Goal: Task Accomplishment & Management: Manage account settings

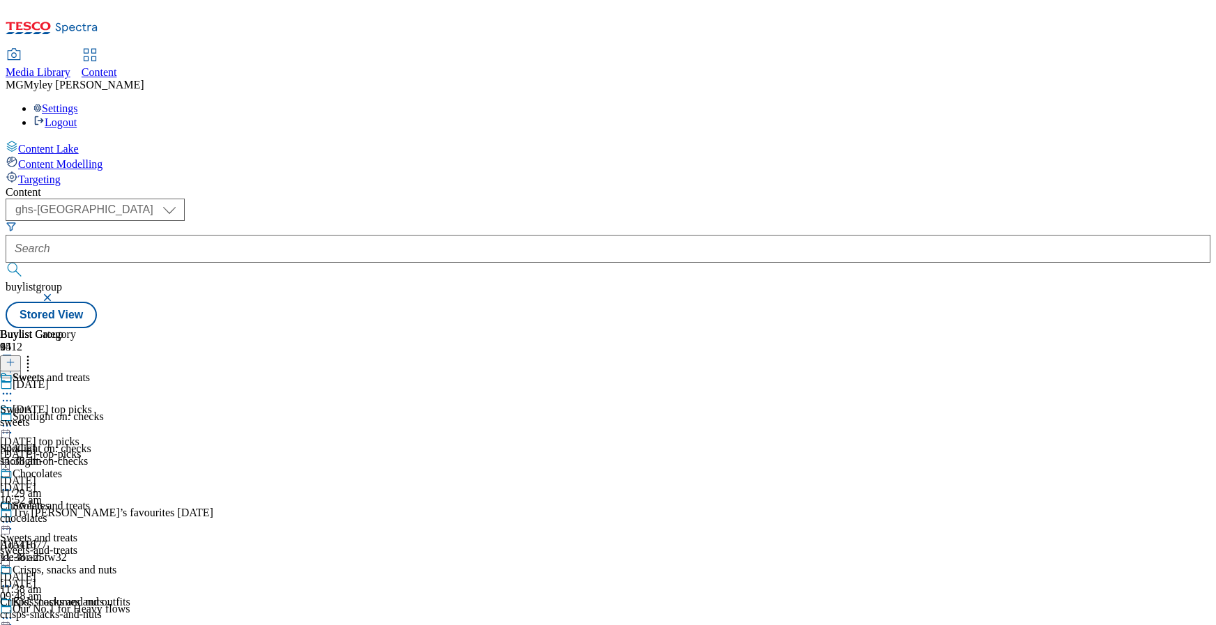
select select "ghs-uk"
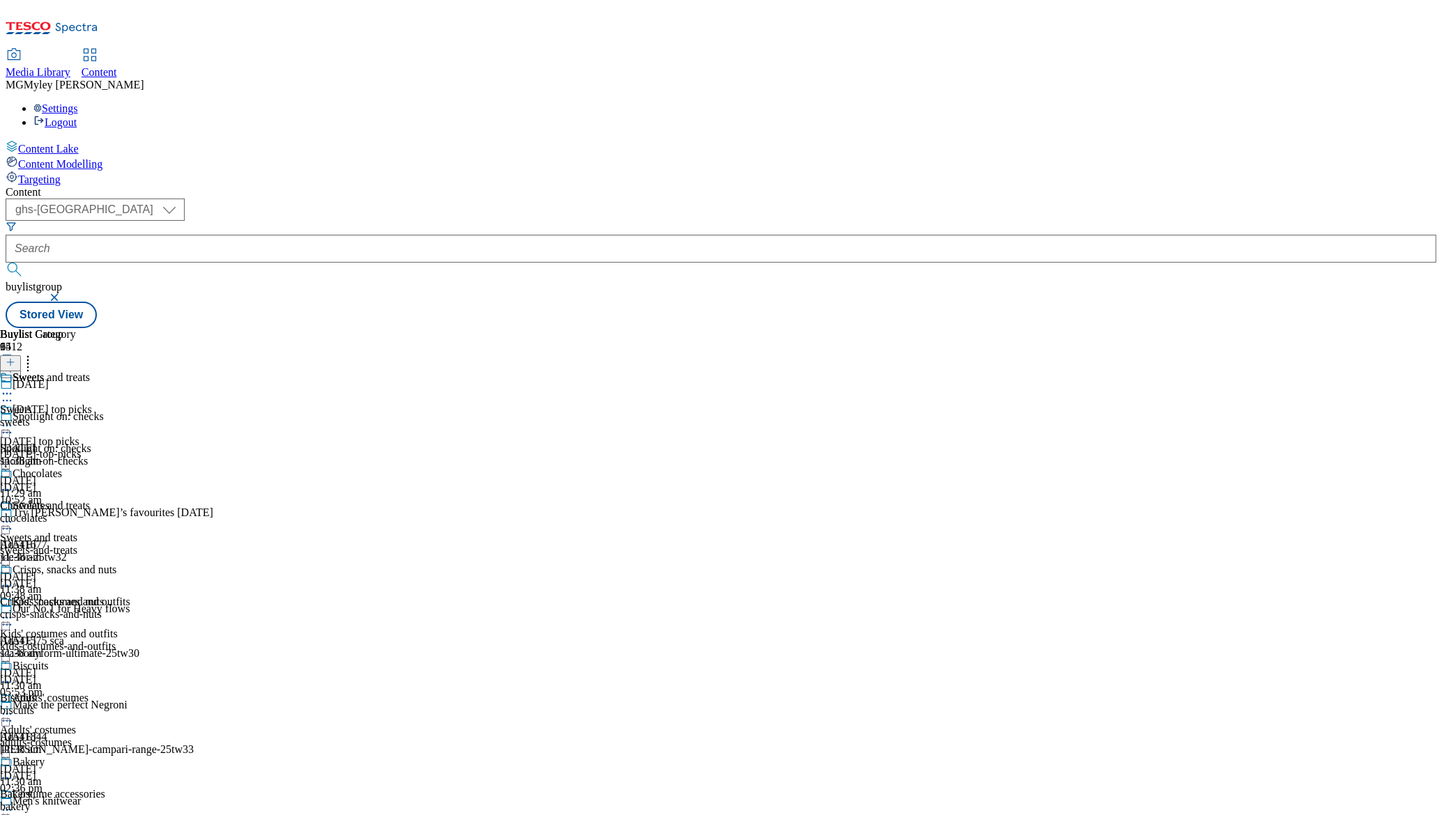
click at [137, 416] on div "sweets" at bounding box center [68, 422] width 137 height 13
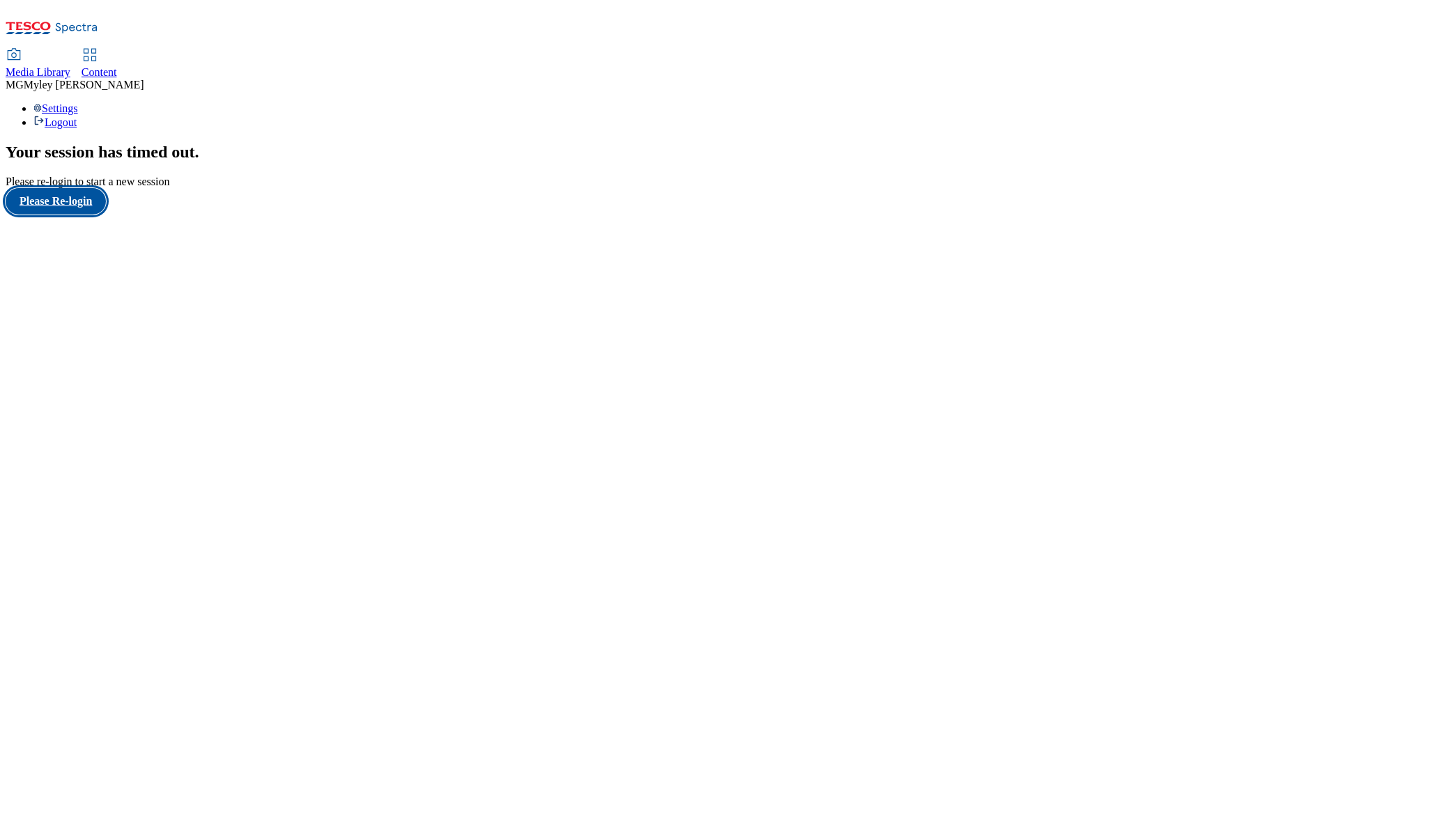
click at [88, 215] on button "Please Re-login" at bounding box center [56, 201] width 100 height 26
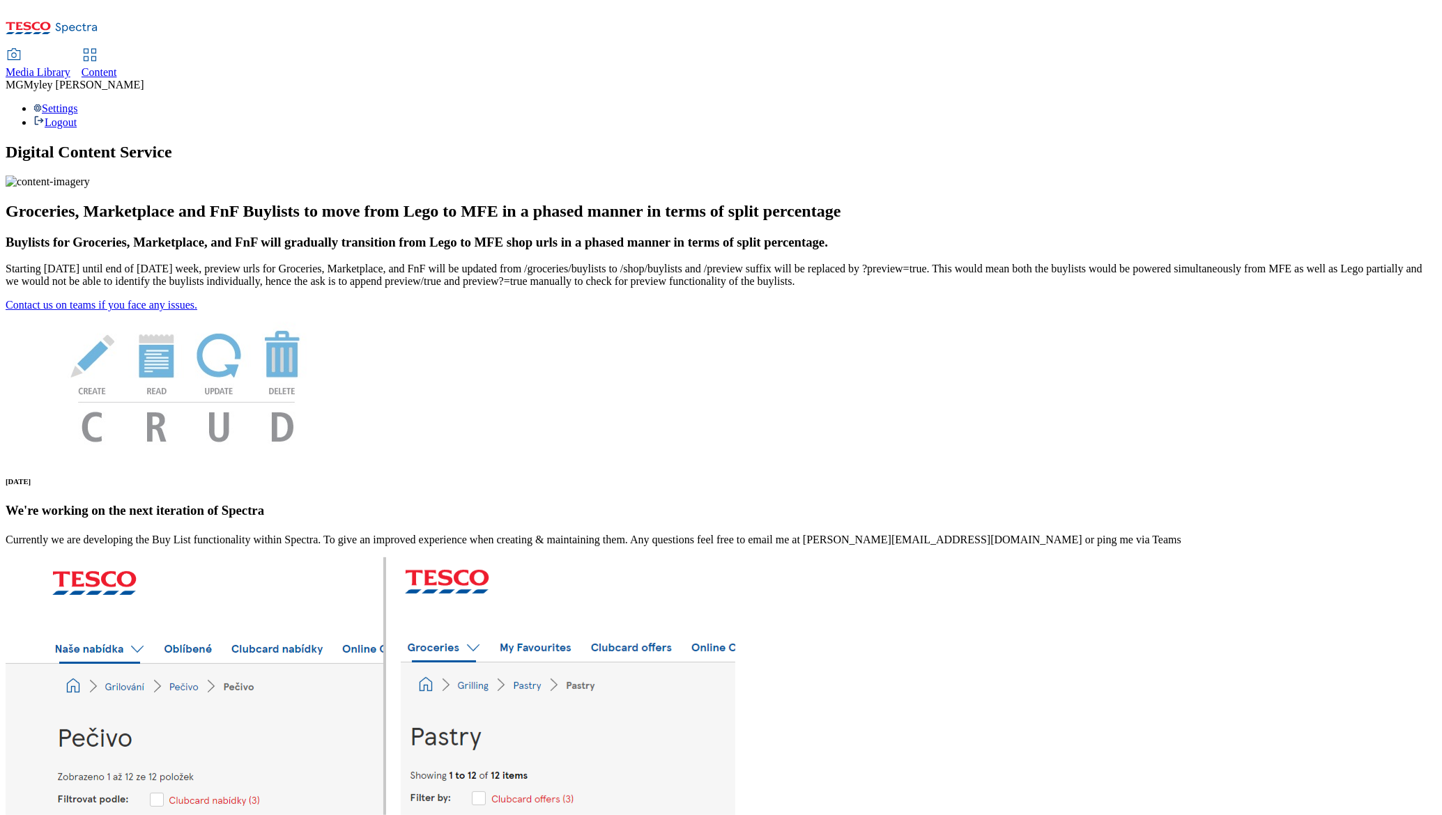
click at [117, 66] on span "Content" at bounding box center [100, 72] width 36 height 12
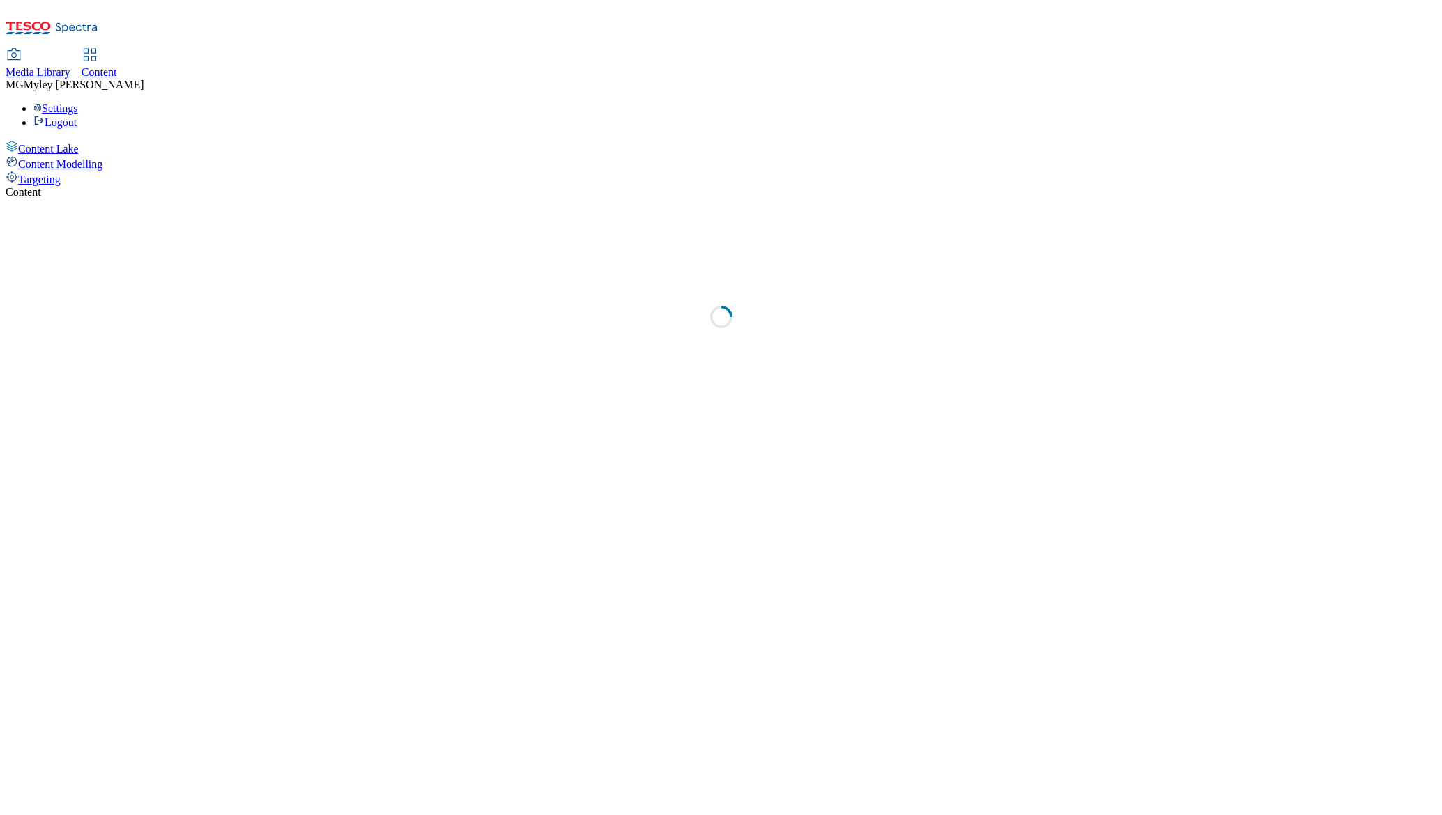
select select "ghs-[GEOGRAPHIC_DATA]"
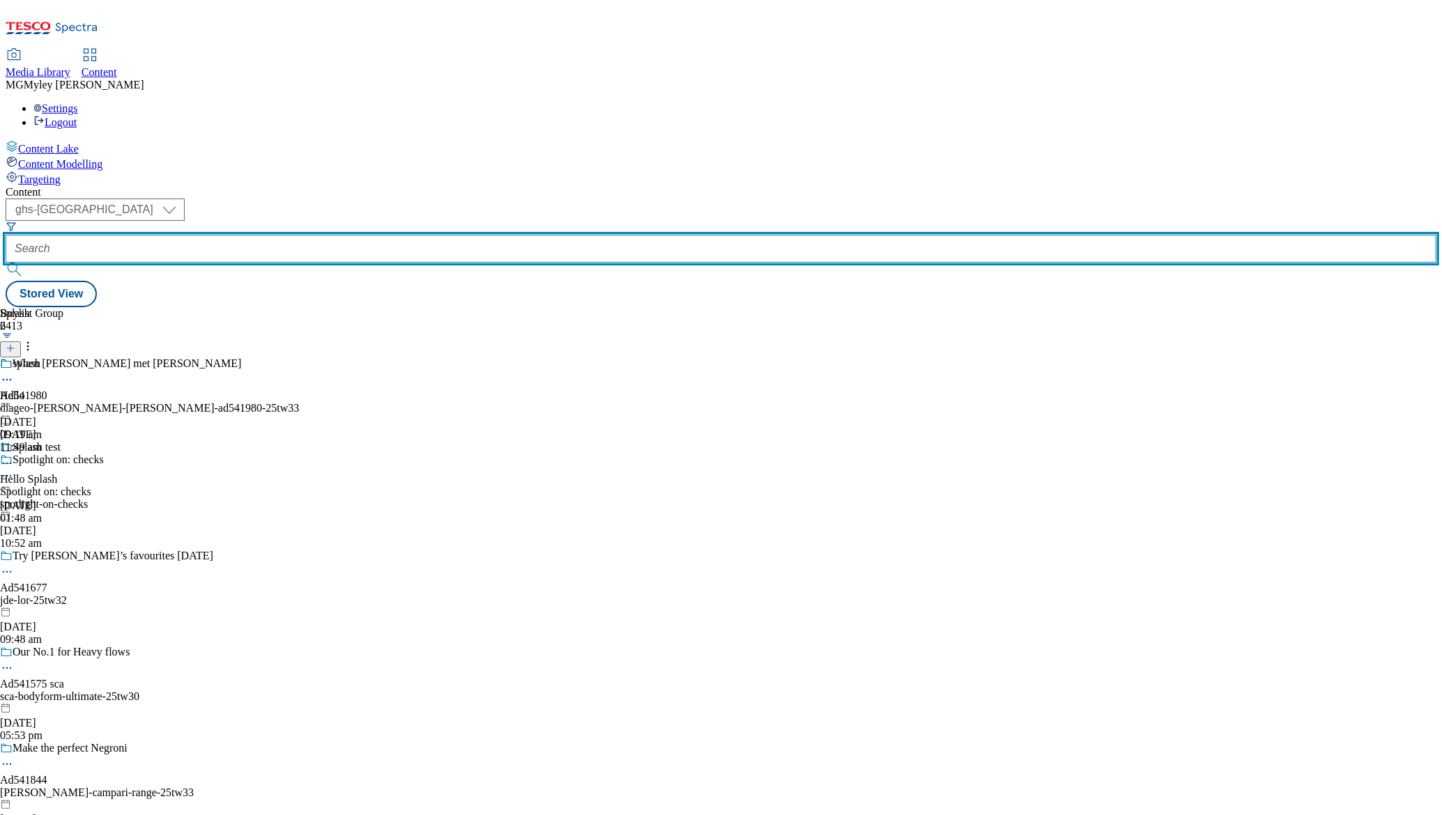
click at [322, 235] on input "text" at bounding box center [721, 249] width 1431 height 28
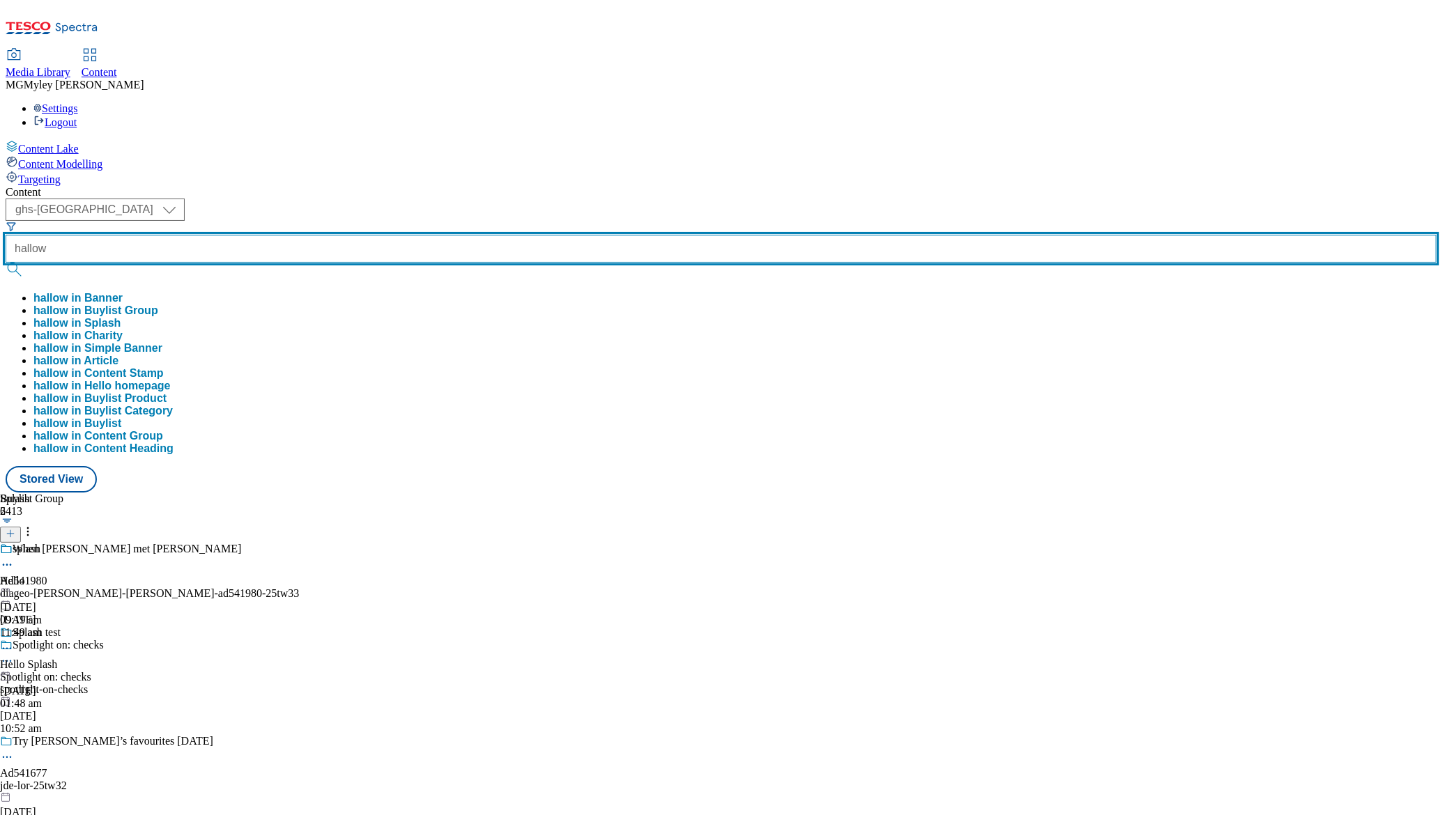
type input "hallow"
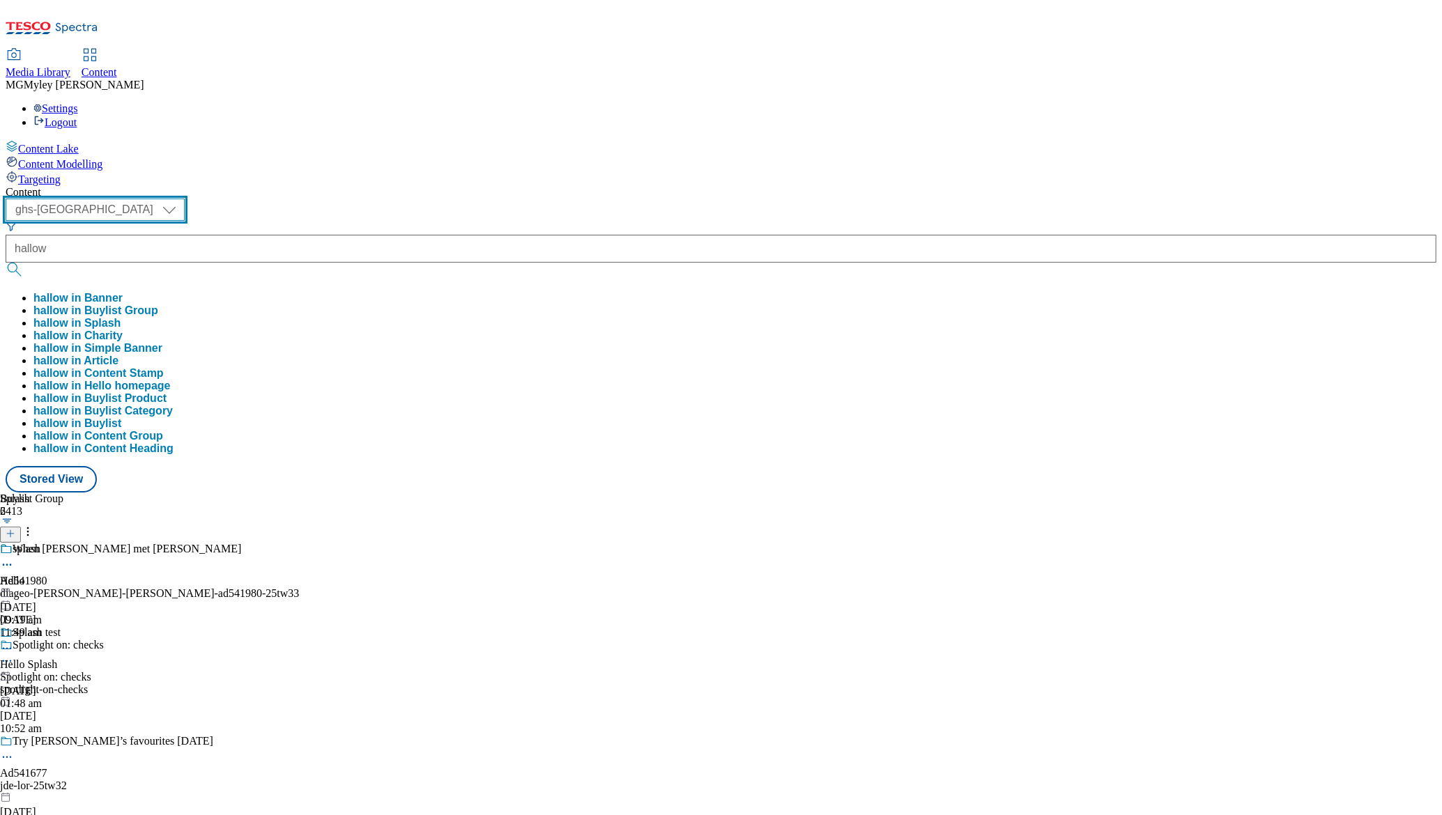
click at [185, 199] on select "ghs-roi ghs-uk" at bounding box center [95, 210] width 179 height 22
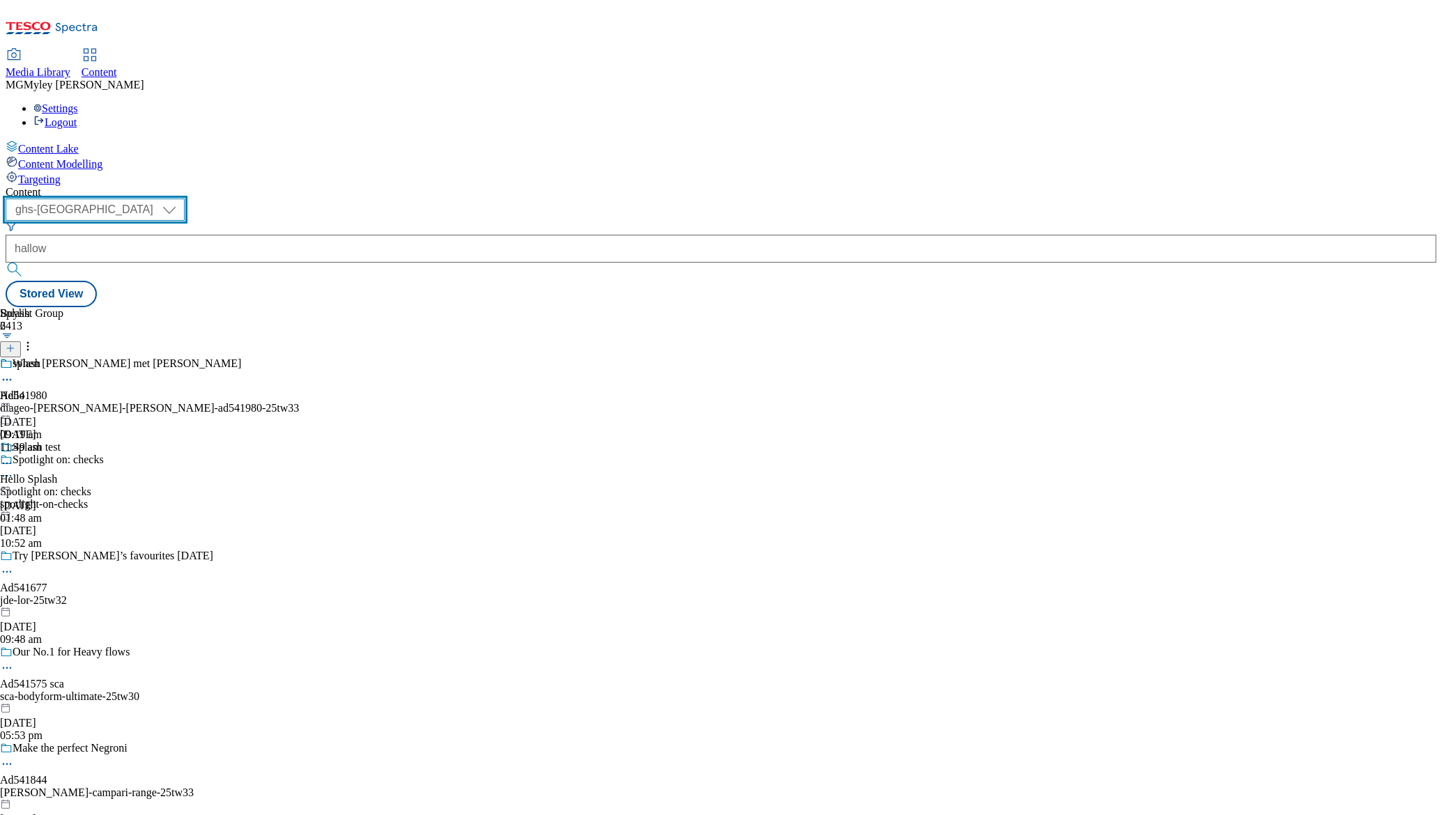
select select "ghs-roi"
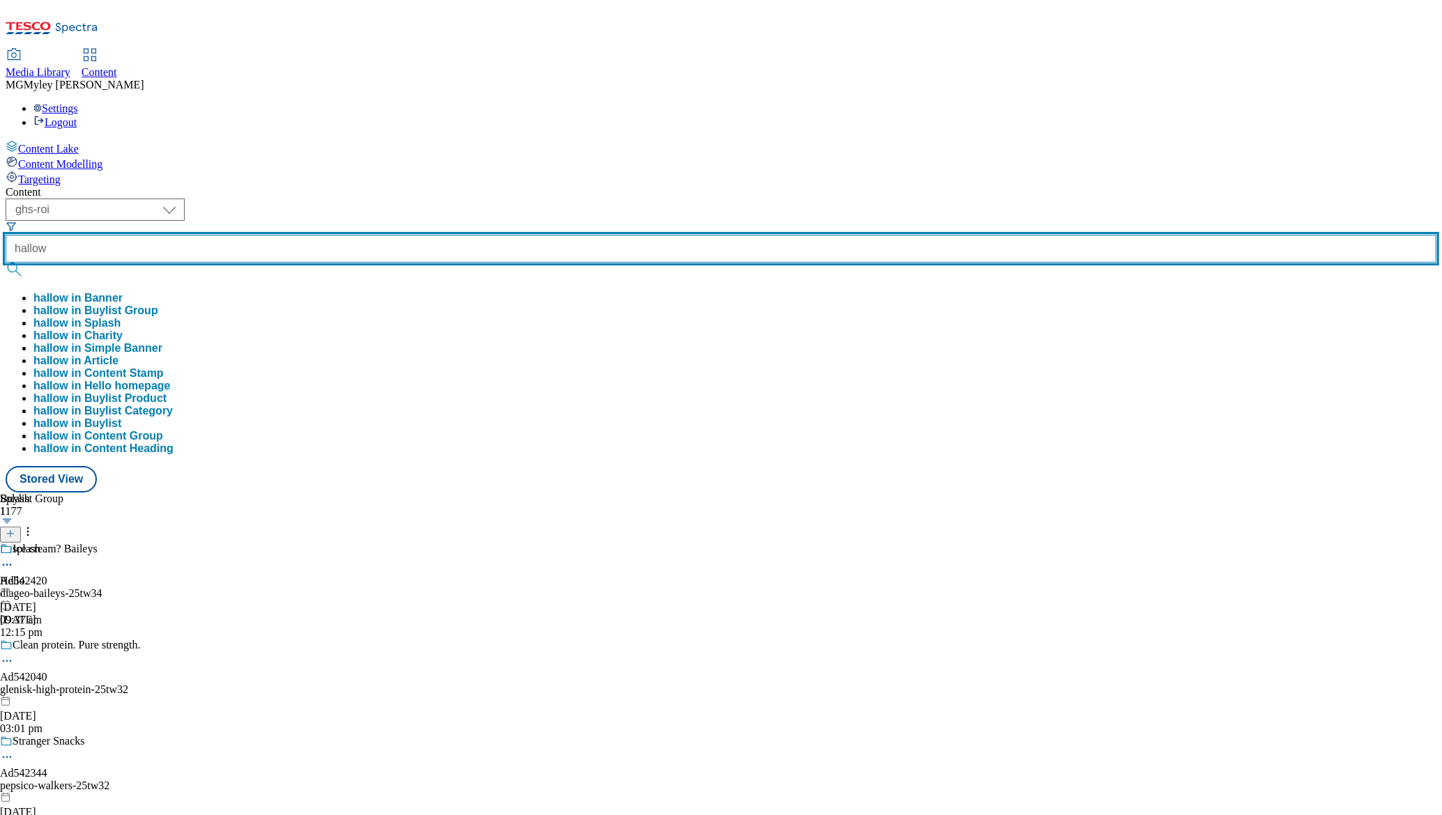
click at [348, 235] on div "hallow hallow in Banner hallow in Buylist Group hallow in Splash hallow in Char…" at bounding box center [721, 345] width 1431 height 220
click at [6, 263] on button "submit" at bounding box center [16, 270] width 20 height 14
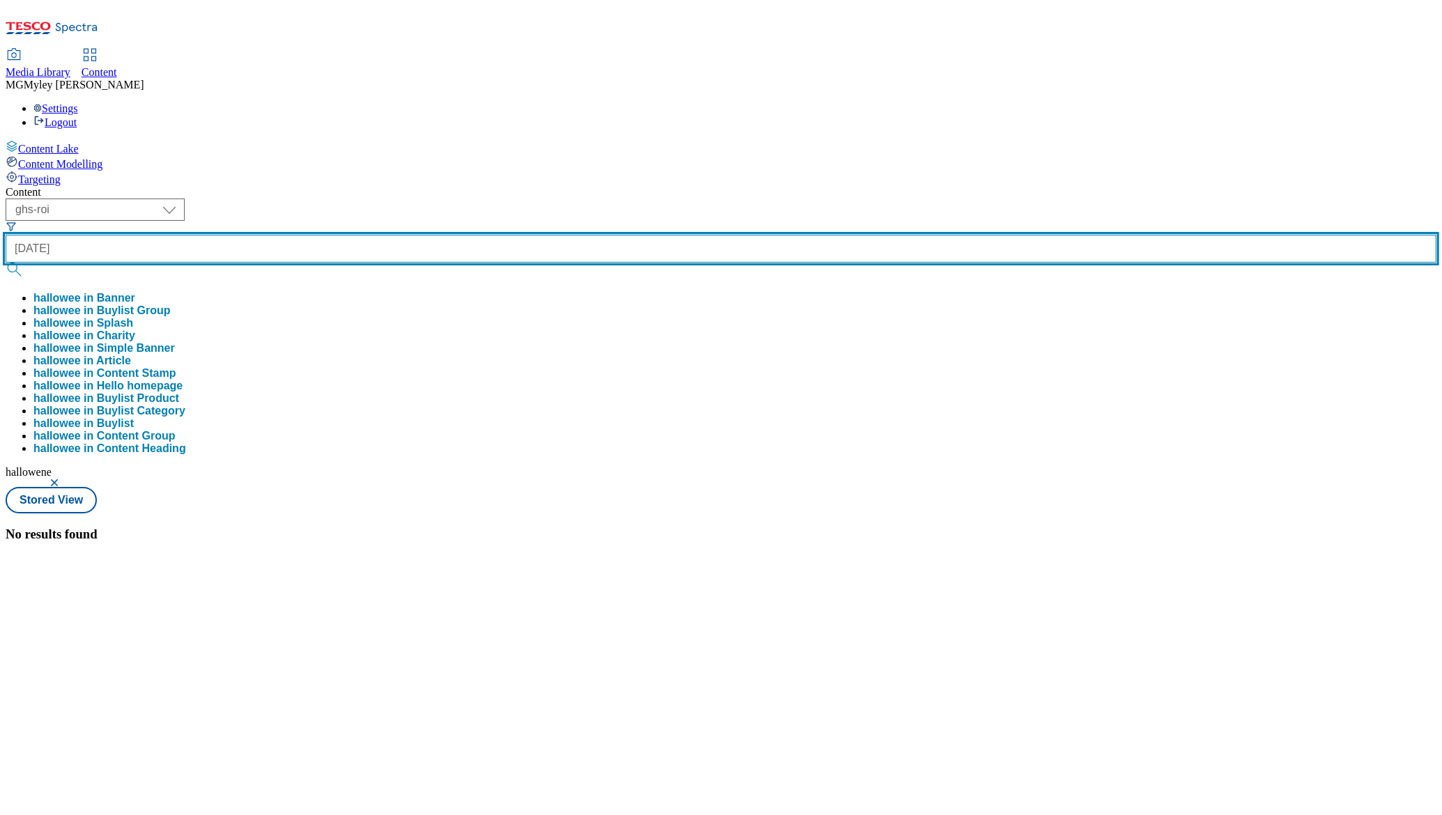
type input "halloween"
click at [6, 263] on button "submit" at bounding box center [16, 270] width 20 height 14
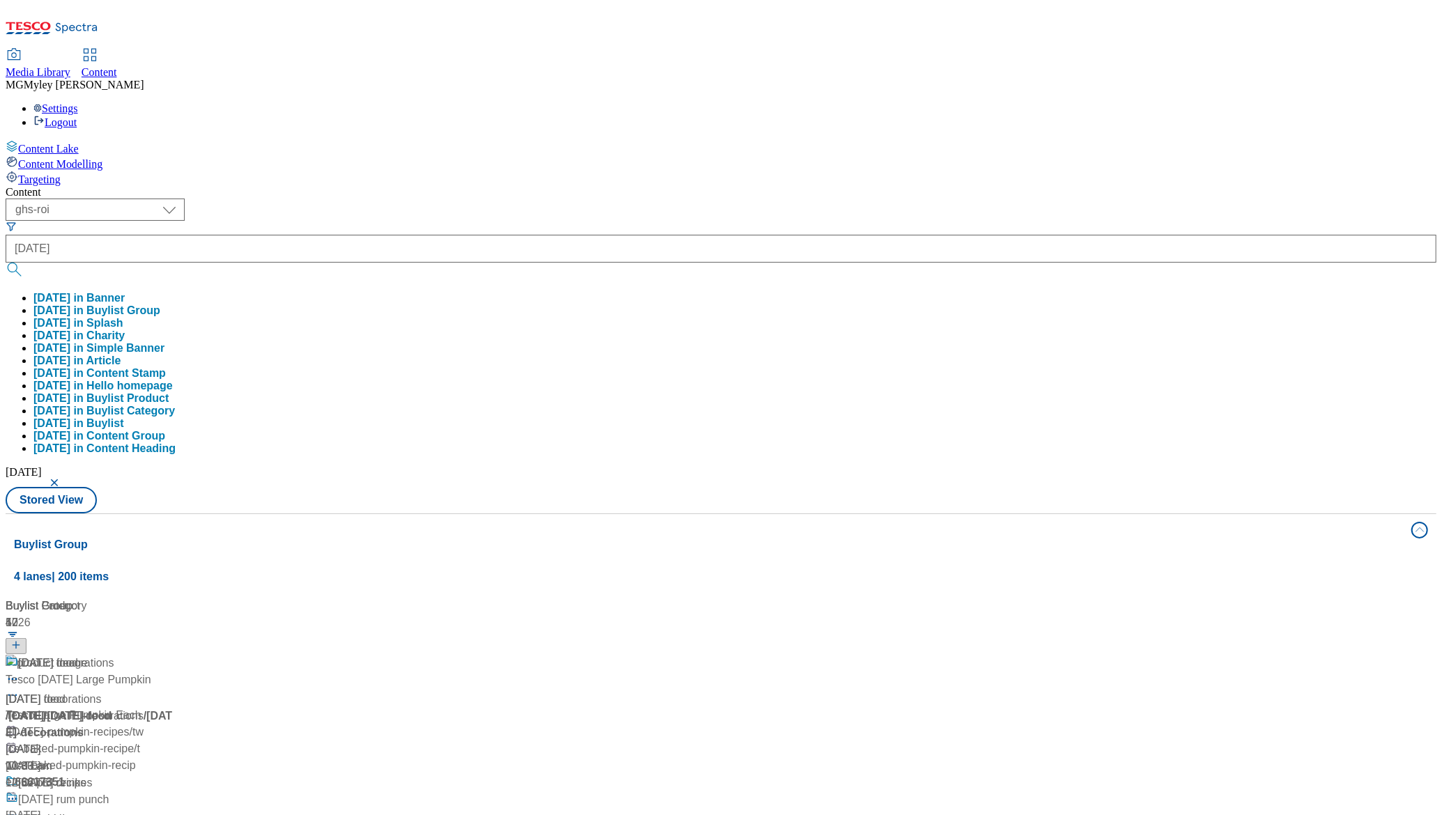
click at [428, 186] on div "Content" at bounding box center [721, 192] width 1431 height 13
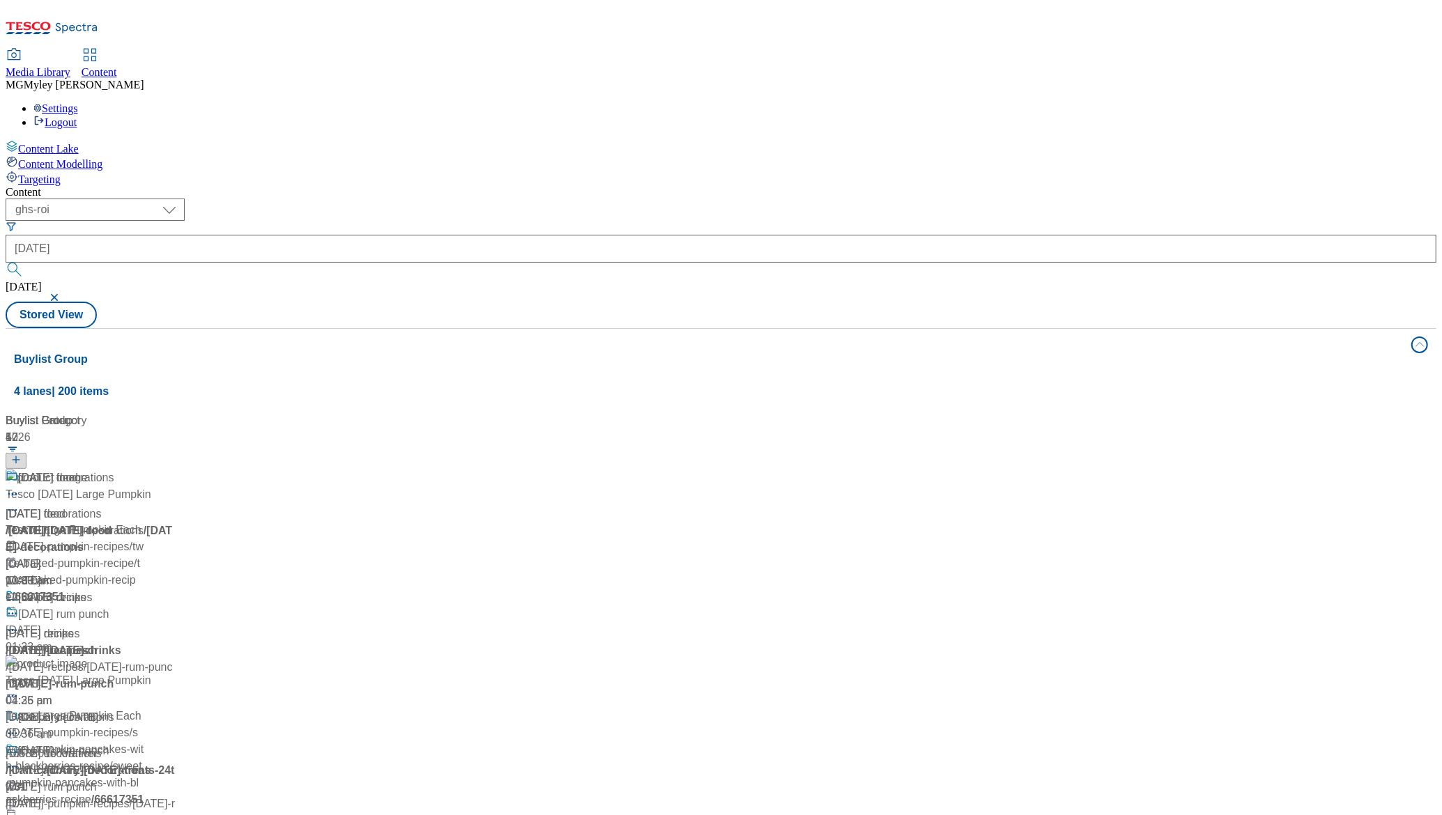
click at [180, 523] on div "/ halloween" at bounding box center [93, 531] width 174 height 17
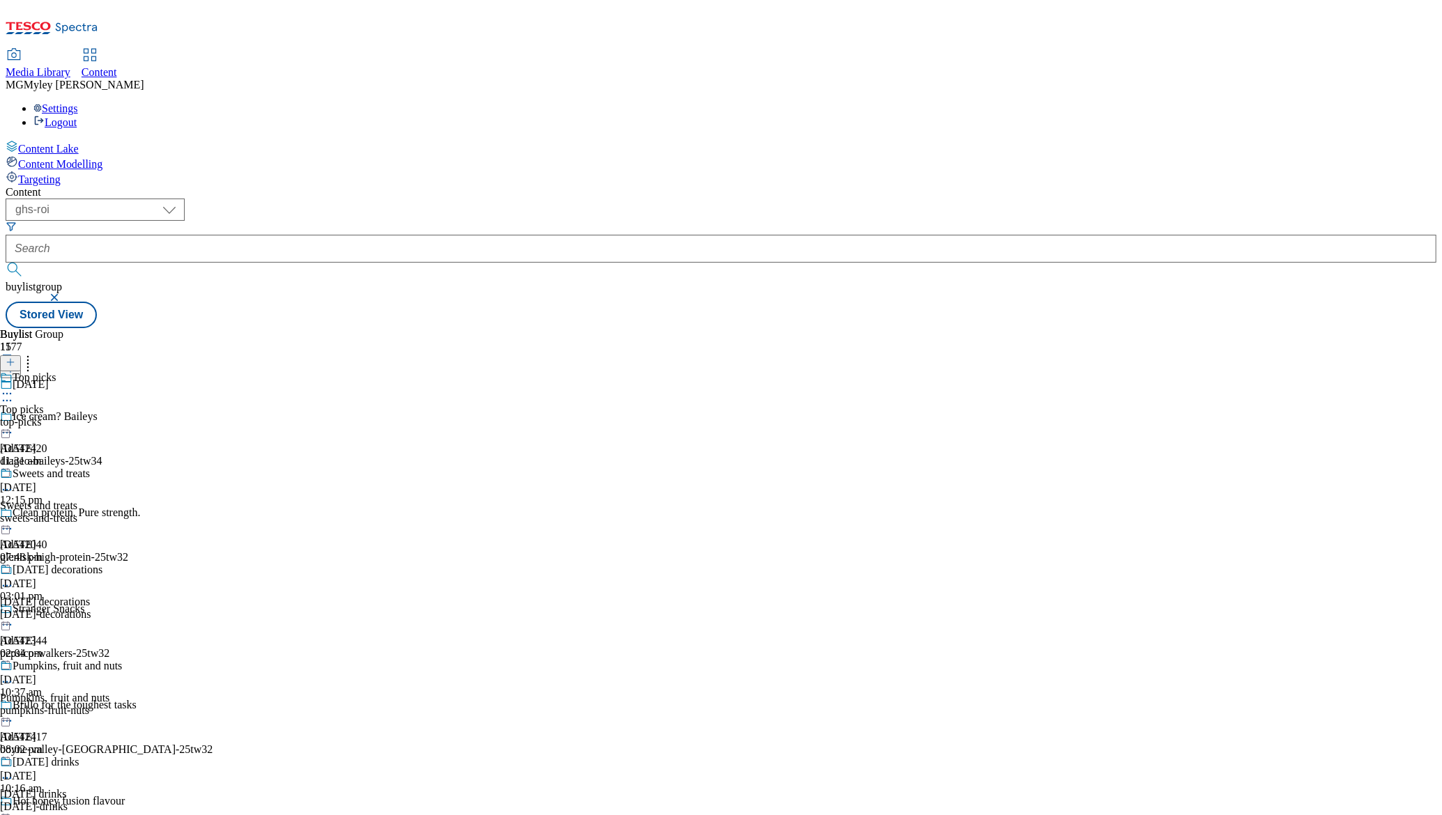
click at [90, 468] on span "Sweets and treats" at bounding box center [51, 475] width 77 height 15
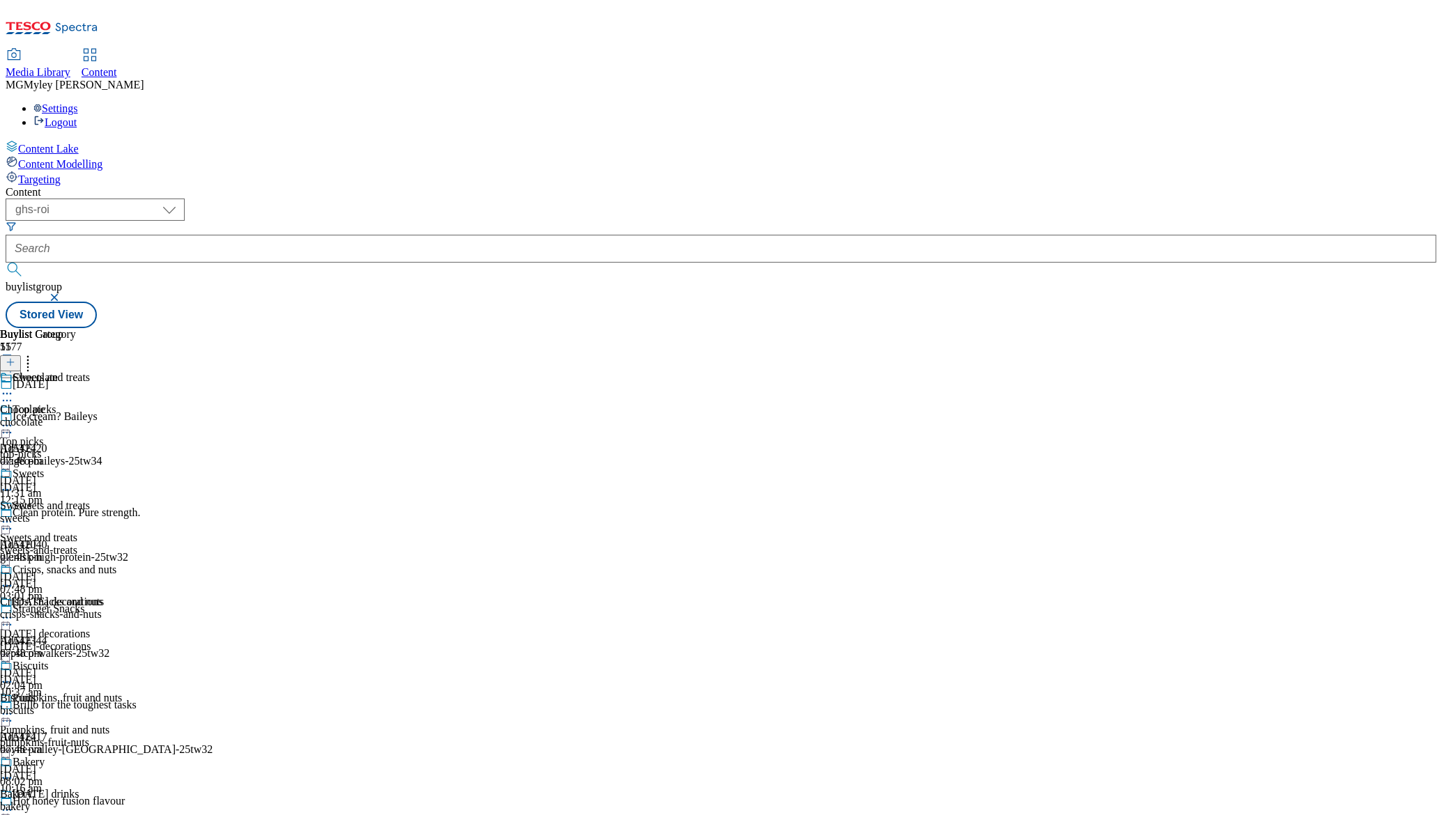
click at [116, 512] on div "sweets" at bounding box center [58, 518] width 116 height 13
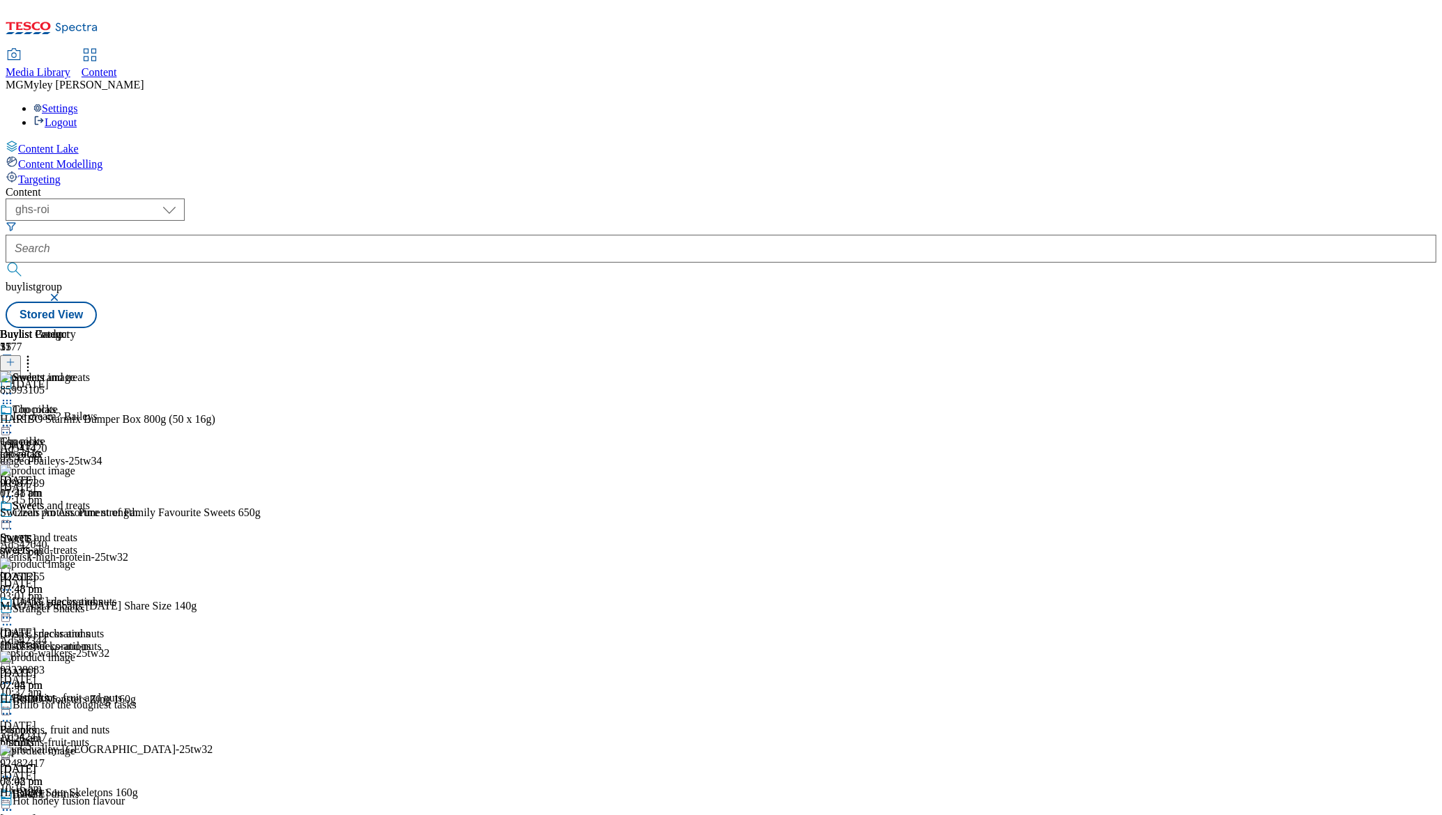
scroll to position [283, 0]
click at [102, 596] on span "Halloween decorations" at bounding box center [58, 603] width 90 height 15
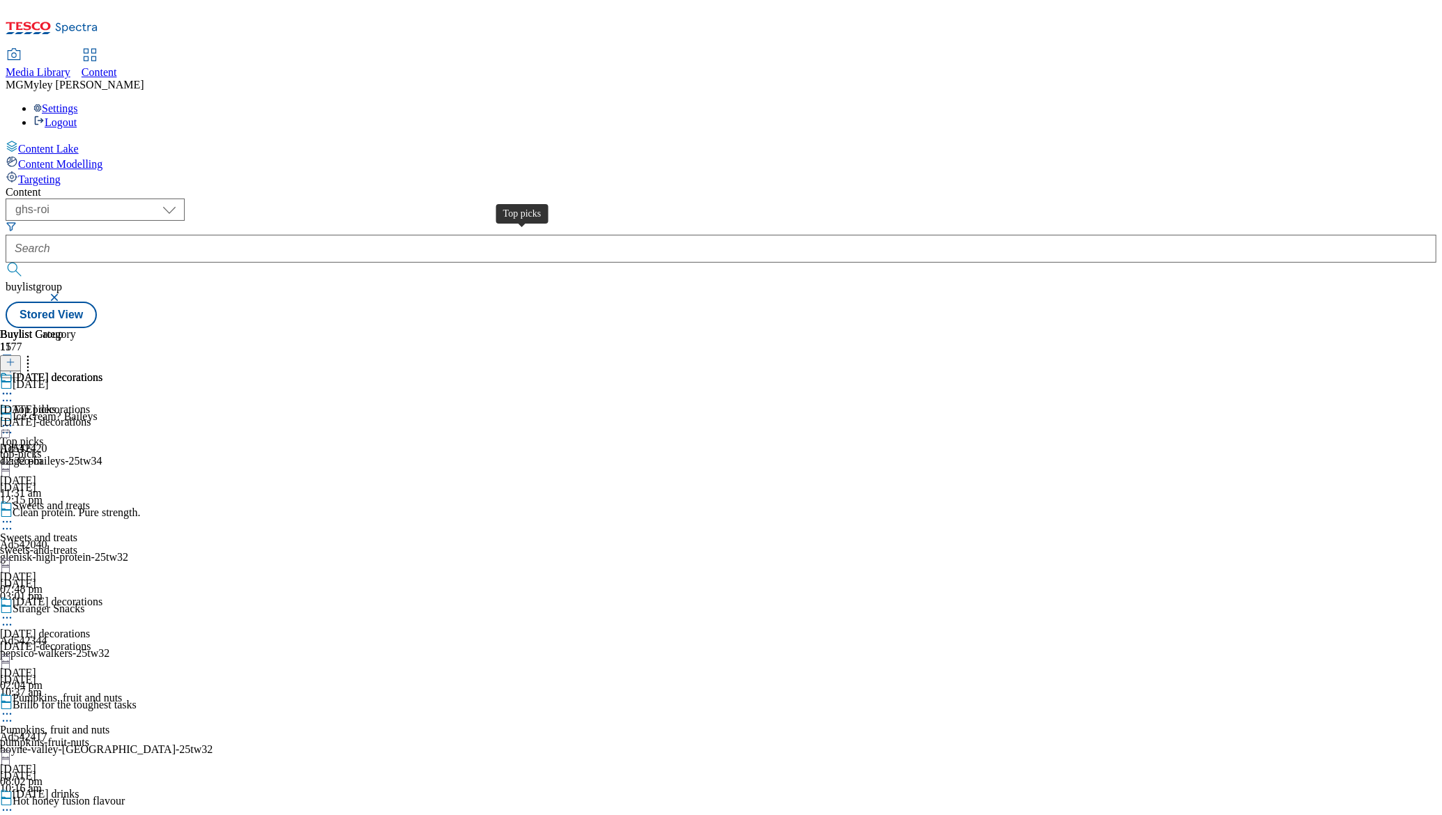
click at [43, 436] on span "Top picks" at bounding box center [21, 442] width 43 height 13
click at [185, 199] on select "ghs-roi ghs-uk" at bounding box center [95, 210] width 179 height 22
select select "ghs-uk"
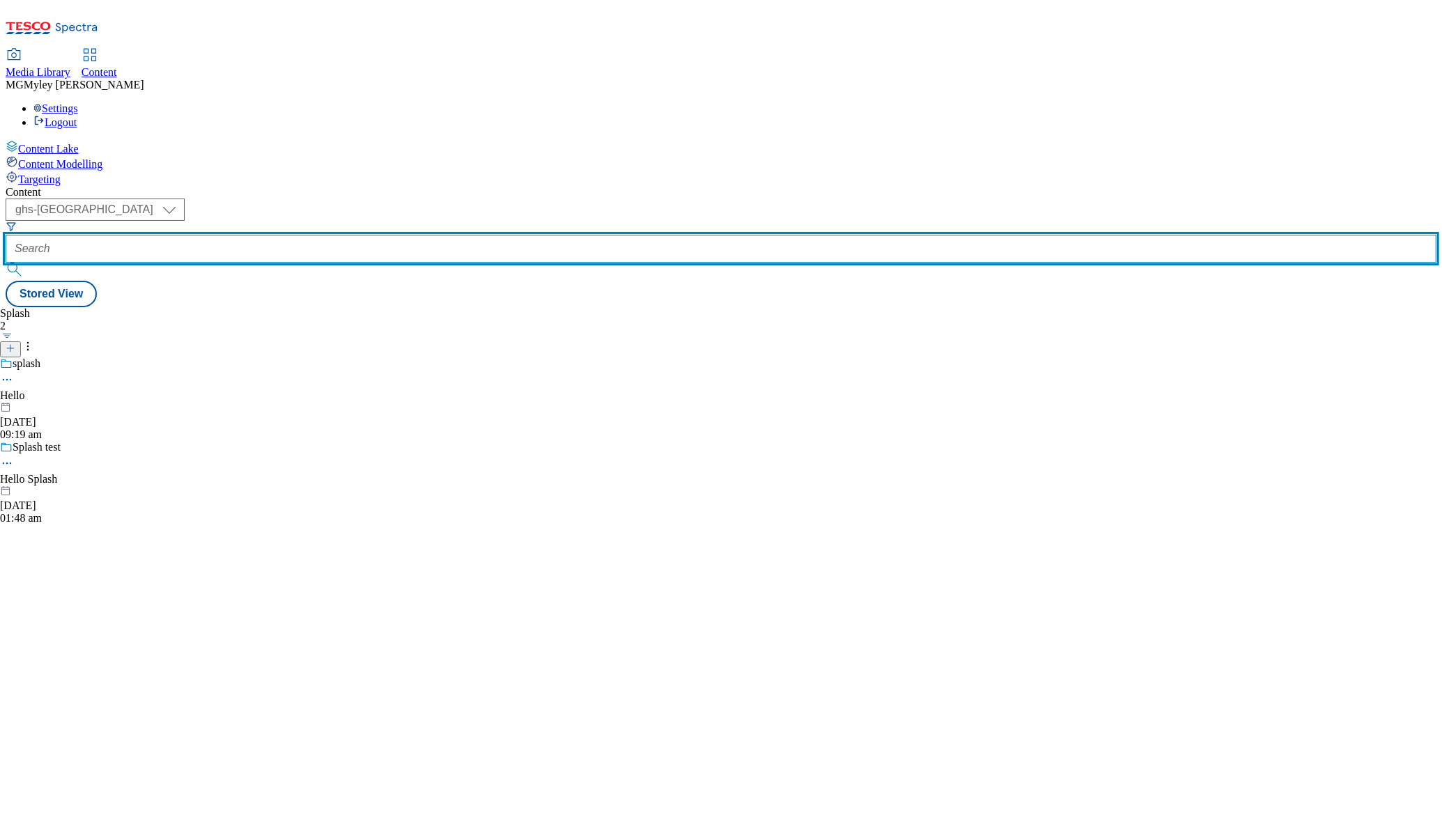
click at [326, 235] on input "text" at bounding box center [721, 249] width 1431 height 28
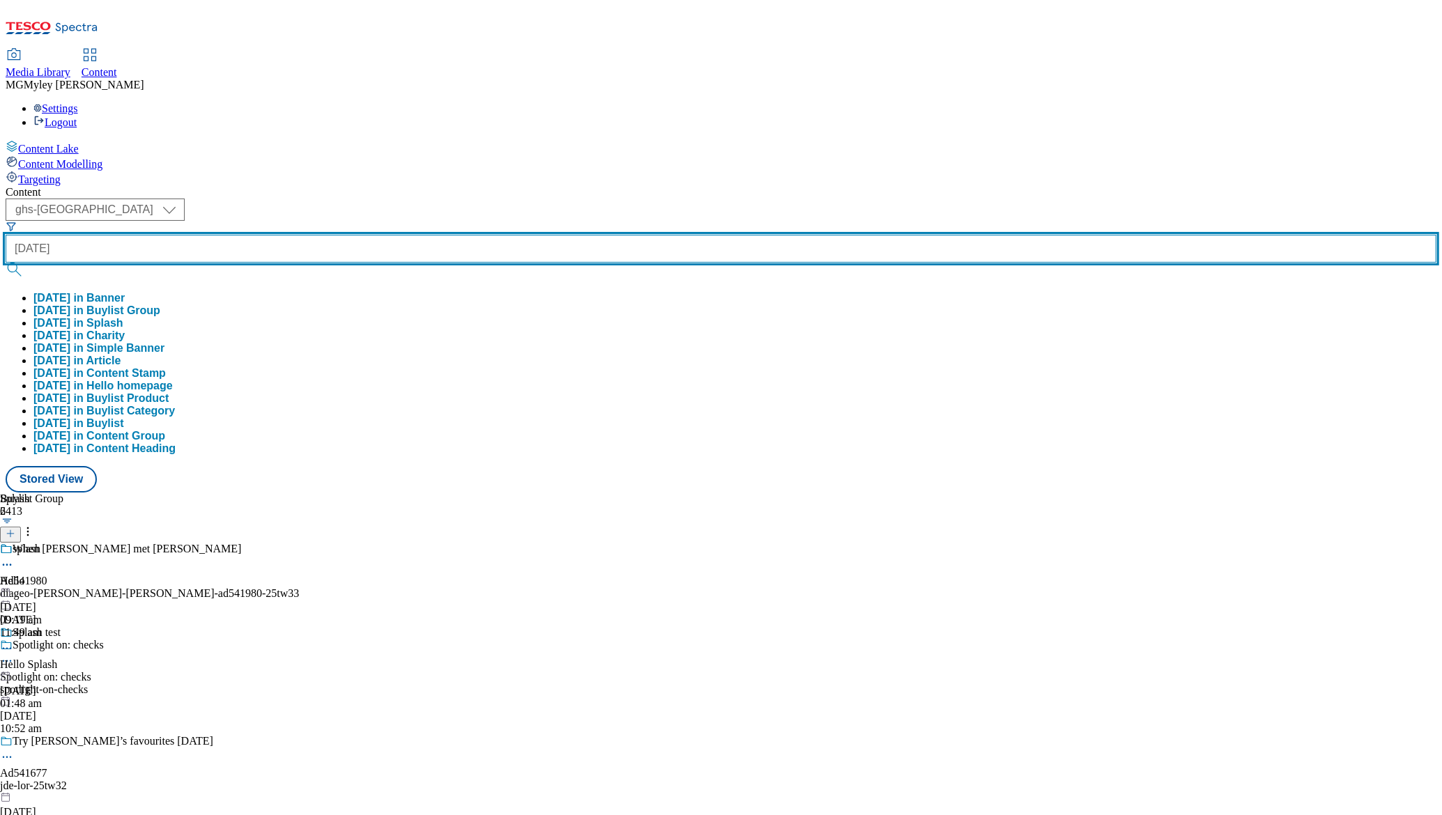
type input "halloween"
click at [6, 263] on button "submit" at bounding box center [16, 270] width 20 height 14
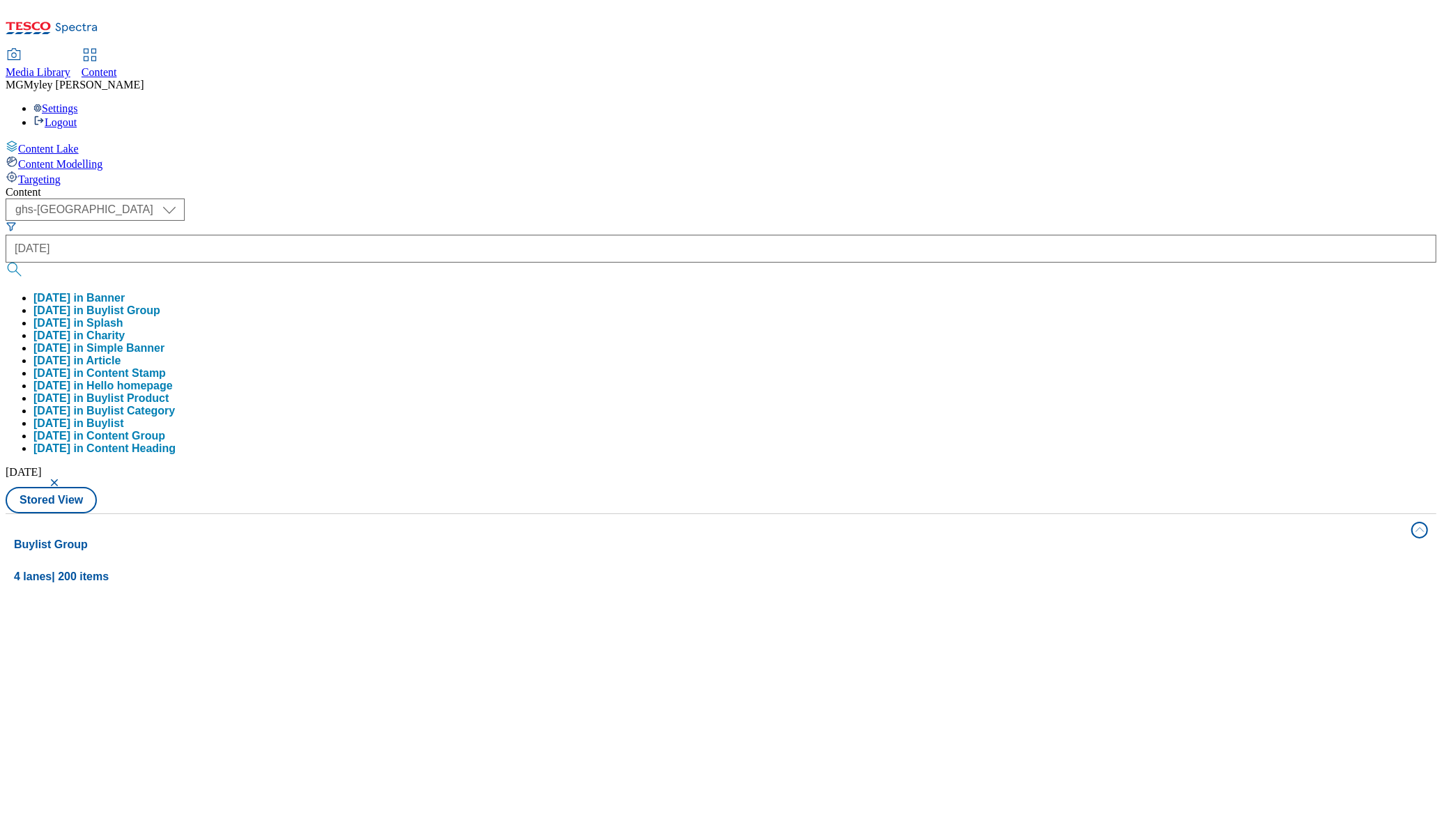
click at [565, 49] on div "Media Library Content MG Myley Grainge Lovick Settings Logout" at bounding box center [721, 88] width 1431 height 79
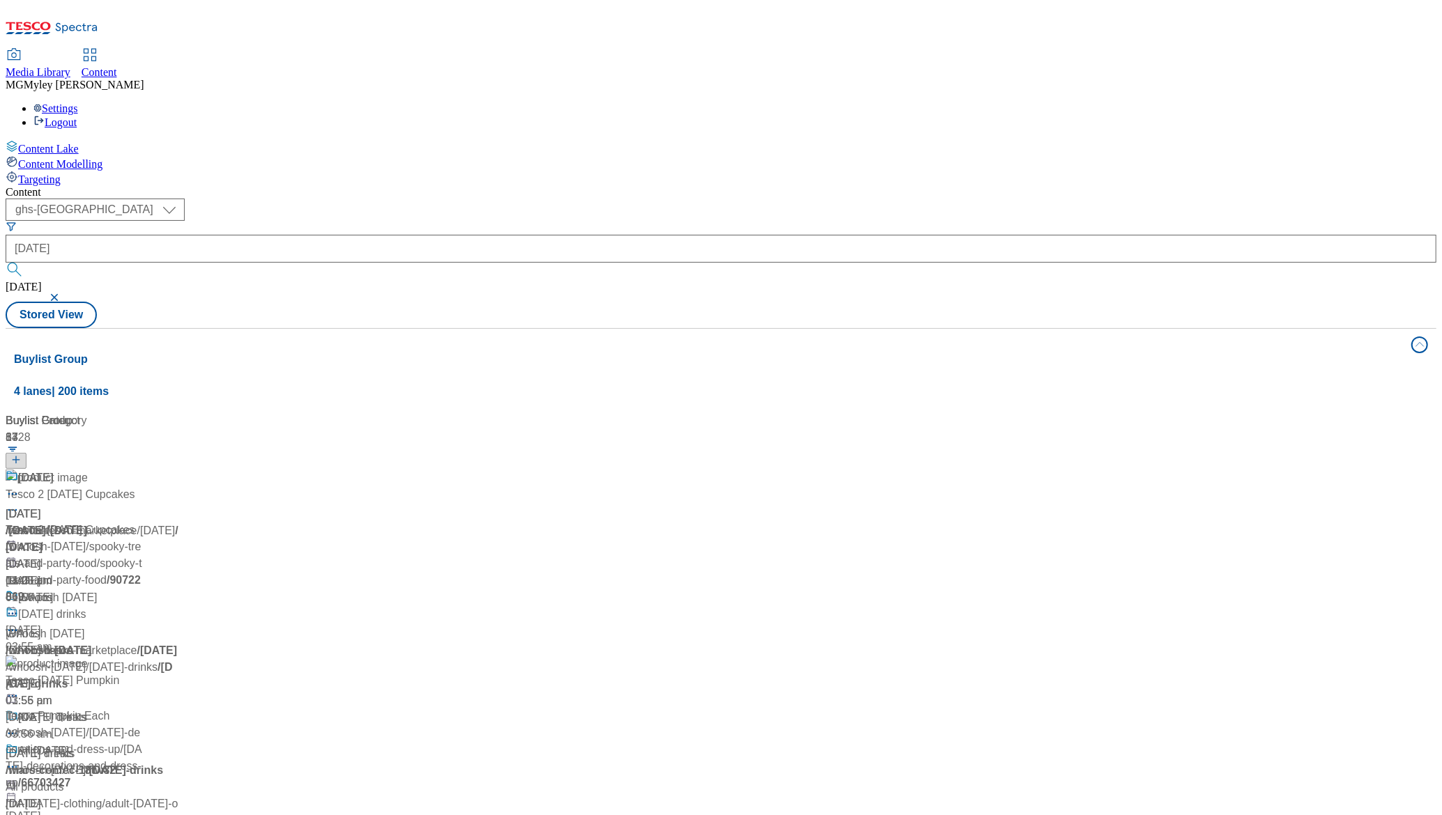
click at [180, 523] on div "/ halloween" at bounding box center [93, 531] width 174 height 17
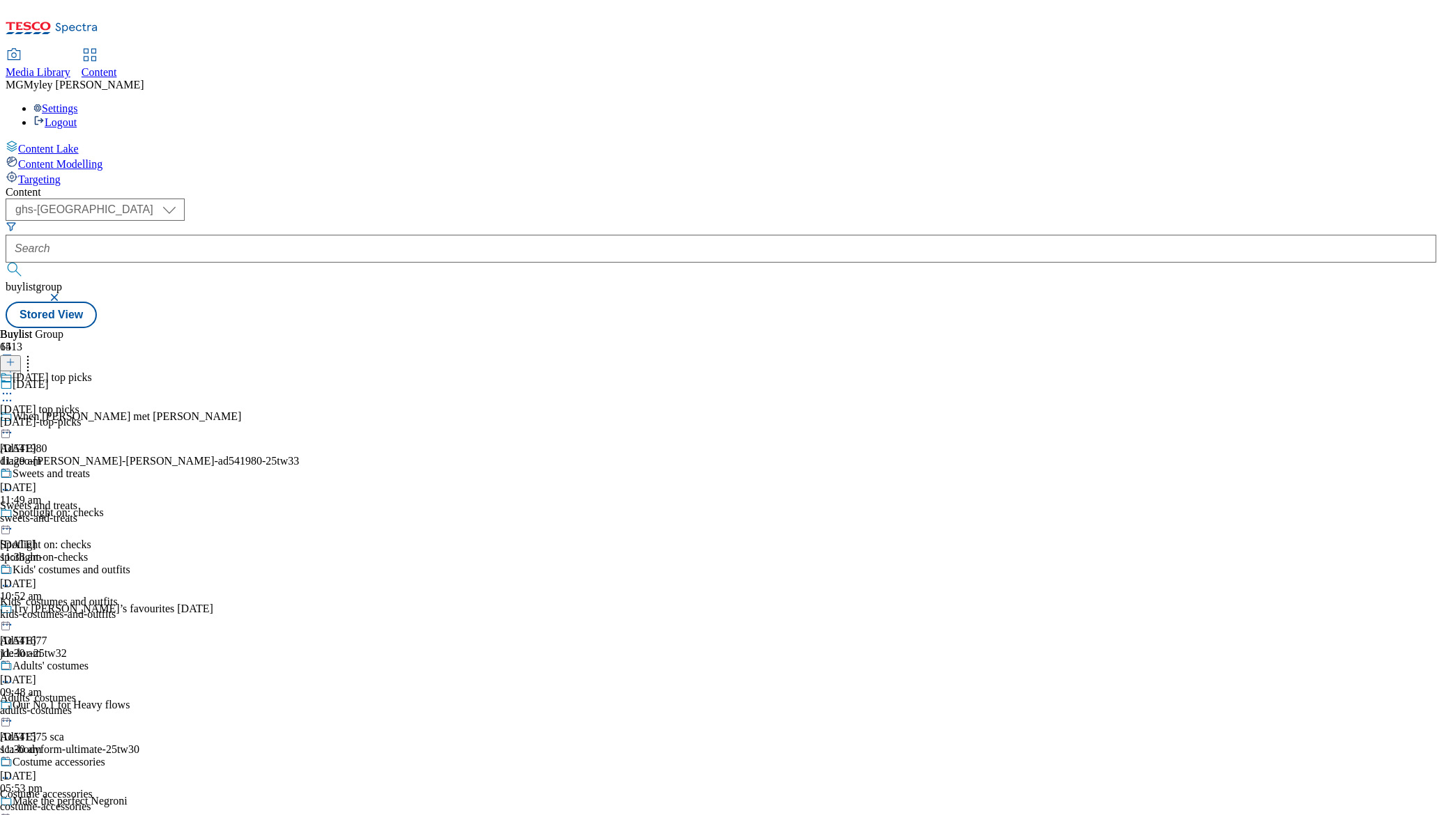
click at [130, 416] on div "halloween-top-picks" at bounding box center [65, 422] width 130 height 13
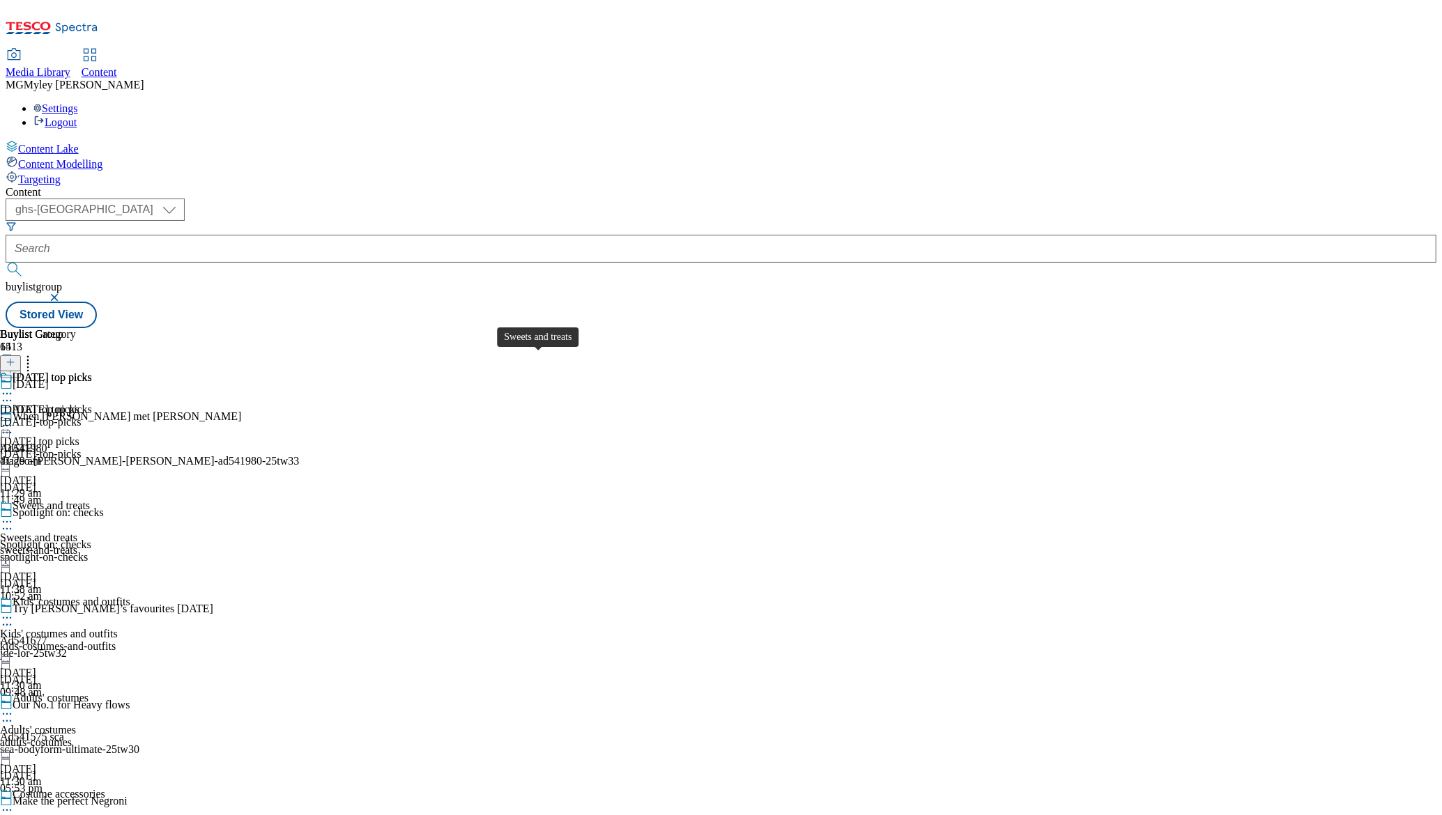
click at [77, 532] on span "Sweets and treats" at bounding box center [38, 538] width 77 height 13
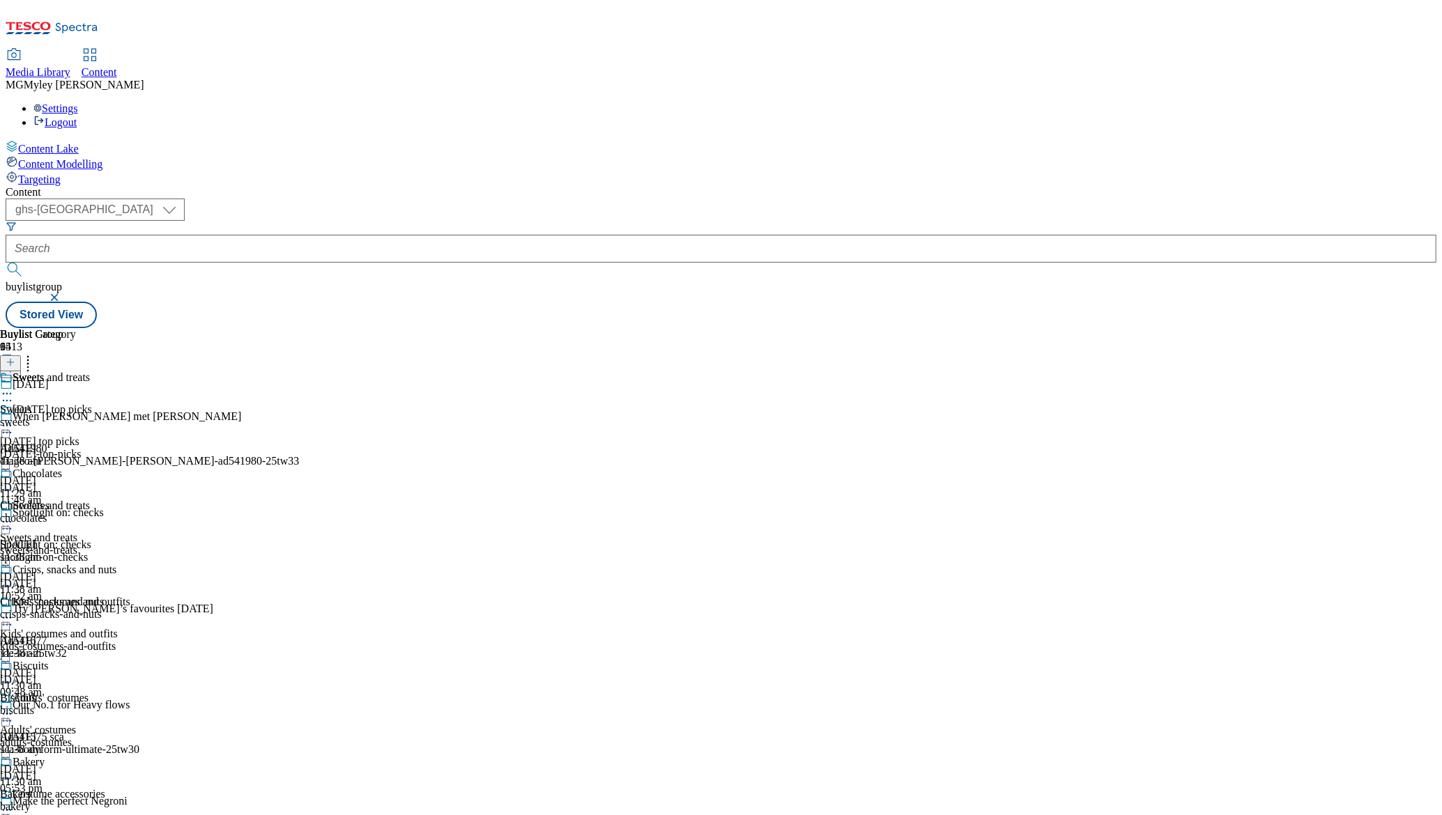
scroll to position [220, 0]
click at [130, 737] on div "adults-costumes" at bounding box center [65, 743] width 130 height 13
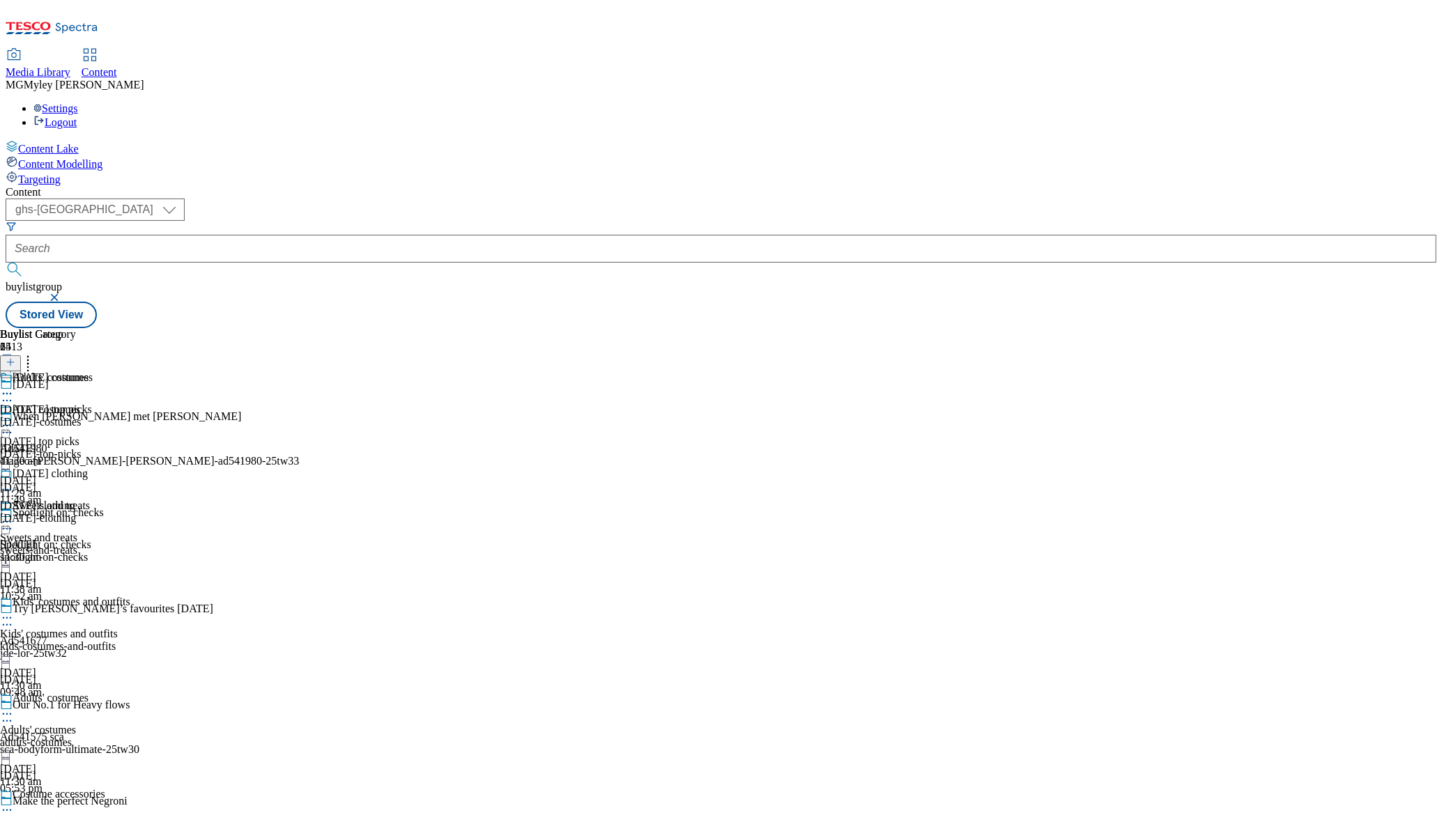
click at [14, 707] on icon at bounding box center [7, 714] width 14 height 14
click at [76, 803] on span "Preview" at bounding box center [59, 808] width 33 height 10
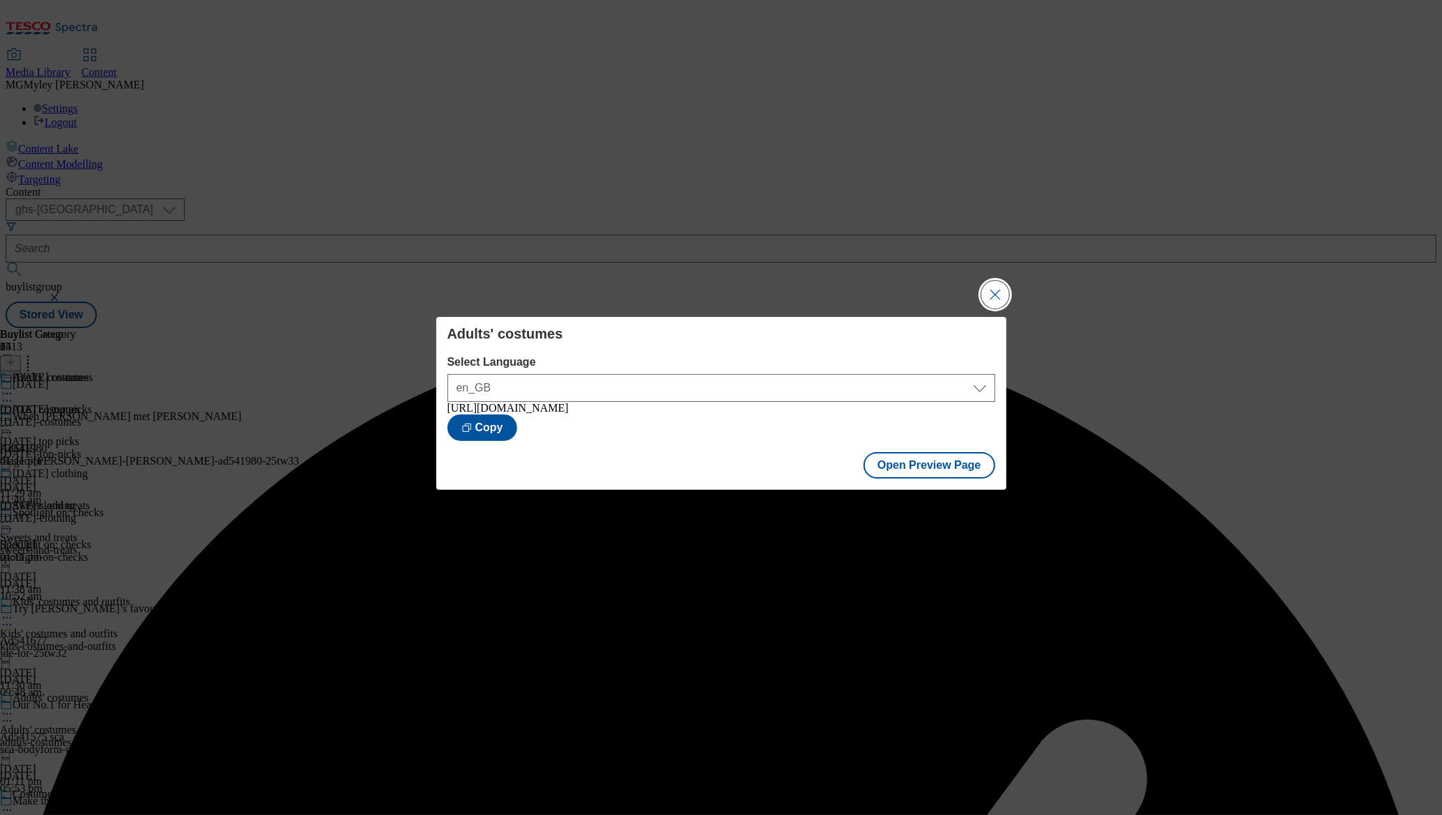
click at [996, 294] on button "Close Modal" at bounding box center [995, 295] width 28 height 28
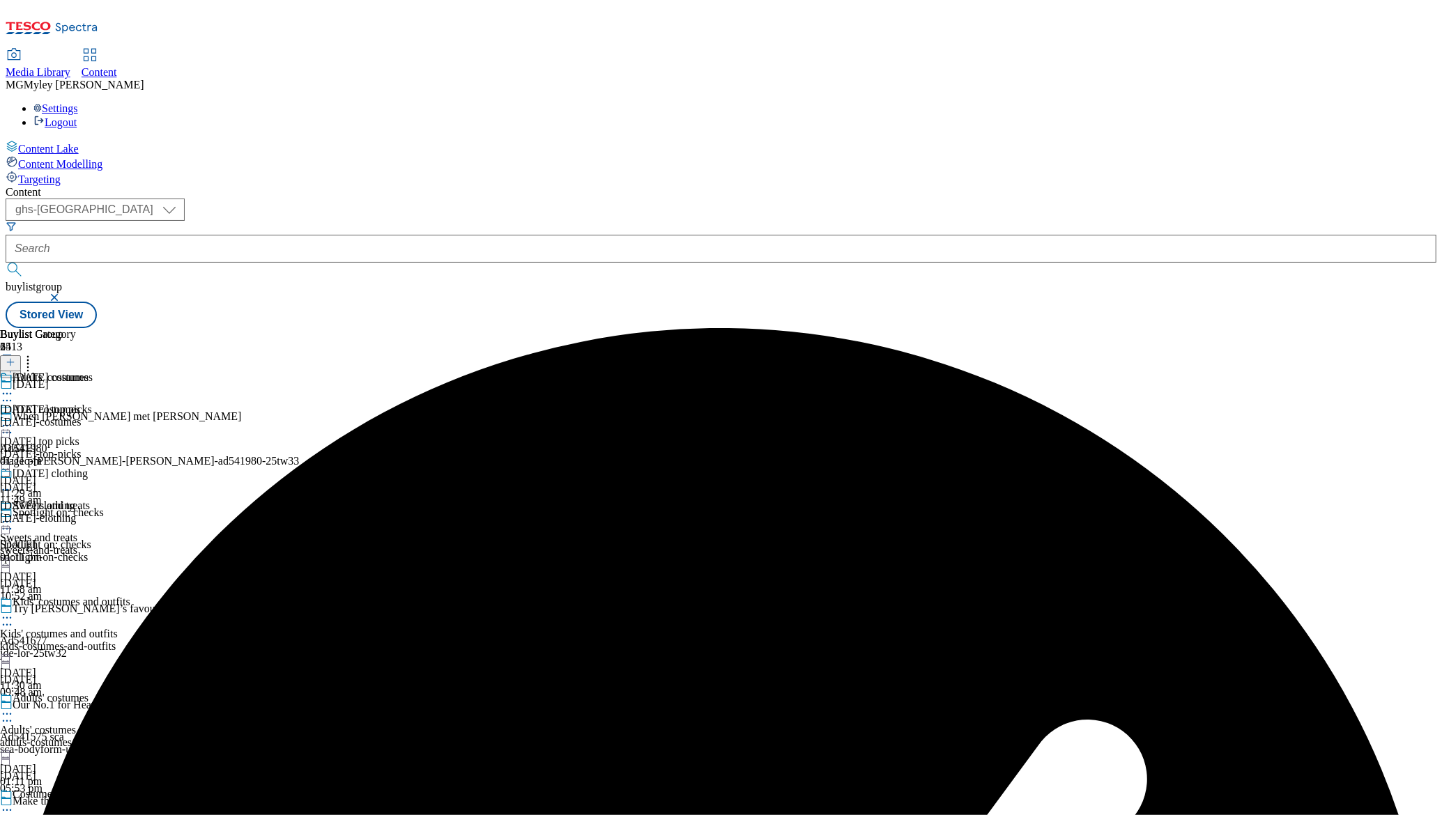
scroll to position [302, 0]
click at [14, 707] on icon at bounding box center [7, 714] width 14 height 14
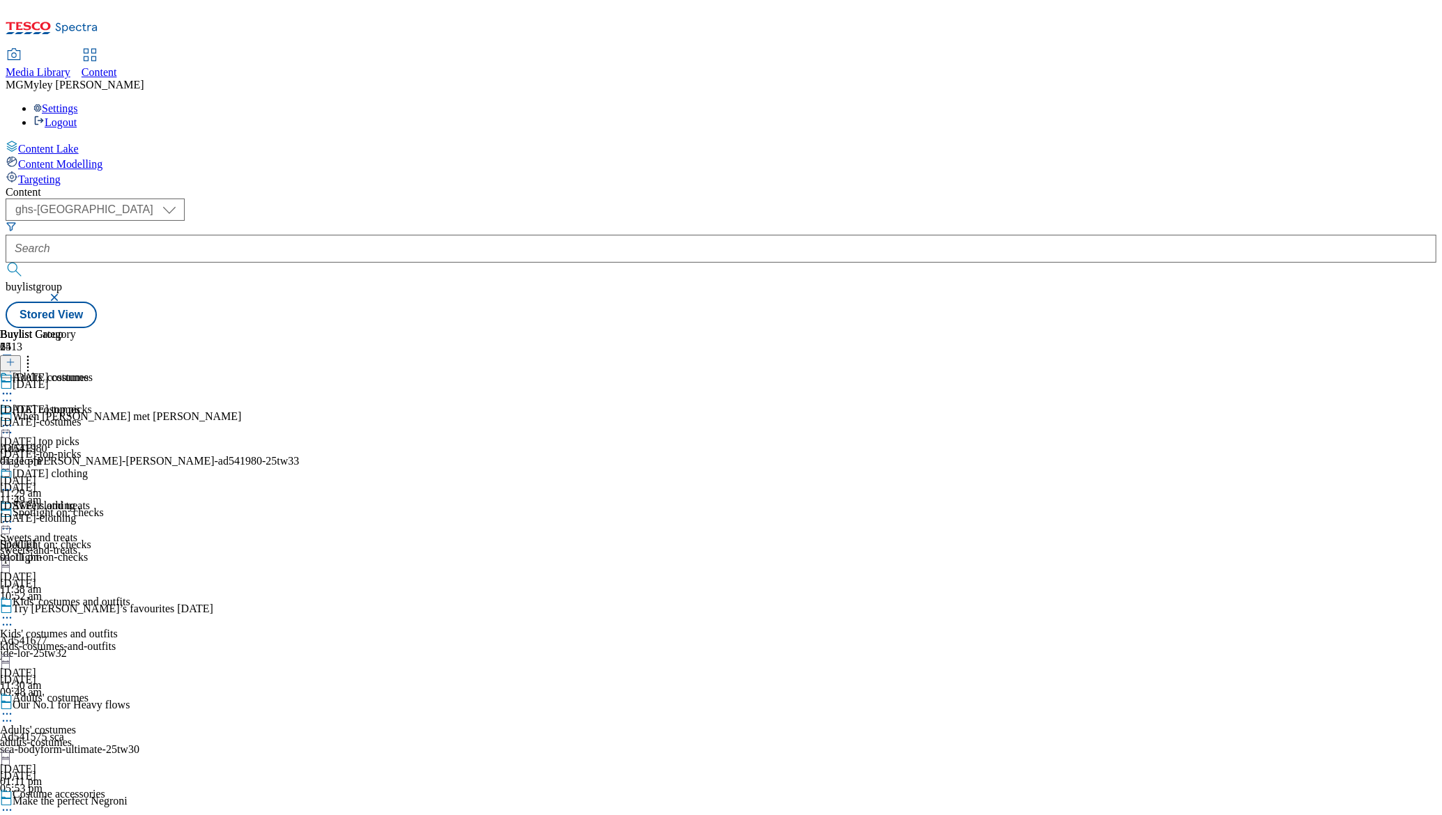
scroll to position [279, 0]
click at [130, 641] on div "kids-costumes-and-outfits" at bounding box center [65, 647] width 130 height 13
click at [14, 611] on icon at bounding box center [7, 618] width 14 height 14
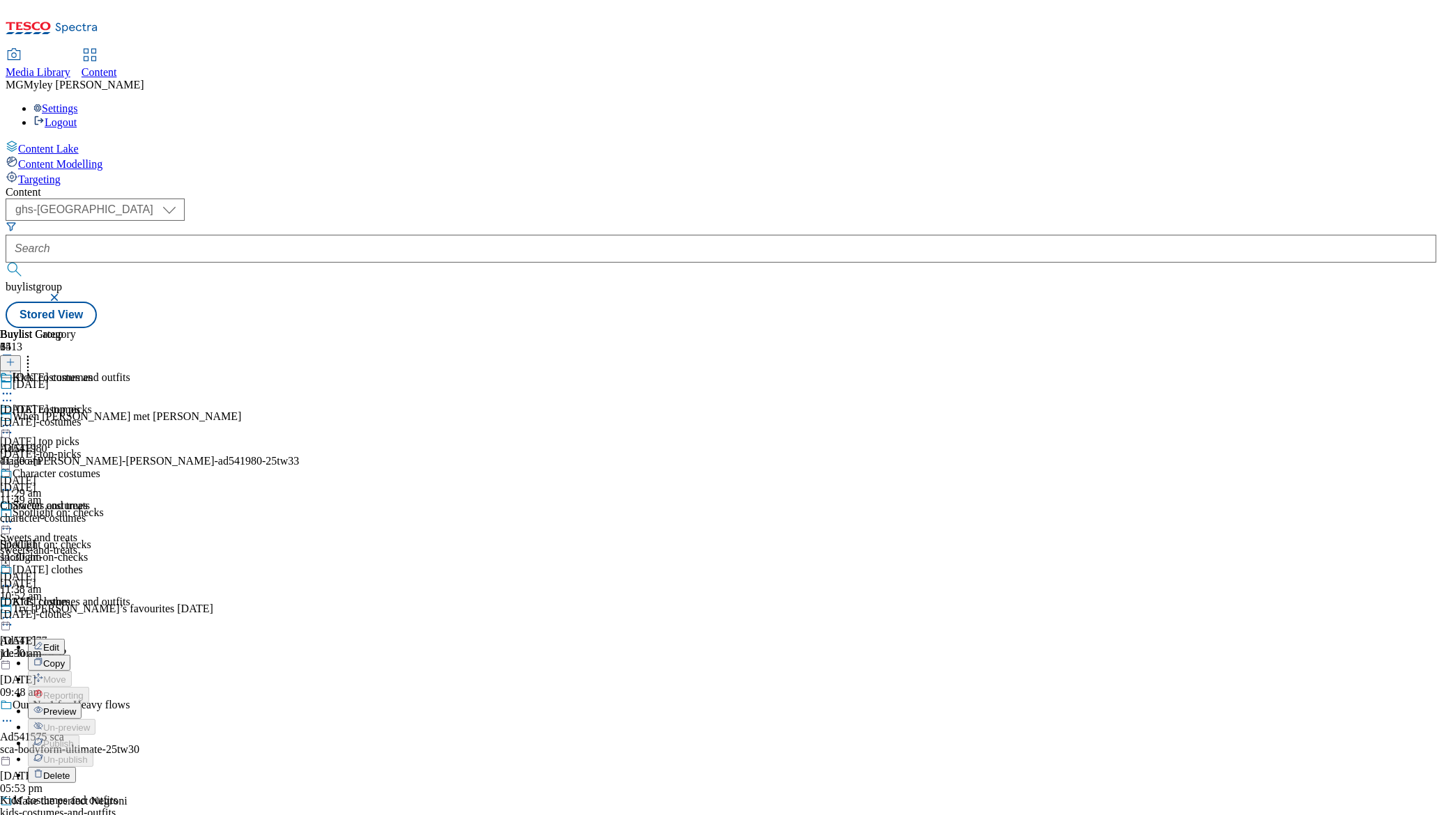
click at [76, 707] on span "Preview" at bounding box center [59, 712] width 33 height 10
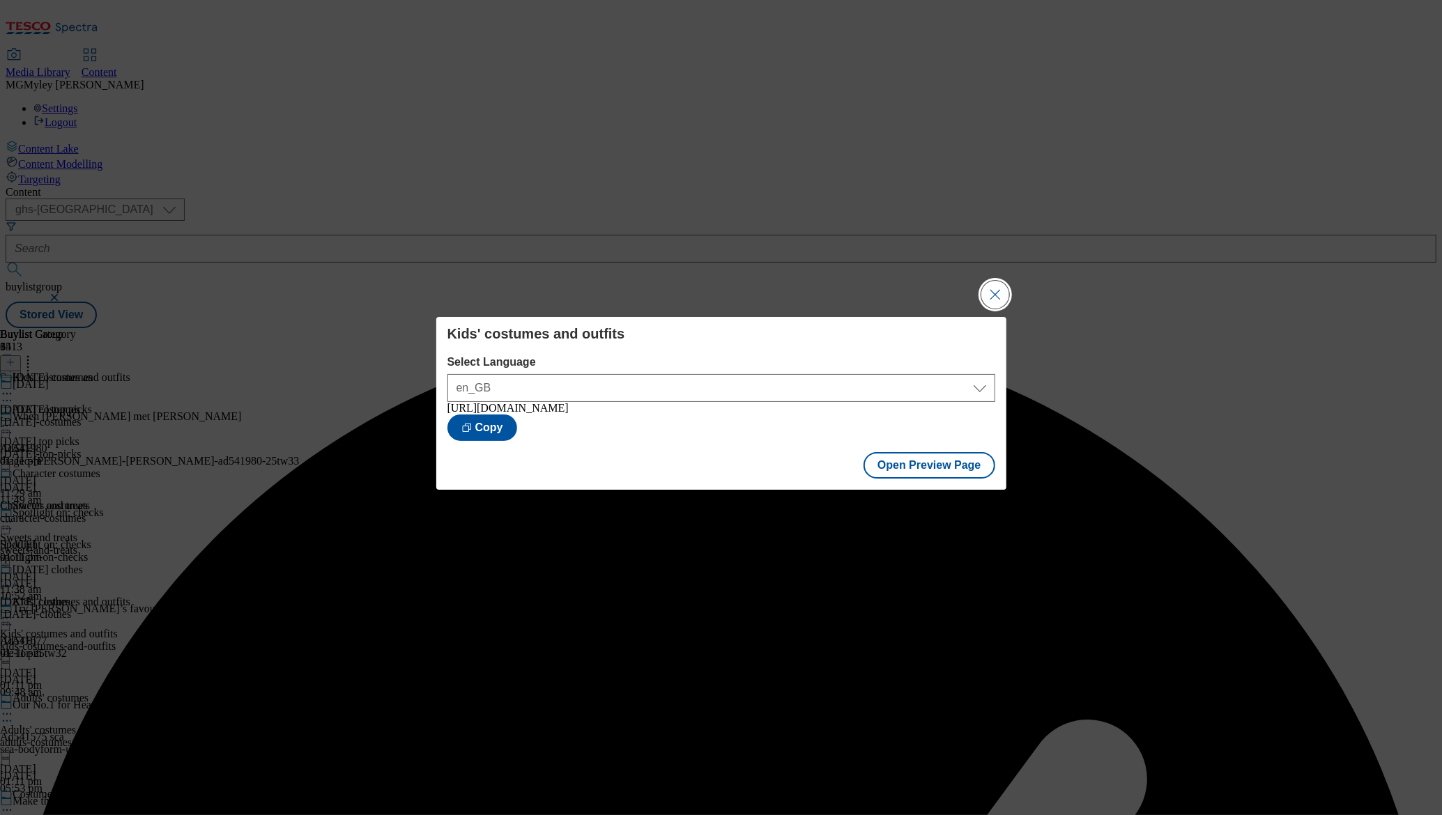
click at [1004, 293] on button "Close Modal" at bounding box center [995, 295] width 28 height 28
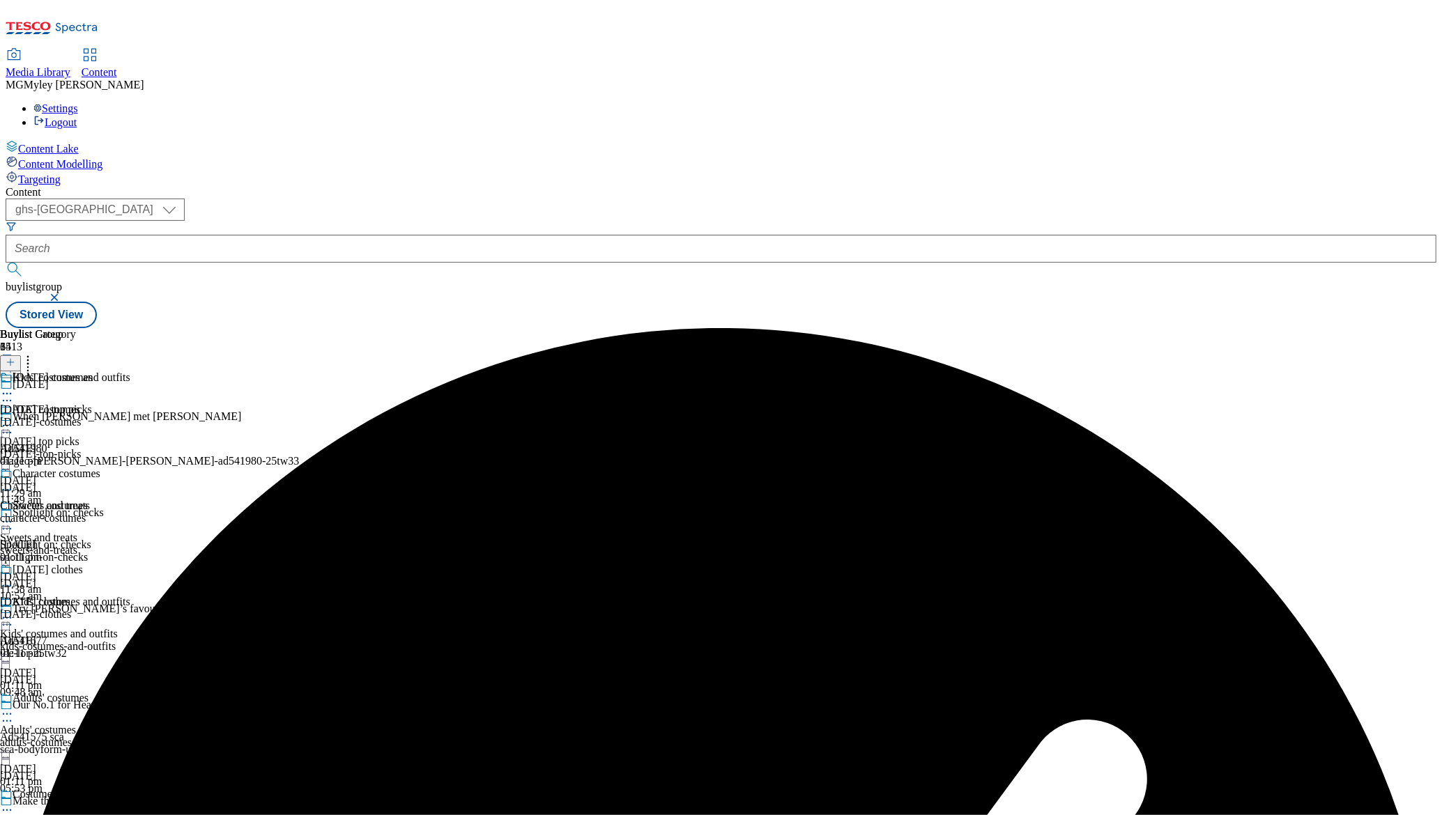
click at [8, 618] on circle at bounding box center [7, 619] width 2 height 2
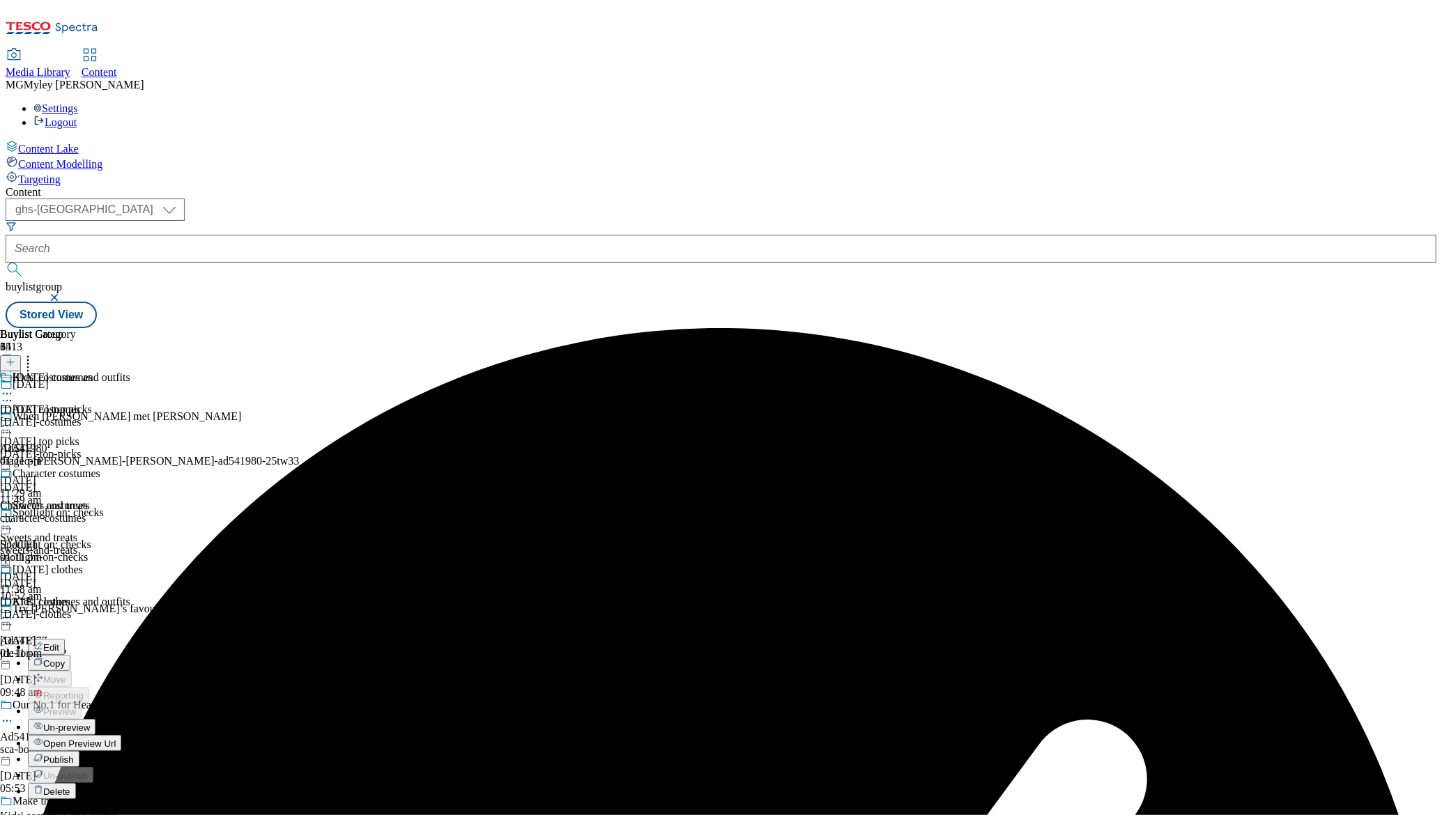
scroll to position [135, 0]
click at [74, 755] on span "Publish" at bounding box center [58, 760] width 31 height 10
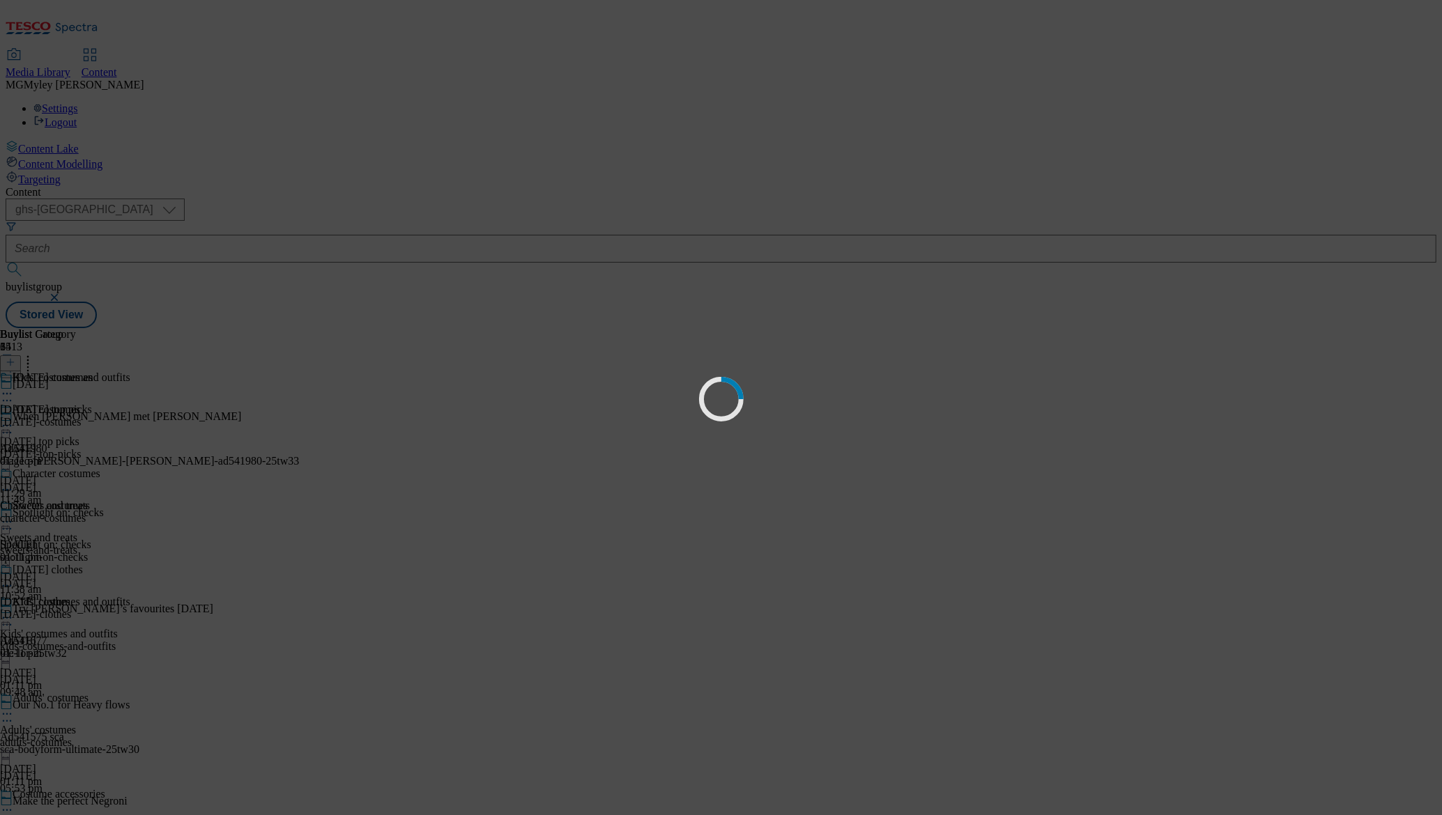
scroll to position [0, 0]
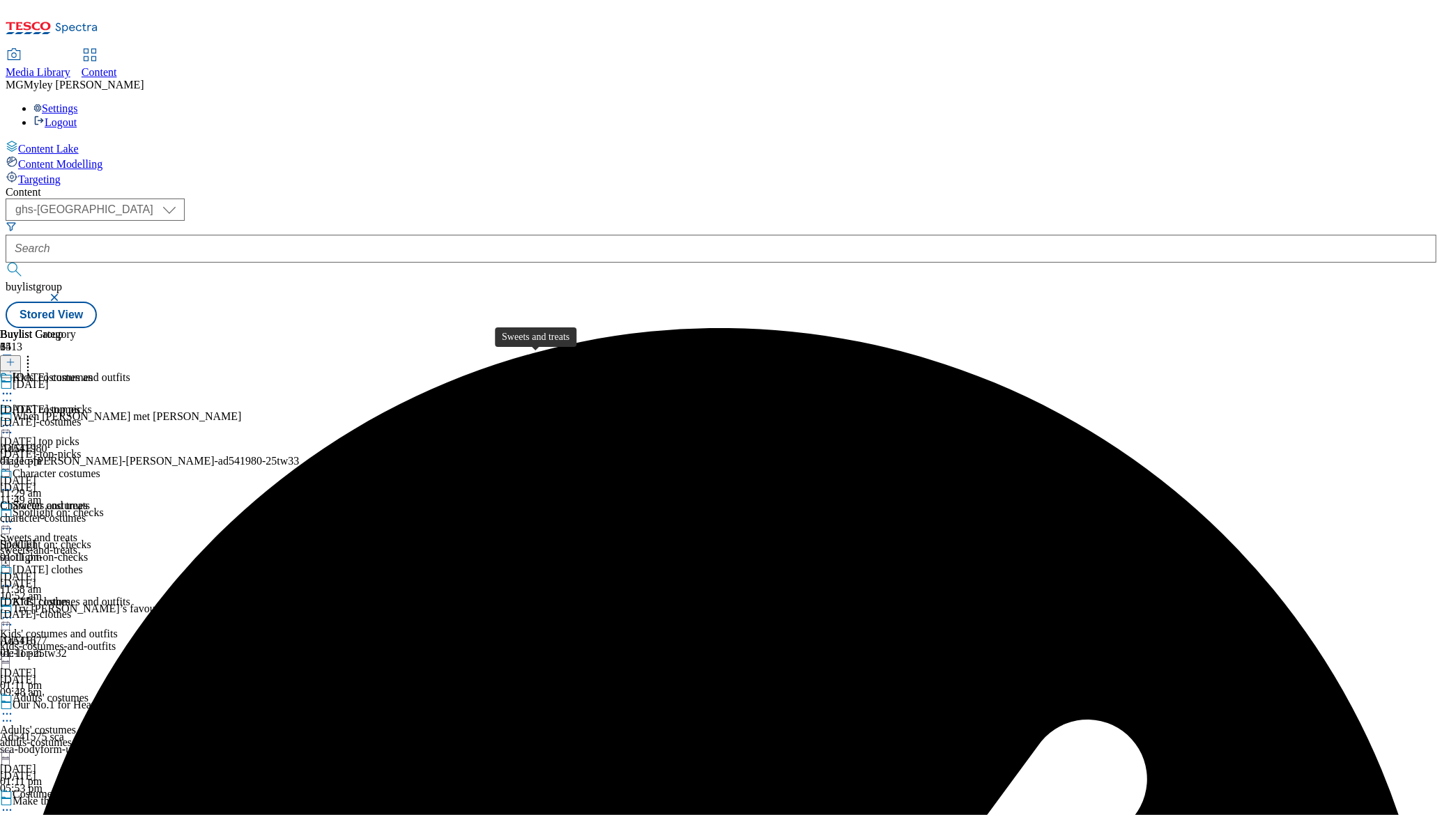
click at [90, 500] on span "Sweets and treats" at bounding box center [51, 507] width 77 height 15
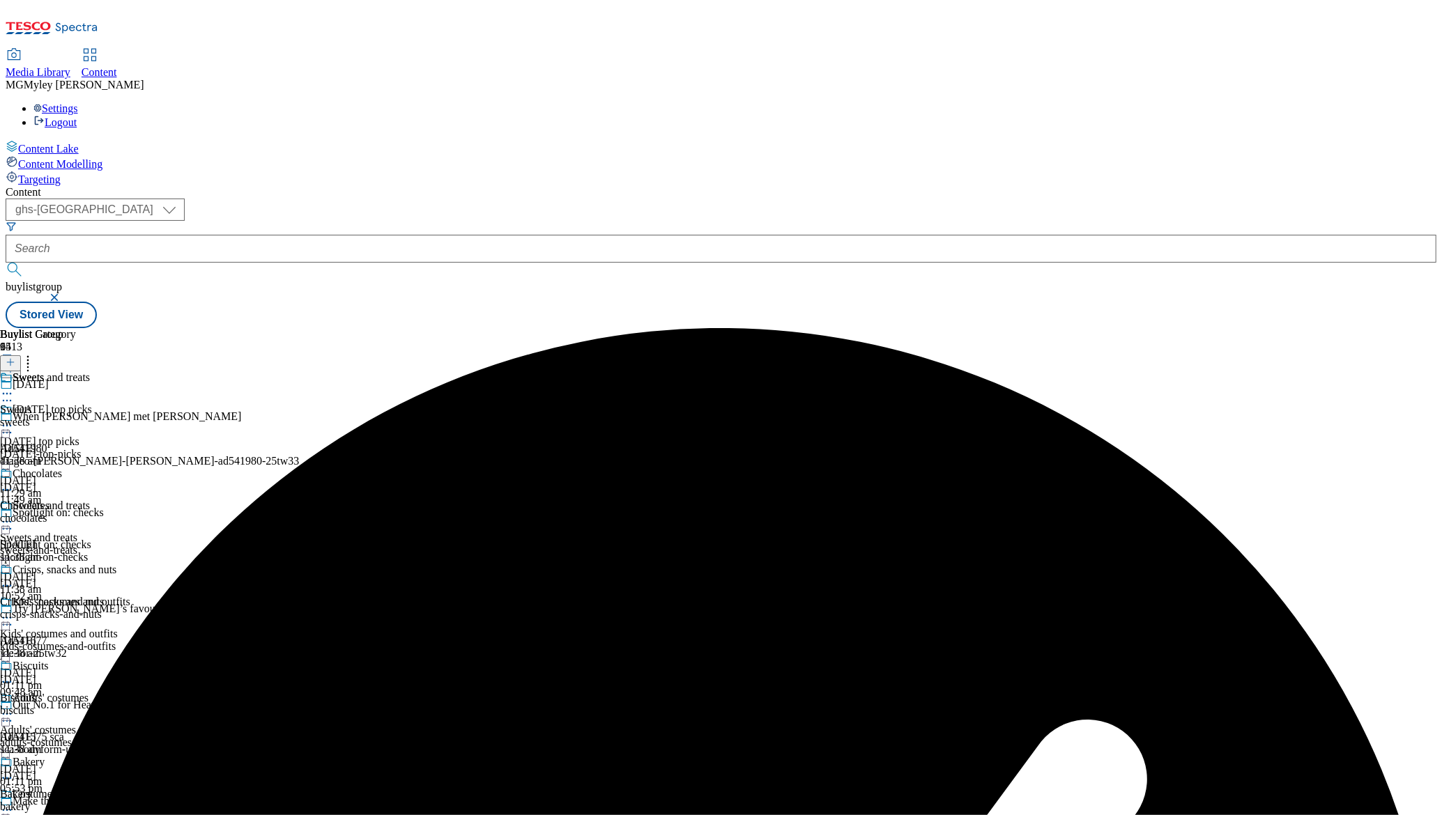
click at [130, 404] on div "Halloween top picks Halloween top picks halloween-top-picks 2 Oct 2025 11:29 am" at bounding box center [65, 452] width 130 height 96
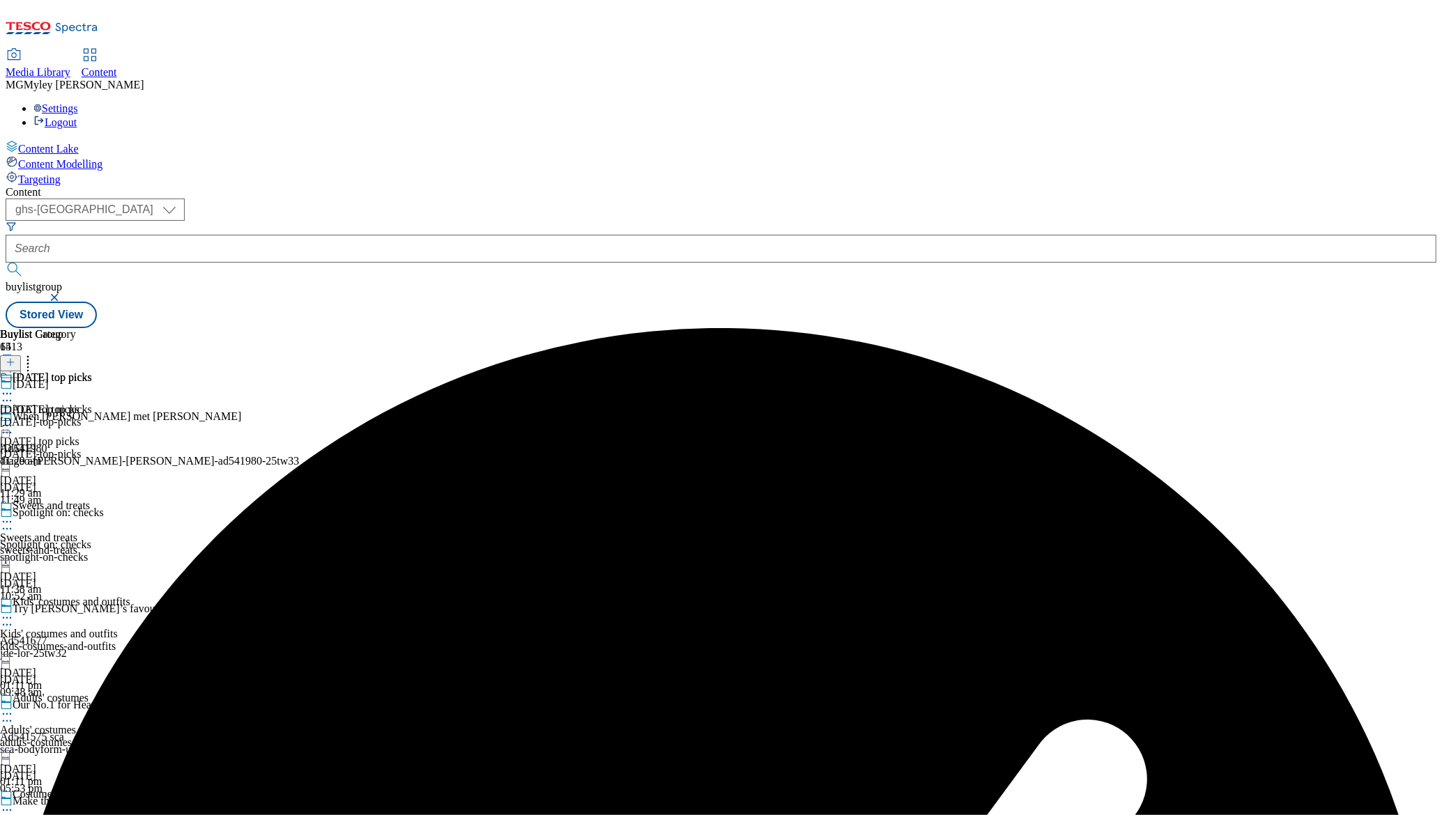
click at [1160, 328] on div "Buylist Group 6413 Halloween When Baileys met Terry's Ad541980 diageo-baileys-t…" at bounding box center [721, 328] width 1431 height 0
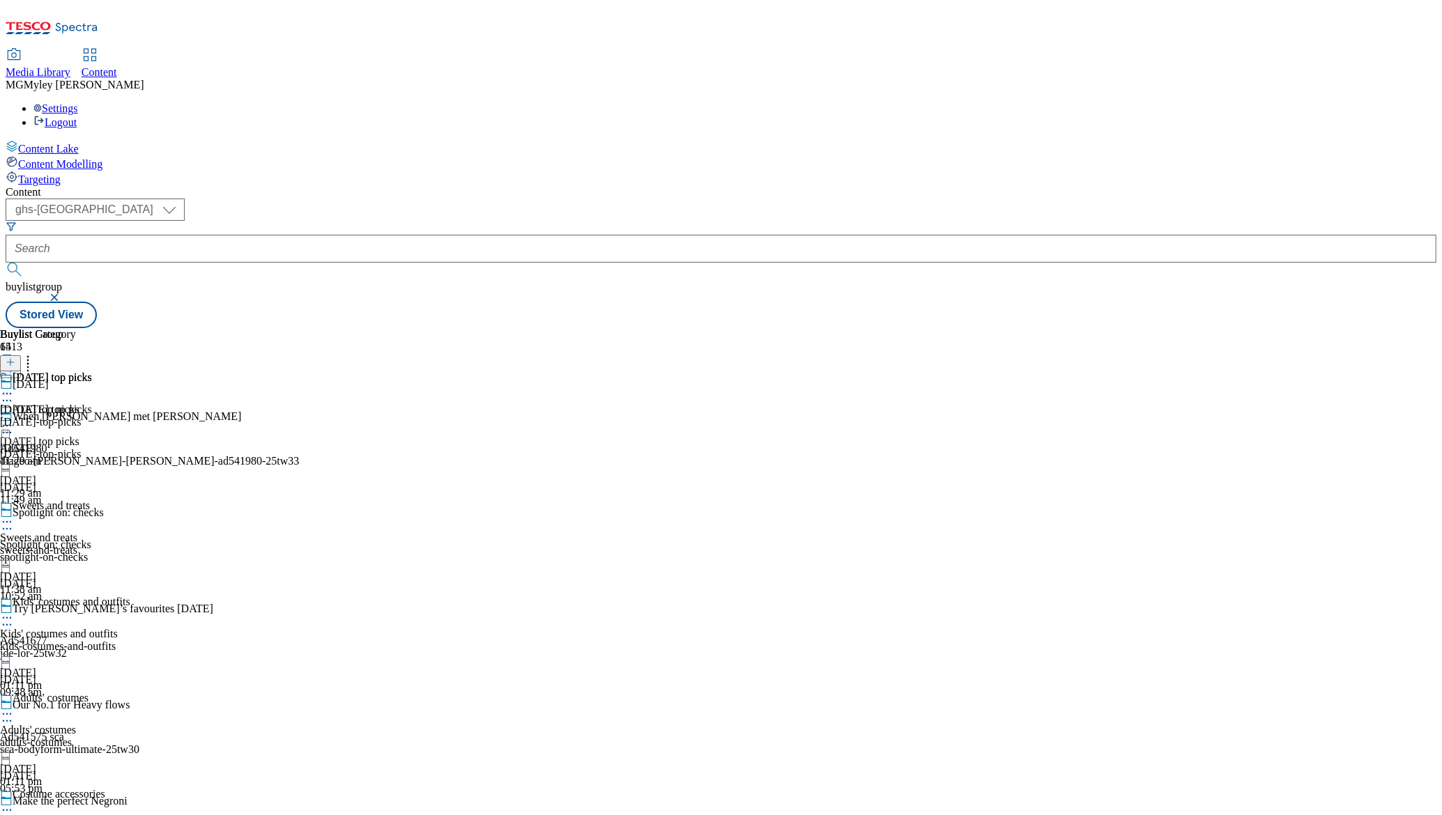
click at [14, 419] on icon at bounding box center [7, 426] width 14 height 14
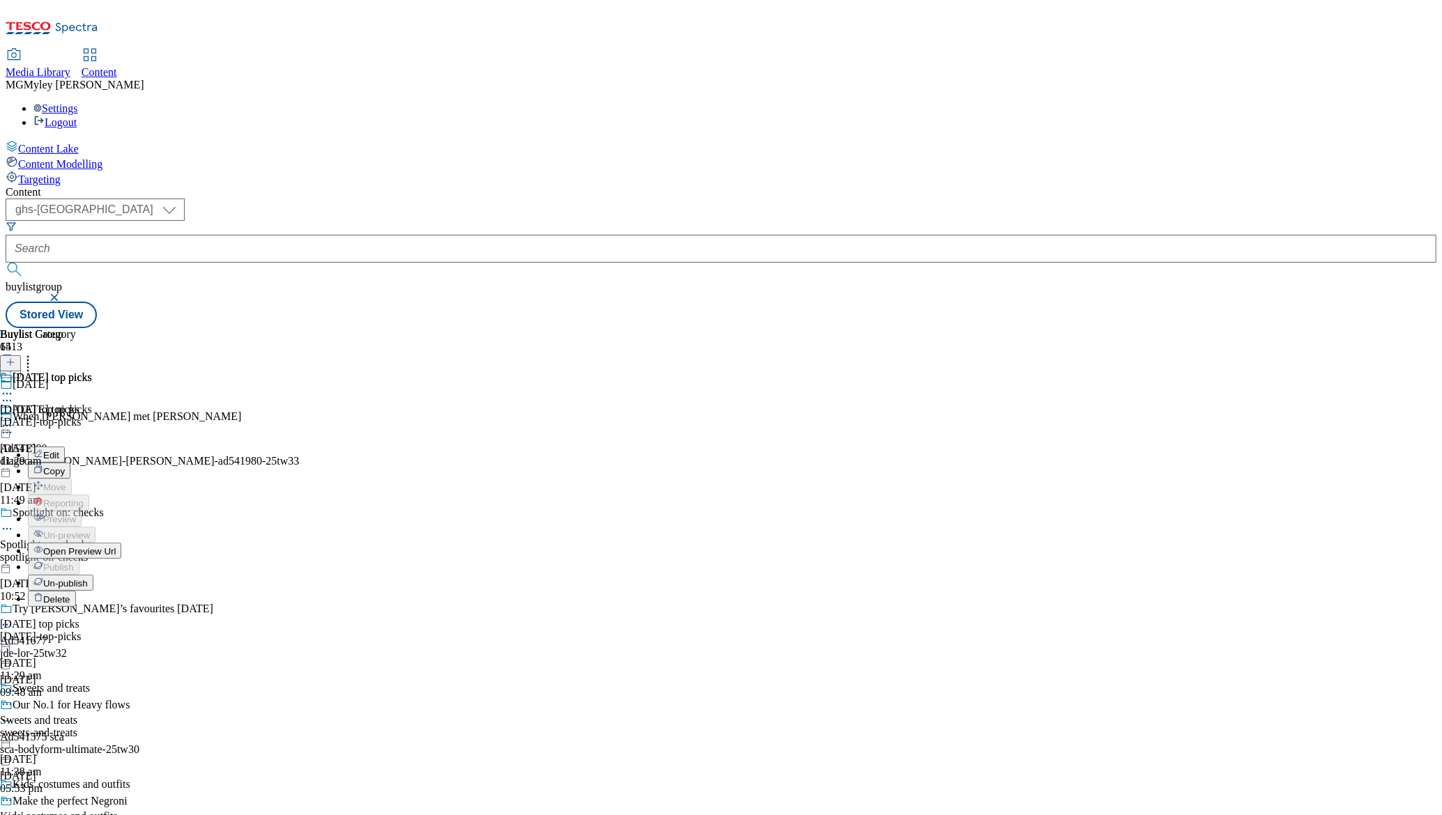
click at [88, 579] on span "Un-publish" at bounding box center [65, 584] width 45 height 10
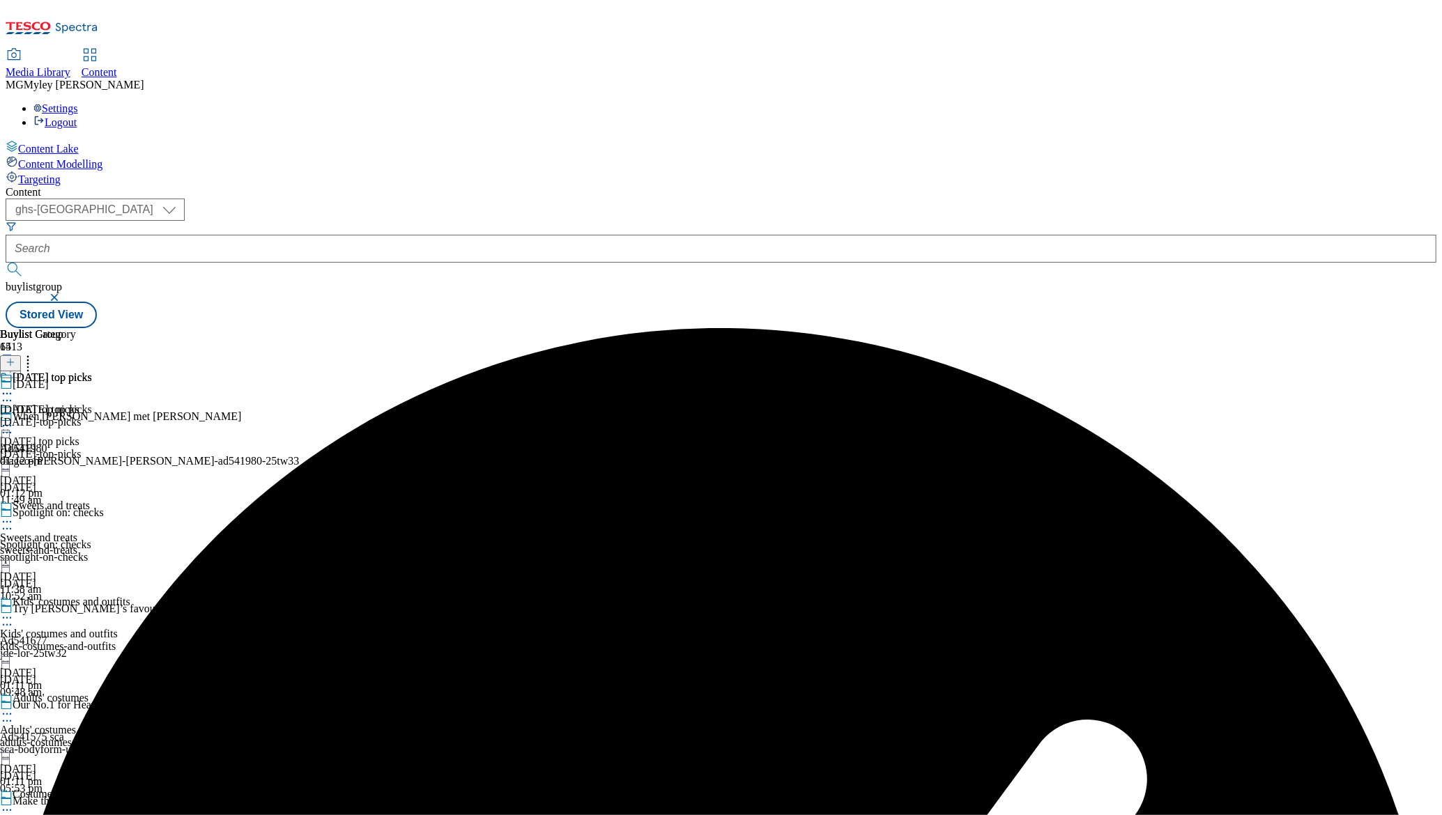
click at [14, 419] on icon at bounding box center [7, 426] width 14 height 14
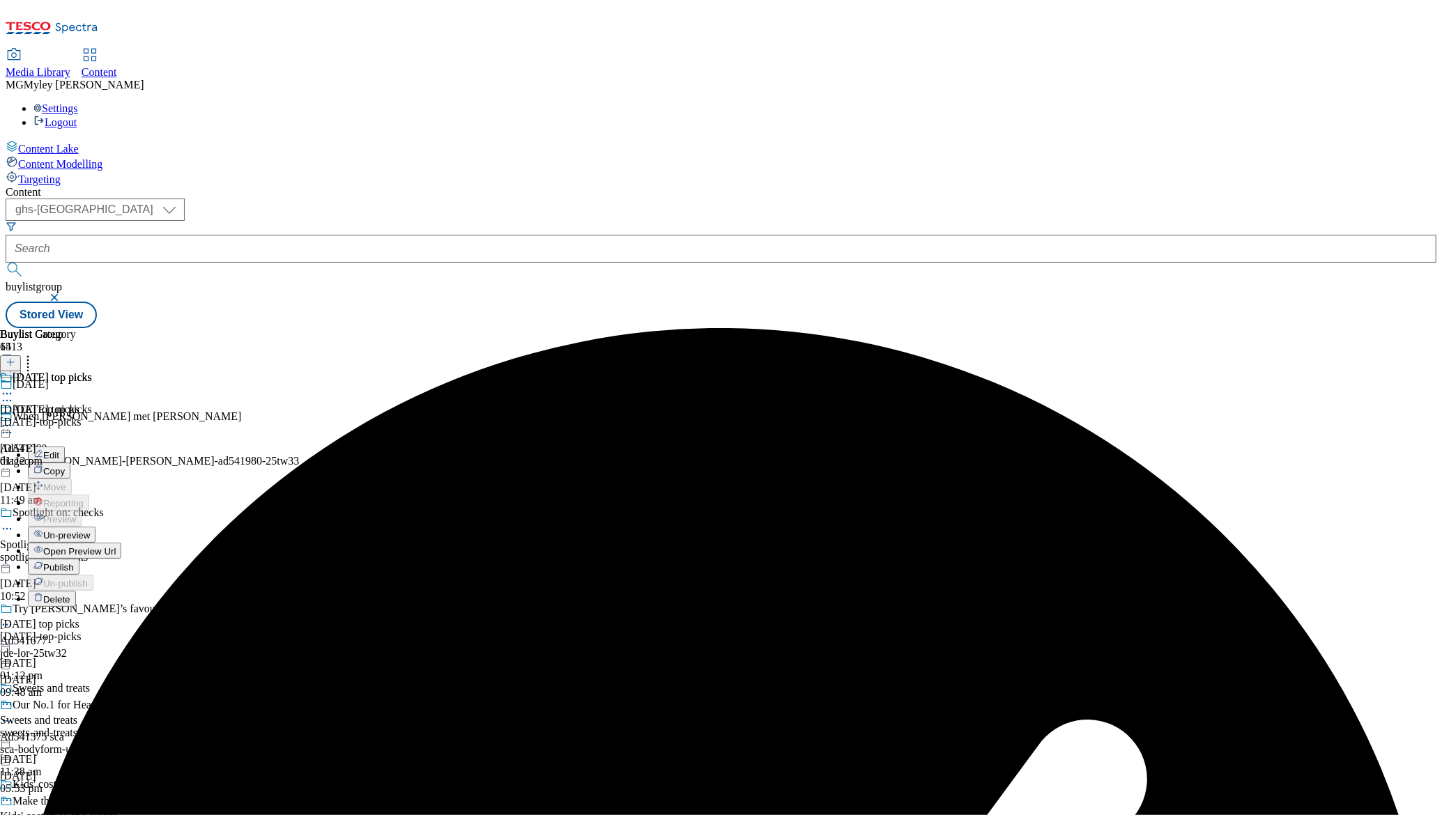
click at [90, 530] on span "Un-preview" at bounding box center [66, 535] width 47 height 10
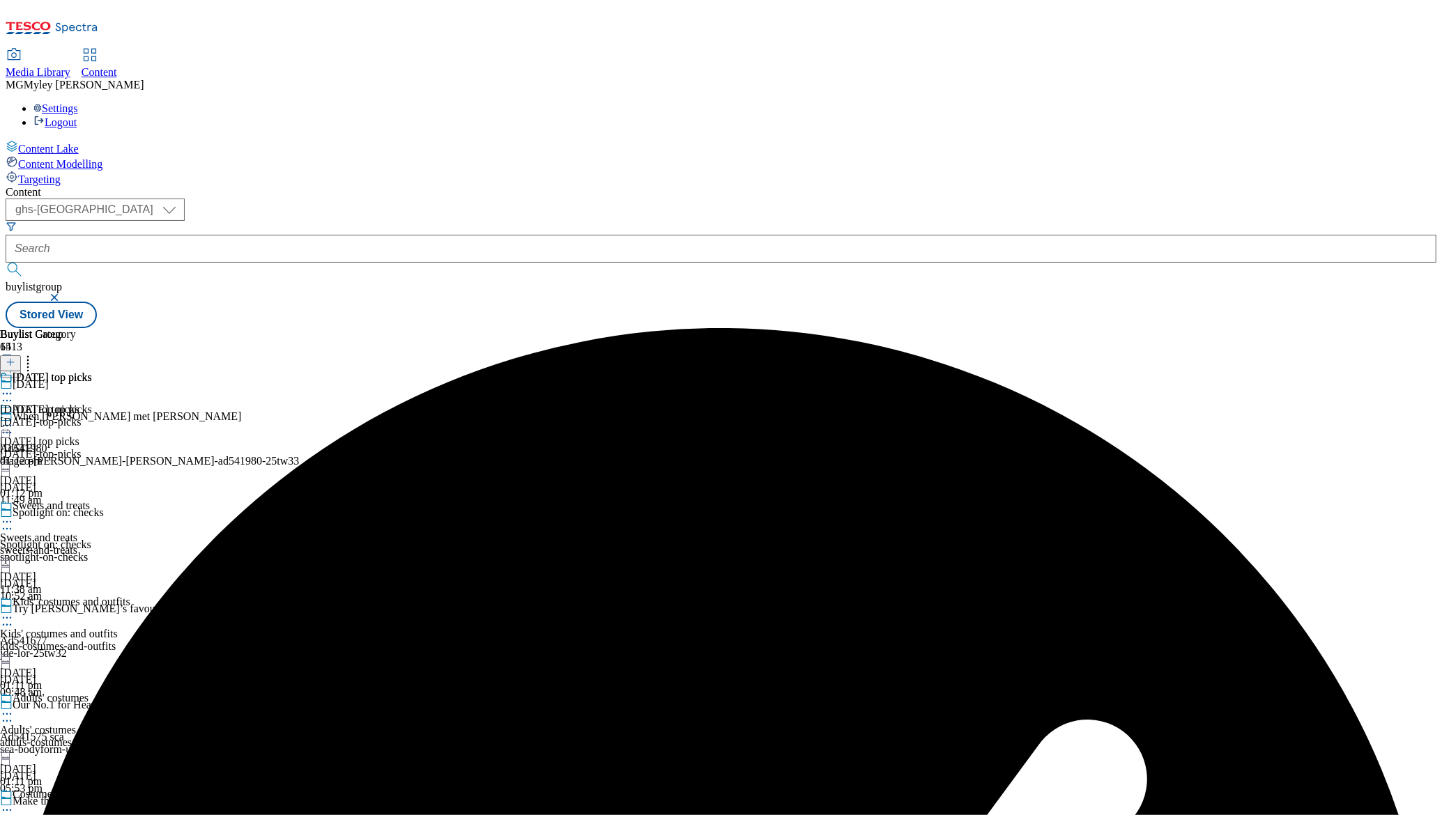
click at [92, 371] on div "Halloween top picks Halloween top picks halloween-top-picks 2 Oct 2025 01:12 pm" at bounding box center [46, 419] width 92 height 96
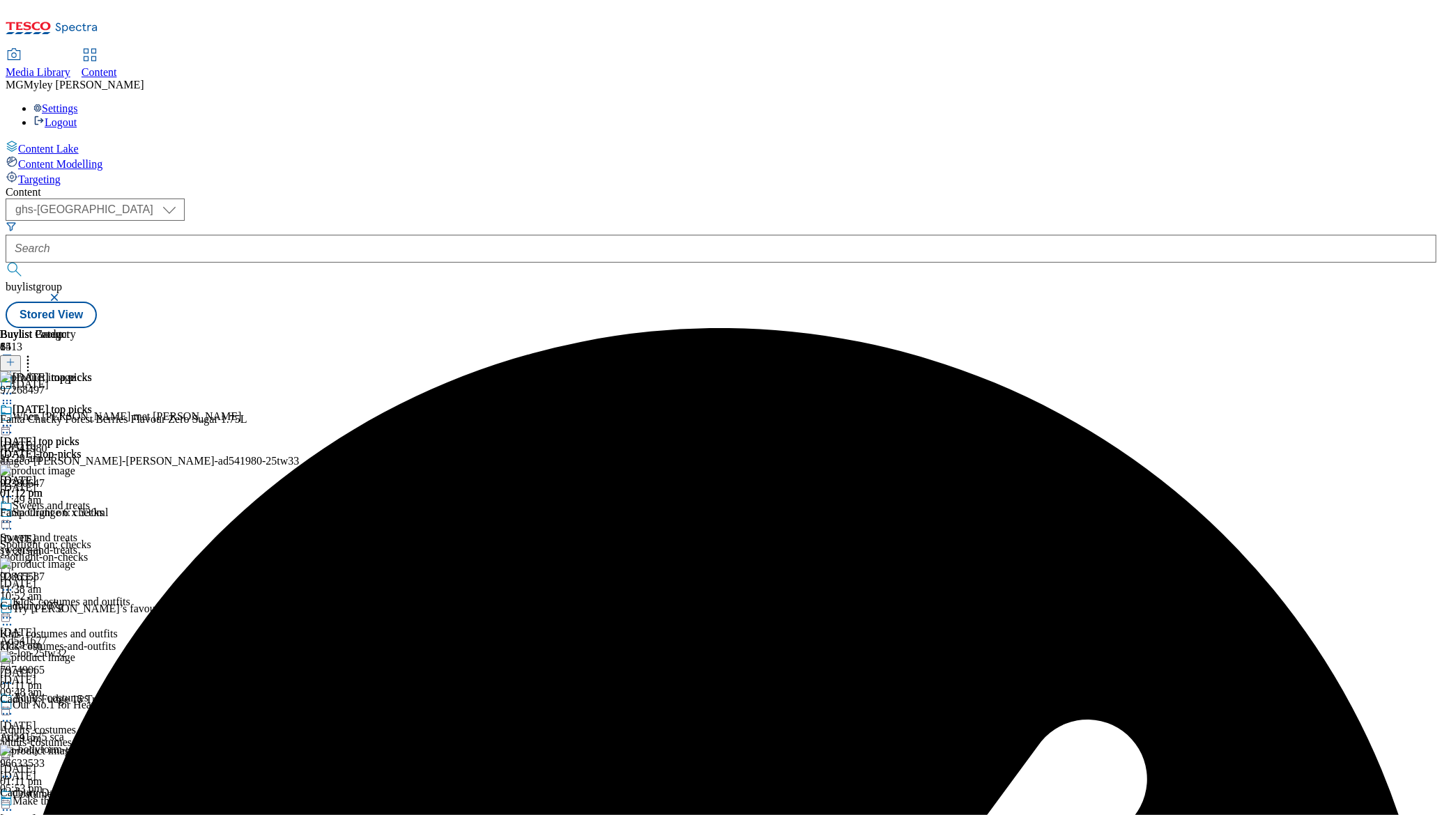
click at [35, 353] on icon at bounding box center [28, 360] width 14 height 14
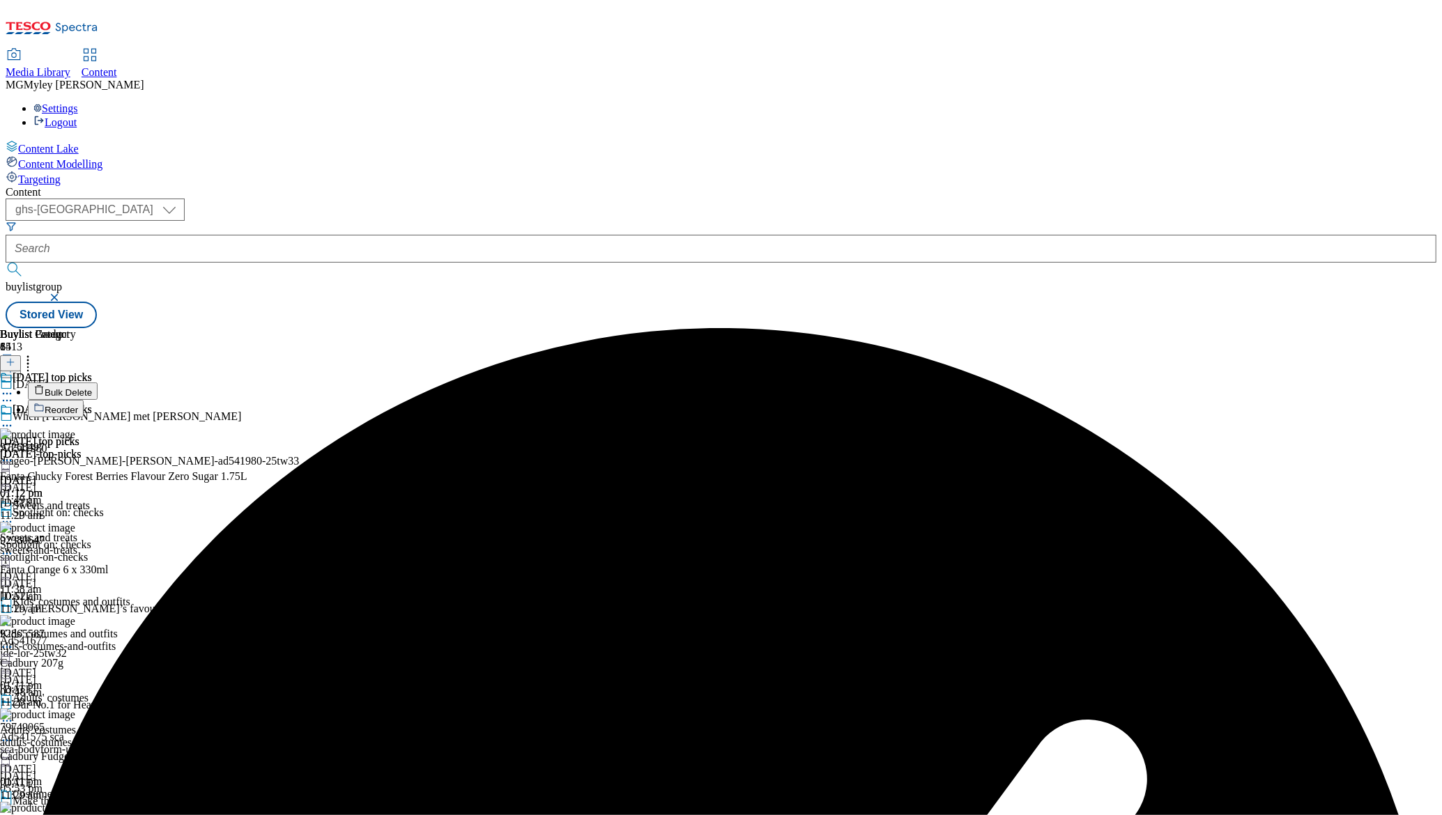
click at [92, 388] on span "Bulk Delete" at bounding box center [68, 393] width 47 height 10
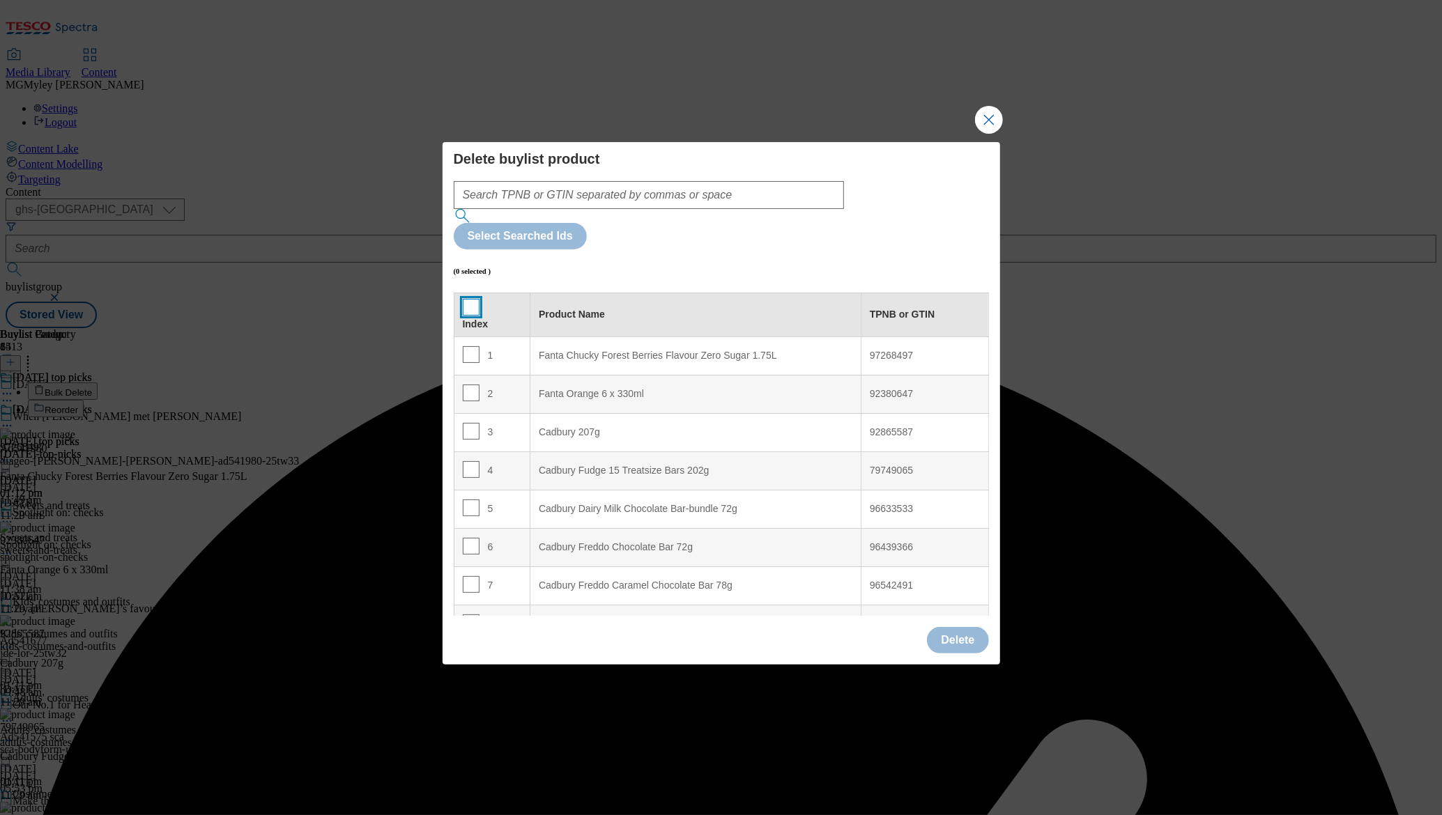
click at [475, 299] on input "Modal" at bounding box center [471, 307] width 17 height 17
checkbox input "true"
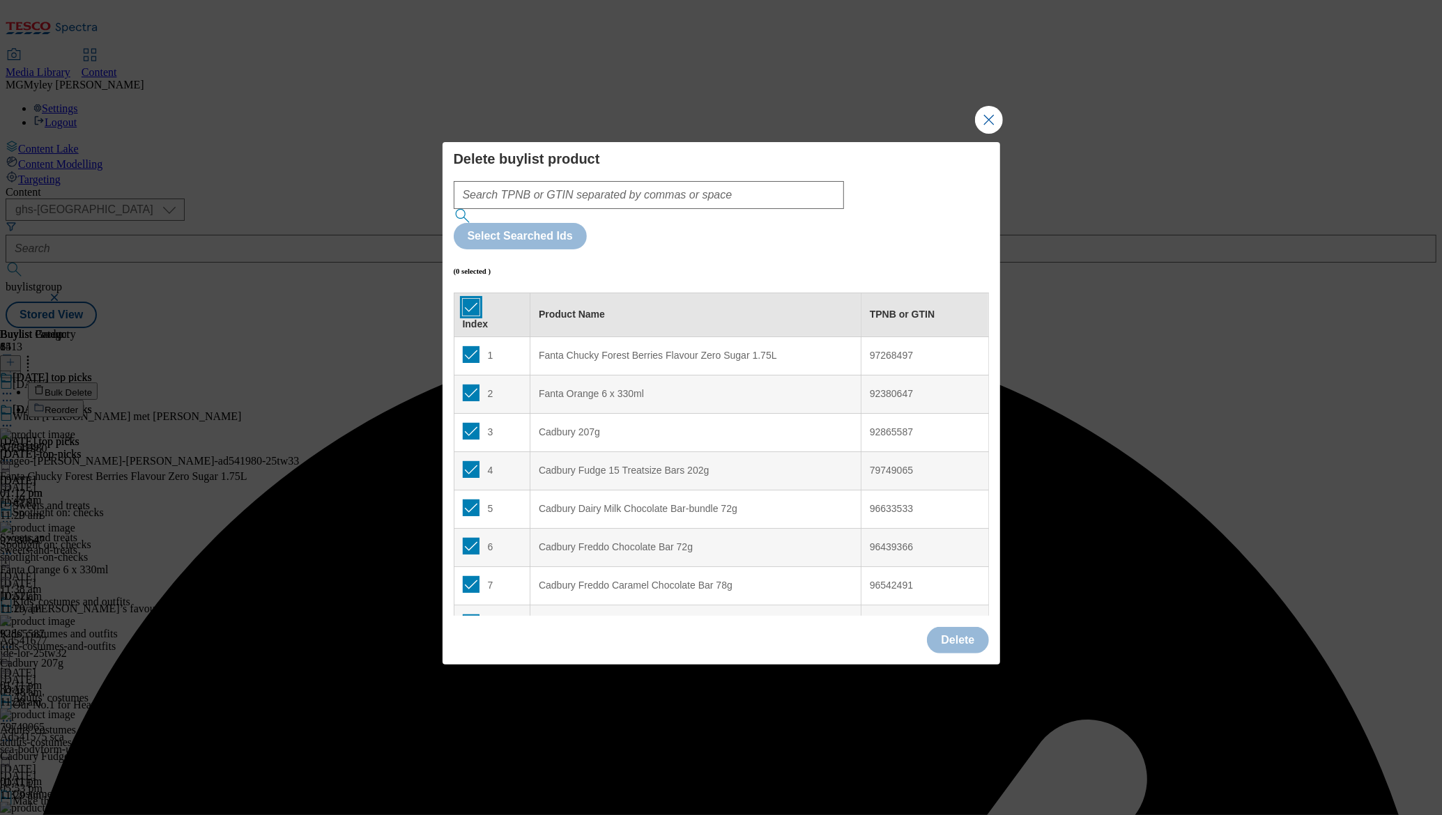
checkbox input "true"
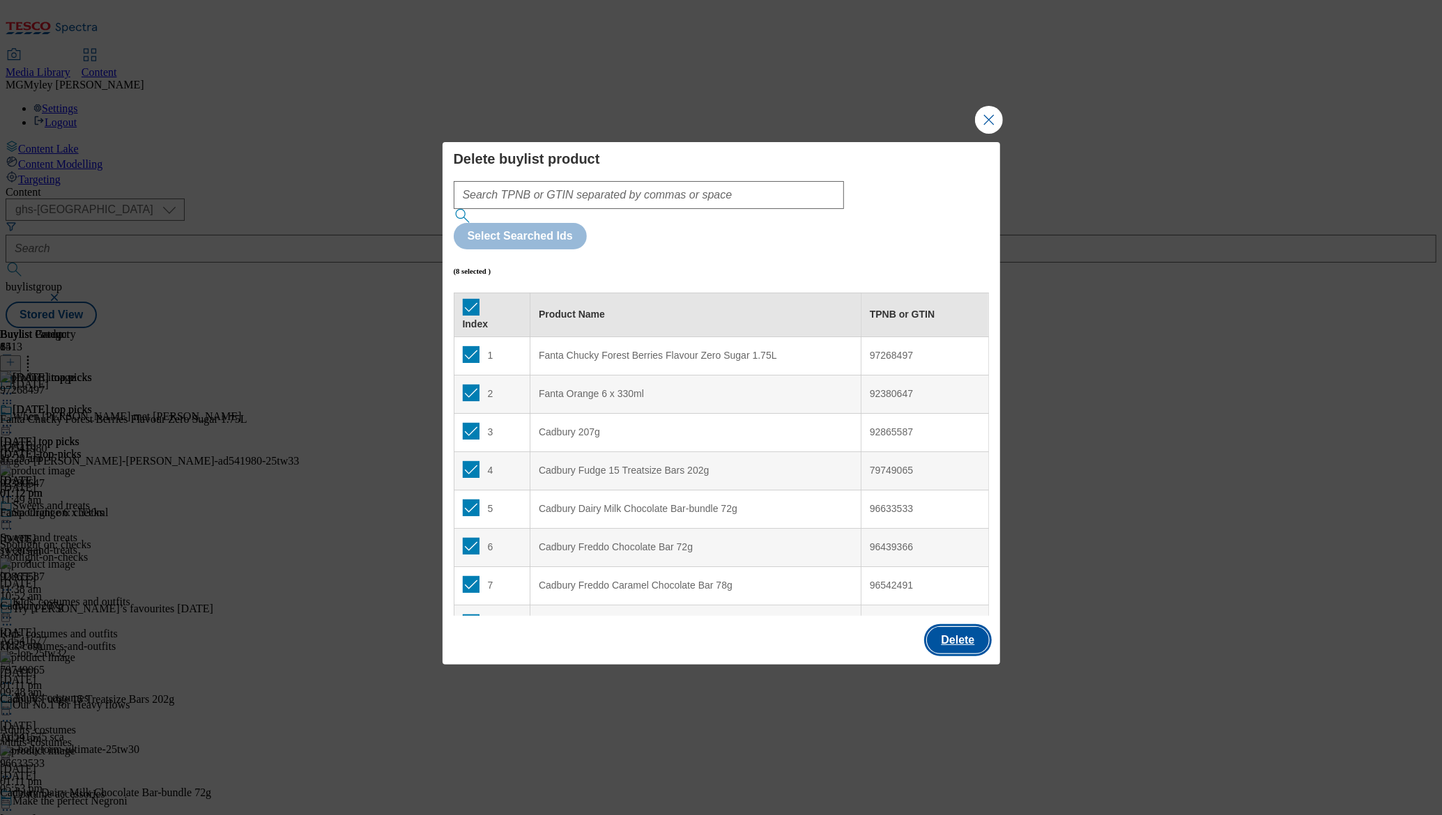
click at [957, 627] on button "Delete" at bounding box center [957, 640] width 61 height 26
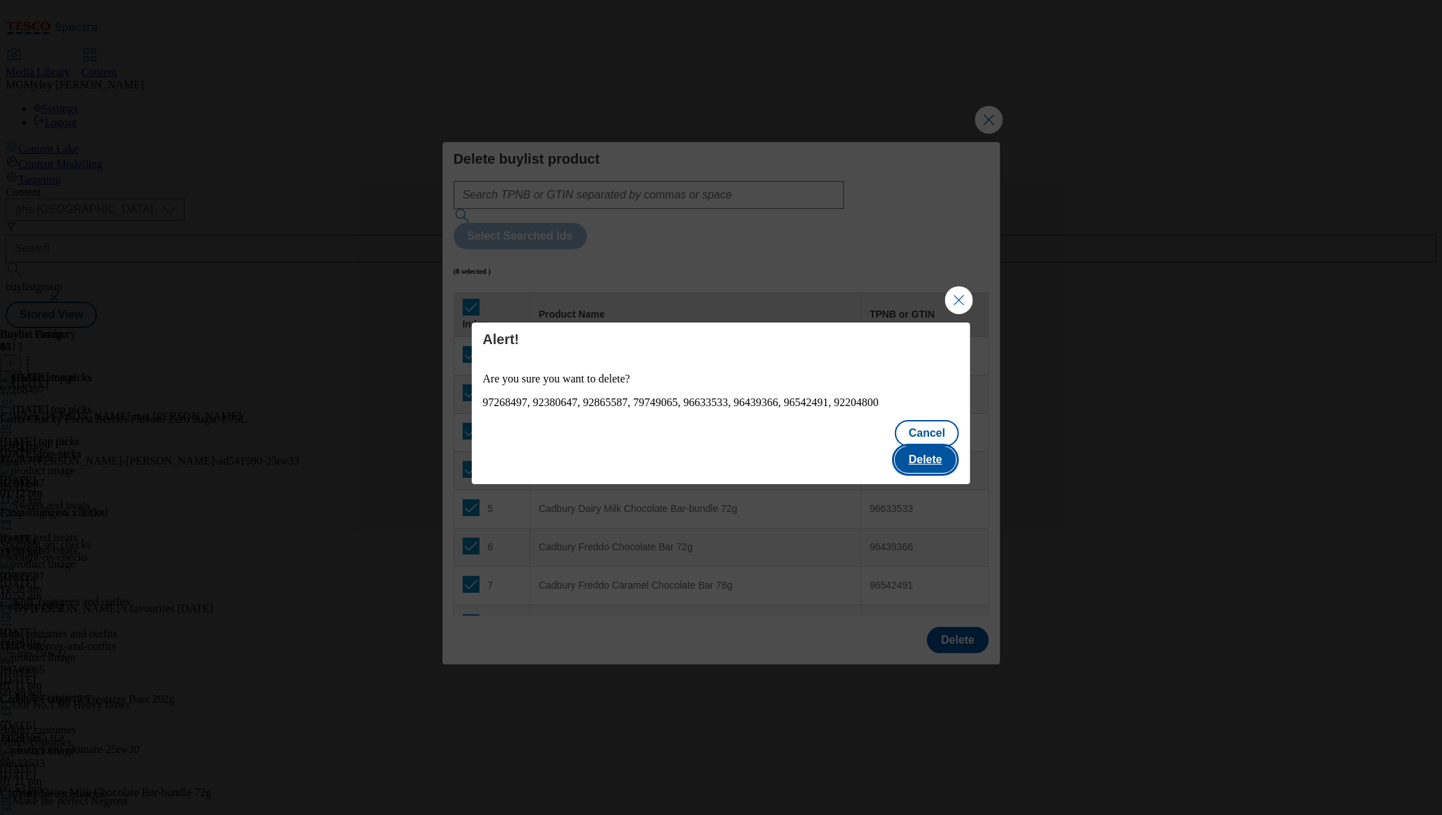
click at [928, 447] on button "Delete" at bounding box center [925, 460] width 61 height 26
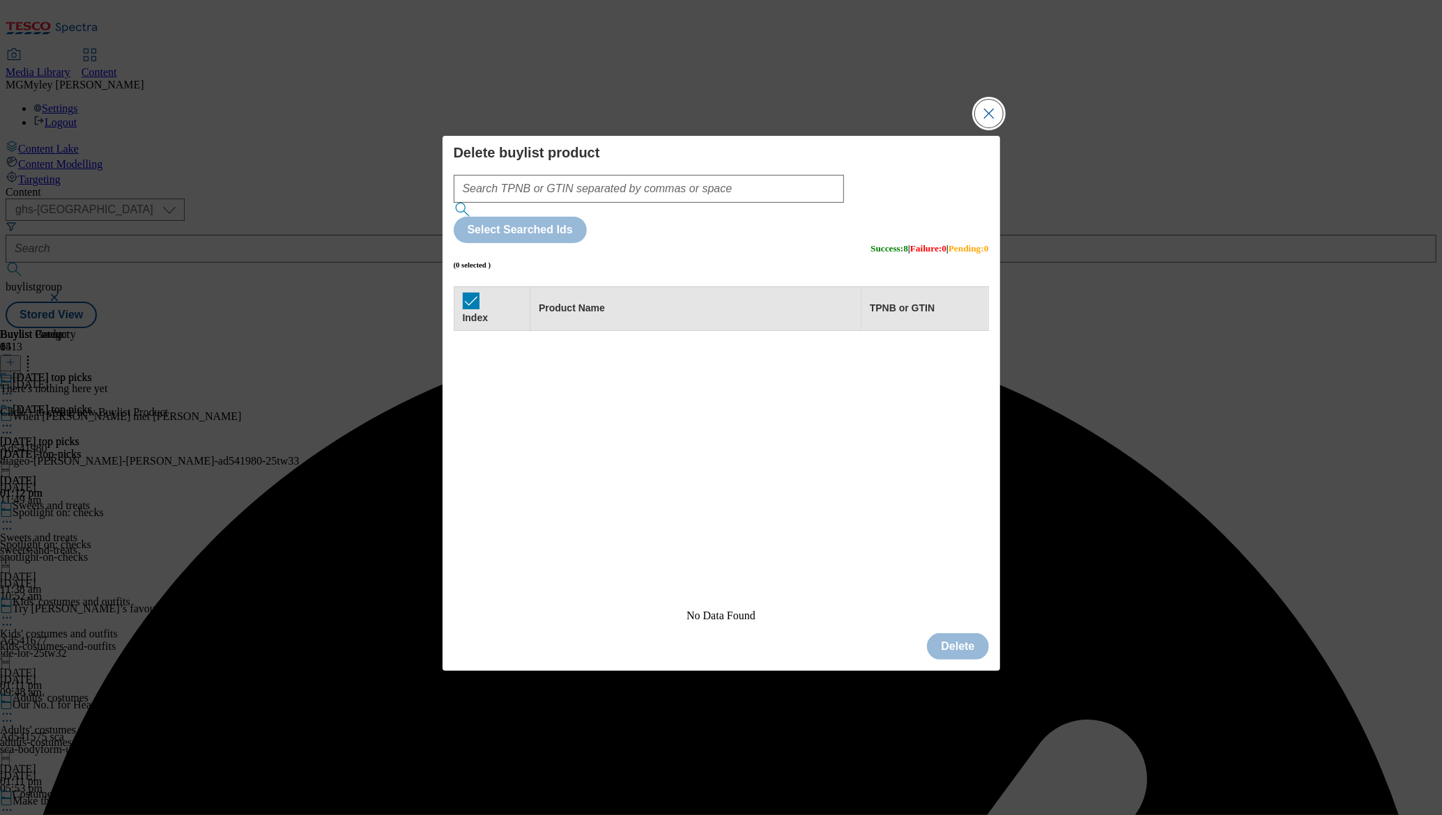
click at [994, 128] on button "Close Modal" at bounding box center [989, 114] width 28 height 28
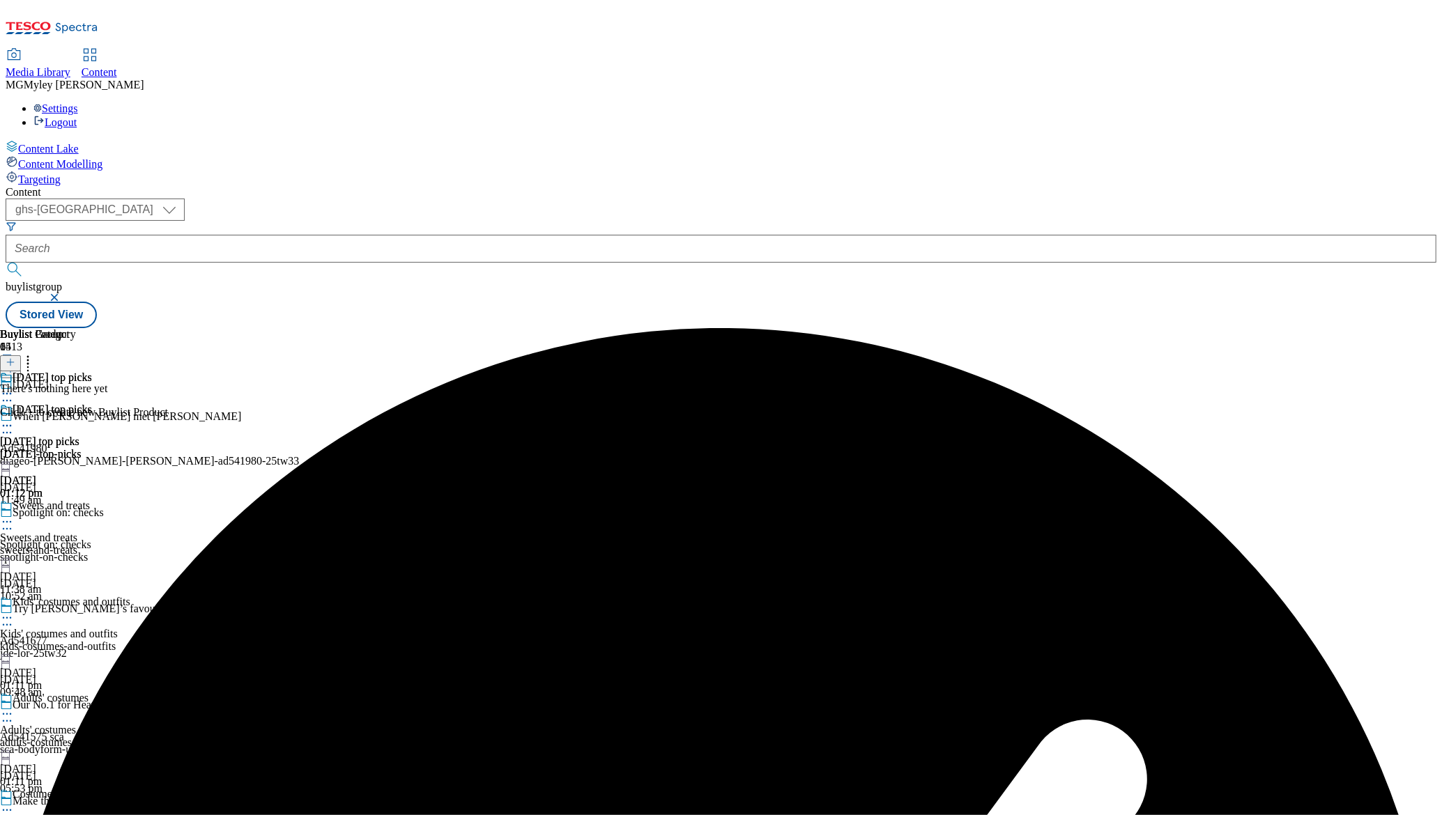
click at [15, 358] on icon at bounding box center [11, 363] width 10 height 10
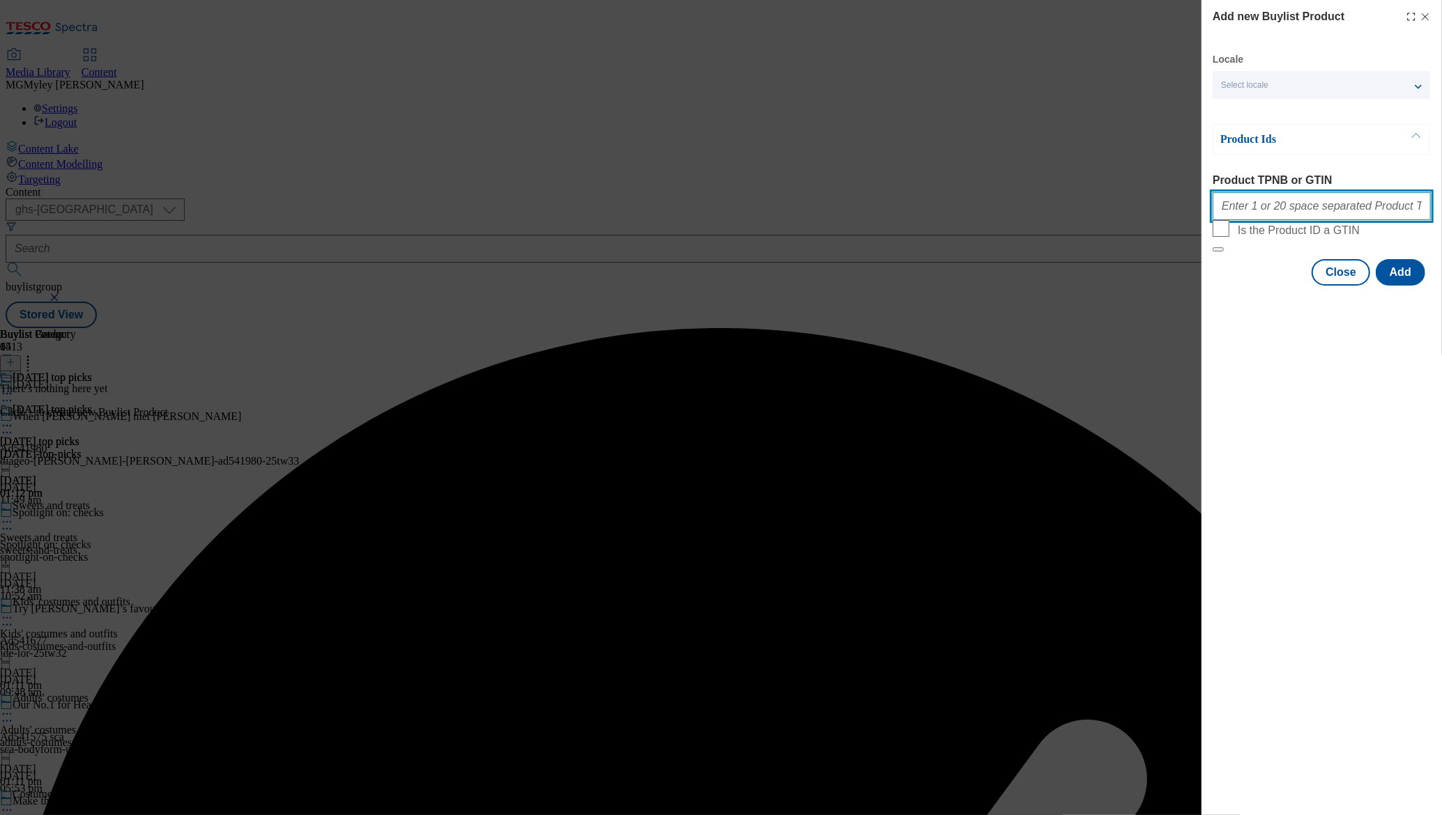
click at [1287, 217] on input "Product TPNB or GTIN" at bounding box center [1322, 206] width 218 height 28
paste input "85993105 96880540 97018333 89476084 93992808 92338083 92482417 93426046 9649450…"
type input "85993105 96880540 97018333 89476084 93992808 92338083 92482417 93426046 9649450…"
click at [1408, 286] on button "Add" at bounding box center [1400, 272] width 49 height 26
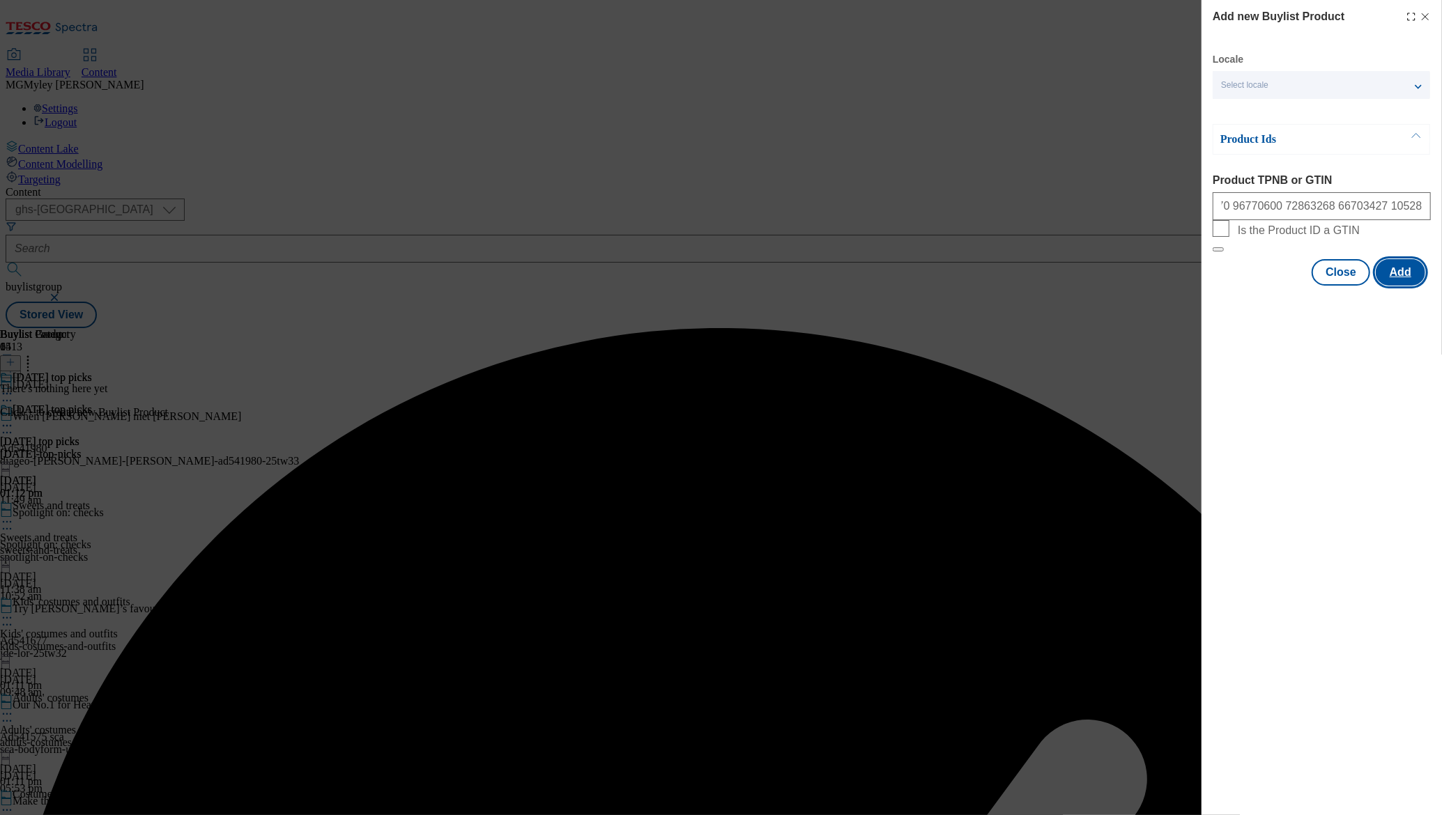
scroll to position [0, 0]
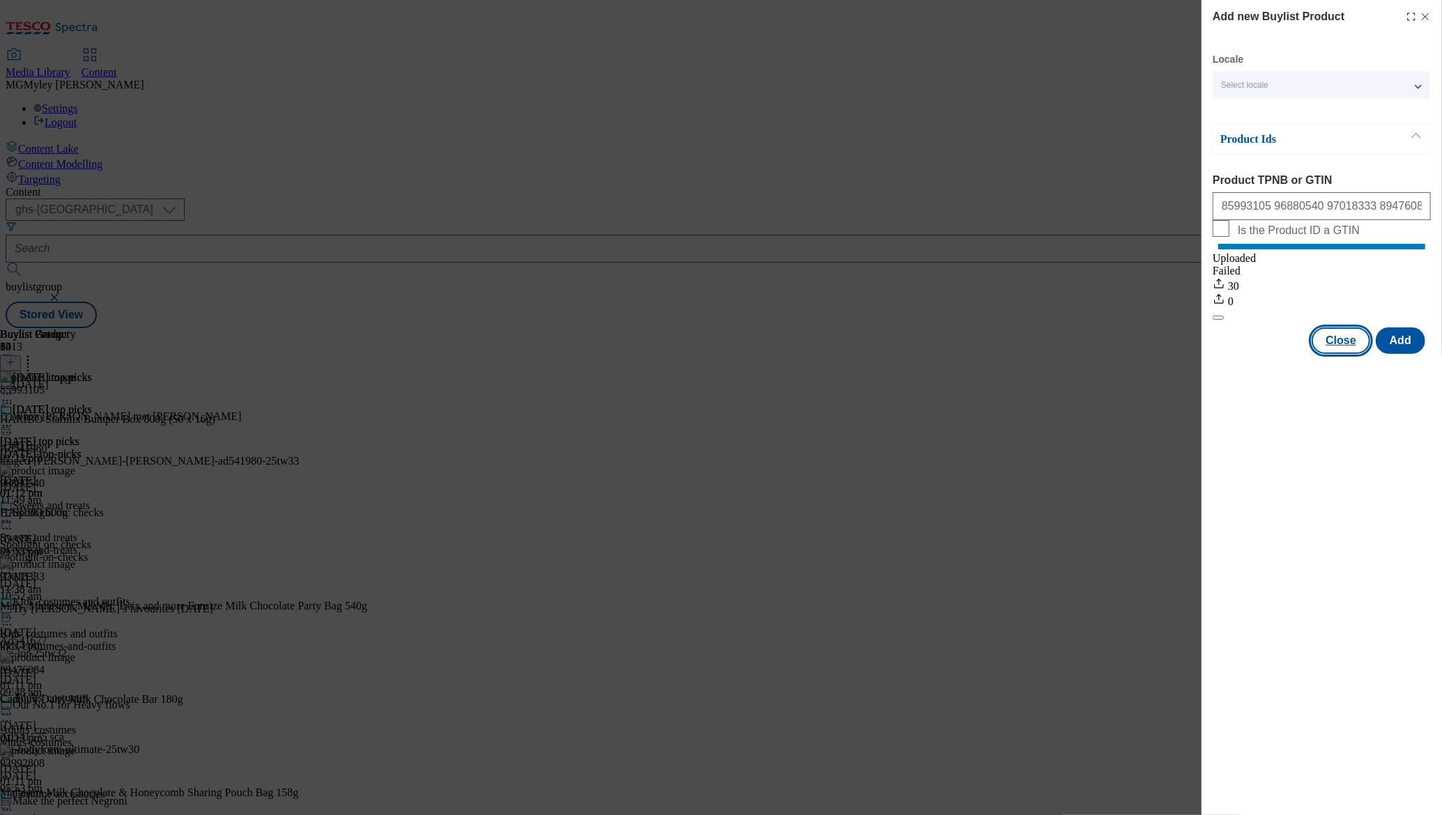
click at [1349, 354] on button "Close" at bounding box center [1341, 341] width 59 height 26
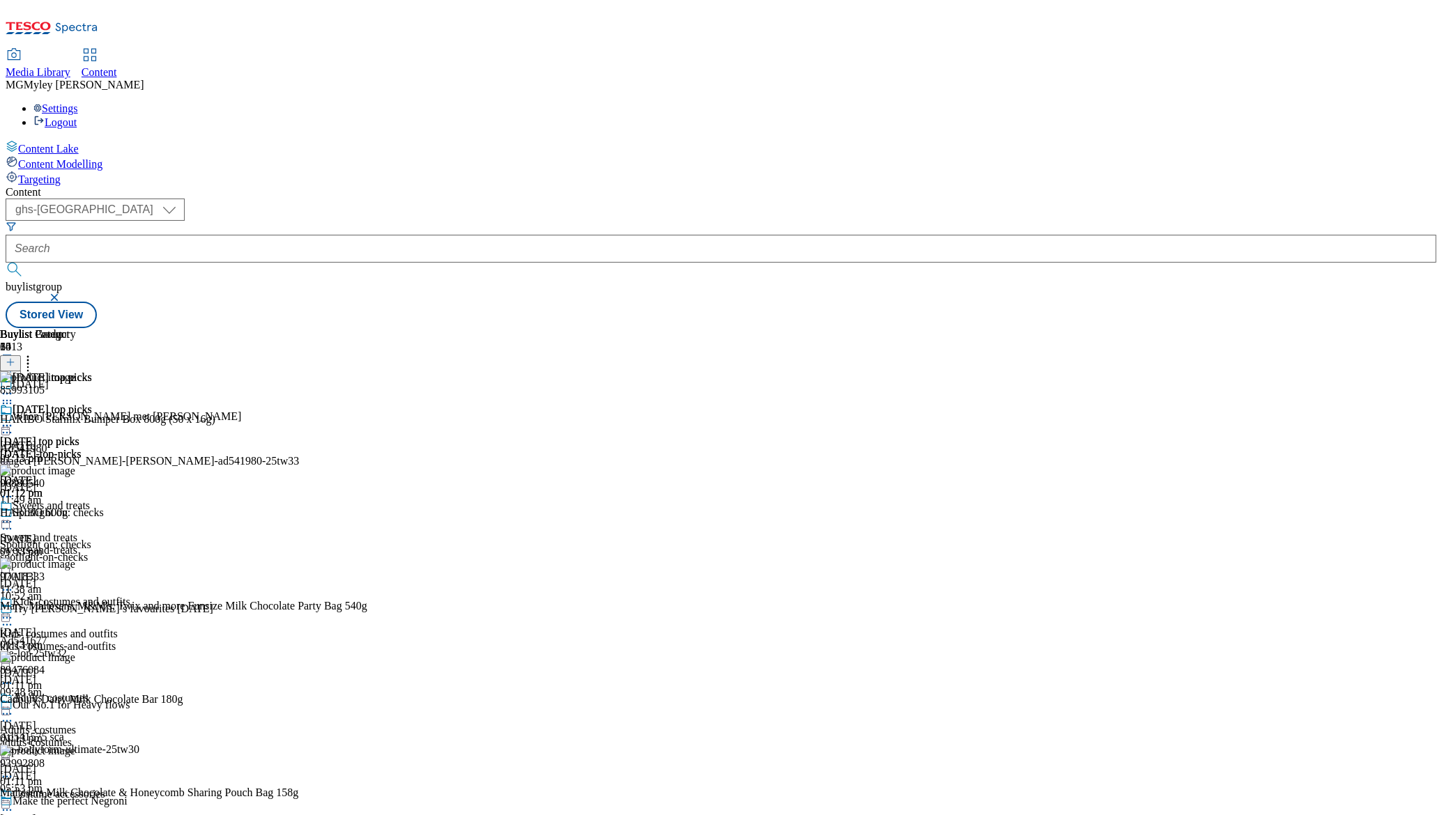
click at [14, 419] on icon at bounding box center [7, 426] width 14 height 14
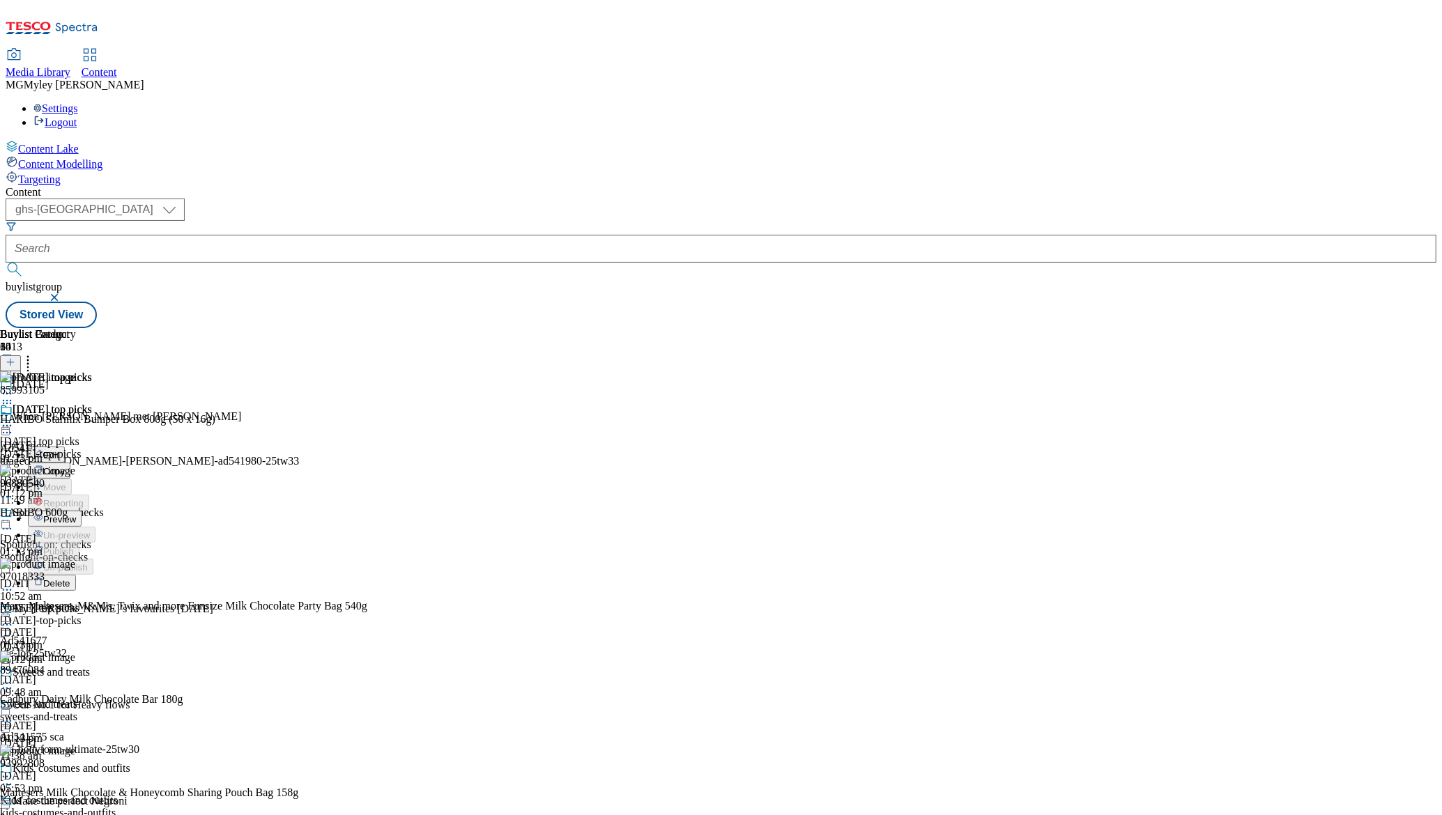
click at [82, 511] on button "Preview" at bounding box center [55, 519] width 54 height 16
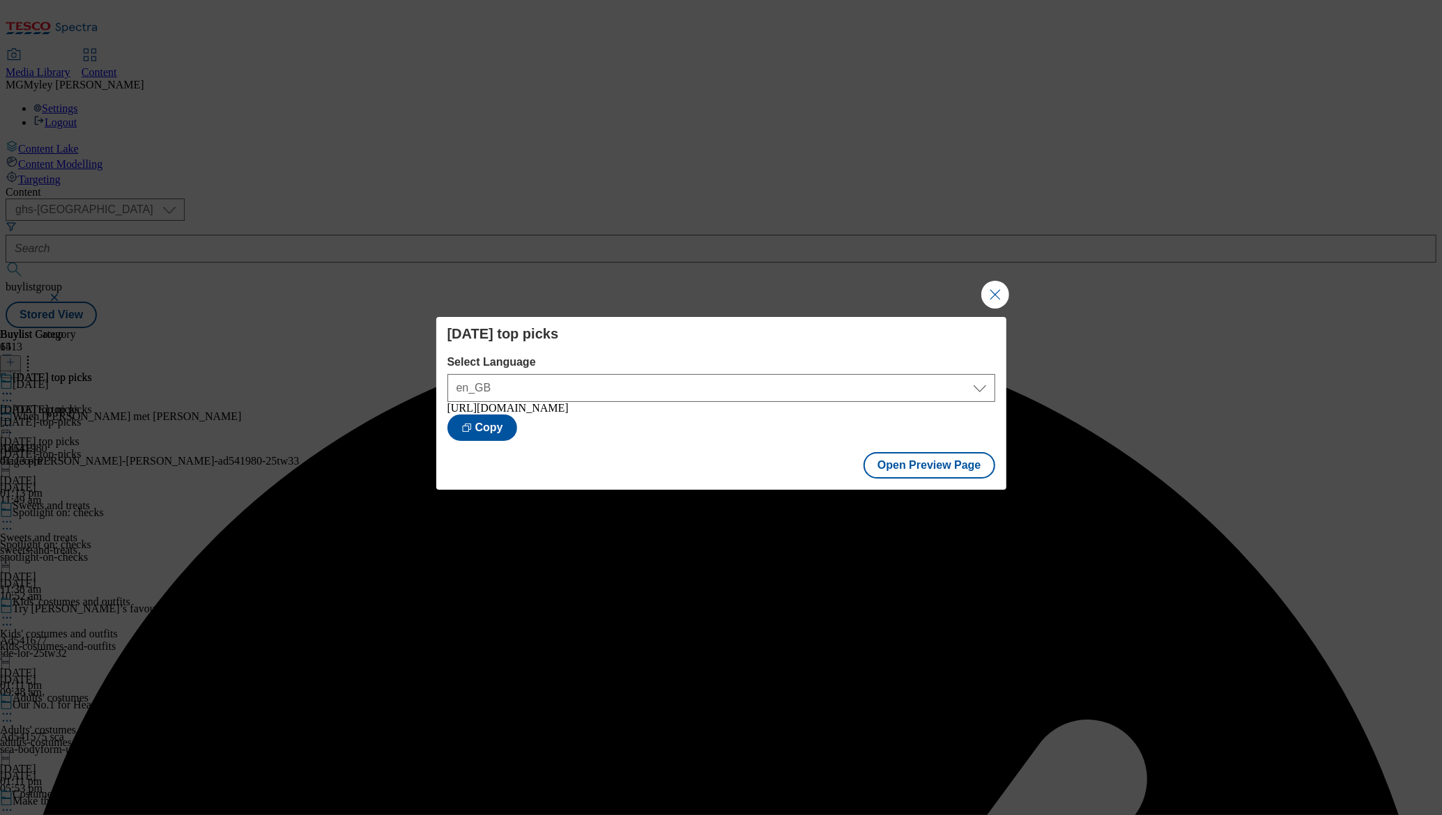
click at [977, 287] on div "Halloween top picks Select Language en_GB en_GB https://www.tesco.com/groceries…" at bounding box center [721, 407] width 1442 height 815
click at [986, 289] on button "Close Modal" at bounding box center [995, 295] width 28 height 28
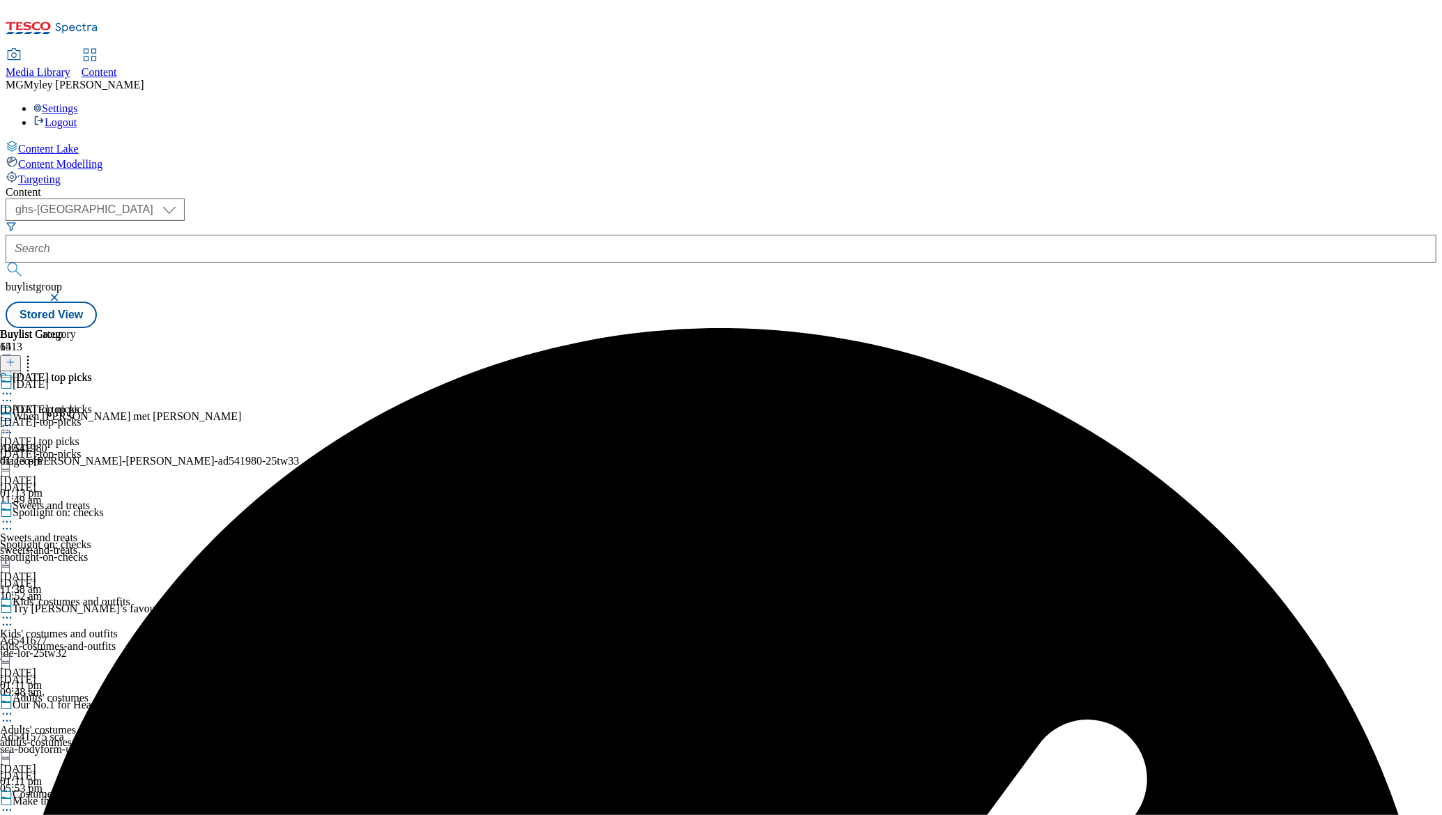
click at [14, 419] on icon at bounding box center [7, 426] width 14 height 14
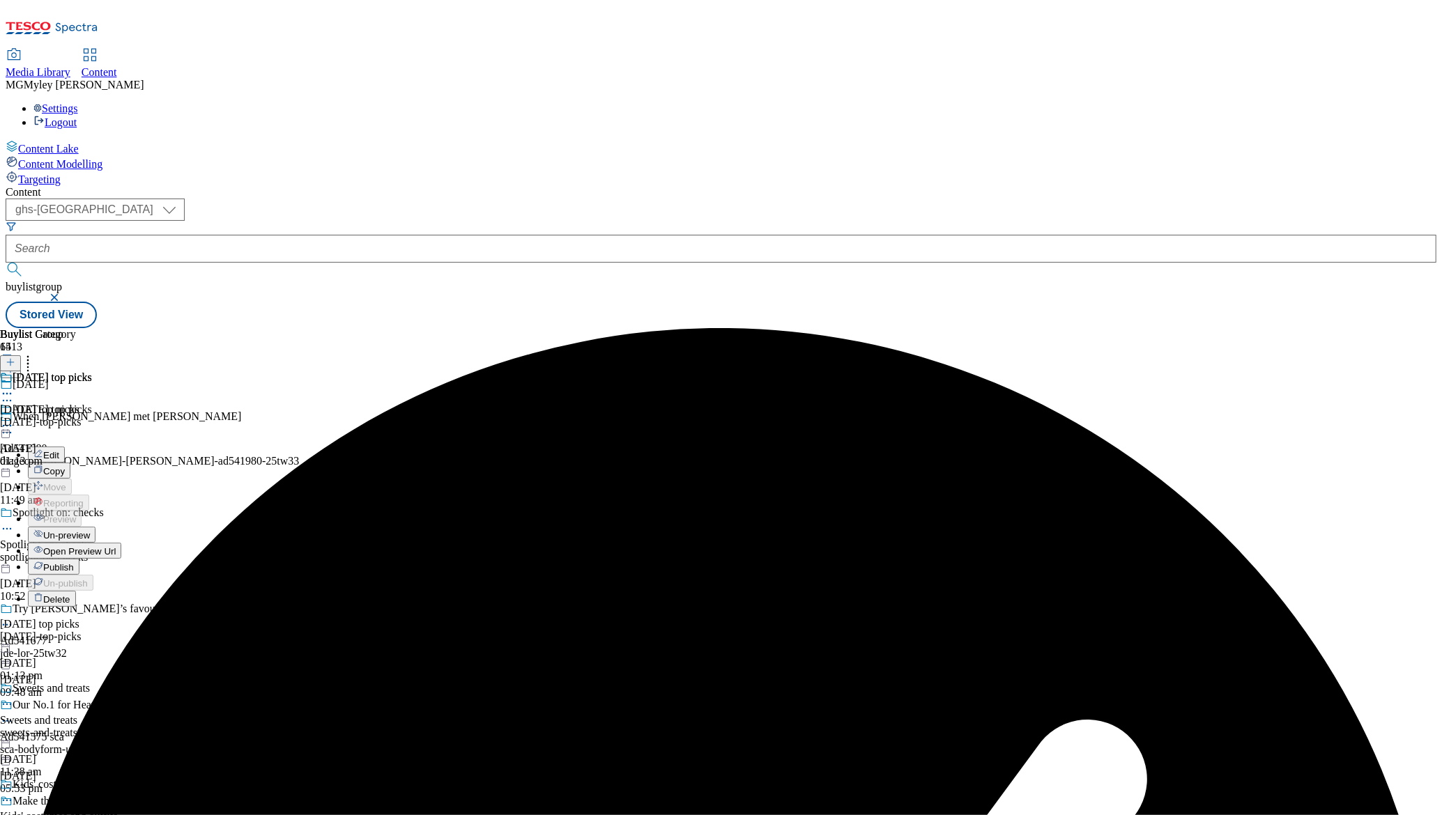
click at [79, 559] on button "Publish" at bounding box center [54, 567] width 52 height 16
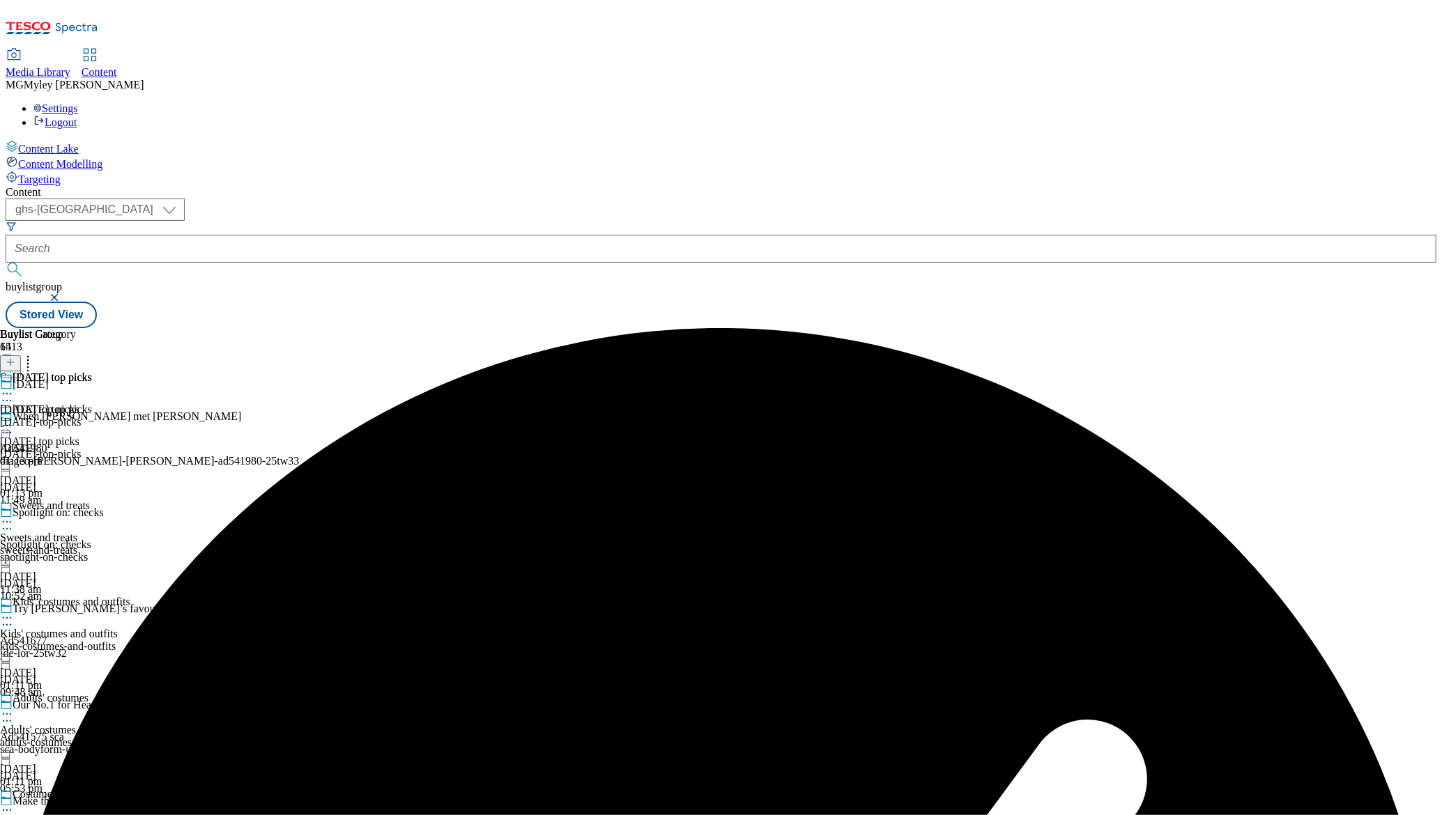
click at [130, 544] on div "sweets-and-treats" at bounding box center [65, 550] width 130 height 13
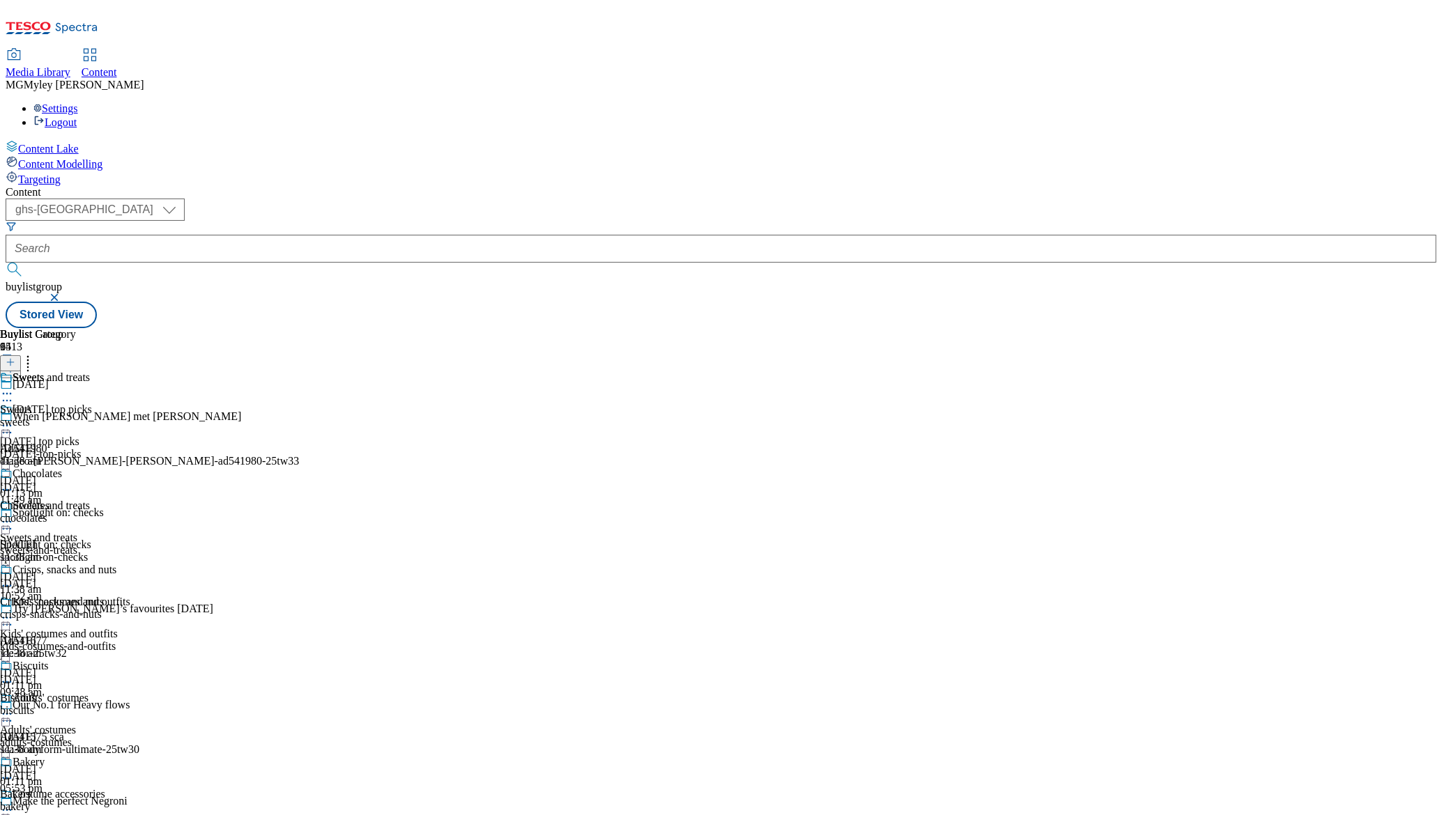
click at [137, 416] on div "sweets" at bounding box center [68, 422] width 137 height 13
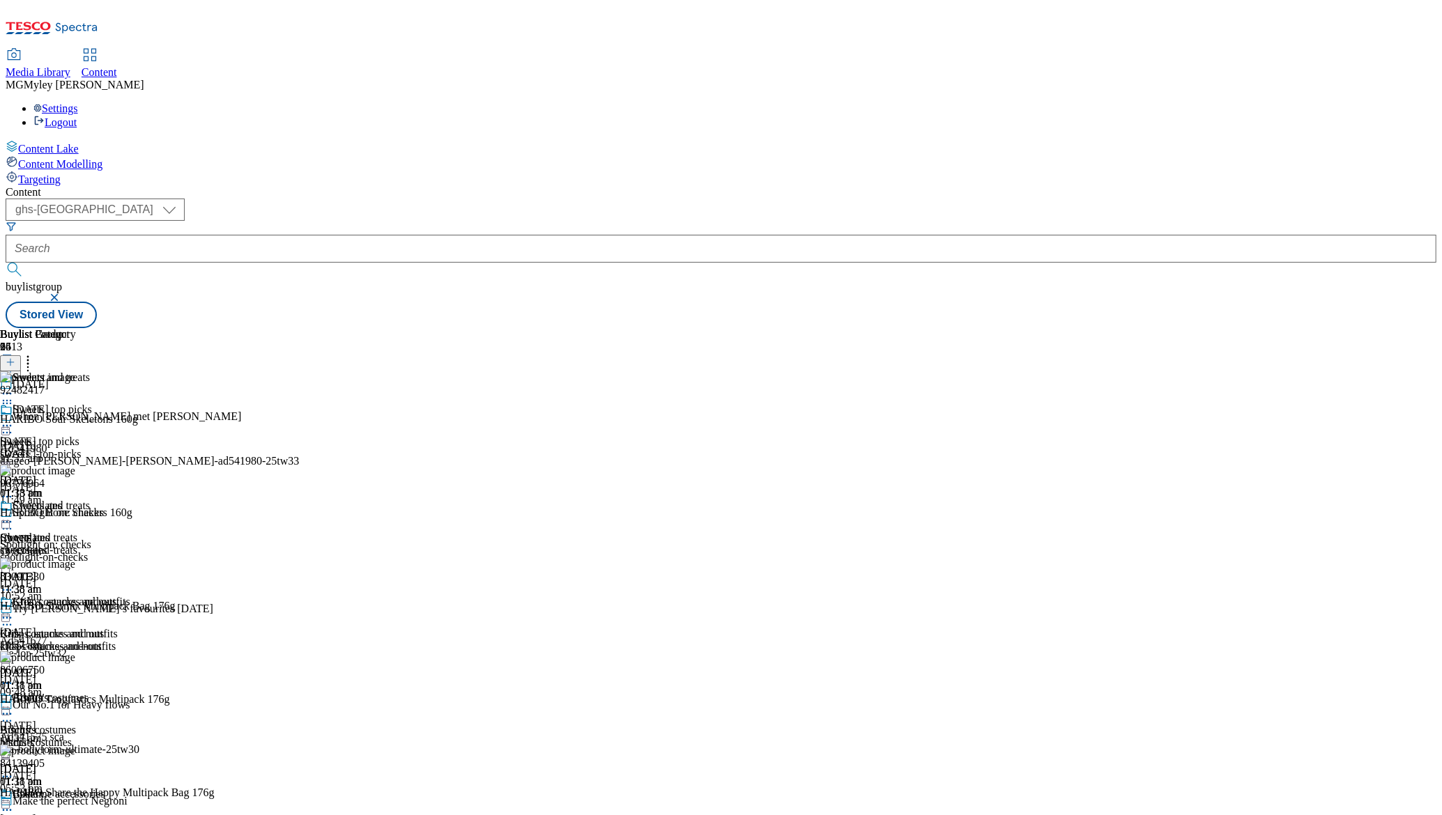
click at [14, 515] on icon at bounding box center [7, 522] width 14 height 14
click at [88, 675] on span "Un-publish" at bounding box center [65, 680] width 45 height 10
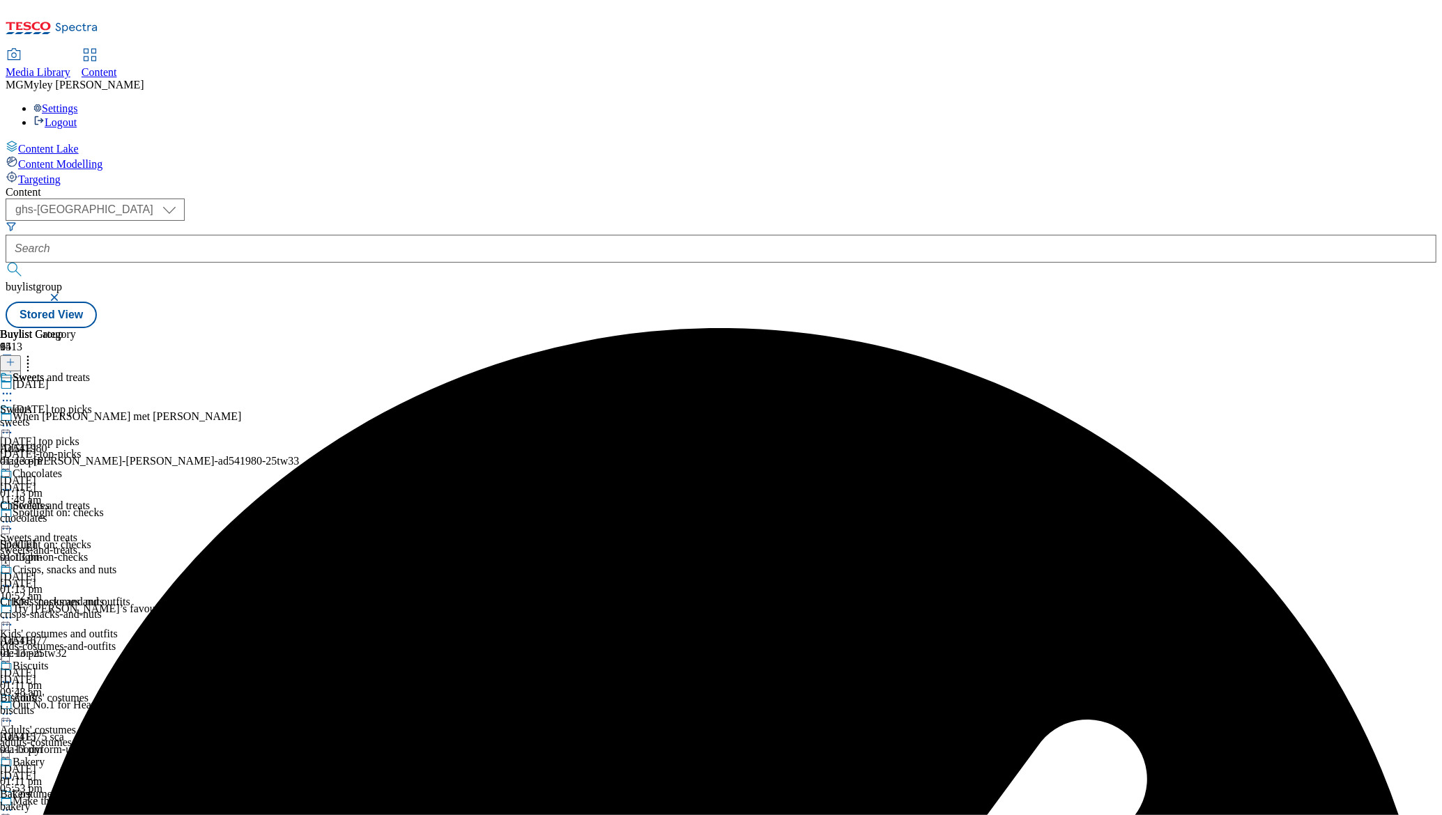
click at [14, 515] on icon at bounding box center [7, 522] width 14 height 14
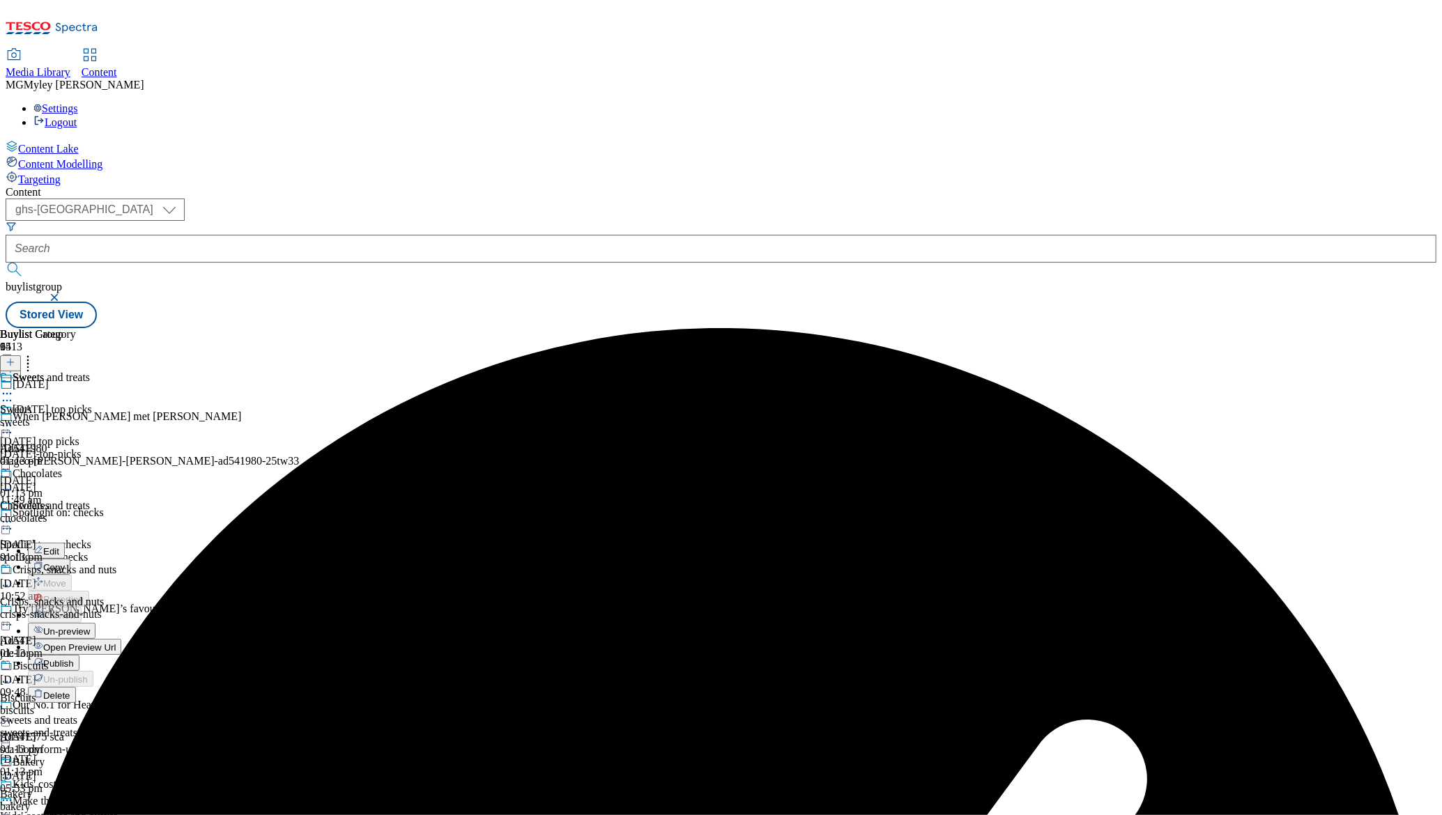
click at [90, 627] on span "Un-preview" at bounding box center [66, 632] width 47 height 10
click at [137, 416] on div "sweets" at bounding box center [68, 422] width 137 height 13
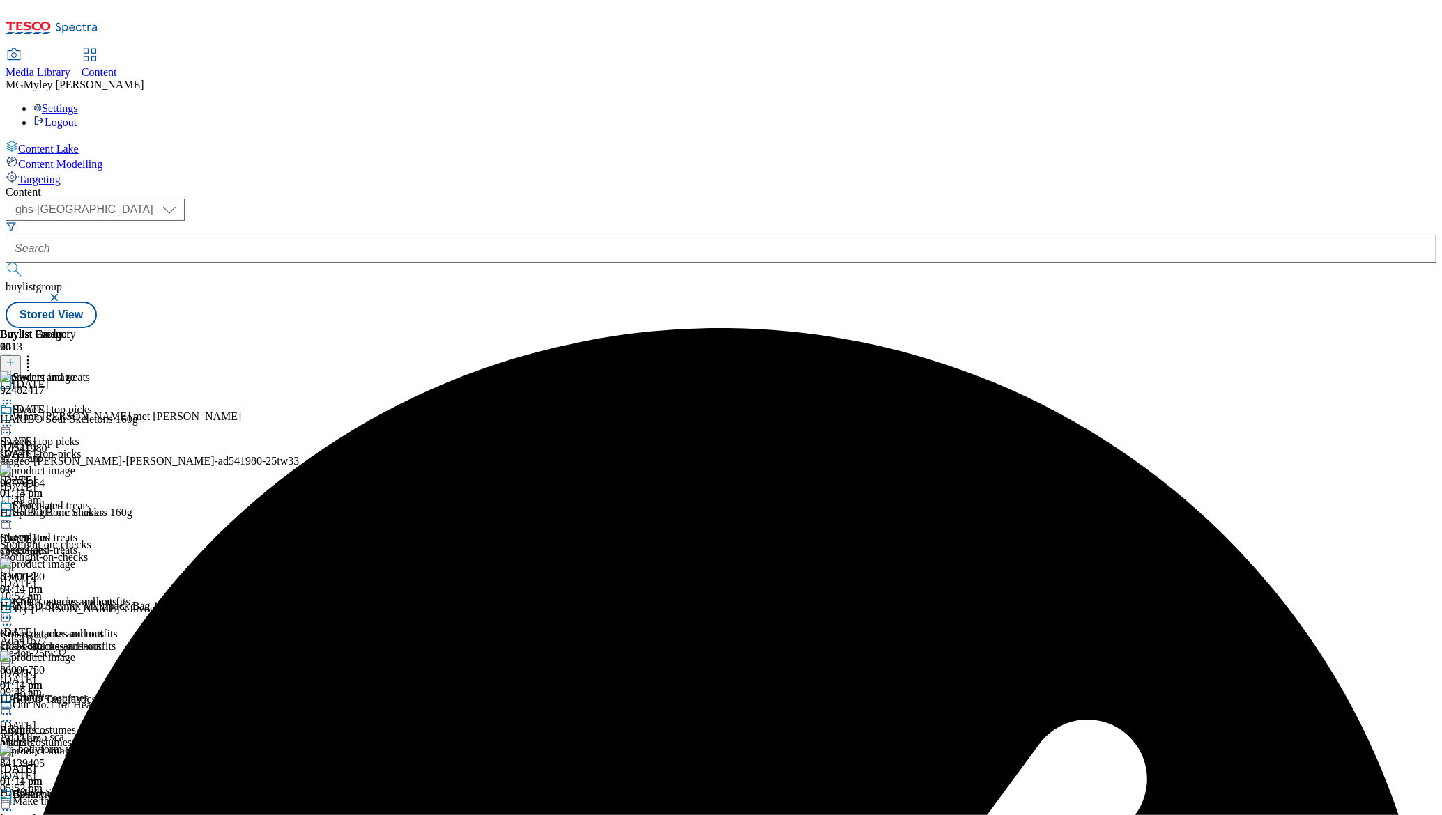
click at [35, 353] on icon at bounding box center [28, 360] width 14 height 14
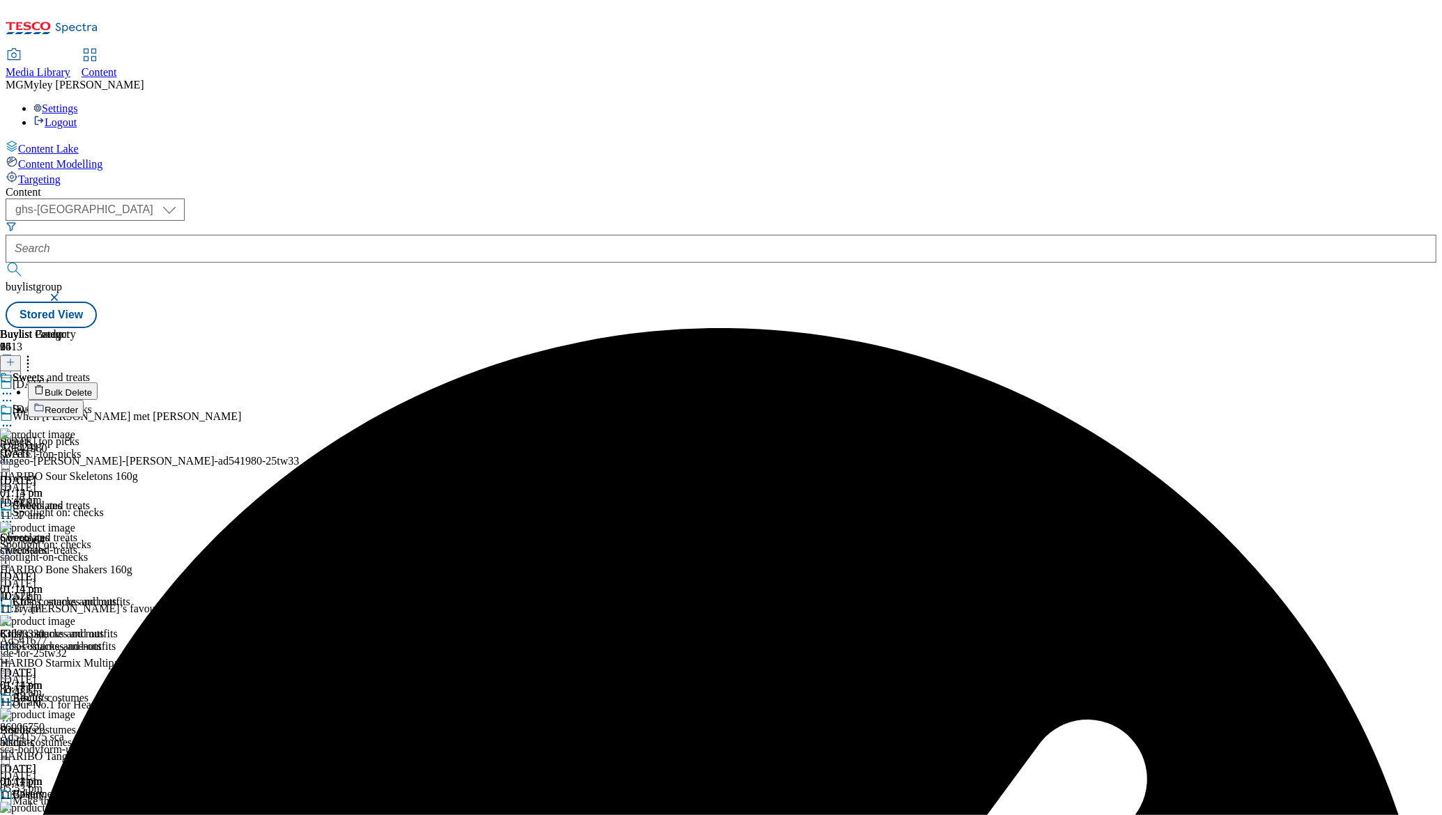
click at [92, 388] on span "Bulk Delete" at bounding box center [68, 393] width 47 height 10
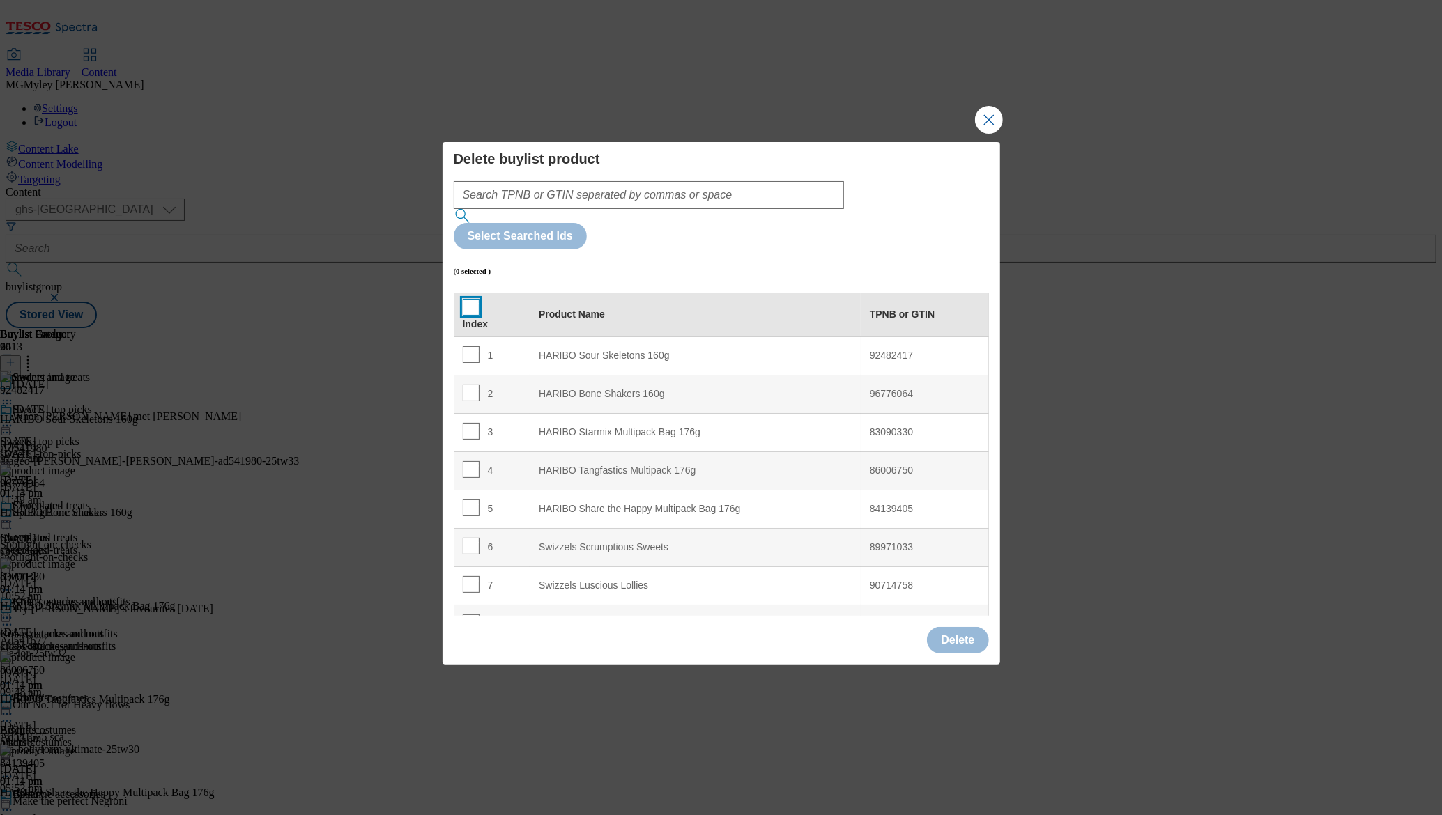
click at [475, 299] on input "Modal" at bounding box center [471, 307] width 17 height 17
checkbox input "true"
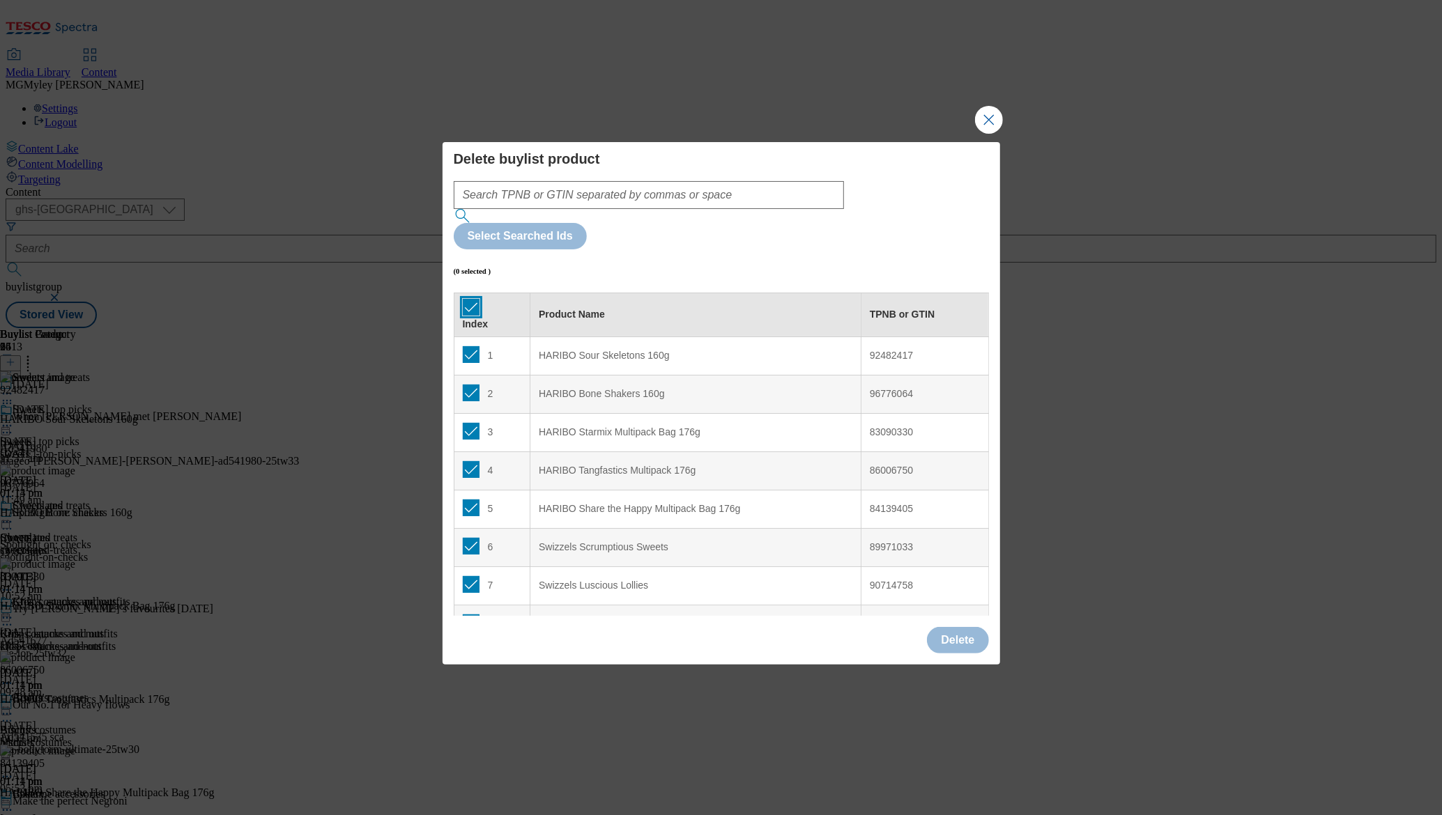
checkbox input "true"
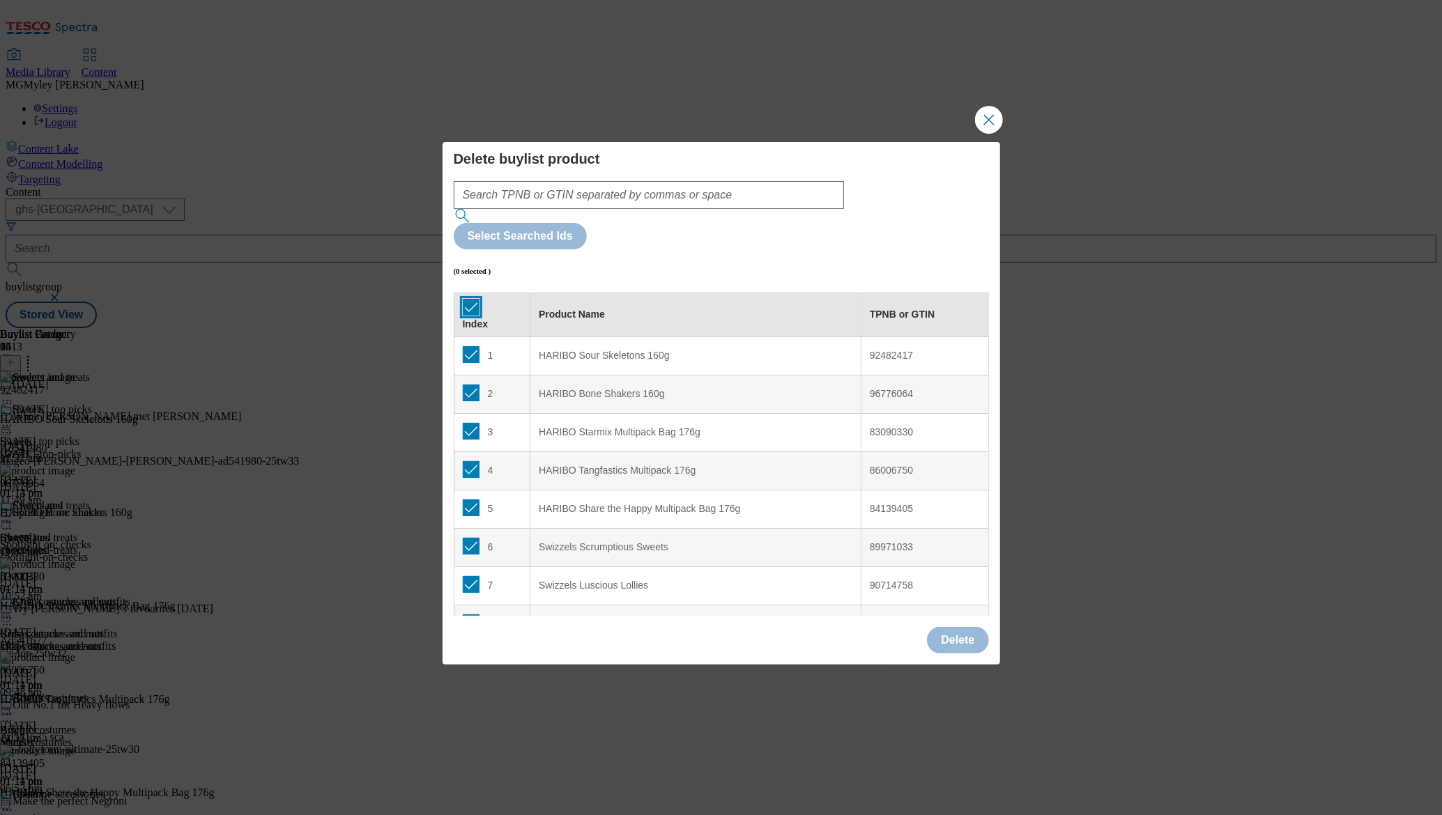
checkbox input "true"
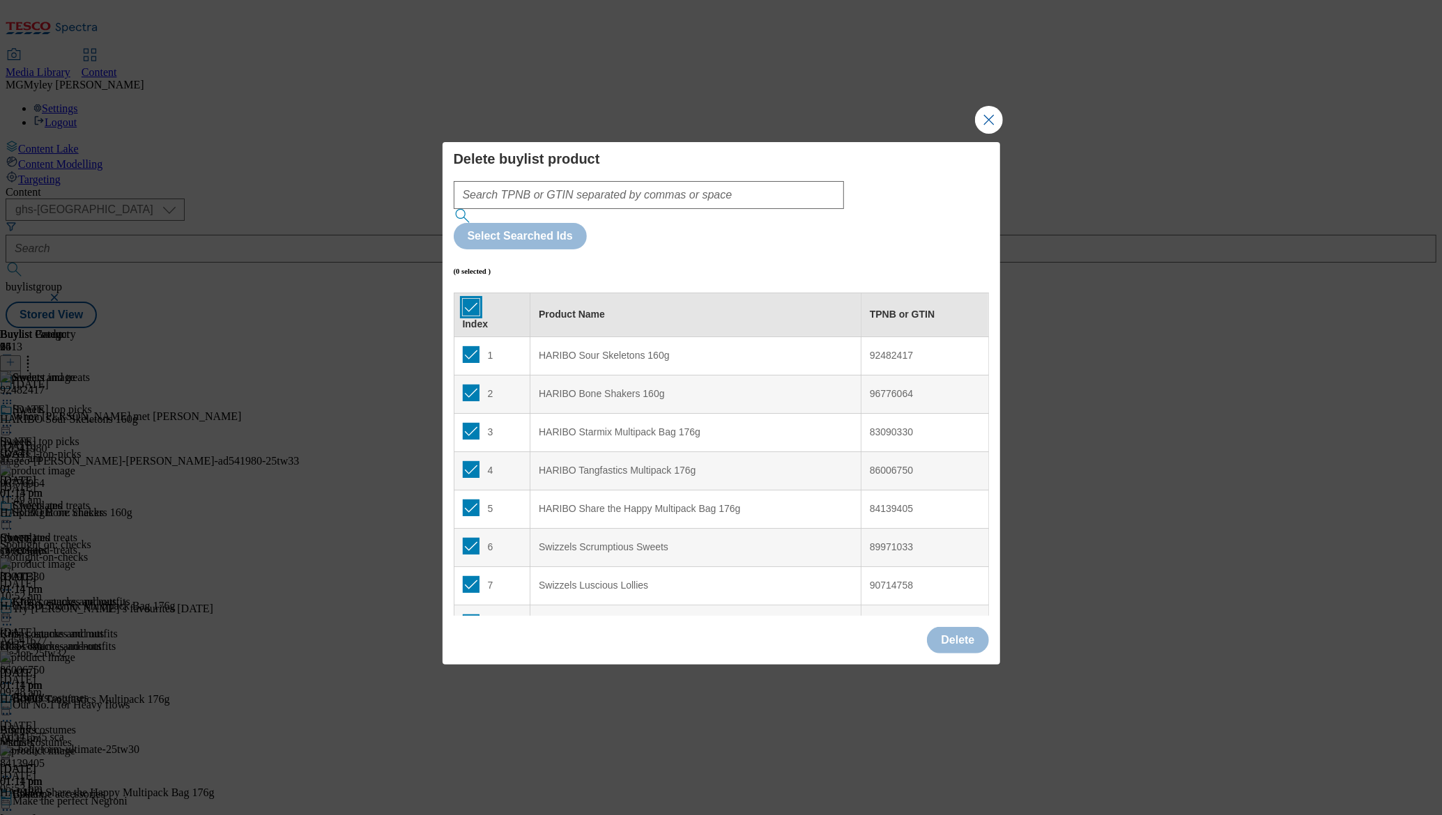
checkbox input "true"
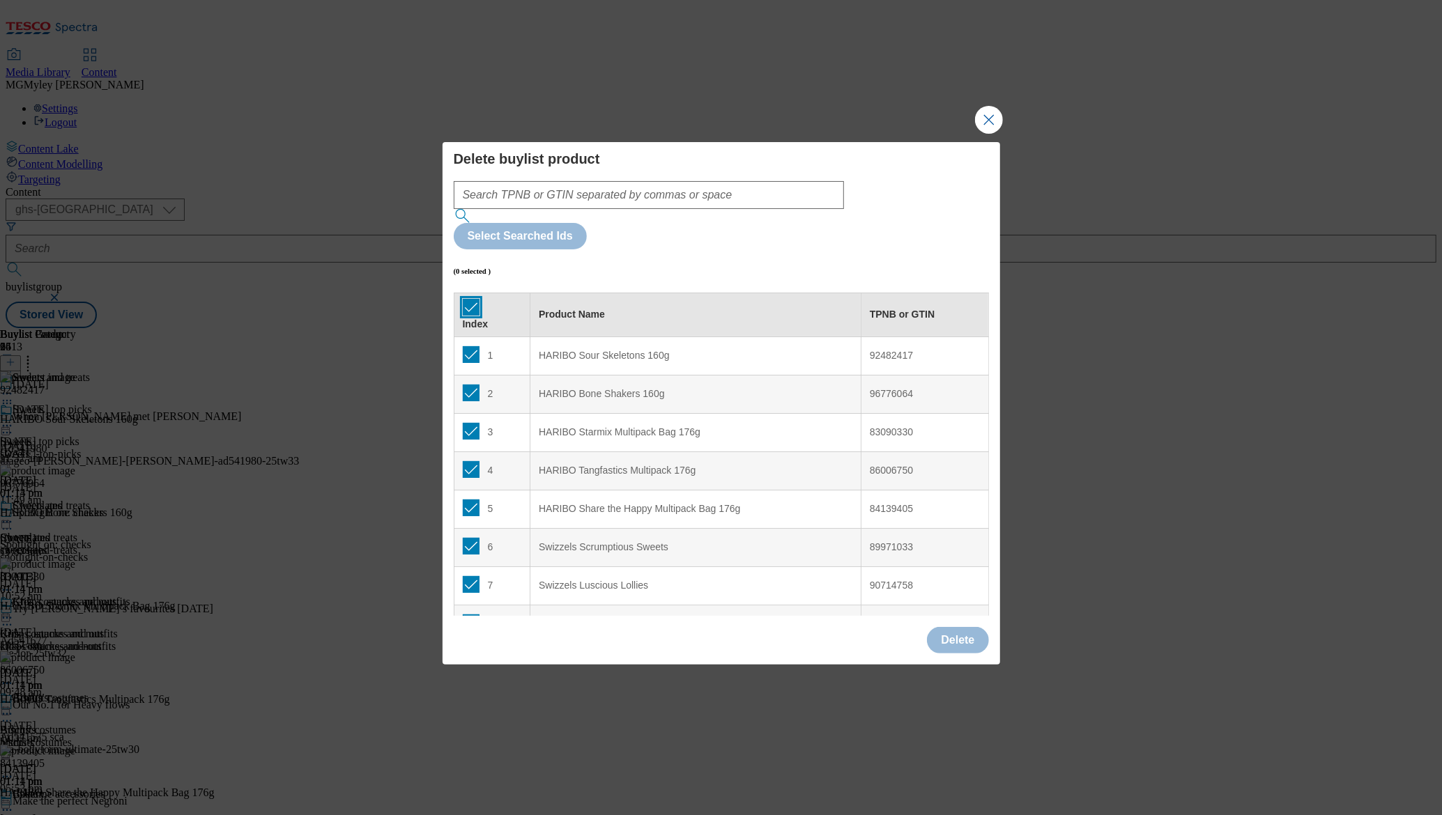
checkbox input "true"
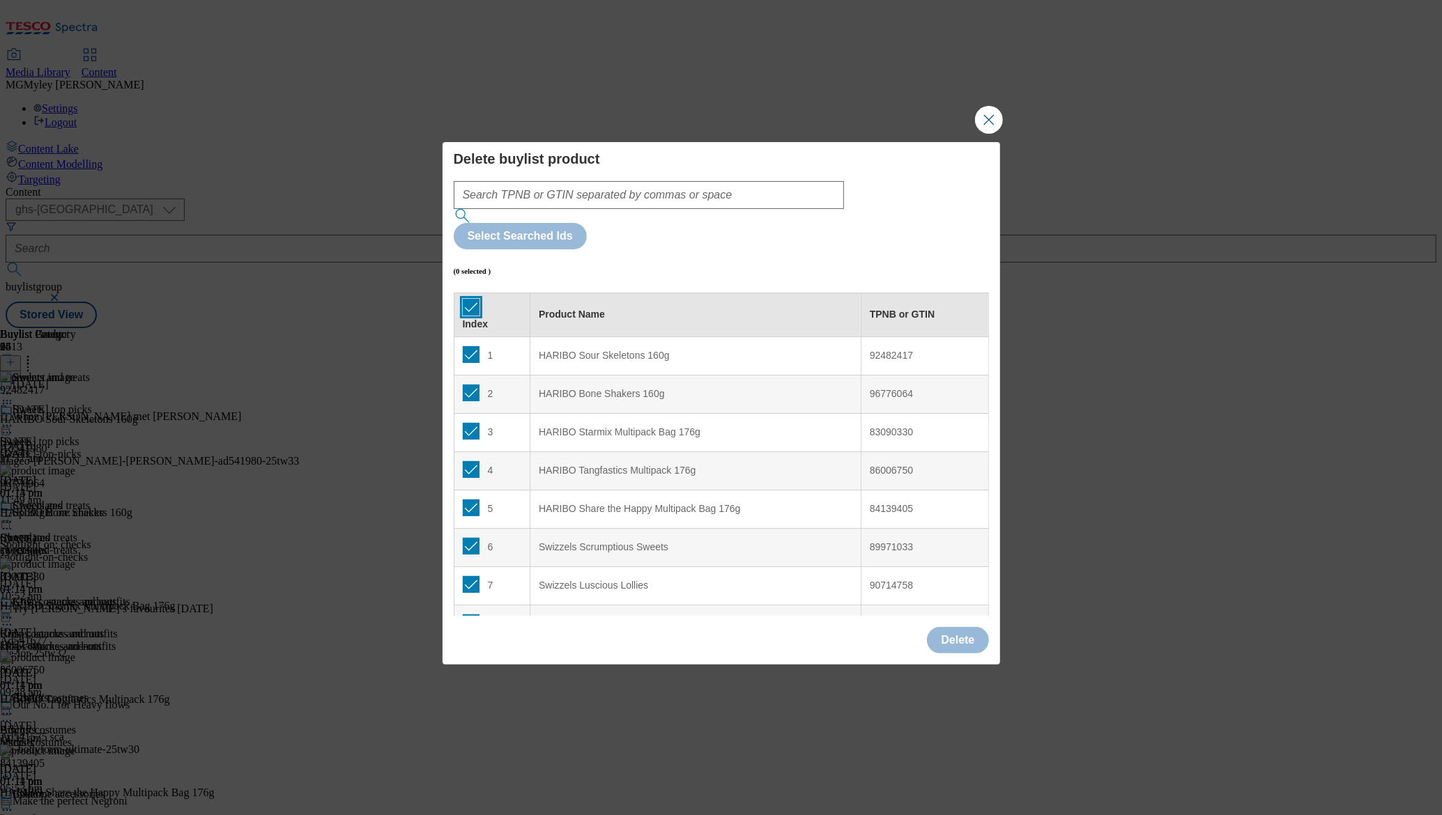
checkbox input "true"
click at [965, 627] on button "Delete" at bounding box center [957, 640] width 61 height 26
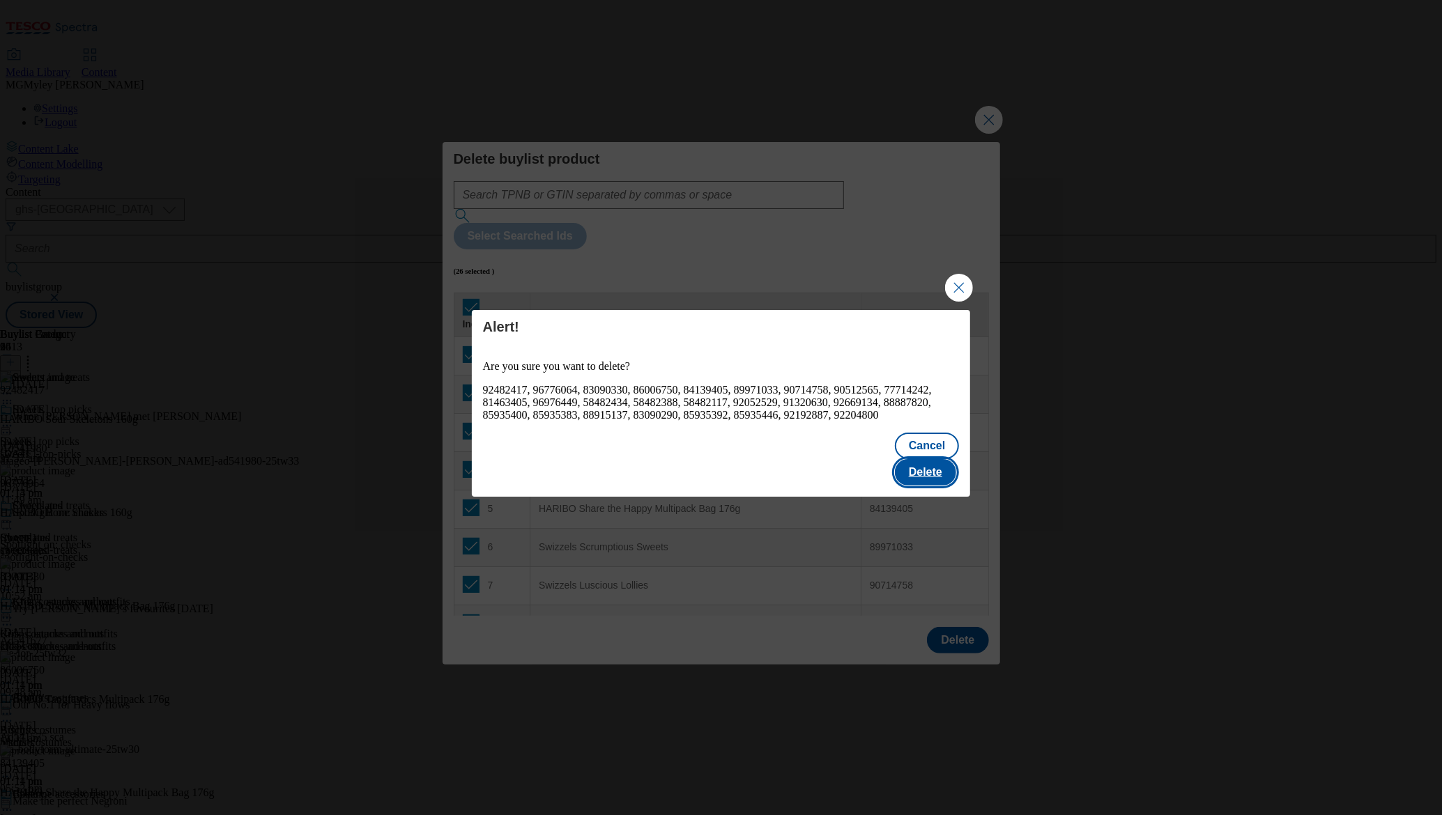
click at [923, 477] on button "Delete" at bounding box center [925, 472] width 61 height 26
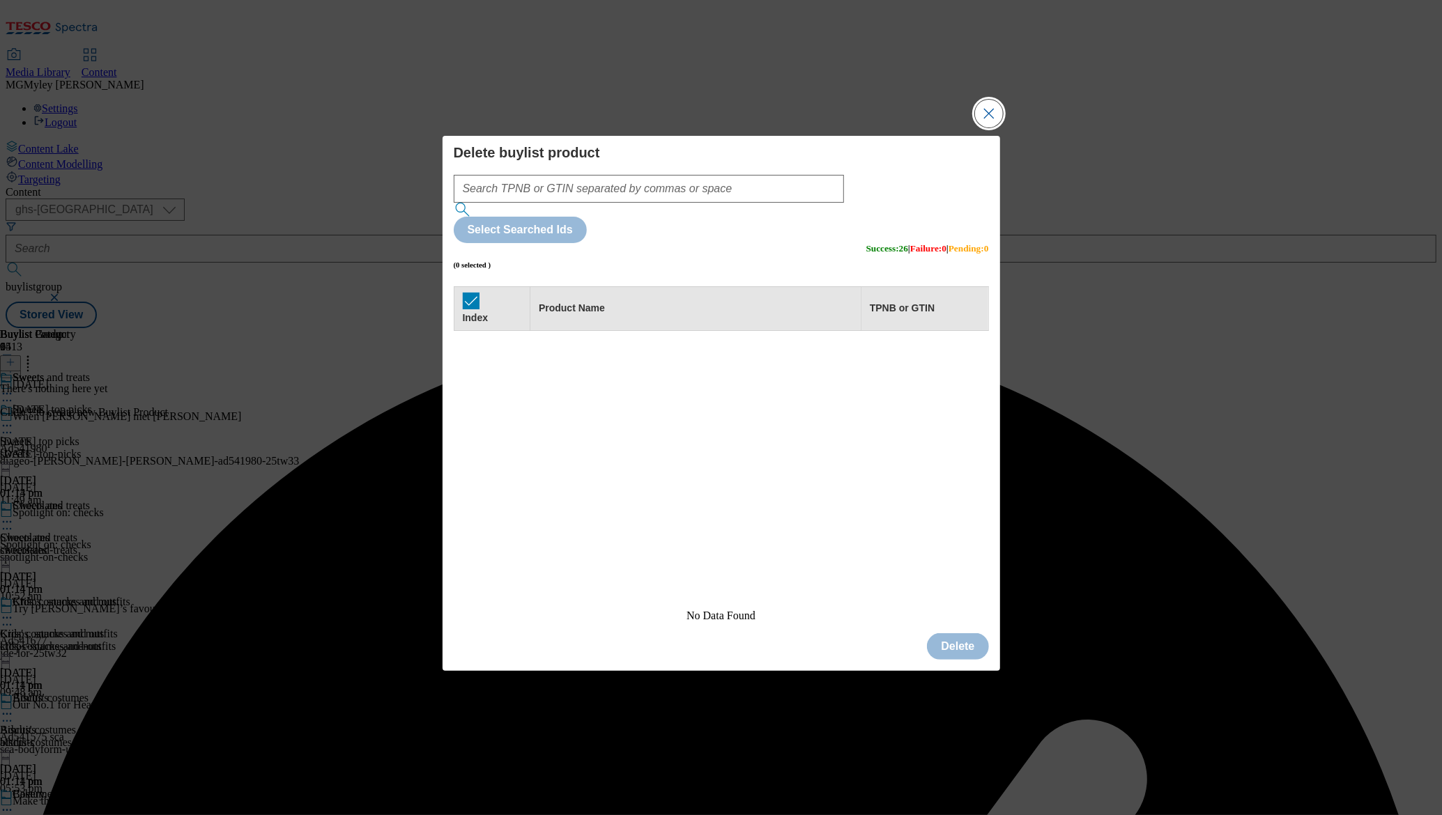
click at [990, 128] on button "Close Modal" at bounding box center [989, 114] width 28 height 28
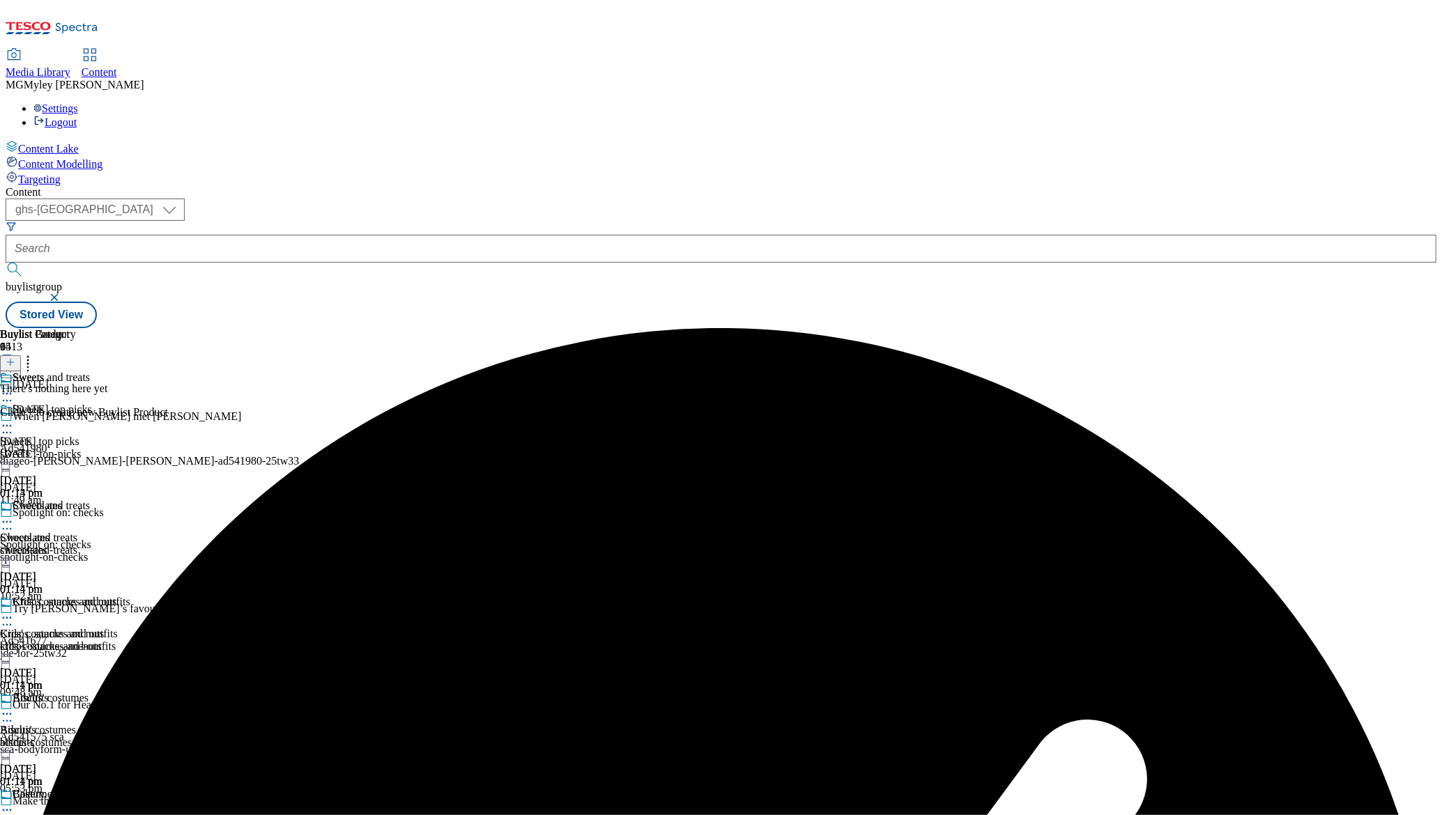
click at [10, 359] on line at bounding box center [10, 362] width 0 height 7
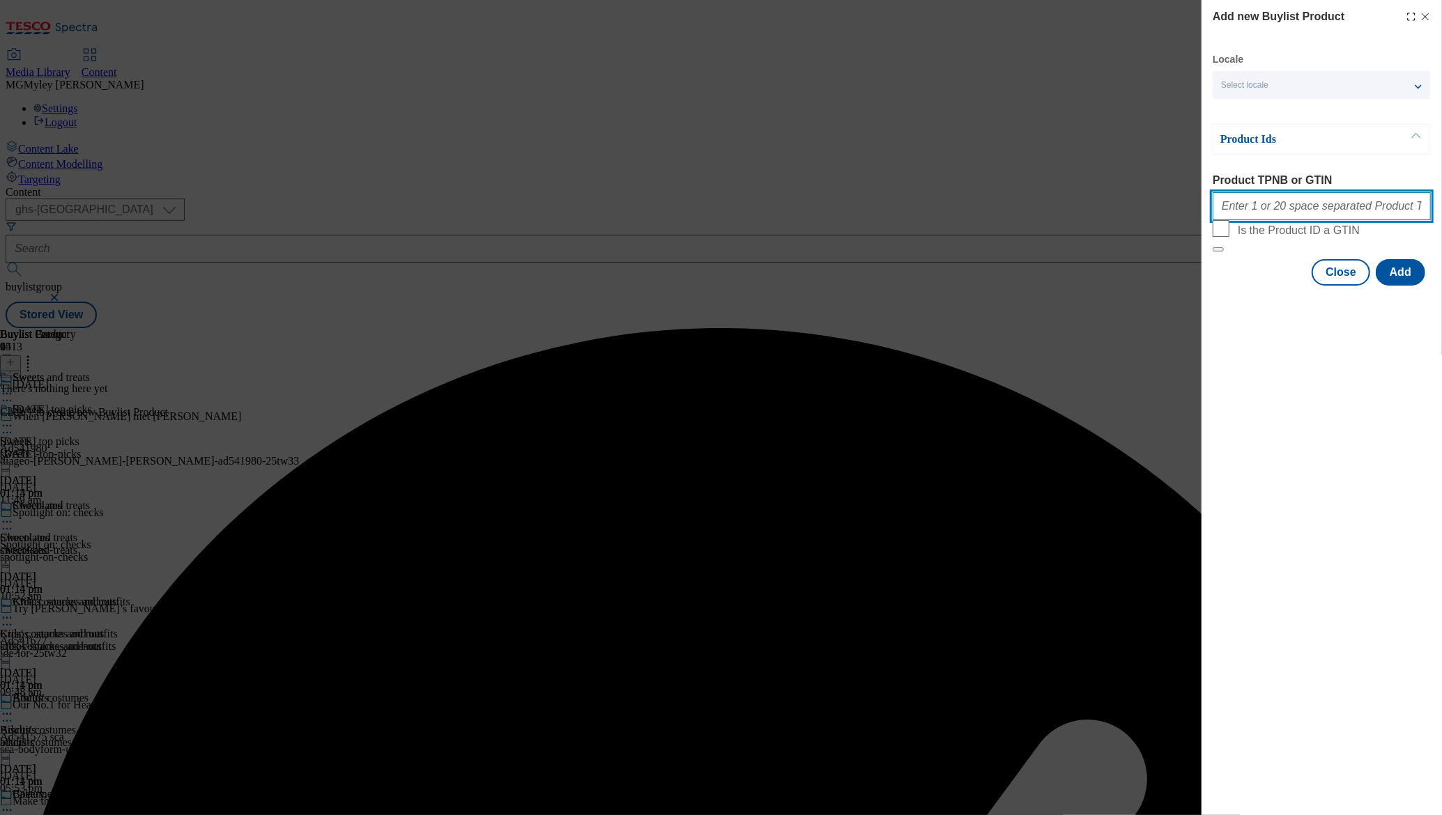
click at [1309, 211] on input "Product TPNB or GTIN" at bounding box center [1322, 206] width 218 height 28
paste input "51326211 52771361 57833010 58504554 58504560 58504600 58504652 70482024 7248655…"
type input "51326211 52771361 57833010 58504554 58504560 58504600 58504652 70482024 7248655…"
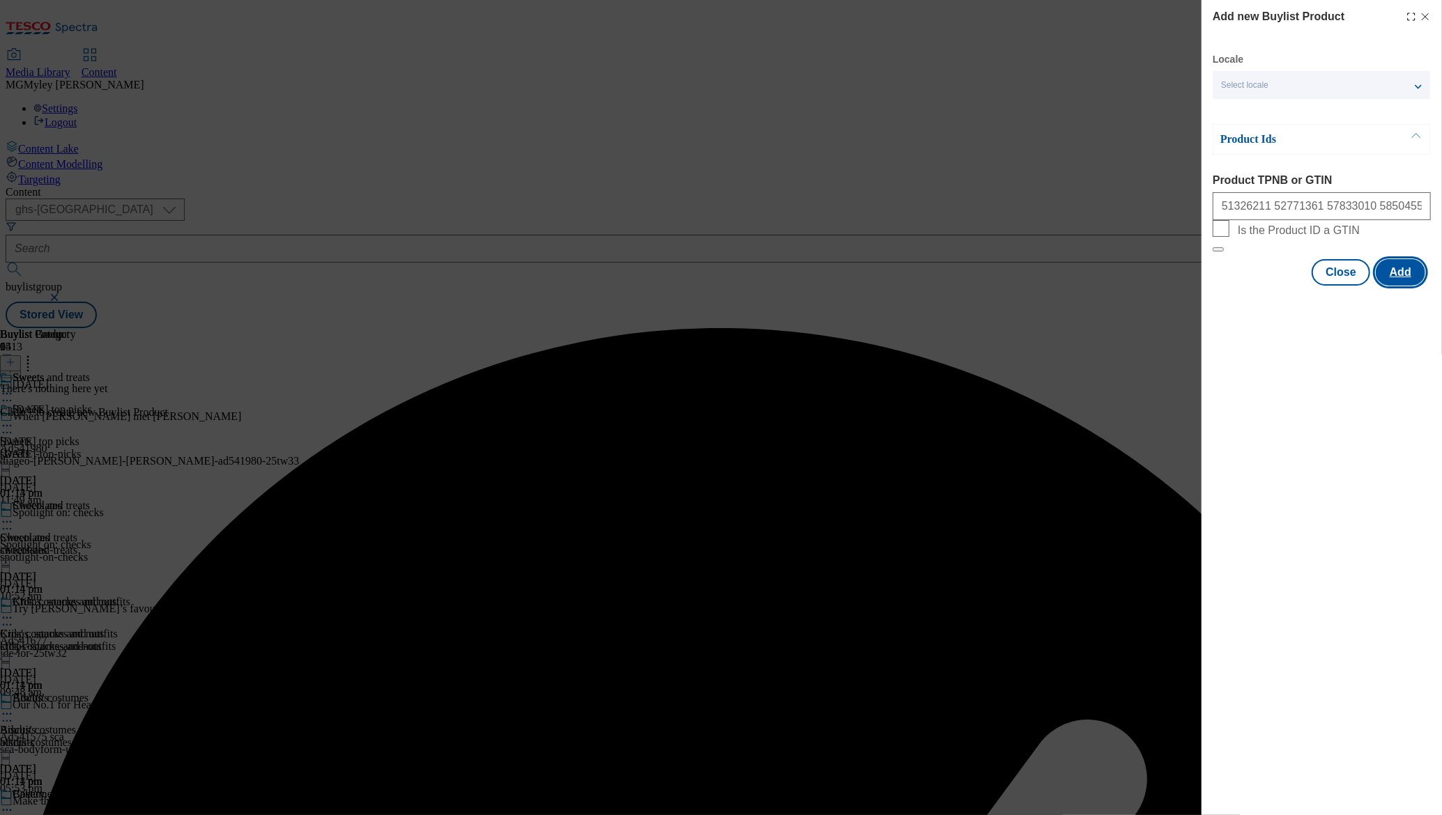
click at [1402, 286] on button "Add" at bounding box center [1400, 272] width 49 height 26
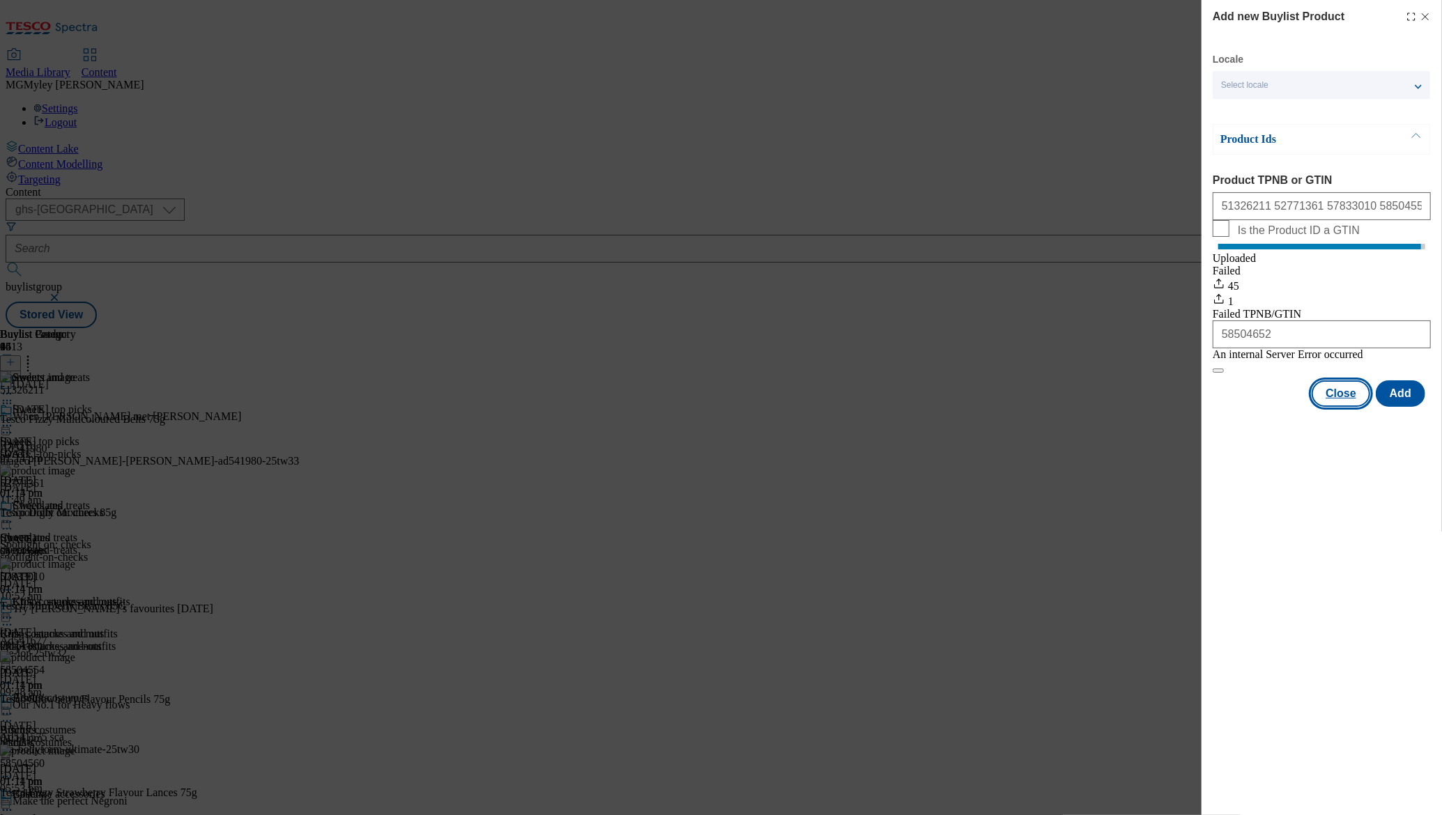
click at [1353, 407] on button "Close" at bounding box center [1341, 394] width 59 height 26
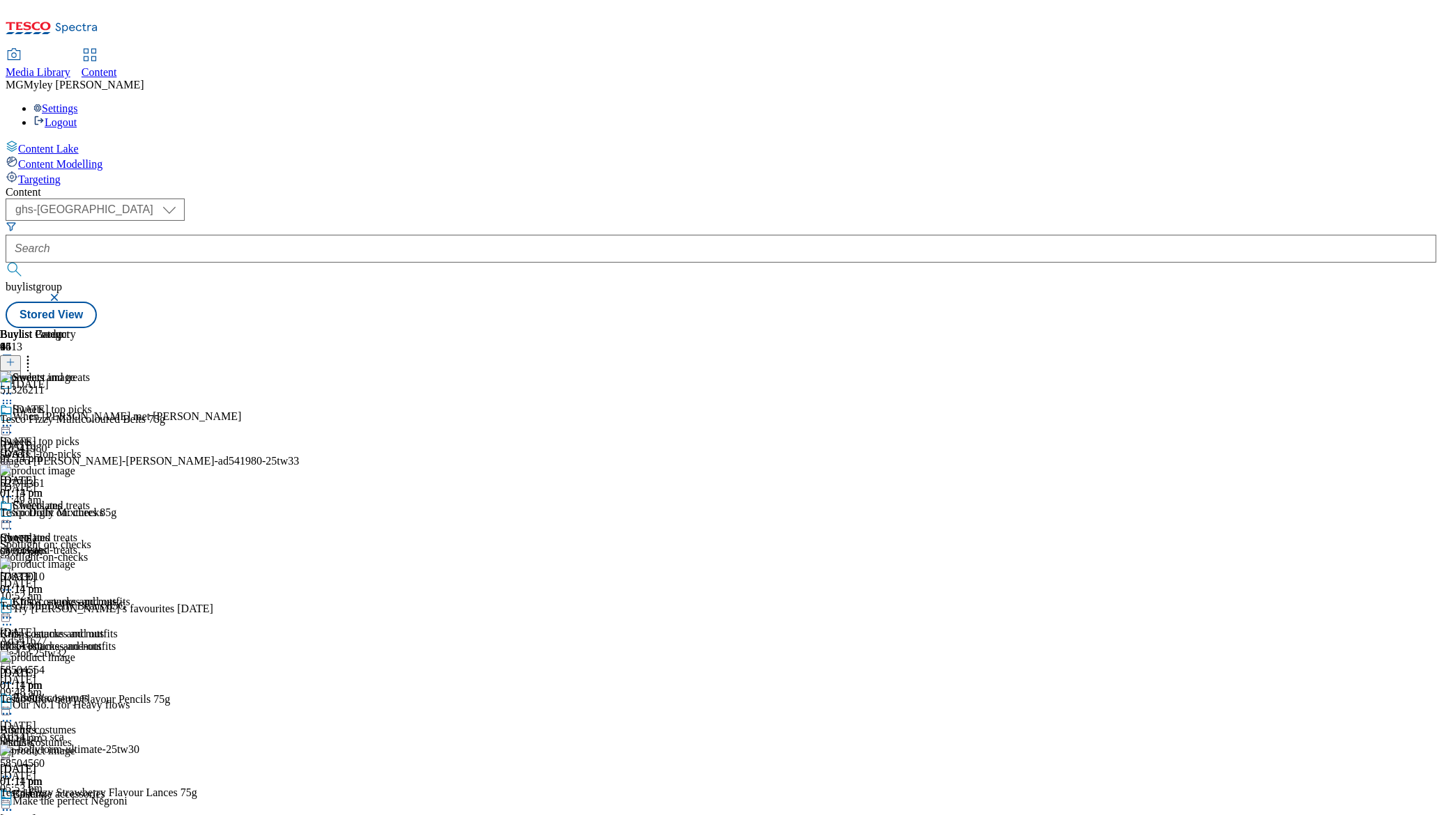
scroll to position [12, 0]
click at [137, 544] on div "chocolates" at bounding box center [68, 550] width 137 height 13
click at [14, 515] on icon at bounding box center [7, 522] width 14 height 14
click at [284, 328] on header "Buylist Product 50" at bounding box center [142, 349] width 284 height 43
click at [14, 515] on icon at bounding box center [7, 522] width 14 height 14
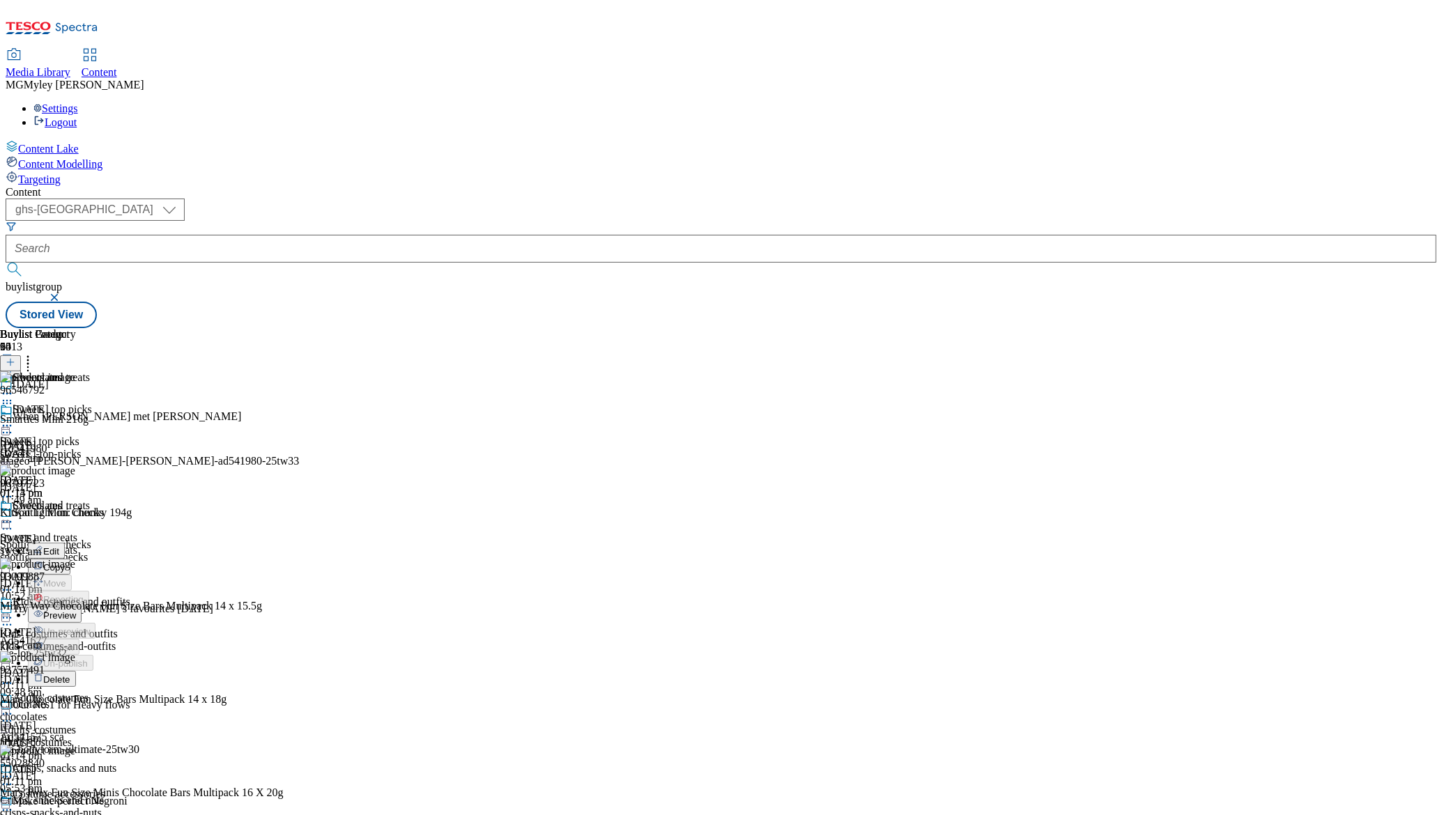
click at [70, 675] on span "Delete" at bounding box center [56, 680] width 27 height 10
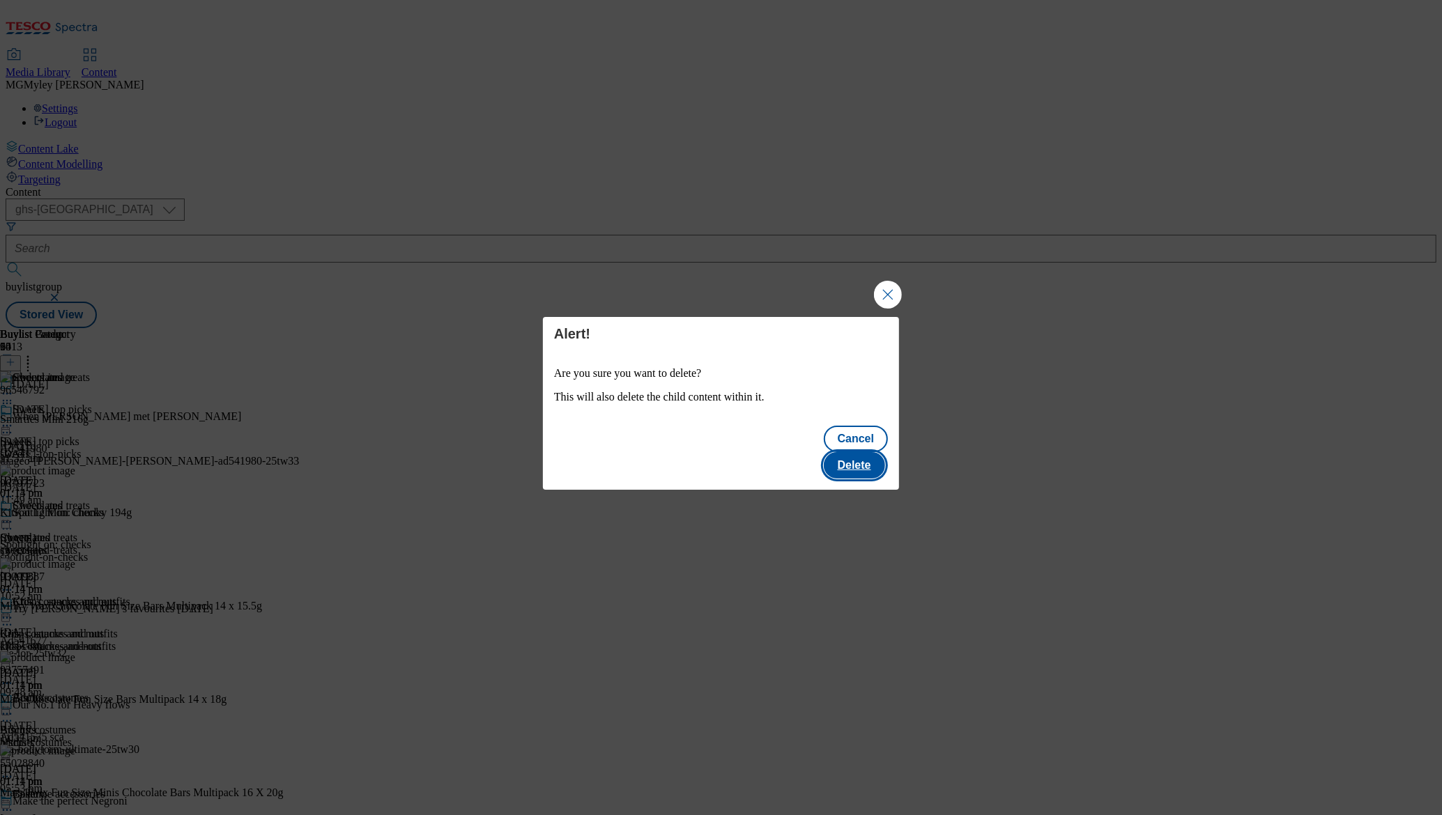
click at [873, 454] on button "Delete" at bounding box center [854, 465] width 61 height 26
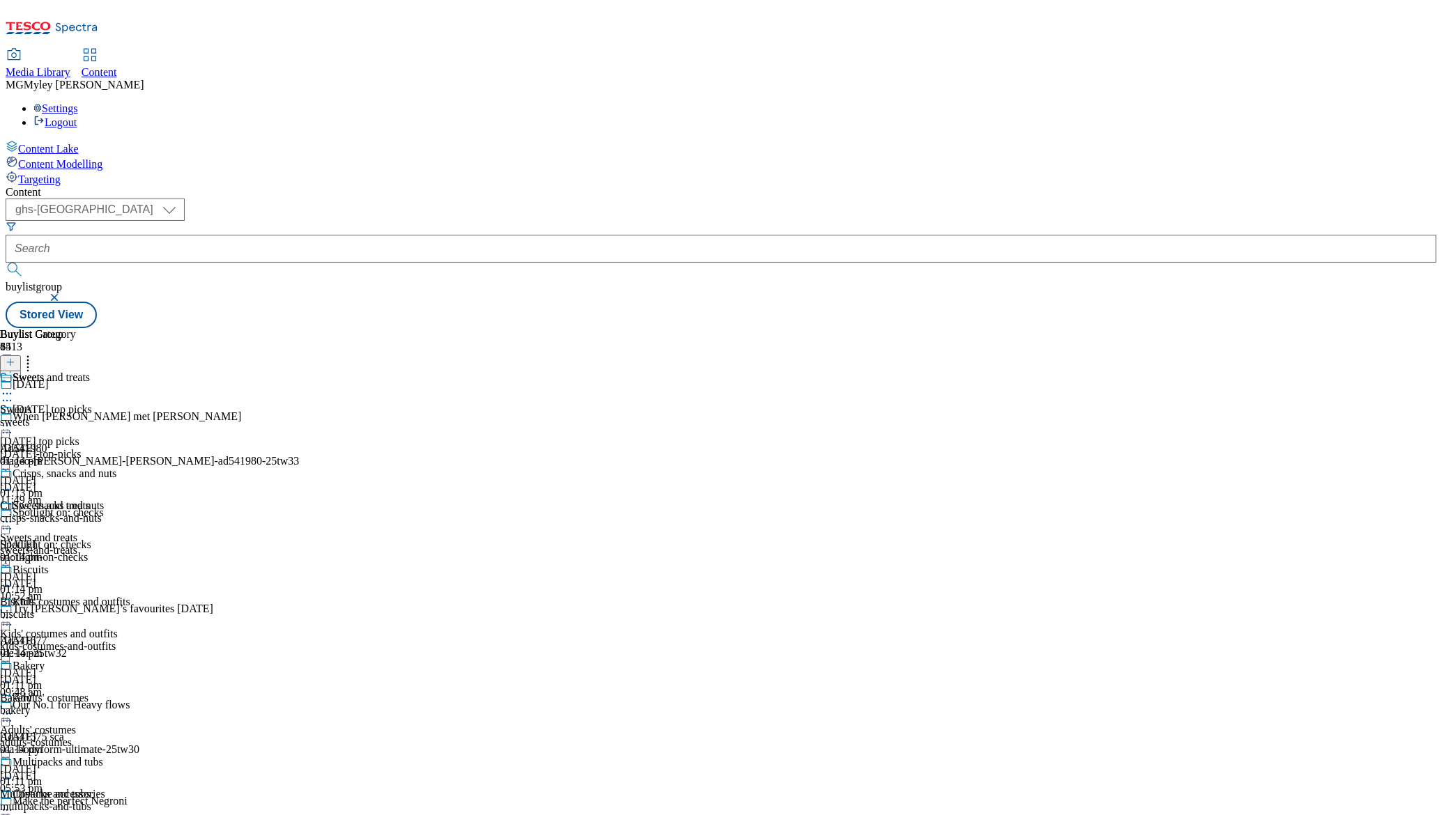
click at [35, 353] on icon at bounding box center [28, 360] width 14 height 14
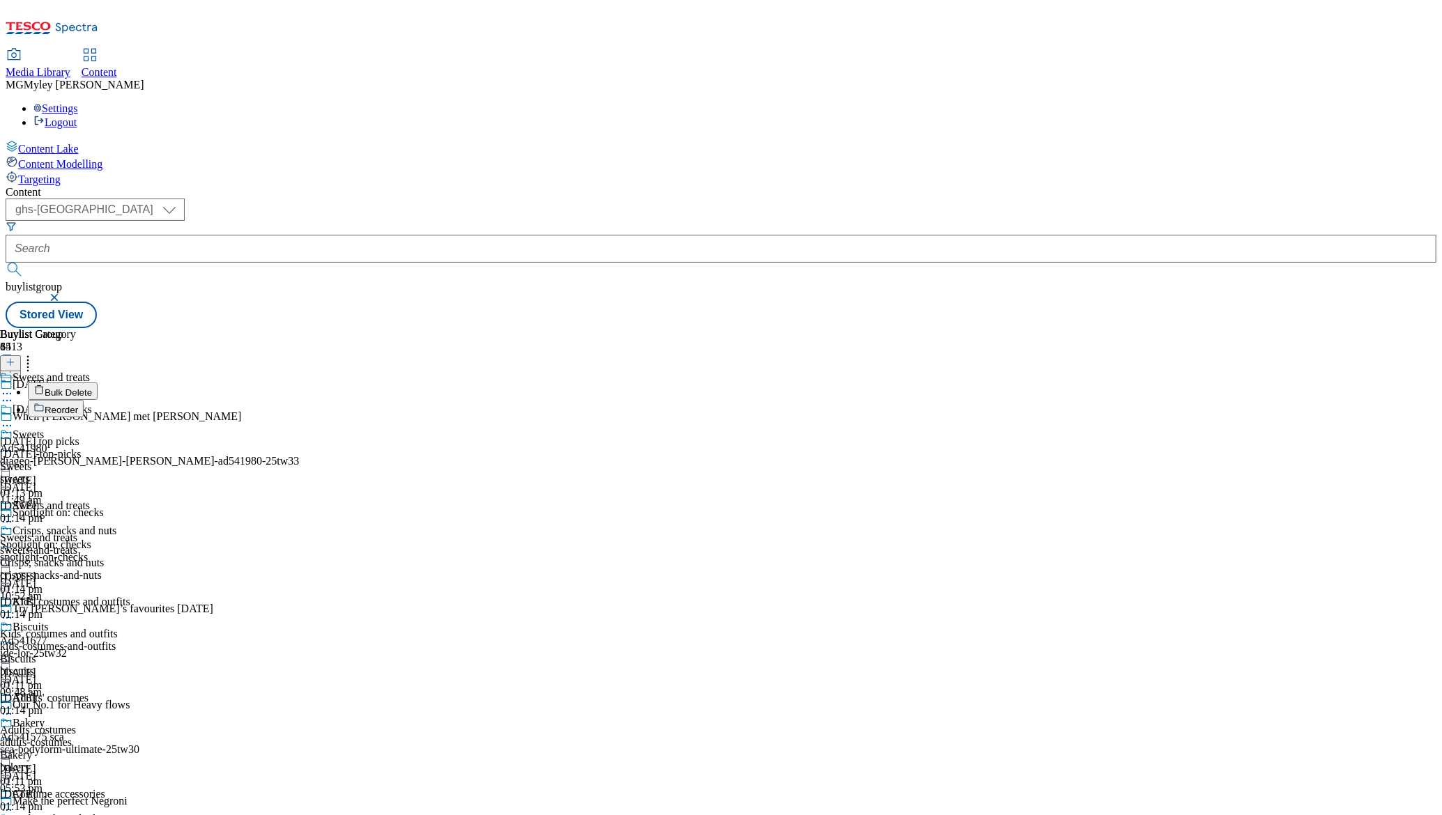
click at [84, 400] on button "Reorder" at bounding box center [56, 408] width 56 height 17
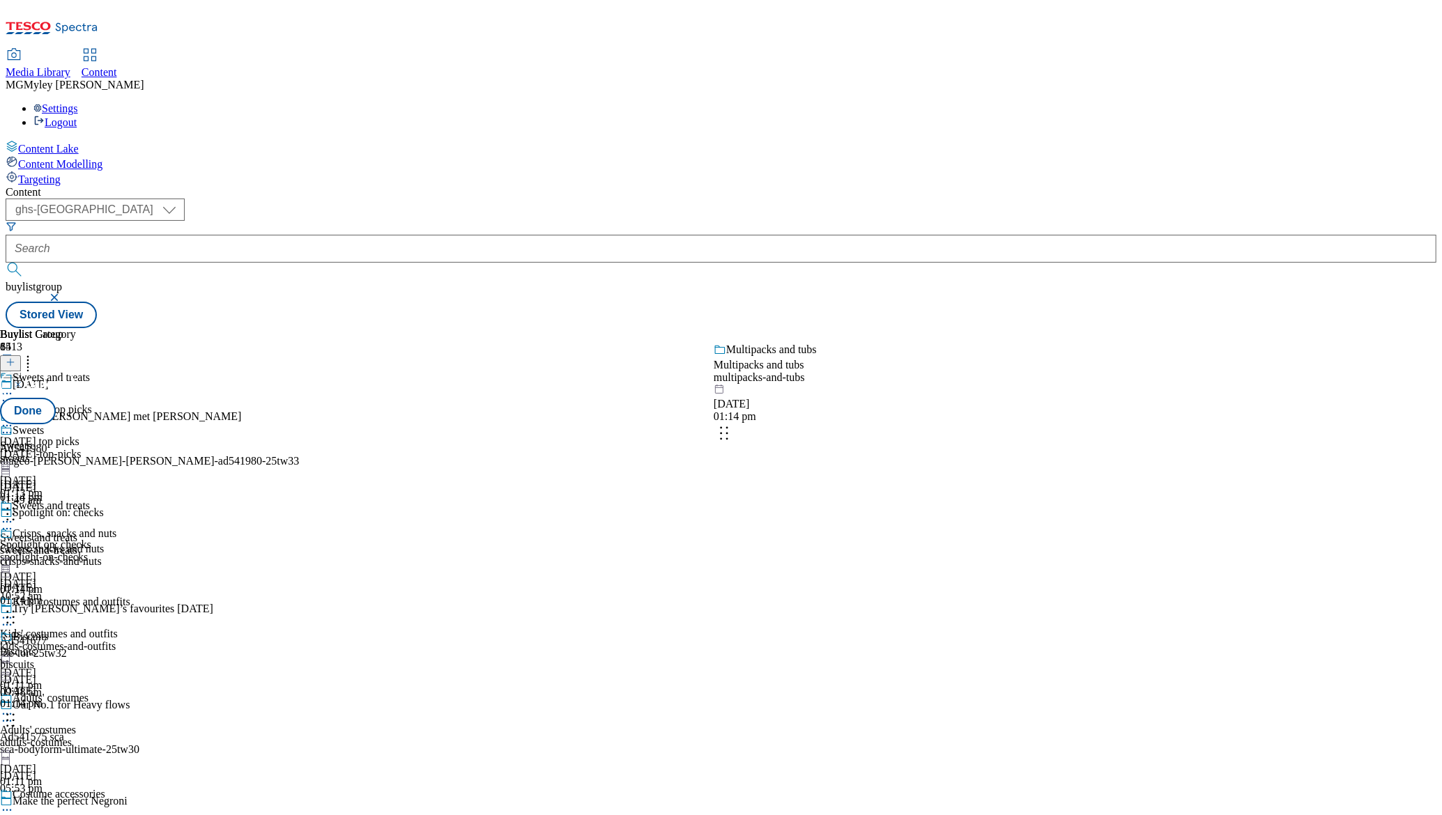
drag, startPoint x: 914, startPoint y: 496, endPoint x: 912, endPoint y: 307, distance: 189.6
click at [912, 314] on body "Icons icon_account icon_add icon_backward_link icon_basket icon_benefits icon_c…" at bounding box center [721, 167] width 1431 height 323
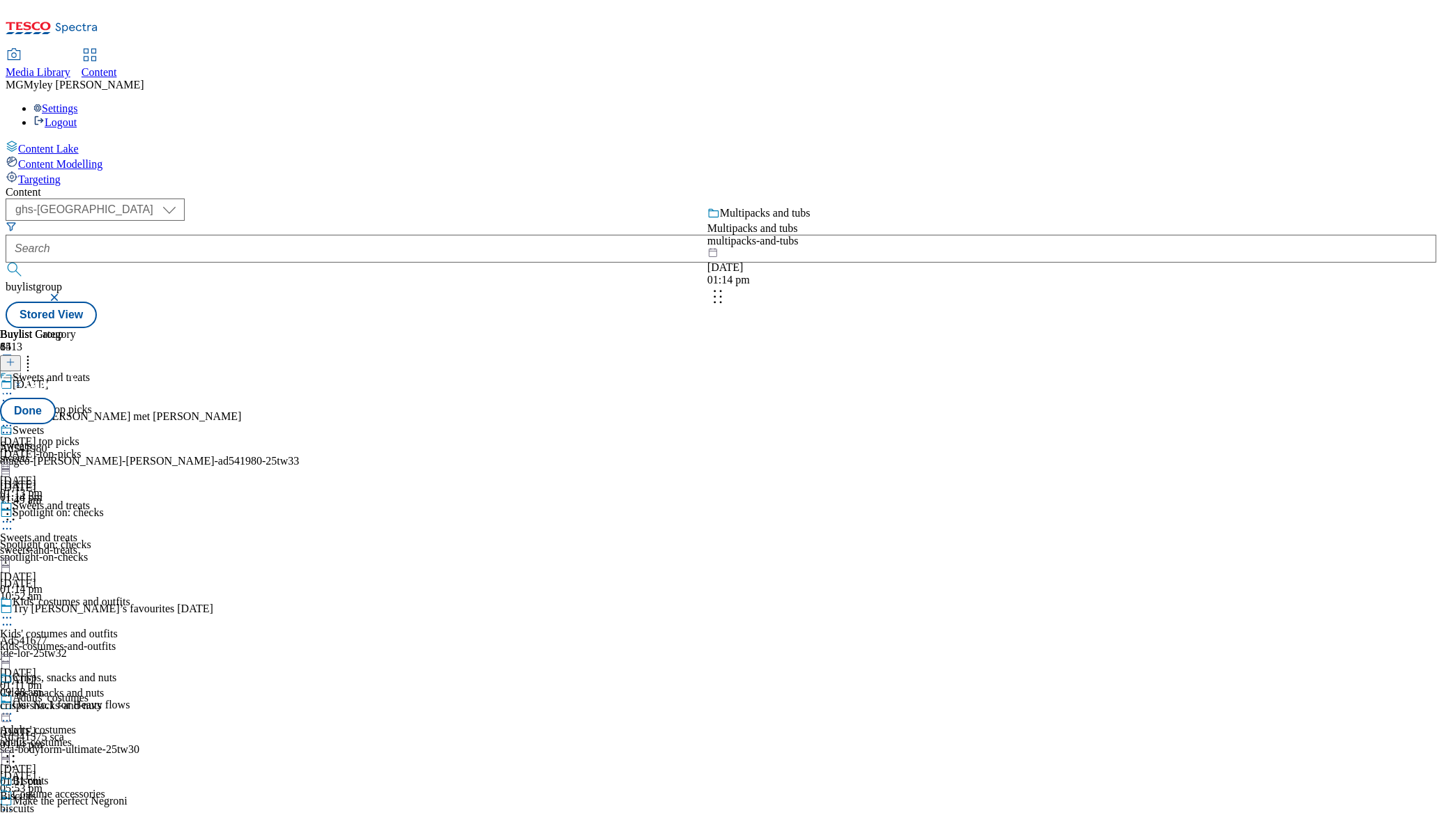
drag, startPoint x: 907, startPoint y: 541, endPoint x: 896, endPoint y: 229, distance: 312.4
click at [896, 229] on body "Icons icon_account icon_add icon_backward_link icon_basket icon_benefits icon_c…" at bounding box center [721, 167] width 1431 height 323
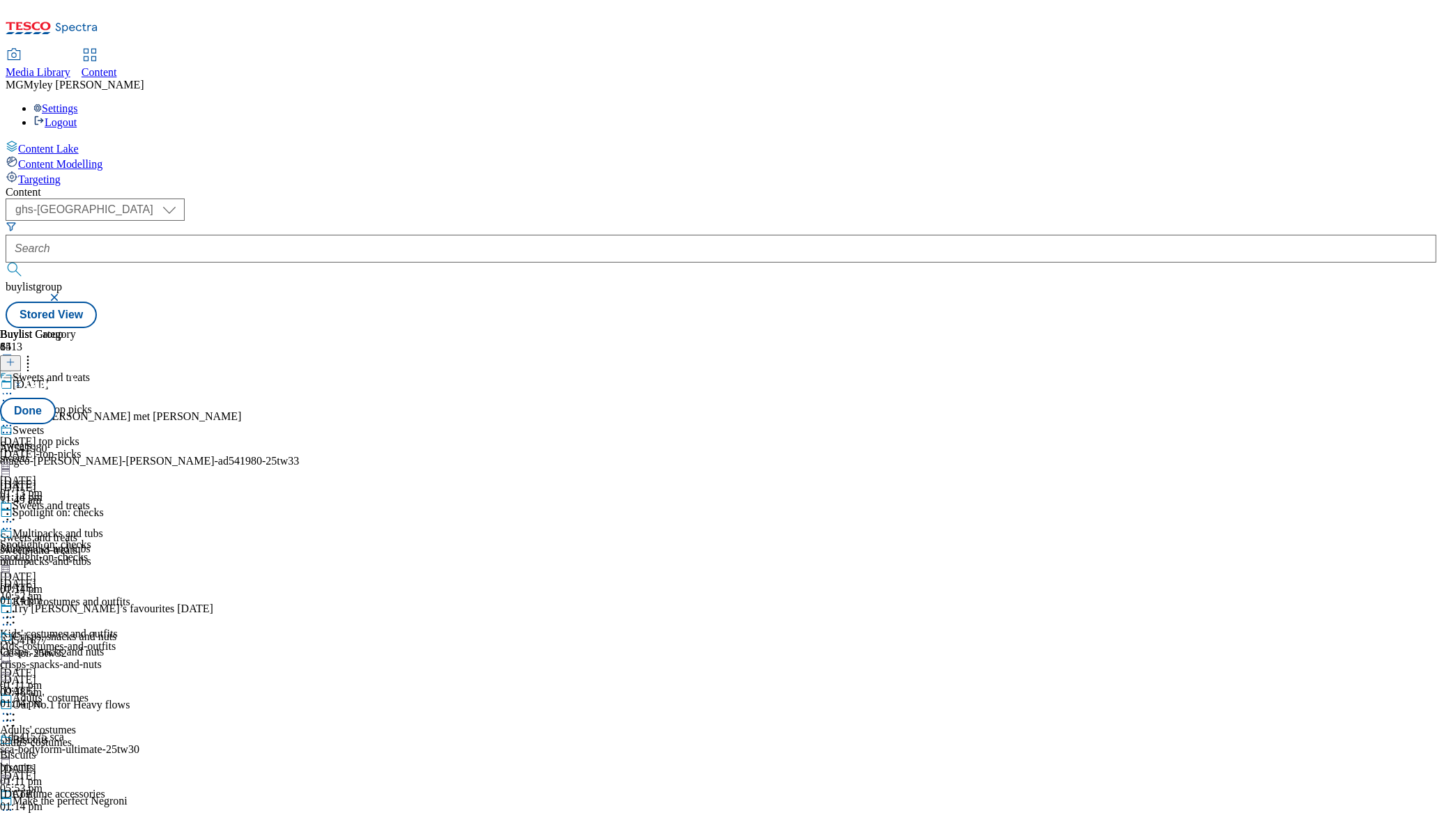
scroll to position [0, 0]
drag, startPoint x: 921, startPoint y: 408, endPoint x: 920, endPoint y: 284, distance: 124.1
click at [920, 284] on body "Icons icon_account icon_add icon_backward_link icon_basket icon_benefits icon_c…" at bounding box center [721, 167] width 1431 height 323
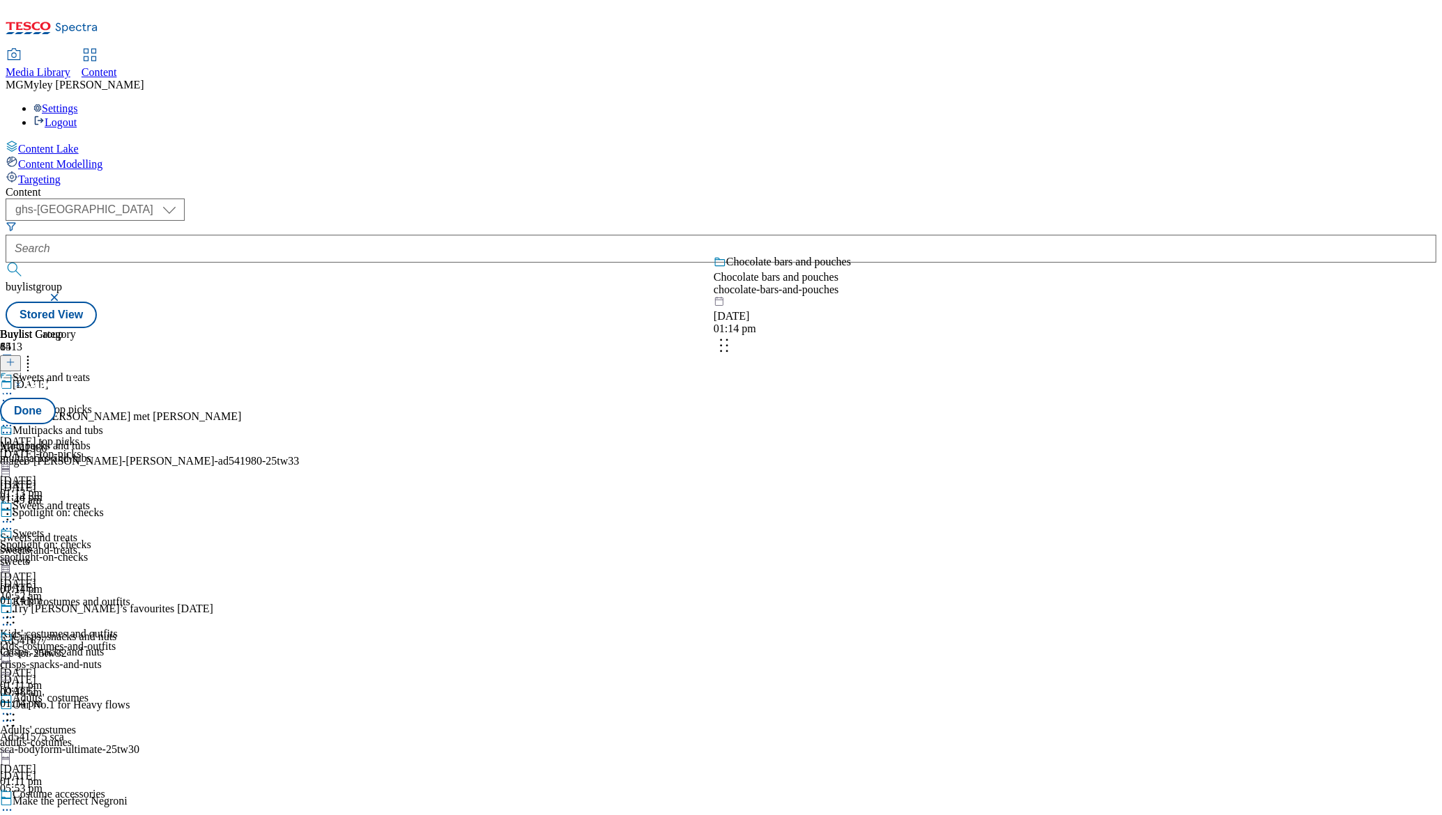
drag, startPoint x: 914, startPoint y: 600, endPoint x: 913, endPoint y: 232, distance: 368.0
click at [913, 232] on body "Icons icon_account icon_add icon_backward_link icon_basket icon_benefits icon_c…" at bounding box center [721, 167] width 1431 height 323
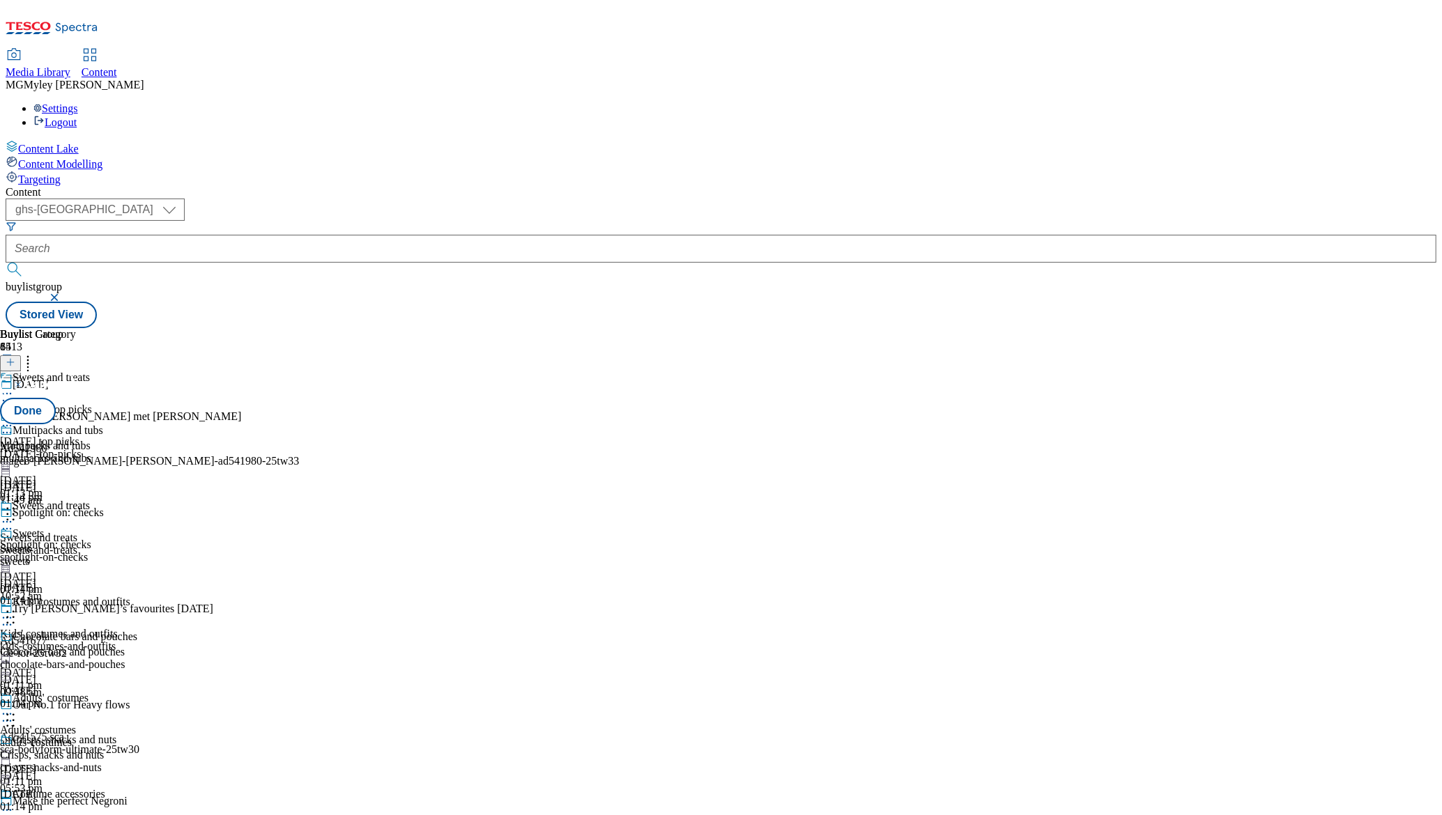
scroll to position [98, 0]
drag, startPoint x: 919, startPoint y: 468, endPoint x: 921, endPoint y: 459, distance: 8.8
click at [921, 328] on body "Icons icon_account icon_add icon_backward_link icon_basket icon_benefits icon_c…" at bounding box center [721, 167] width 1431 height 323
click at [912, 292] on body "Icons icon_account icon_add icon_backward_link icon_basket icon_benefits icon_c…" at bounding box center [721, 167] width 1431 height 323
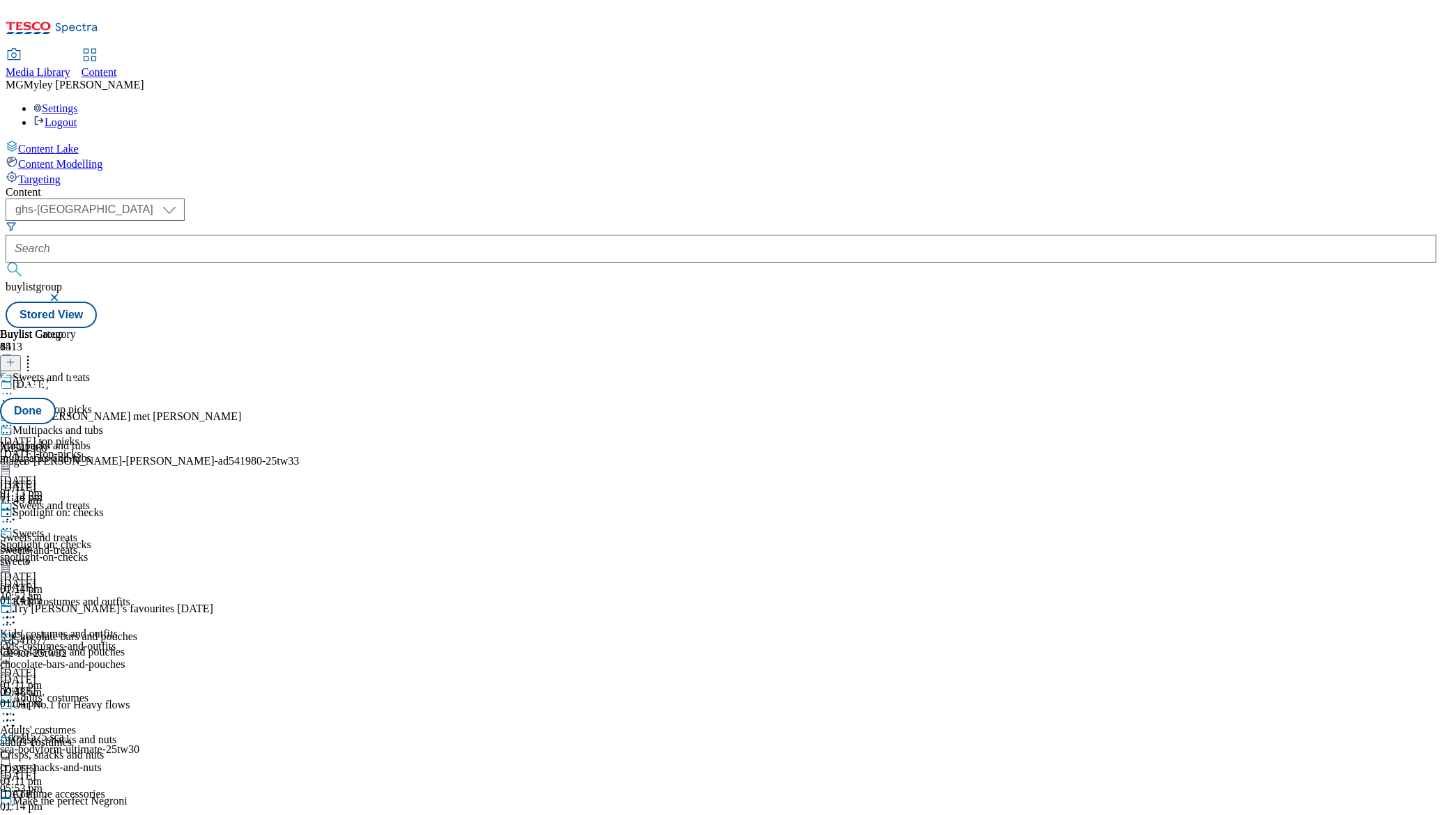
scroll to position [408, 0]
drag, startPoint x: 918, startPoint y: 568, endPoint x: 905, endPoint y: 436, distance: 133.1
click at [905, 328] on body "Icons icon_account icon_add icon_backward_link icon_basket icon_benefits icon_c…" at bounding box center [721, 167] width 1431 height 323
drag, startPoint x: 916, startPoint y: 563, endPoint x: 919, endPoint y: 268, distance: 294.8
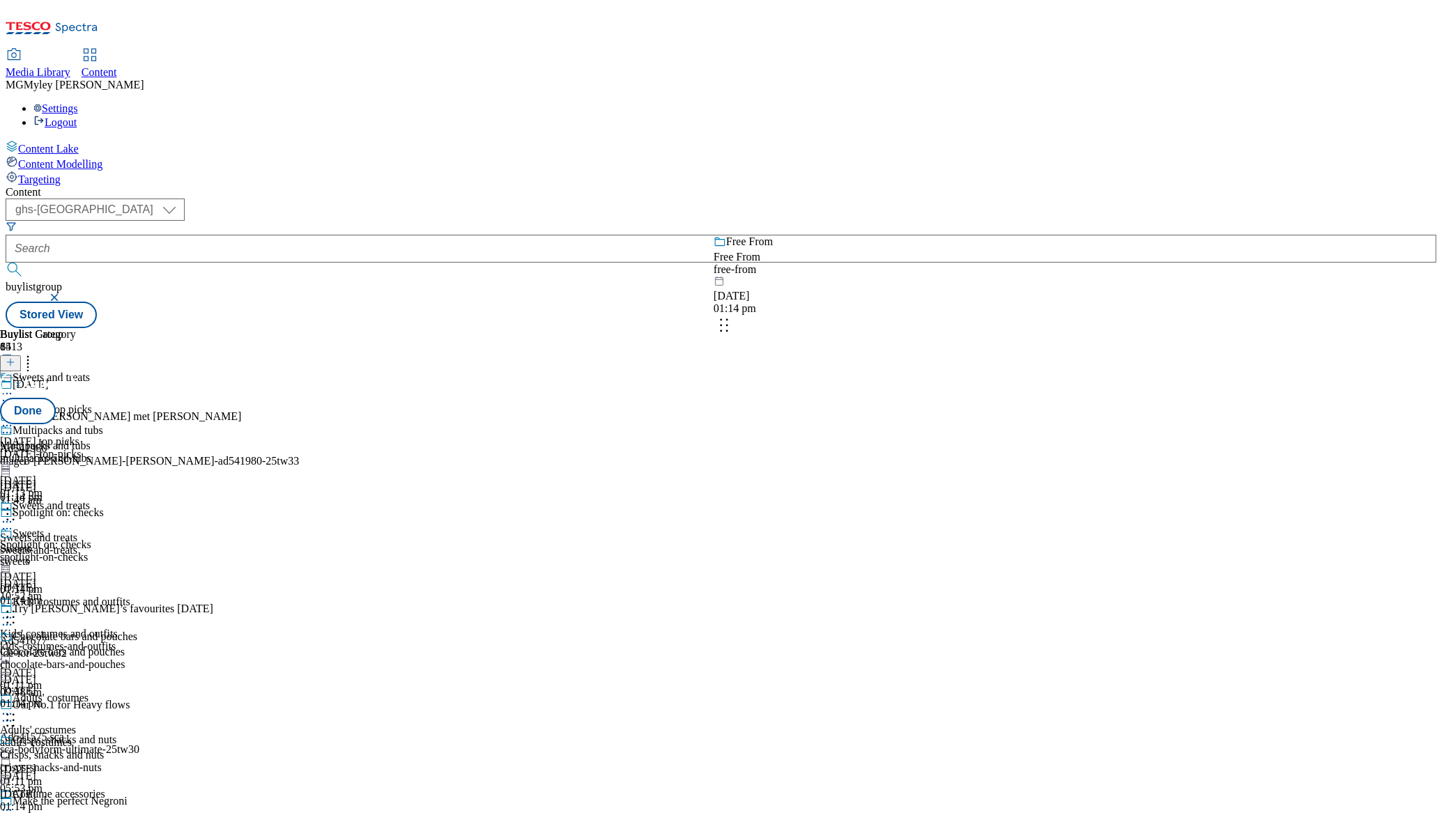
click at [919, 268] on body "Icons icon_account icon_add icon_backward_link icon_basket icon_benefits icon_c…" at bounding box center [721, 167] width 1431 height 323
click at [56, 398] on button "Done" at bounding box center [28, 411] width 56 height 26
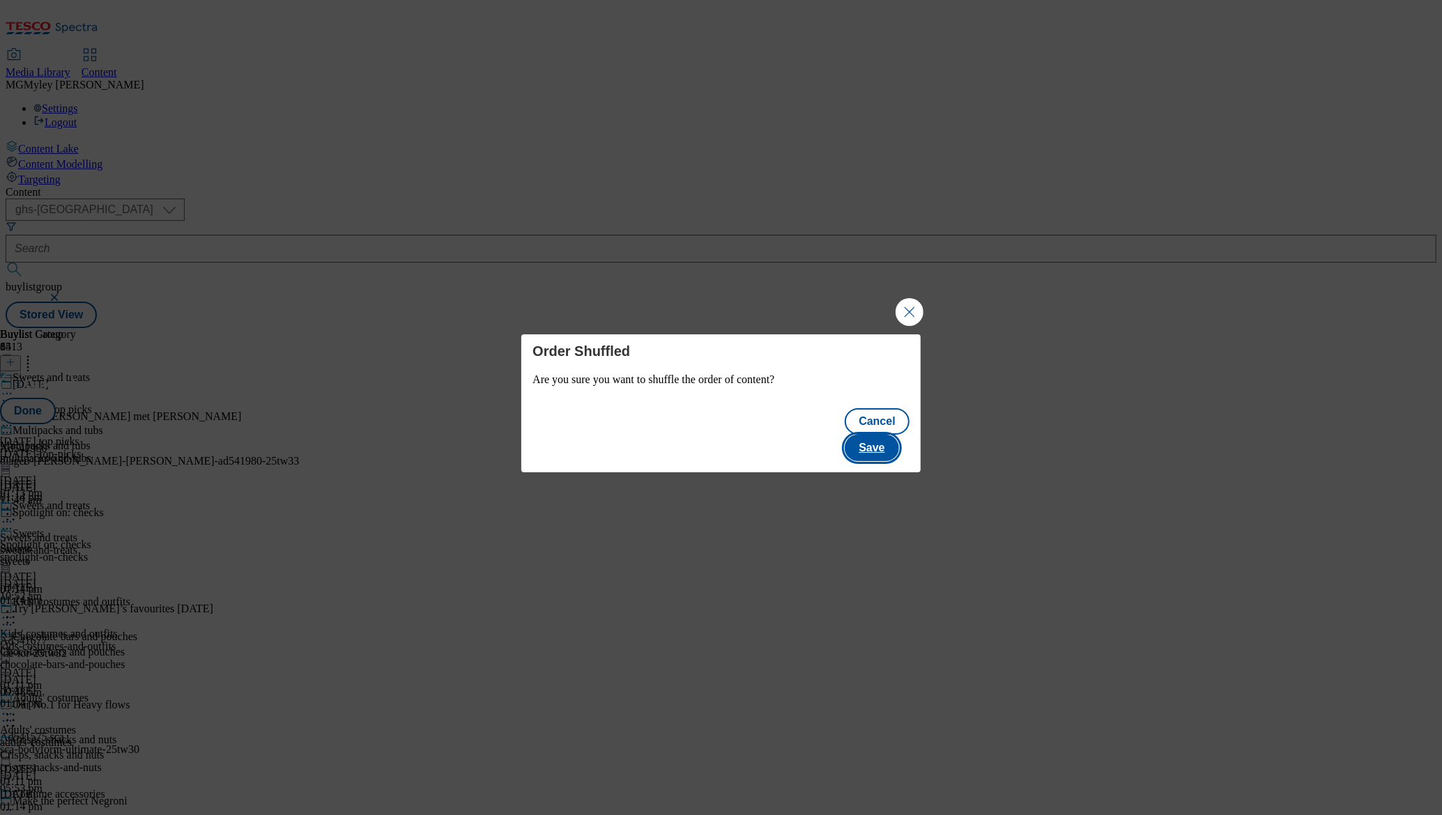
click at [878, 436] on button "Save" at bounding box center [872, 448] width 54 height 26
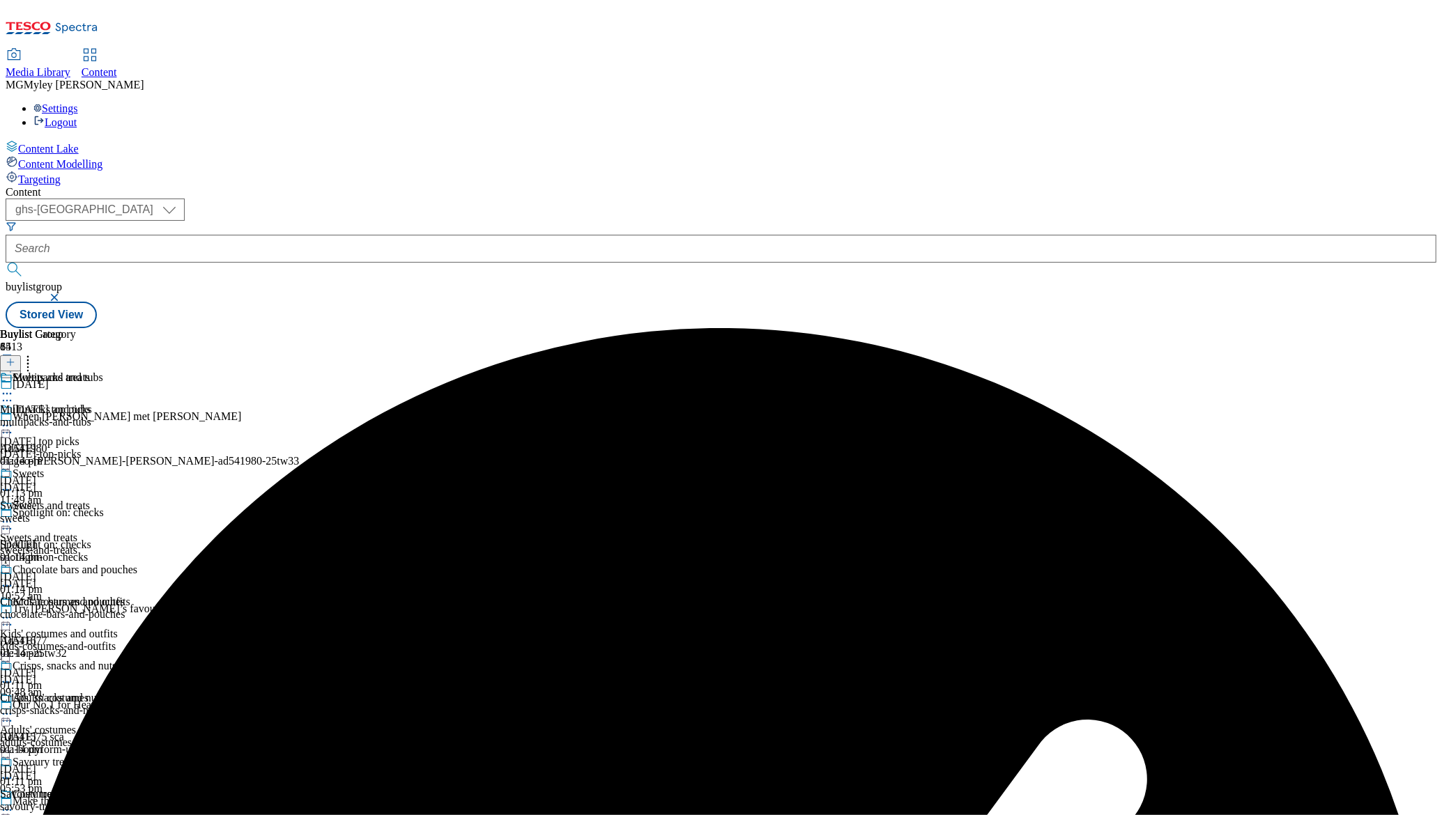
scroll to position [717, 0]
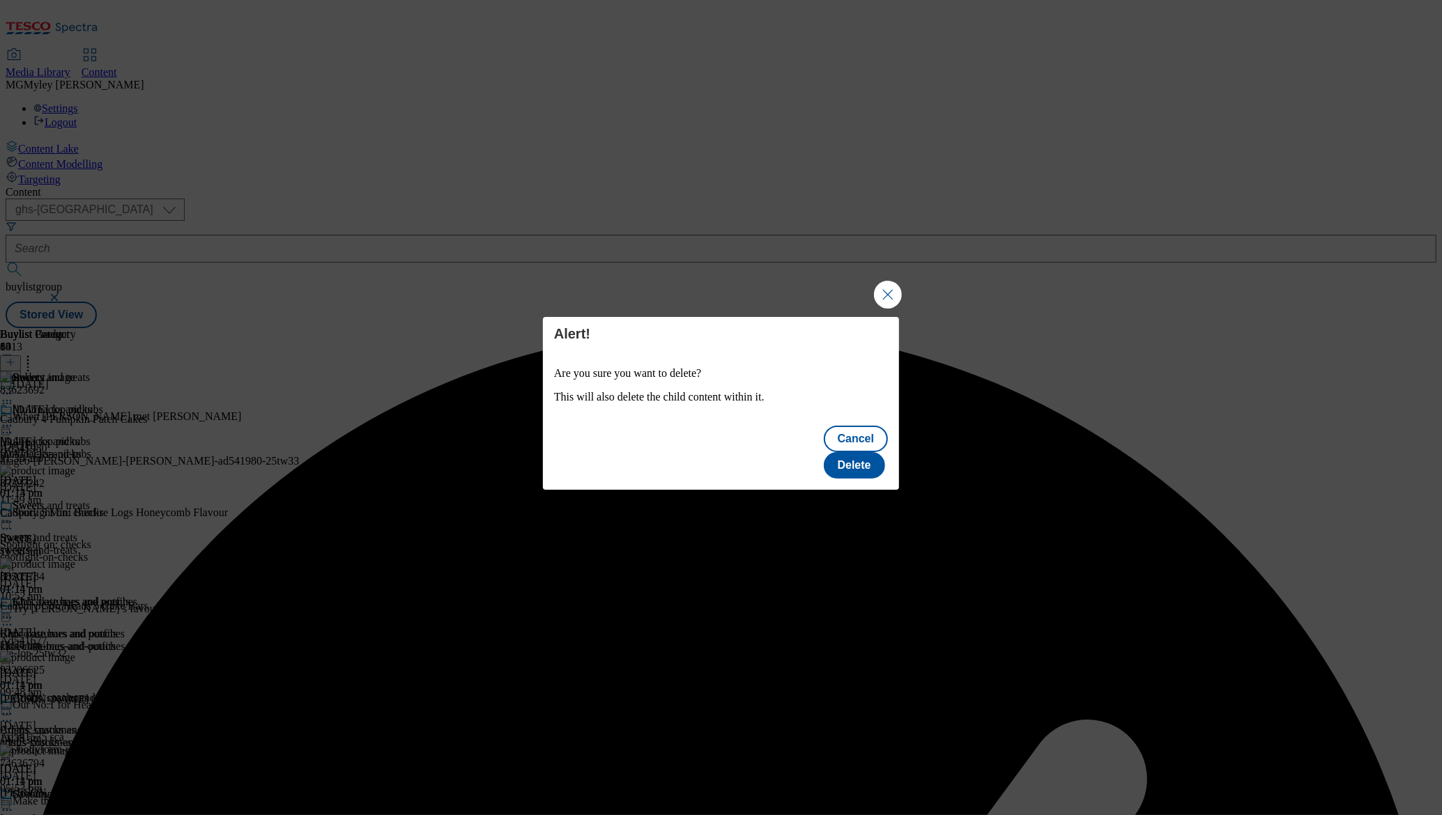
scroll to position [717, 0]
click at [858, 459] on button "Delete" at bounding box center [854, 465] width 61 height 26
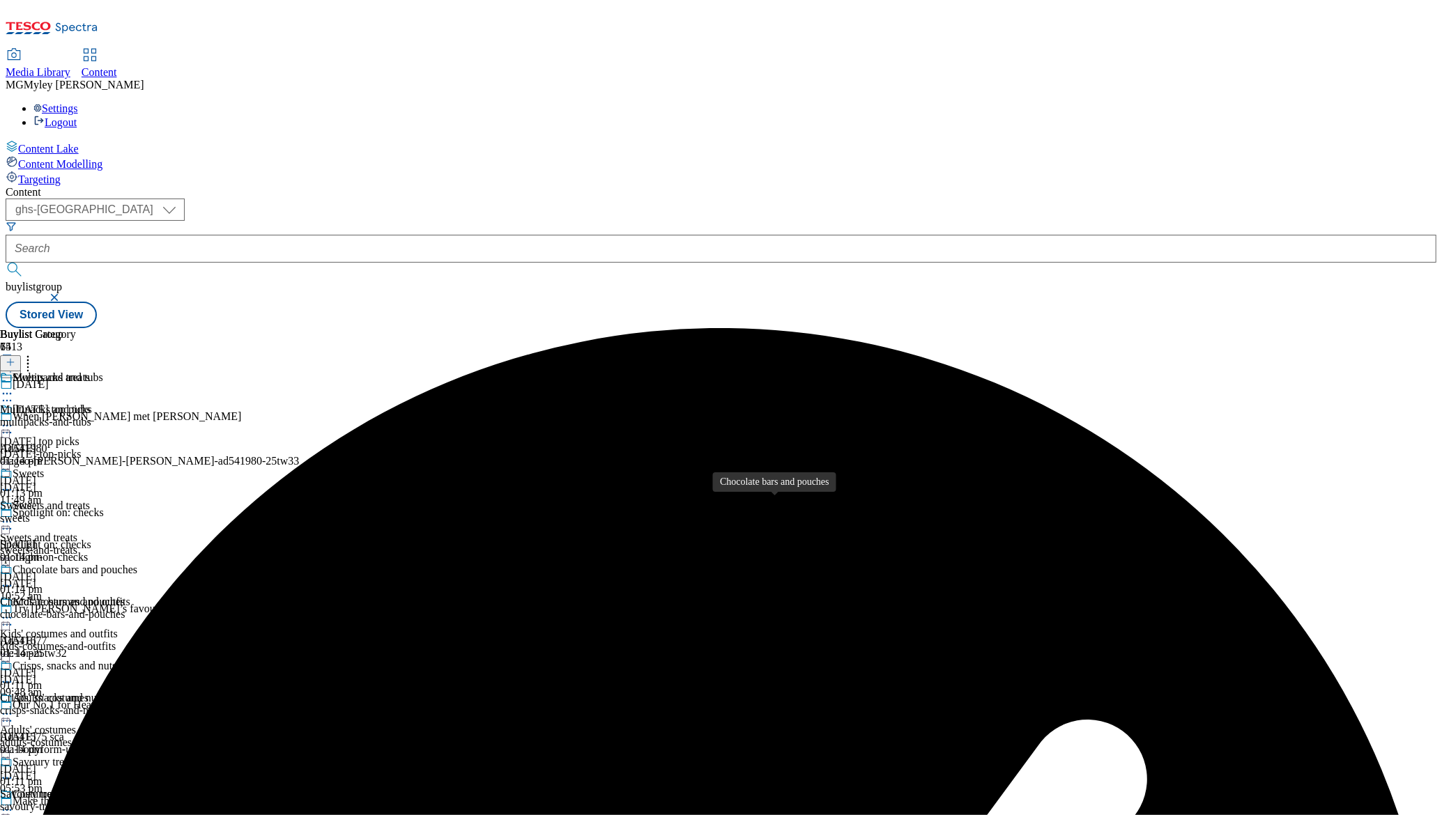
scroll to position [572, 0]
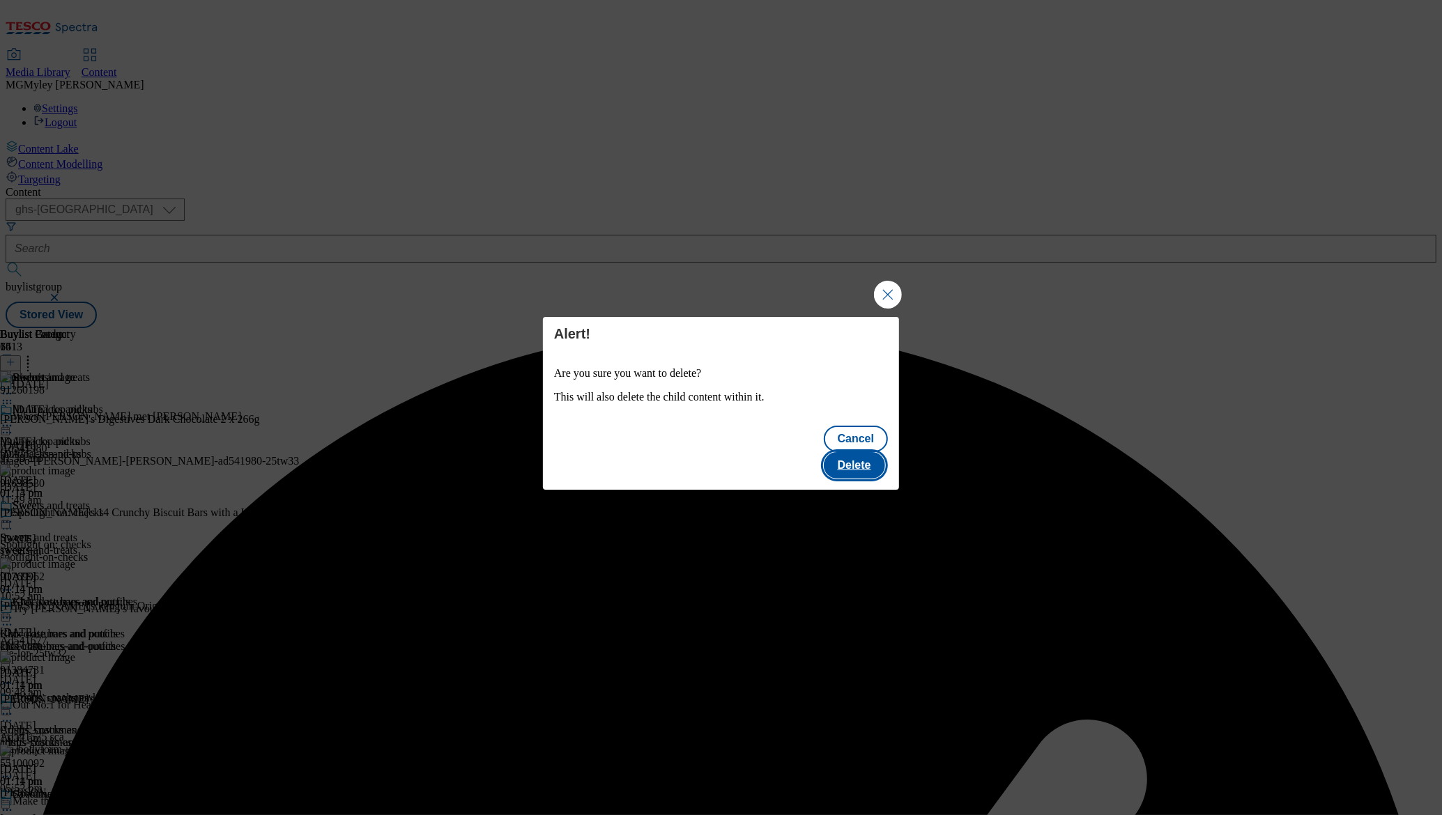
click at [866, 457] on button "Delete" at bounding box center [854, 465] width 61 height 26
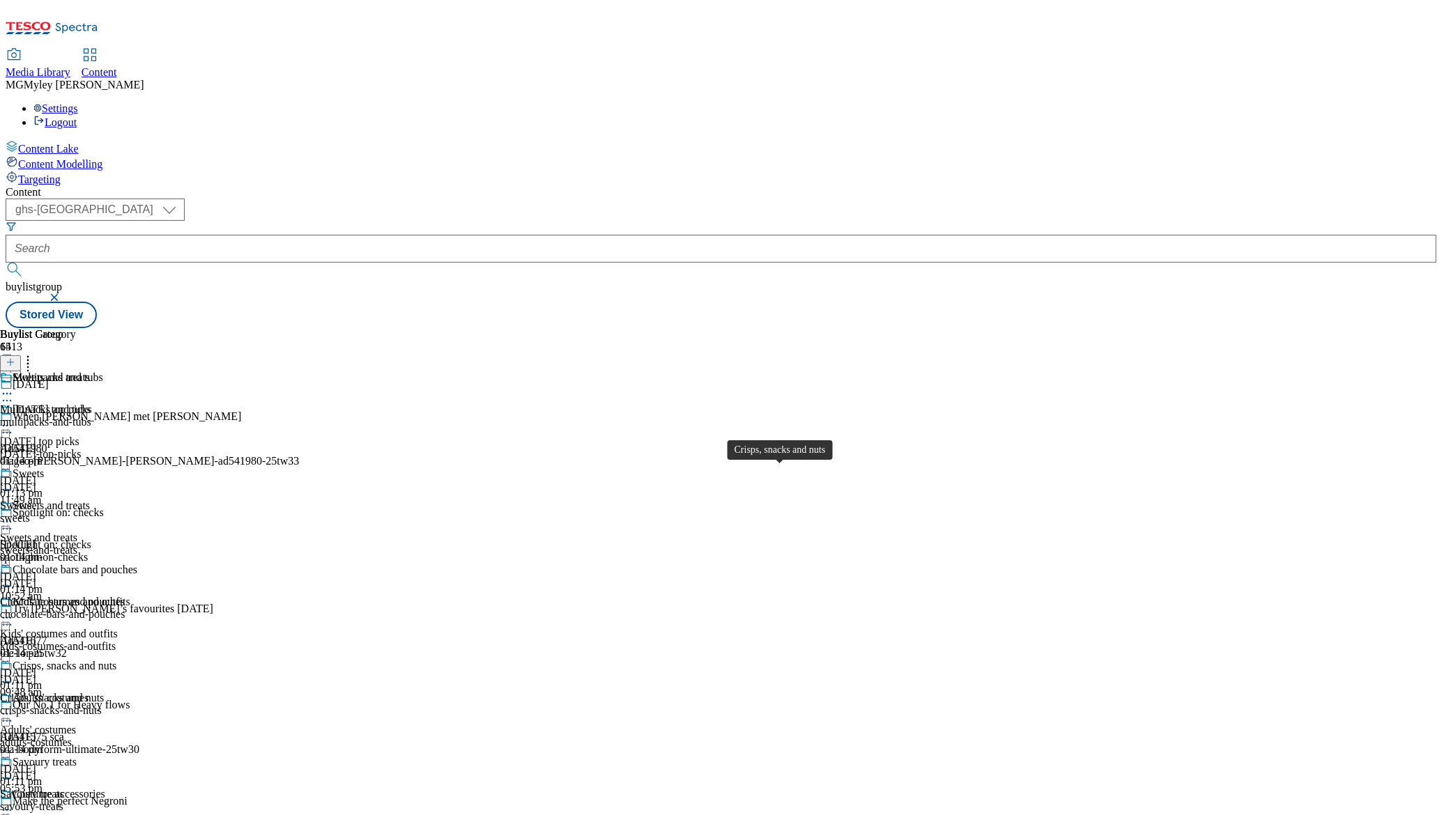
scroll to position [269, 0]
click at [137, 705] on div "crisps-snacks-and-nuts" at bounding box center [68, 711] width 137 height 13
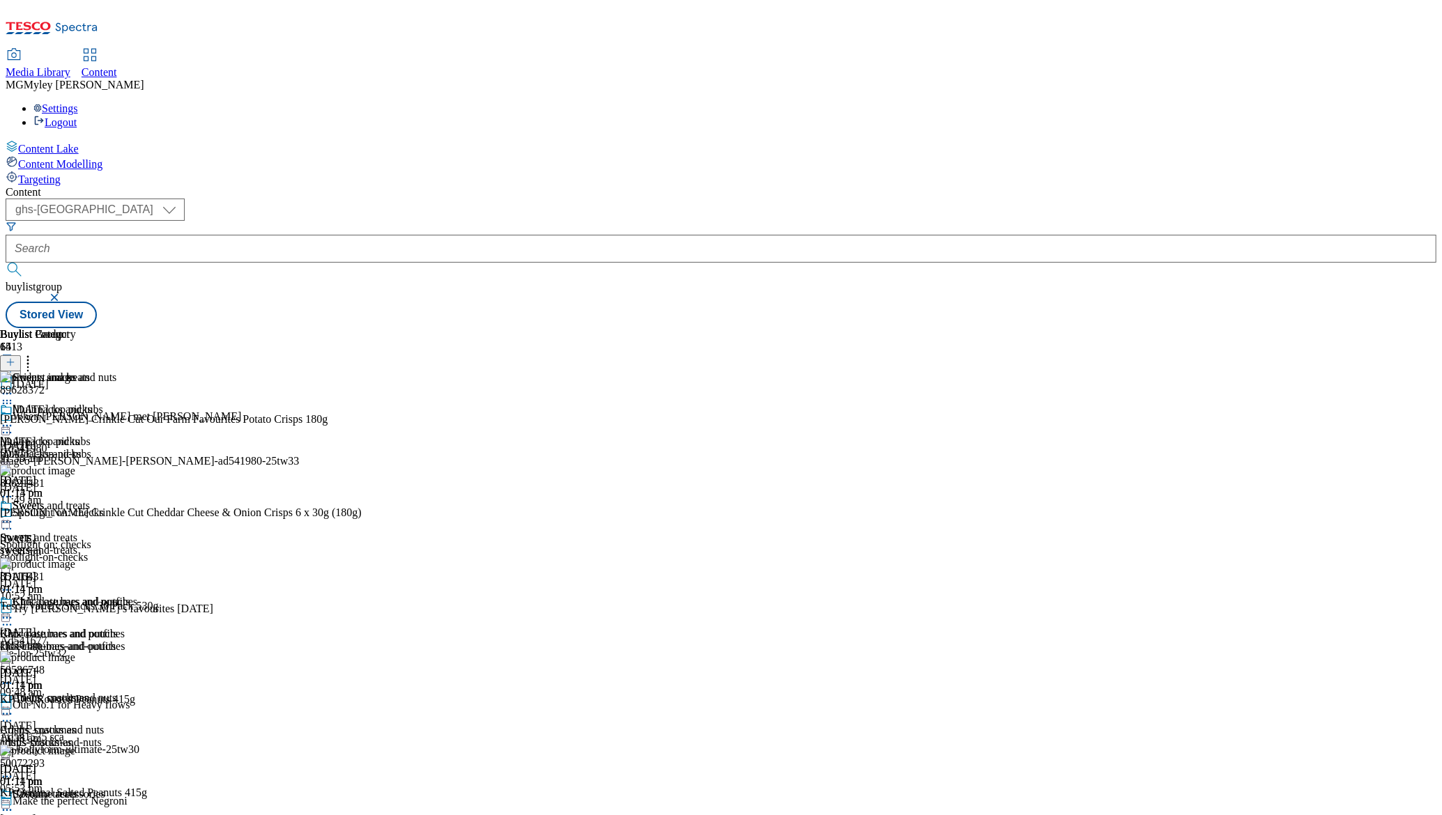
click at [14, 707] on icon at bounding box center [7, 714] width 14 height 14
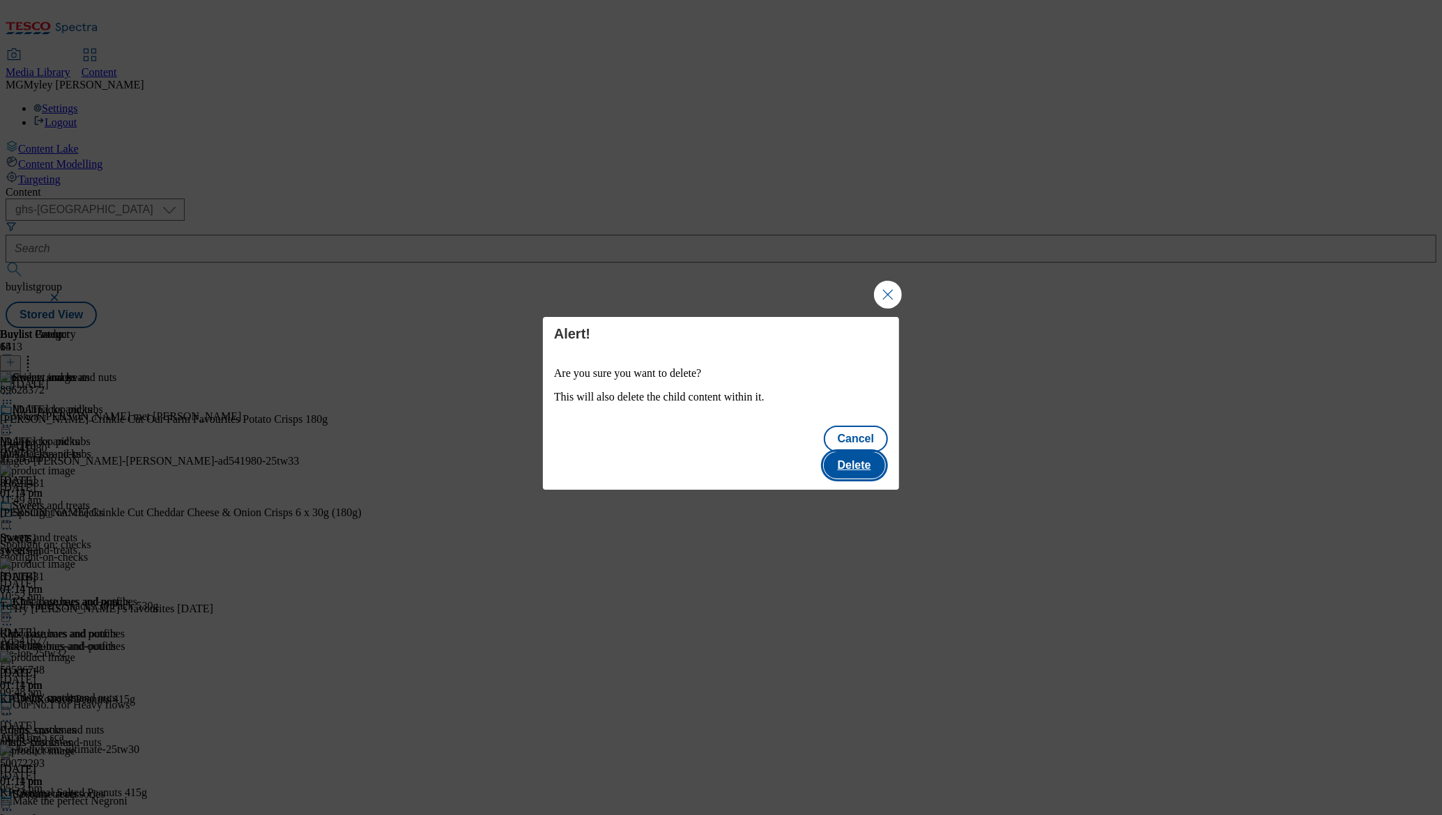
click at [852, 455] on button "Delete" at bounding box center [854, 465] width 61 height 26
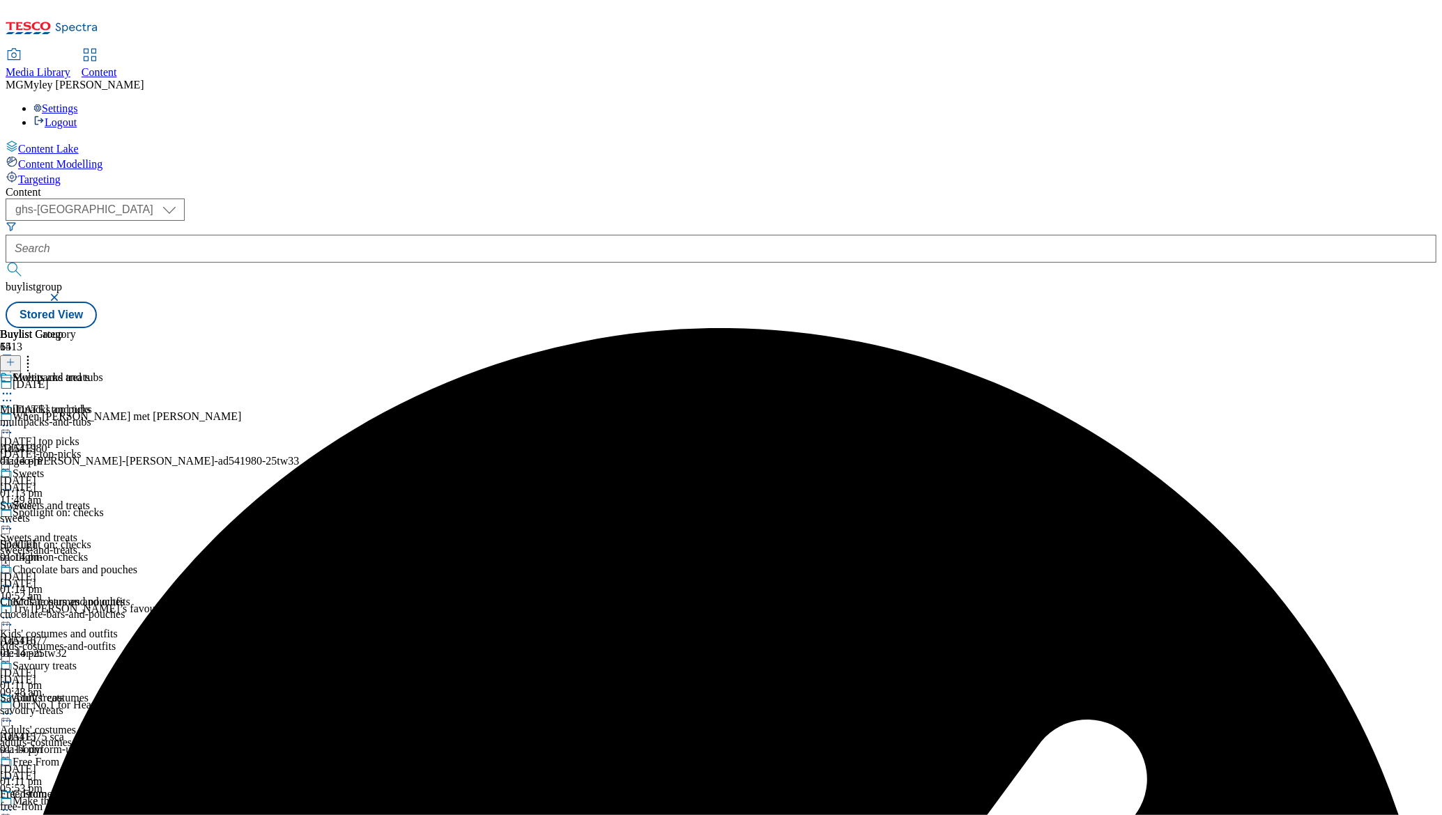
click at [14, 515] on icon at bounding box center [7, 522] width 14 height 14
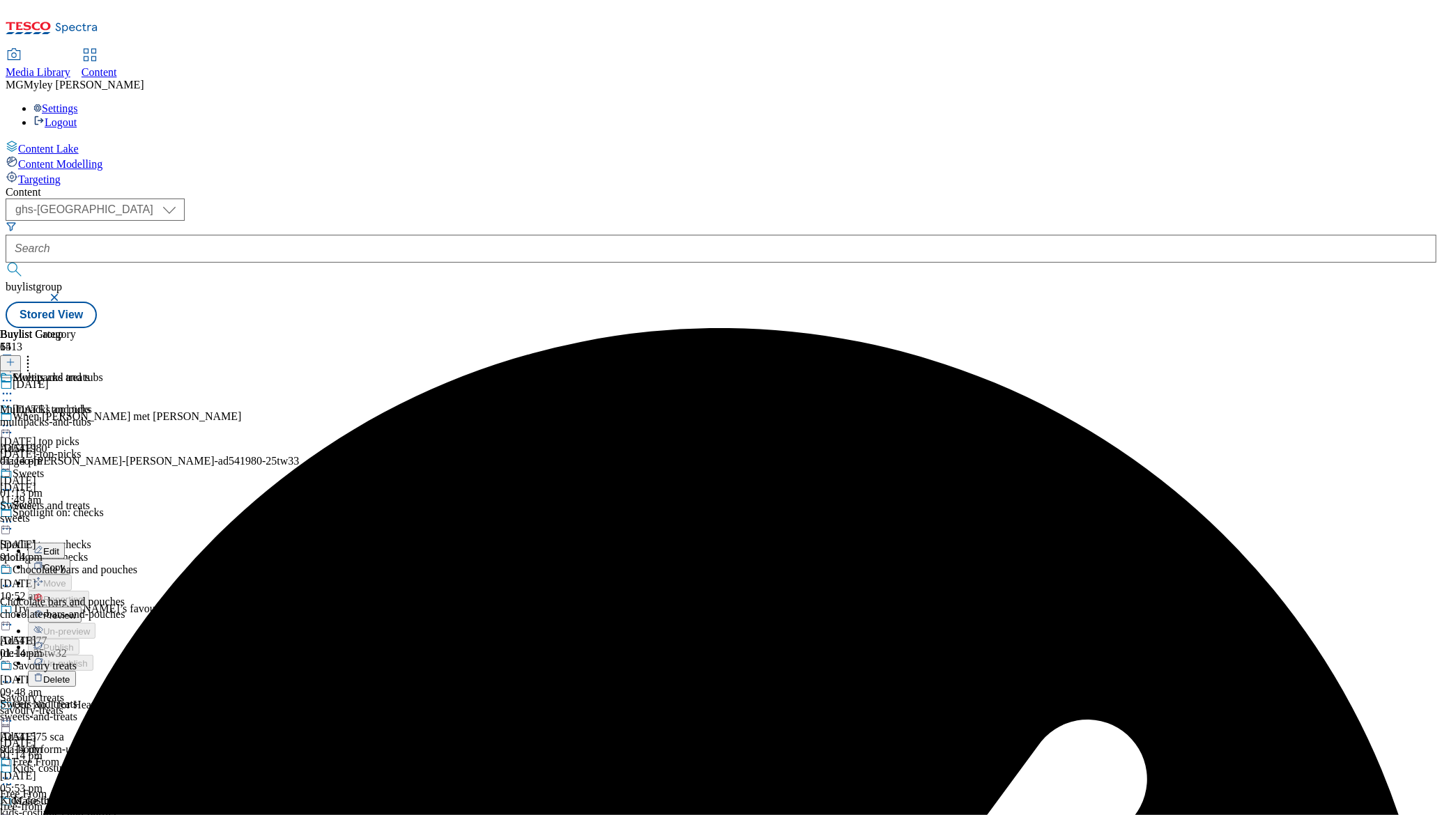
click at [76, 611] on span "Preview" at bounding box center [59, 616] width 33 height 10
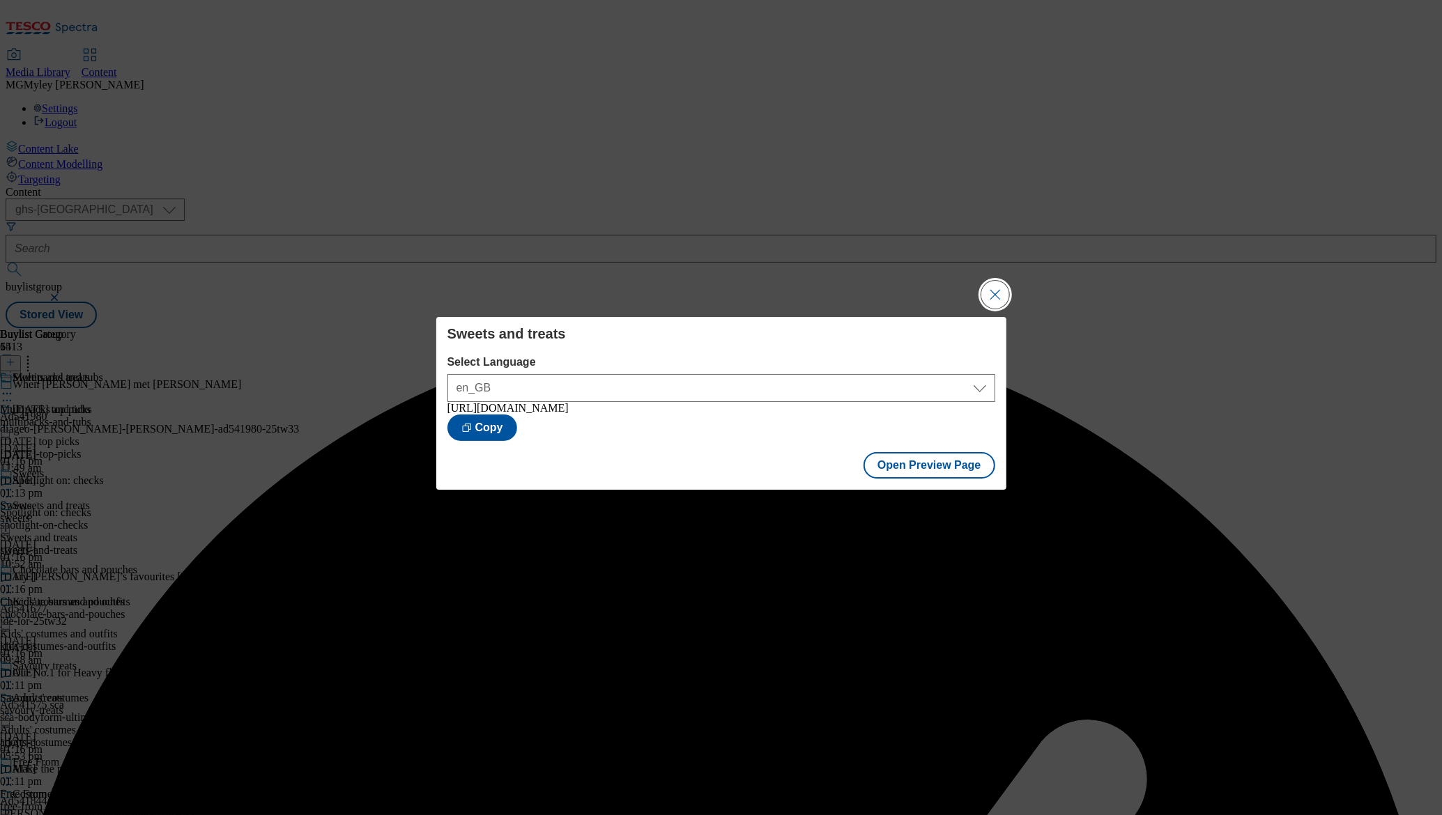
click at [993, 289] on button "Close Modal" at bounding box center [995, 295] width 28 height 28
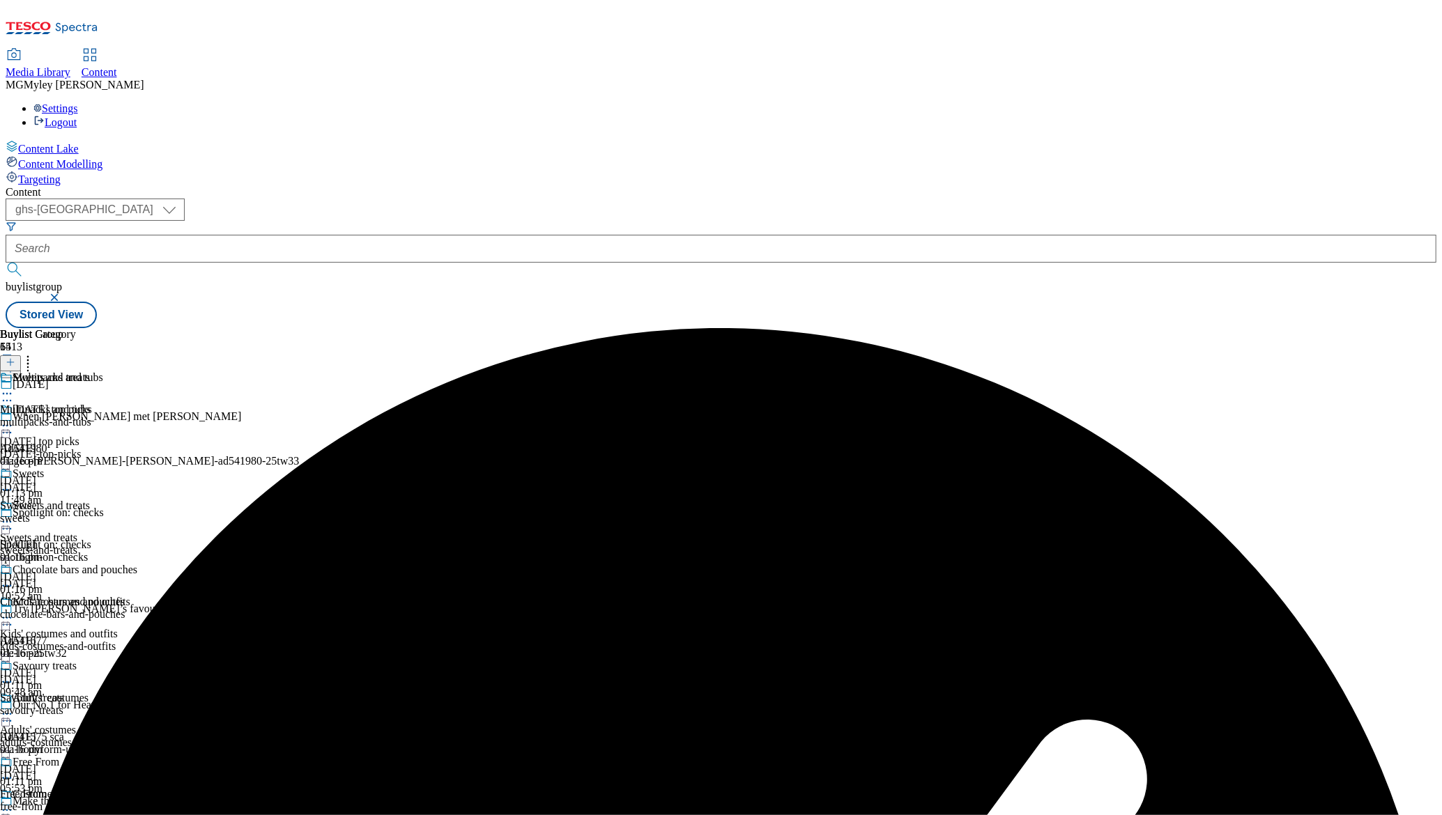
click at [137, 416] on div "multipacks-and-tubs" at bounding box center [68, 422] width 137 height 13
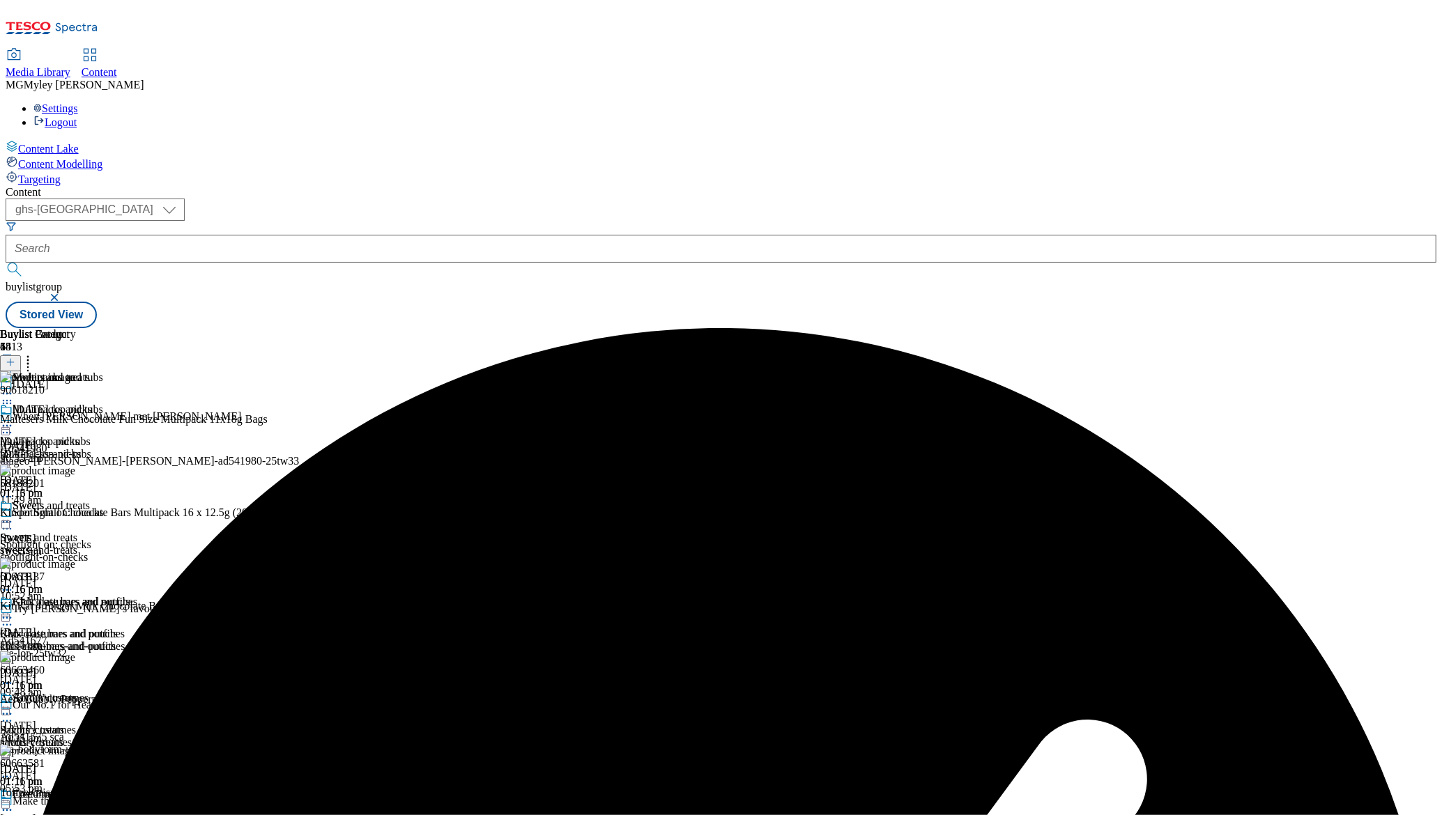
click at [14, 419] on icon at bounding box center [7, 426] width 14 height 14
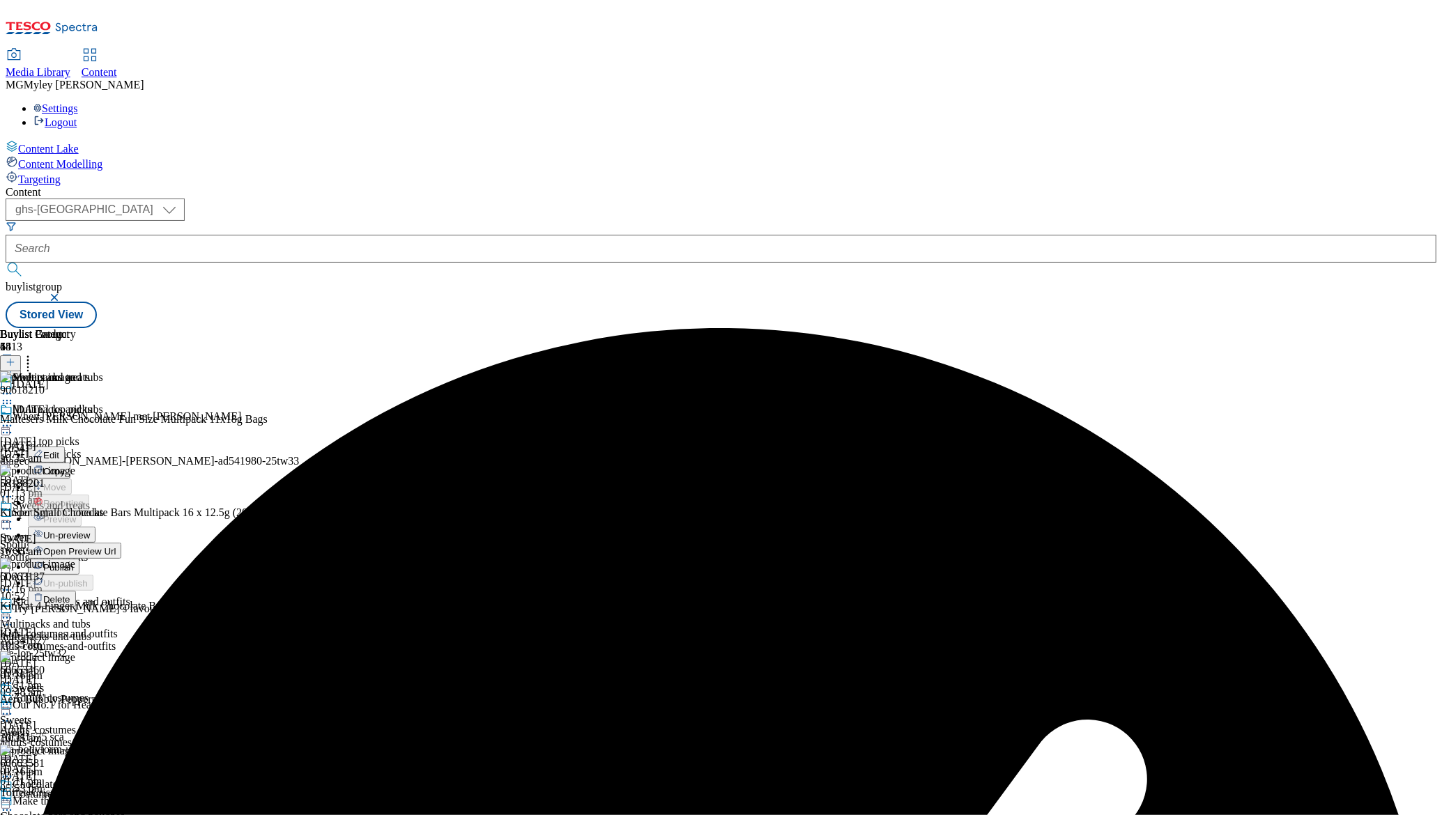
click at [59, 450] on span "Edit" at bounding box center [51, 455] width 16 height 10
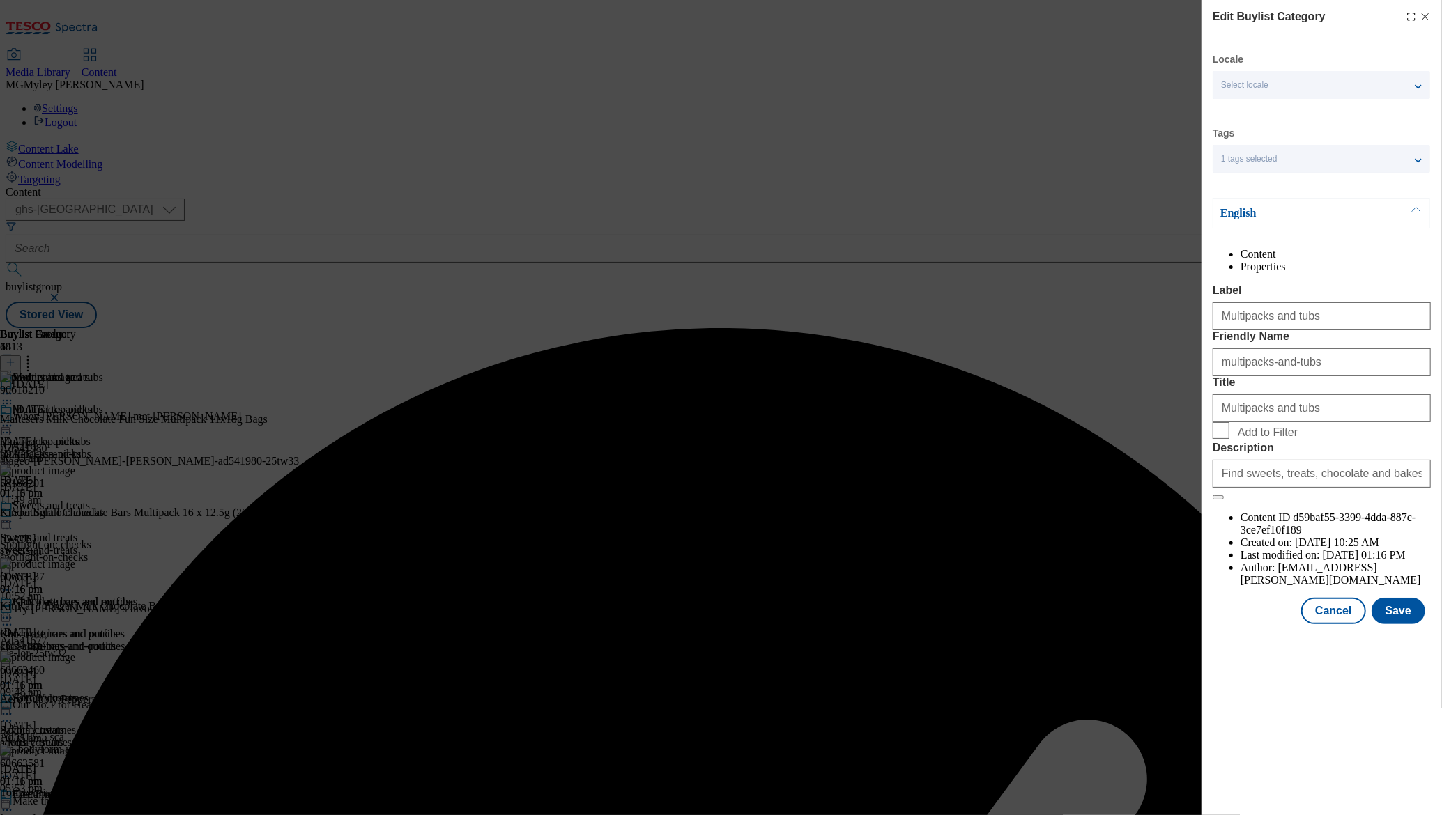
click at [1241, 439] on span "Add to Filter" at bounding box center [1268, 433] width 60 height 13
click at [1229, 439] on input "Add to Filter" at bounding box center [1221, 430] width 17 height 17
checkbox input "true"
click at [1384, 625] on button "Save" at bounding box center [1399, 611] width 54 height 26
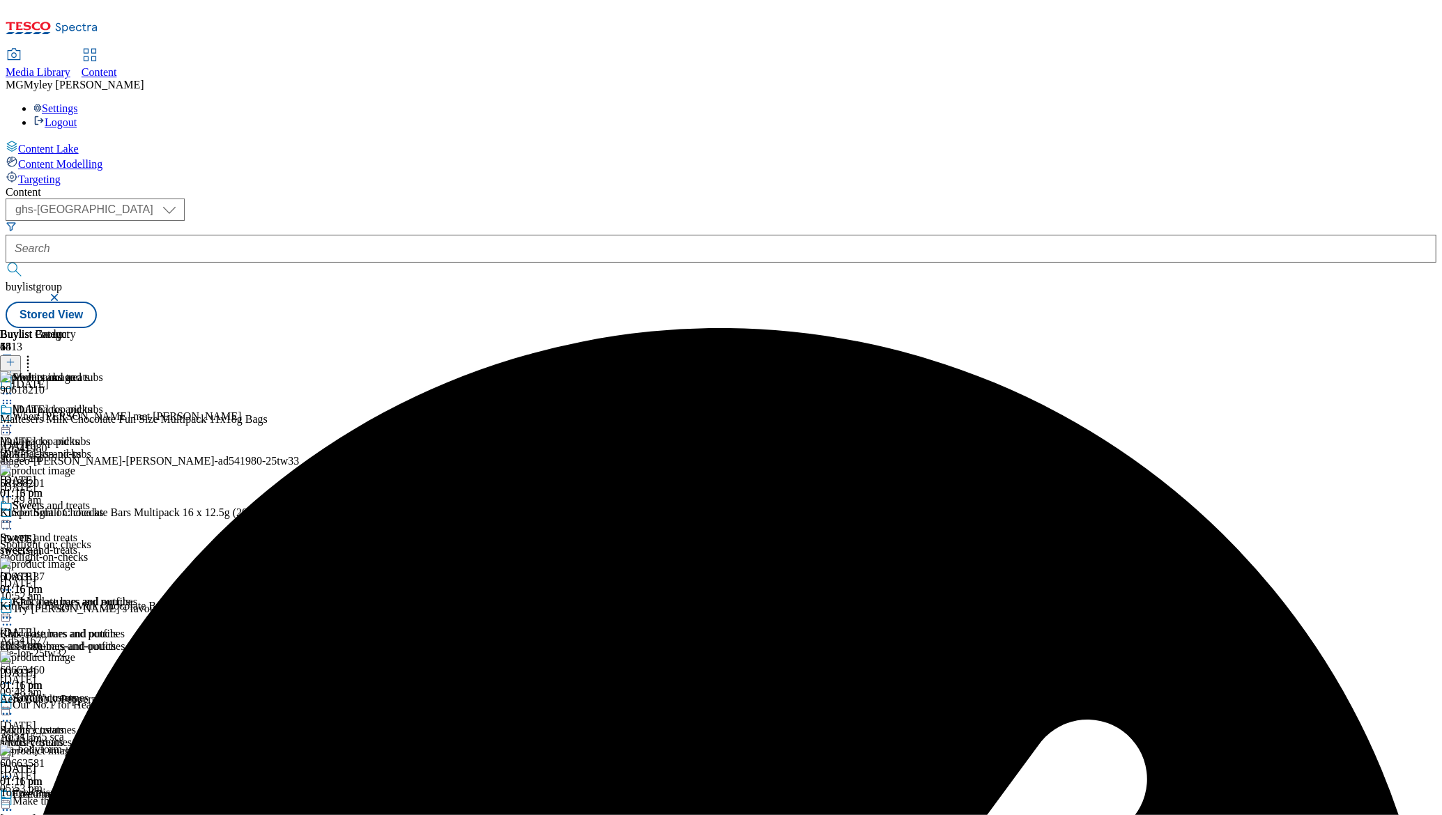
click at [137, 544] on div "sweets" at bounding box center [68, 550] width 137 height 13
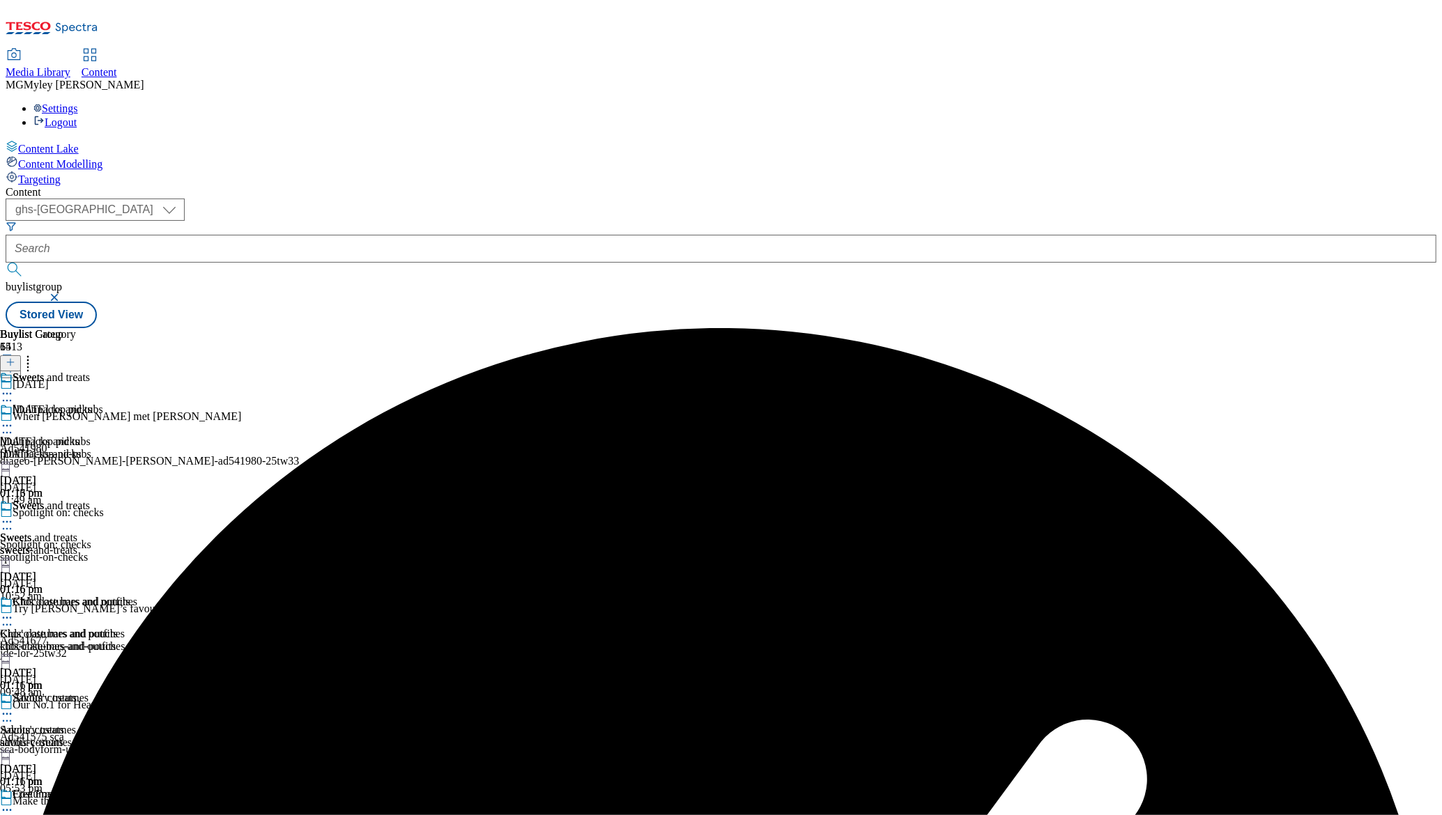
click at [14, 515] on icon at bounding box center [7, 522] width 14 height 14
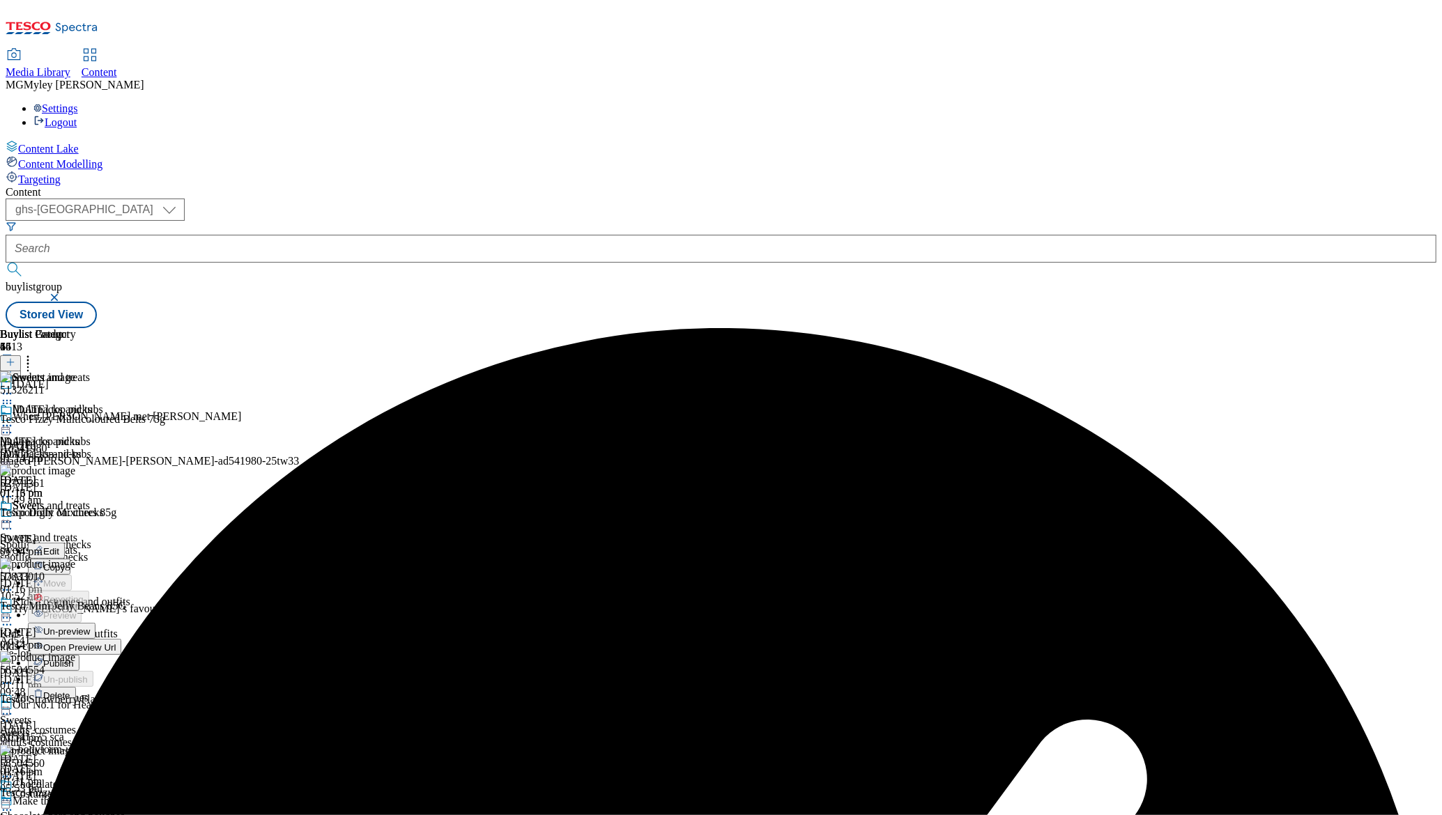
click at [59, 546] on span "Edit" at bounding box center [51, 551] width 16 height 10
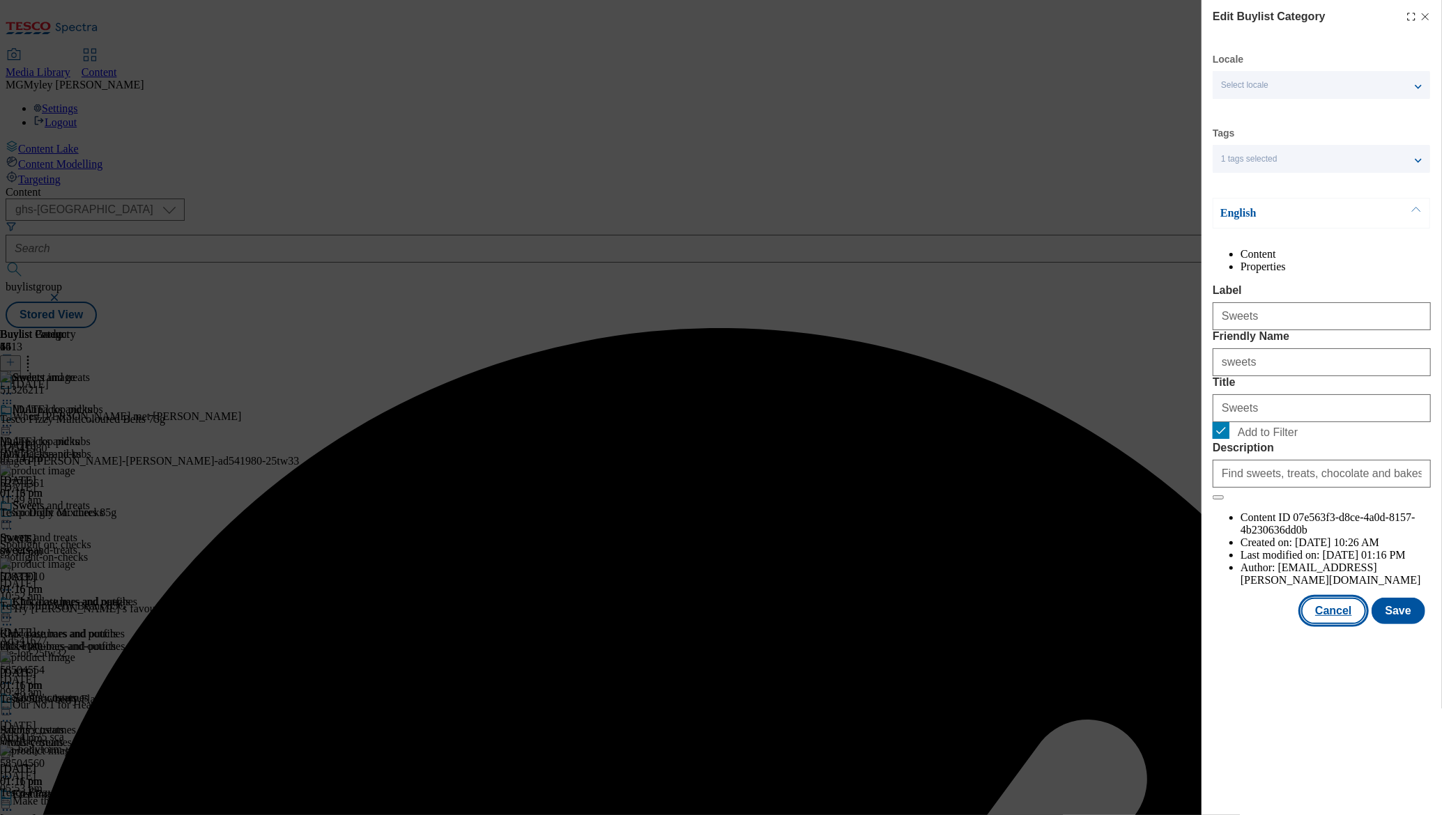
click at [1335, 625] on button "Cancel" at bounding box center [1333, 611] width 64 height 26
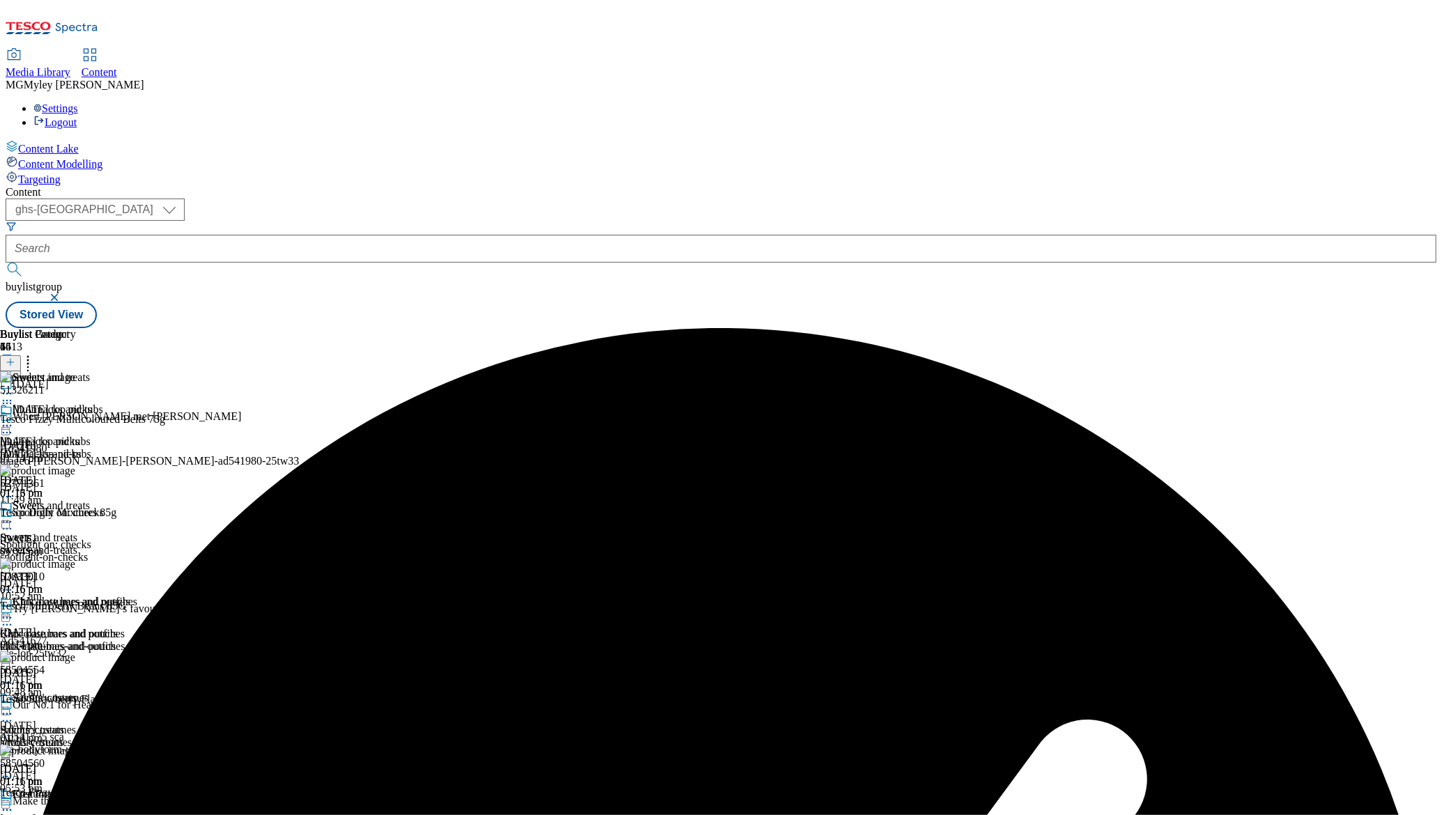
click at [137, 641] on div "chocolate-bars-and-pouches" at bounding box center [68, 647] width 137 height 13
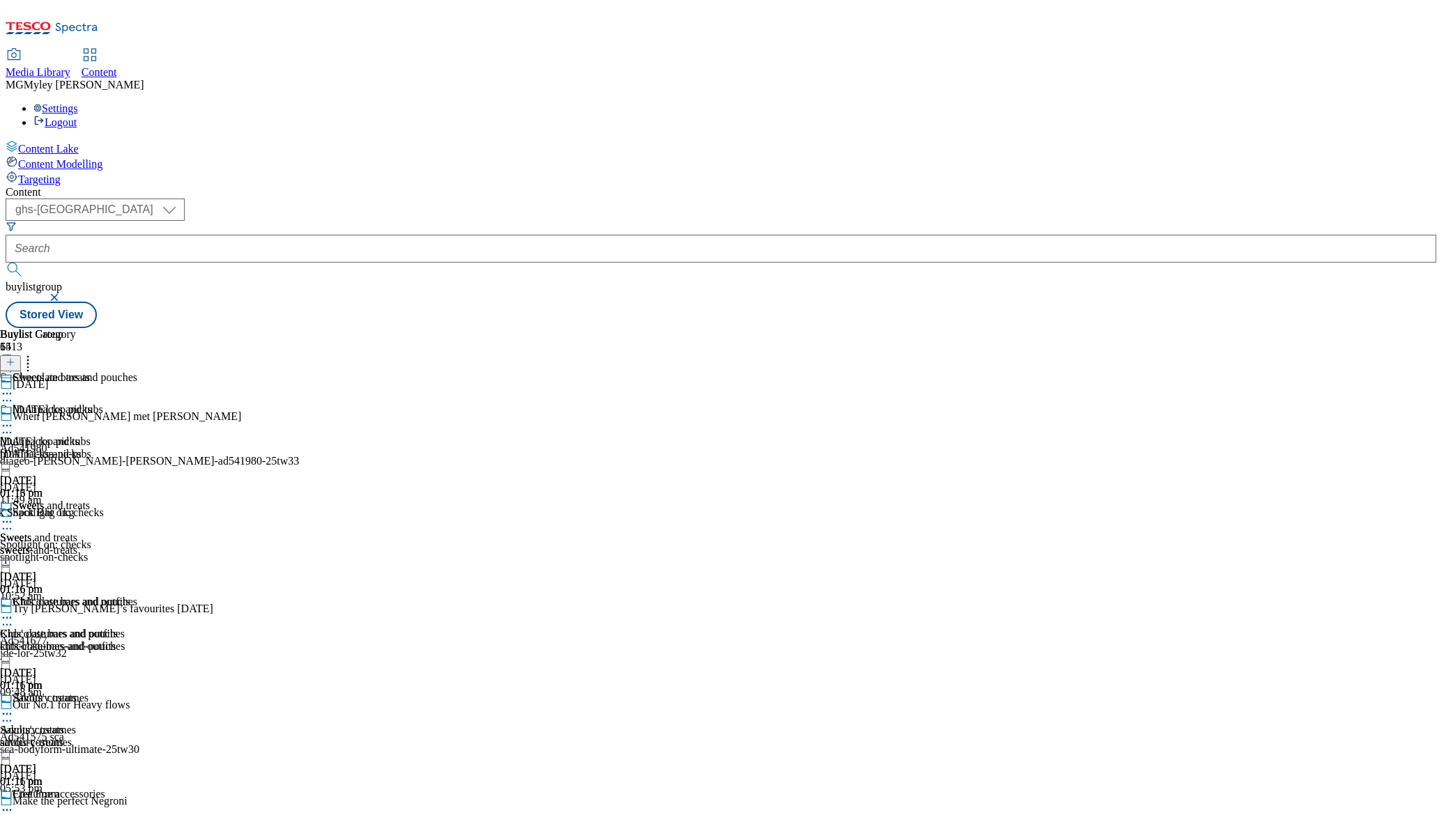
click at [14, 611] on icon at bounding box center [7, 618] width 14 height 14
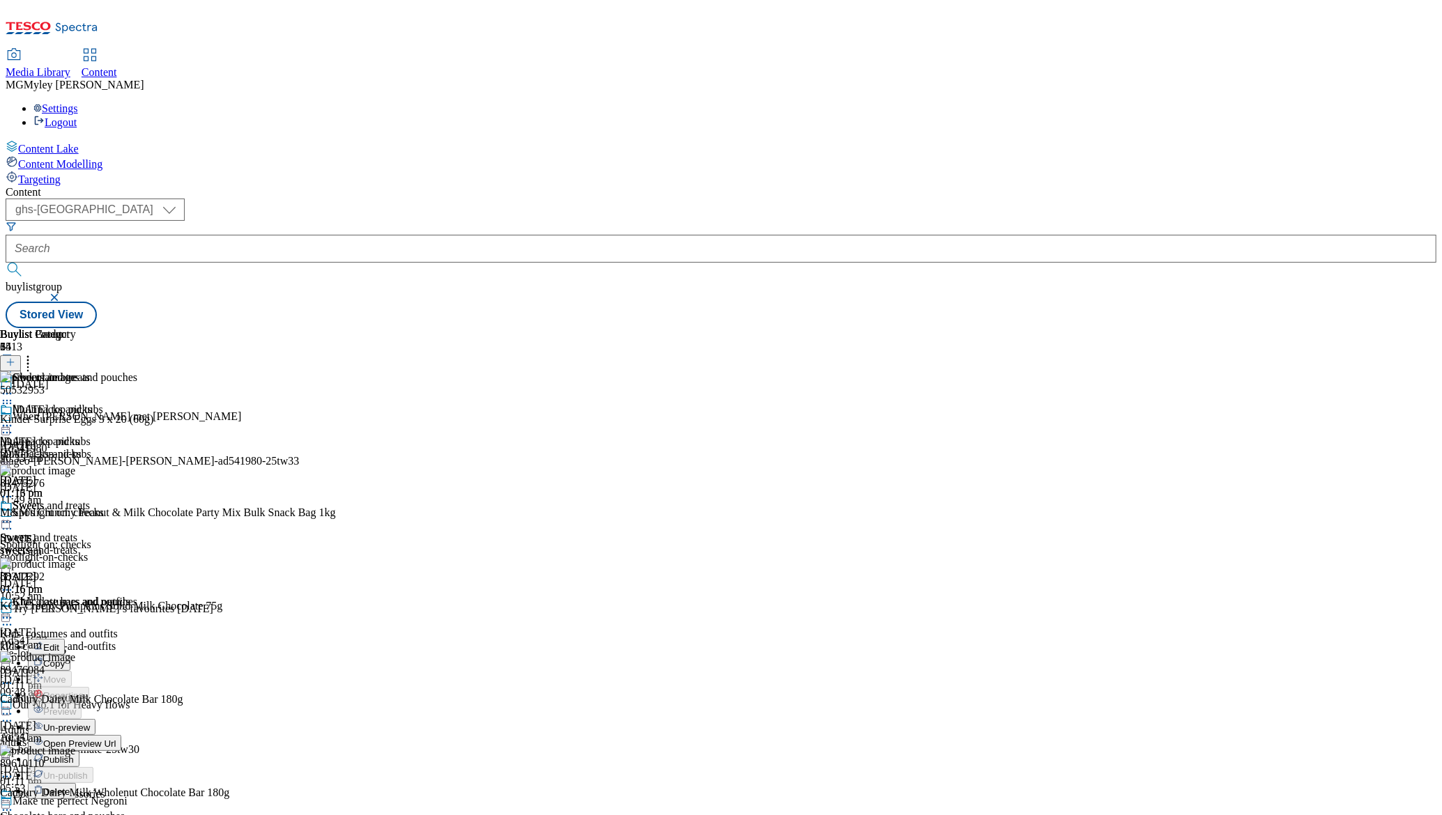
click at [65, 639] on button "Edit" at bounding box center [46, 647] width 37 height 16
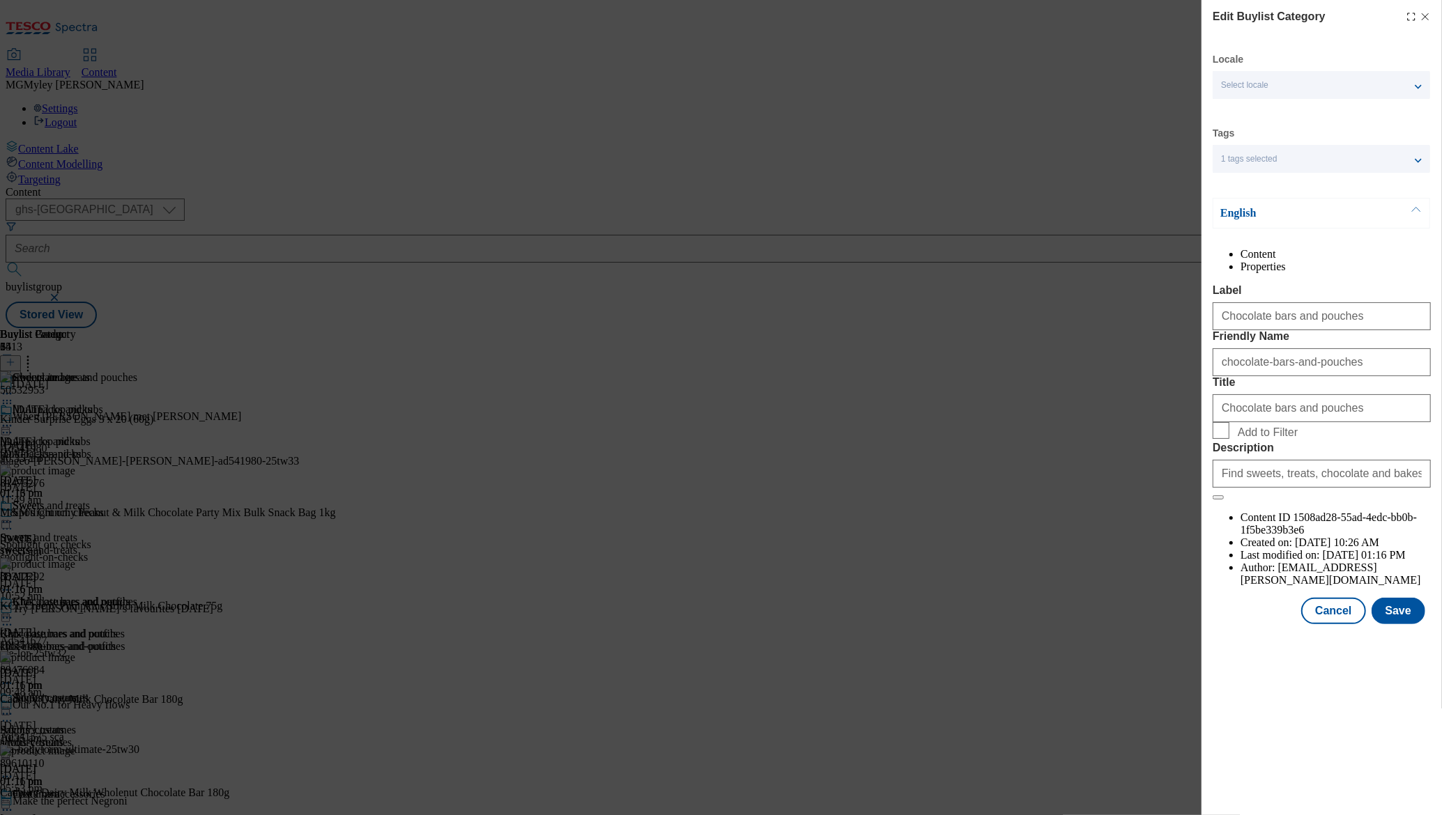
click at [1239, 439] on span "Add to Filter" at bounding box center [1268, 433] width 60 height 13
click at [1229, 439] on input "Add to Filter" at bounding box center [1221, 430] width 17 height 17
checkbox input "true"
click at [1402, 625] on button "Save" at bounding box center [1399, 611] width 54 height 26
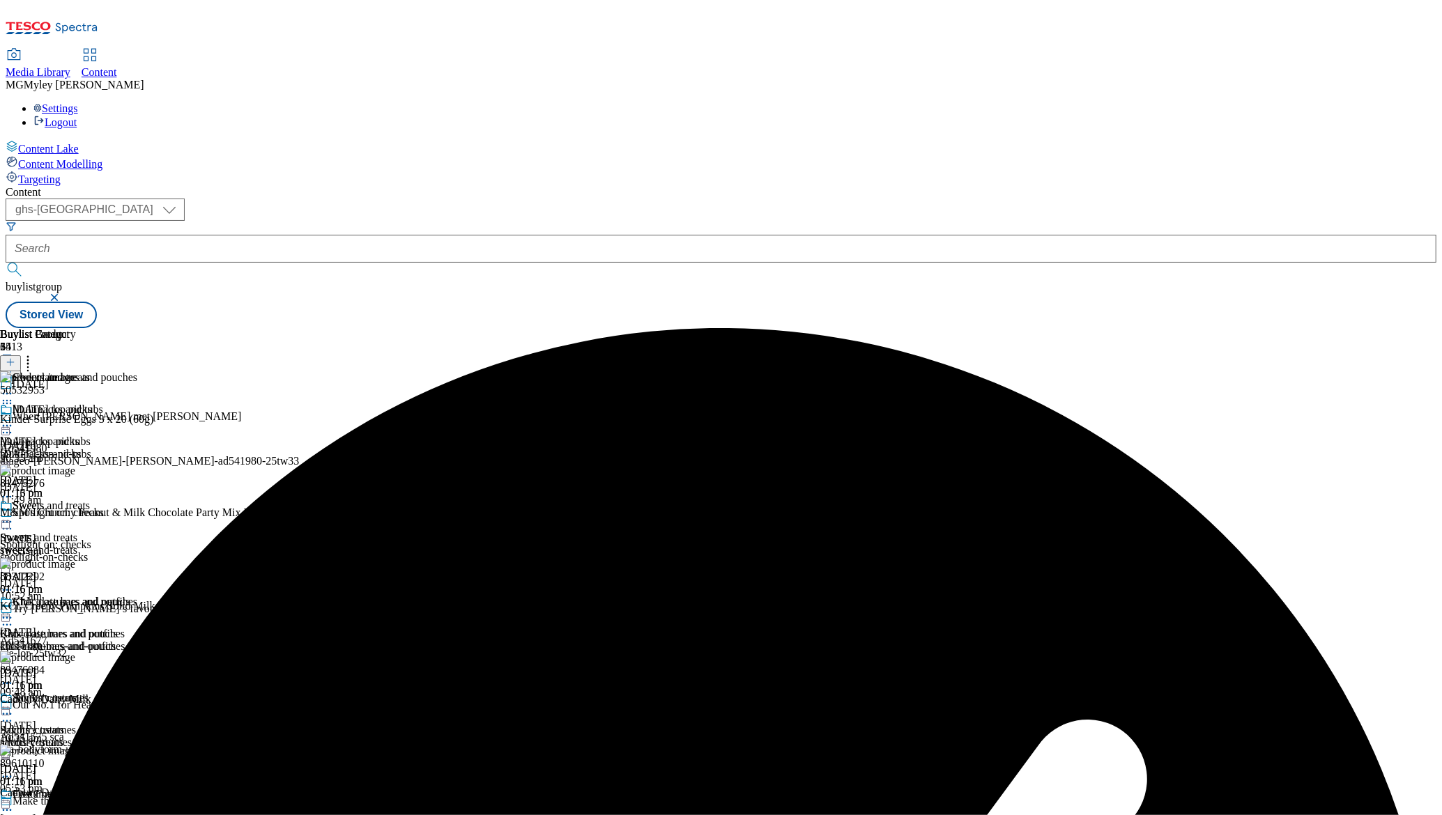
scroll to position [283, 0]
click at [137, 737] on div "savoury-treats" at bounding box center [68, 743] width 137 height 13
click at [14, 707] on icon at bounding box center [7, 714] width 14 height 14
click at [65, 735] on button "Edit" at bounding box center [46, 743] width 37 height 16
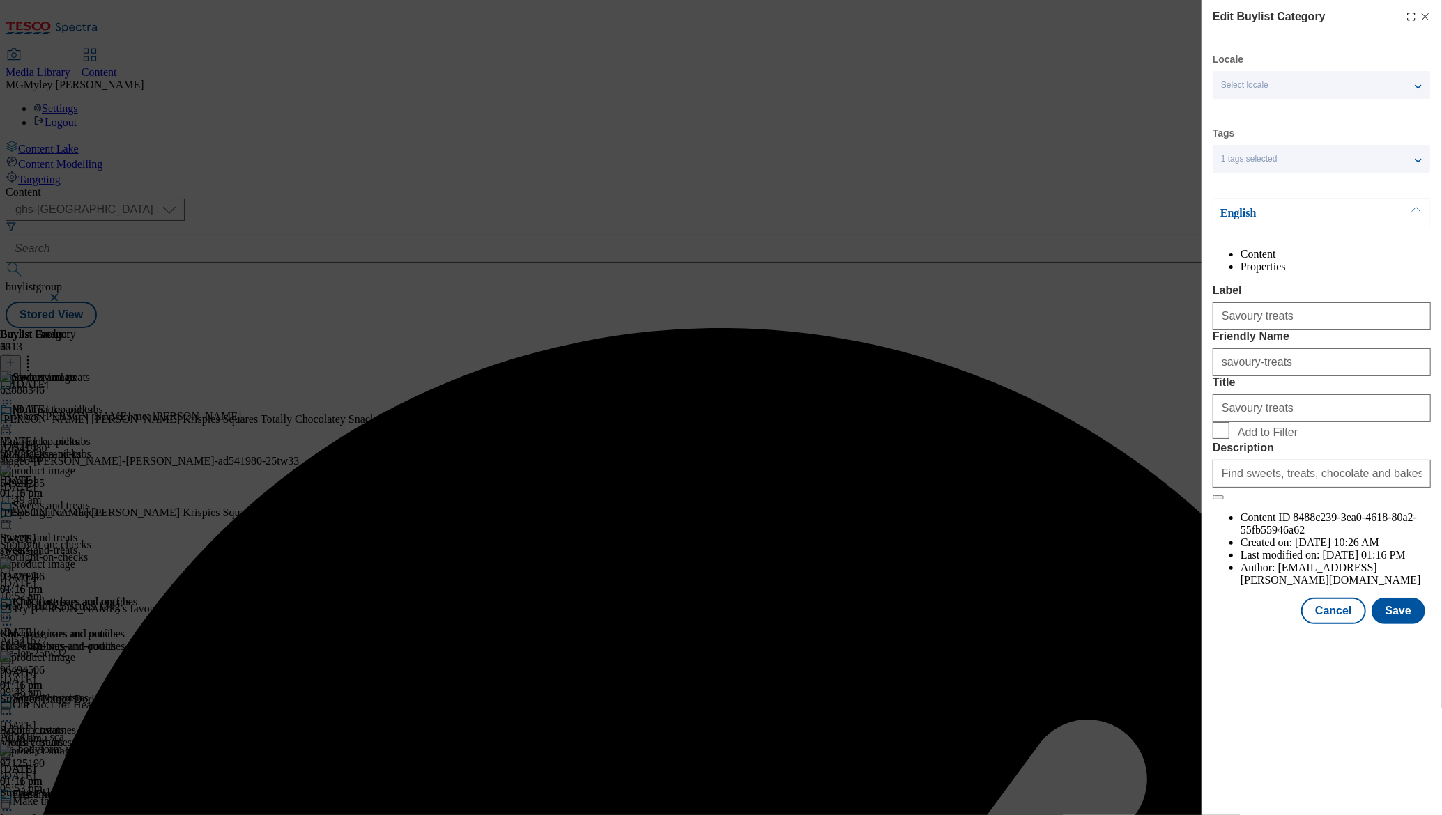
click at [1266, 439] on span "Add to Filter" at bounding box center [1268, 433] width 60 height 13
click at [1229, 439] on input "Add to Filter" at bounding box center [1221, 430] width 17 height 17
checkbox input "true"
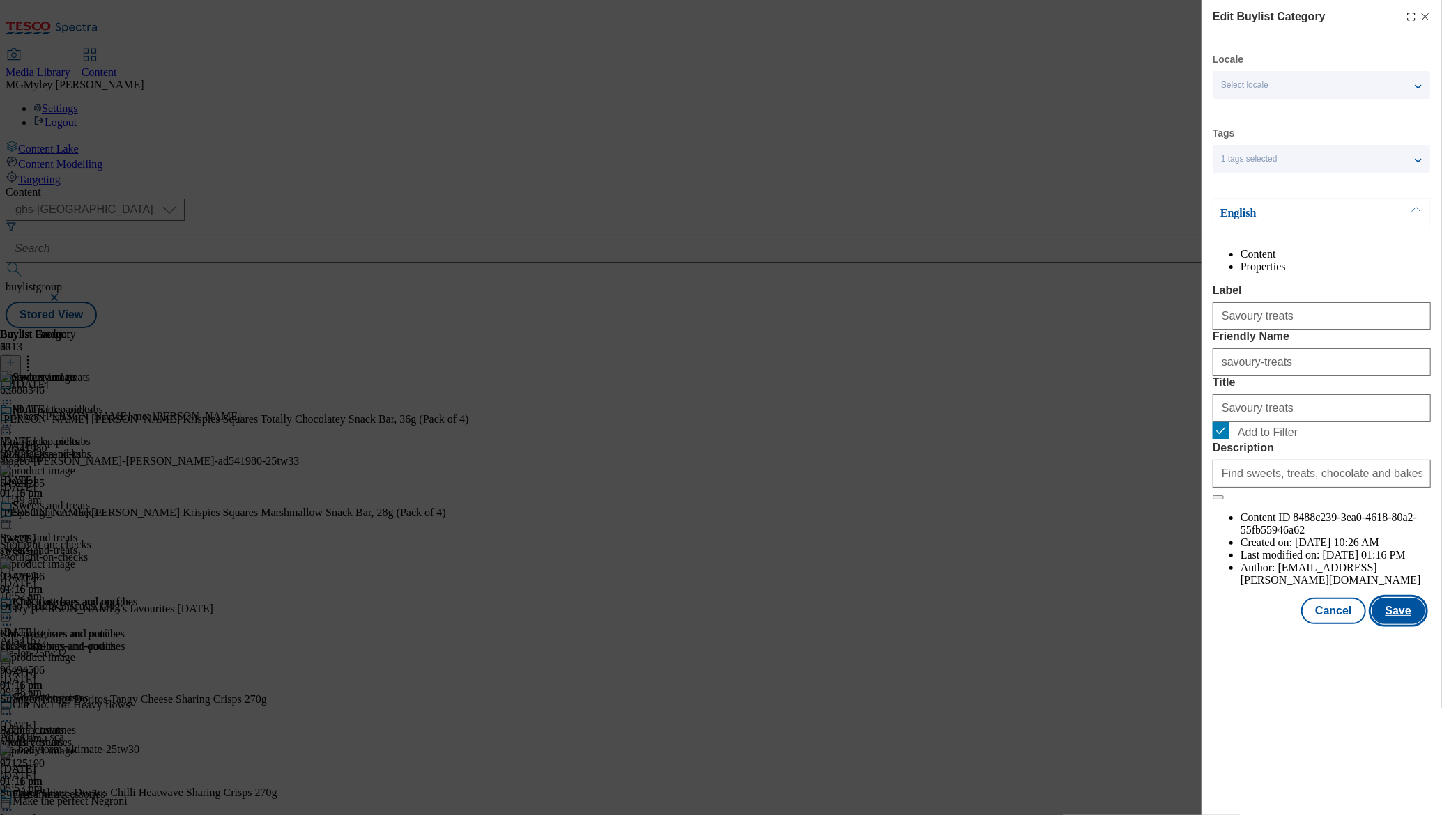
click at [1416, 625] on button "Save" at bounding box center [1399, 611] width 54 height 26
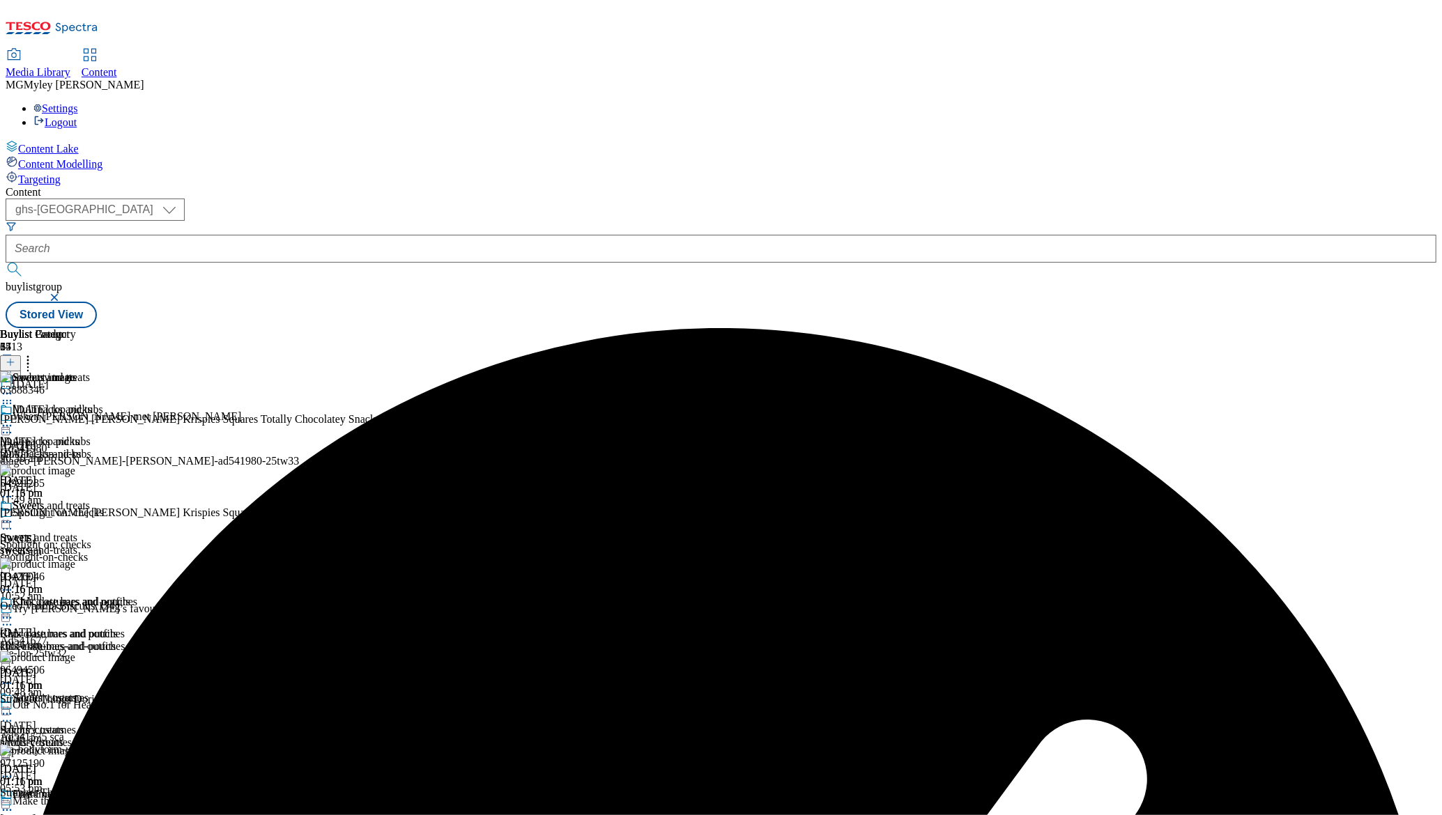
scroll to position [283, 0]
click at [47, 815] on div "Free From" at bounding box center [23, 826] width 47 height 13
click at [14, 804] on icon at bounding box center [7, 811] width 14 height 14
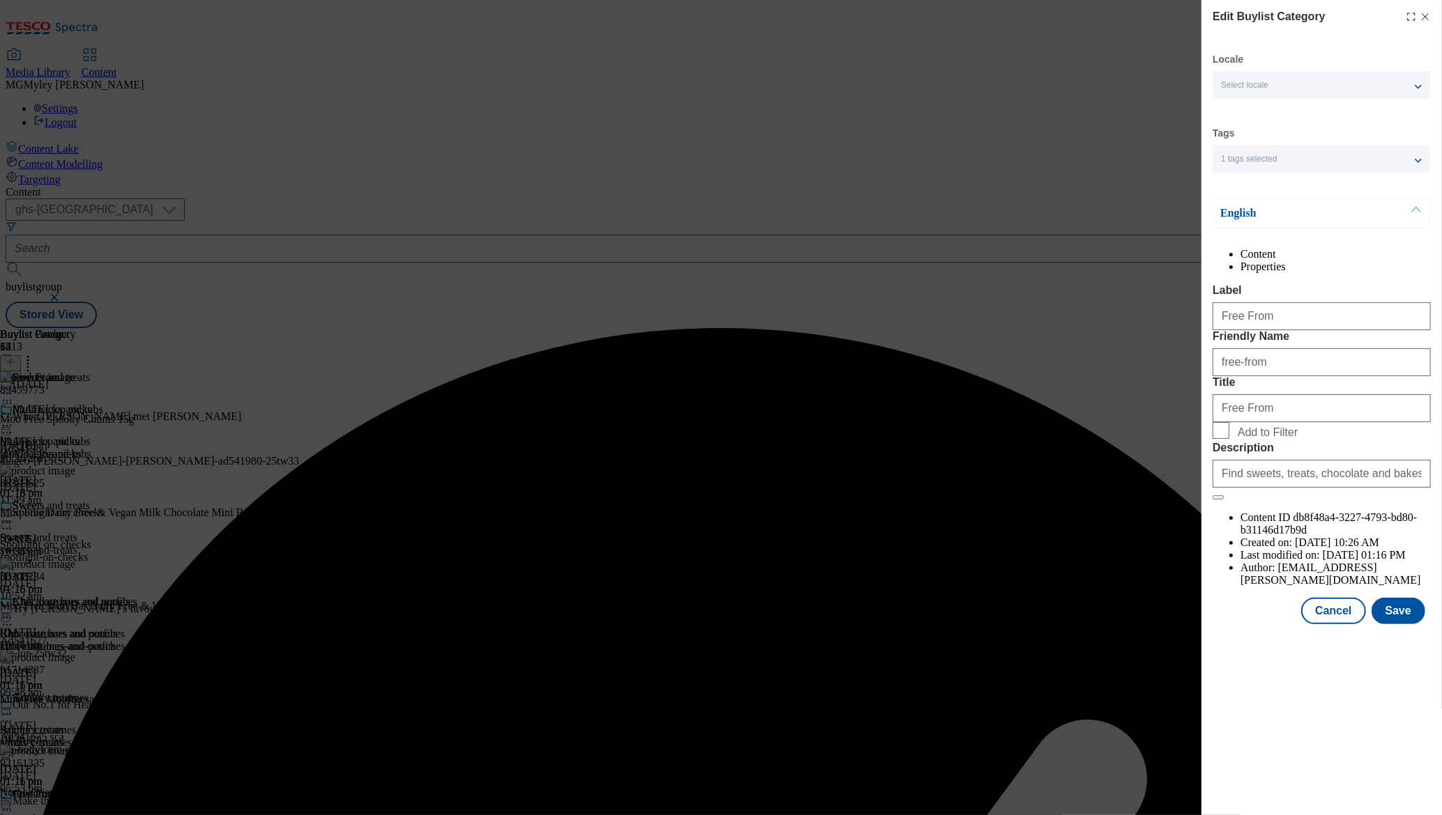
click at [1248, 439] on span "Add to Filter" at bounding box center [1268, 433] width 60 height 13
click at [1229, 439] on input "Add to Filter" at bounding box center [1221, 430] width 17 height 17
checkbox input "true"
click at [1407, 625] on button "Save" at bounding box center [1399, 611] width 54 height 26
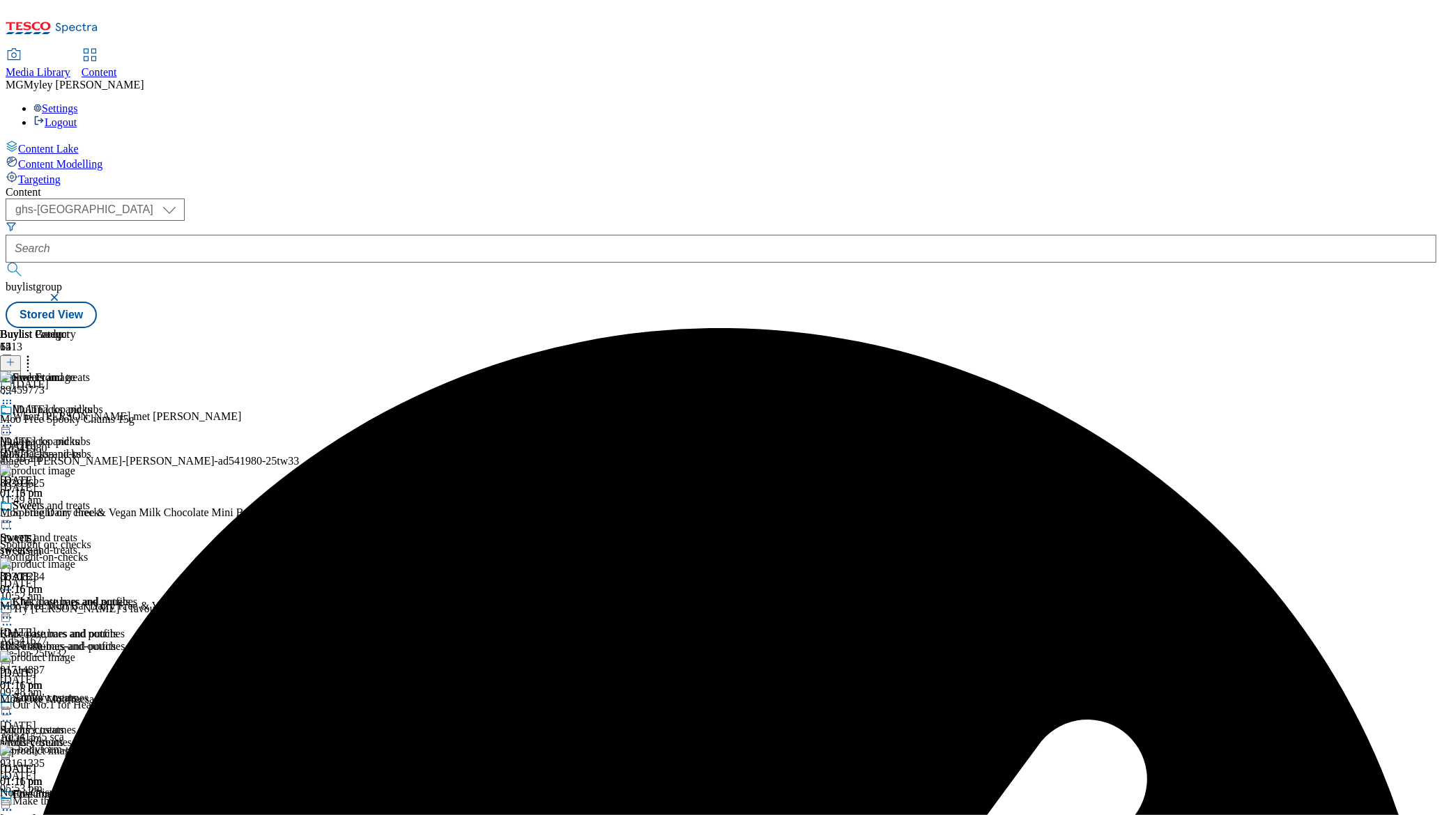
click at [14, 515] on icon at bounding box center [7, 522] width 14 height 14
click at [90, 627] on span "Un-preview" at bounding box center [66, 632] width 47 height 10
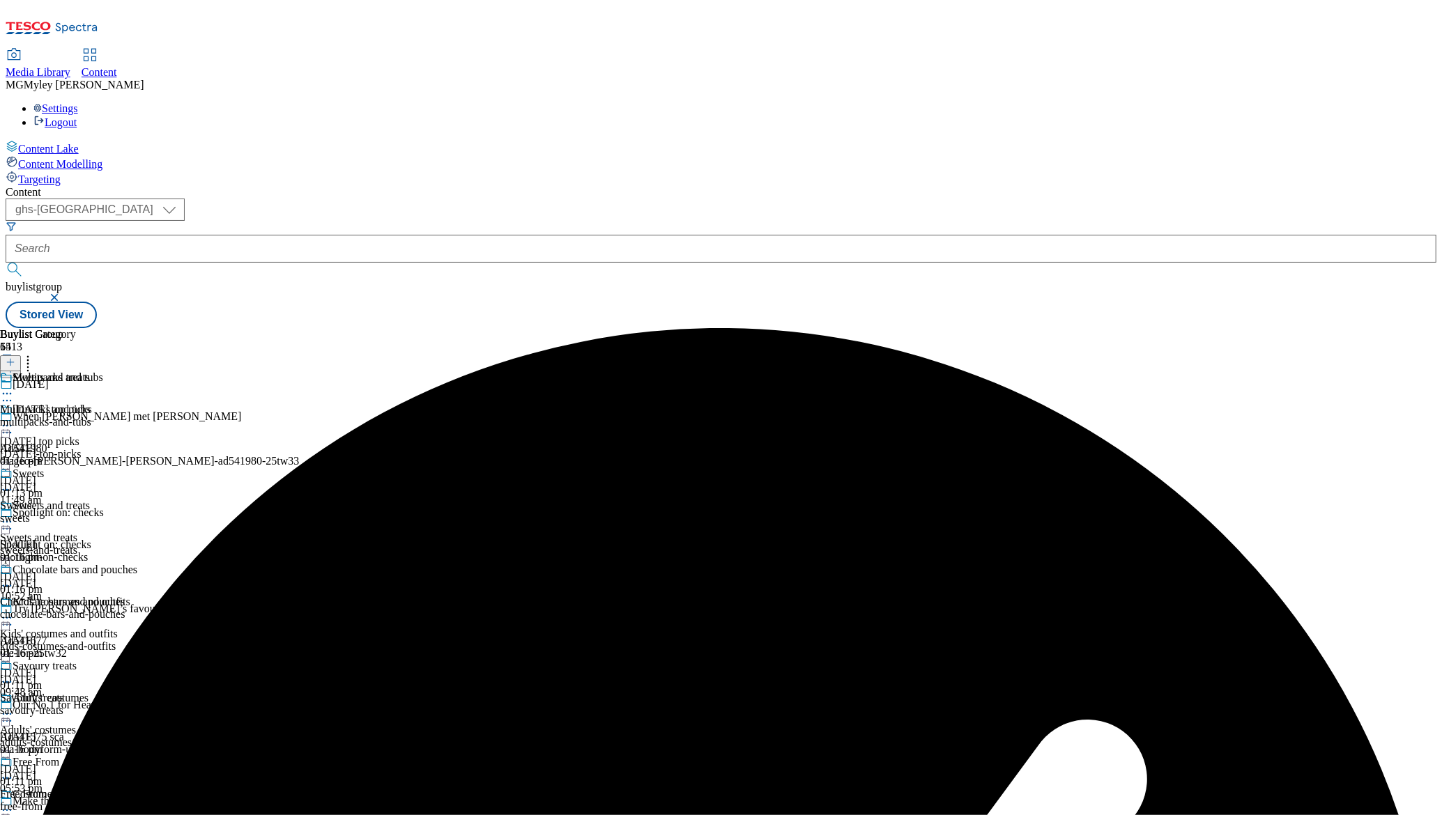
click at [14, 515] on icon at bounding box center [7, 522] width 14 height 14
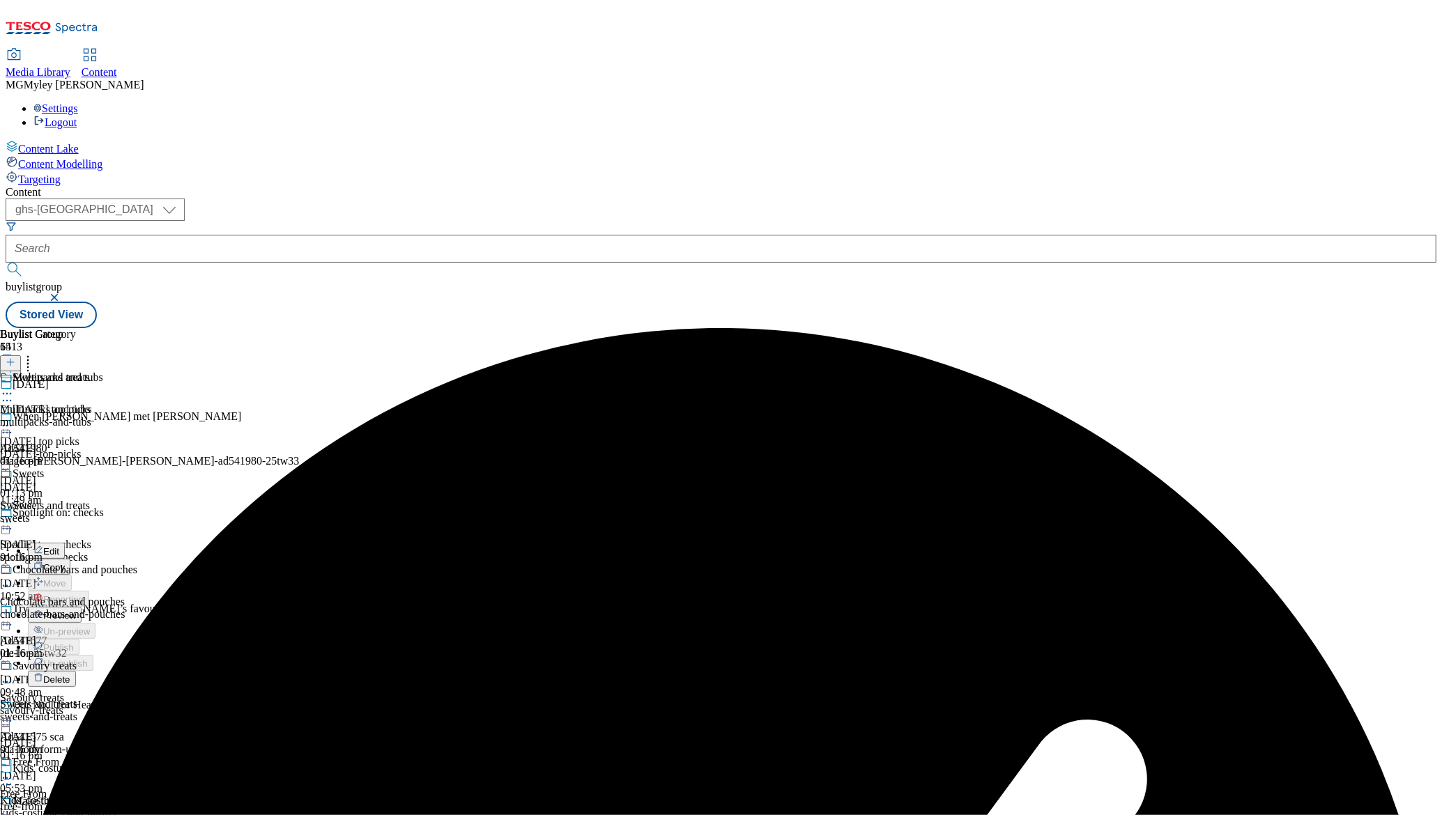
click at [82, 607] on button "Preview" at bounding box center [55, 615] width 54 height 16
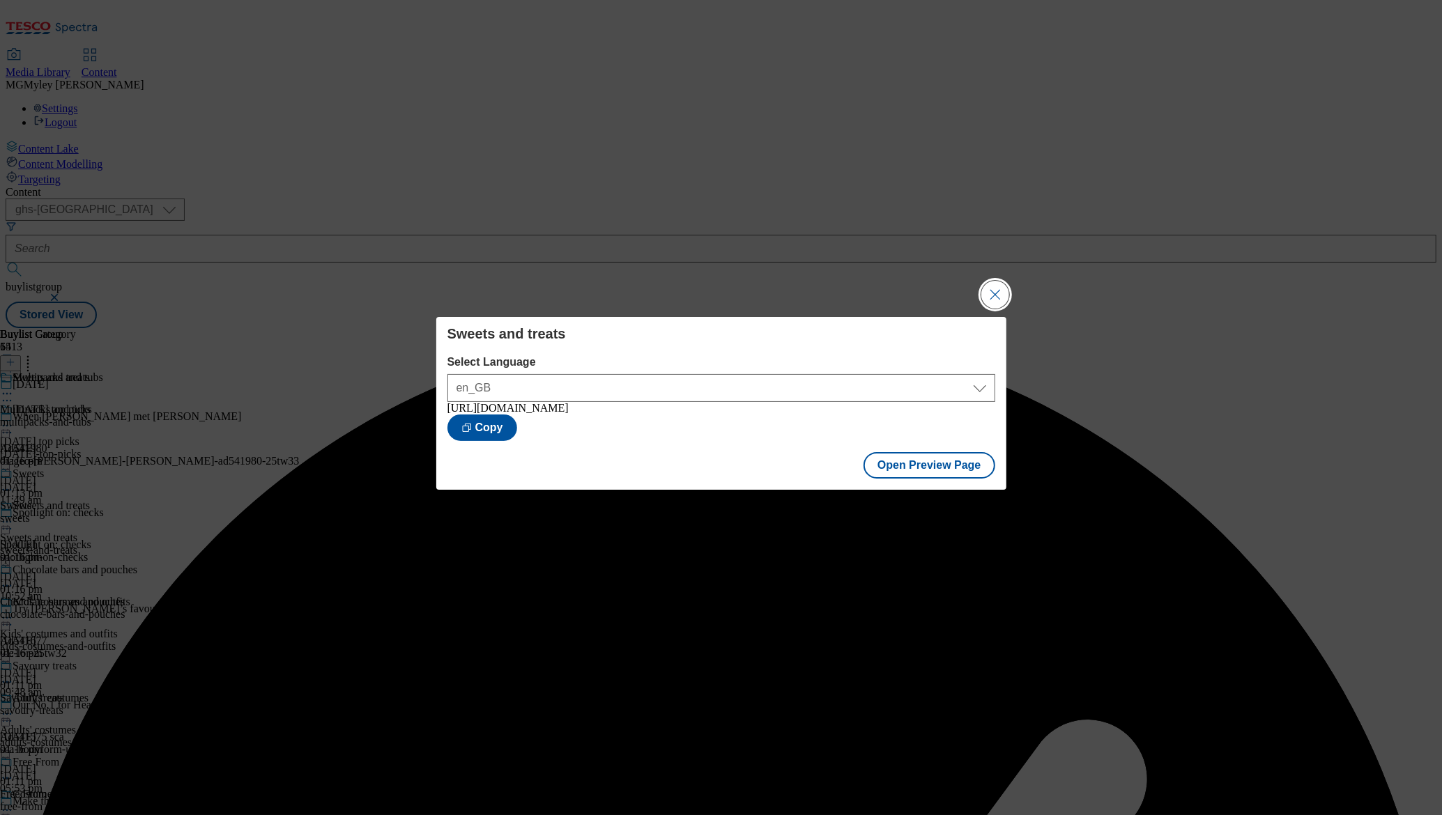
click at [997, 291] on button "Close Modal" at bounding box center [995, 295] width 28 height 28
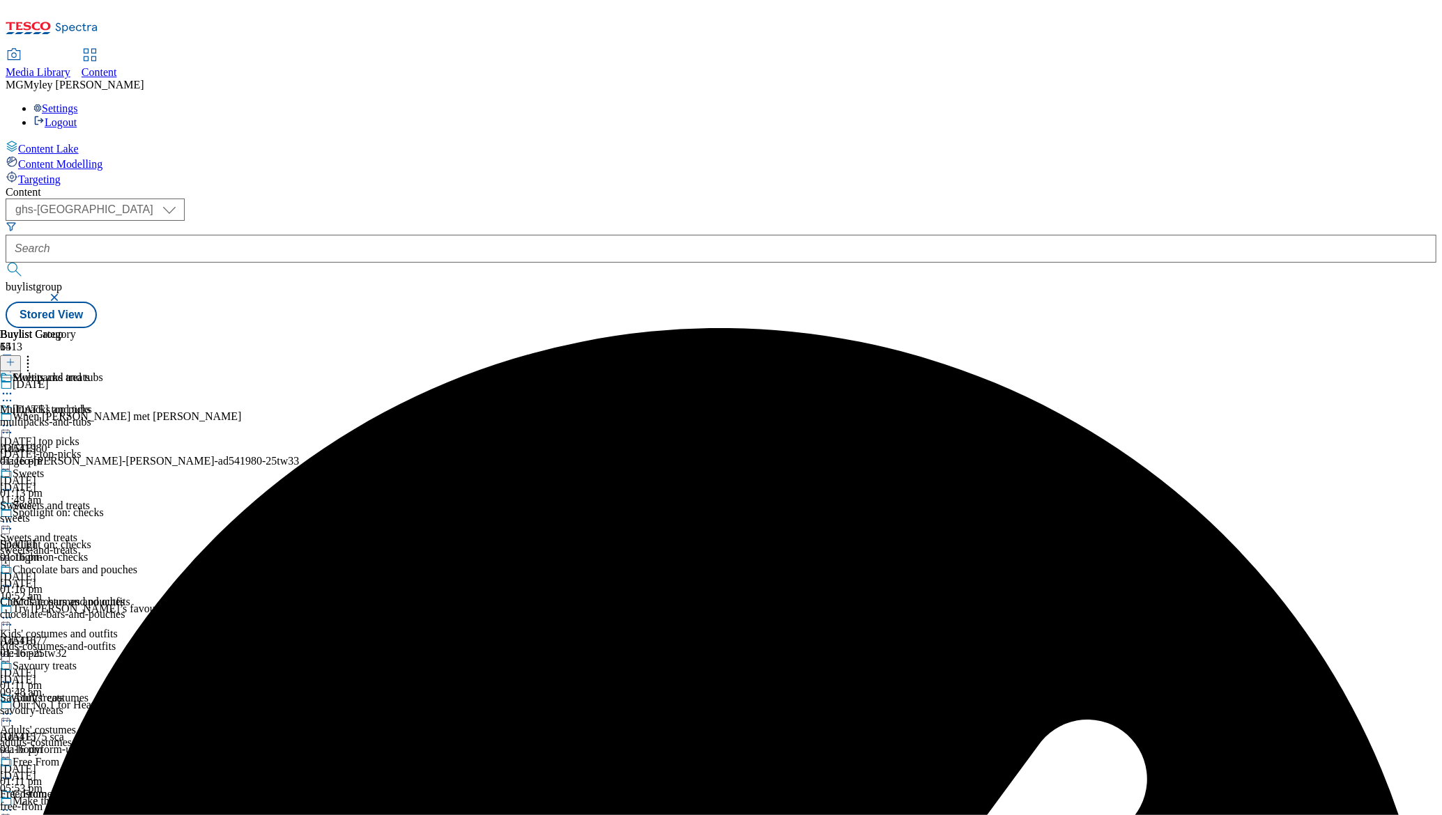
click at [14, 515] on icon at bounding box center [7, 522] width 14 height 14
click at [79, 655] on button "Publish" at bounding box center [54, 663] width 52 height 16
click at [14, 515] on icon at bounding box center [7, 522] width 14 height 14
click at [65, 543] on button "Edit" at bounding box center [46, 551] width 37 height 16
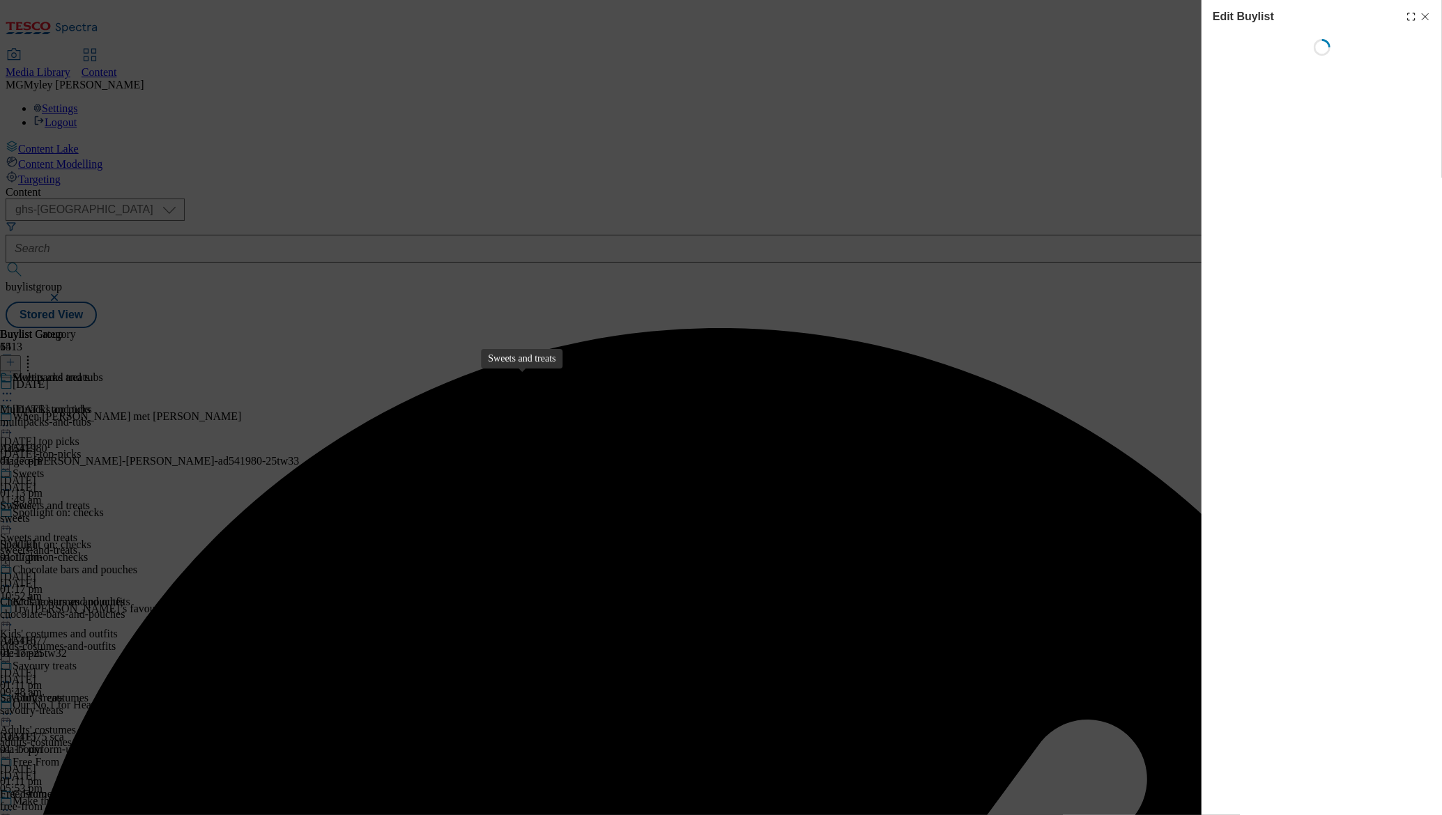
select select "seasonal"
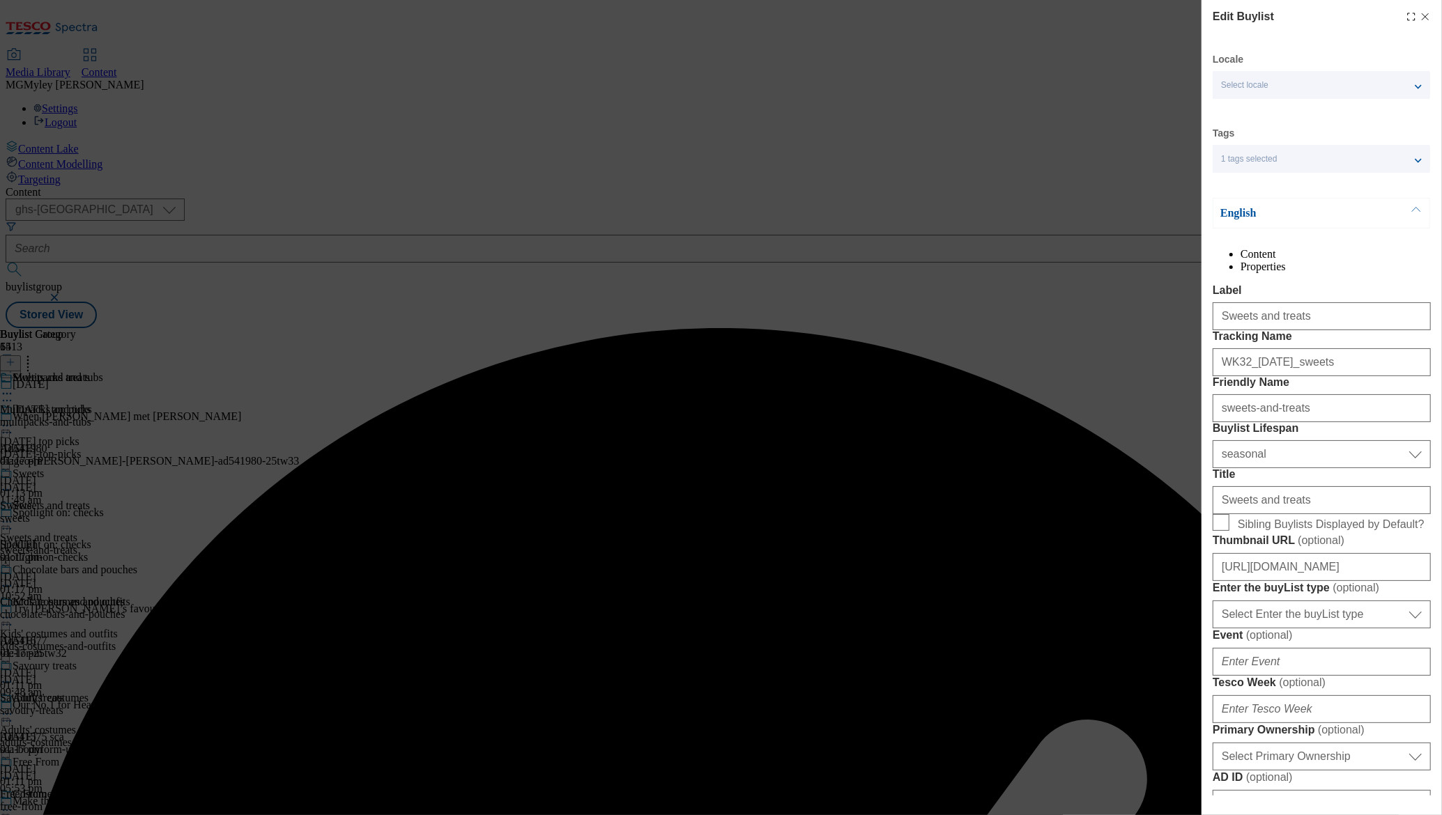
select select "Banner"
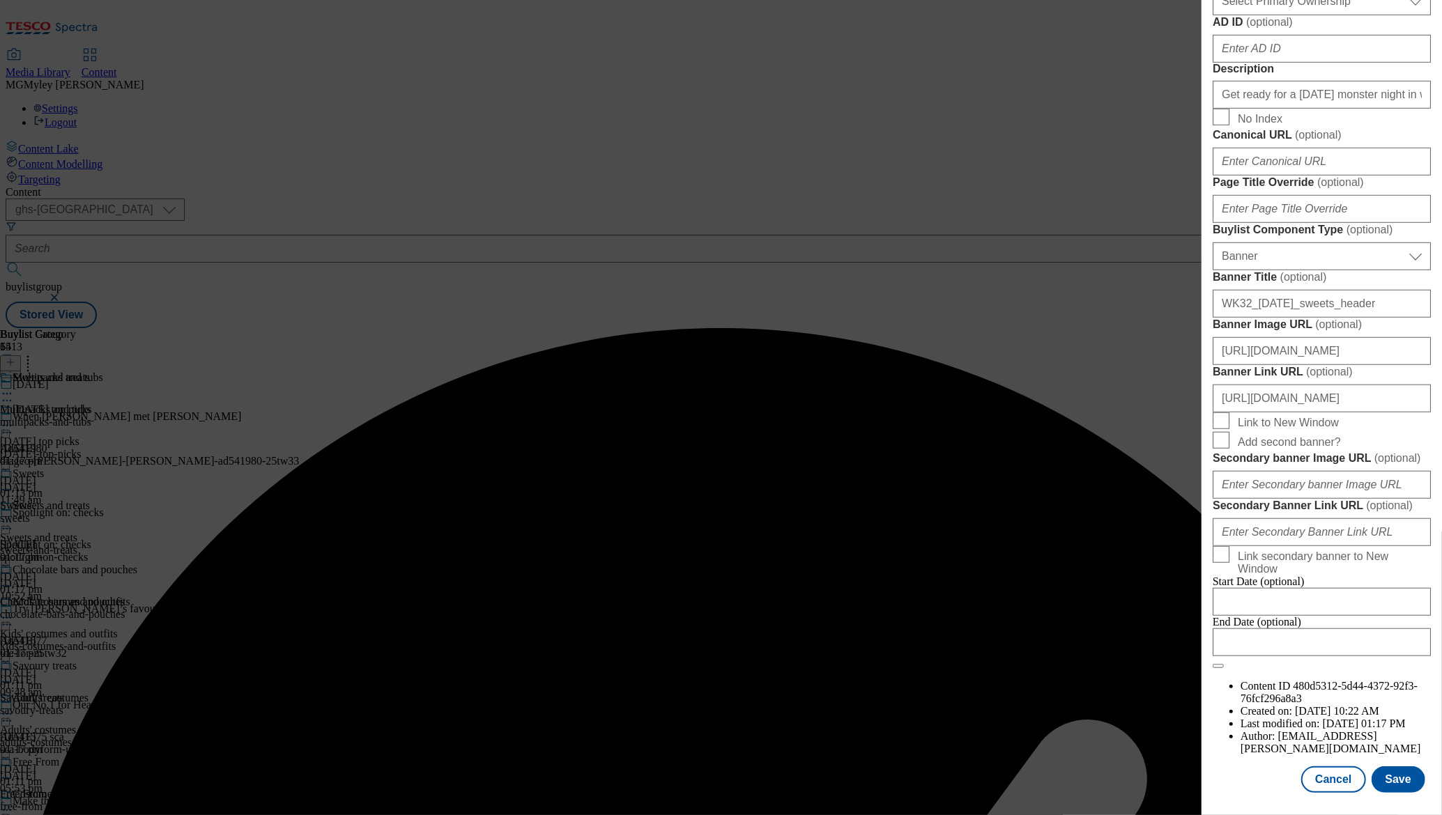
scroll to position [493, 0]
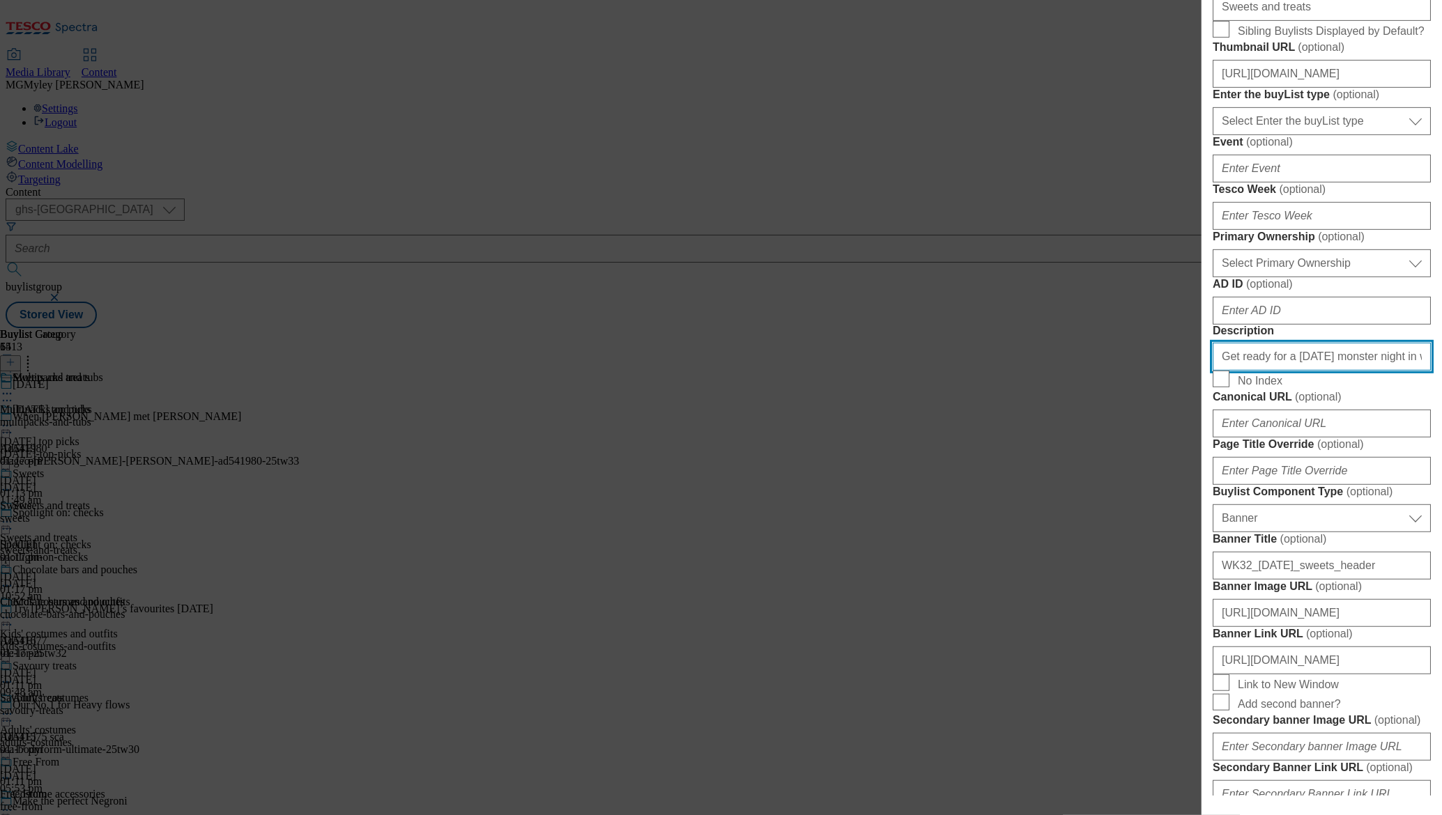
click at [1296, 371] on input "Get ready for a Halloween monster night in with chocolate, sweets, and more tre…" at bounding box center [1322, 357] width 218 height 28
paste input "Find sweets, treats, chocolate and bakes in our Halloween range. Shop online at…"
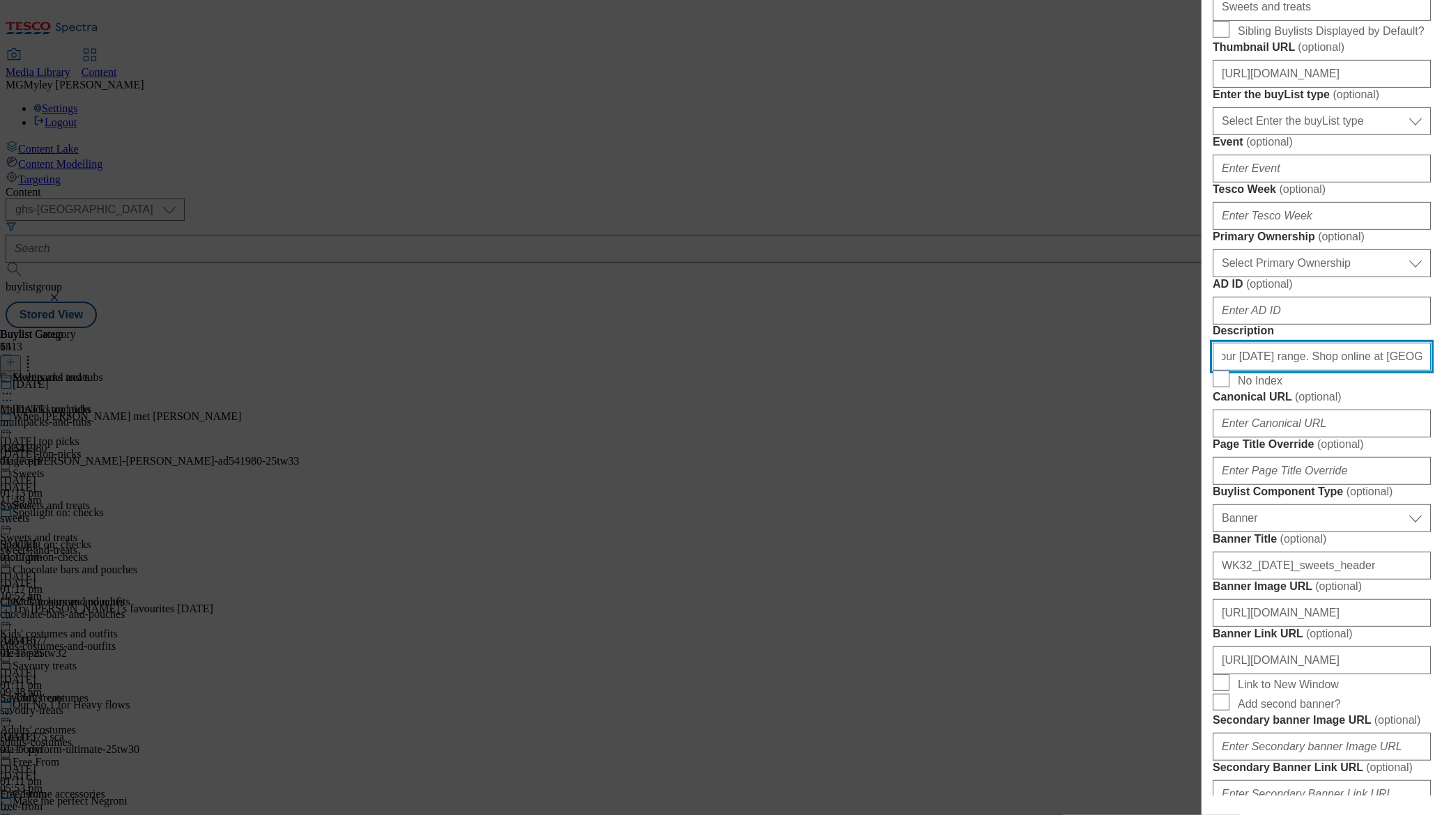
drag, startPoint x: 1350, startPoint y: 662, endPoint x: 1467, endPoint y: 661, distance: 117.1
click at [1441, 334] on html "Icons icon_account icon_add icon_backward_link icon_basket icon_benefits icon_c…" at bounding box center [721, 167] width 1442 height 334
click at [1331, 371] on input "Find sweets, treats, chocolate and bakes in our Halloween range. Shop online at…" at bounding box center [1322, 357] width 218 height 28
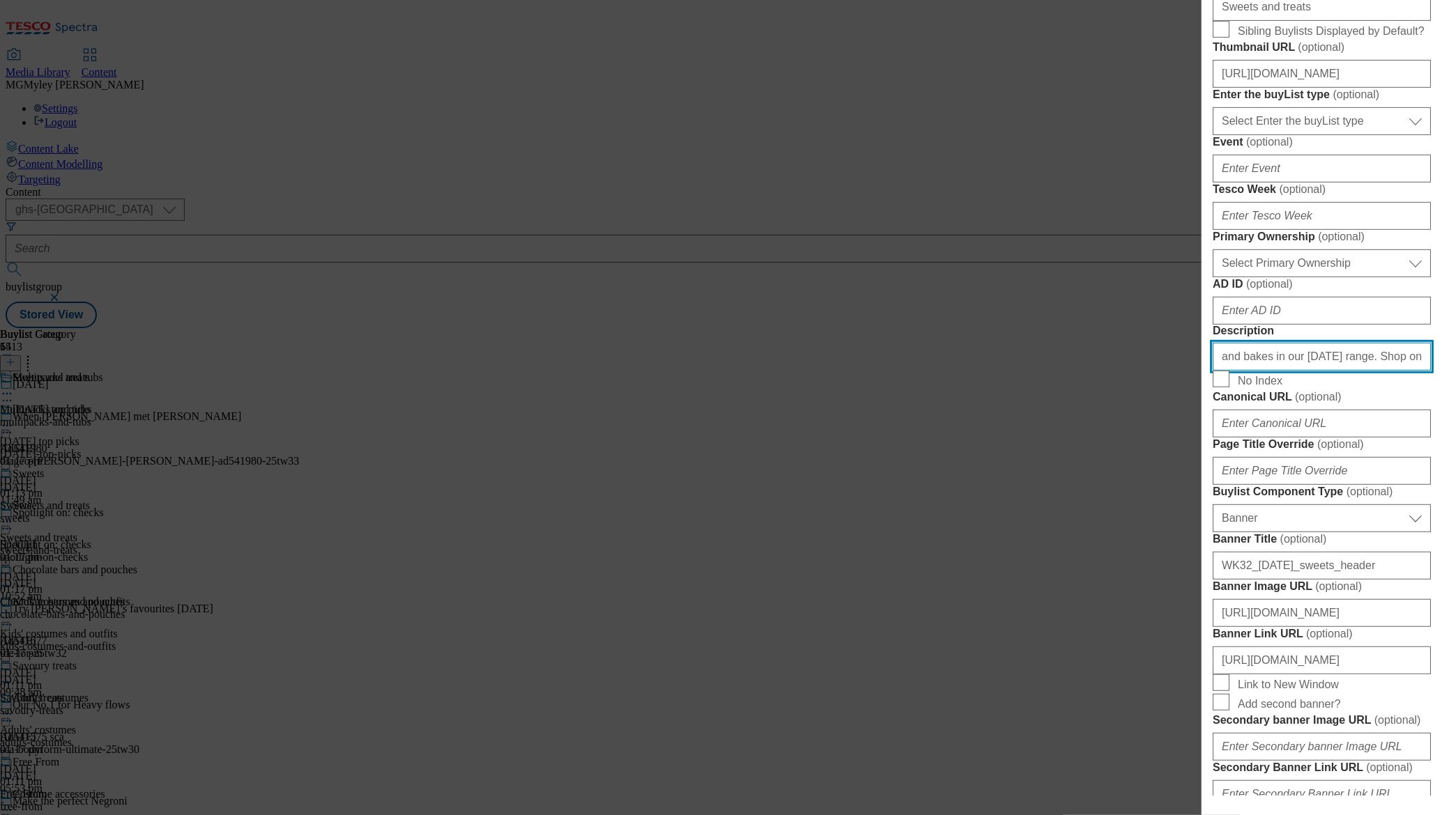
click at [1331, 371] on input "Find sweets, treats, chocolate and bakes in our Halloween range. Shop online at…" at bounding box center [1322, 357] width 218 height 28
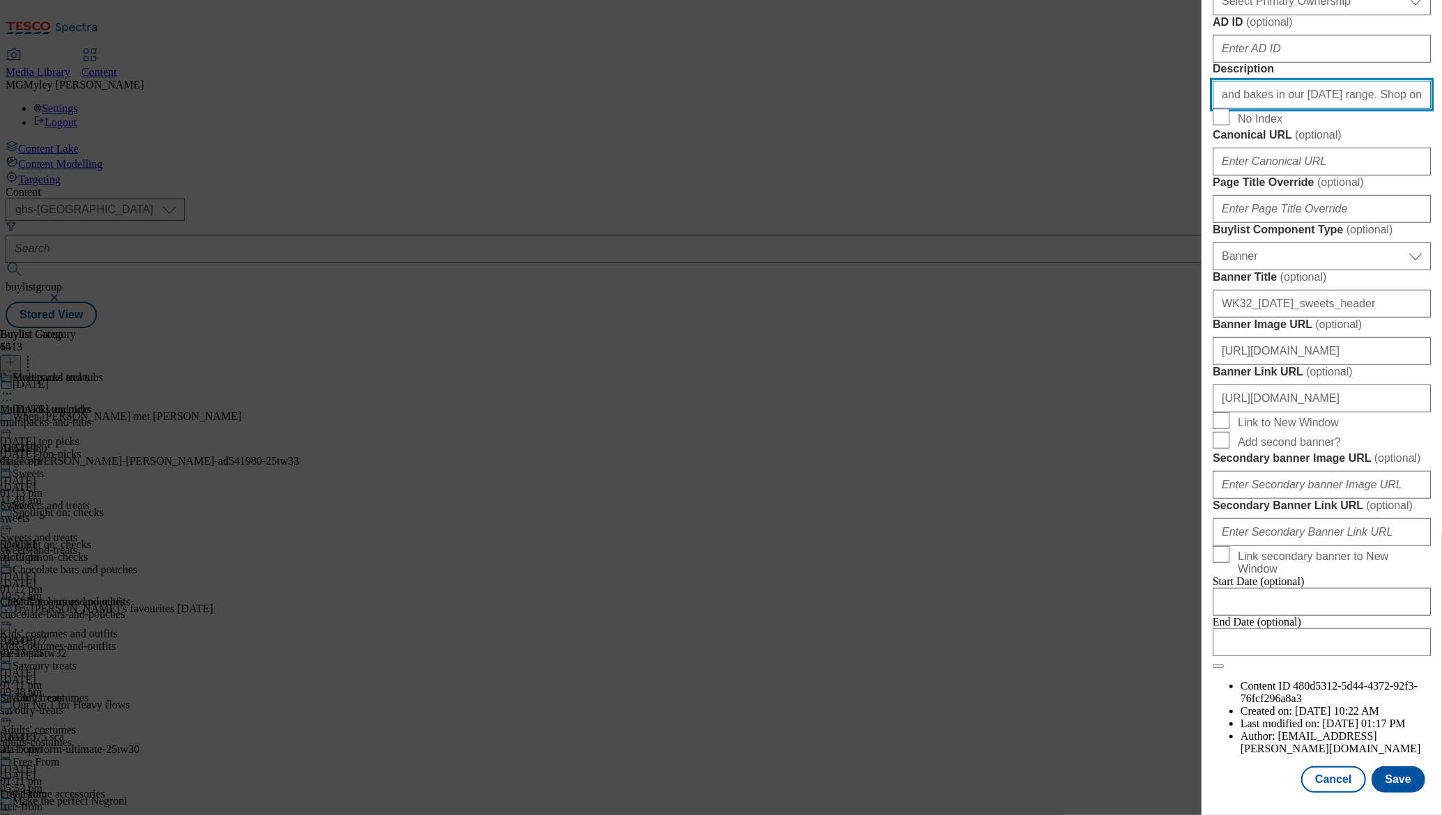
scroll to position [1274, 0]
type input "Find sweets, treats, chocolate and bakes in our Halloween range. Shop online at…"
click at [1403, 776] on button "Save" at bounding box center [1399, 780] width 54 height 26
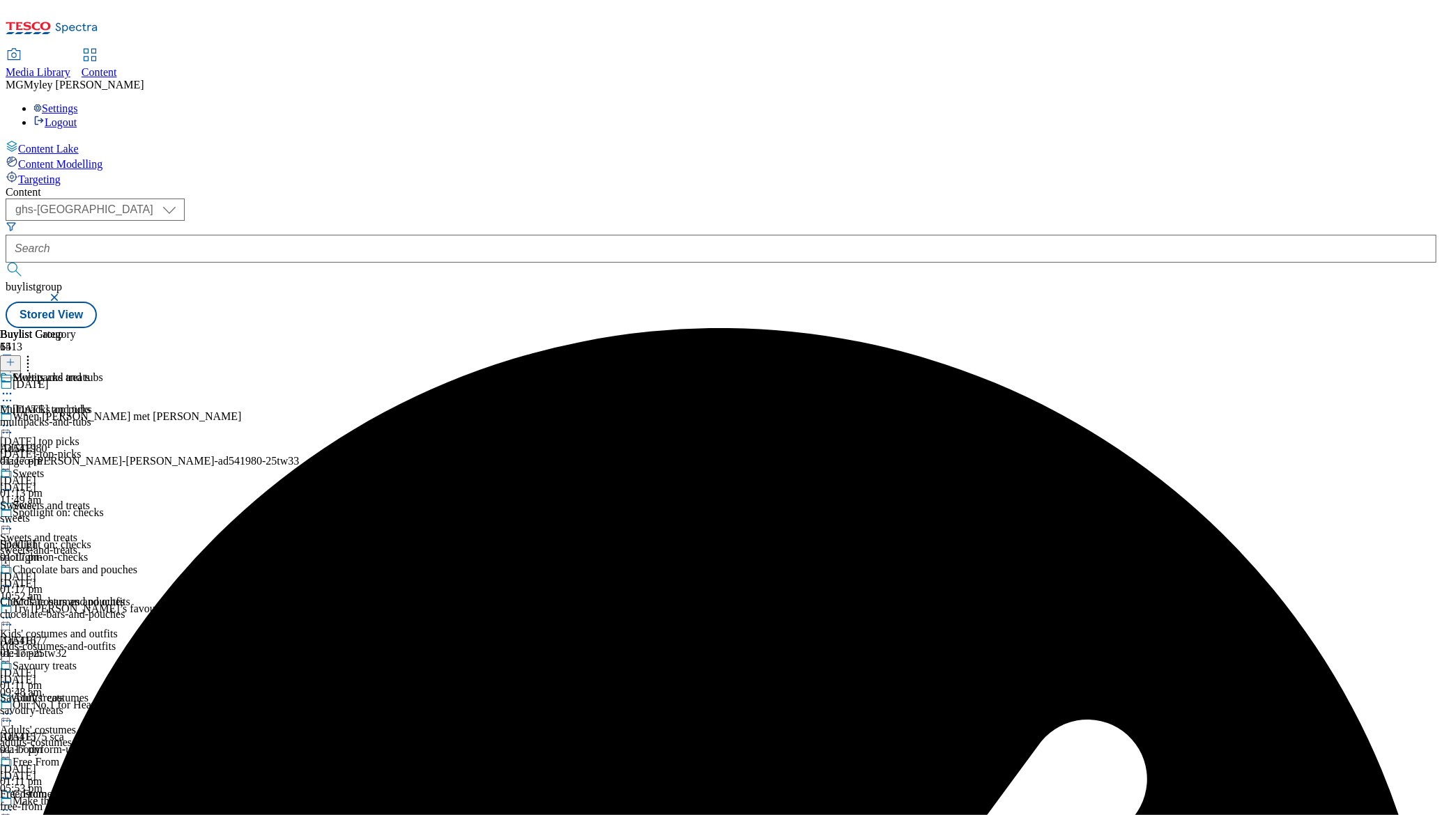
click at [137, 416] on div "multipacks-and-tubs" at bounding box center [68, 422] width 137 height 13
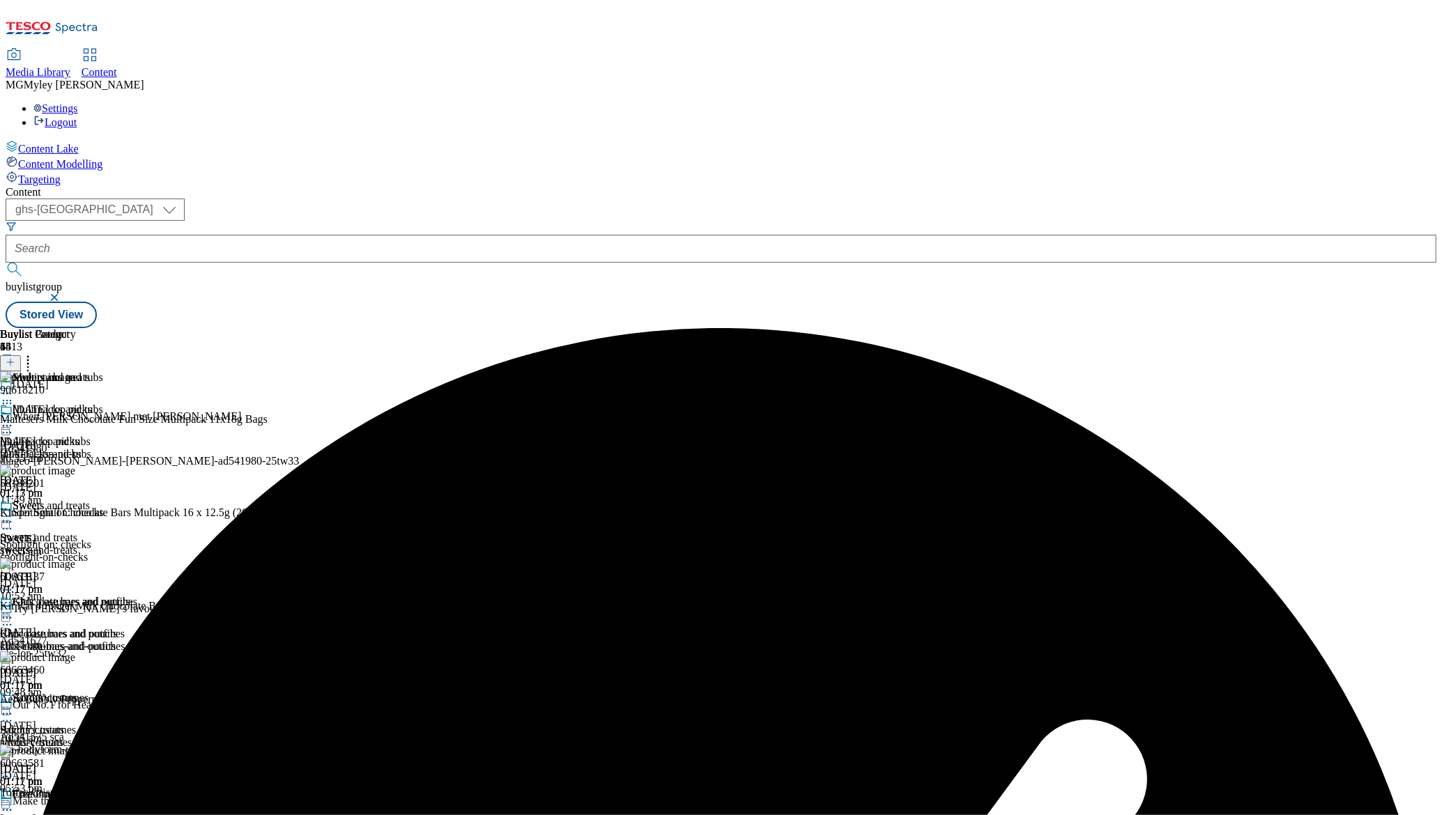
click at [137, 500] on div "Sweets" at bounding box center [68, 516] width 137 height 32
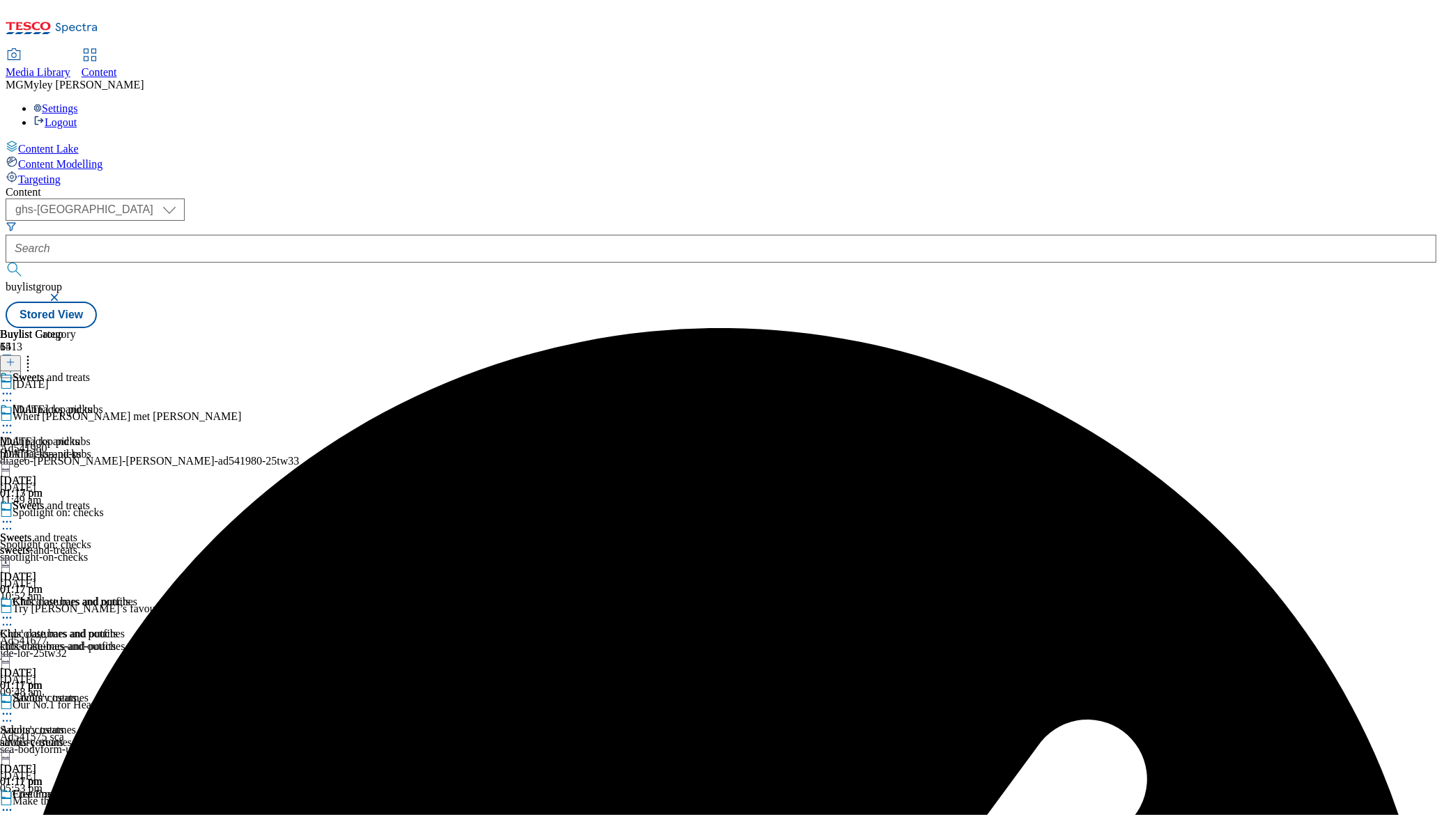
click at [14, 515] on icon at bounding box center [7, 522] width 14 height 14
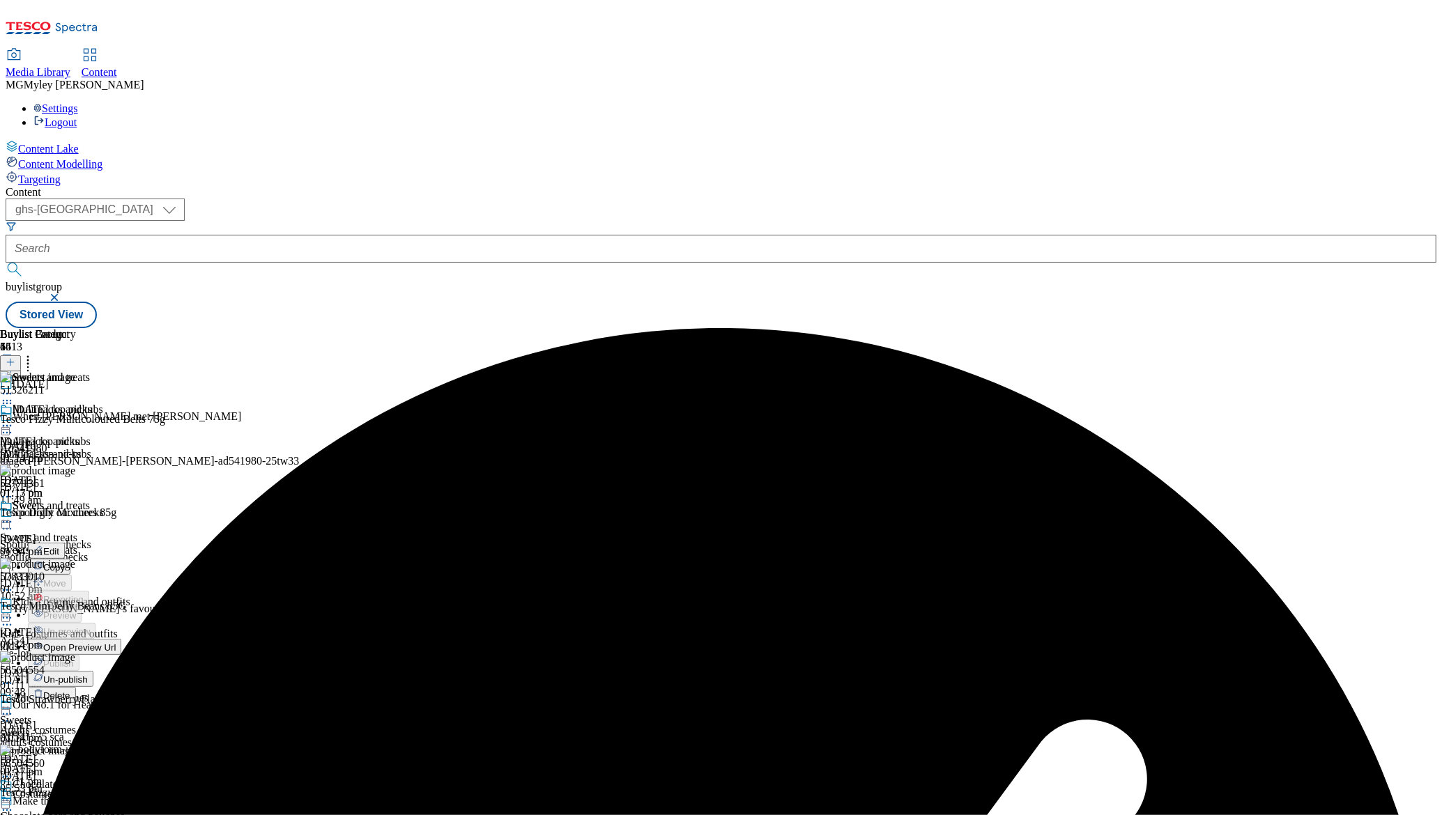
click at [59, 546] on span "Edit" at bounding box center [51, 551] width 16 height 10
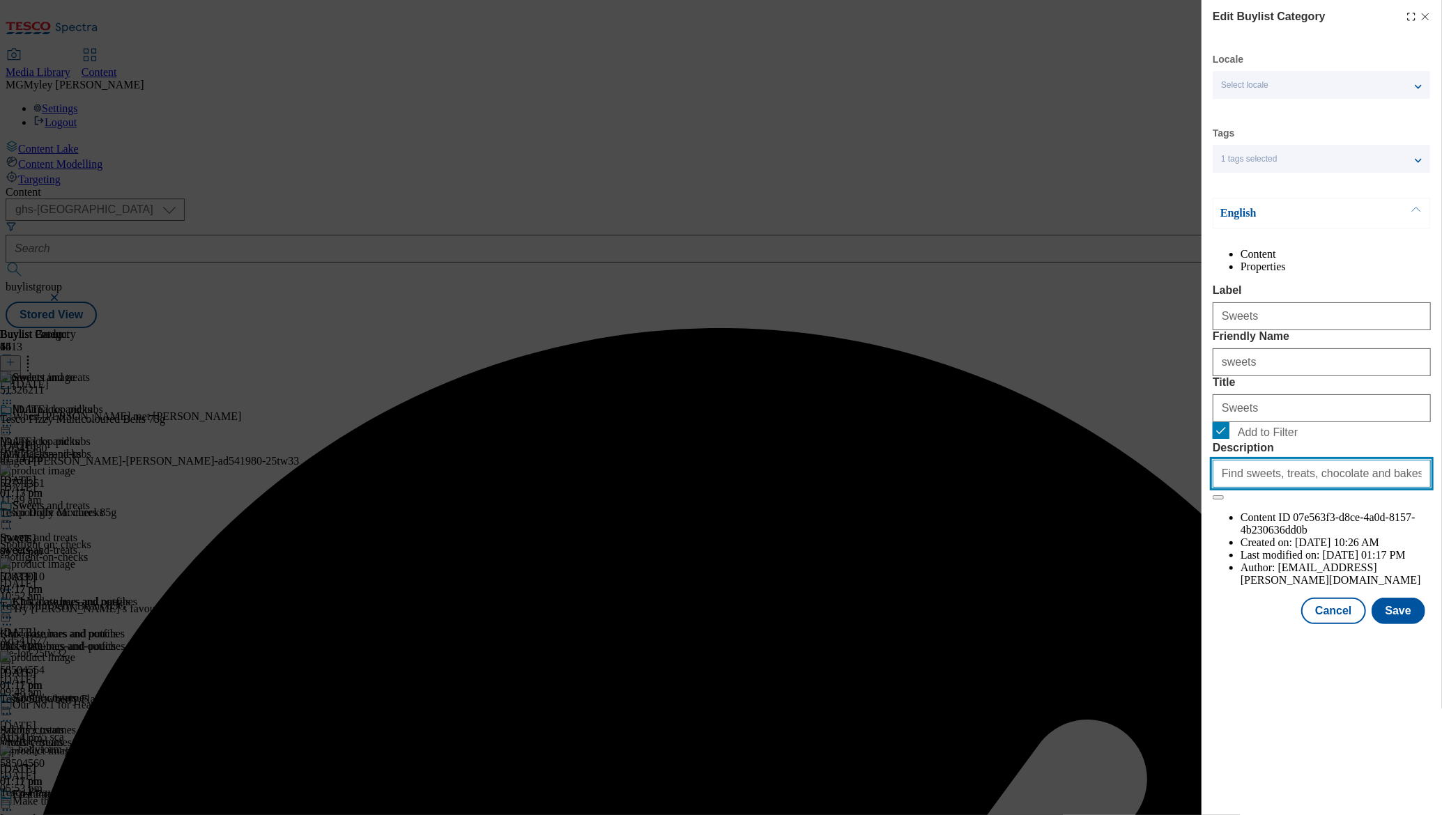
click at [1369, 488] on input "Find sweets, treats, chocolate and bakes in our Halloween range. Shop online at…" at bounding box center [1322, 474] width 218 height 28
paste input "="
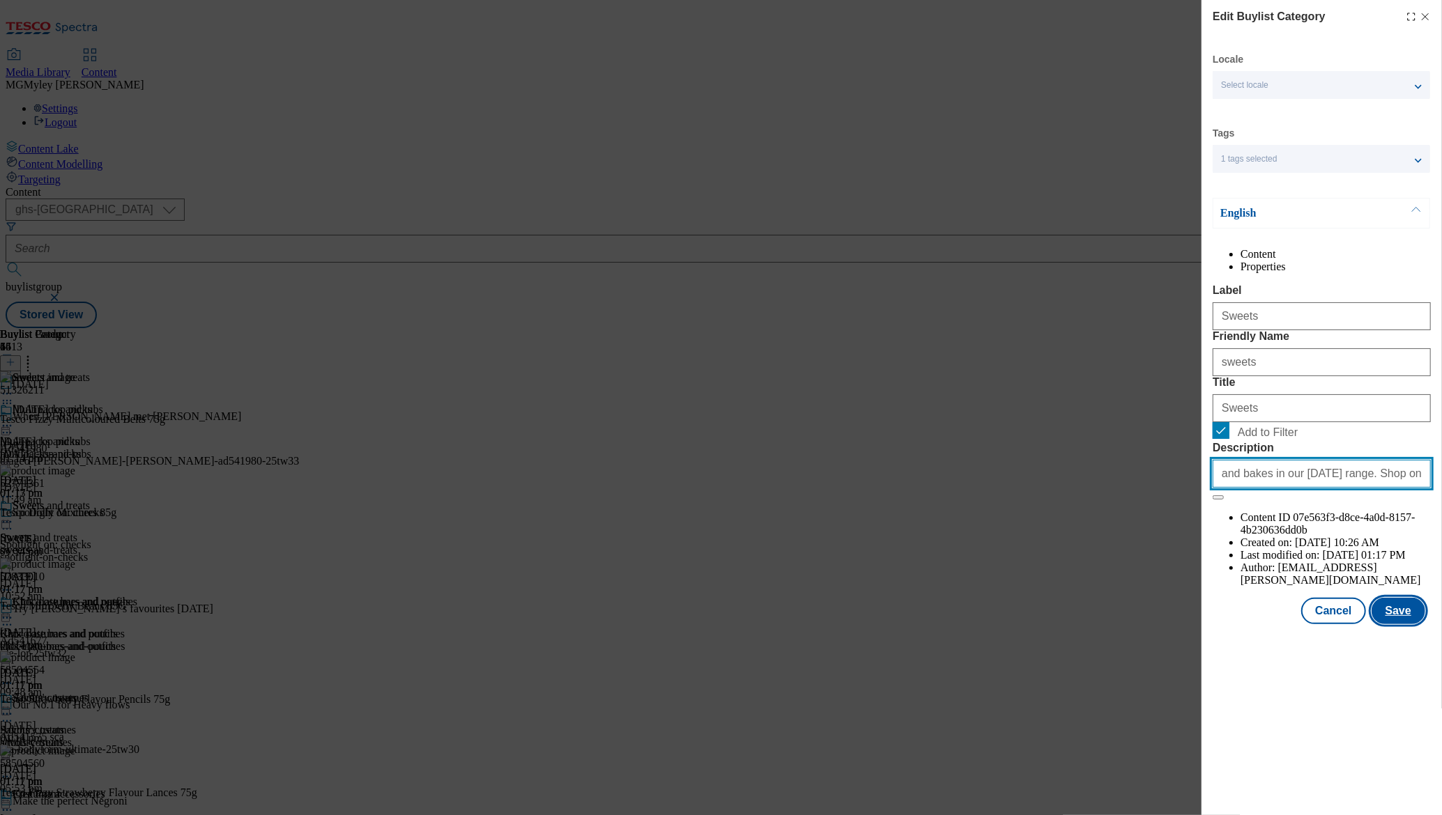
type input "Find sweets, treats, chocolate and bakes in our Halloween range. Shop online at…"
click at [1400, 625] on button "Save" at bounding box center [1399, 611] width 54 height 26
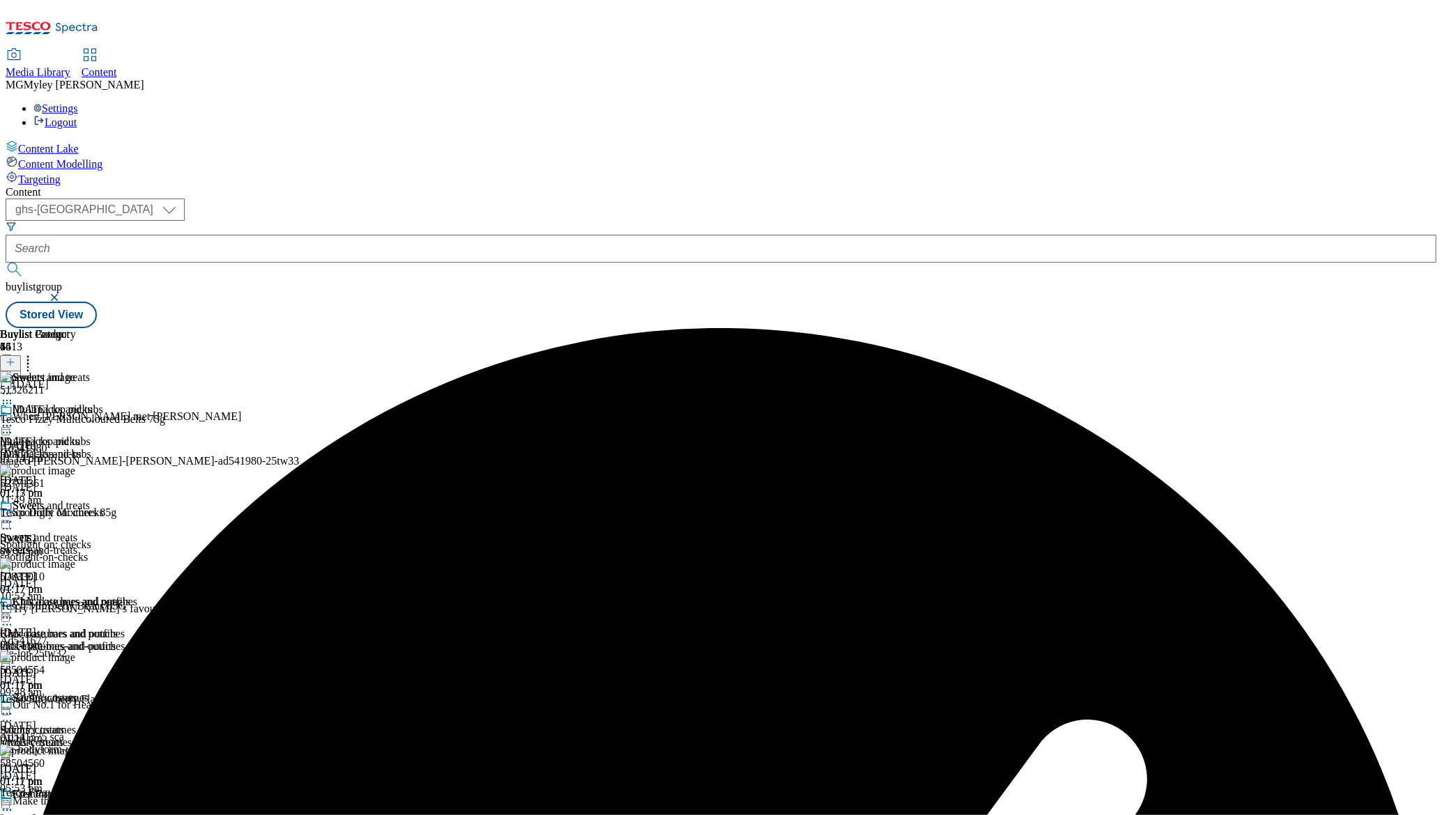
click at [14, 515] on icon at bounding box center [7, 522] width 14 height 14
click at [65, 543] on button "Edit" at bounding box center [46, 551] width 37 height 16
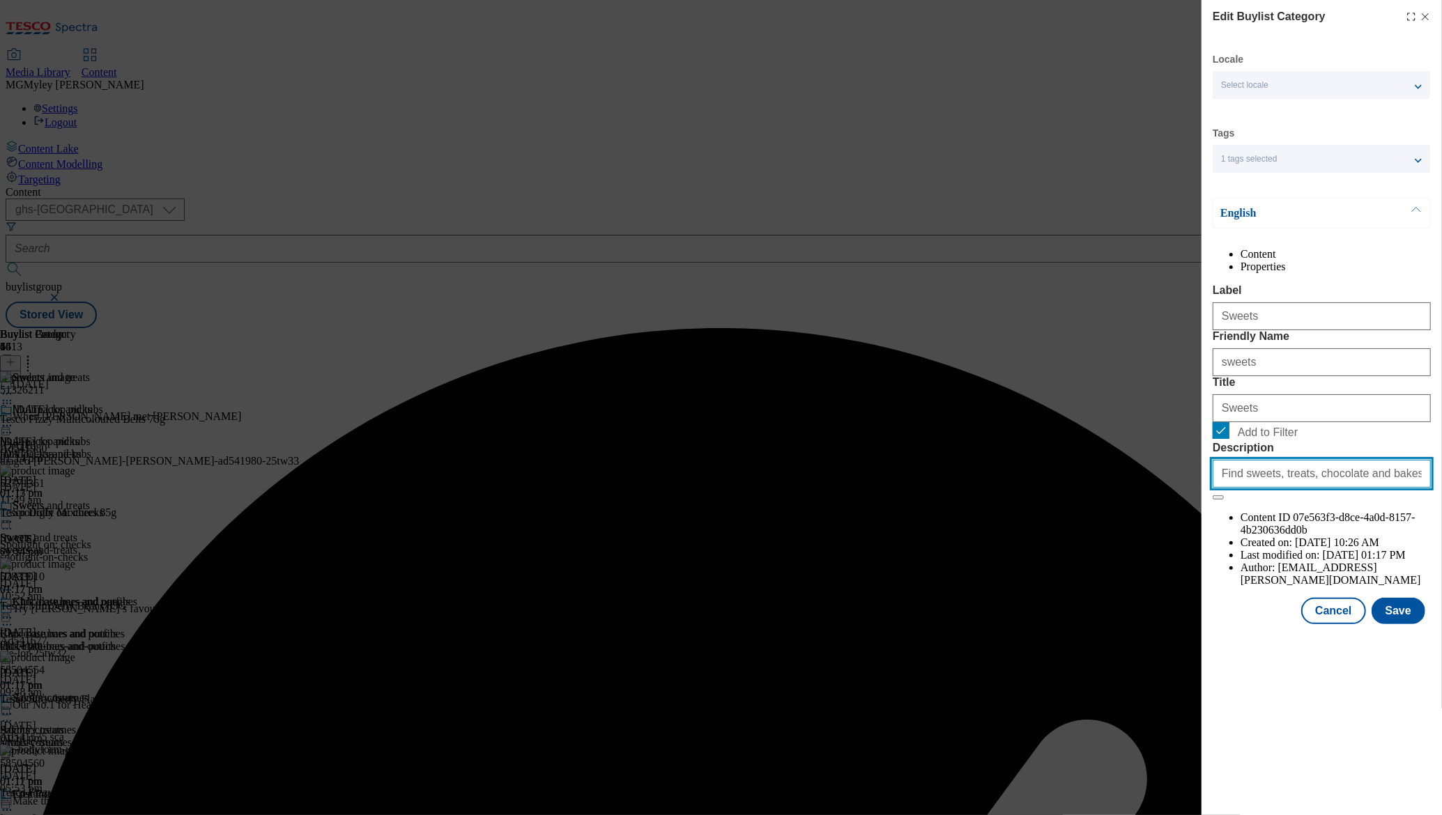
drag, startPoint x: 1365, startPoint y: 599, endPoint x: 1437, endPoint y: 599, distance: 71.8
click at [1437, 599] on div "Edit Buylist Category Locale Select locale English Welsh Tags 1 tags selected f…" at bounding box center [1322, 313] width 240 height 627
click at [1386, 488] on input "Find sweets, treats, chocolate and bakes in our Halloween range. Shop online at…" at bounding box center [1322, 474] width 218 height 28
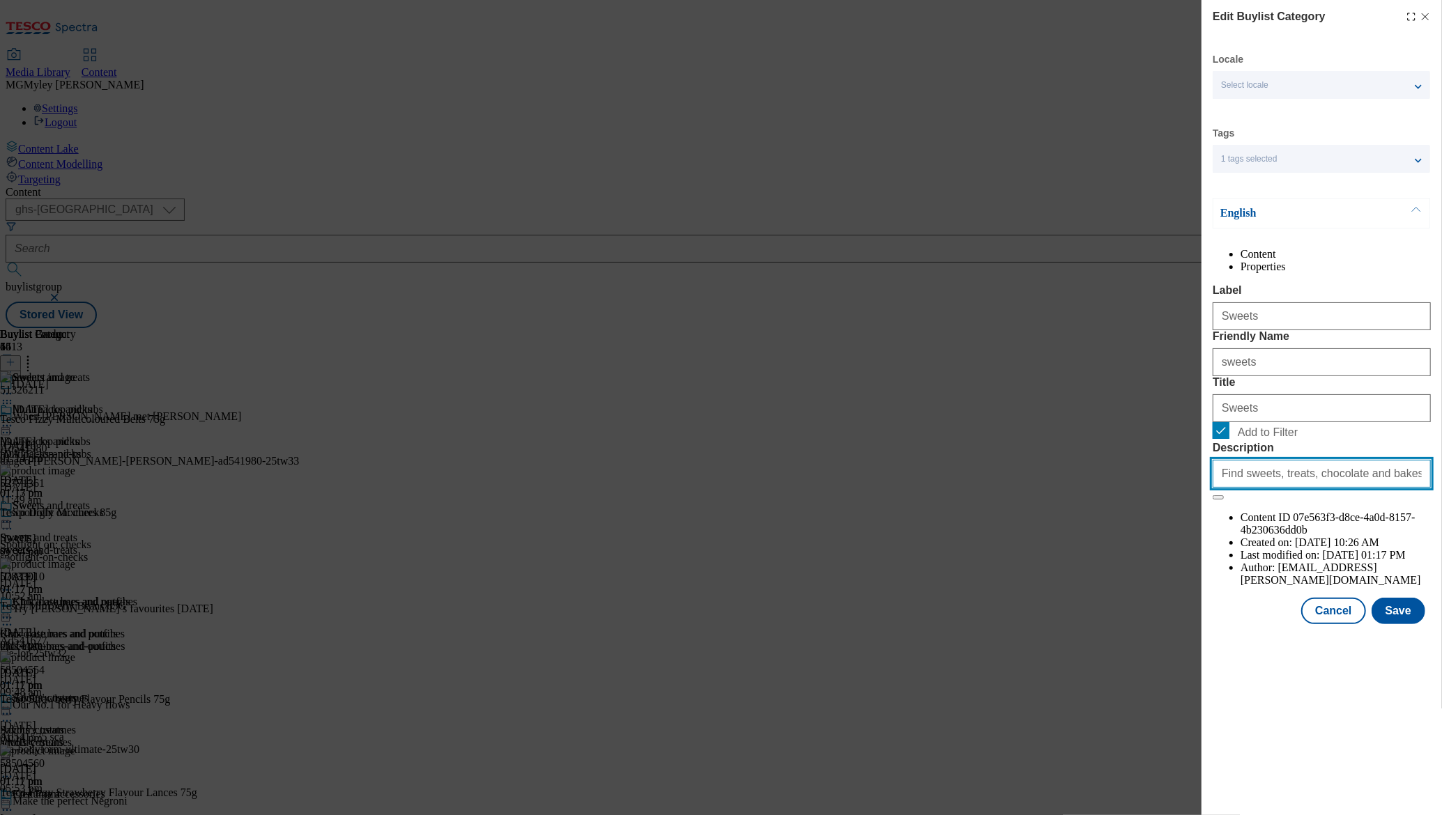
drag, startPoint x: 1370, startPoint y: 599, endPoint x: 1438, endPoint y: 593, distance: 67.8
click at [1438, 593] on div "Edit Buylist Category Locale Select locale English Welsh Tags 1 tags selected f…" at bounding box center [1322, 313] width 240 height 627
drag, startPoint x: 1400, startPoint y: 593, endPoint x: 1383, endPoint y: 593, distance: 16.7
click at [1400, 488] on input "Find sweets, treats, chocolate and bakes in our Halloween range. Shop online at…" at bounding box center [1322, 474] width 218 height 28
drag, startPoint x: 1340, startPoint y: 593, endPoint x: 1450, endPoint y: 591, distance: 110.8
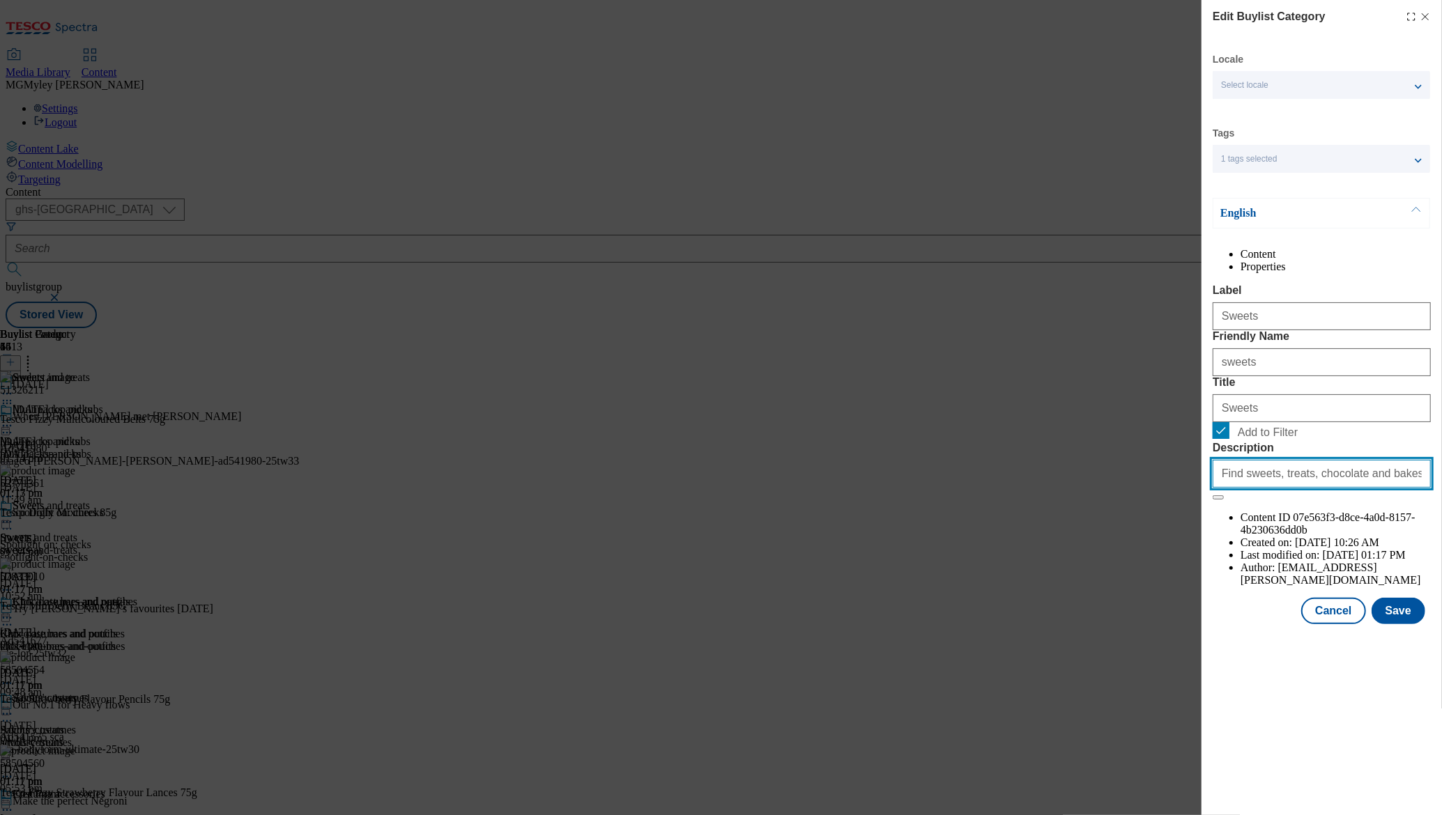
click at [1441, 334] on html "Icons icon_account icon_add icon_backward_link icon_basket icon_benefits icon_c…" at bounding box center [721, 167] width 1442 height 334
click at [1324, 625] on button "Cancel" at bounding box center [1333, 611] width 64 height 26
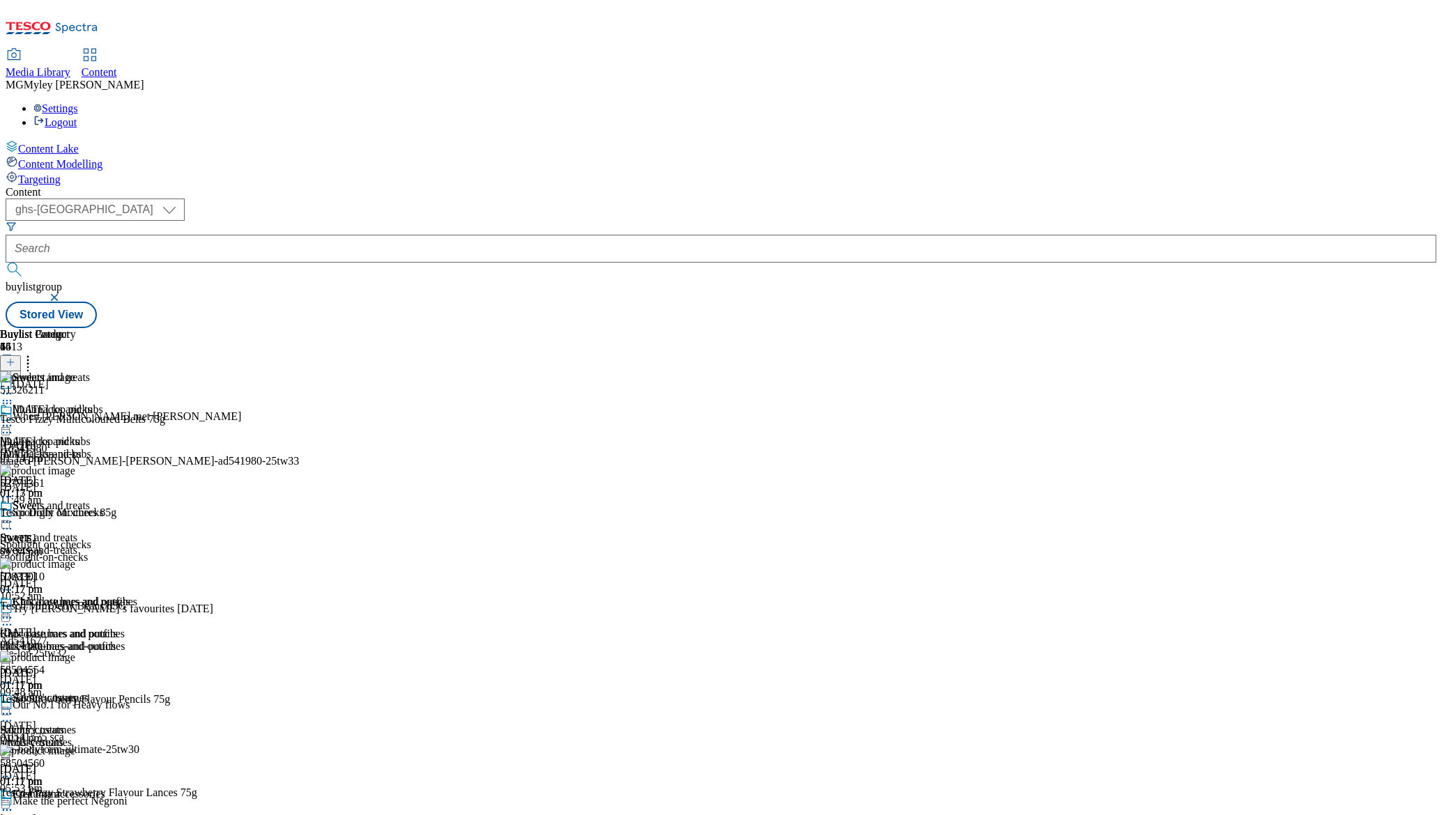
click at [14, 515] on icon at bounding box center [7, 522] width 14 height 14
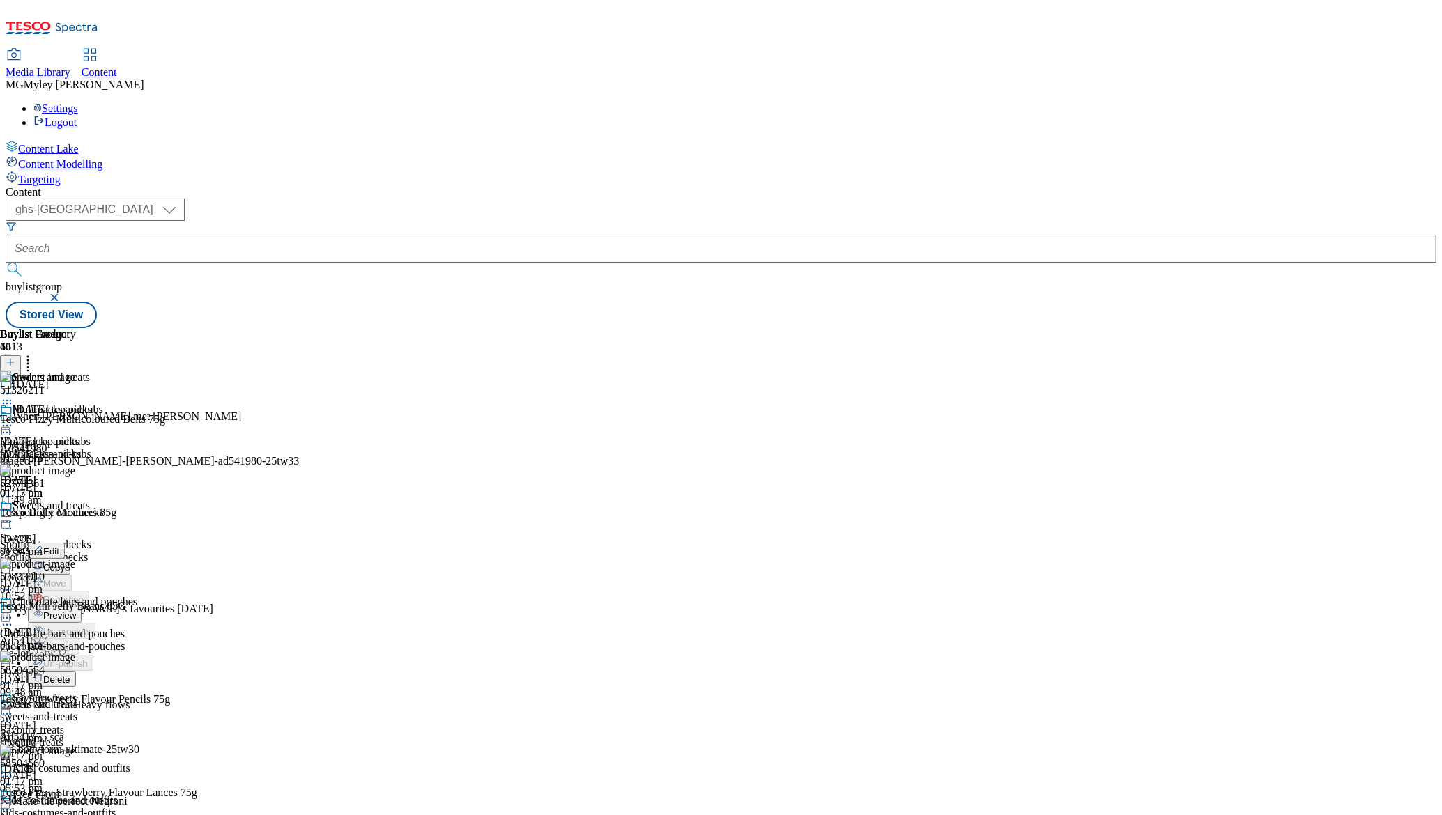
click at [82, 607] on button "Preview" at bounding box center [55, 615] width 54 height 16
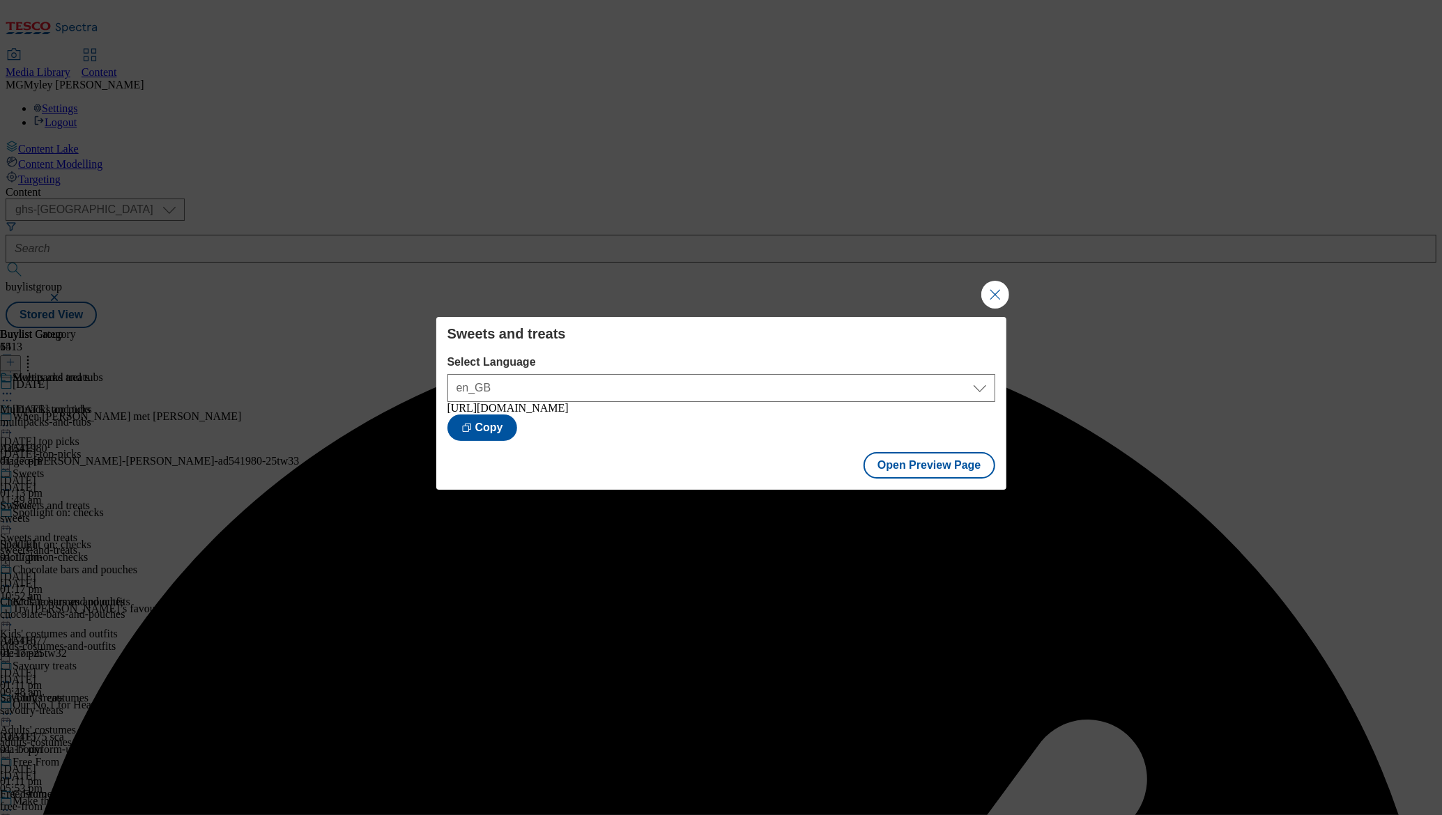
click at [995, 304] on button "Close Modal" at bounding box center [995, 295] width 28 height 28
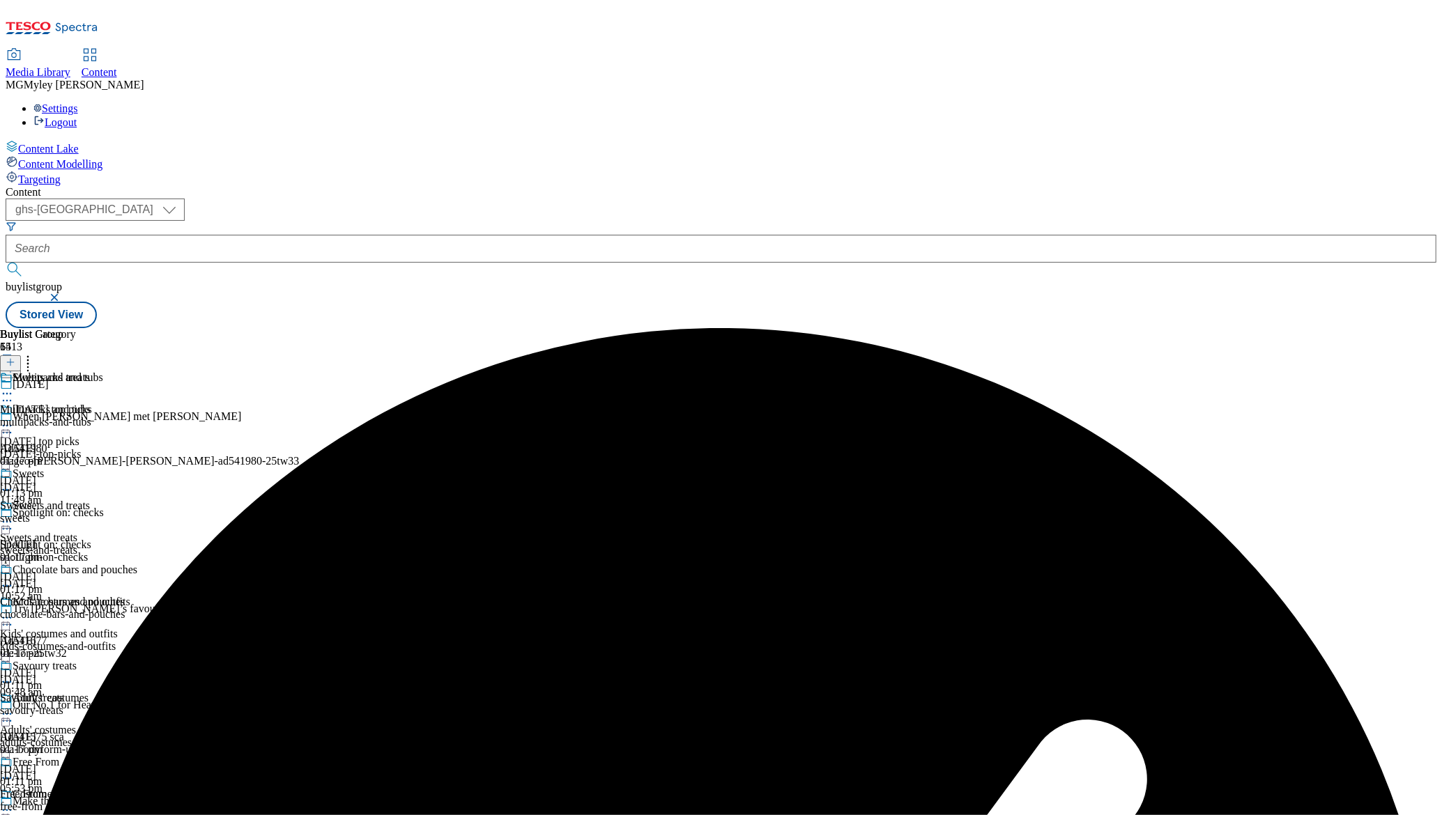
click at [14, 515] on icon at bounding box center [7, 522] width 14 height 14
click at [74, 659] on span "Publish" at bounding box center [58, 664] width 31 height 10
click at [130, 448] on div "halloween-top-picks" at bounding box center [65, 454] width 130 height 13
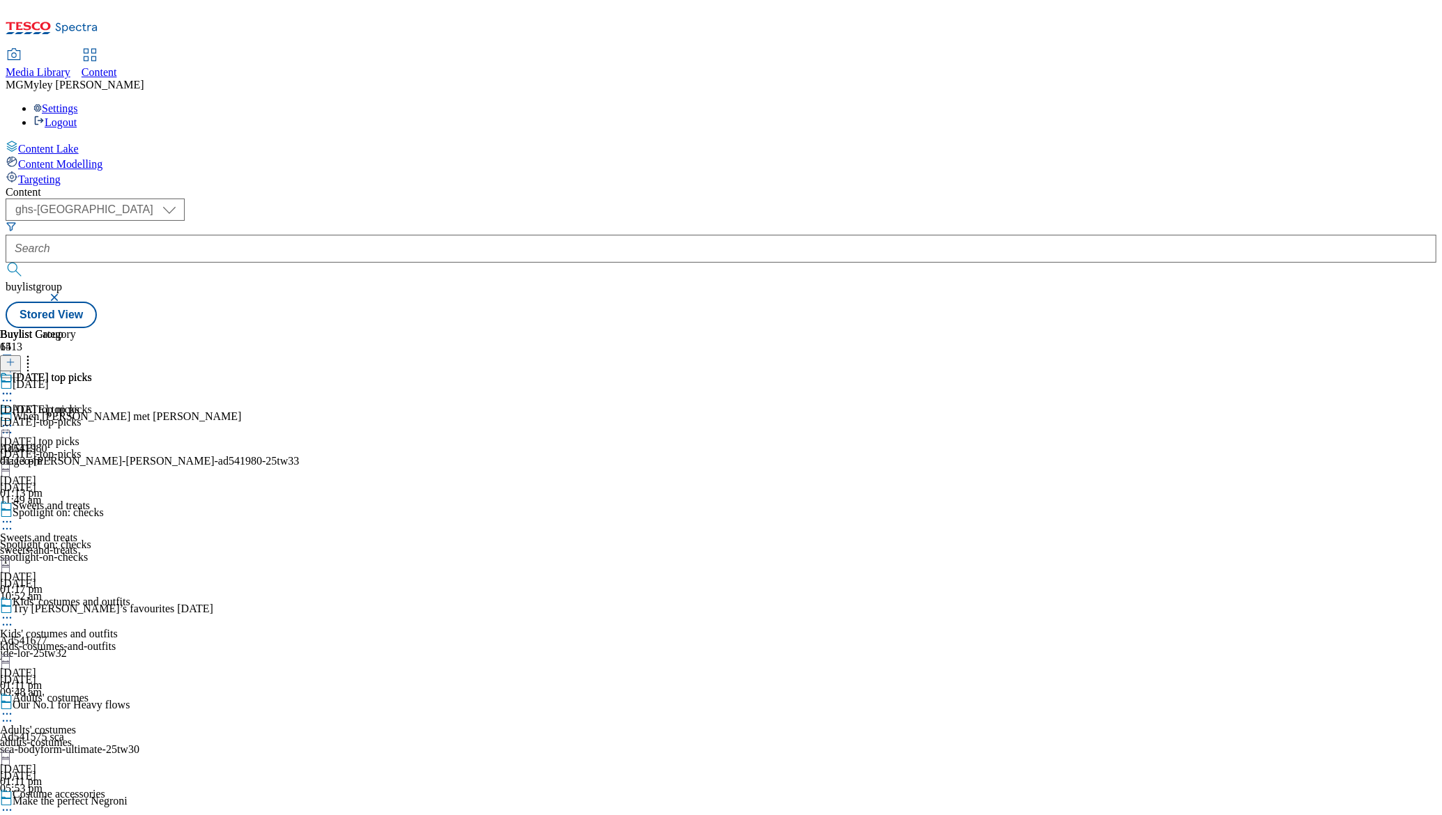
click at [14, 419] on icon at bounding box center [7, 426] width 14 height 14
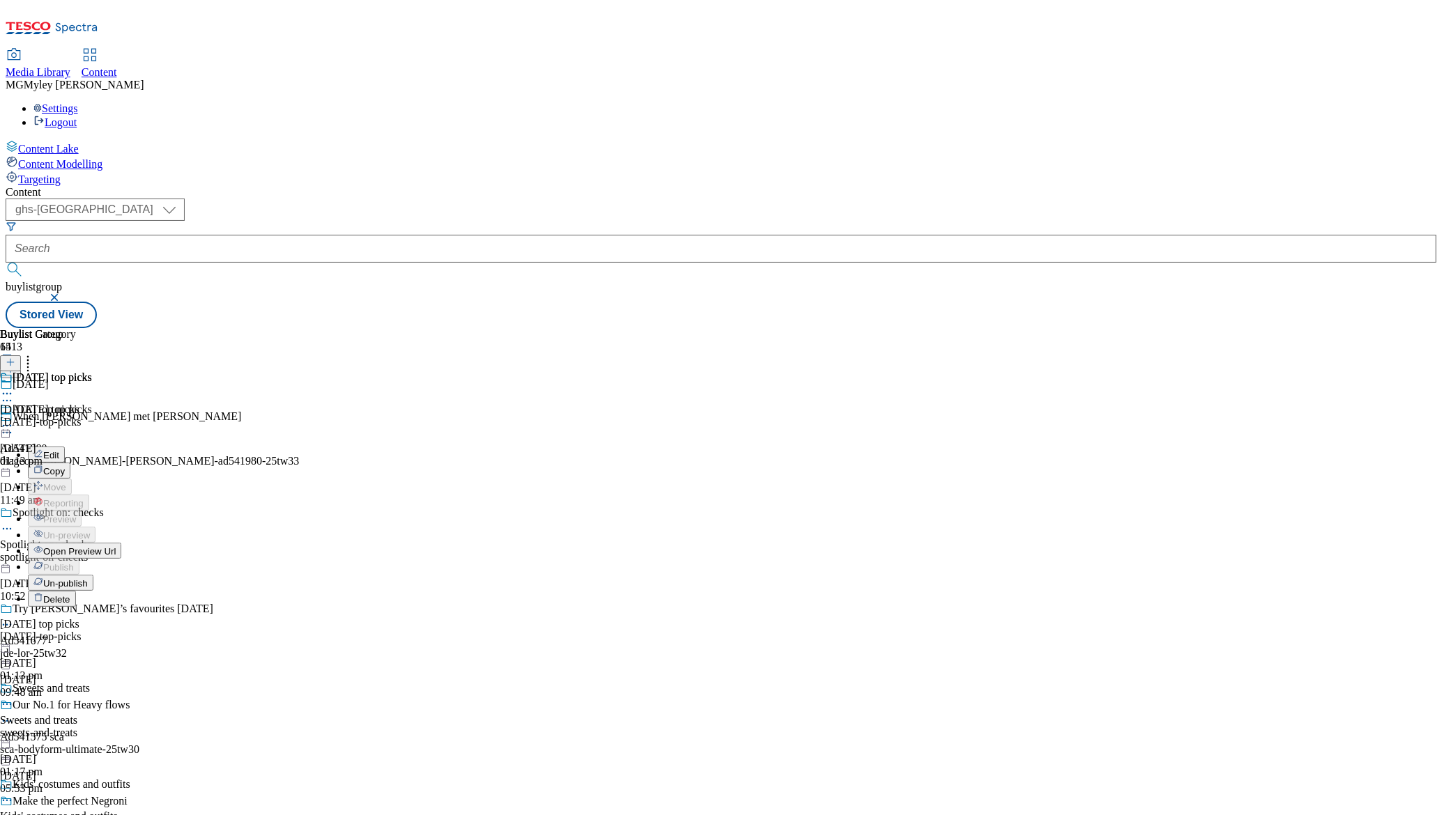
click at [116, 546] on span "Open Preview Url" at bounding box center [79, 551] width 72 height 10
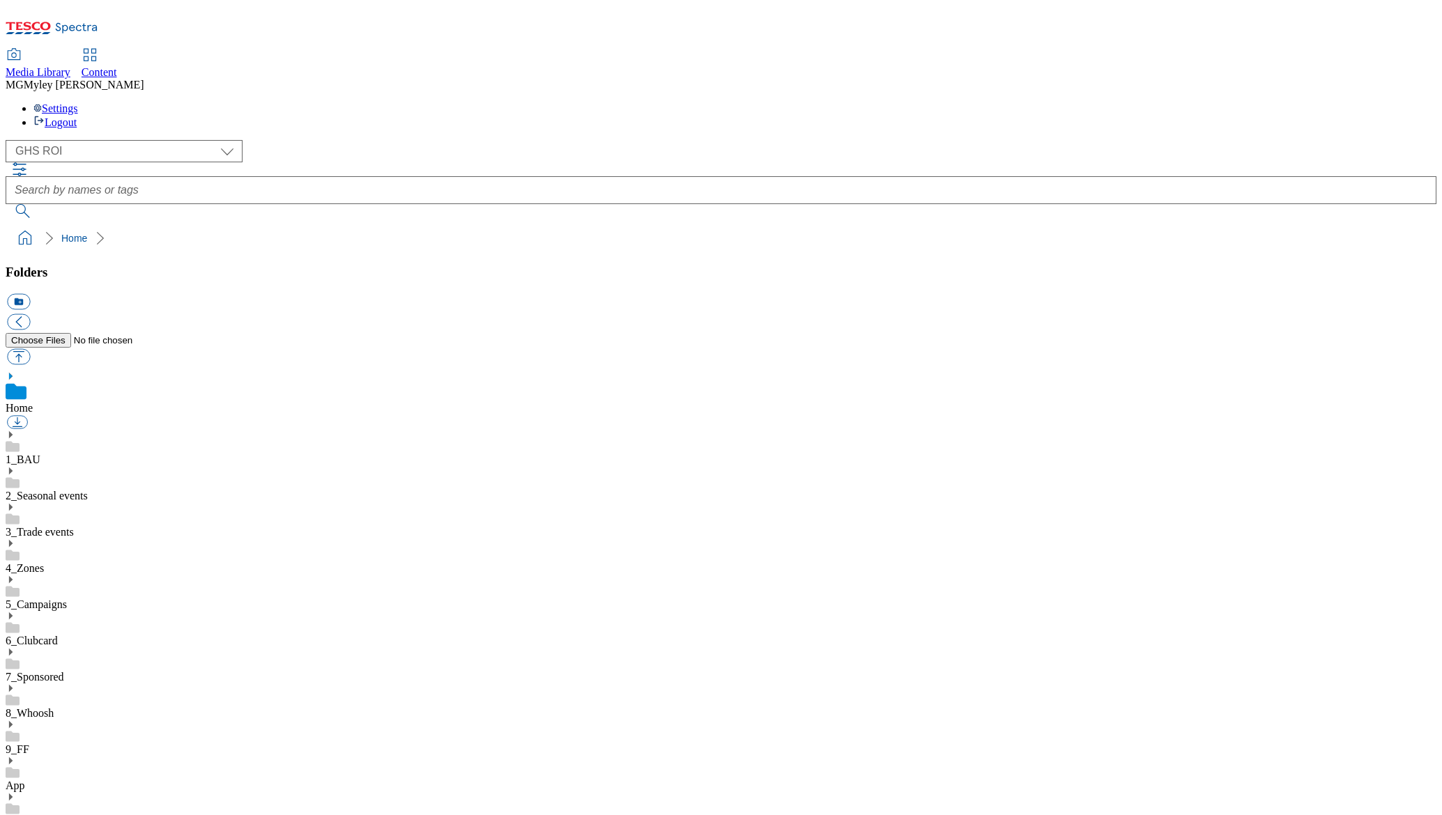
select select "flare-ghs-roi"
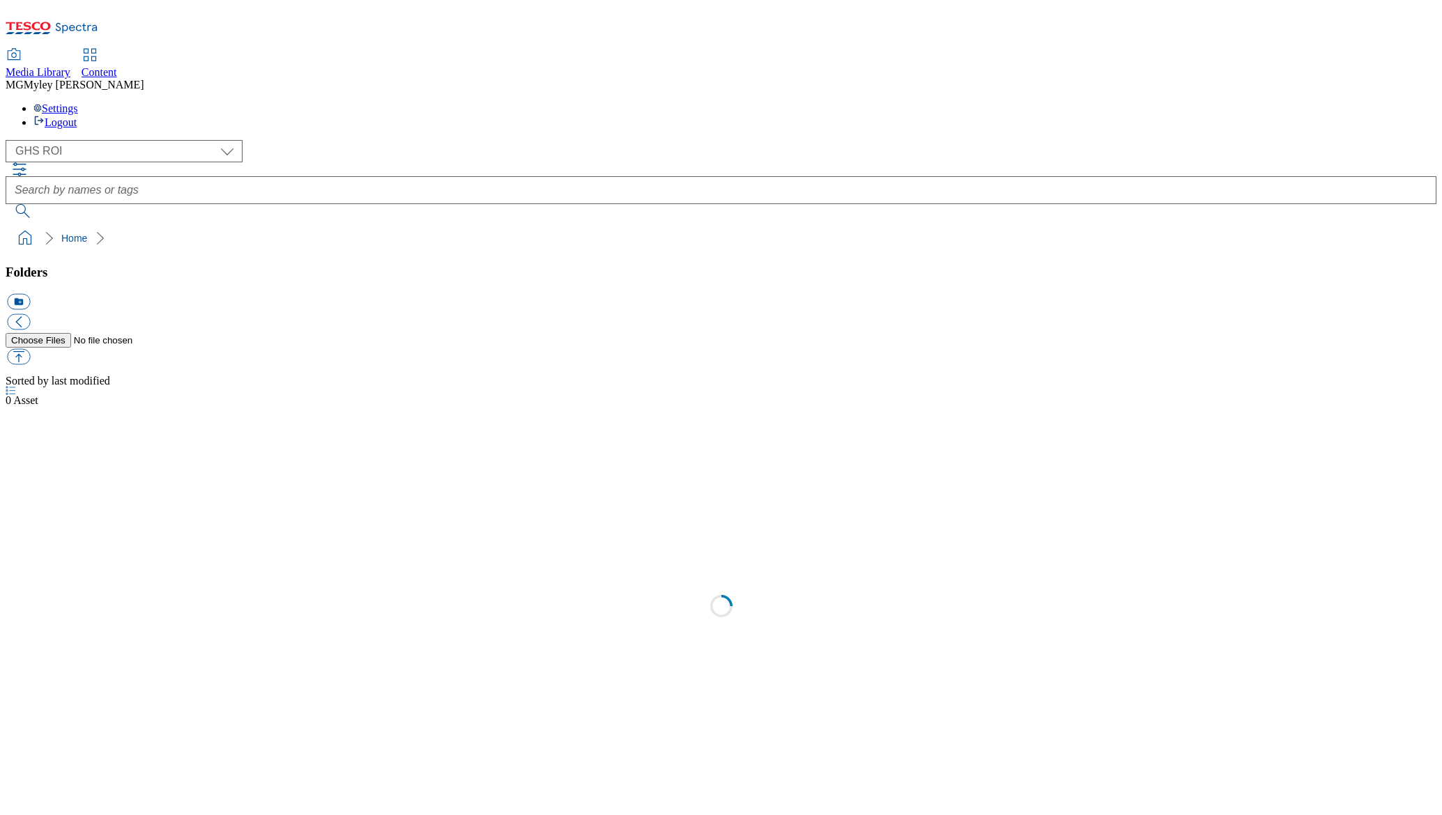
select select "flare-ghs-roi"
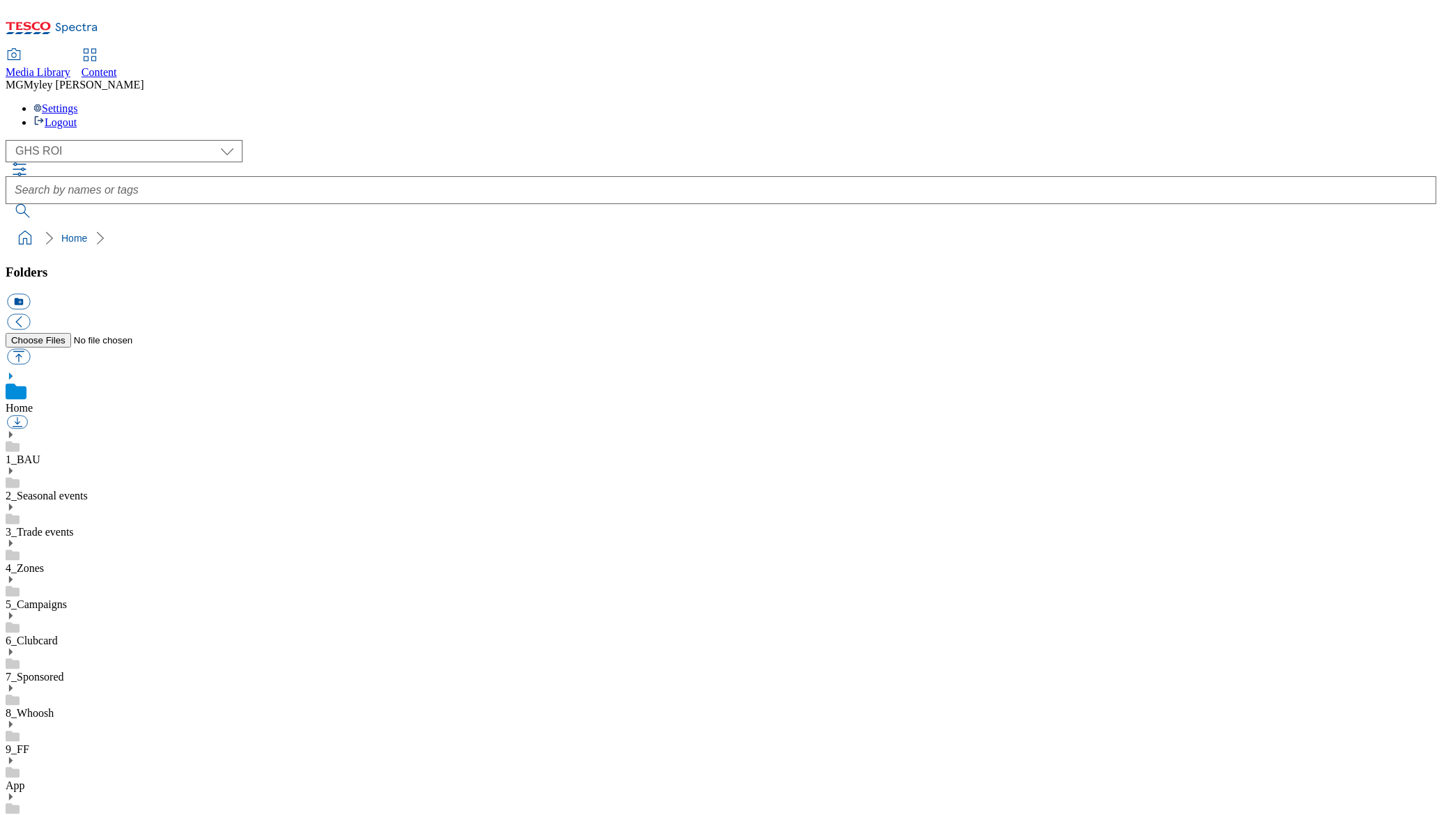
scroll to position [234, 0]
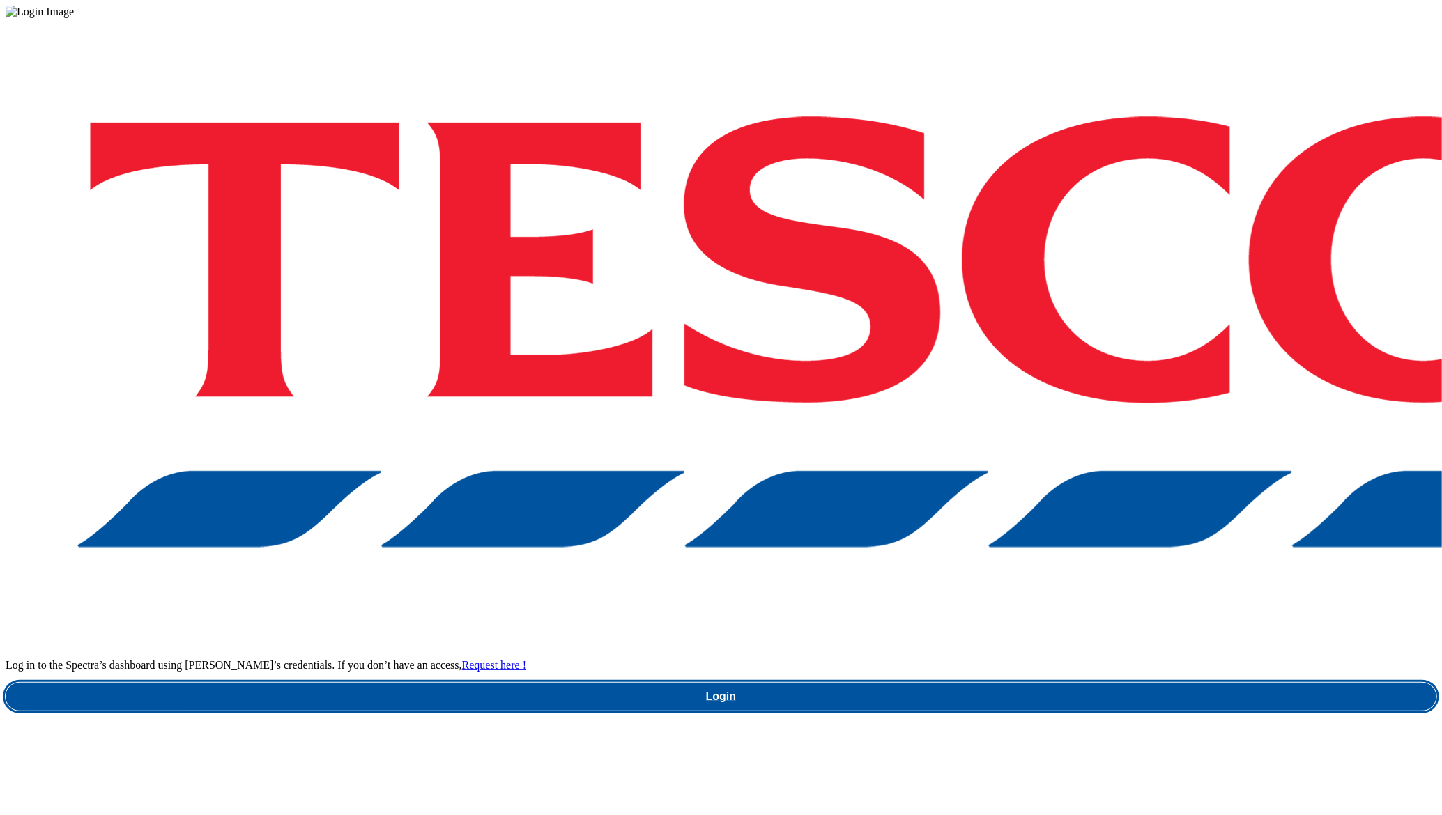
click at [1064, 683] on link "Login" at bounding box center [721, 697] width 1431 height 28
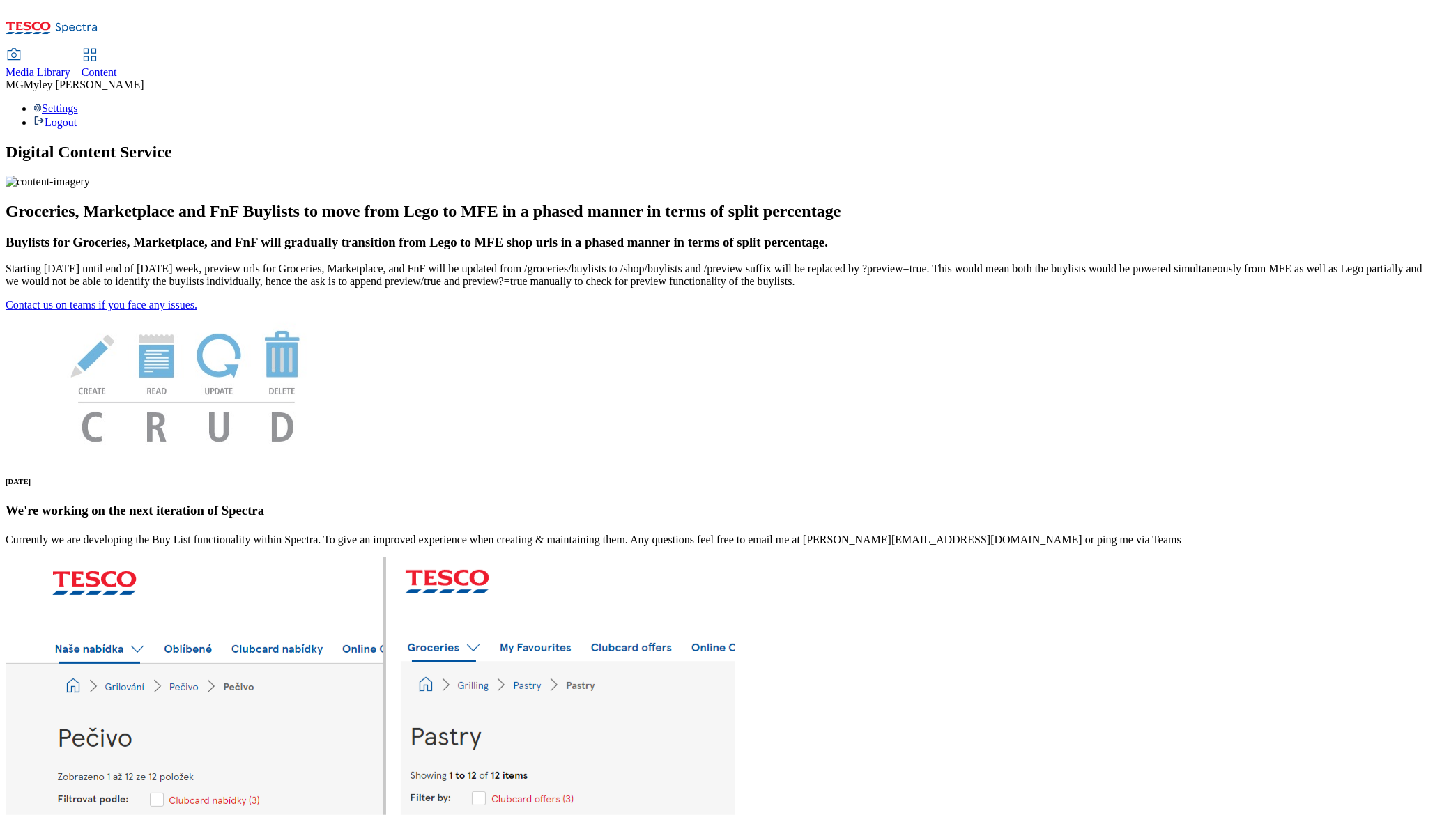
click at [117, 66] on span "Content" at bounding box center [100, 72] width 36 height 12
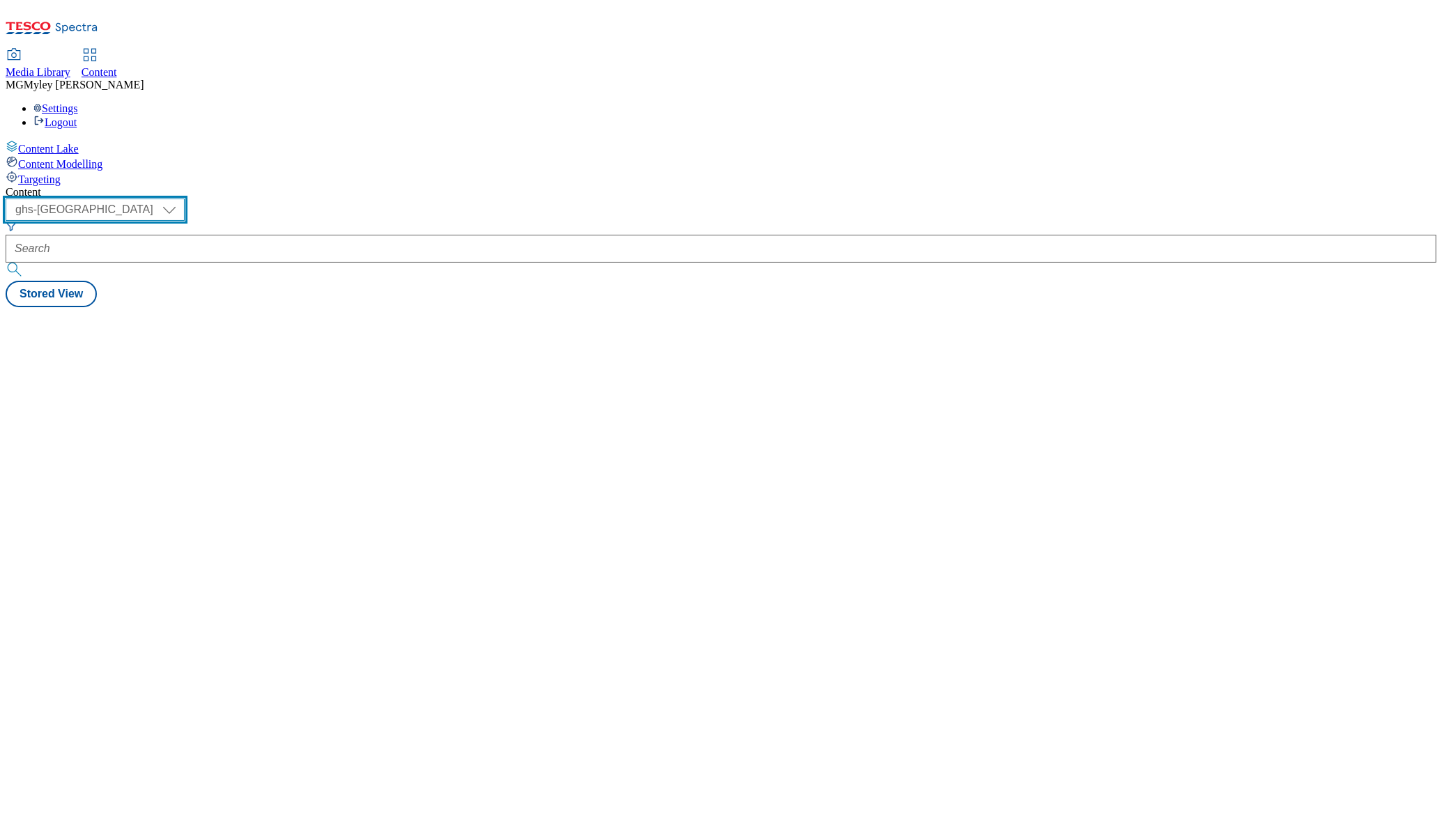
click at [185, 199] on select "ghs-roi ghs-uk" at bounding box center [95, 210] width 179 height 22
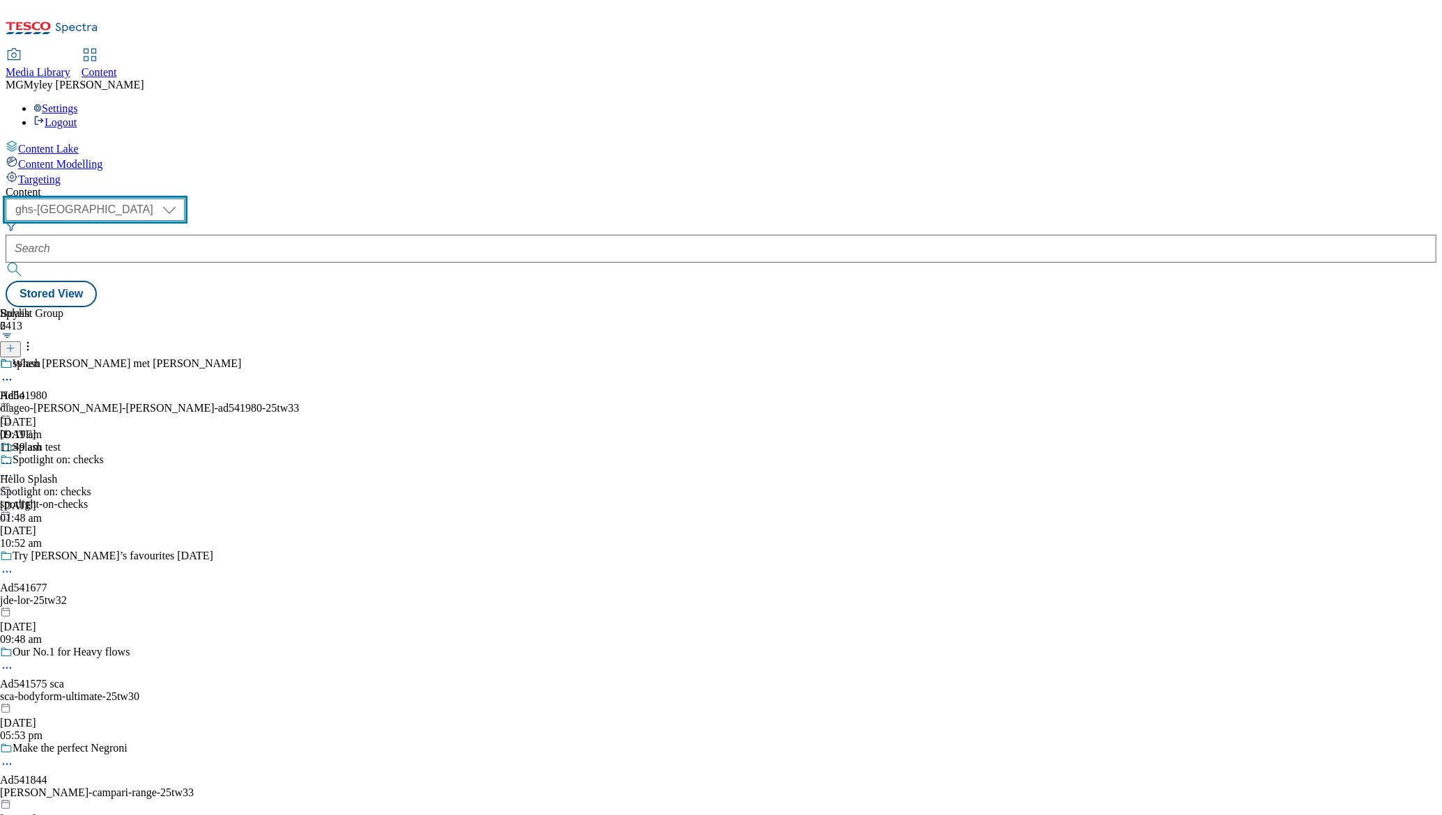
select select "ghs-roi"
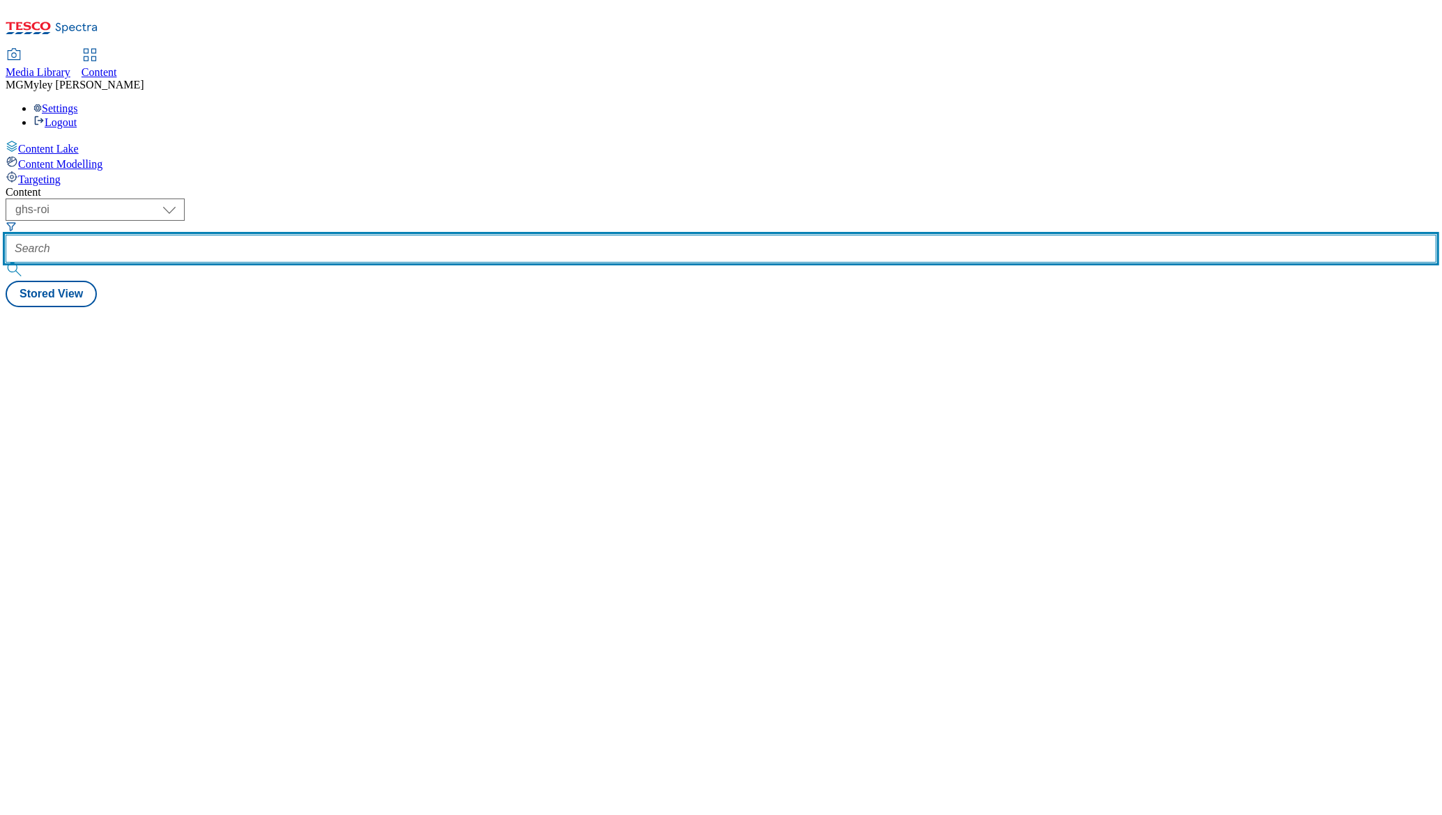
click at [355, 235] on input "text" at bounding box center [721, 249] width 1431 height 28
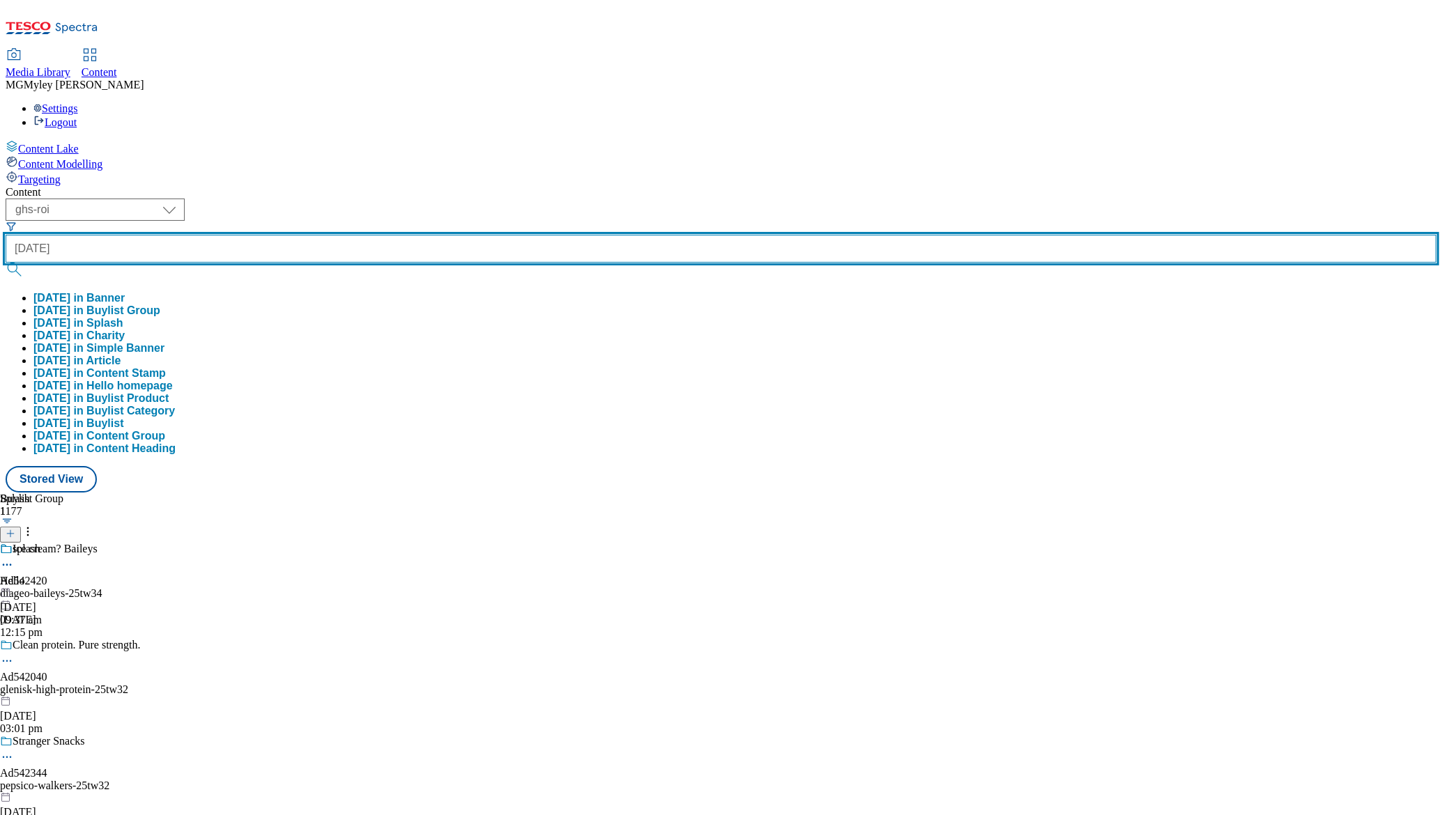
type input "halloween"
click at [6, 263] on button "submit" at bounding box center [16, 270] width 20 height 14
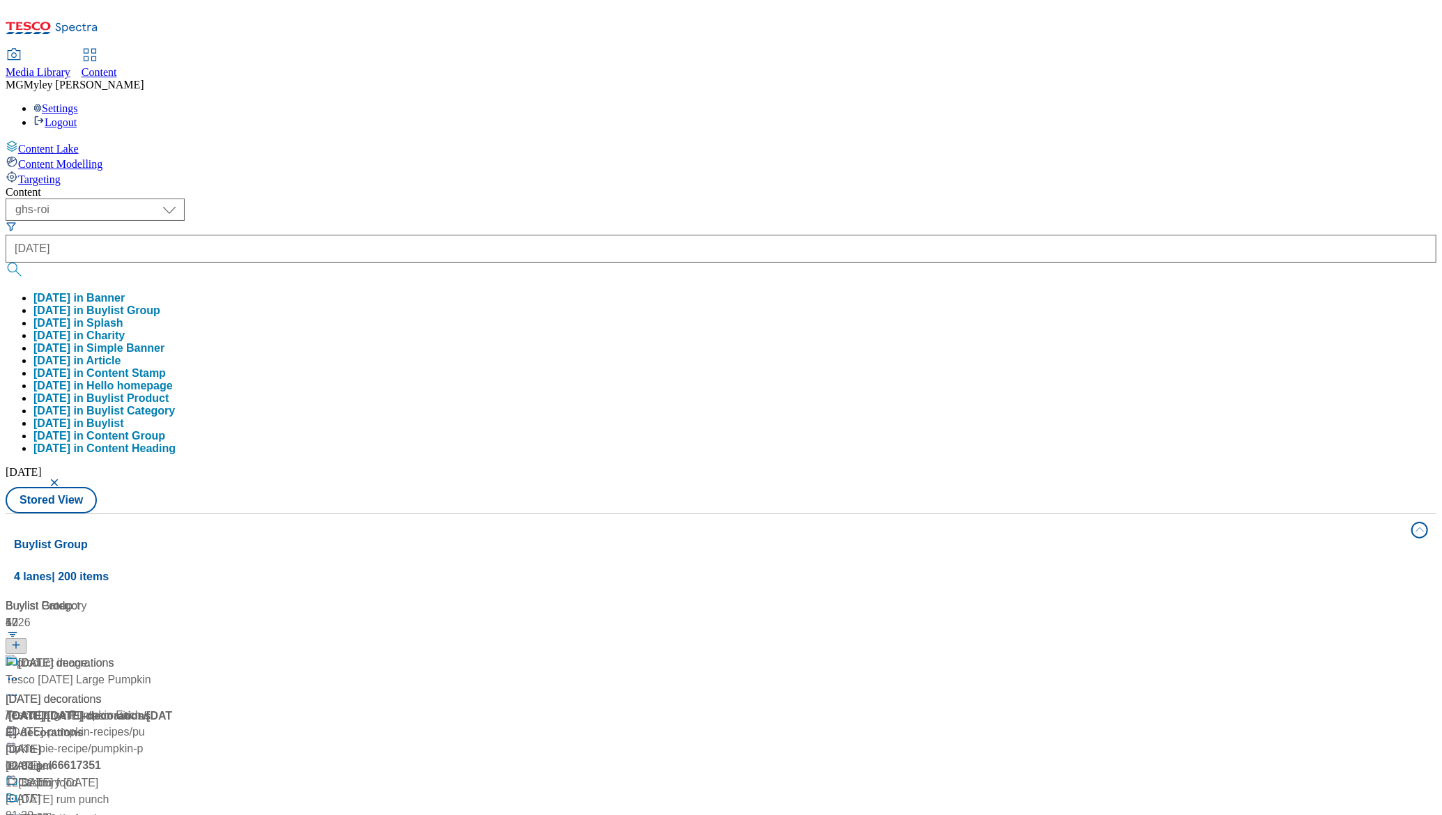
click at [702, 49] on div "Media Library Content MG Myley Grainge Lovick Settings Logout" at bounding box center [721, 88] width 1431 height 79
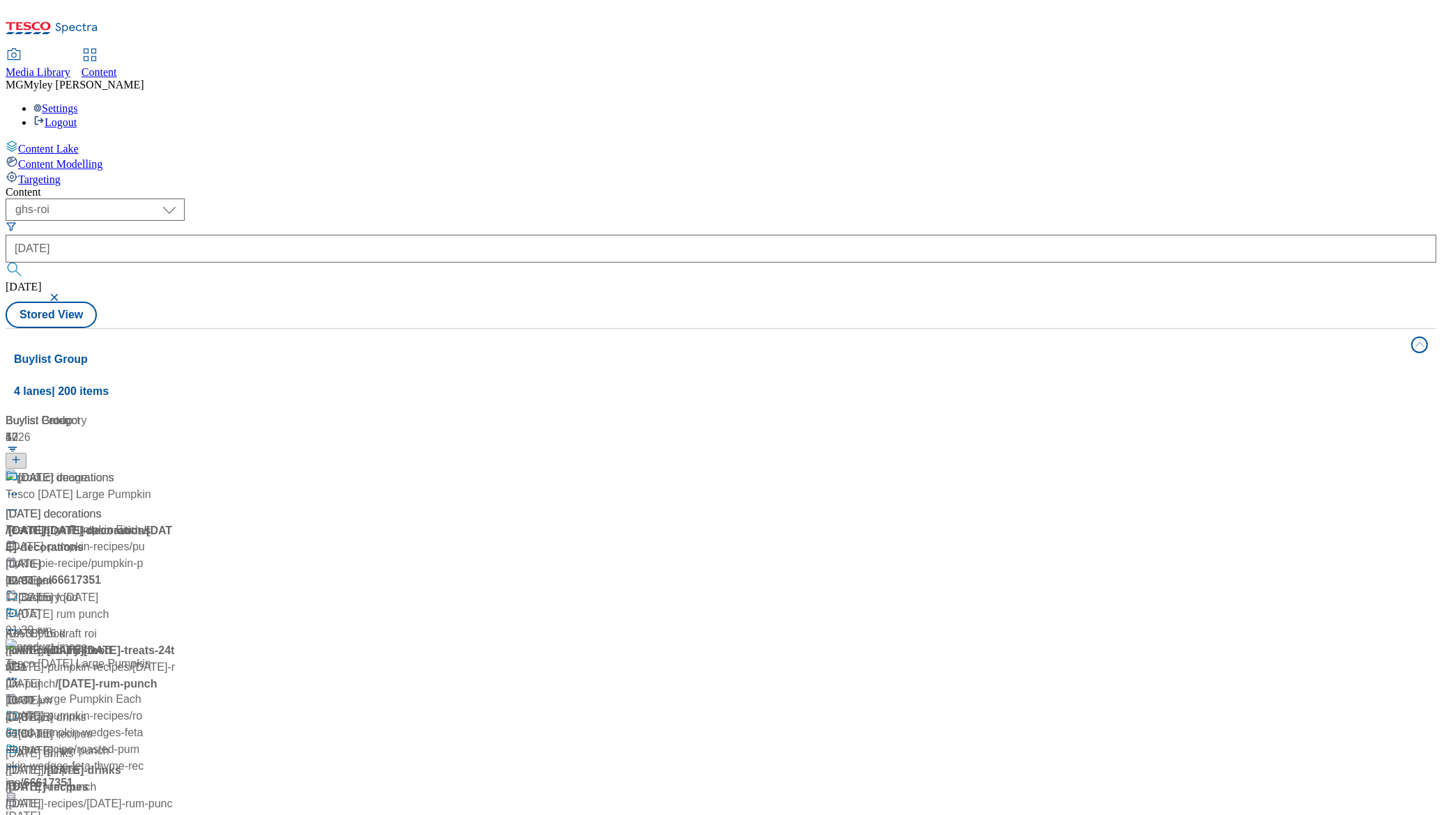
click at [180, 470] on div "Halloween Halloween / halloween 20 Sept 2024 10:33 am" at bounding box center [93, 530] width 174 height 120
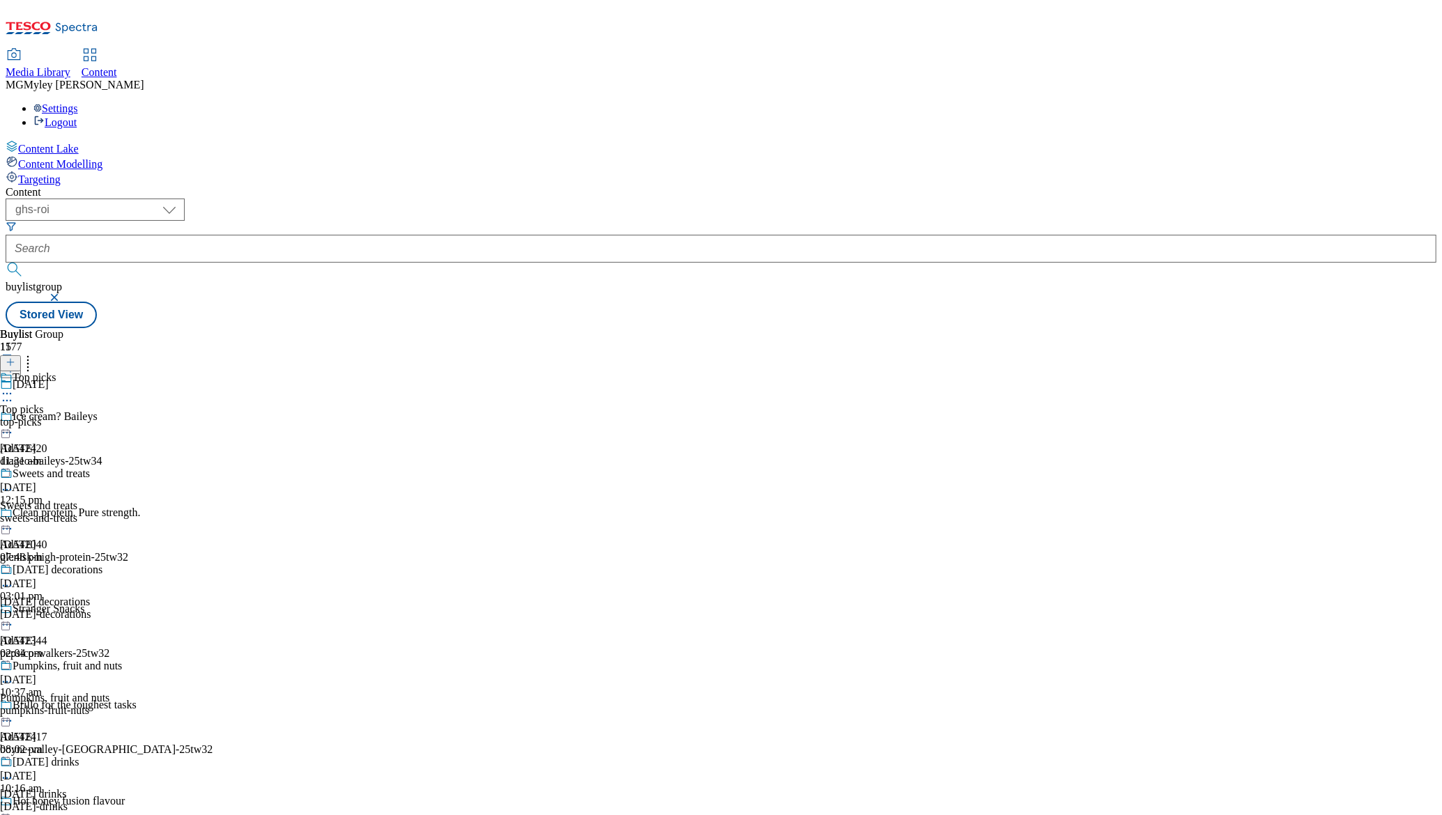
click at [137, 416] on div "top-picks" at bounding box center [68, 422] width 137 height 13
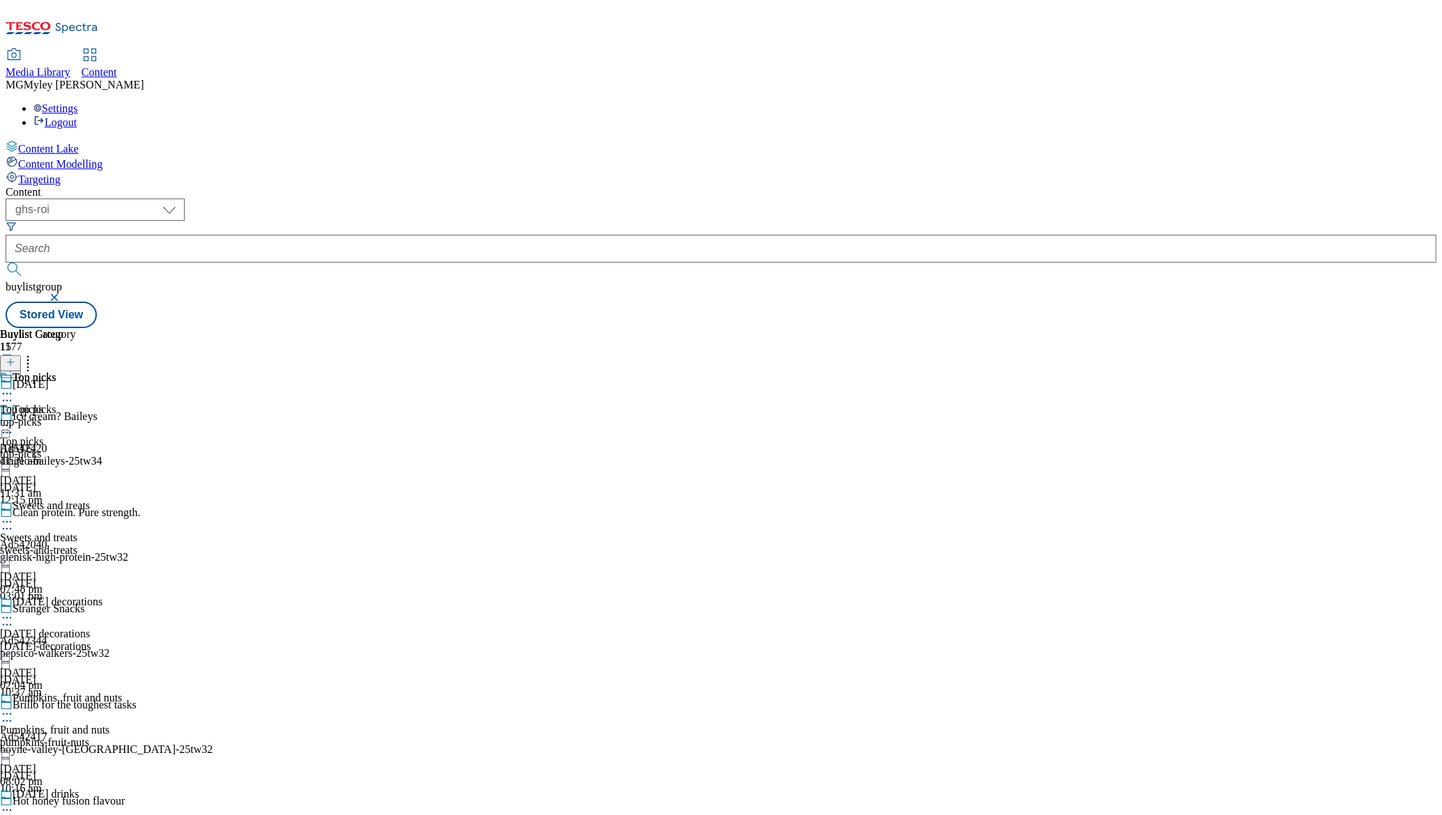
click at [14, 419] on icon at bounding box center [7, 426] width 14 height 14
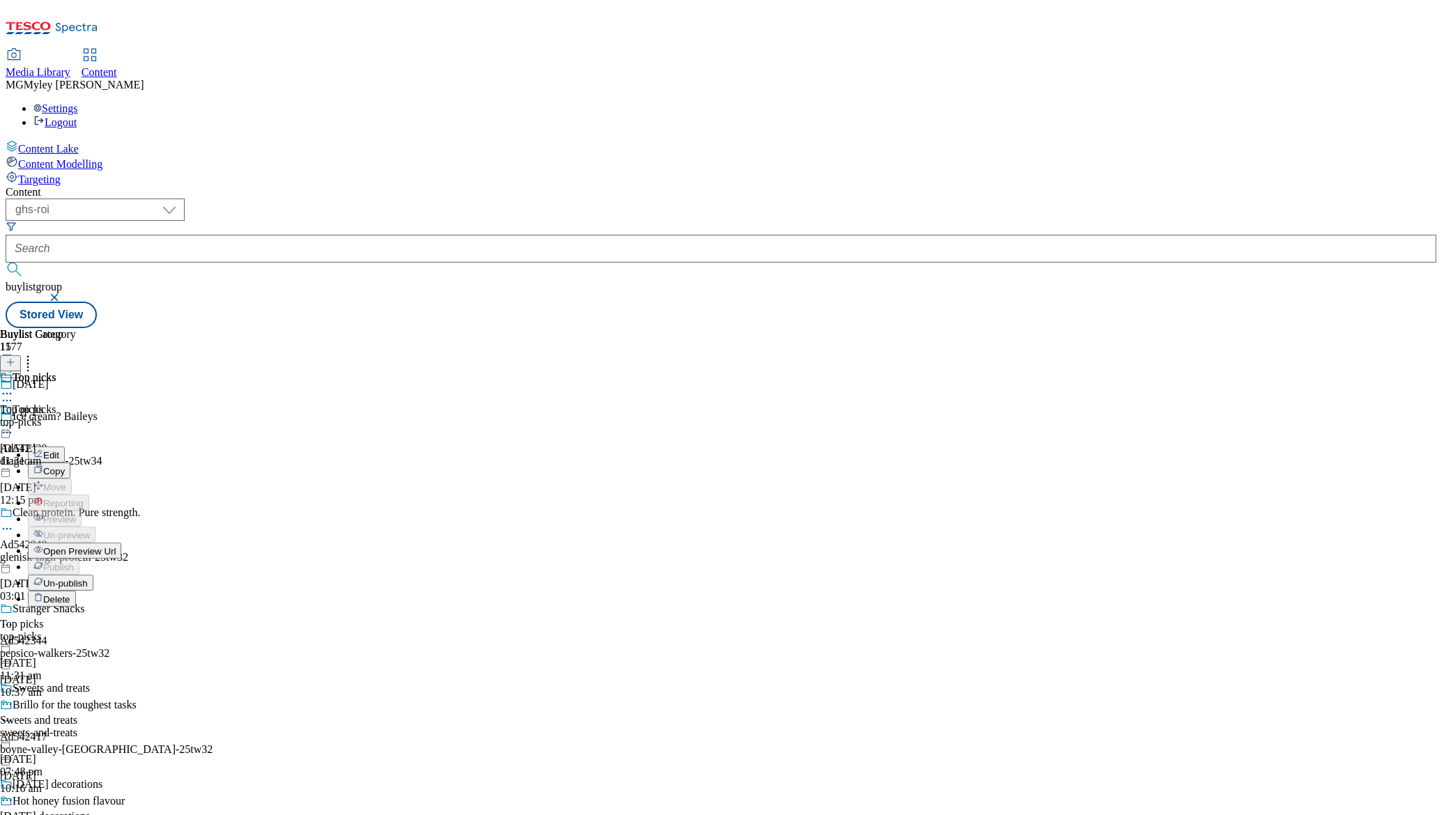
click at [88, 579] on span "Un-publish" at bounding box center [65, 584] width 45 height 10
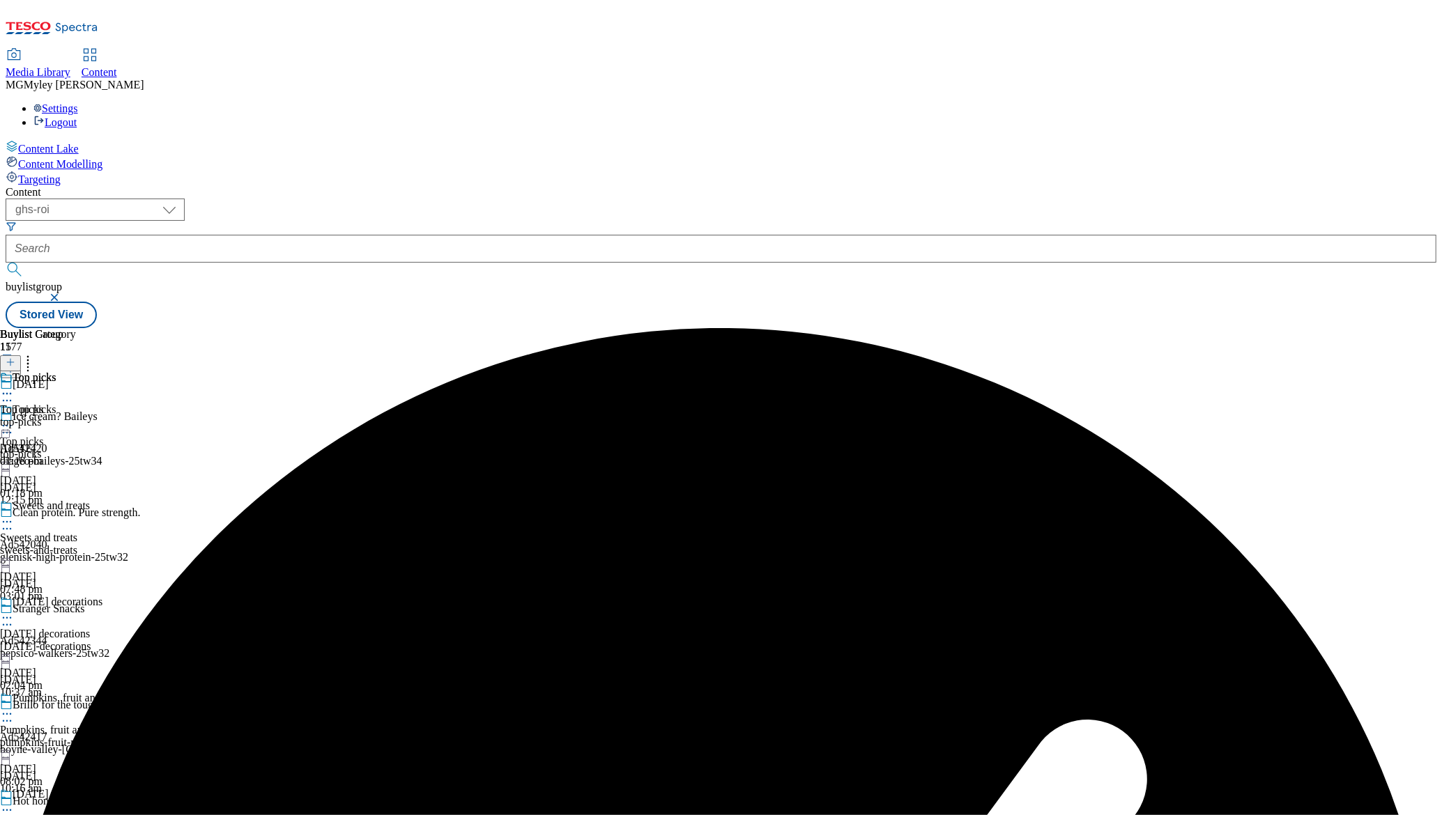
click at [8, 425] on circle at bounding box center [7, 426] width 2 height 2
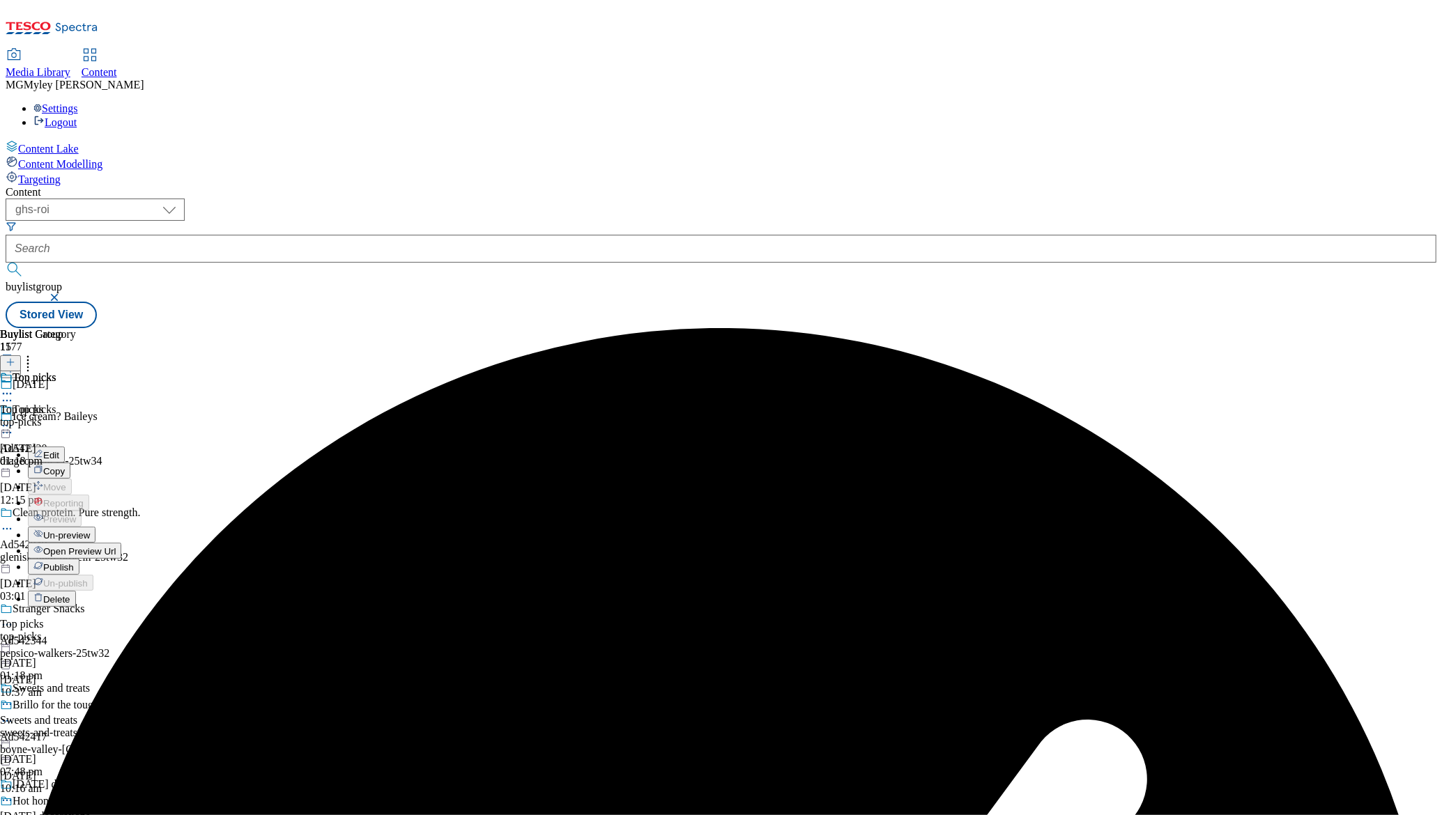
click at [95, 527] on button "Un-preview" at bounding box center [62, 535] width 68 height 16
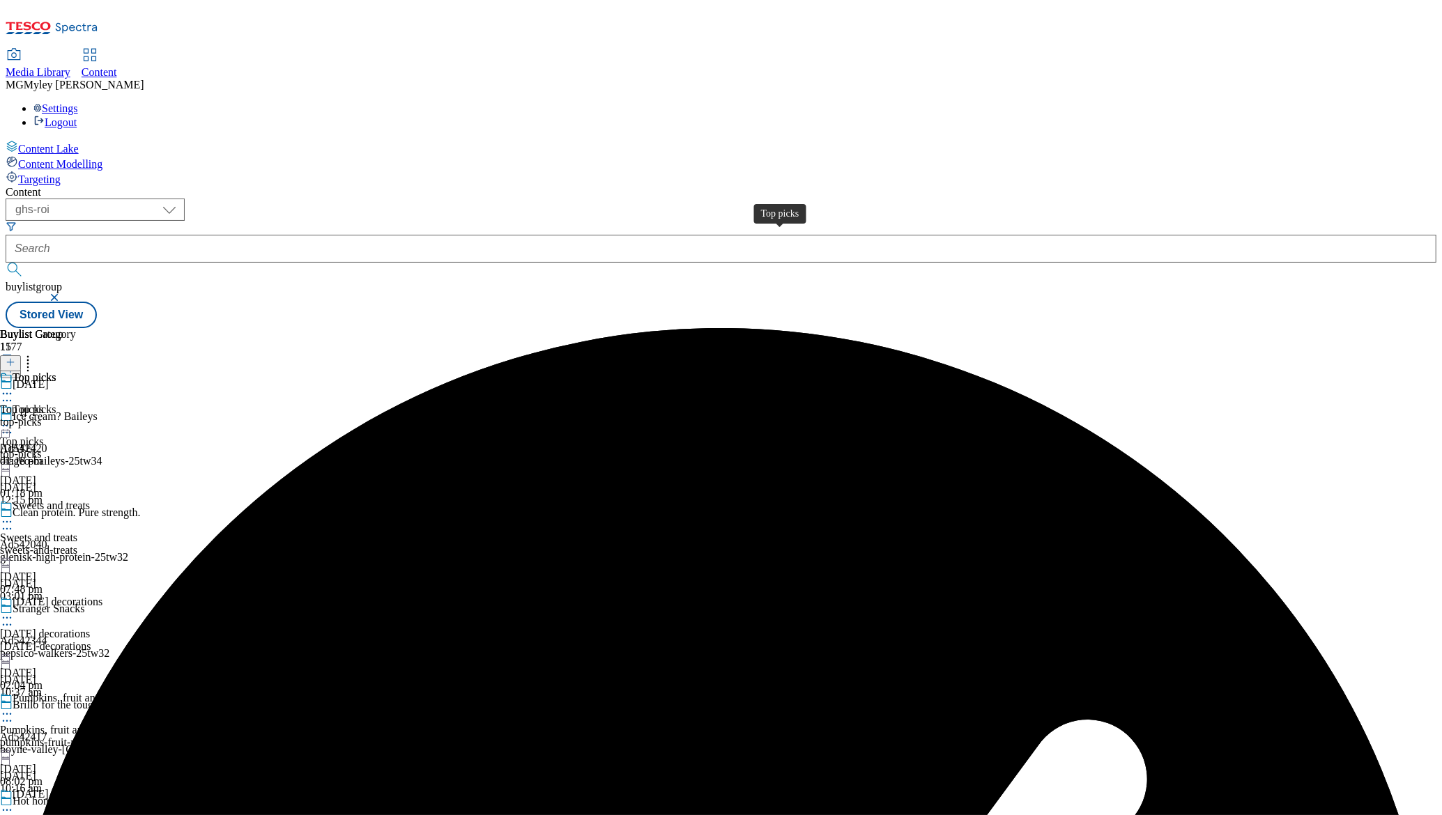
click at [43, 404] on div "Top picks" at bounding box center [21, 410] width 43 height 13
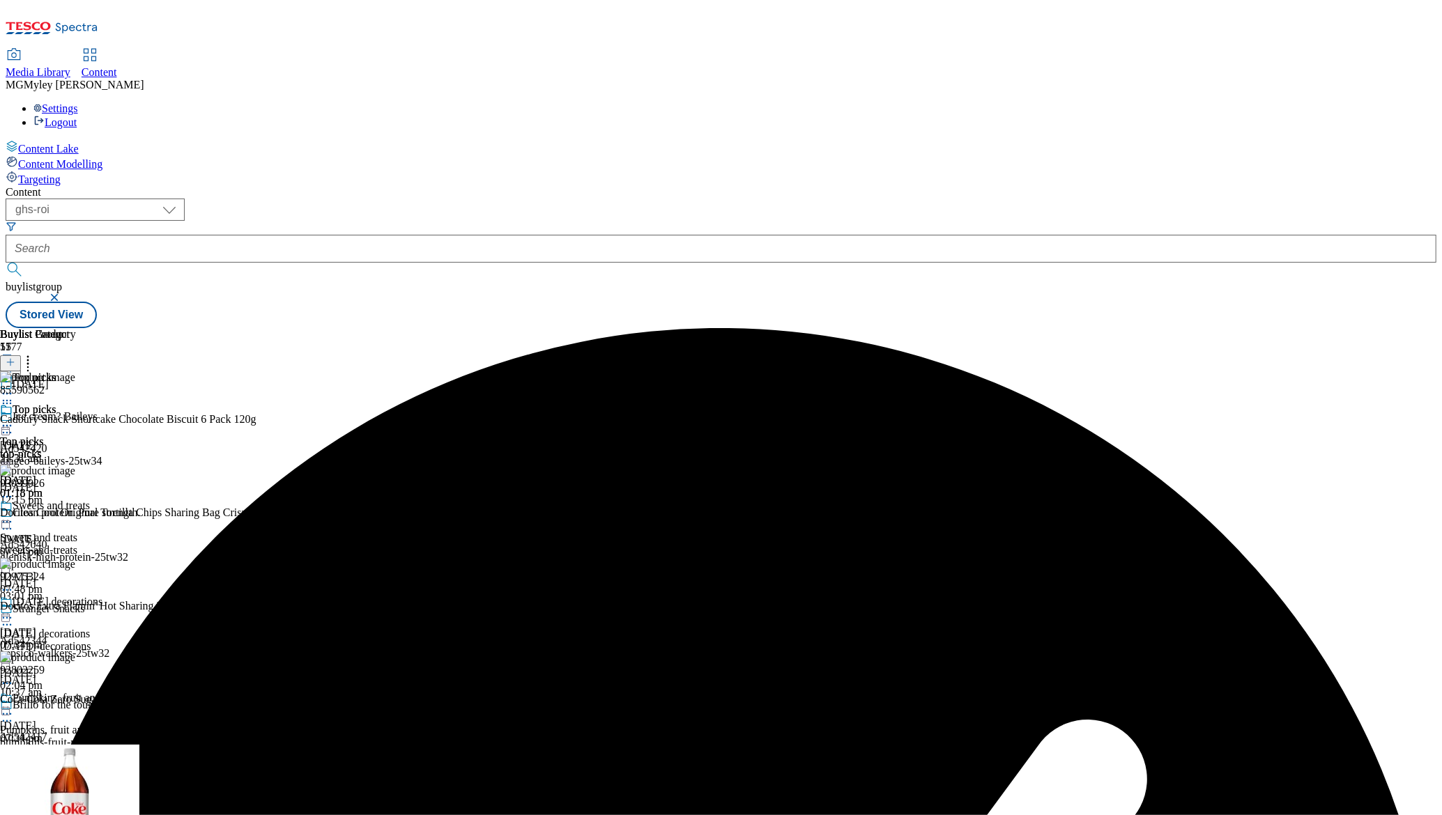
click at [35, 353] on icon at bounding box center [28, 360] width 14 height 14
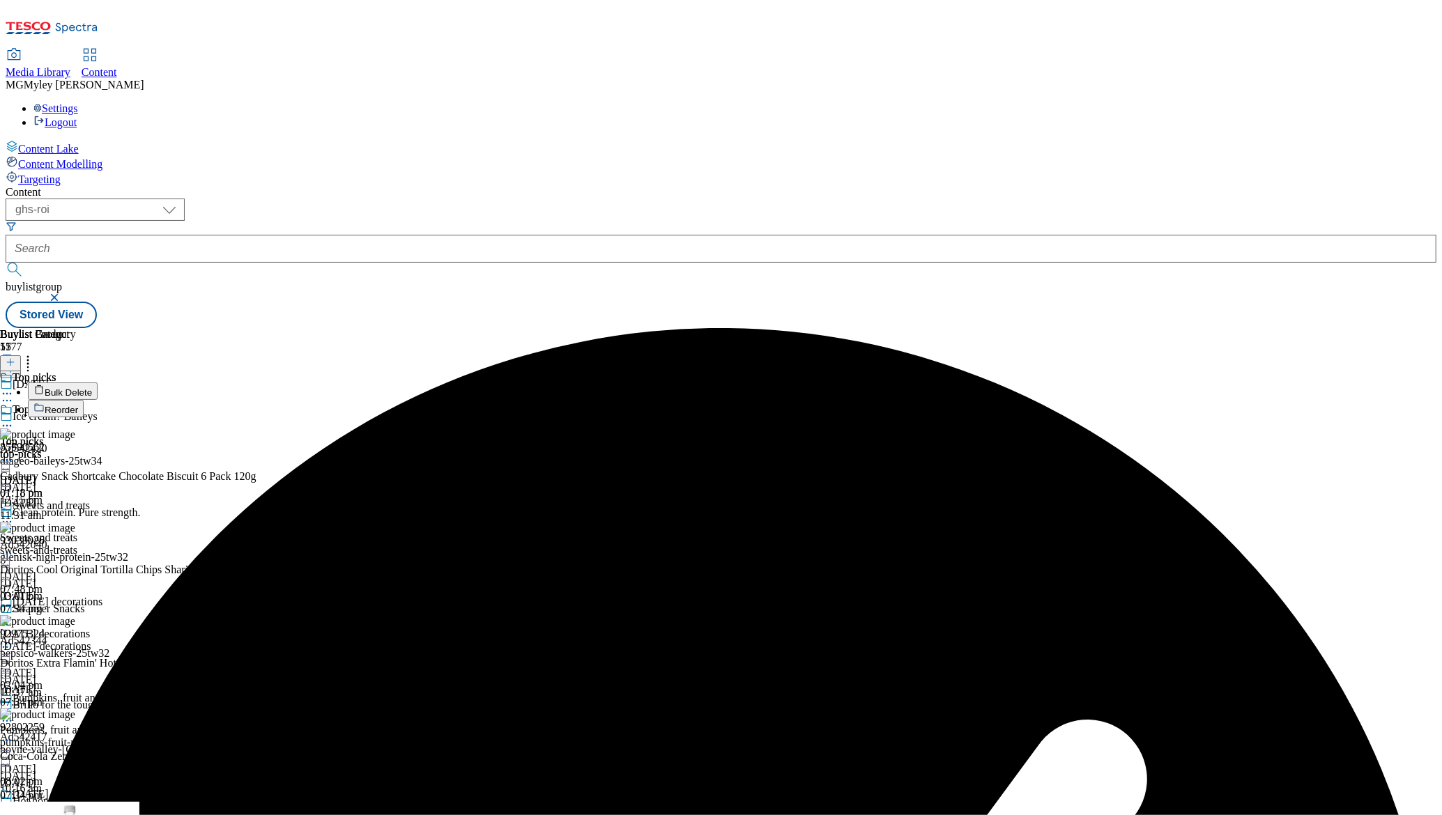
click at [92, 388] on span "Bulk Delete" at bounding box center [68, 393] width 47 height 10
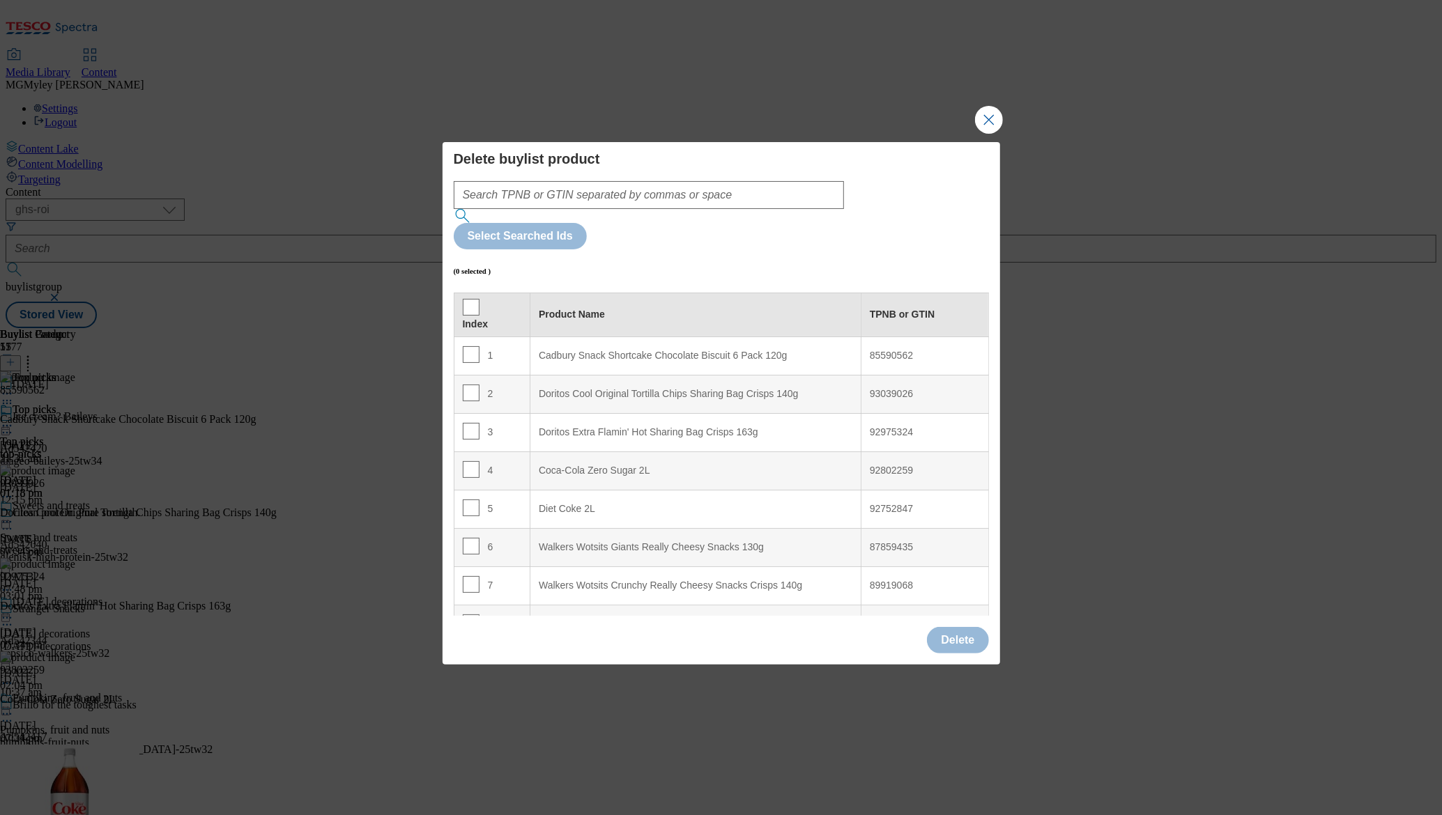
click at [478, 299] on div "Index" at bounding box center [492, 315] width 59 height 32
click at [476, 299] on input "Modal" at bounding box center [471, 307] width 17 height 17
checkbox input "true"
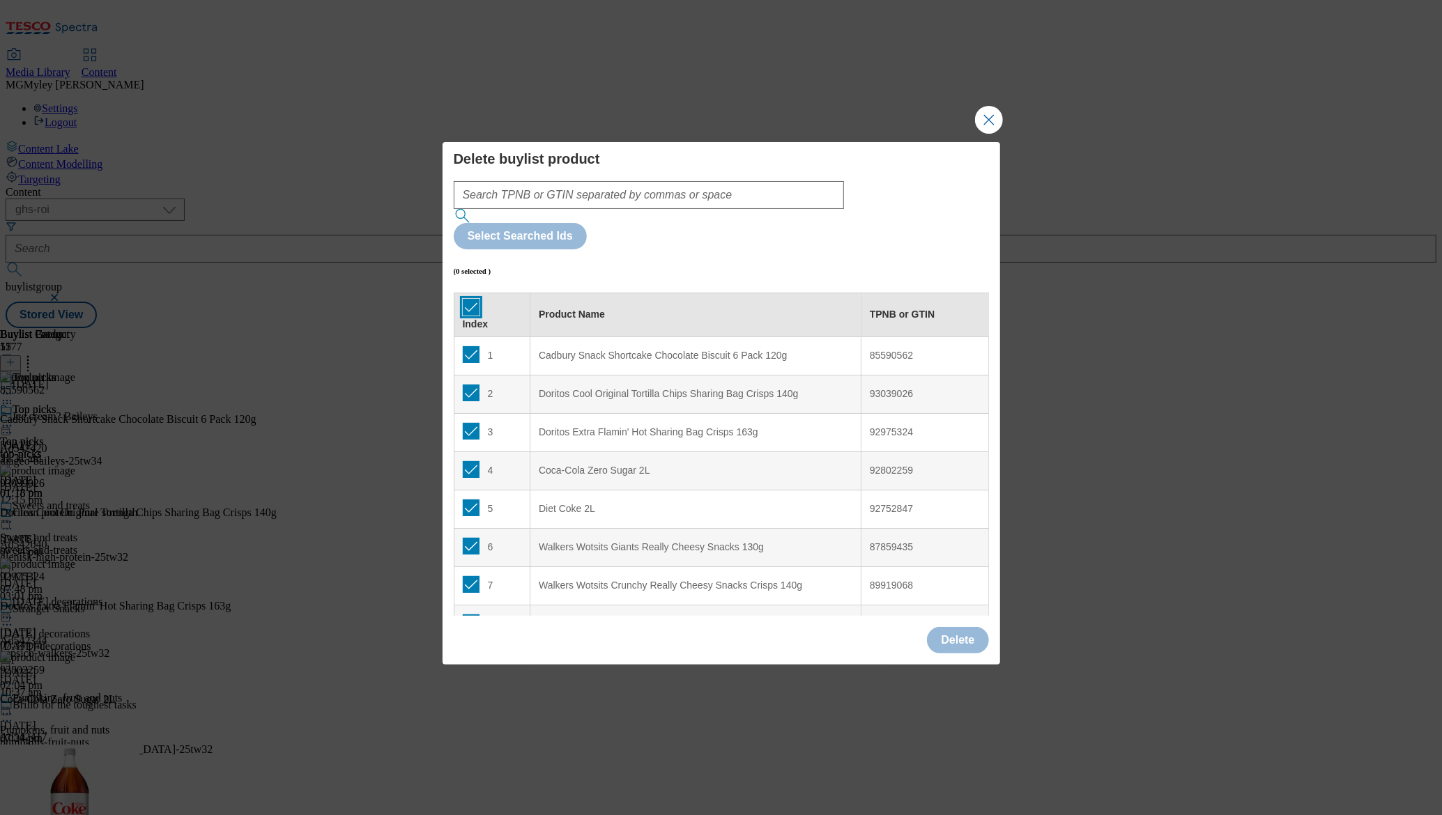
checkbox input "true"
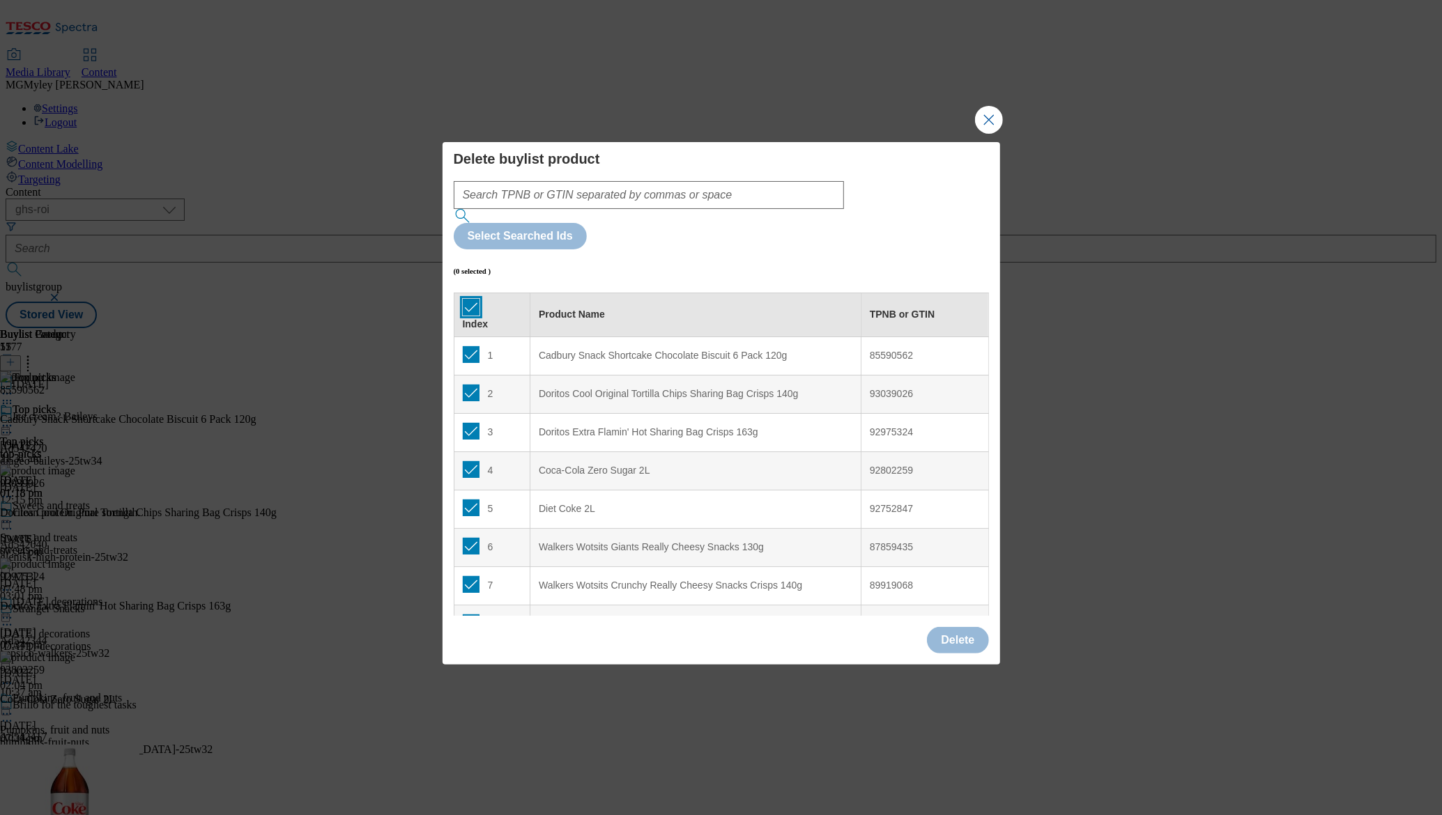
checkbox input "true"
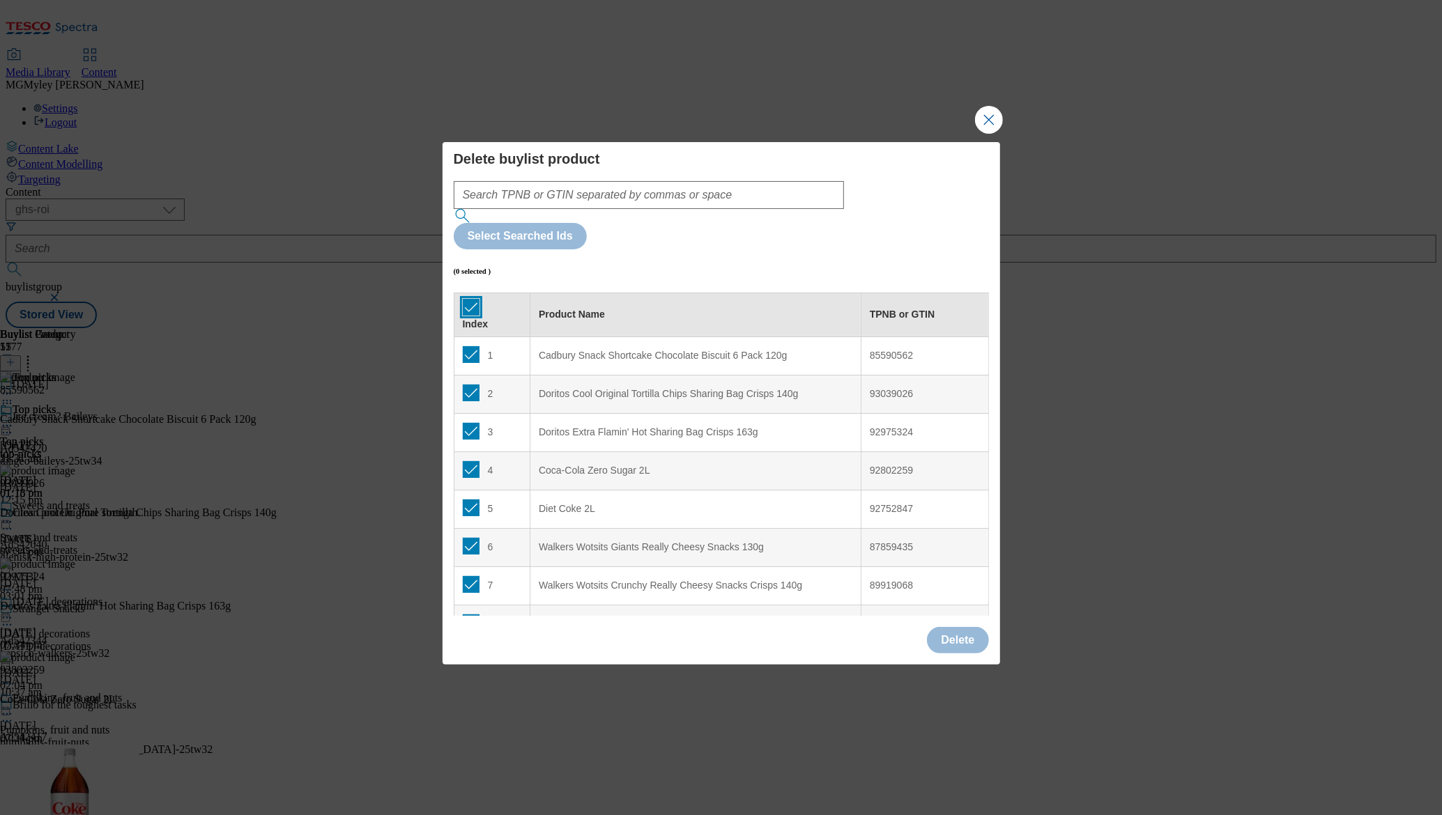
checkbox input "true"
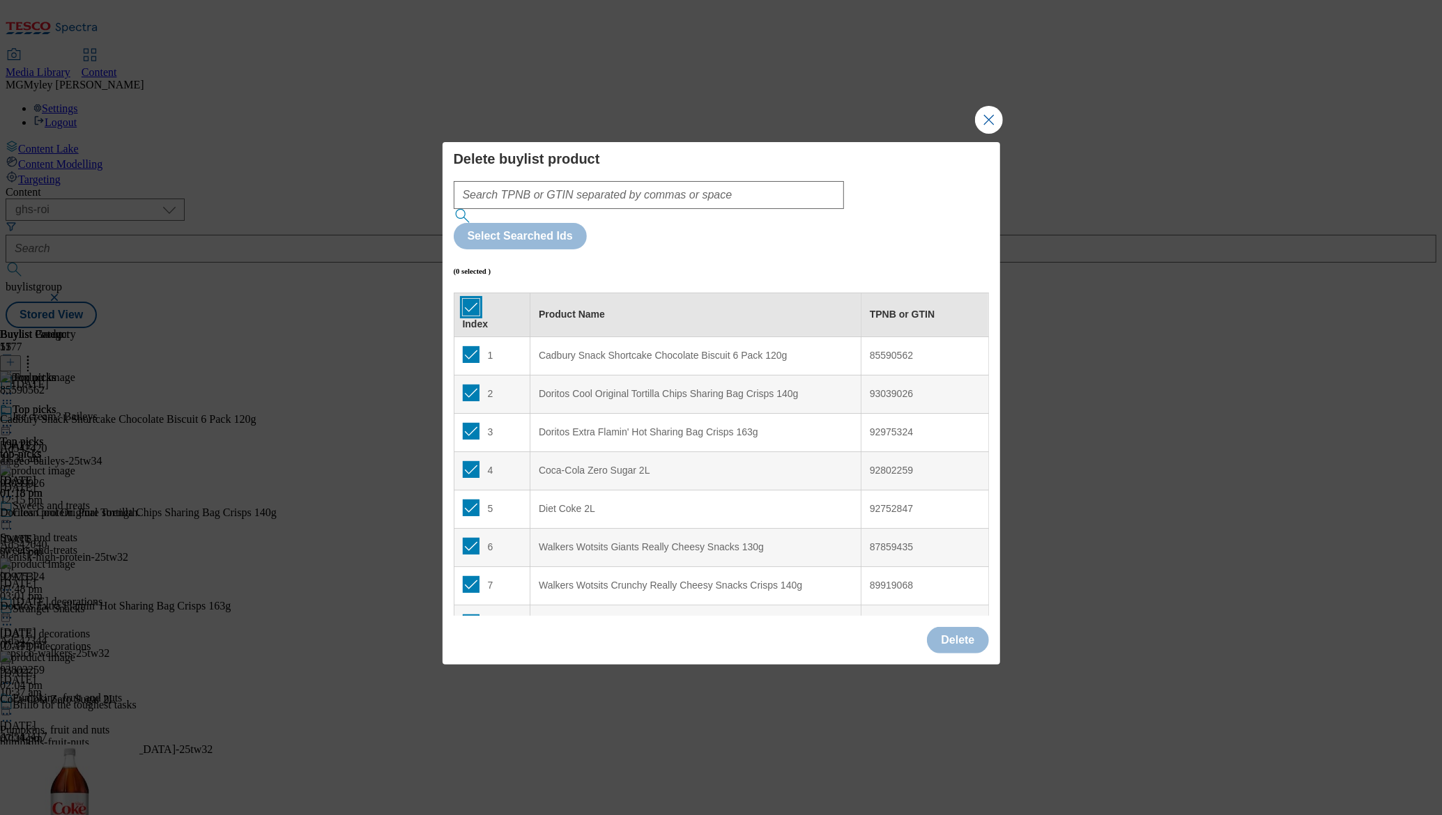
checkbox input "true"
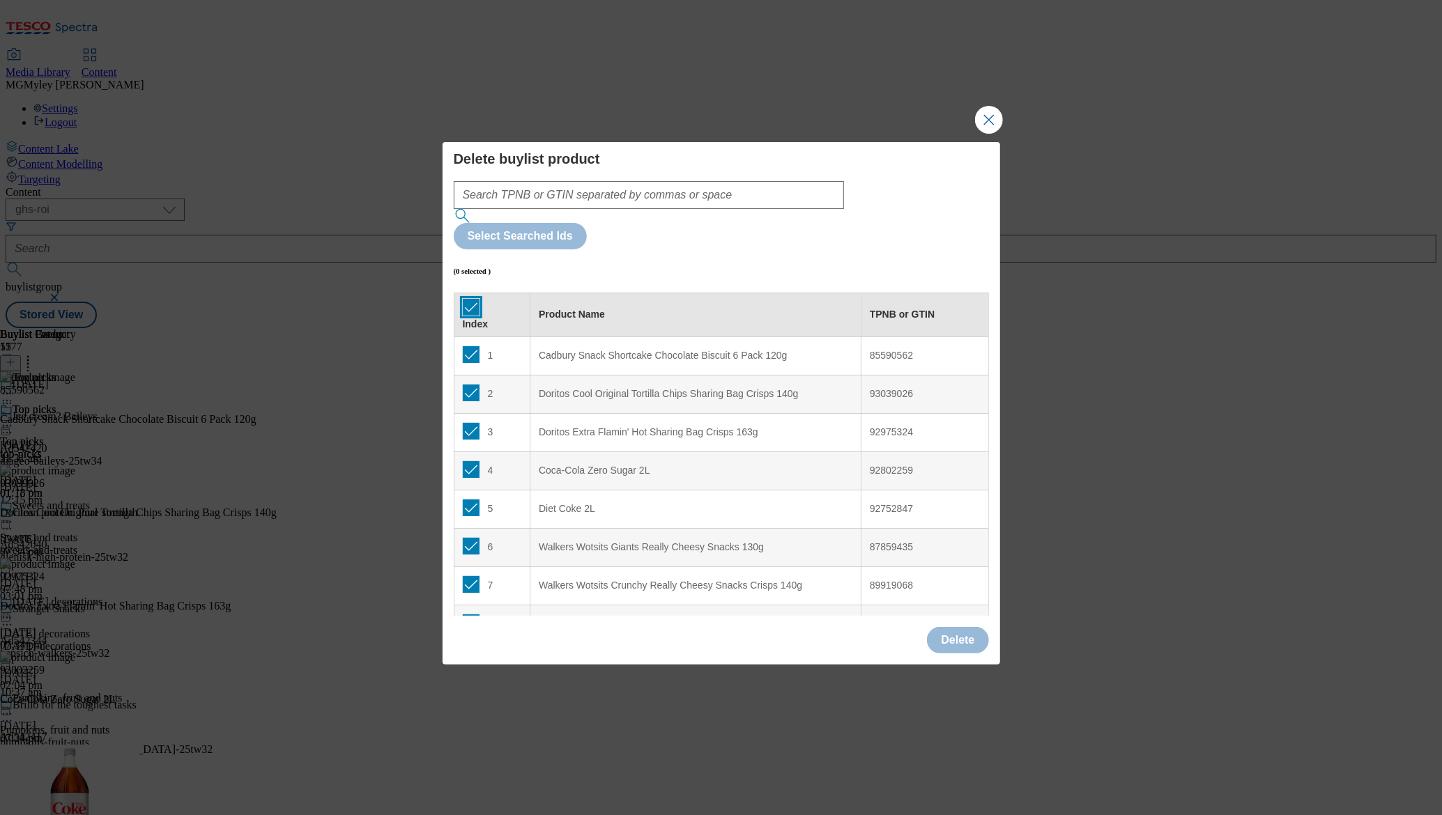
checkbox input "true"
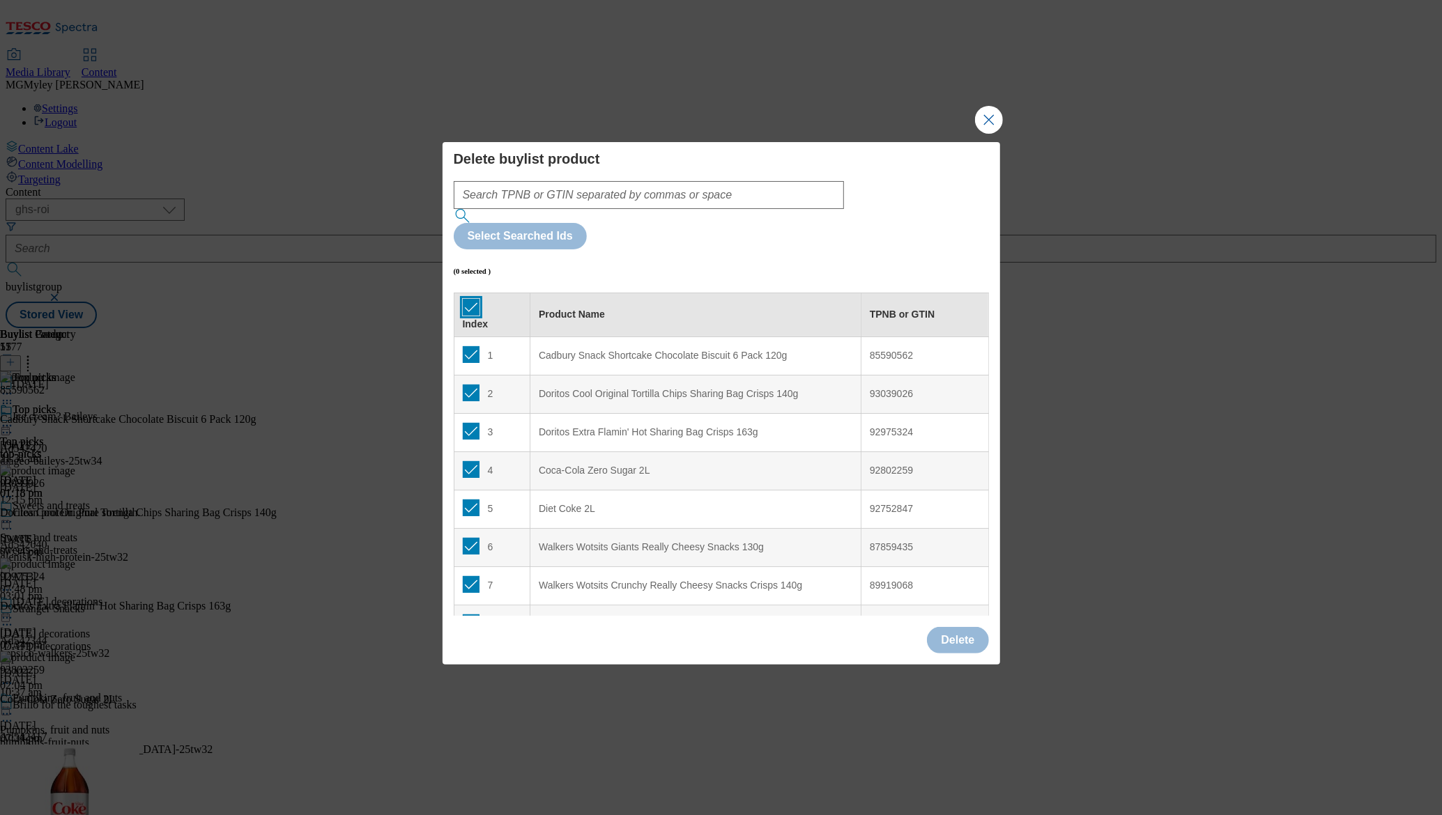
checkbox input "true"
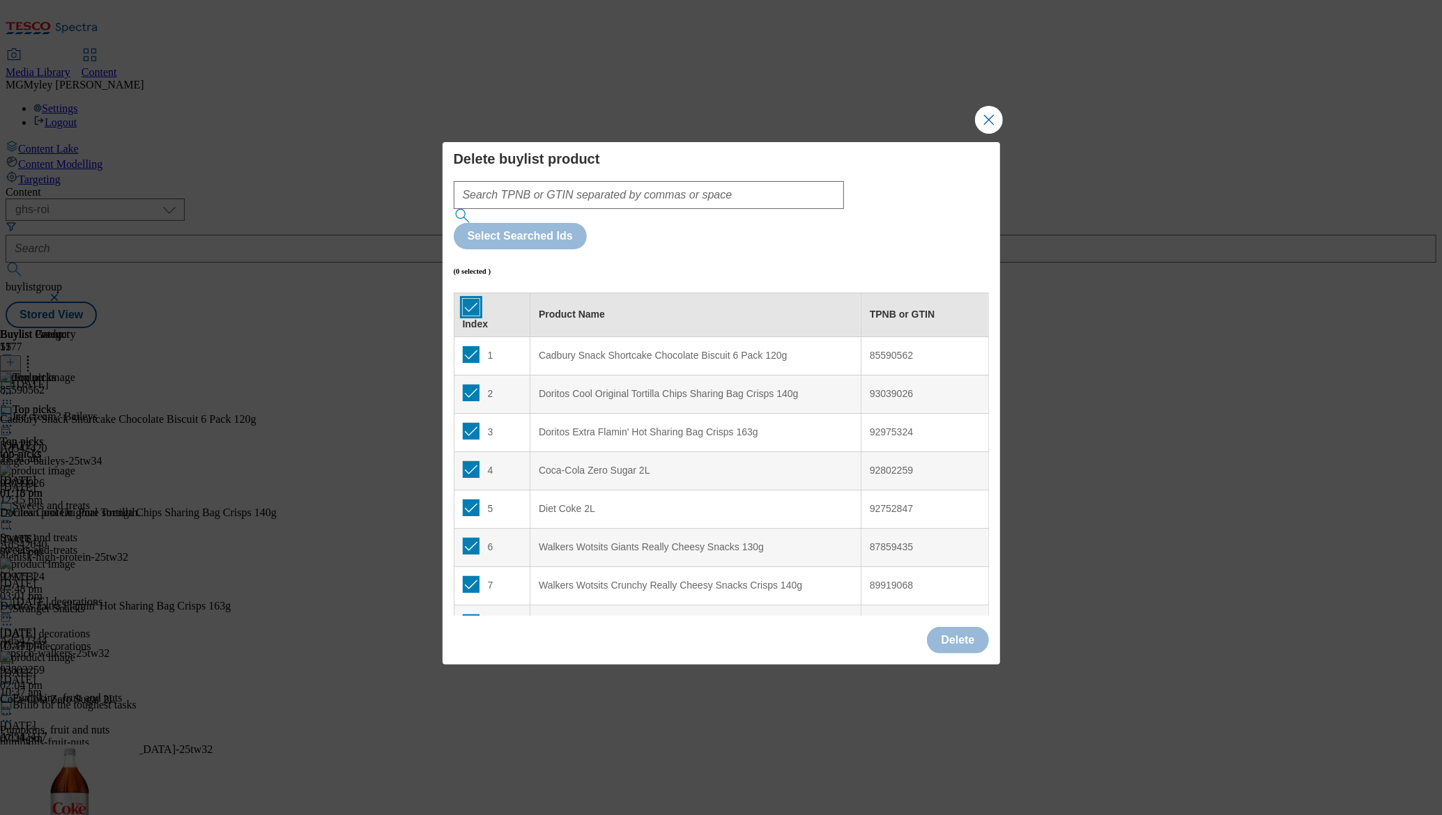
checkbox input "true"
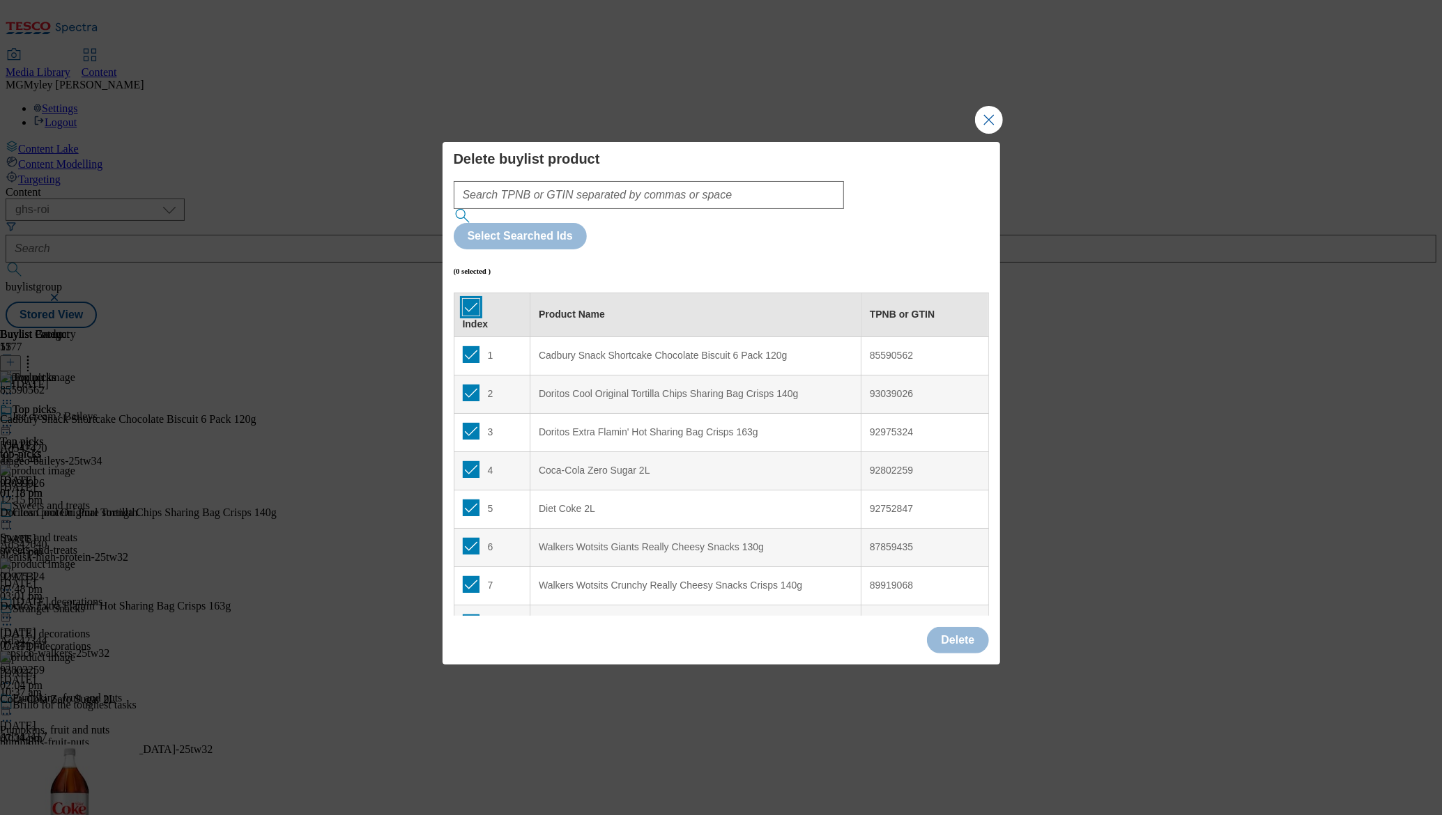
checkbox input "true"
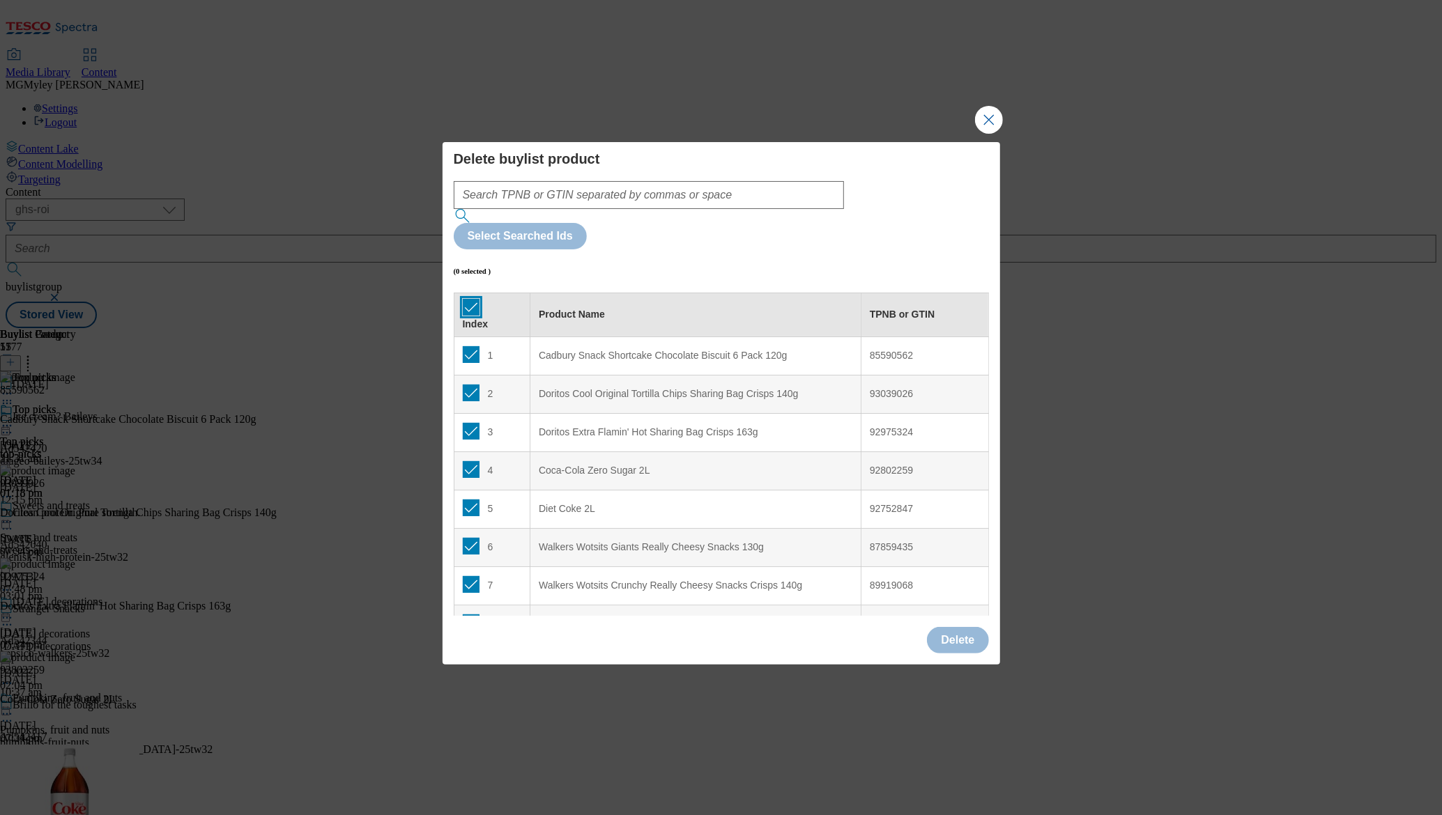
checkbox input "true"
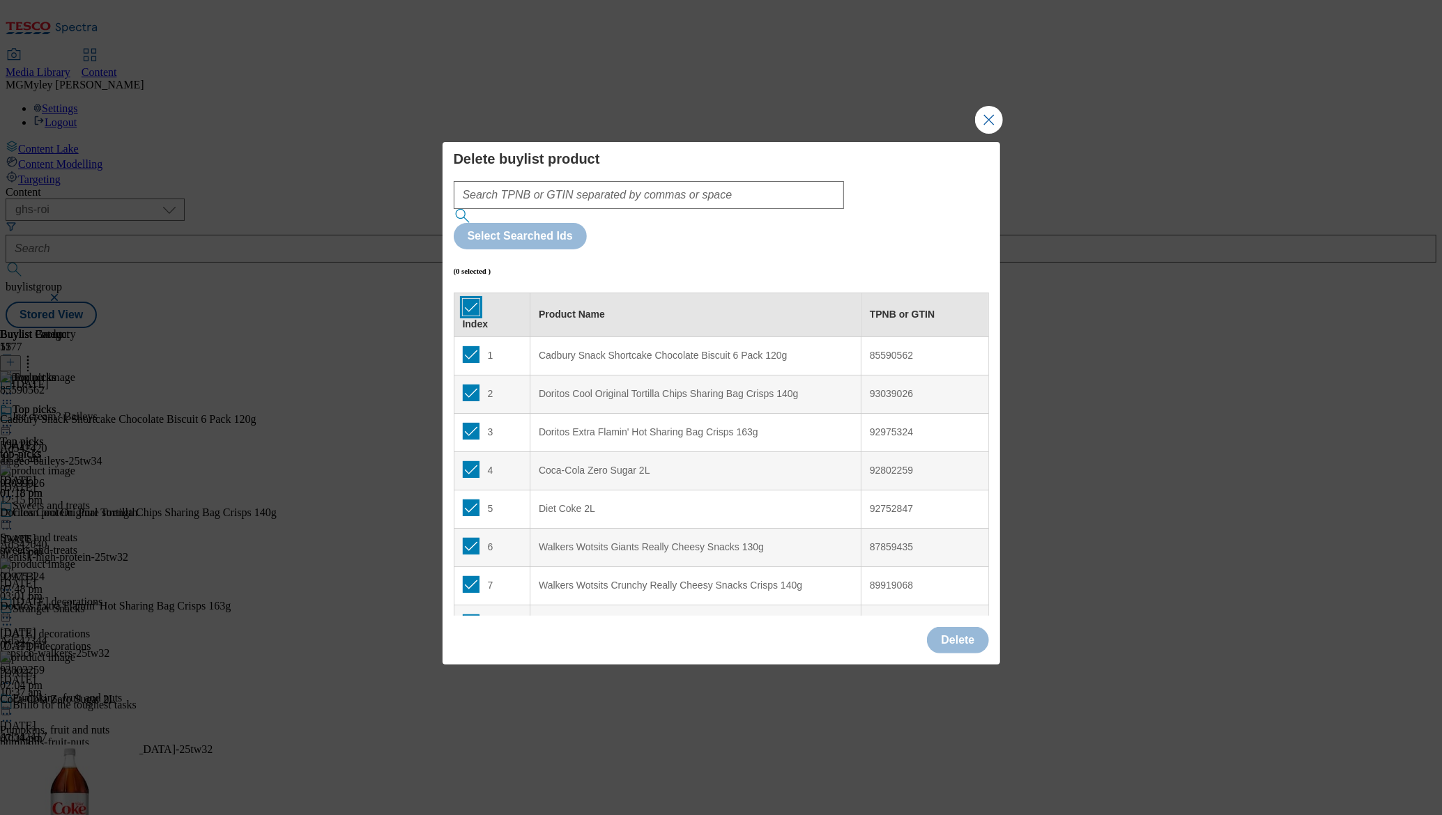
checkbox input "true"
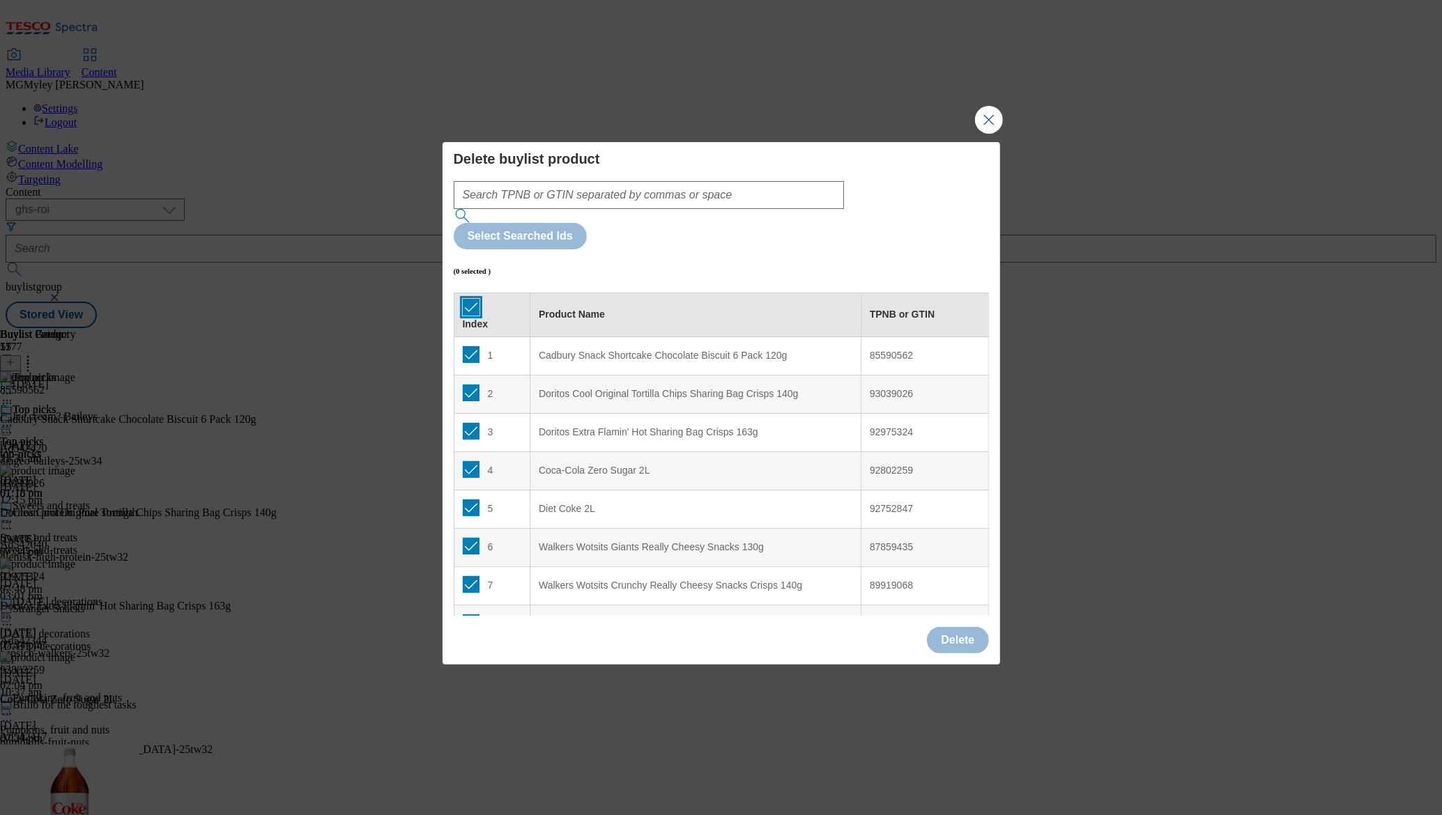
checkbox input "true"
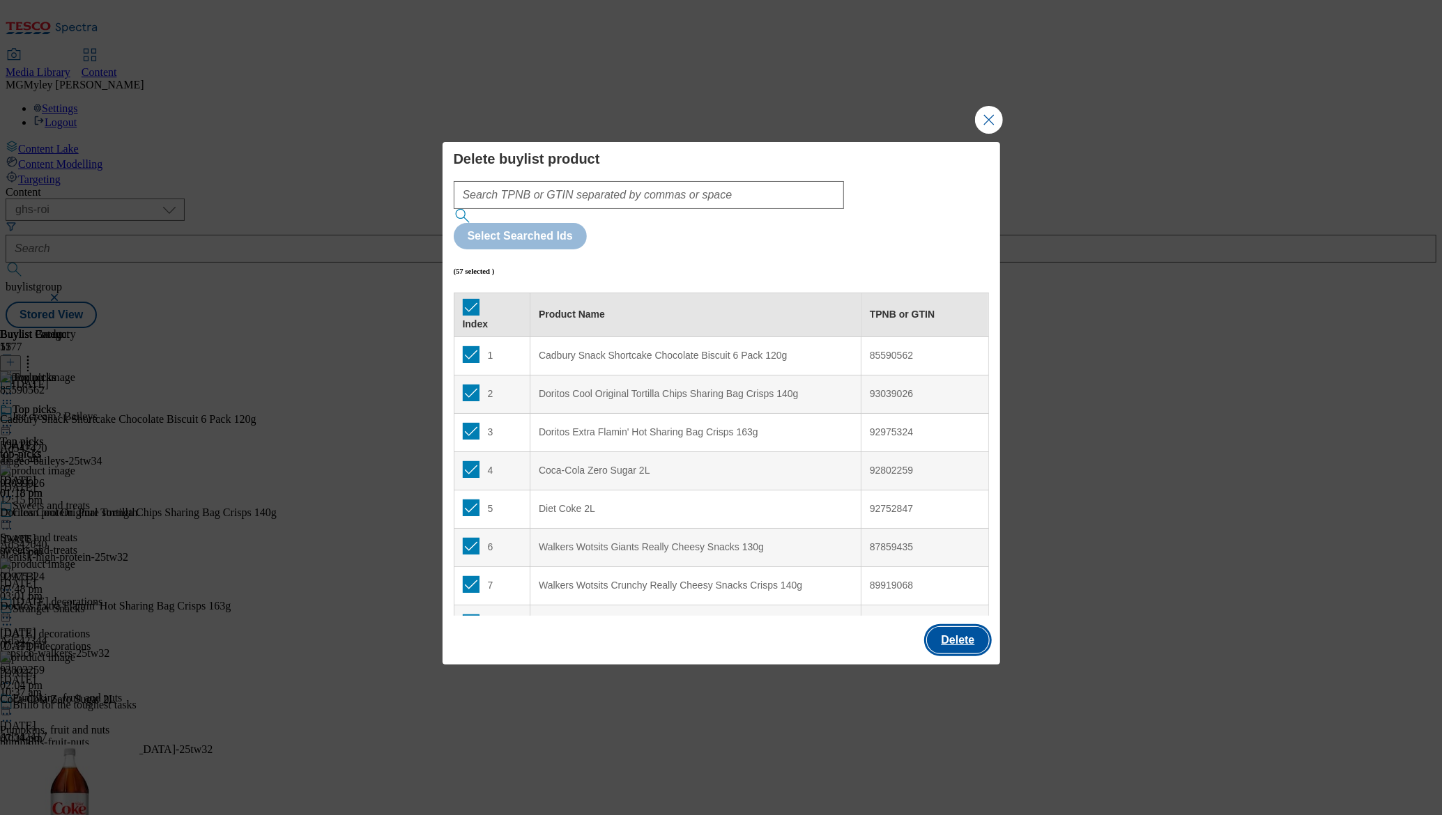
click at [963, 627] on button "Delete" at bounding box center [957, 640] width 61 height 26
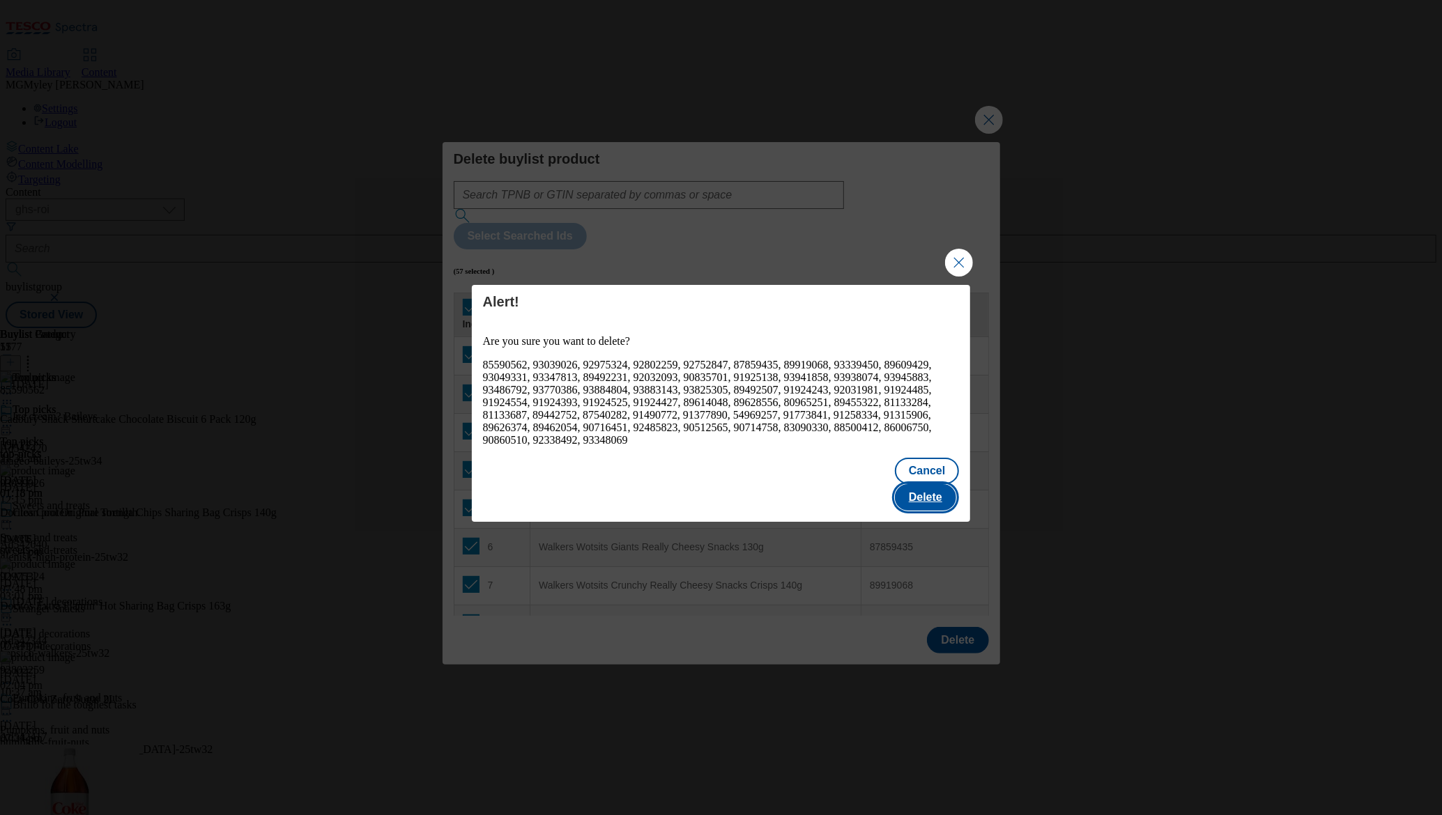
click at [940, 493] on button "Delete" at bounding box center [925, 497] width 61 height 26
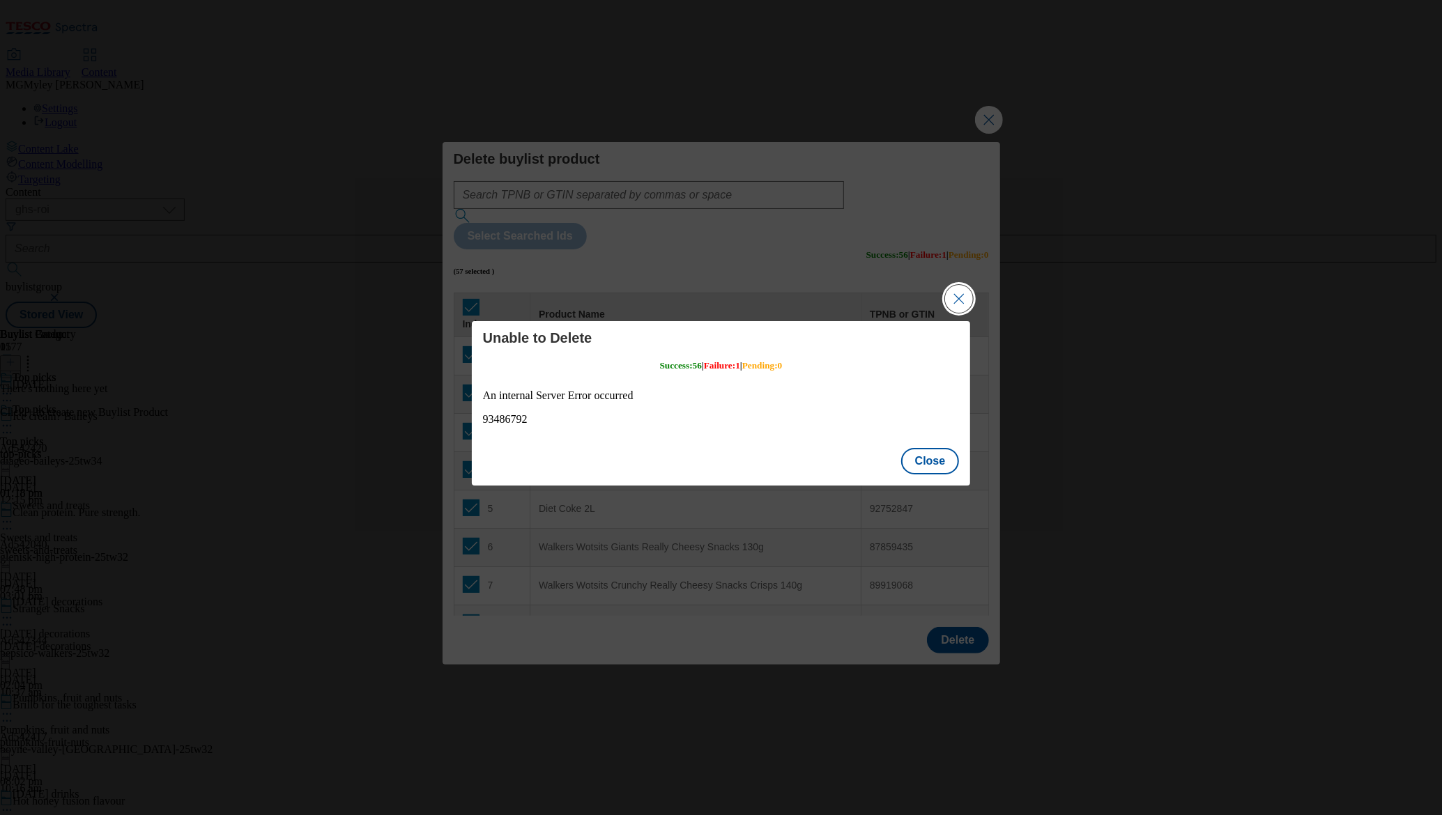
click at [956, 311] on button "Close Modal" at bounding box center [959, 299] width 28 height 28
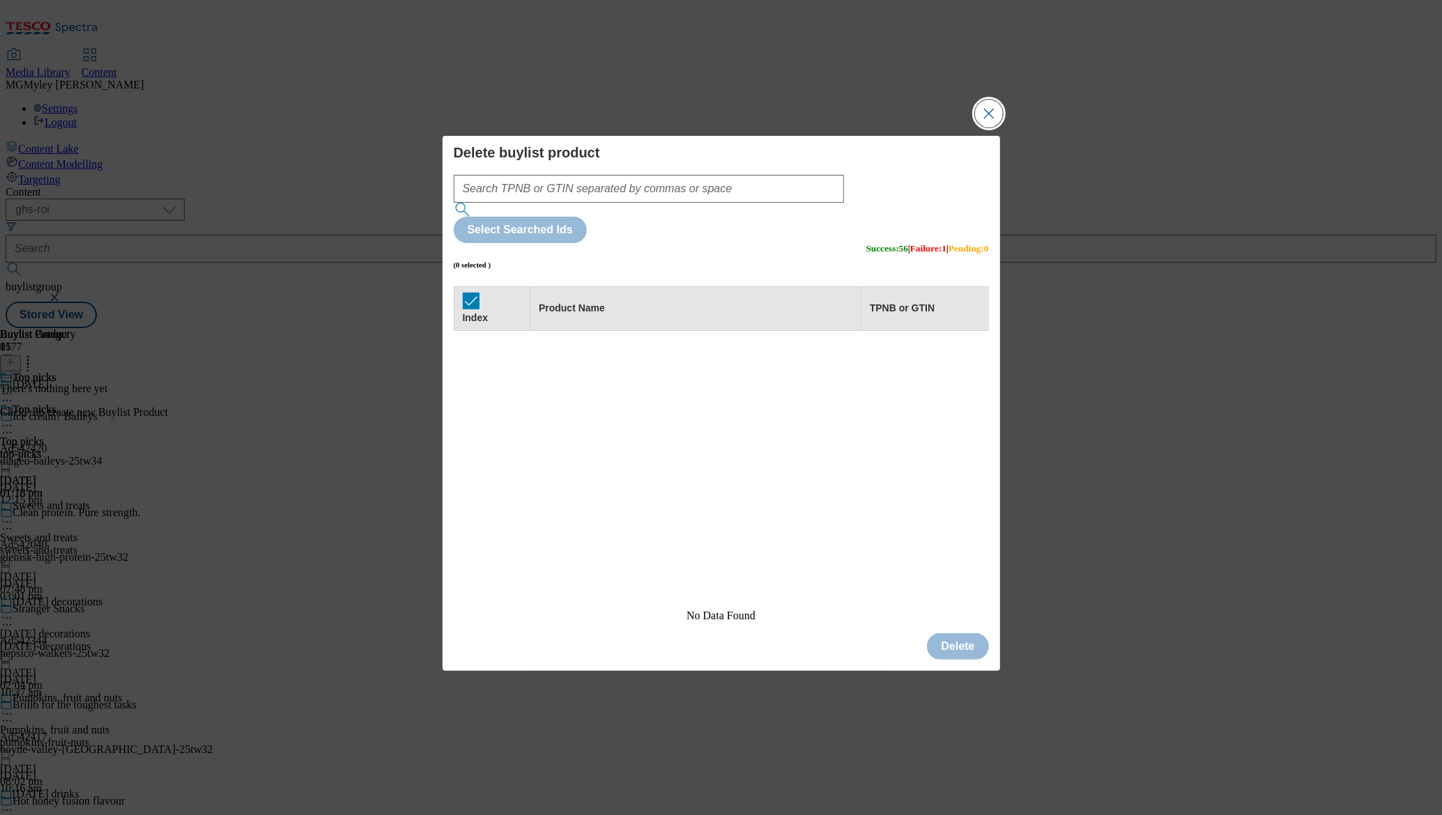
click at [989, 128] on button "Close Modal" at bounding box center [989, 114] width 28 height 28
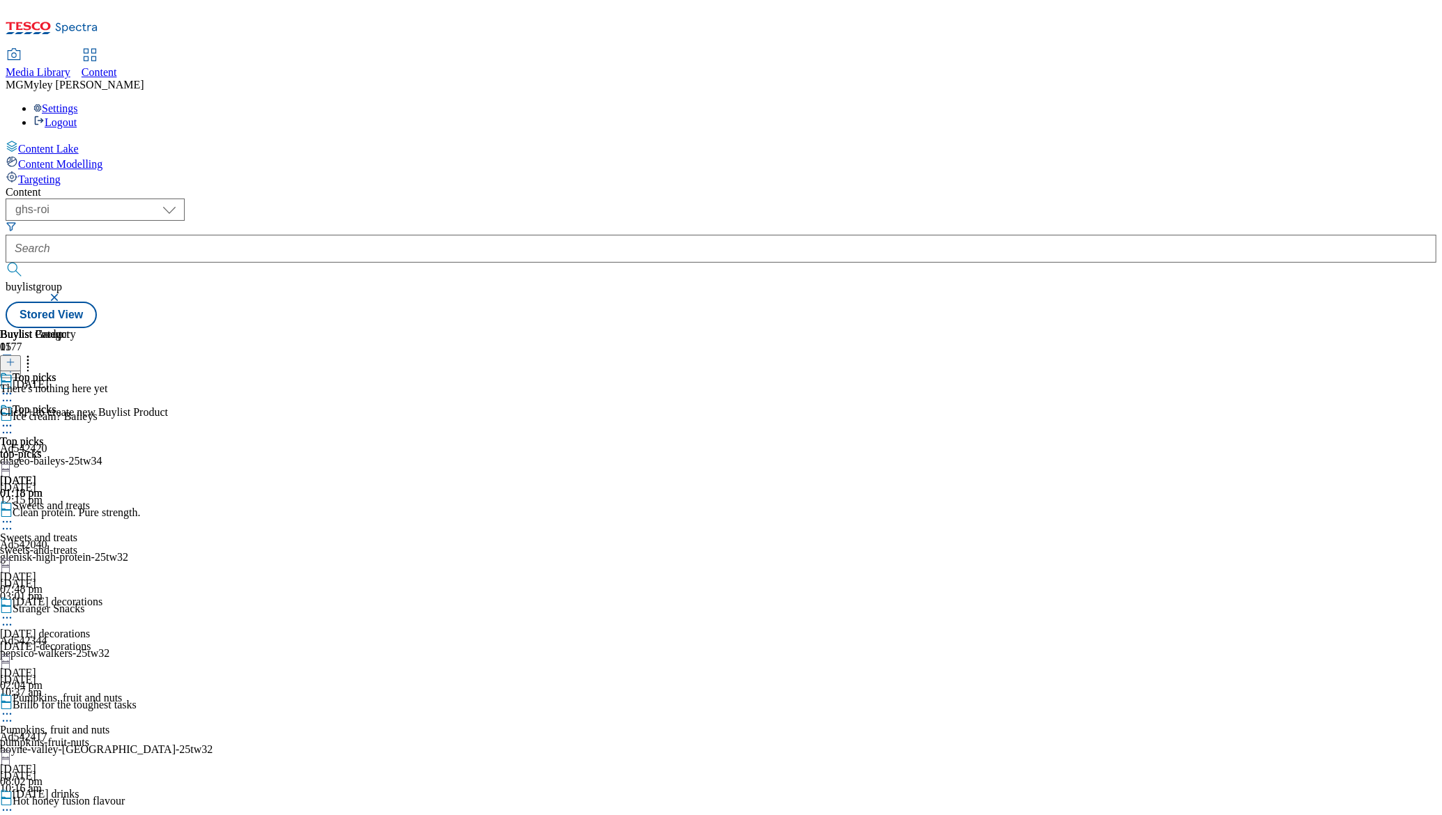
click at [168, 395] on p "There's nothing here yet" at bounding box center [84, 389] width 168 height 13
click at [137, 544] on div "sweets-and-treats" at bounding box center [68, 550] width 137 height 13
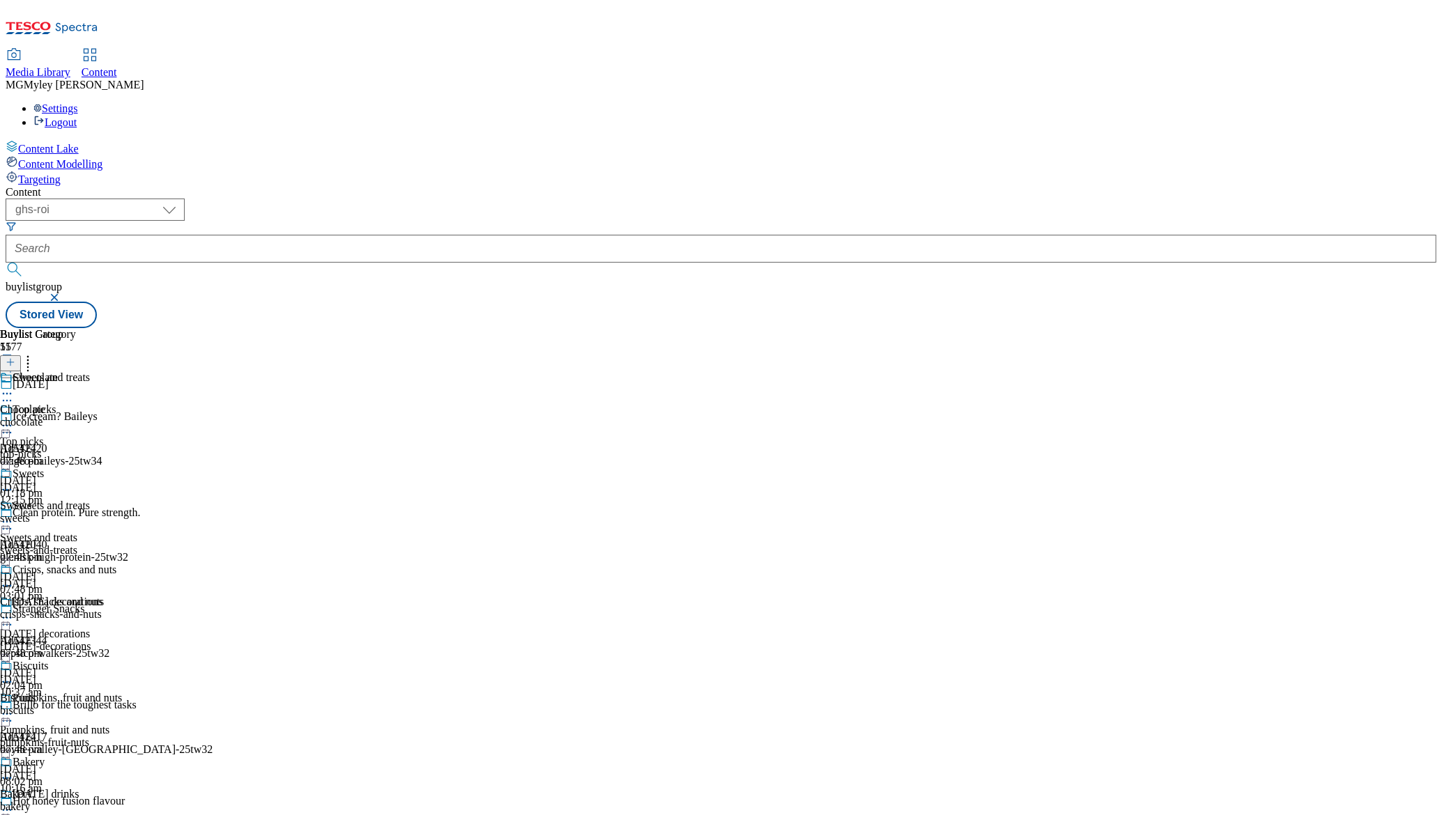
click at [137, 448] on div "top-picks" at bounding box center [68, 454] width 137 height 13
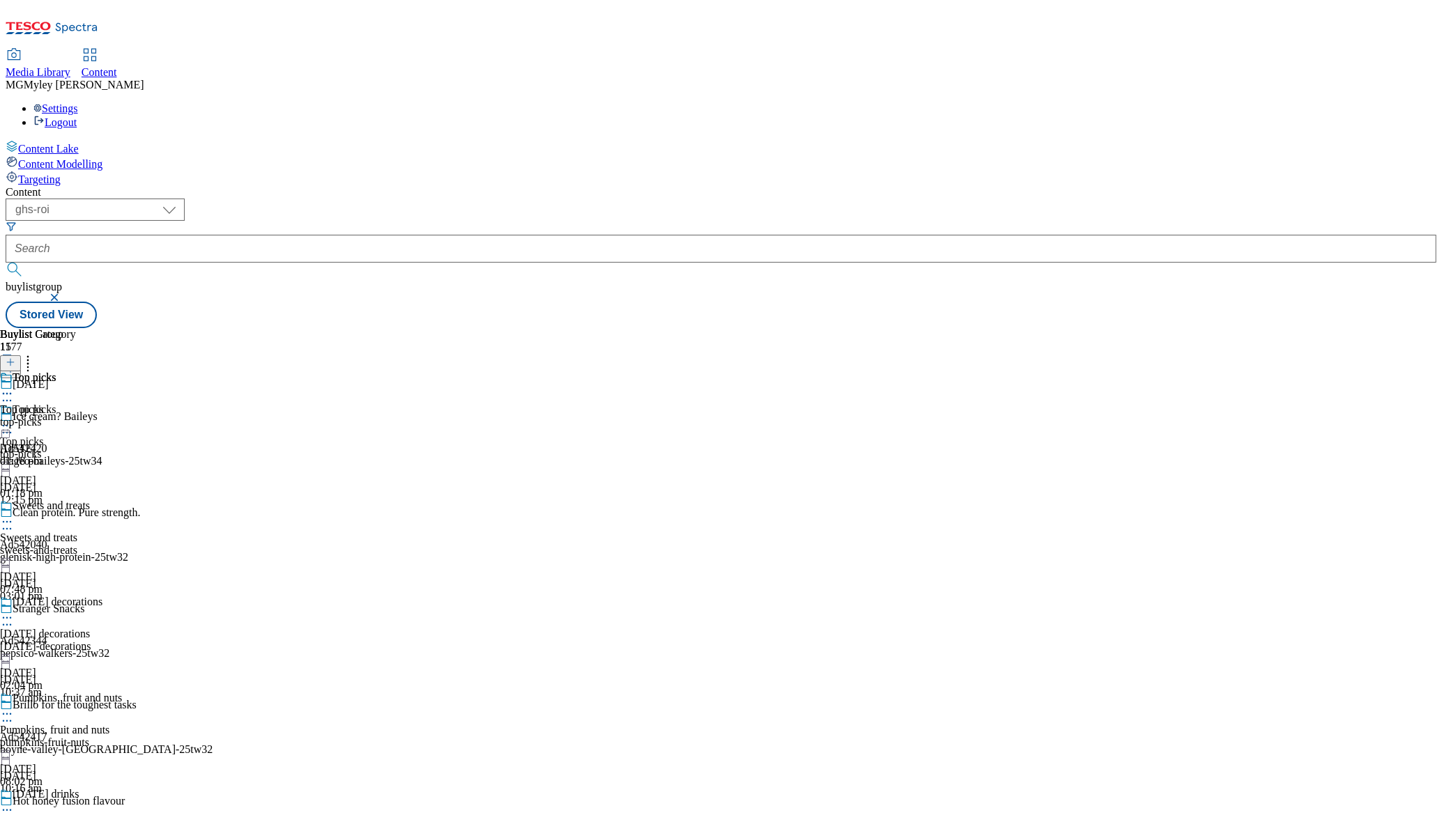
click at [43, 404] on div "Top picks" at bounding box center [21, 410] width 43 height 13
click at [15, 358] on icon at bounding box center [11, 363] width 10 height 10
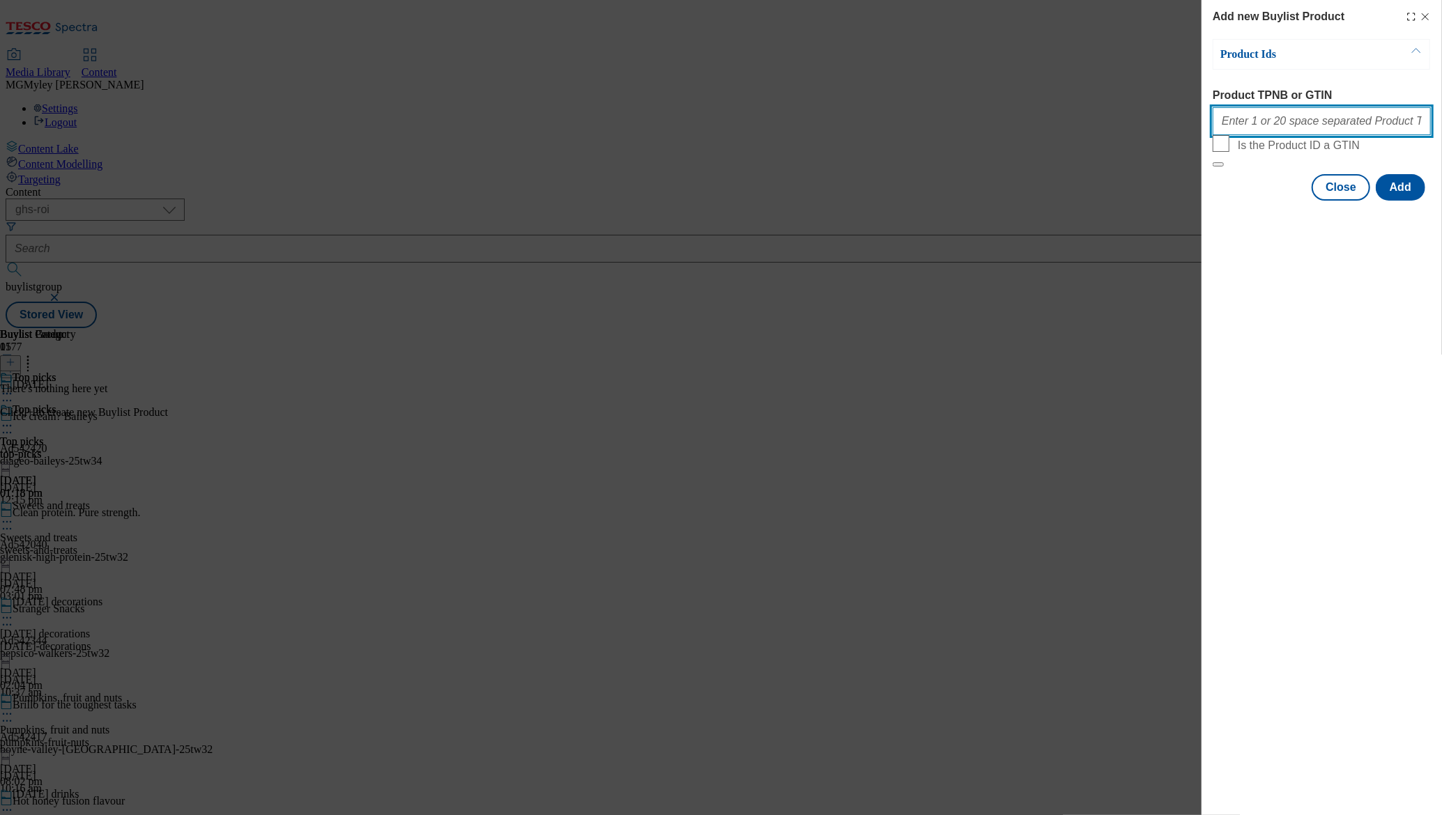
click at [1300, 127] on input "Product TPNB or GTIN" at bounding box center [1322, 121] width 218 height 28
paste input "97268497 92601687 92380647 92865587 79749065 96633533 96439366 96542491 92204800"
type input "97268497 92601687 92380647 92865587 79749065 96633533 96439366 96542491 92204800"
click at [1410, 201] on button "Add" at bounding box center [1400, 187] width 49 height 26
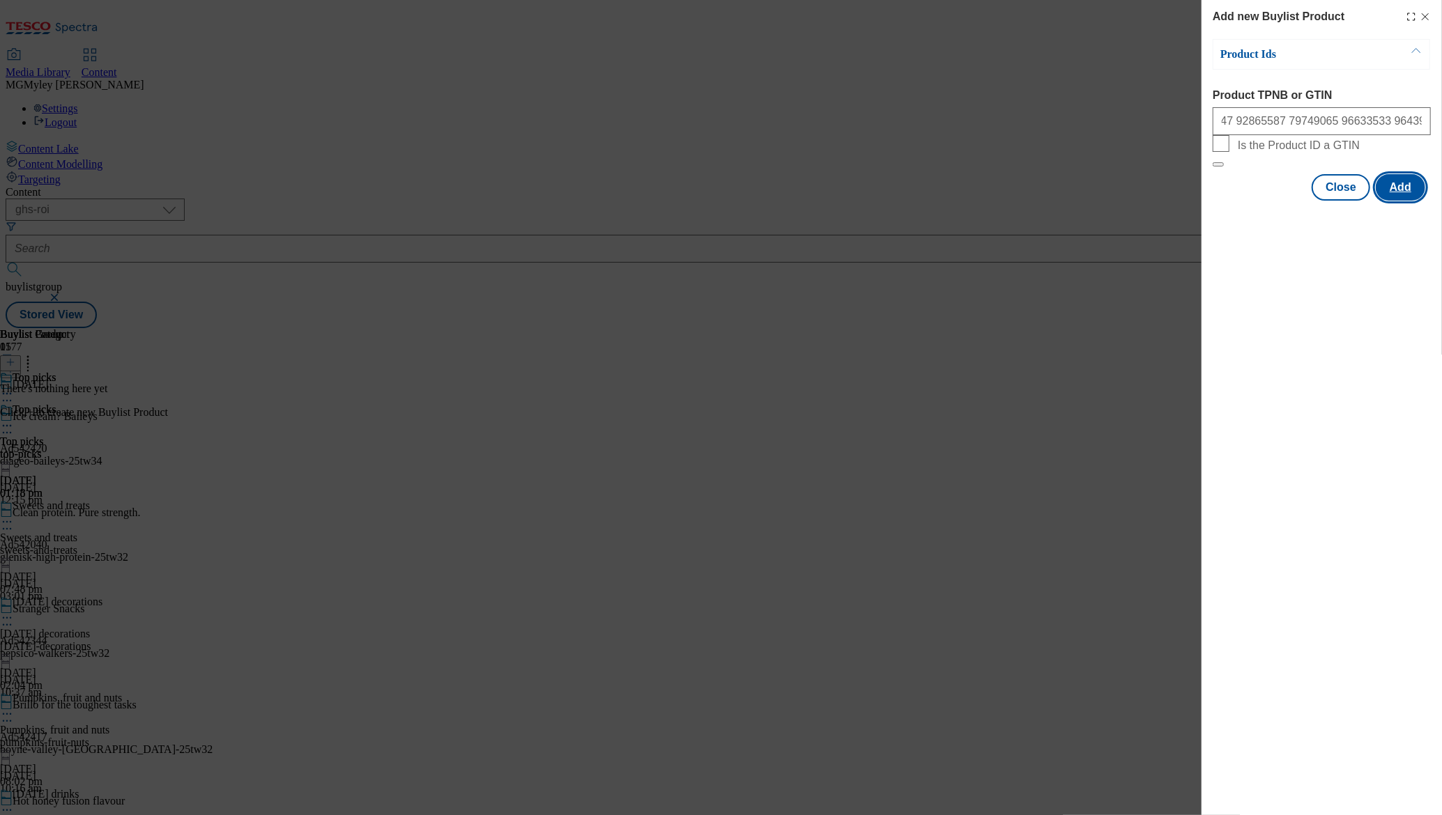
scroll to position [0, 0]
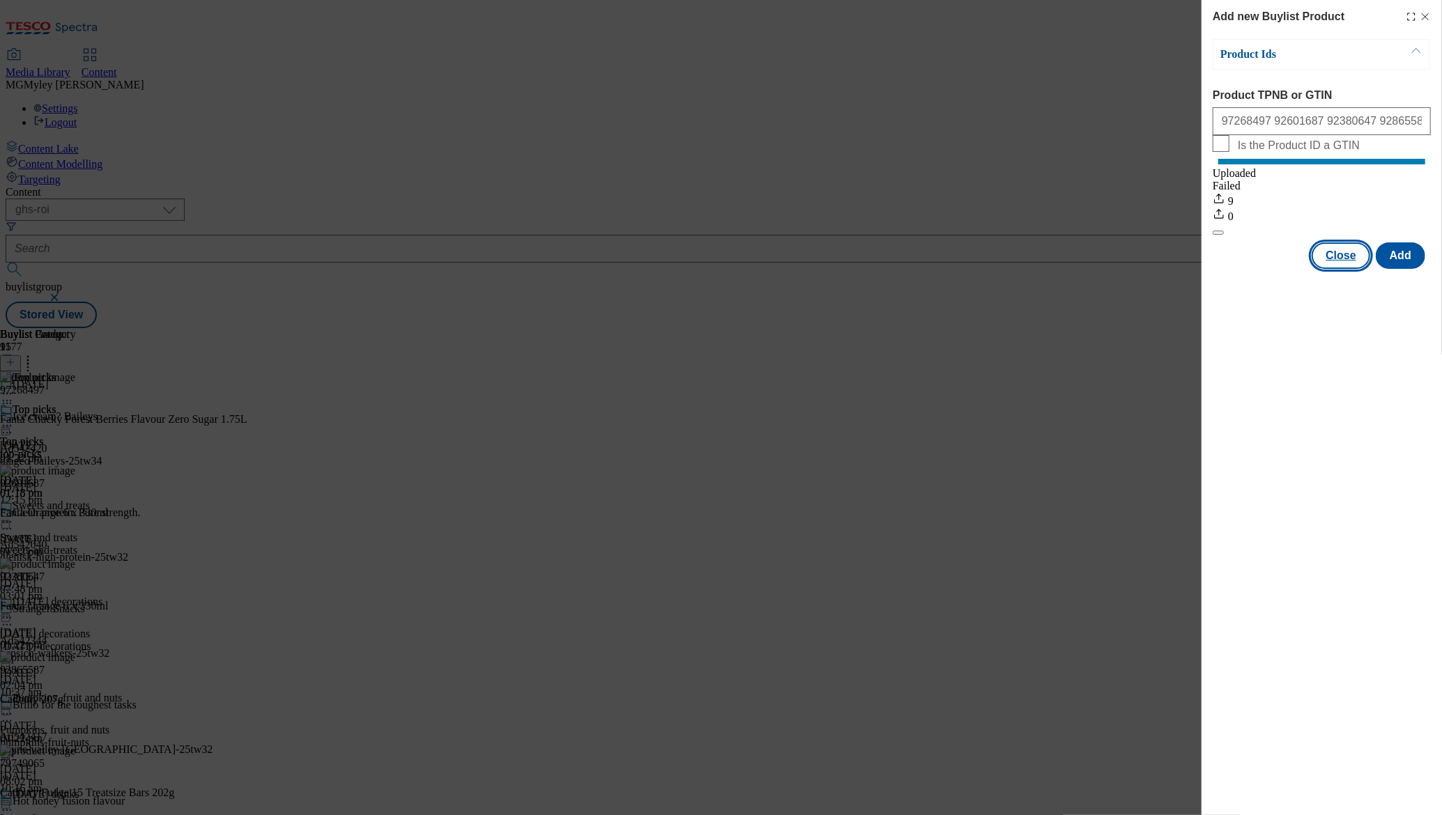
click at [1340, 269] on button "Close" at bounding box center [1341, 256] width 59 height 26
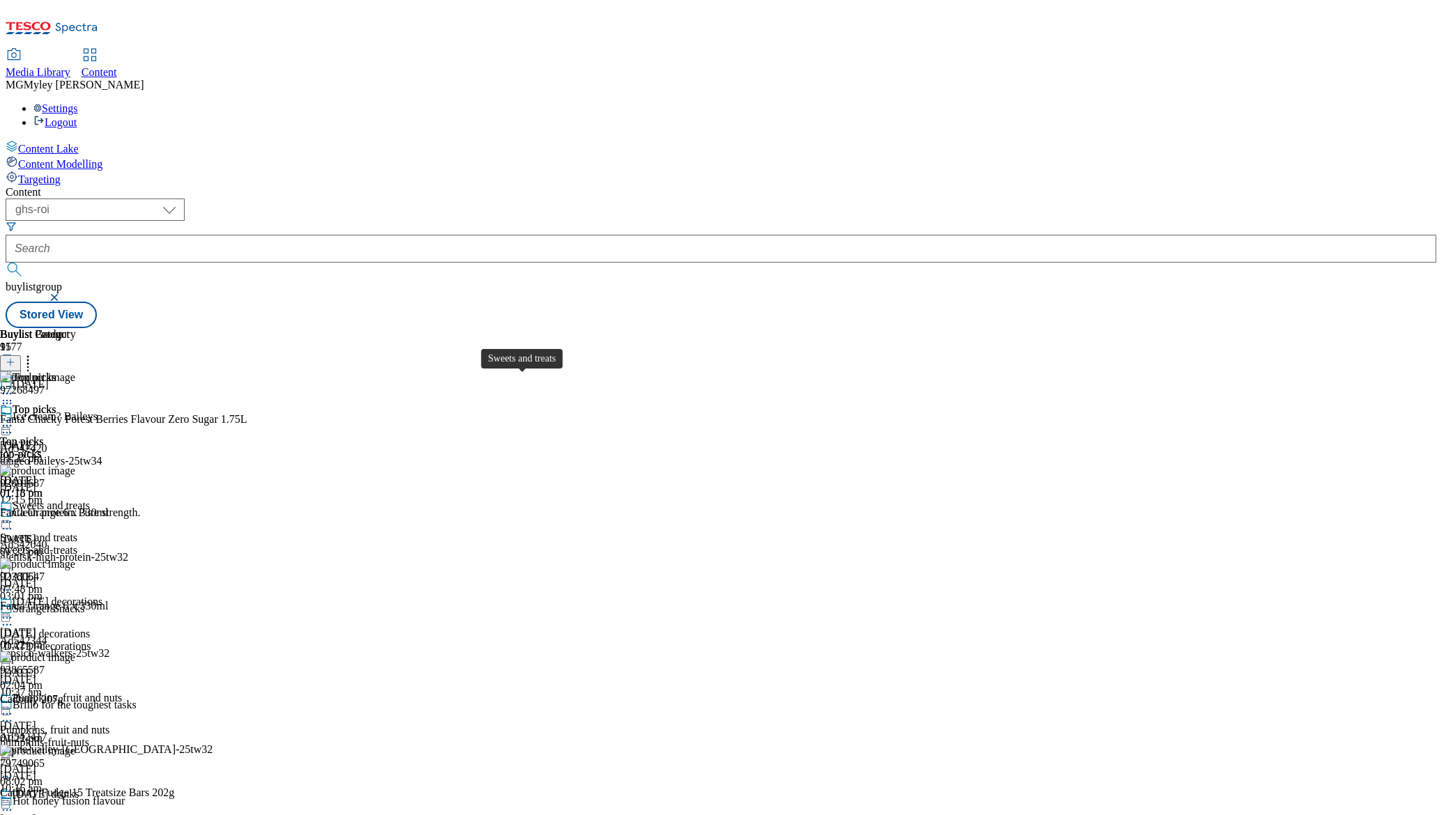
click at [137, 544] on div "sweets-and-treats" at bounding box center [68, 550] width 137 height 13
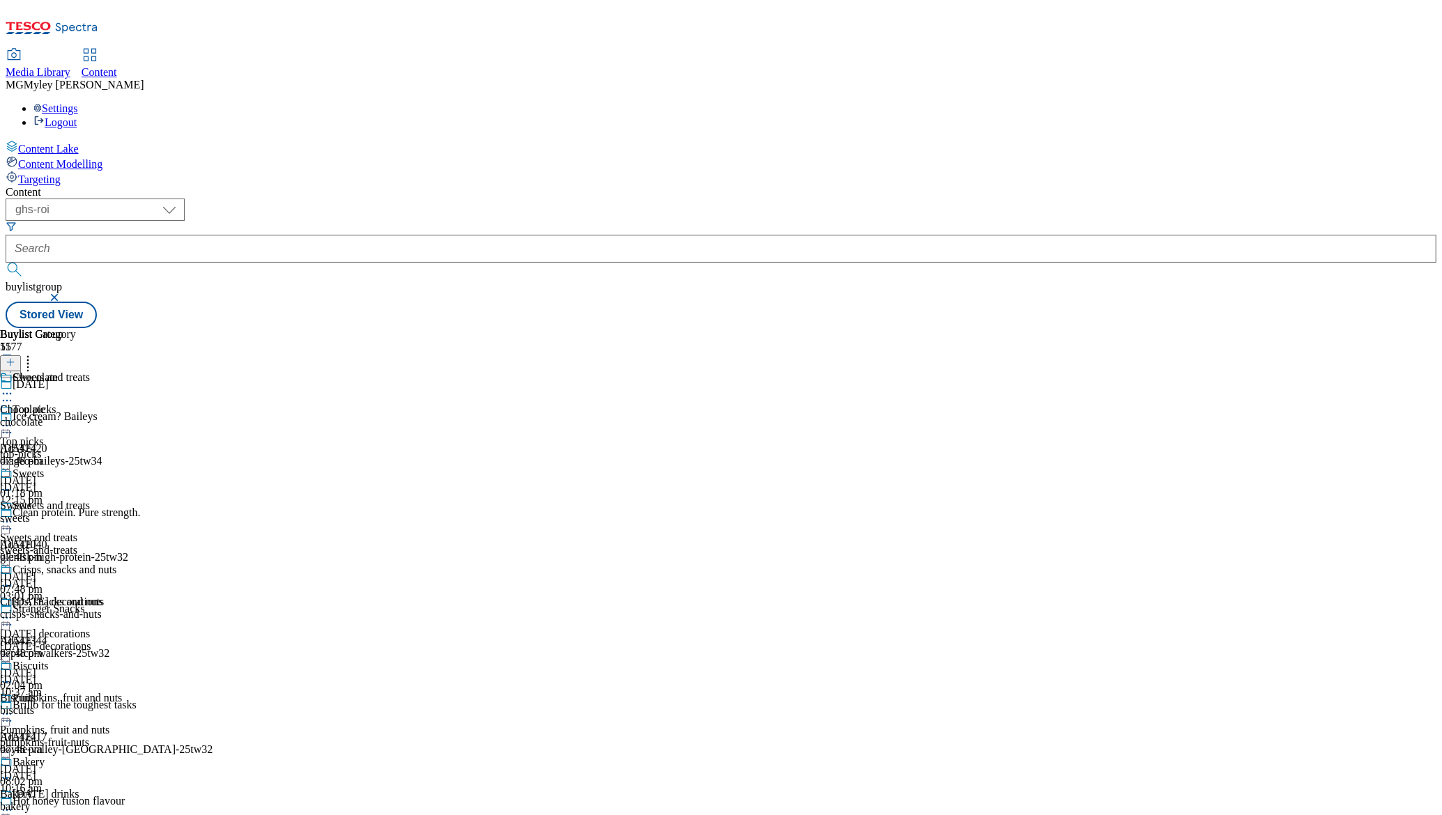
click at [137, 448] on div "top-picks" at bounding box center [68, 454] width 137 height 13
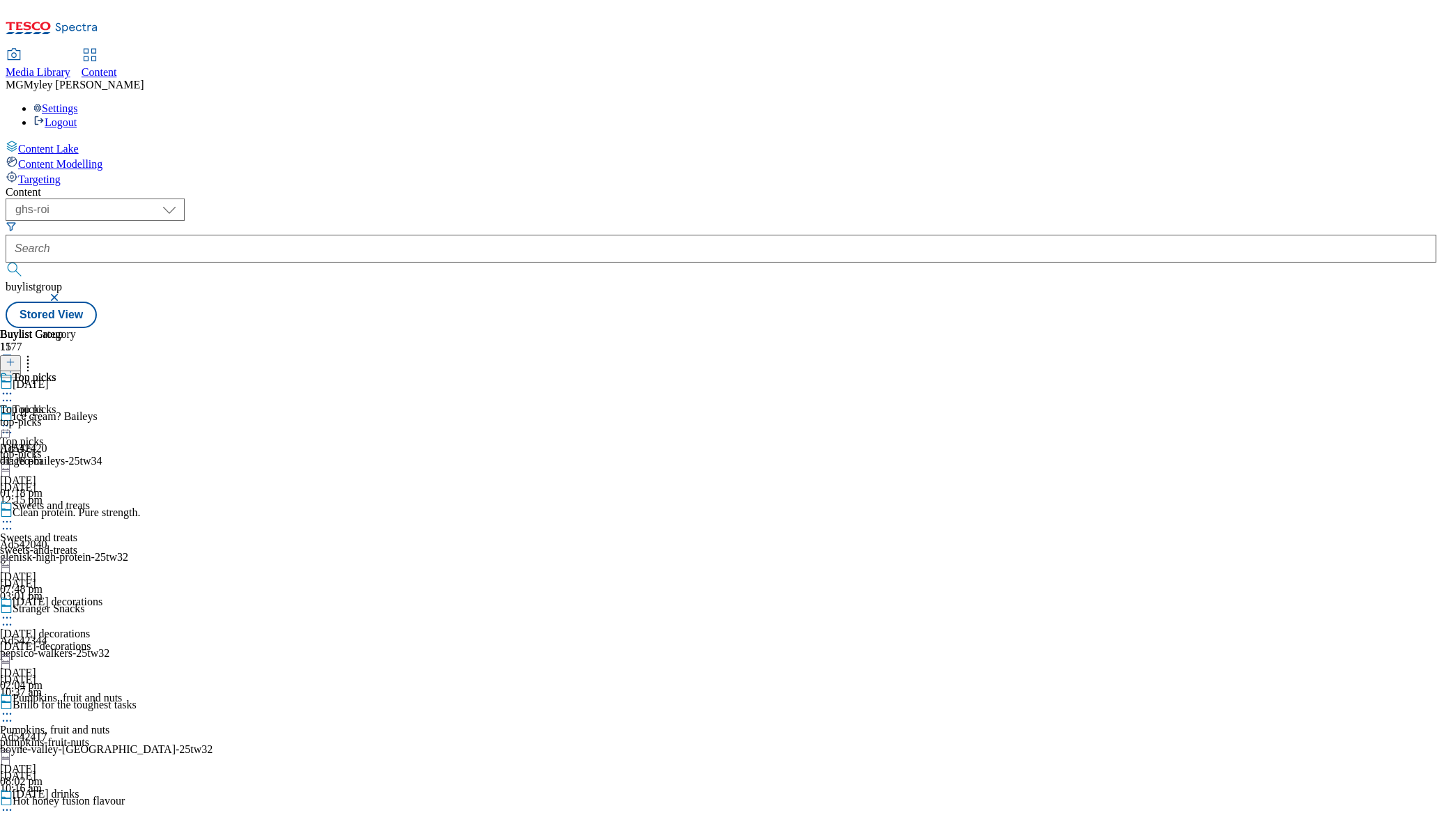
click at [14, 419] on icon at bounding box center [7, 426] width 14 height 14
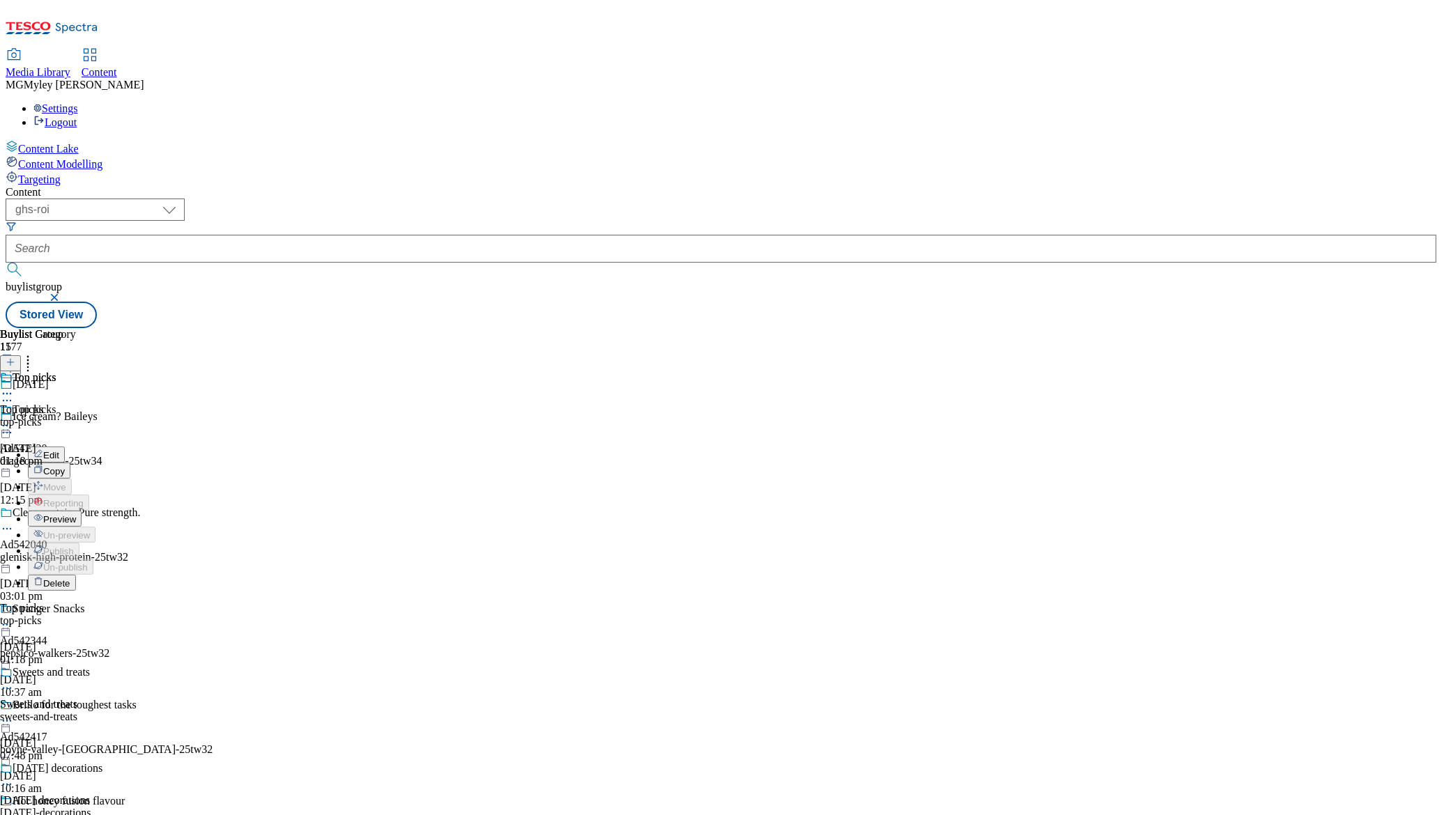
click at [76, 514] on span "Preview" at bounding box center [59, 519] width 33 height 10
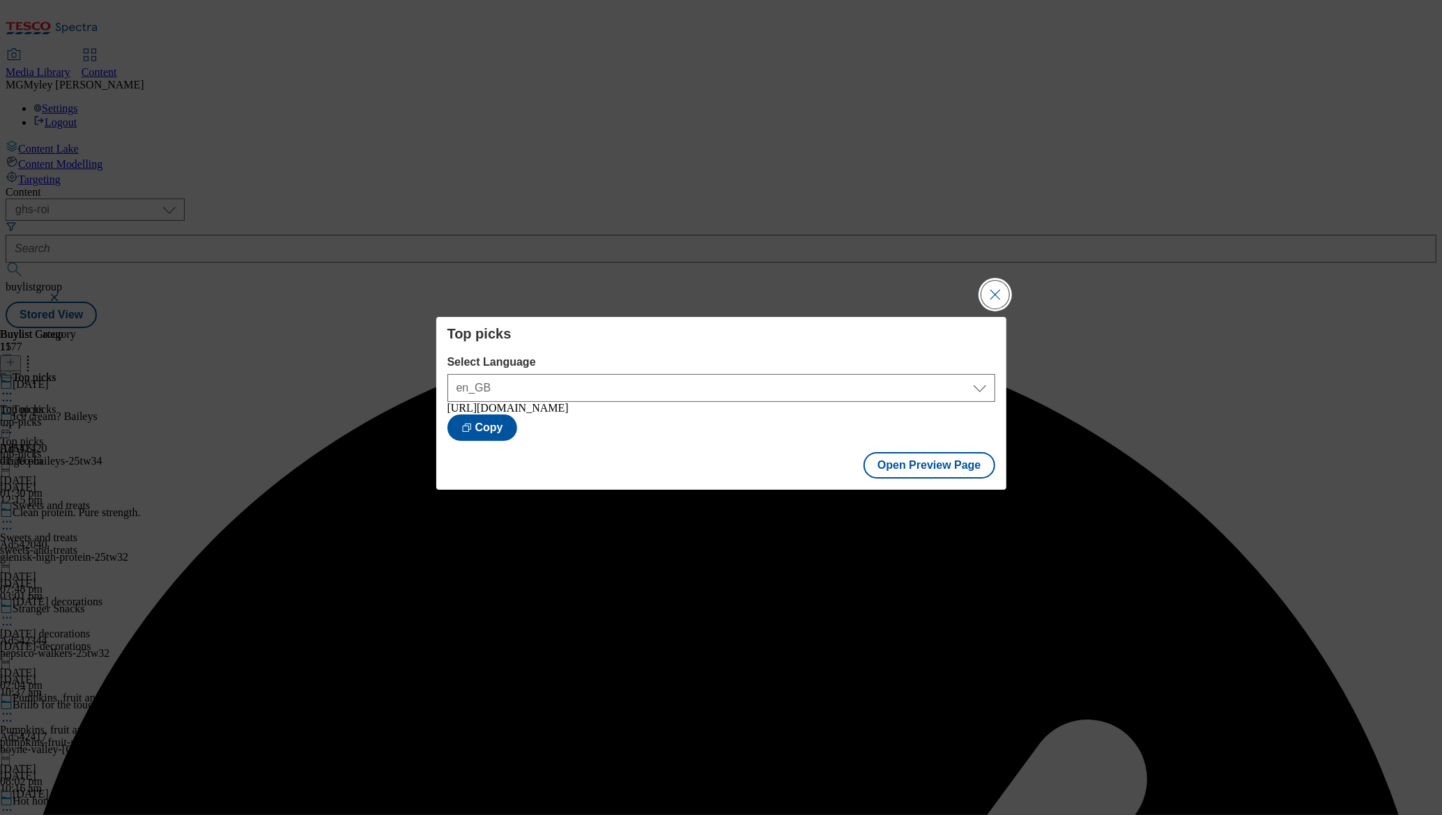
click at [993, 292] on button "Close Modal" at bounding box center [995, 295] width 28 height 28
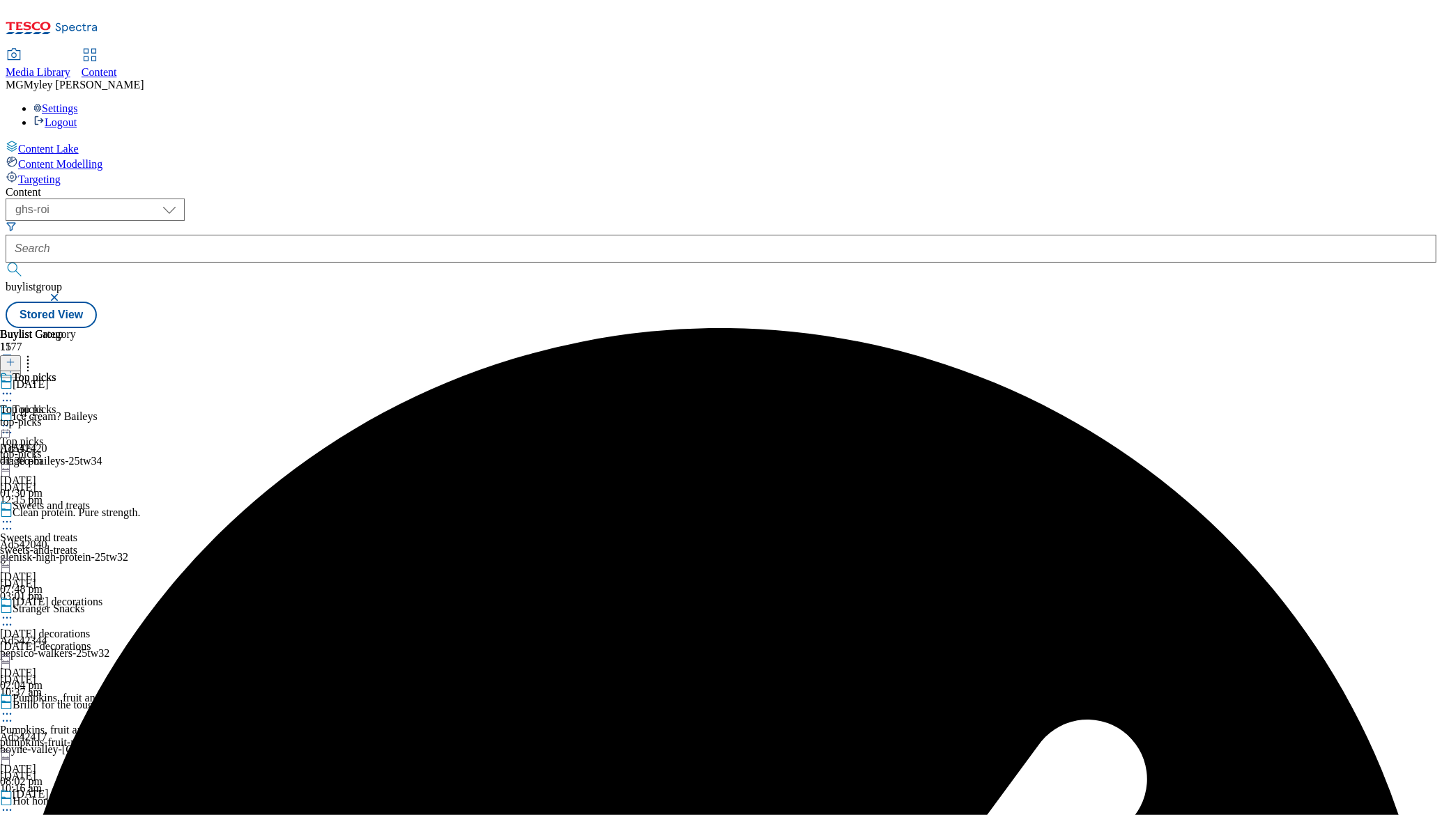
click at [14, 419] on icon at bounding box center [7, 426] width 14 height 14
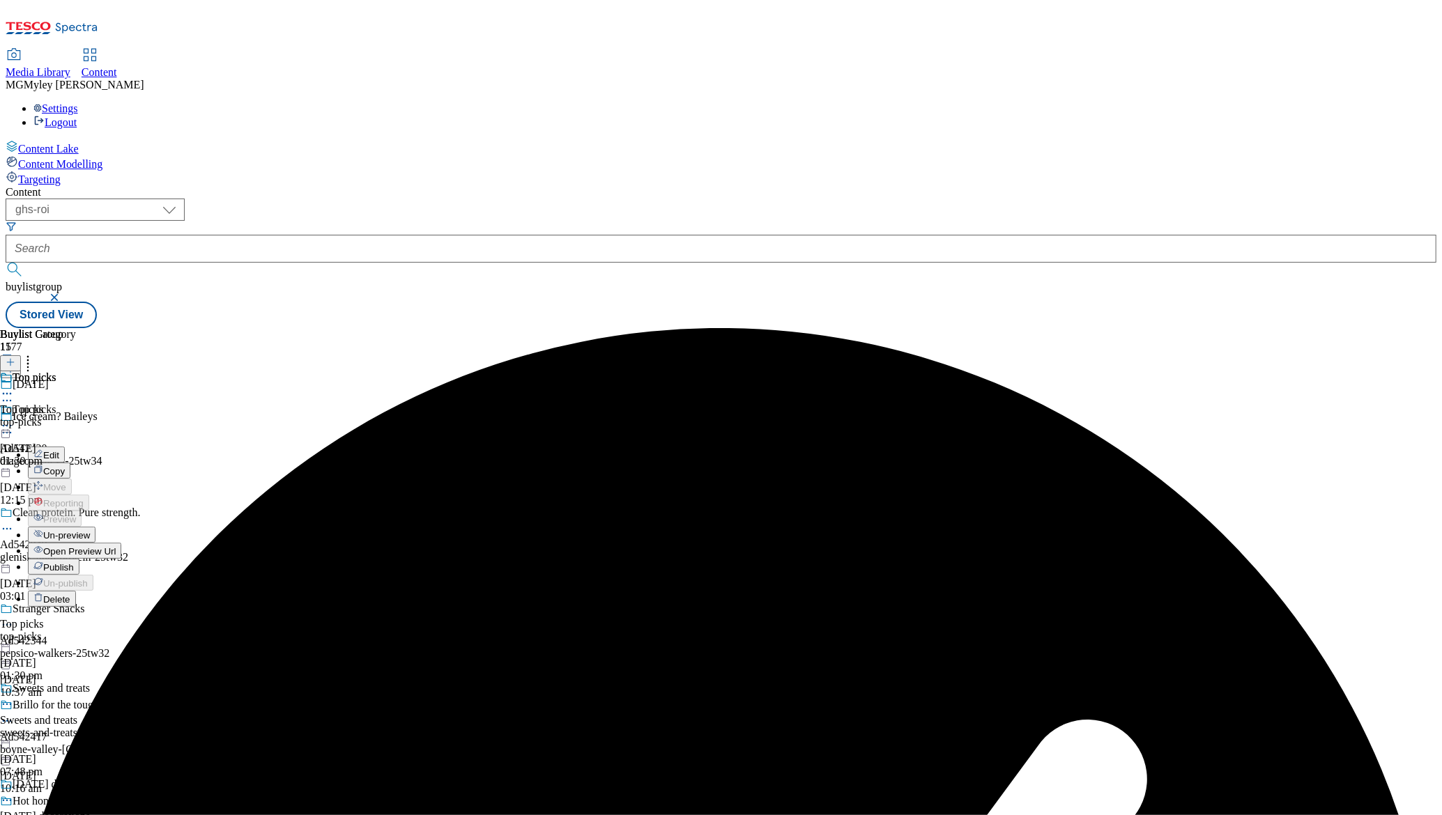
click at [74, 562] on span "Publish" at bounding box center [58, 567] width 31 height 10
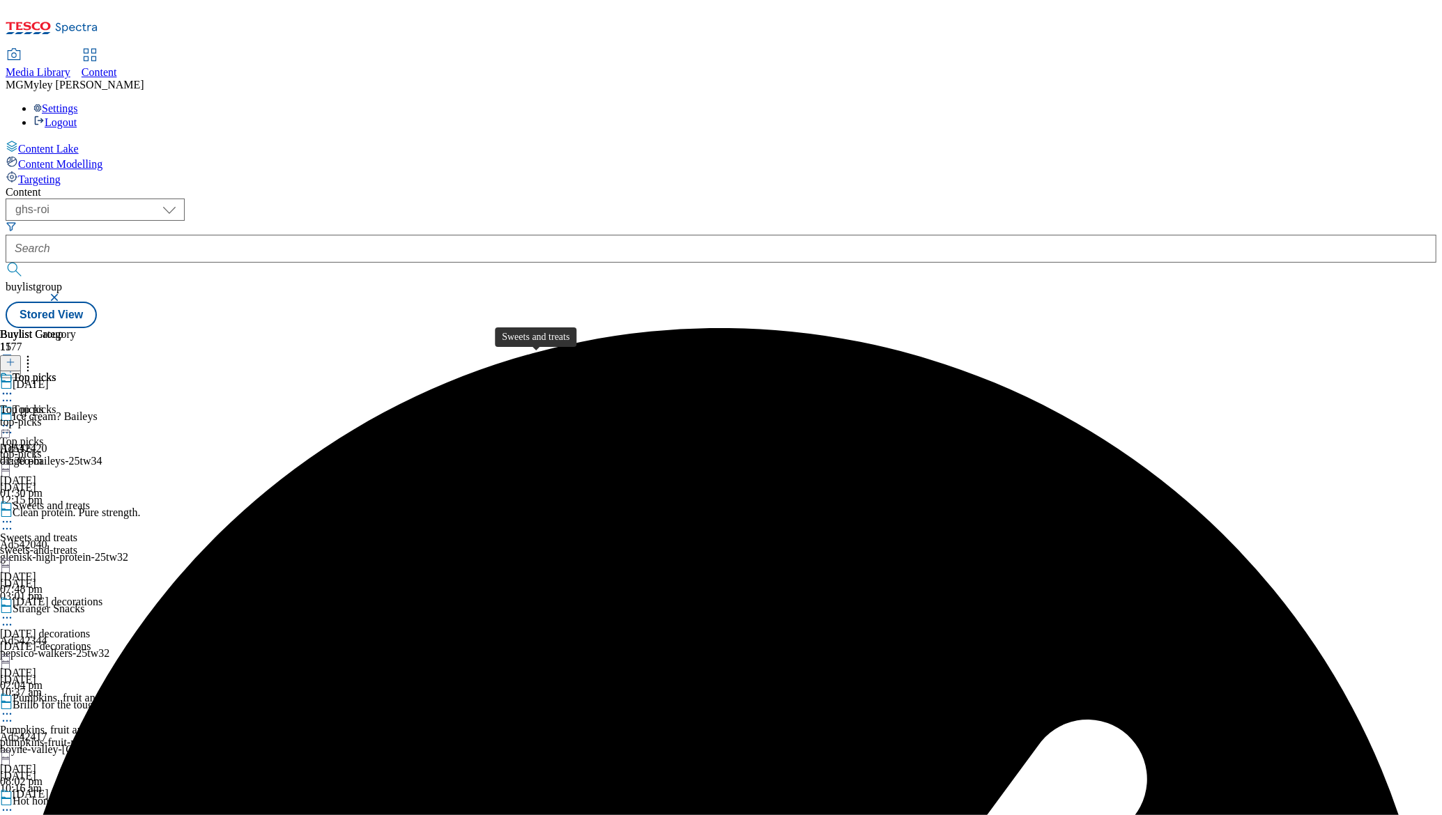
click at [90, 500] on span "Sweets and treats" at bounding box center [51, 507] width 77 height 15
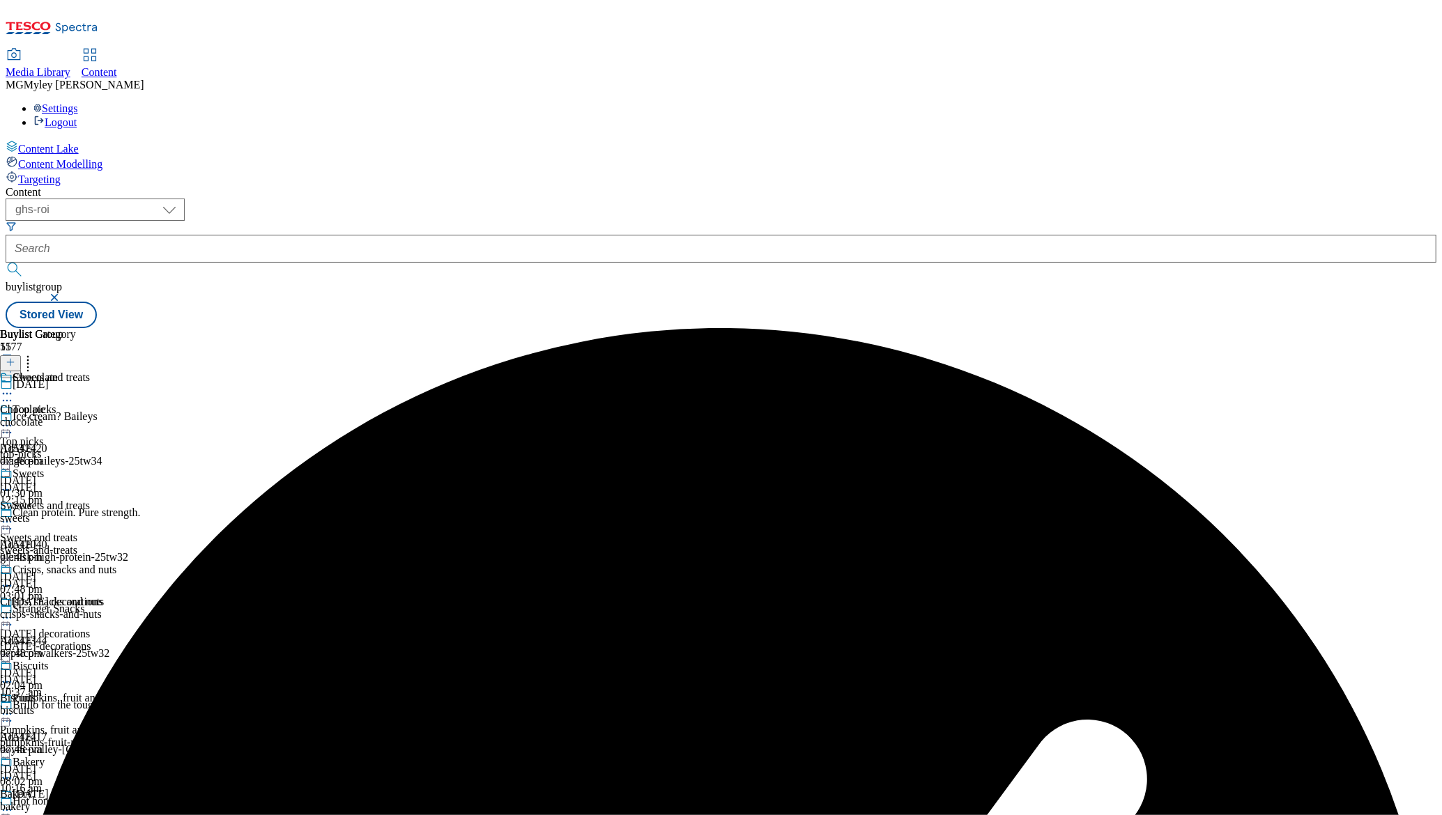
click at [14, 515] on icon at bounding box center [7, 522] width 14 height 14
click at [88, 675] on span "Un-publish" at bounding box center [65, 680] width 45 height 10
click at [14, 515] on icon at bounding box center [7, 522] width 14 height 14
click at [90, 627] on span "Un-preview" at bounding box center [66, 632] width 47 height 10
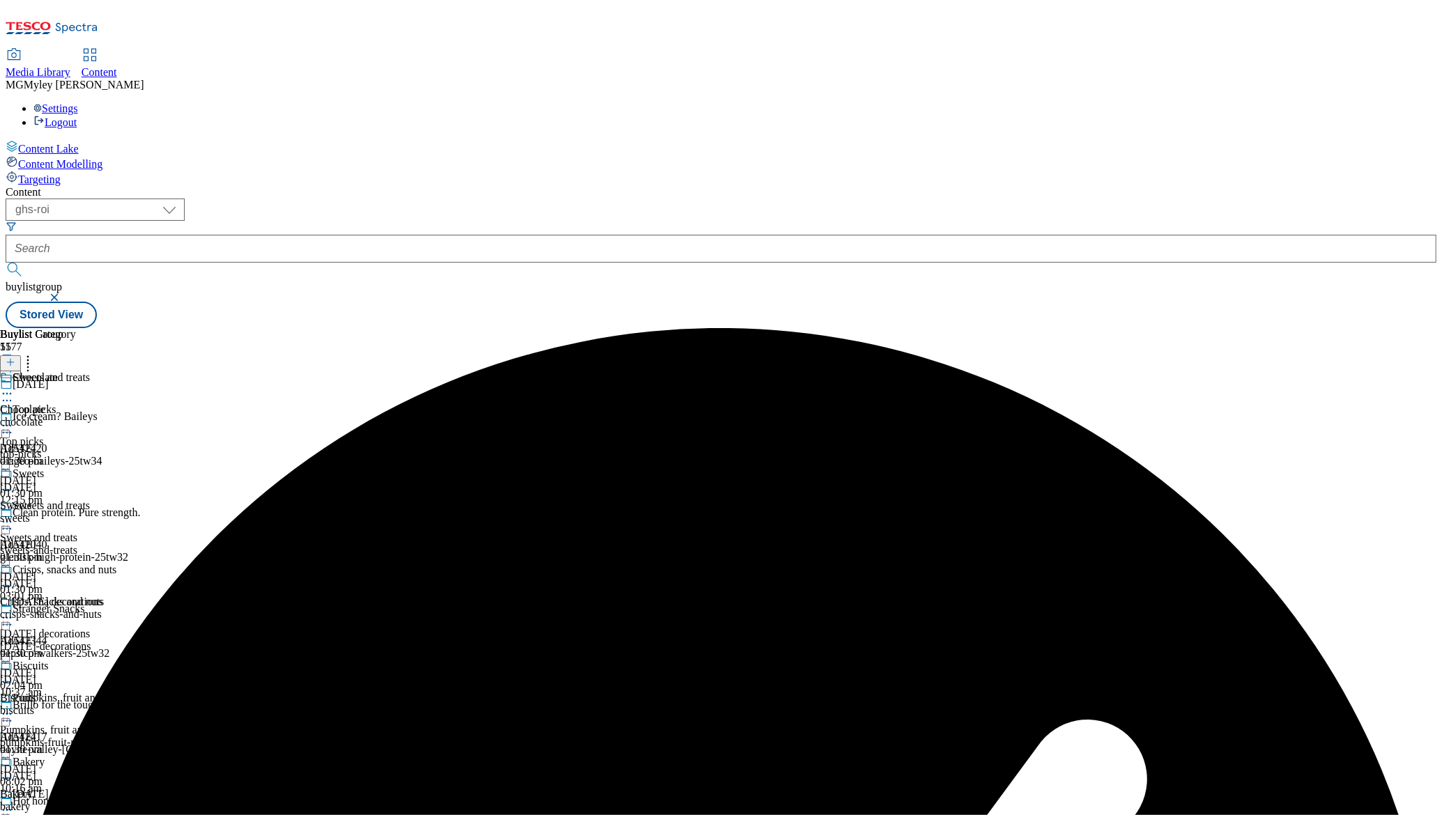
click at [116, 416] on div "chocolate" at bounding box center [58, 422] width 116 height 13
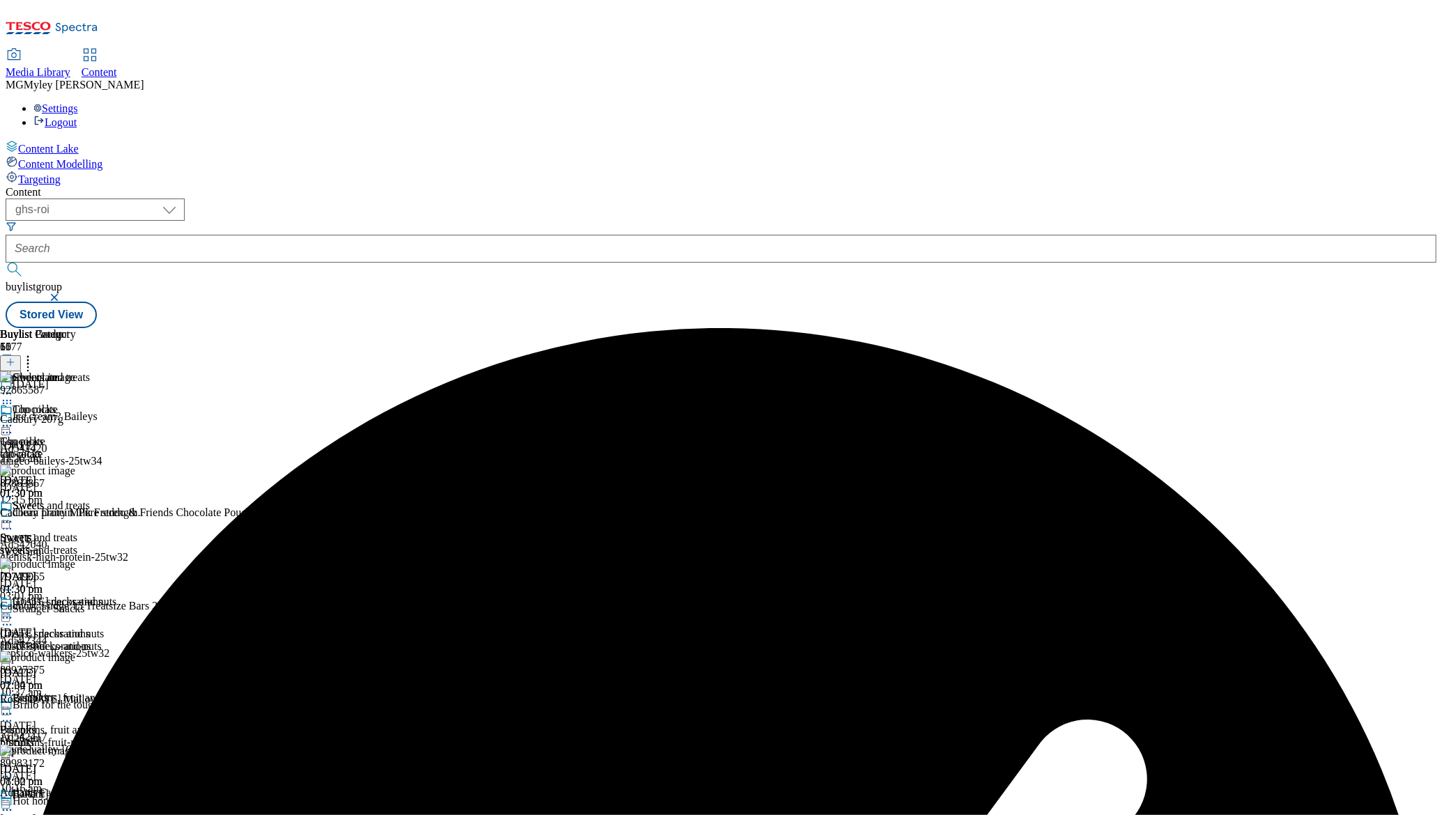
click at [35, 353] on icon at bounding box center [28, 360] width 14 height 14
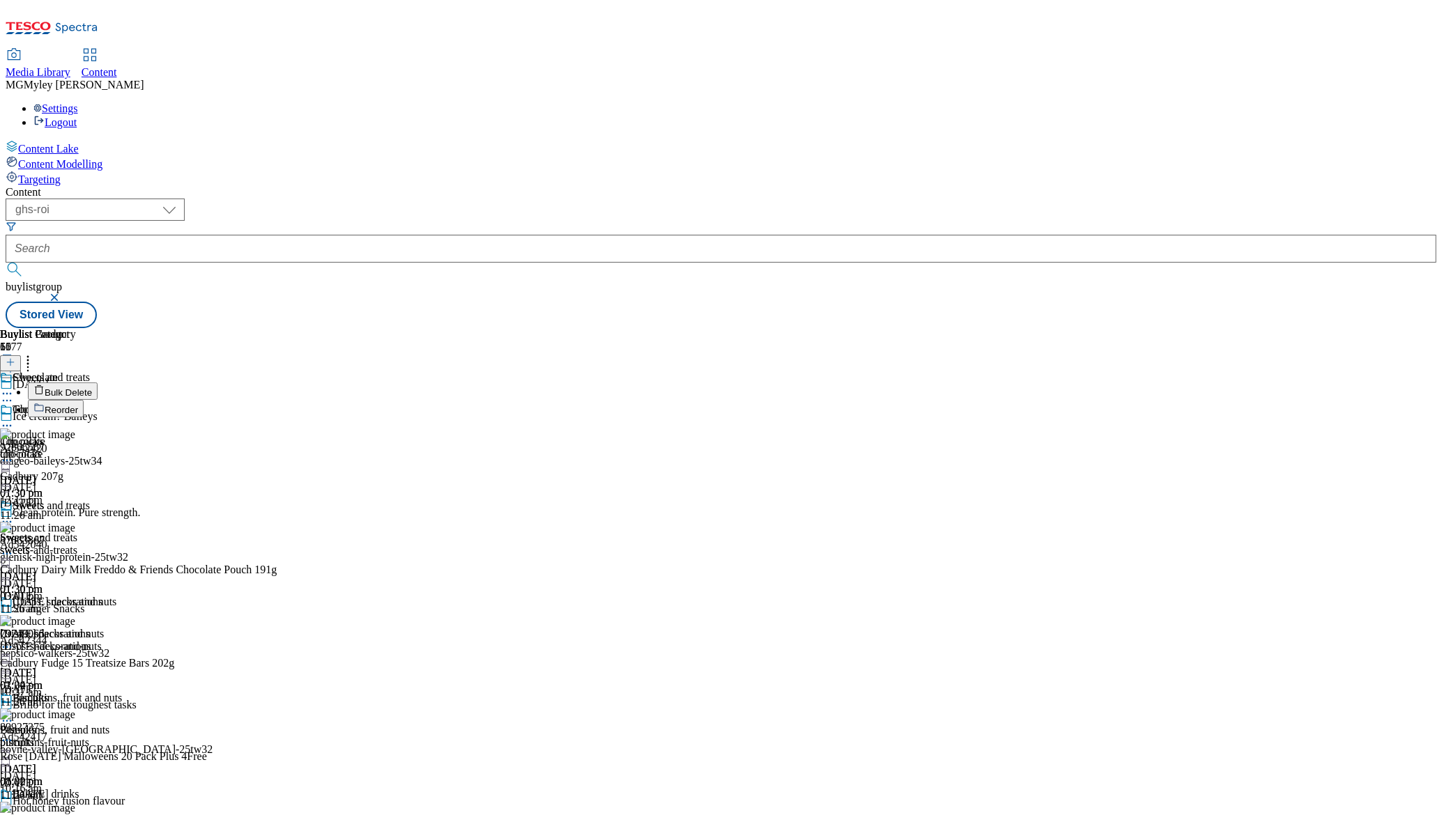
click at [92, 388] on span "Bulk Delete" at bounding box center [68, 393] width 47 height 10
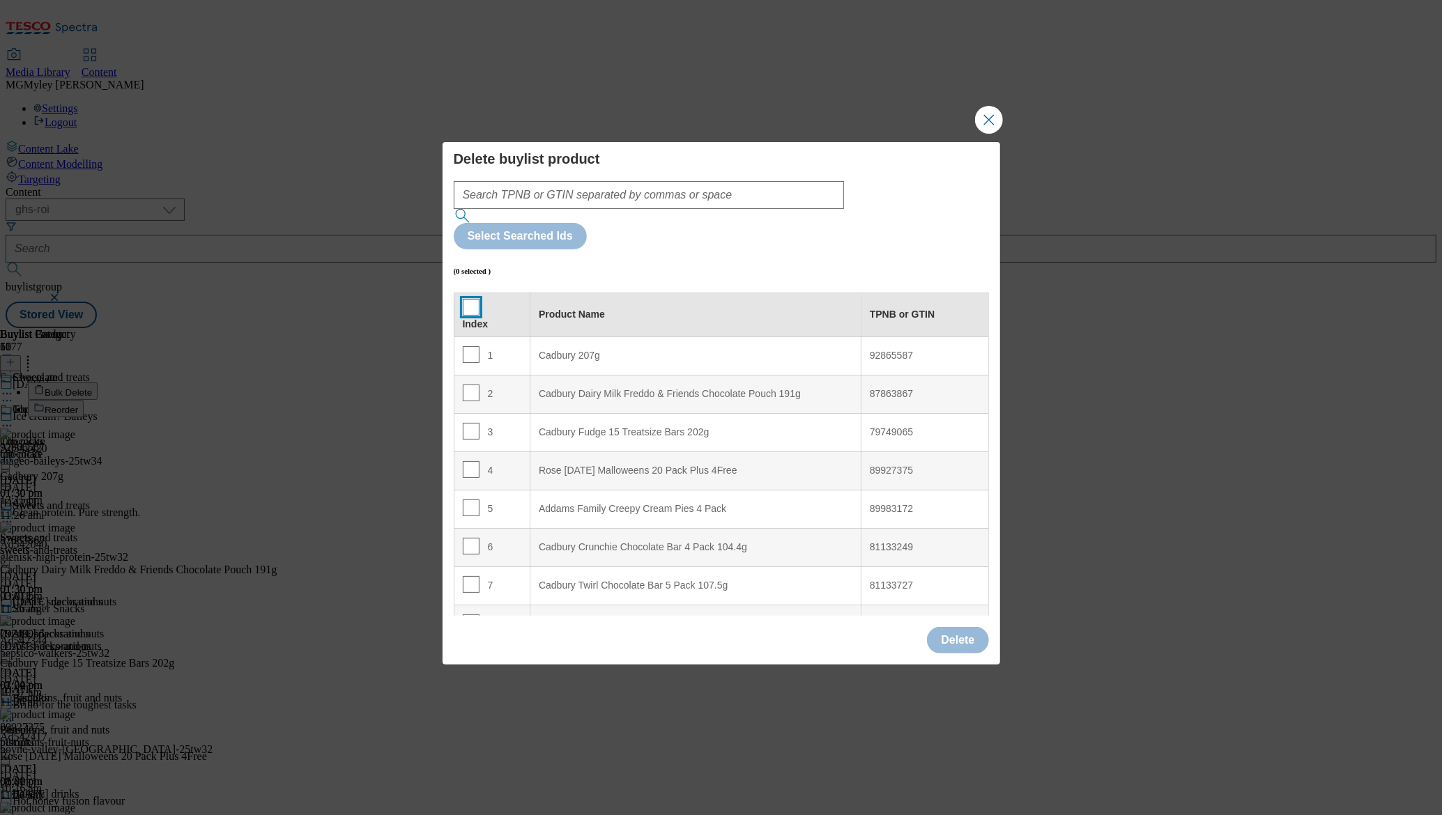
click at [470, 299] on input "Modal" at bounding box center [471, 307] width 17 height 17
checkbox input "true"
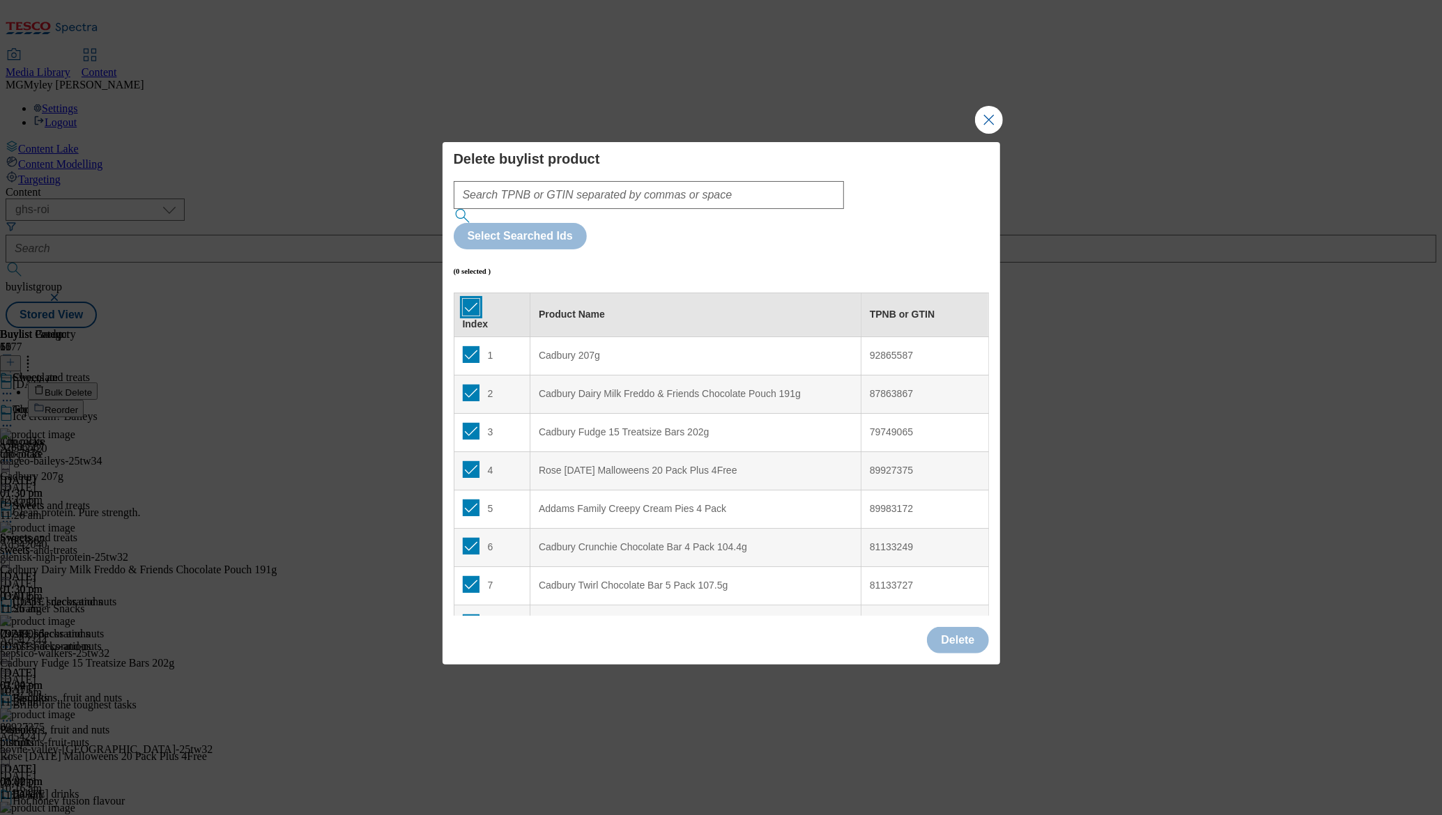
checkbox input "true"
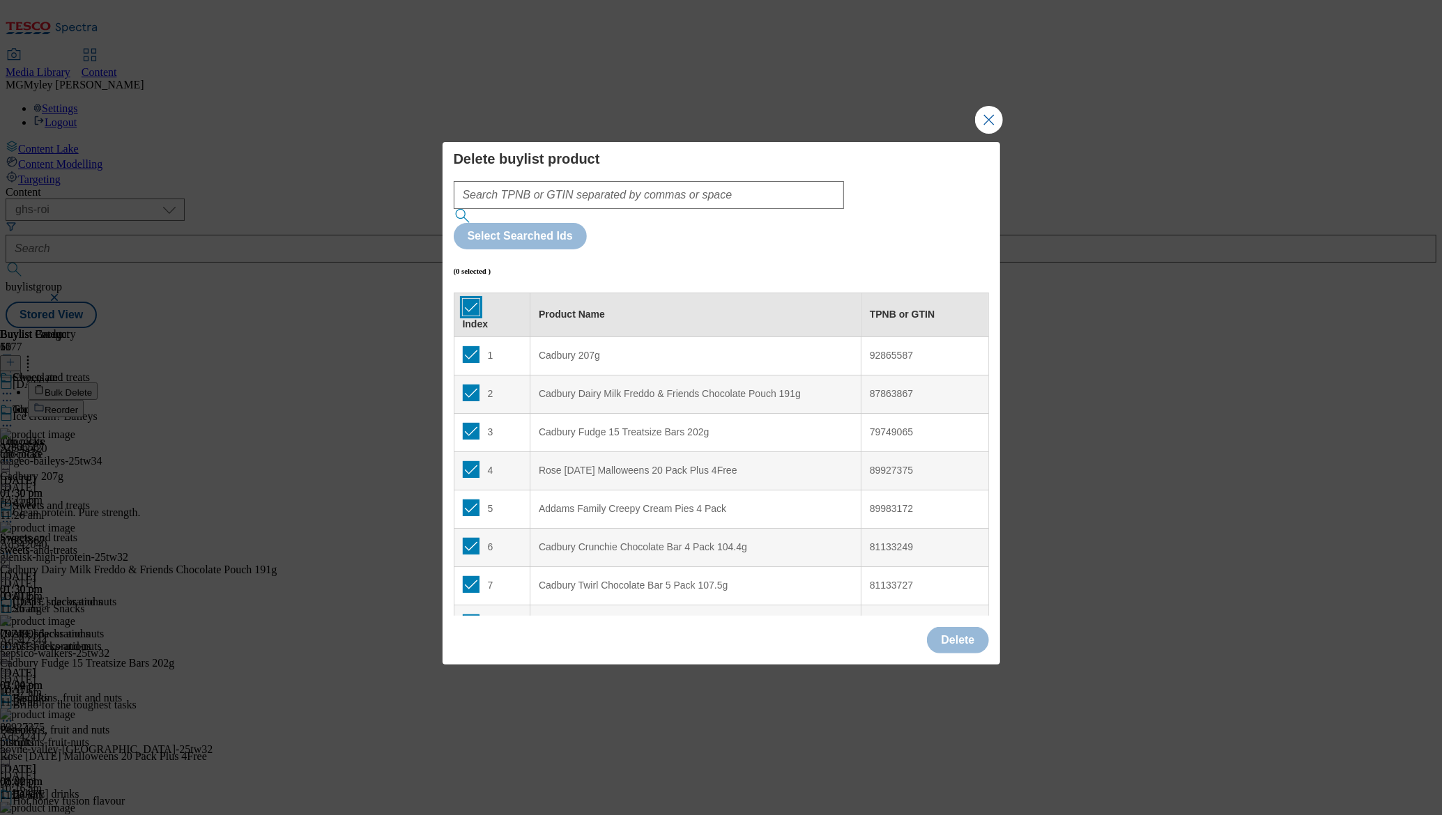
checkbox input "true"
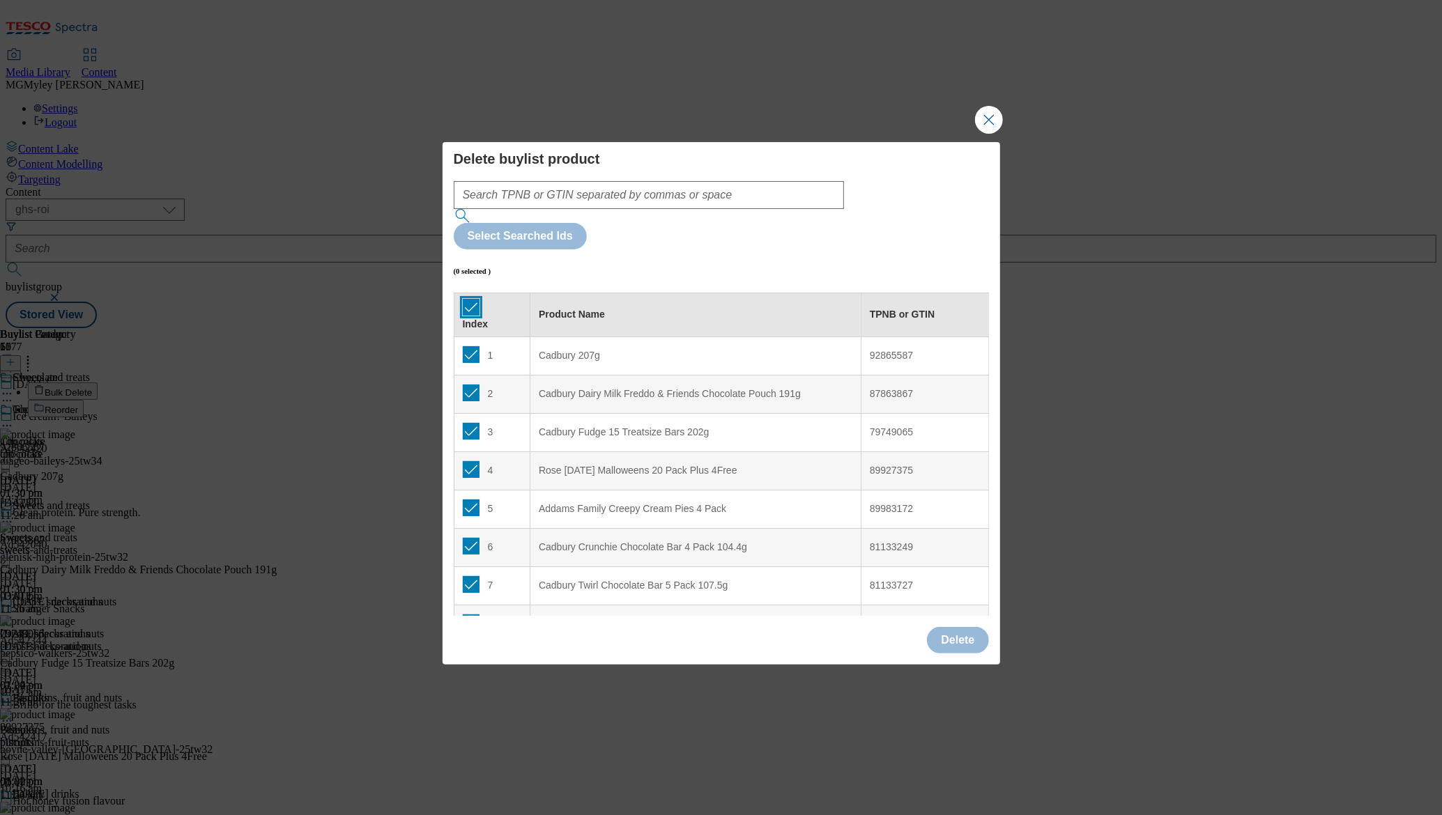
checkbox input "true"
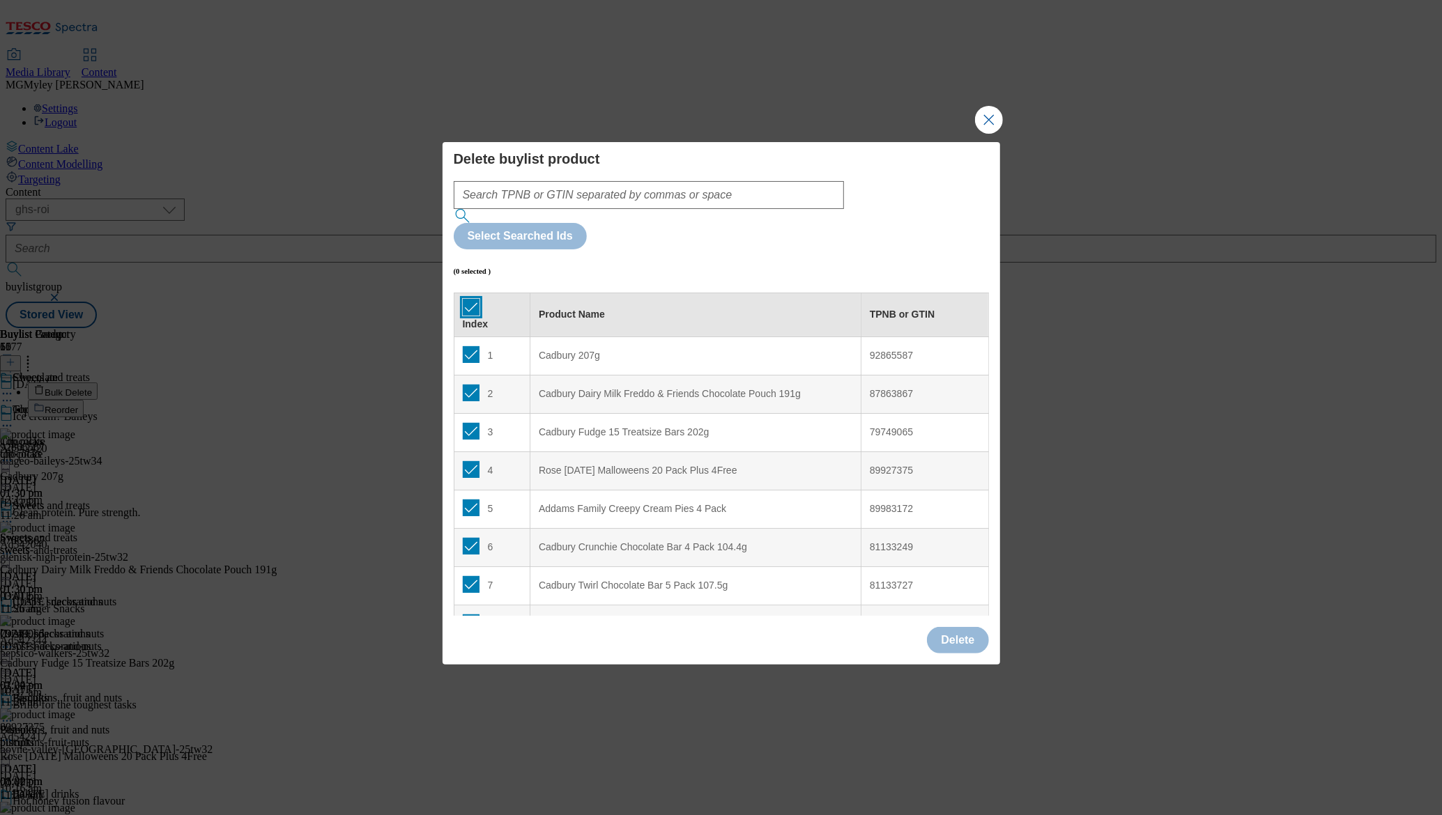
checkbox input "true"
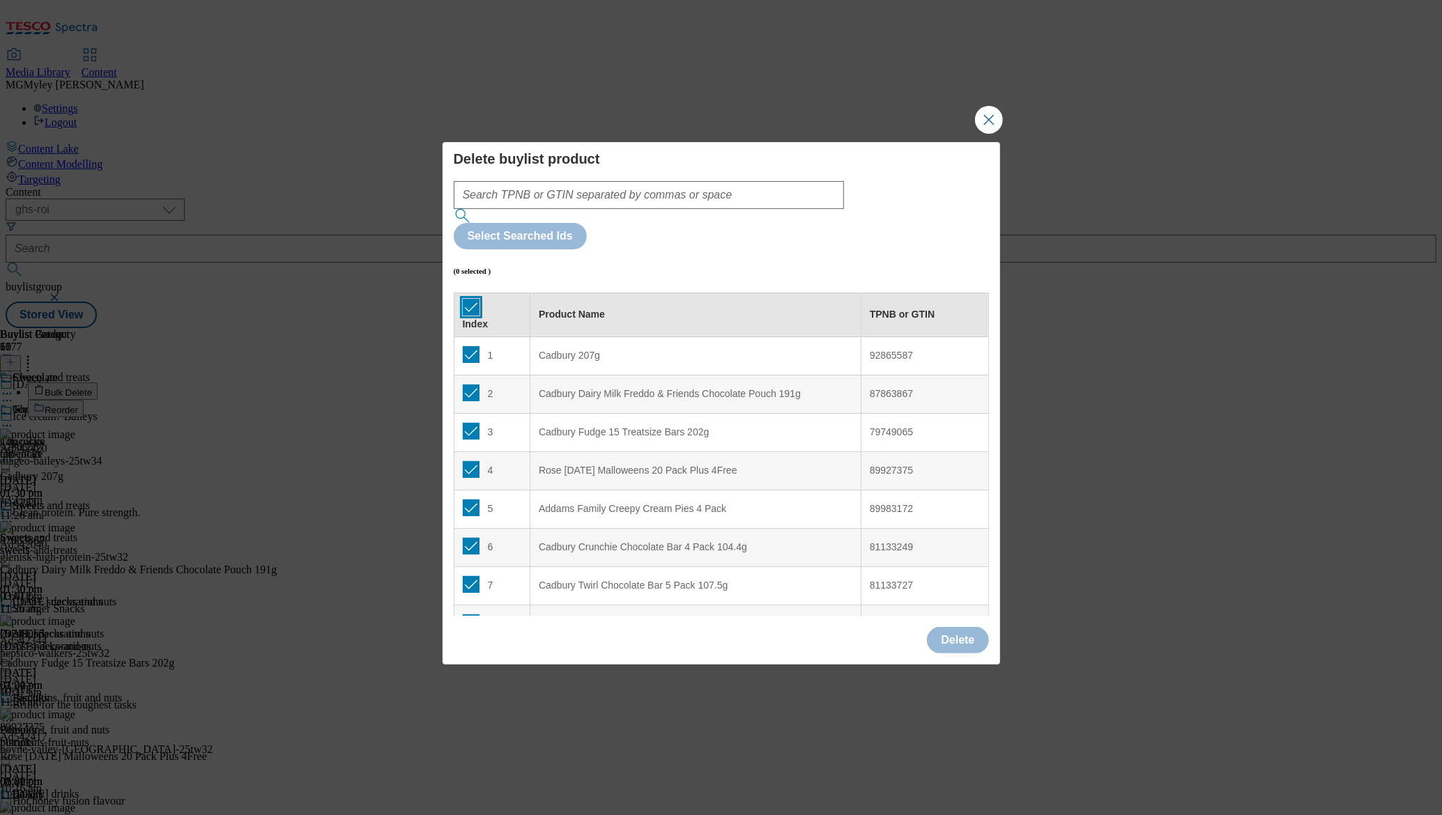
checkbox input "true"
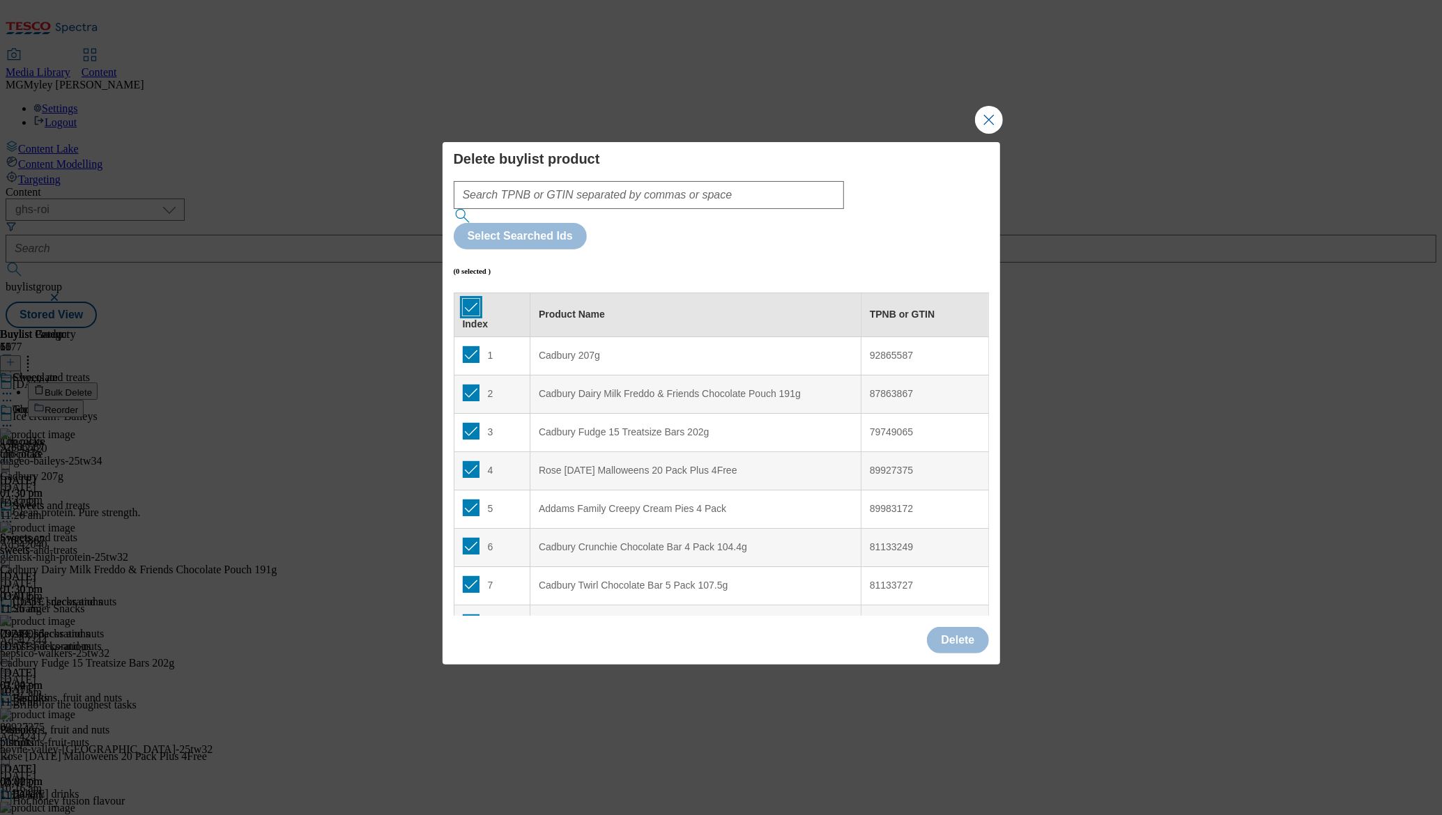
checkbox input "true"
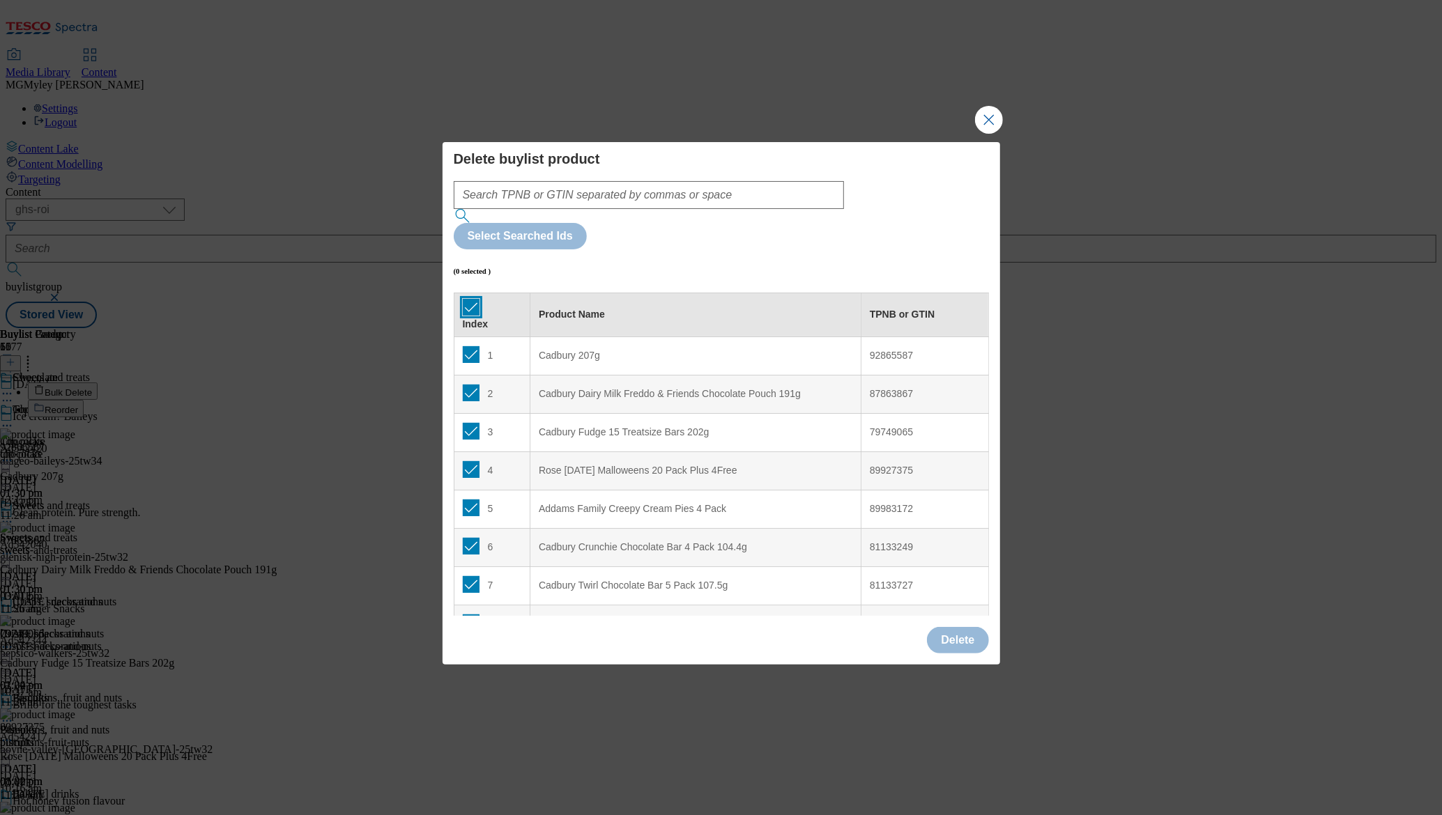
checkbox input "true"
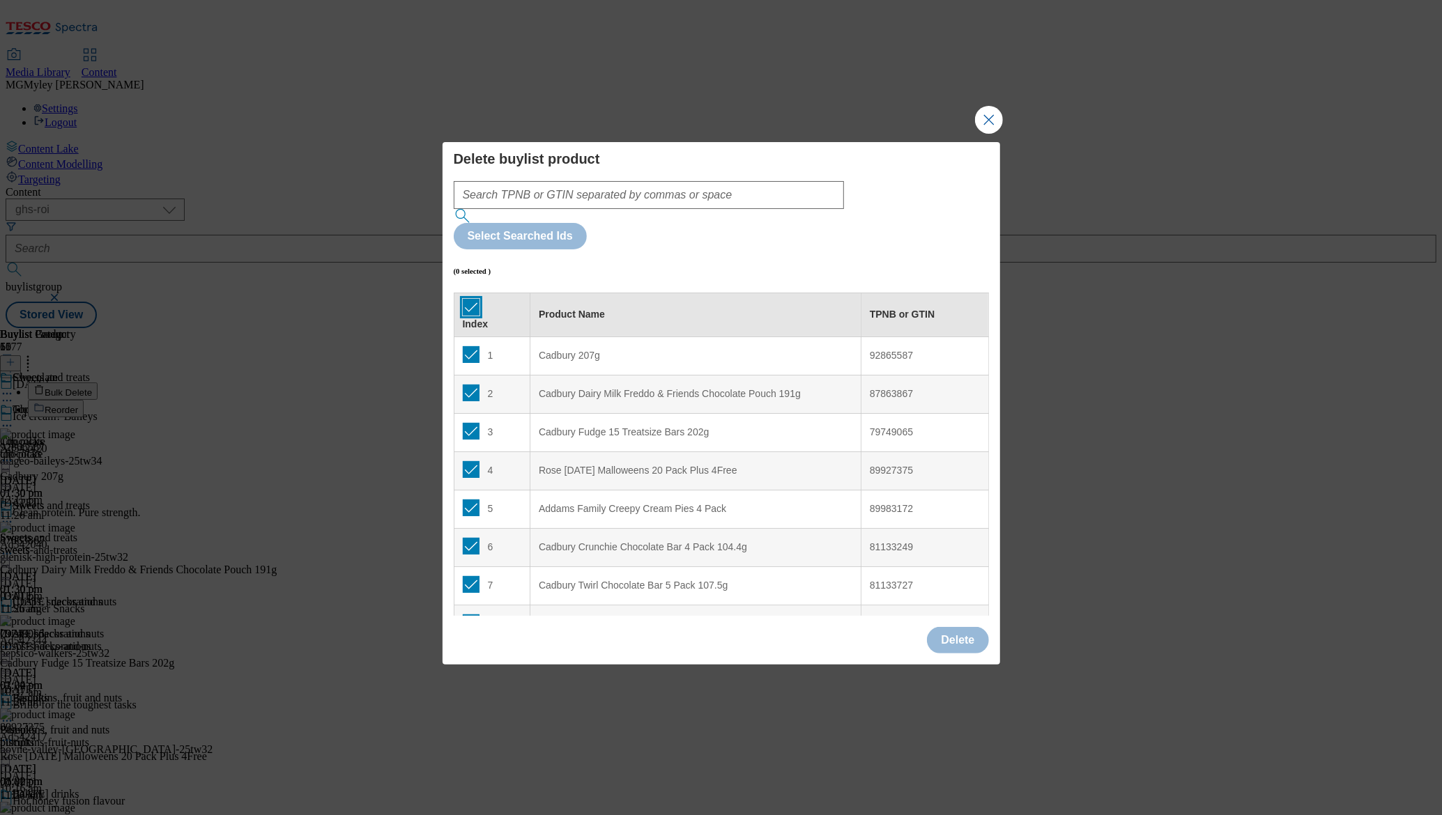
checkbox input "true"
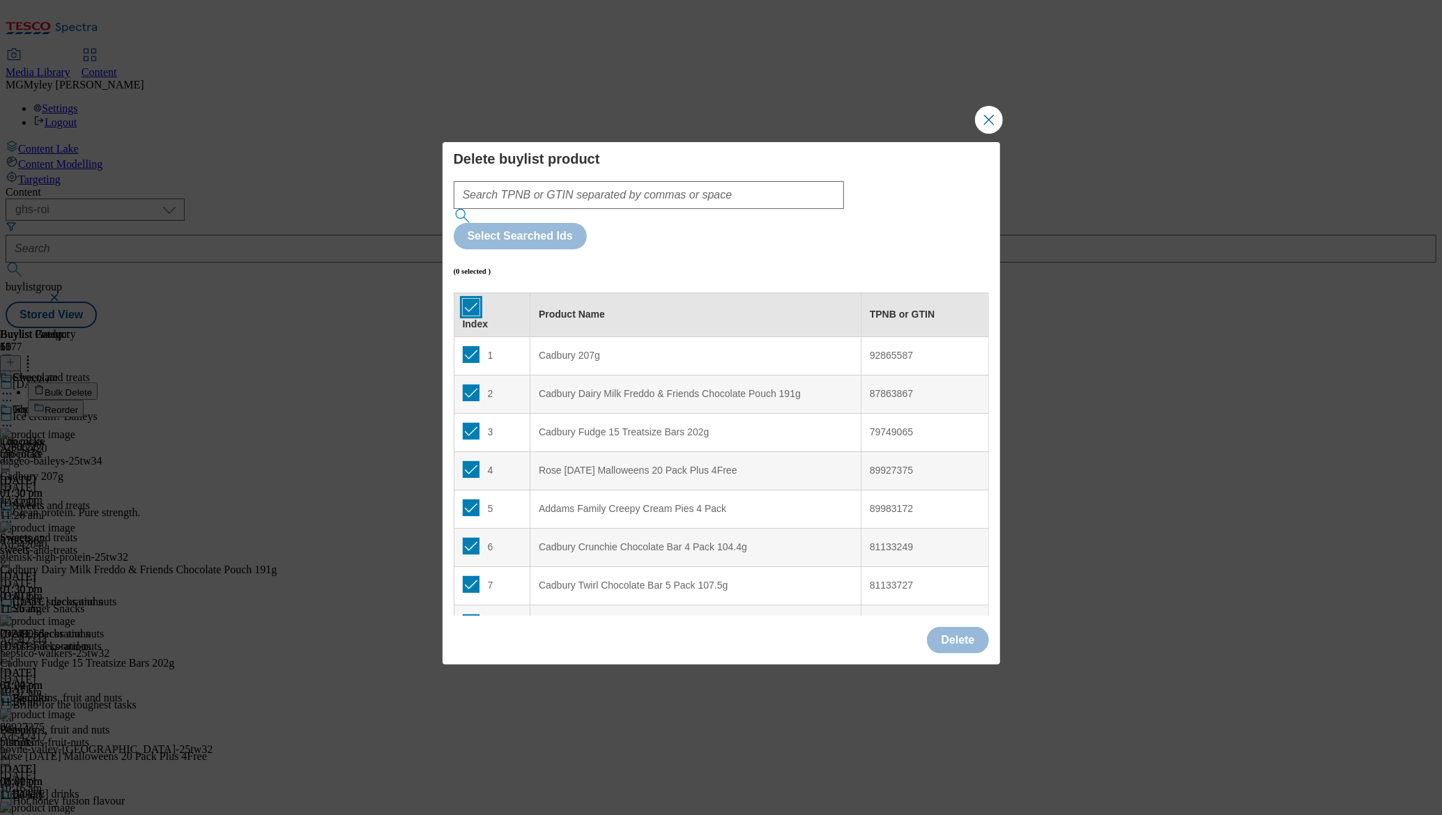
checkbox input "true"
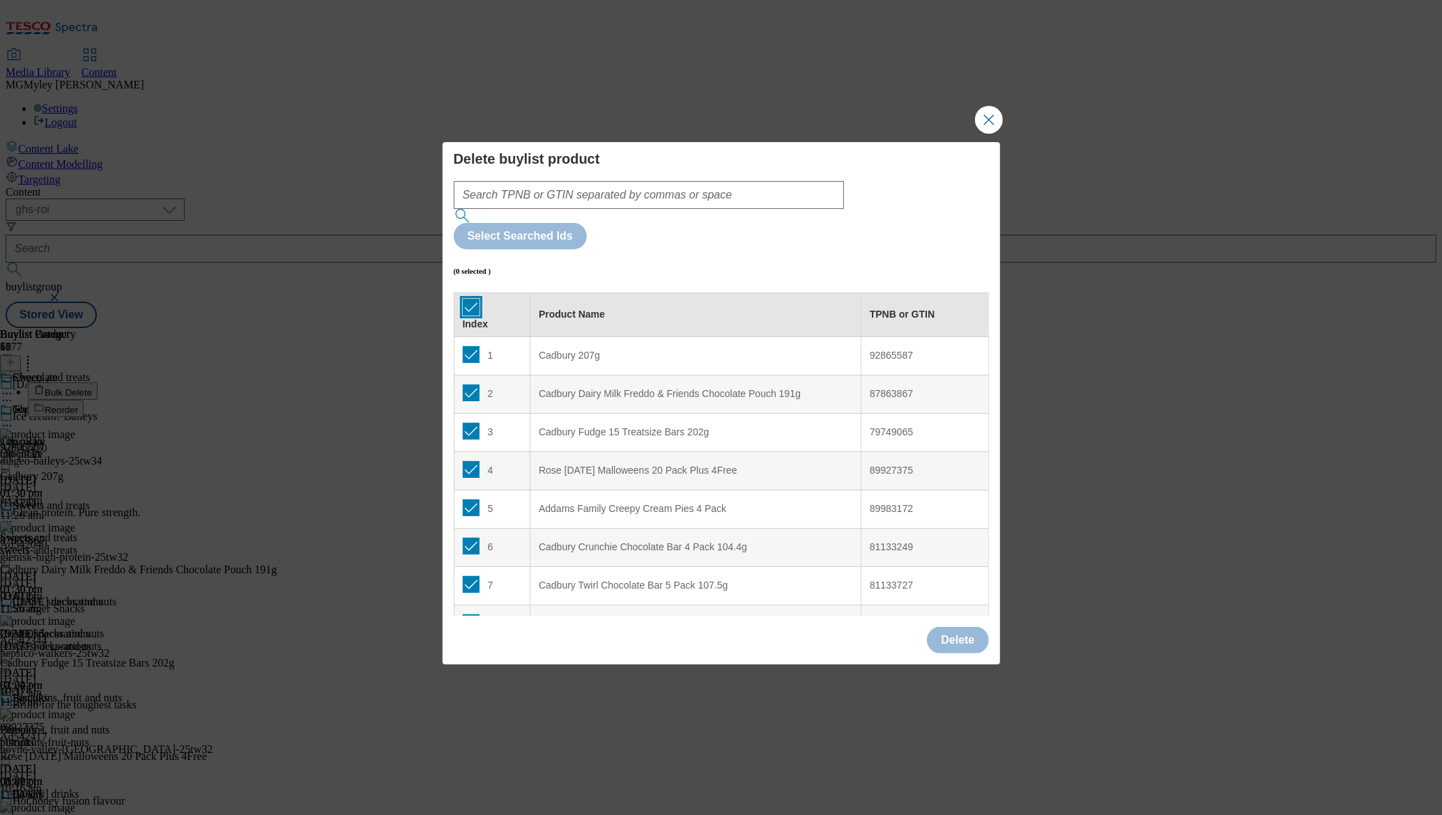
checkbox input "true"
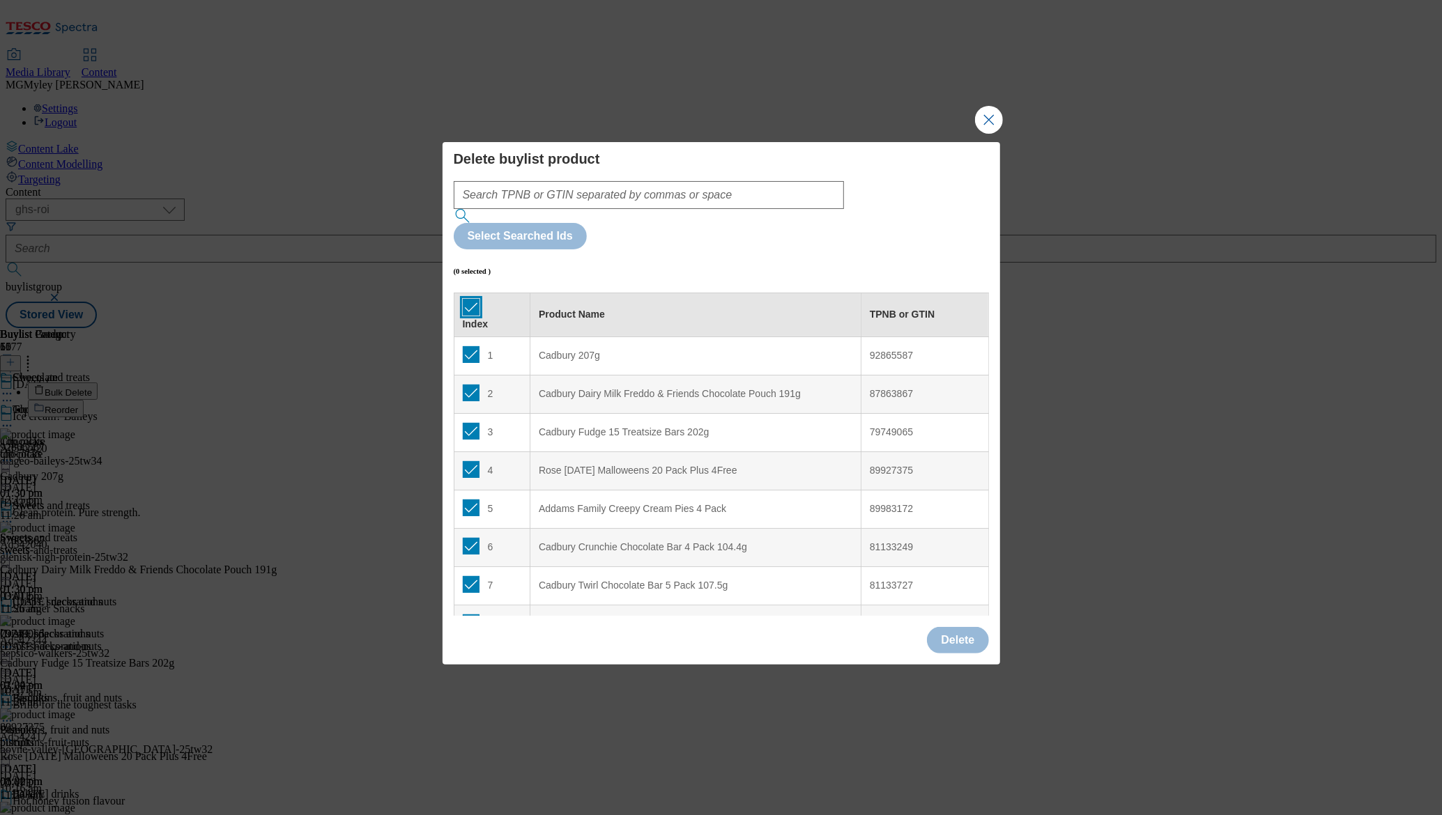
checkbox input "true"
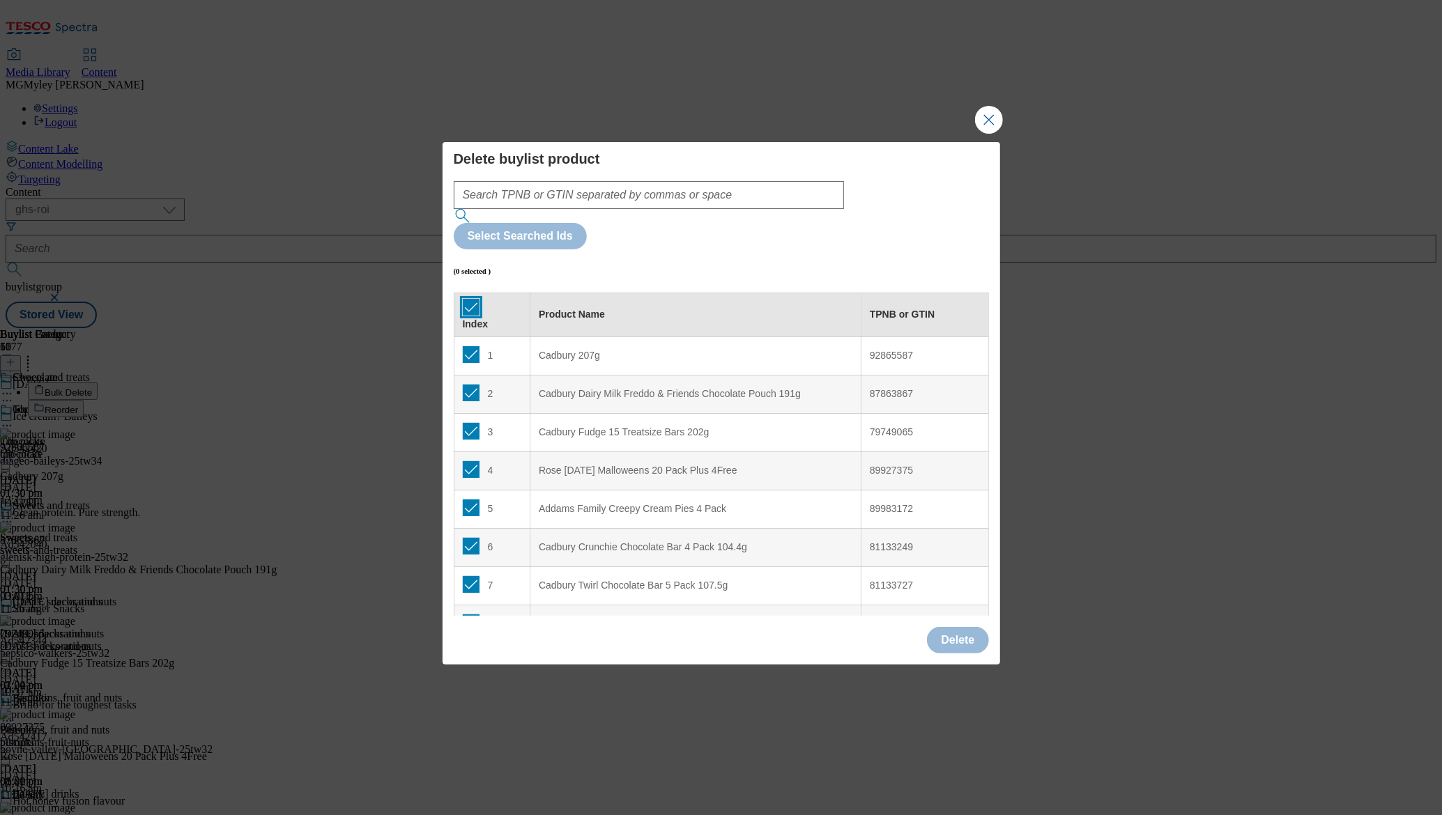
checkbox input "true"
click at [961, 627] on button "Delete" at bounding box center [957, 640] width 61 height 26
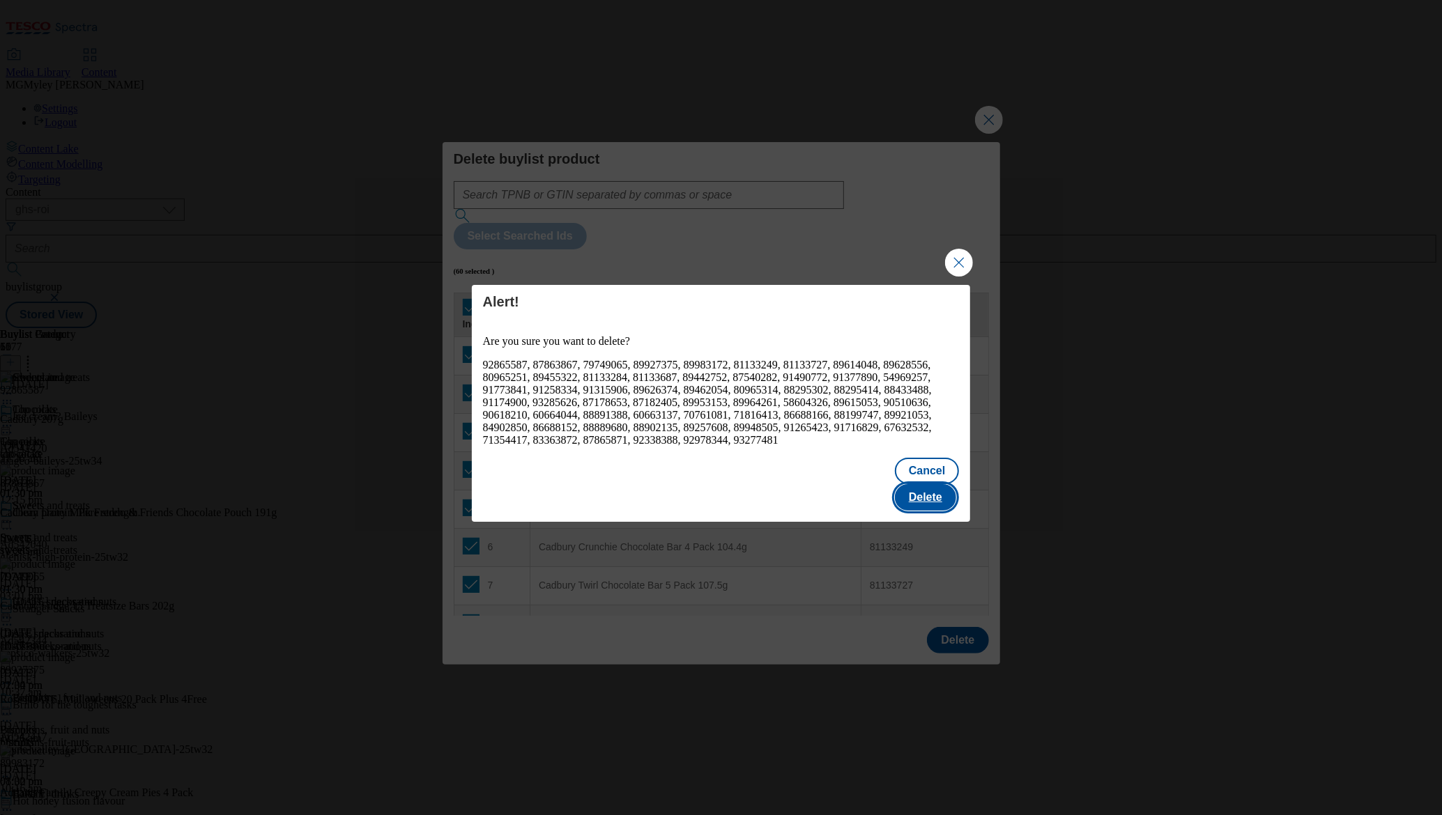
click at [935, 484] on button "Delete" at bounding box center [925, 497] width 61 height 26
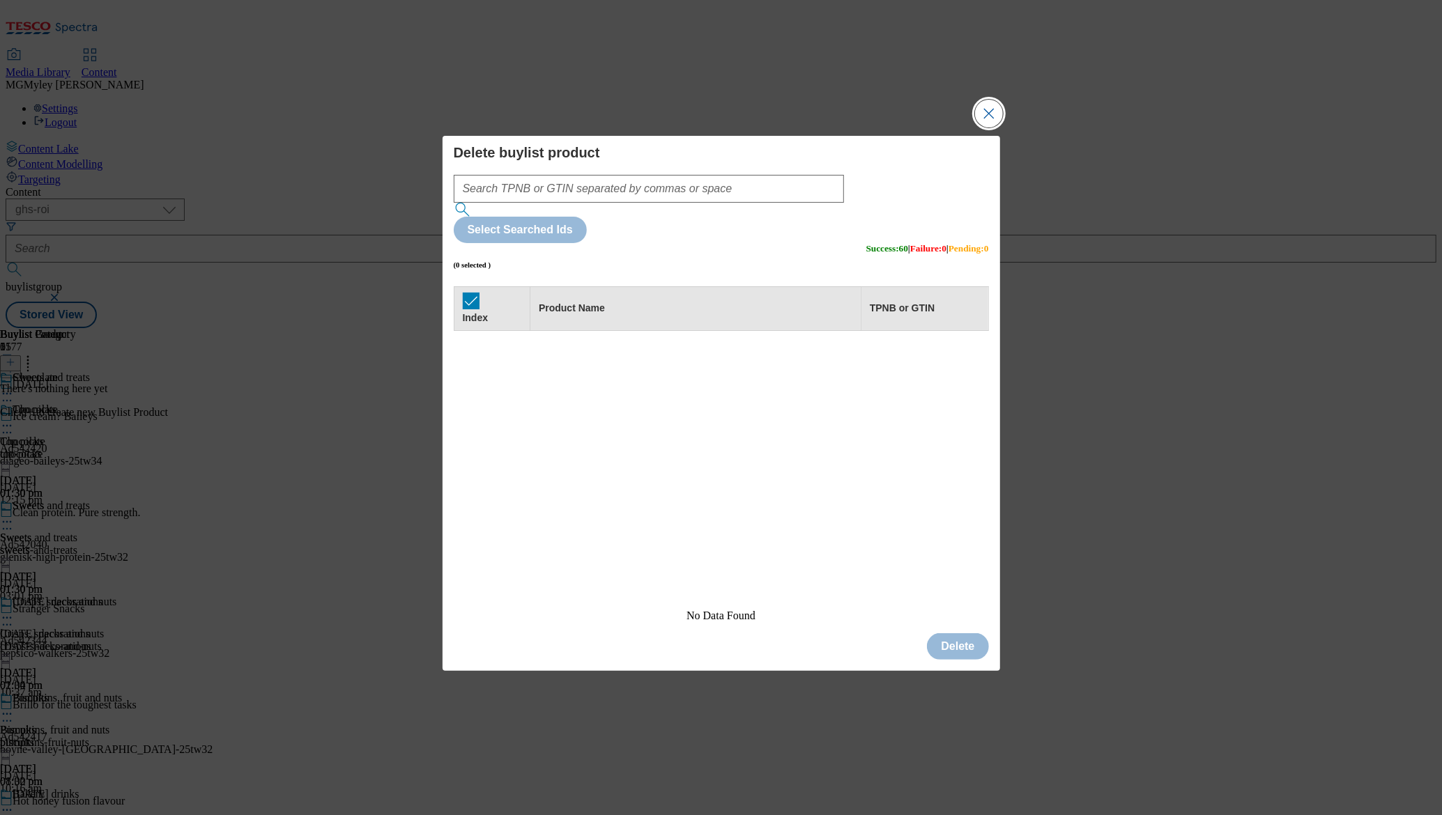
click at [981, 128] on button "Close Modal" at bounding box center [989, 114] width 28 height 28
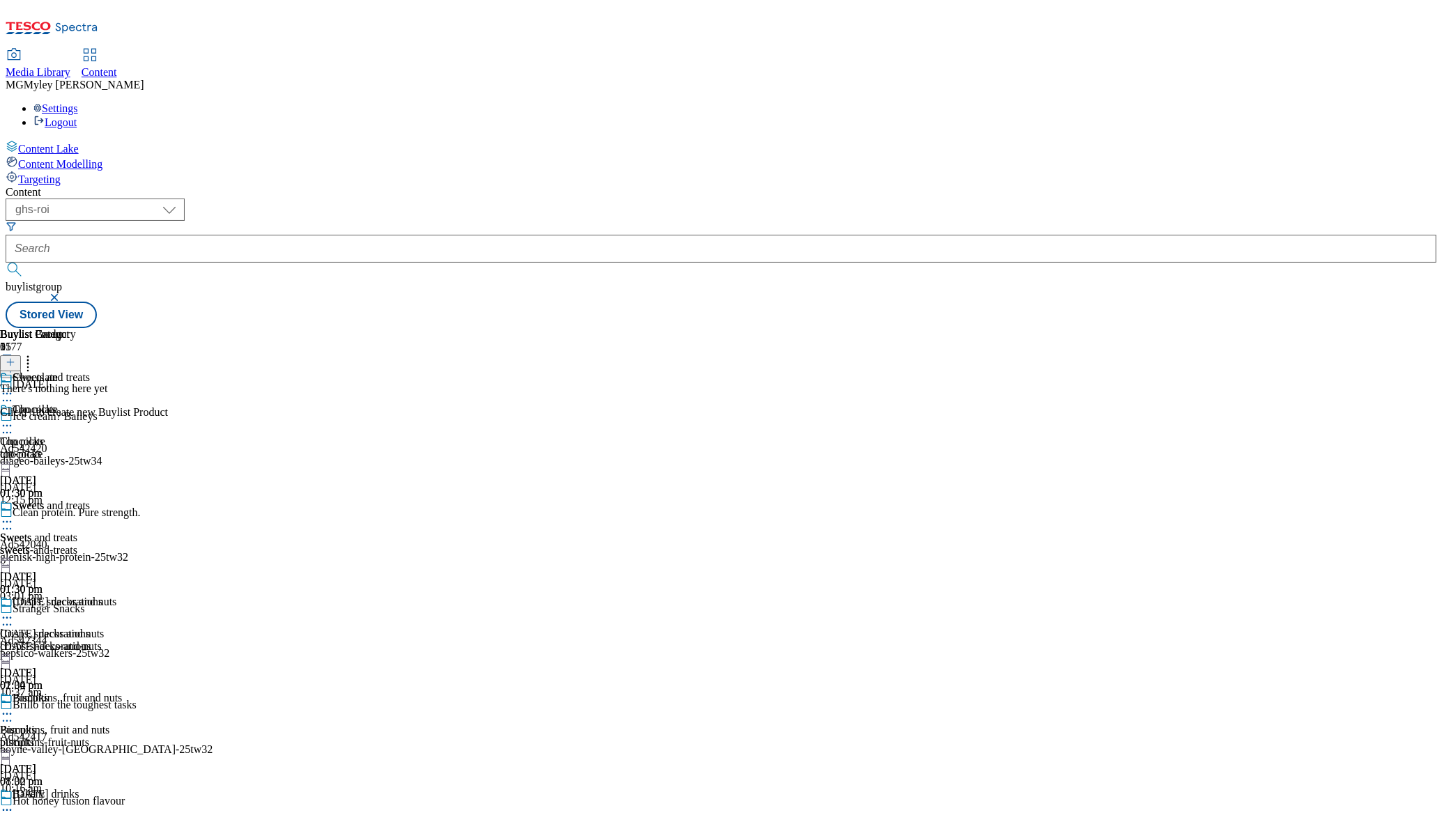
click at [15, 358] on icon at bounding box center [11, 363] width 10 height 10
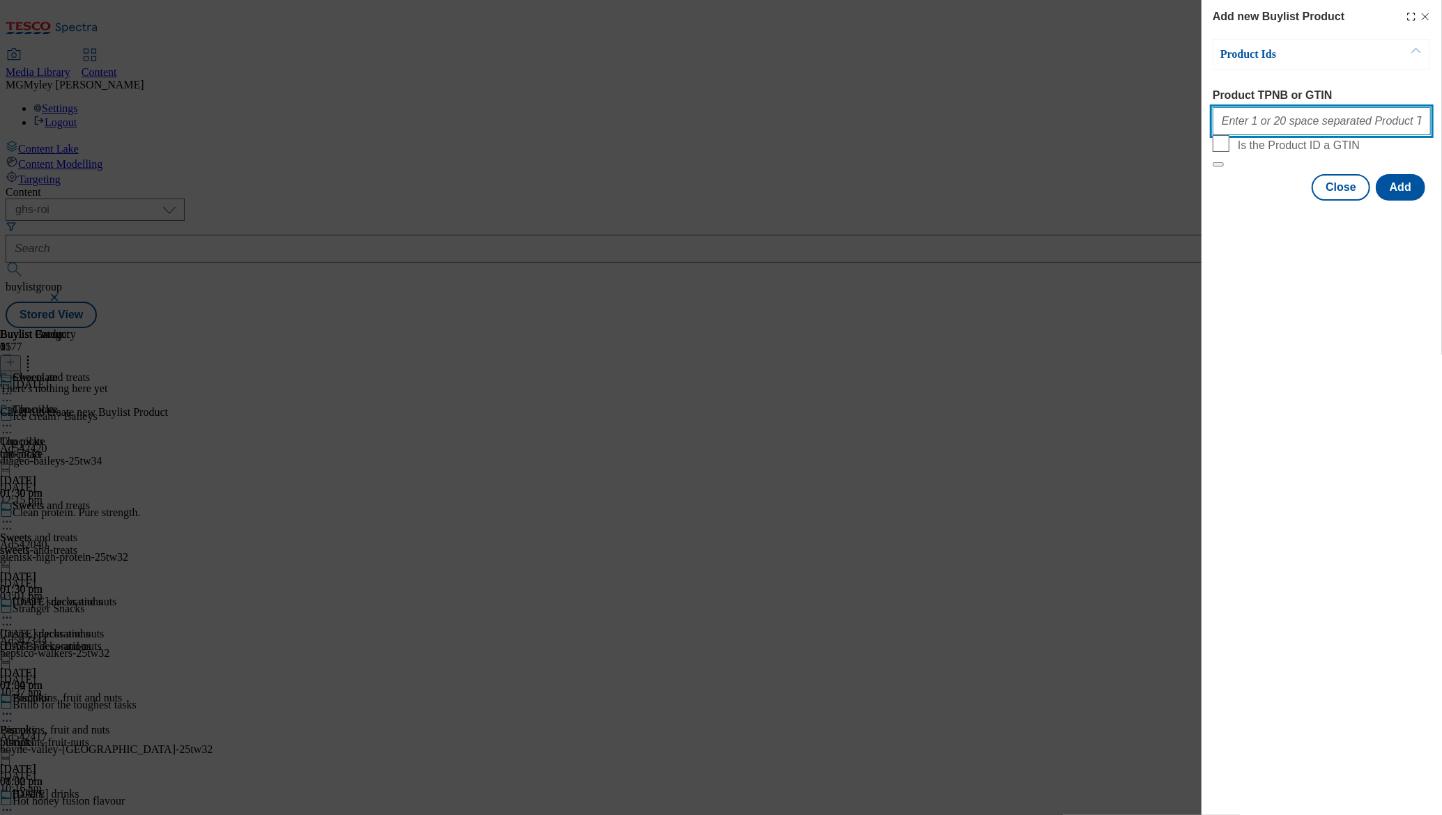
click at [1331, 123] on input "Product TPNB or GTIN" at bounding box center [1322, 121] width 218 height 28
paste input "96546792 96707723 93099887 92757491 55028840 90618210 90510636 92865587 8786386…"
type input "96546792 96707723 93099887 92757491 55028840 90618210 90510636 92865587 8786386…"
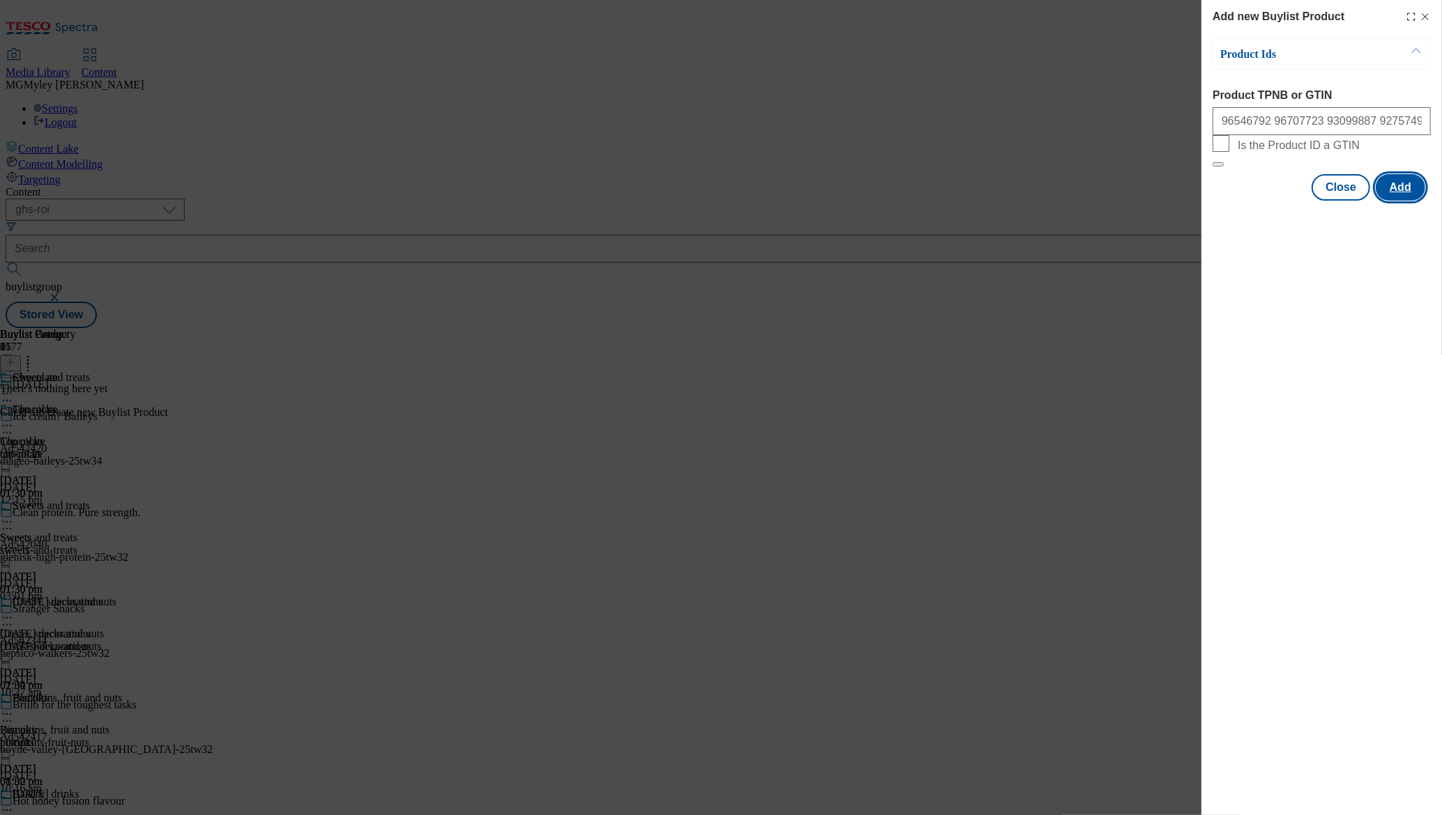
click at [1411, 201] on button "Add" at bounding box center [1400, 187] width 49 height 26
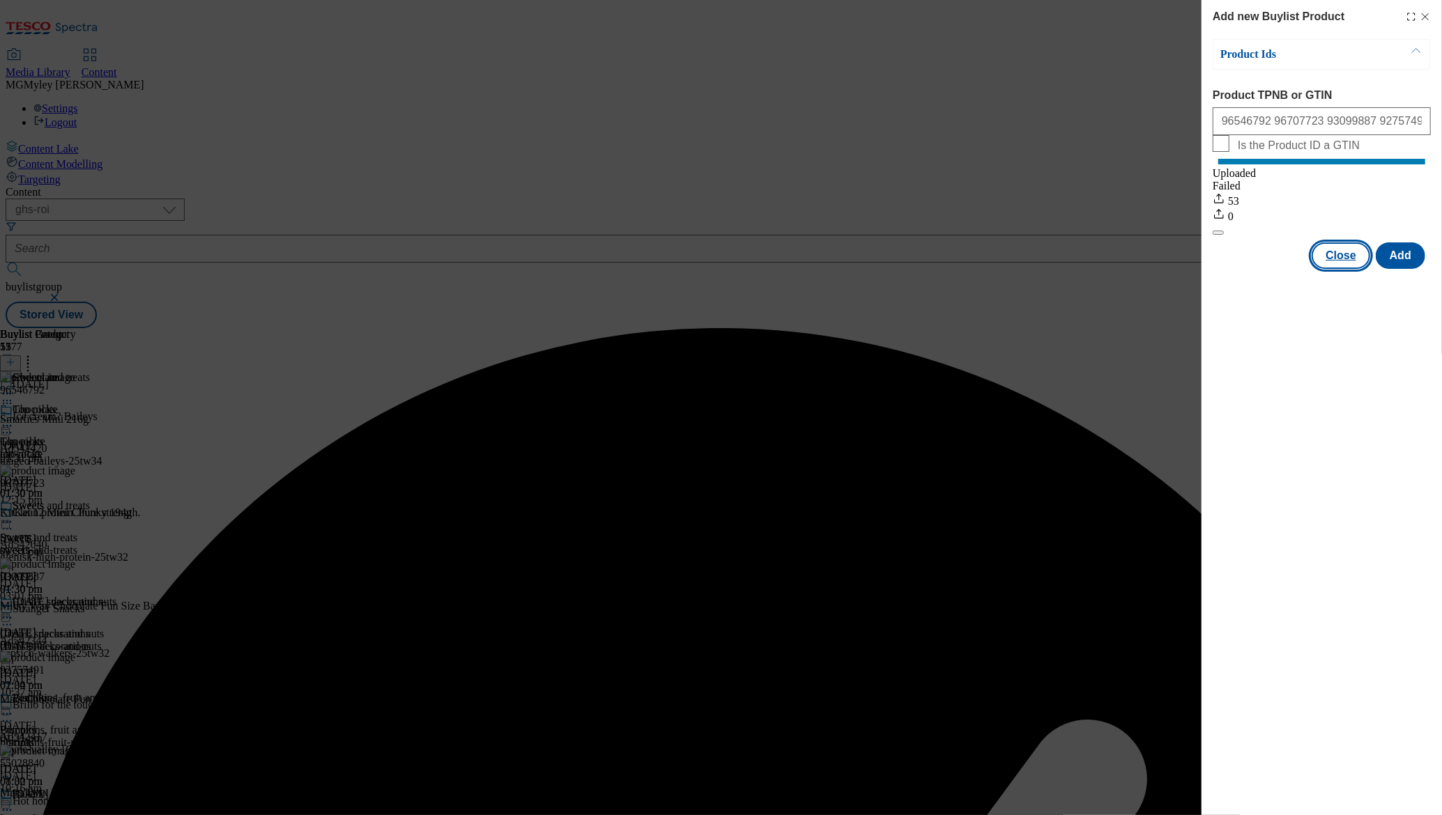
click at [1336, 269] on button "Close" at bounding box center [1341, 256] width 59 height 26
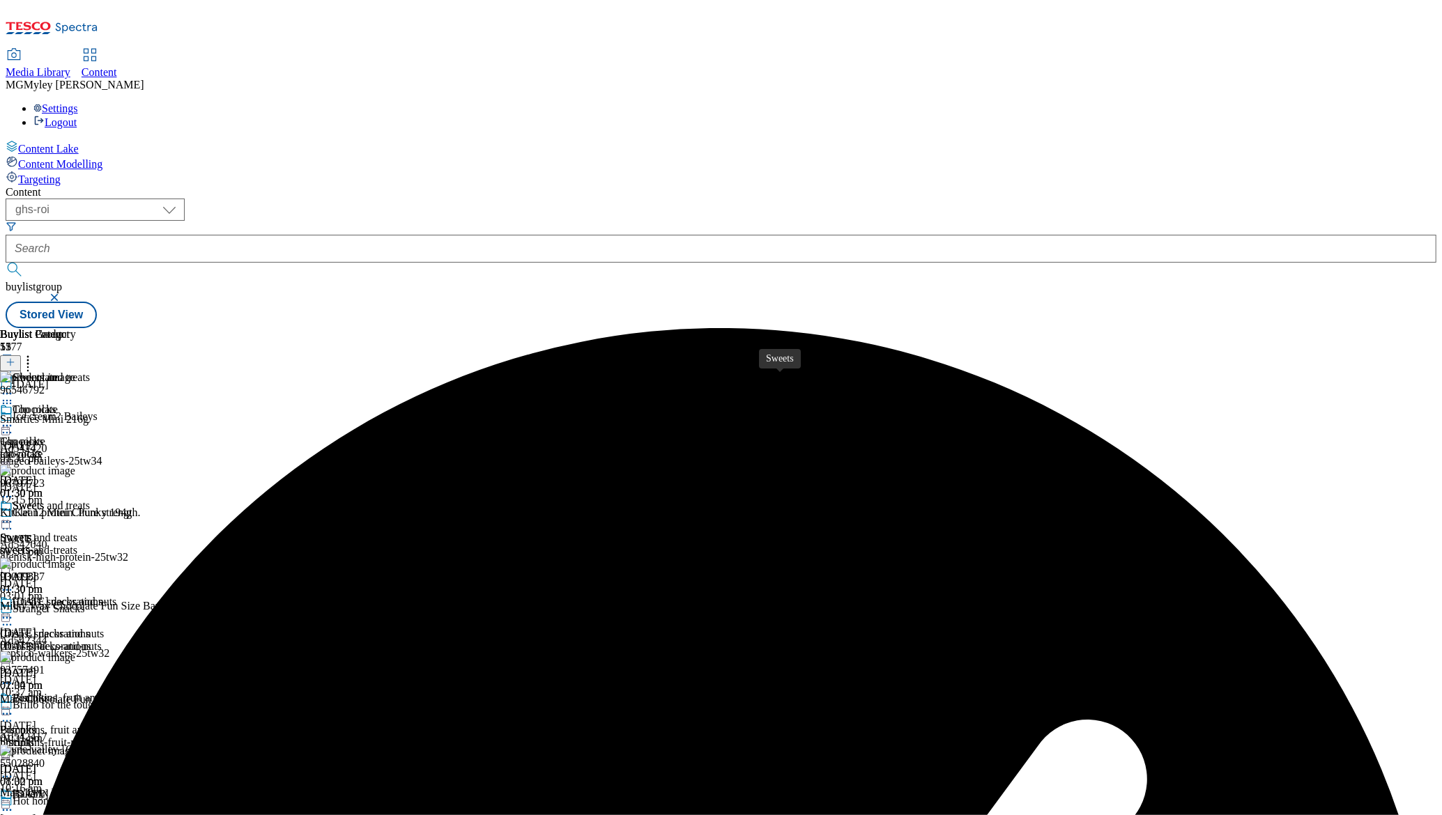
click at [31, 532] on span "Sweets" at bounding box center [15, 538] width 31 height 13
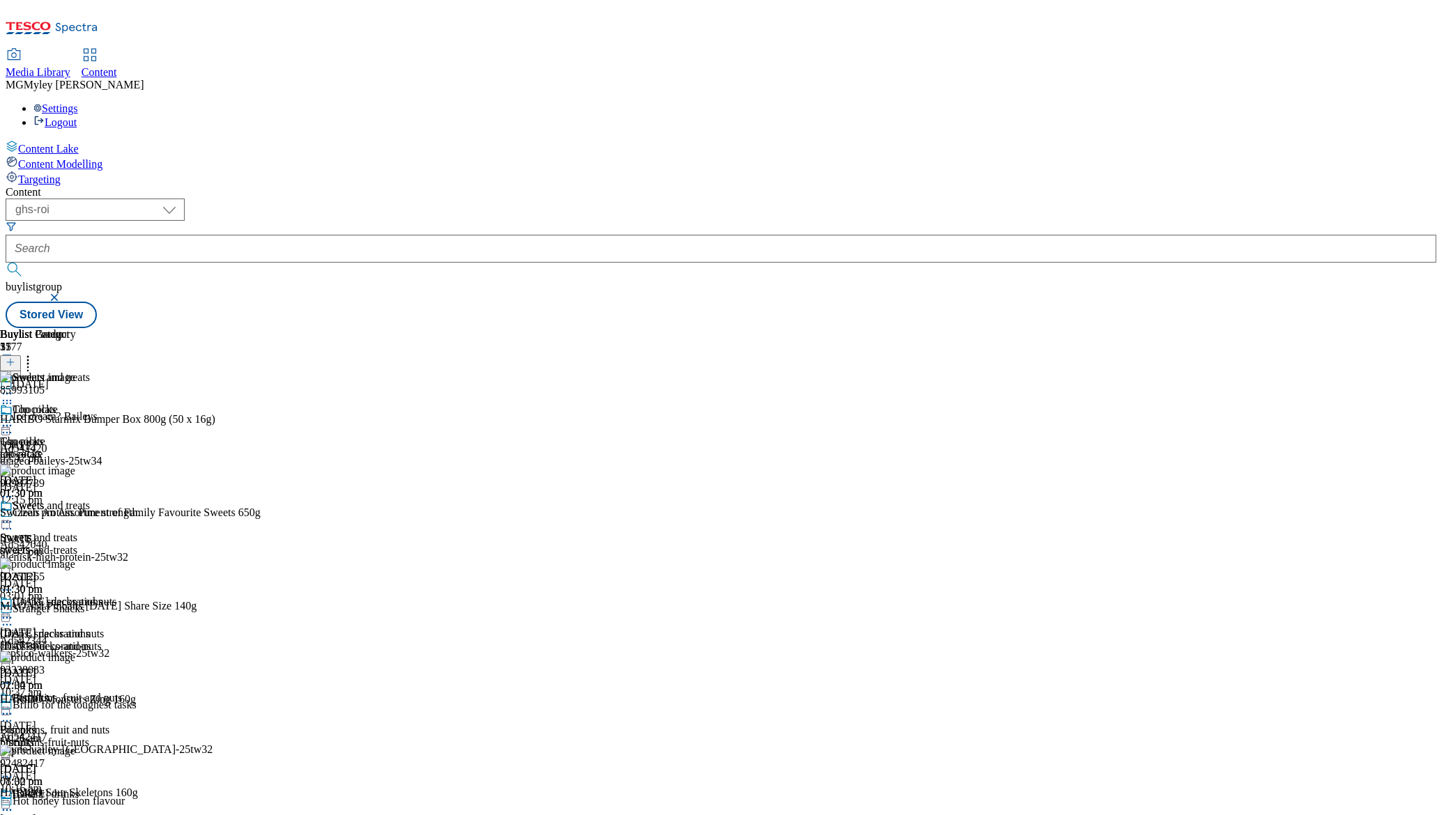
click at [35, 353] on icon at bounding box center [28, 360] width 14 height 14
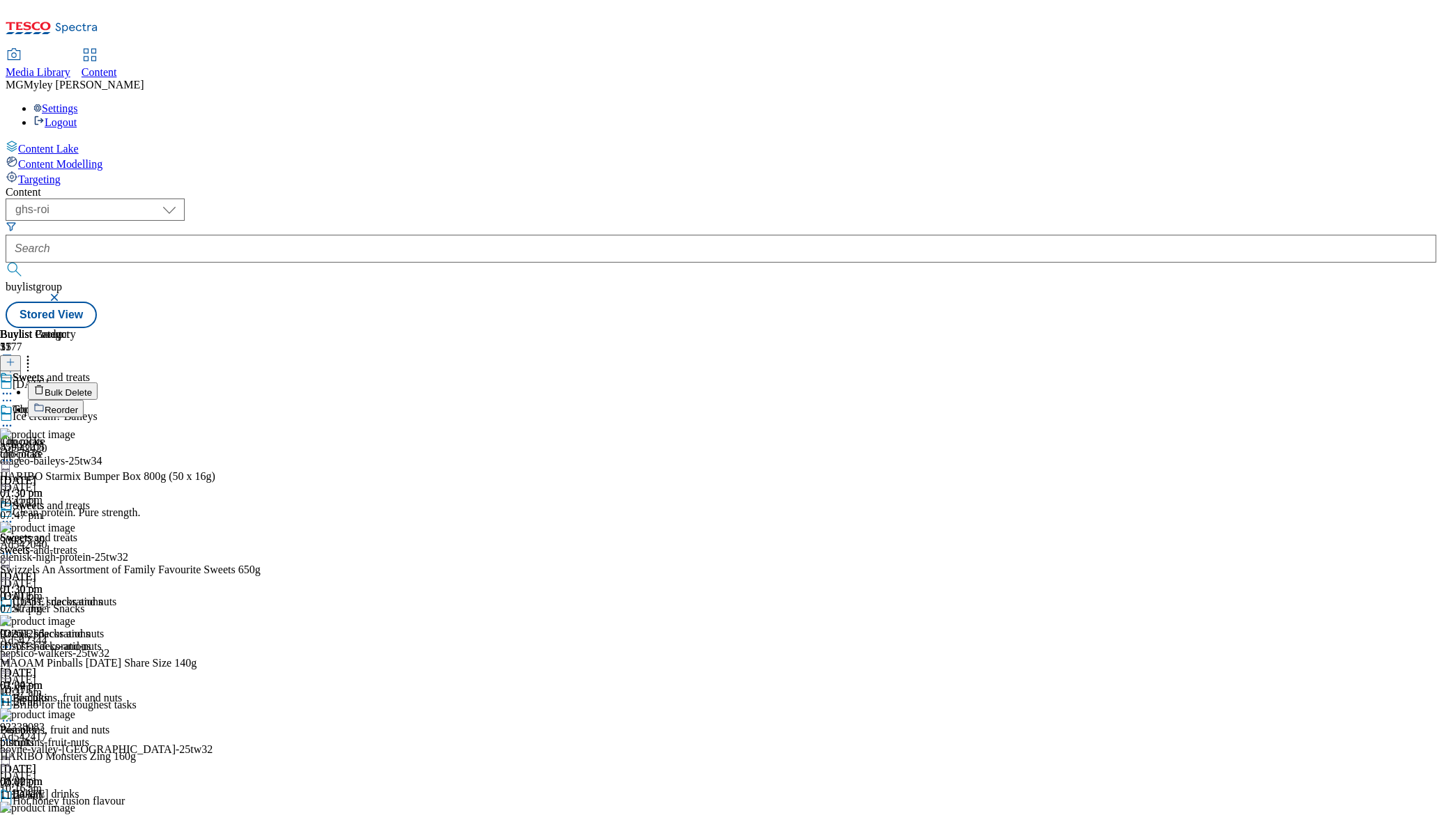
click at [92, 388] on span "Bulk Delete" at bounding box center [68, 393] width 47 height 10
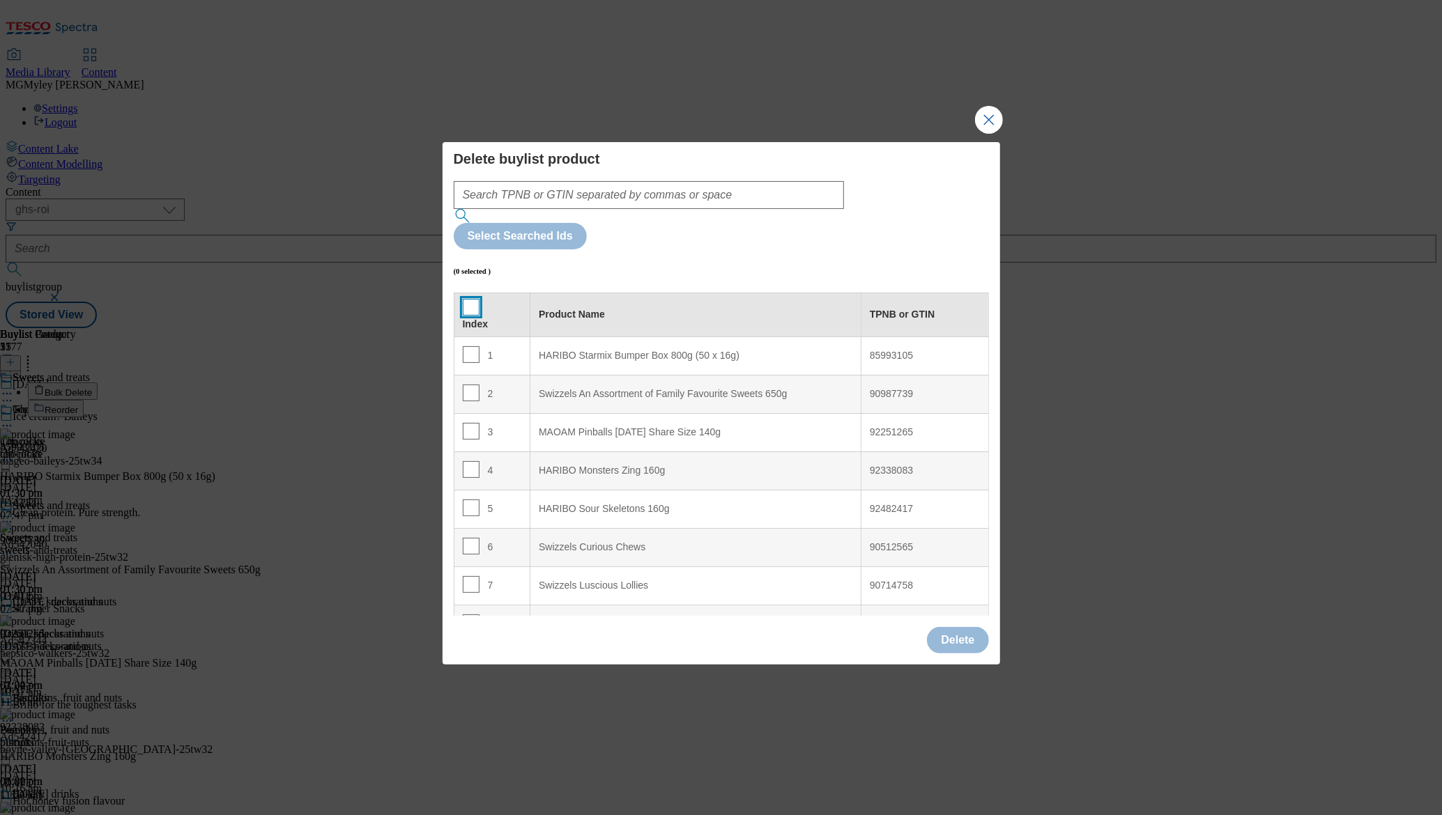
click at [476, 299] on input "Modal" at bounding box center [471, 307] width 17 height 17
checkbox input "true"
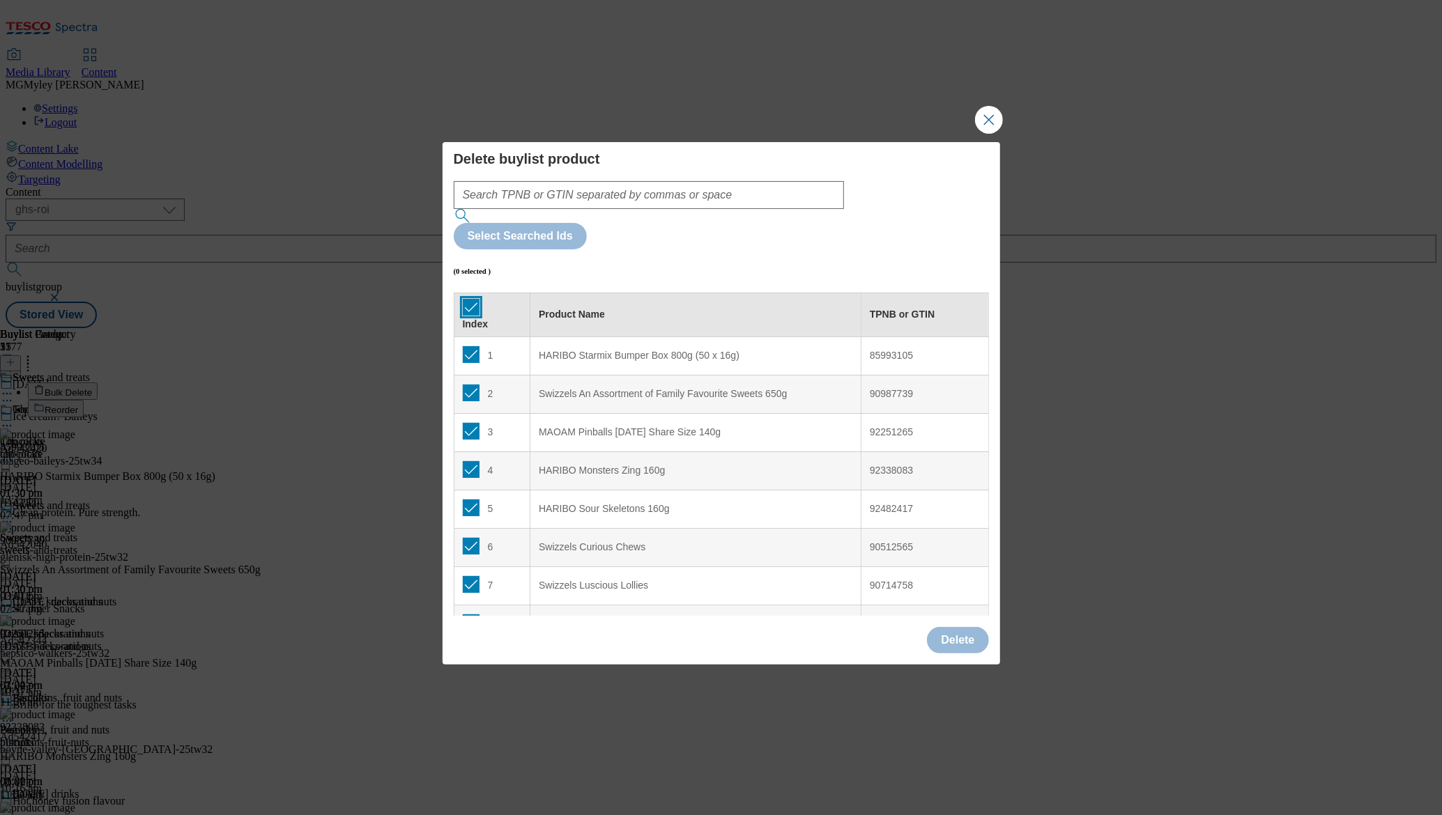
checkbox input "true"
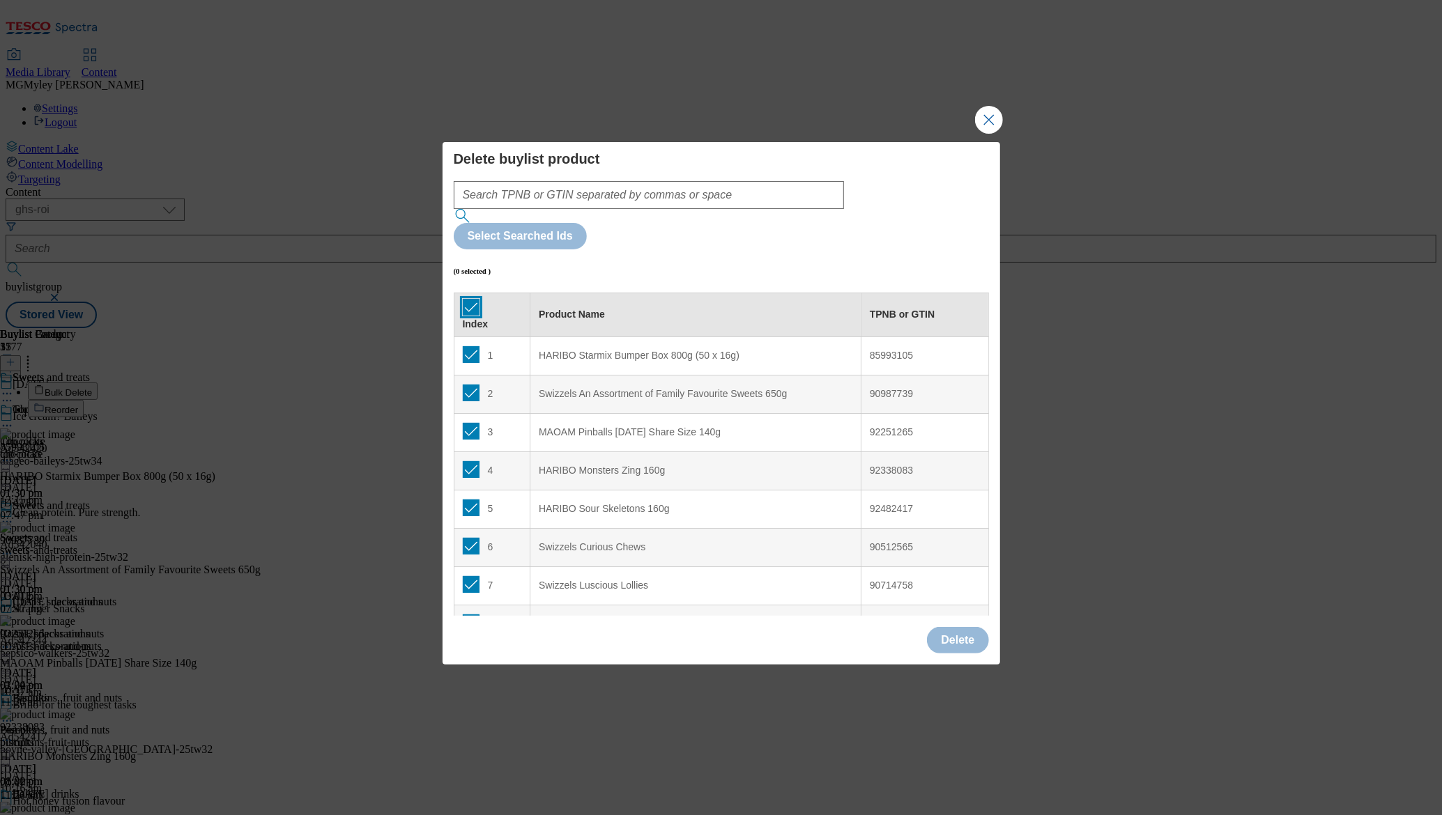
checkbox input "true"
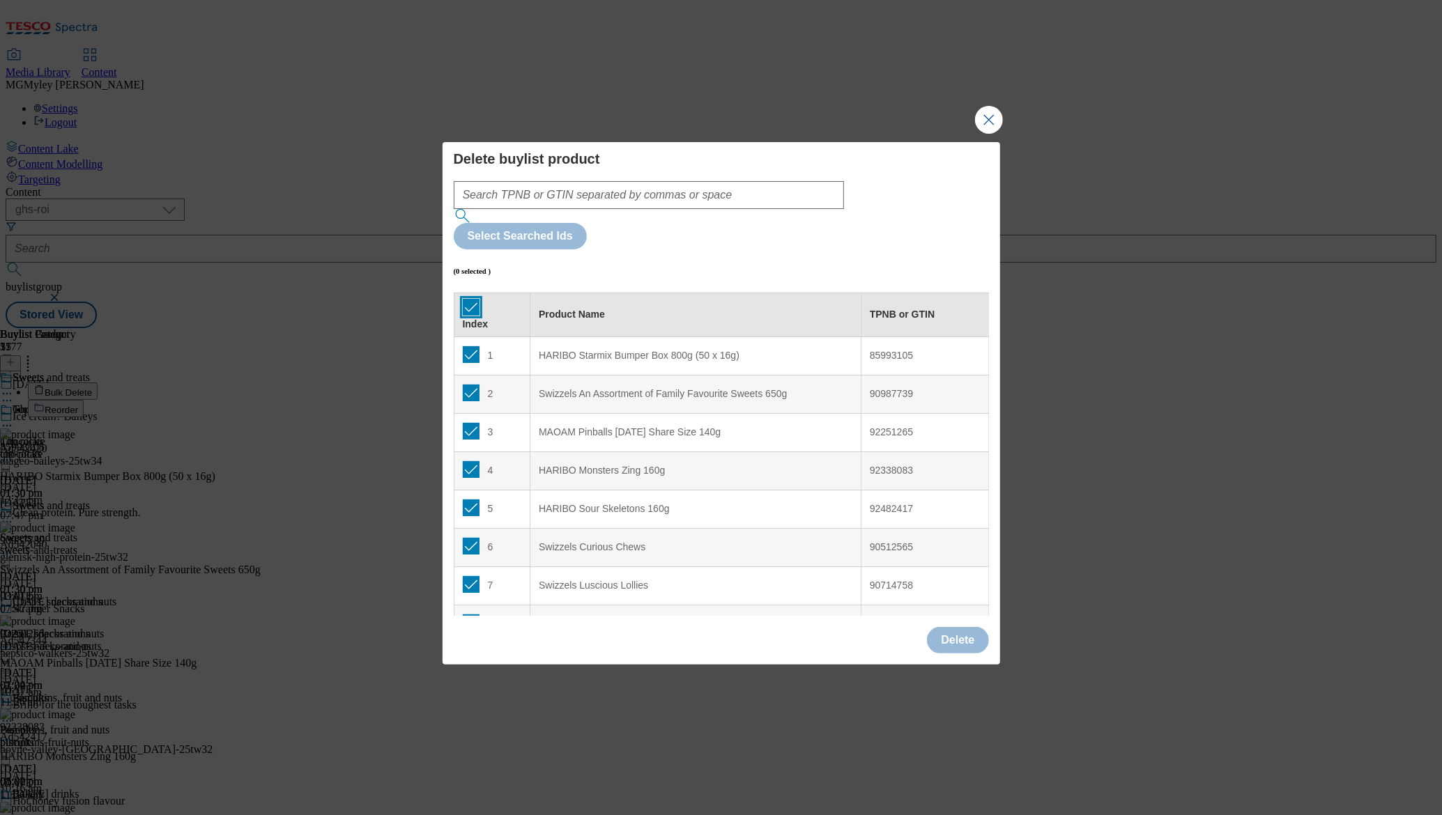
checkbox input "true"
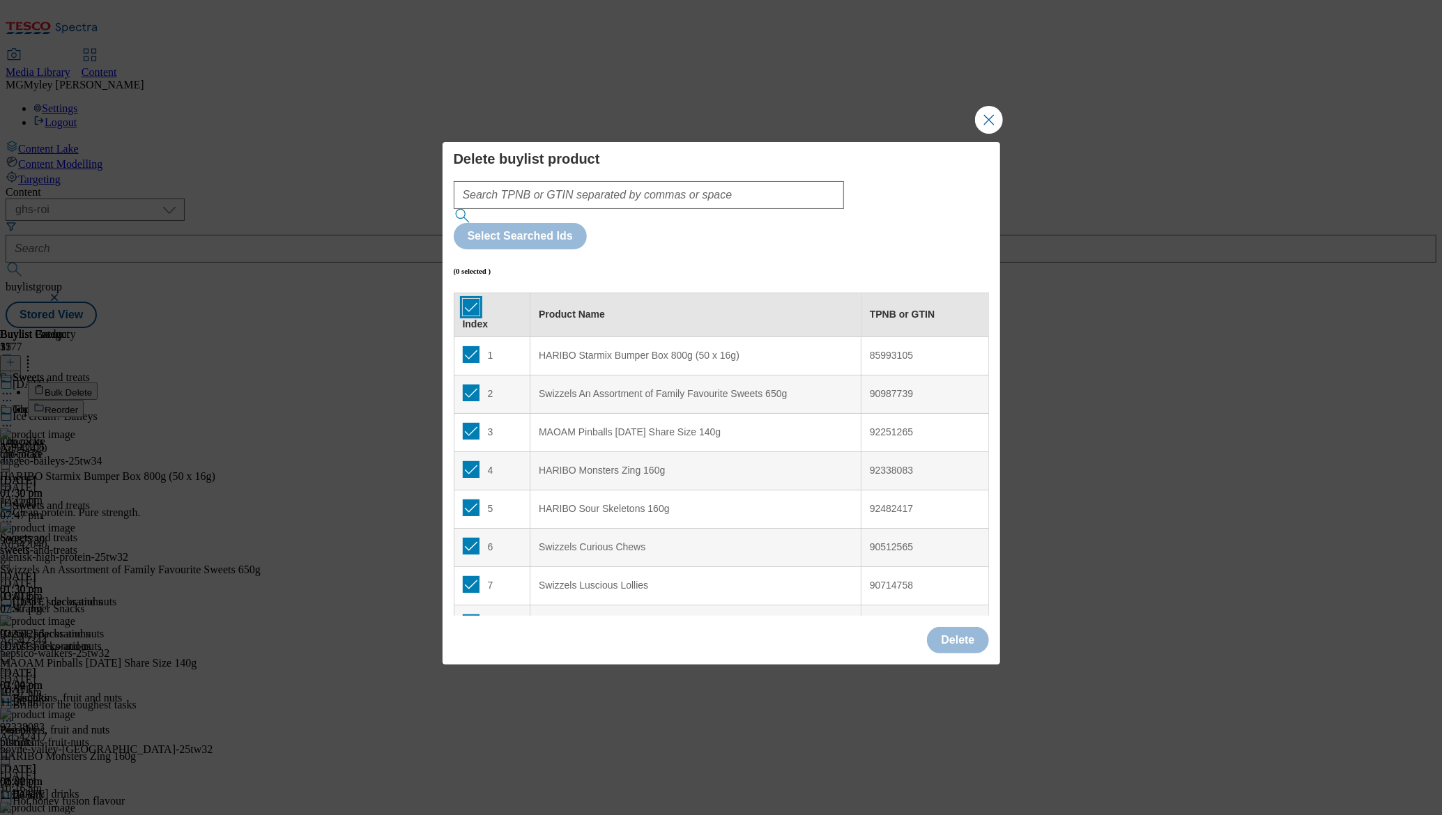
checkbox input "true"
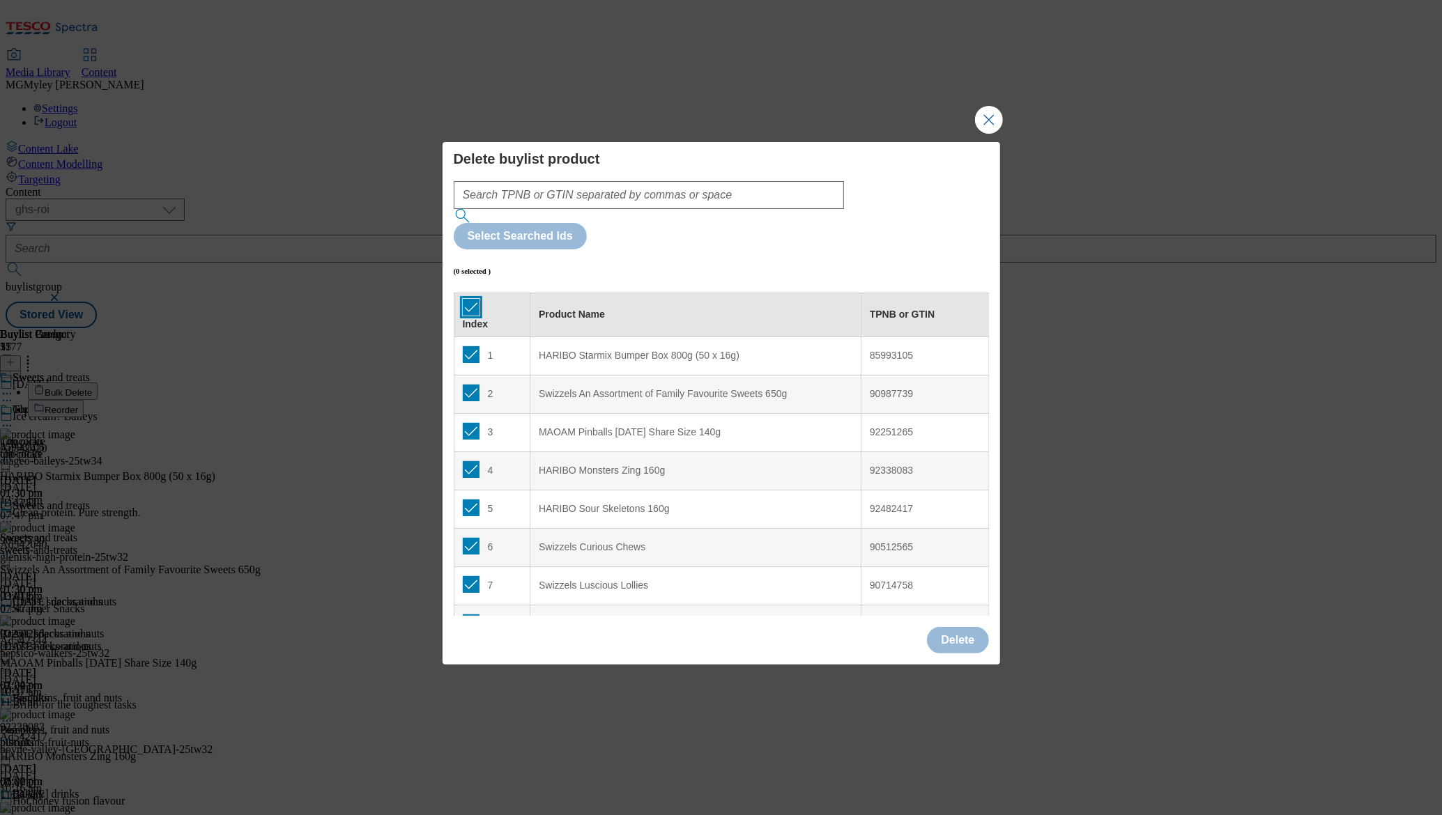
checkbox input "true"
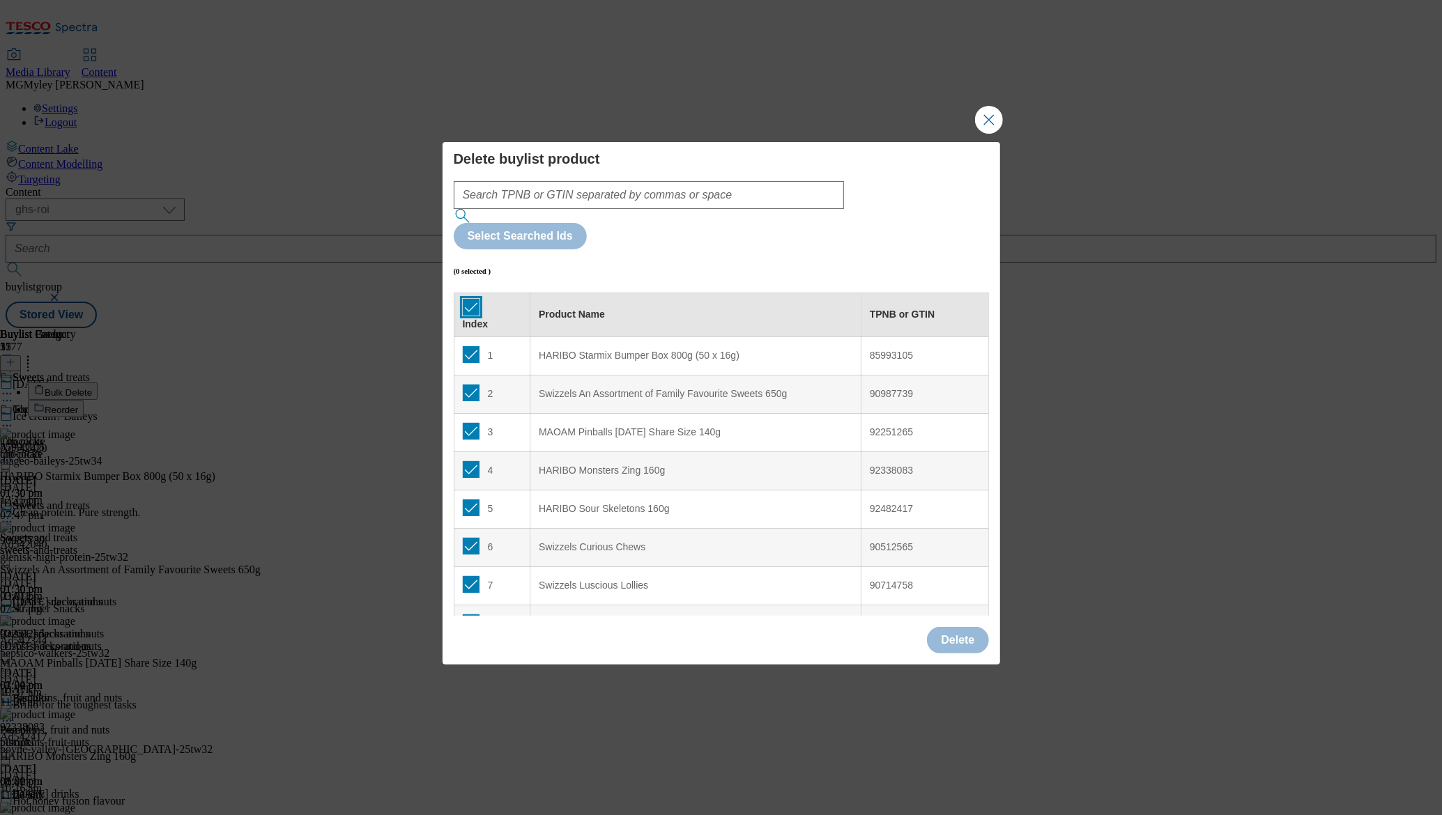
checkbox input "true"
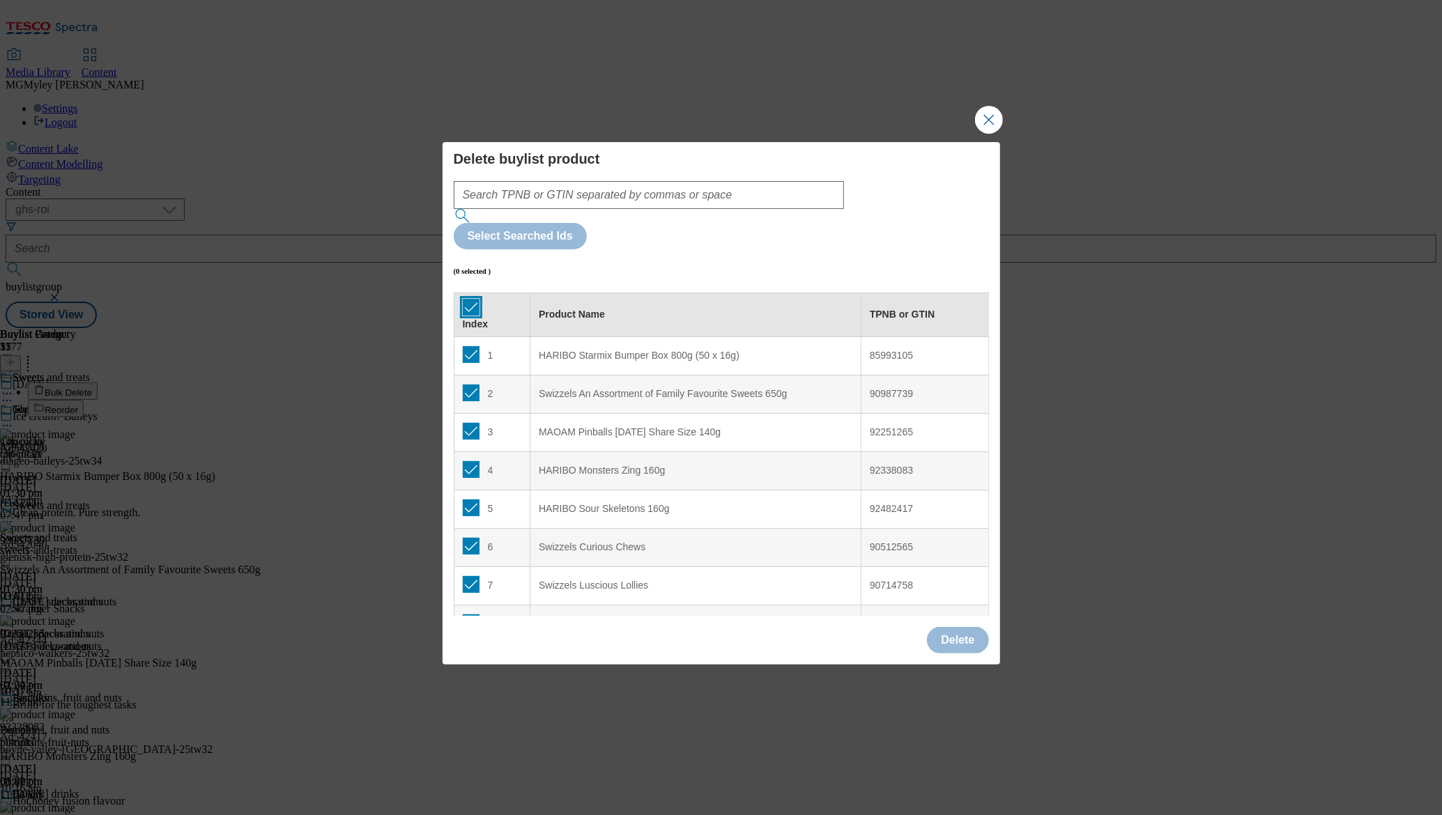
checkbox input "true"
click at [961, 627] on button "Delete" at bounding box center [957, 640] width 61 height 26
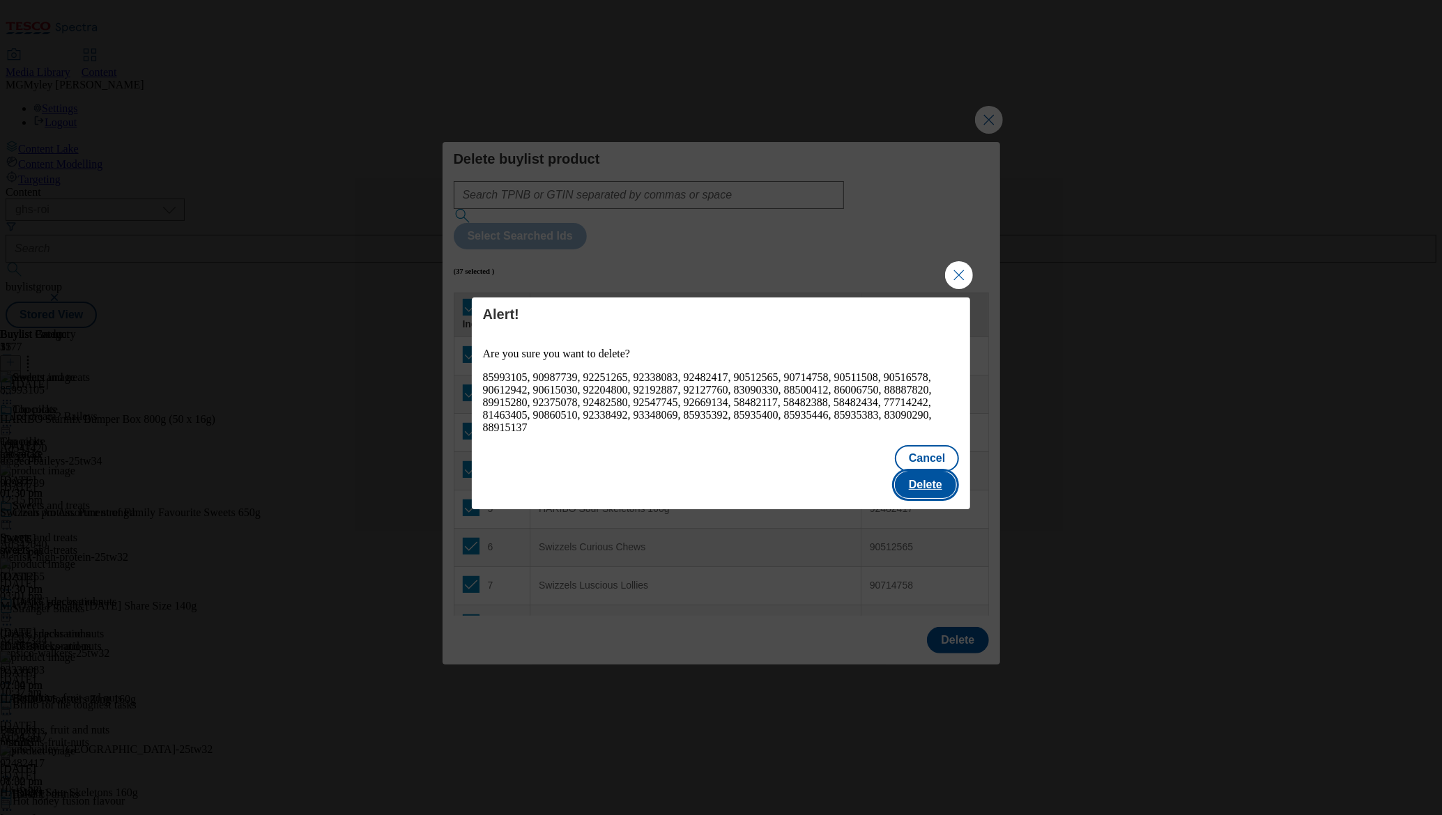
click at [928, 472] on button "Delete" at bounding box center [925, 485] width 61 height 26
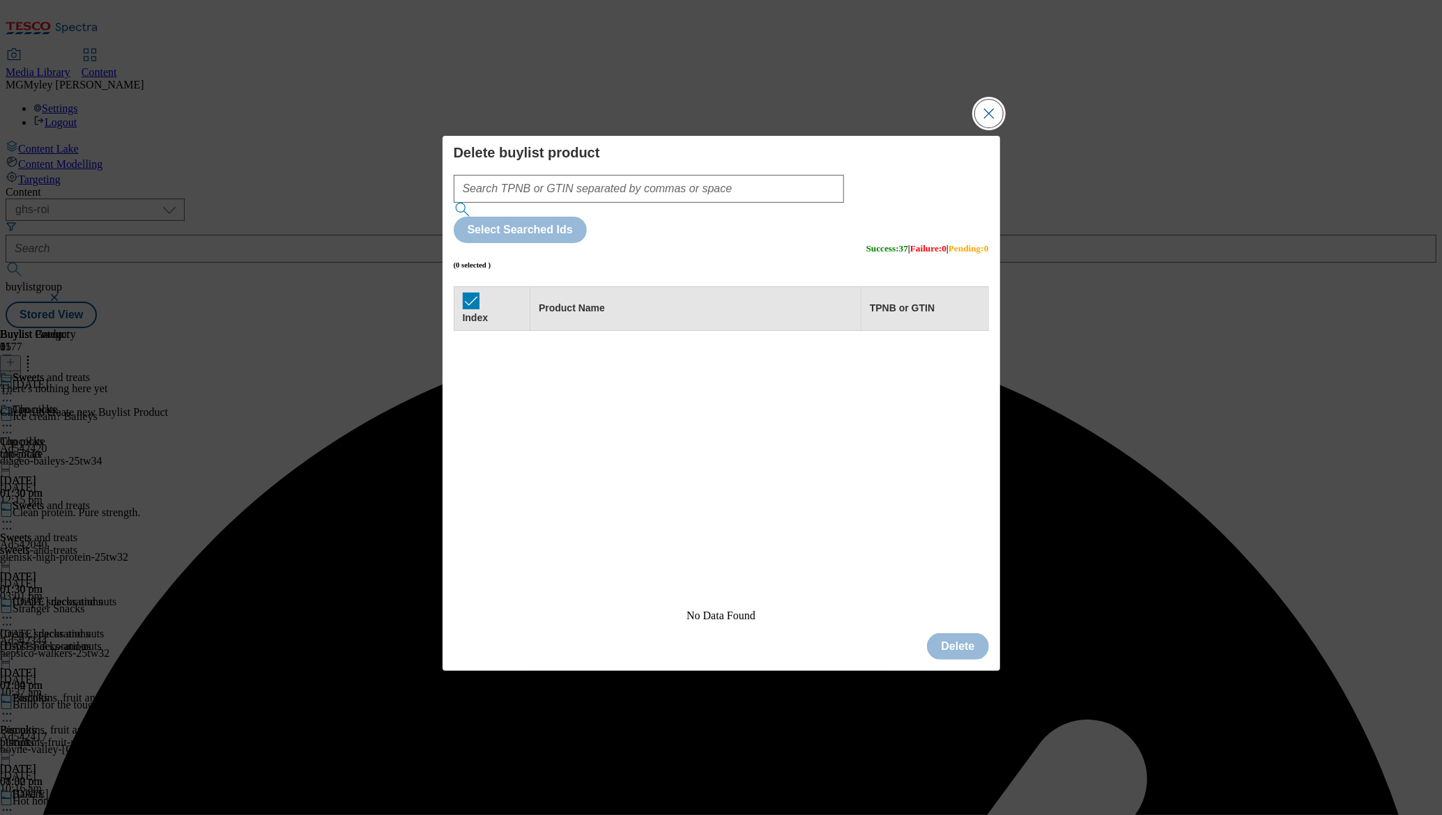
click at [990, 128] on button "Close Modal" at bounding box center [989, 114] width 28 height 28
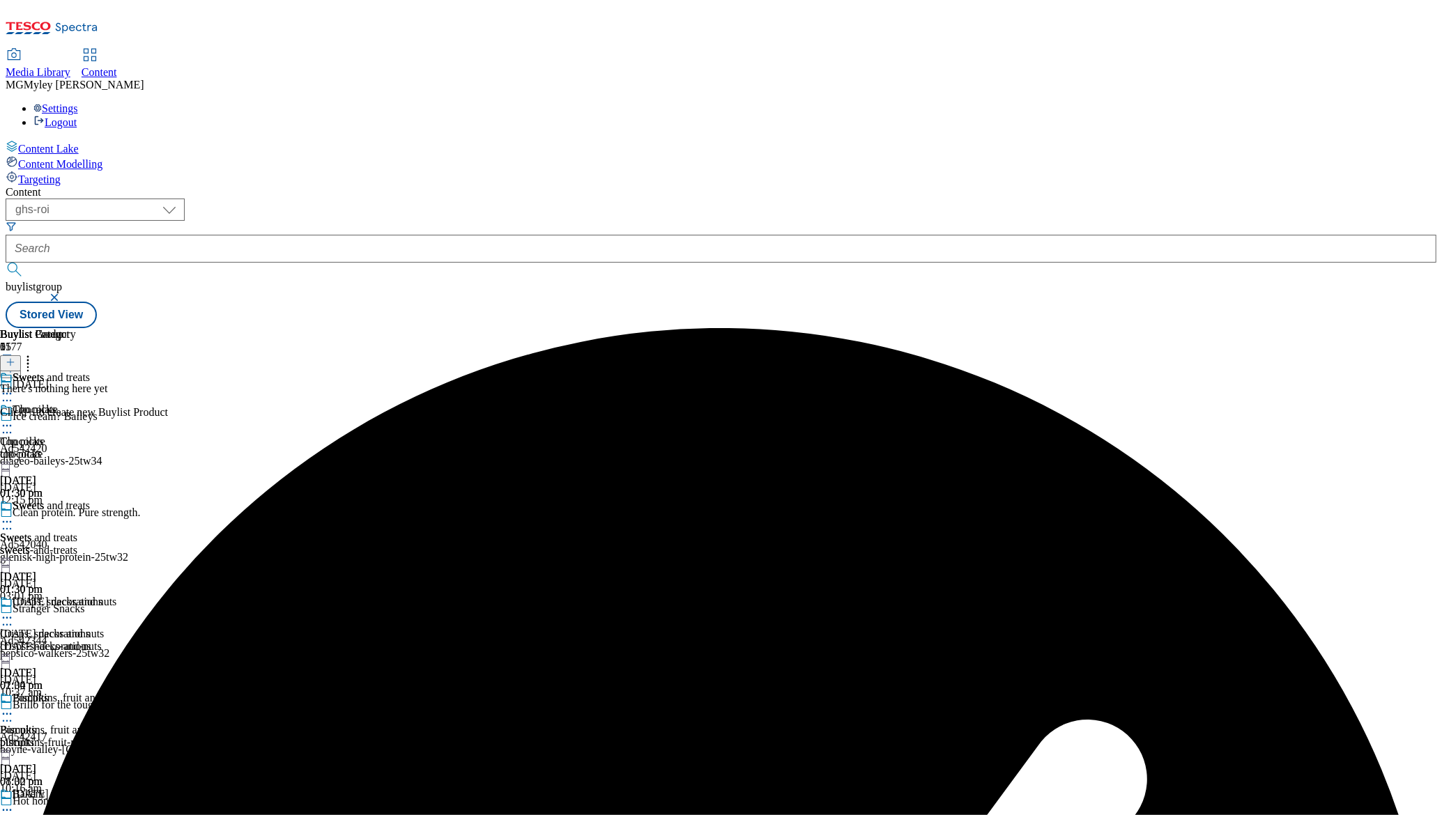
click at [10, 359] on line at bounding box center [10, 362] width 0 height 7
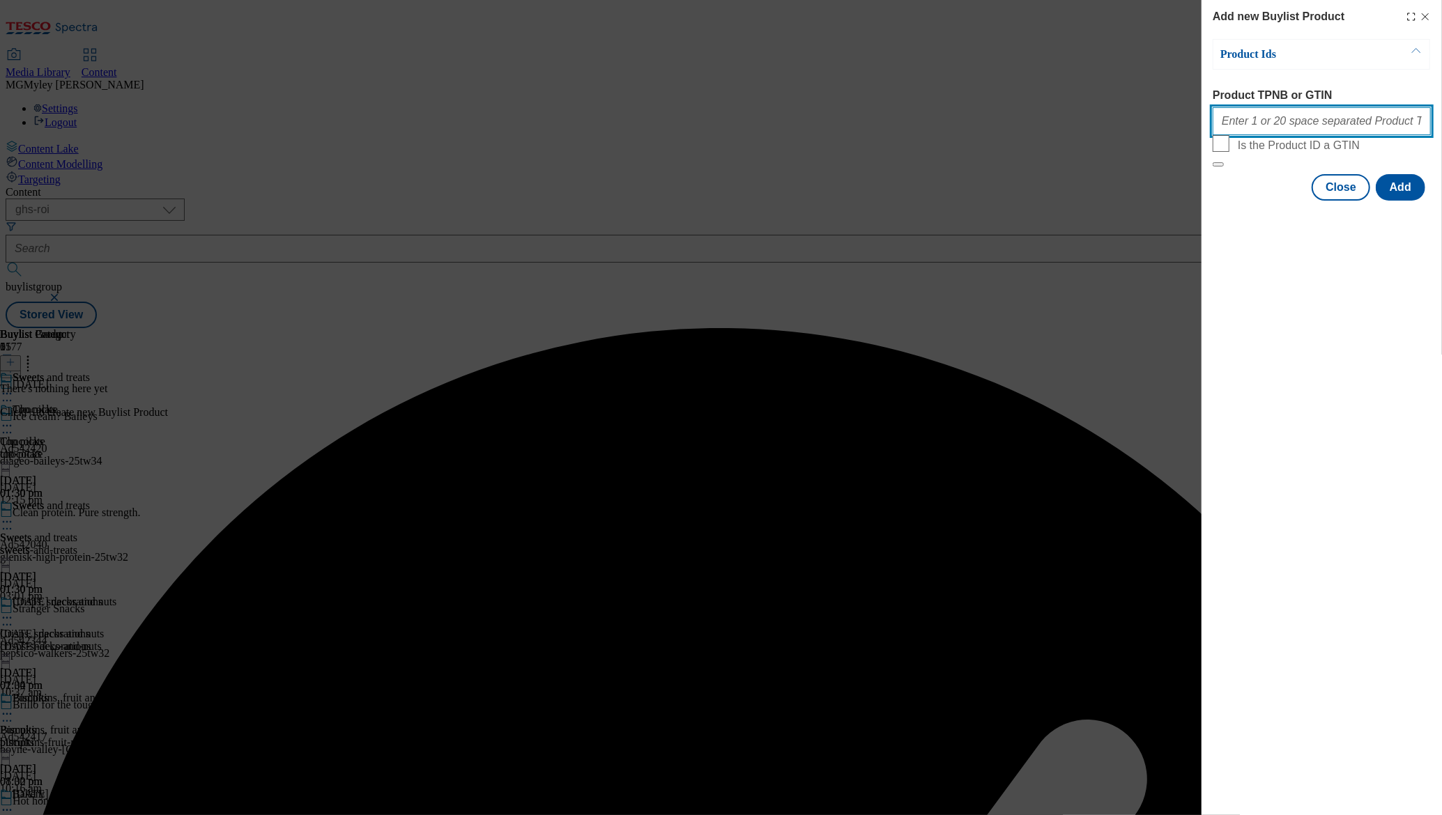
click at [1326, 131] on input "Product TPNB or GTIN" at bounding box center [1322, 121] width 218 height 28
paste input "92482417 96776064 88500412 83090330 86006750 84139405 88499041 96874299 9677376…"
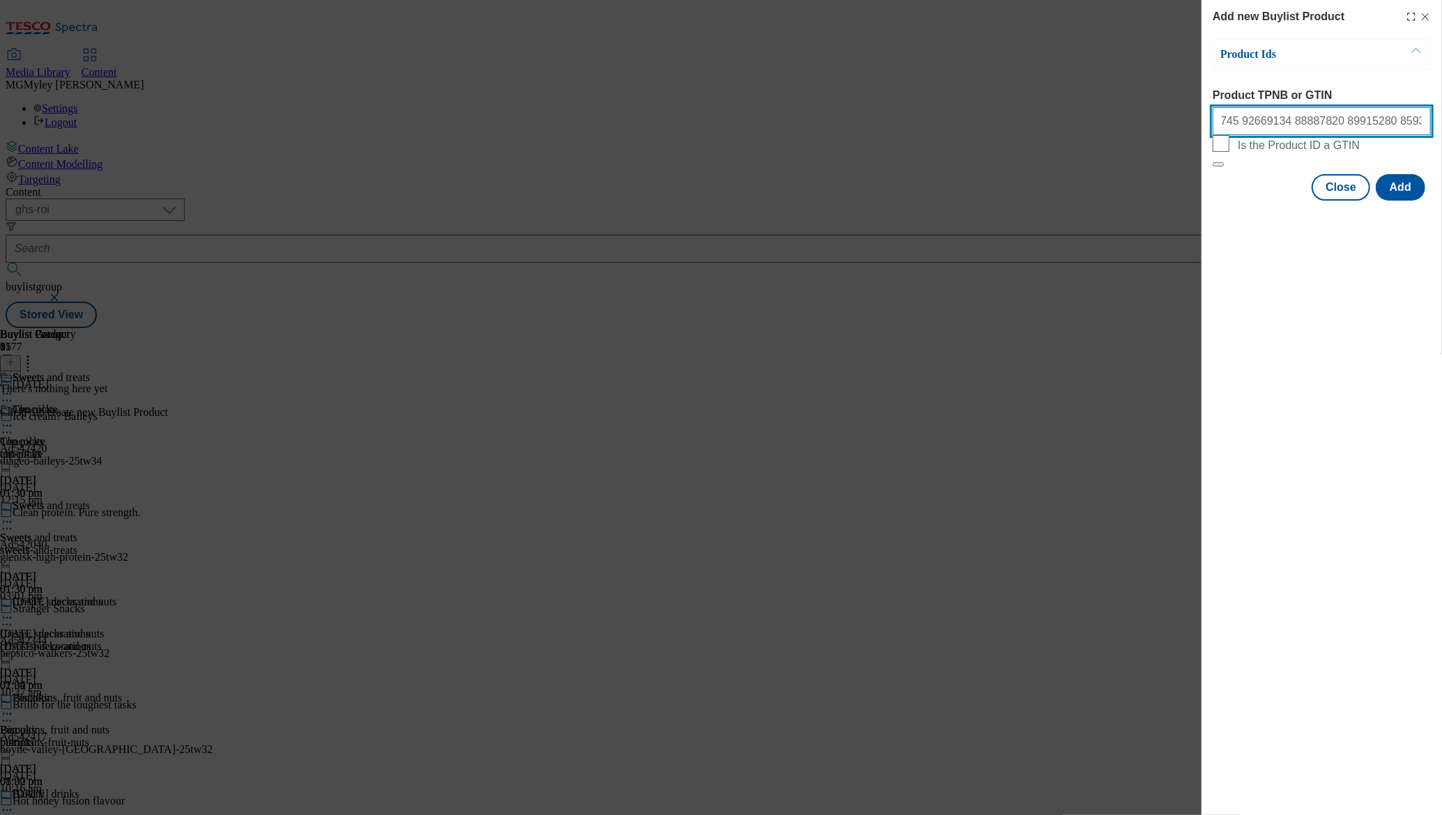
type input "92482417 96776064 88500412 83090330 86006750 84139405 88499041 96874299 9677376…"
click at [1400, 199] on div "Product Ids Product TPNB or GTIN 92482417 96776064 88500412 83090330 86006750 8…" at bounding box center [1322, 120] width 218 height 162
click at [1400, 201] on button "Add" at bounding box center [1400, 187] width 49 height 26
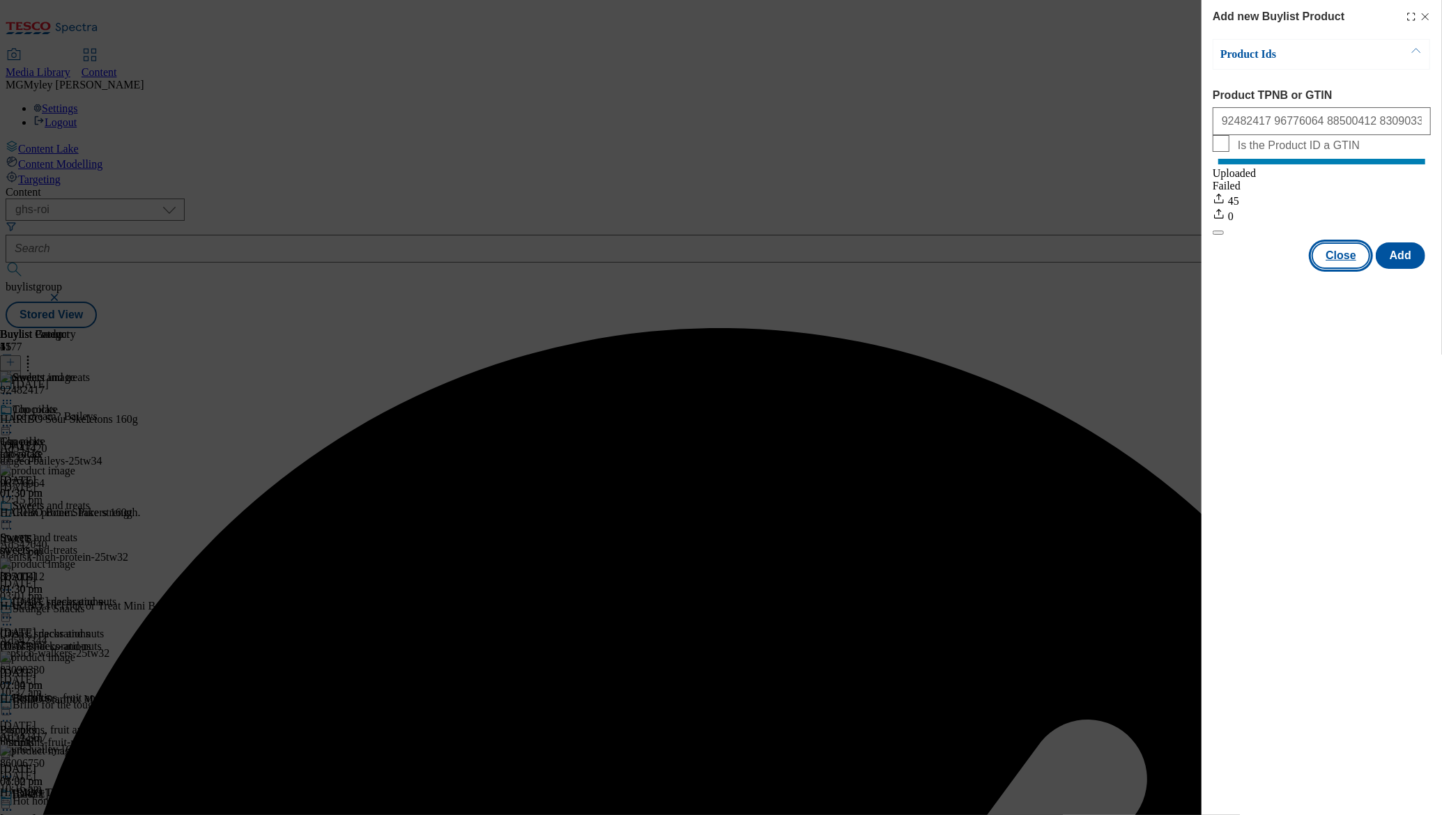
click at [1351, 264] on button "Close" at bounding box center [1341, 256] width 59 height 26
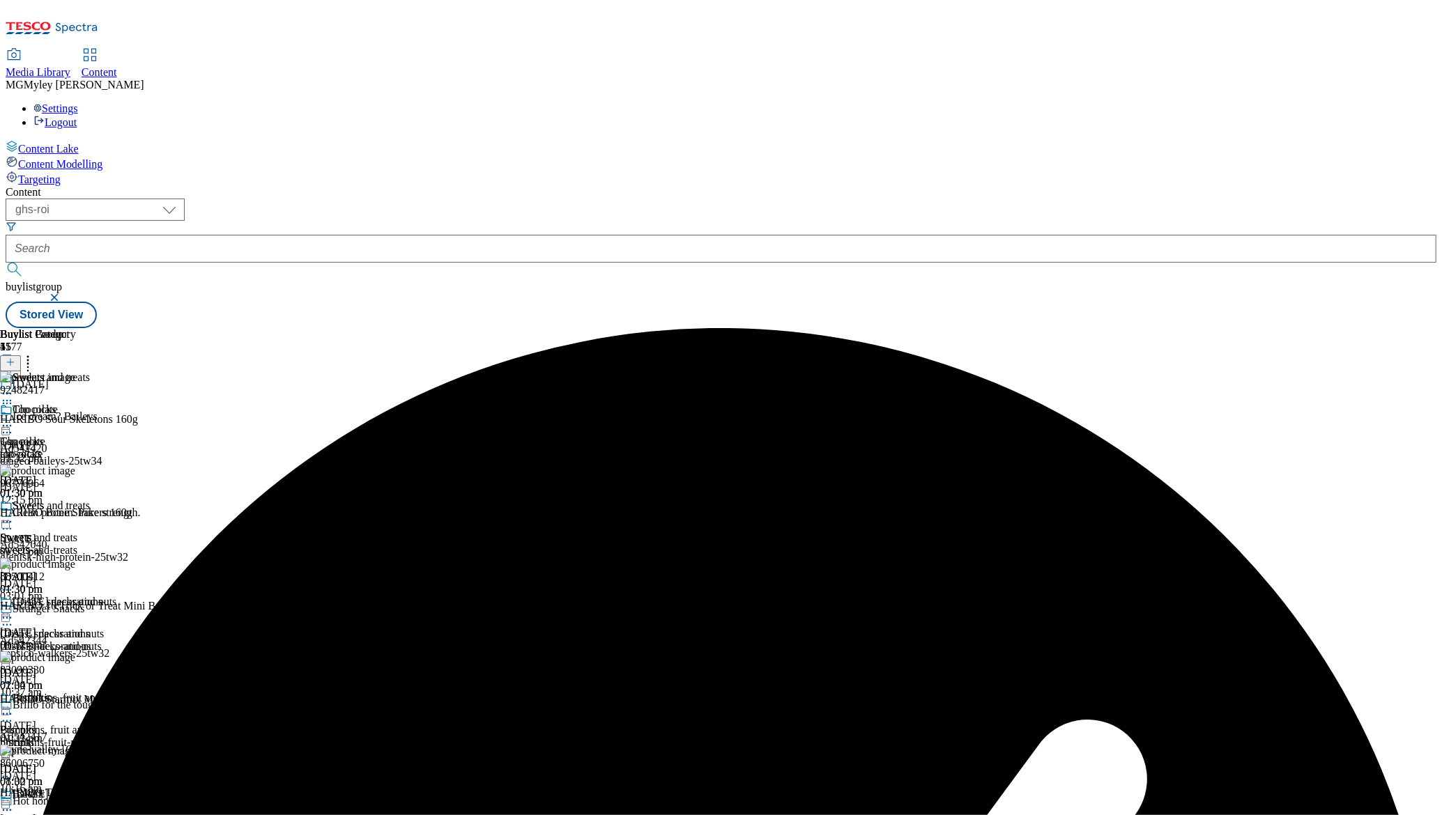
scroll to position [71, 0]
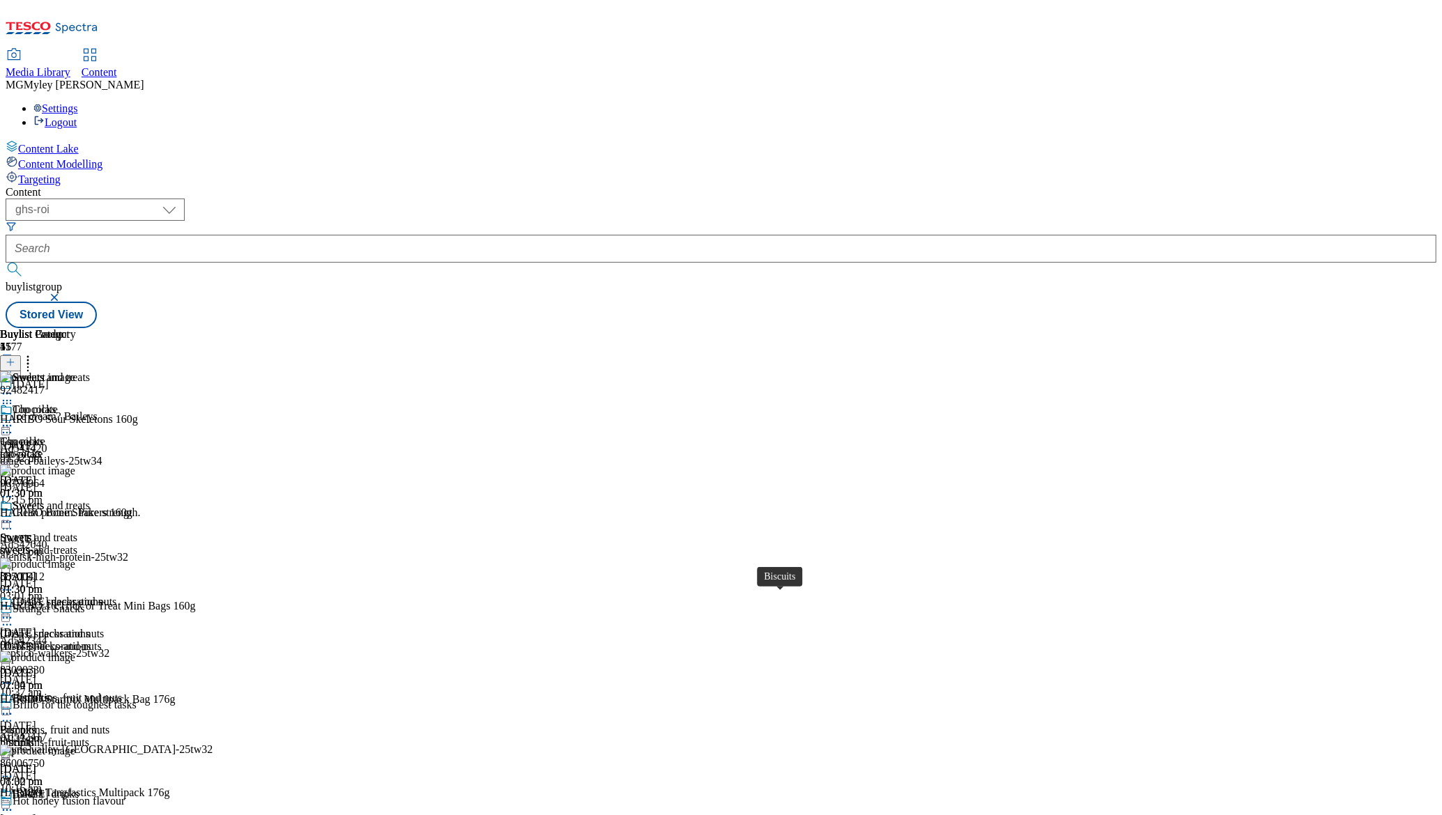
click at [36, 724] on div "Biscuits" at bounding box center [18, 730] width 36 height 13
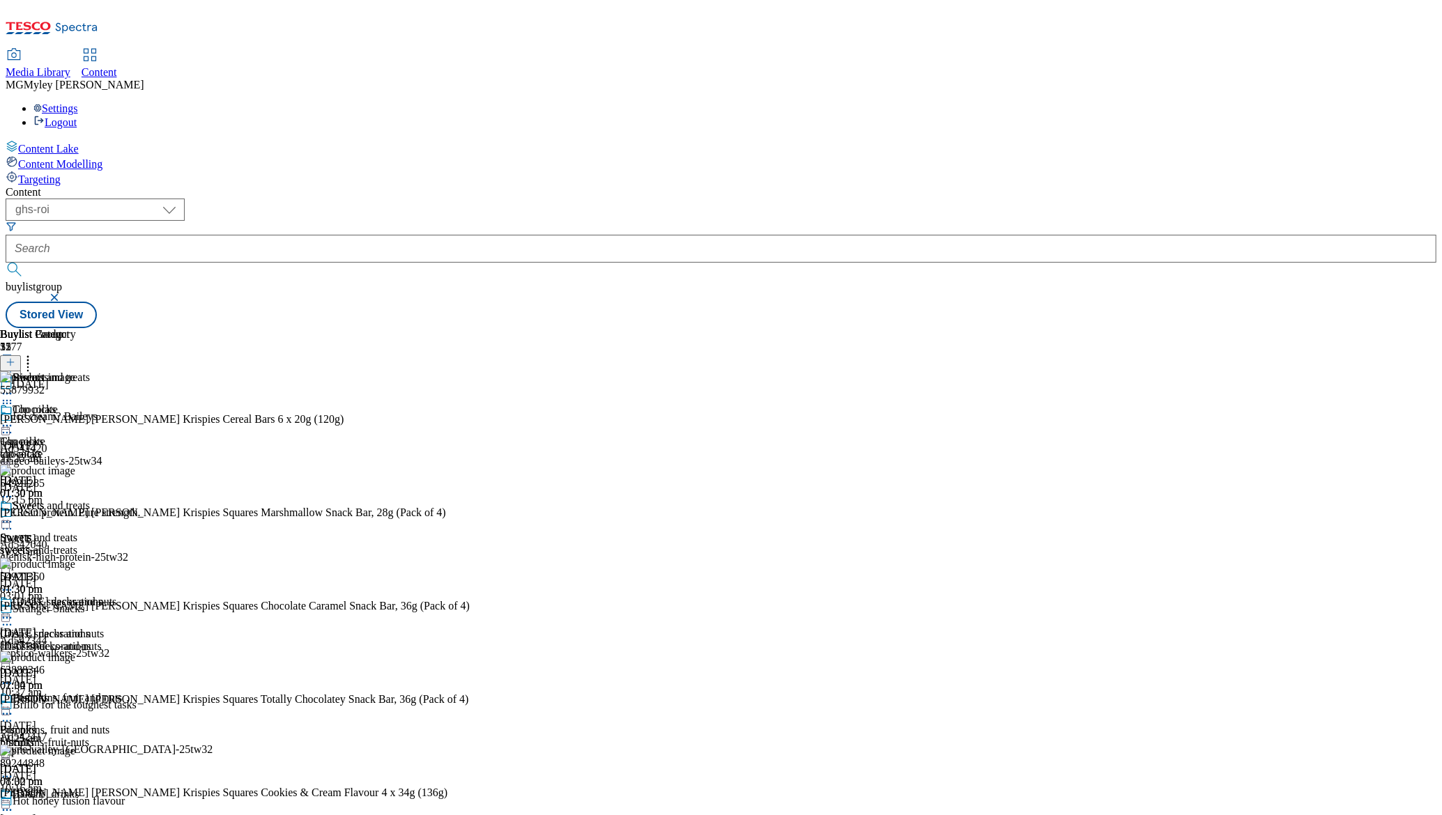
click at [35, 353] on icon at bounding box center [28, 360] width 14 height 14
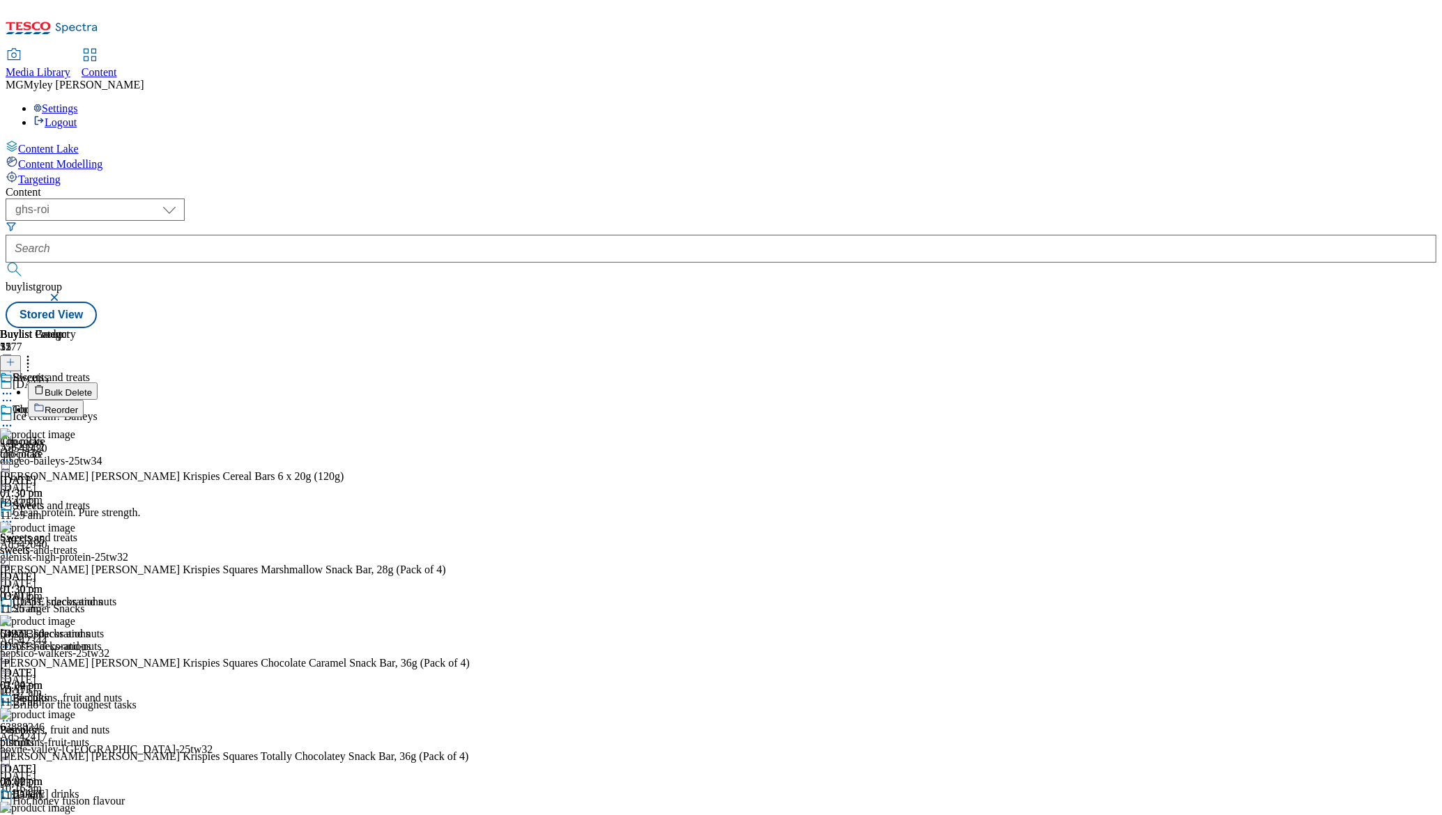
click at [98, 383] on button "Bulk Delete" at bounding box center [63, 391] width 70 height 17
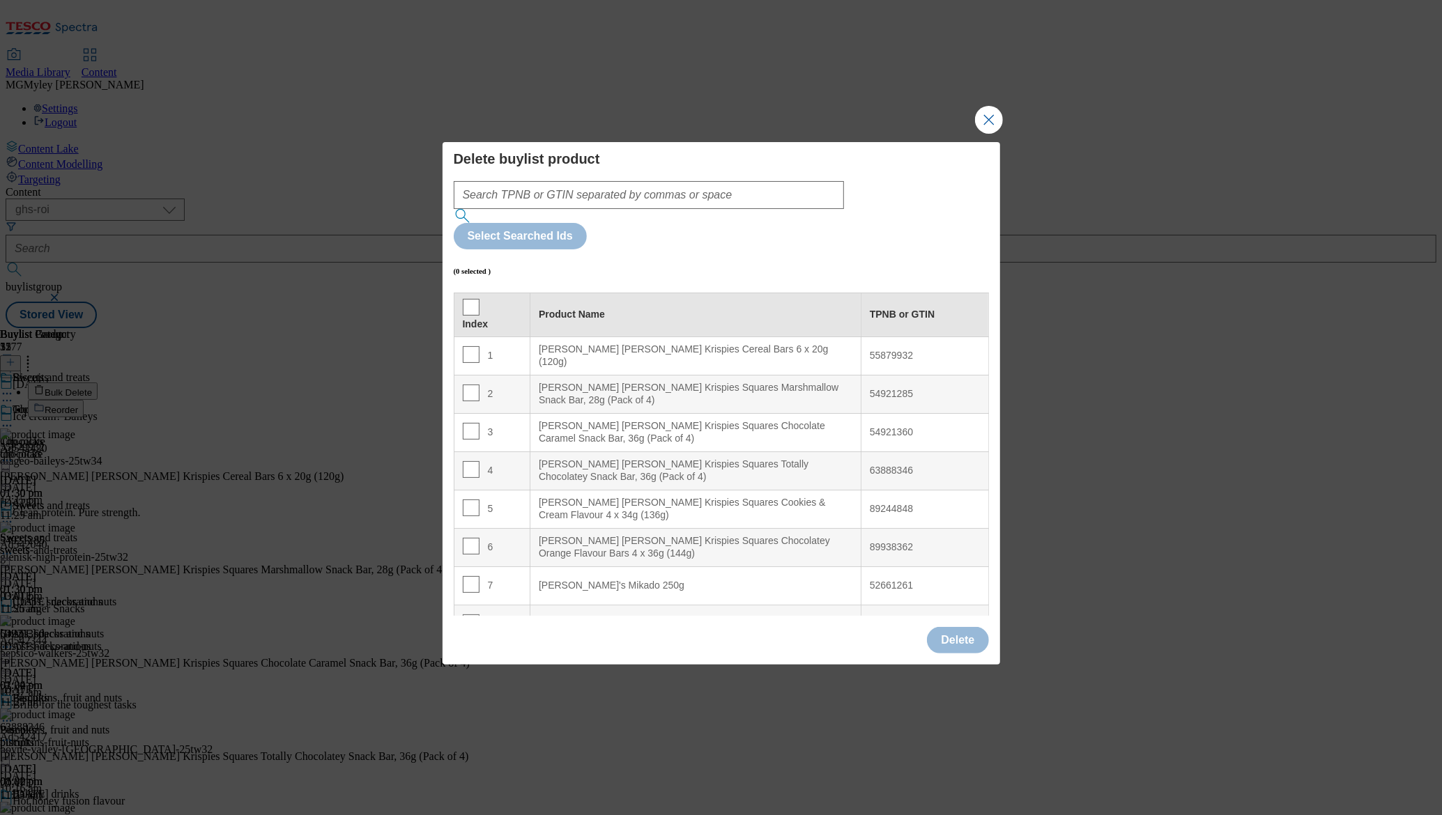
click at [489, 319] on div "Index" at bounding box center [492, 325] width 59 height 13
click at [472, 299] on input "Modal" at bounding box center [471, 307] width 17 height 17
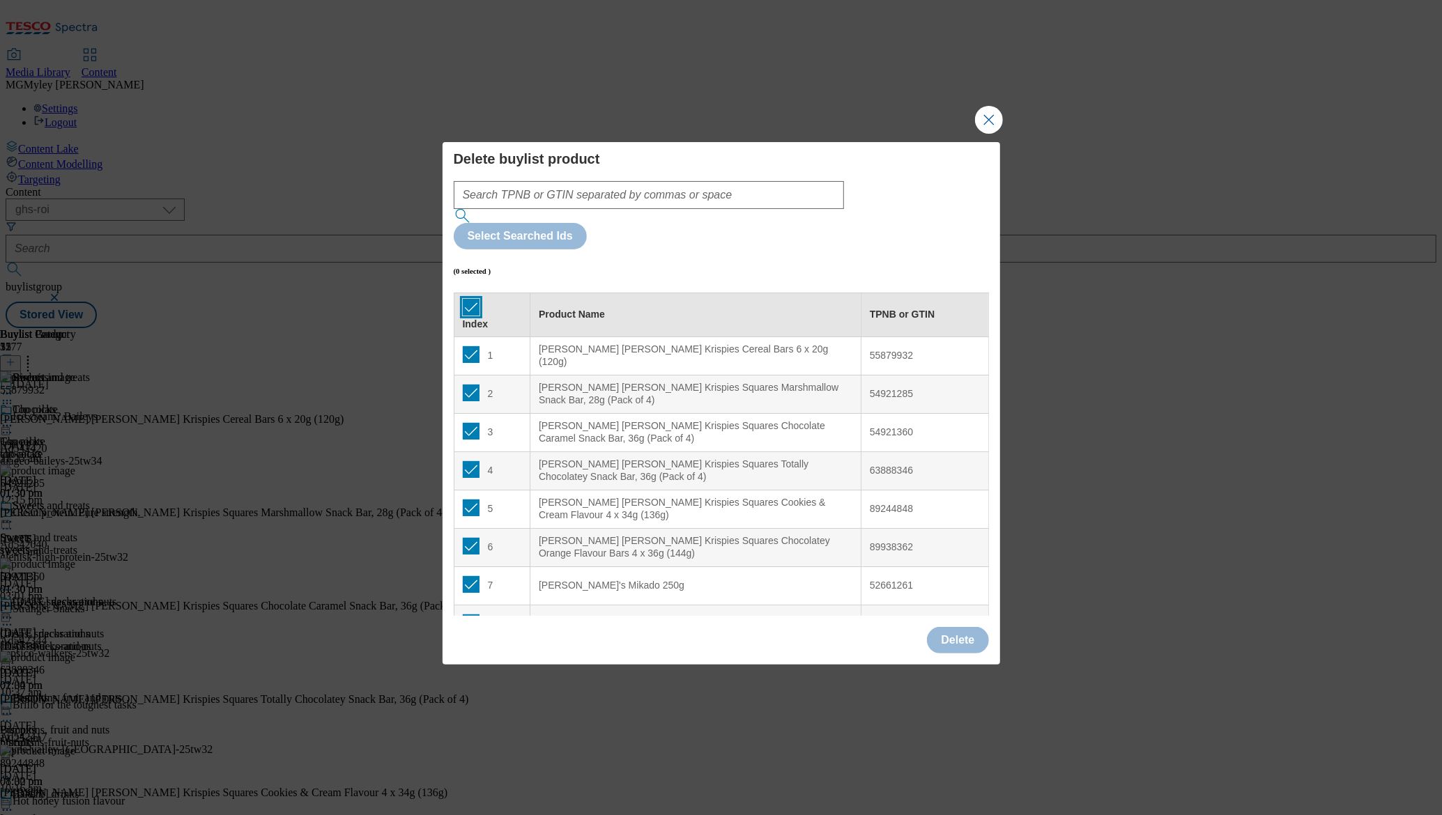
checkbox input "true"
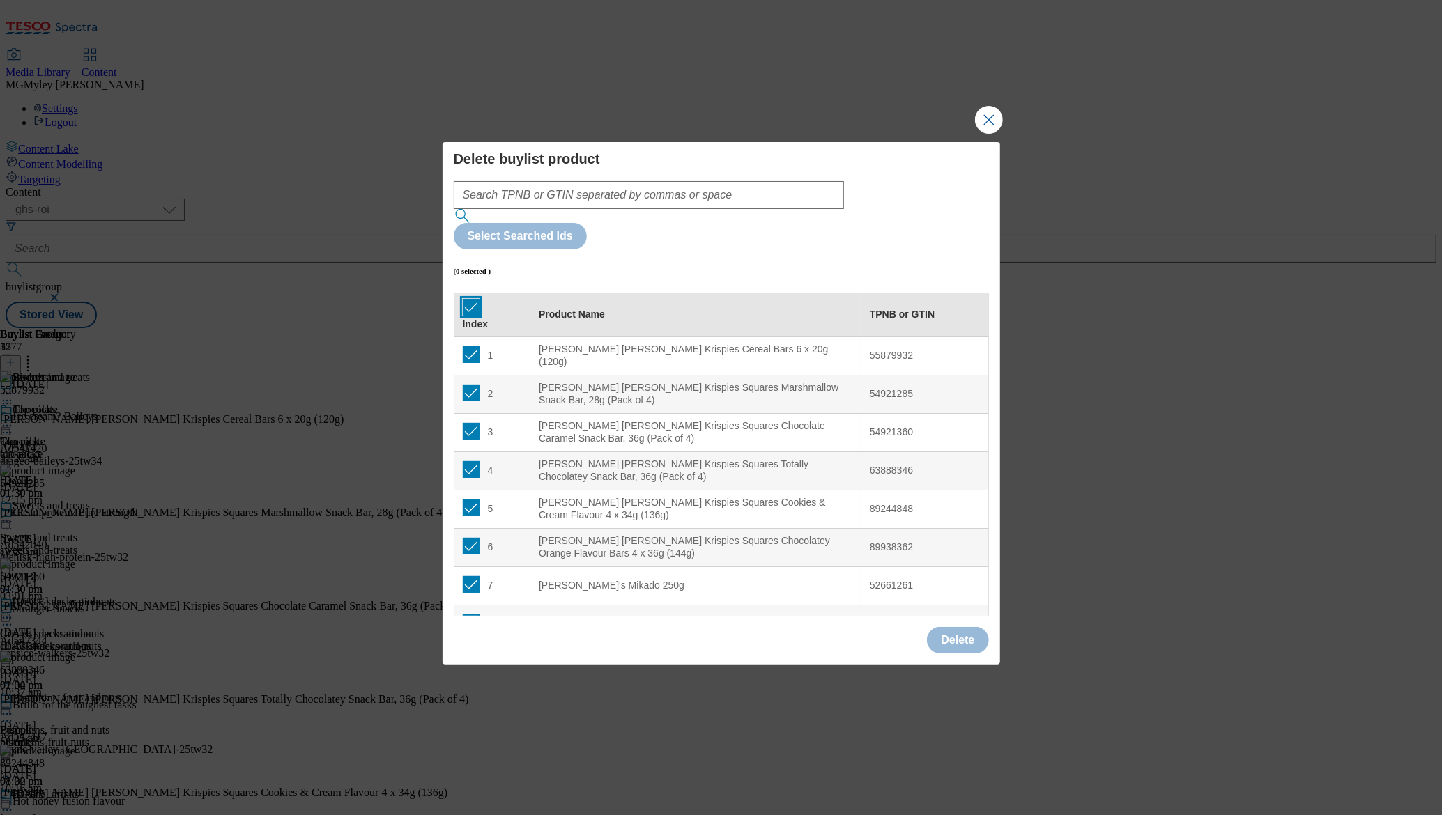
checkbox input "true"
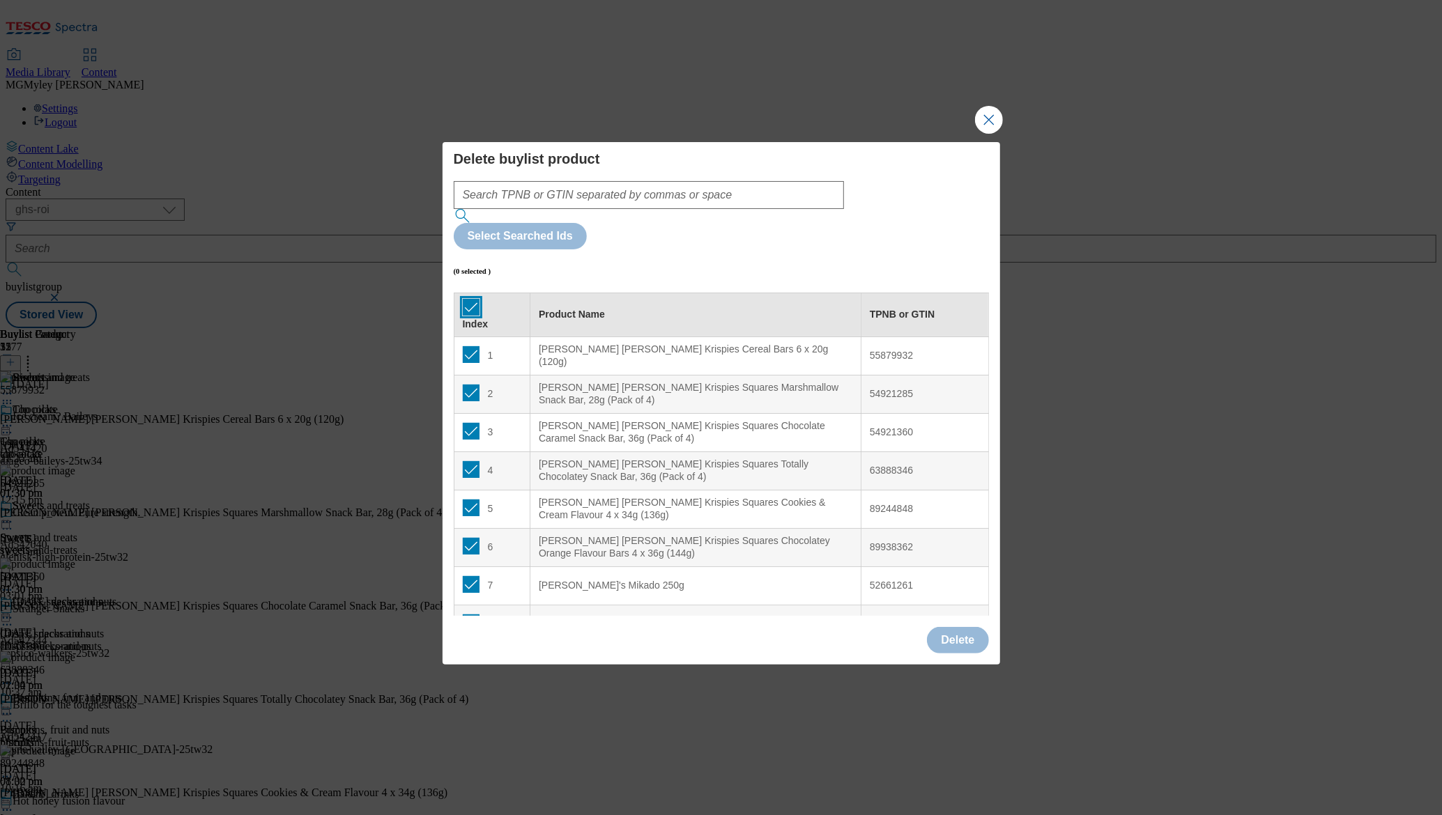
checkbox input "true"
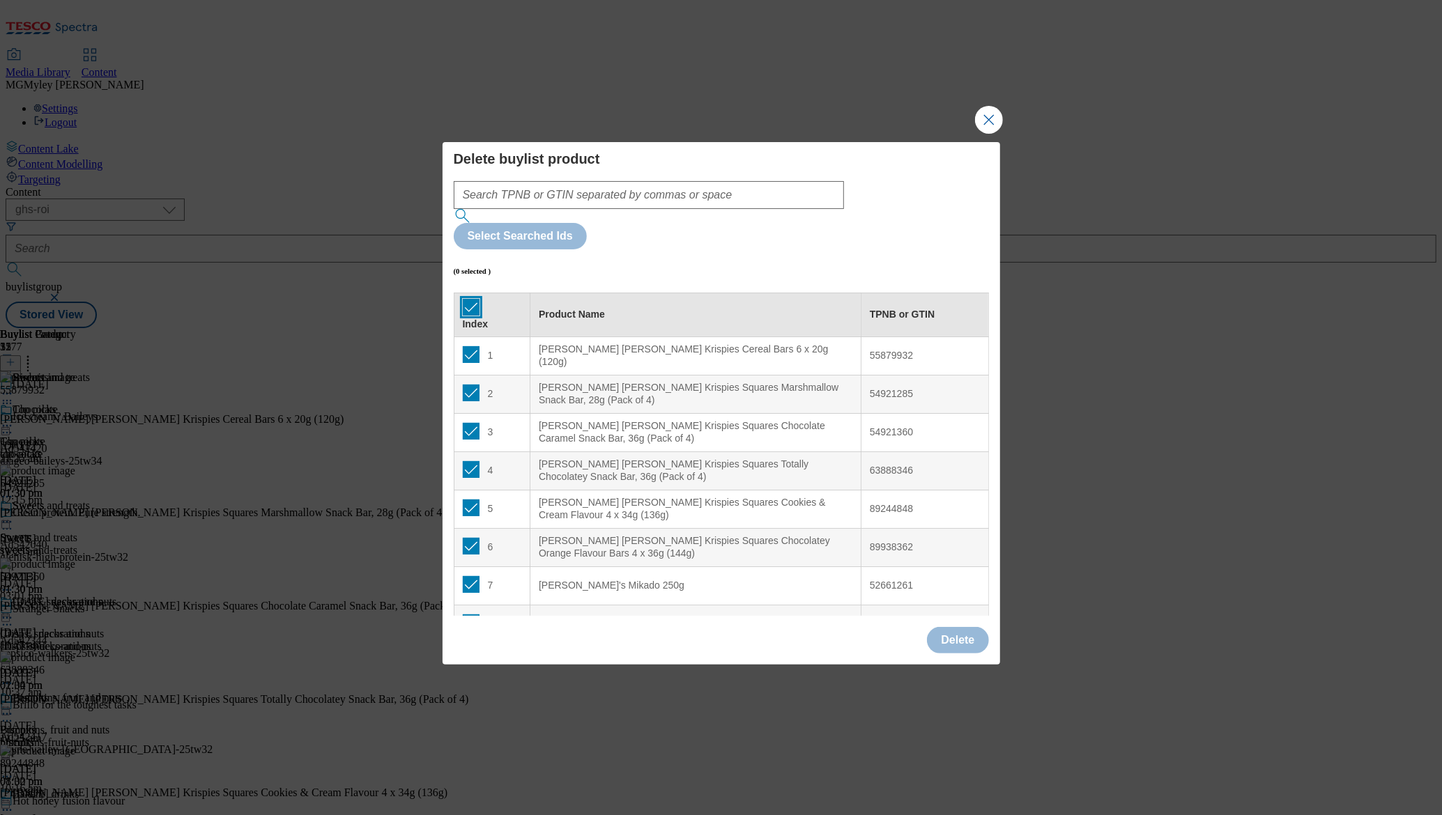
checkbox input "true"
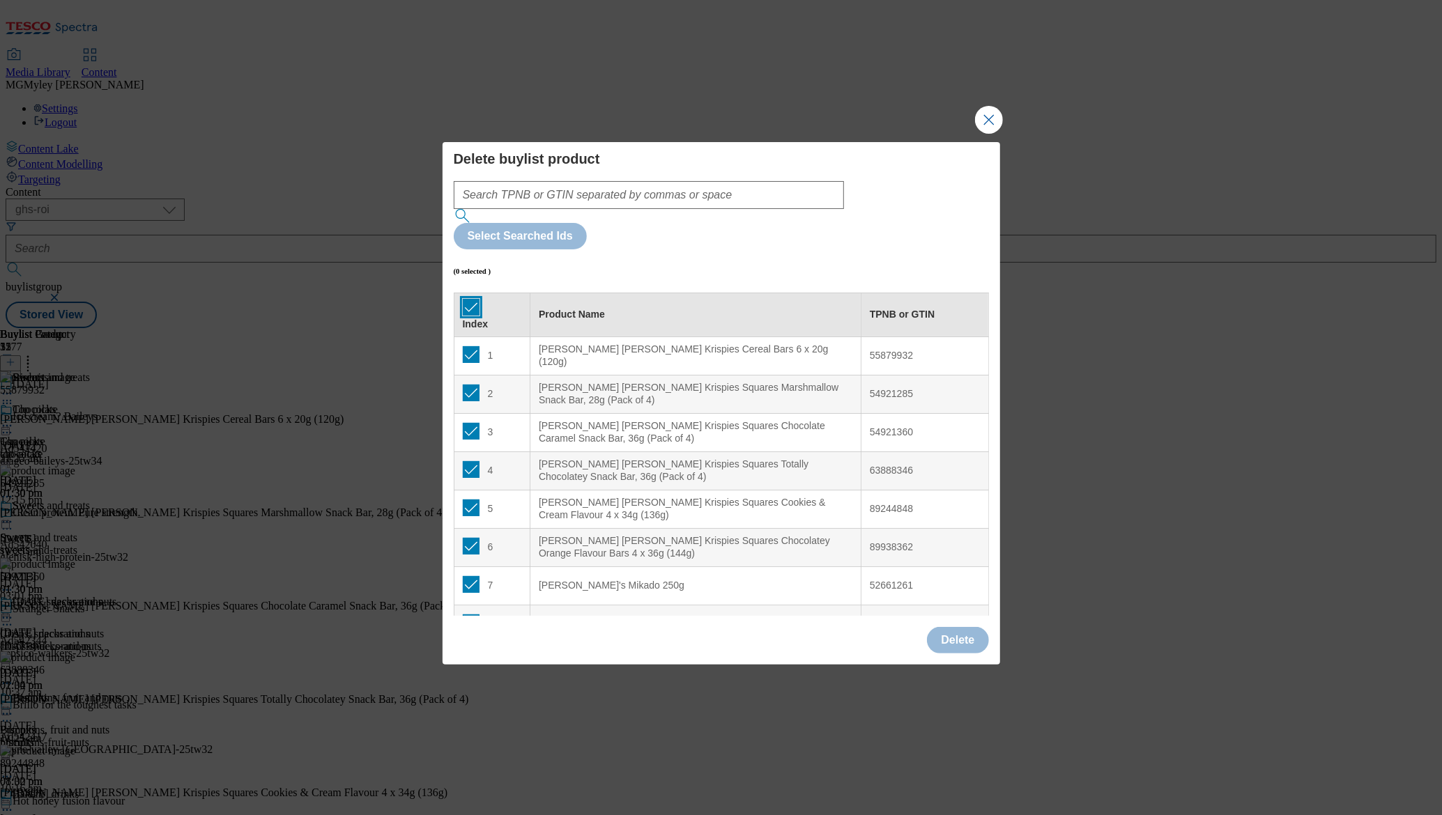
checkbox input "true"
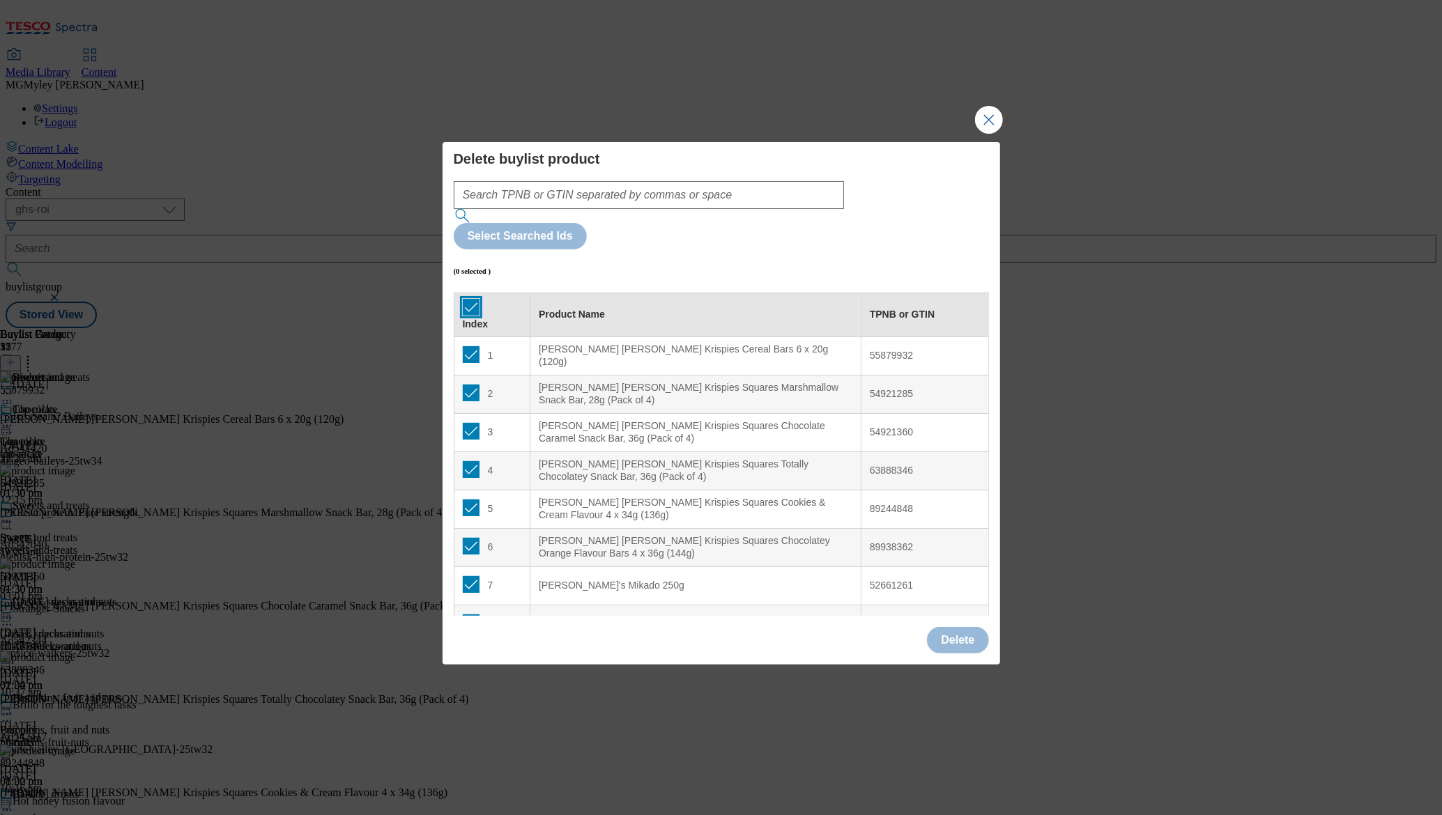
checkbox input "true"
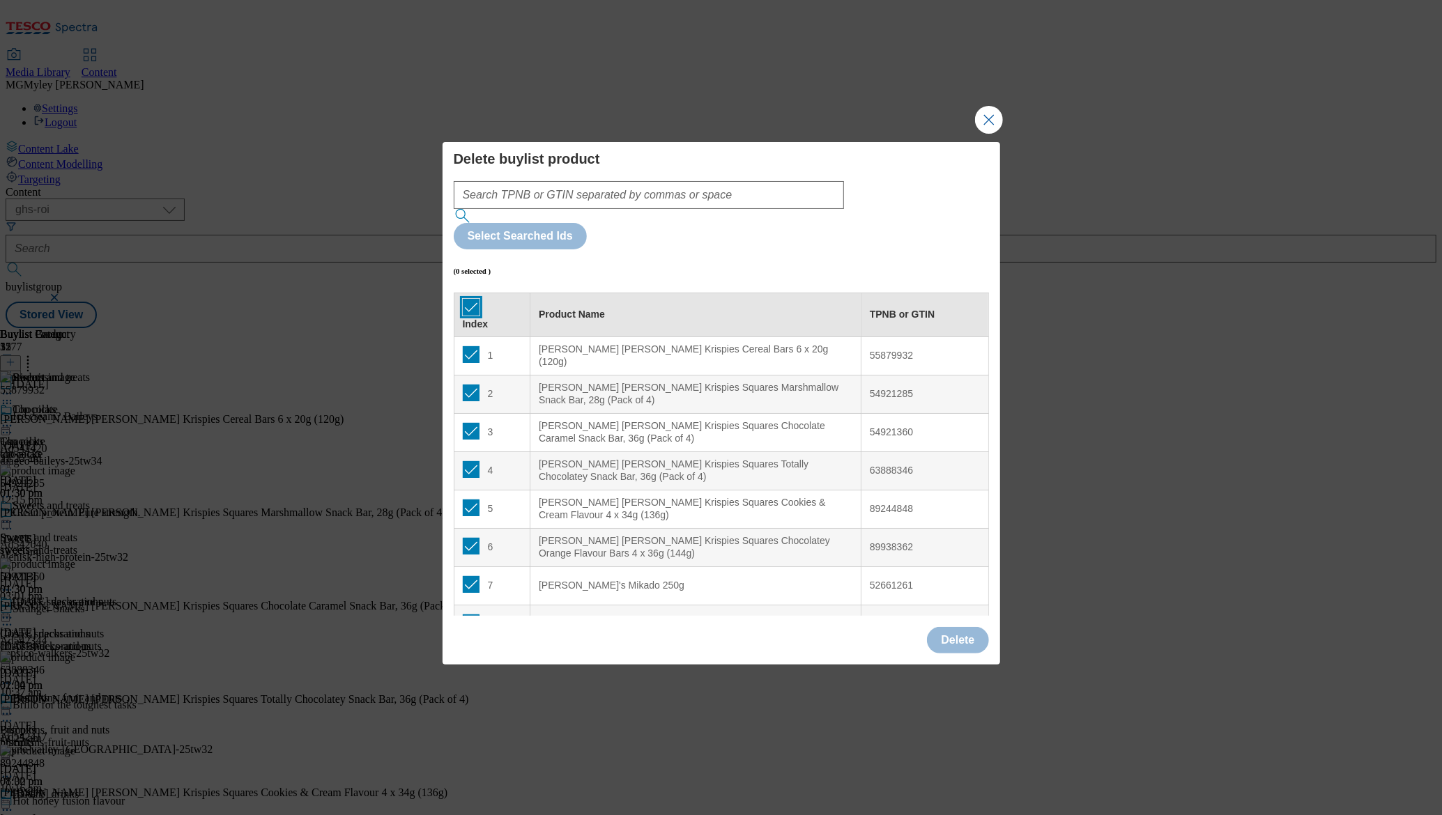
checkbox input "true"
click at [960, 627] on button "Delete" at bounding box center [957, 640] width 61 height 26
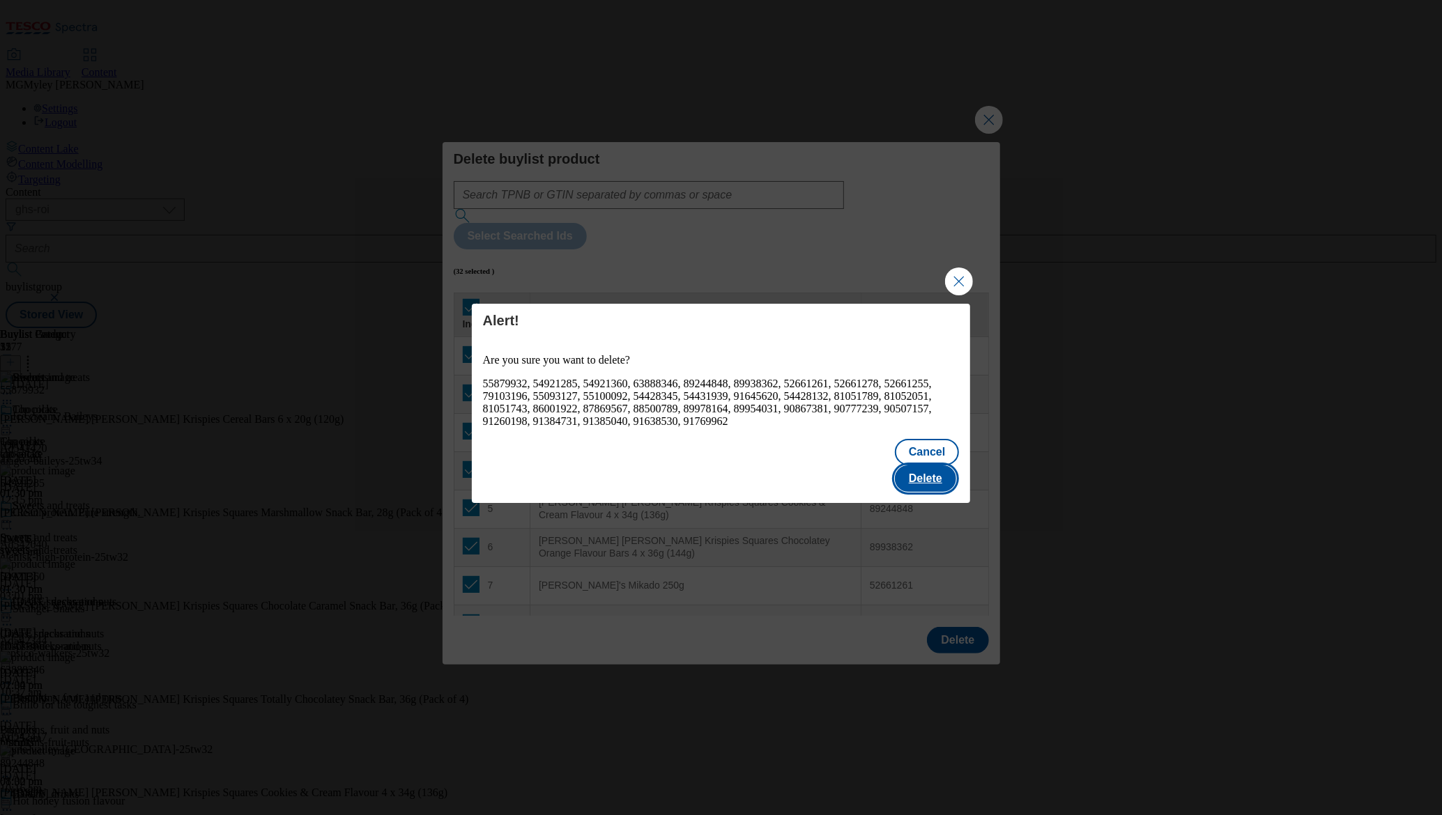
click at [930, 470] on button "Delete" at bounding box center [925, 479] width 61 height 26
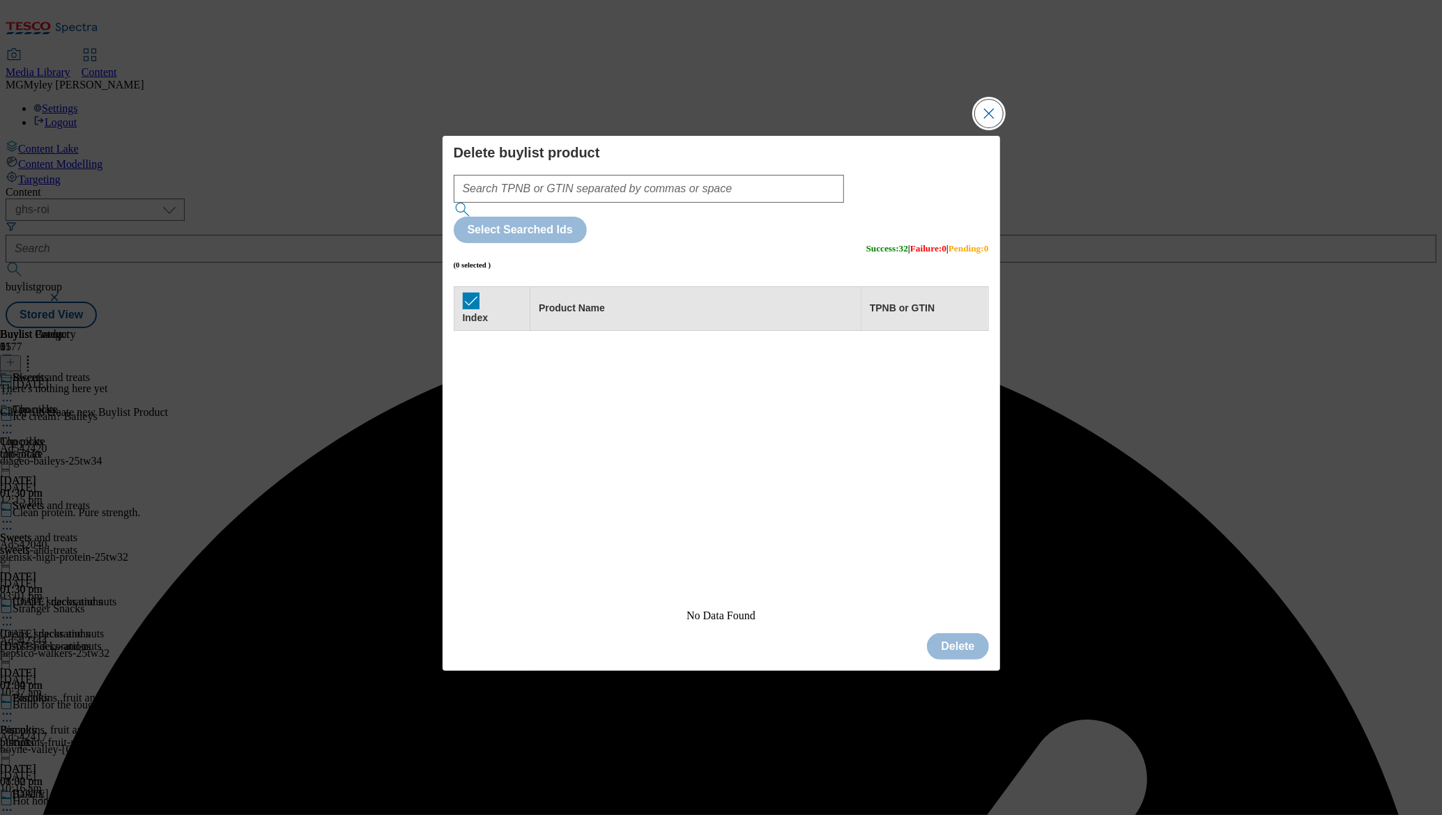
click at [985, 128] on button "Close Modal" at bounding box center [989, 114] width 28 height 28
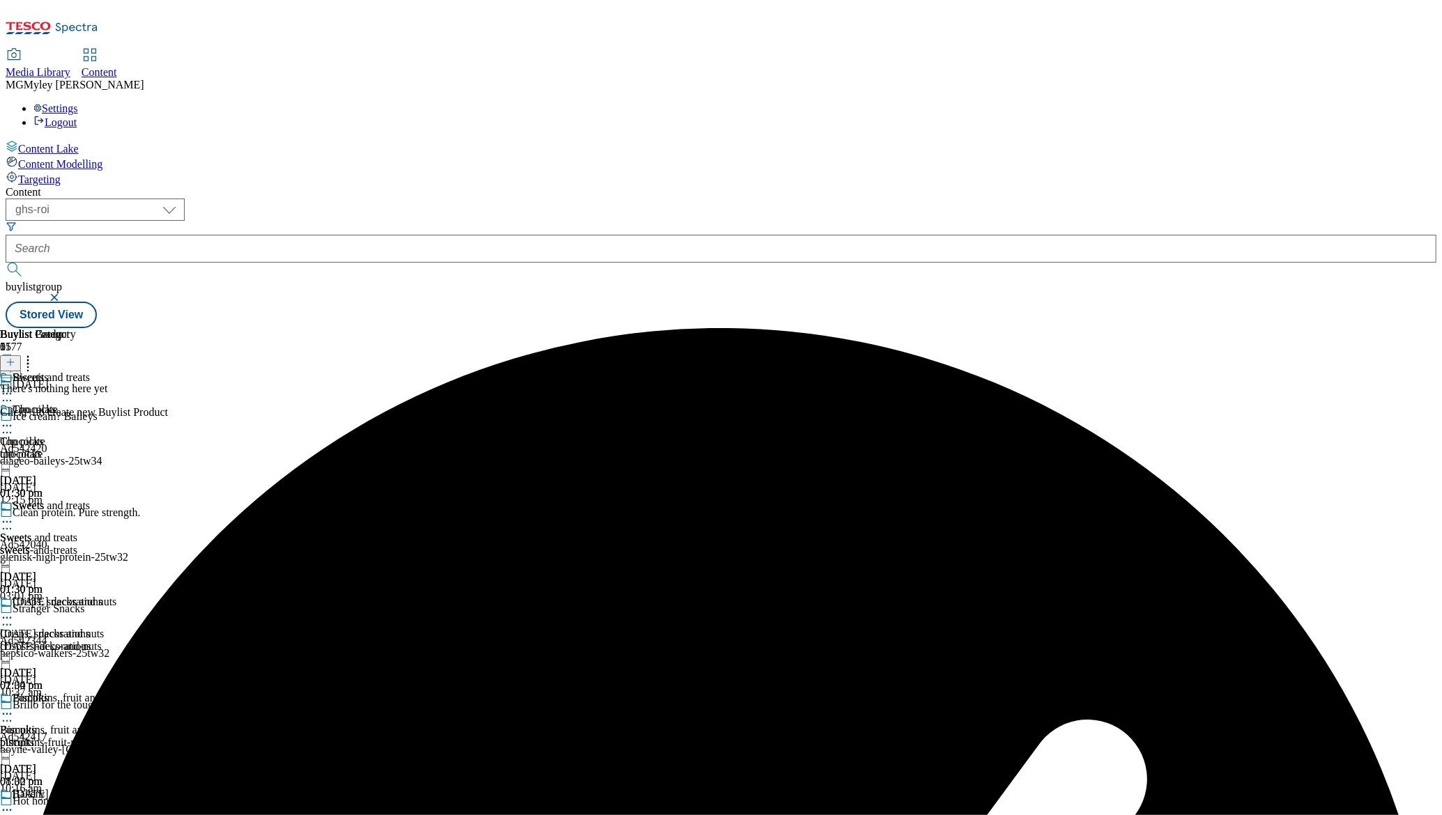
click at [15, 358] on icon at bounding box center [11, 363] width 10 height 10
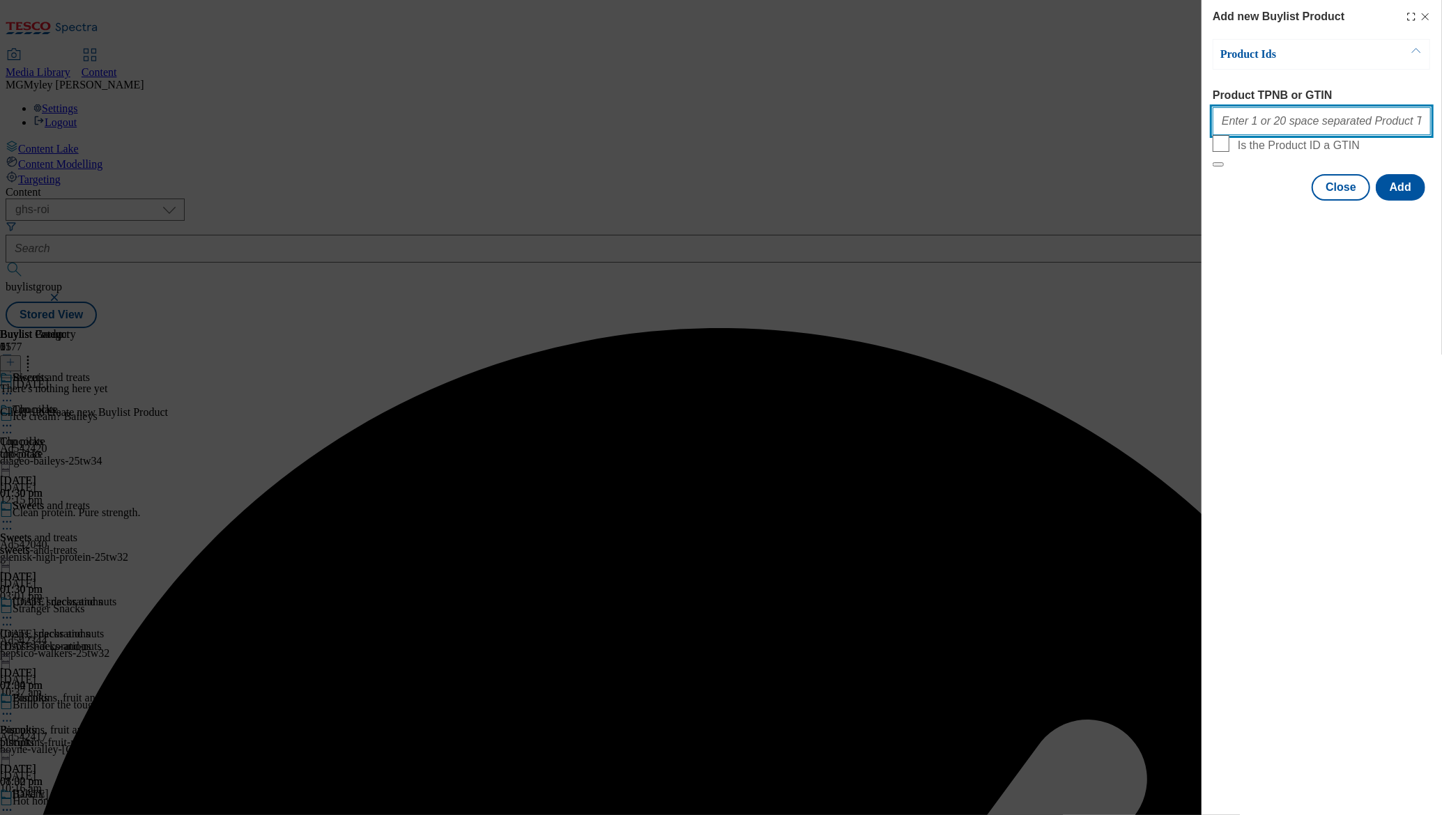
click at [1280, 121] on input "Product TPNB or GTIN" at bounding box center [1322, 121] width 218 height 28
paste input "89927375 93348069 91260198 91638530 54428132 54431939 91769962 91384731 5510009…"
type input "89927375 93348069 91260198 91638530 54428132 54431939 91769962 91384731 5510009…"
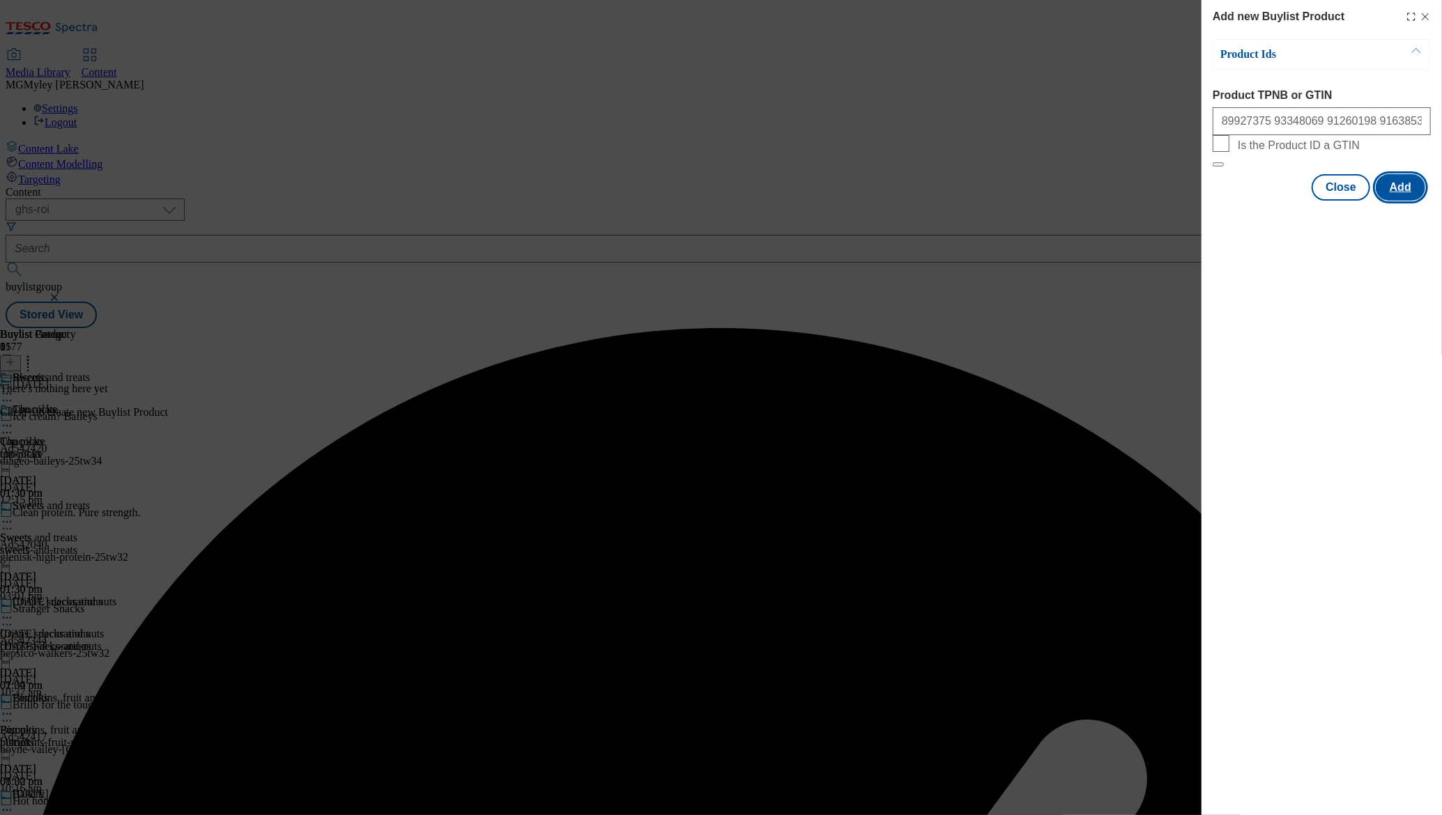
click at [1404, 201] on button "Add" at bounding box center [1400, 187] width 49 height 26
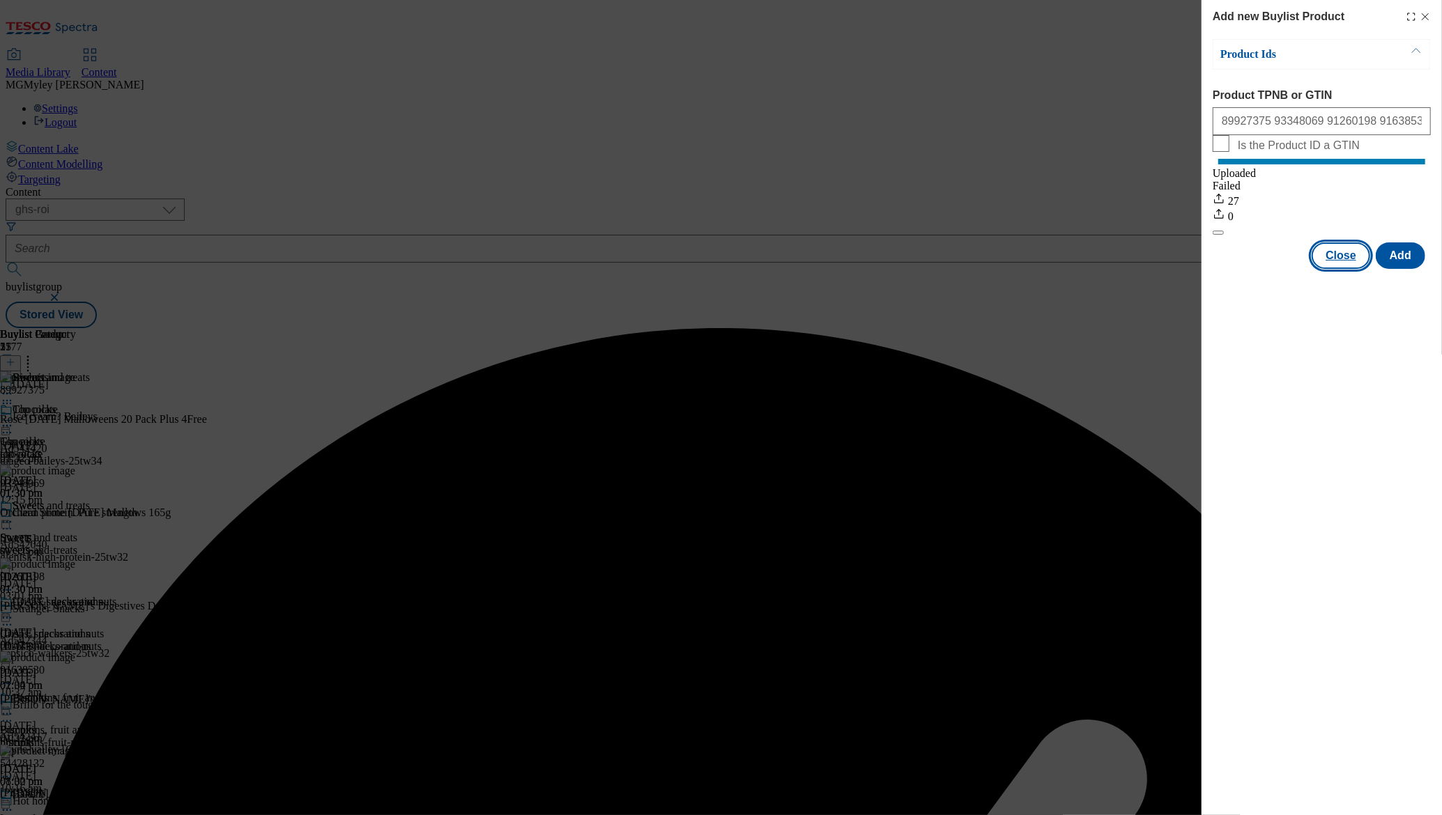
click at [1352, 267] on button "Close" at bounding box center [1341, 256] width 59 height 26
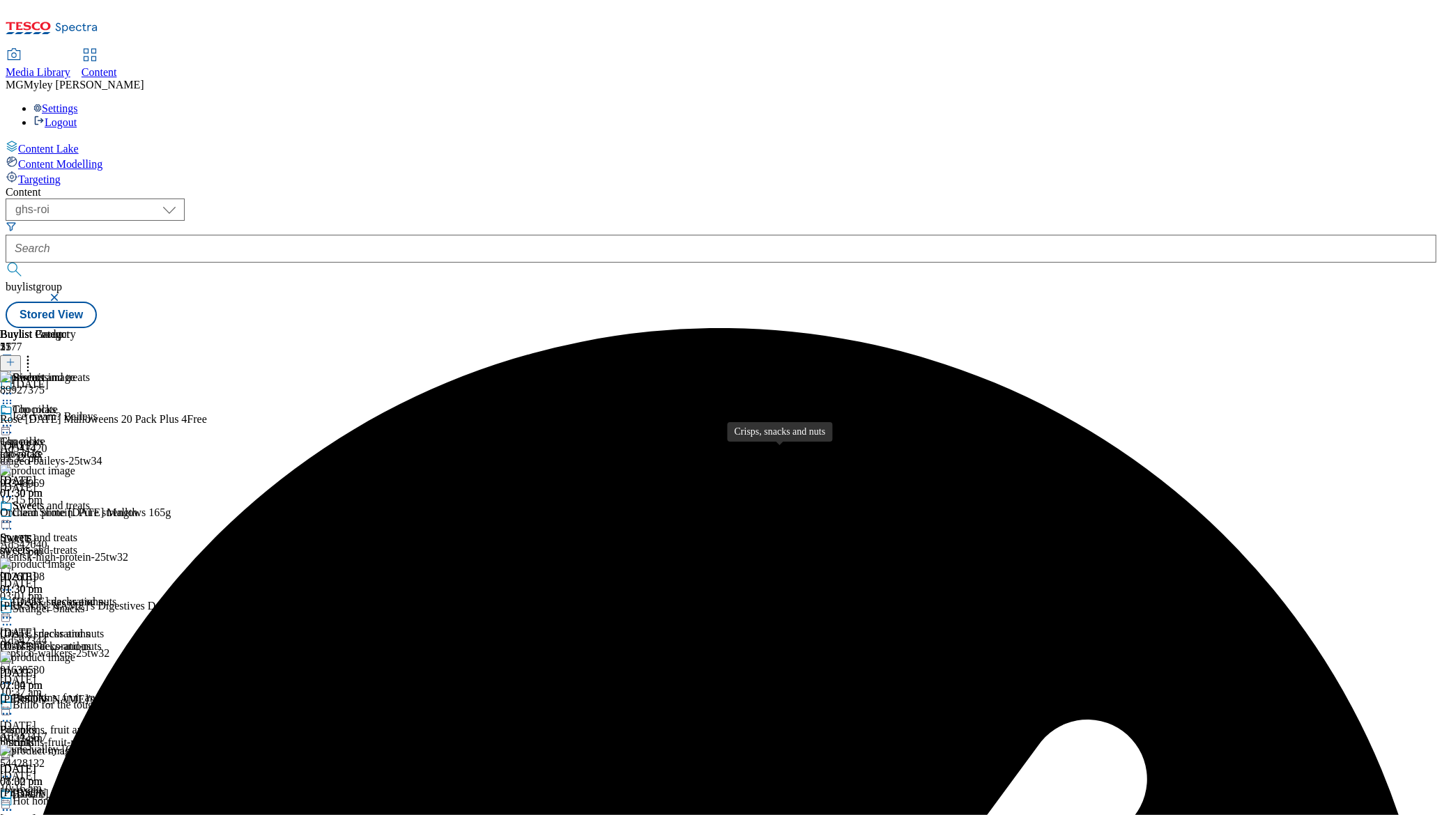
scroll to position [283, 0]
click at [45, 788] on div "Bakery" at bounding box center [29, 794] width 32 height 13
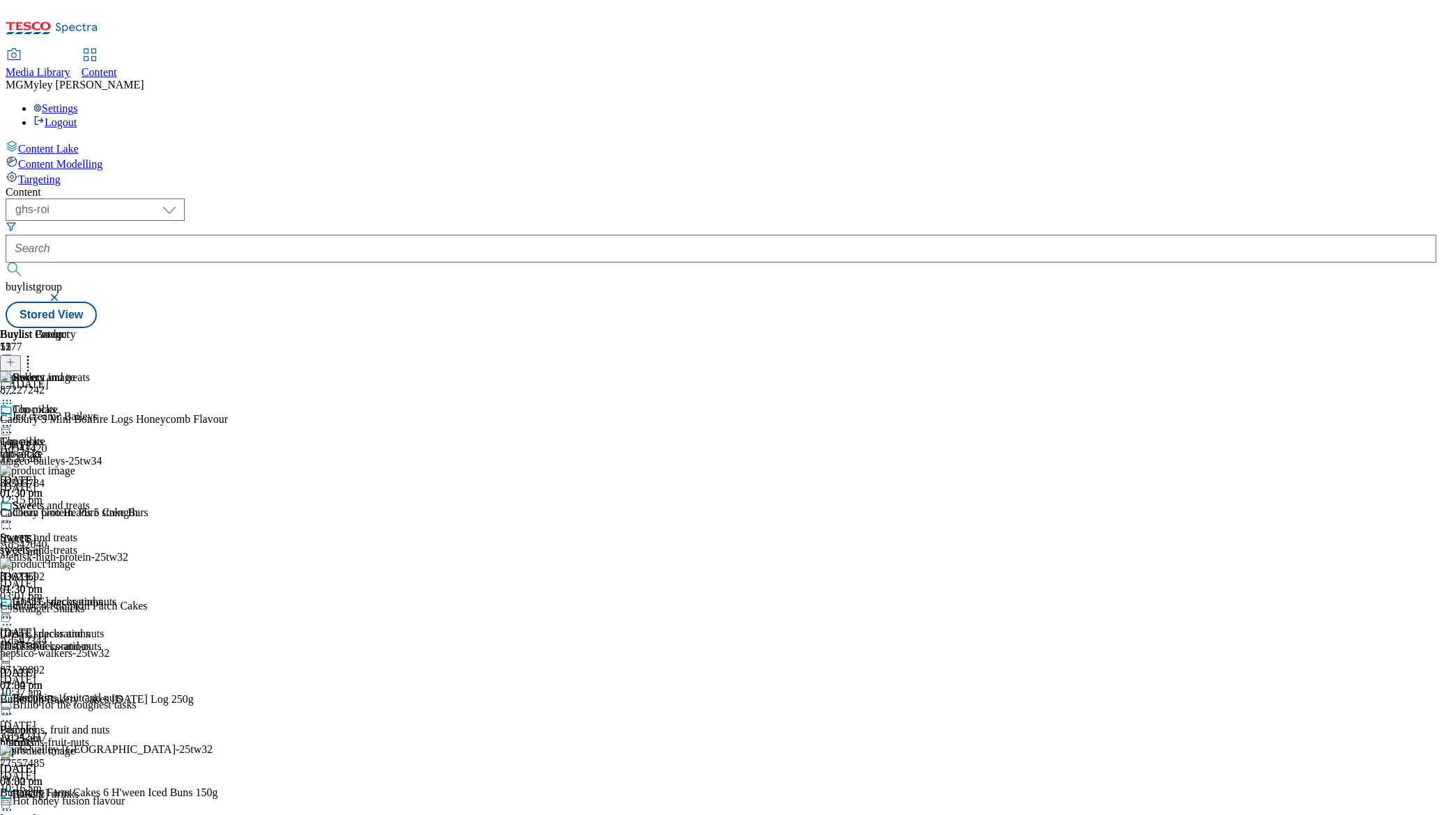
click at [35, 353] on icon at bounding box center [28, 360] width 14 height 14
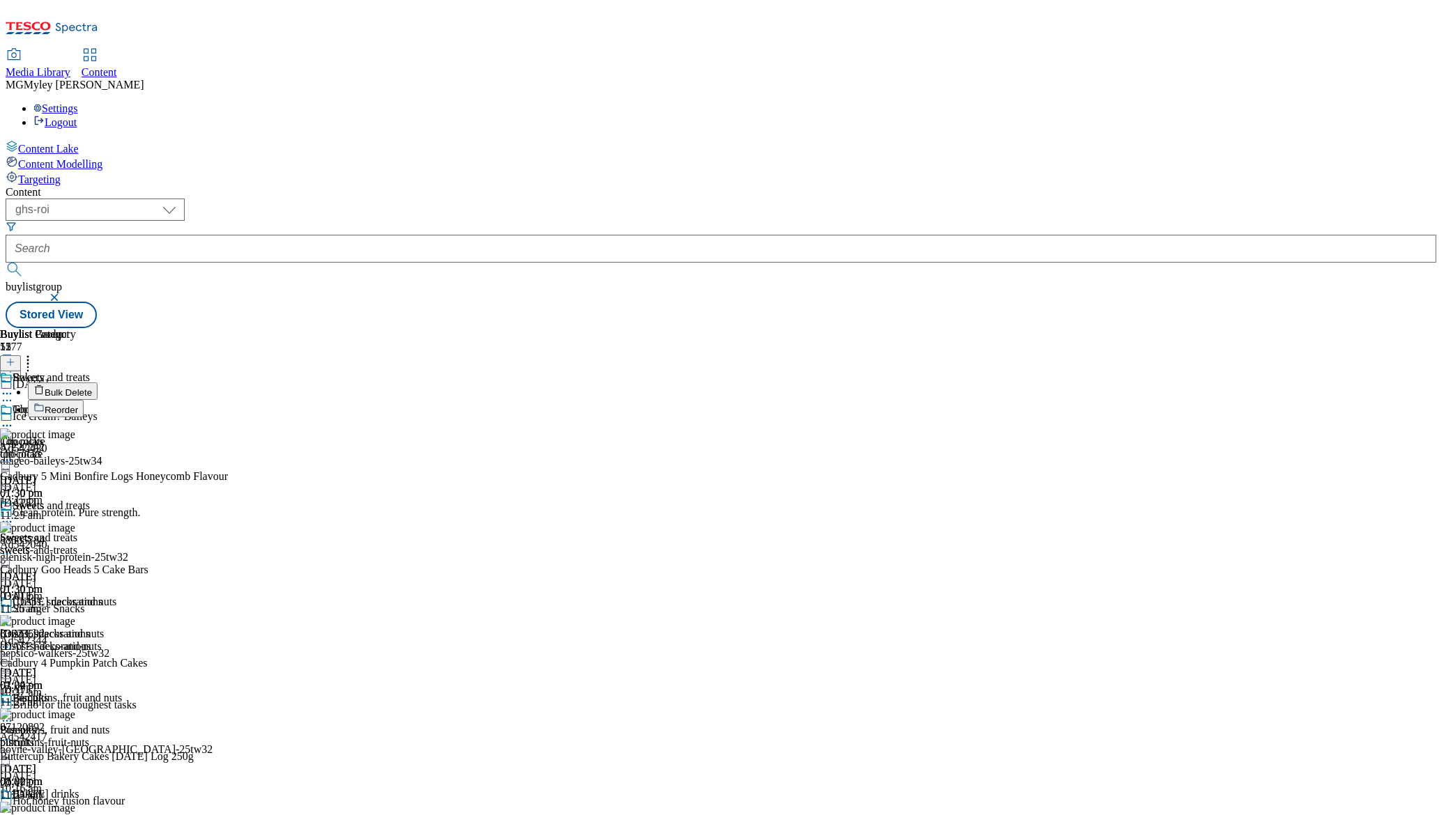
click at [92, 388] on span "Bulk Delete" at bounding box center [68, 393] width 47 height 10
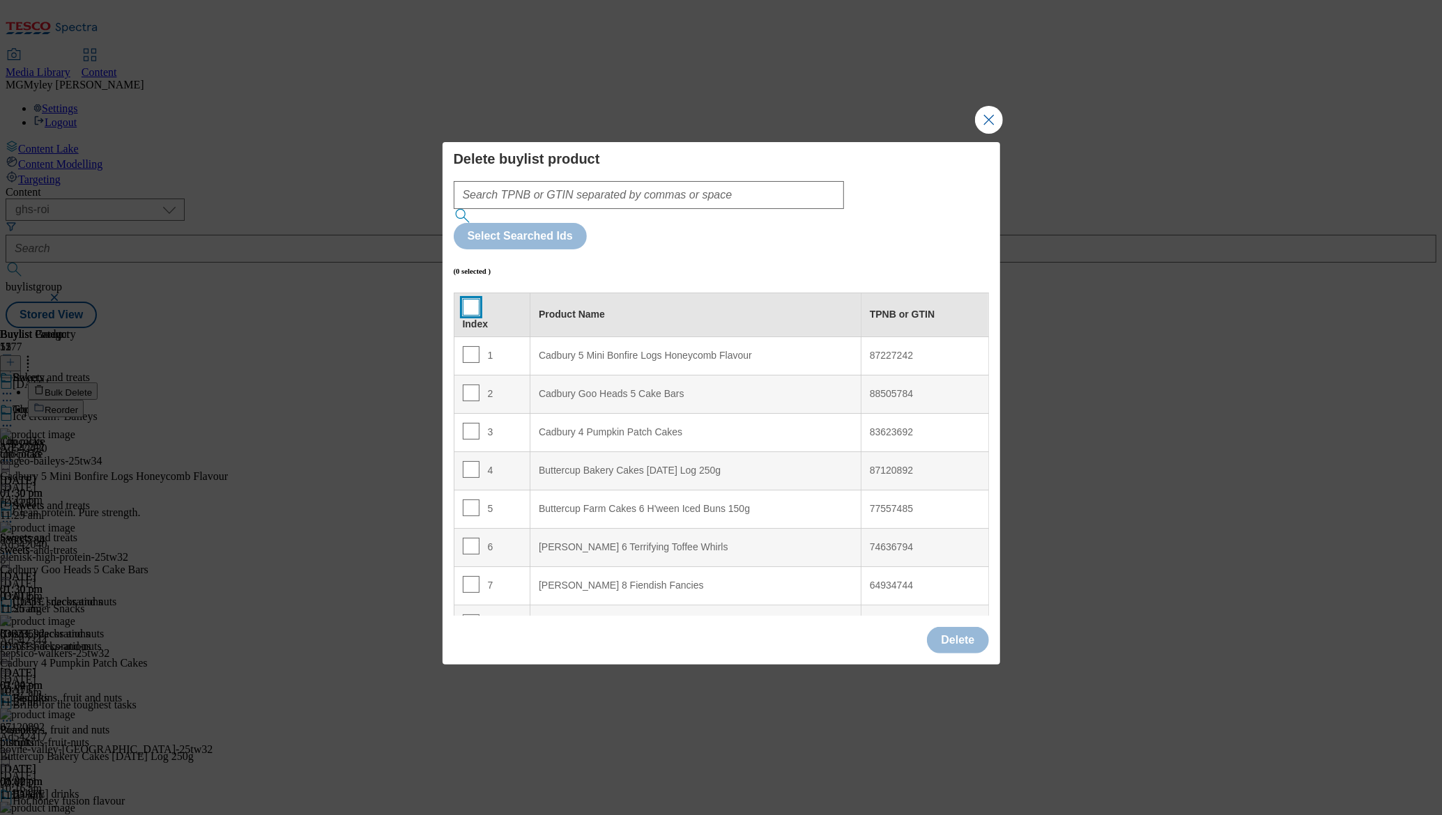
click at [471, 299] on input "Modal" at bounding box center [471, 307] width 17 height 17
checkbox input "true"
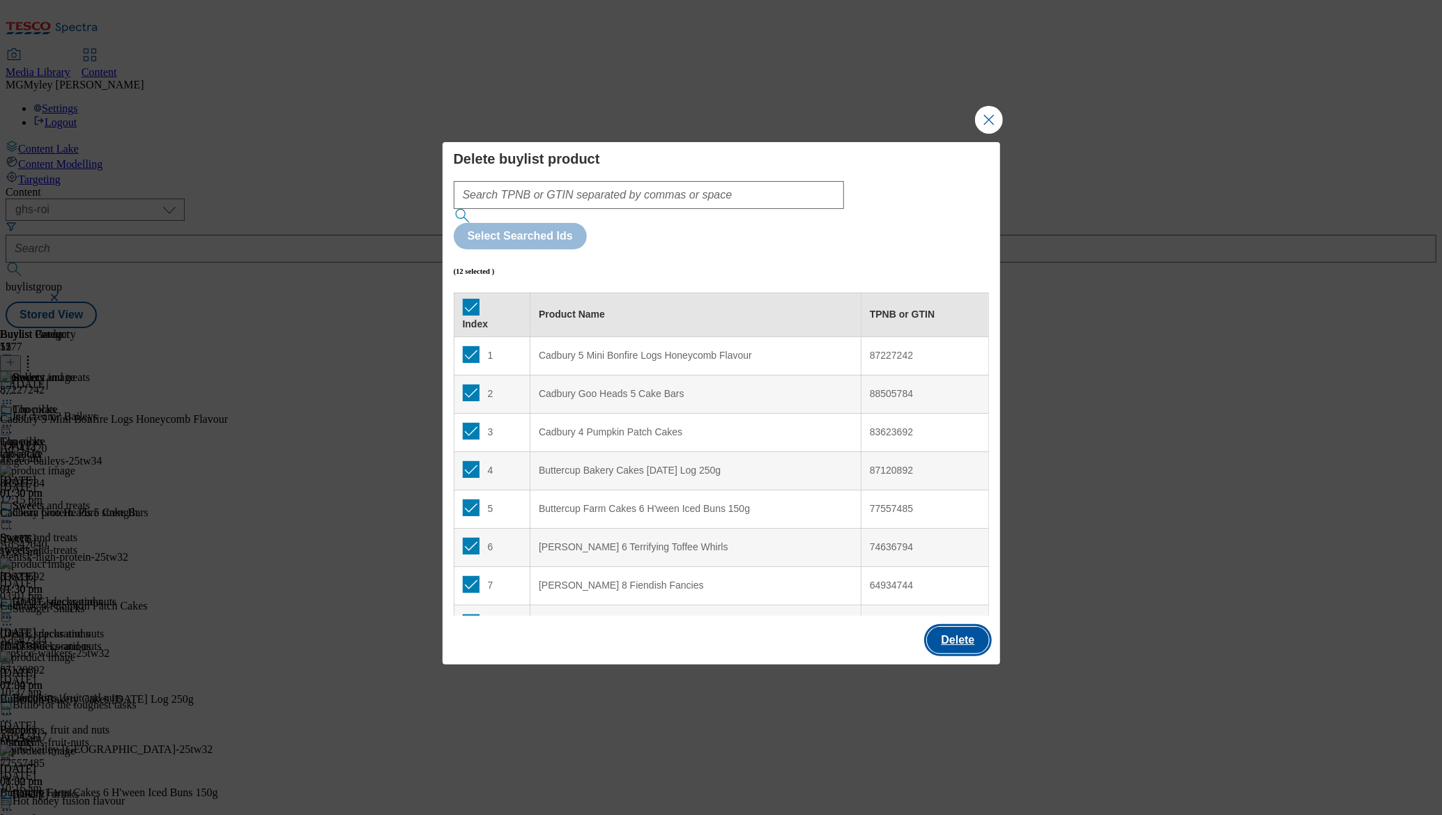
click at [946, 627] on button "Delete" at bounding box center [957, 640] width 61 height 26
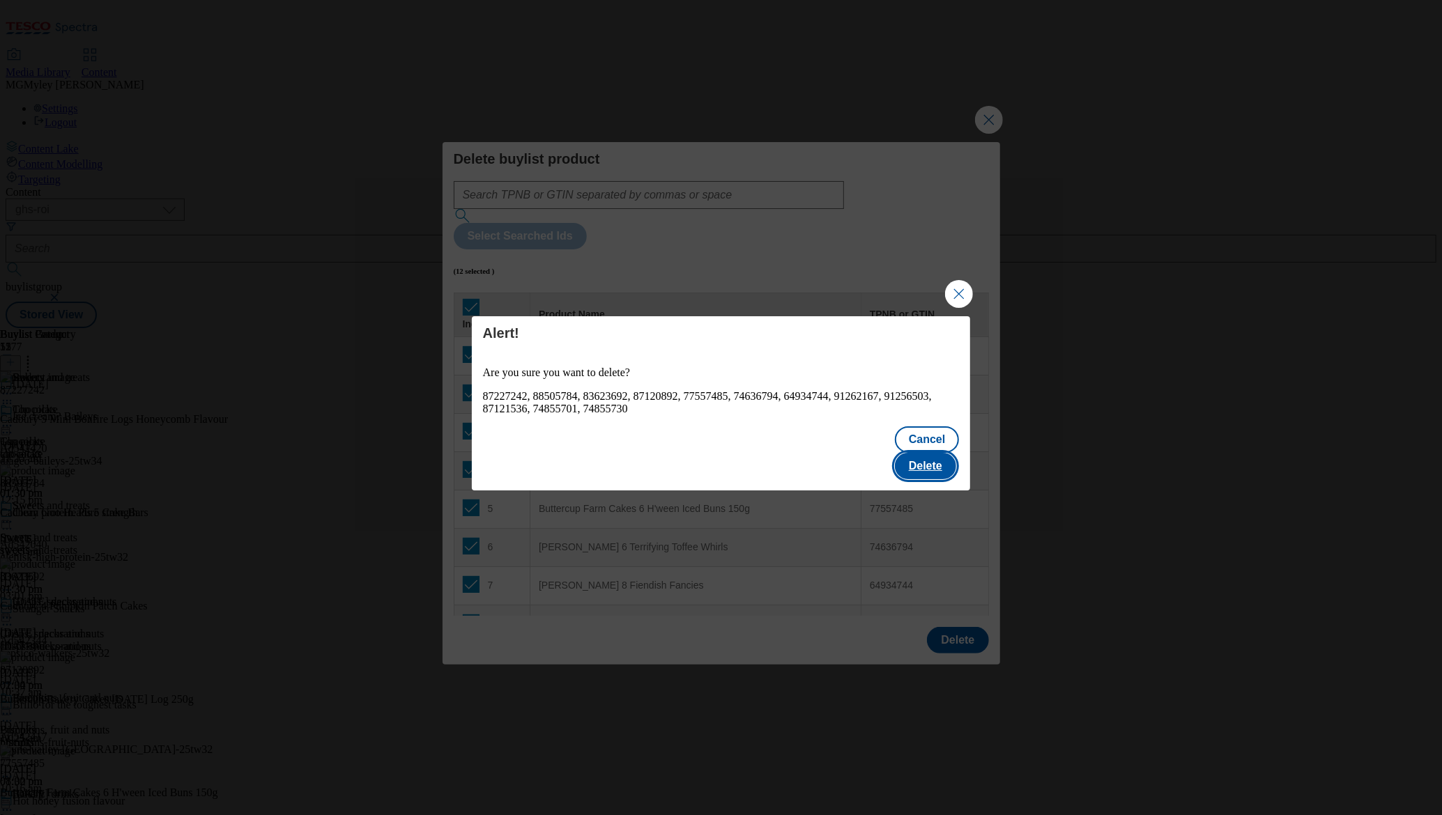
click at [920, 453] on button "Delete" at bounding box center [925, 466] width 61 height 26
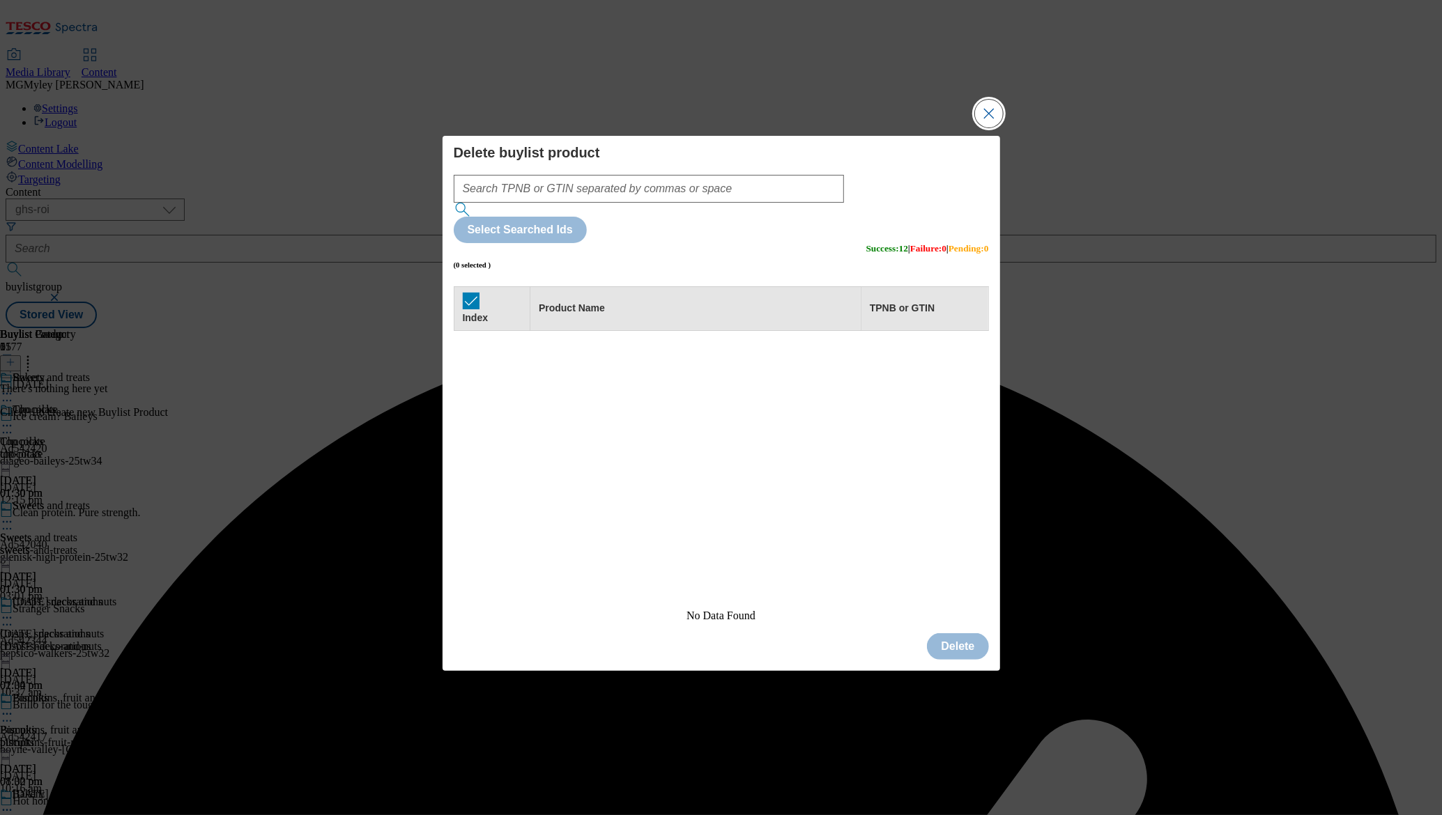
click at [983, 128] on button "Close Modal" at bounding box center [989, 114] width 28 height 28
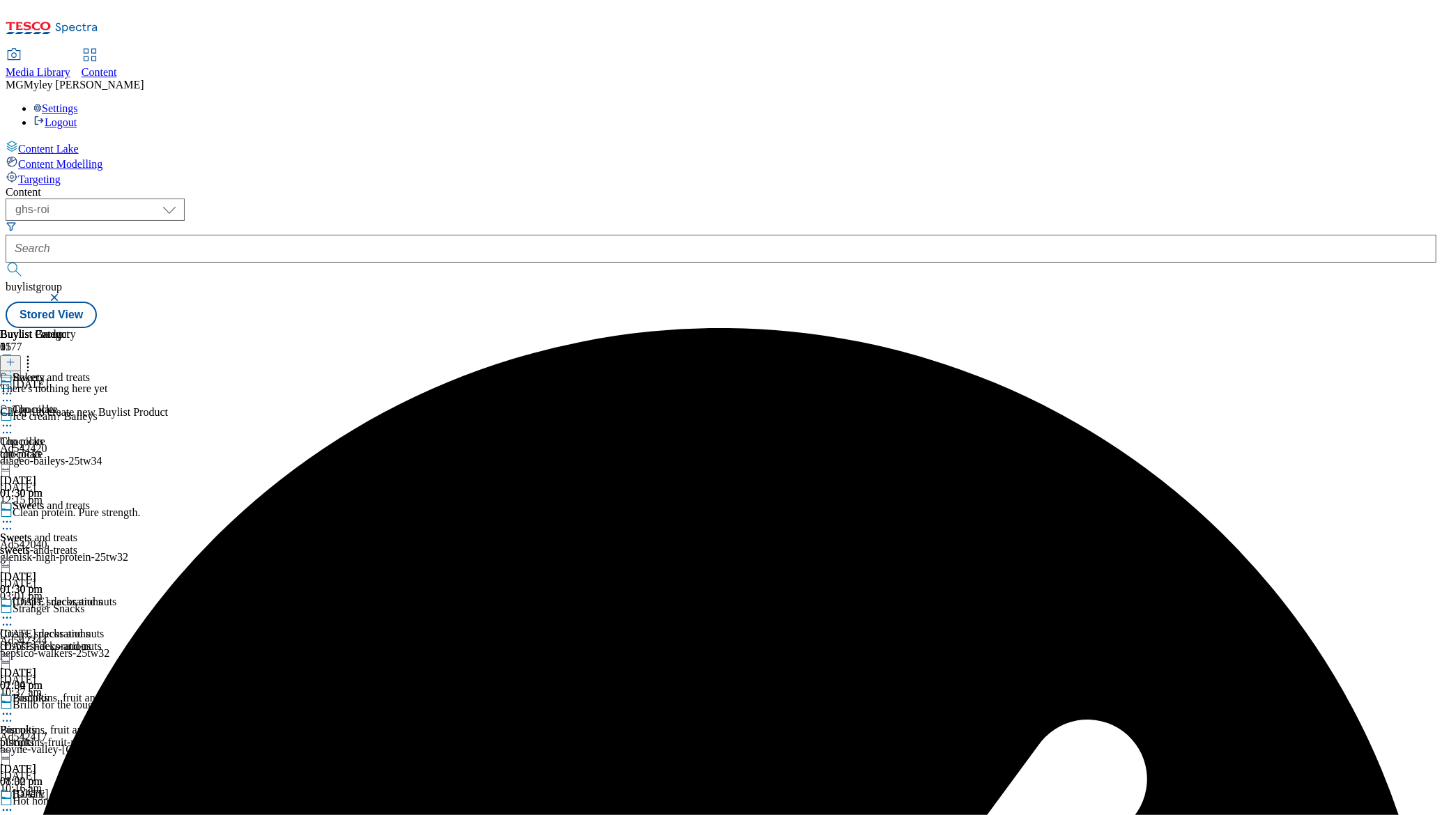
click at [10, 359] on line at bounding box center [10, 362] width 0 height 7
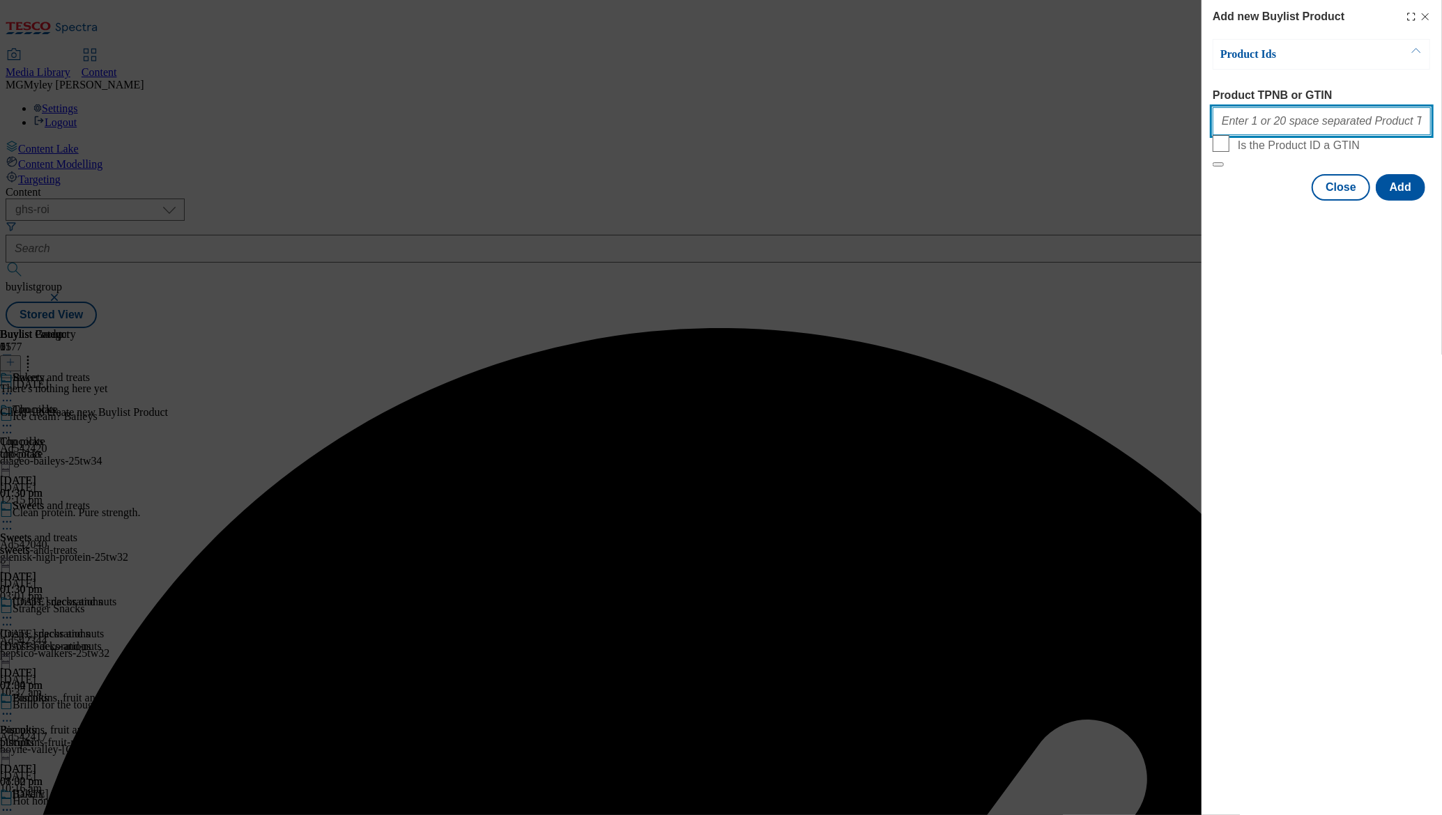
click at [1307, 127] on input "Product TPNB or GTIN" at bounding box center [1322, 121] width 218 height 28
paste input "77557485 87120892 97315880 97180012 74855701 74855730 83623692 87227242 8850578…"
click at [1420, 201] on button "Add" at bounding box center [1400, 187] width 49 height 26
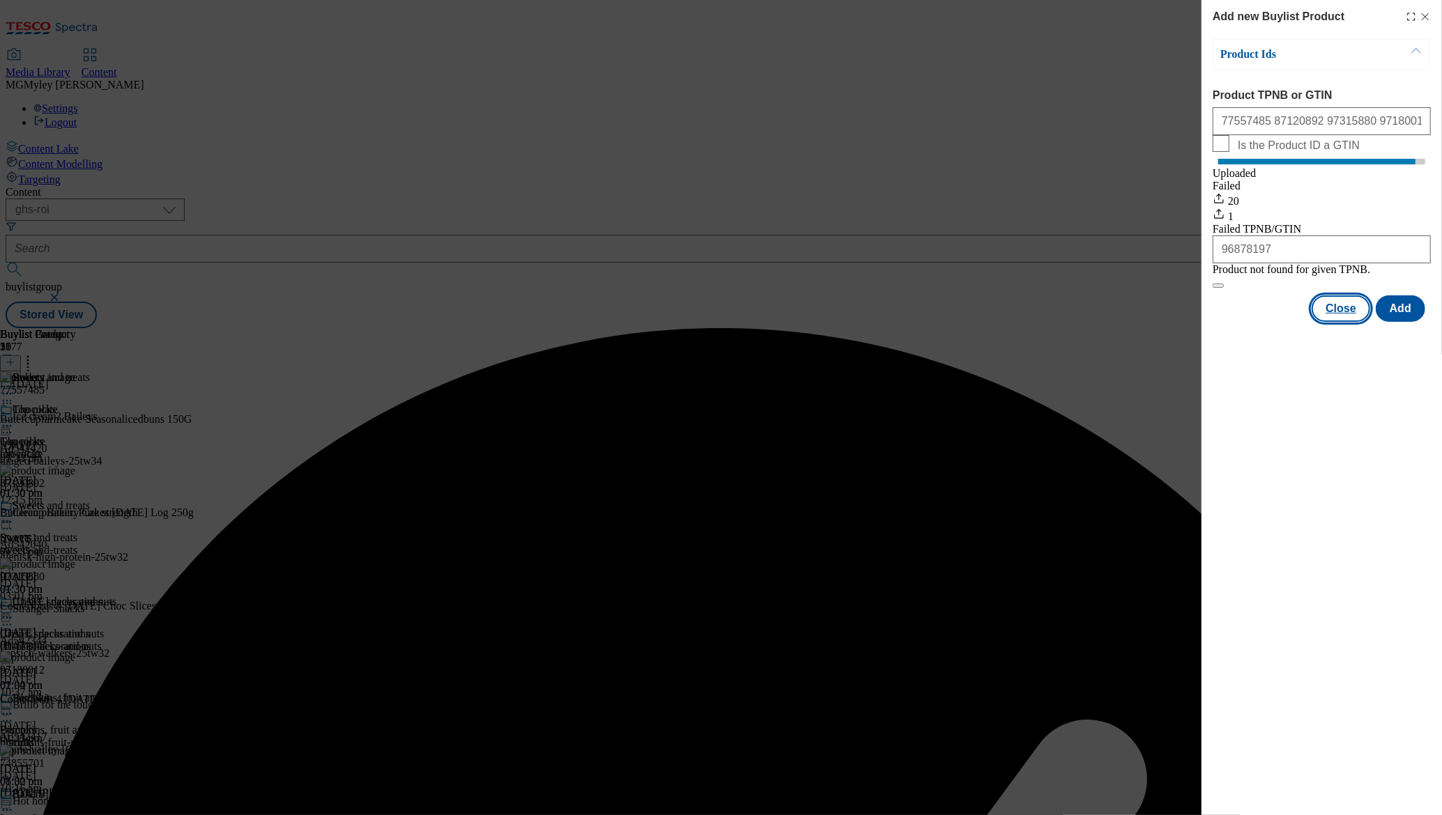
click at [1355, 322] on button "Close" at bounding box center [1341, 309] width 59 height 26
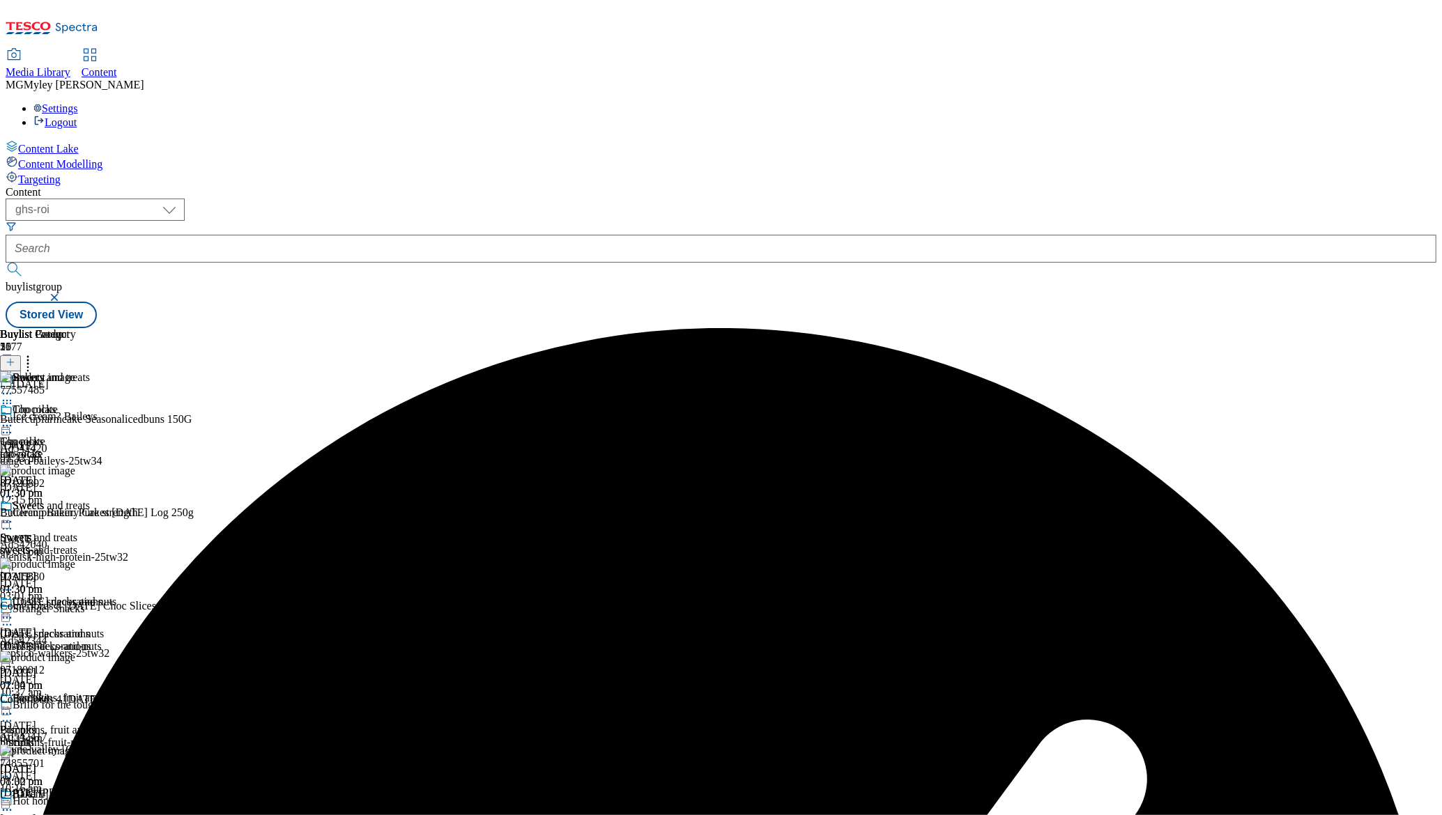
scroll to position [95, 0]
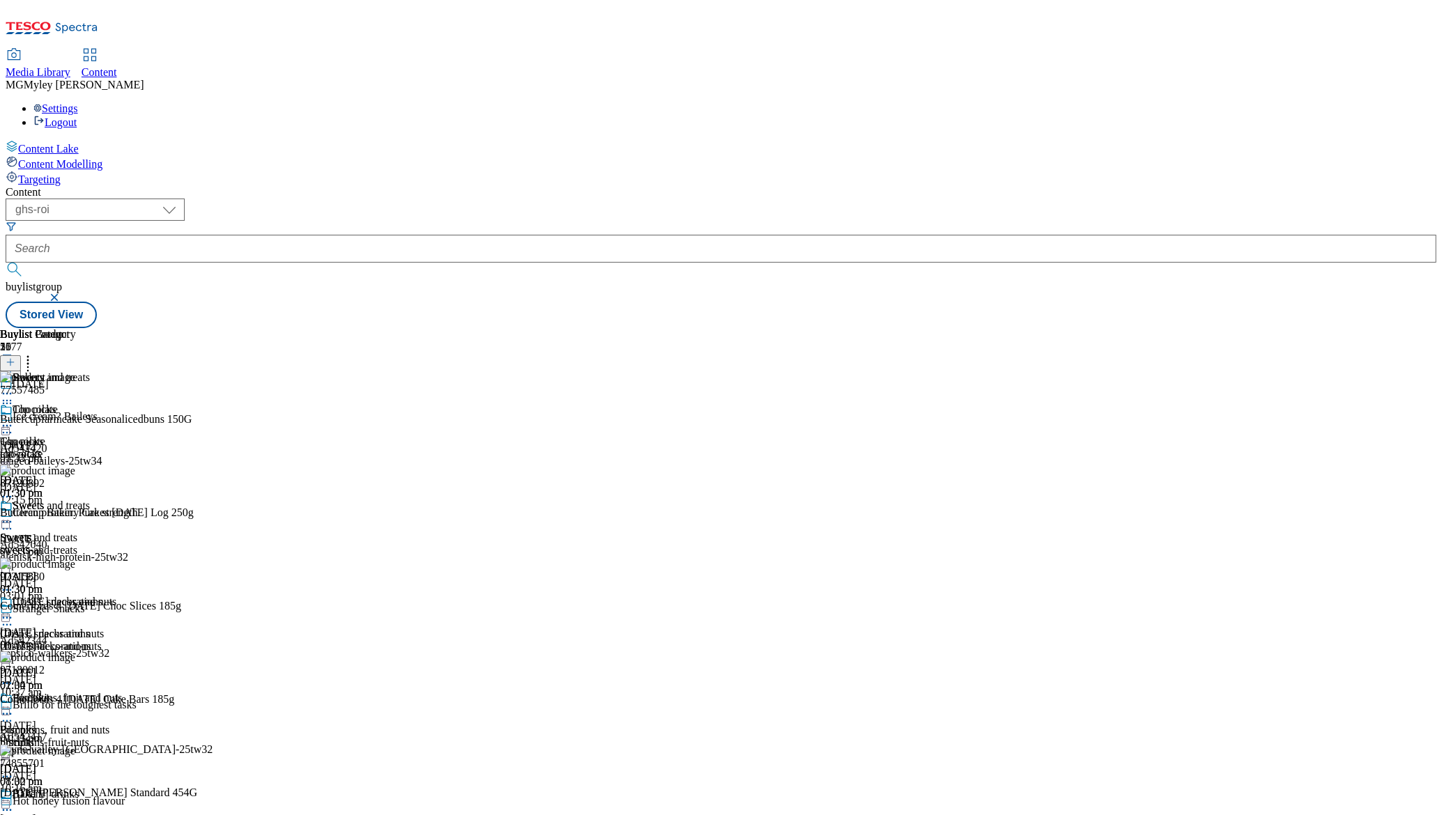
click at [104, 628] on div "Crisps, snacks and nuts" at bounding box center [52, 634] width 104 height 13
click at [35, 353] on icon at bounding box center [28, 360] width 14 height 14
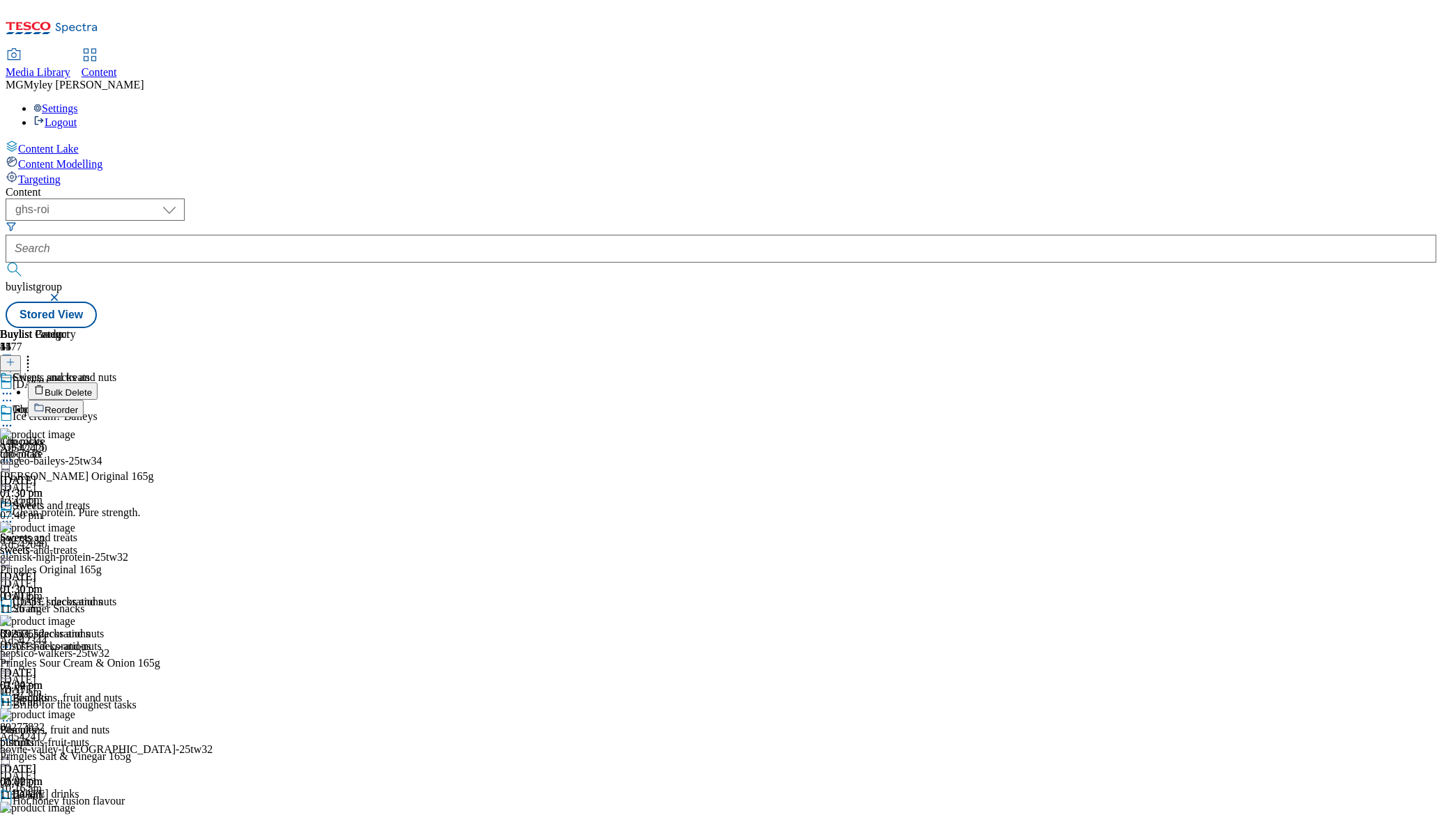
click at [92, 388] on span "Bulk Delete" at bounding box center [68, 393] width 47 height 10
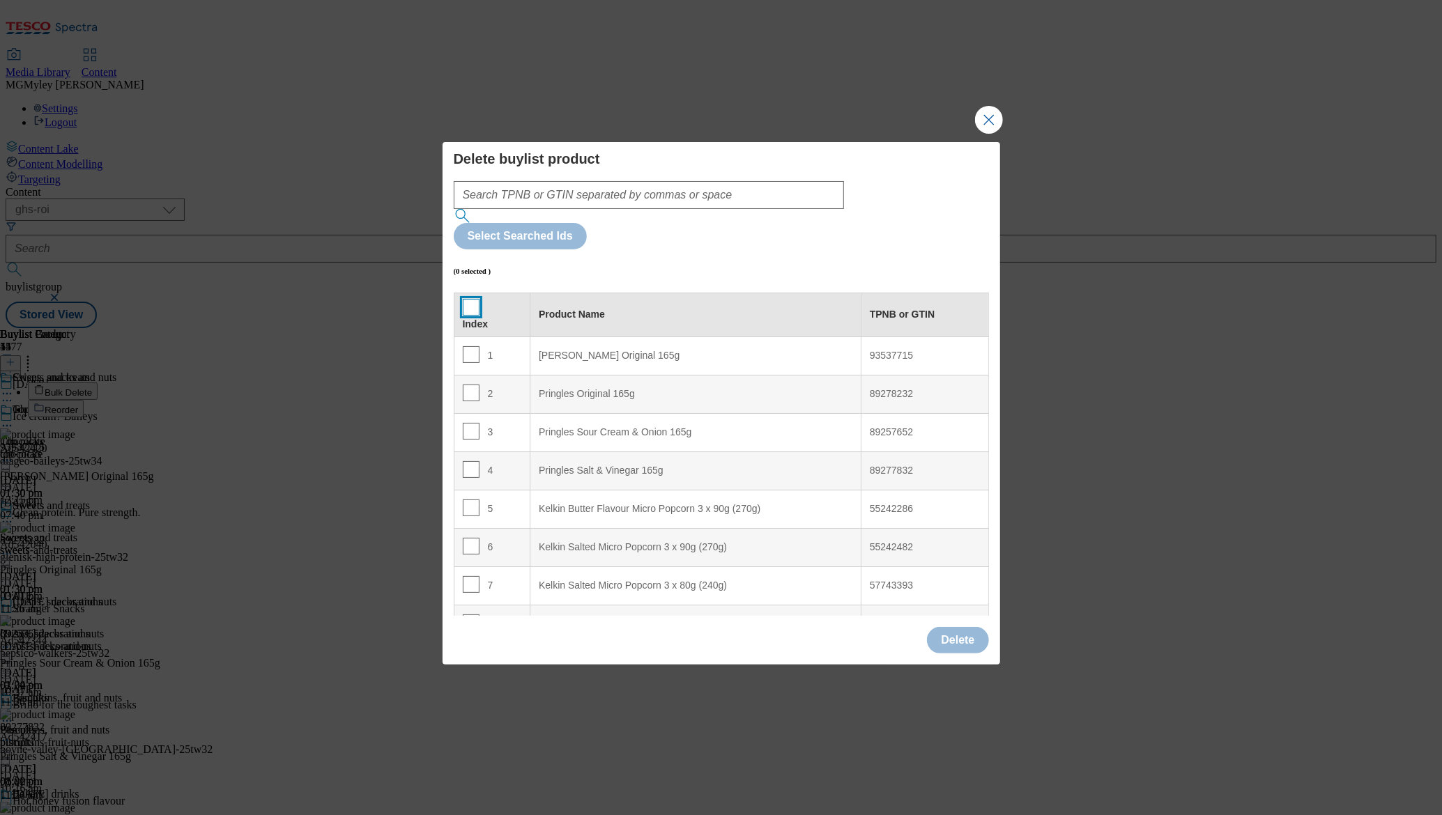
click at [466, 299] on input "Modal" at bounding box center [471, 307] width 17 height 17
click at [963, 627] on button "Delete" at bounding box center [957, 640] width 61 height 26
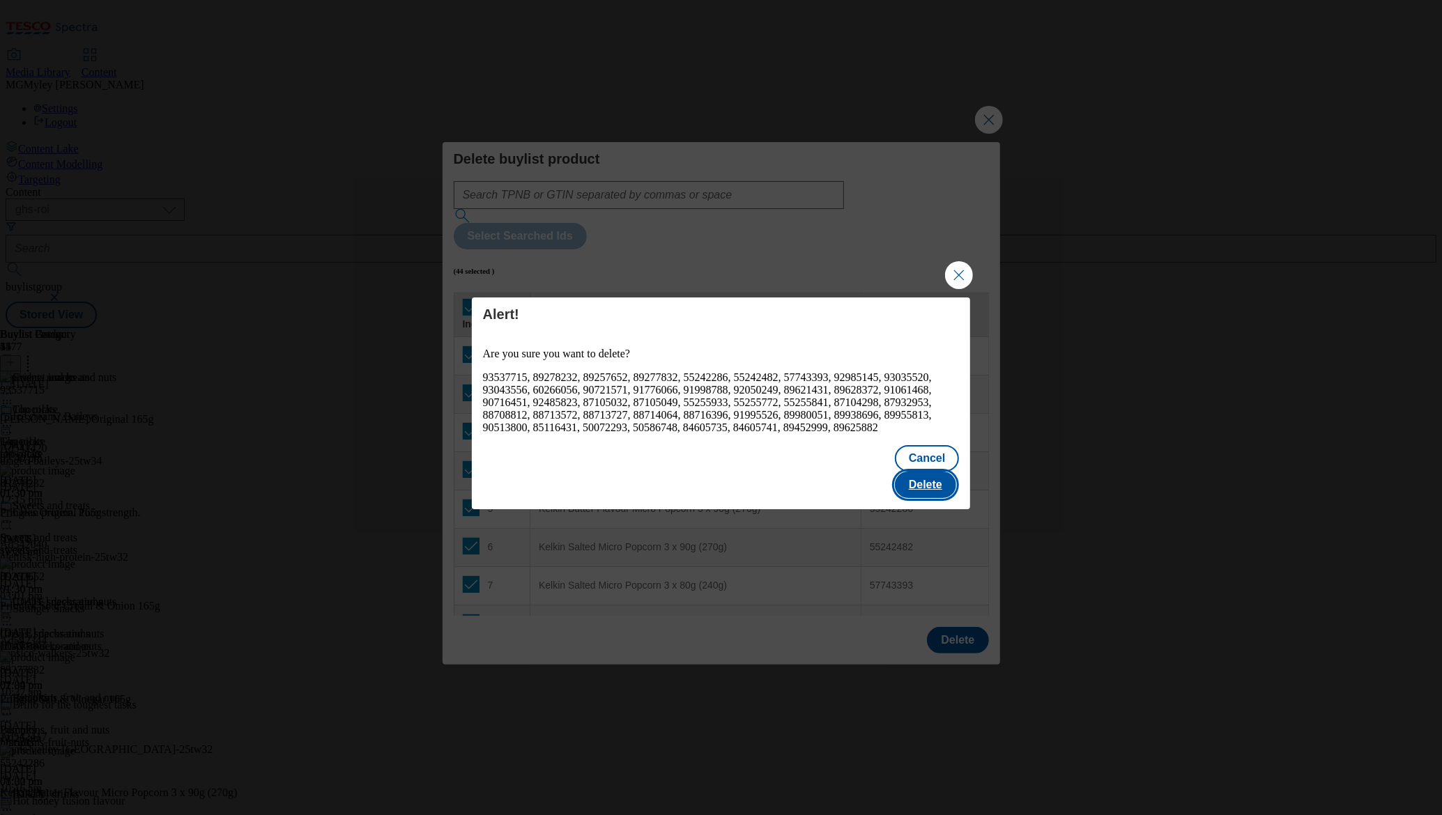
click at [932, 482] on button "Delete" at bounding box center [925, 485] width 61 height 26
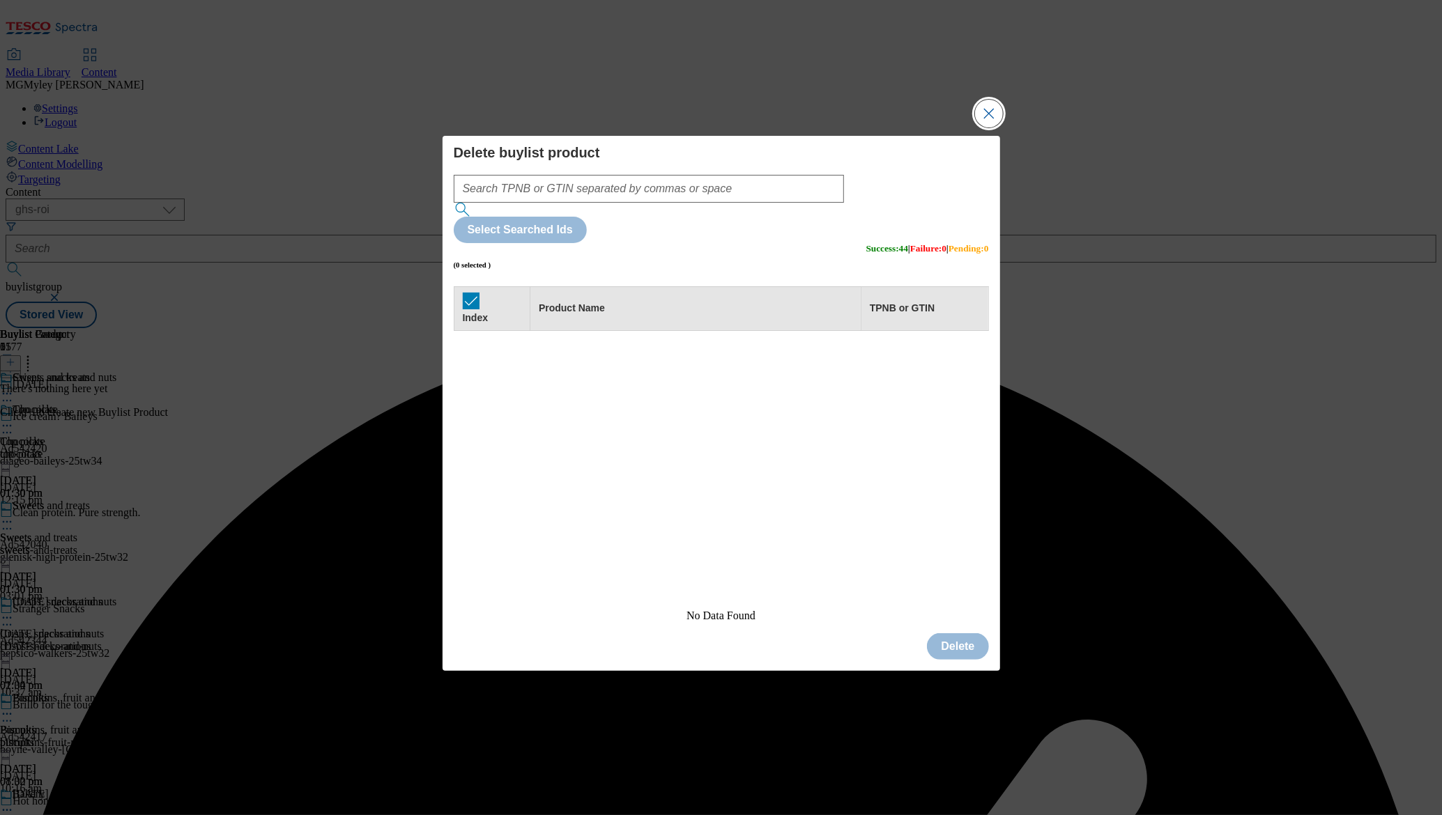
click at [988, 128] on button "Close Modal" at bounding box center [989, 114] width 28 height 28
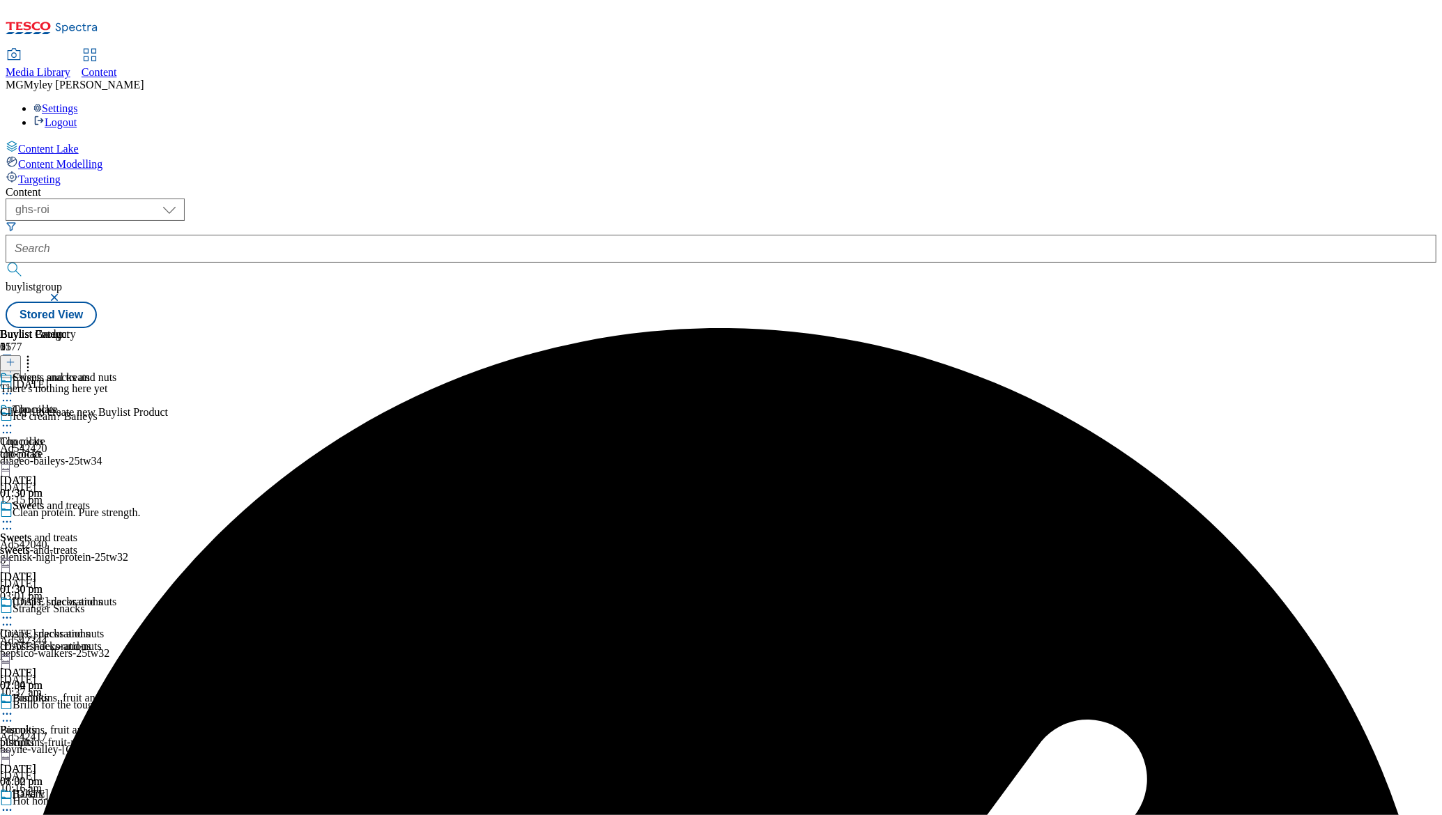
click at [15, 358] on icon at bounding box center [11, 363] width 10 height 10
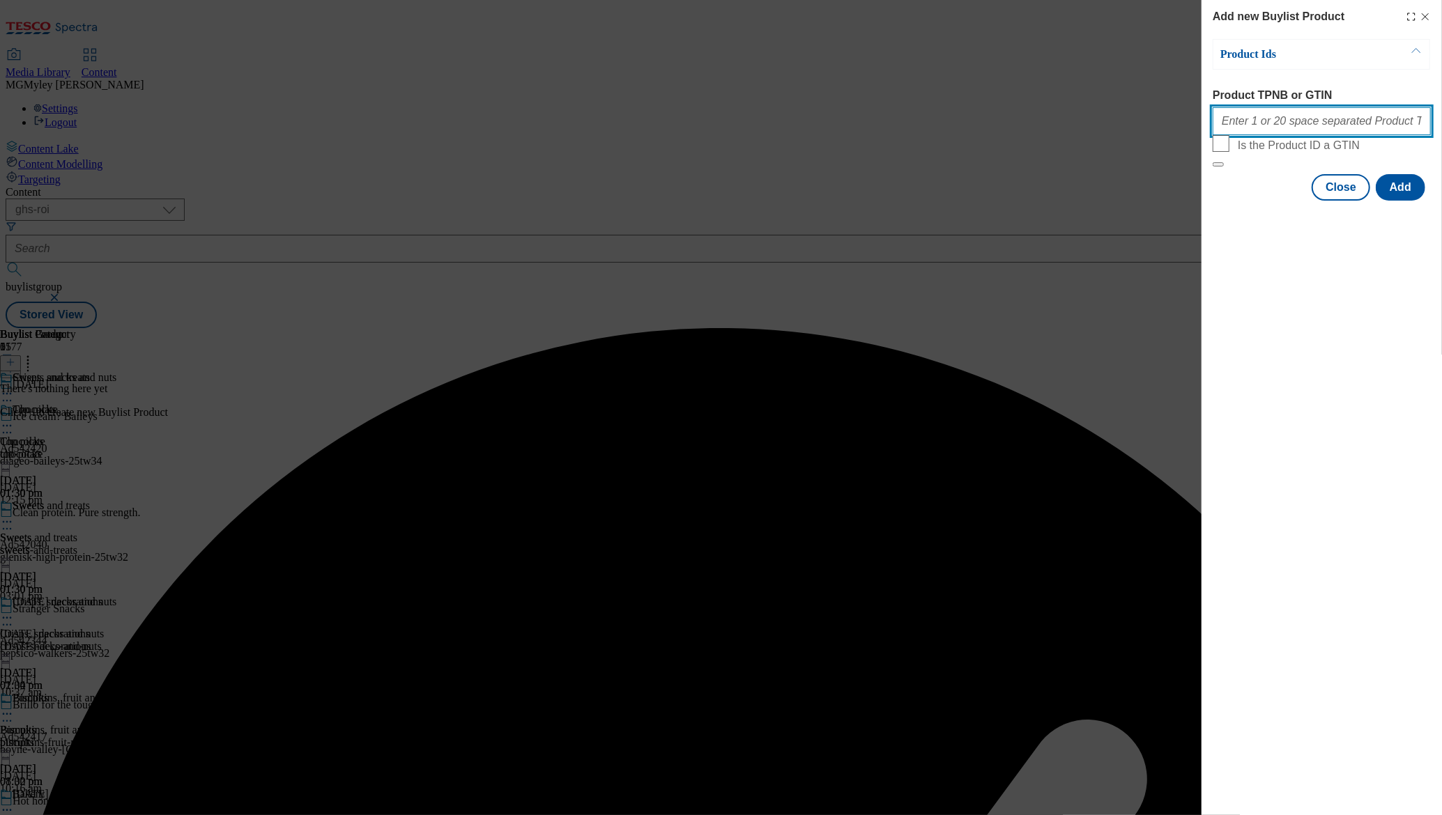
click at [1311, 130] on input "Product TPNB or GTIN" at bounding box center [1322, 121] width 218 height 28
paste input "96982931 96883985 96881371 97180133 96981143 97073894 89628372 89621431 8511643…"
click at [1402, 201] on button "Add" at bounding box center [1400, 187] width 49 height 26
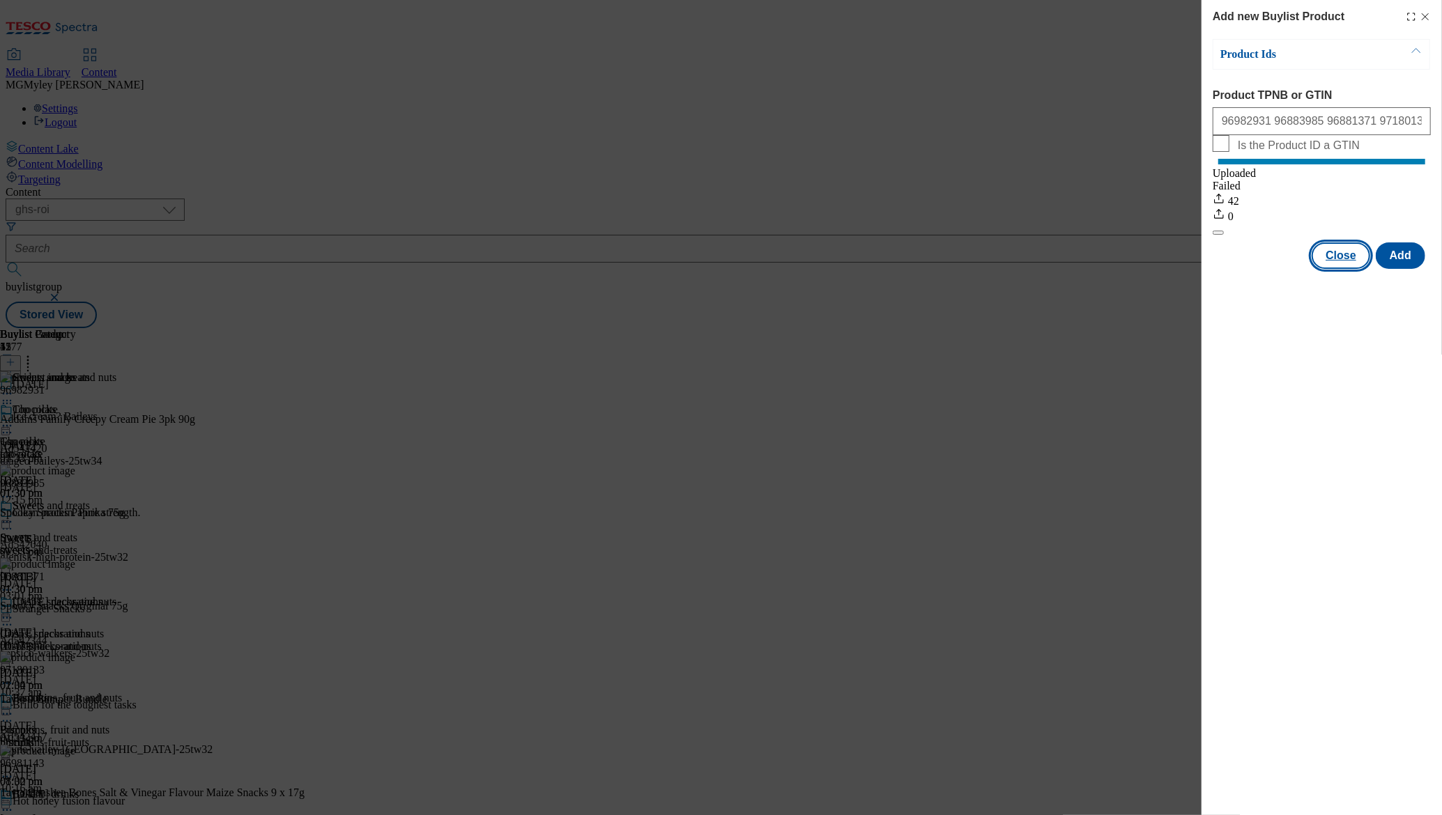
click at [1349, 269] on button "Close" at bounding box center [1341, 256] width 59 height 26
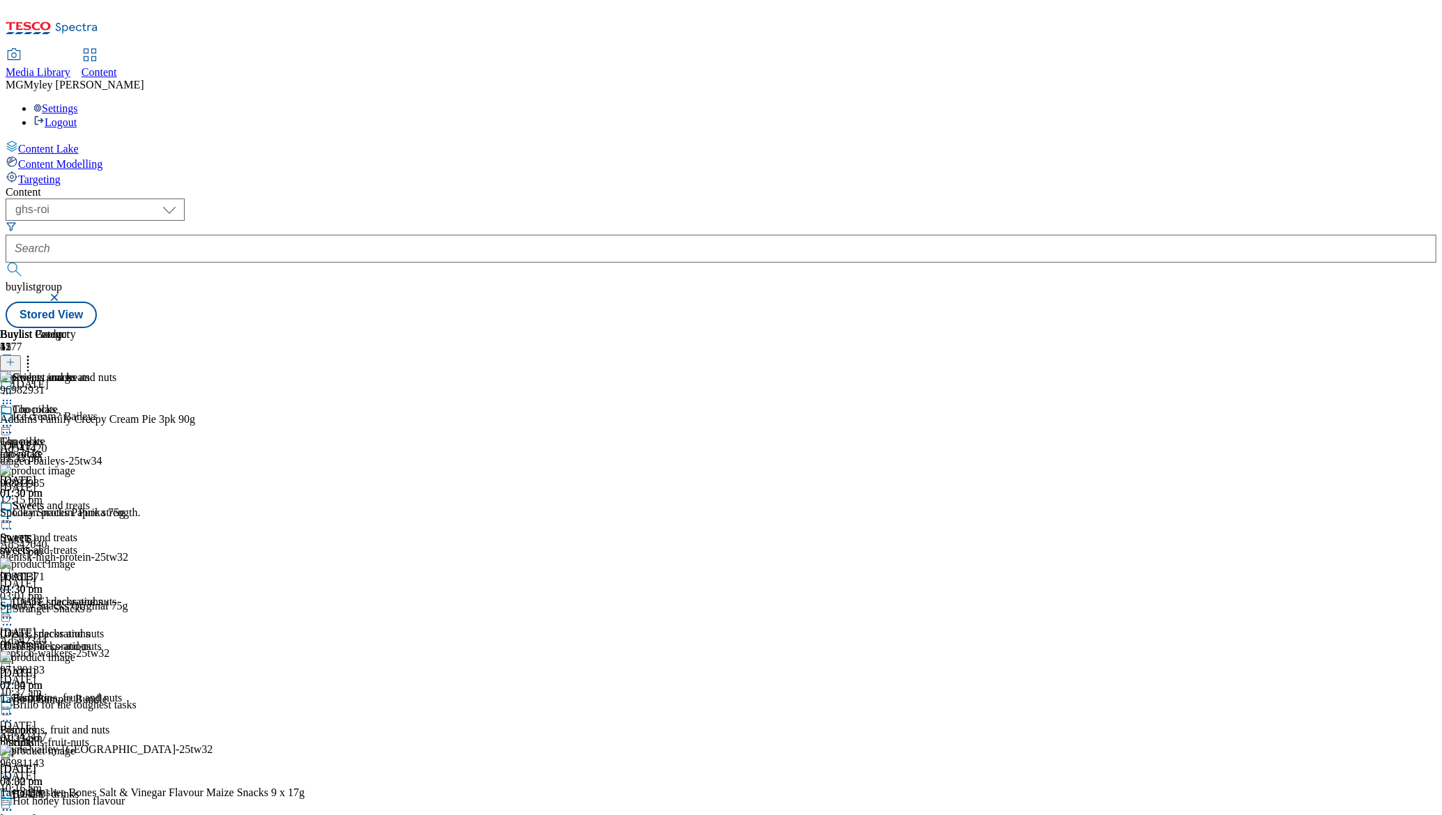
click at [14, 515] on icon at bounding box center [7, 522] width 14 height 14
click at [76, 611] on span "Preview" at bounding box center [59, 616] width 33 height 10
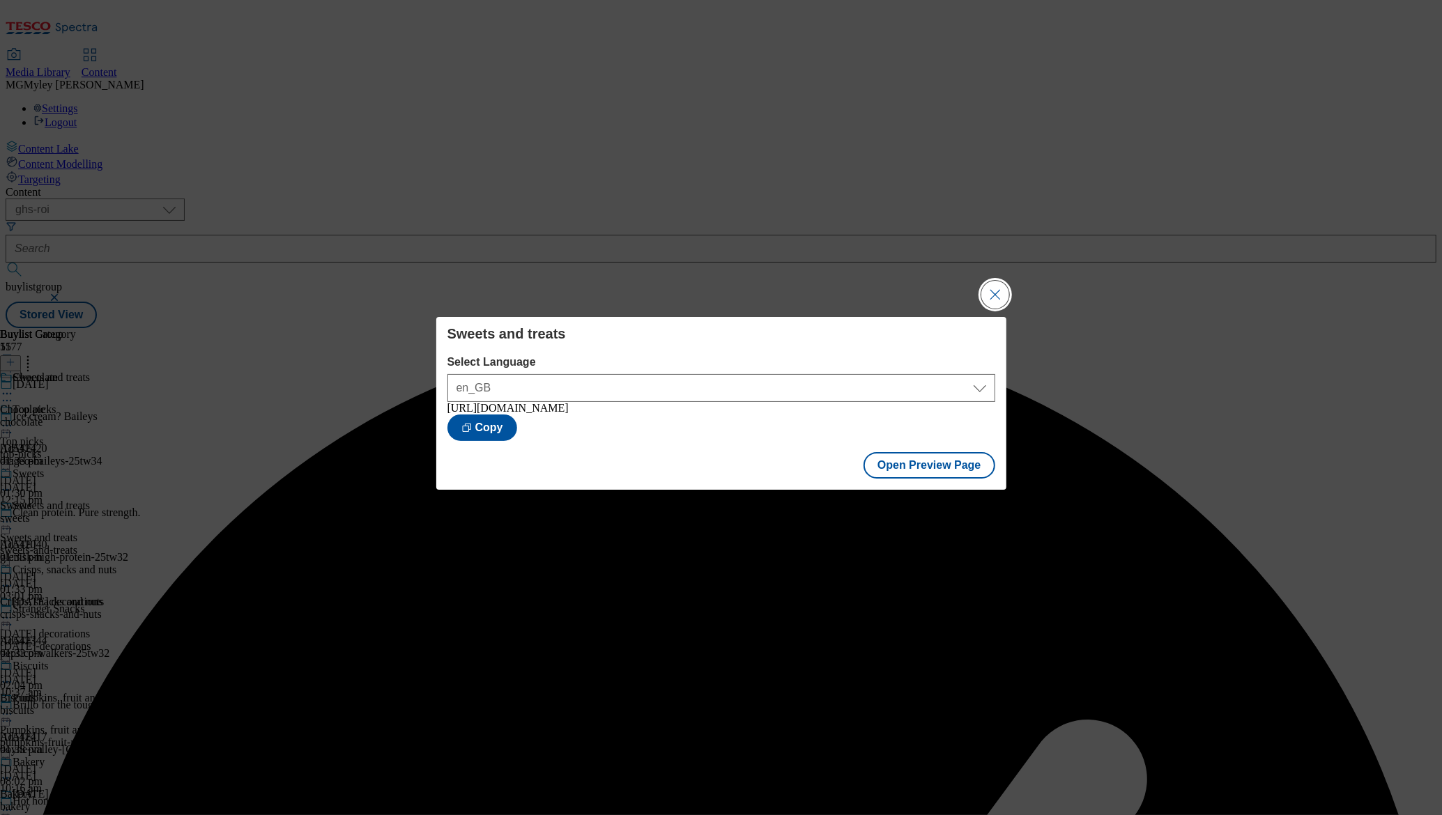
click at [999, 290] on button "Close Modal" at bounding box center [995, 295] width 28 height 28
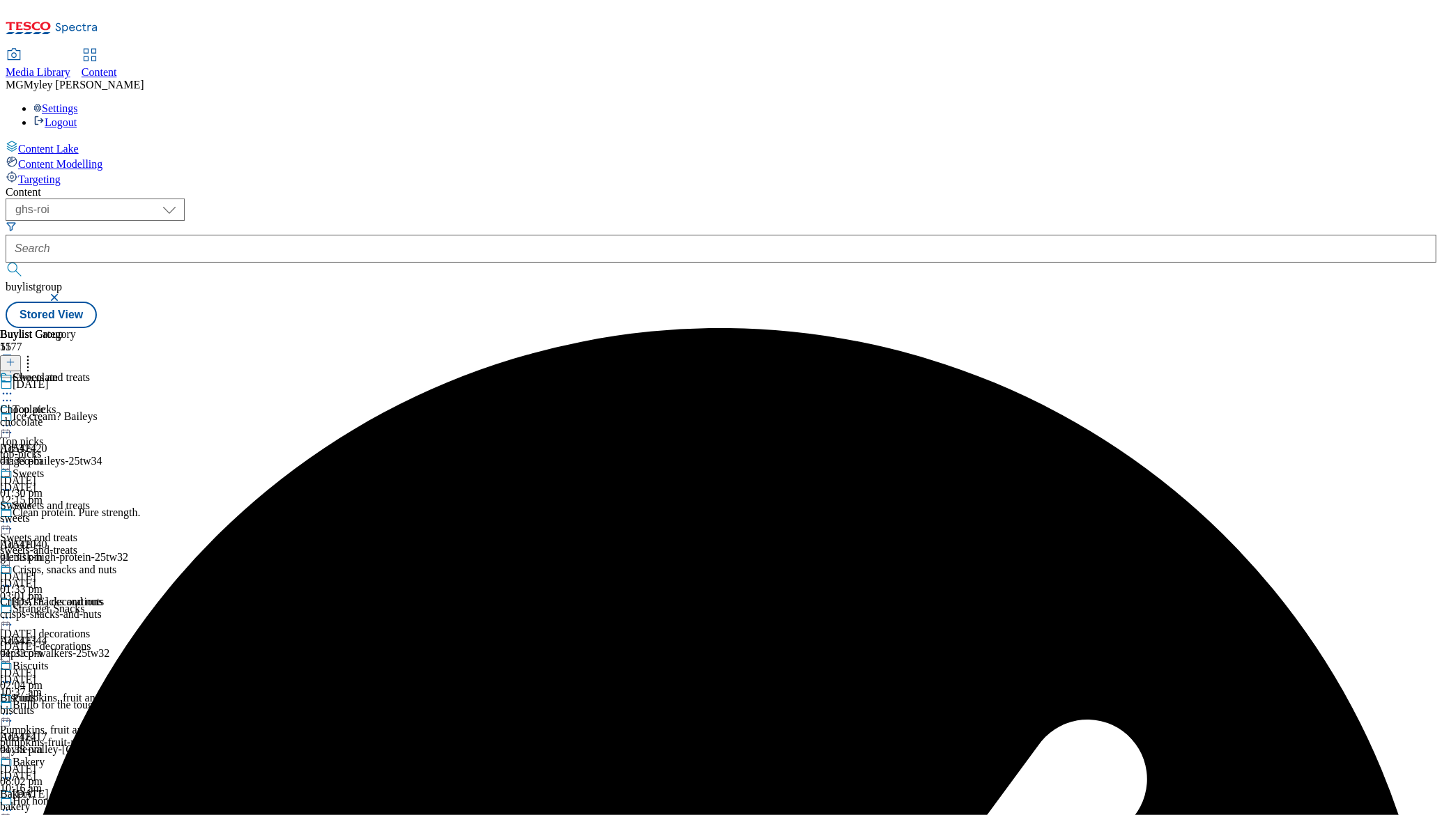
click at [14, 515] on icon at bounding box center [7, 522] width 14 height 14
click at [79, 655] on button "Publish" at bounding box center [54, 663] width 52 height 16
click at [137, 641] on div "[DATE]-decorations" at bounding box center [68, 647] width 137 height 13
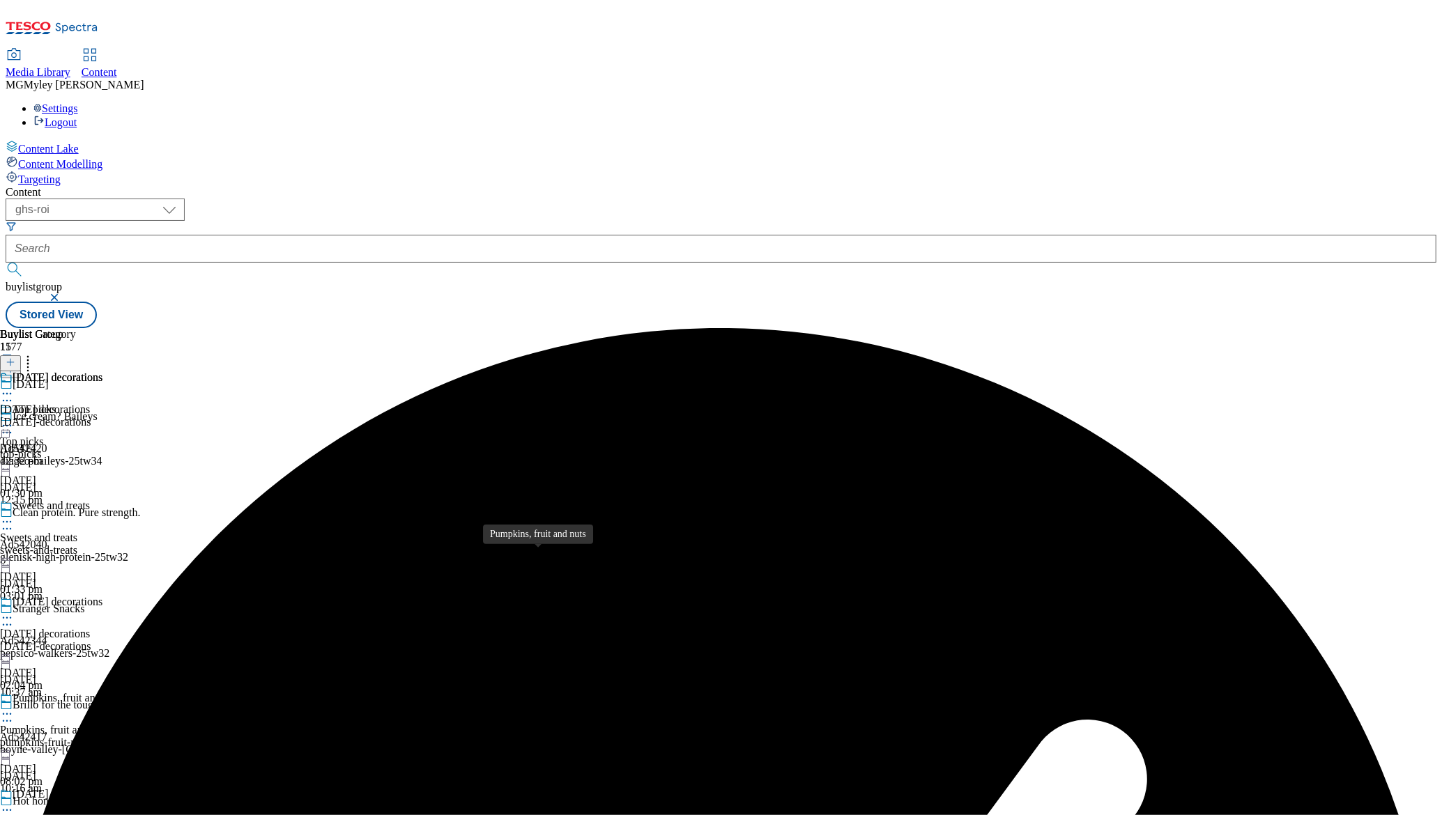
scroll to position [128, 0]
click at [14, 611] on icon at bounding box center [7, 618] width 14 height 14
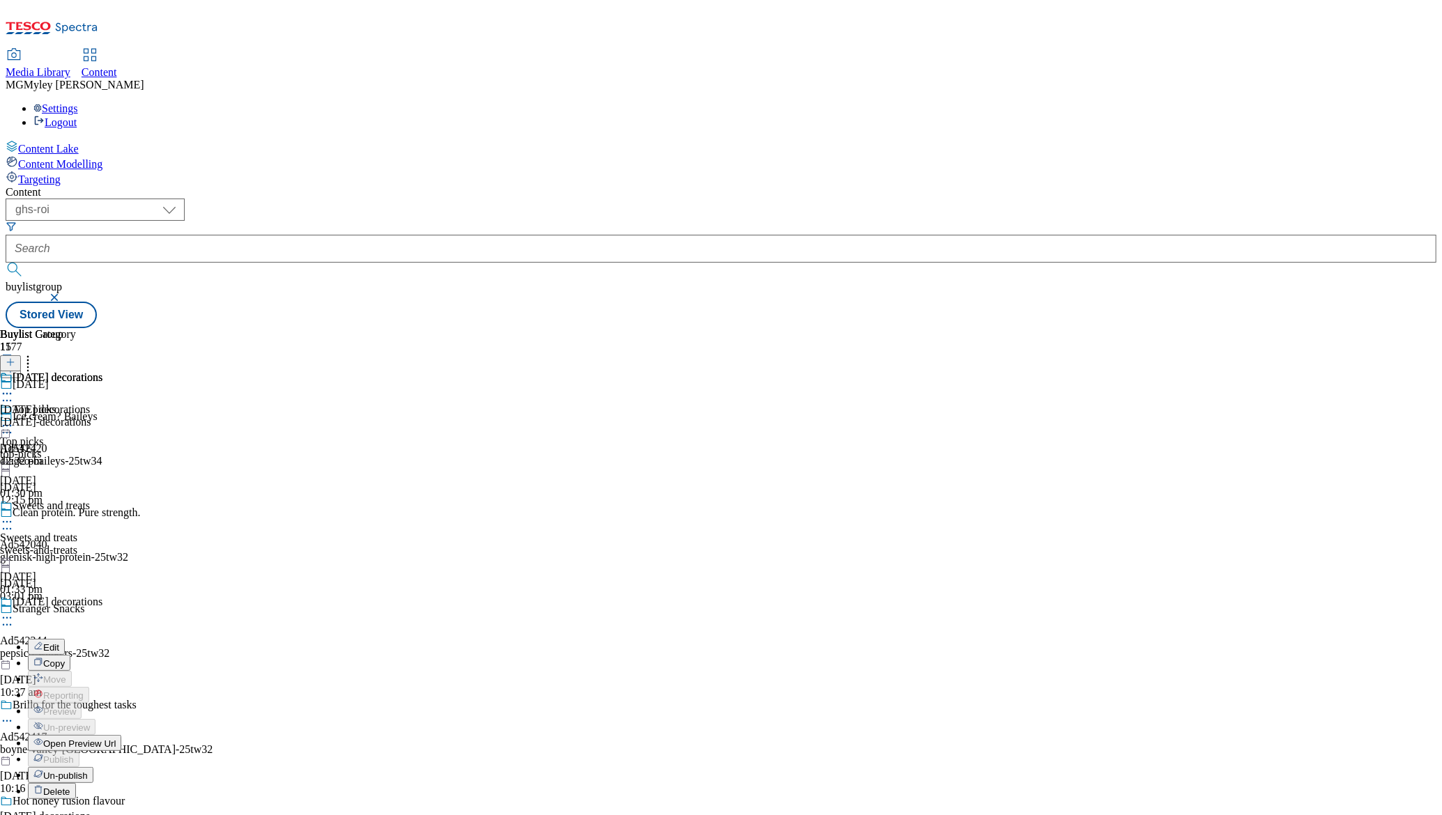
click at [88, 771] on span "Un-publish" at bounding box center [65, 776] width 45 height 10
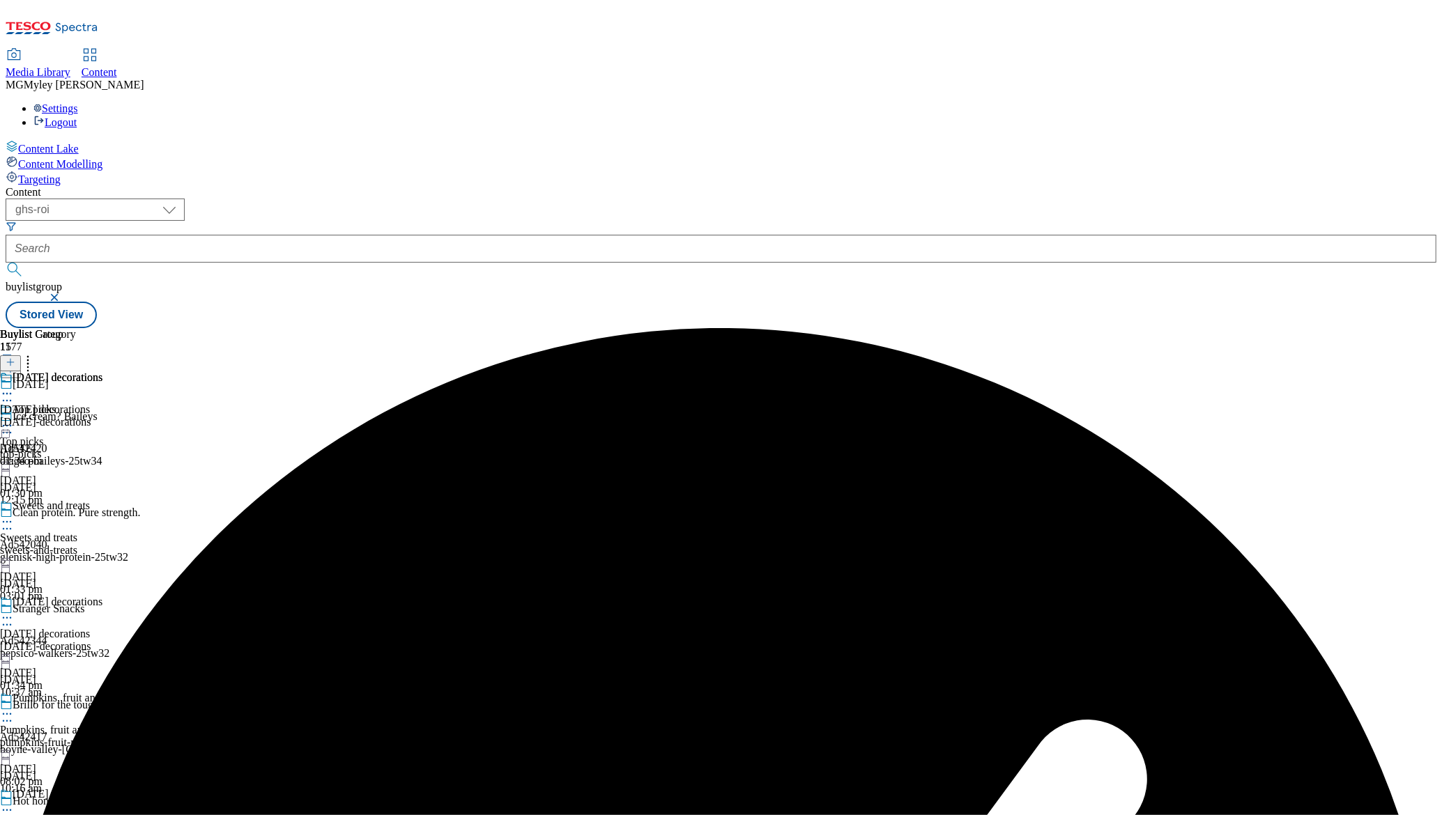
scroll to position [93, 0]
click at [14, 611] on icon at bounding box center [7, 618] width 14 height 14
click at [90, 723] on span "Un-preview" at bounding box center [66, 728] width 47 height 10
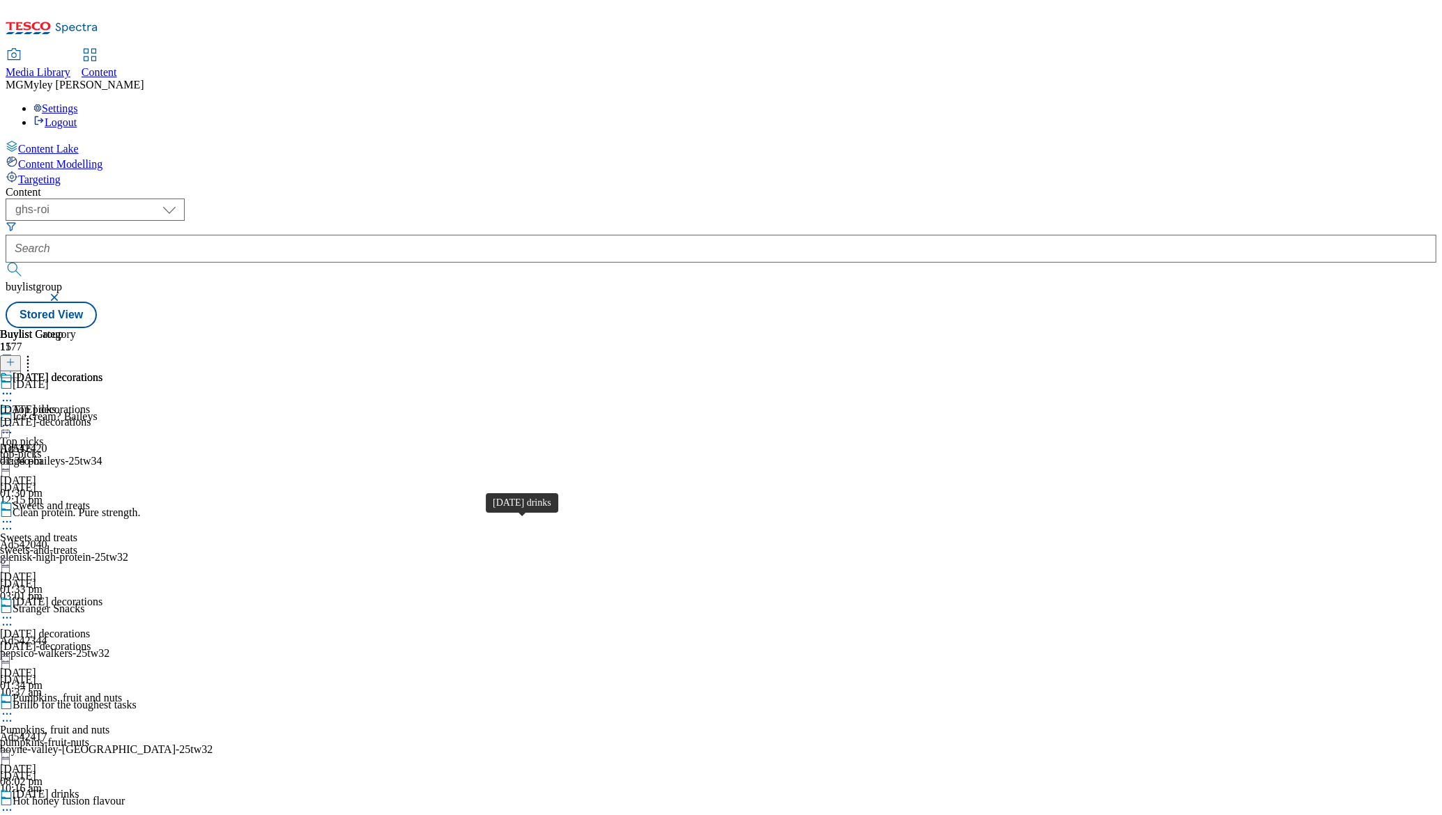
scroll to position [205, 0]
click at [102, 416] on div "[DATE]-decorations" at bounding box center [51, 422] width 102 height 13
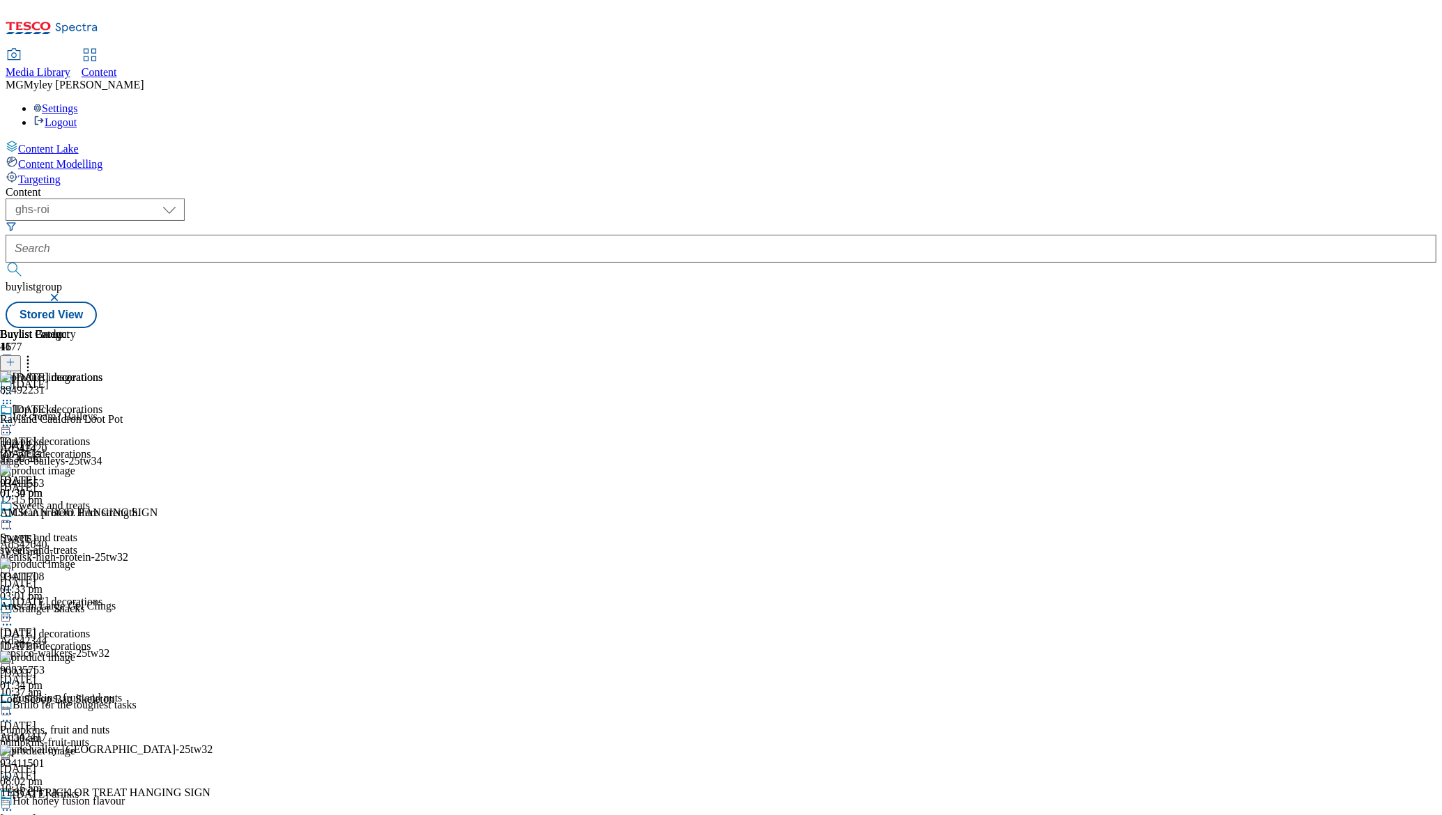
click at [14, 419] on icon at bounding box center [7, 426] width 14 height 14
click at [59, 450] on span "Edit" at bounding box center [51, 455] width 16 height 10
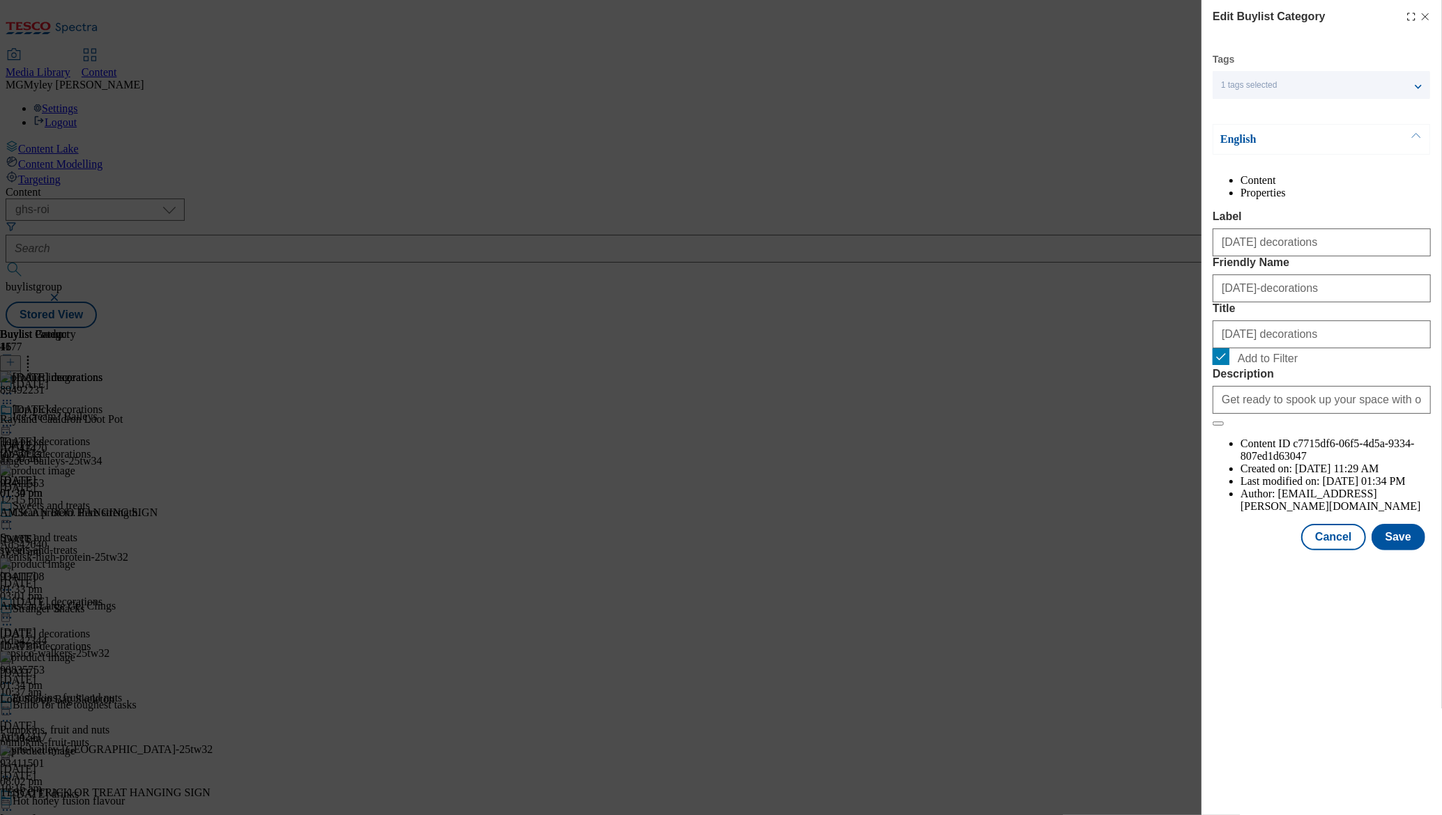
click at [1259, 365] on span "Add to Filter" at bounding box center [1268, 359] width 60 height 13
click at [1229, 365] on input "Add to Filter" at bounding box center [1221, 356] width 17 height 17
click at [1404, 551] on button "Save" at bounding box center [1399, 537] width 54 height 26
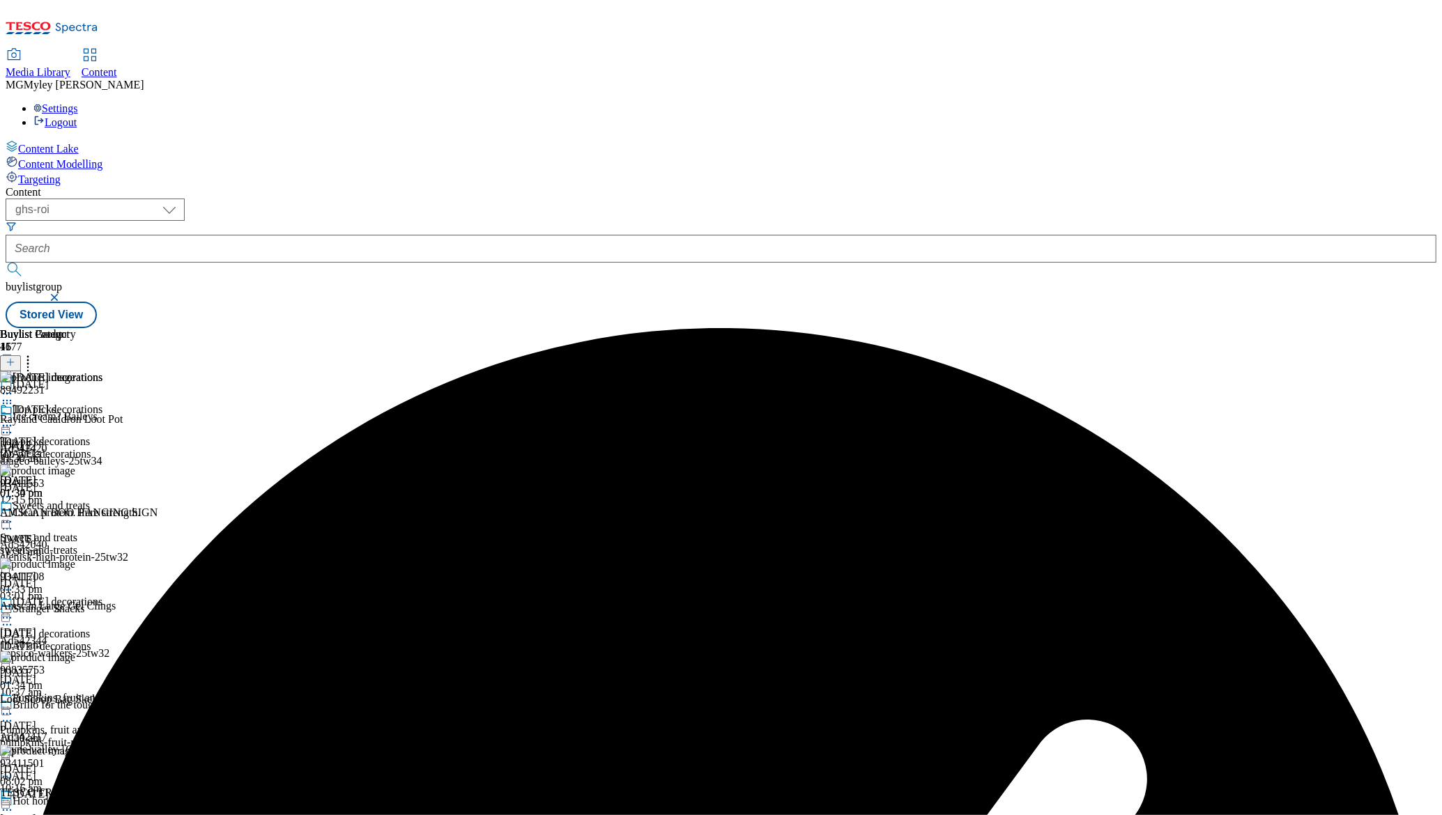
click at [21, 355] on button at bounding box center [10, 363] width 21 height 16
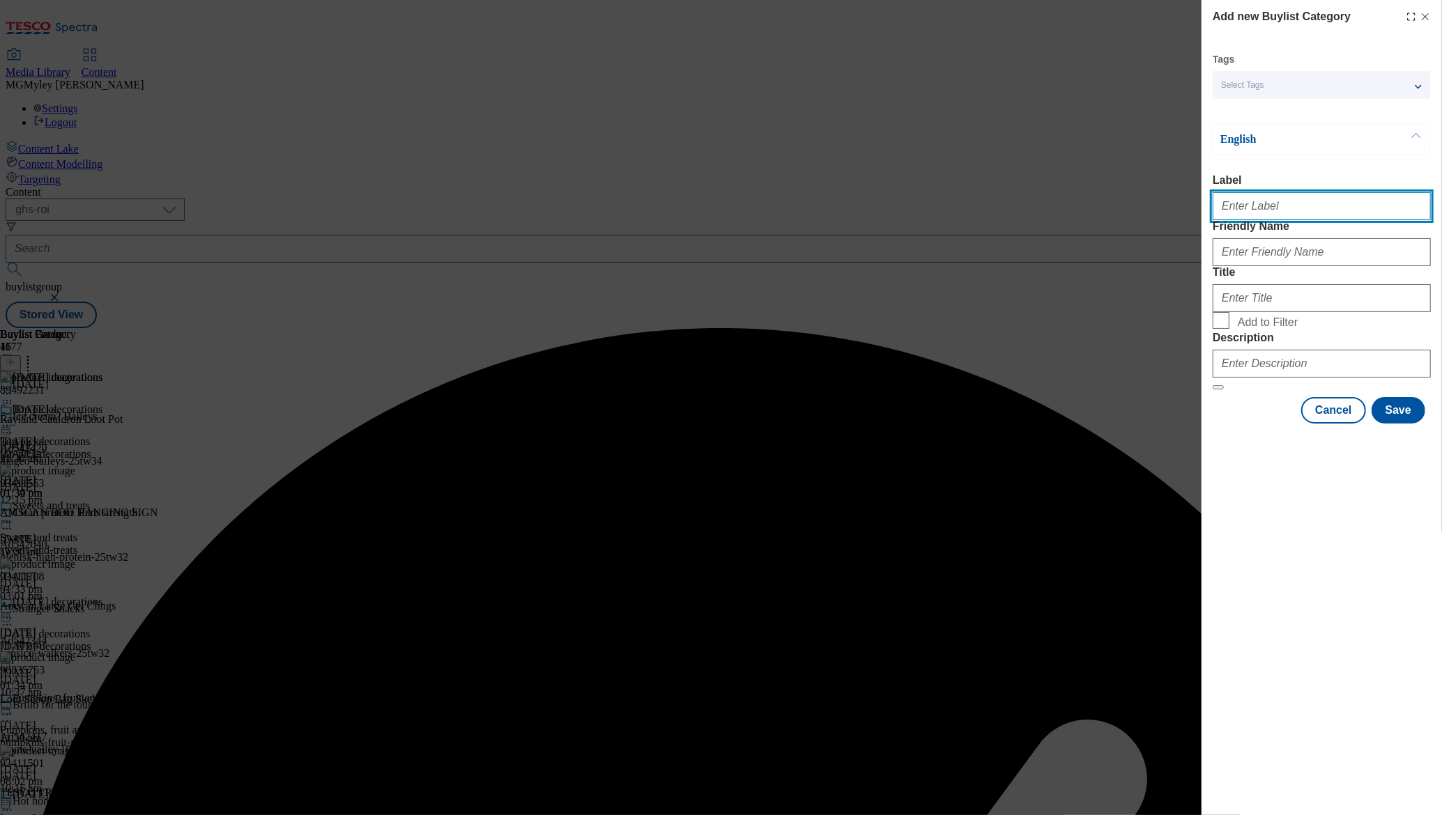
click at [1282, 210] on input "Label" at bounding box center [1322, 206] width 218 height 28
paste input "Decorations"
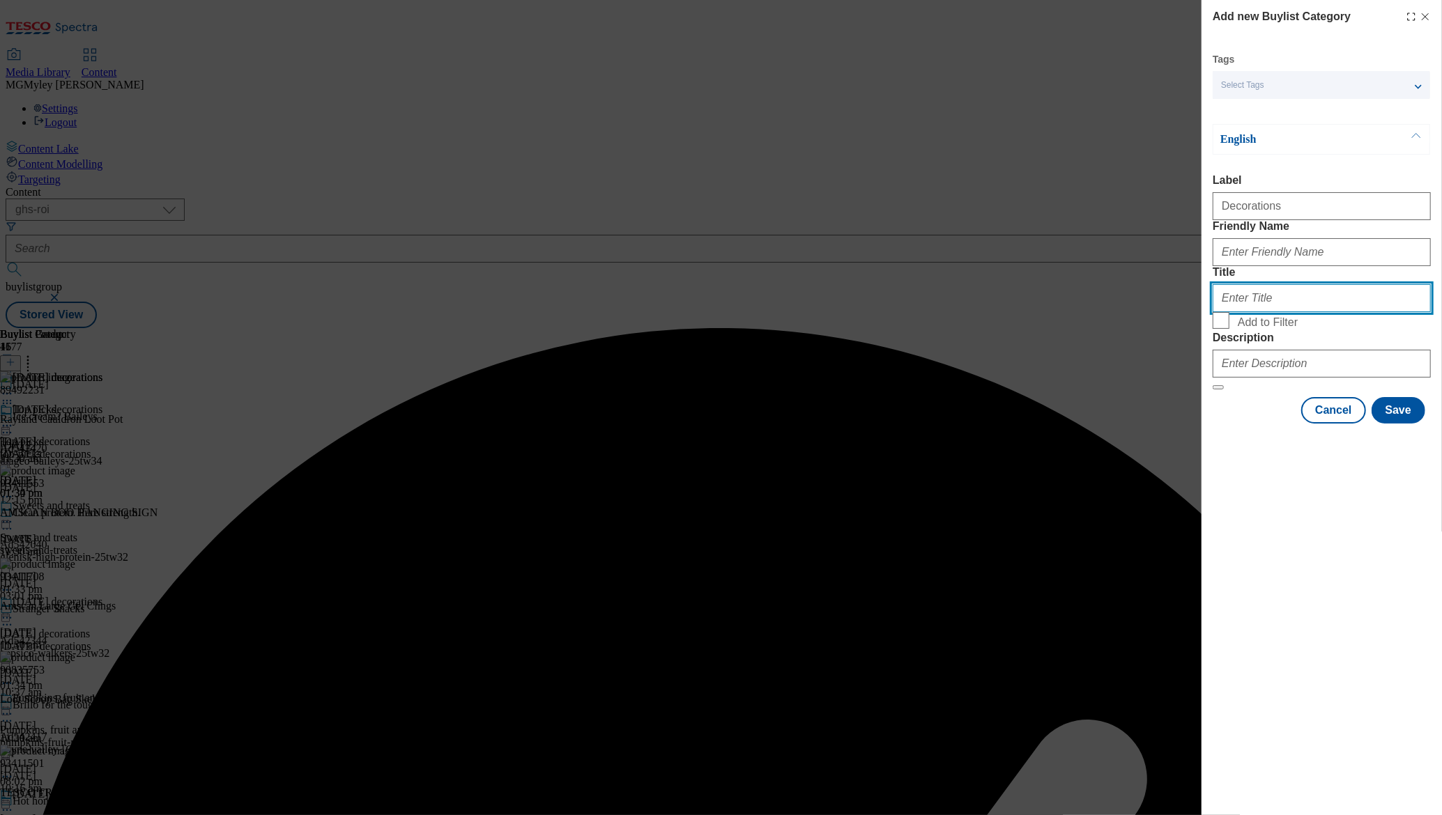
click at [1255, 312] on input "Title" at bounding box center [1322, 298] width 218 height 28
paste input "Decorations"
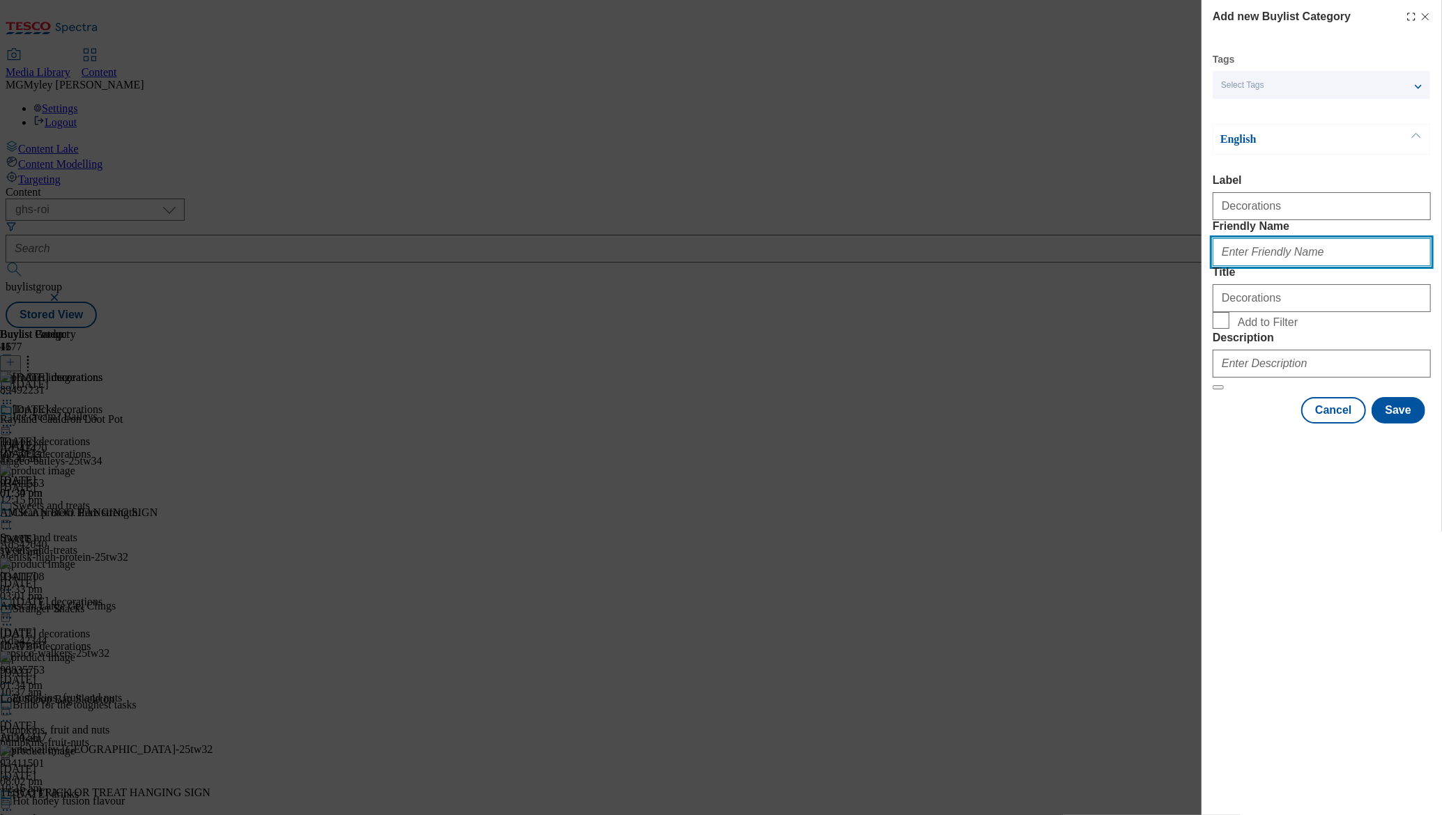
click at [1278, 266] on input "Friendly Name" at bounding box center [1322, 252] width 218 height 28
paste input "Decorations"
click at [1252, 329] on span "Add to Filter" at bounding box center [1268, 322] width 60 height 13
click at [1229, 329] on input "Add to Filter" at bounding box center [1221, 320] width 17 height 17
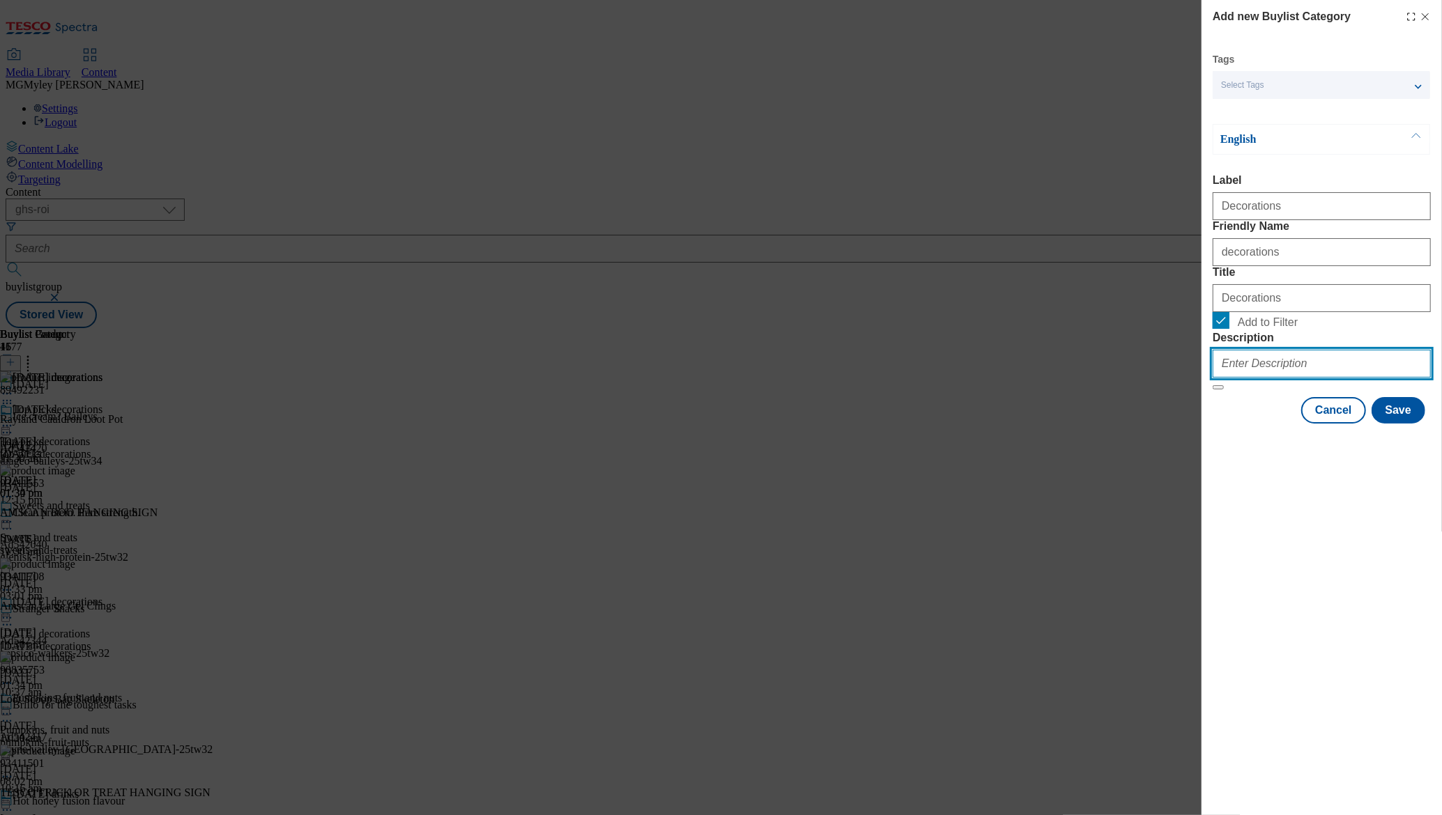
click at [1262, 378] on input "Description" at bounding box center [1322, 364] width 218 height 28
paste input "Prep for your Halloween party with our range of Halloween decorations and fancy…"
click at [1400, 424] on button "Save" at bounding box center [1399, 410] width 54 height 26
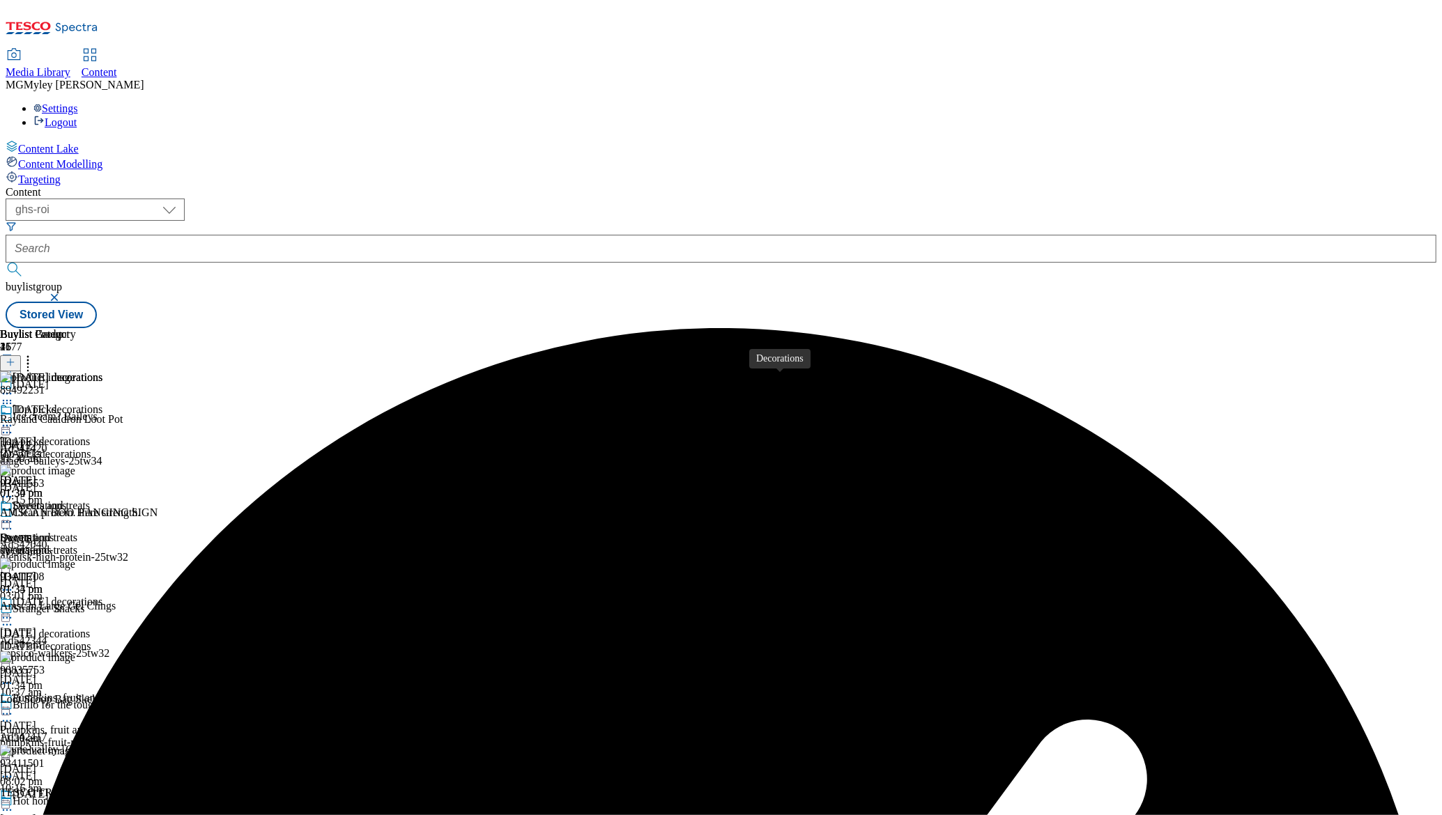
click at [54, 532] on span "Decorations" at bounding box center [27, 538] width 54 height 13
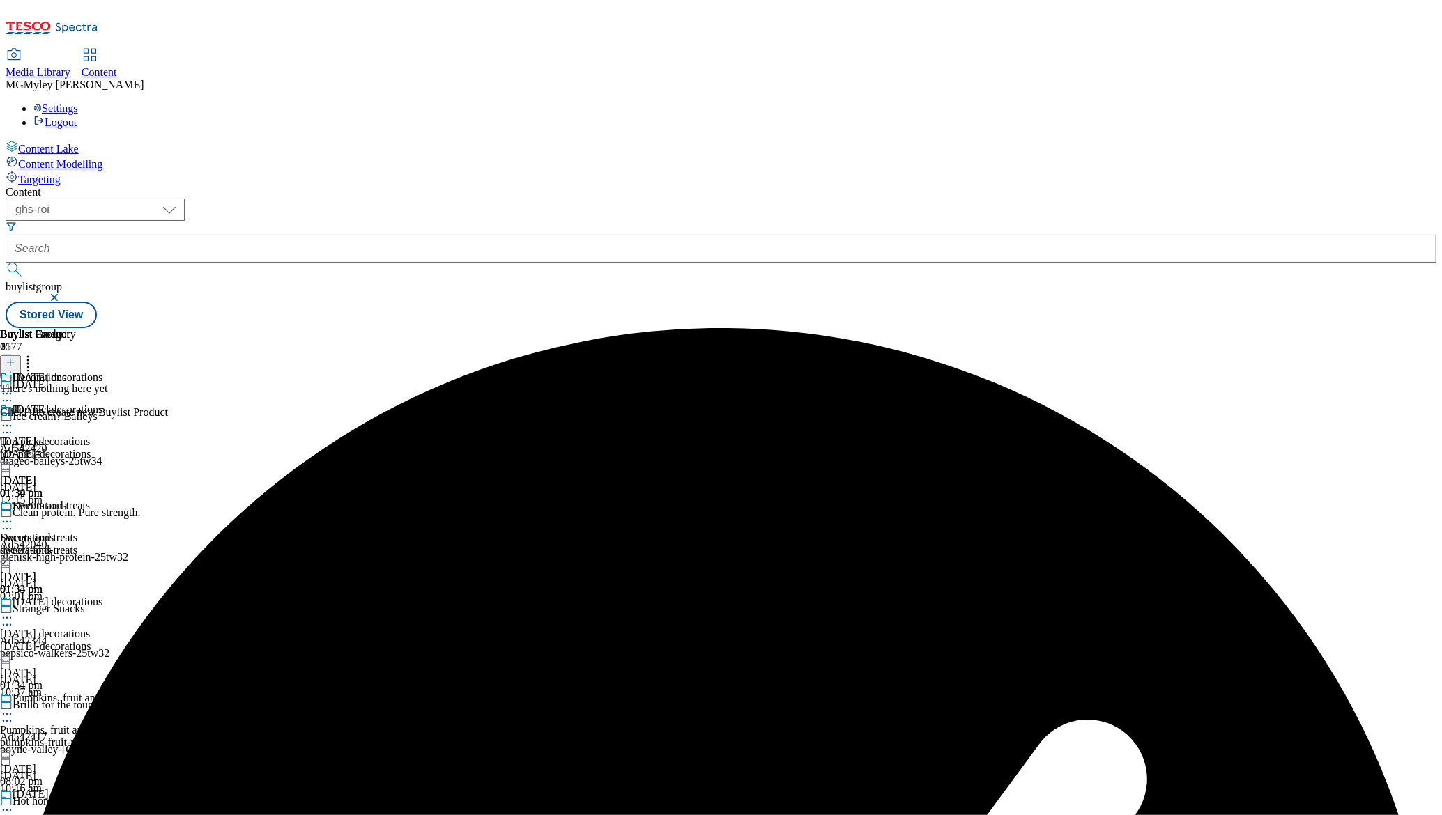
click at [14, 515] on icon at bounding box center [7, 522] width 14 height 14
click at [65, 543] on button "Edit" at bounding box center [46, 551] width 37 height 16
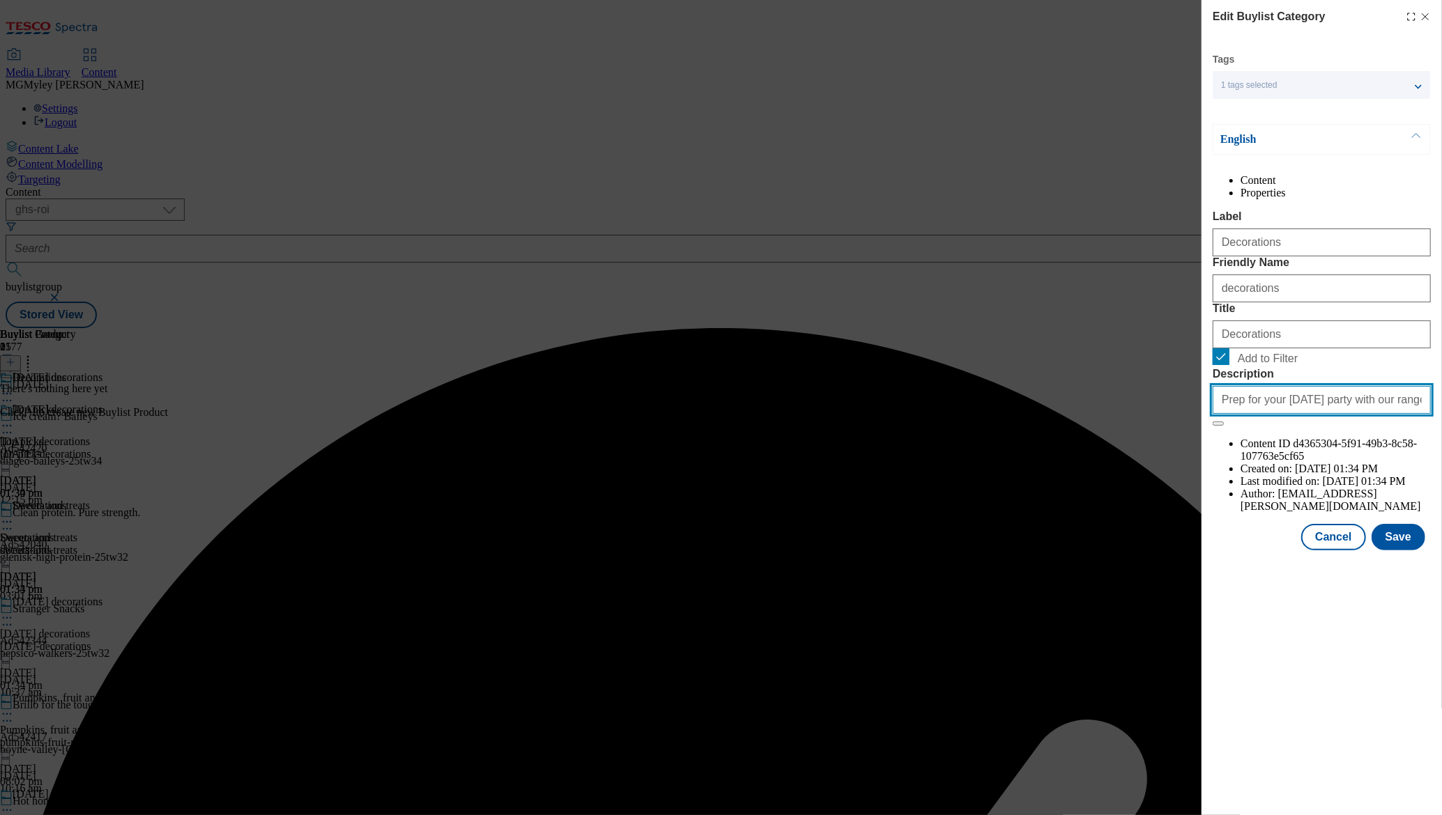
click at [1332, 414] on input "Prep for your Halloween party with our range of Halloween decorations and fancy…" at bounding box center [1322, 400] width 218 height 28
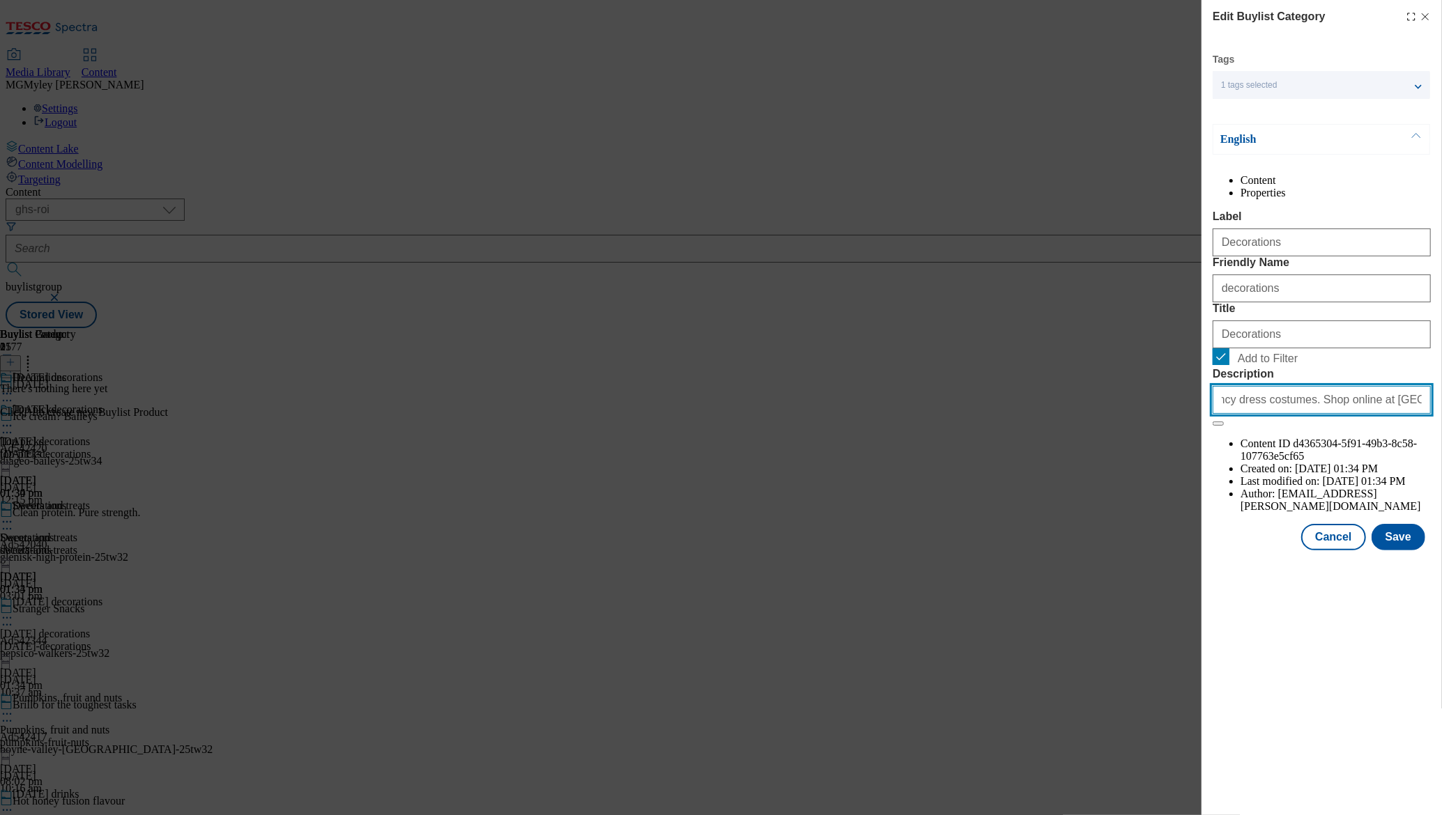
scroll to position [0, 388]
drag, startPoint x: 1312, startPoint y: 525, endPoint x: 1427, endPoint y: 528, distance: 114.3
click at [1427, 414] on input "Prep for your Halloween party with our range of Halloween decorations and fancy…" at bounding box center [1322, 400] width 218 height 28
click at [1384, 414] on input "Prep for your Halloween party with our range of Halloween decorations and fancy…" at bounding box center [1322, 400] width 218 height 28
drag, startPoint x: 1335, startPoint y: 523, endPoint x: 1471, endPoint y: 537, distance: 136.7
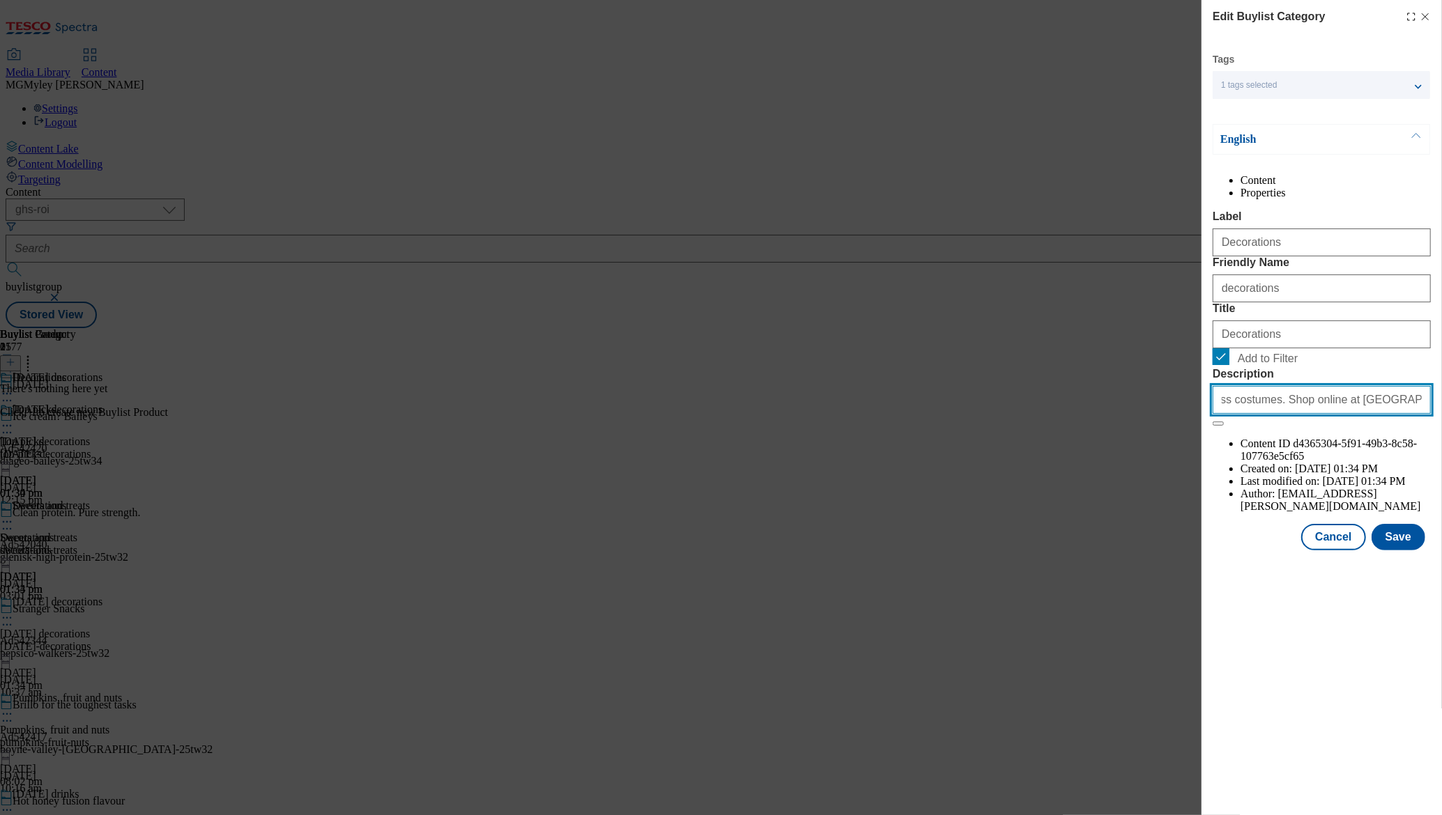
click at [1441, 334] on html "Icons icon_account icon_add icon_backward_link icon_basket icon_benefits icon_c…" at bounding box center [721, 167] width 1442 height 334
click at [1338, 414] on input "Prep for your Halloween party with our range of Halloween decorations and fancy…" at bounding box center [1322, 400] width 218 height 28
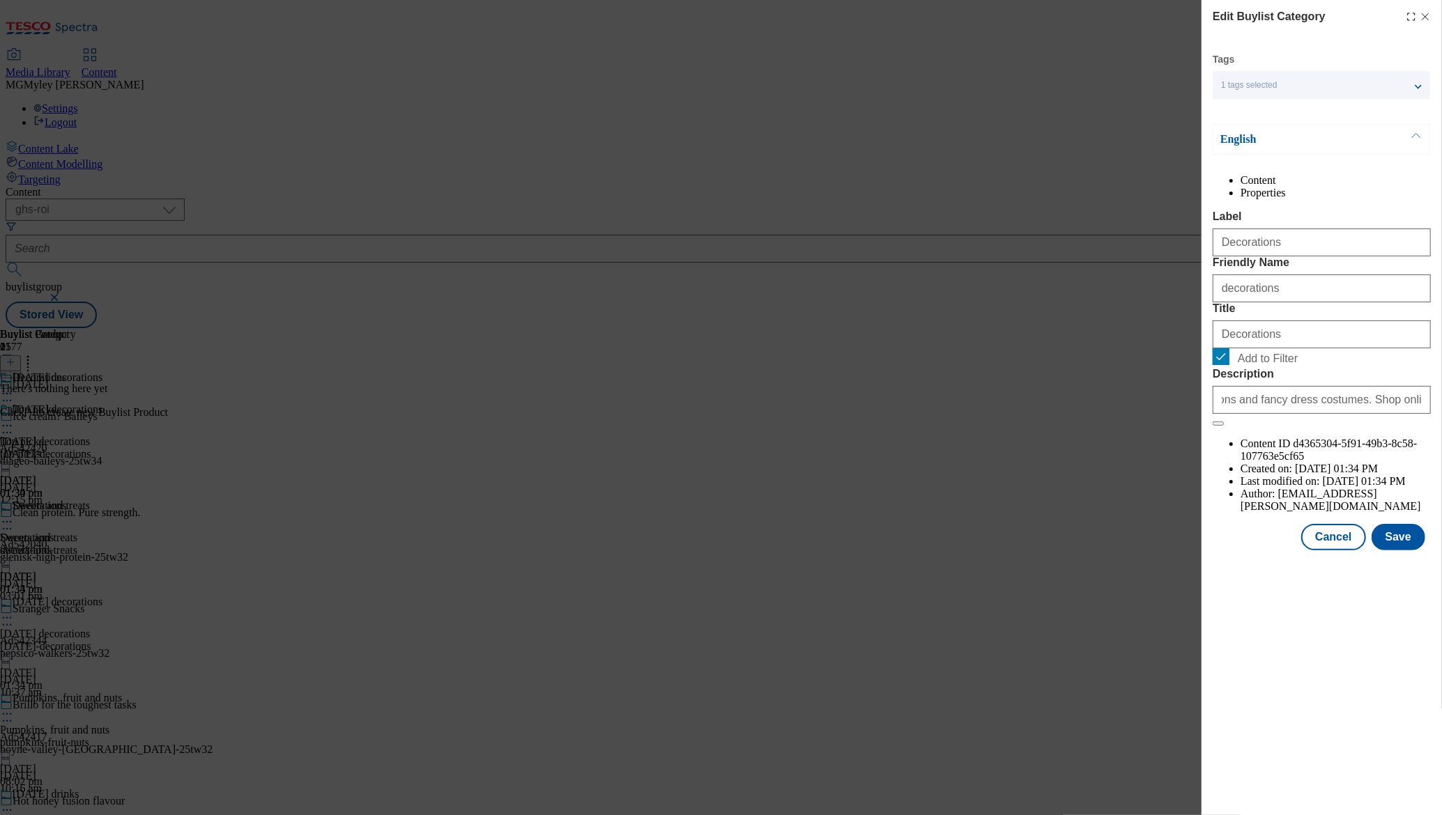
click at [1364, 427] on form "Label Decorations Friendly Name decorations Title Decorations Add to Filter Des…" at bounding box center [1322, 318] width 218 height 216
click at [1411, 551] on button "Save" at bounding box center [1399, 537] width 54 height 26
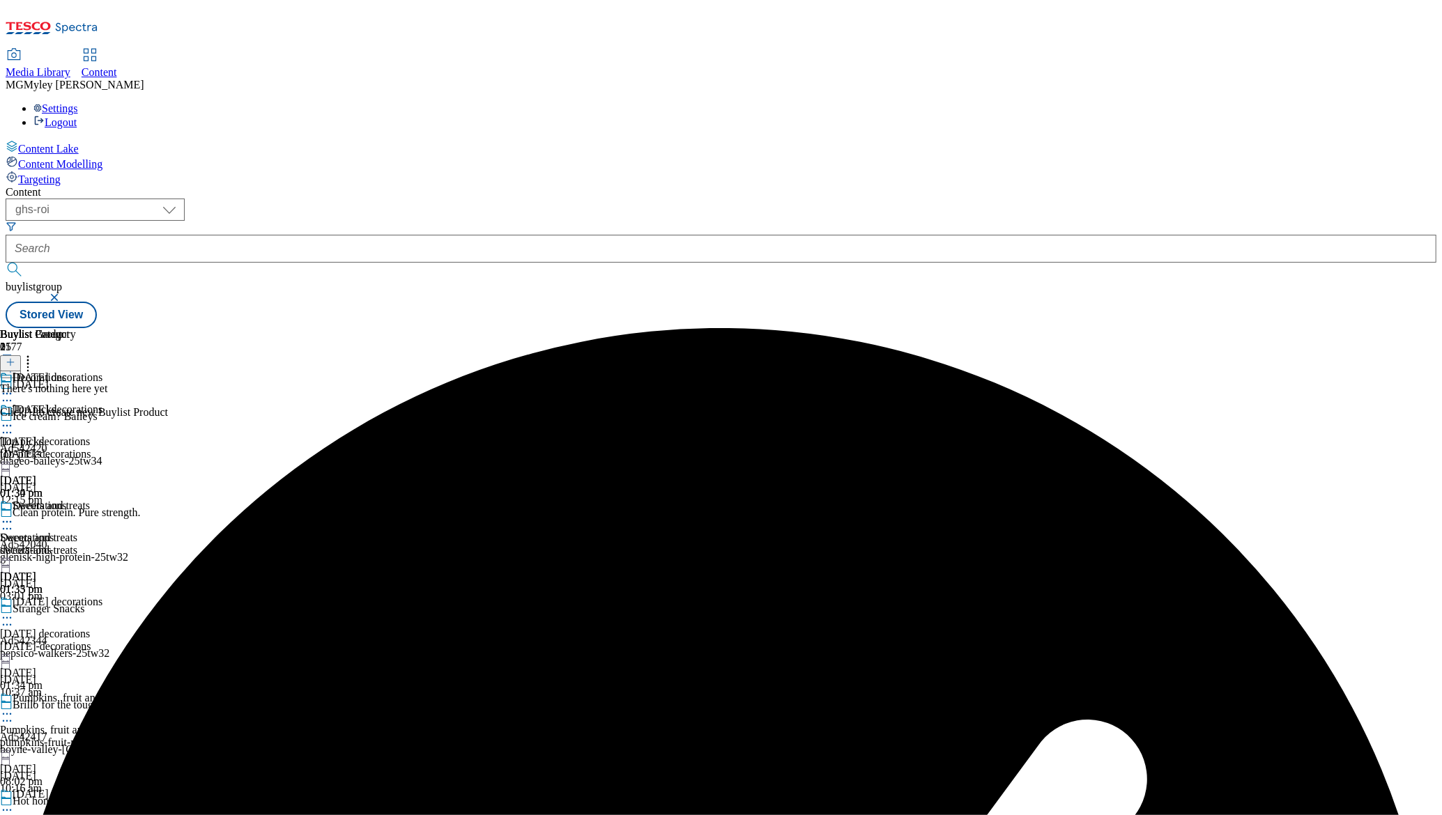
click at [14, 515] on icon at bounding box center [7, 522] width 14 height 14
click at [65, 562] on span "Copy" at bounding box center [54, 567] width 22 height 10
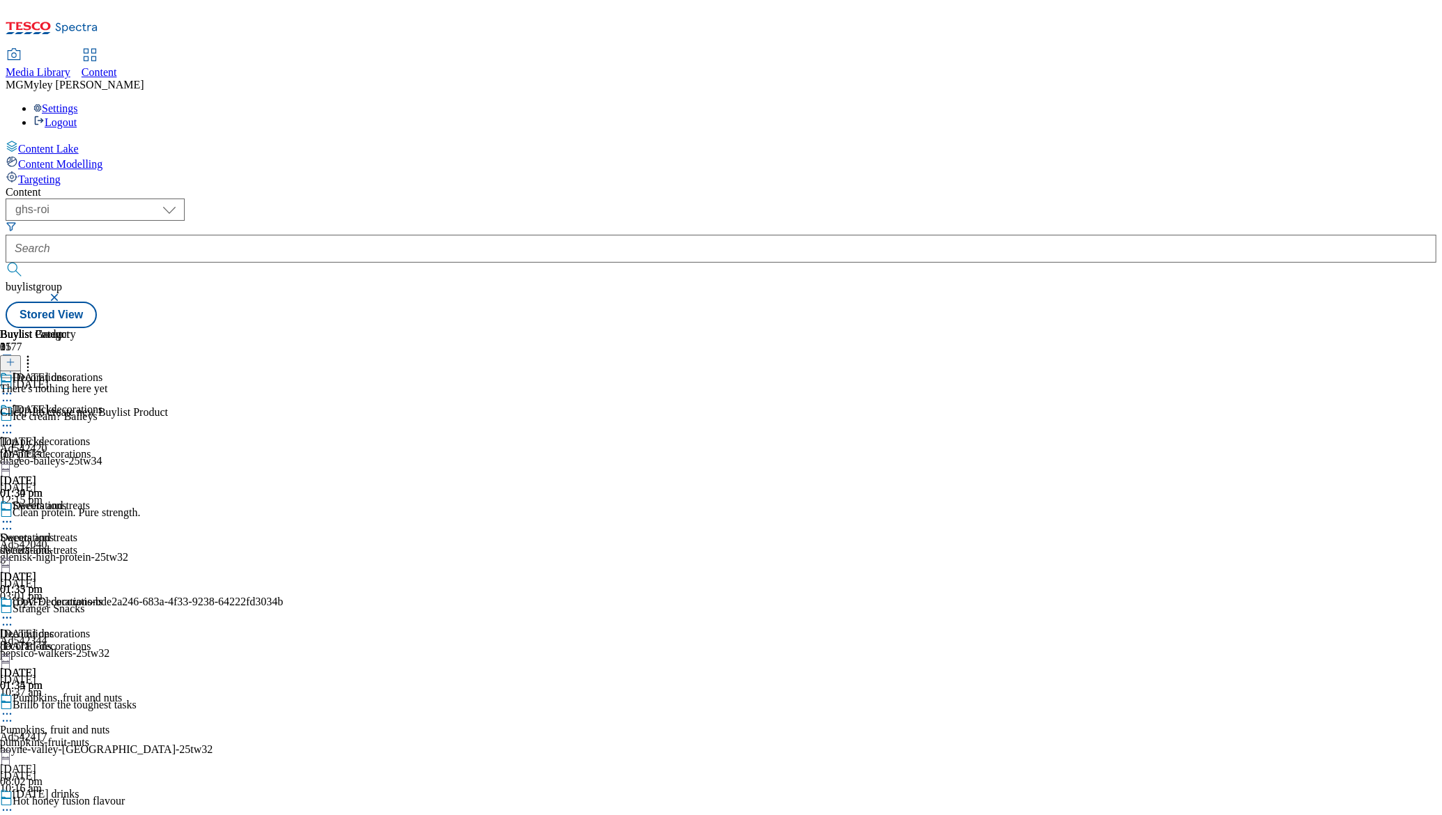
click at [283, 596] on div "copy-Decorations-bde2a246-683a-4f33-9238-64222fd3034b Decorations decorations 2…" at bounding box center [141, 644] width 283 height 96
click at [14, 611] on icon at bounding box center [7, 618] width 14 height 14
click at [65, 639] on button "Edit" at bounding box center [46, 647] width 37 height 16
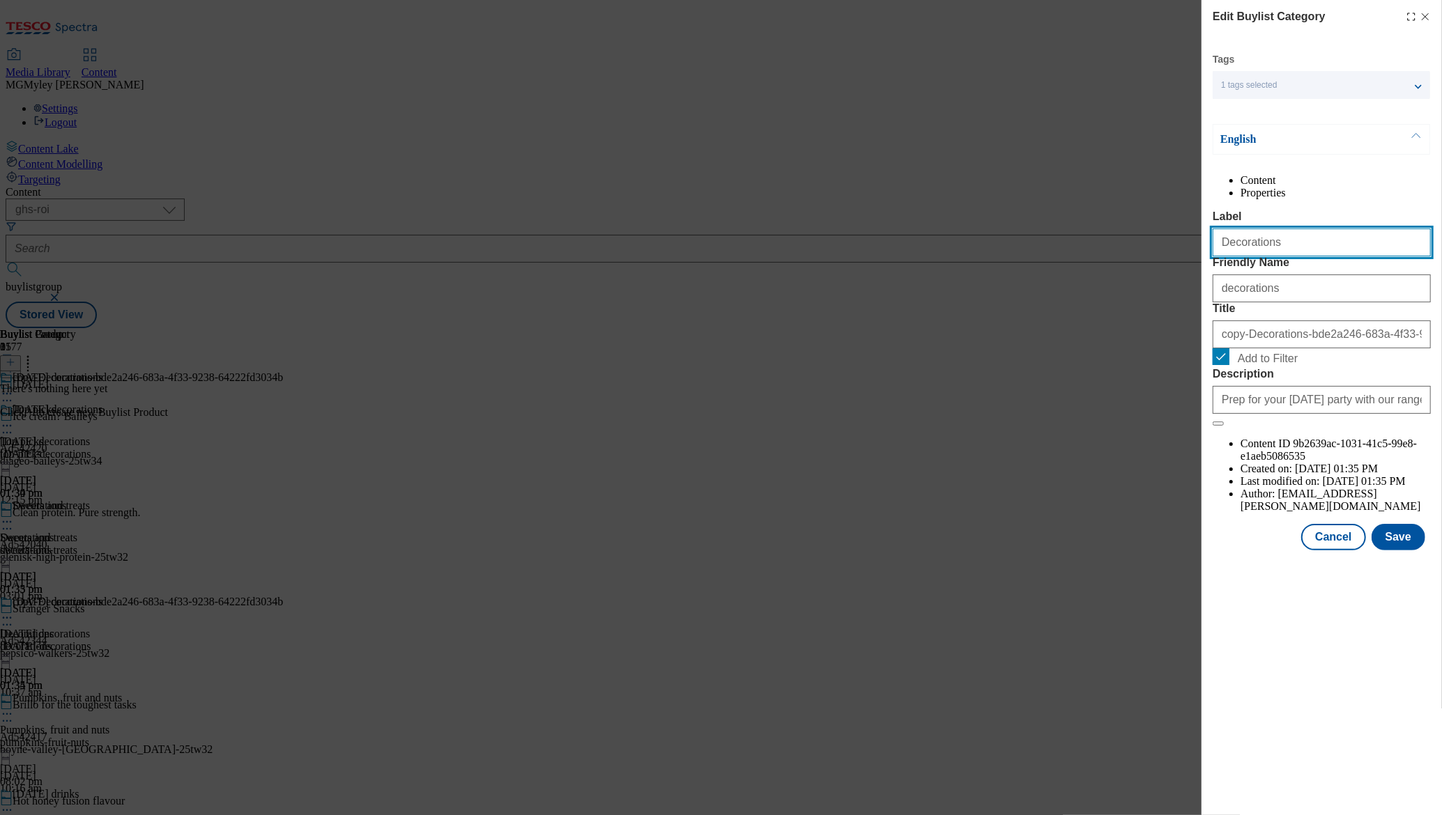
click at [1302, 256] on input "Decorations" at bounding box center [1322, 243] width 218 height 28
paste input "Halloween costume"
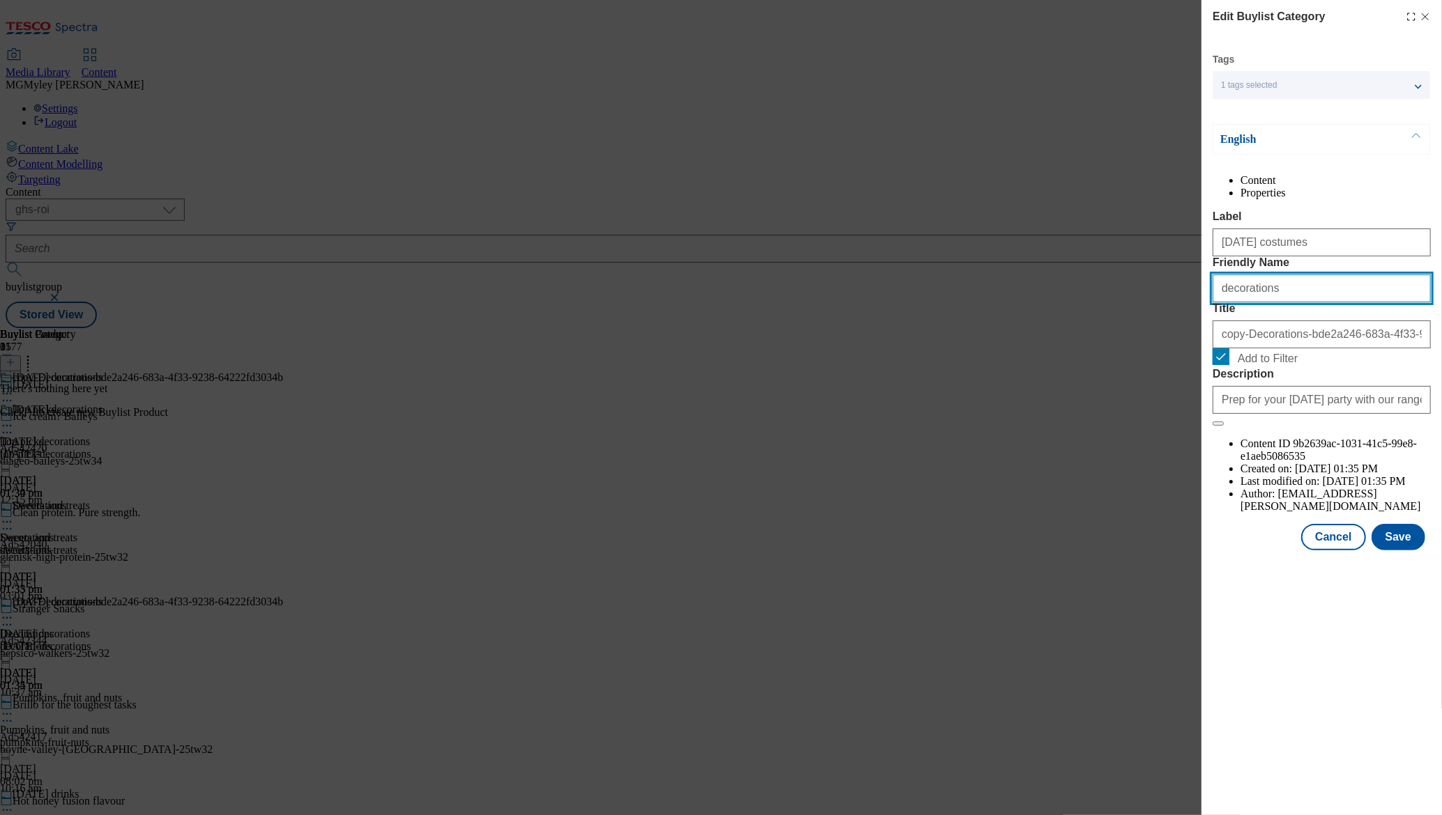
click at [1251, 302] on input "decorations" at bounding box center [1322, 289] width 218 height 28
paste input "Halloween costume"
click at [1225, 302] on input "Halloween costumes" at bounding box center [1322, 289] width 218 height 28
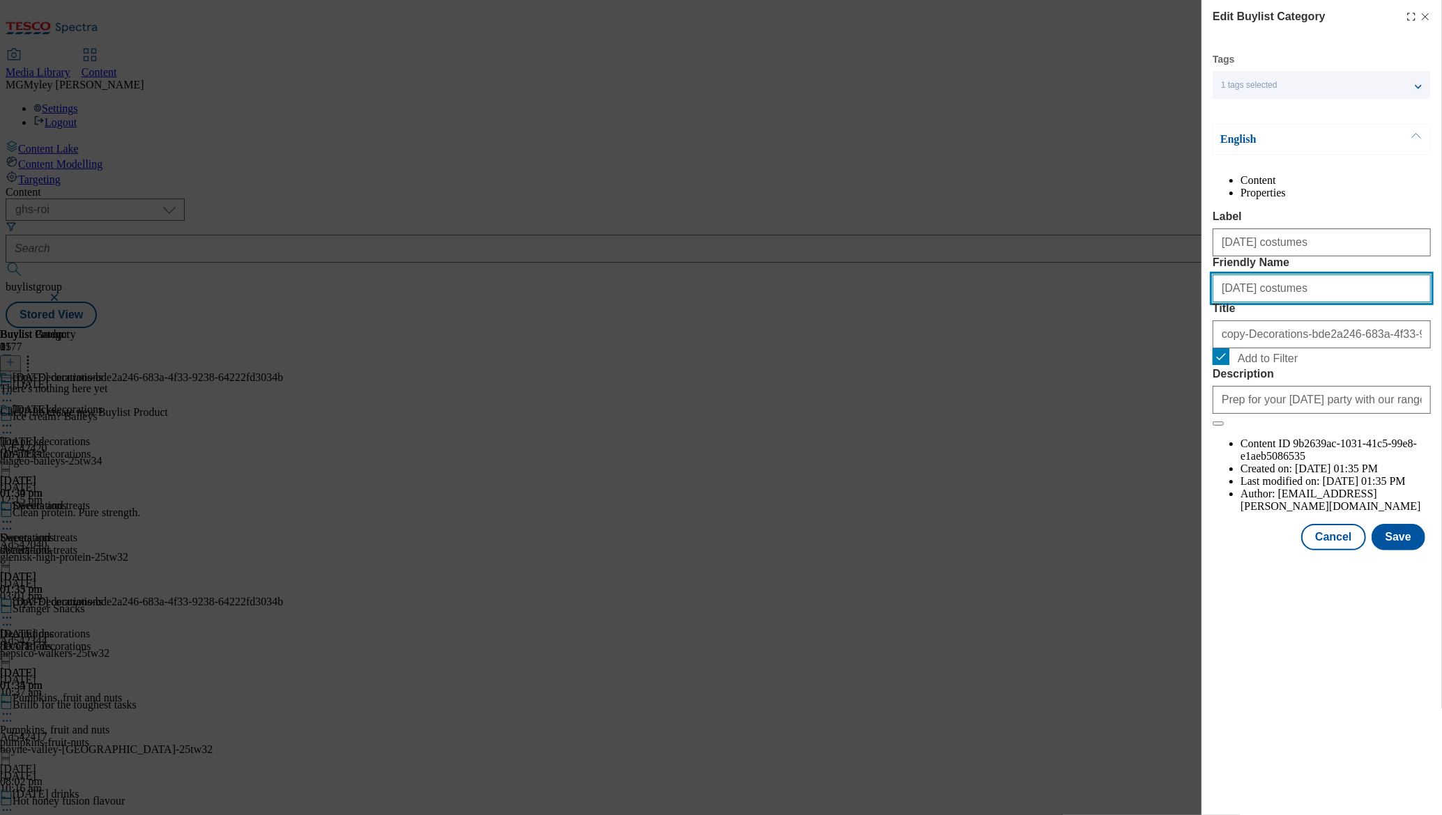
click at [1263, 302] on input "halloween costumes" at bounding box center [1322, 289] width 218 height 28
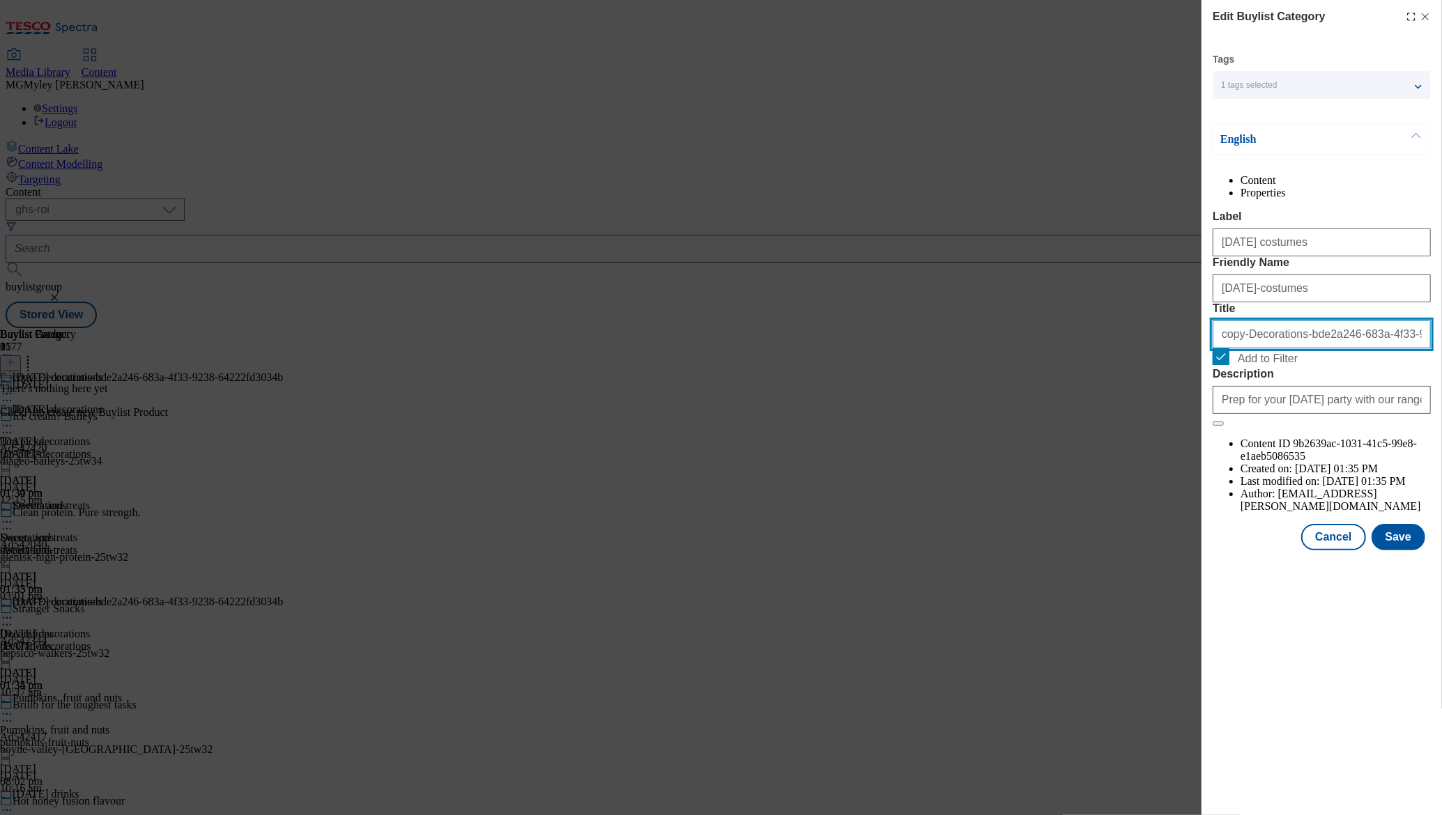
click at [1305, 348] on input "copy-Decorations-bde2a246-683a-4f33-9238-64222fd3034b" at bounding box center [1322, 335] width 218 height 28
paste input "Halloween costumes"
click at [1402, 551] on button "Save" at bounding box center [1399, 537] width 54 height 26
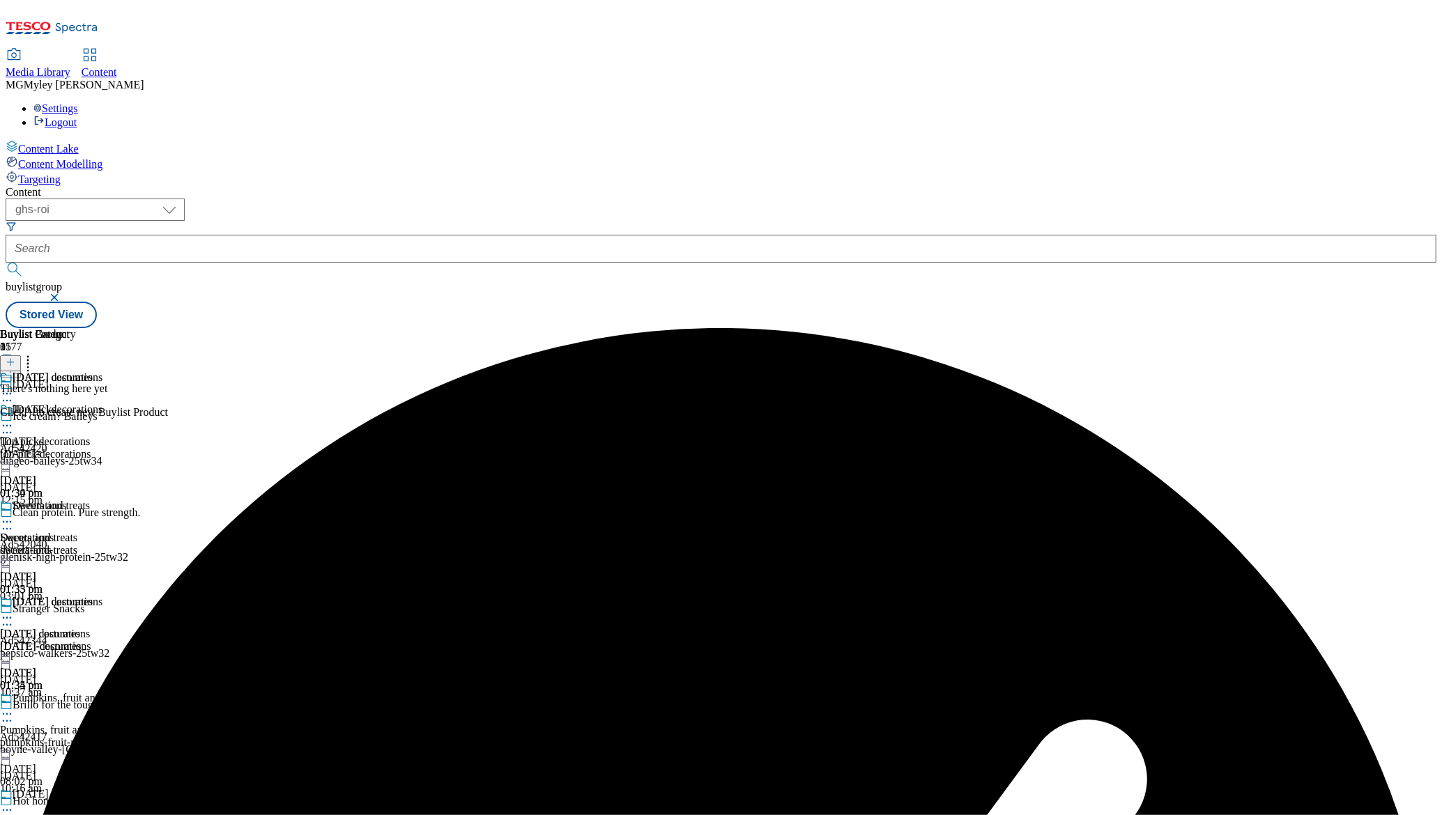
click at [35, 353] on icon at bounding box center [28, 360] width 14 height 14
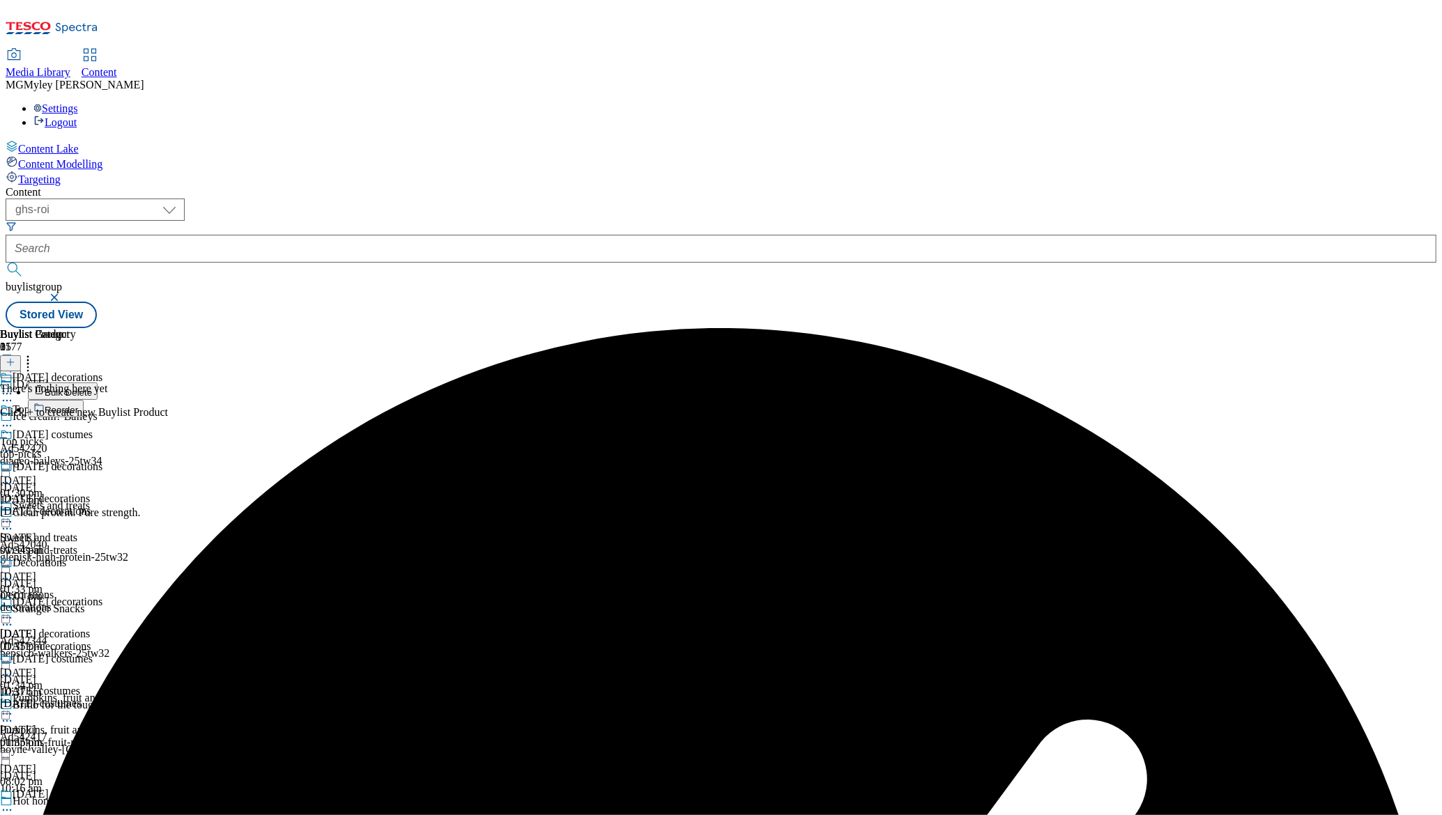
click at [84, 400] on button "Reorder" at bounding box center [56, 408] width 56 height 17
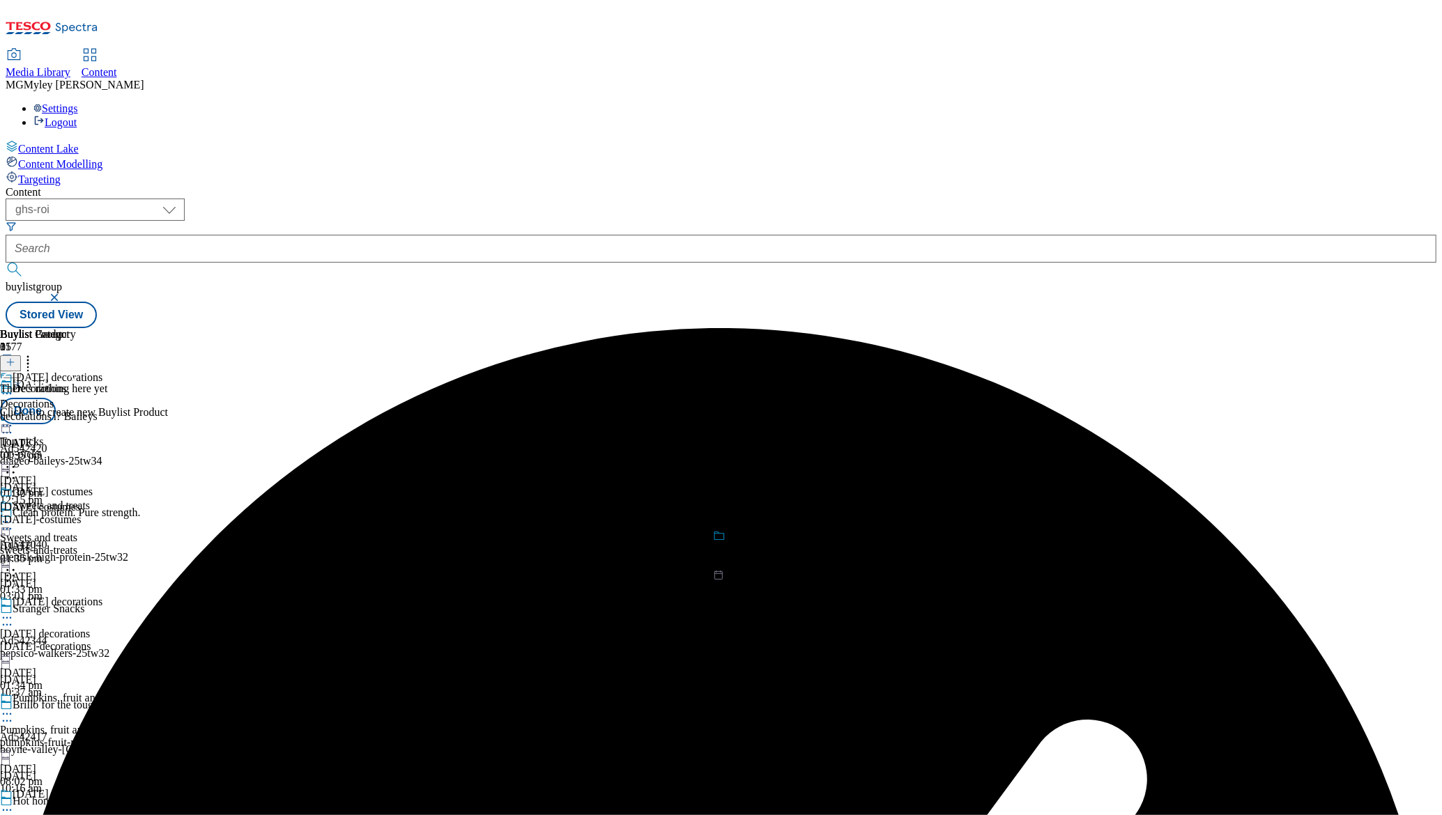
drag, startPoint x: 907, startPoint y: 254, endPoint x: 903, endPoint y: 572, distance: 317.1
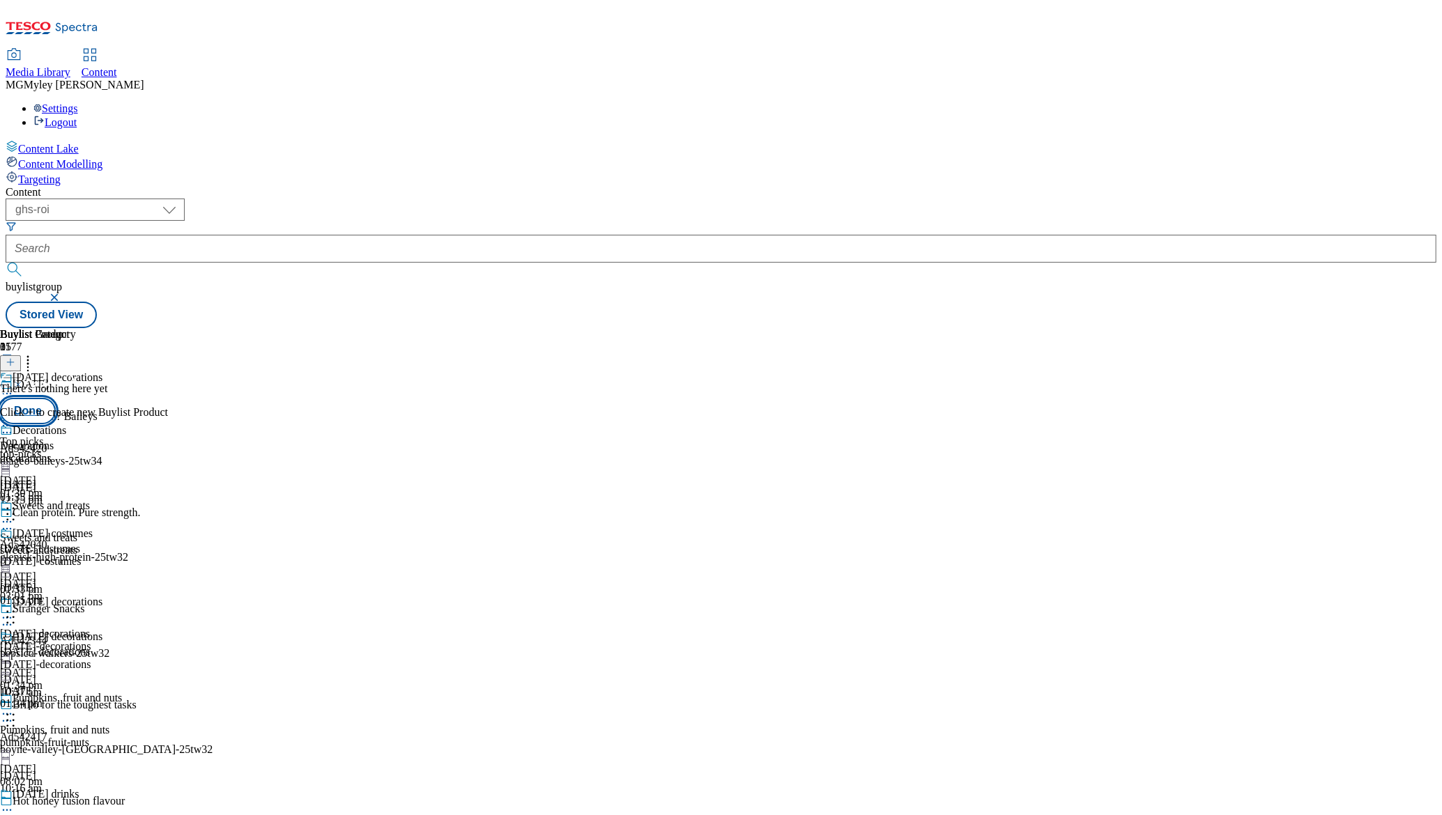
click at [56, 398] on button "Done" at bounding box center [28, 411] width 56 height 26
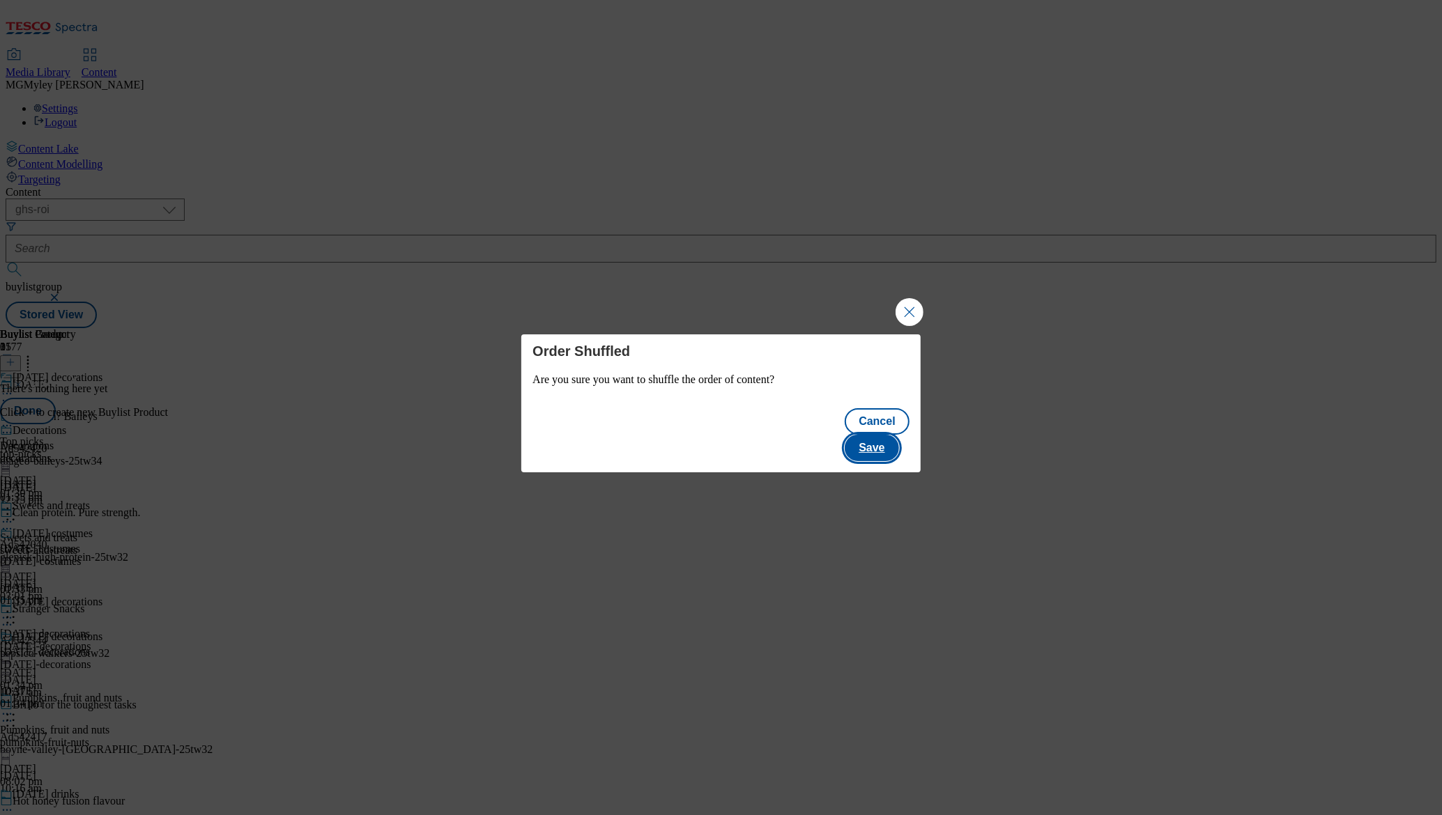
click at [885, 435] on button "Save" at bounding box center [872, 448] width 54 height 26
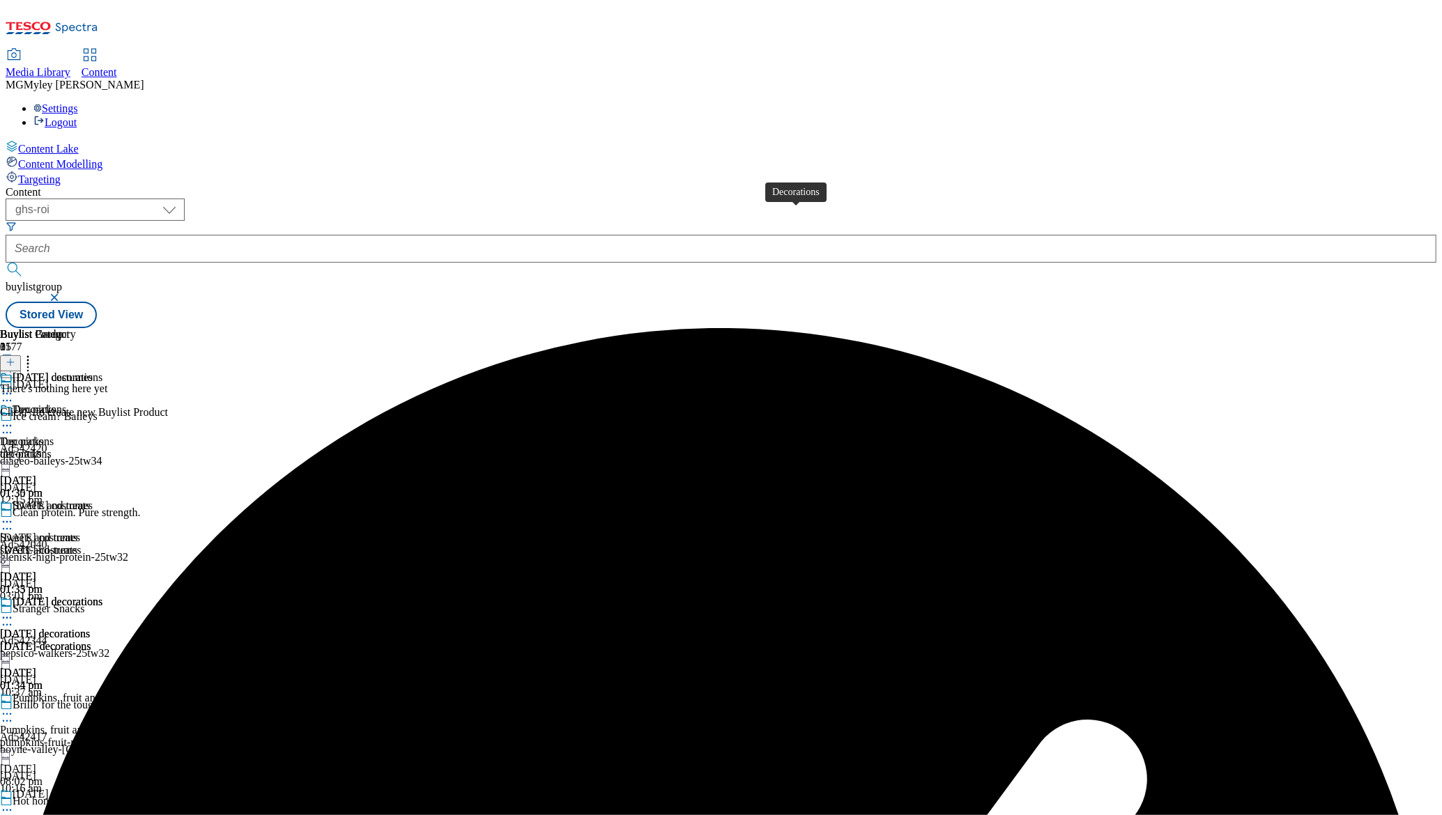
click at [54, 436] on div "Decorations" at bounding box center [27, 442] width 54 height 13
click at [168, 353] on div at bounding box center [84, 362] width 168 height 18
click at [21, 355] on button at bounding box center [10, 363] width 21 height 16
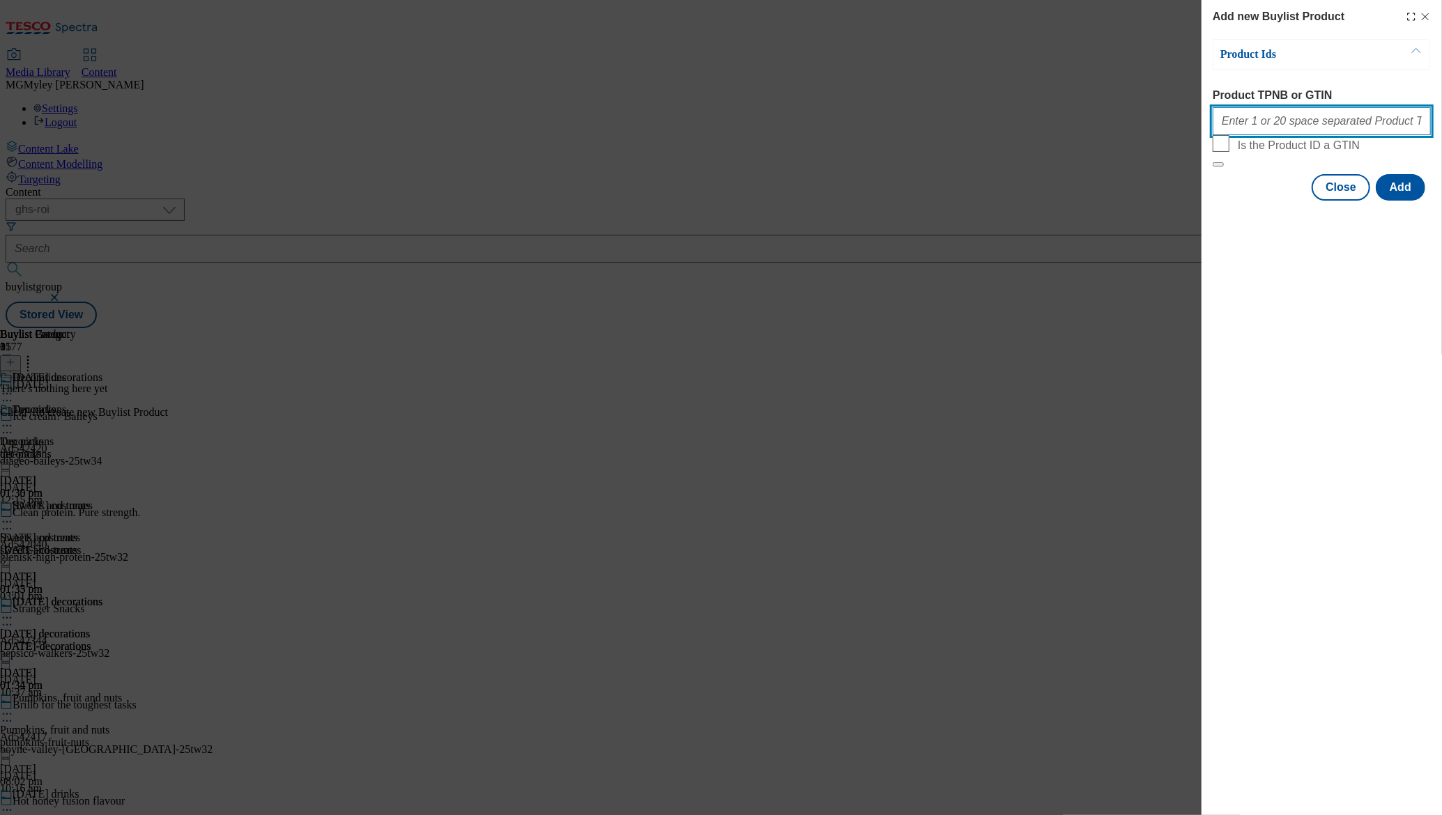
click at [1309, 126] on input "Product TPNB or GTIN" at bounding box center [1322, 121] width 218 height 28
paste input "96728479 96516091 96728865 92032035 96519780 96702135 96702193 96539023 9679223…"
click at [1408, 201] on button "Add" at bounding box center [1400, 187] width 49 height 26
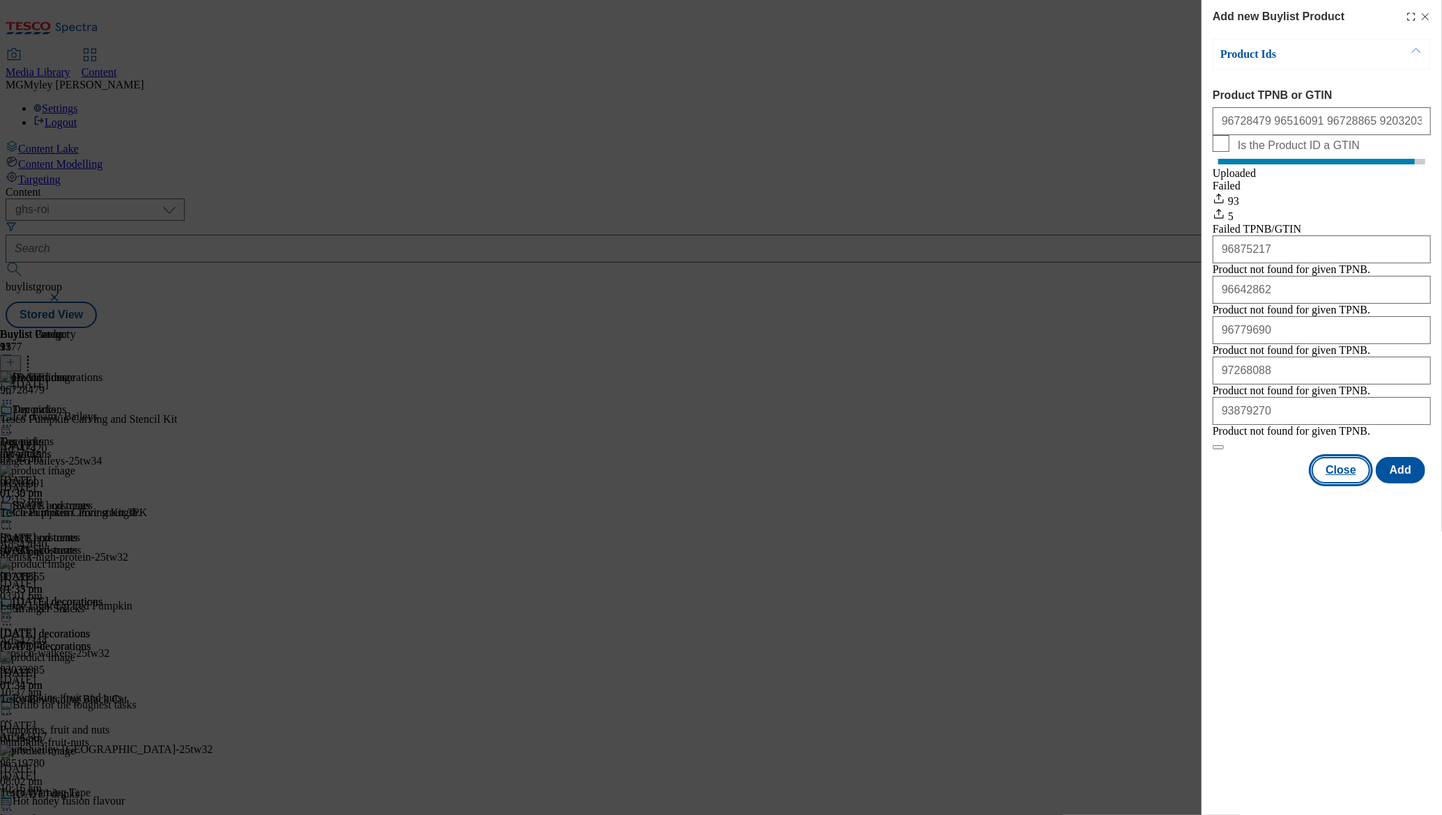
click at [1351, 484] on button "Close" at bounding box center [1341, 470] width 59 height 26
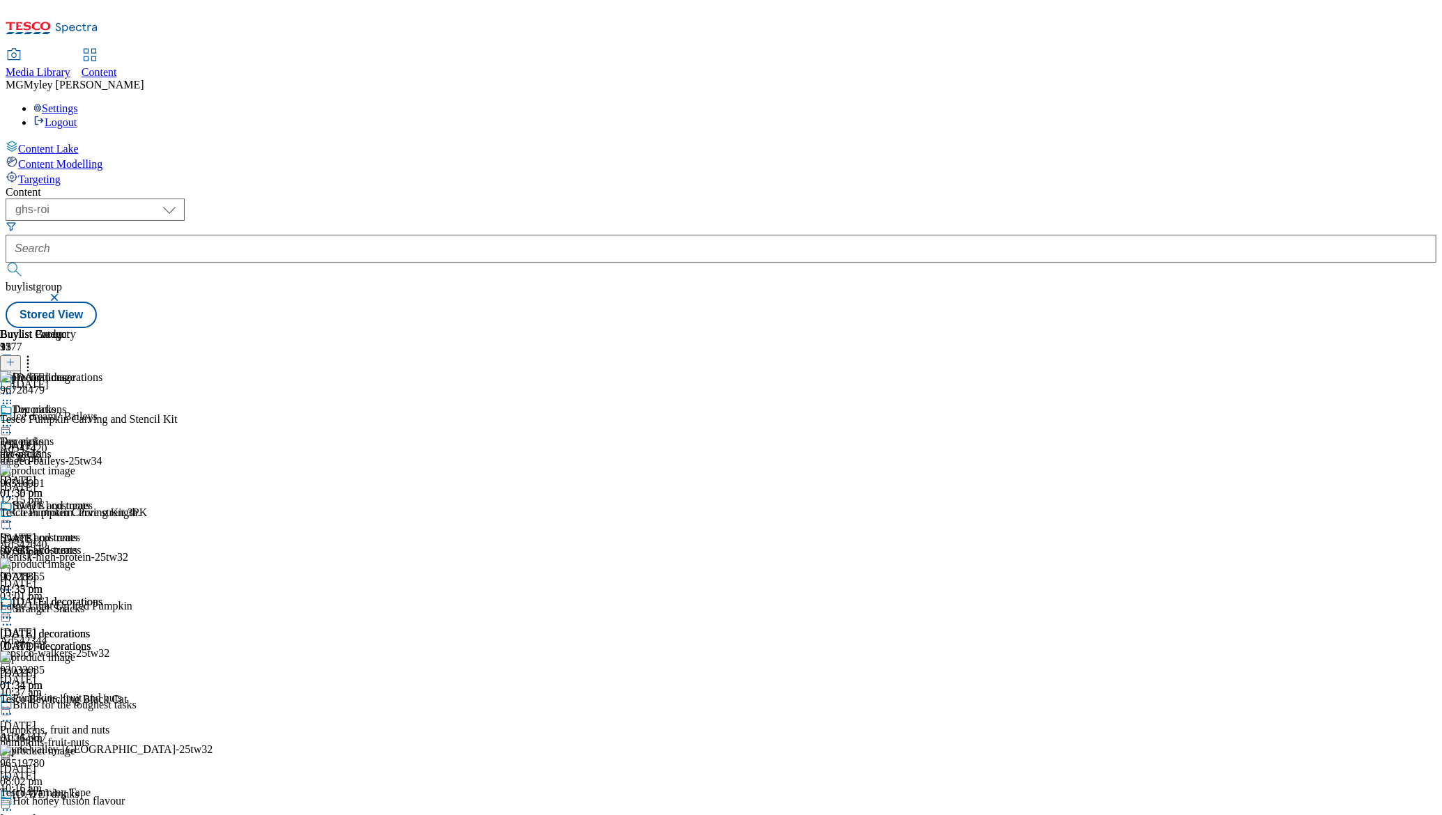
click at [102, 544] on div "halloween-costumes" at bounding box center [51, 550] width 102 height 13
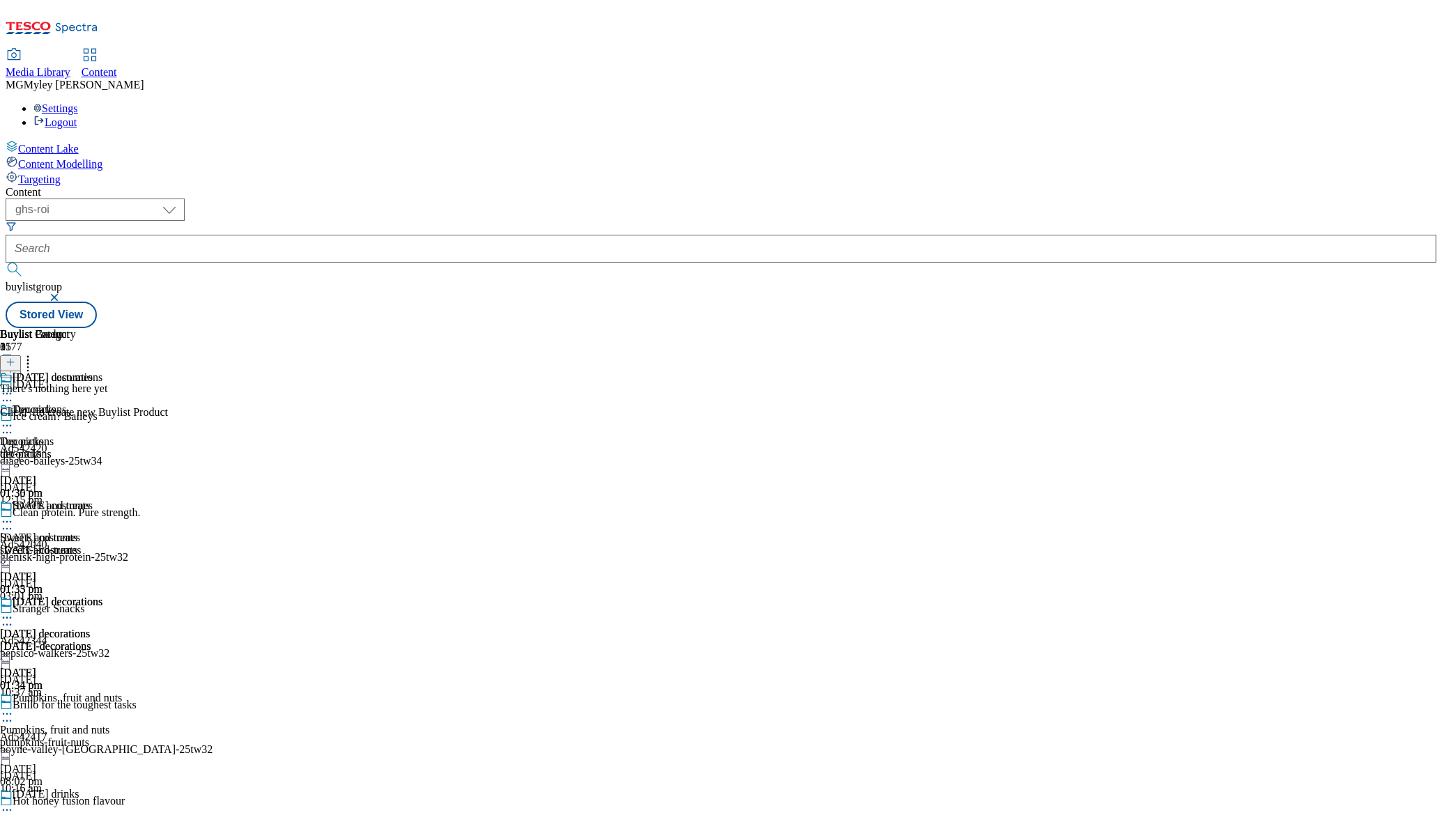
click at [15, 358] on icon at bounding box center [11, 363] width 10 height 10
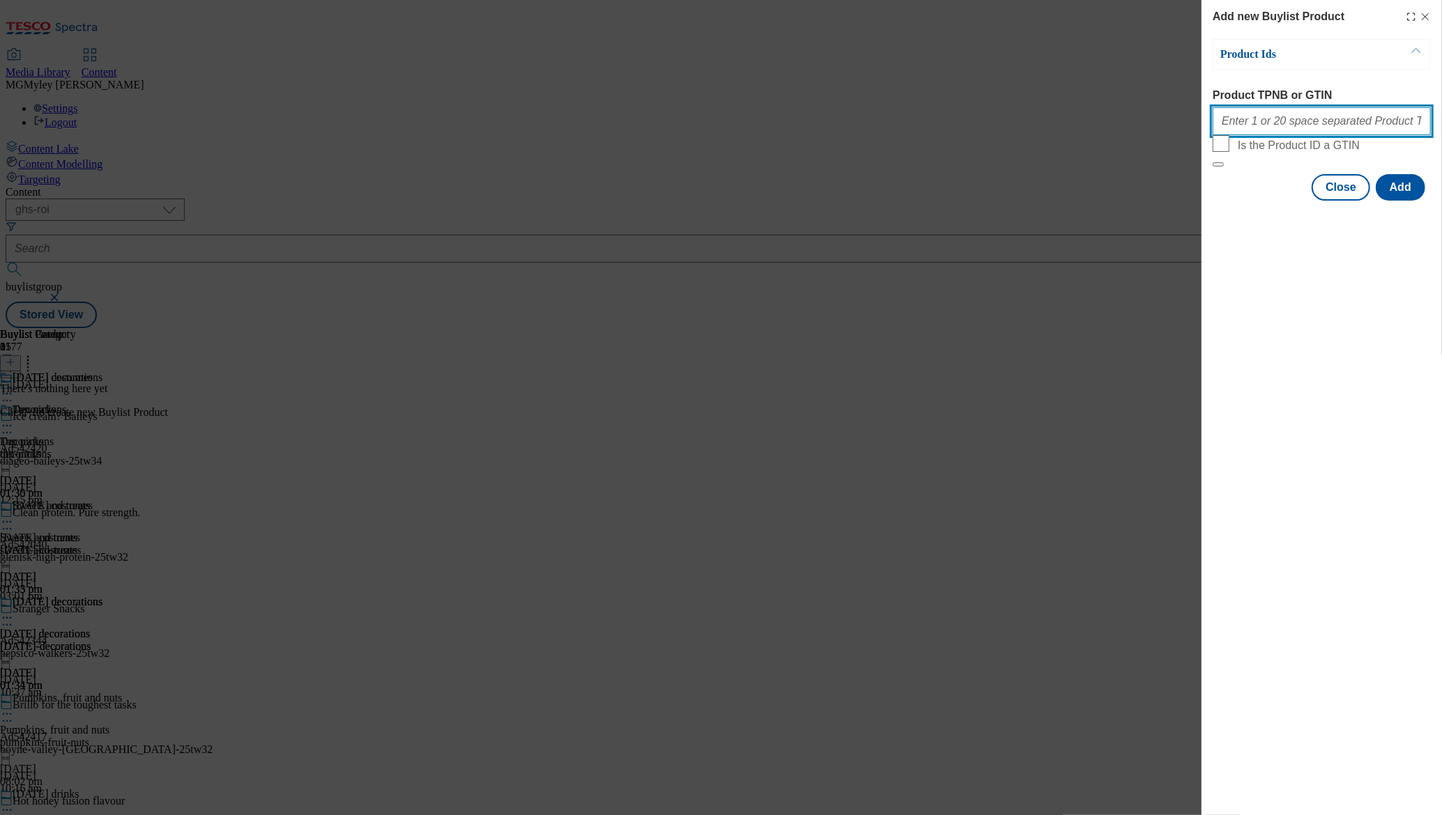
click at [1304, 133] on input "Product TPNB or GTIN" at bounding box center [1322, 121] width 218 height 28
paste input "96728548 96728577 96728519 96728525 96728554 96728502 96728531 93273617 9680899…"
click at [1387, 201] on button "Add" at bounding box center [1400, 187] width 49 height 26
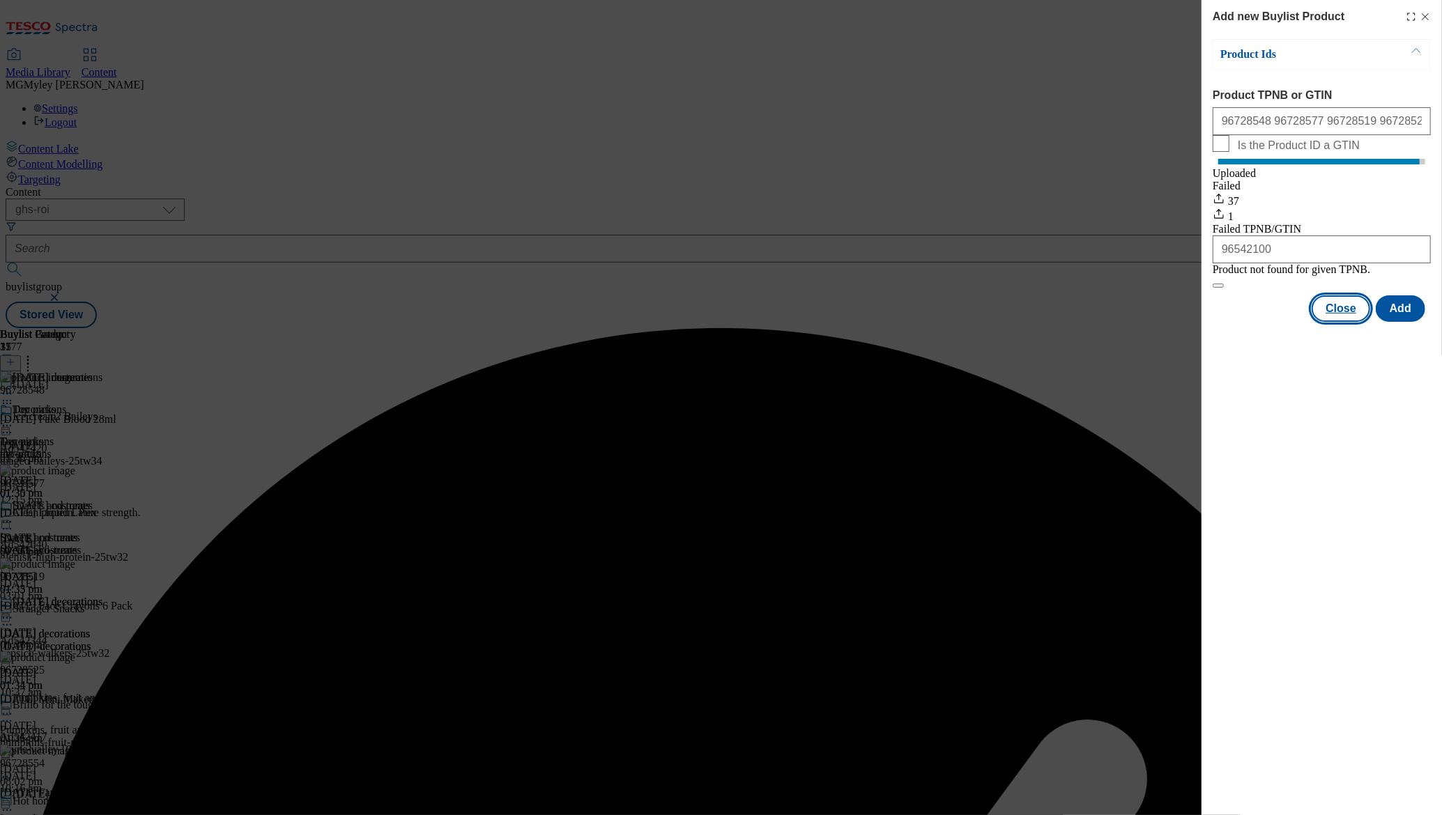
click at [1335, 322] on button "Close" at bounding box center [1341, 309] width 59 height 26
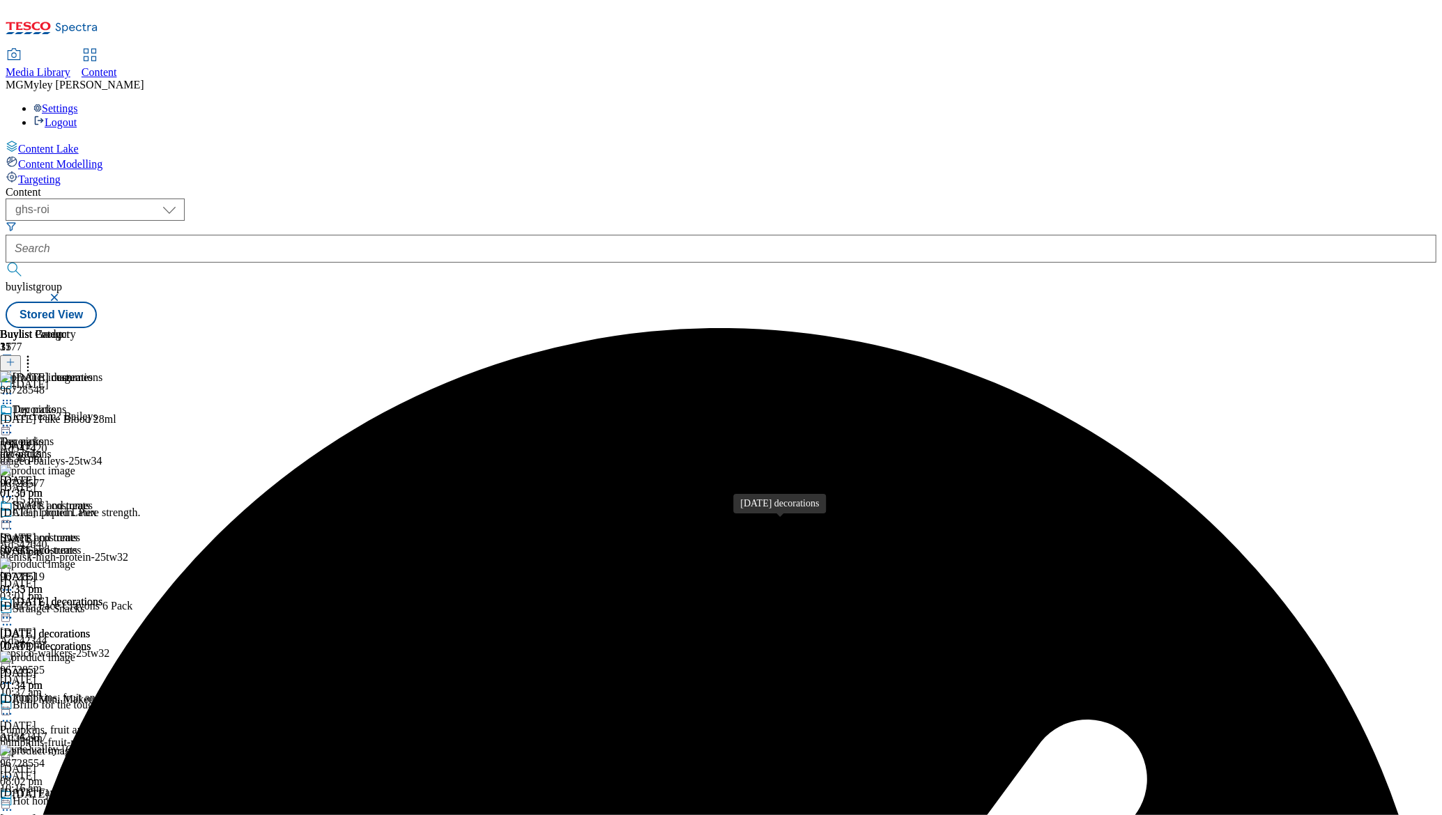
click at [90, 628] on div "[DATE] decorations" at bounding box center [45, 634] width 90 height 13
click at [102, 596] on div "Halloween decorations Halloween decorations halloween-decorations 2 Oct 2025 01…" at bounding box center [51, 644] width 102 height 96
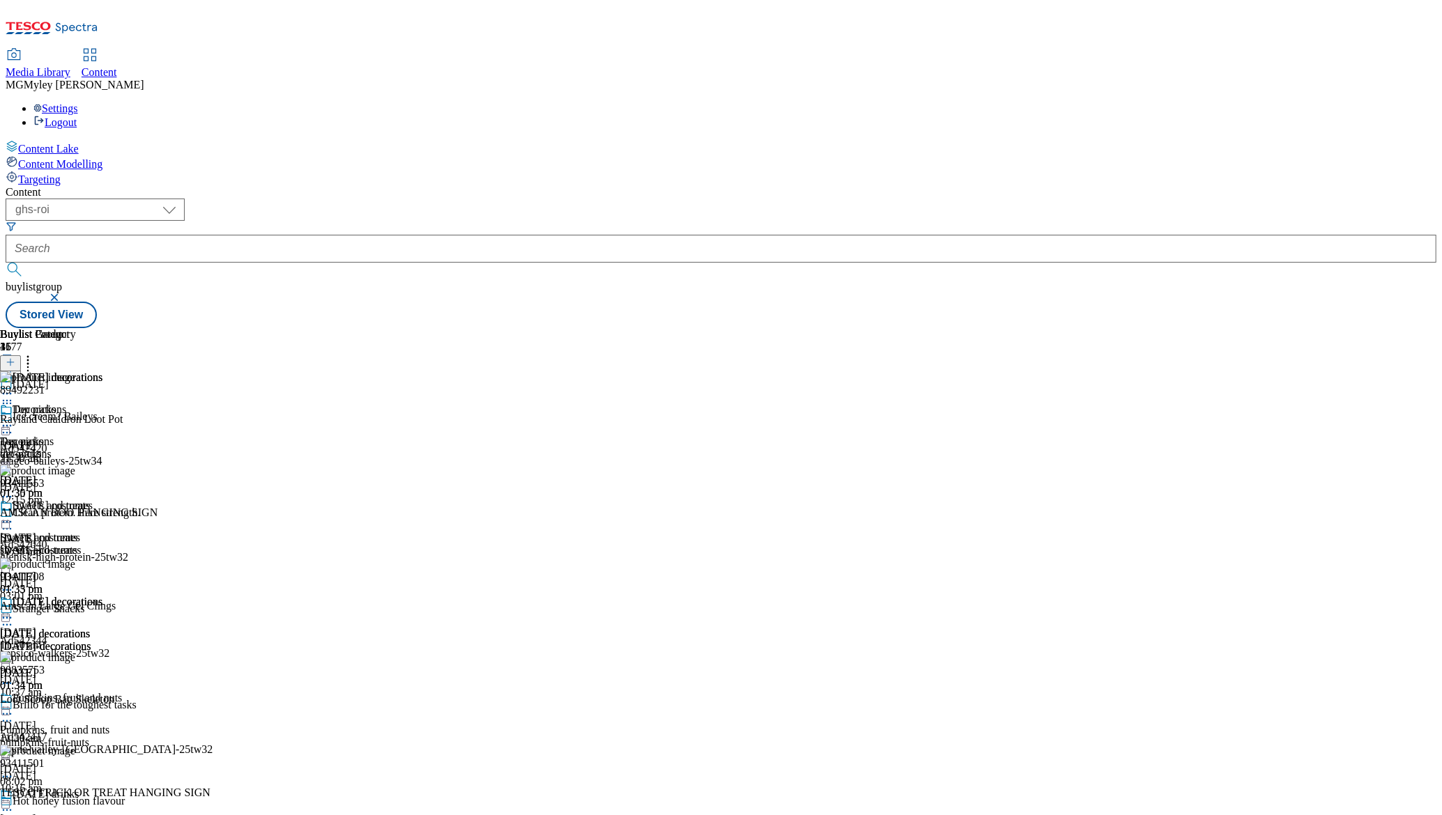
click at [102, 544] on div "halloween-costumes" at bounding box center [51, 550] width 102 height 13
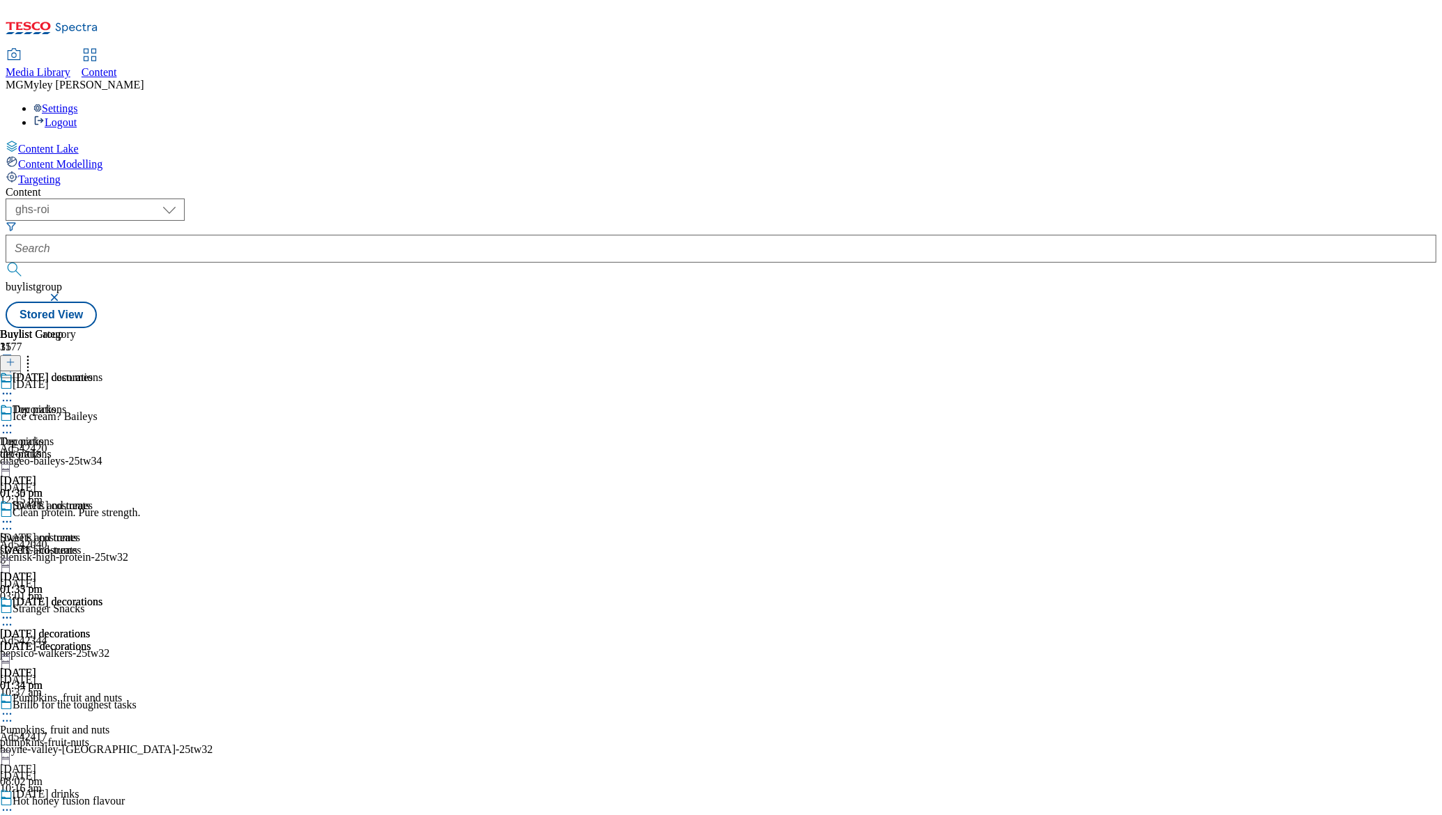
click at [102, 448] on div "decorations" at bounding box center [51, 454] width 102 height 13
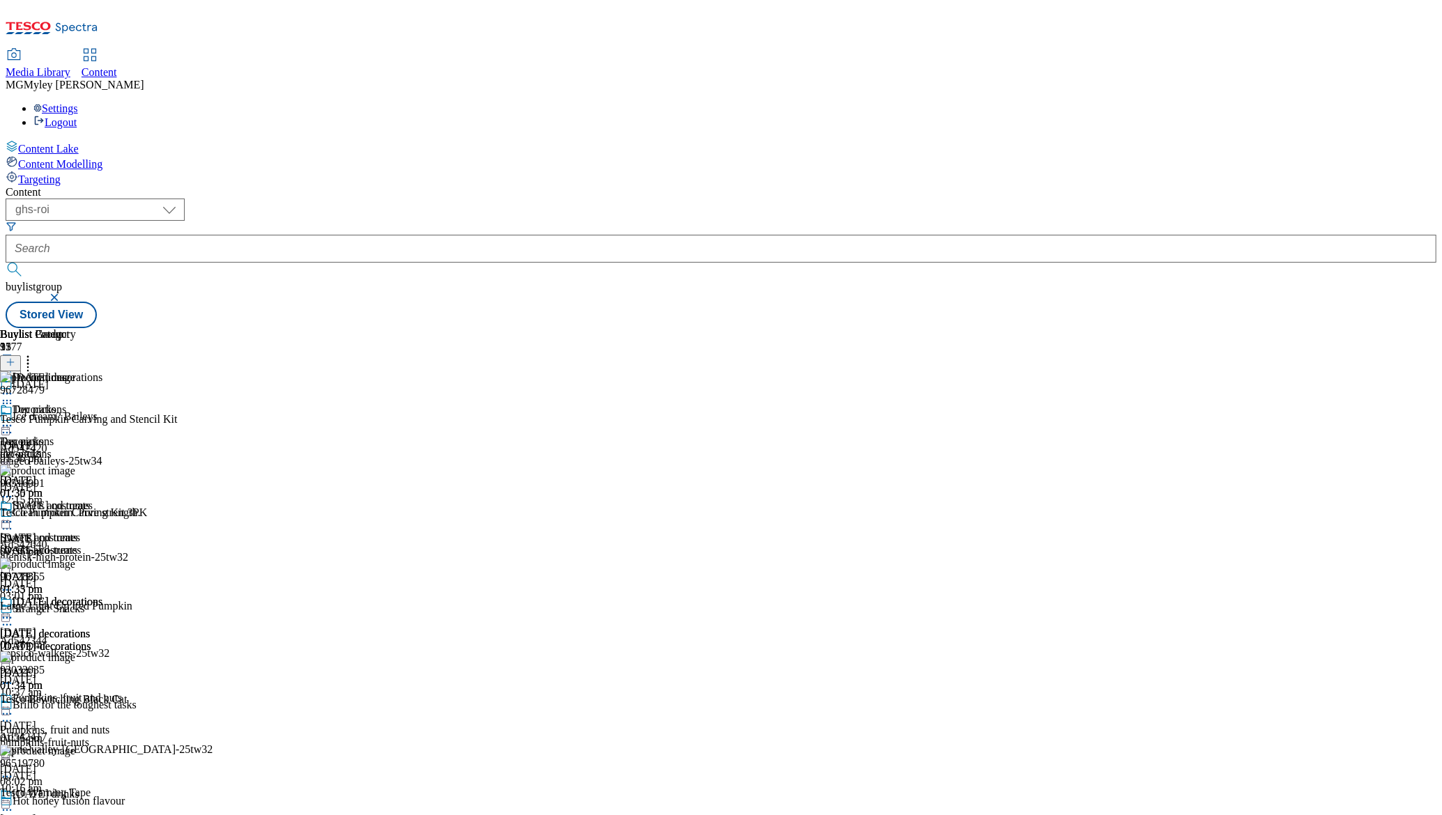
click at [14, 611] on icon at bounding box center [7, 618] width 14 height 14
click at [76, 707] on span "Preview" at bounding box center [59, 712] width 33 height 10
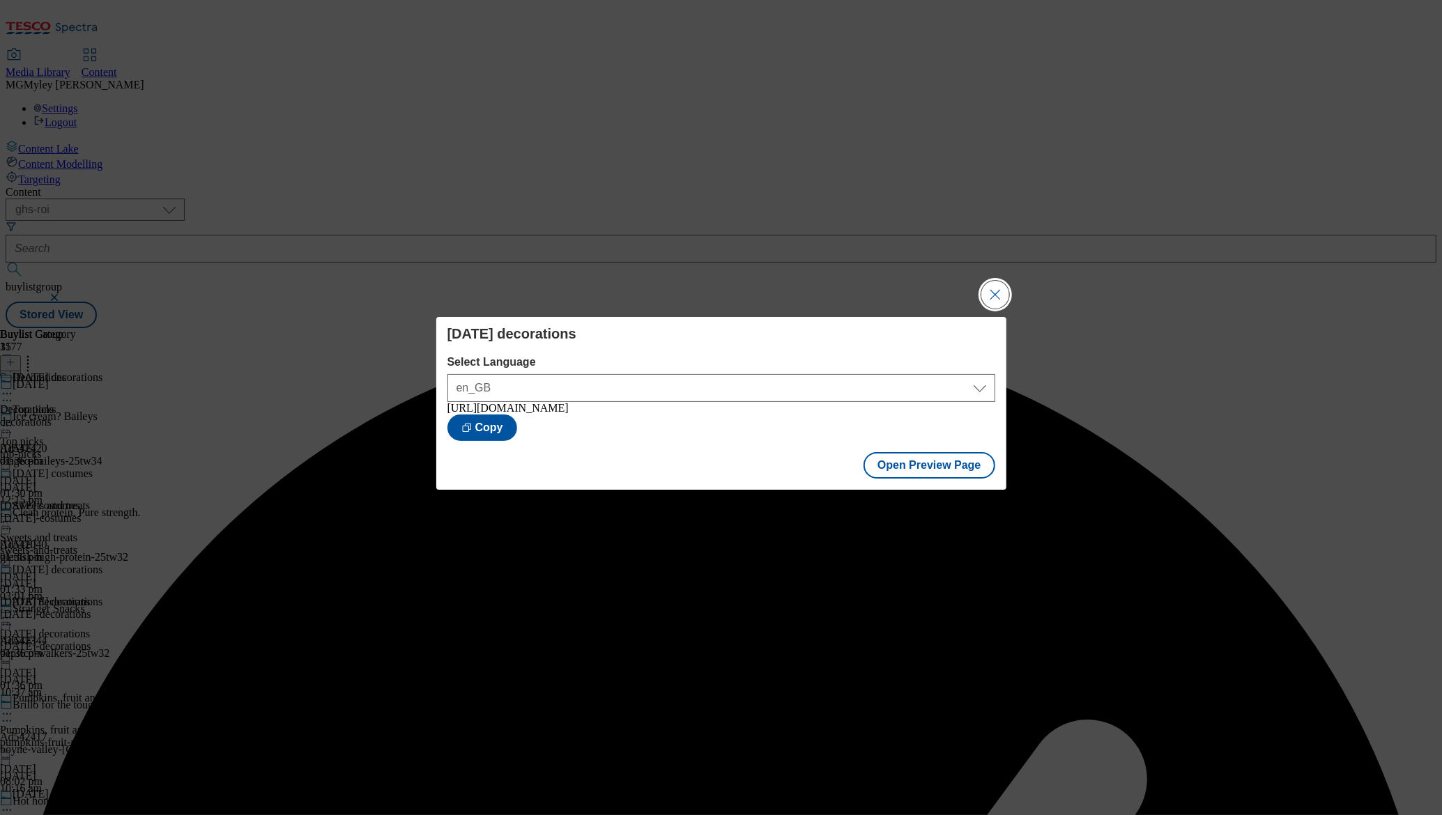
click at [1007, 289] on button "Close Modal" at bounding box center [995, 295] width 28 height 28
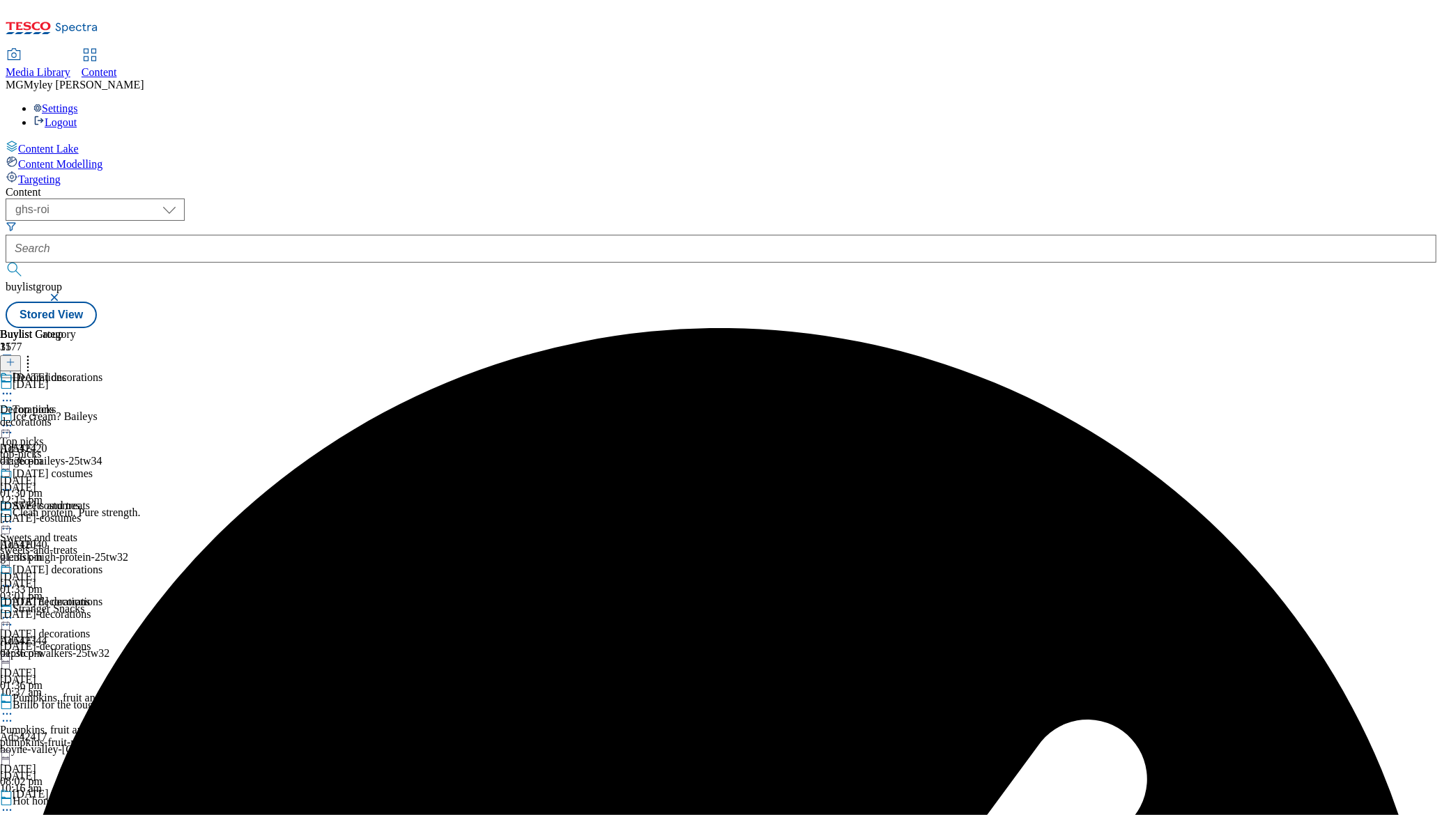
click at [14, 611] on icon at bounding box center [7, 618] width 14 height 14
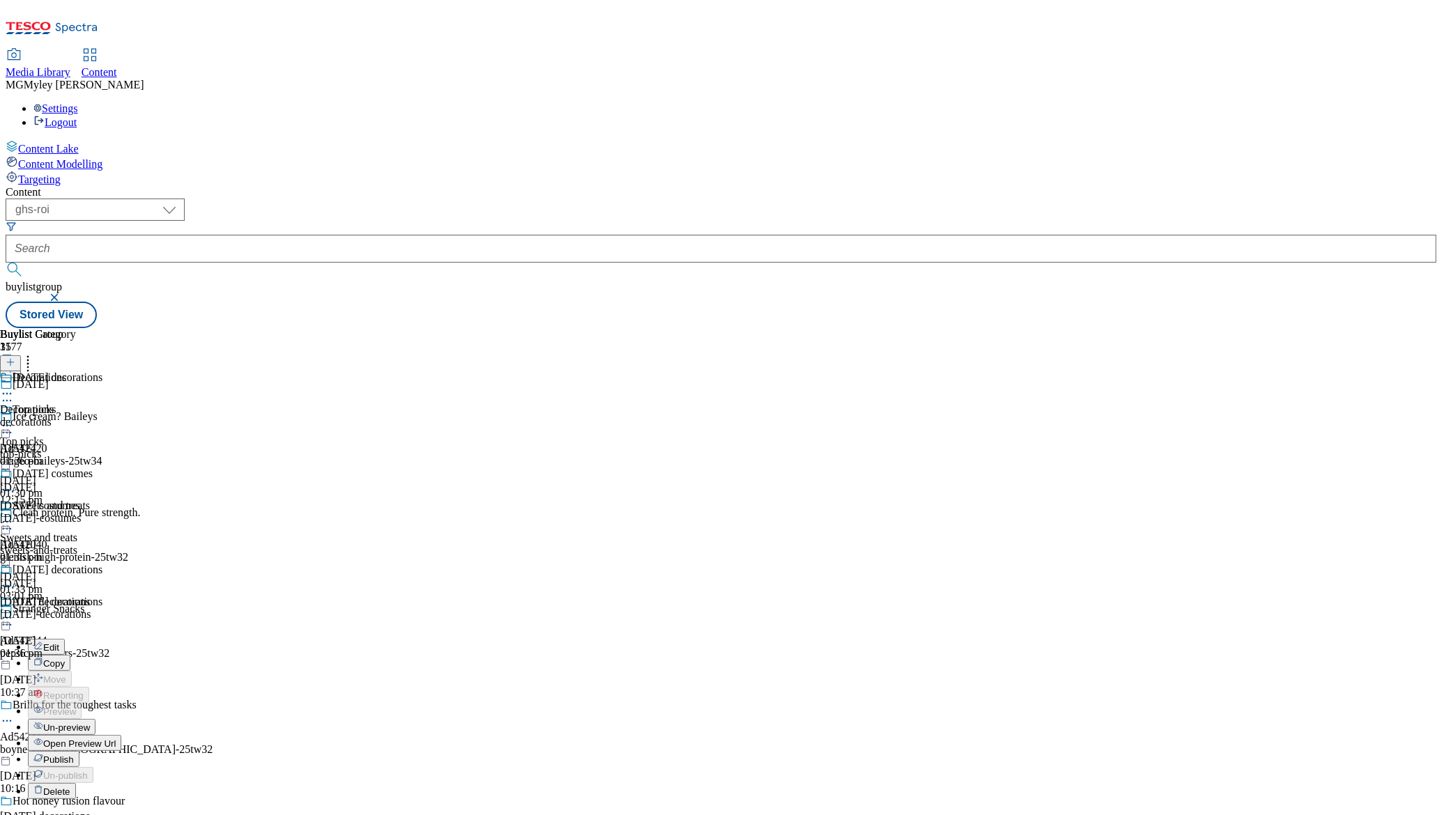
click at [74, 755] on span "Publish" at bounding box center [58, 760] width 31 height 10
click at [35, 353] on icon at bounding box center [28, 360] width 14 height 14
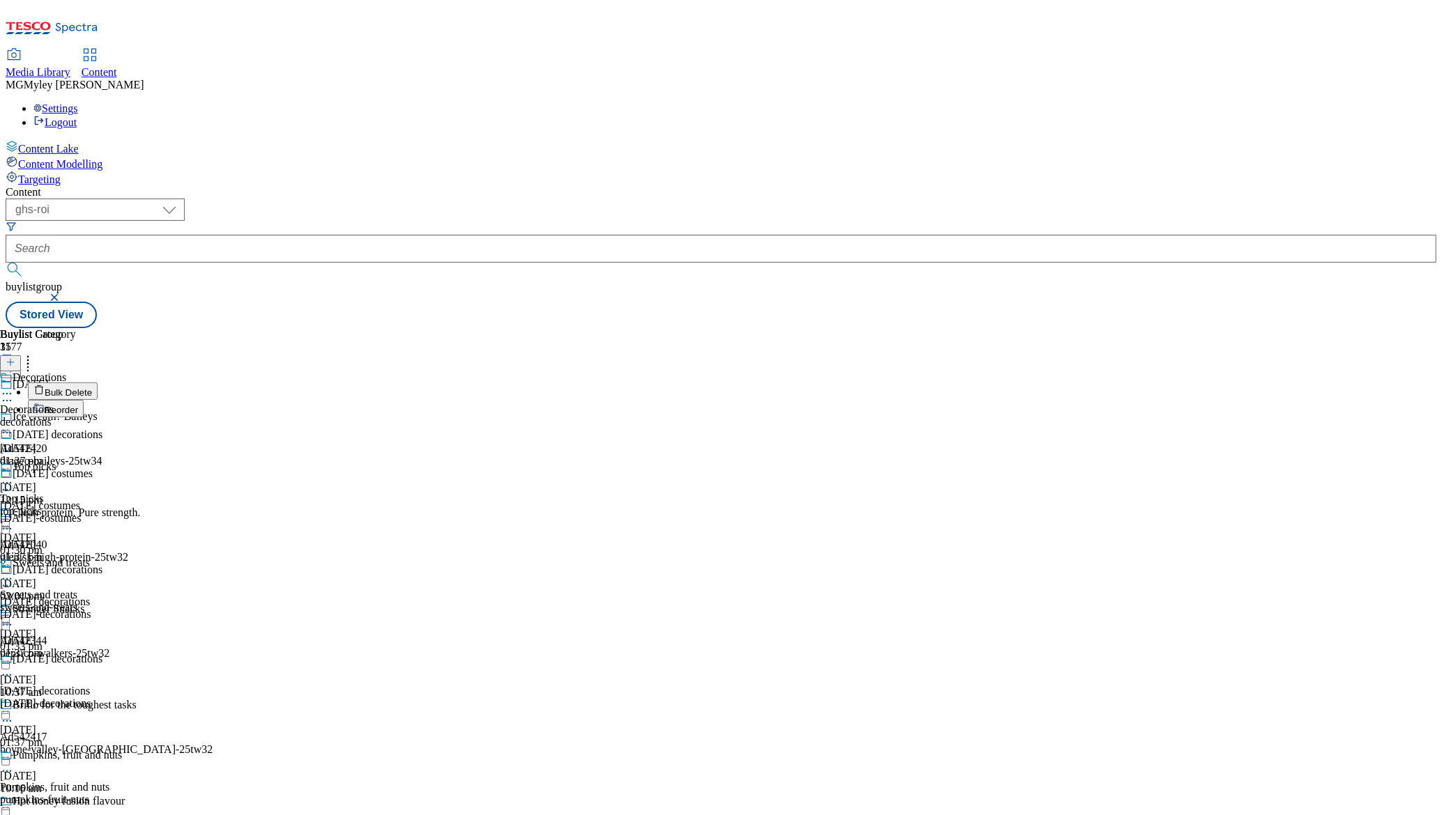
click at [78, 405] on span "Reorder" at bounding box center [61, 410] width 33 height 10
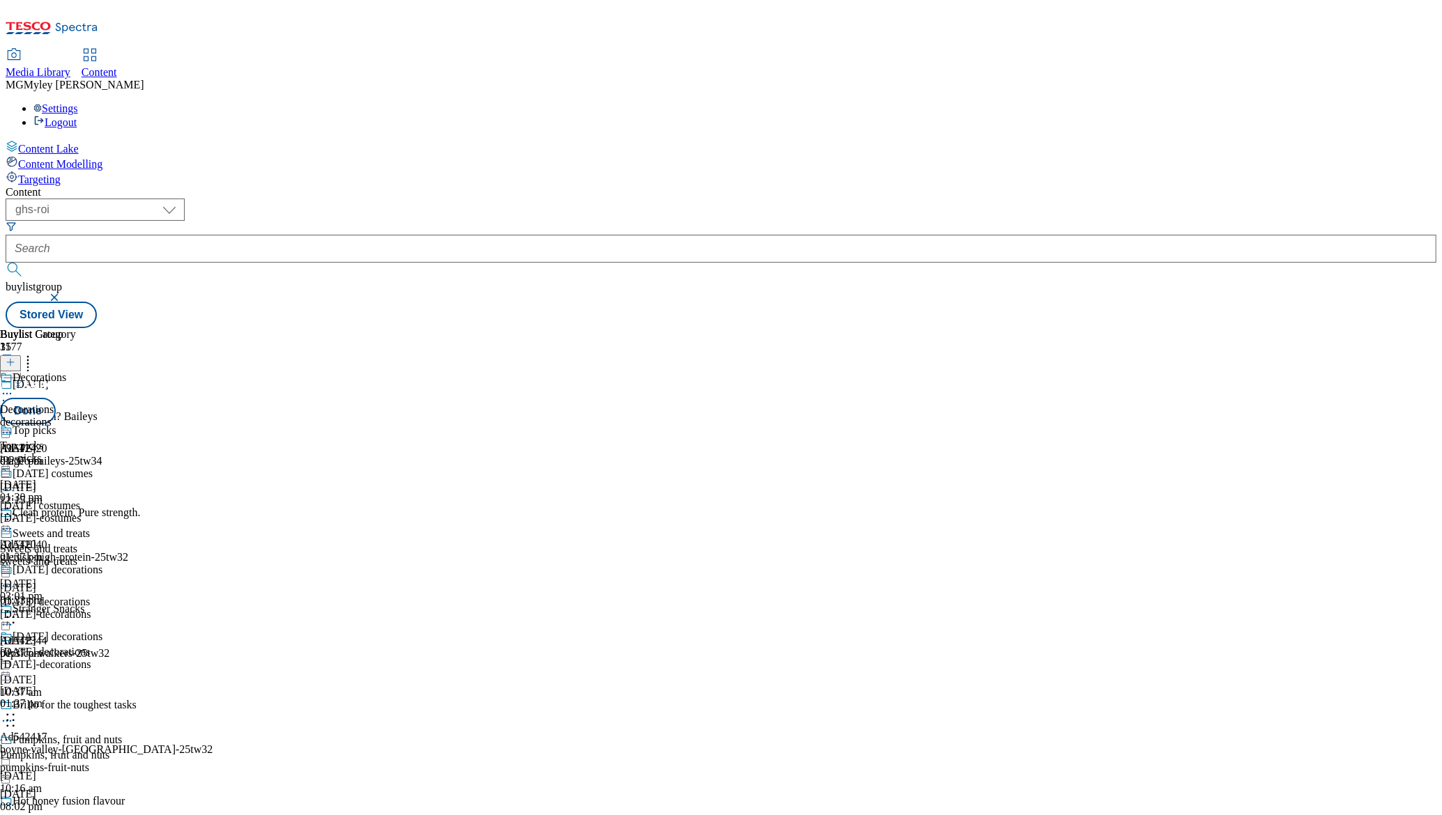
scroll to position [639, 0]
drag, startPoint x: 652, startPoint y: 527, endPoint x: 652, endPoint y: 337, distance: 189.6
click at [652, 328] on body "Icons icon_account icon_add icon_backward_link icon_basket icon_benefits icon_c…" at bounding box center [721, 167] width 1431 height 323
drag, startPoint x: 657, startPoint y: 523, endPoint x: 654, endPoint y: 321, distance: 202.1
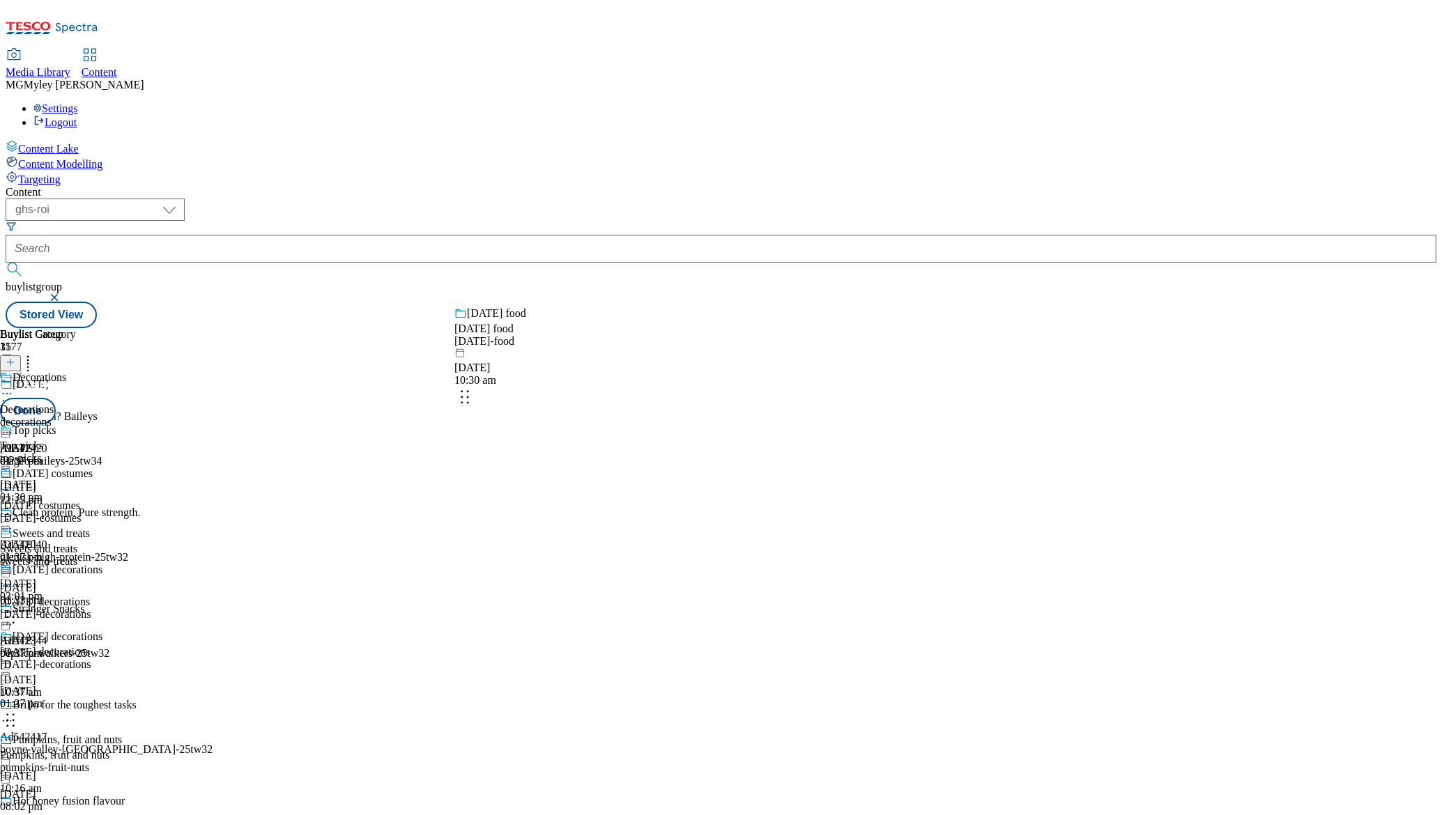
click at [654, 325] on body "Icons icon_account icon_add icon_backward_link icon_basket icon_benefits icon_c…" at bounding box center [721, 167] width 1431 height 323
drag, startPoint x: 657, startPoint y: 564, endPoint x: 656, endPoint y: 415, distance: 148.5
click at [657, 328] on body "Icons icon_account icon_add icon_backward_link icon_basket icon_benefits icon_c…" at bounding box center [721, 167] width 1431 height 323
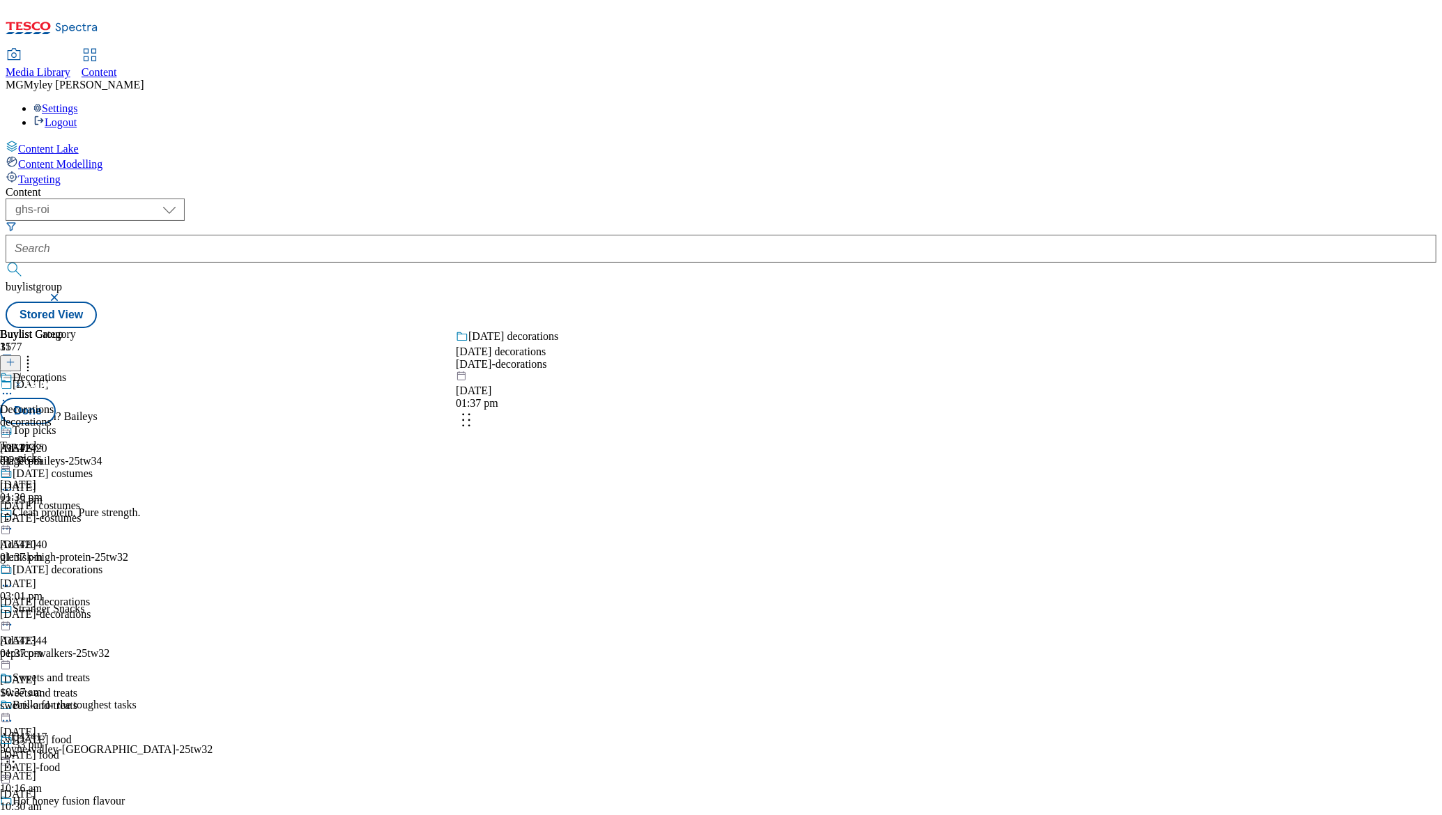
drag, startPoint x: 643, startPoint y: 475, endPoint x: 641, endPoint y: 368, distance: 107.4
click at [641, 328] on body "Icons icon_account icon_add icon_backward_link icon_basket icon_benefits icon_c…" at bounding box center [721, 167] width 1431 height 323
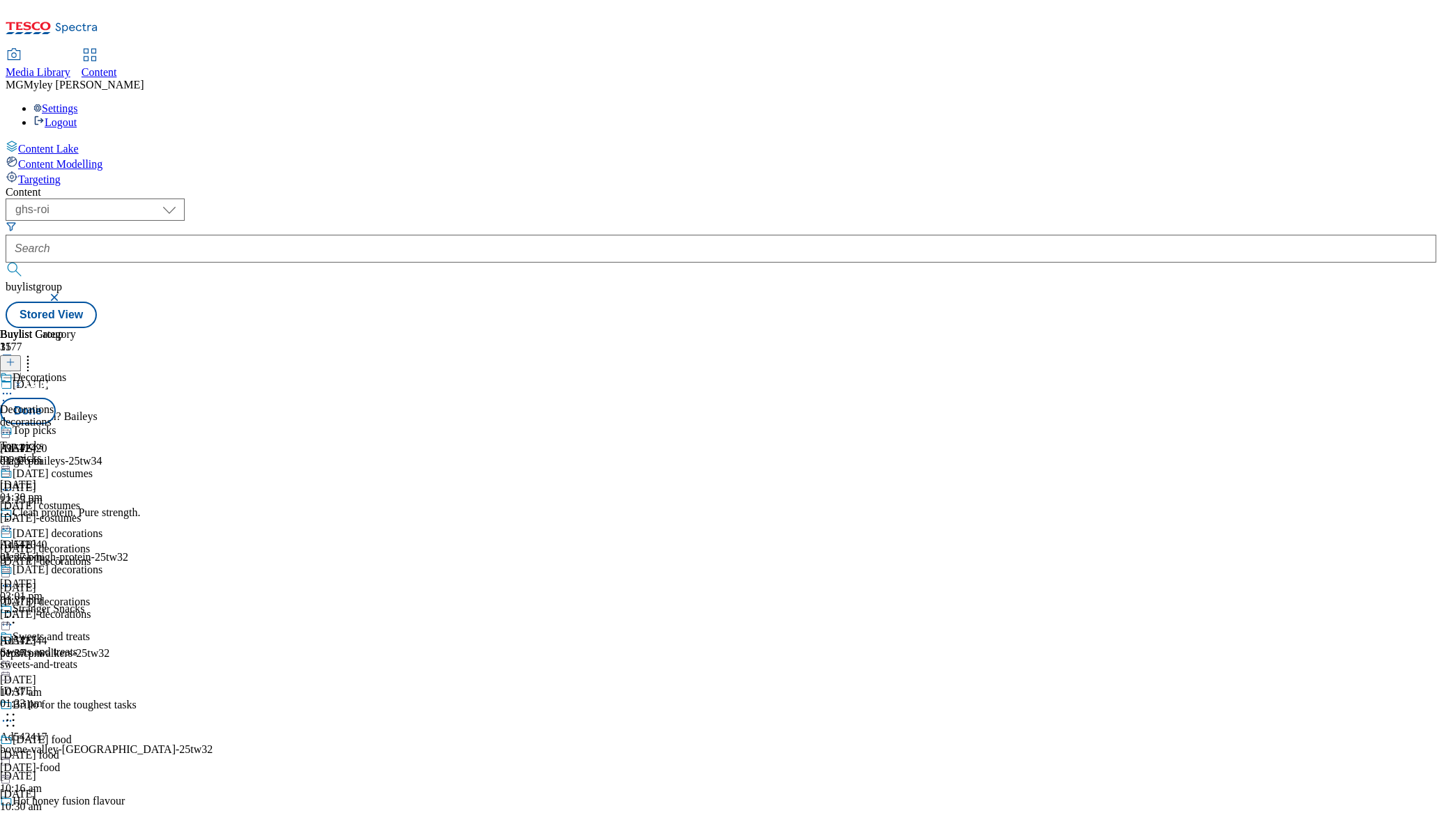
scroll to position [126, 0]
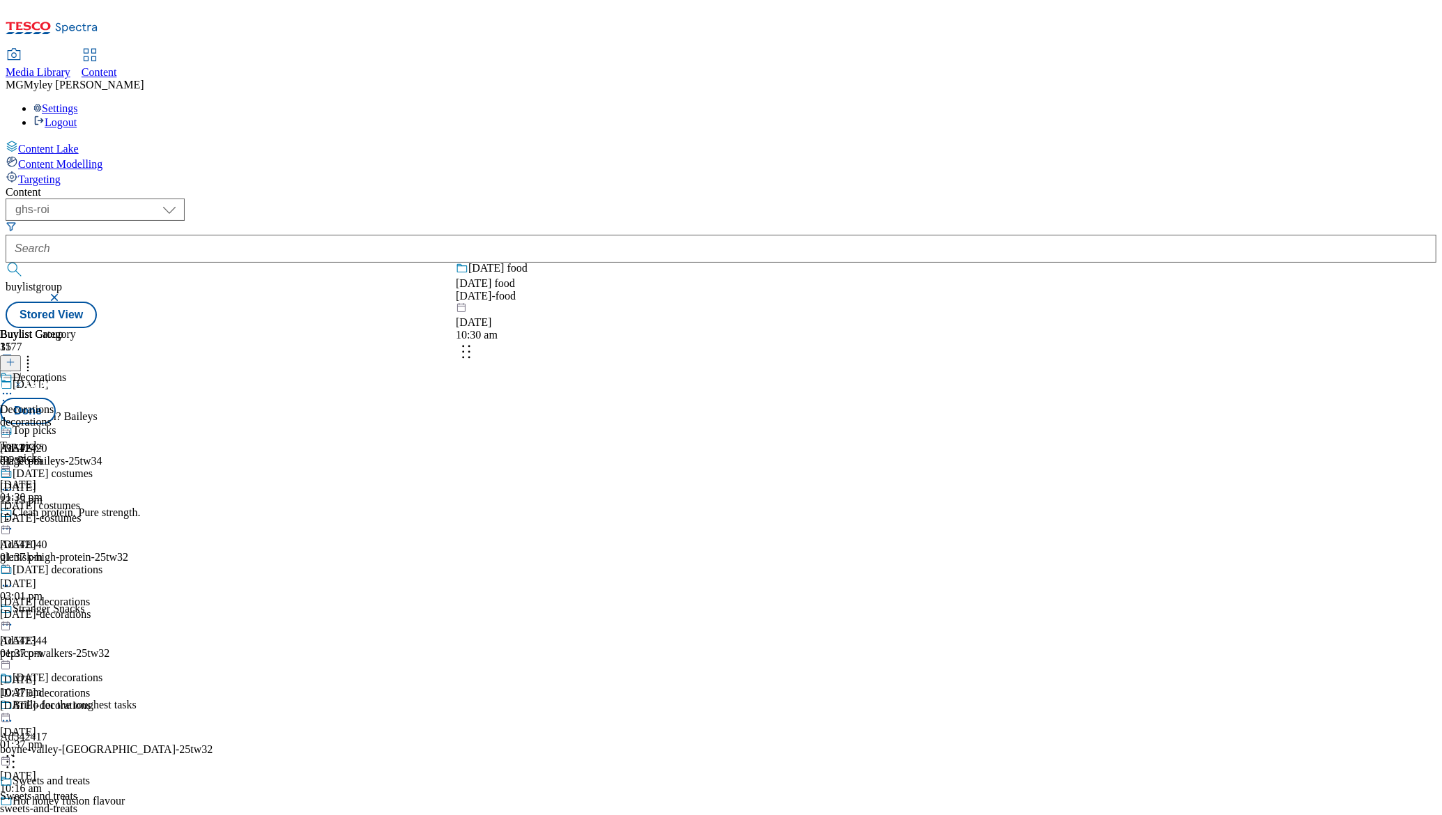
drag, startPoint x: 654, startPoint y: 577, endPoint x: 651, endPoint y: 303, distance: 273.9
click at [651, 303] on body "Icons icon_account icon_add icon_backward_link icon_basket icon_benefits icon_c…" at bounding box center [721, 167] width 1431 height 323
drag, startPoint x: 641, startPoint y: 555, endPoint x: 639, endPoint y: 257, distance: 298.3
click at [639, 257] on body "Icons icon_account icon_add icon_backward_link icon_basket icon_benefits icon_c…" at bounding box center [721, 167] width 1431 height 323
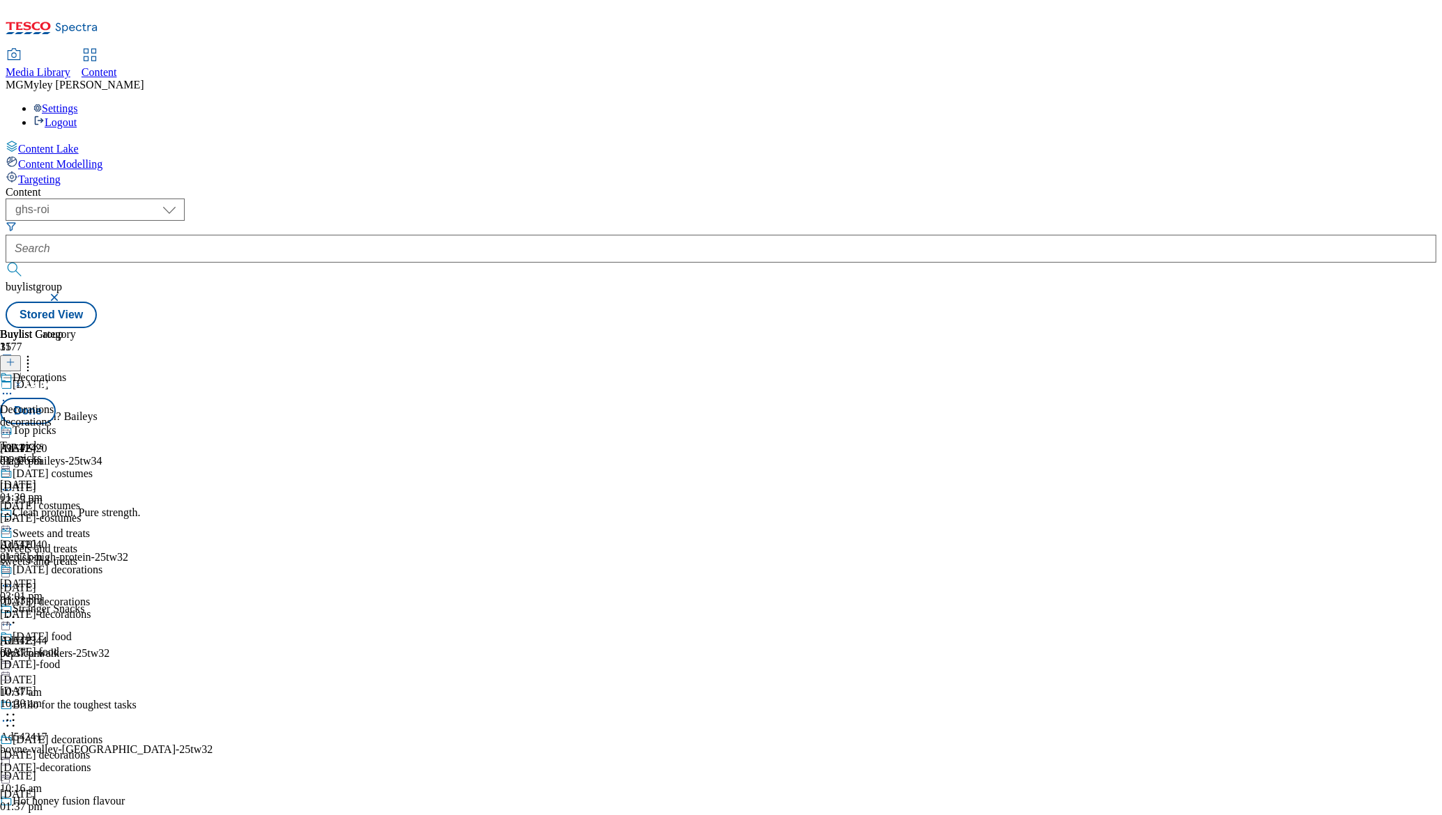
scroll to position [530, 0]
drag, startPoint x: 654, startPoint y: 496, endPoint x: 657, endPoint y: 341, distance: 154.8
click at [657, 328] on body "Icons icon_account icon_add icon_backward_link icon_basket icon_benefits icon_c…" at bounding box center [721, 167] width 1431 height 323
drag, startPoint x: 650, startPoint y: 543, endPoint x: 659, endPoint y: 421, distance: 122.3
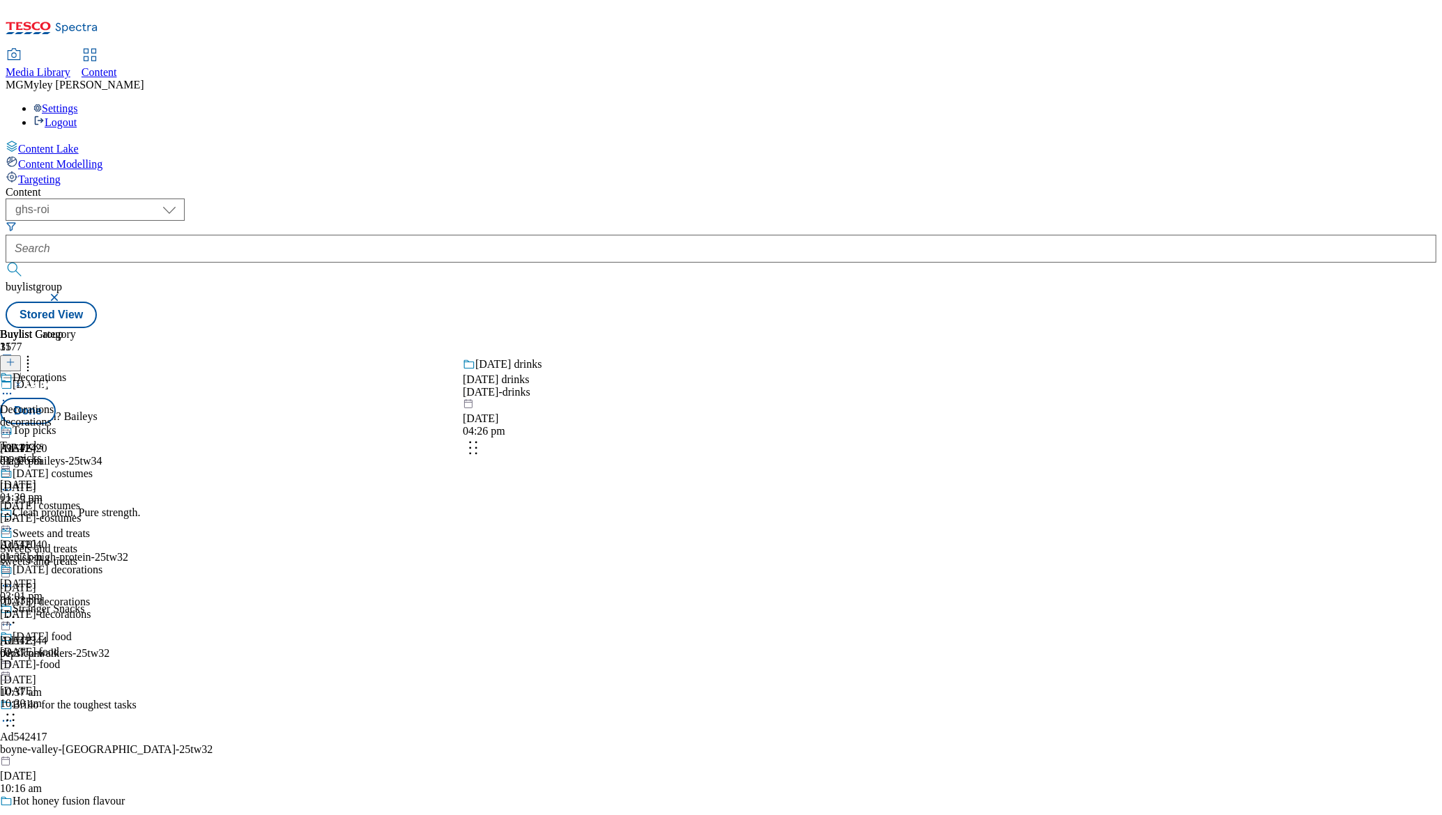
click at [659, 328] on body "Icons icon_account icon_add icon_backward_link icon_basket icon_benefits icon_c…" at bounding box center [721, 167] width 1431 height 323
click at [56, 398] on button "Done" at bounding box center [28, 411] width 56 height 26
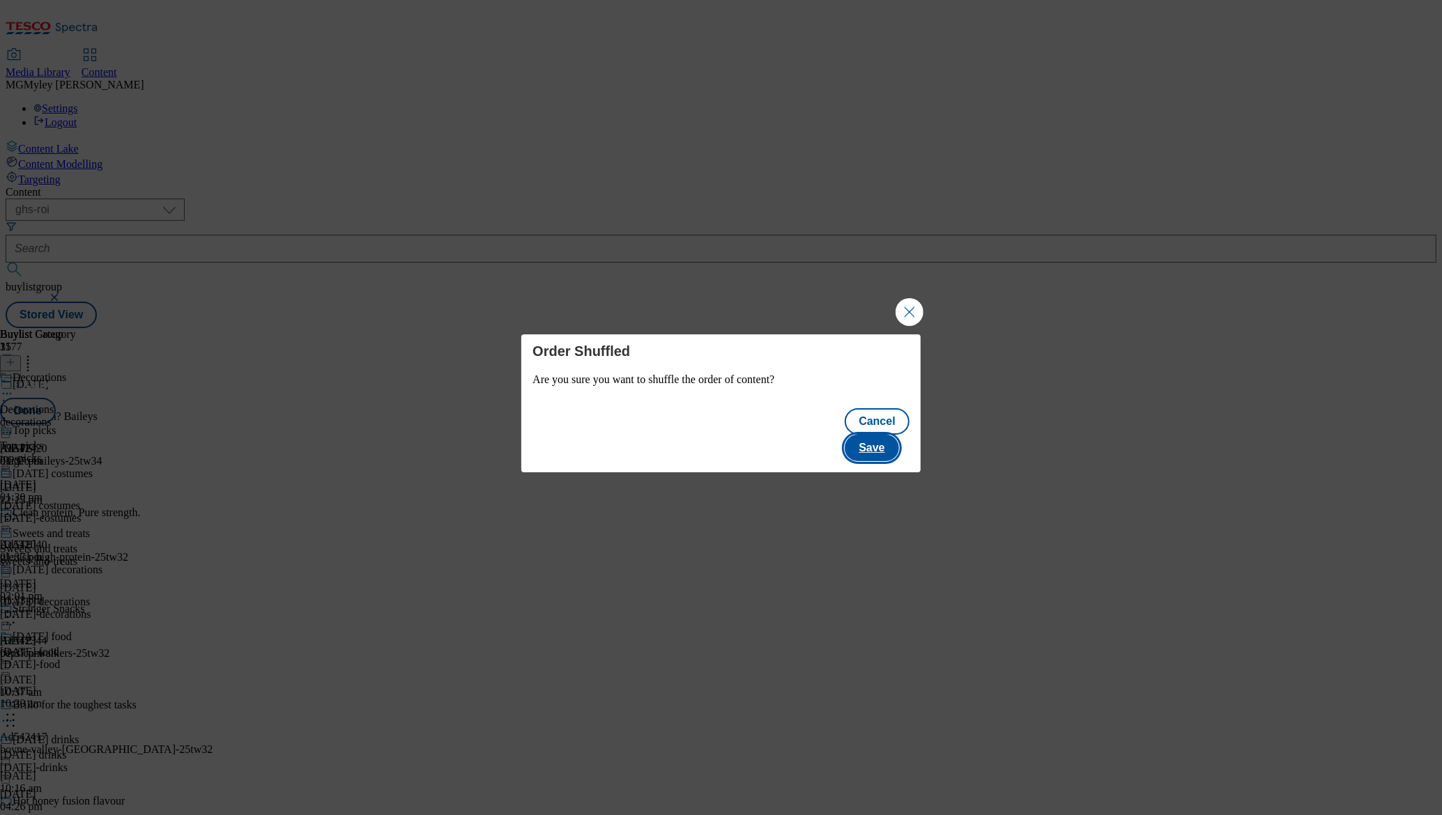
click at [880, 435] on button "Save" at bounding box center [872, 448] width 54 height 26
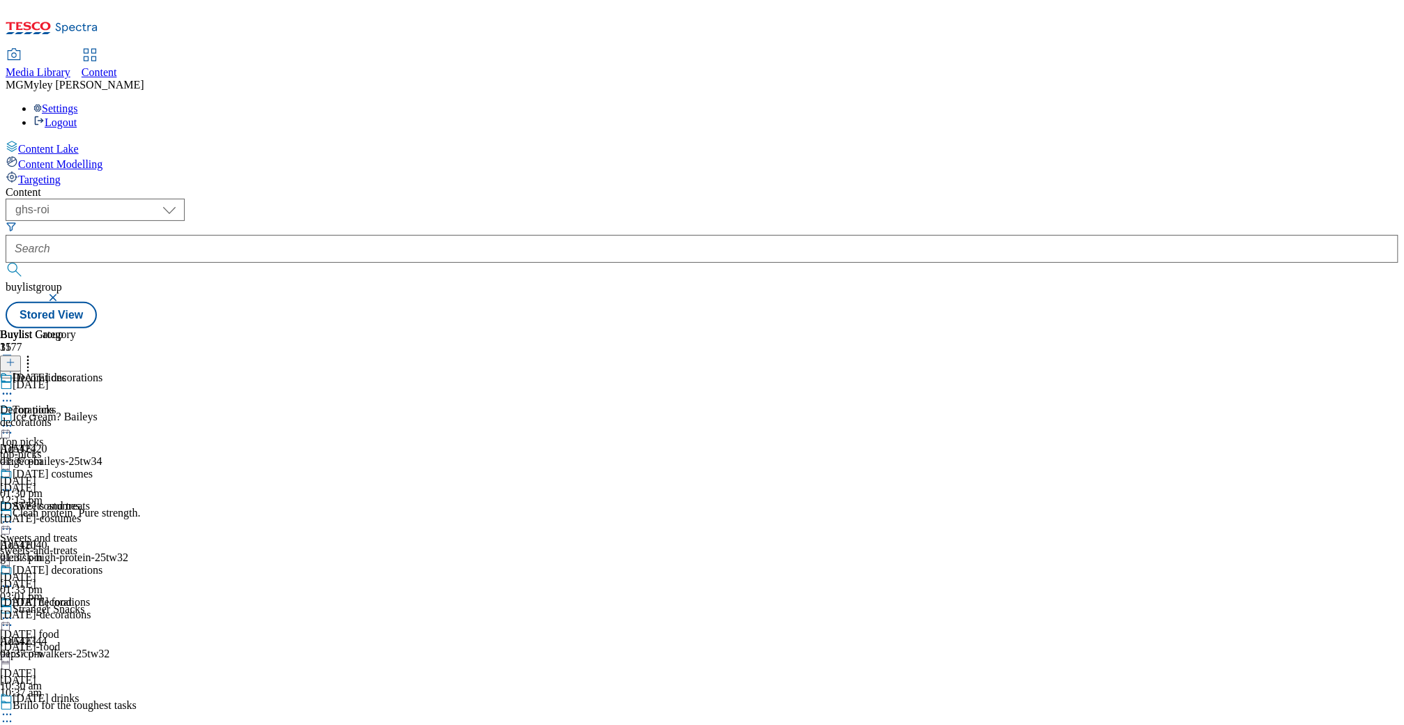
scroll to position [335, 0]
click at [67, 724] on div "[DATE] drinks" at bounding box center [33, 730] width 67 height 13
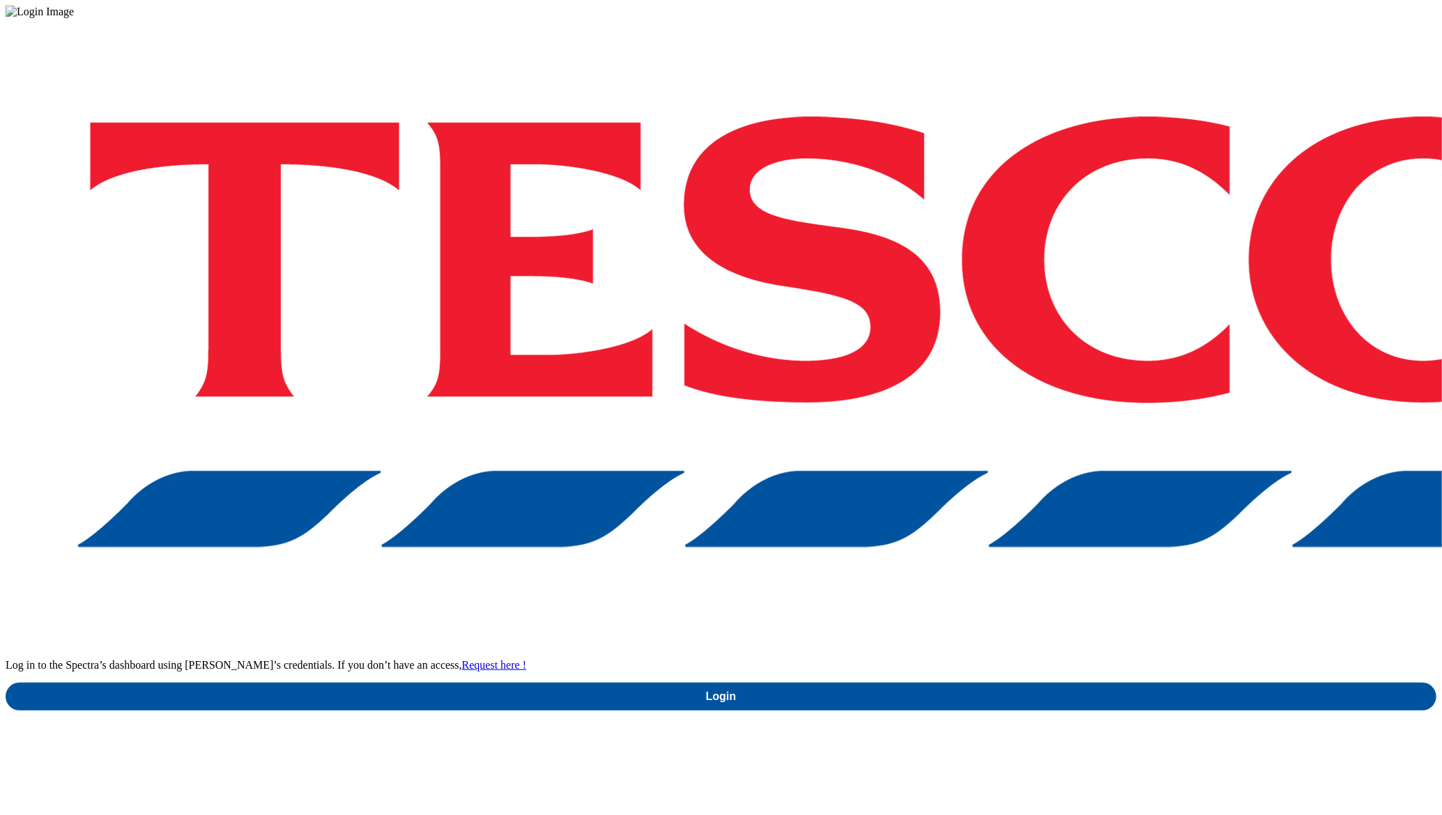
click at [1081, 482] on div "Log in to the Spectra’s dashboard using [PERSON_NAME]’s credentials. If you don…" at bounding box center [721, 364] width 1431 height 693
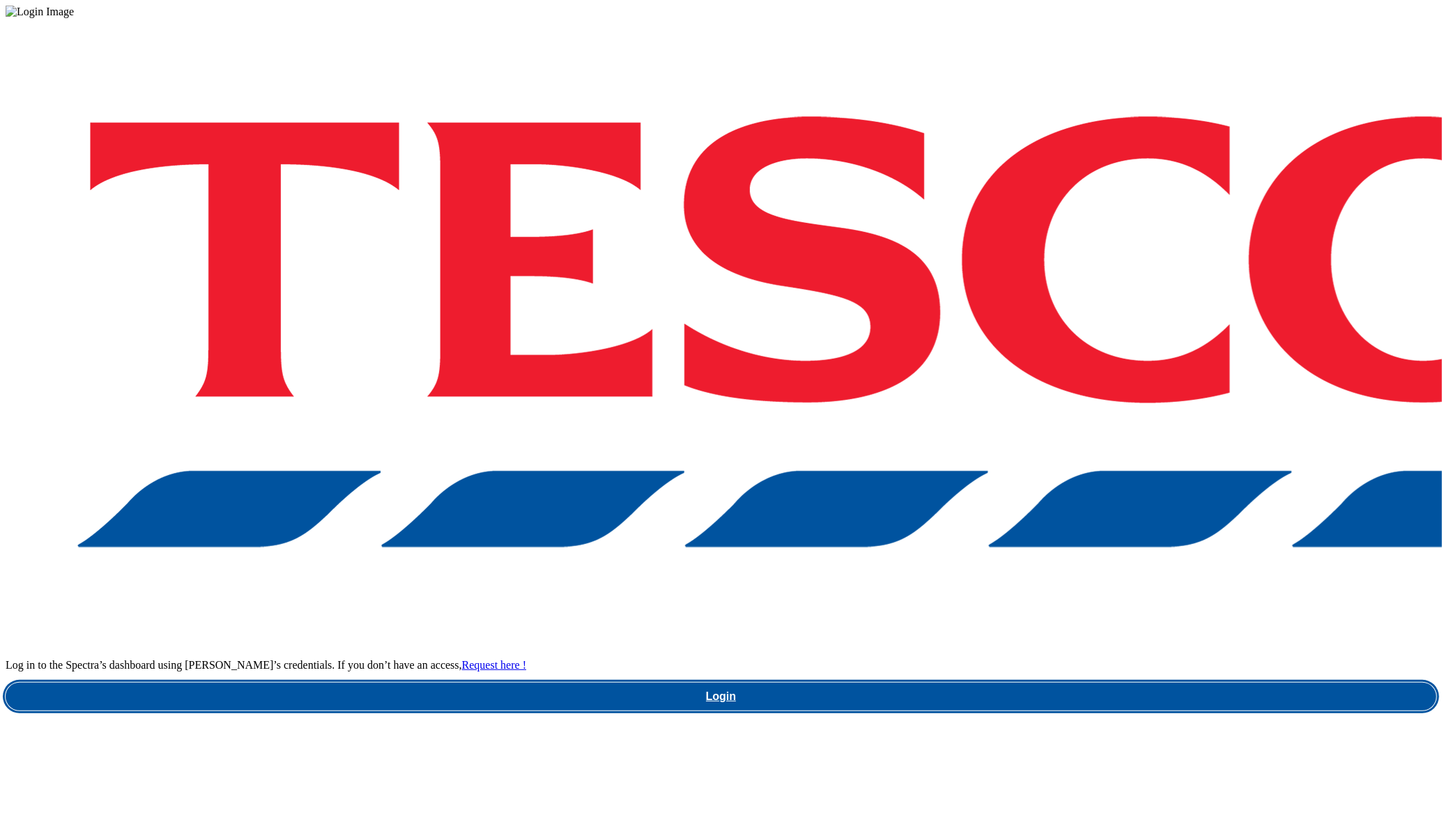
click at [1075, 683] on link "Login" at bounding box center [721, 697] width 1431 height 28
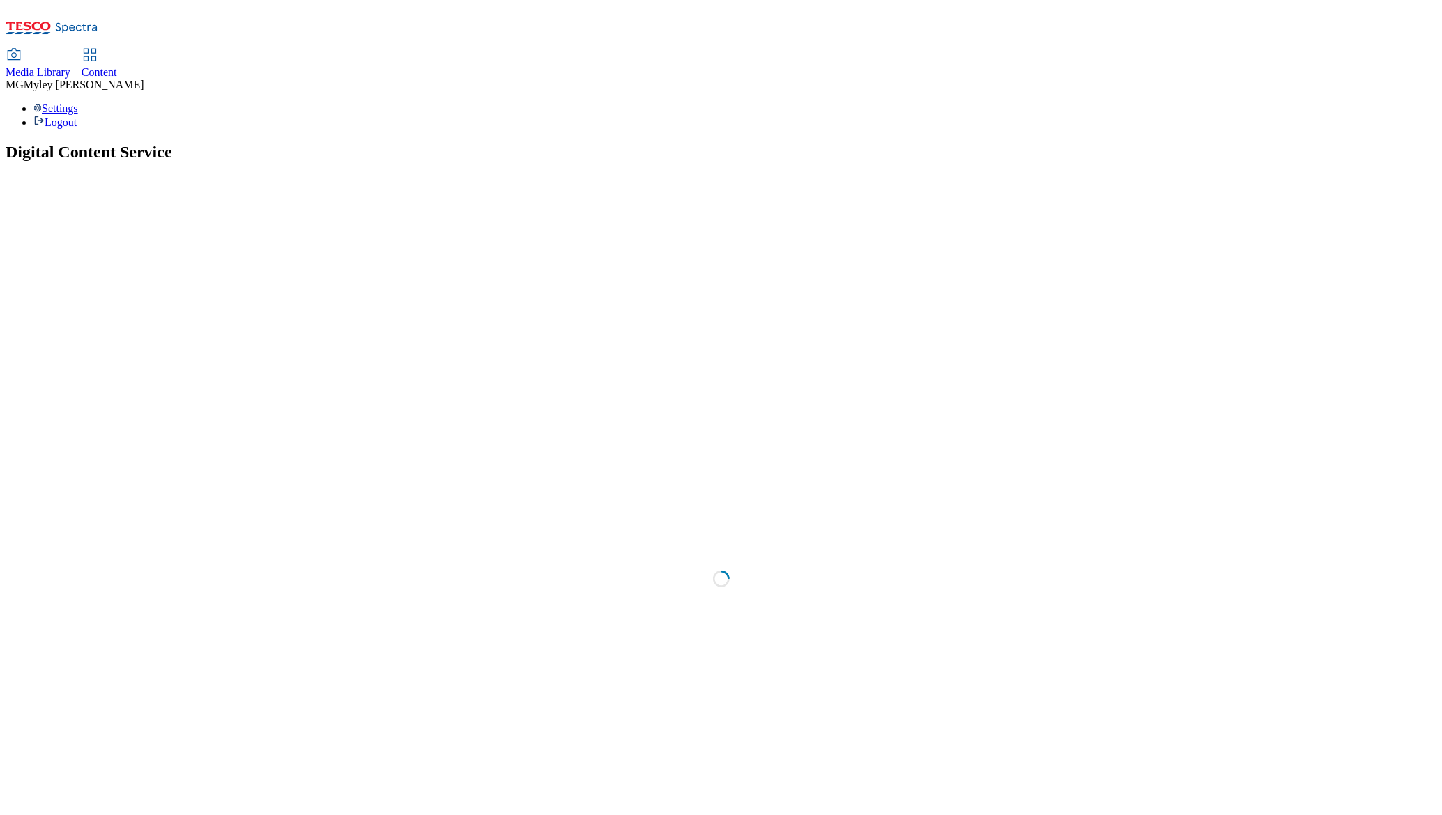
click at [117, 66] on span "Content" at bounding box center [100, 72] width 36 height 12
select select "ghs-uk"
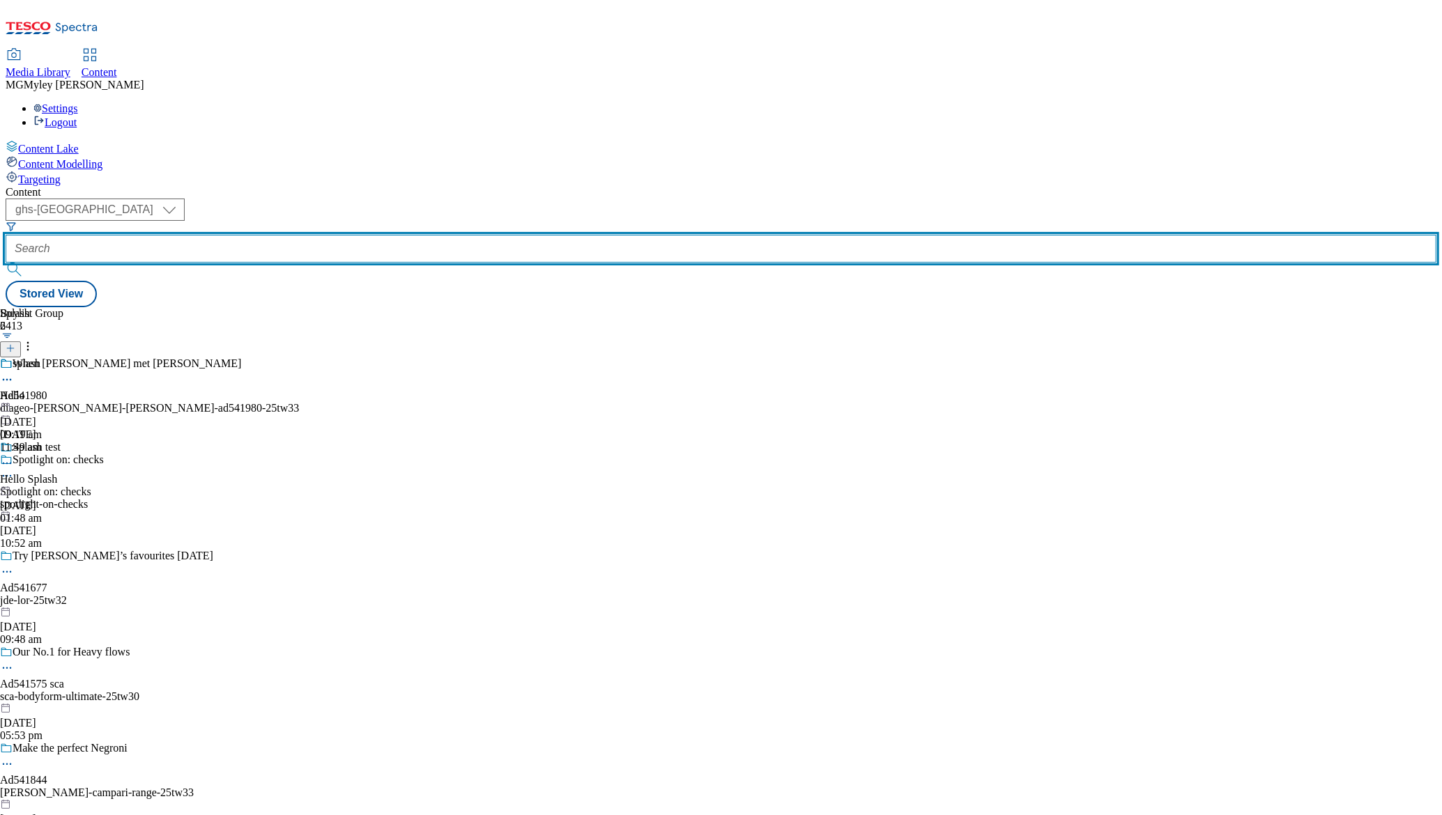
click at [346, 235] on input "text" at bounding box center [721, 249] width 1431 height 28
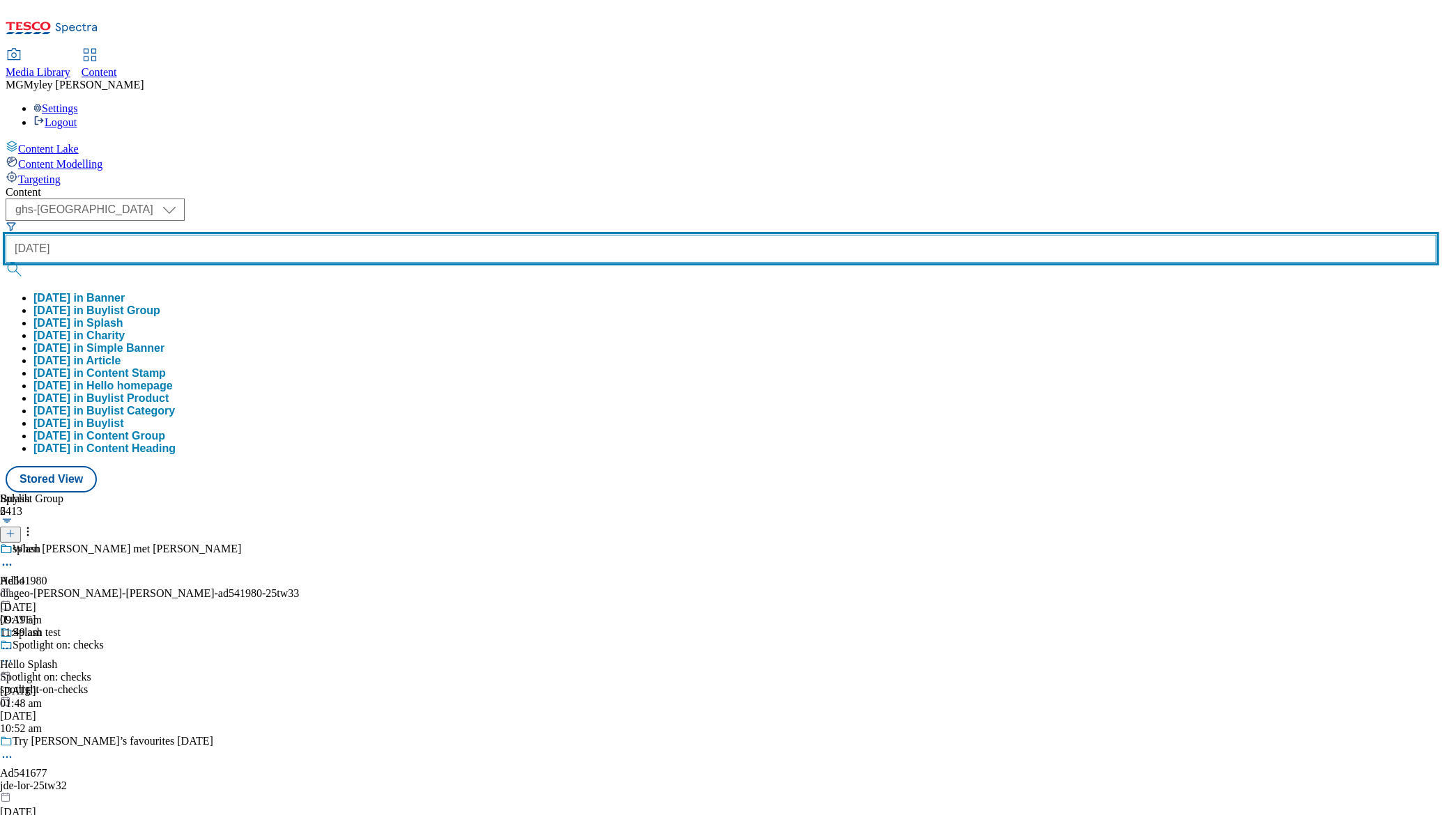
type input "[DATE]"
click at [6, 263] on button "submit" at bounding box center [16, 270] width 20 height 14
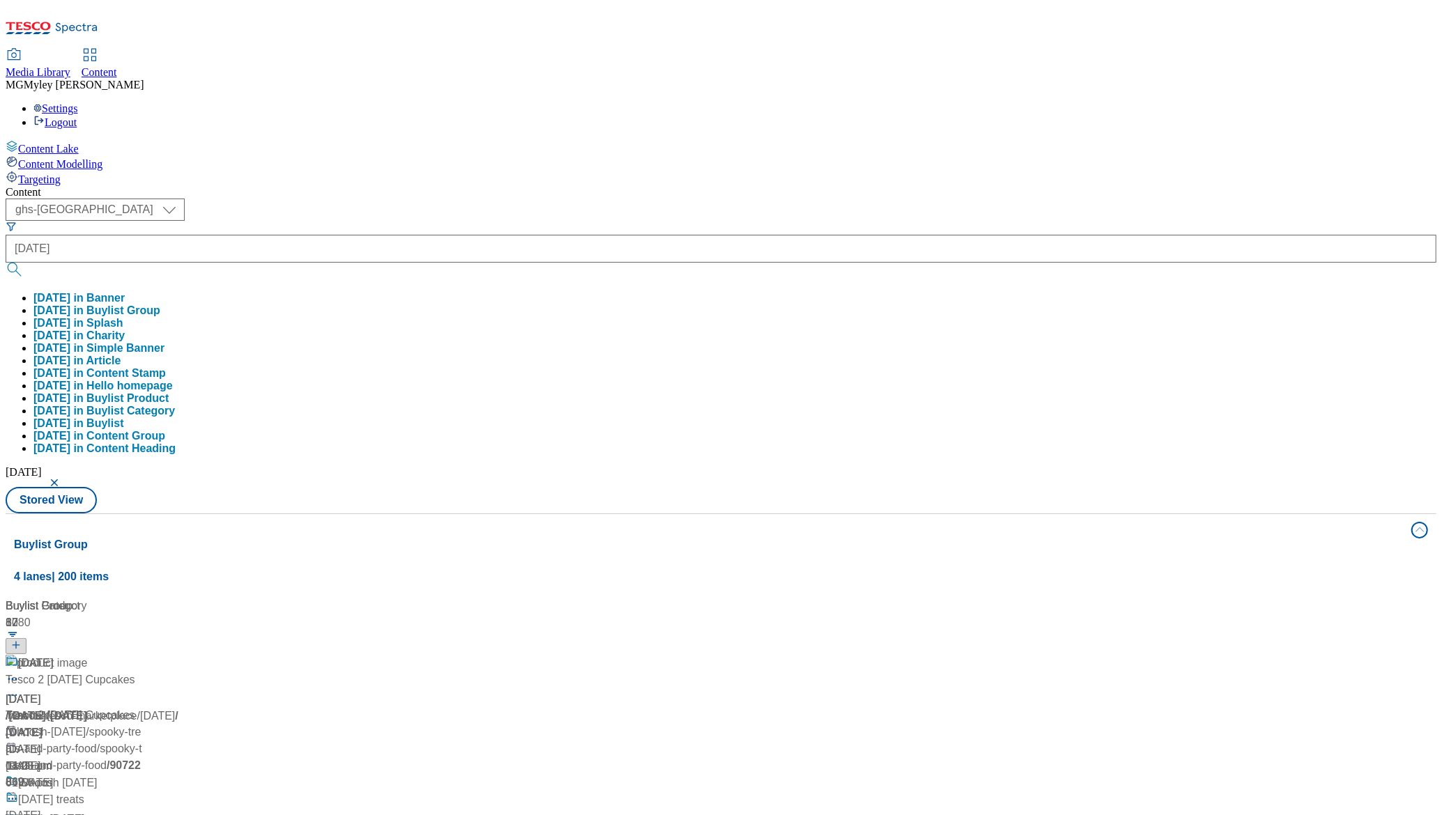
click at [498, 186] on div "Content ( optional ) ghs-roi ghs-uk ghs-uk halloween halloween in Banner hallow…" at bounding box center [721, 653] width 1431 height 935
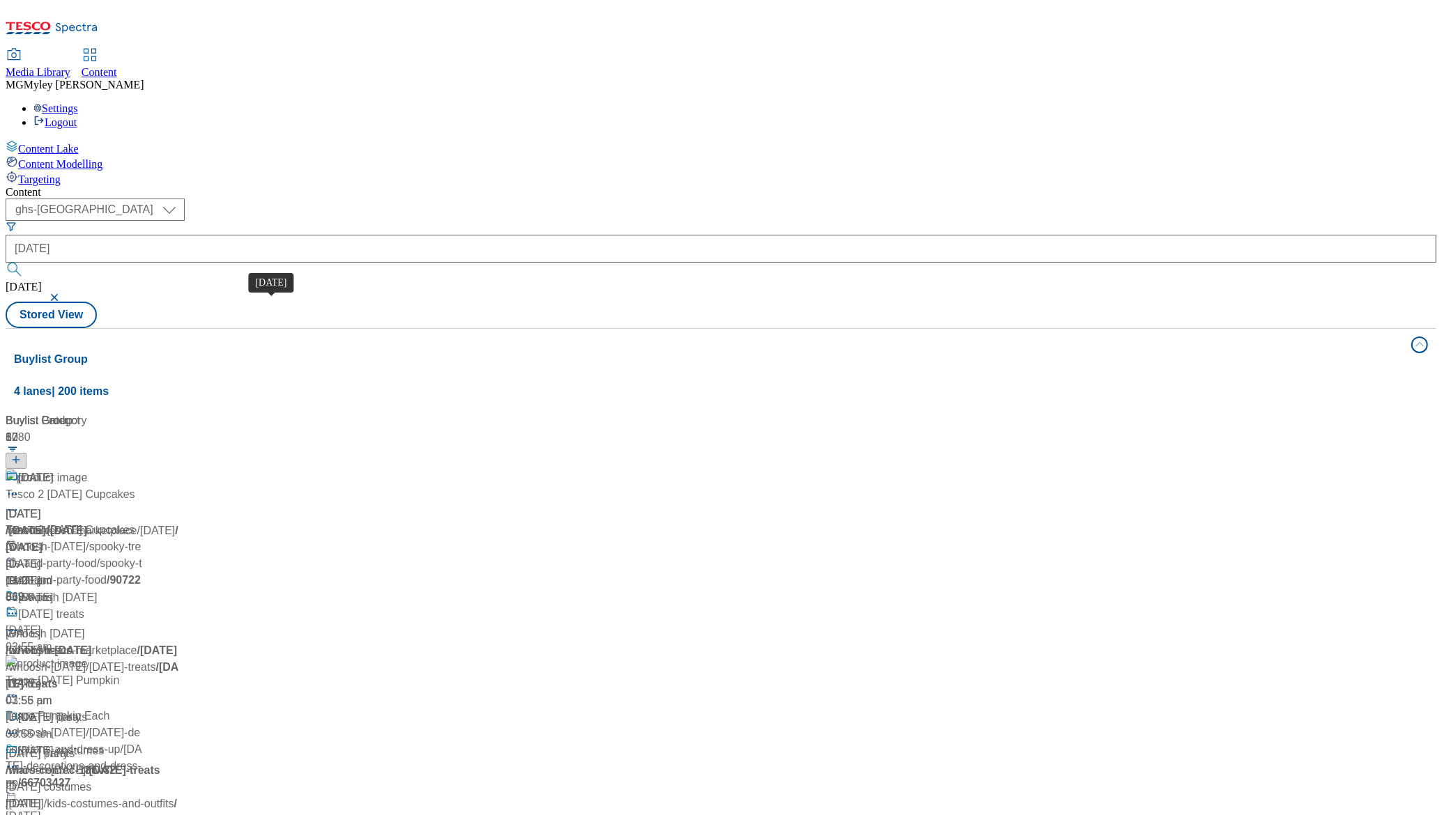
click at [40, 506] on div "Halloween" at bounding box center [23, 514] width 35 height 17
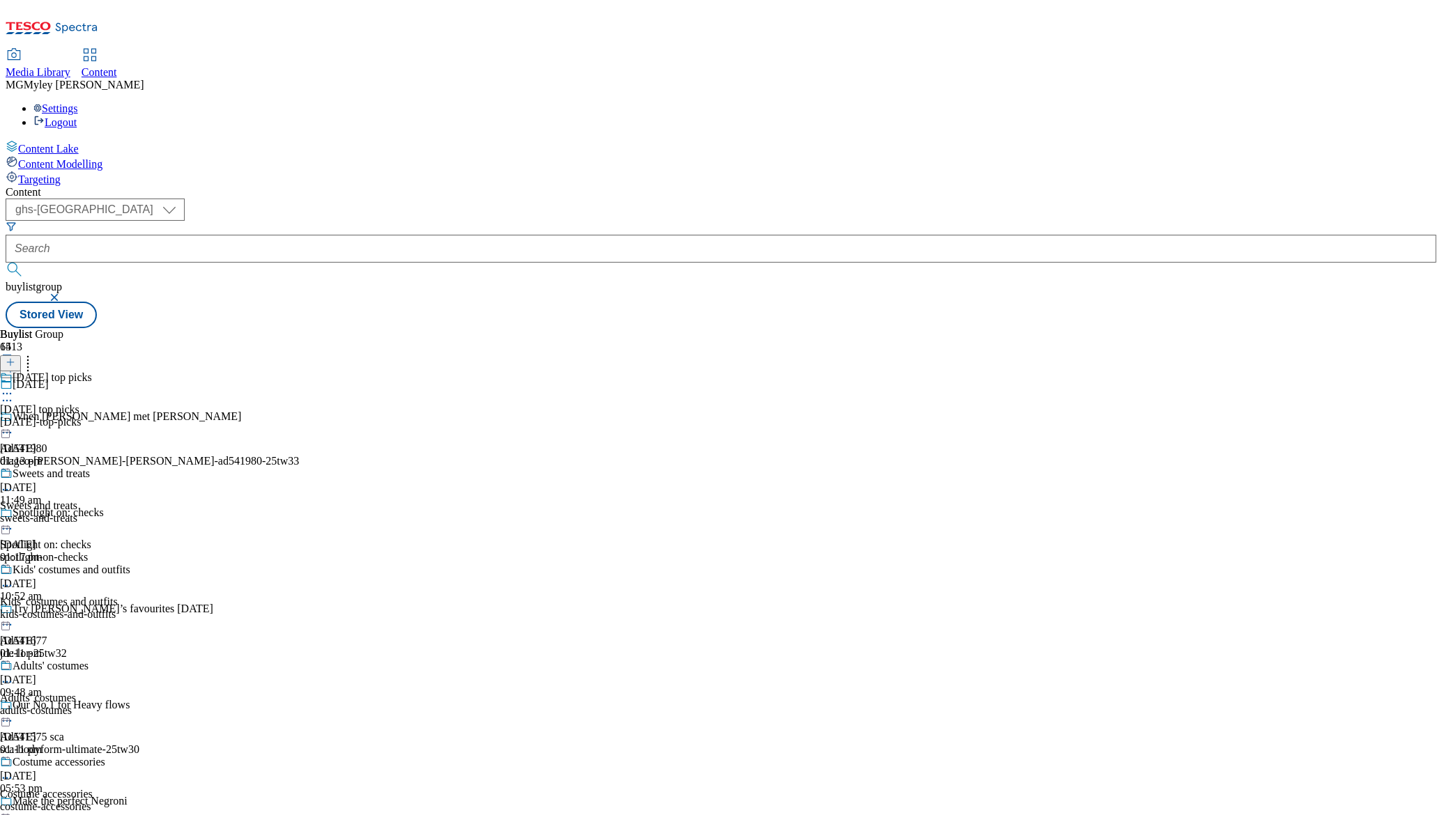
click at [130, 416] on div "halloween-top-picks" at bounding box center [65, 422] width 130 height 13
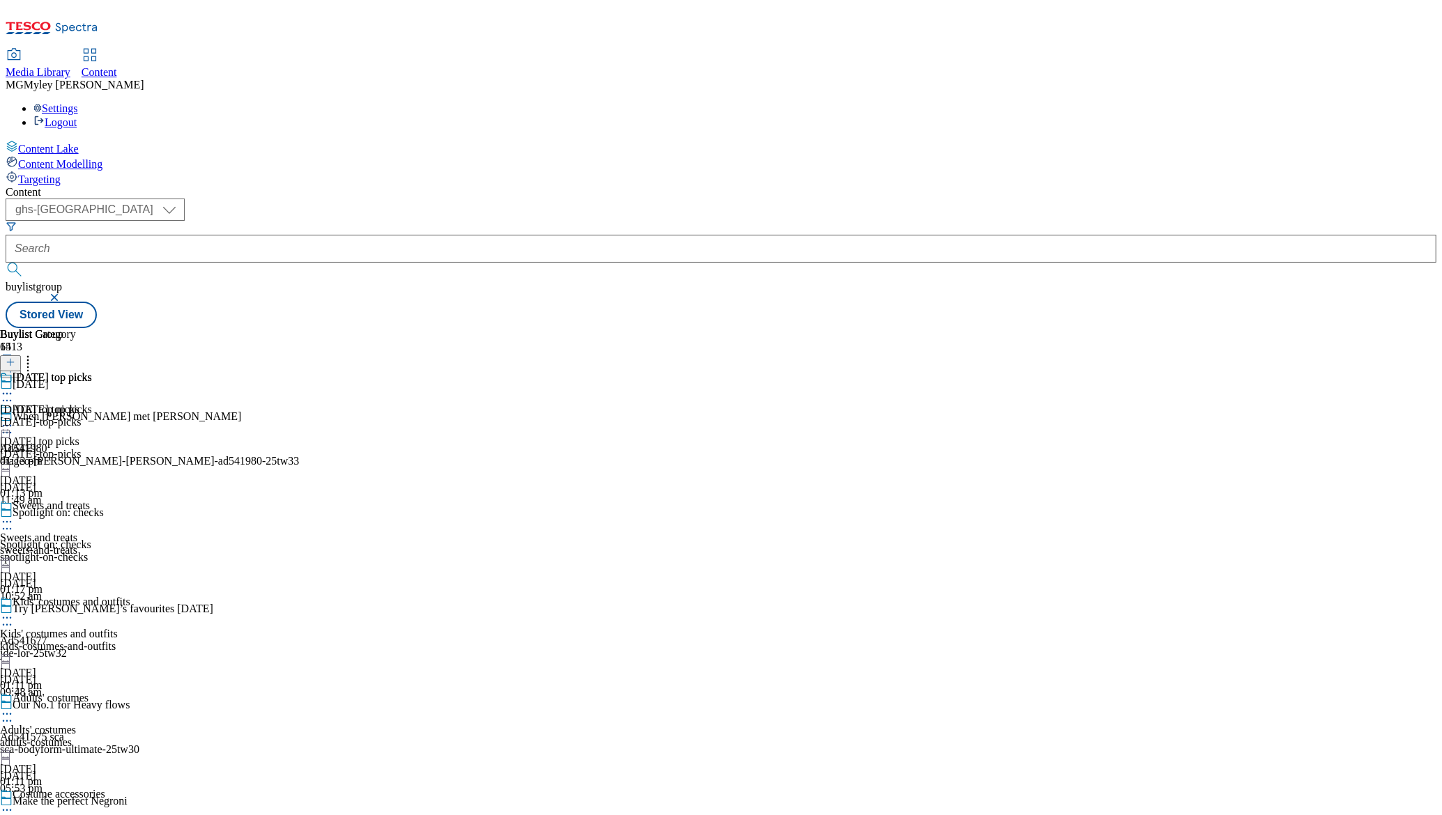
click at [92, 371] on div "Halloween top picks Halloween top picks halloween-top-picks 2 Oct 2025 01:13 pm" at bounding box center [46, 419] width 92 height 96
click at [14, 419] on icon at bounding box center [7, 426] width 14 height 14
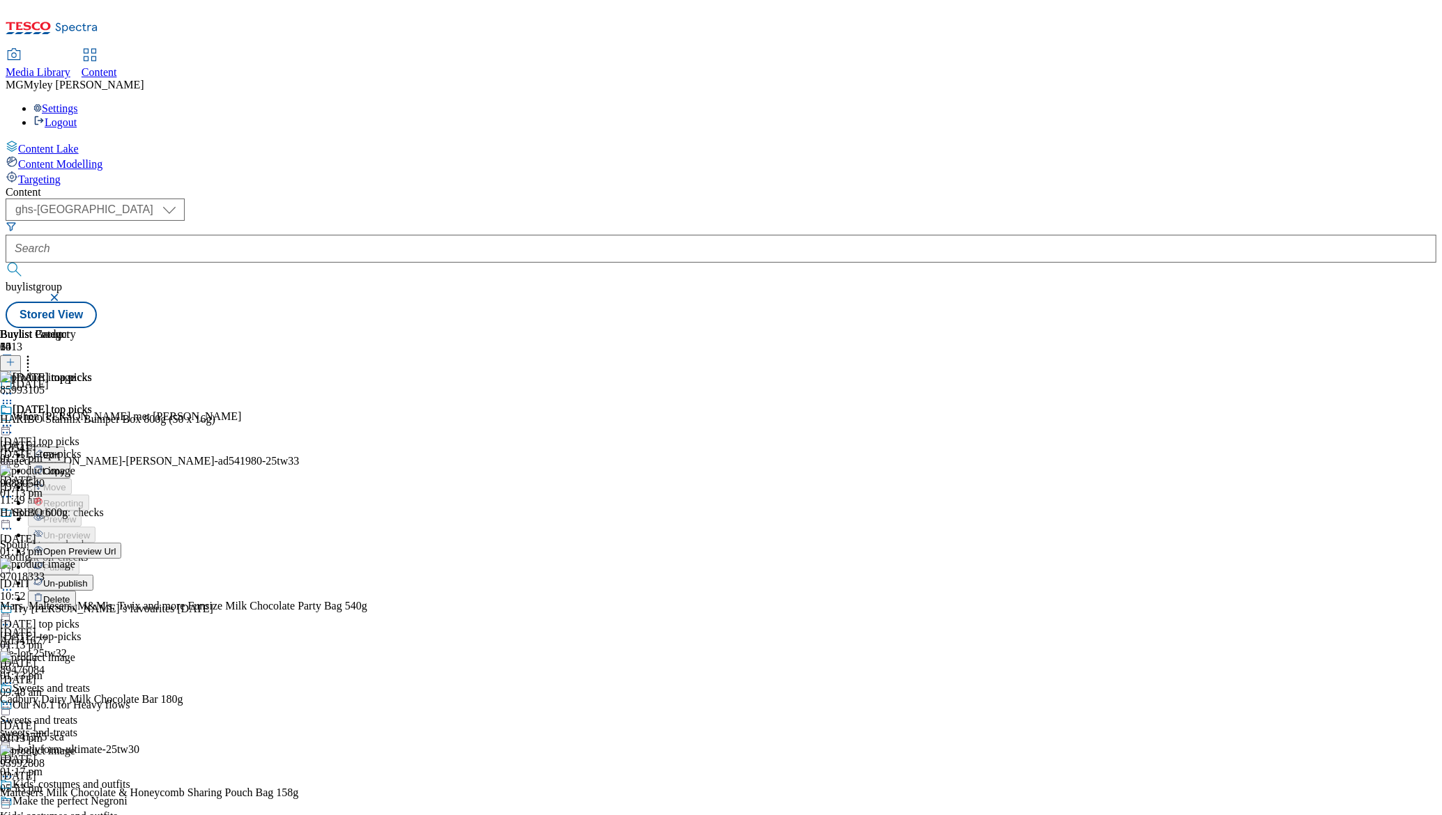
click at [88, 579] on span "Un-publish" at bounding box center [65, 584] width 45 height 10
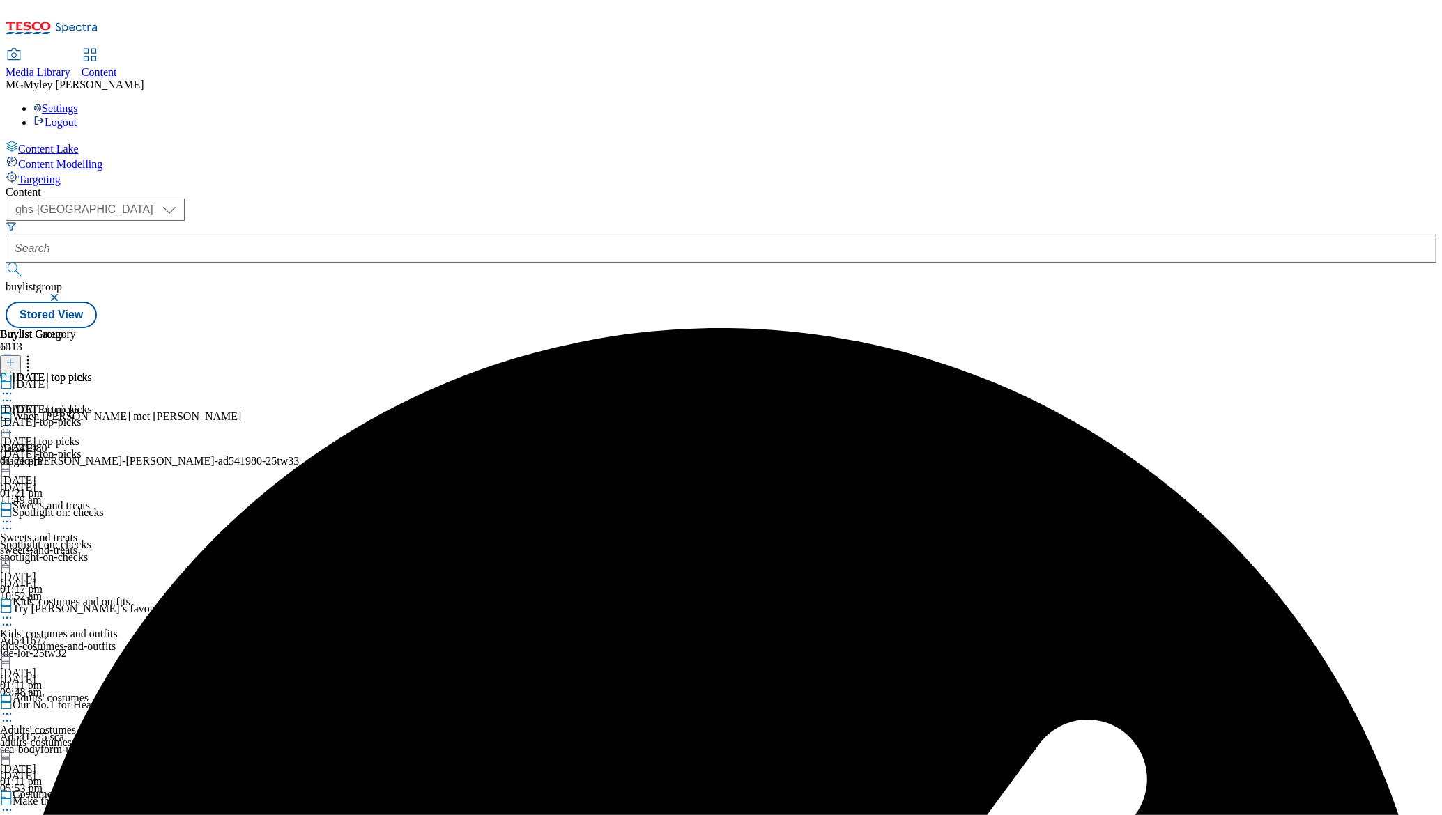
click at [14, 419] on icon at bounding box center [7, 426] width 14 height 14
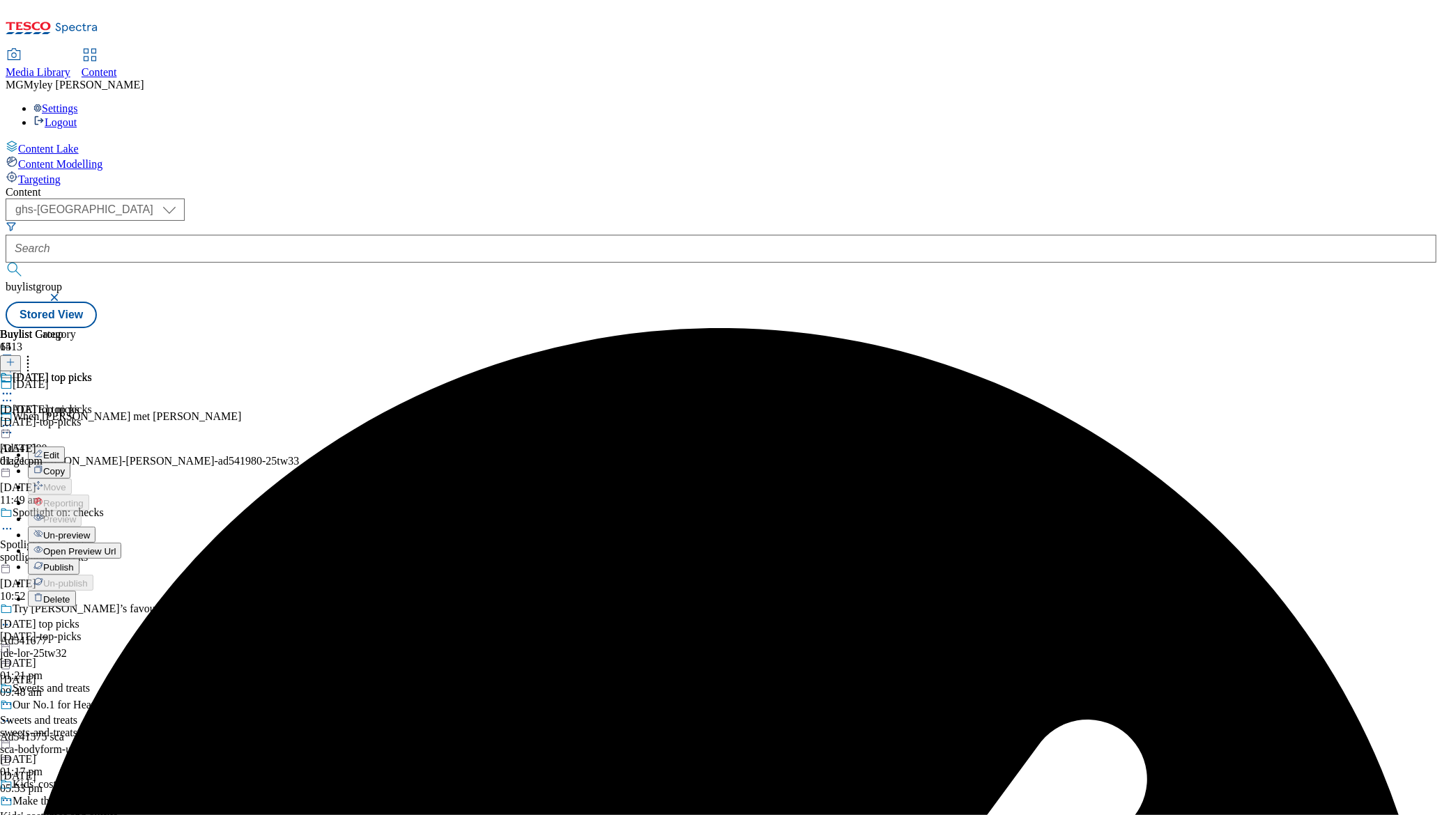
click at [90, 530] on span "Un-preview" at bounding box center [66, 535] width 47 height 10
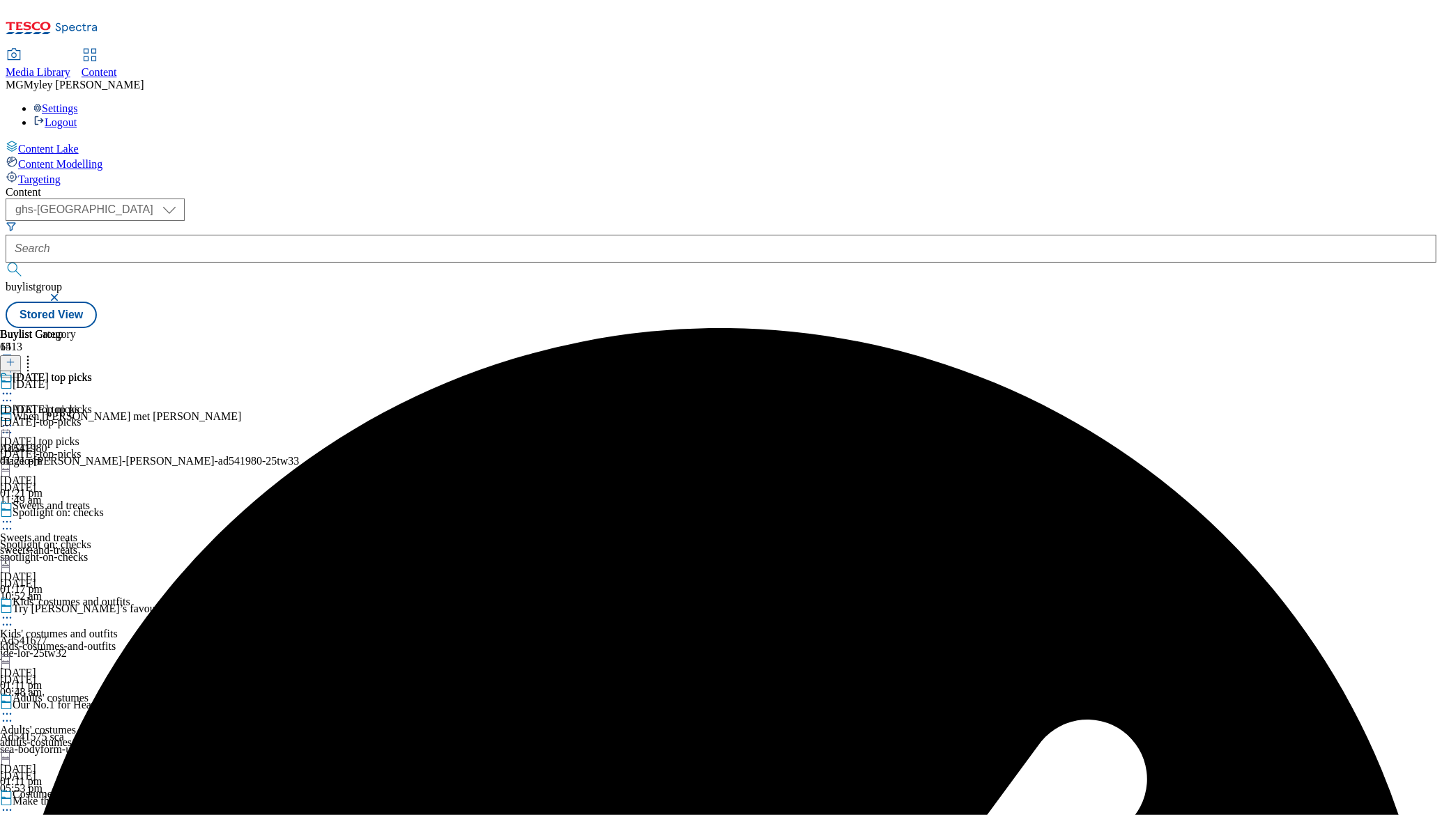
click at [92, 416] on div "halloween-top-picks" at bounding box center [46, 422] width 92 height 13
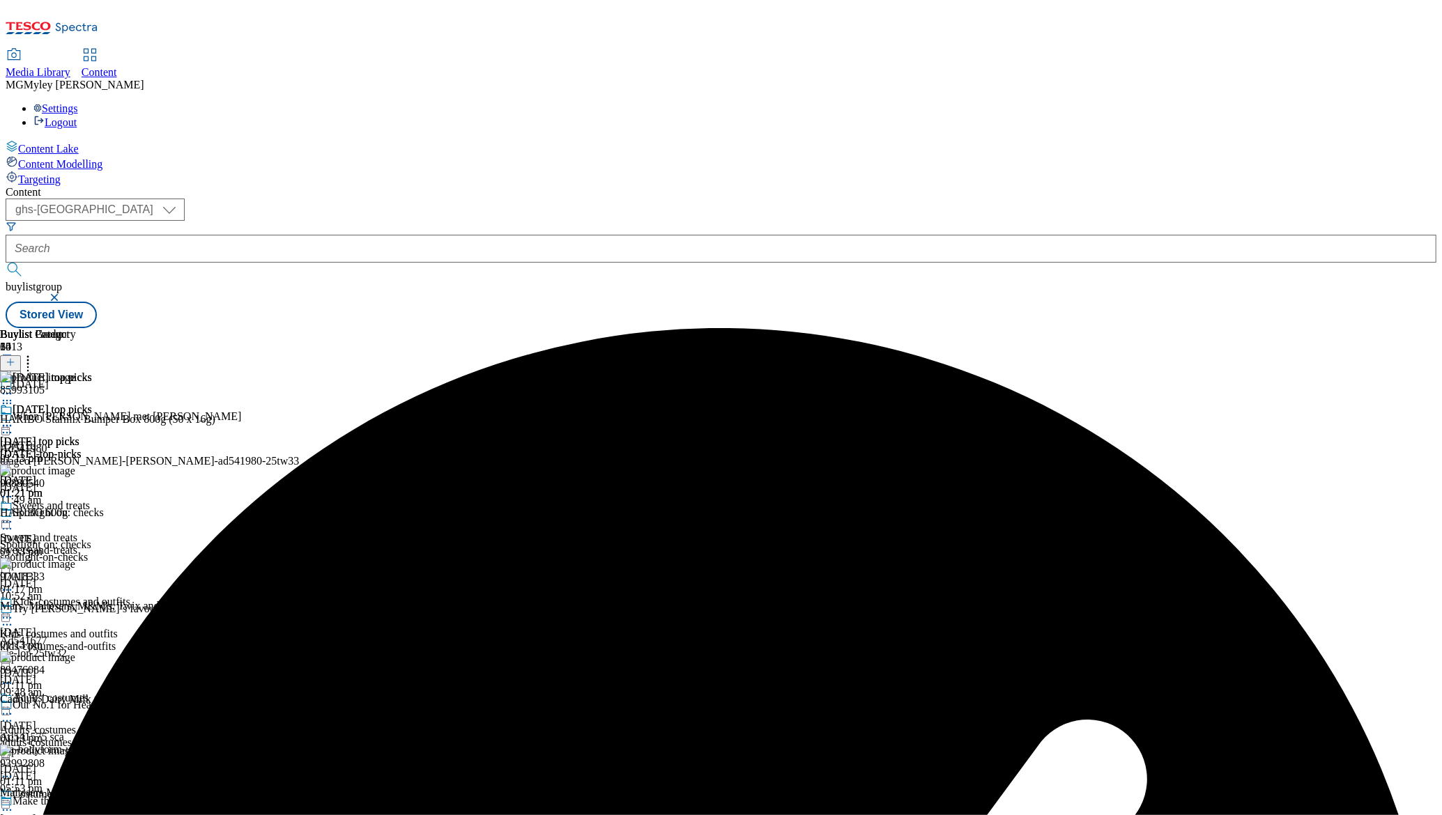
click at [14, 362] on line at bounding box center [10, 362] width 7 height 0
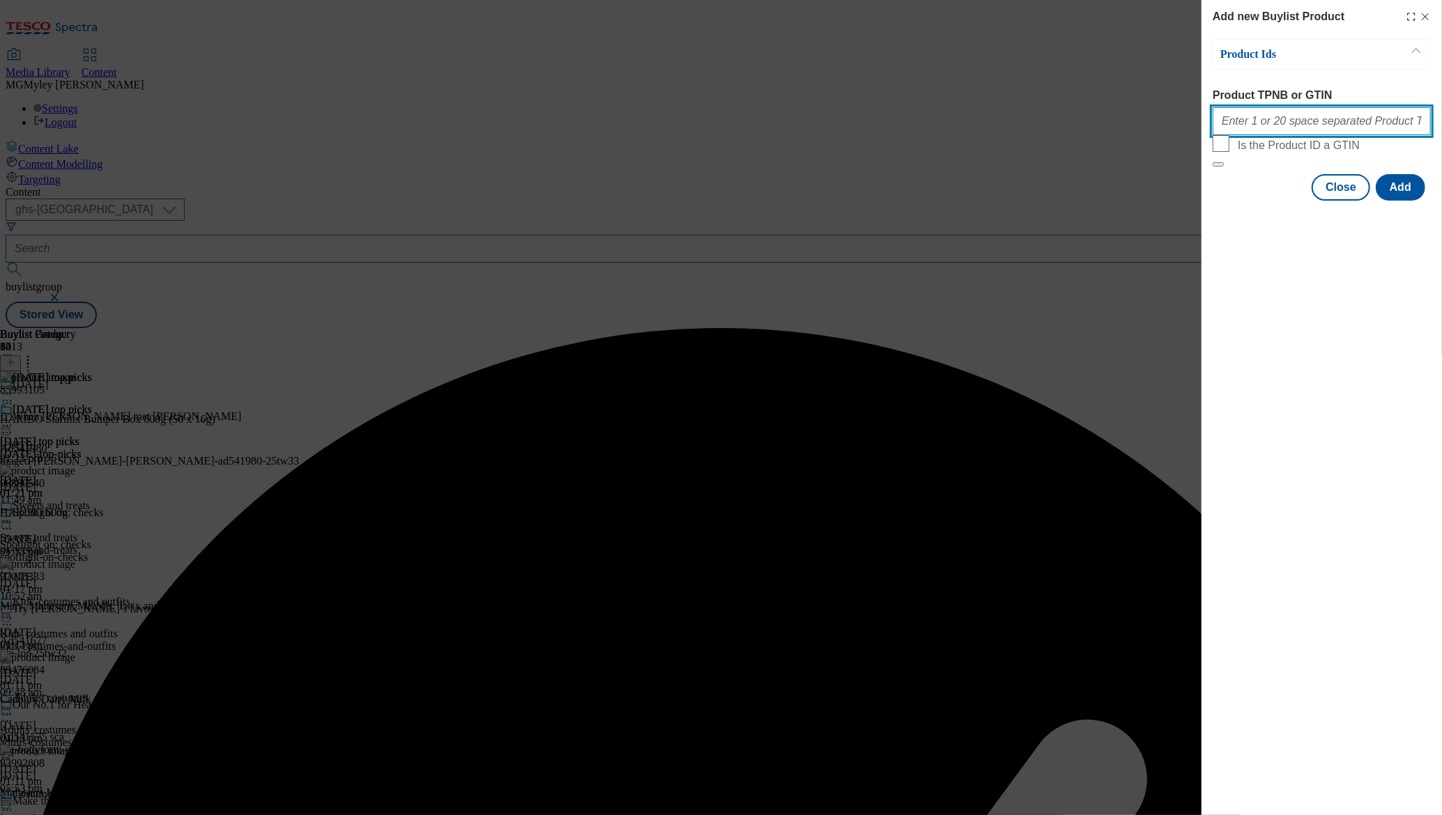
click at [1310, 119] on input "Product TPNB or GTIN" at bounding box center [1322, 121] width 218 height 28
paste input "93278324 96667406 105086276 105051273 105059298 105086280 105048372 105086272 1…"
type input "93278324 96667406 105086276 105051273 105059298 105086280 105048372 105086272 1…"
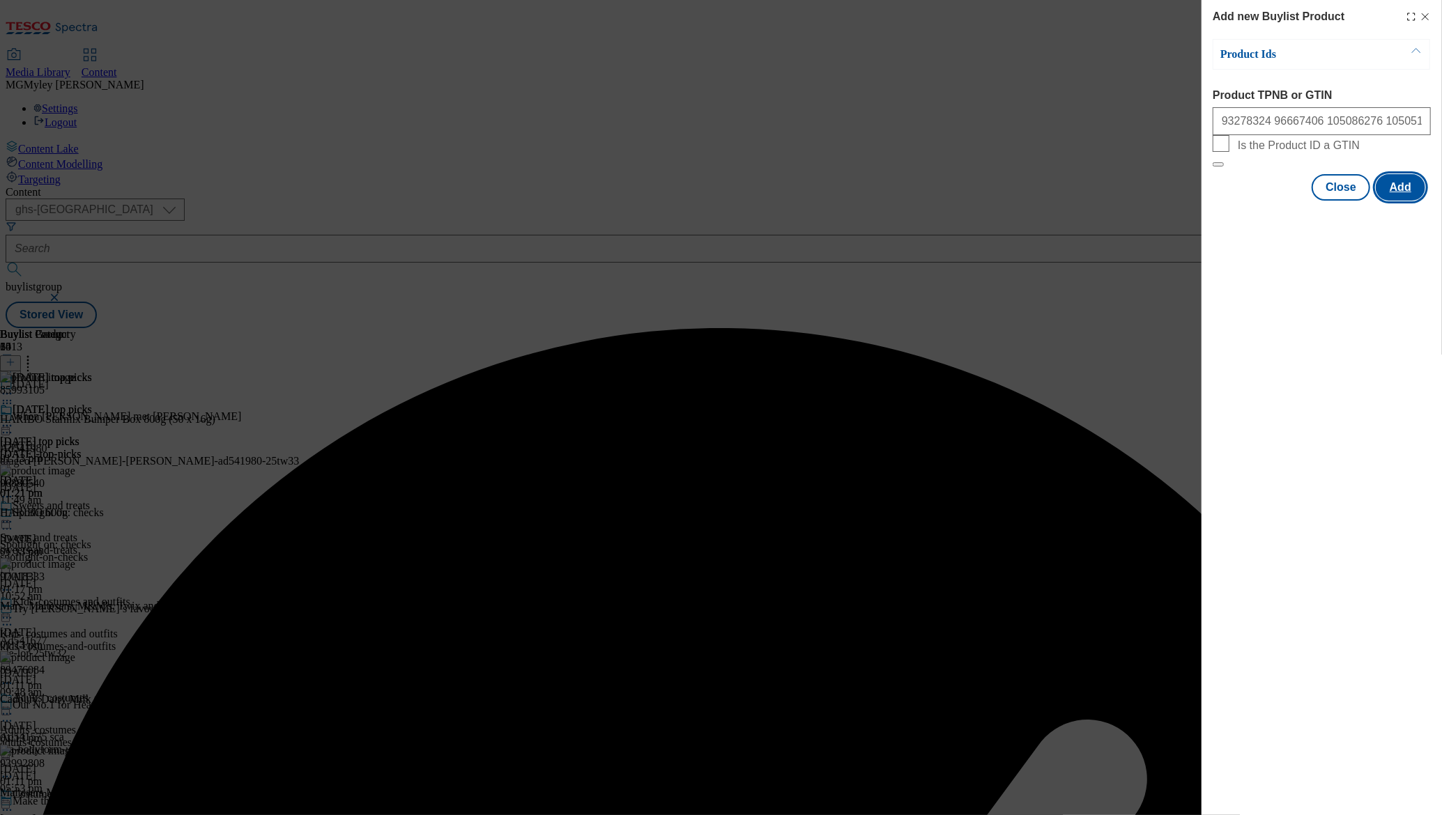
click at [1401, 201] on button "Add" at bounding box center [1400, 187] width 49 height 26
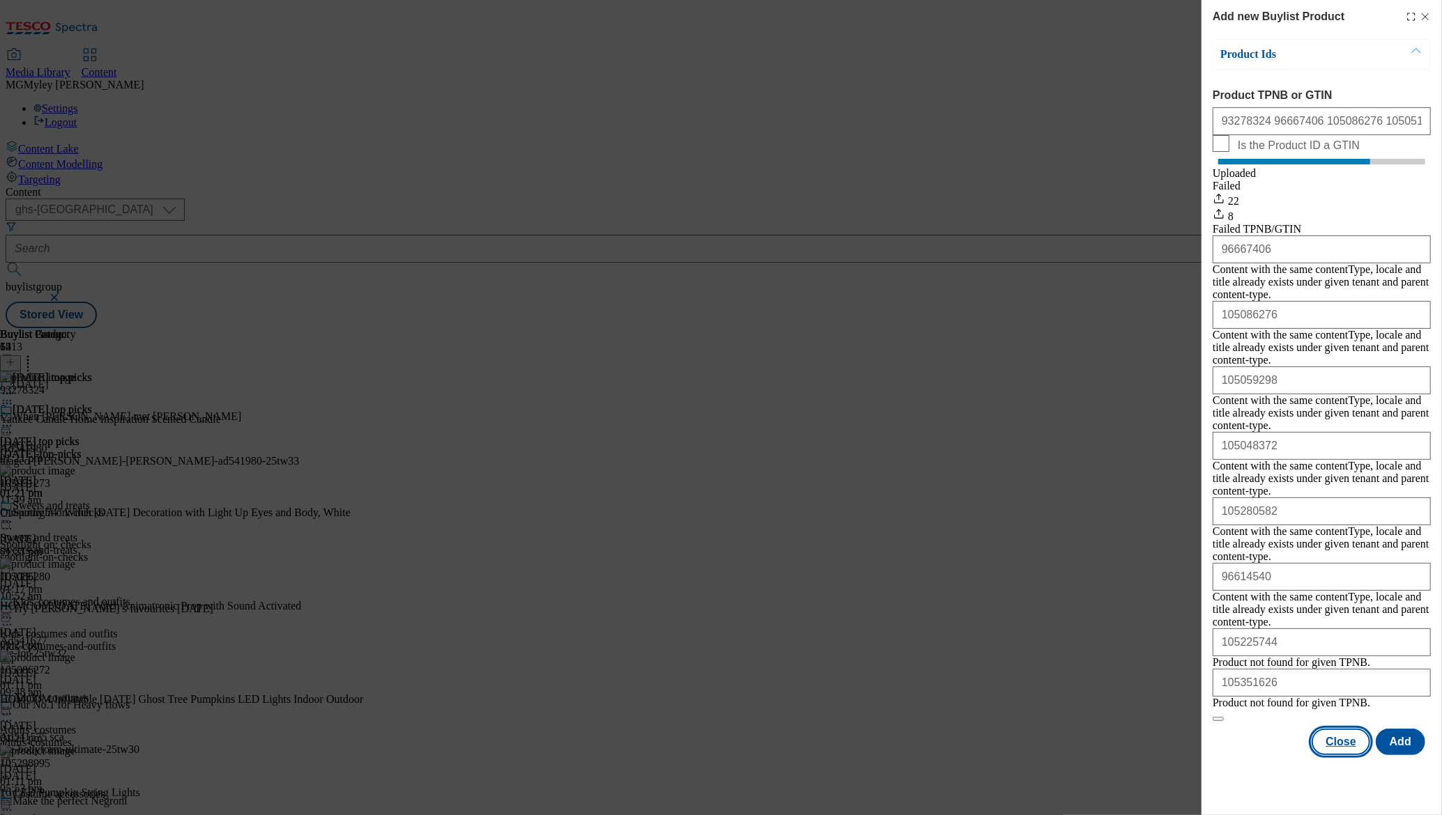
click at [1351, 729] on button "Close" at bounding box center [1341, 742] width 59 height 26
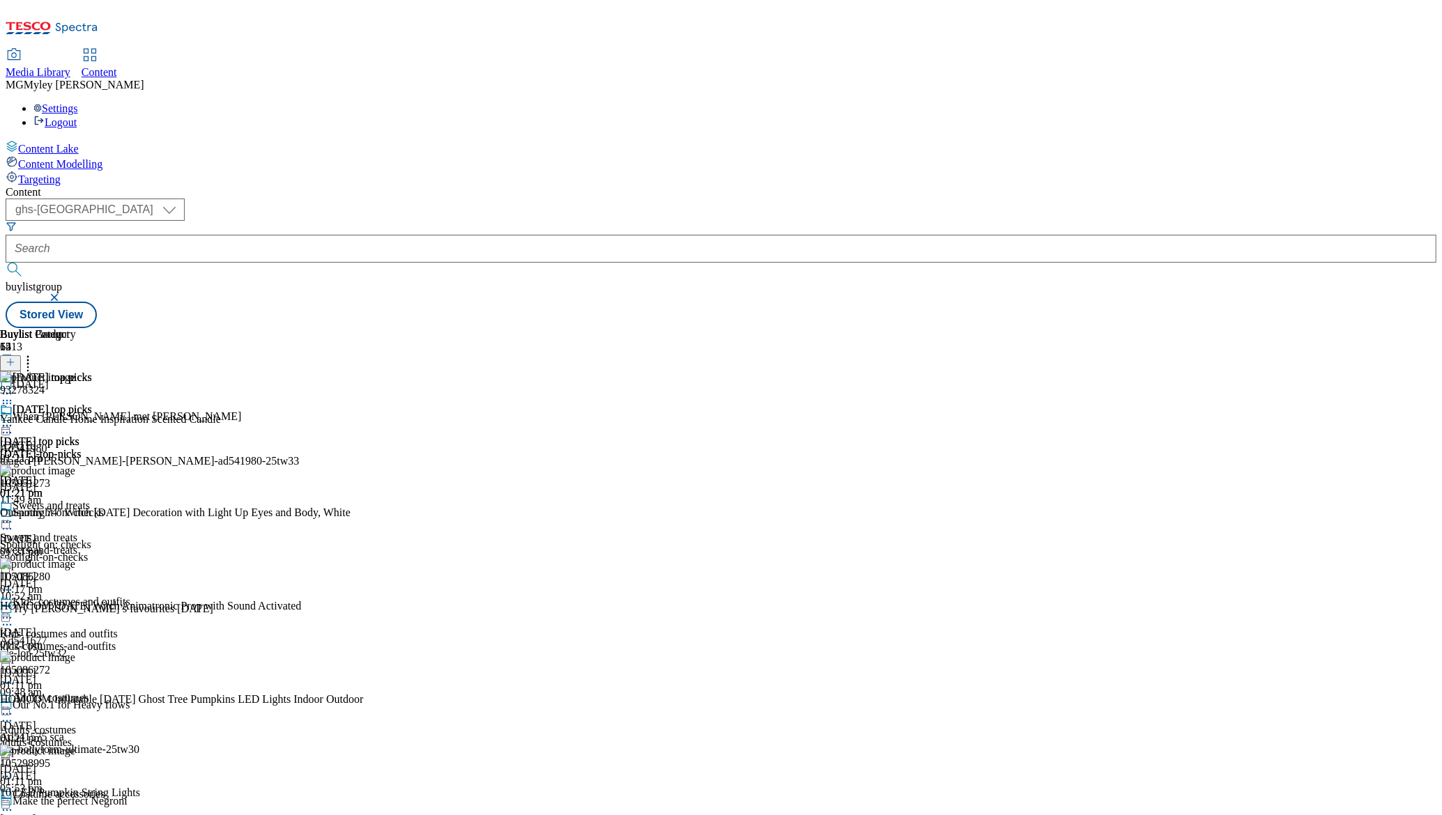
click at [15, 358] on icon at bounding box center [11, 363] width 10 height 10
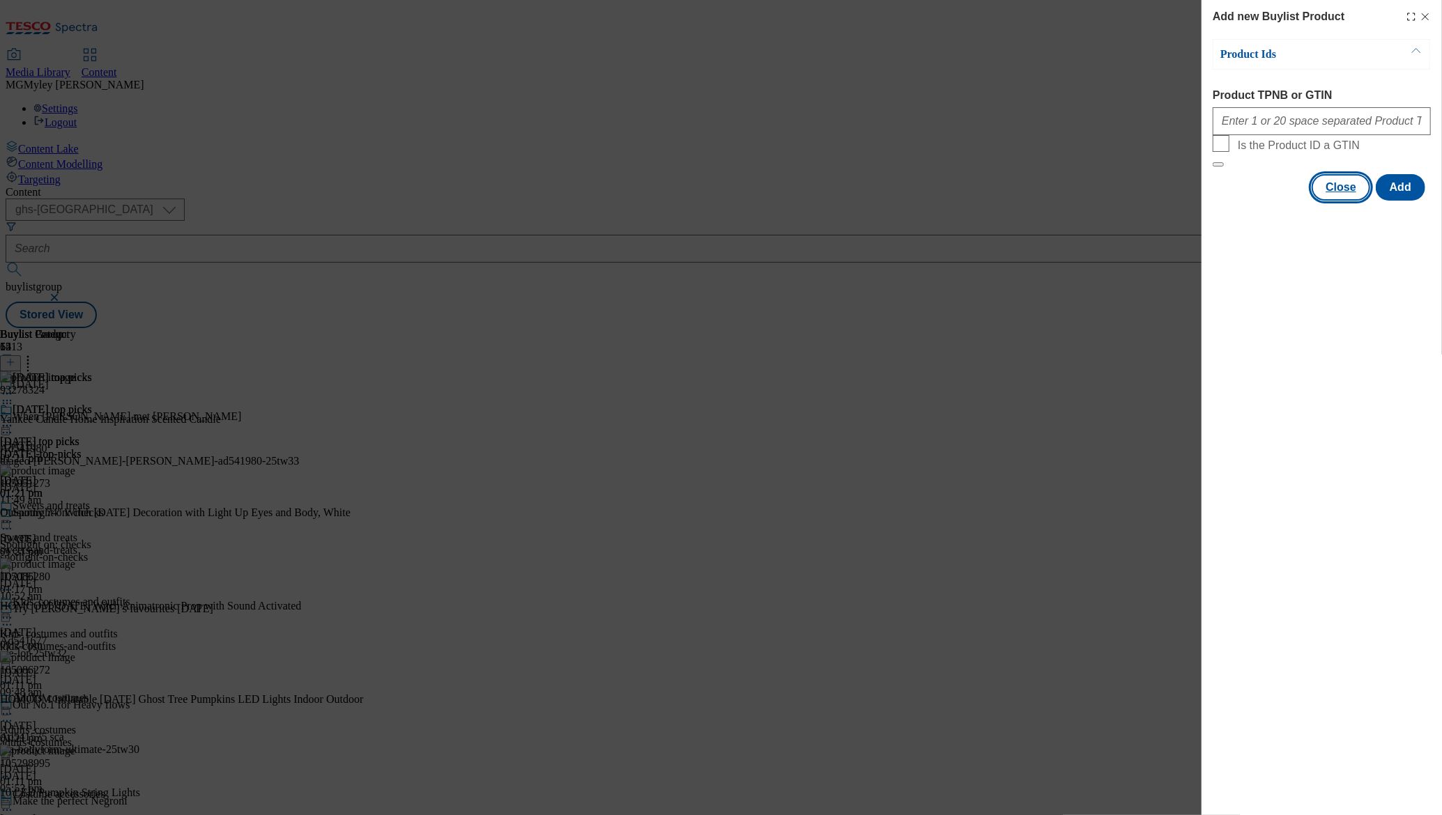
click at [1332, 201] on button "Close" at bounding box center [1341, 187] width 59 height 26
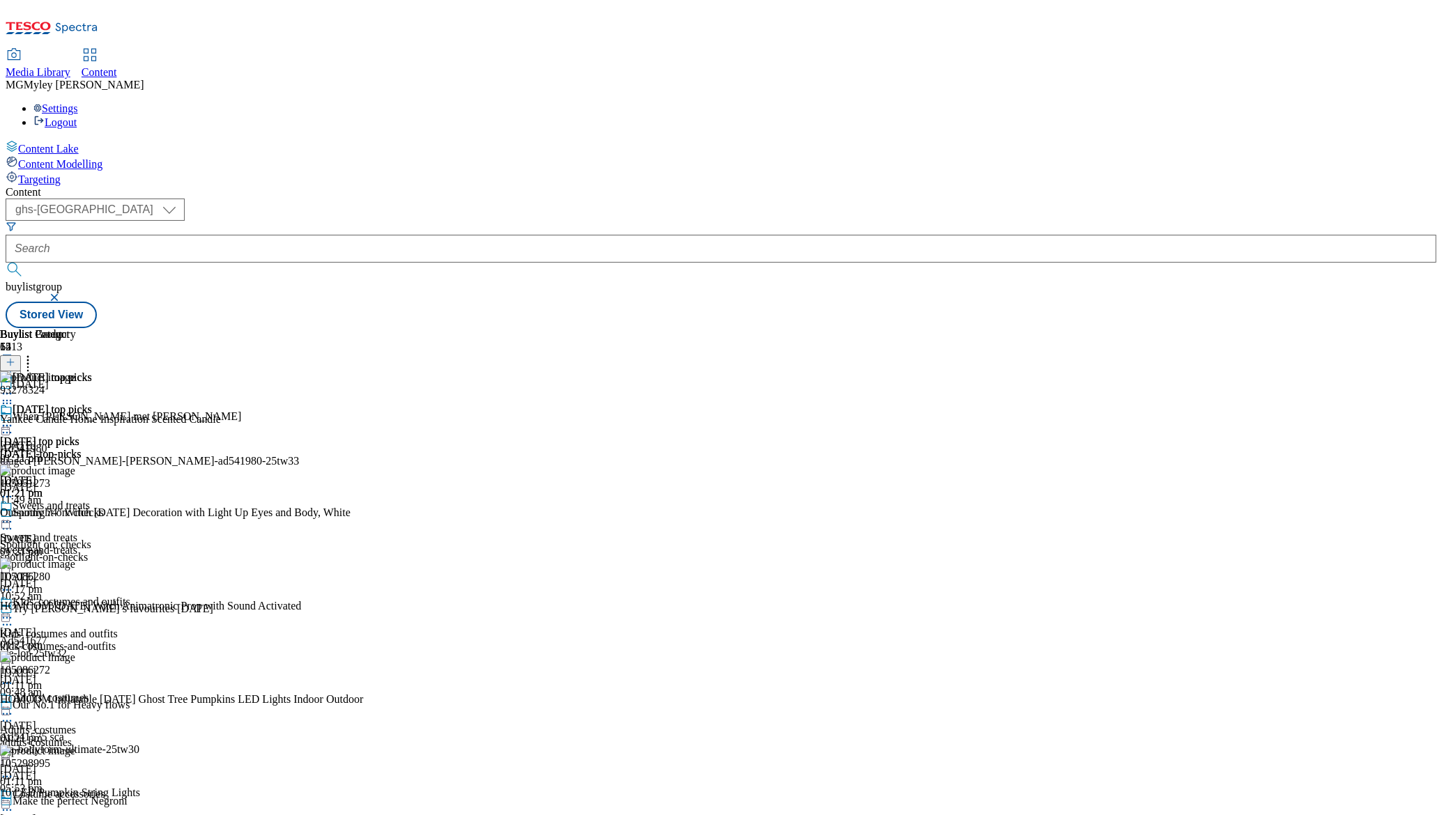
click at [35, 353] on icon at bounding box center [28, 360] width 14 height 14
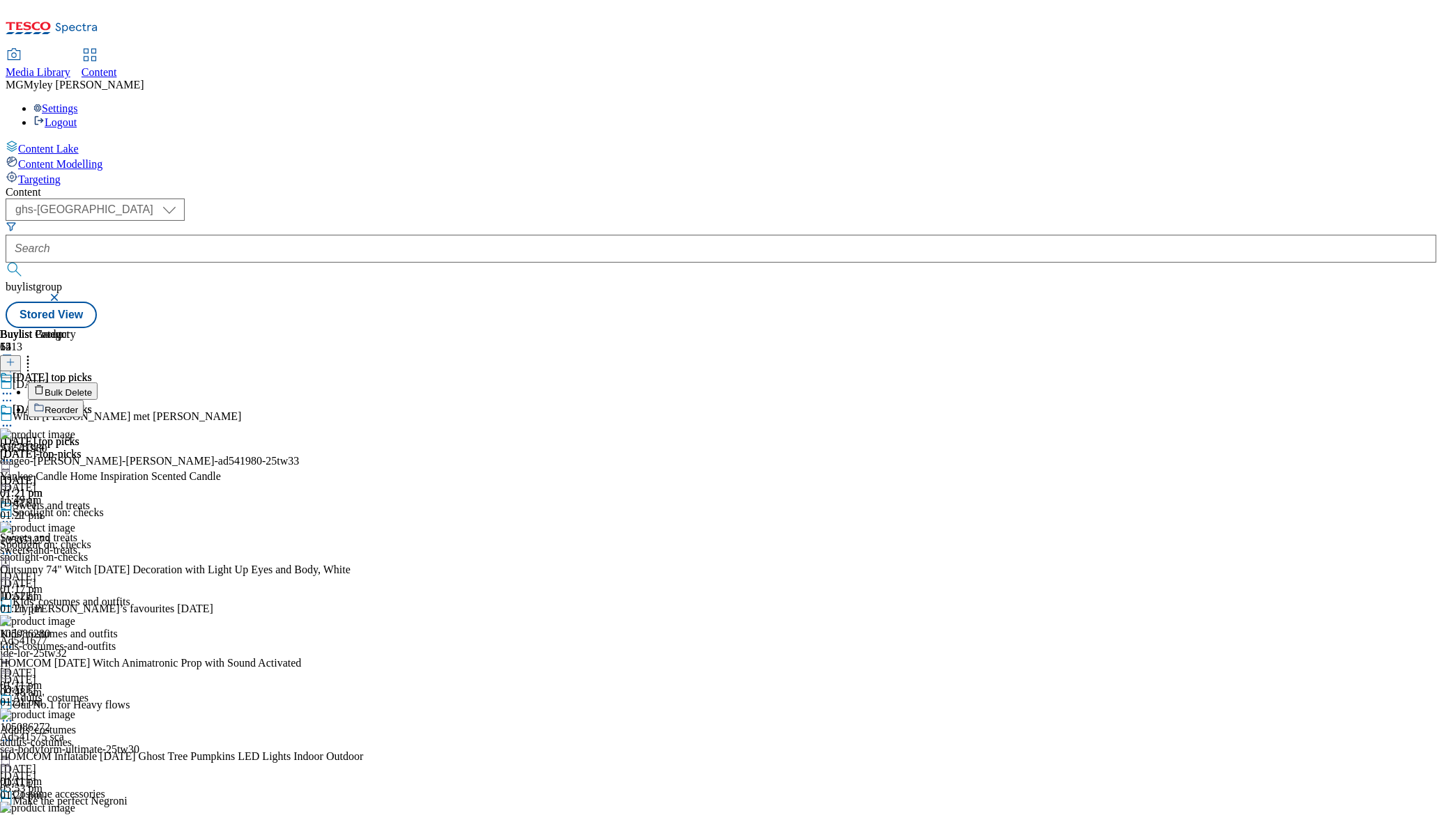
click at [78, 405] on span "Reorder" at bounding box center [61, 410] width 33 height 10
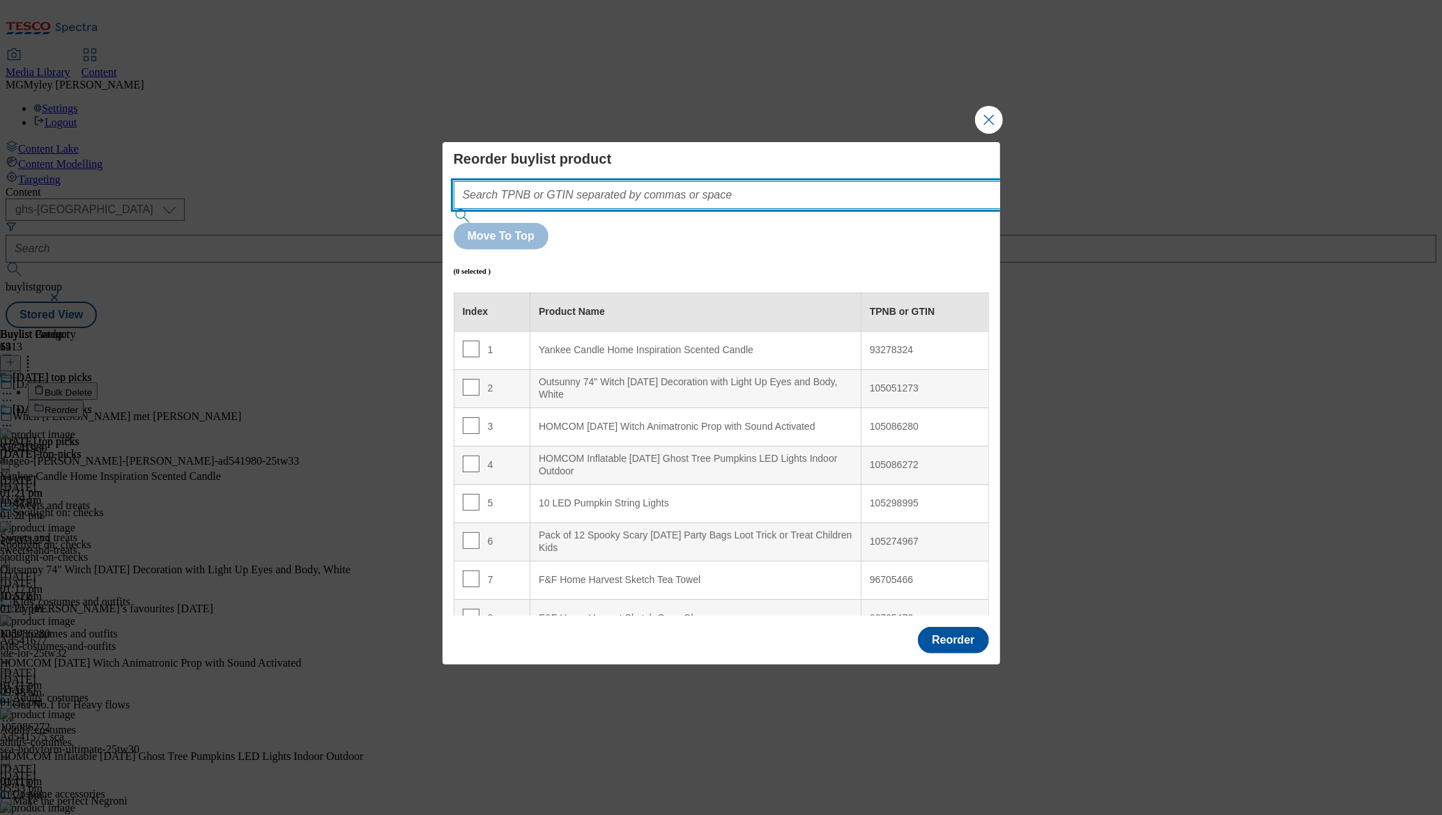
click at [589, 209] on input "Modal" at bounding box center [748, 195] width 589 height 28
paste input "85993105 96880540 97018333 89476084 93992808 92338083 92482417 93426046 9649450…"
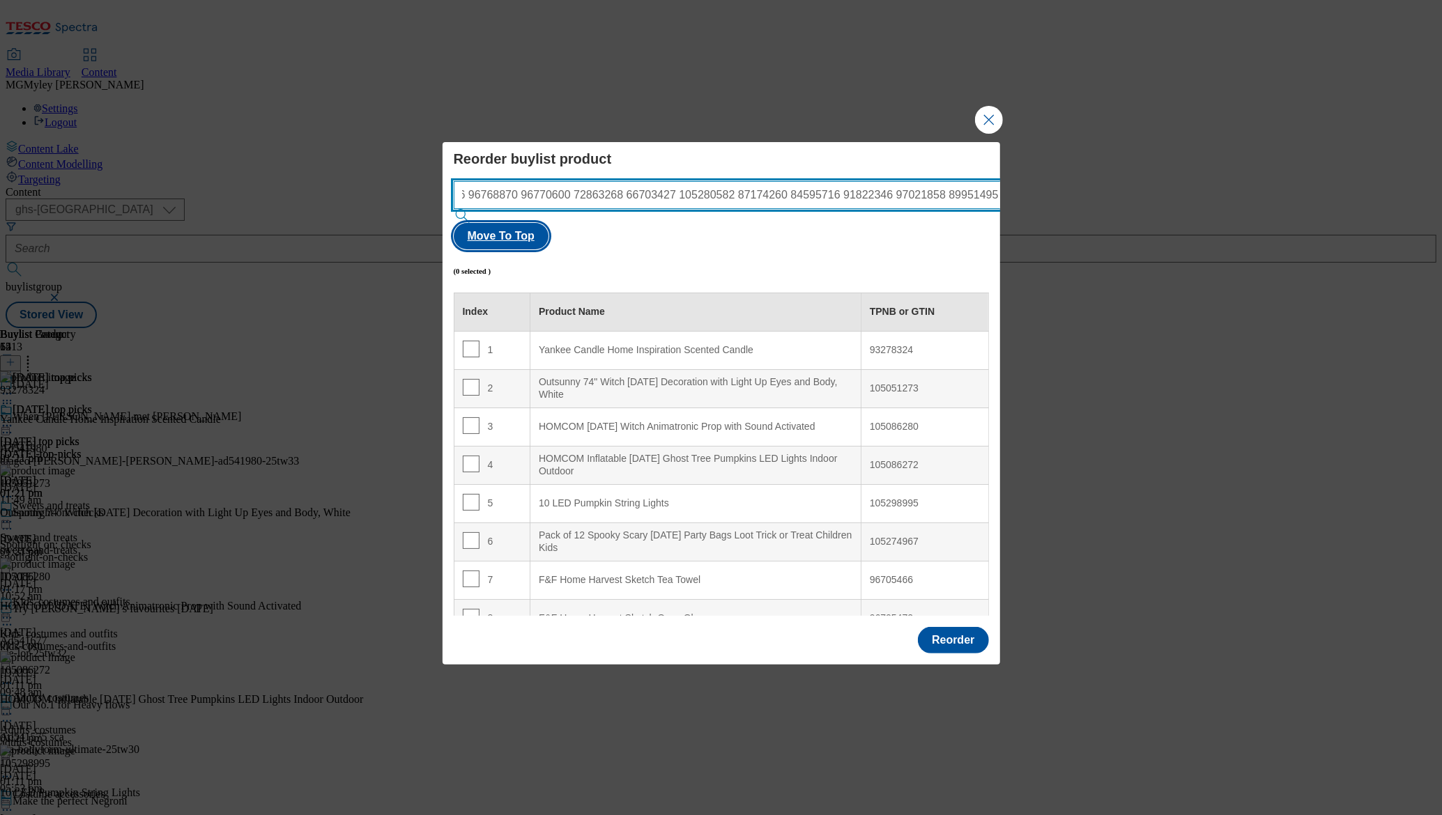
type input "85993105 96880540 97018333 89476084 93992808 92338083 92482417 93426046 9649450…"
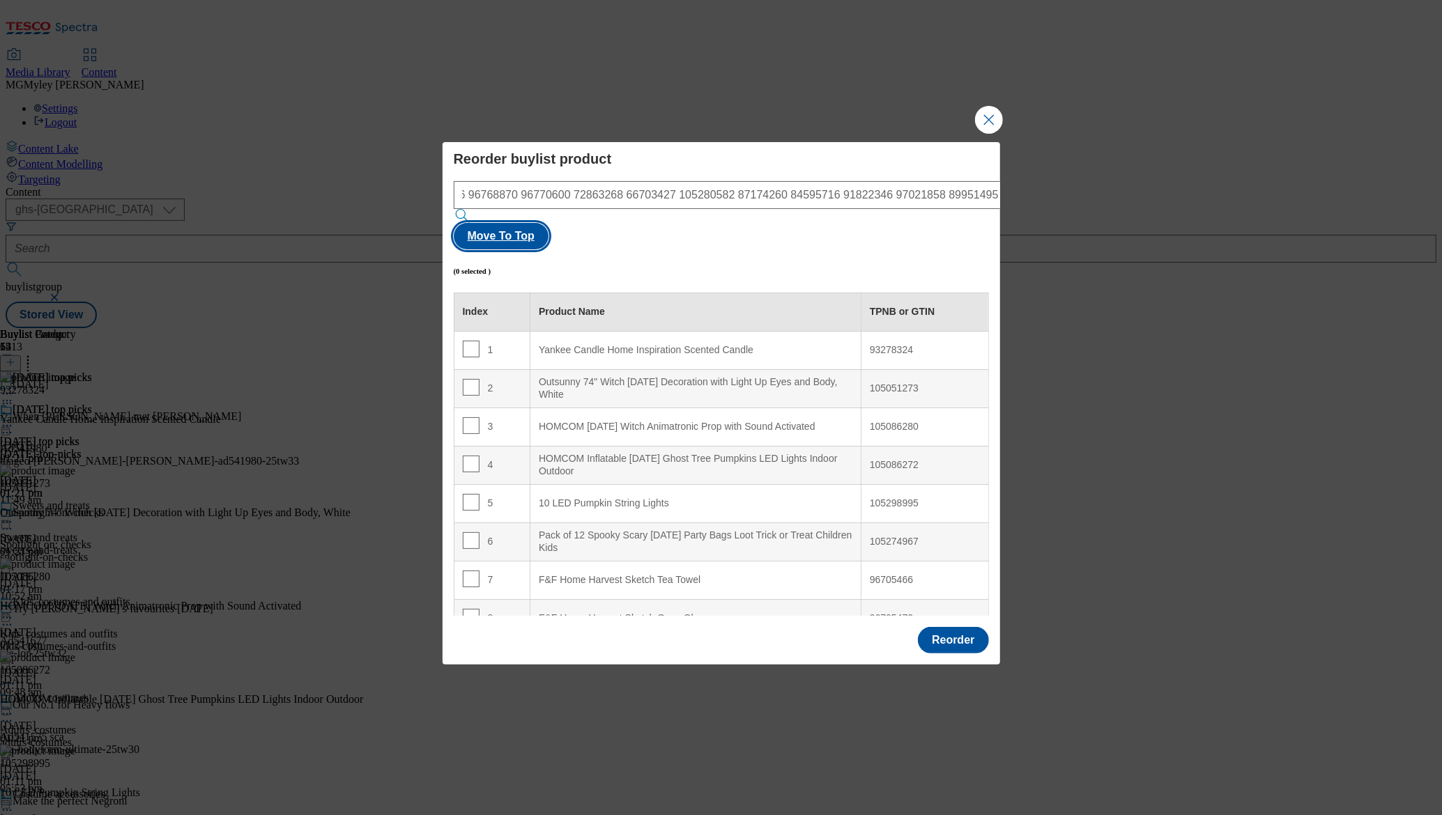
scroll to position [0, 0]
click at [549, 223] on button "Move To Top" at bounding box center [501, 236] width 95 height 26
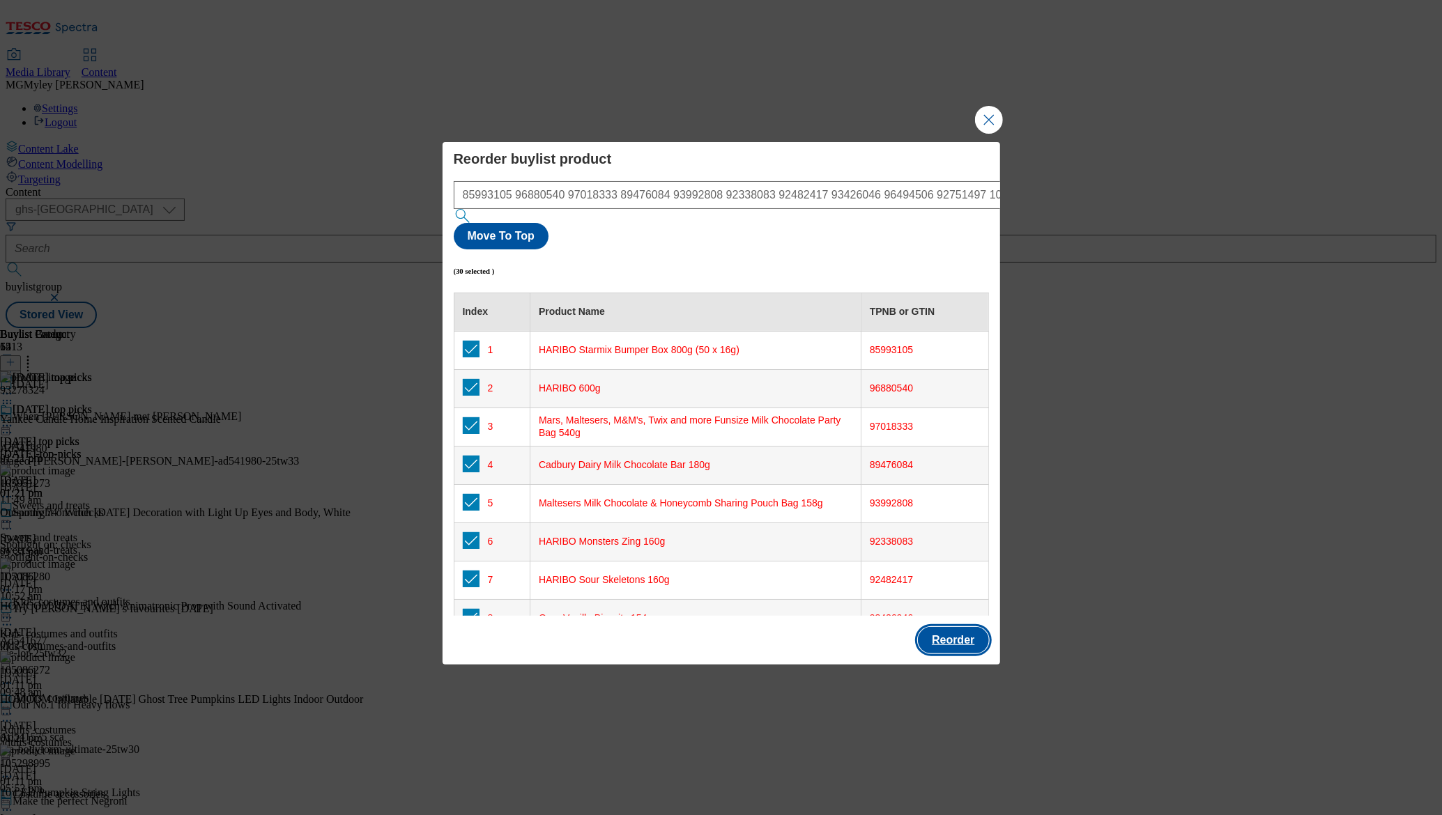
click at [981, 627] on button "Reorder" at bounding box center [953, 640] width 70 height 26
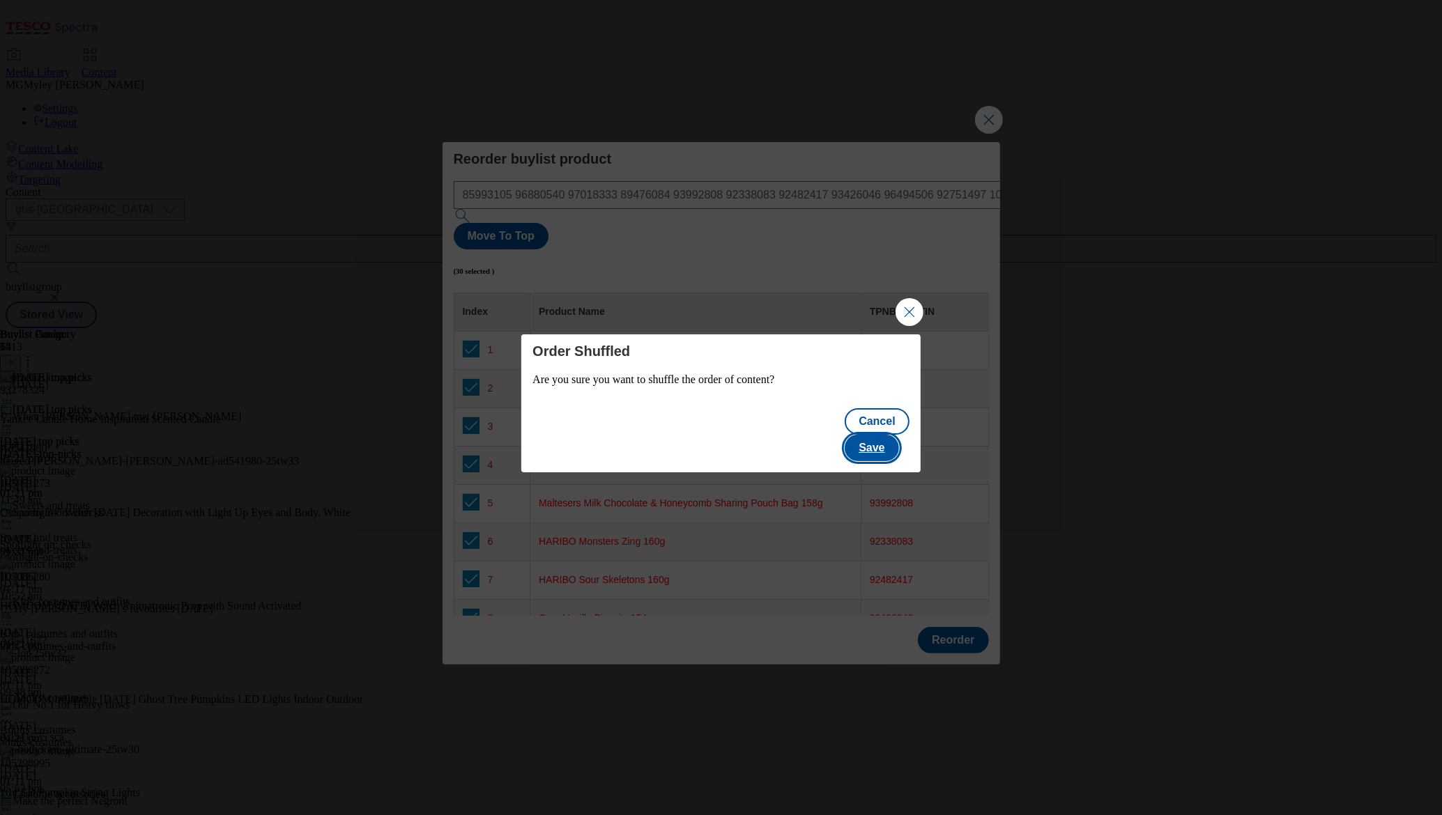
click at [884, 440] on button "Save" at bounding box center [872, 448] width 54 height 26
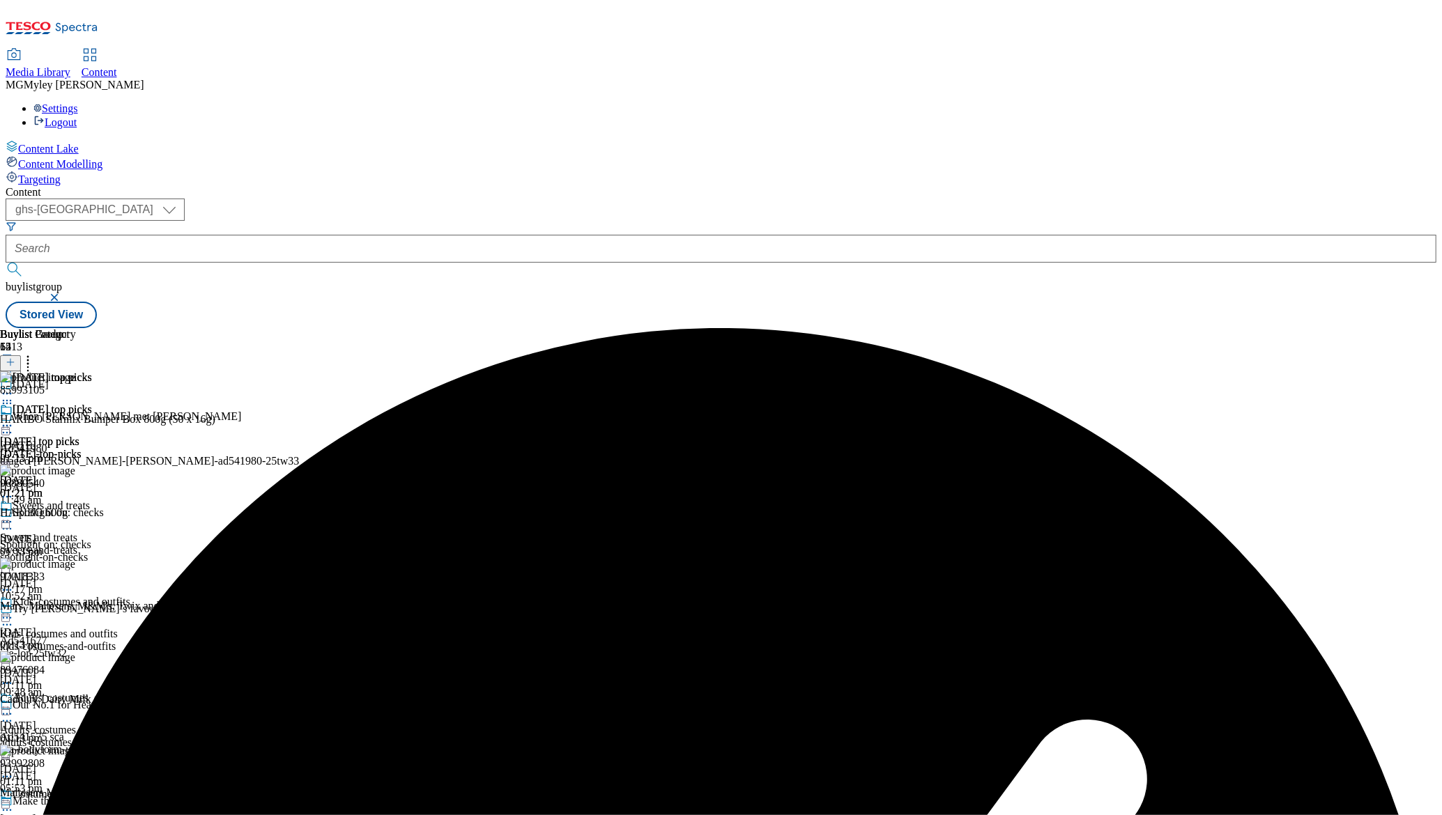
click at [14, 419] on icon at bounding box center [7, 426] width 14 height 14
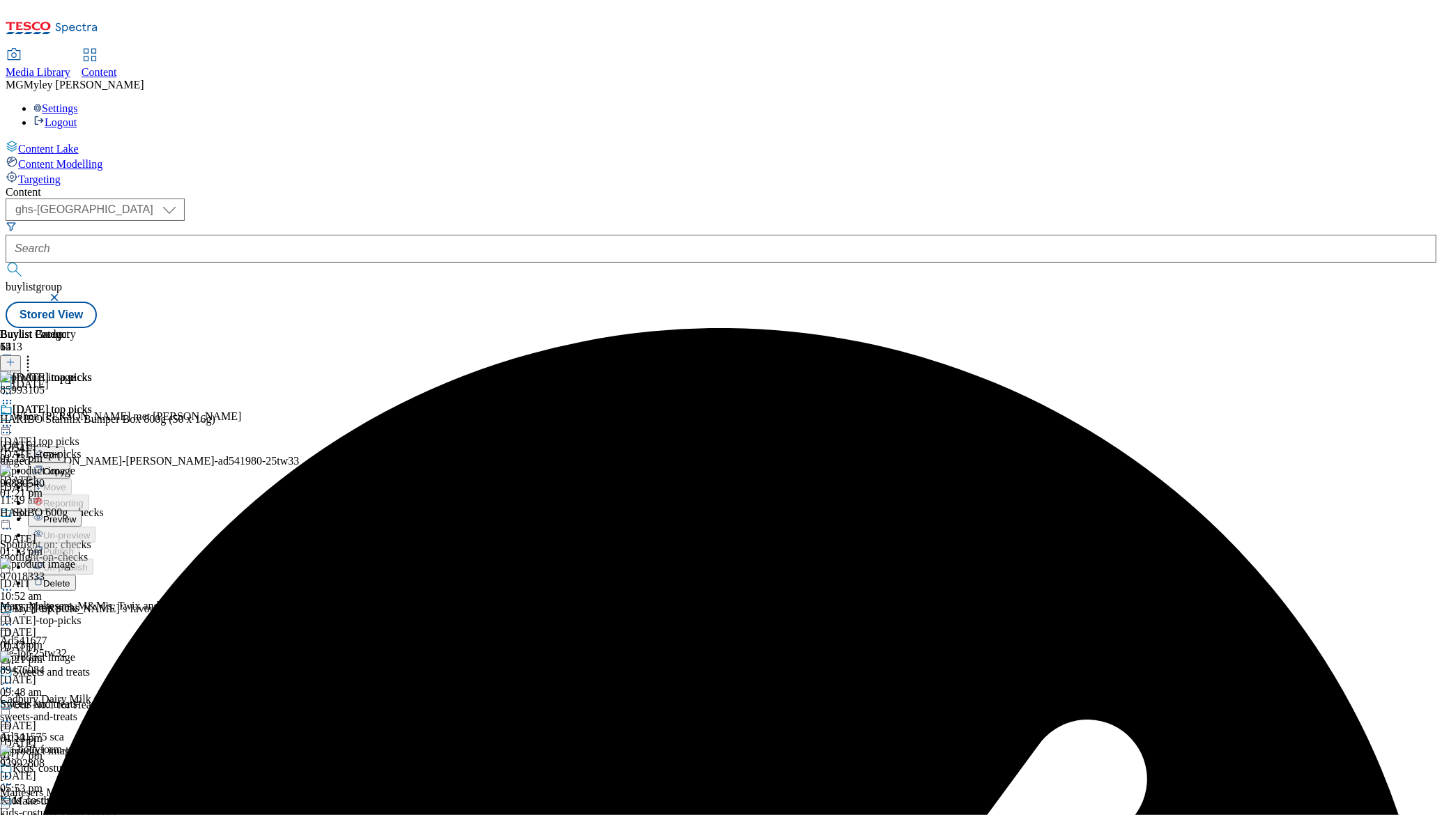
click at [76, 514] on span "Preview" at bounding box center [59, 519] width 33 height 10
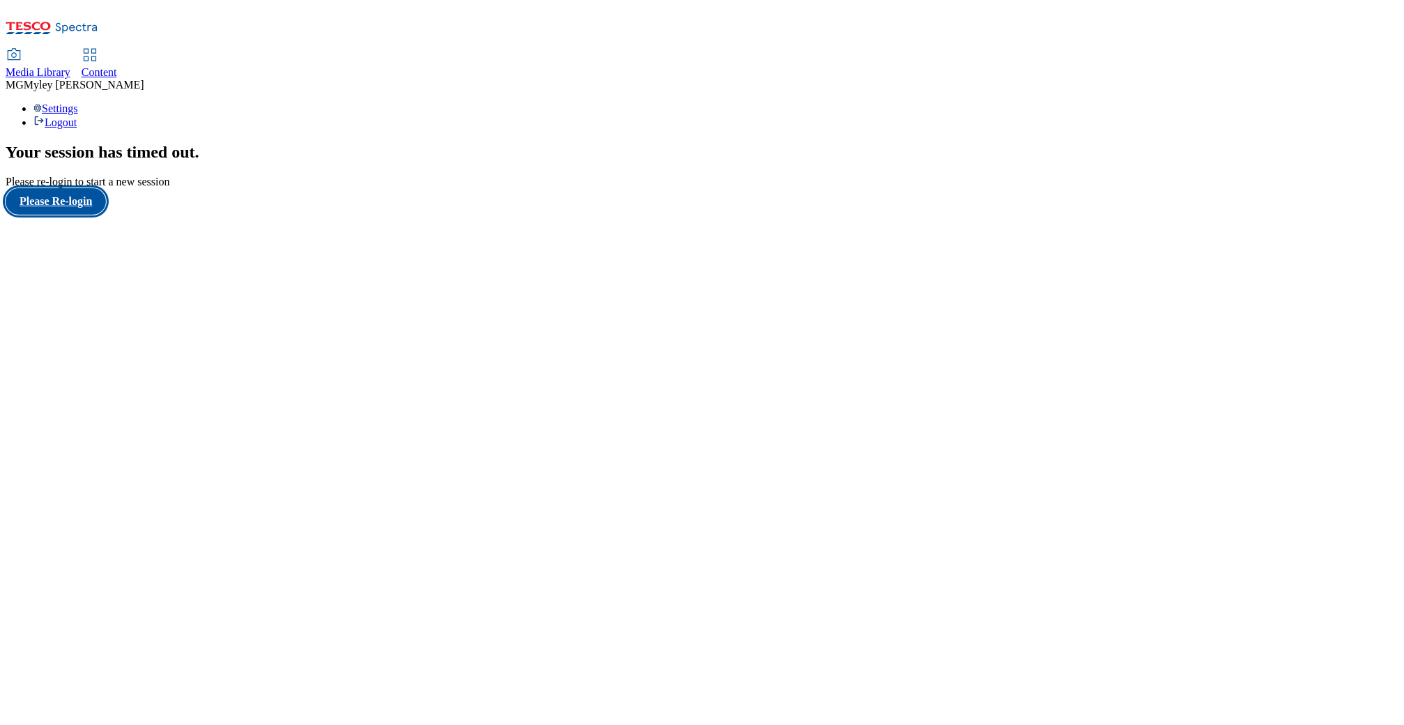
click at [83, 215] on button "Please Re-login" at bounding box center [56, 201] width 100 height 26
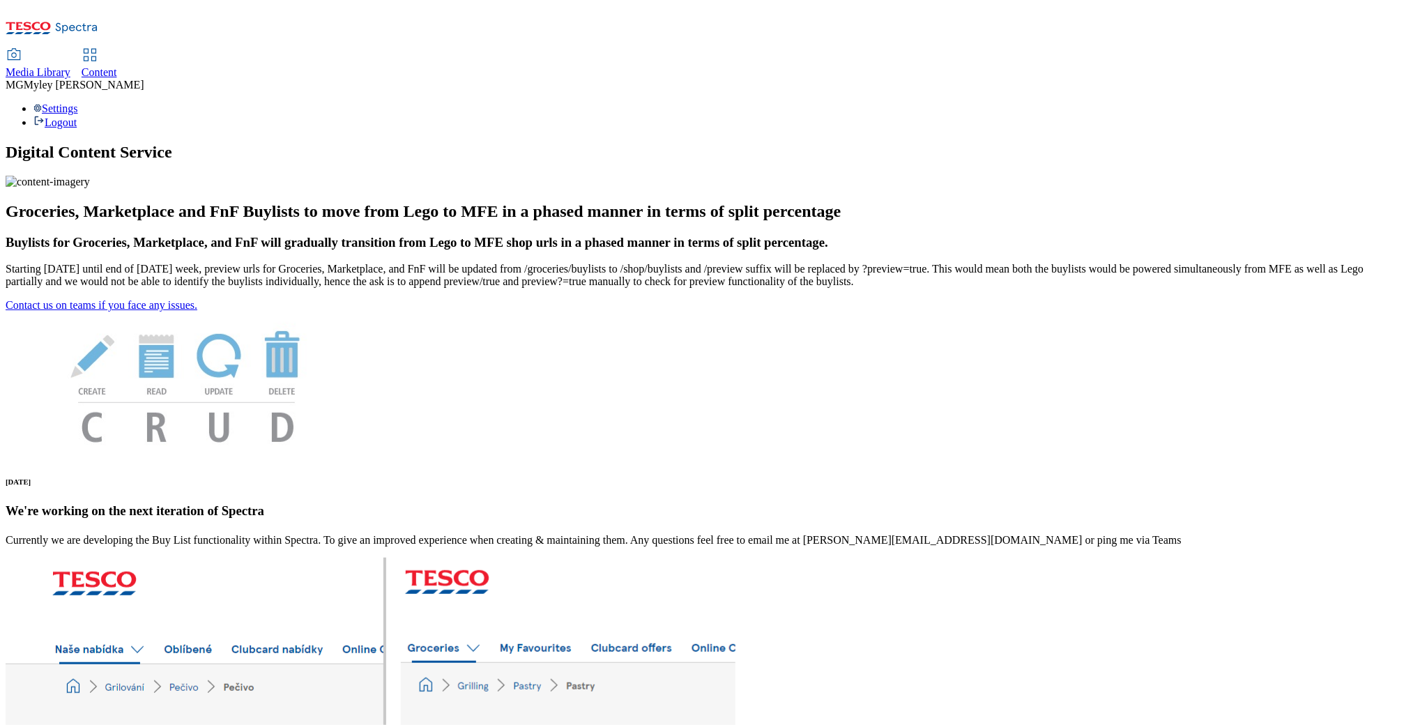
click at [70, 66] on span "Media Library" at bounding box center [38, 72] width 65 height 12
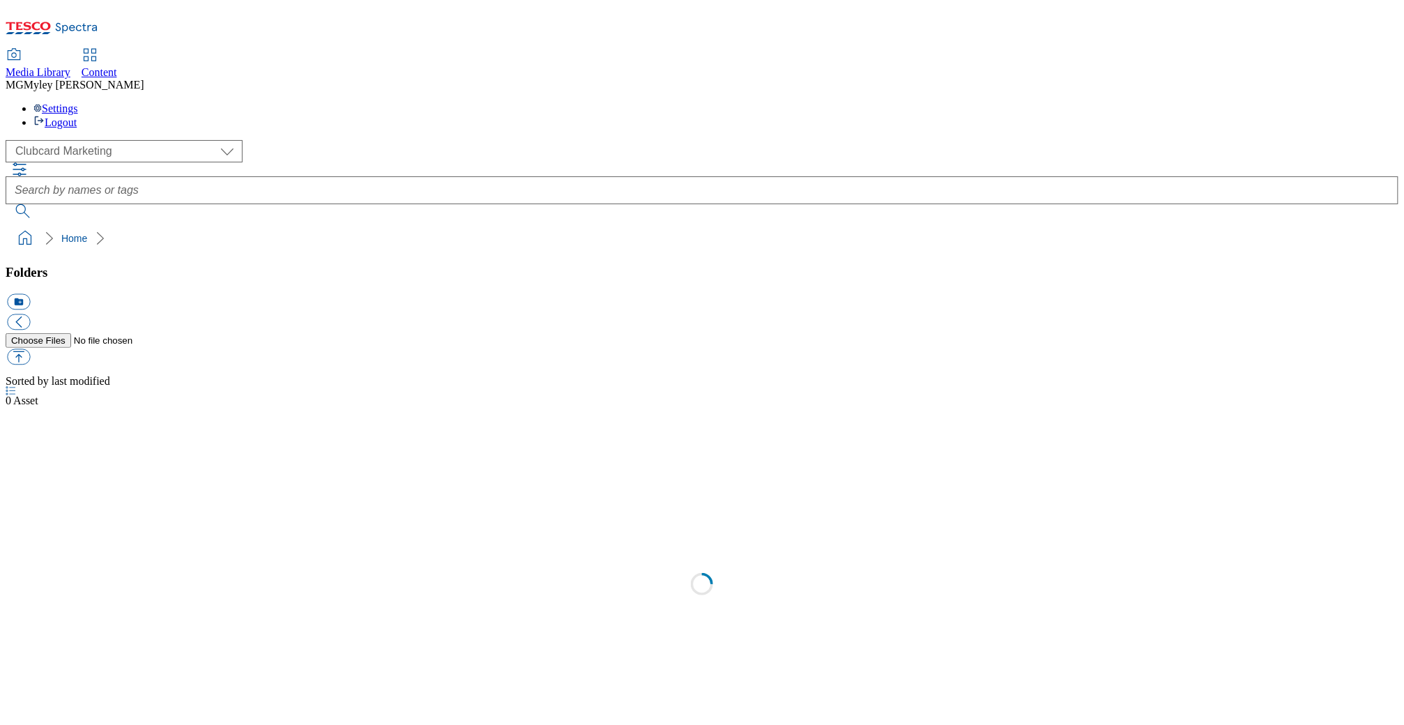
scroll to position [1, 0]
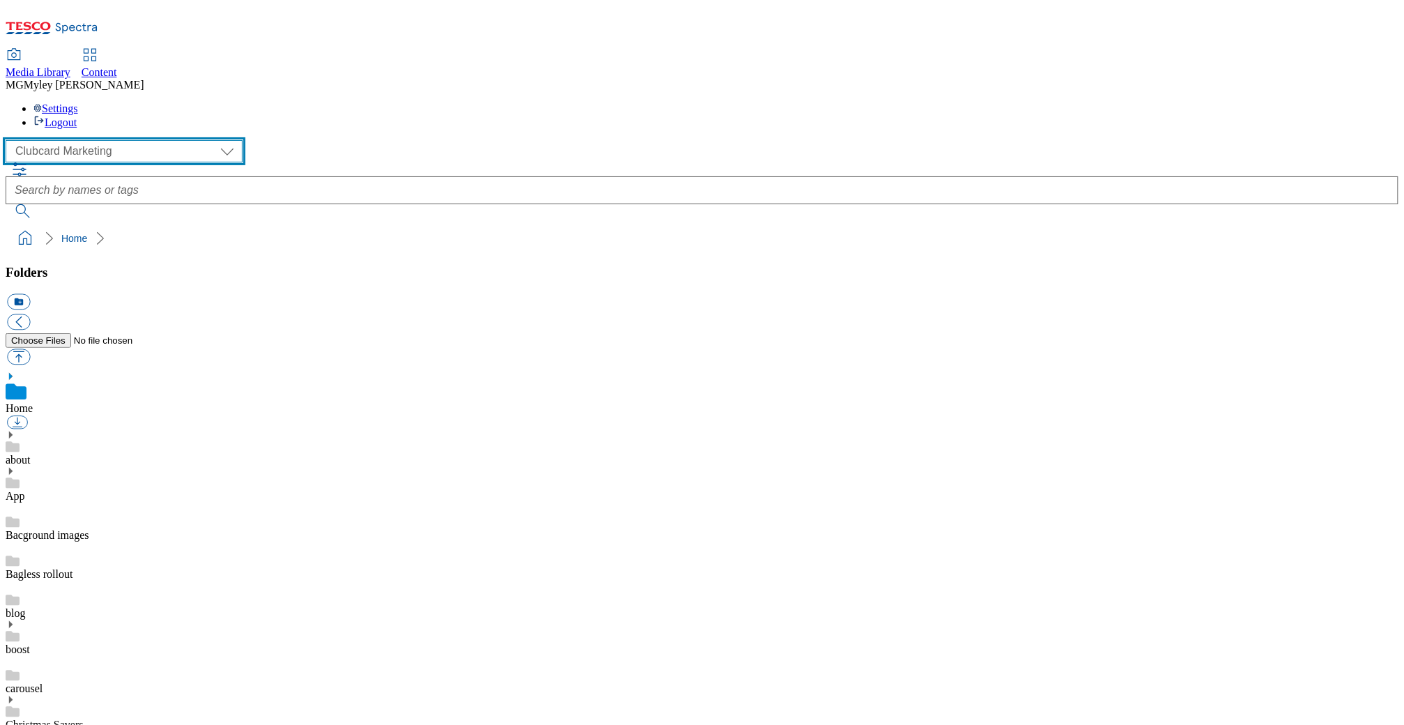
click at [120, 140] on select "Clubcard Marketing Dotcom UK GHS Marketing UK GHS ROI iGHS Marketing CE MCA CZ …" at bounding box center [124, 151] width 237 height 22
click at [124, 140] on select "Clubcard Marketing Dotcom UK GHS Marketing UK GHS ROI iGHS Marketing CE MCA CZ …" at bounding box center [124, 151] width 237 height 22
click at [102, 140] on select "Clubcard Marketing Dotcom UK GHS Marketing UK GHS ROI iGHS Marketing CE MCA CZ …" at bounding box center [124, 151] width 237 height 22
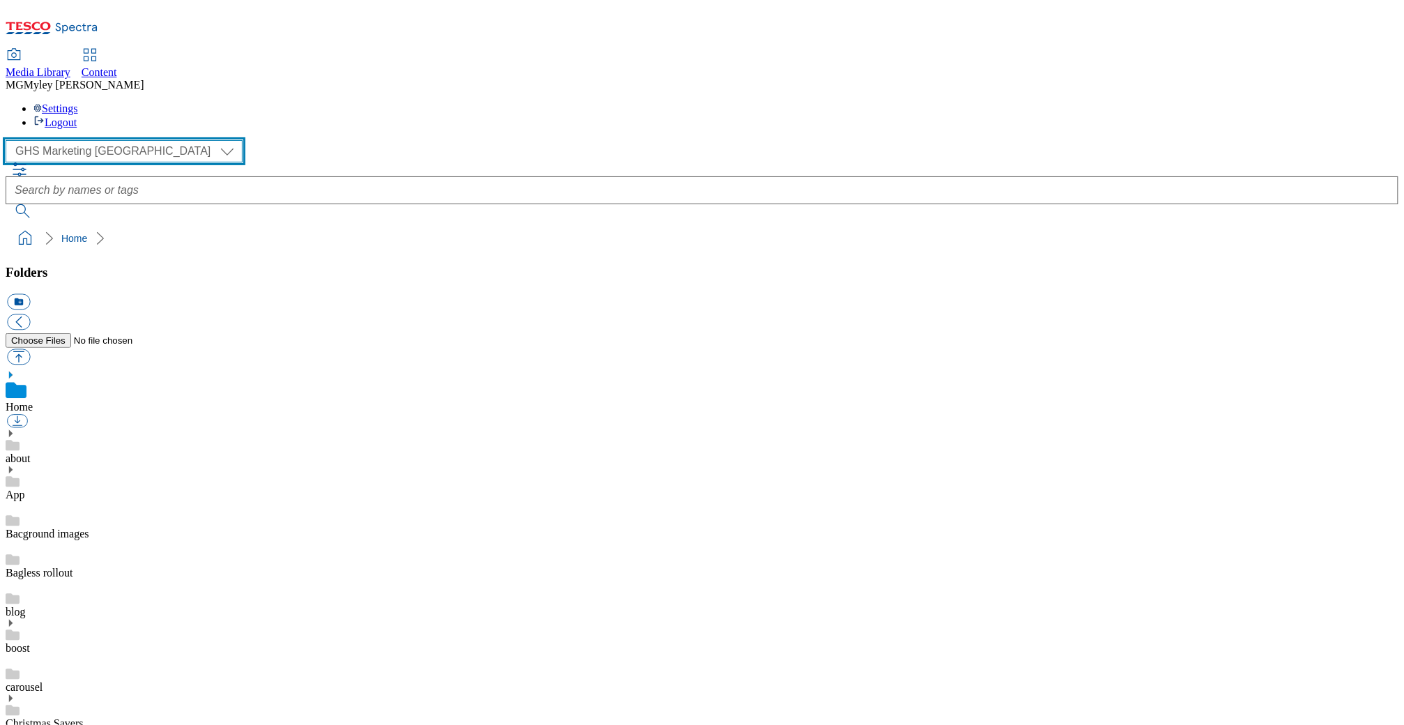
select select "flare-ghs-roi"
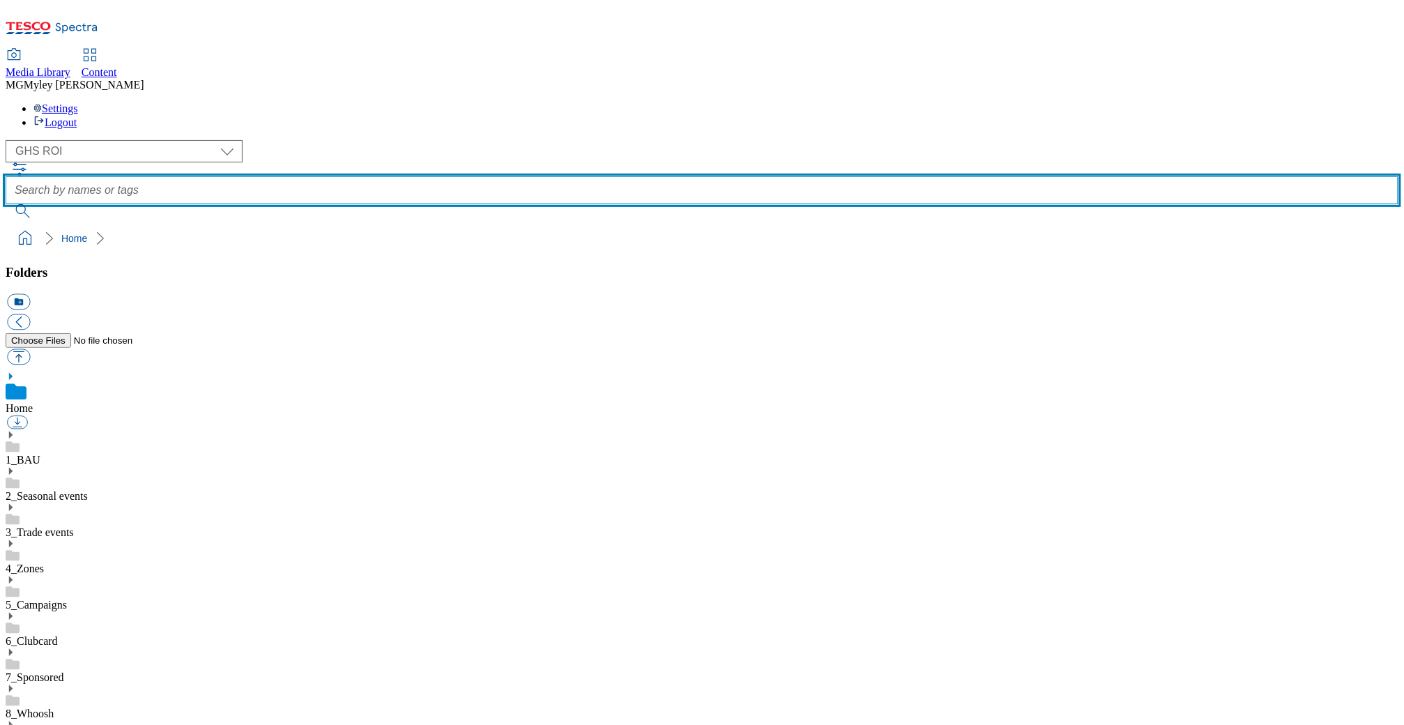
click at [613, 176] on input "text" at bounding box center [702, 190] width 1393 height 28
type input "[DATE]"
click at [6, 204] on button "submit" at bounding box center [24, 211] width 36 height 14
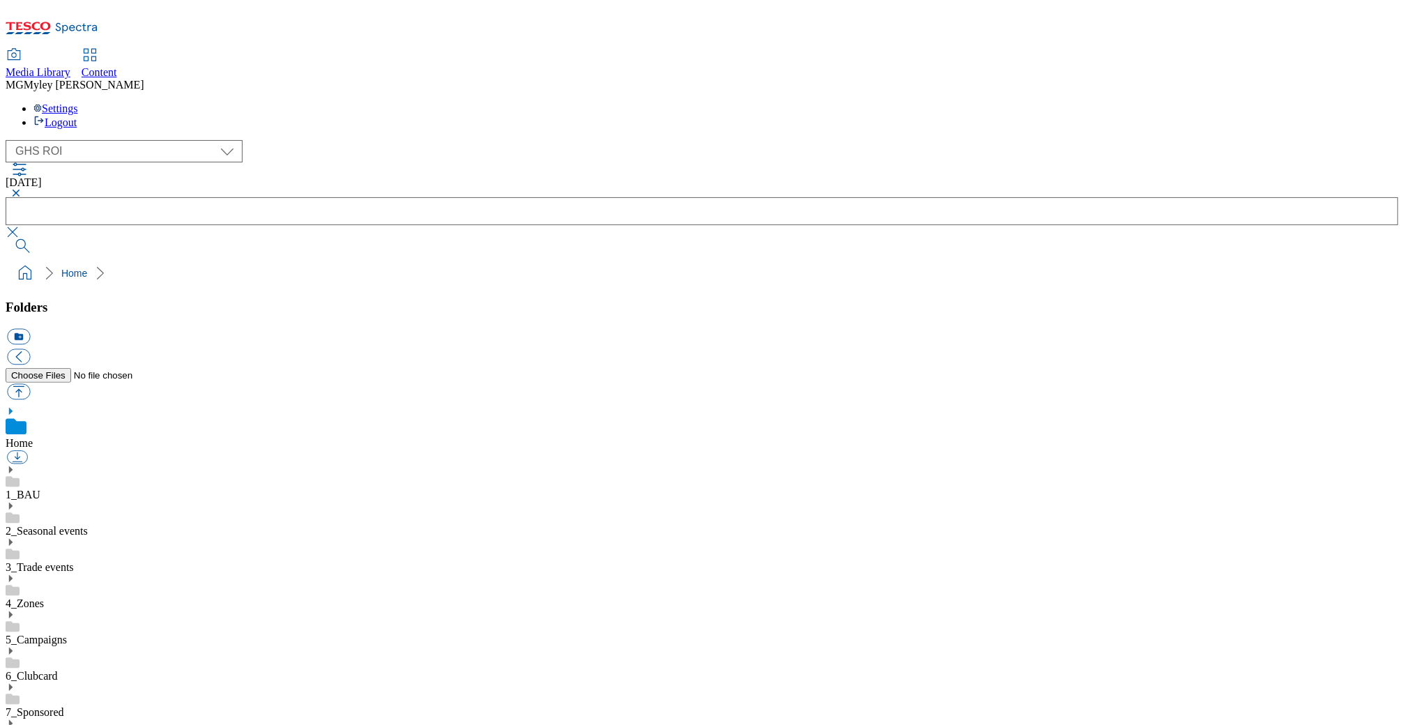
click at [22, 225] on button "button" at bounding box center [14, 232] width 17 height 14
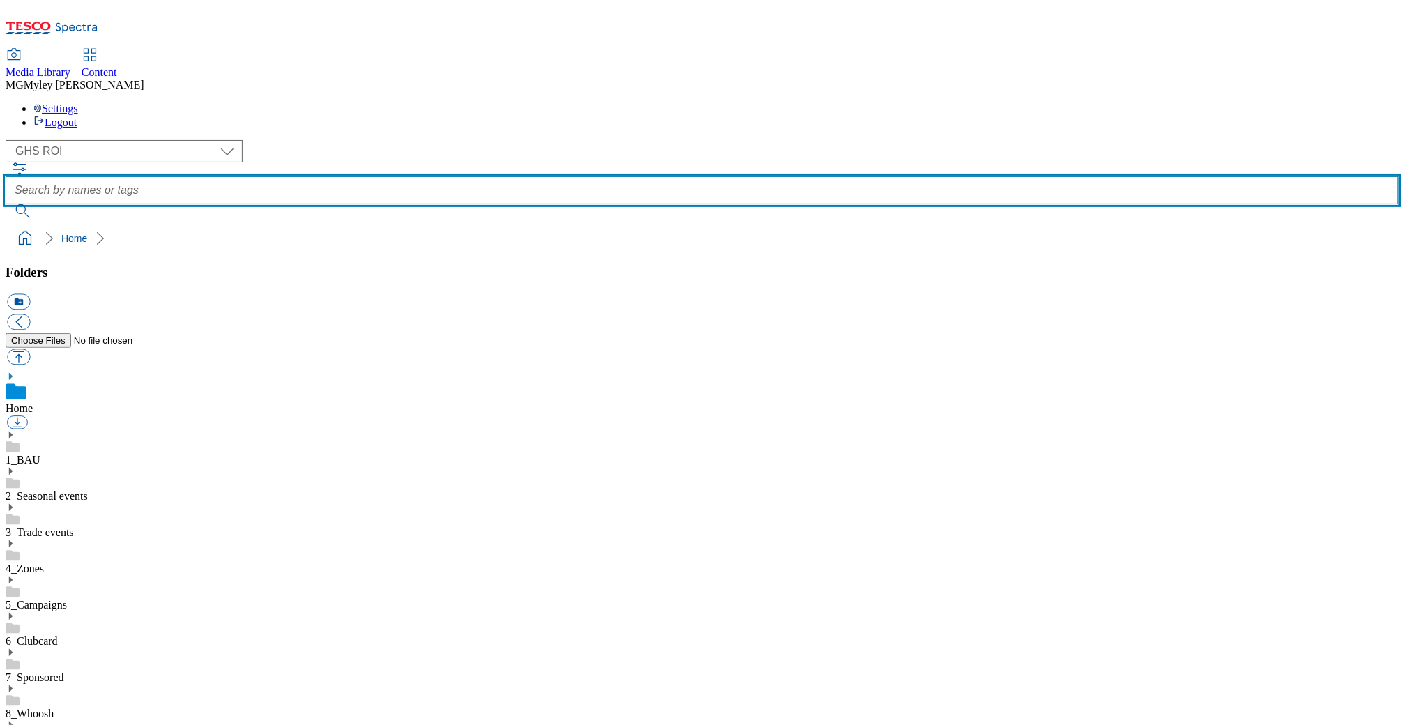
click at [942, 176] on input "text" at bounding box center [702, 190] width 1393 height 28
type input "top picks"
click at [6, 204] on button "submit" at bounding box center [24, 211] width 36 height 14
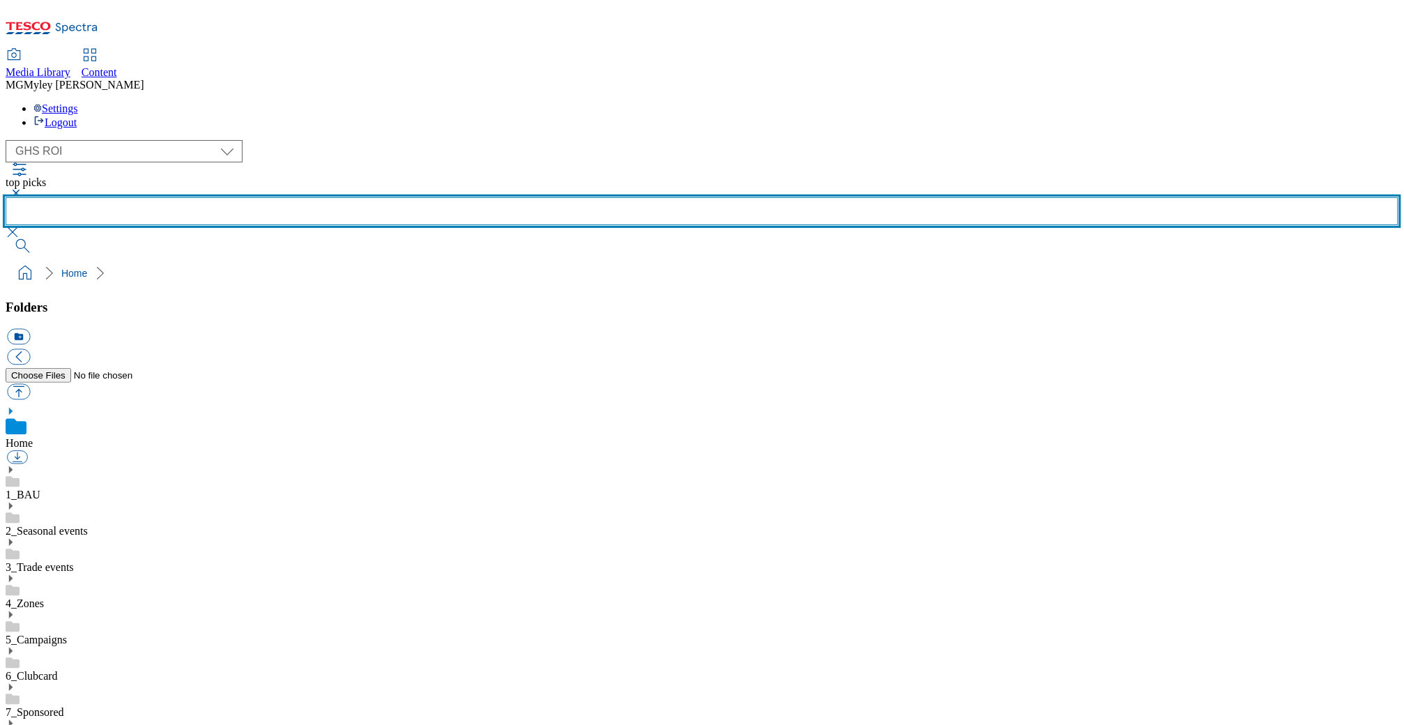
scroll to position [519, 0]
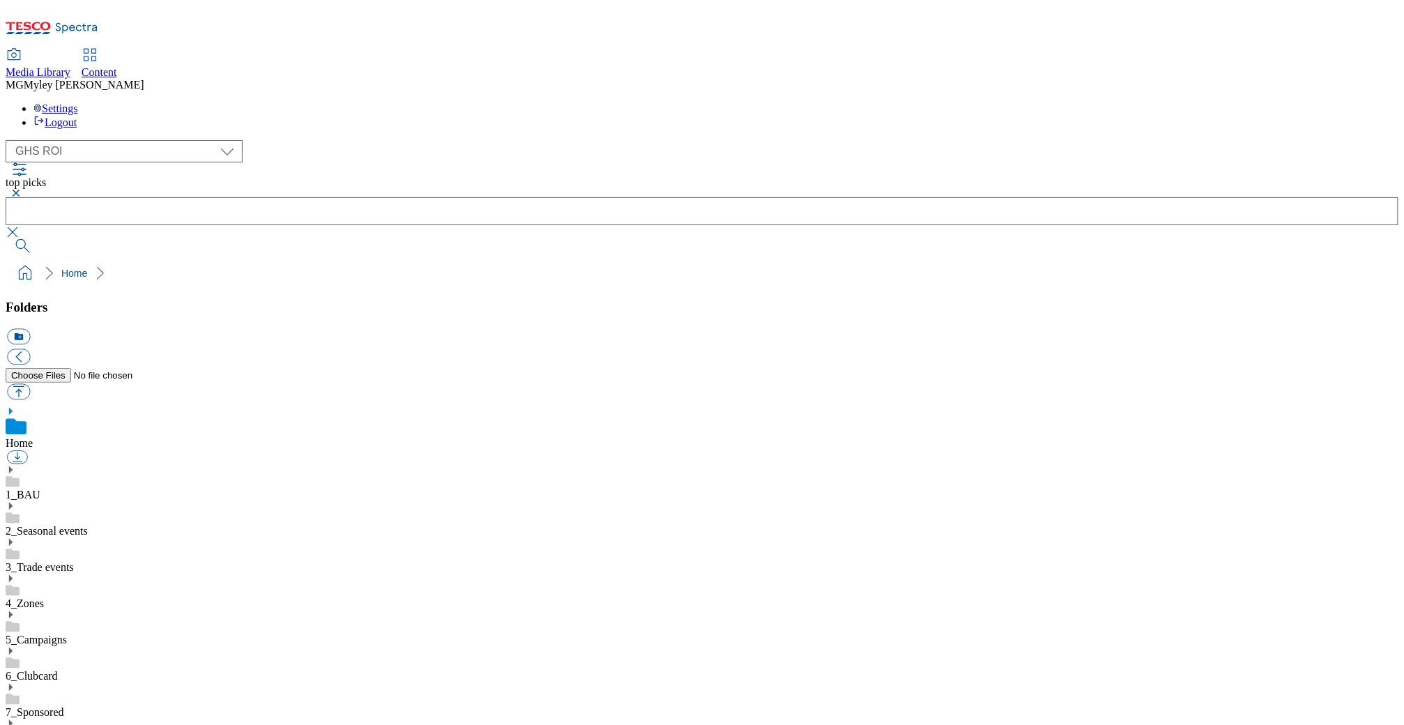
click at [610, 162] on div "top picks" at bounding box center [702, 207] width 1393 height 91
click at [22, 189] on button "button" at bounding box center [14, 193] width 17 height 8
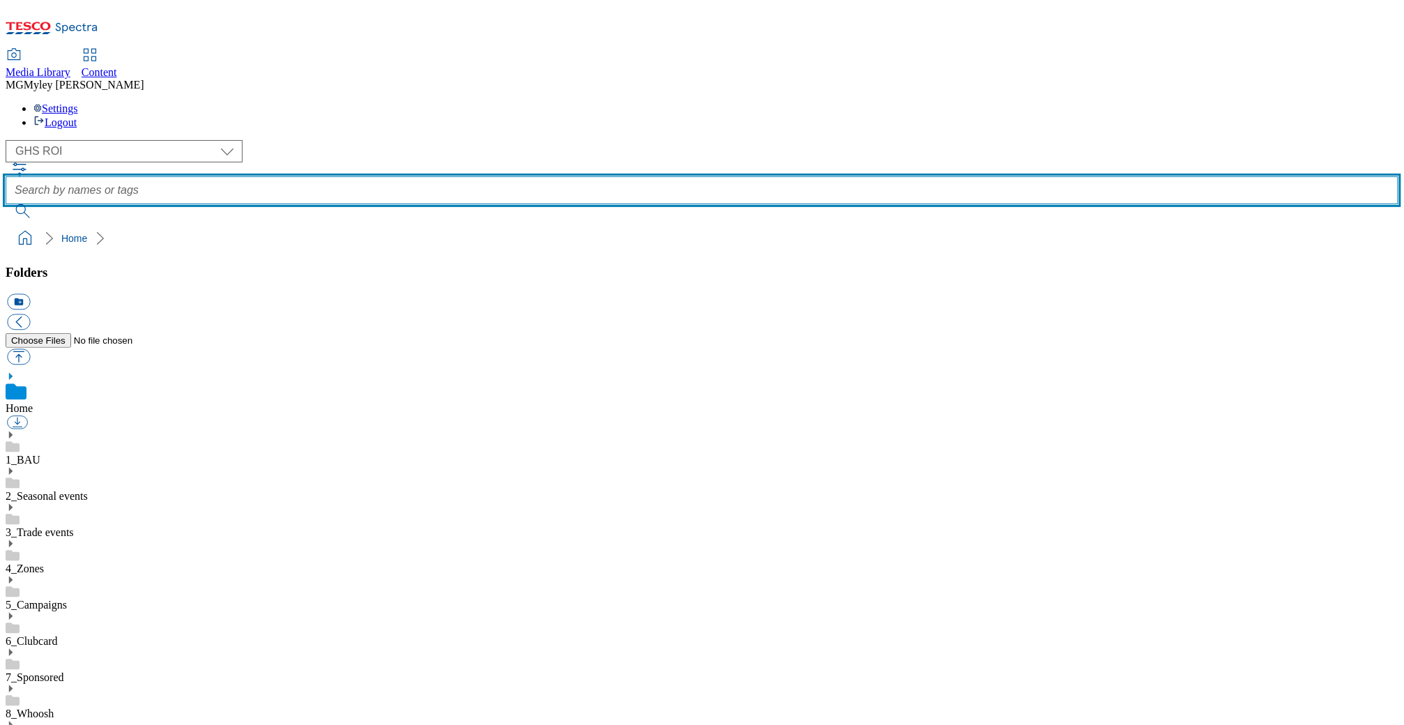
click at [574, 176] on input "text" at bounding box center [702, 190] width 1393 height 28
type input "[DATE]"
click at [6, 204] on button "submit" at bounding box center [24, 211] width 36 height 14
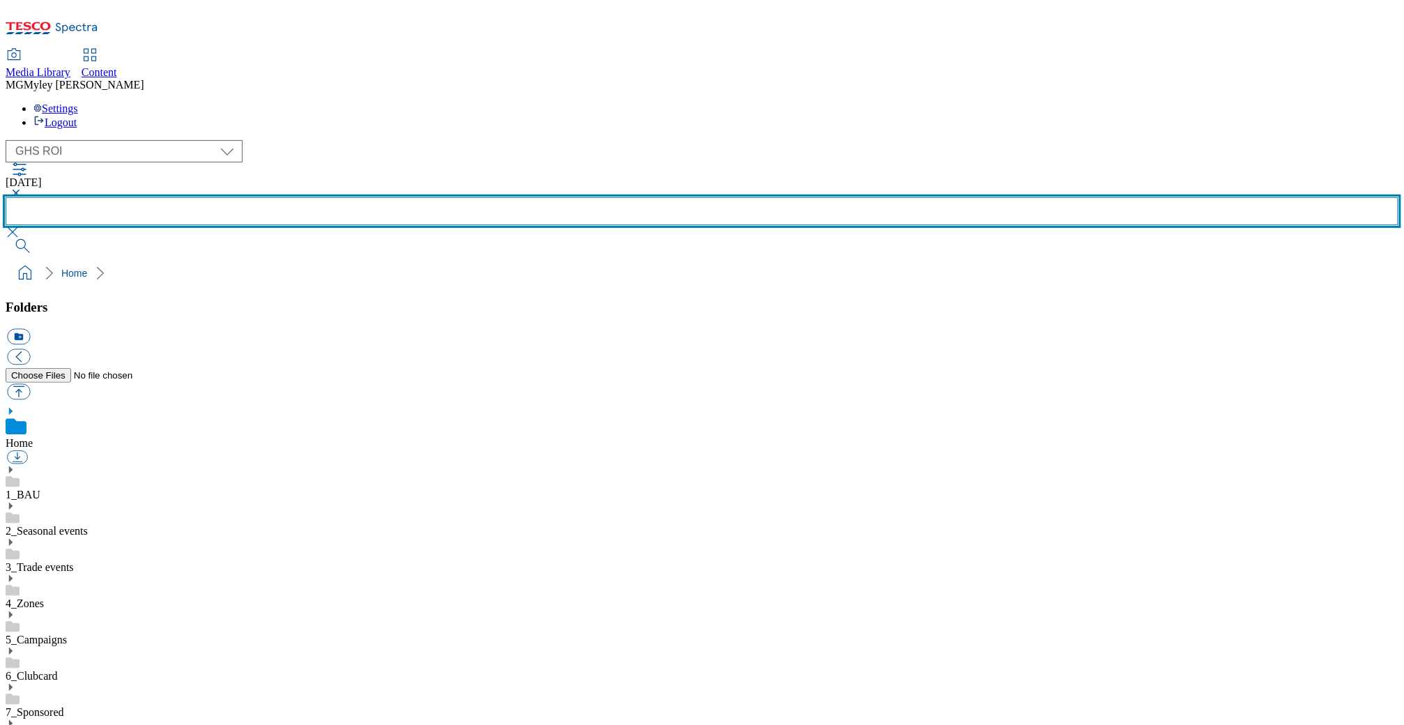
scroll to position [706, 0]
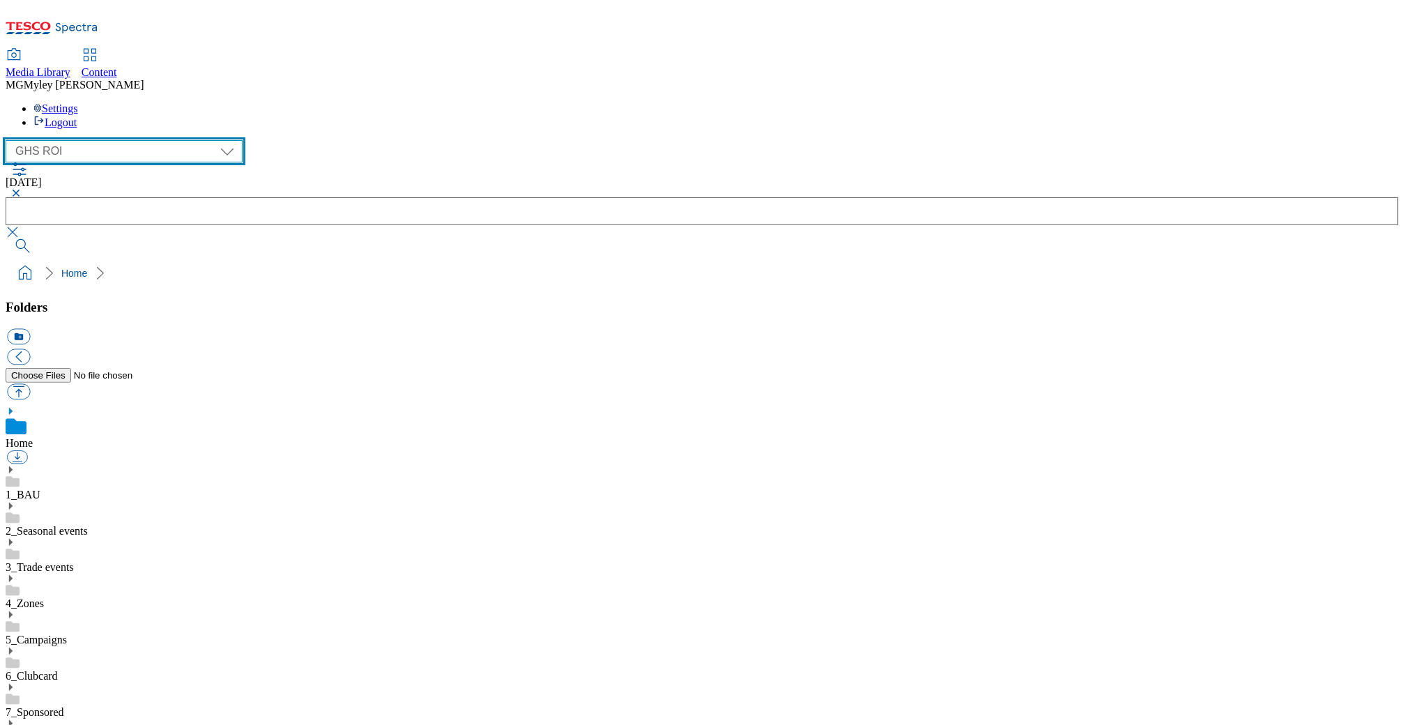
click at [86, 140] on select "Clubcard Marketing Dotcom UK GHS Marketing UK GHS ROI iGHS Marketing CE MCA CZ …" at bounding box center [124, 151] width 237 height 22
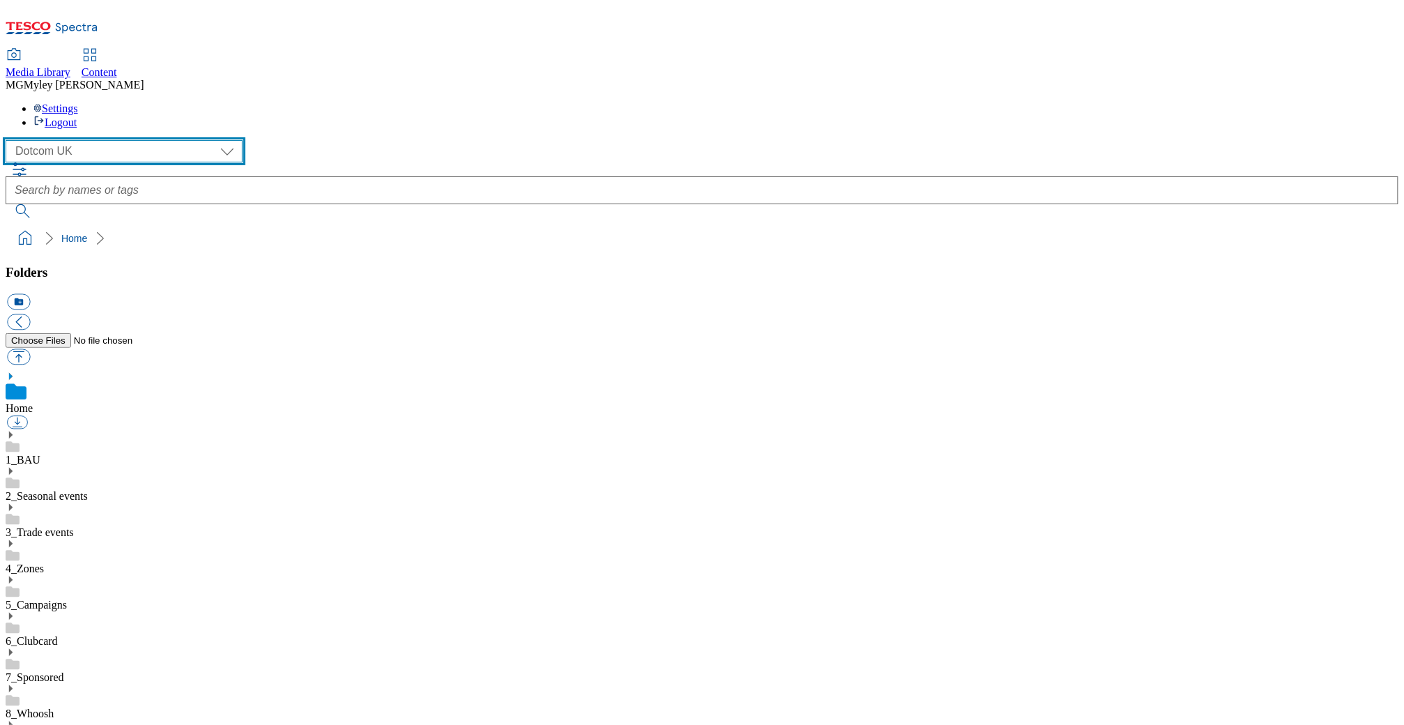
click at [81, 140] on select "Clubcard Marketing Dotcom UK GHS Marketing UK GHS ROI iGHS Marketing CE MCA CZ …" at bounding box center [124, 151] width 237 height 22
select select "flare-ghs-mktg"
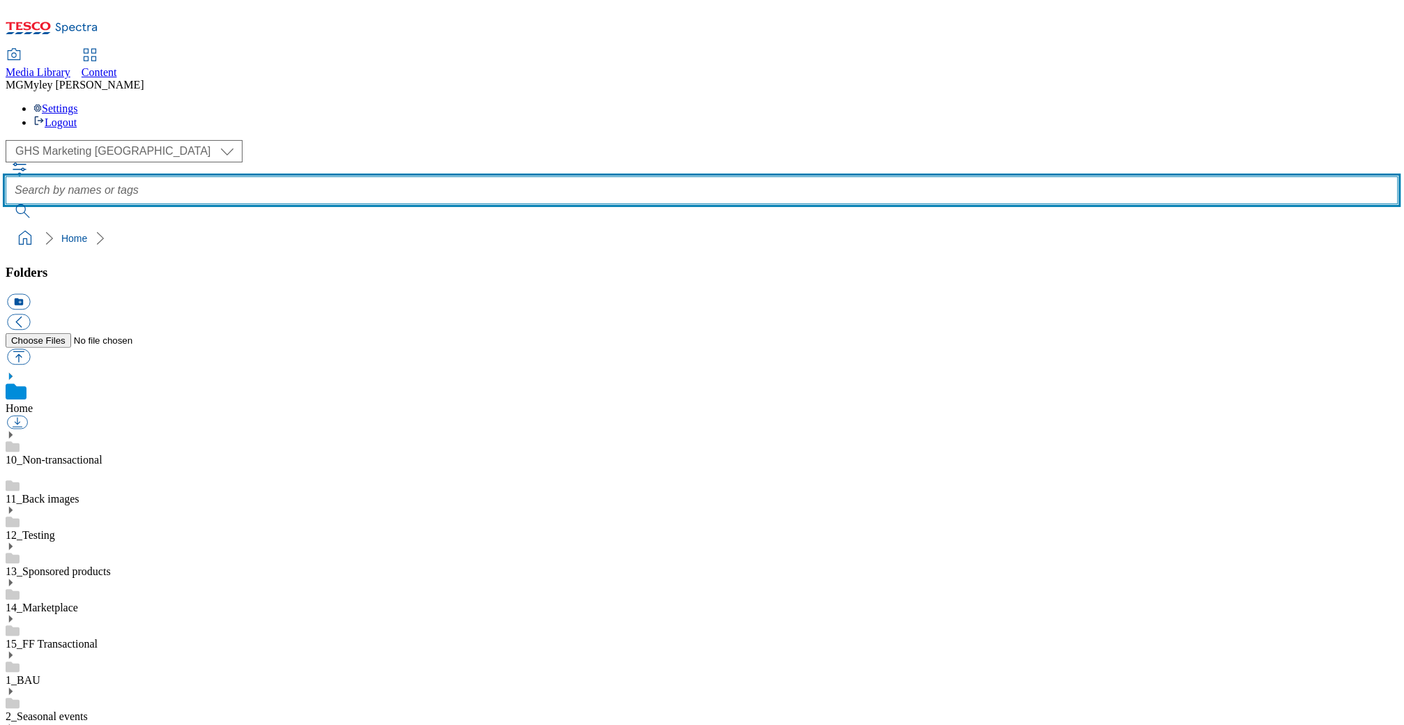
click at [533, 176] on input "text" at bounding box center [702, 190] width 1393 height 28
type input "[DATE]"
click at [6, 204] on button "submit" at bounding box center [24, 211] width 36 height 14
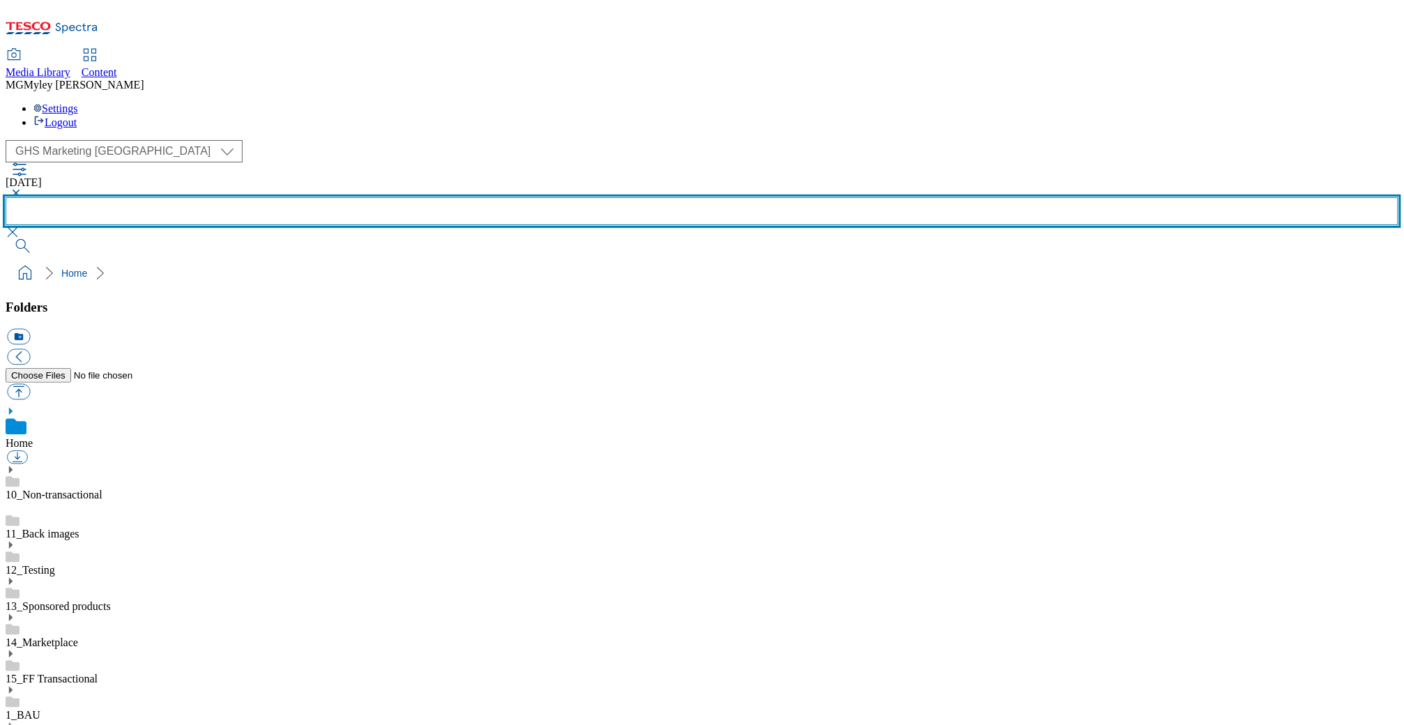
scroll to position [706, 0]
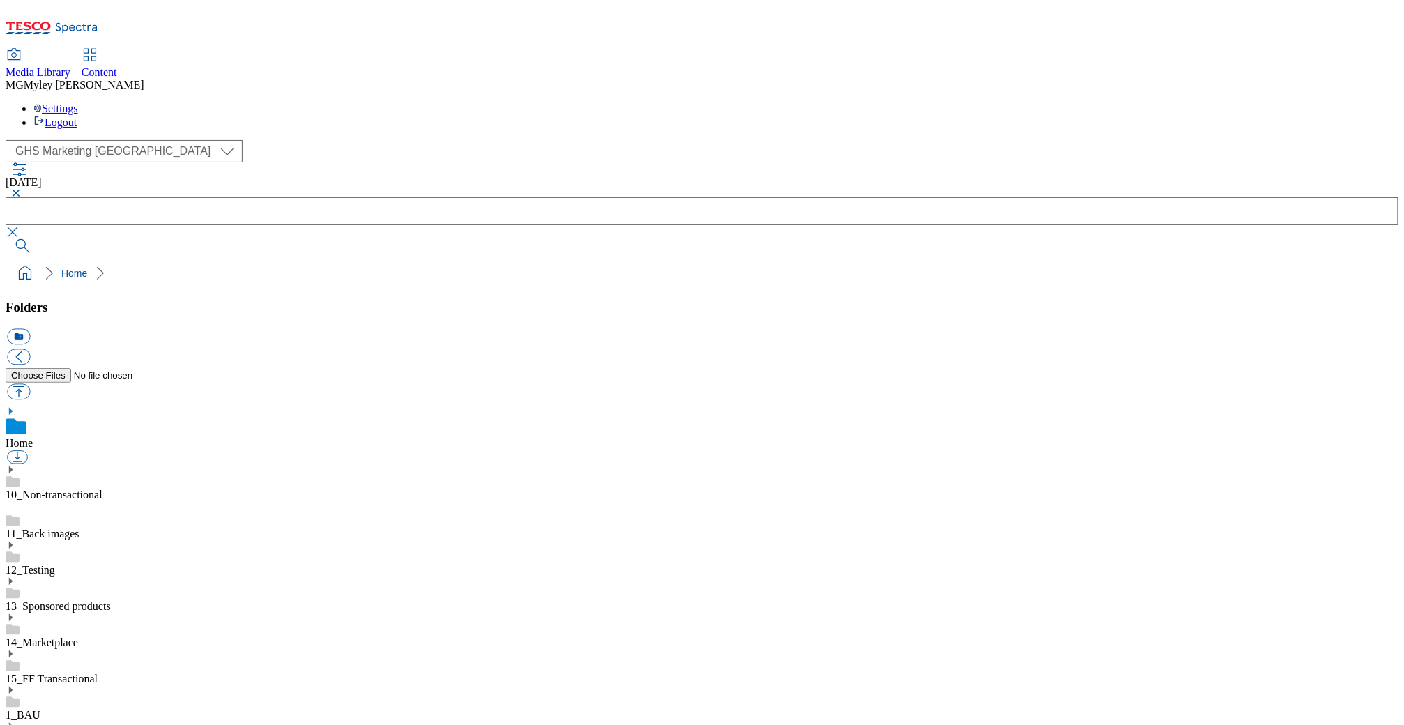
click at [22, 225] on button "button" at bounding box center [14, 232] width 17 height 14
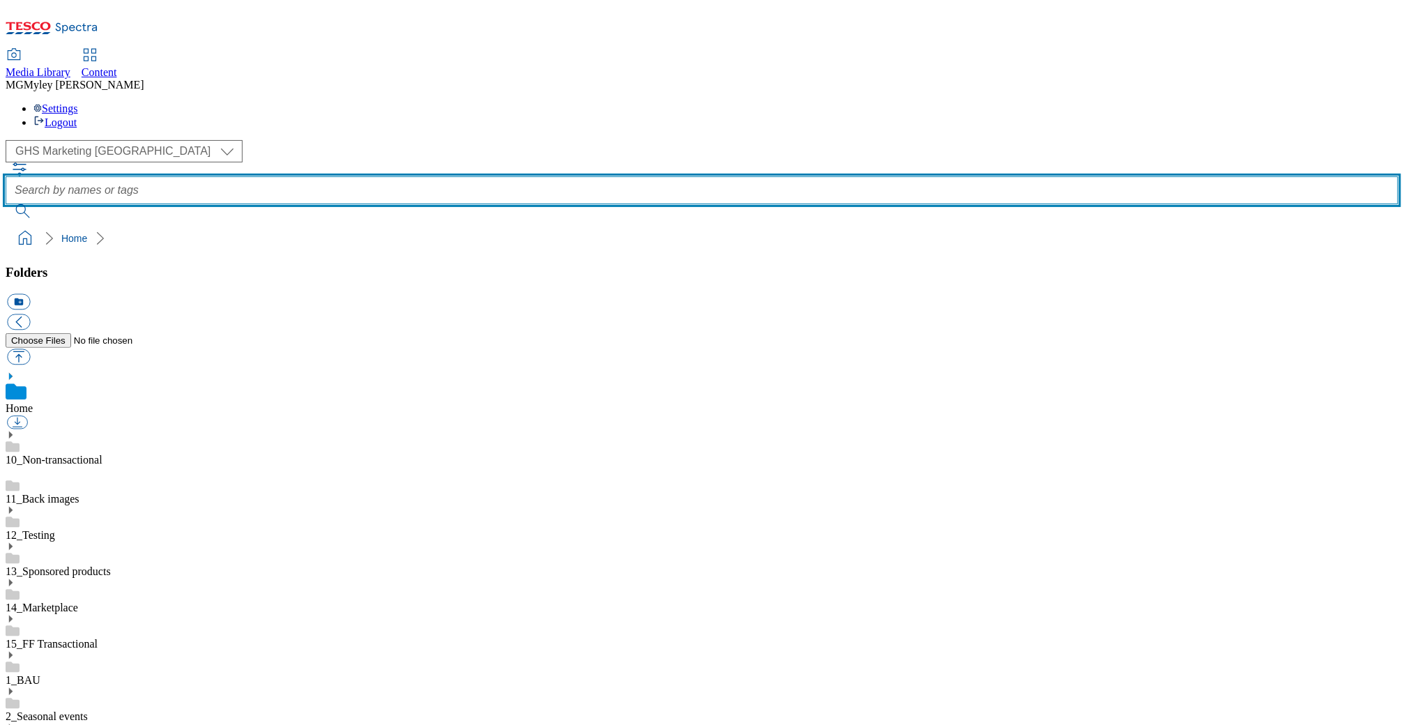
click at [928, 176] on input "text" at bounding box center [702, 190] width 1393 height 28
type input "top picks"
click at [6, 204] on button "submit" at bounding box center [24, 211] width 36 height 14
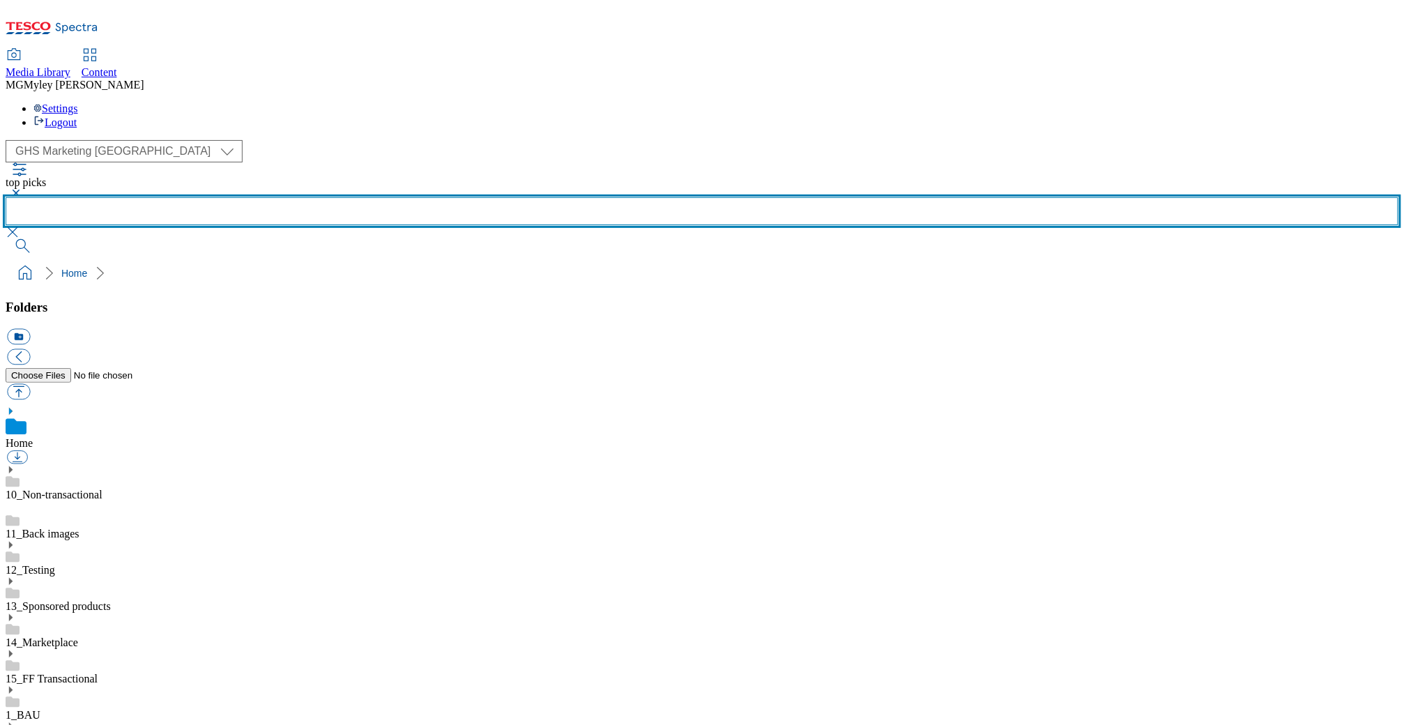
scroll to position [551, 0]
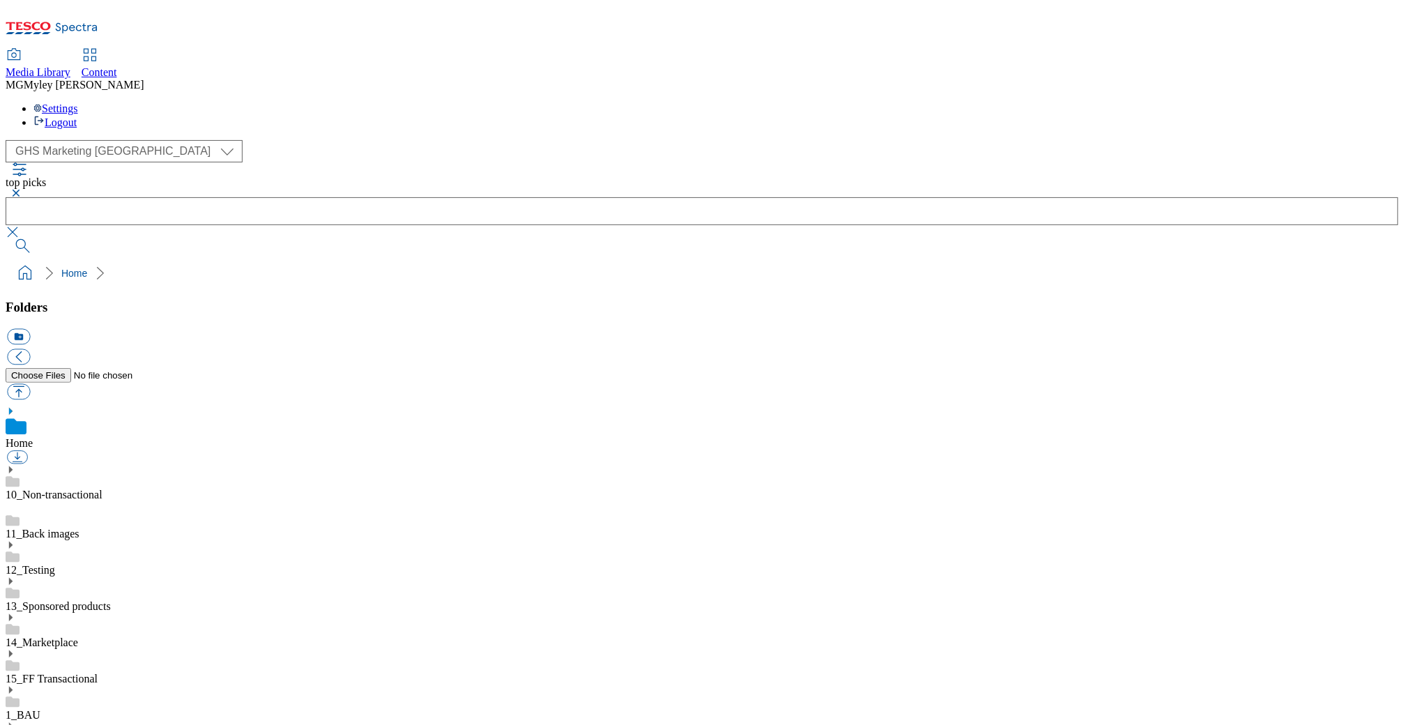
click at [112, 140] on select "Clubcard Marketing Dotcom UK GHS Marketing UK GHS ROI iGHS Marketing CE MCA CZ …" at bounding box center [124, 151] width 237 height 22
select select "flare-ghs-roi"
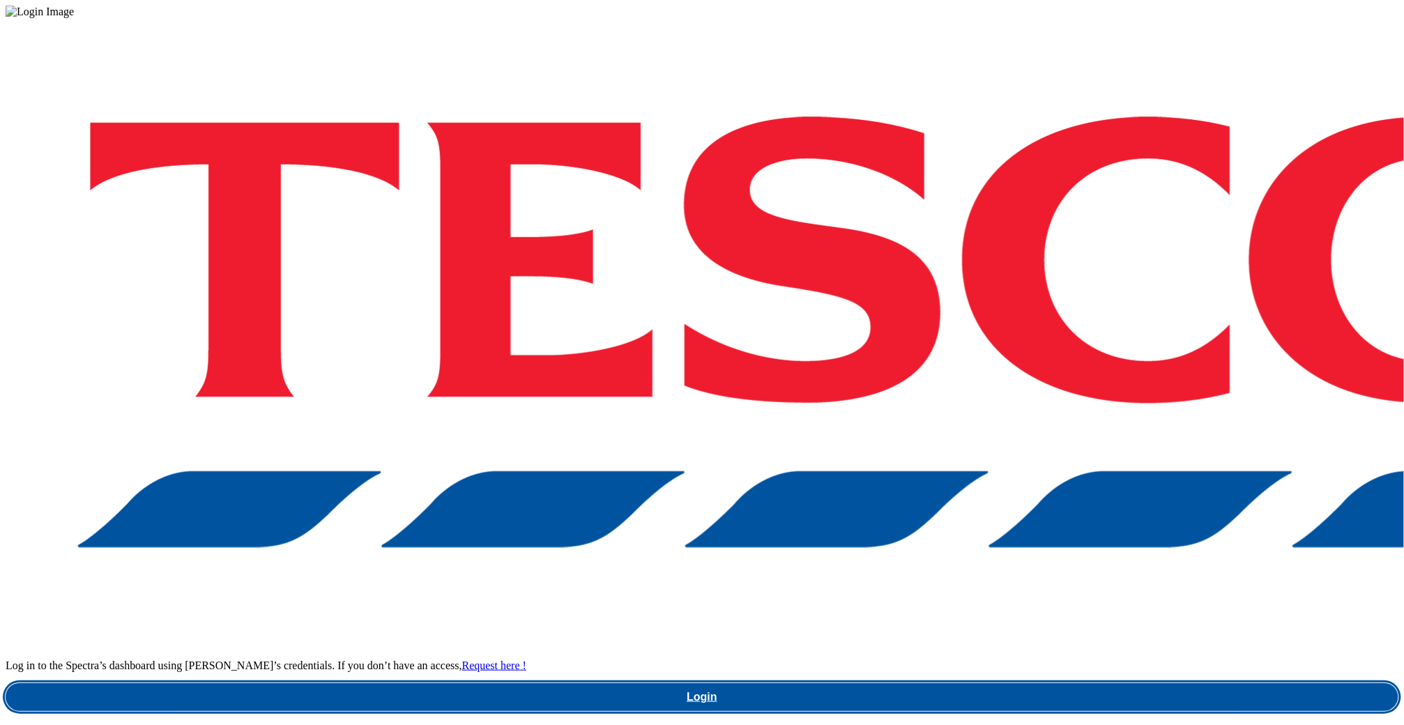
click at [1055, 683] on link "Login" at bounding box center [702, 697] width 1393 height 28
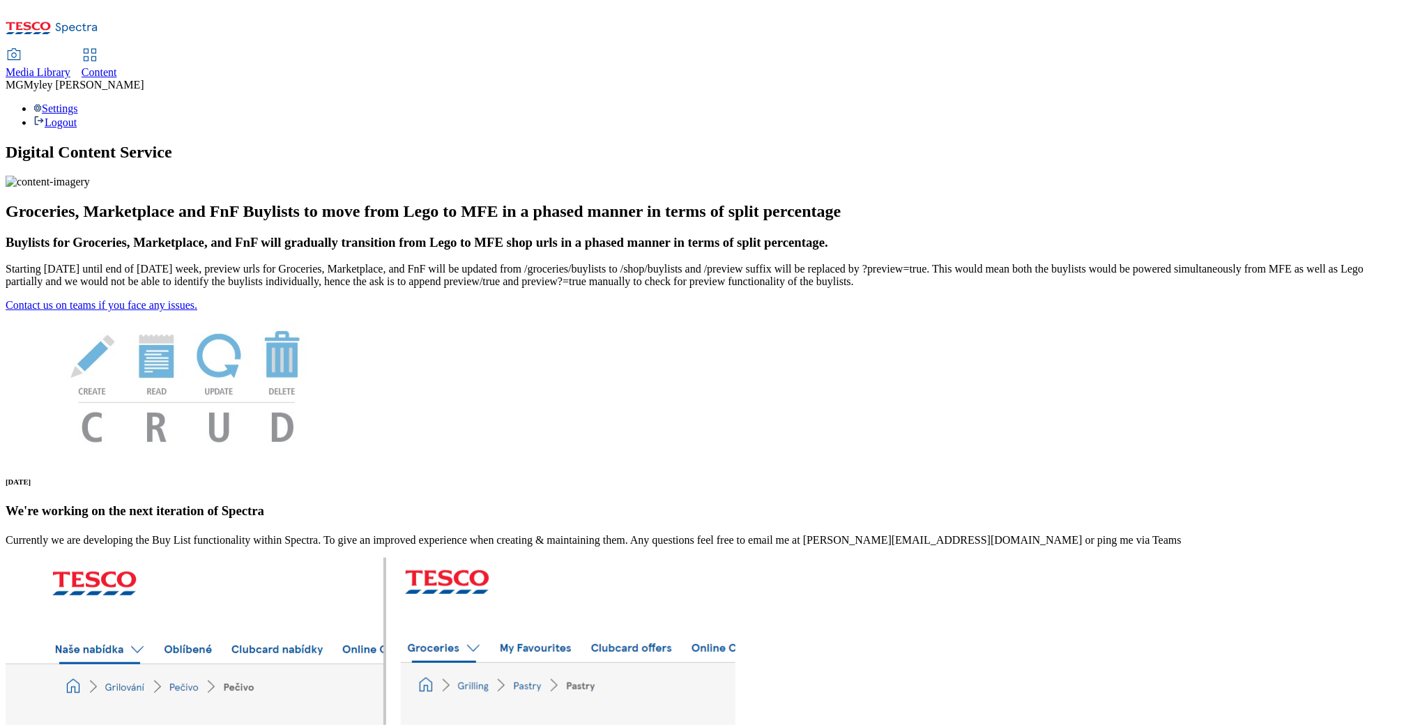
click at [117, 66] on span "Content" at bounding box center [100, 72] width 36 height 12
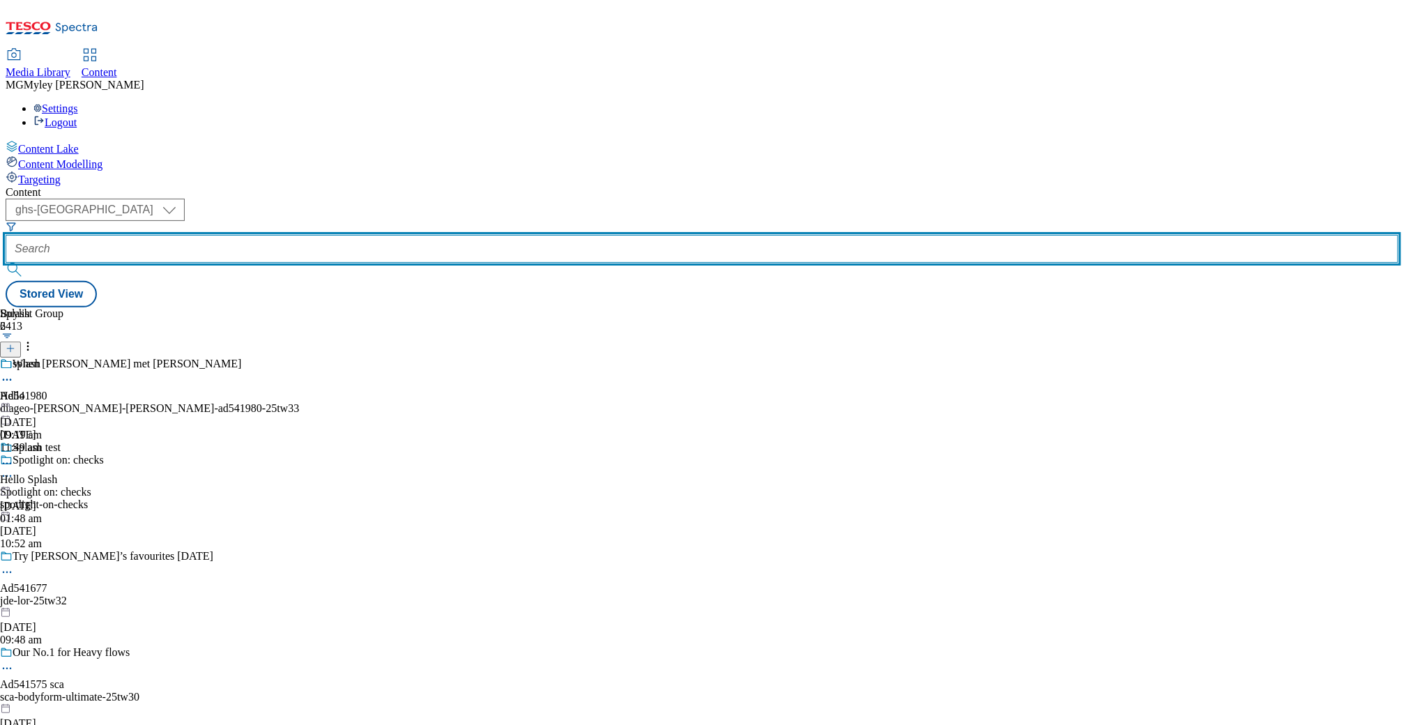
click at [358, 235] on input "text" at bounding box center [702, 249] width 1393 height 28
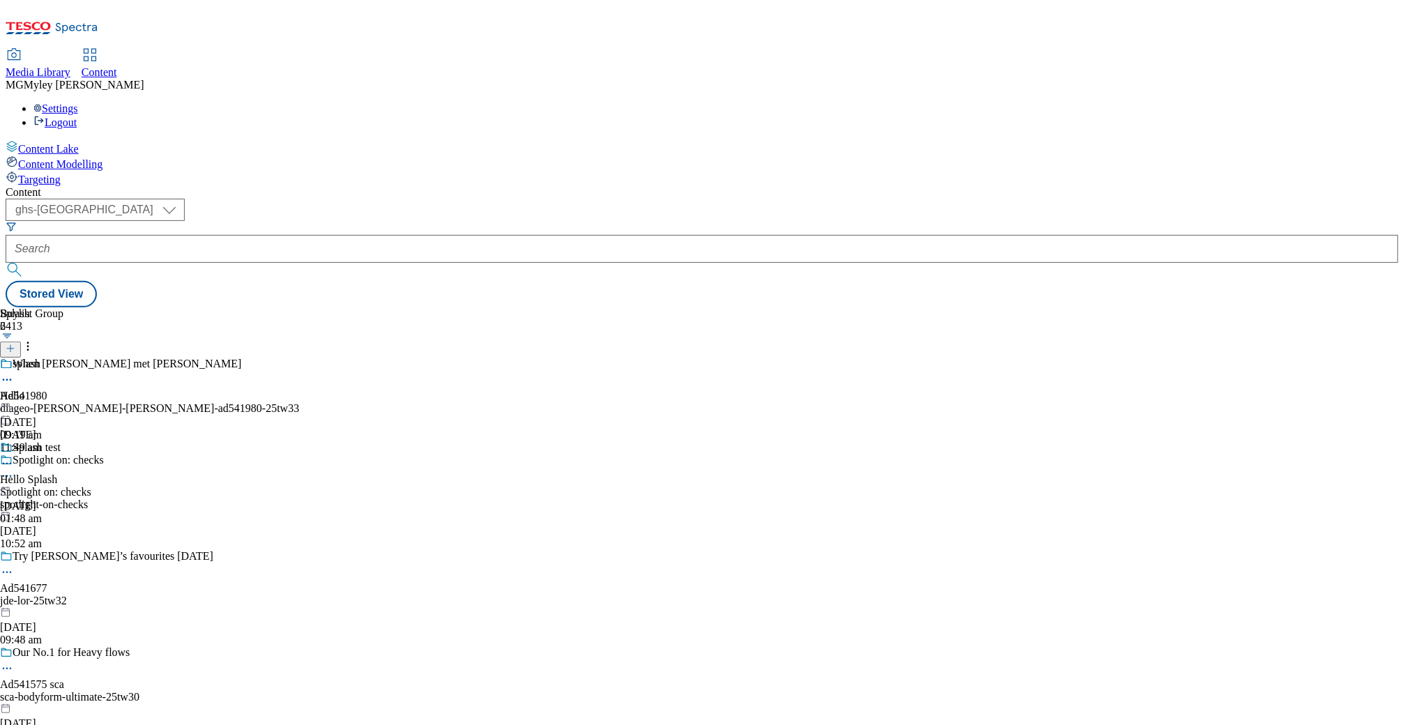
click at [585, 186] on div "Content ( optional ) ghs-roi ghs-uk ghs-uk Stored View Buylist Group 6413 When …" at bounding box center [702, 246] width 1393 height 121
click at [767, 199] on div "( optional ) ghs-roi ghs-uk ghs-uk Stored View" at bounding box center [702, 253] width 1393 height 109
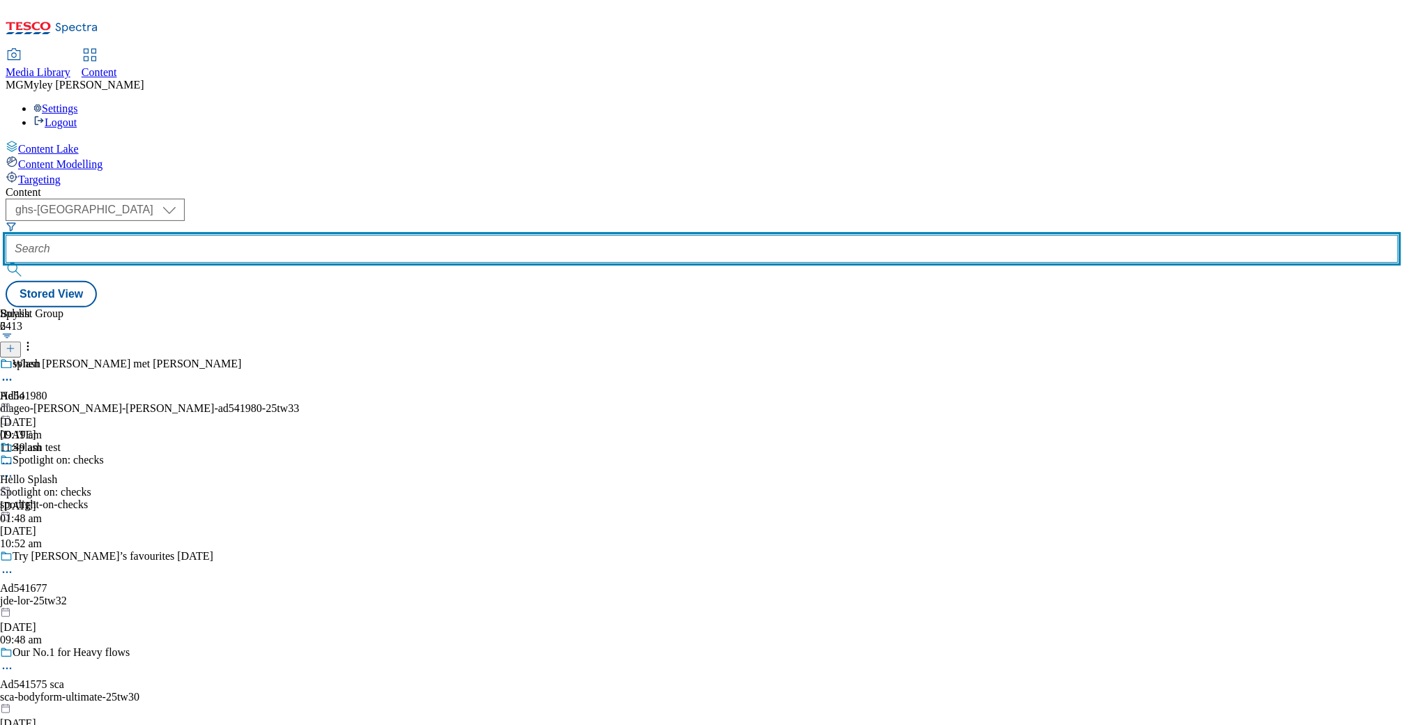
click at [333, 235] on input "text" at bounding box center [702, 249] width 1393 height 28
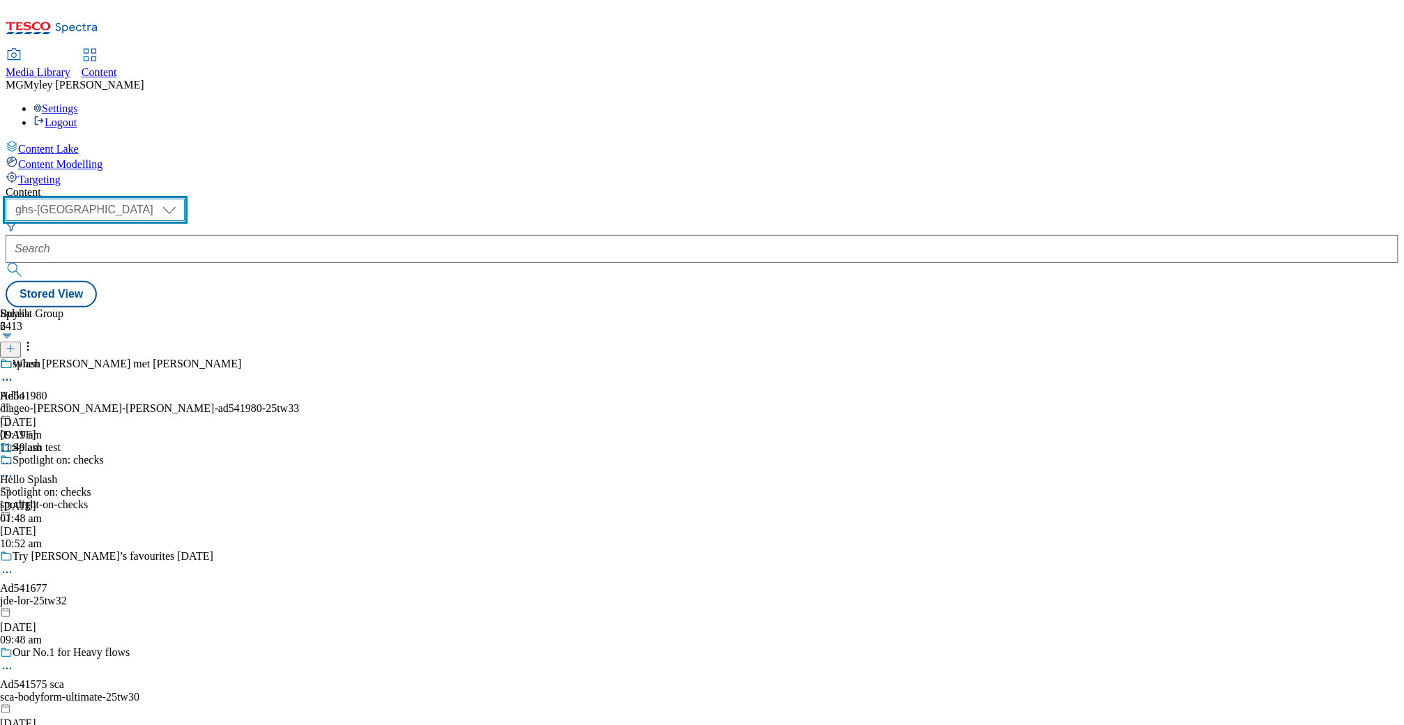
click at [185, 199] on select "ghs-roi ghs-uk" at bounding box center [95, 210] width 179 height 22
select select "ghs-roi"
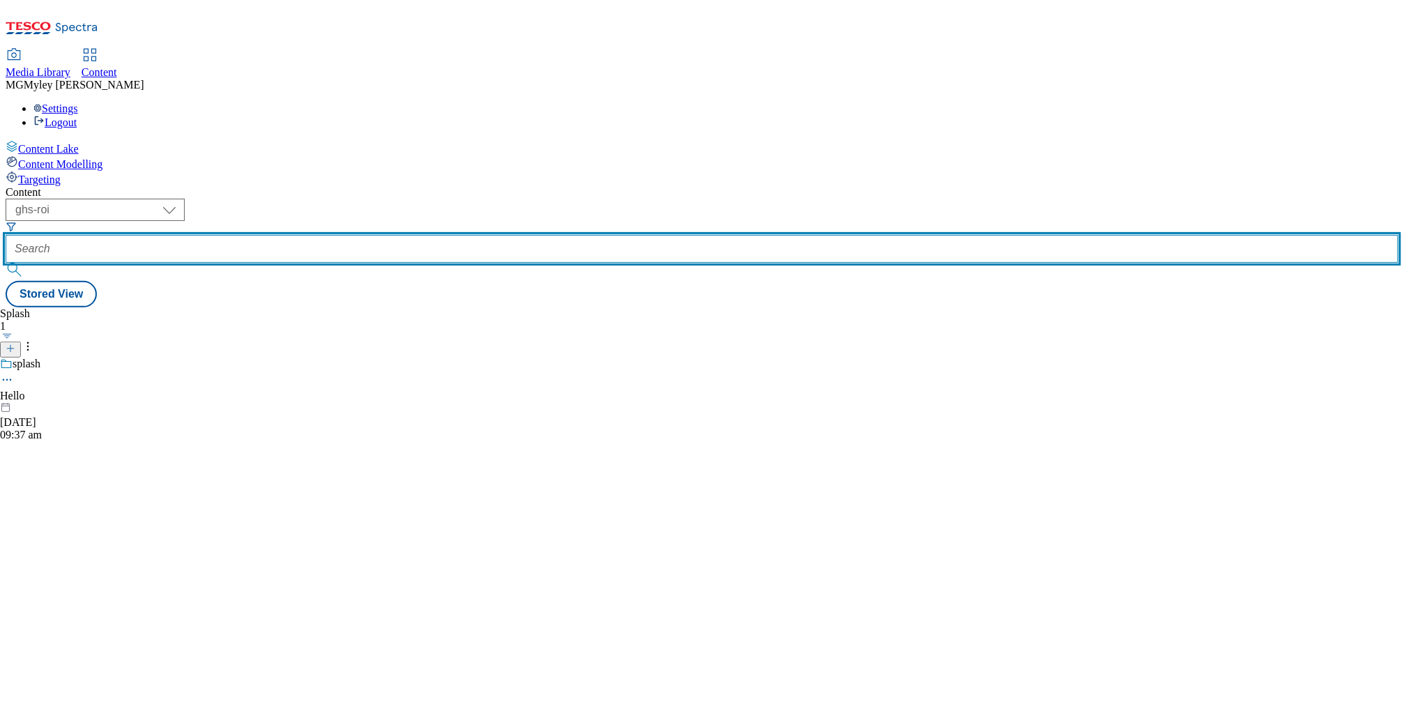
click at [365, 235] on input "text" at bounding box center [702, 249] width 1393 height 28
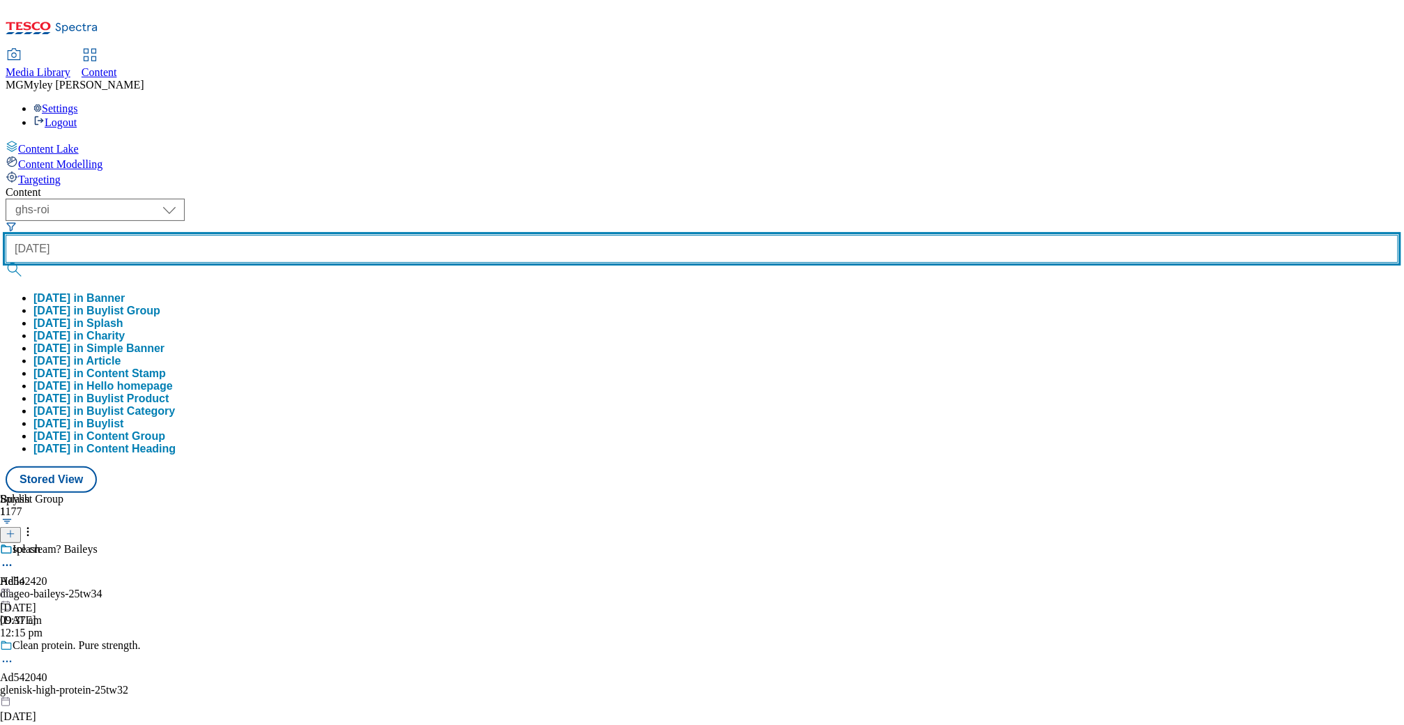
type input "halloween"
click at [6, 263] on button "submit" at bounding box center [16, 270] width 20 height 14
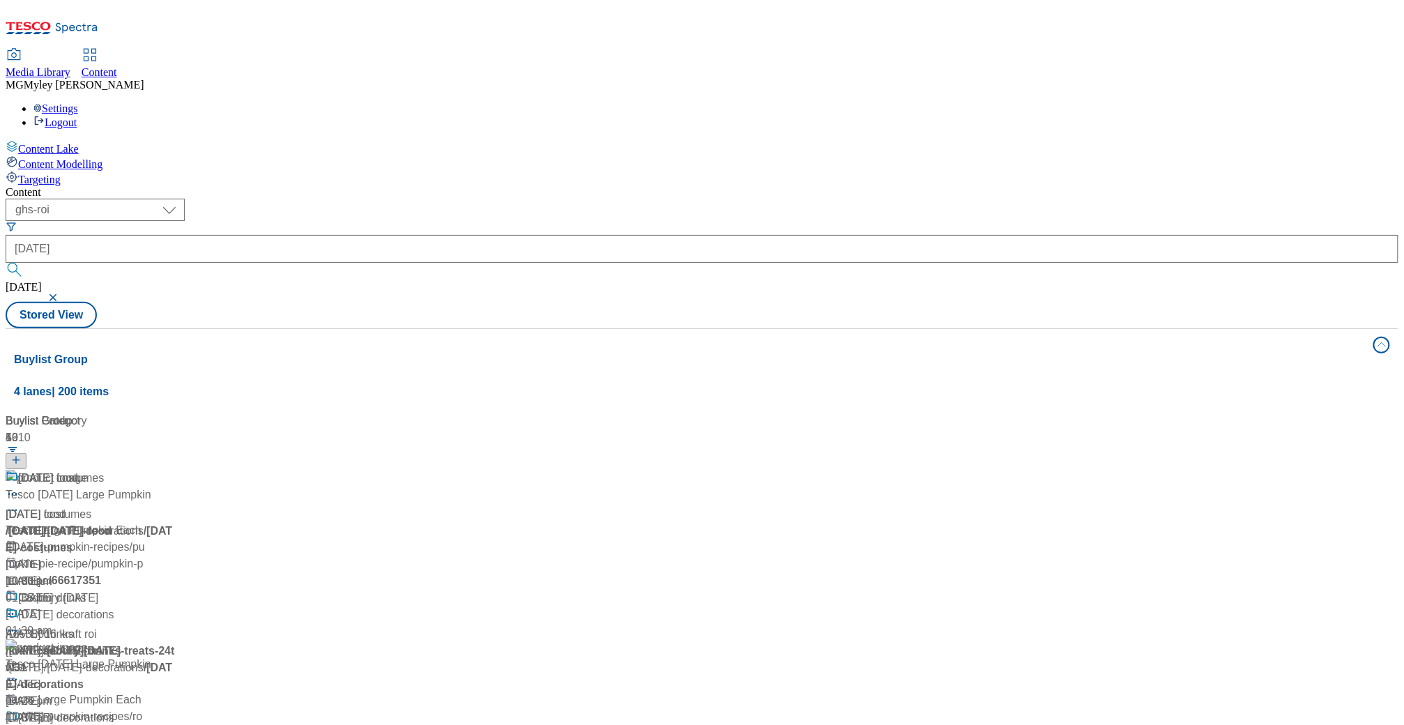
click at [507, 186] on div "Content" at bounding box center [702, 192] width 1393 height 13
click at [180, 523] on div "/ halloween" at bounding box center [93, 531] width 174 height 17
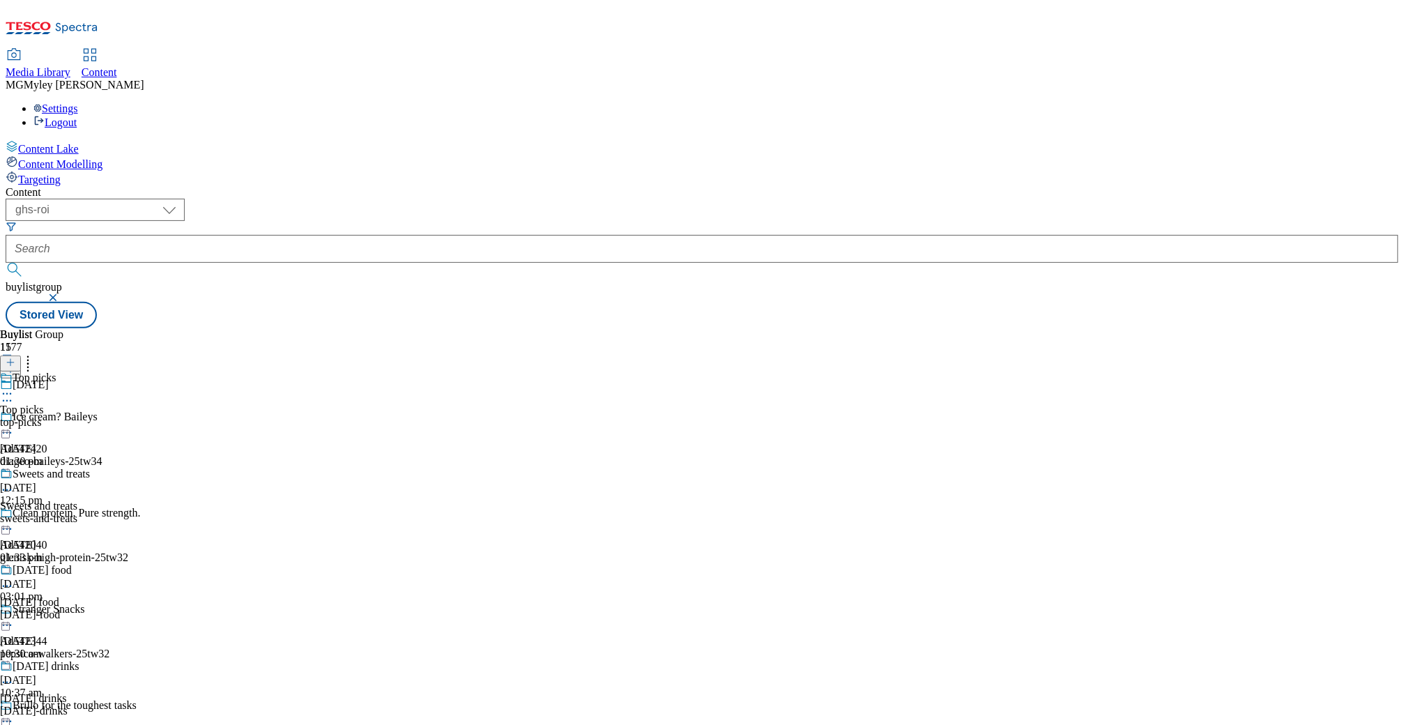
scroll to position [190, 0]
click at [137, 564] on div "Halloween food Halloween food halloween-food 17 Oct 2024 10:30 am" at bounding box center [68, 612] width 137 height 96
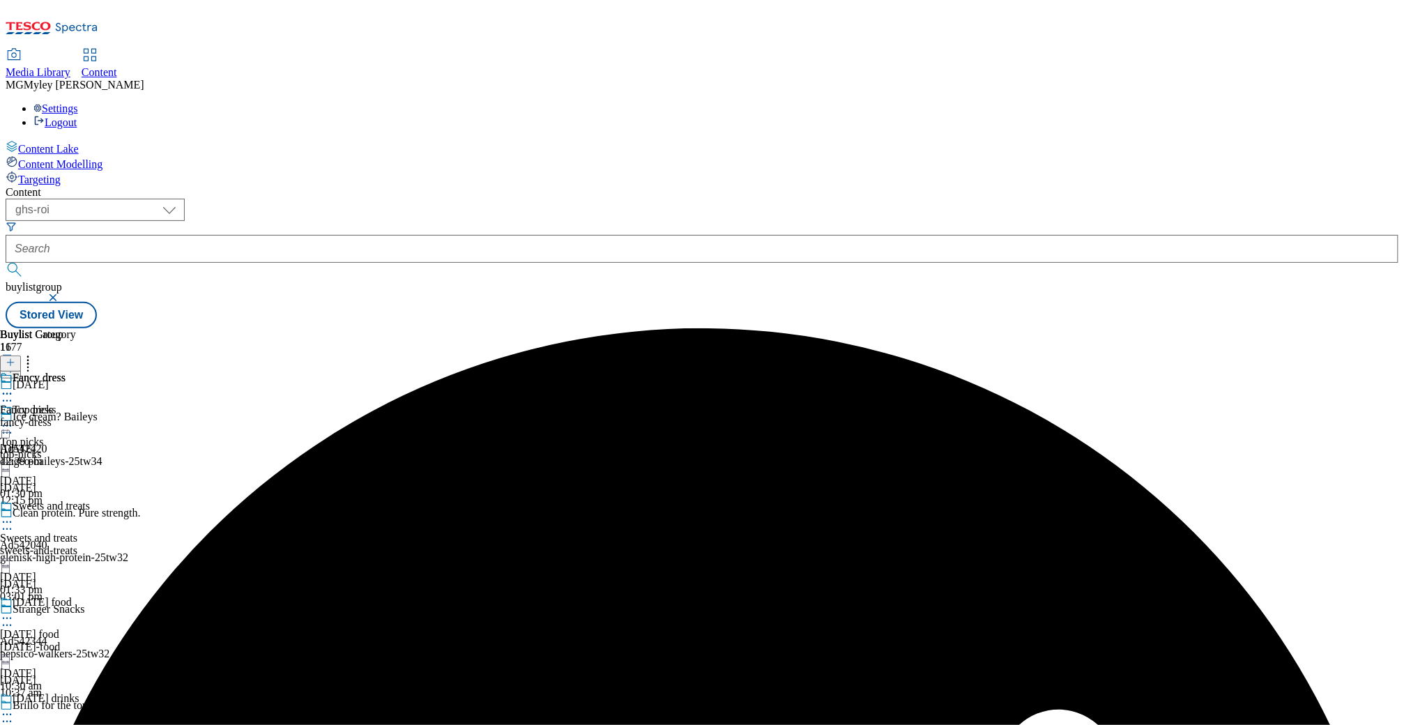
scroll to position [1903, 0]
click at [35, 353] on icon at bounding box center [28, 360] width 14 height 14
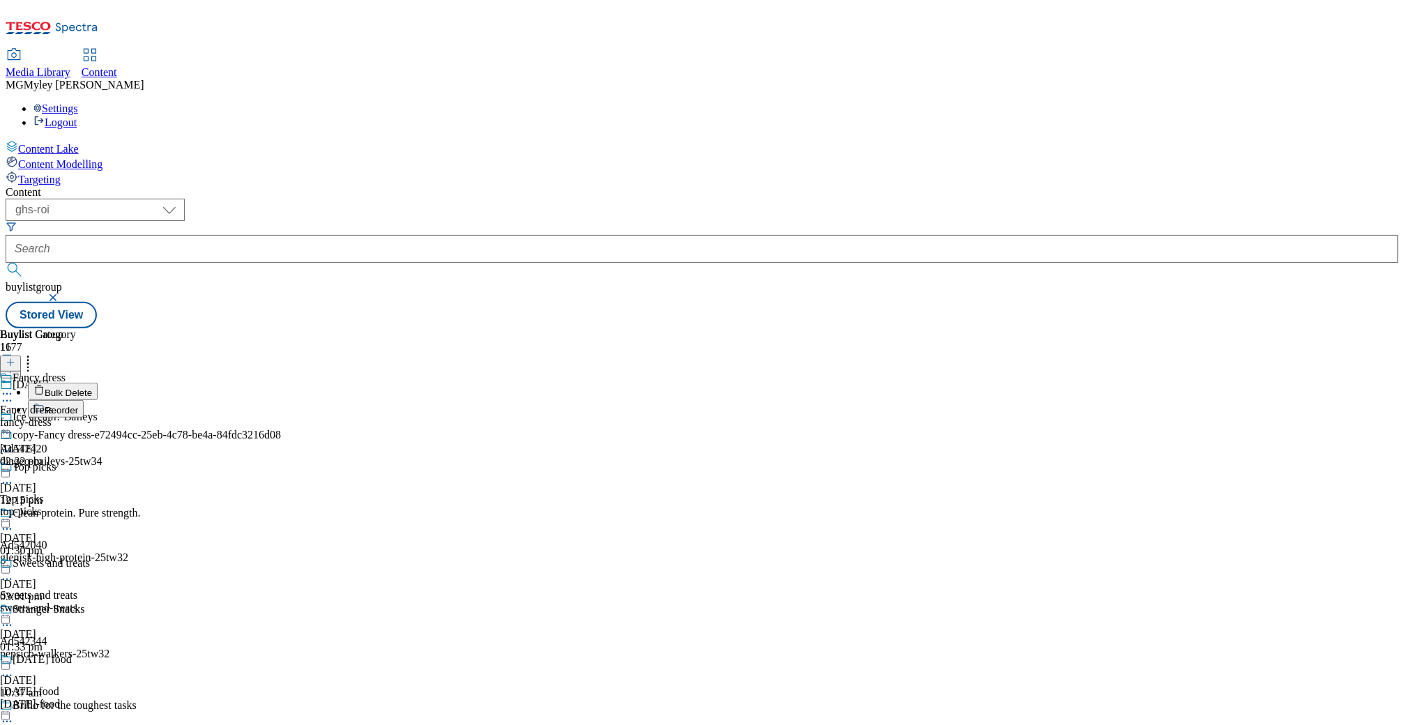
click at [281, 400] on li "Reorder" at bounding box center [154, 408] width 253 height 17
click at [78, 405] on span "Reorder" at bounding box center [61, 410] width 33 height 10
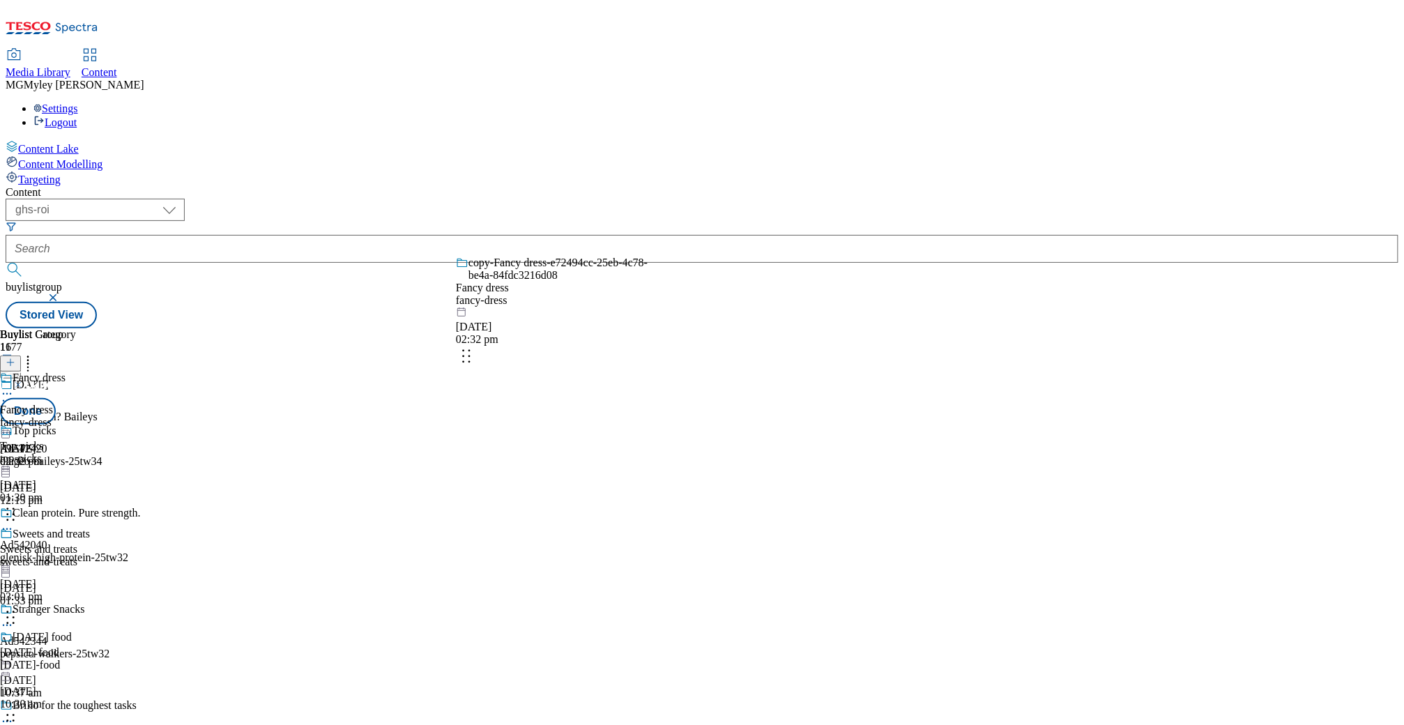
drag, startPoint x: 652, startPoint y: 588, endPoint x: 649, endPoint y: 280, distance: 307.4
click at [649, 286] on body "Icons icon_account icon_add icon_backward_link icon_basket icon_benefits icon_c…" at bounding box center [702, 167] width 1393 height 323
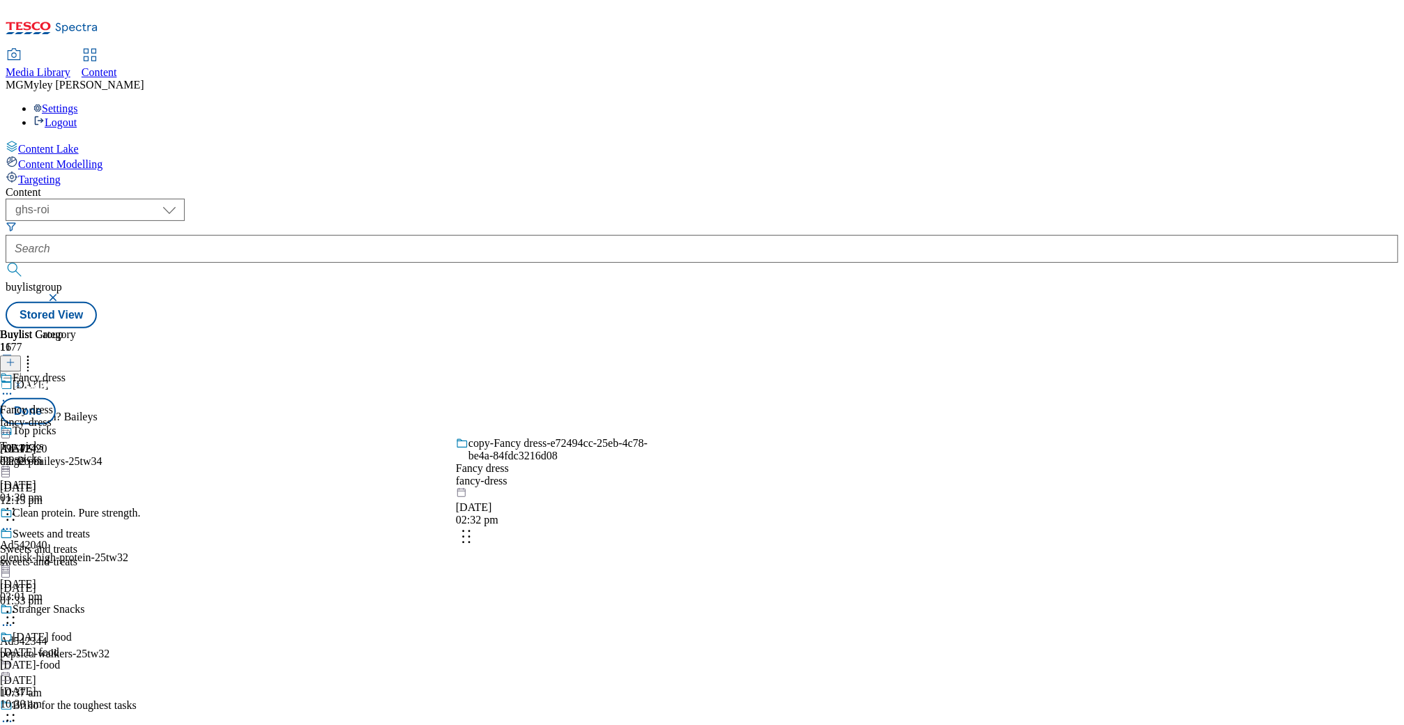
drag, startPoint x: 658, startPoint y: 574, endPoint x: 656, endPoint y: 308, distance: 266.3
click at [657, 312] on body "Icons icon_account icon_add icon_backward_link icon_basket icon_benefits icon_c…" at bounding box center [702, 167] width 1393 height 323
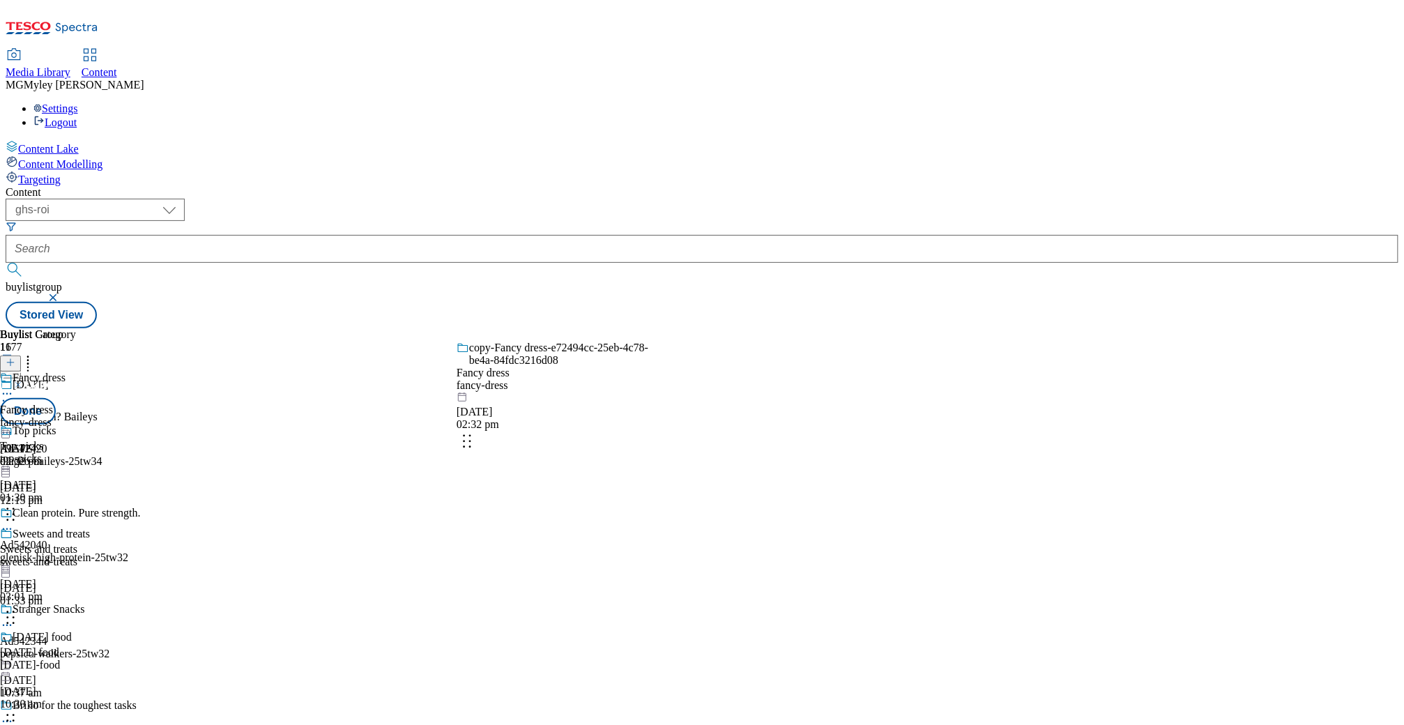
drag, startPoint x: 650, startPoint y: 574, endPoint x: 650, endPoint y: 306, distance: 267.6
click at [650, 306] on body "Icons icon_account icon_add icon_backward_link icon_basket icon_benefits icon_c…" at bounding box center [702, 167] width 1393 height 323
drag, startPoint x: 649, startPoint y: 551, endPoint x: 652, endPoint y: 307, distance: 244.0
click at [652, 307] on body "Icons icon_account icon_add icon_backward_link icon_basket icon_benefits icon_c…" at bounding box center [702, 167] width 1393 height 323
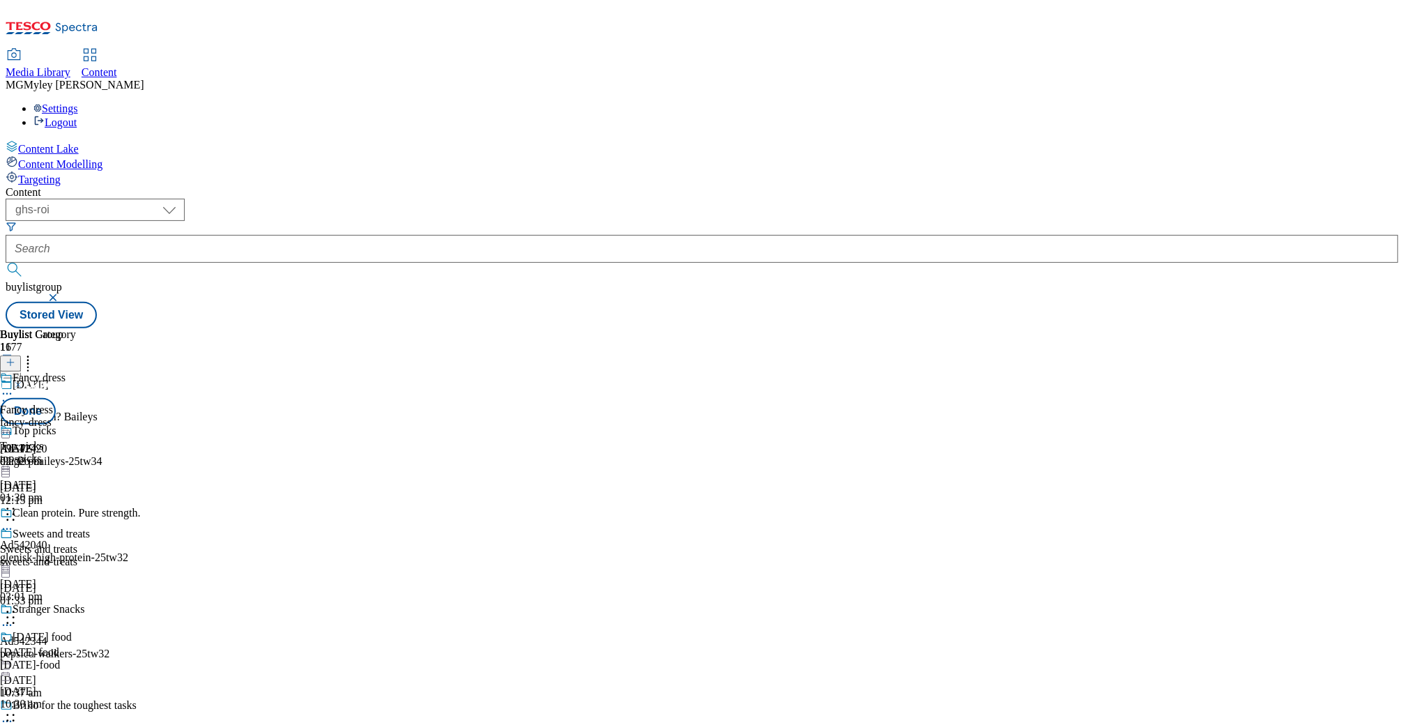
scroll to position [824, 0]
drag, startPoint x: 654, startPoint y: 470, endPoint x: 652, endPoint y: 360, distance: 109.4
click at [652, 328] on body "Icons icon_account icon_add icon_backward_link icon_basket icon_benefits icon_c…" at bounding box center [702, 167] width 1393 height 323
drag, startPoint x: 643, startPoint y: 599, endPoint x: 641, endPoint y: 484, distance: 115.7
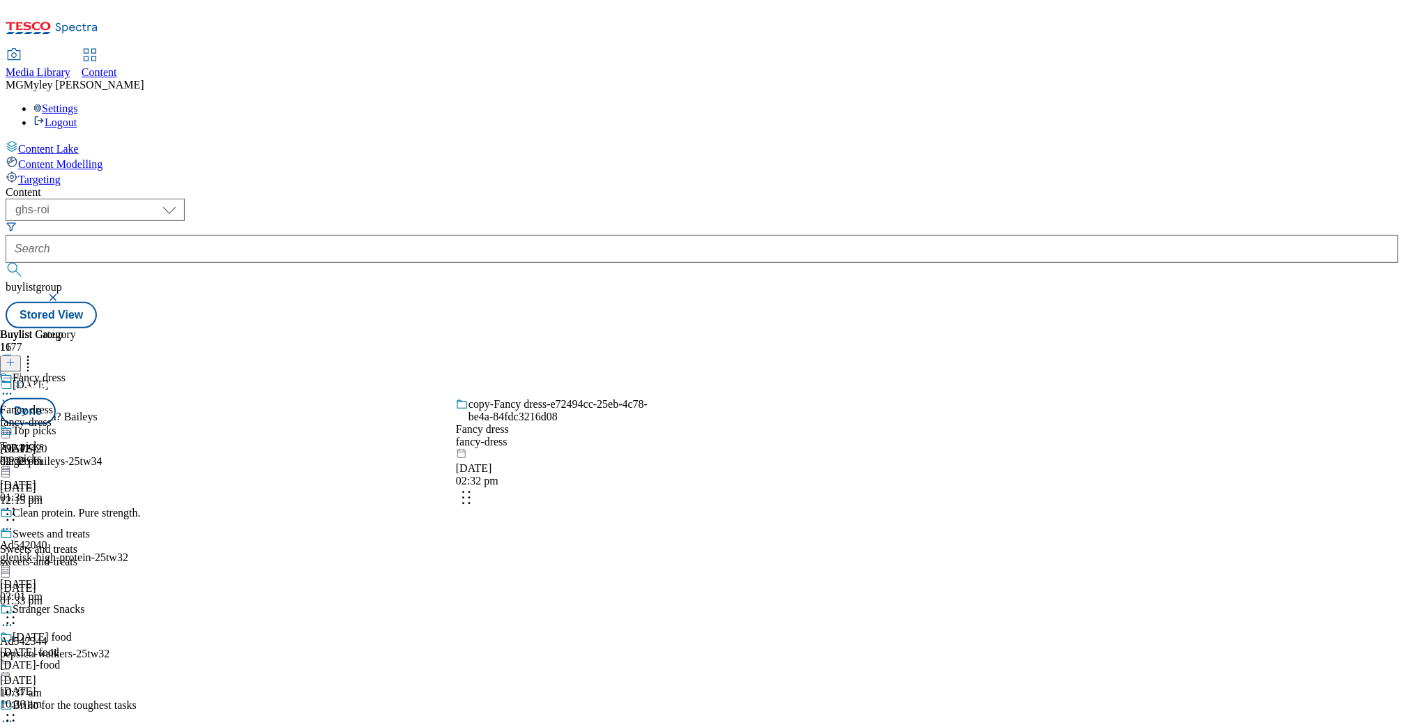
click at [643, 328] on body "Icons icon_account icon_add icon_backward_link icon_basket icon_benefits icon_c…" at bounding box center [702, 167] width 1393 height 323
click at [56, 398] on button "Done" at bounding box center [28, 411] width 56 height 26
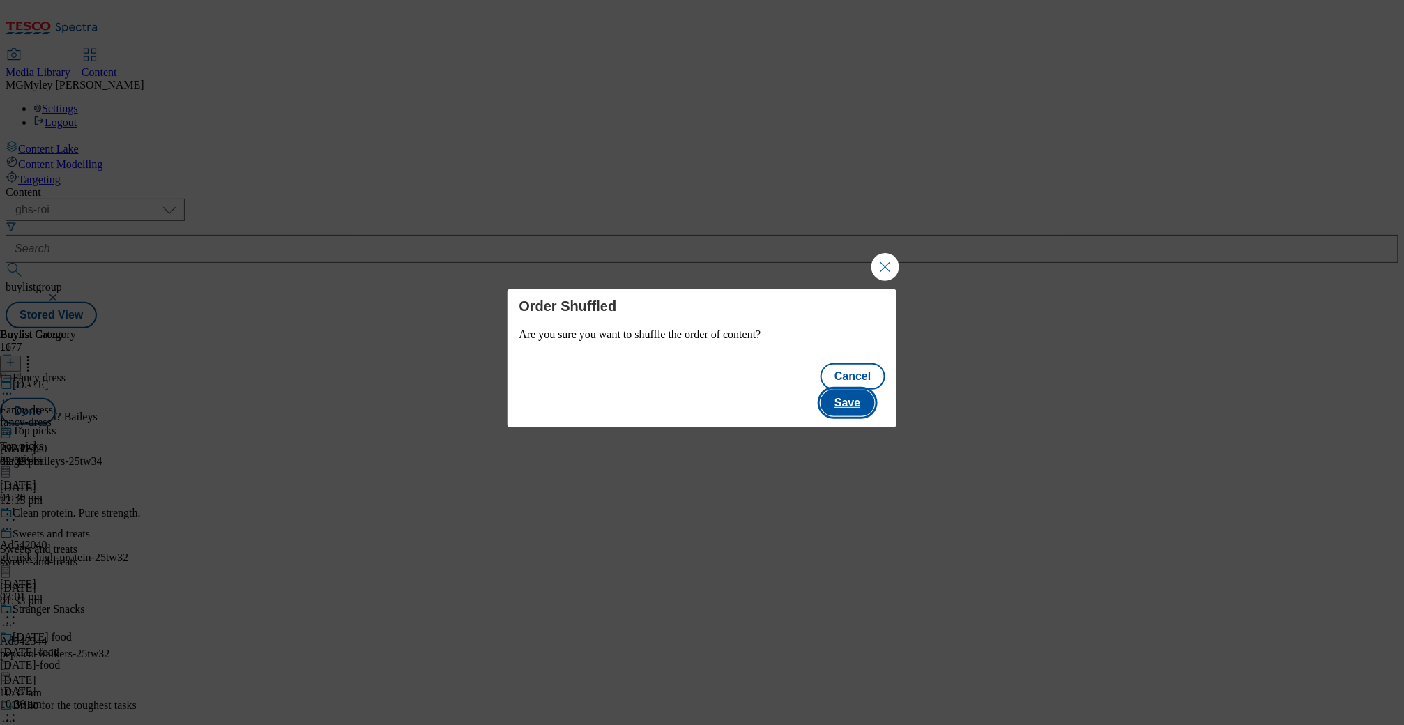
click at [864, 390] on button "Save" at bounding box center [847, 403] width 54 height 26
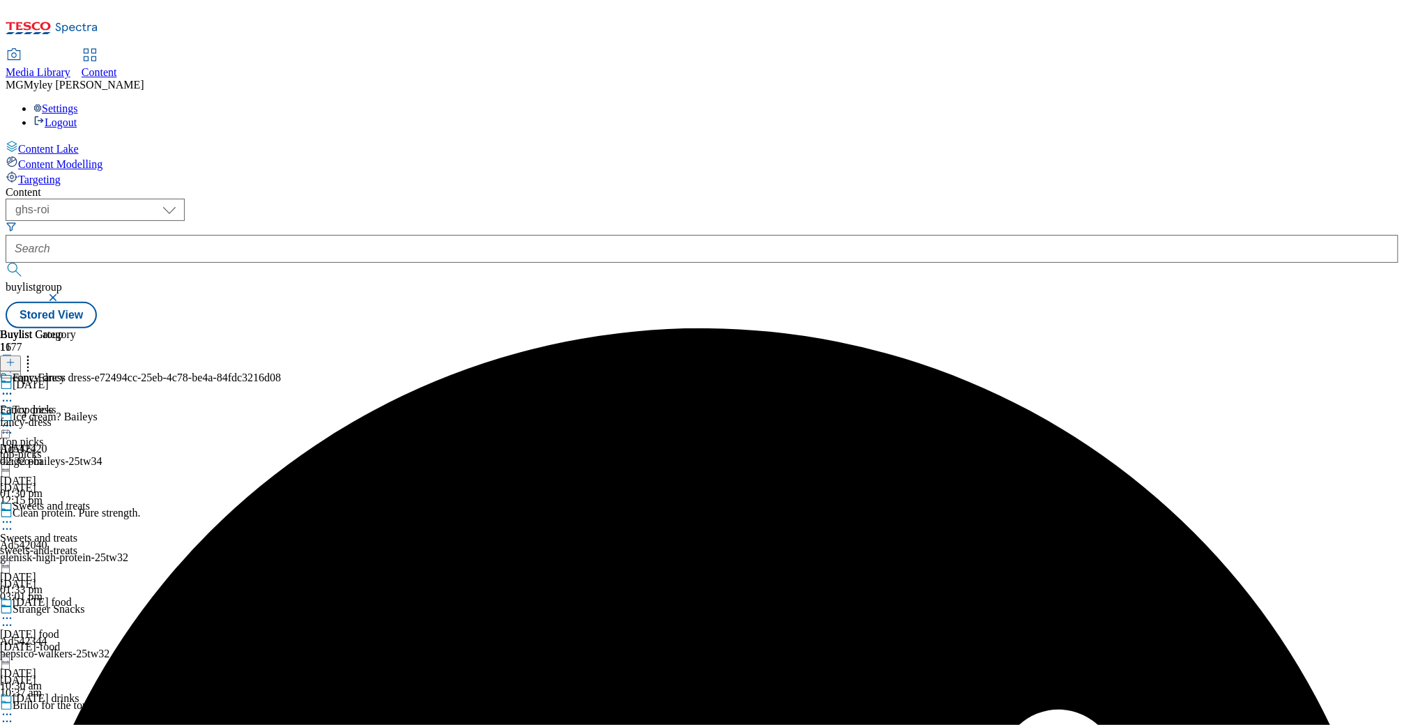
click at [76, 416] on div "fancy-dress" at bounding box center [38, 422] width 76 height 13
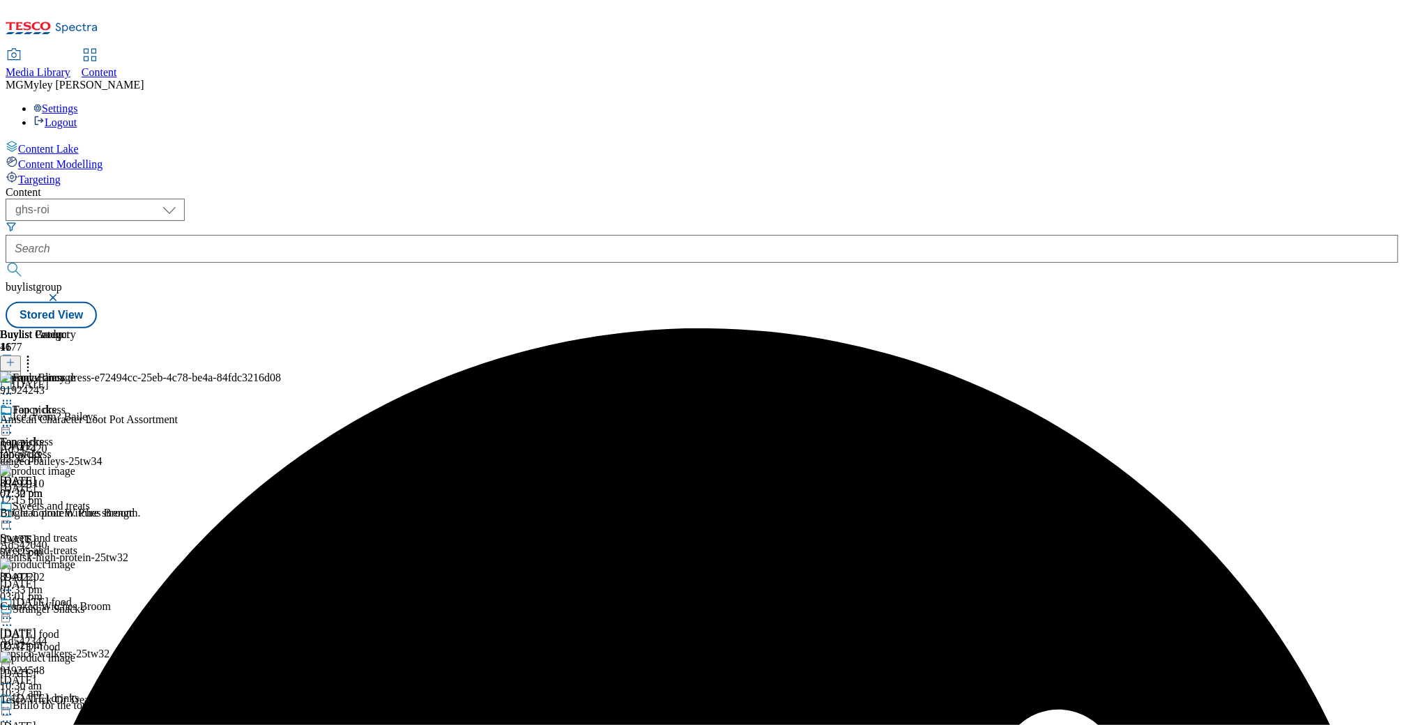
click at [8, 425] on circle at bounding box center [7, 426] width 2 height 2
click at [59, 450] on span "Edit" at bounding box center [51, 455] width 16 height 10
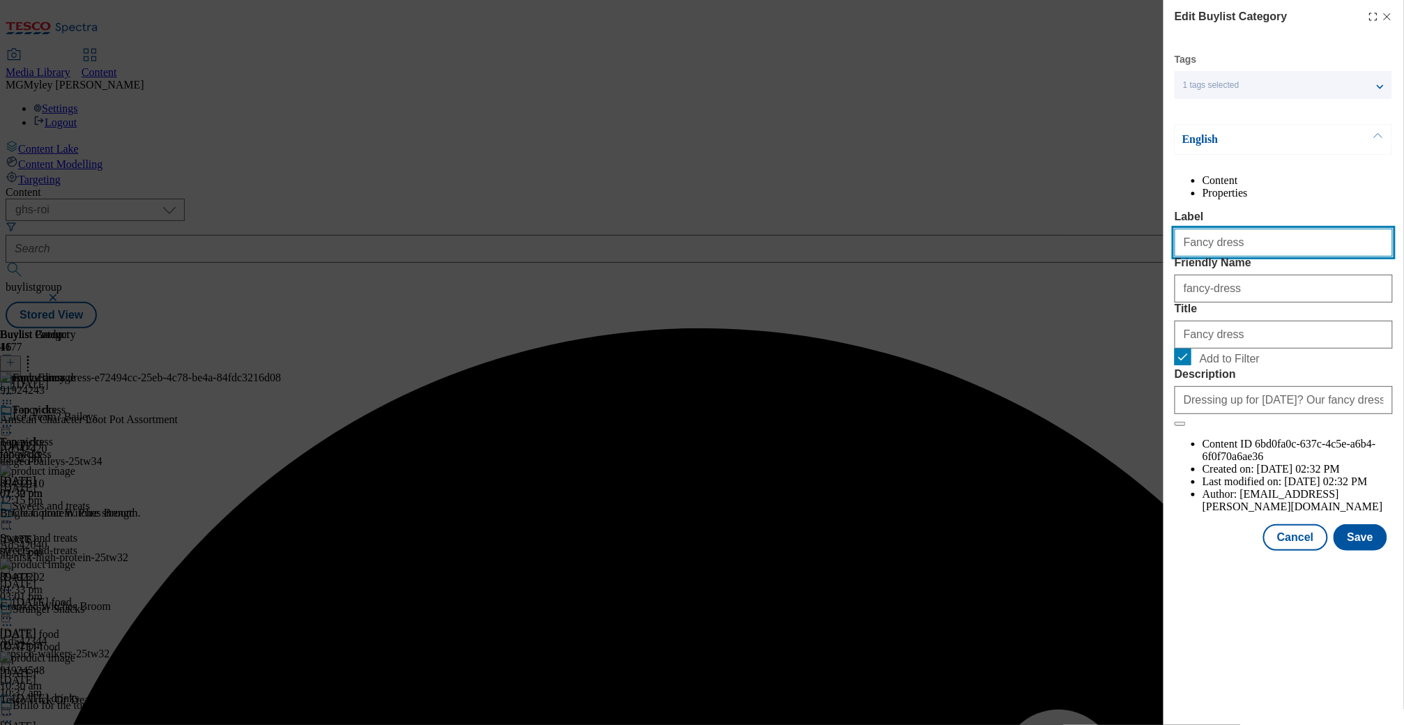
click at [1229, 256] on input "Fancy dress" at bounding box center [1283, 243] width 218 height 28
paste input "Homeware"
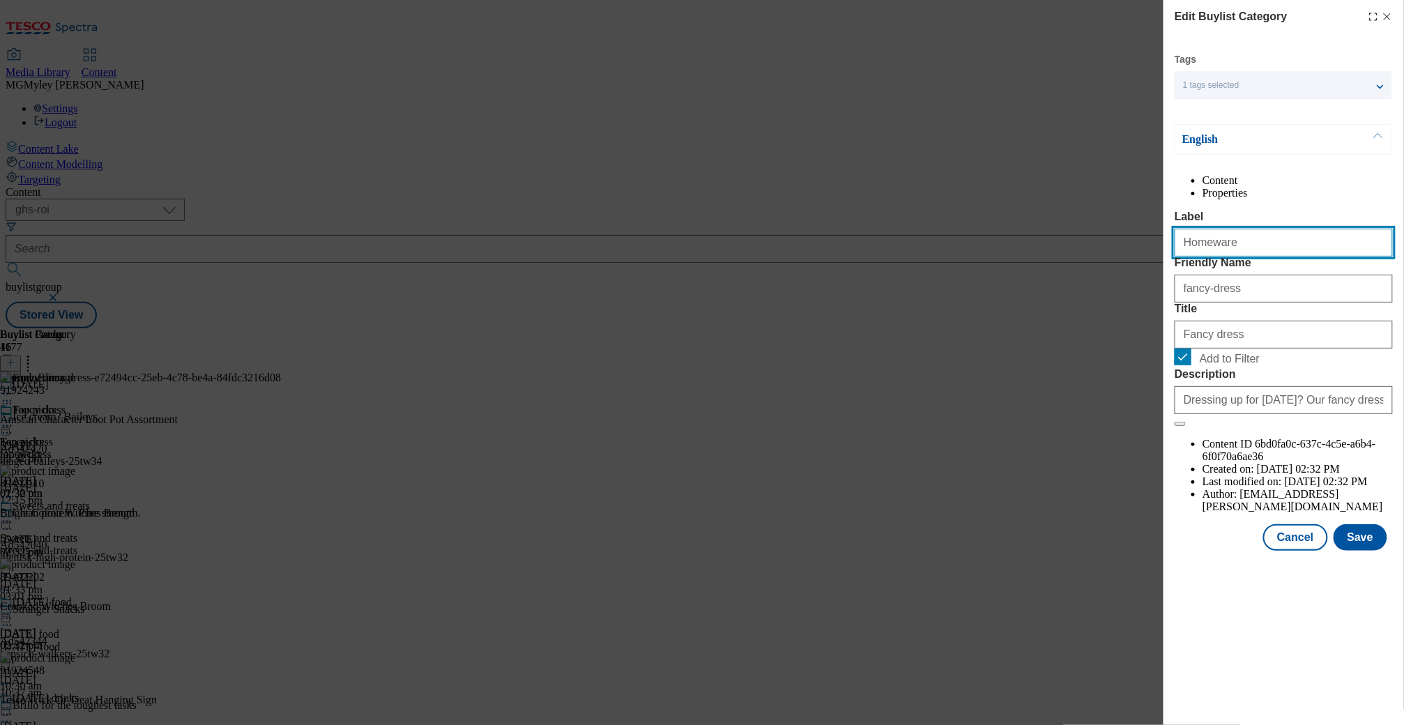
drag, startPoint x: 1227, startPoint y: 275, endPoint x: 1353, endPoint y: 269, distance: 126.3
click at [1353, 256] on input "Homeware" at bounding box center [1283, 243] width 218 height 28
click at [1271, 256] on input "Homeware" at bounding box center [1283, 243] width 218 height 28
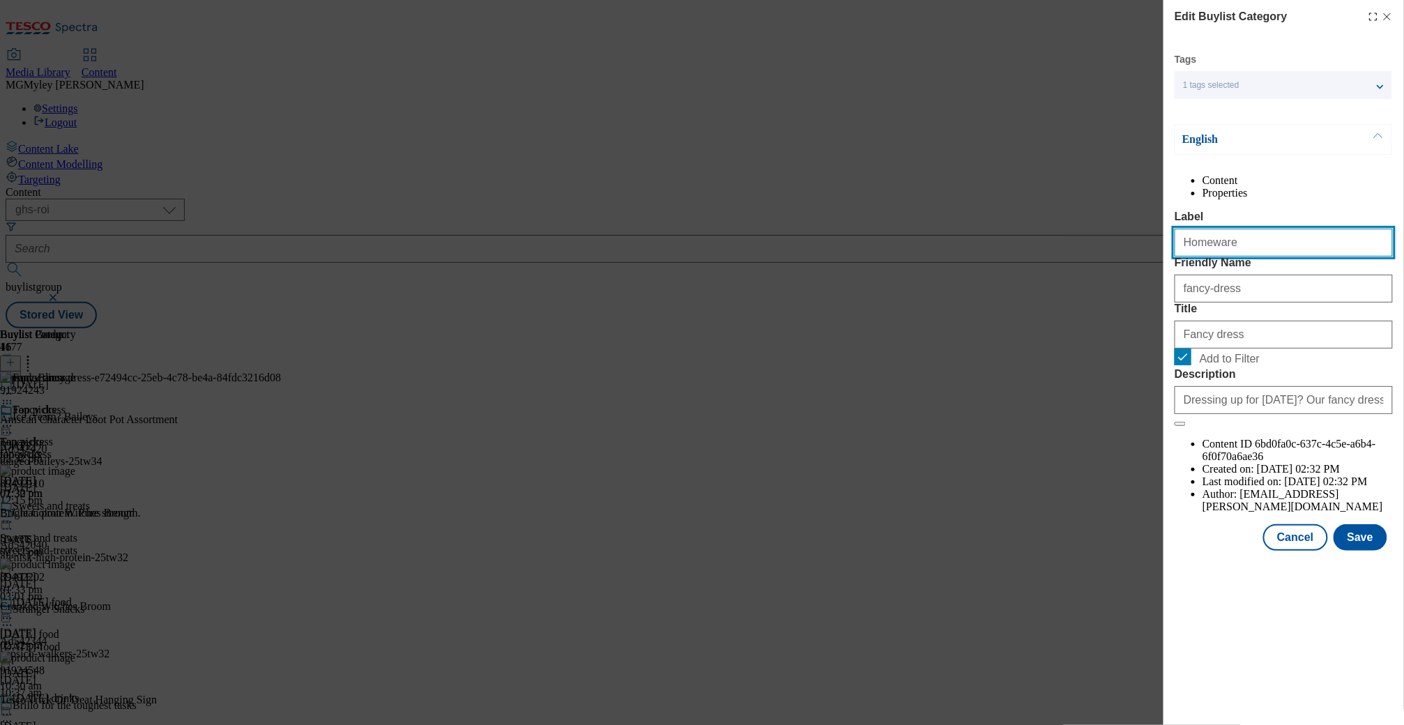
type input "Homeware"
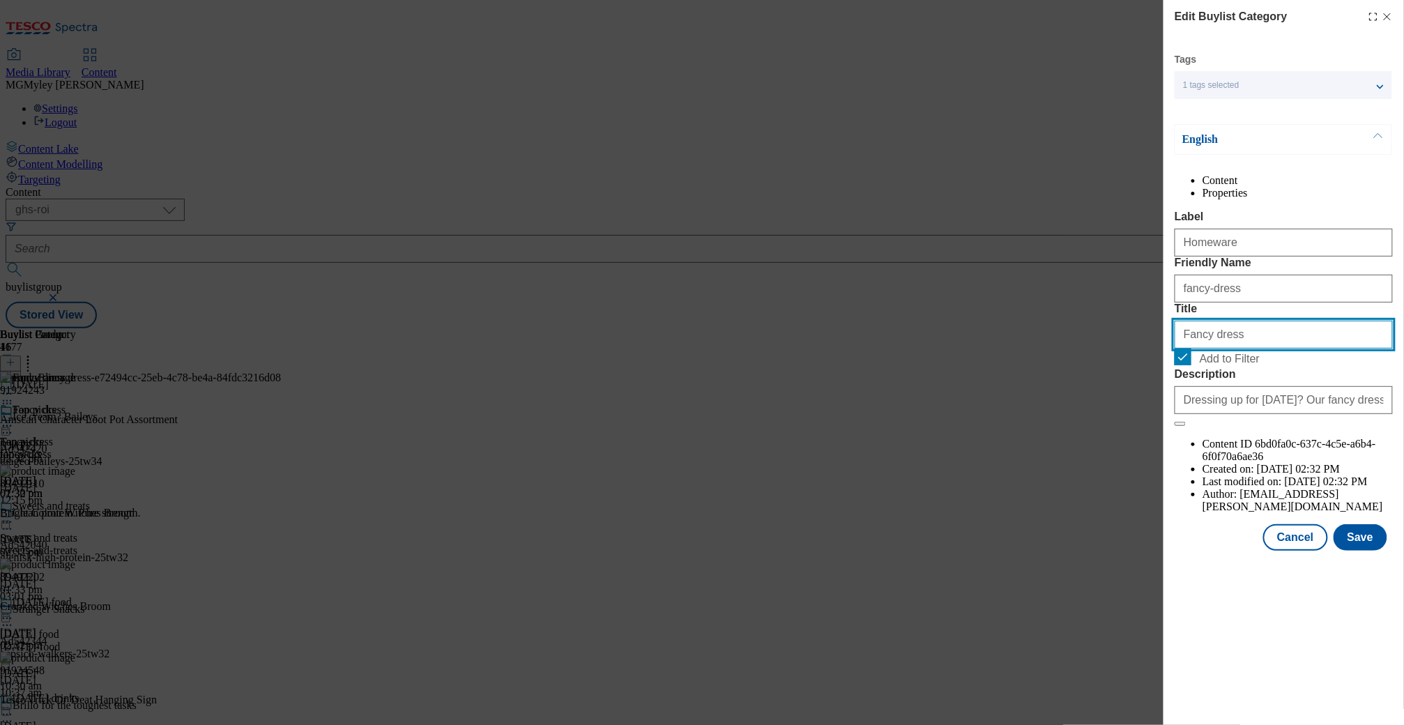
click at [1234, 348] on input "Fancy dress" at bounding box center [1283, 335] width 218 height 28
paste input "Homeware"
type input "Homeware"
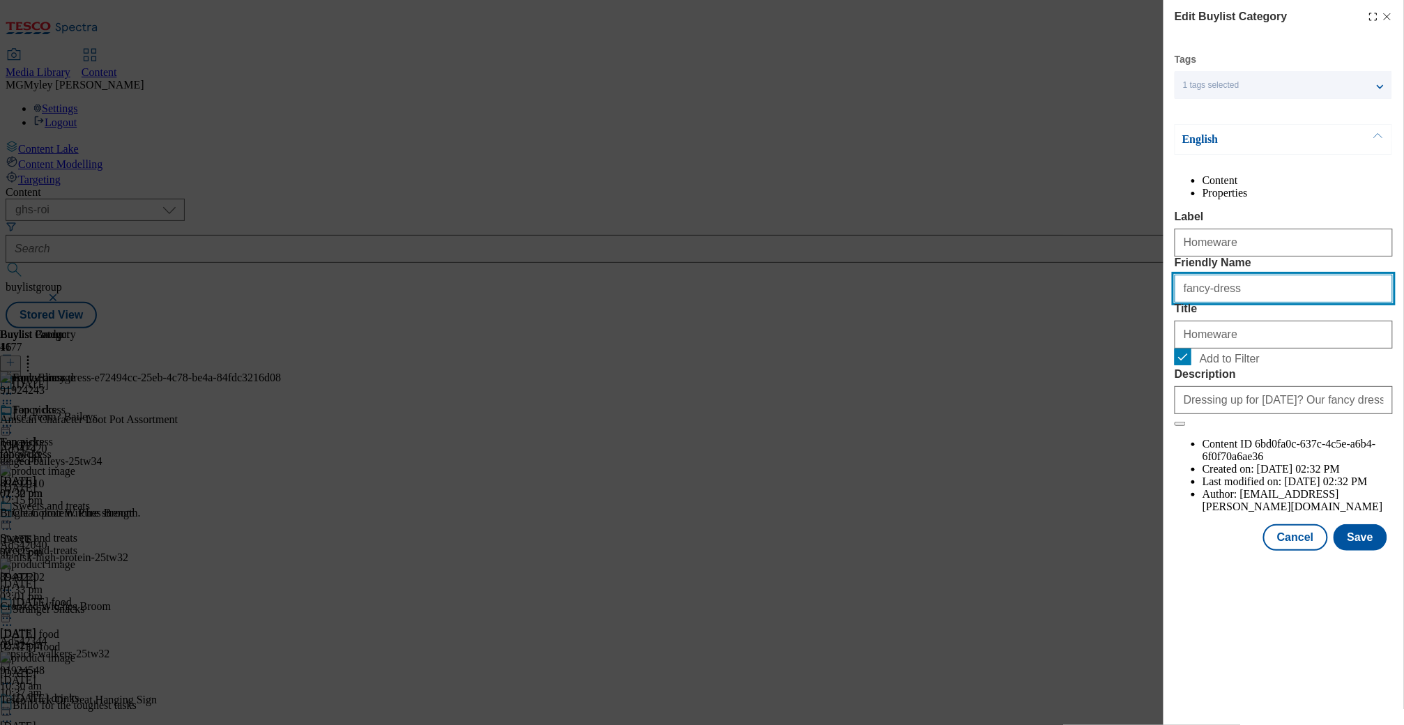
click at [1227, 302] on input "fancy-dress" at bounding box center [1283, 289] width 218 height 28
paste input "Homeware"
type input "homeware"
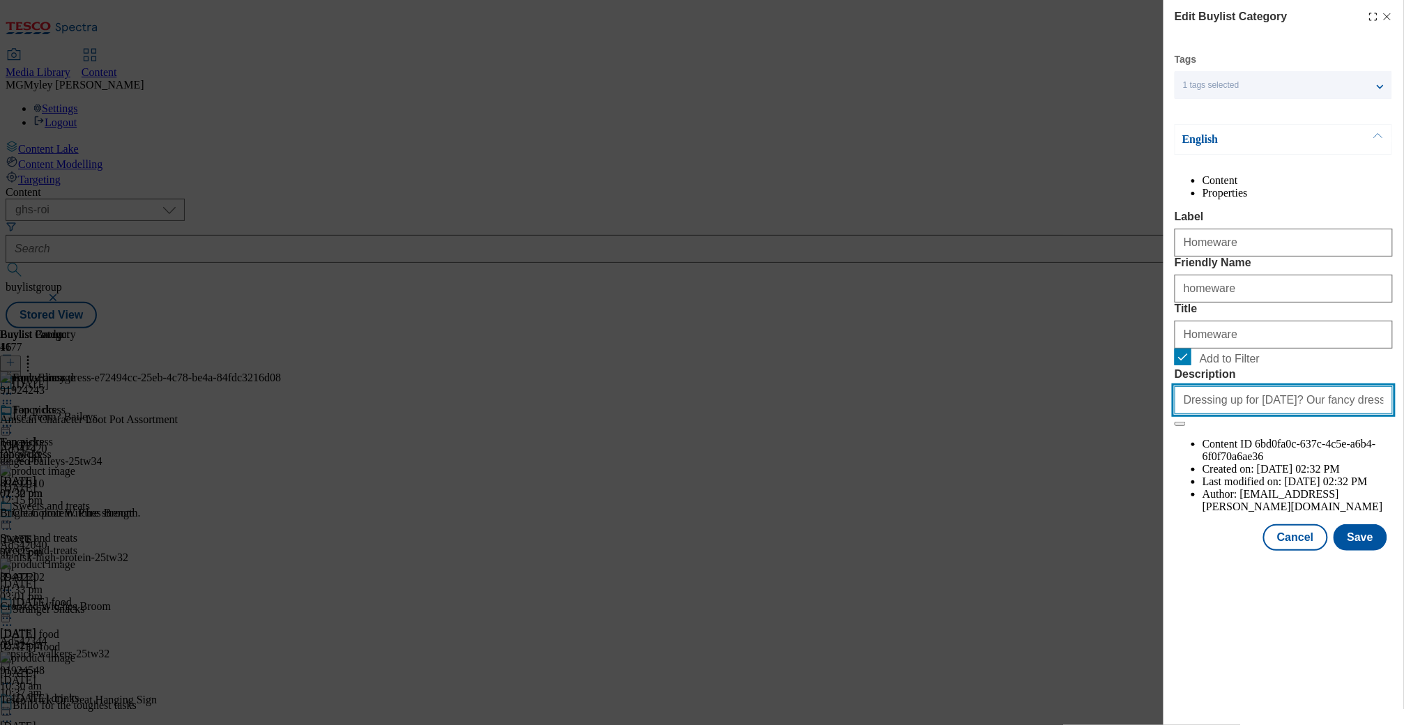
click at [1241, 414] on input "Dressing up for Halloween? Our fancy dress accessories will help you look spook…" at bounding box center [1283, 400] width 218 height 28
paste input "Make your house extra spooky with Halloween-themed homeware, including candles …"
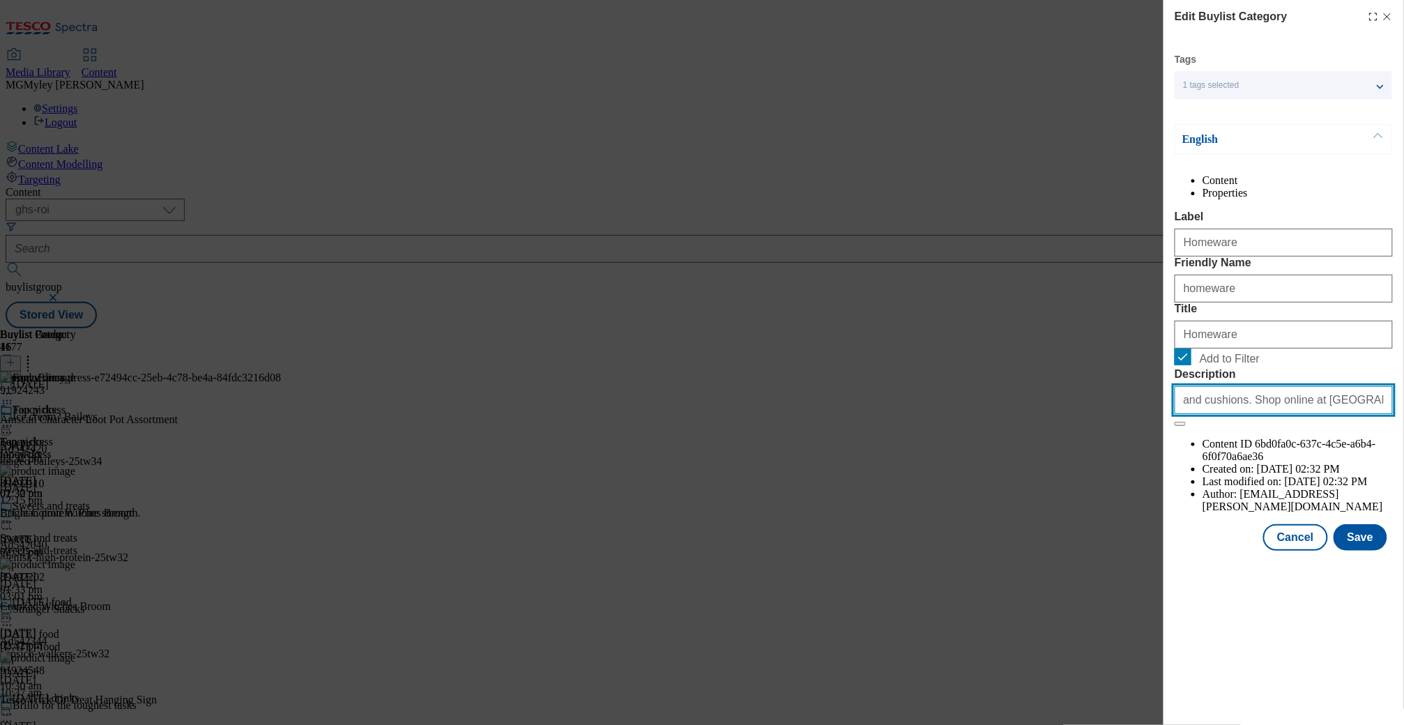
drag, startPoint x: 1284, startPoint y: 521, endPoint x: 1407, endPoint y: 525, distance: 123.4
click at [1403, 334] on html "Icons icon_account icon_add icon_backward_link icon_basket icon_benefits icon_c…" at bounding box center [702, 167] width 1404 height 334
type input "Make your house extra spooky with Halloween-themed homeware, including candles …"
click at [1372, 551] on button "Save" at bounding box center [1360, 537] width 54 height 26
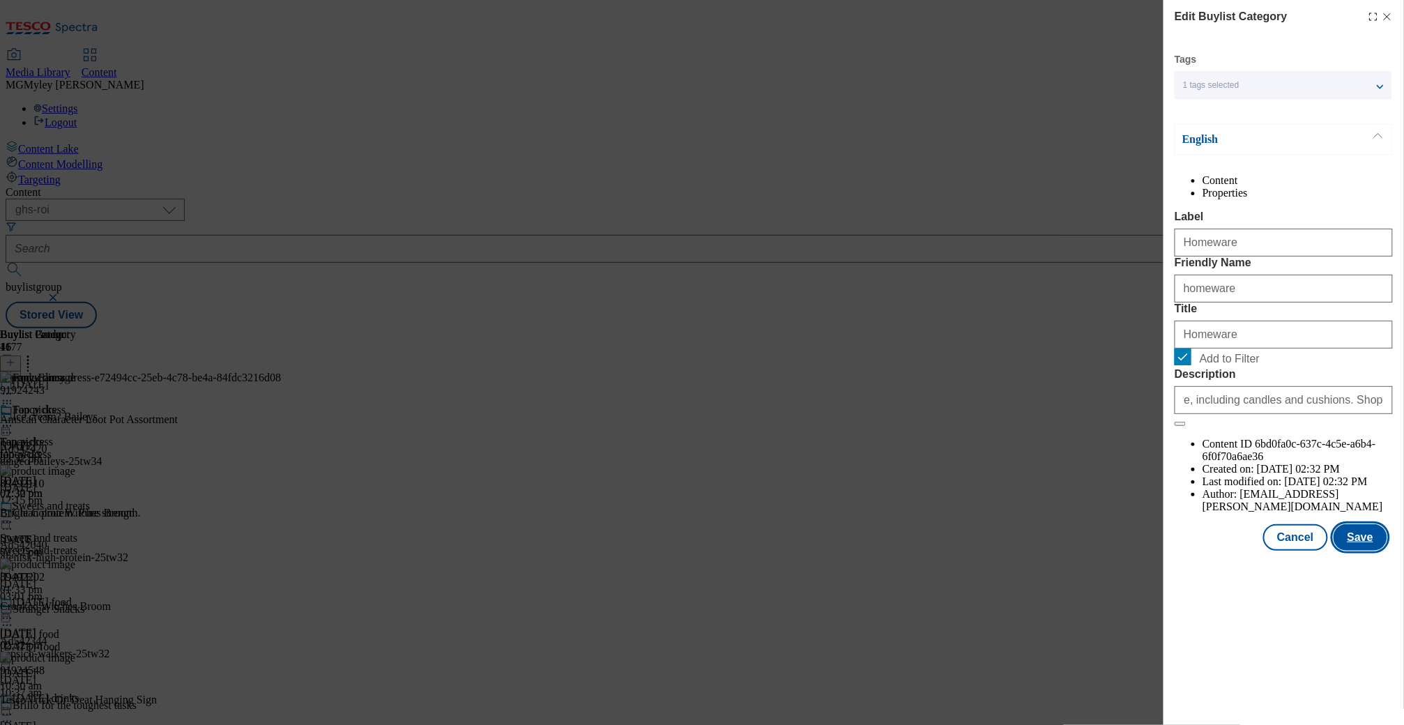
scroll to position [0, 0]
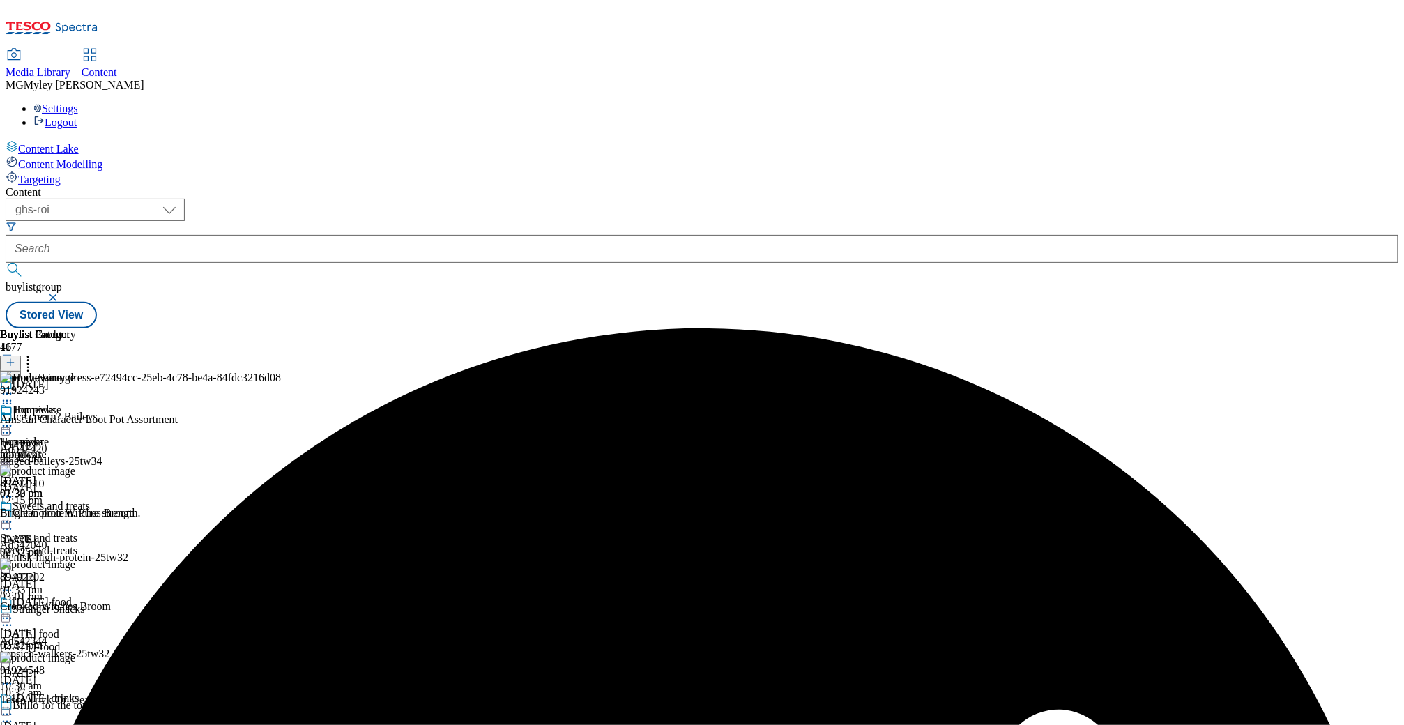
click at [35, 353] on icon at bounding box center [28, 360] width 14 height 14
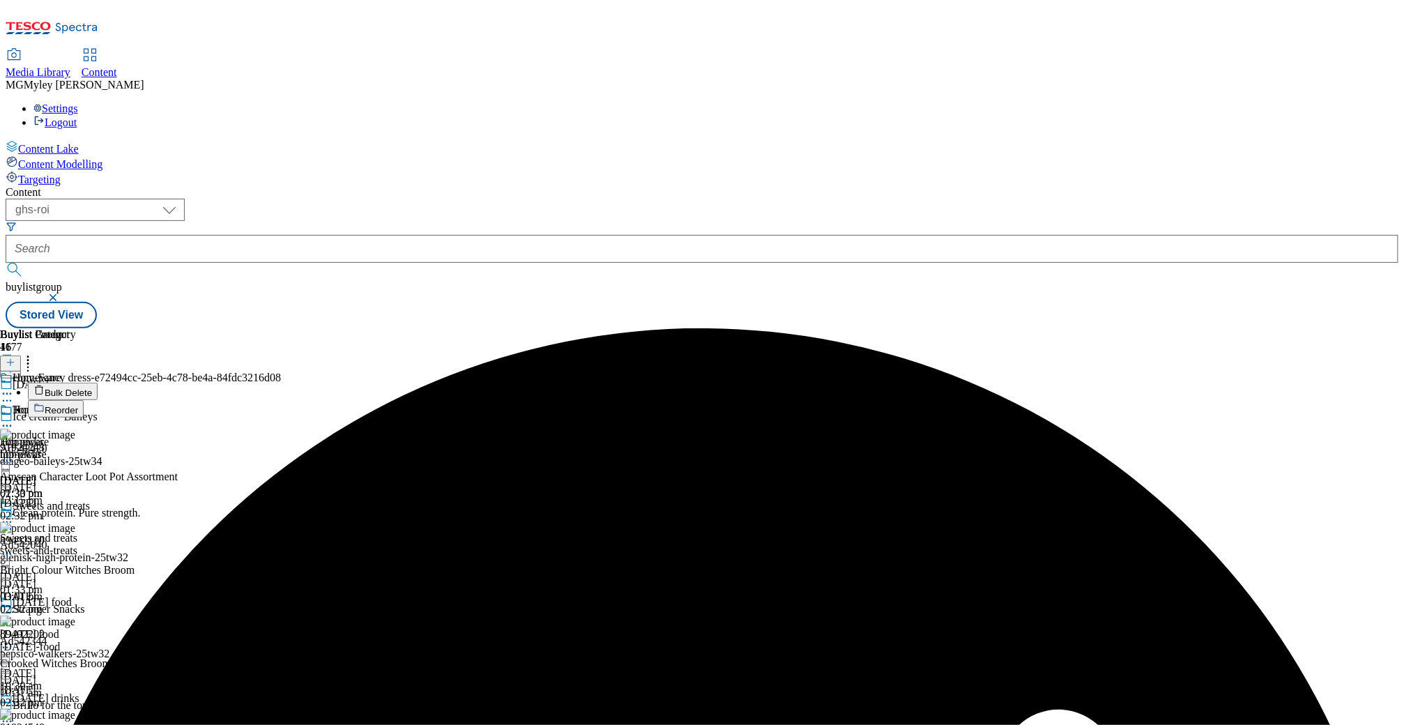
click at [92, 388] on span "Bulk Delete" at bounding box center [68, 393] width 47 height 10
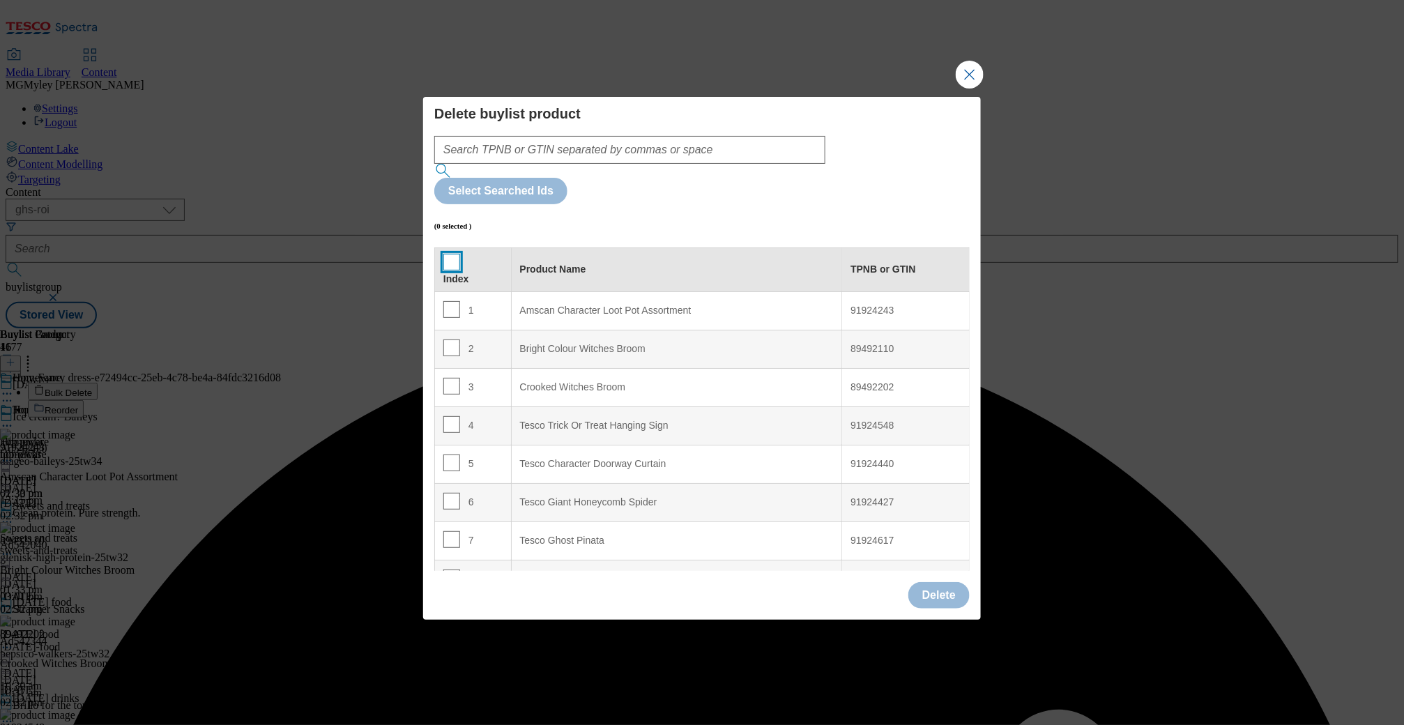
click at [447, 254] on input "Modal" at bounding box center [451, 262] width 17 height 17
checkbox input "true"
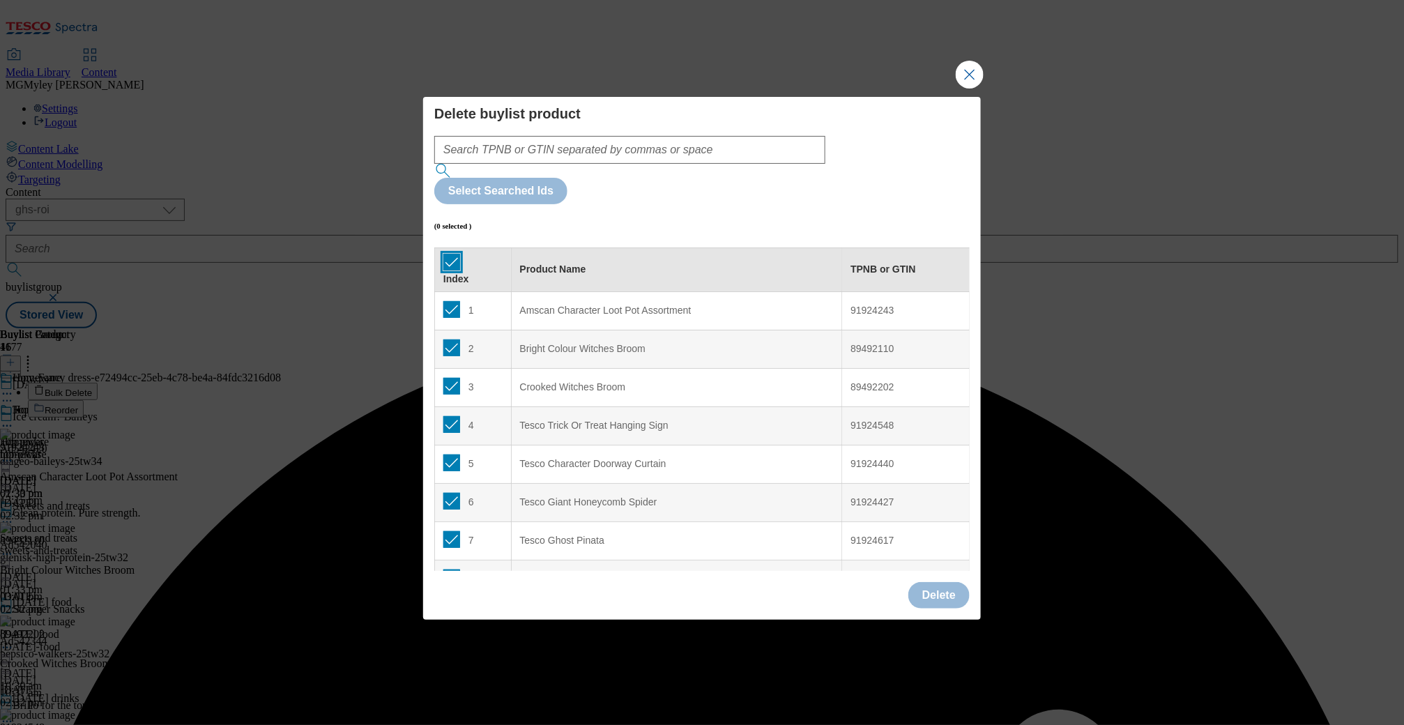
checkbox input "true"
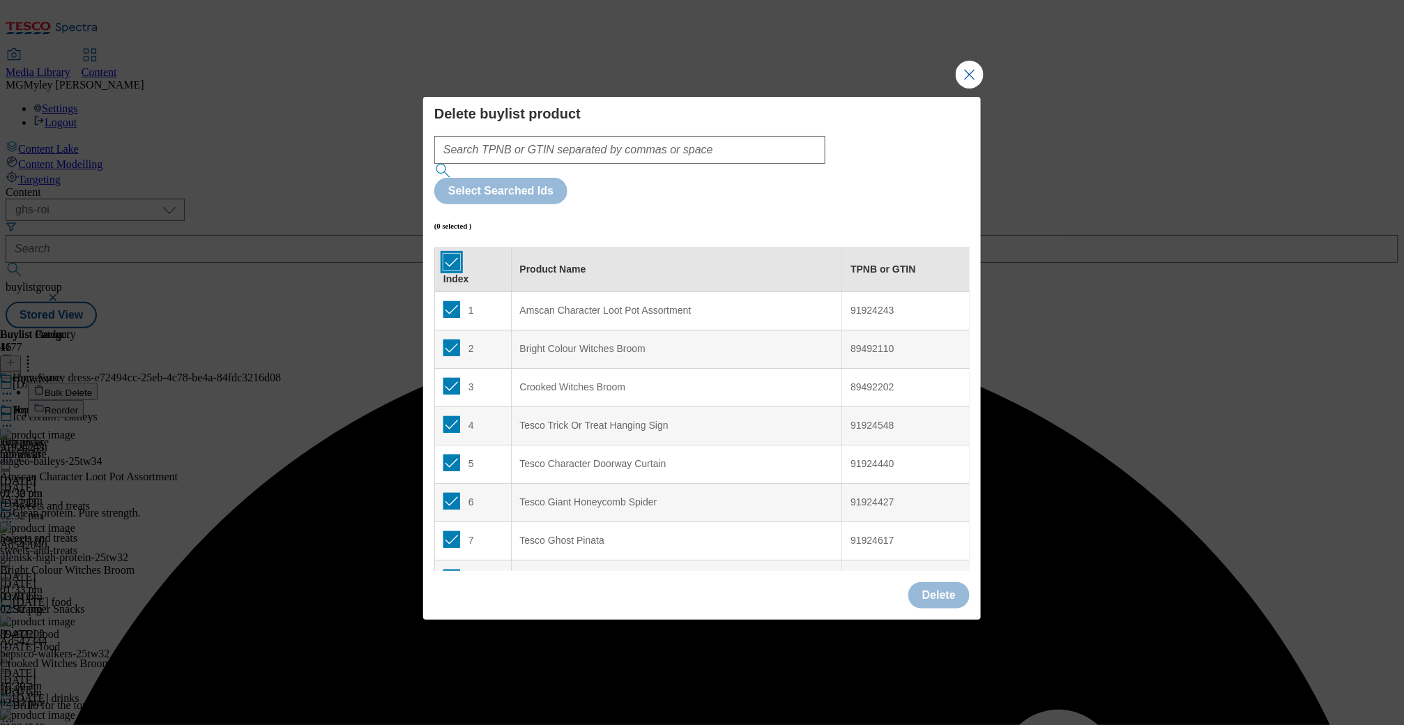
checkbox input "true"
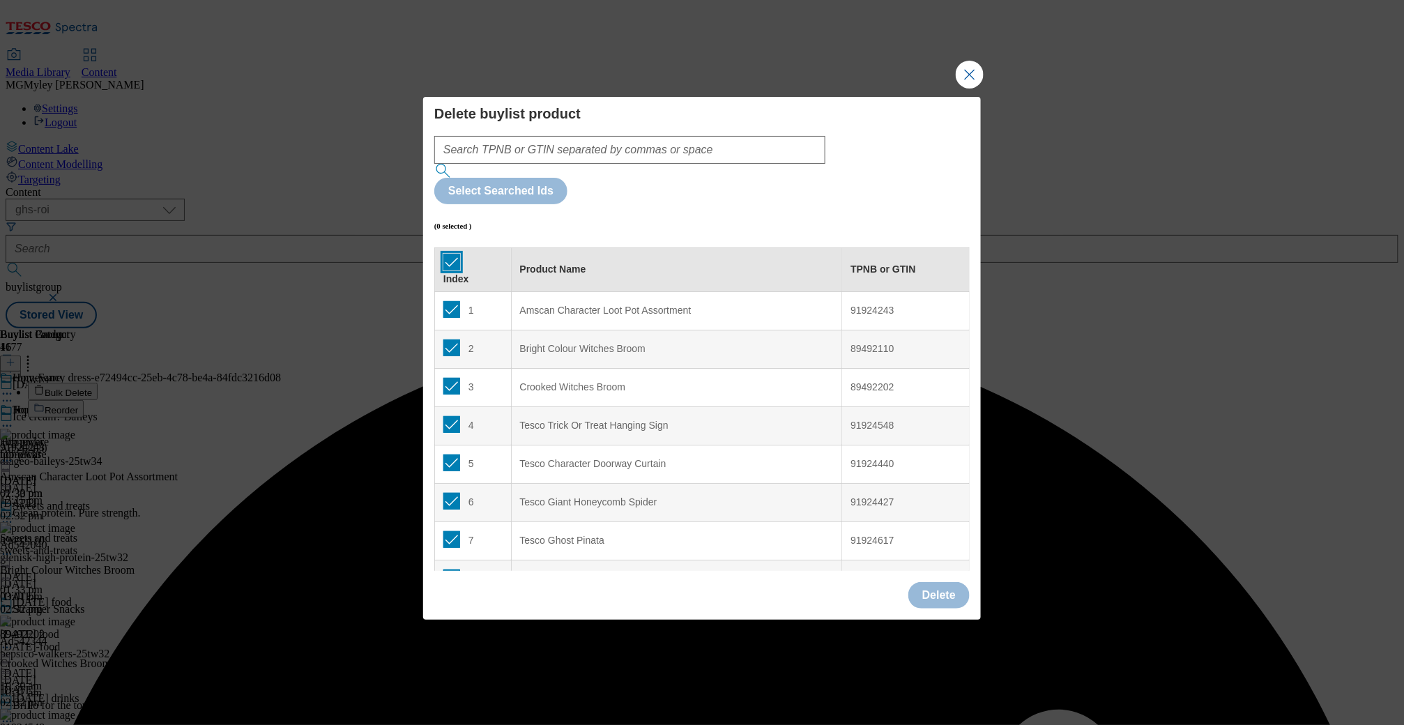
checkbox input "true"
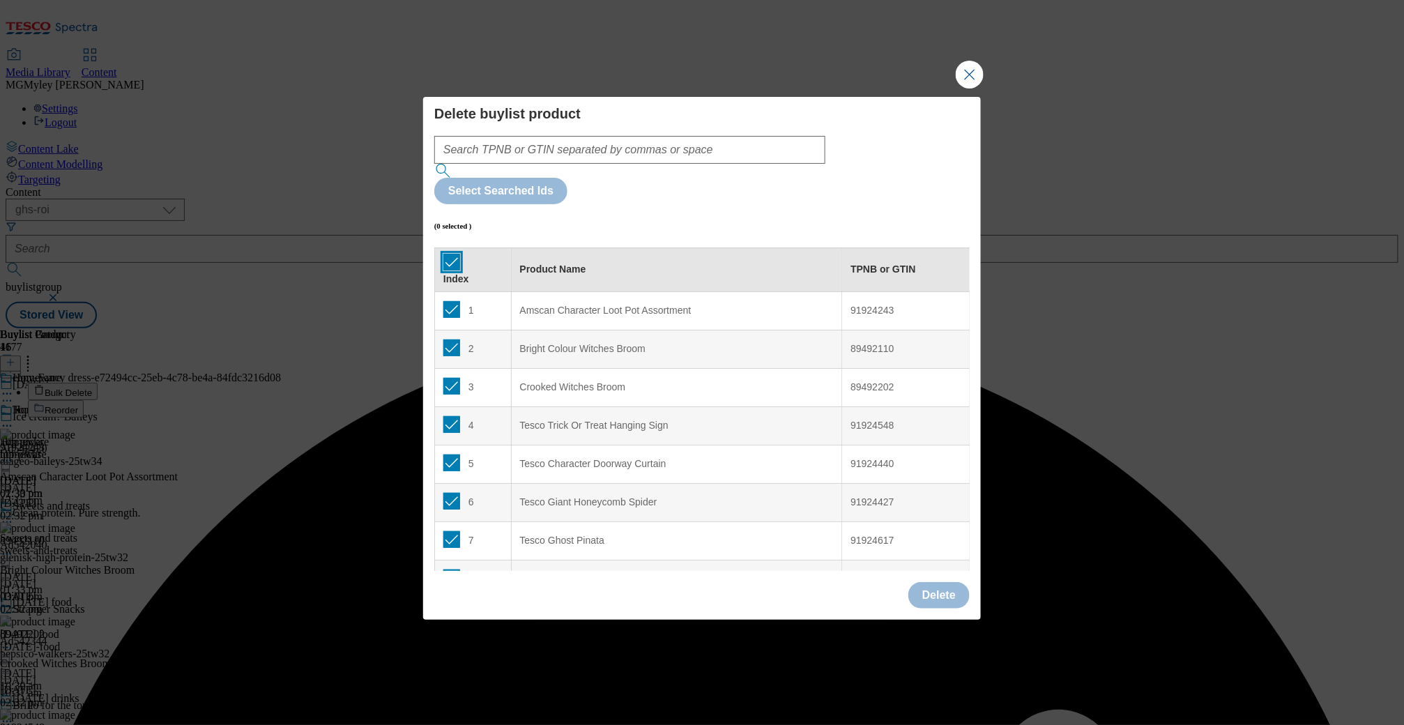
checkbox input "true"
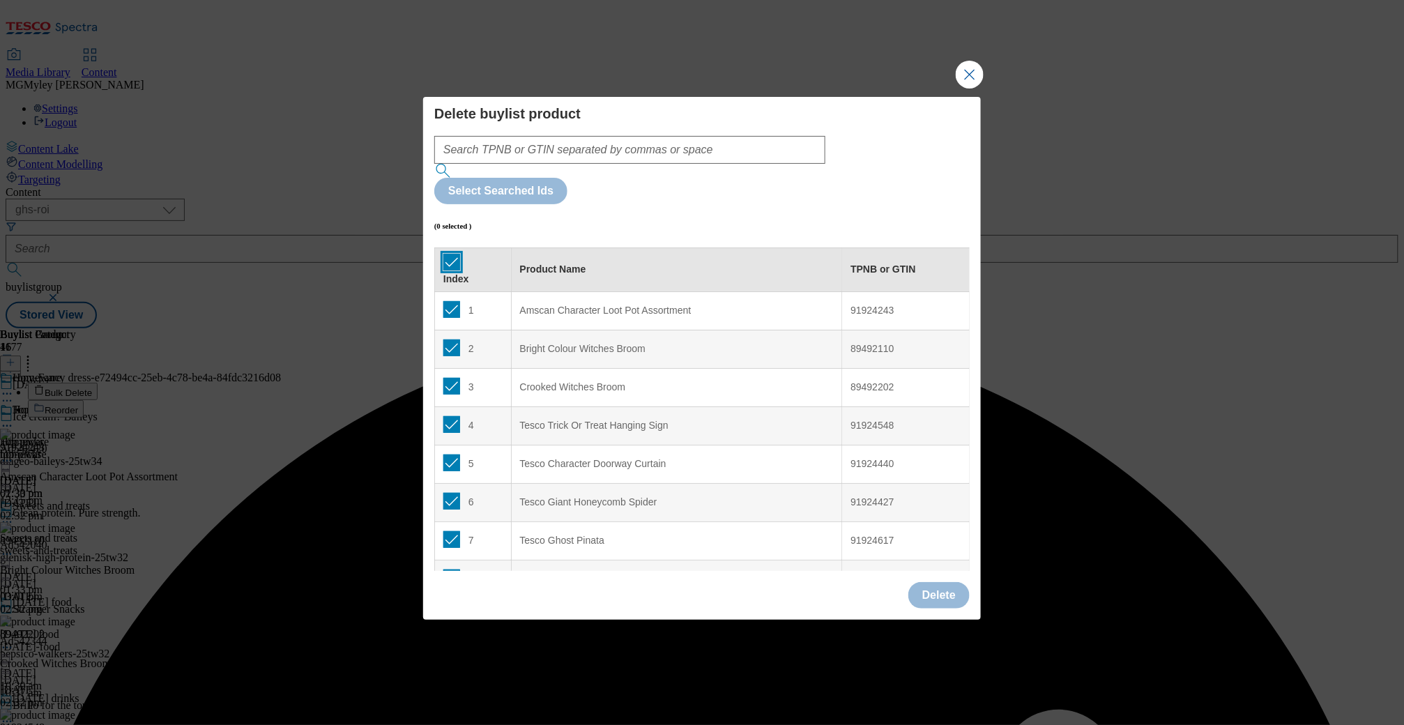
checkbox input "true"
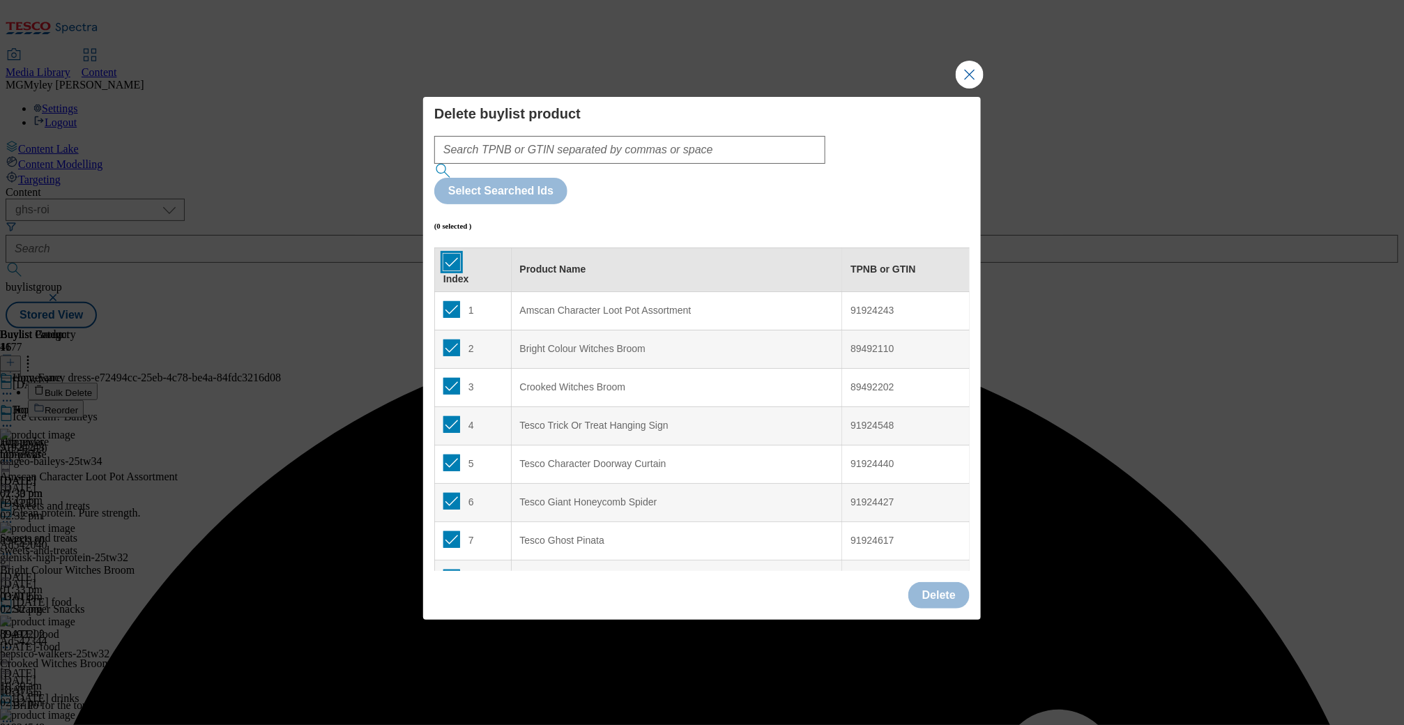
checkbox input "true"
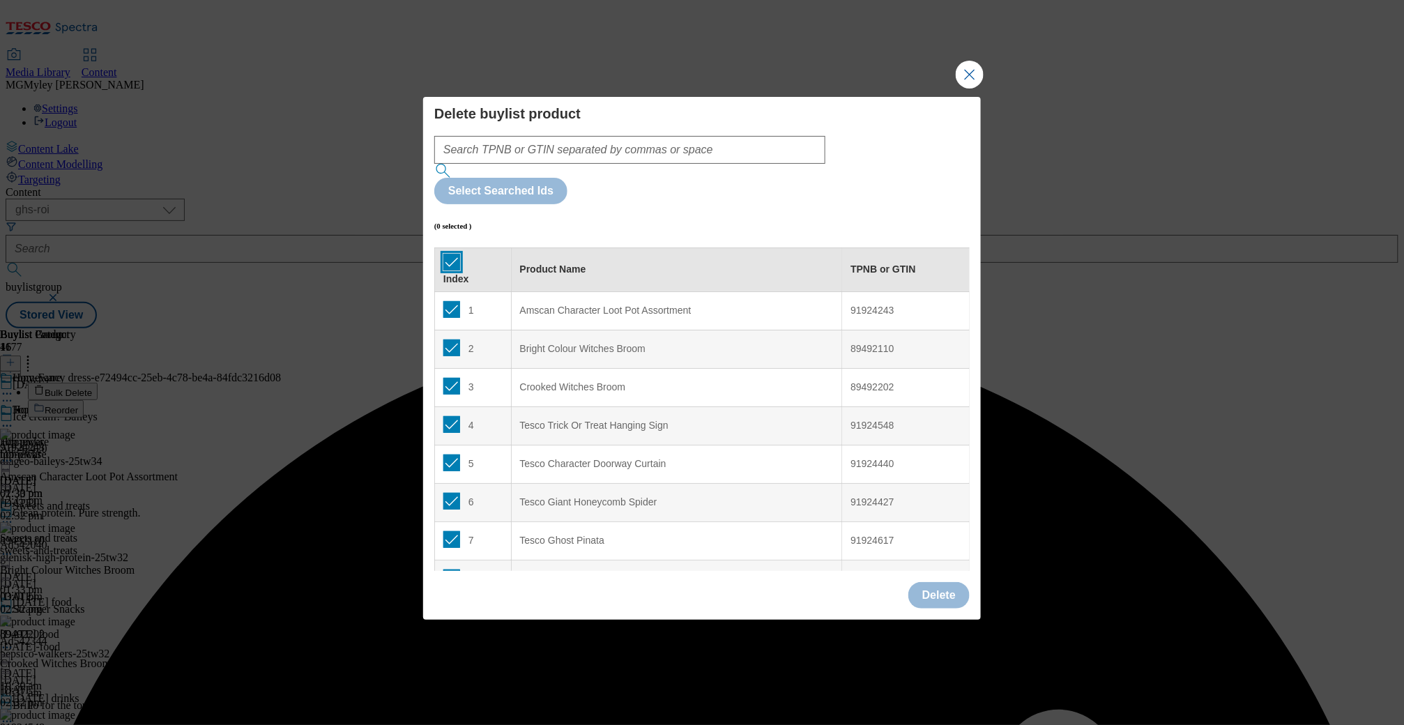
checkbox input "true"
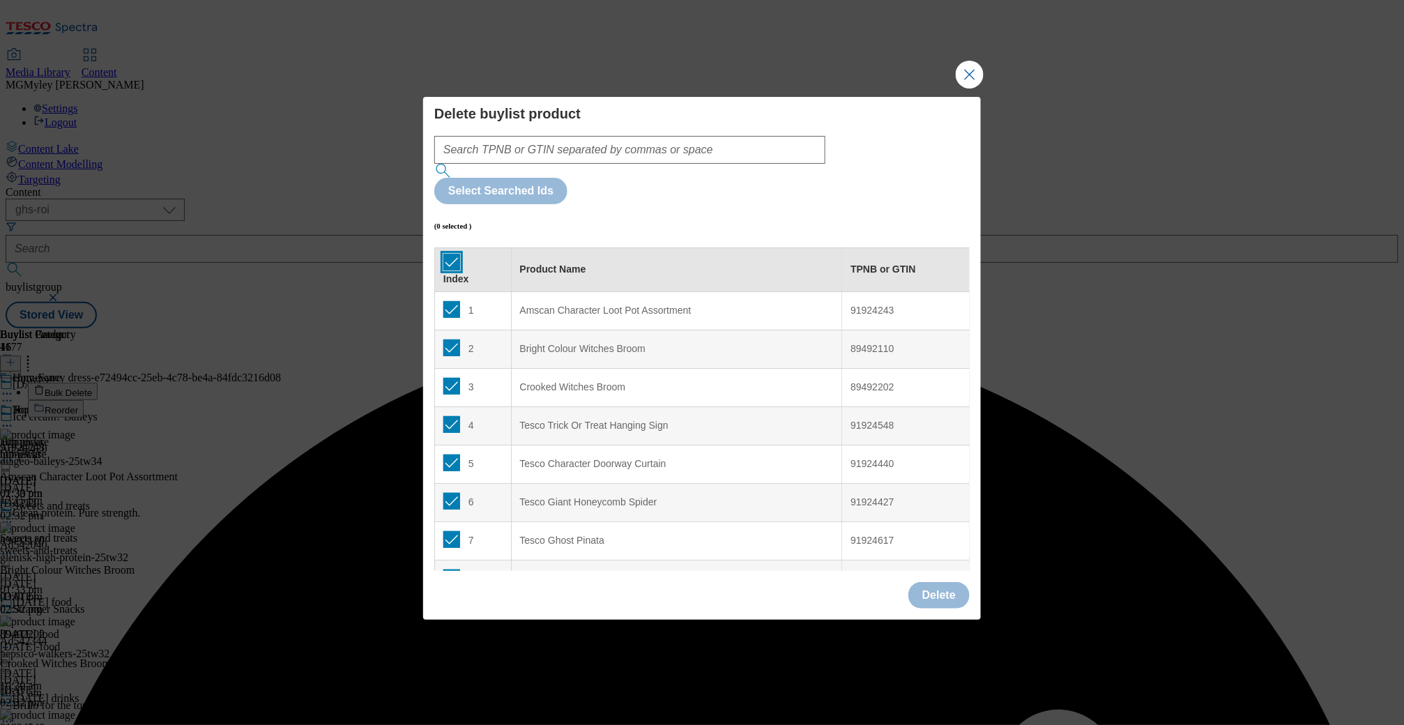
checkbox input "true"
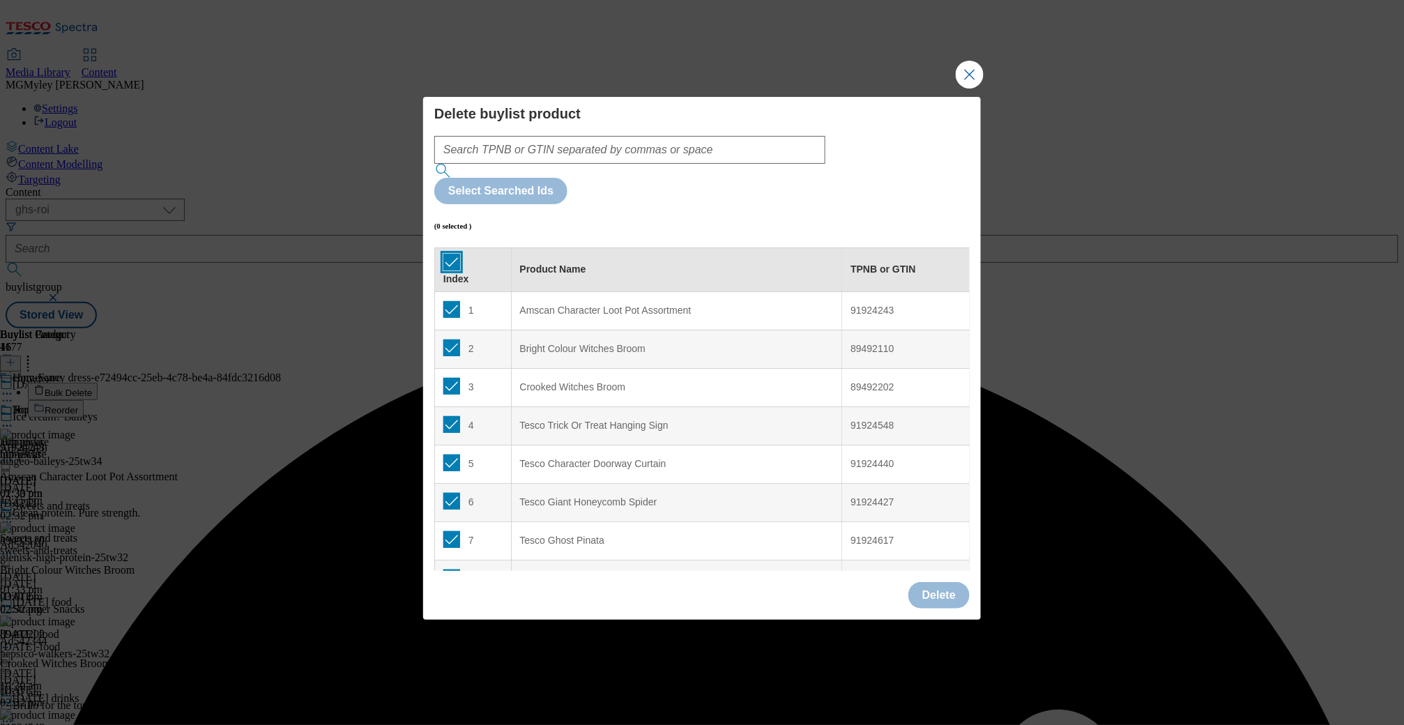
checkbox input "true"
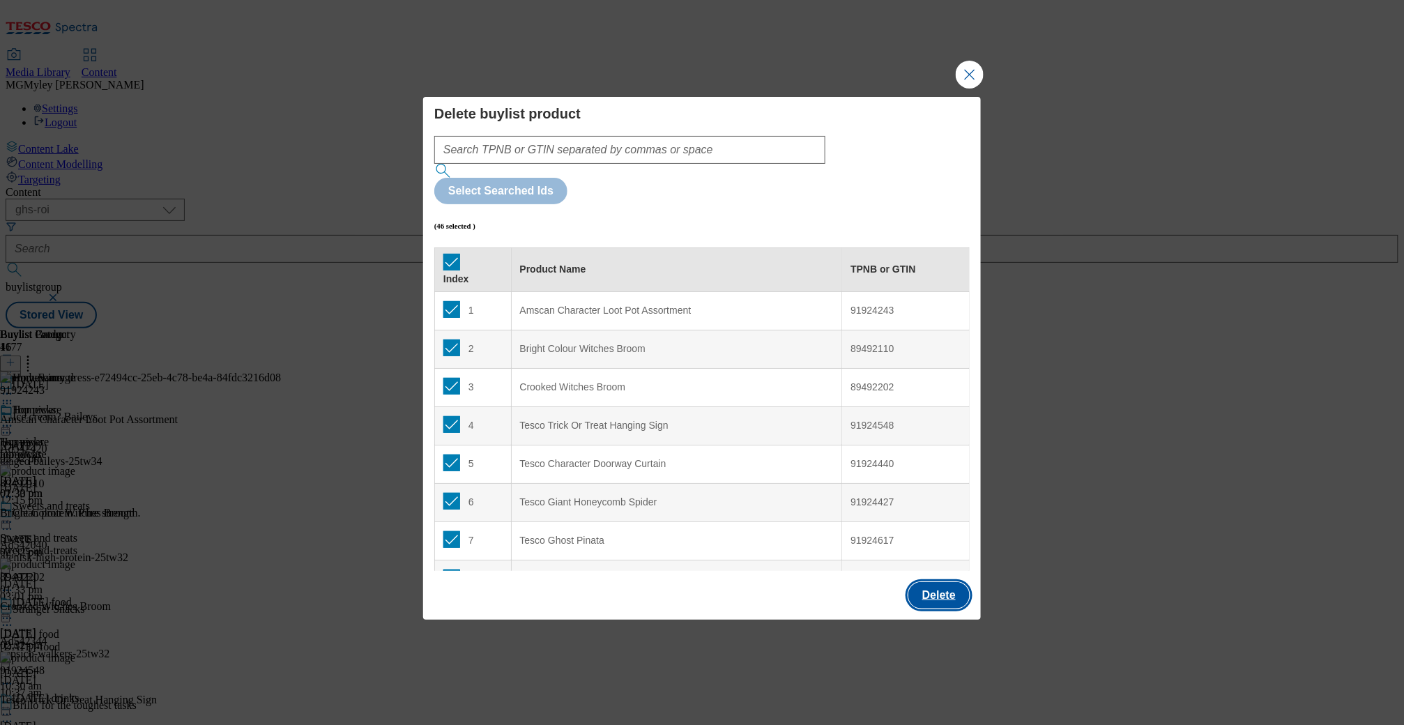
click at [949, 582] on button "Delete" at bounding box center [938, 595] width 61 height 26
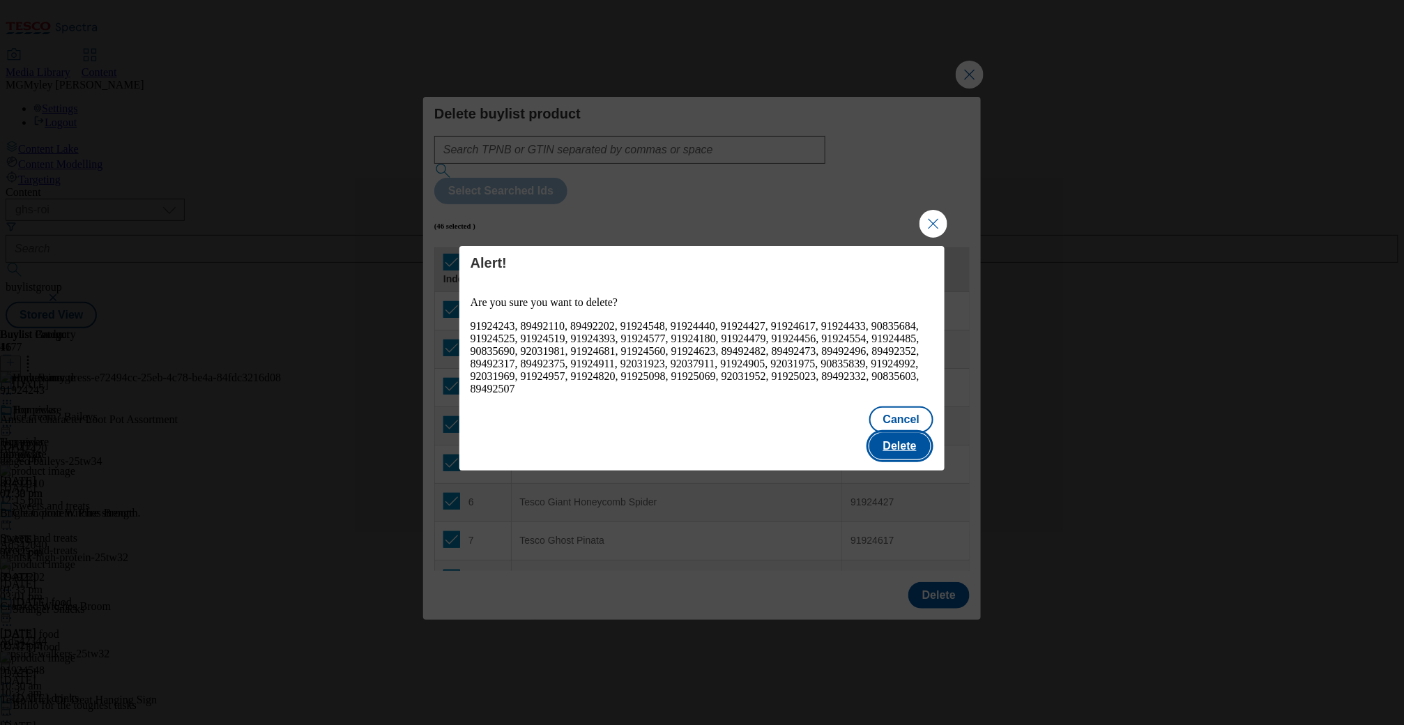
click at [905, 438] on button "Delete" at bounding box center [899, 446] width 61 height 26
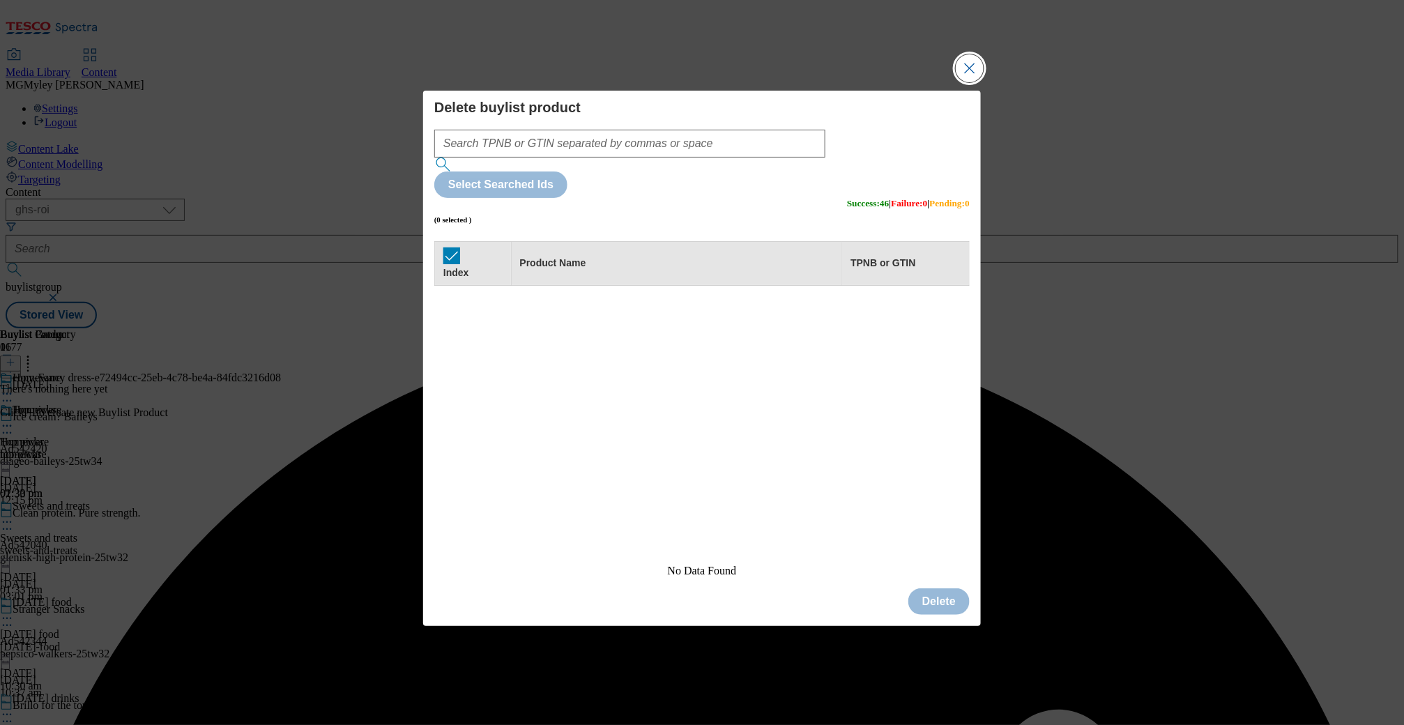
click at [969, 82] on button "Close Modal" at bounding box center [970, 68] width 28 height 28
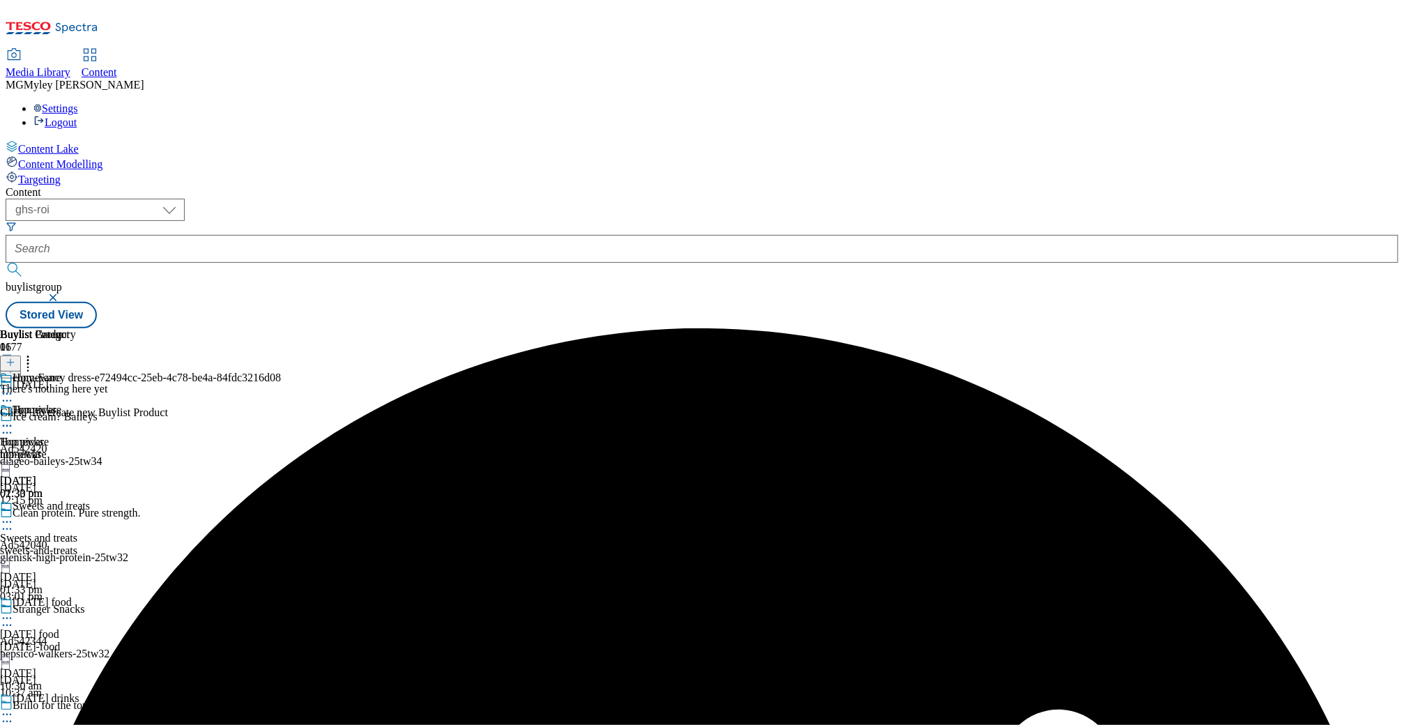
click at [10, 359] on line at bounding box center [10, 362] width 0 height 7
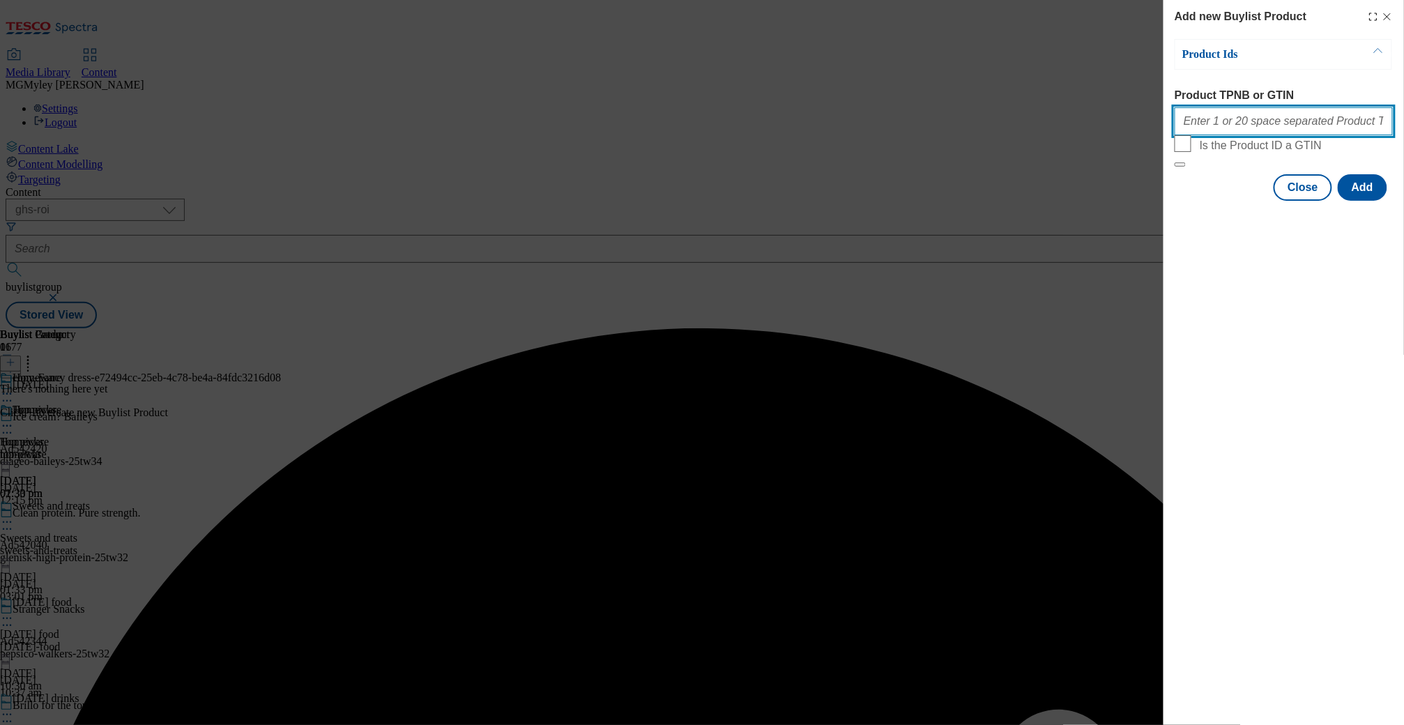
click at [1266, 126] on input "Product TPNB or GTIN" at bounding box center [1283, 121] width 218 height 28
paste input "89986747 90715688 90788802 90908184 92482890 92982459 93151860 93278324 9328571…"
type input "89986747 90715688 90788802 90908184 92482890 92982459 93151860 93278324 9328571…"
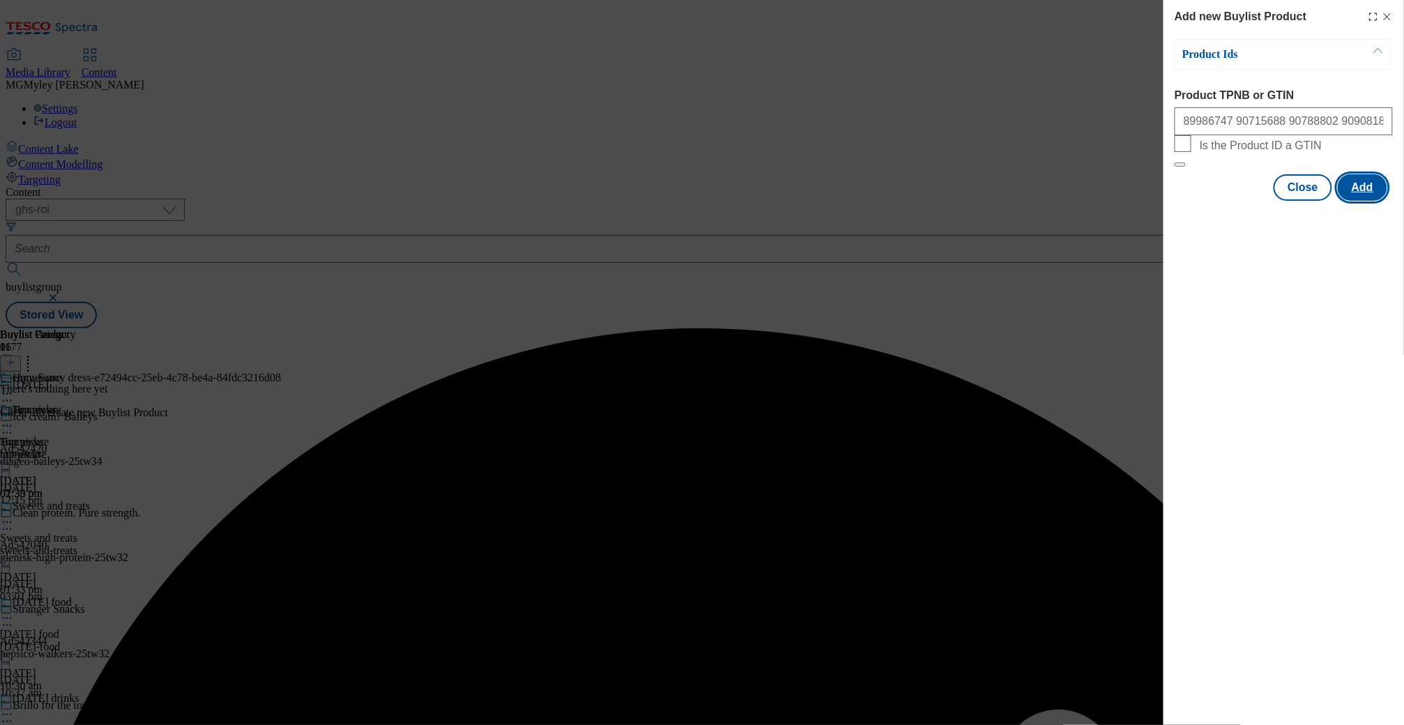
click at [1361, 201] on button "Add" at bounding box center [1362, 187] width 49 height 26
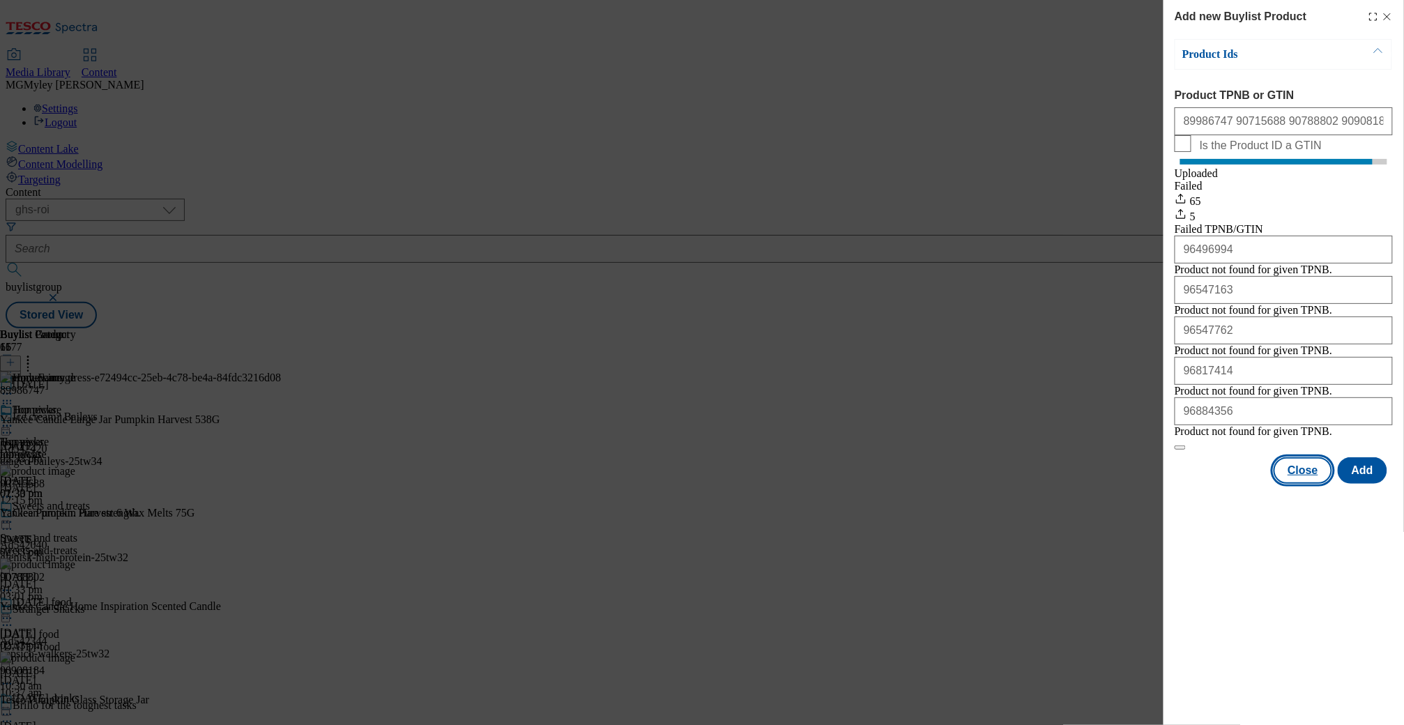
click at [1312, 484] on button "Close" at bounding box center [1302, 470] width 59 height 26
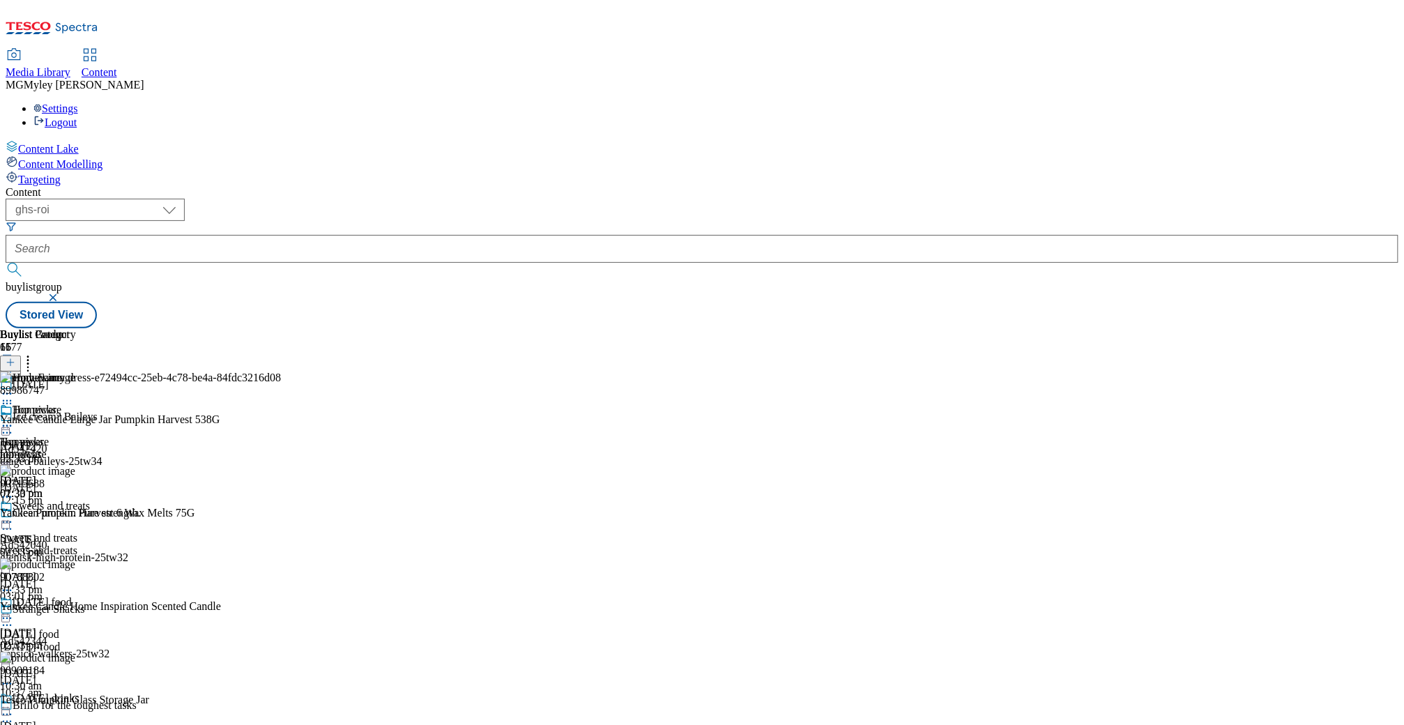
scroll to position [658, 0]
select select "evergreen"
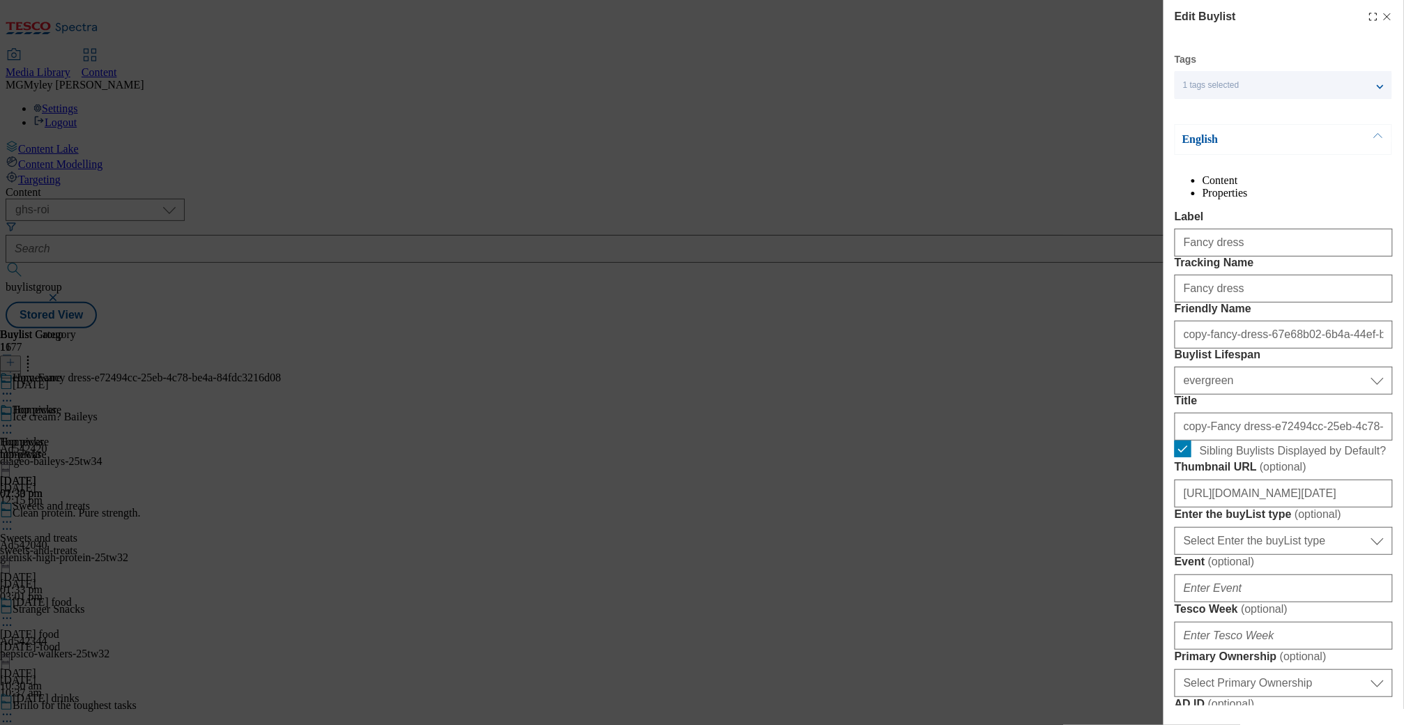
select select "Banner"
click at [1226, 302] on input "Fancy dress" at bounding box center [1283, 289] width 218 height 28
click at [1216, 348] on input "copy-fancy-dress-67e68b02-6b4a-44ef-bfb2-8d92c72b15e1" at bounding box center [1283, 335] width 218 height 28
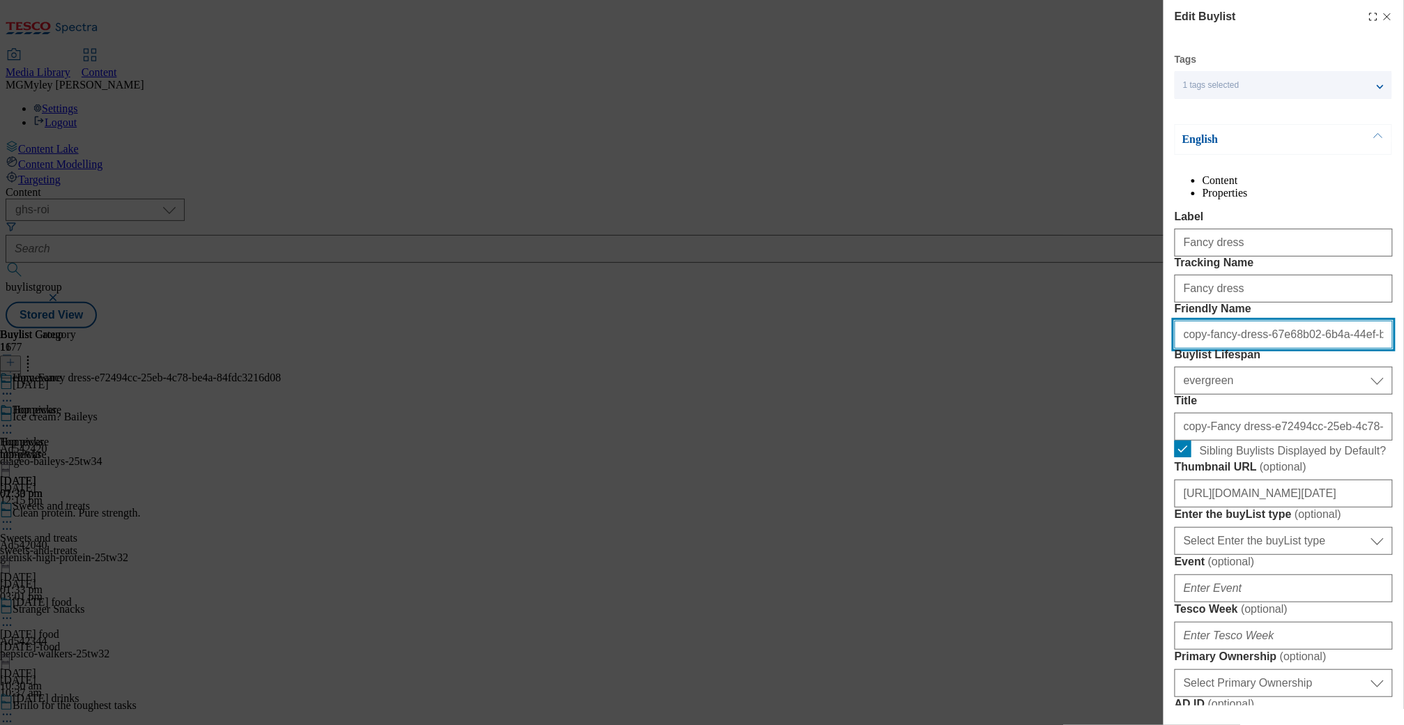
click at [1216, 348] on input "copy-fancy-dress-67e68b02-6b4a-44ef-bfb2-8d92c72b15e1" at bounding box center [1283, 335] width 218 height 28
type input "homeware"
click at [1248, 348] on input "homeware" at bounding box center [1283, 335] width 218 height 28
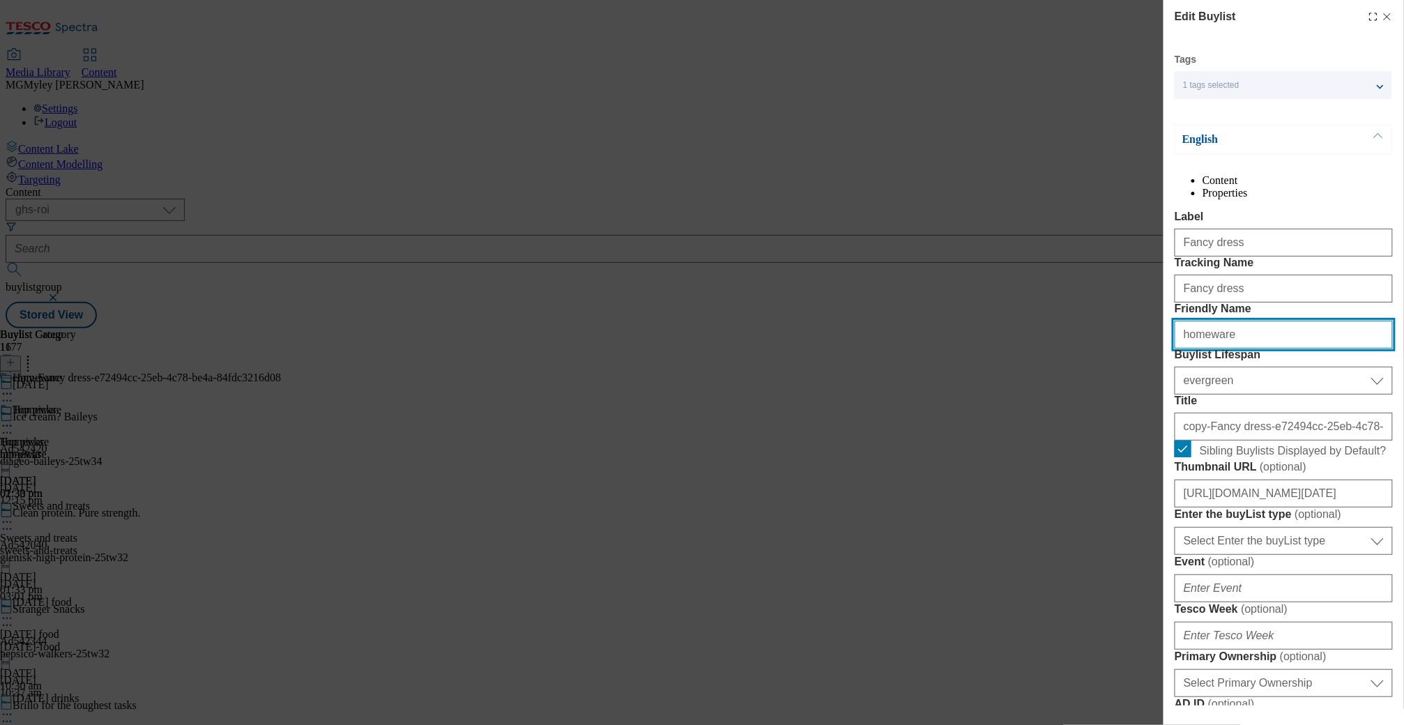
click at [1248, 348] on input "homeware" at bounding box center [1283, 335] width 218 height 28
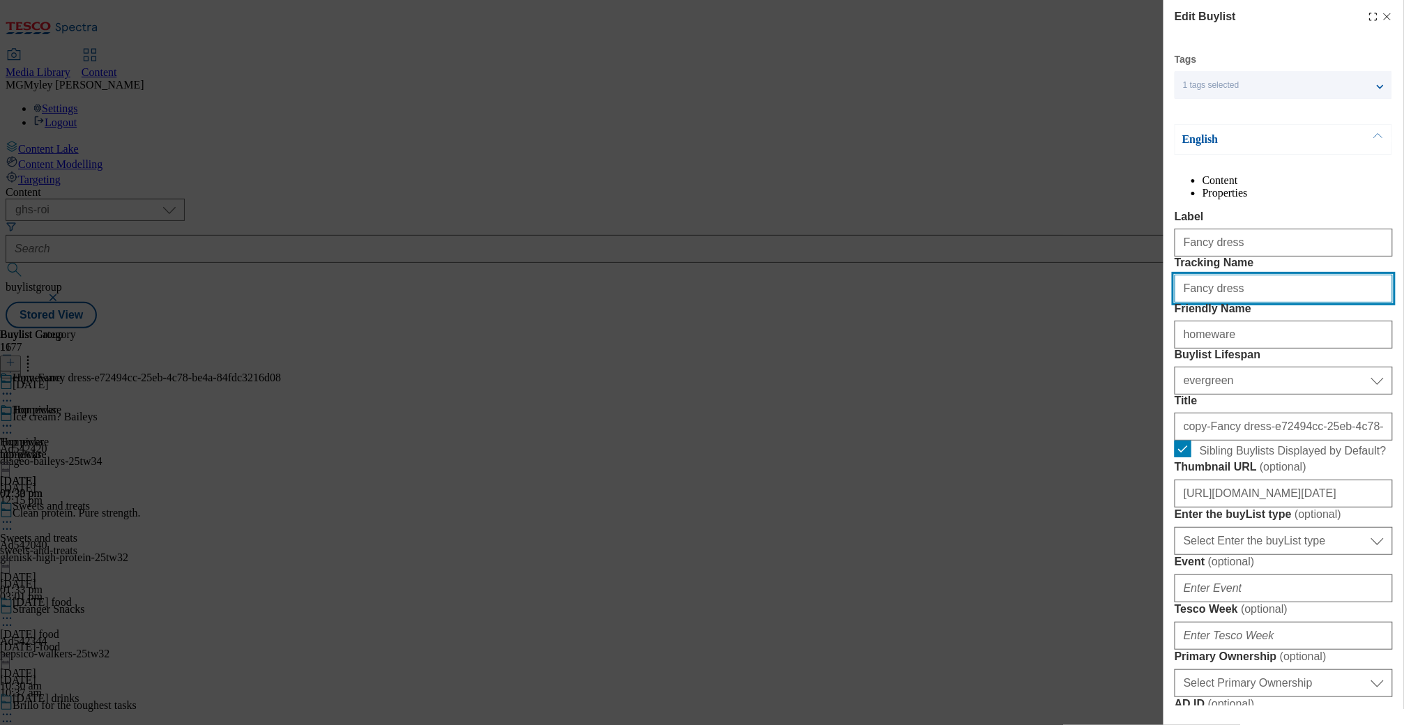
click at [1256, 302] on input "Fancy dress" at bounding box center [1283, 289] width 218 height 28
paste input "homeware"
click at [1190, 302] on input "homeware" at bounding box center [1283, 289] width 218 height 28
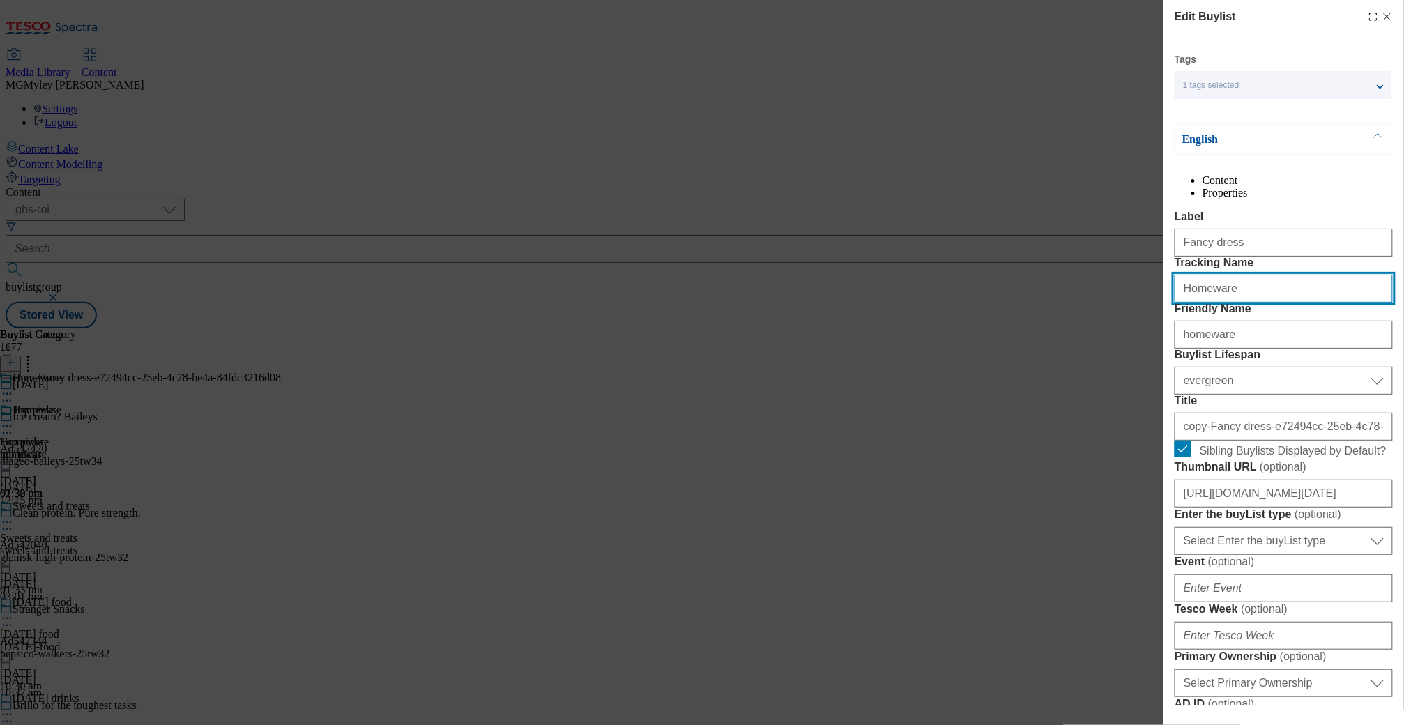
click at [1246, 302] on input "Homeware" at bounding box center [1283, 289] width 218 height 28
type input "Homeware"
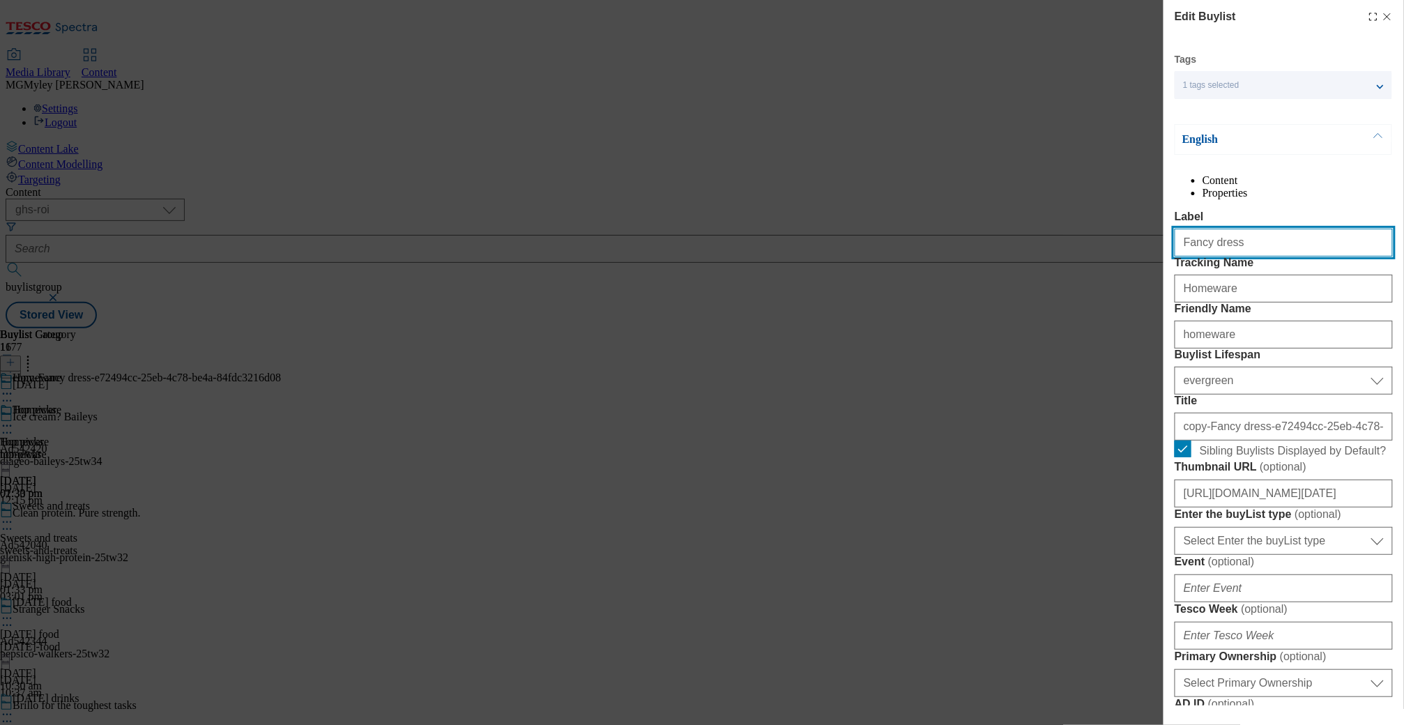
click at [1241, 256] on input "Fancy dress" at bounding box center [1283, 243] width 218 height 28
paste input "Homeware"
type input "Homeware"
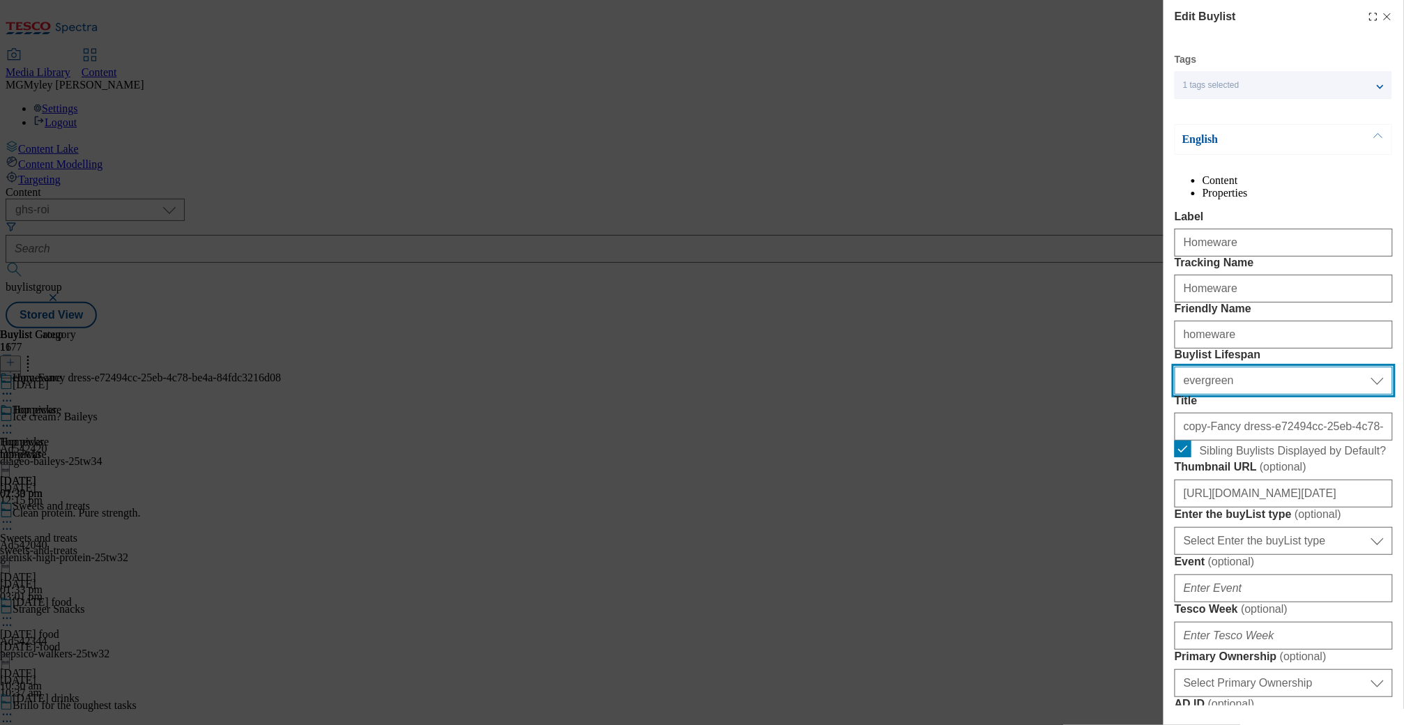
click at [1241, 394] on select "Select Buylist Lifespan evergreen seasonal tactical" at bounding box center [1283, 381] width 218 height 28
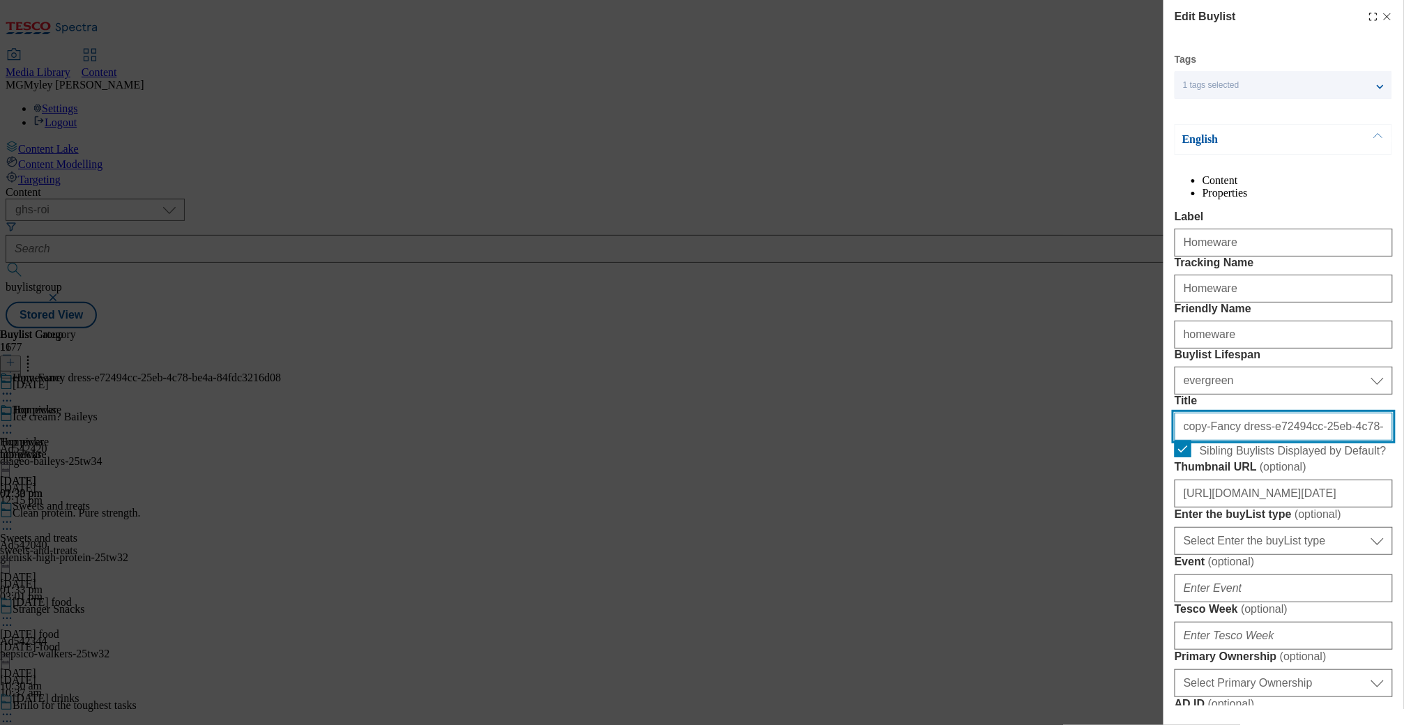
click at [1239, 440] on input "copy-Fancy dress-e72494cc-25eb-4c78-be4a-84fdc3216d08" at bounding box center [1283, 427] width 218 height 28
paste input "Homeware"
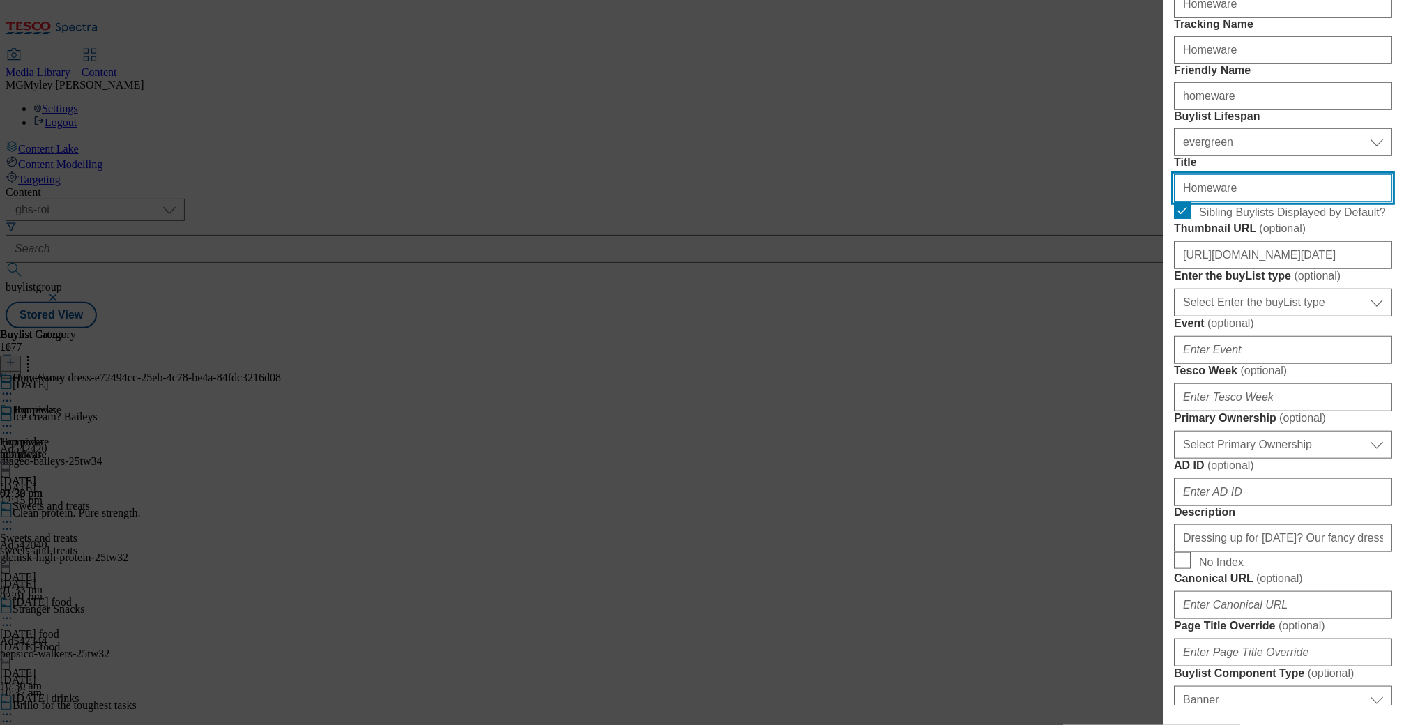
scroll to position [243, 0]
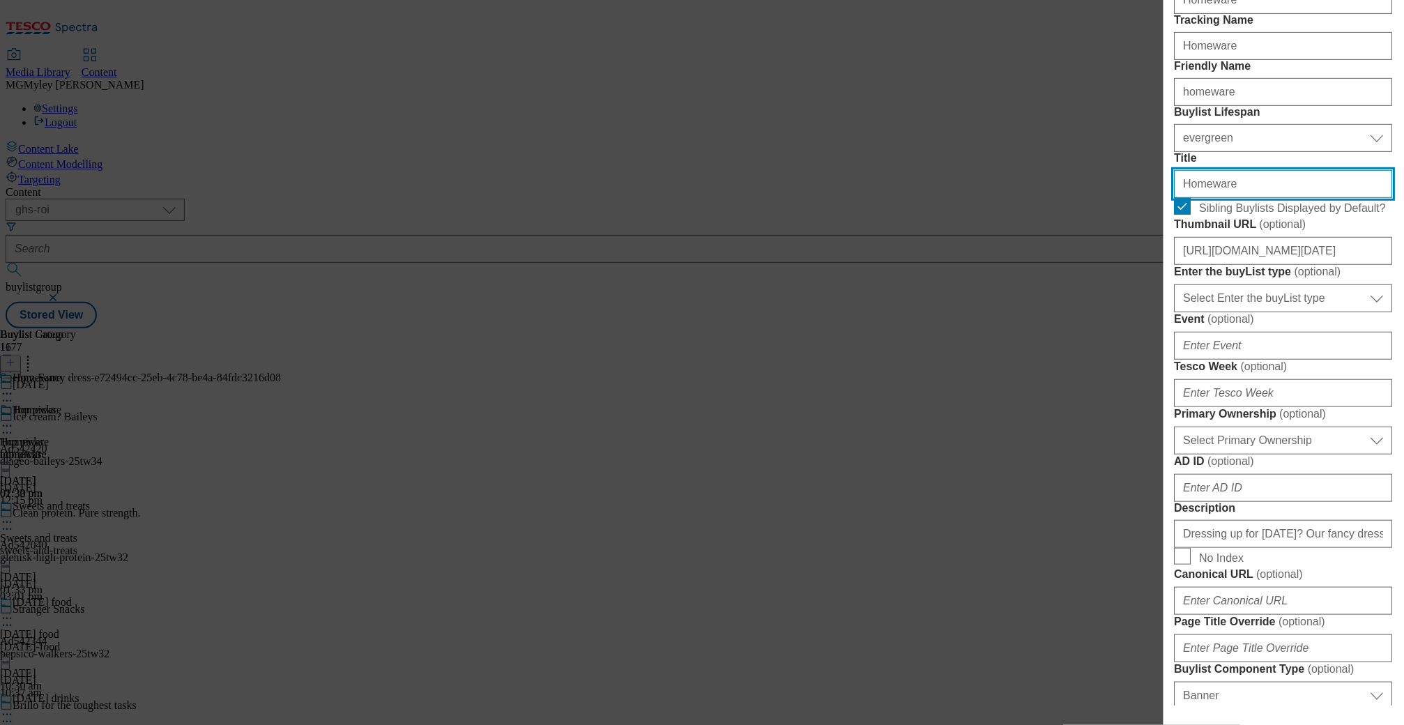
type input "Homeware"
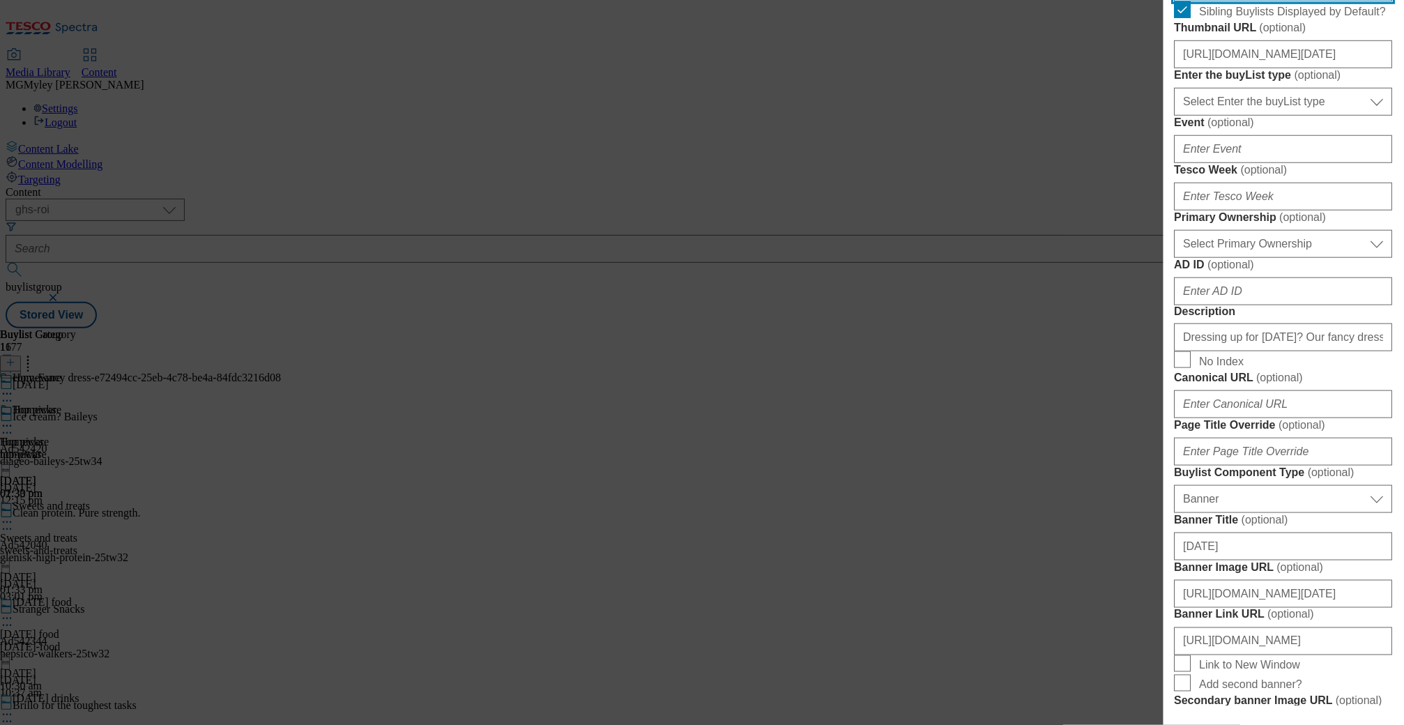
scroll to position [443, 0]
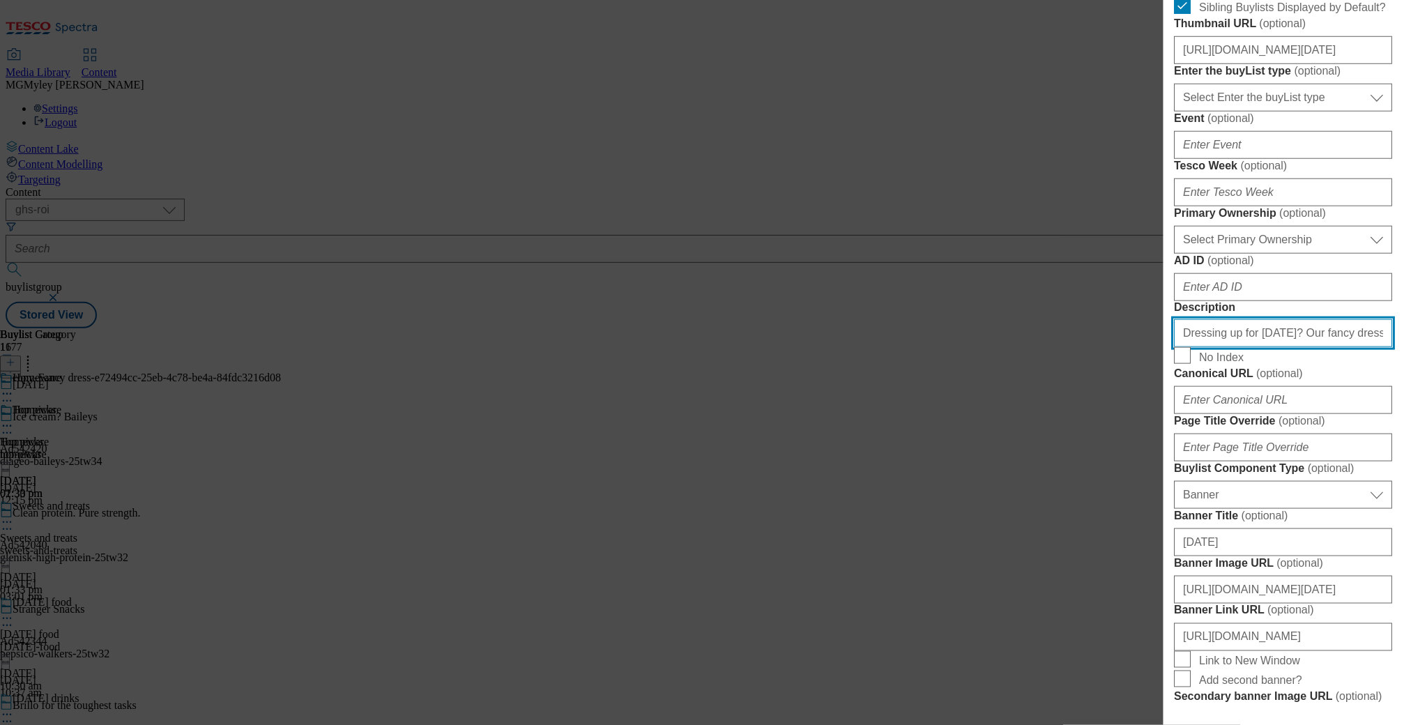
click at [1268, 347] on input "Dressing up for Halloween? Our fancy dress accessories will help you look spook…" at bounding box center [1283, 333] width 218 height 28
paste input "Make your house extra spooky with Halloween-themed homeware, including candles …"
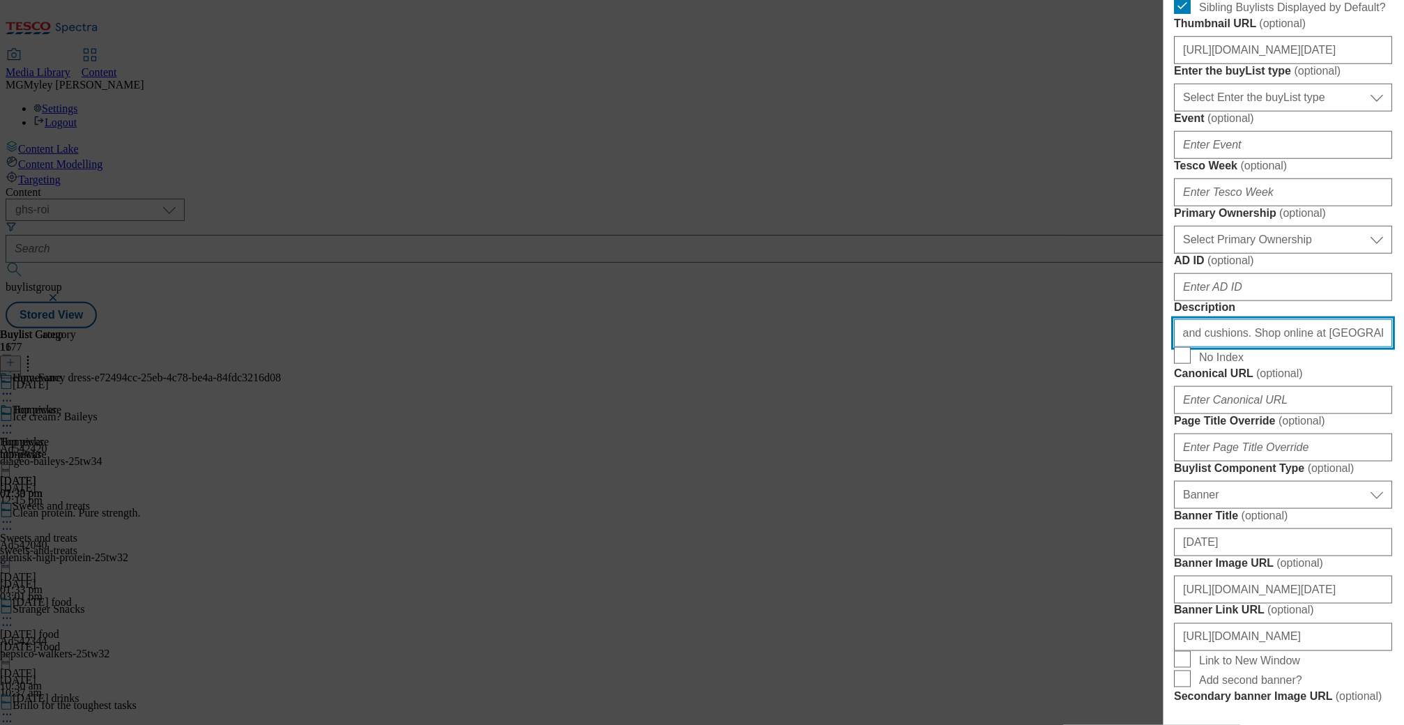
drag, startPoint x: 1284, startPoint y: 636, endPoint x: 1399, endPoint y: 644, distance: 115.3
click at [1399, 647] on div "Edit Buylist Tags 1 tags selected buylist English Content Properties Label Home…" at bounding box center [1283, 352] width 240 height 705
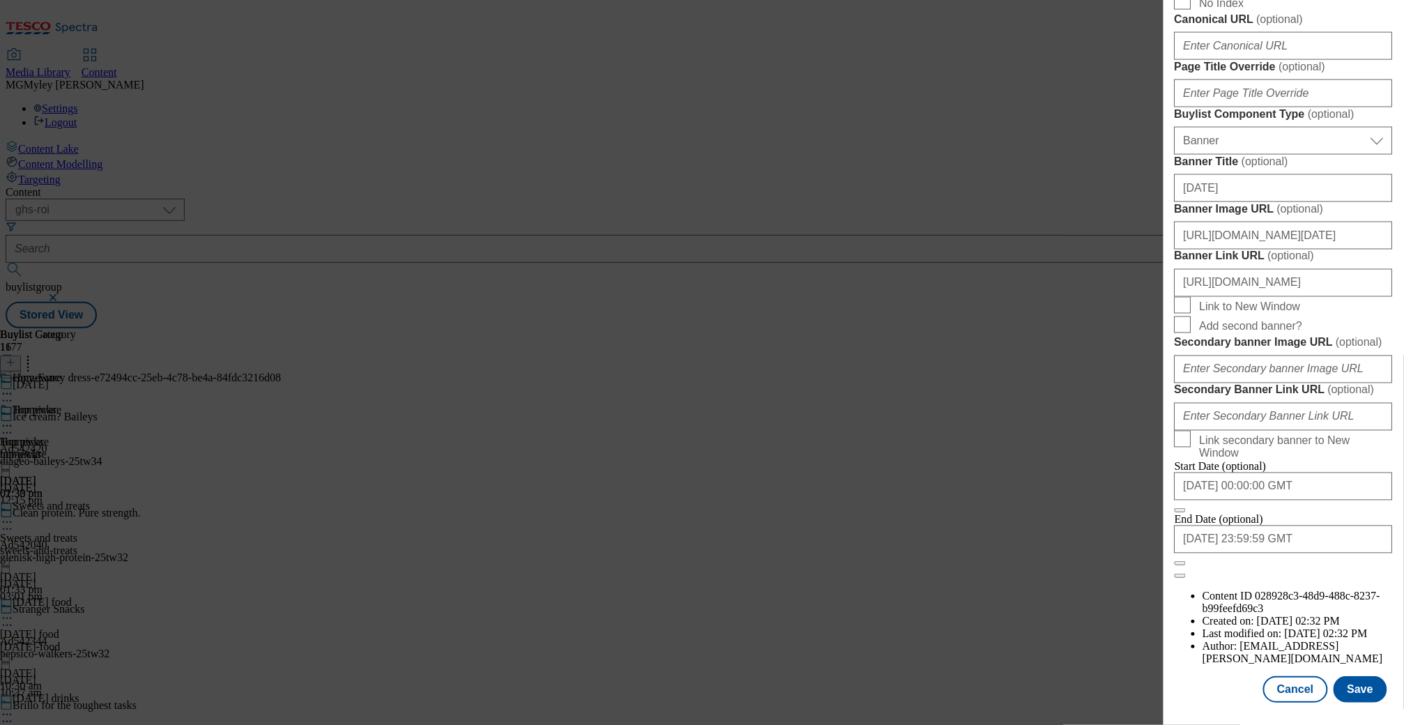
scroll to position [1291, 0]
type input "Make your house extra spooky with Halloween-themed homeware, including candles …"
click at [1366, 699] on button "Save" at bounding box center [1360, 689] width 54 height 26
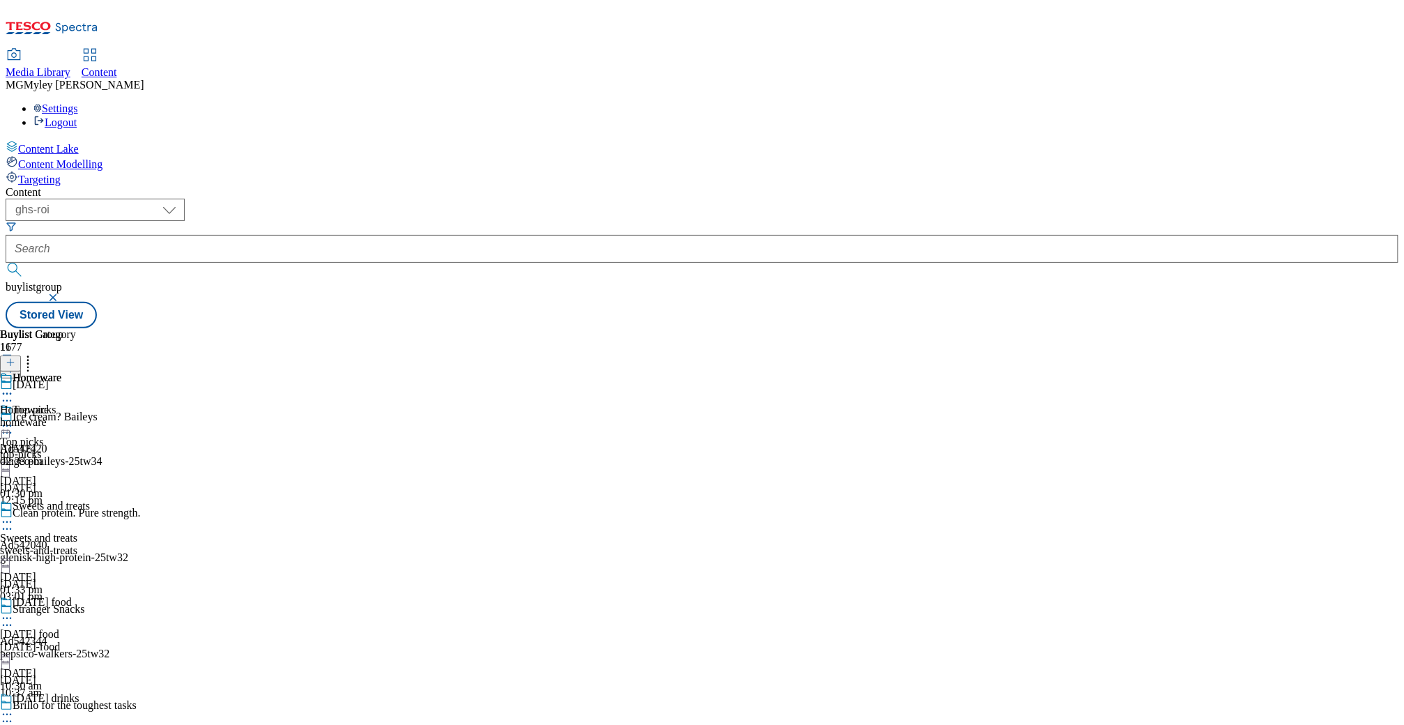
scroll to position [933, 0]
click at [35, 353] on icon at bounding box center [28, 360] width 14 height 14
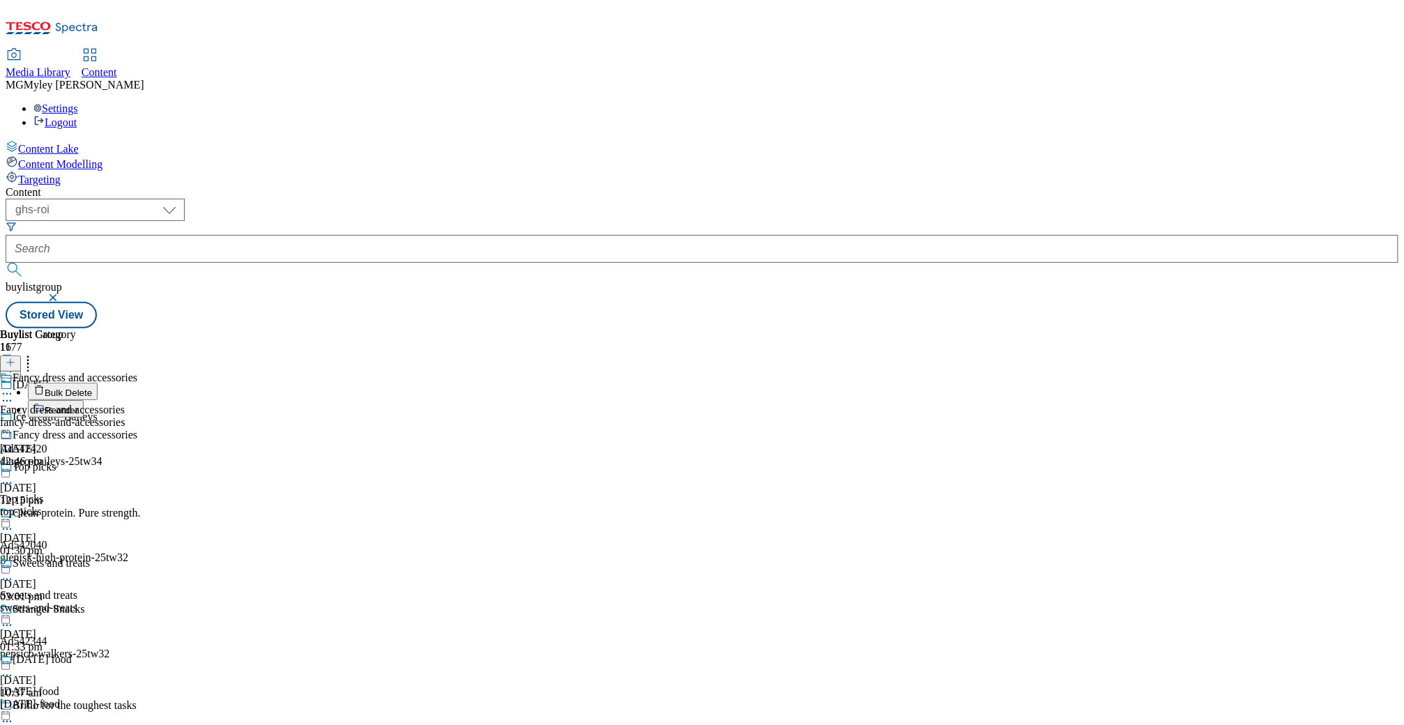
click at [84, 400] on button "Reorder" at bounding box center [56, 408] width 56 height 17
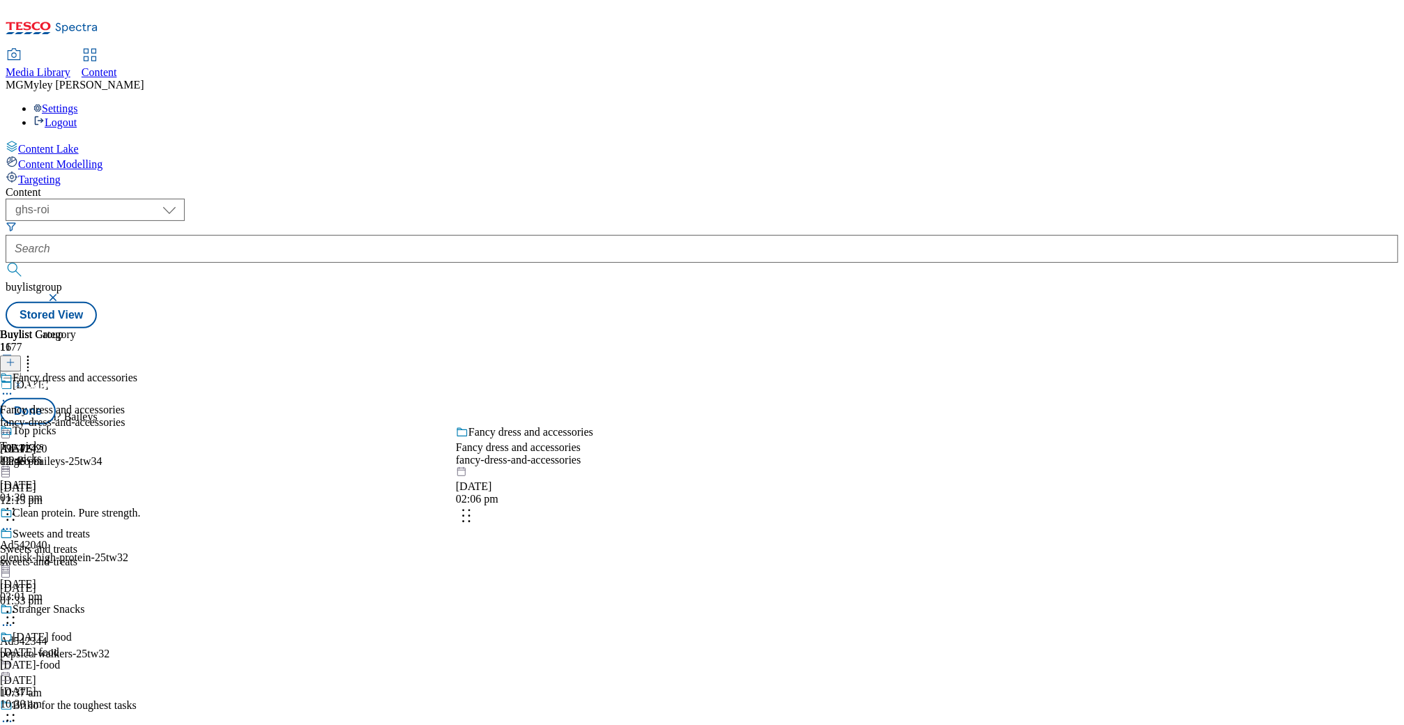
drag, startPoint x: 654, startPoint y: 506, endPoint x: 654, endPoint y: 340, distance: 165.9
click at [654, 328] on body "Icons icon_account icon_add icon_backward_link icon_basket icon_benefits icon_c…" at bounding box center [702, 167] width 1393 height 323
drag, startPoint x: 660, startPoint y: 523, endPoint x: 658, endPoint y: 403, distance: 119.9
click at [659, 328] on body "Icons icon_account icon_add icon_backward_link icon_basket icon_benefits icon_c…" at bounding box center [702, 167] width 1393 height 323
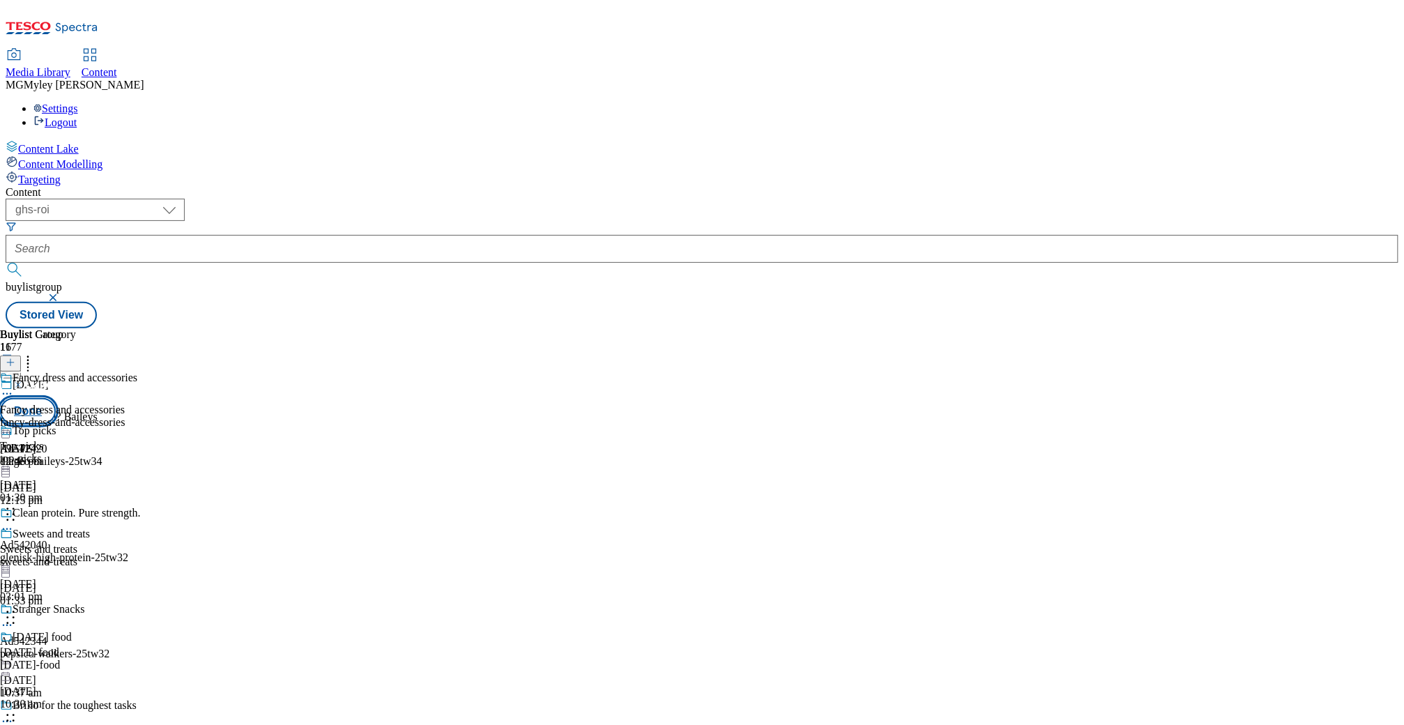
click at [56, 398] on button "Done" at bounding box center [28, 411] width 56 height 26
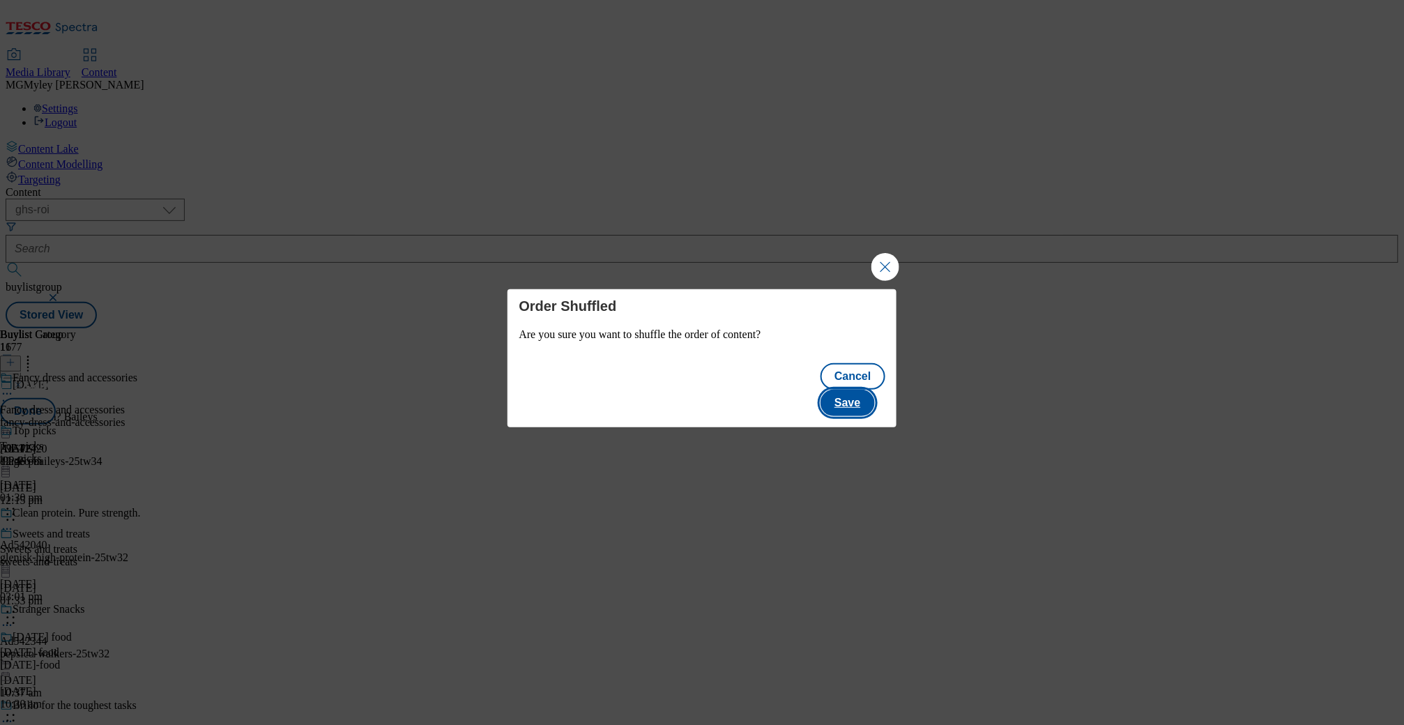
click at [860, 390] on button "Save" at bounding box center [847, 403] width 54 height 26
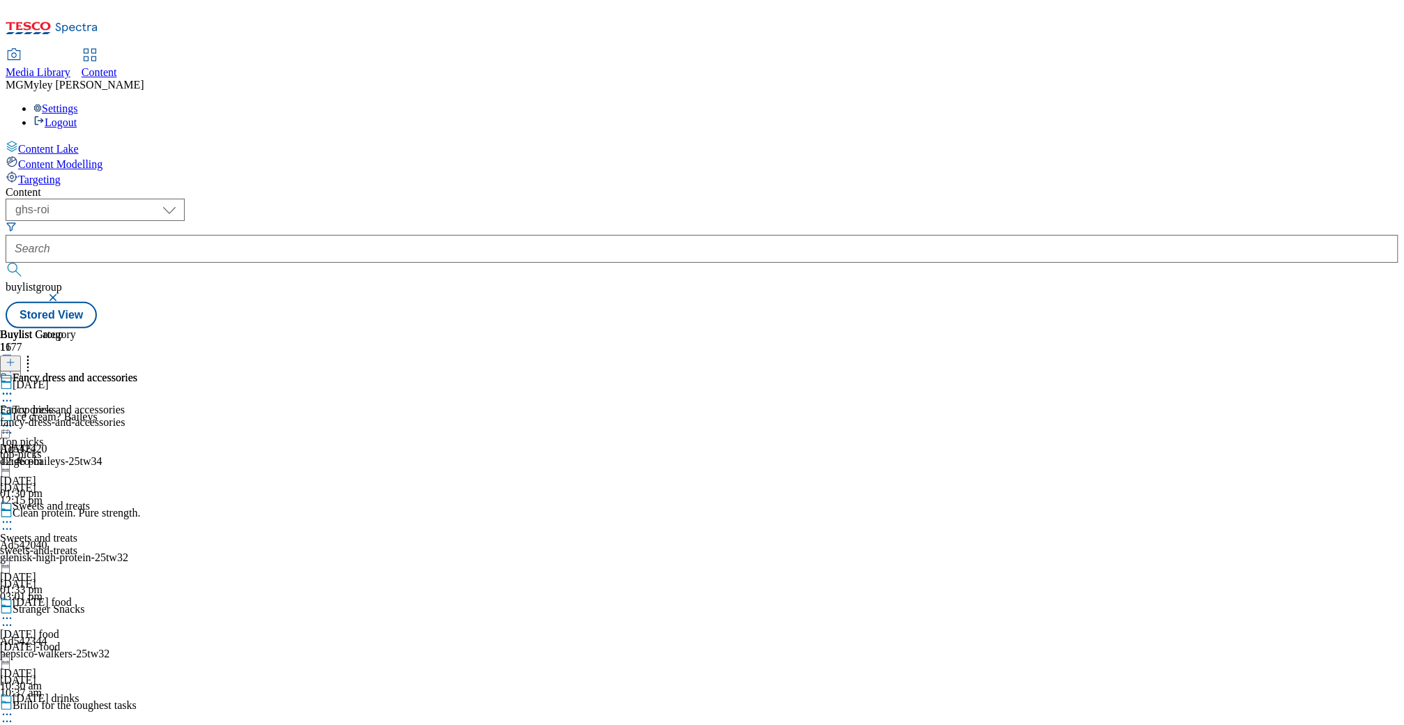
scroll to position [949, 0]
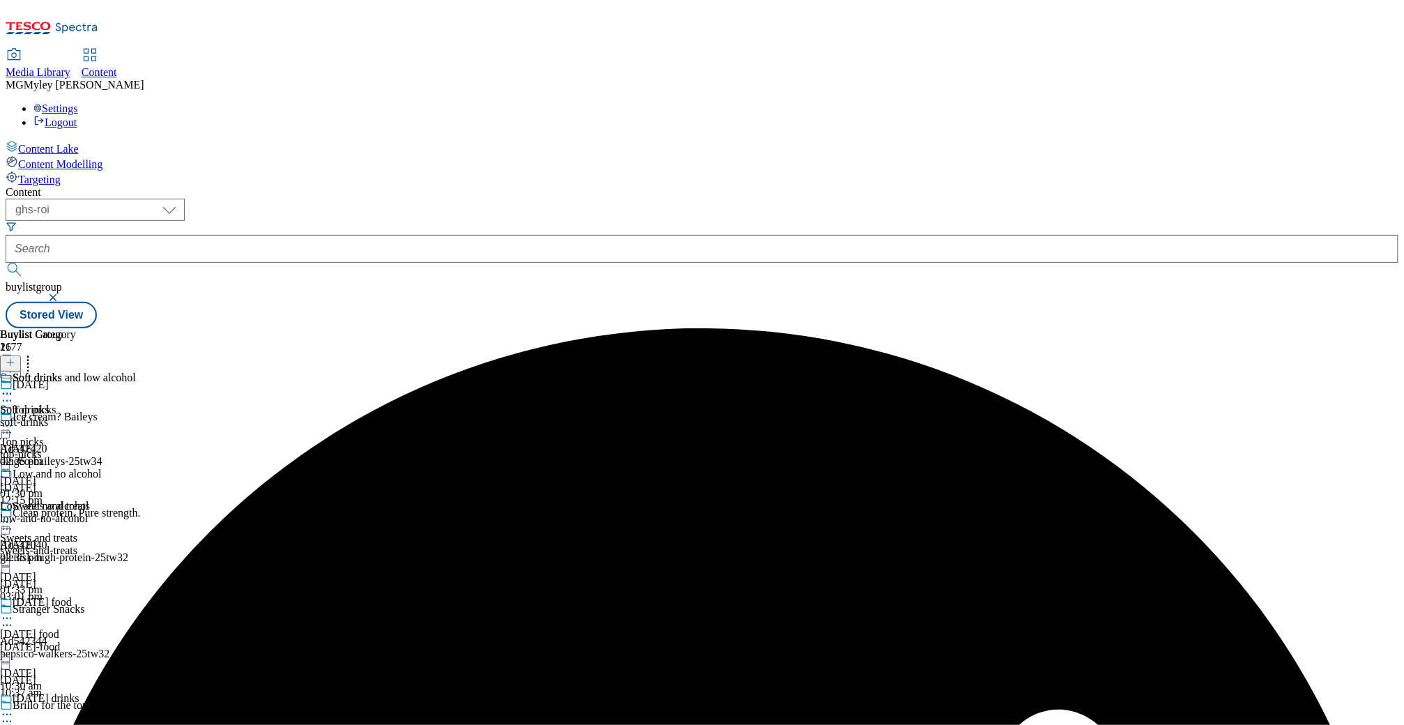
scroll to position [1032, 0]
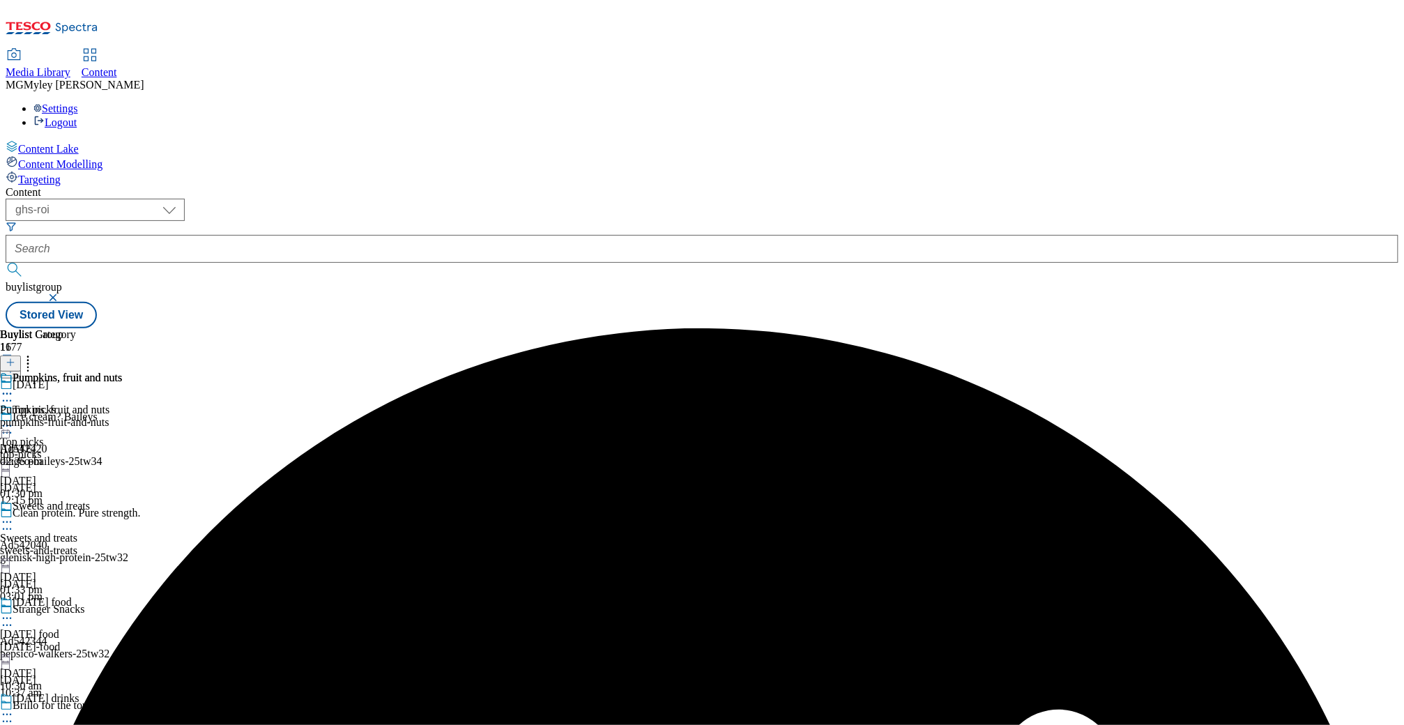
scroll to position [871, 0]
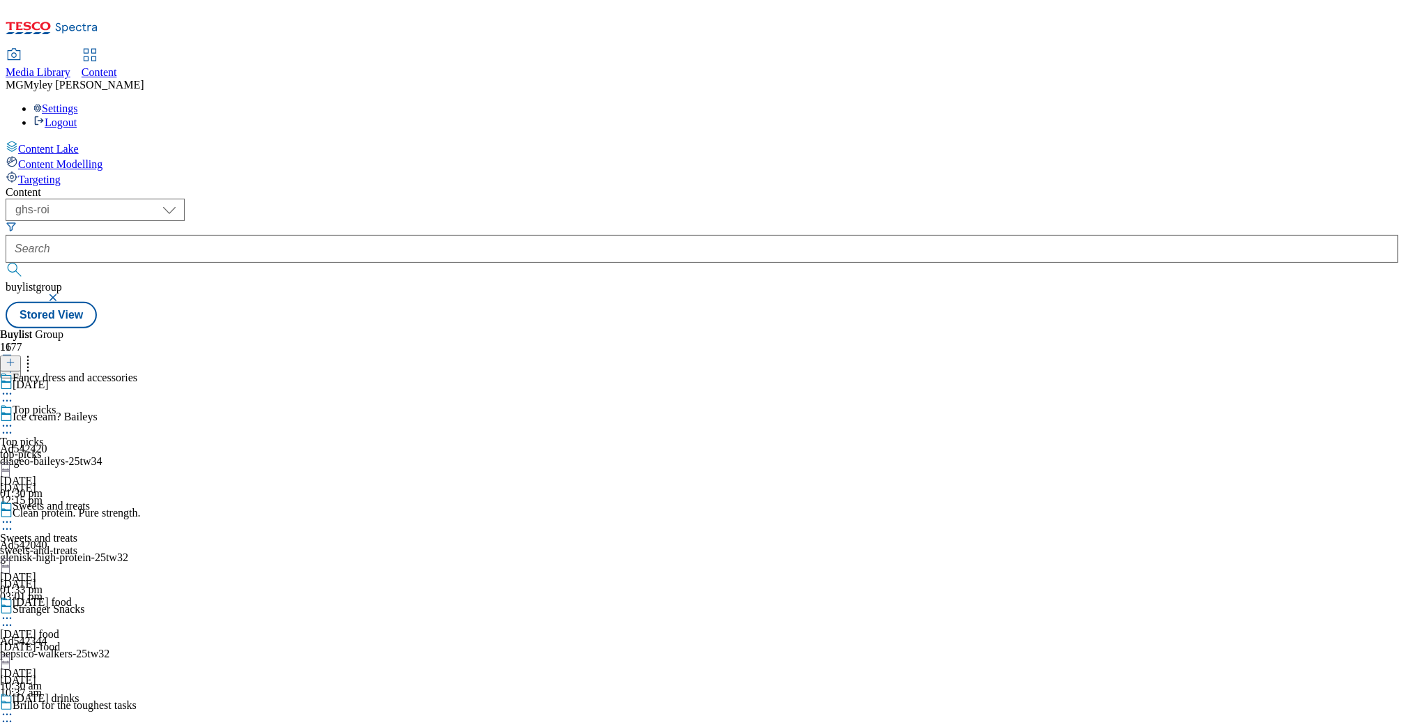
scroll to position [684, 0]
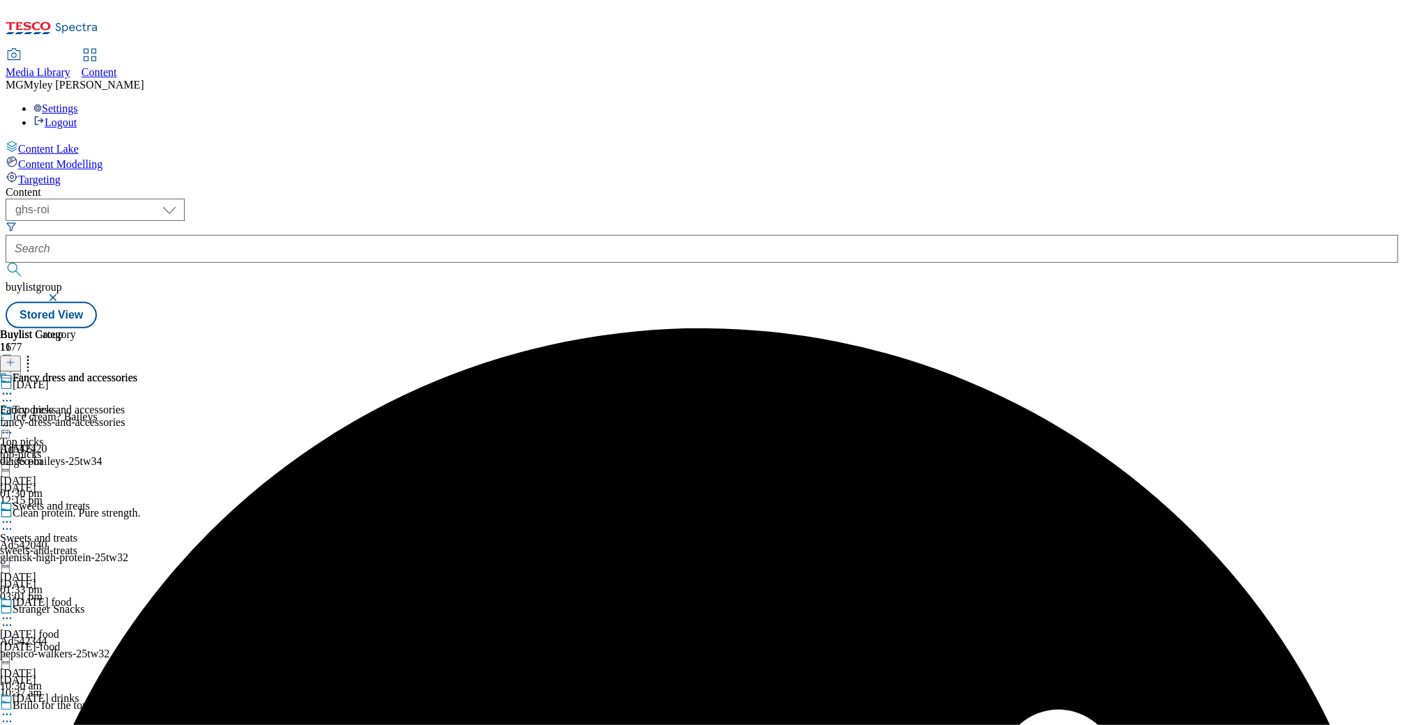
scroll to position [652, 0]
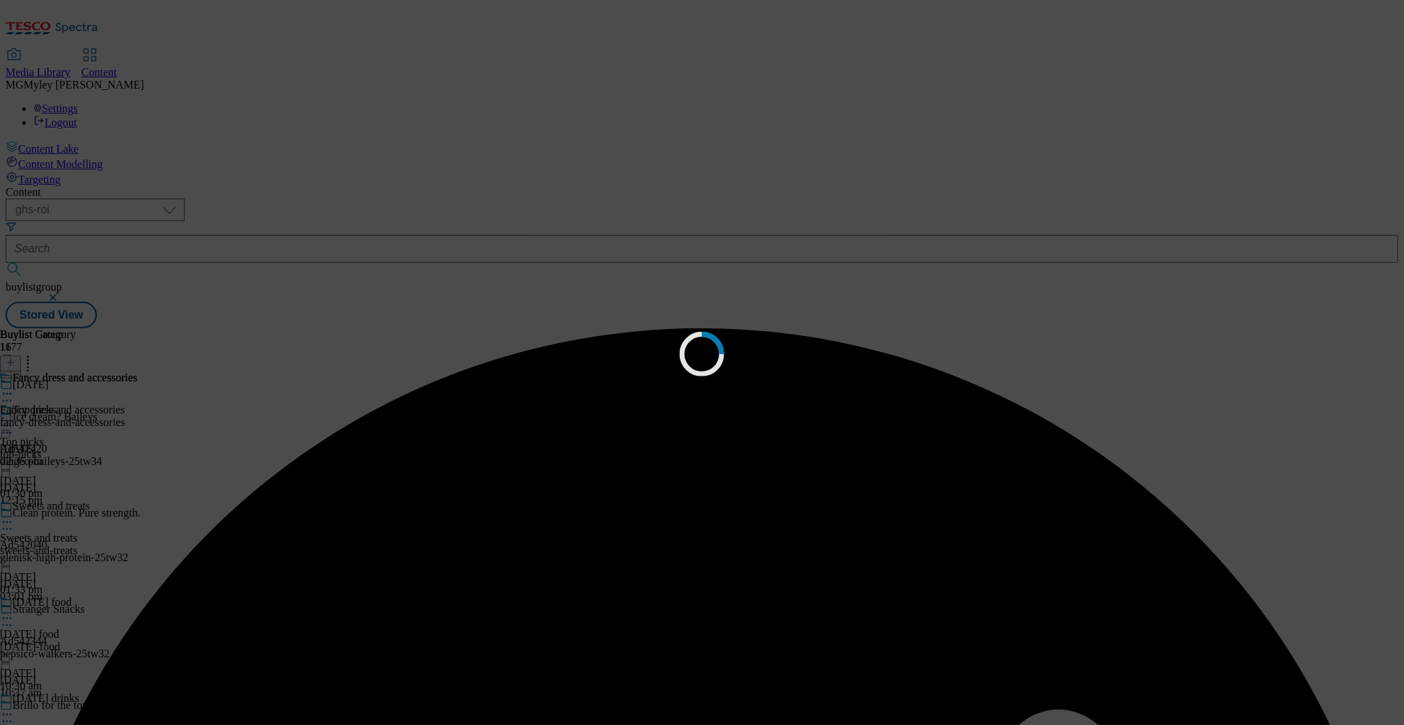
scroll to position [0, 0]
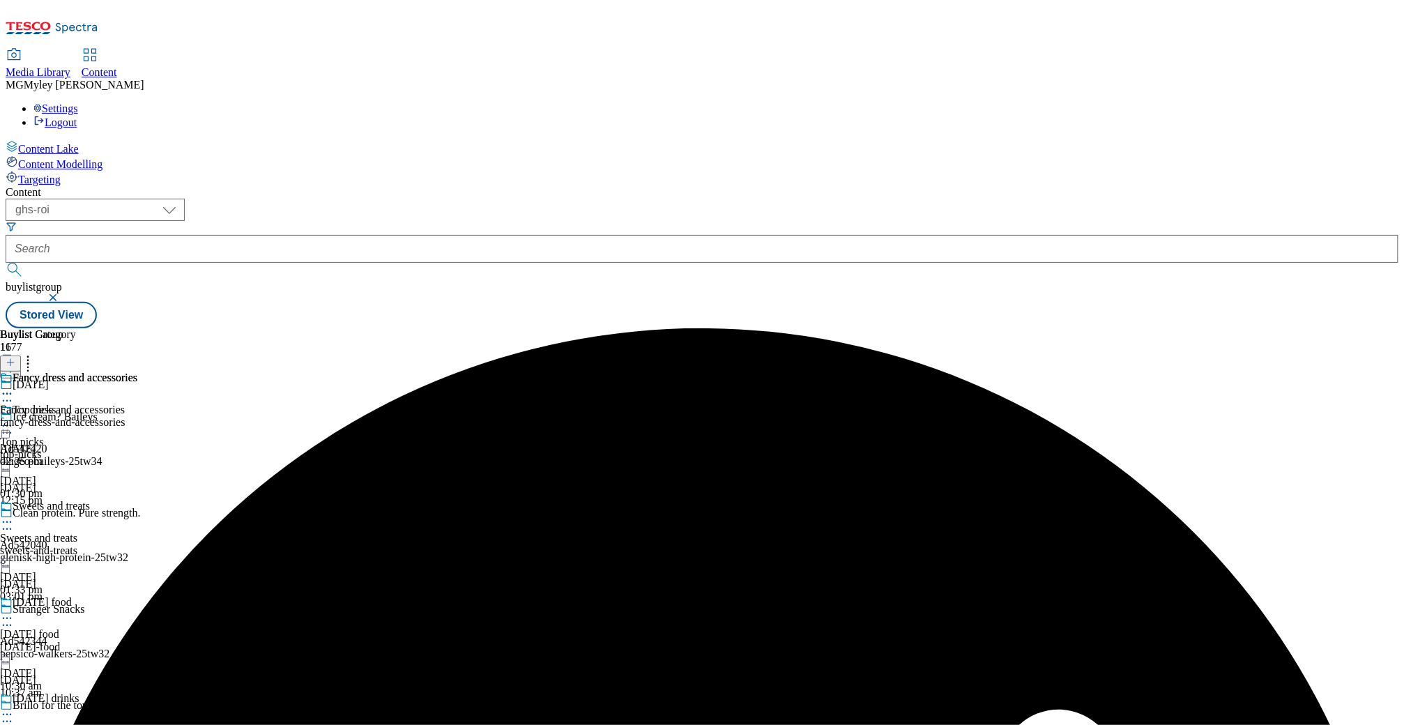
click at [35, 353] on icon at bounding box center [28, 360] width 14 height 14
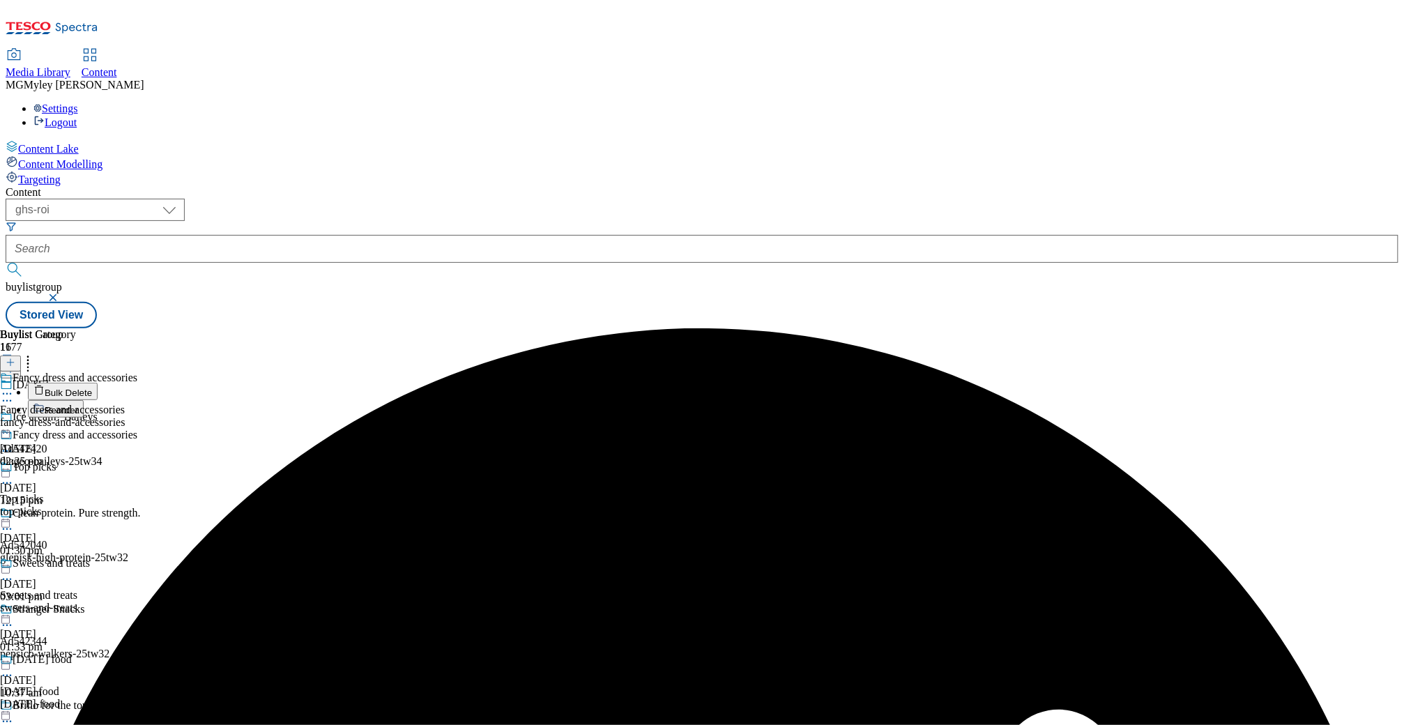
click at [137, 400] on li "Reorder" at bounding box center [82, 408] width 109 height 17
click at [84, 400] on button "Reorder" at bounding box center [56, 408] width 56 height 17
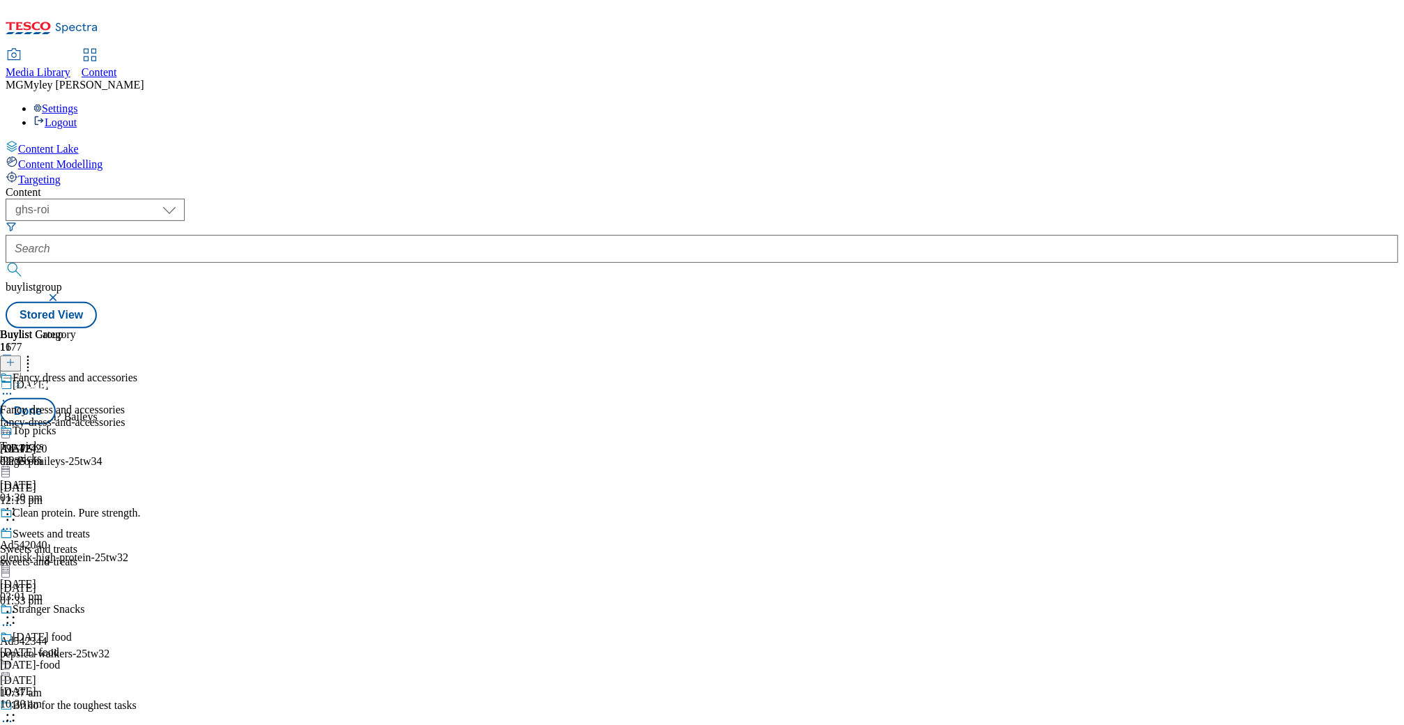
scroll to position [455, 0]
drag, startPoint x: 663, startPoint y: 537, endPoint x: 660, endPoint y: 408, distance: 129.0
click at [660, 328] on body "Icons icon_account icon_add icon_backward_link icon_basket icon_benefits icon_c…" at bounding box center [702, 167] width 1393 height 323
click at [56, 398] on button "Done" at bounding box center [28, 411] width 56 height 26
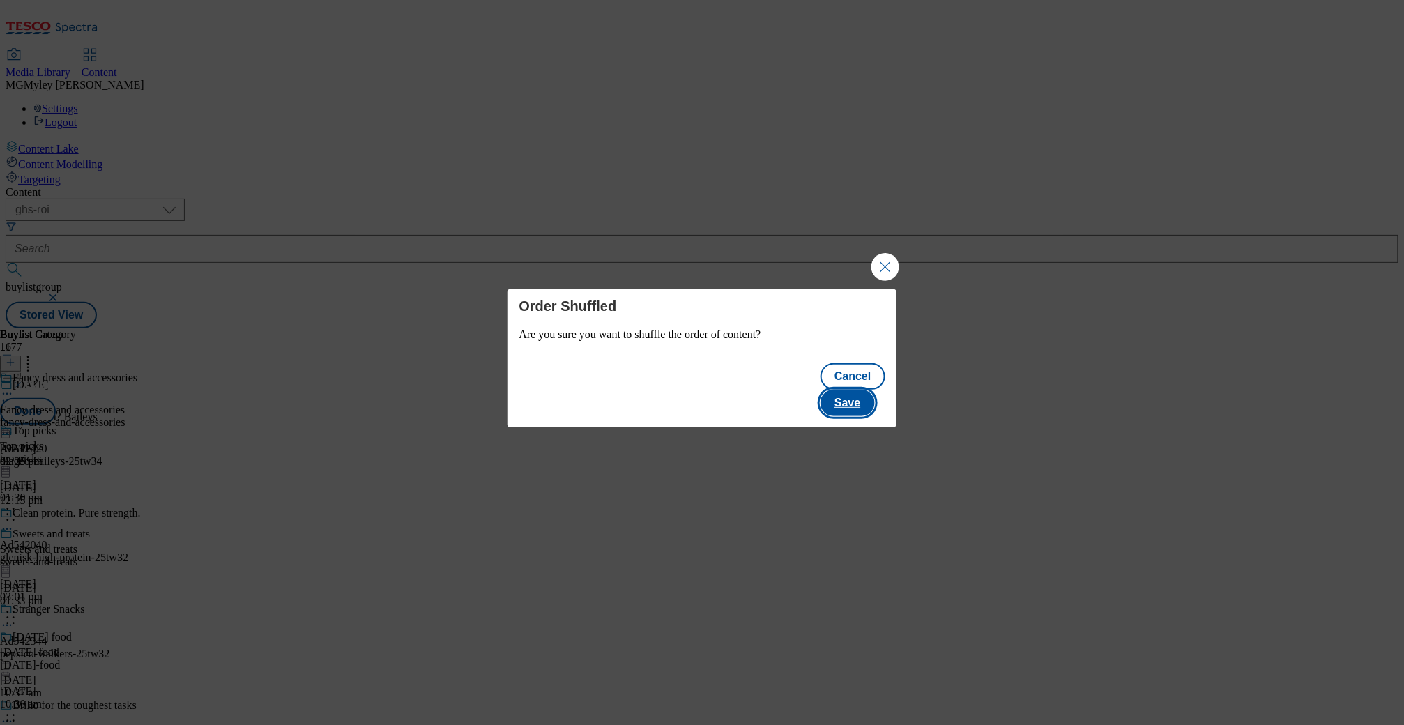
click at [860, 390] on button "Save" at bounding box center [847, 403] width 54 height 26
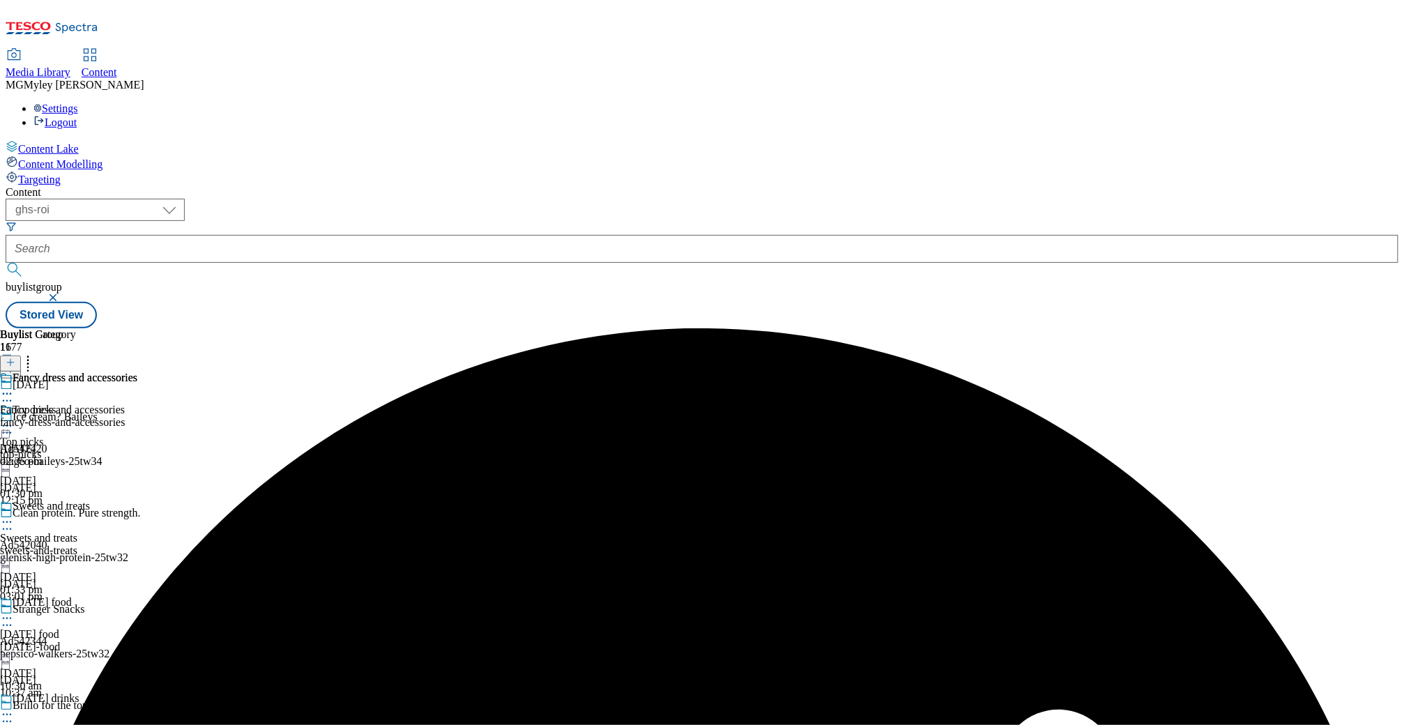
scroll to position [687, 0]
click at [137, 416] on div "fancy-dress-and-accessories" at bounding box center [68, 422] width 137 height 13
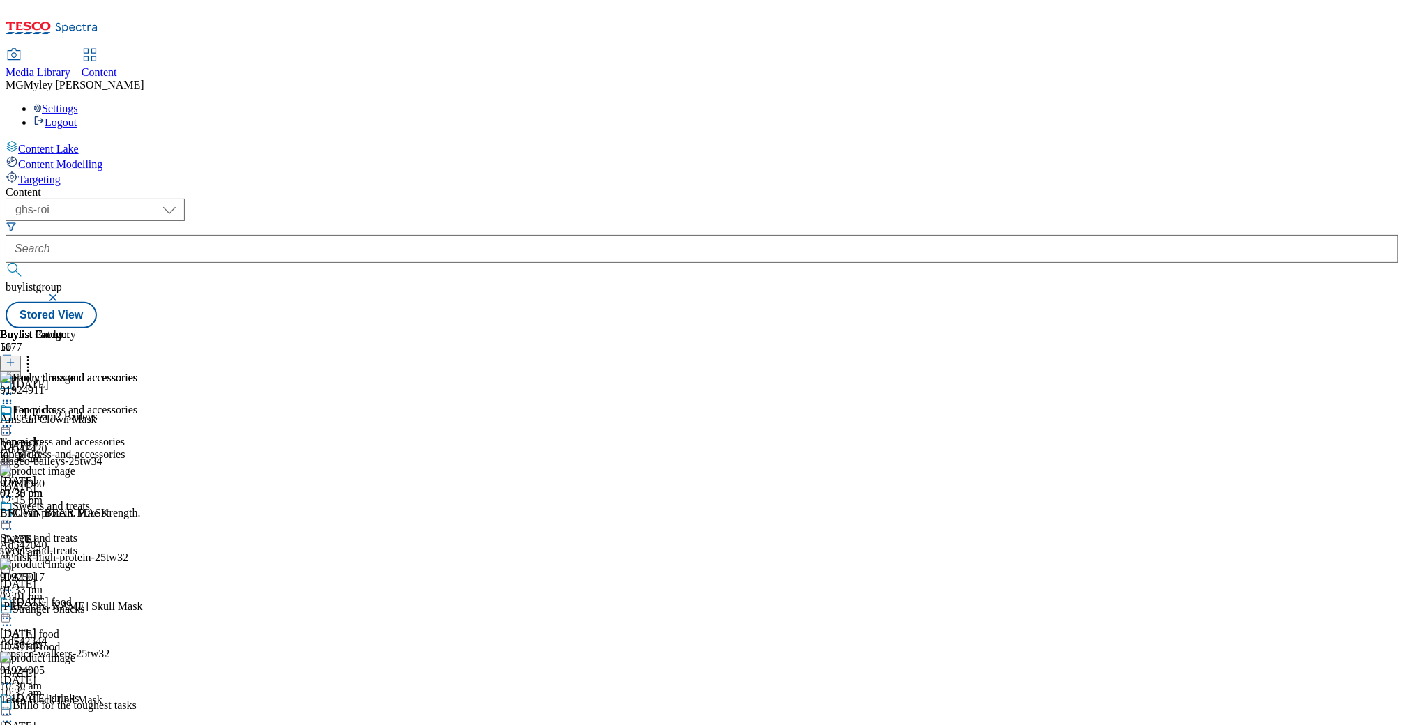
scroll to position [534, 0]
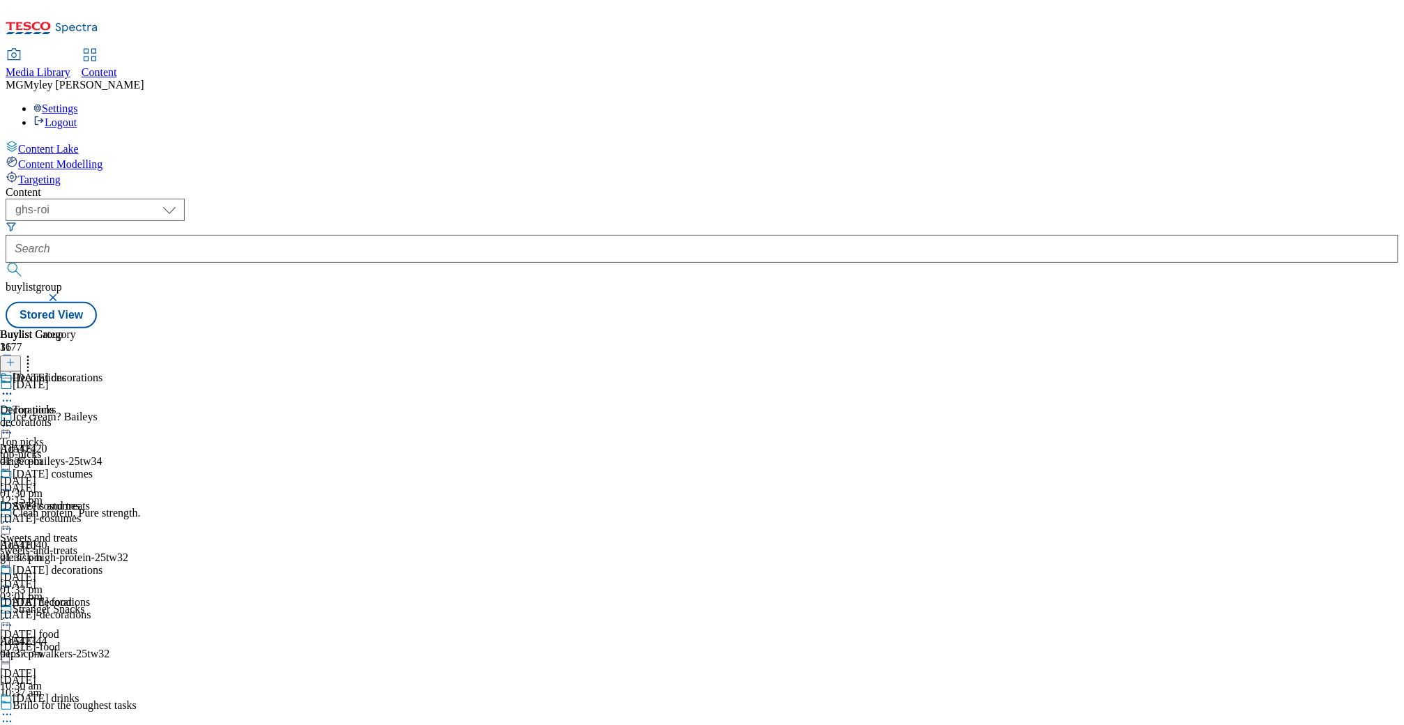
click at [102, 371] on div "Decorations Decorations decorations 2 Oct 2025 01:37 pm" at bounding box center [51, 419] width 102 height 96
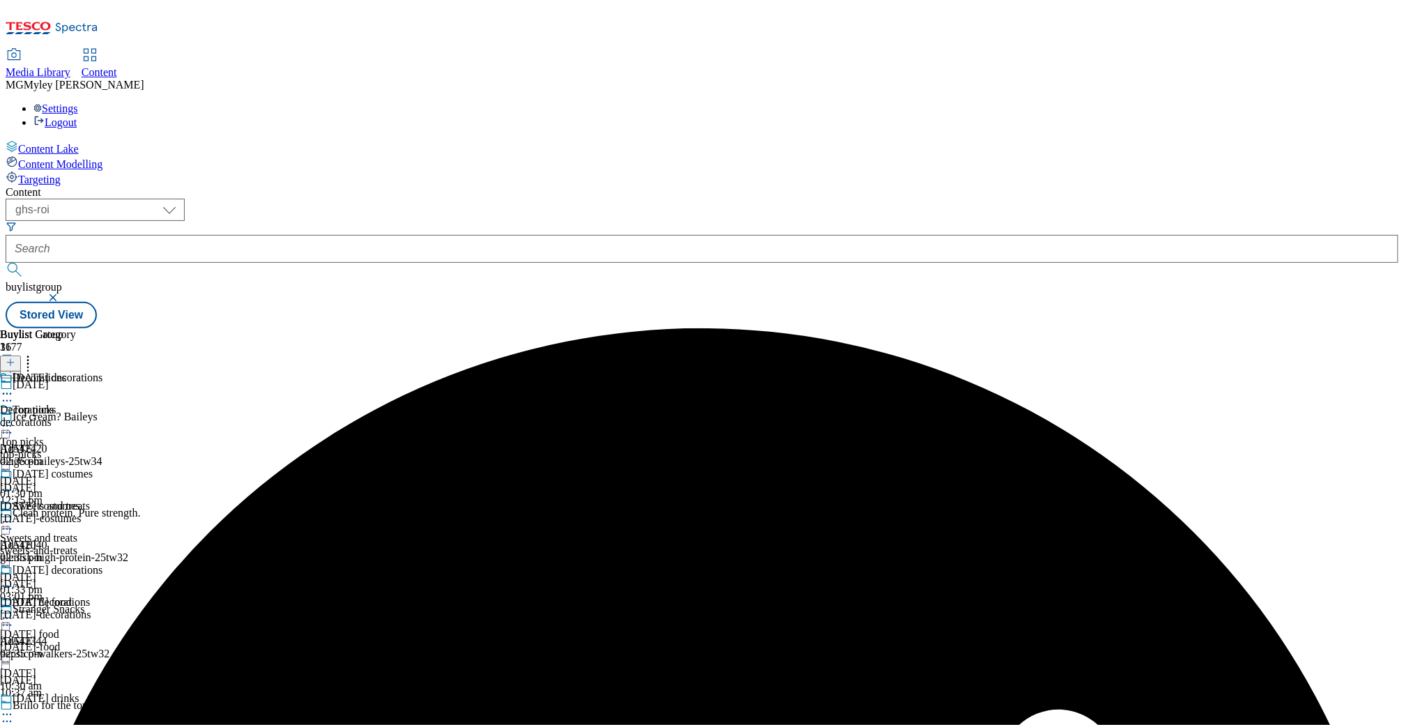
click at [14, 387] on icon at bounding box center [7, 394] width 14 height 14
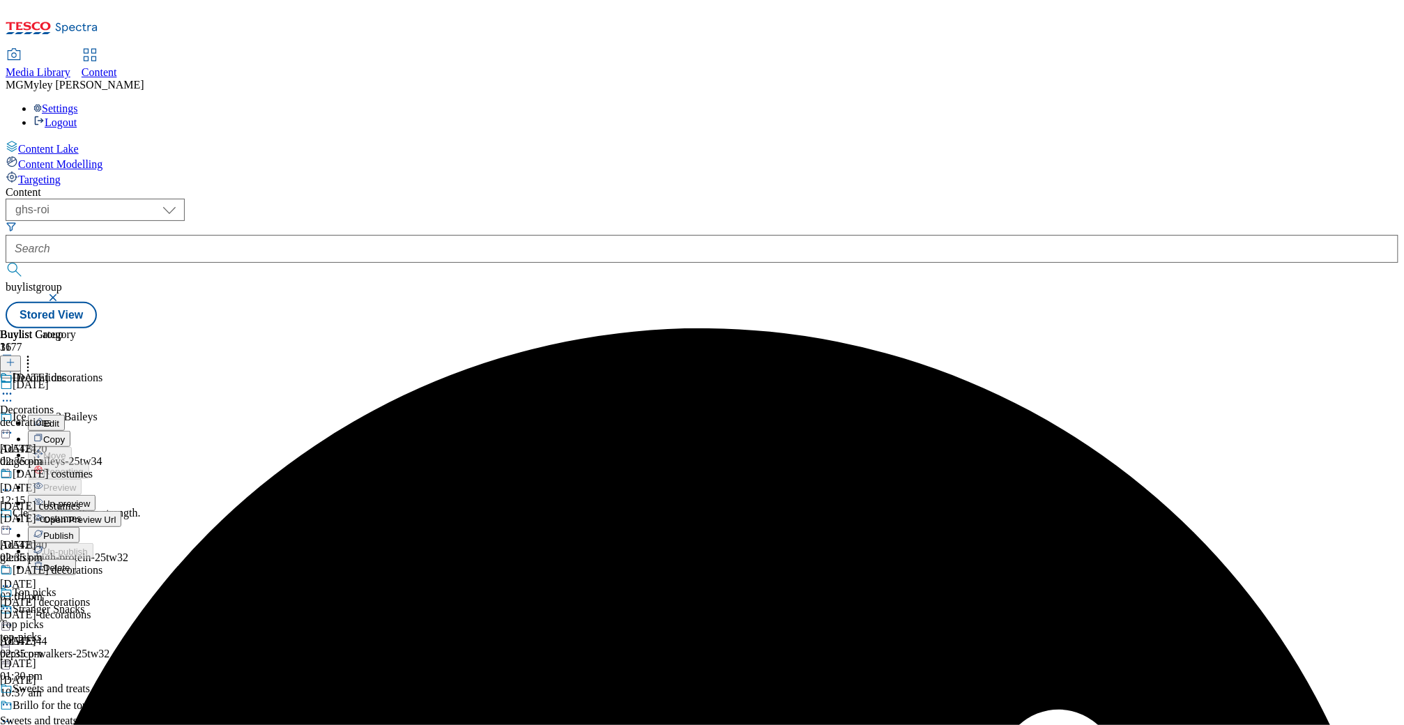
click at [90, 498] on span "Un-preview" at bounding box center [66, 503] width 47 height 10
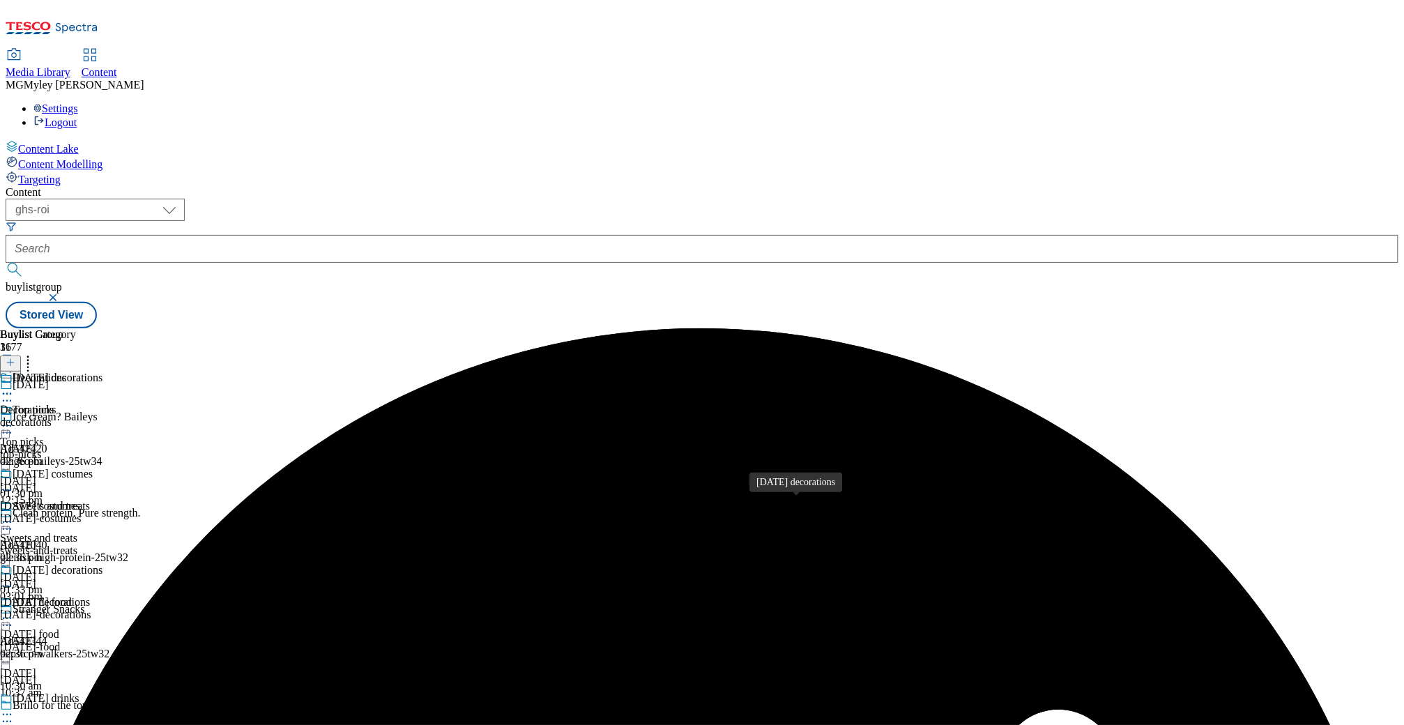
click at [90, 596] on div "[DATE] decorations" at bounding box center [45, 602] width 90 height 13
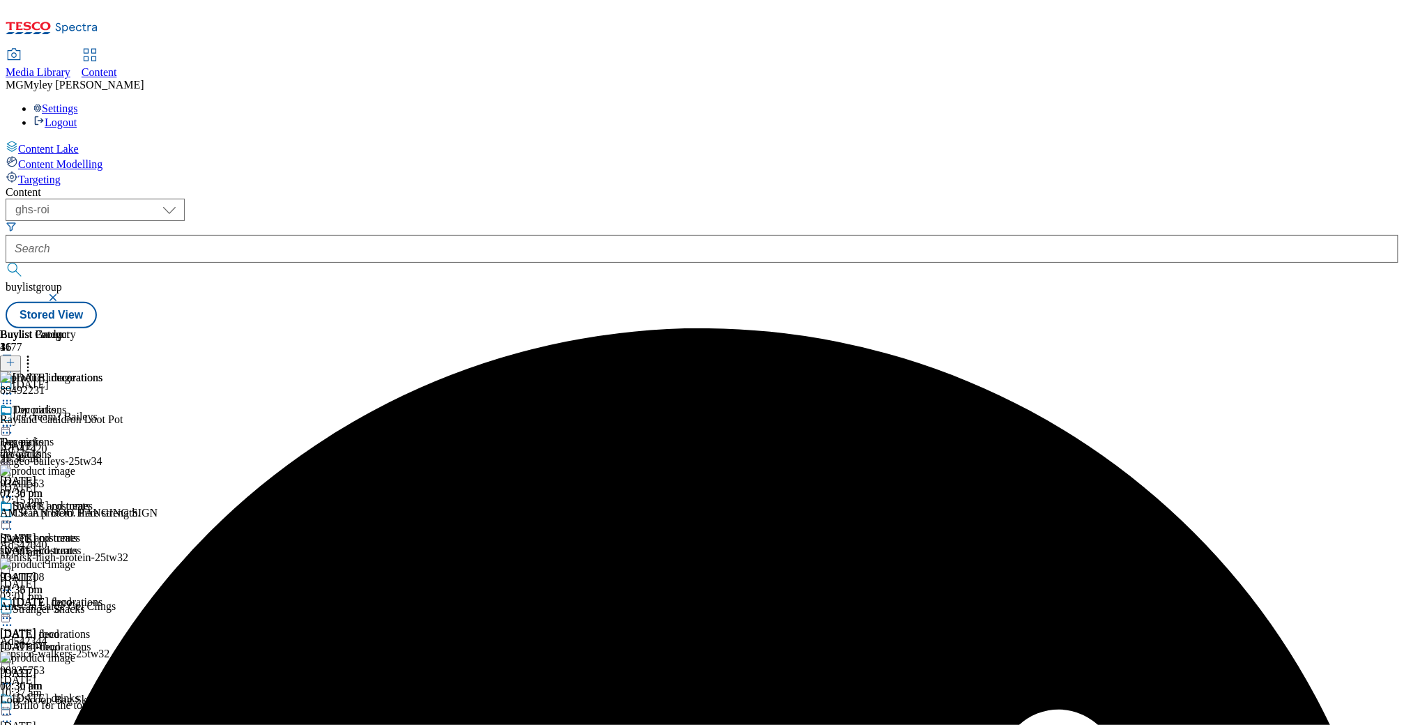
click at [14, 611] on icon at bounding box center [7, 618] width 14 height 14
click at [59, 643] on span "Edit" at bounding box center [51, 648] width 16 height 10
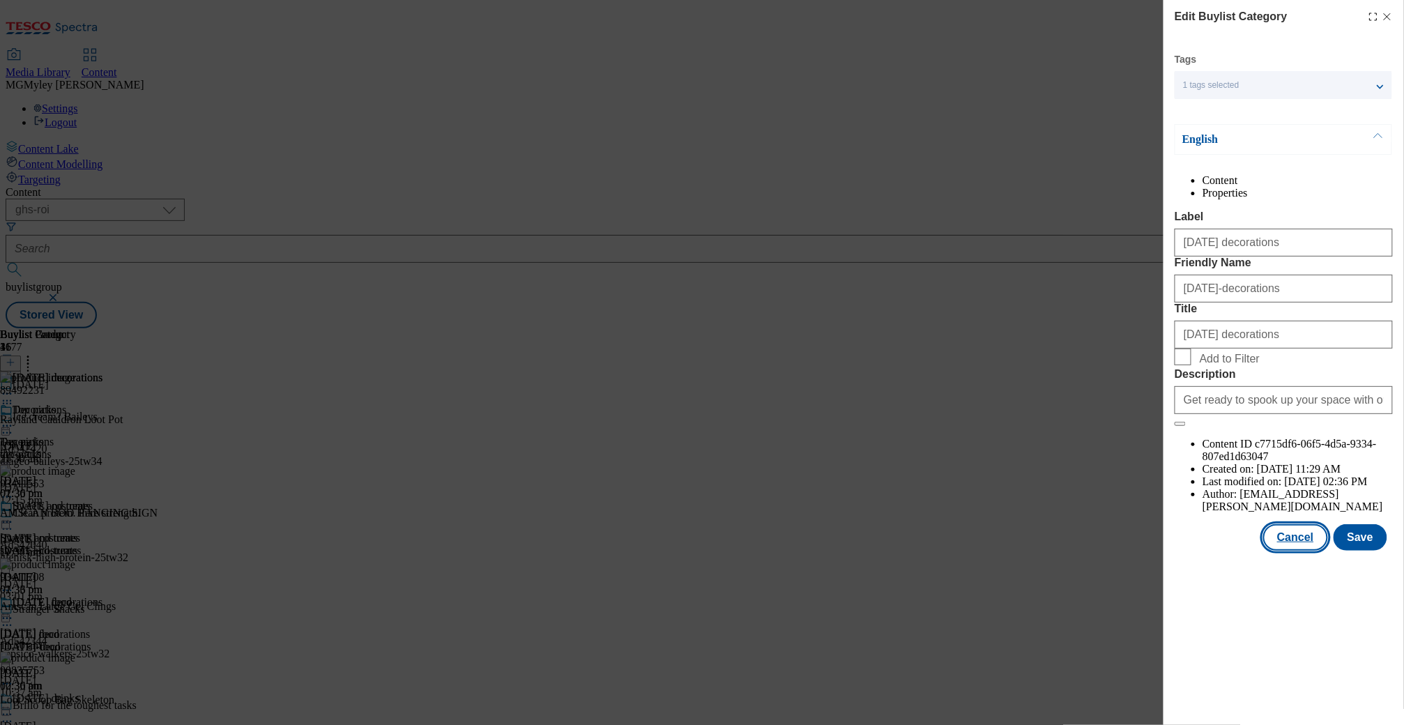
click at [1307, 551] on button "Cancel" at bounding box center [1295, 537] width 64 height 26
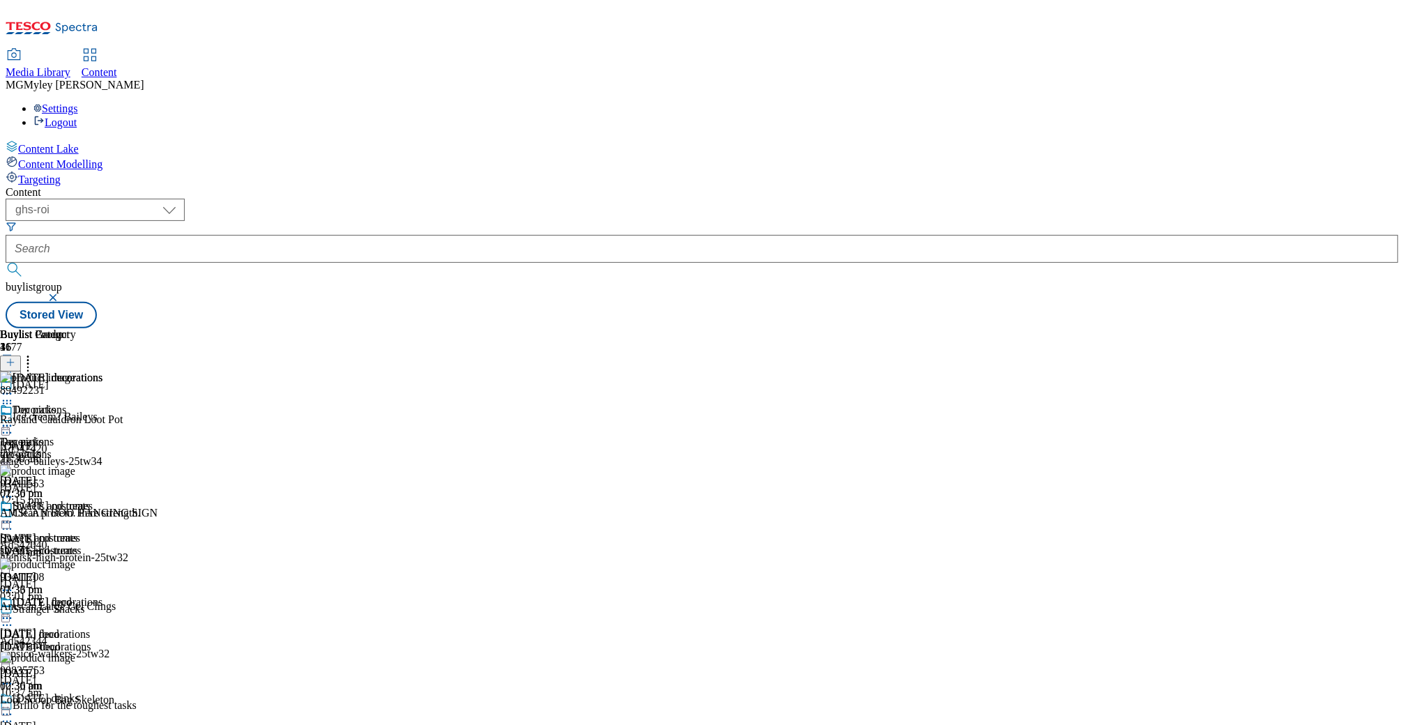
click at [102, 448] on div "decorations" at bounding box center [51, 454] width 102 height 13
click at [35, 353] on icon at bounding box center [28, 360] width 14 height 14
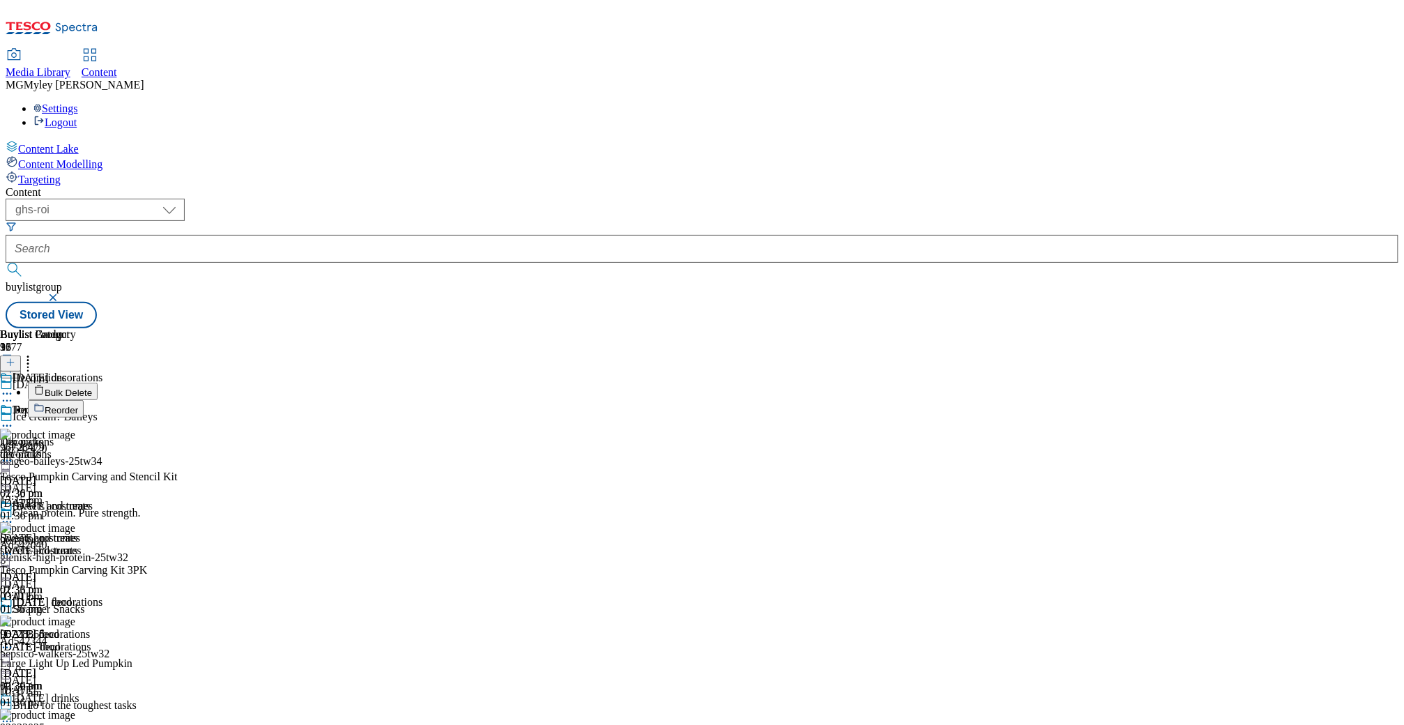
click at [92, 388] on span "Bulk Delete" at bounding box center [68, 393] width 47 height 10
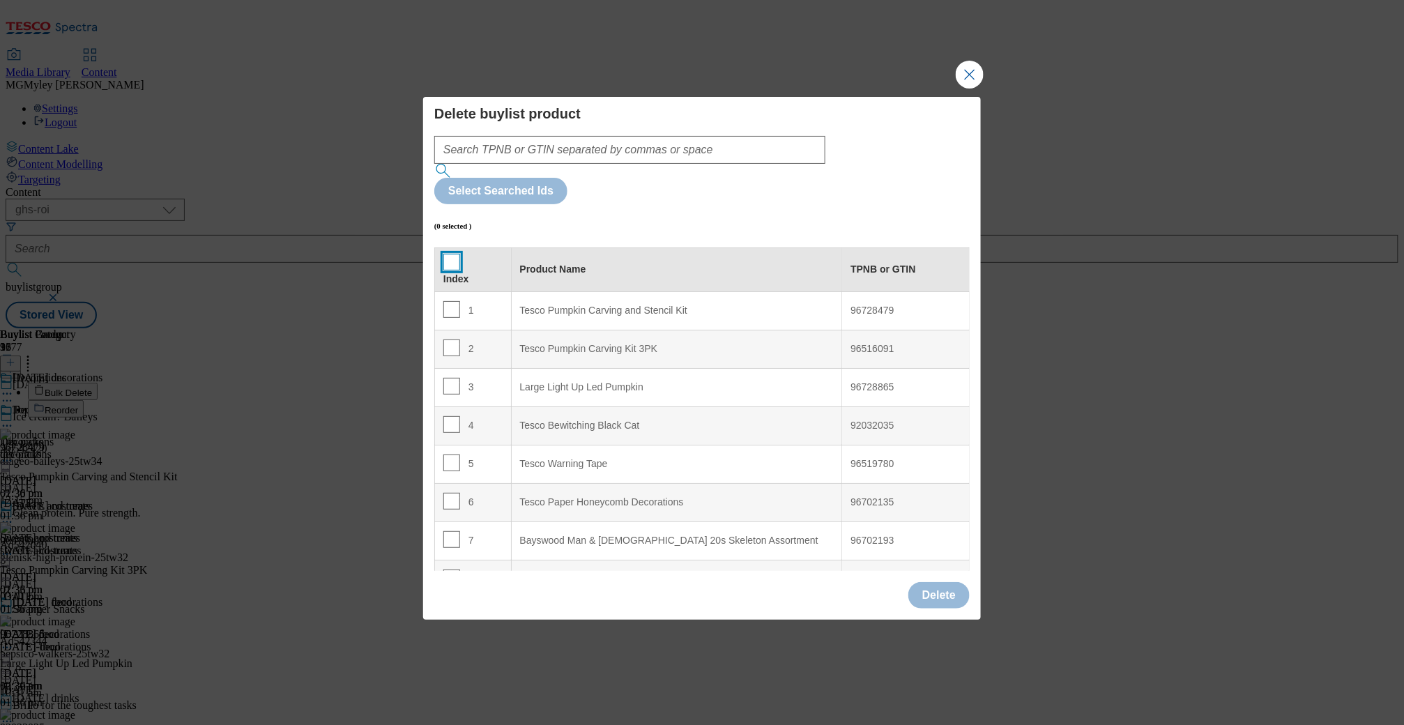
click at [450, 254] on input "Modal" at bounding box center [451, 262] width 17 height 17
checkbox input "true"
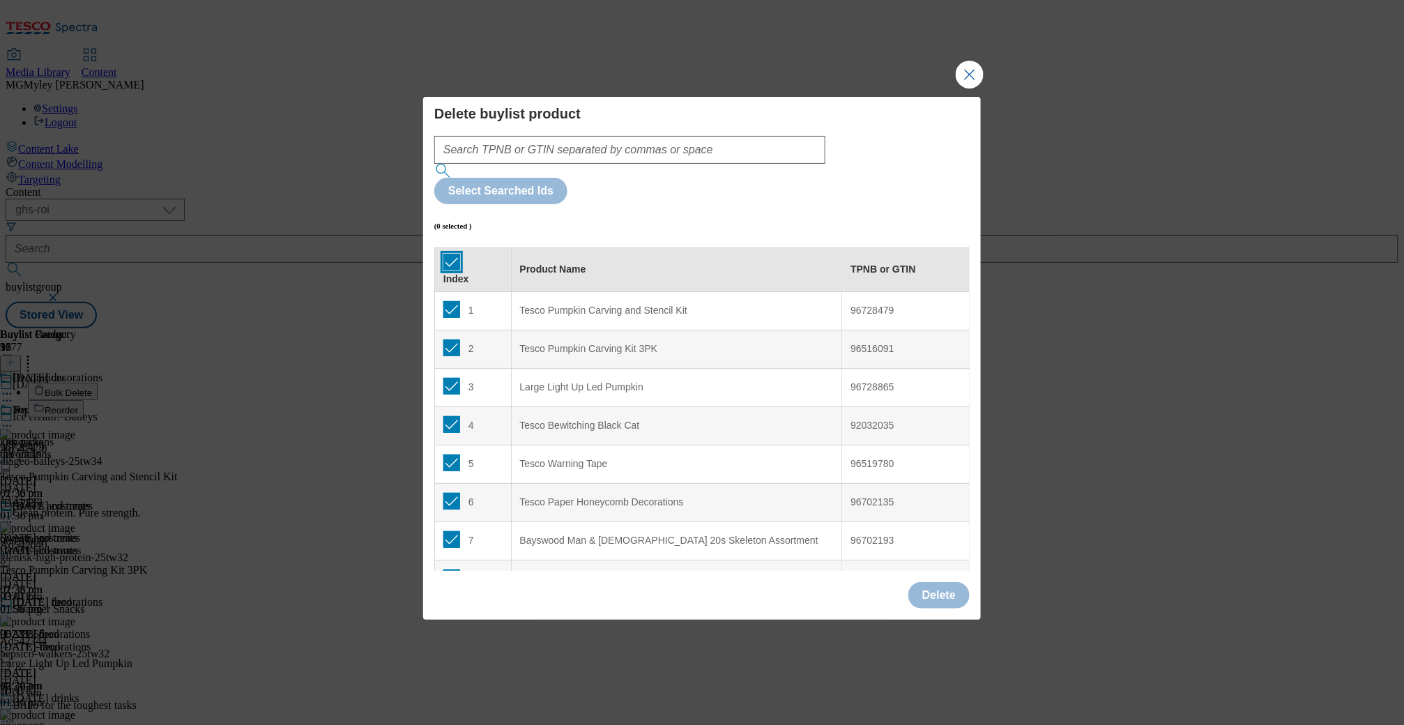
checkbox input "true"
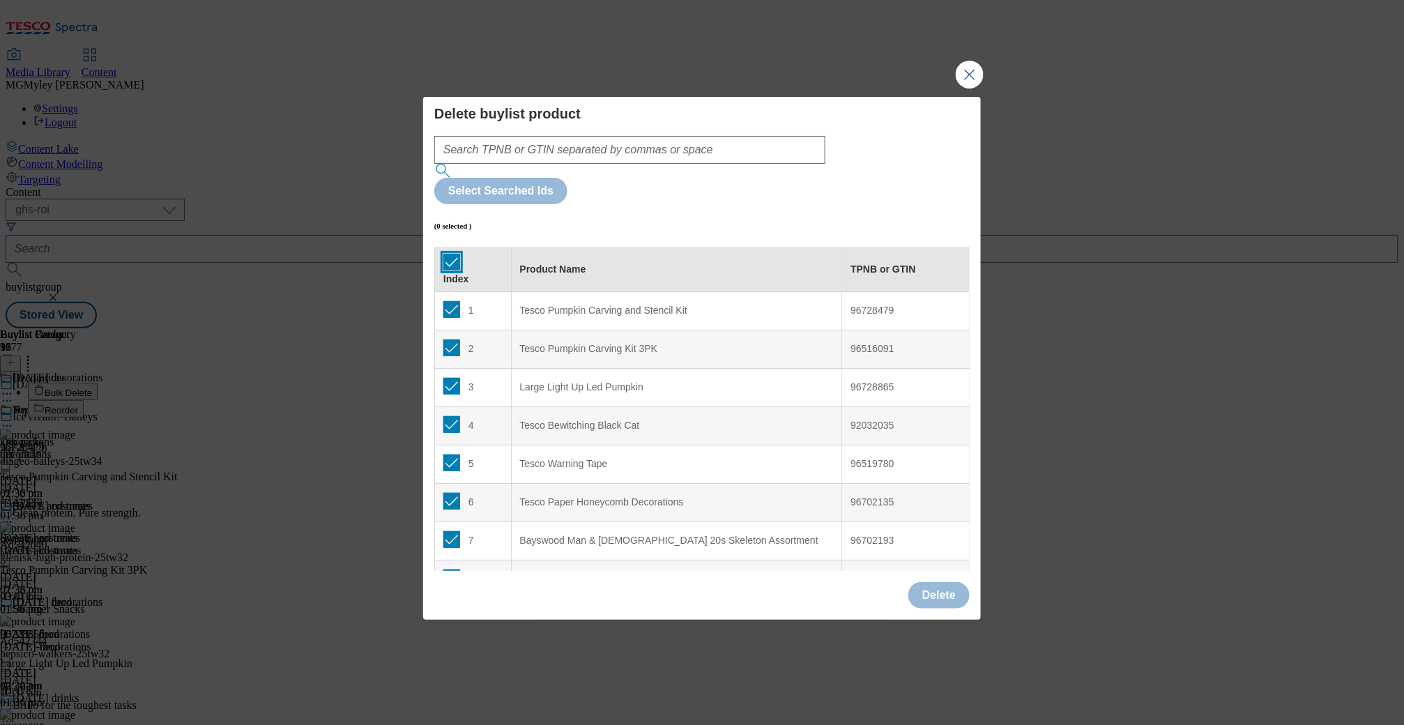
checkbox input "true"
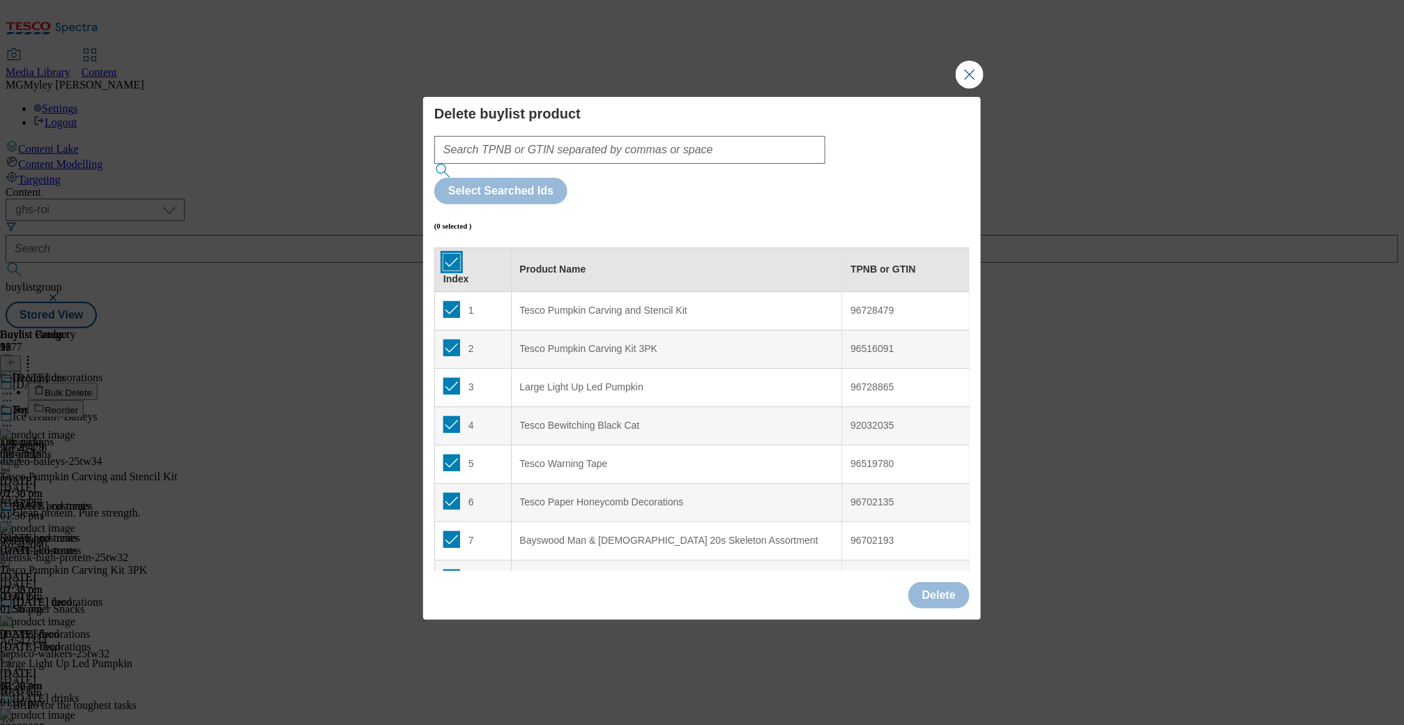
checkbox input "true"
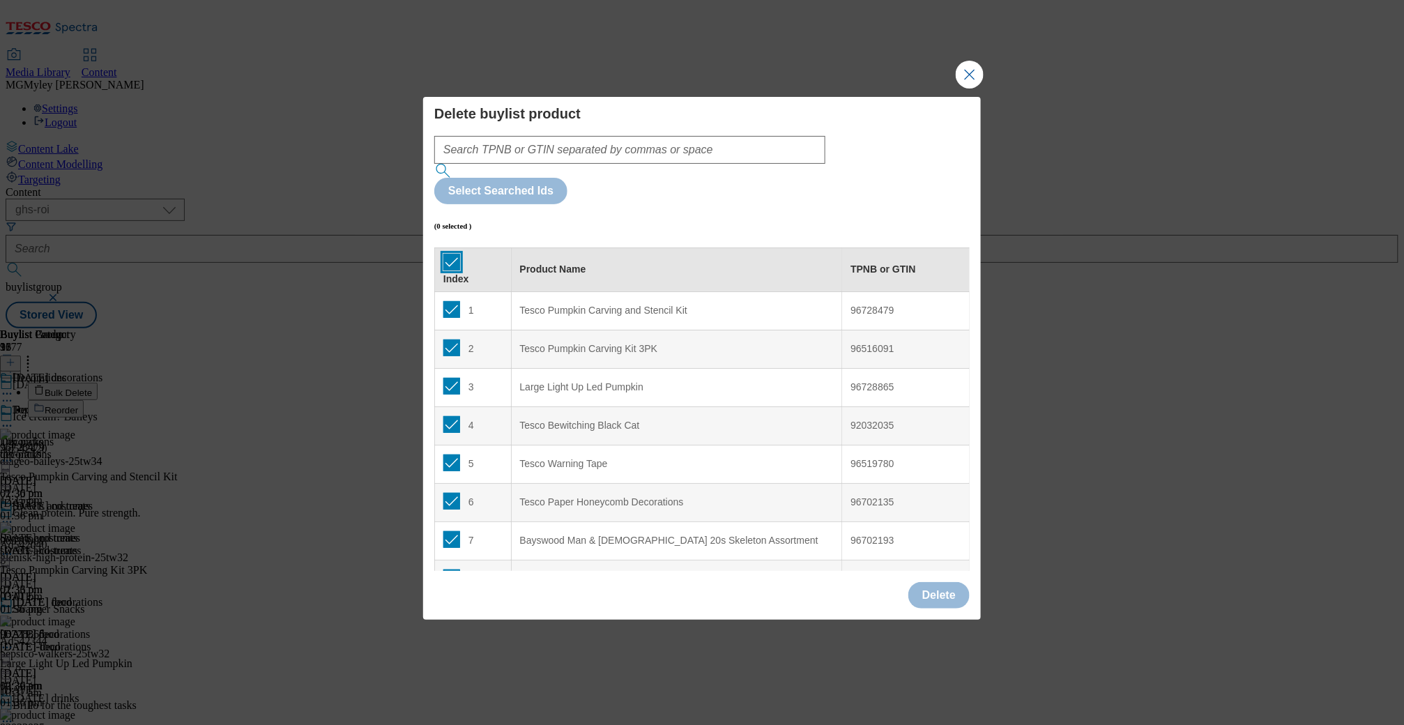
checkbox input "true"
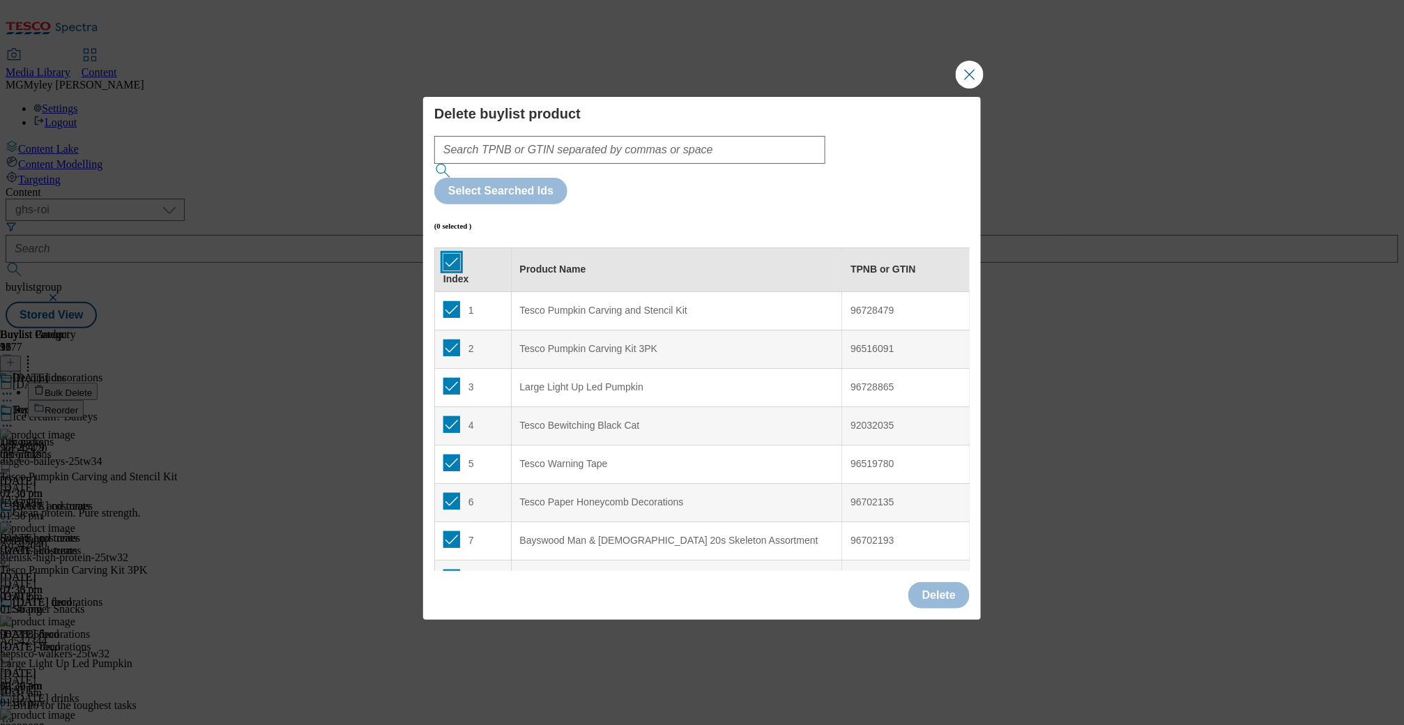
checkbox input "true"
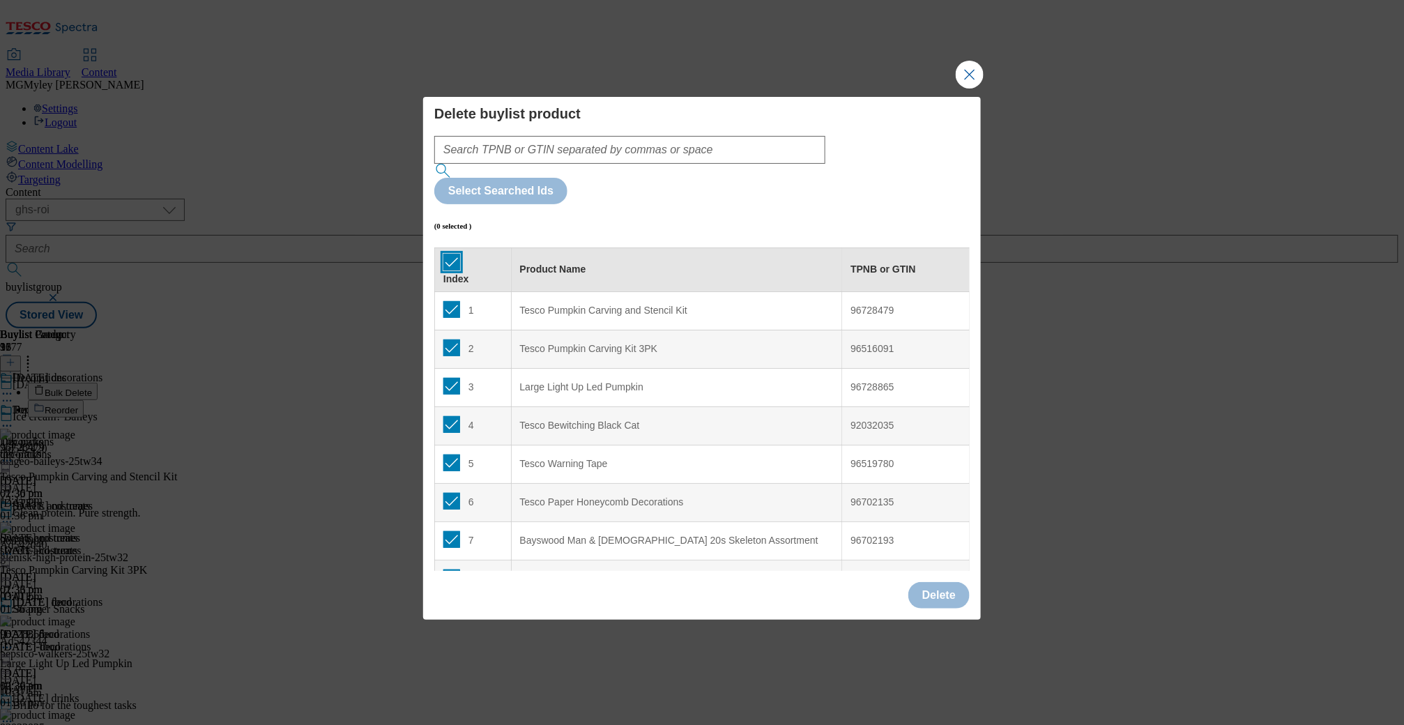
checkbox input "true"
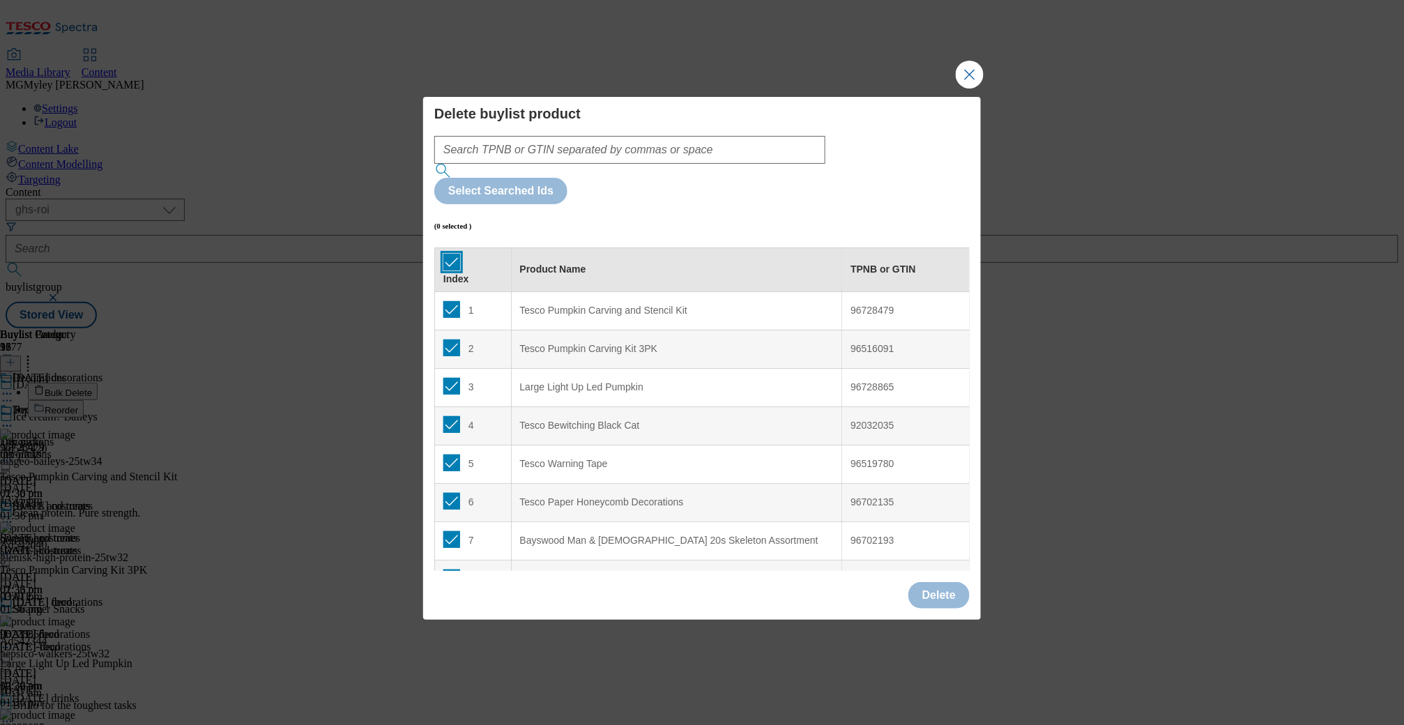
checkbox input "true"
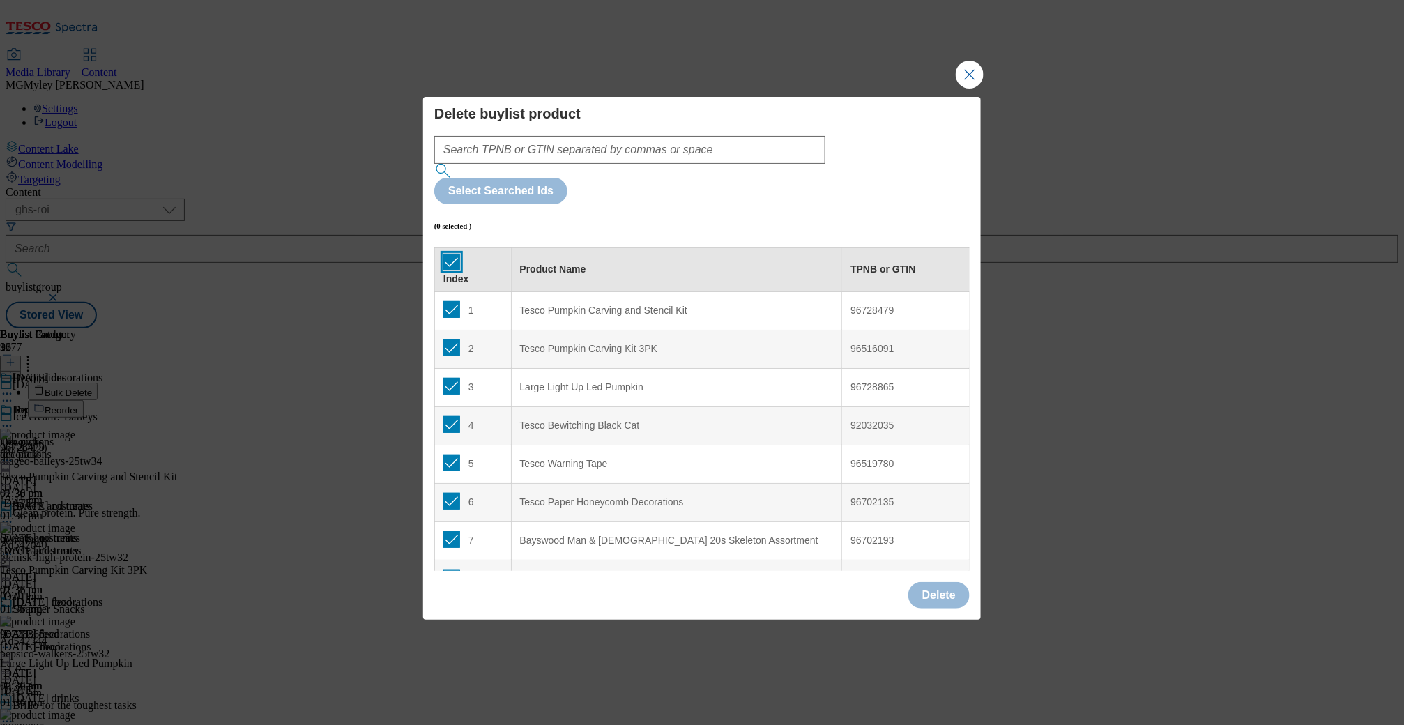
checkbox input "true"
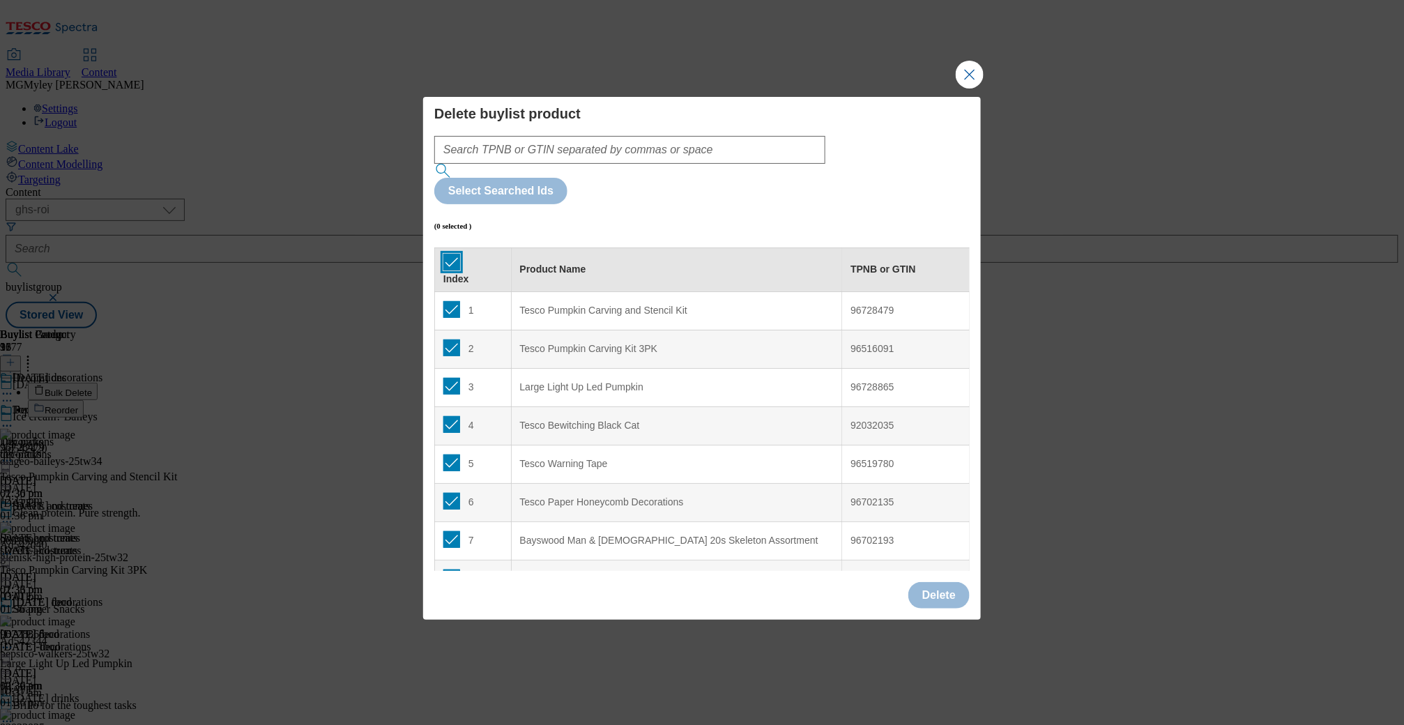
checkbox input "true"
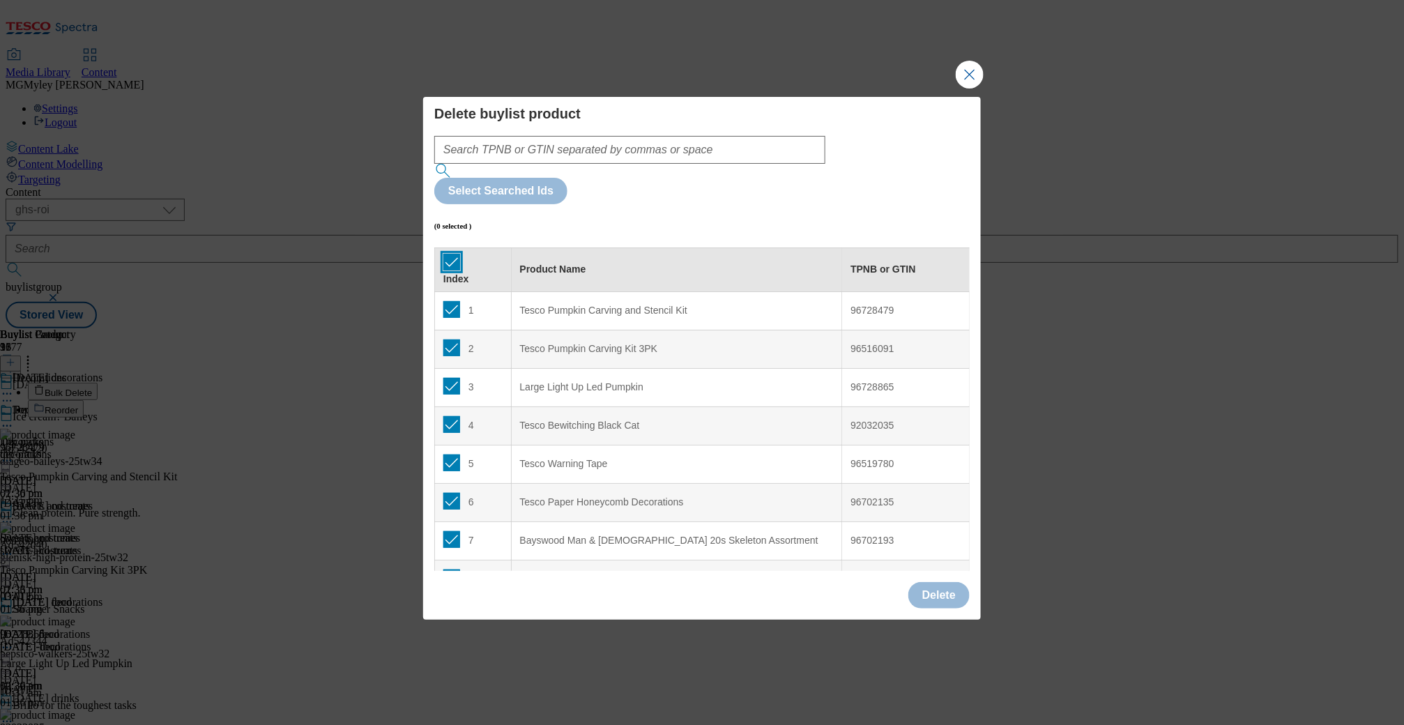
checkbox input "true"
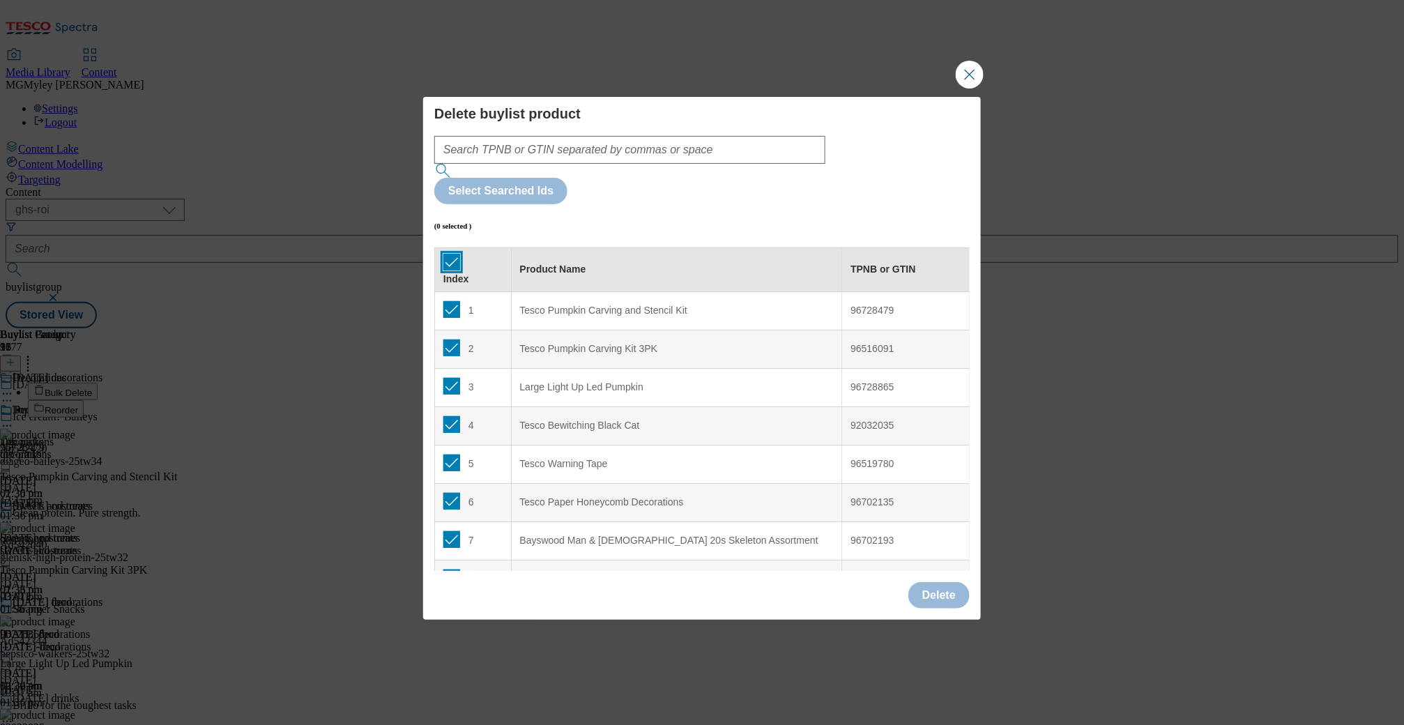
checkbox input "true"
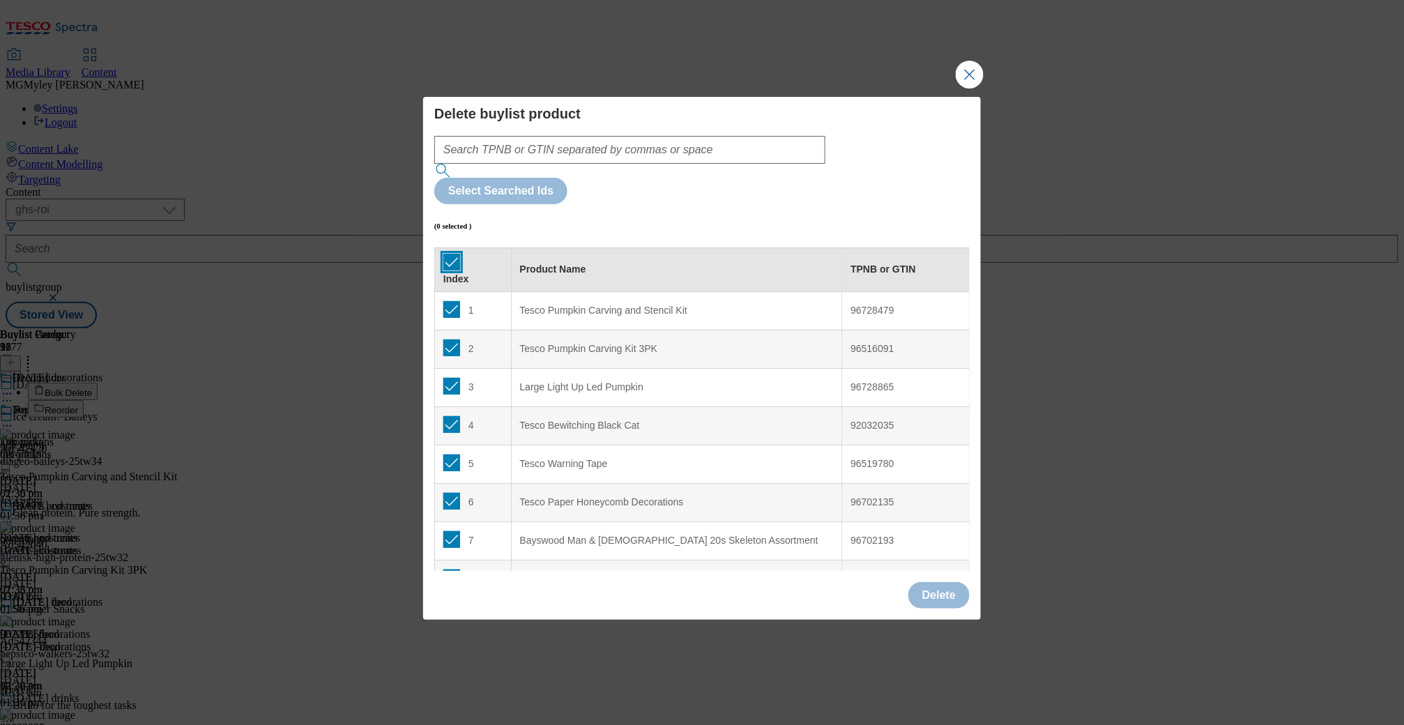
checkbox input "true"
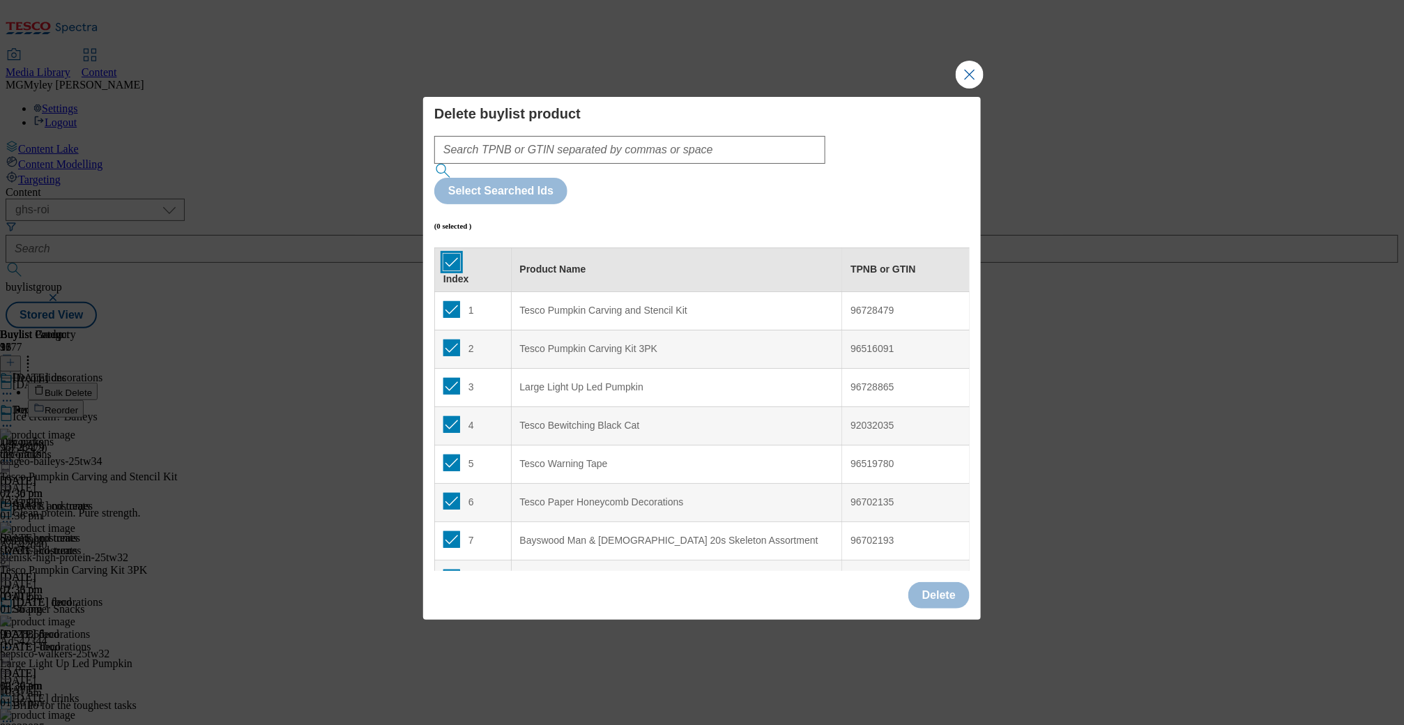
checkbox input "true"
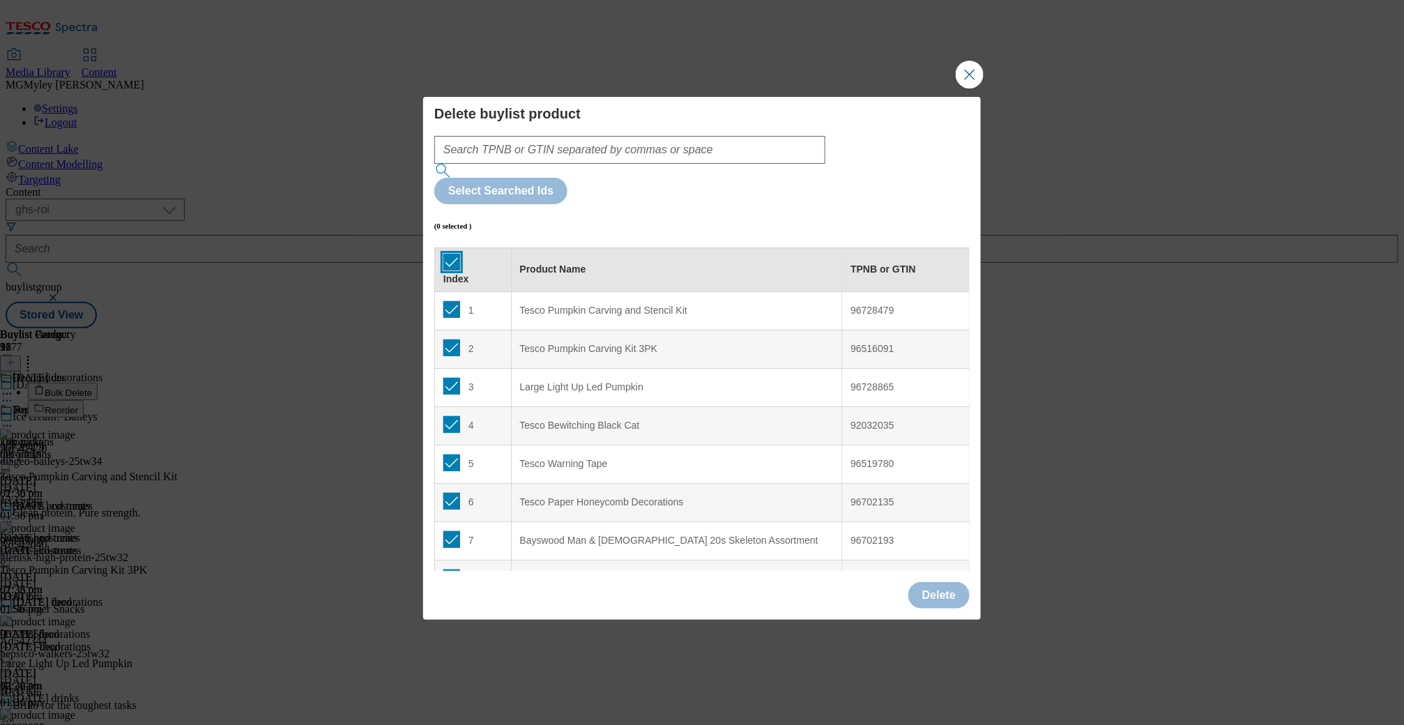
checkbox input "true"
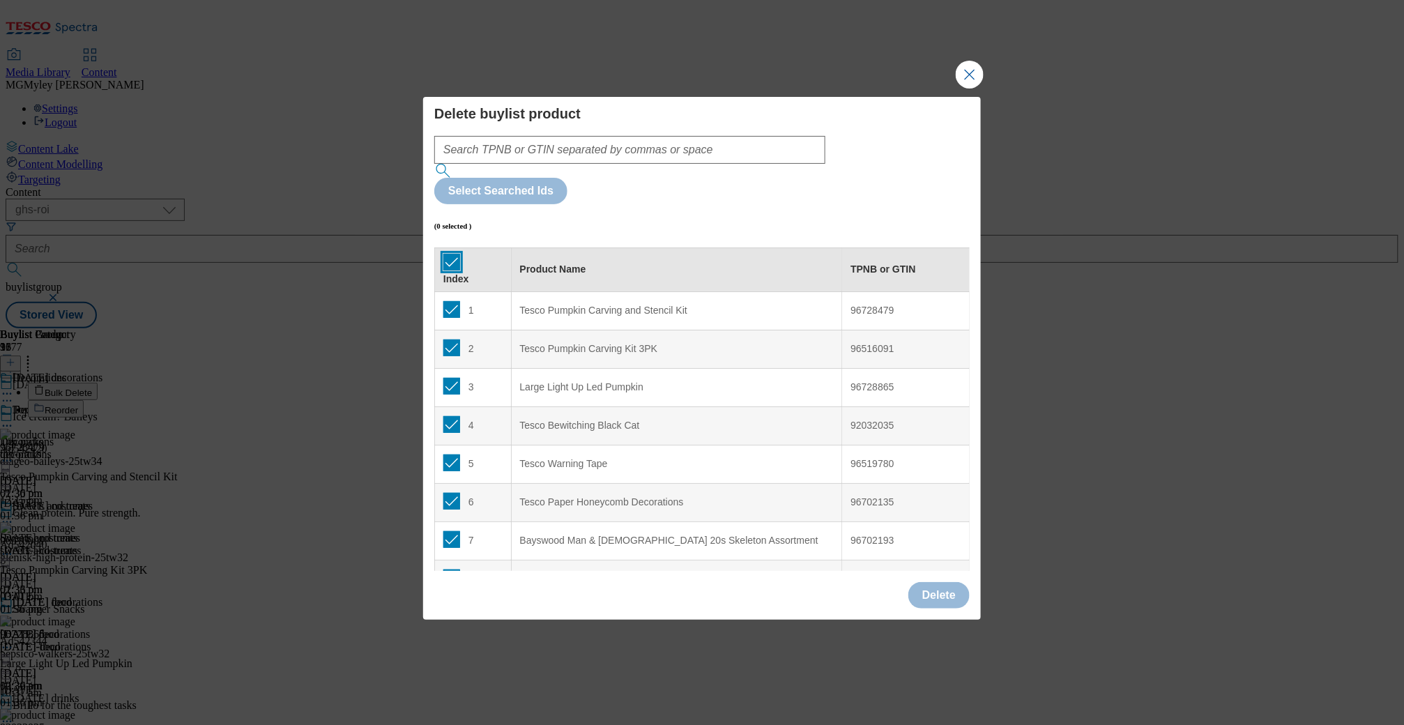
checkbox input "true"
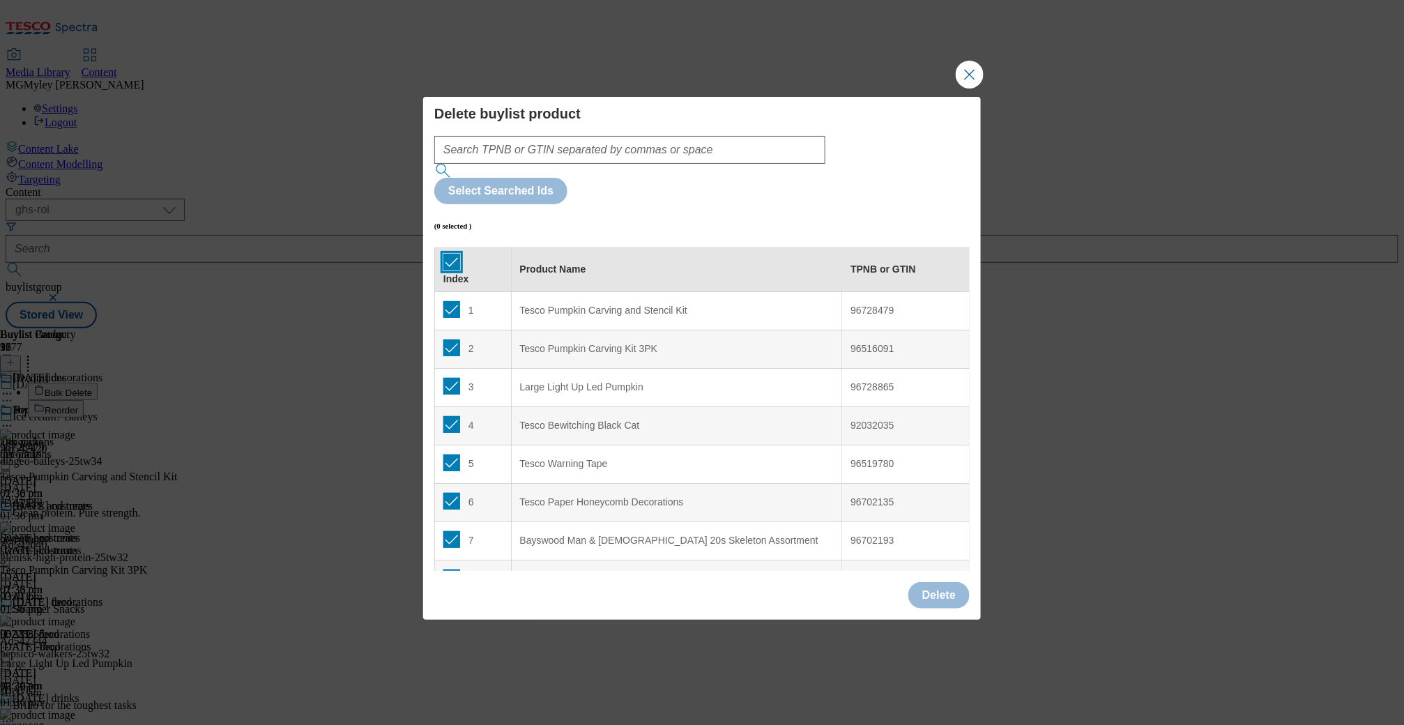
checkbox input "true"
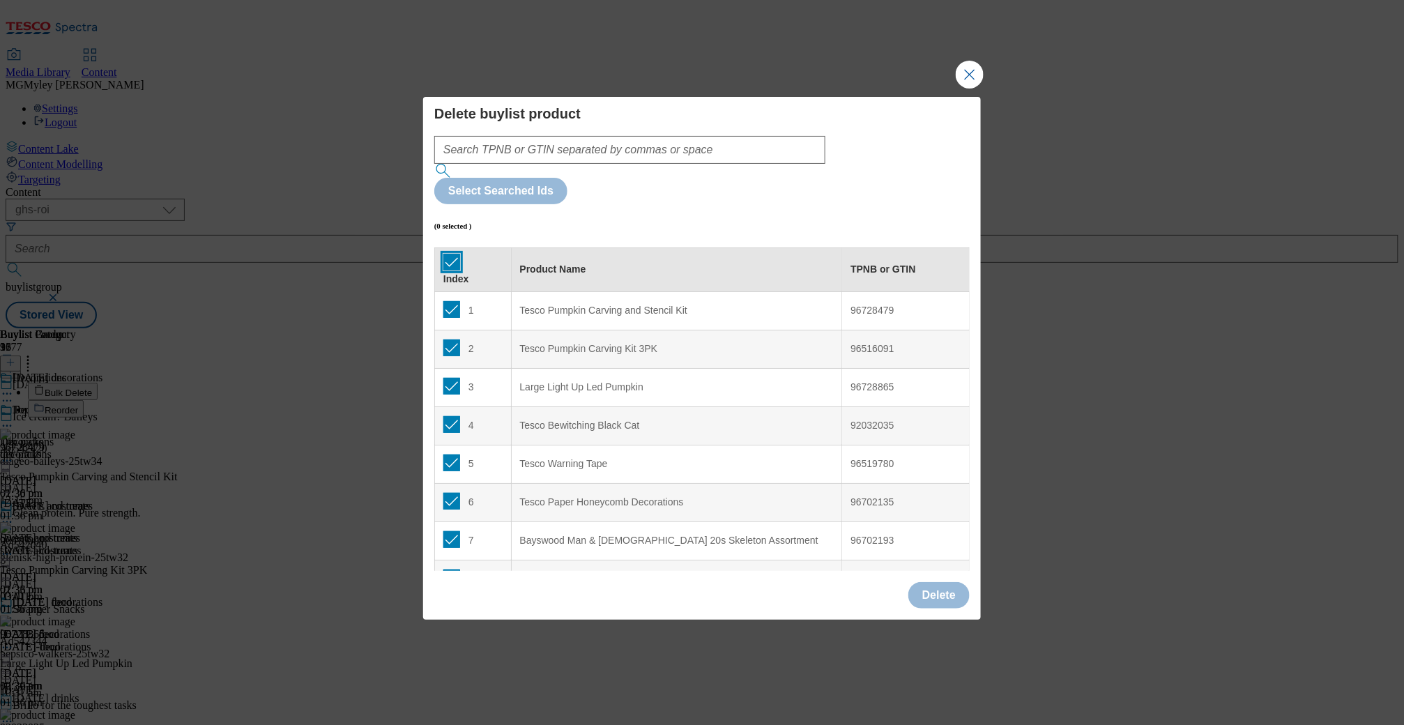
checkbox input "true"
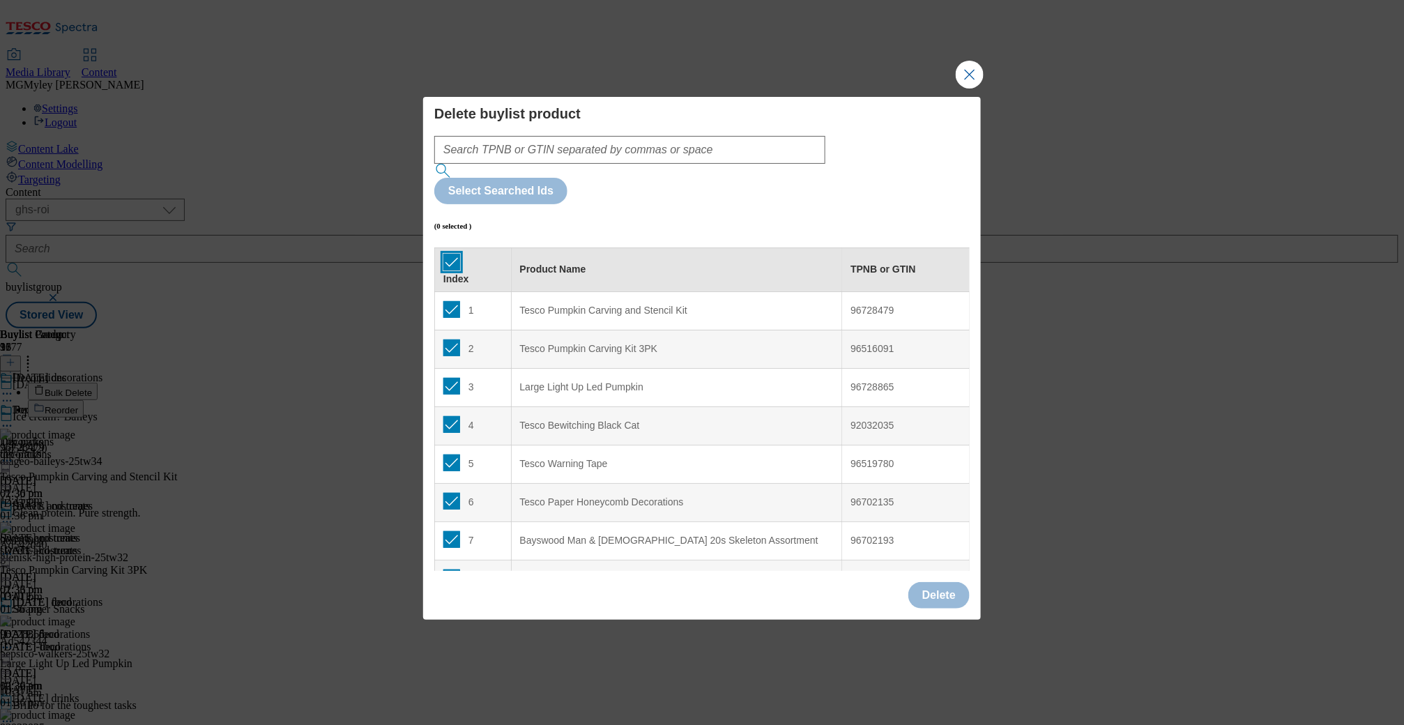
checkbox input "true"
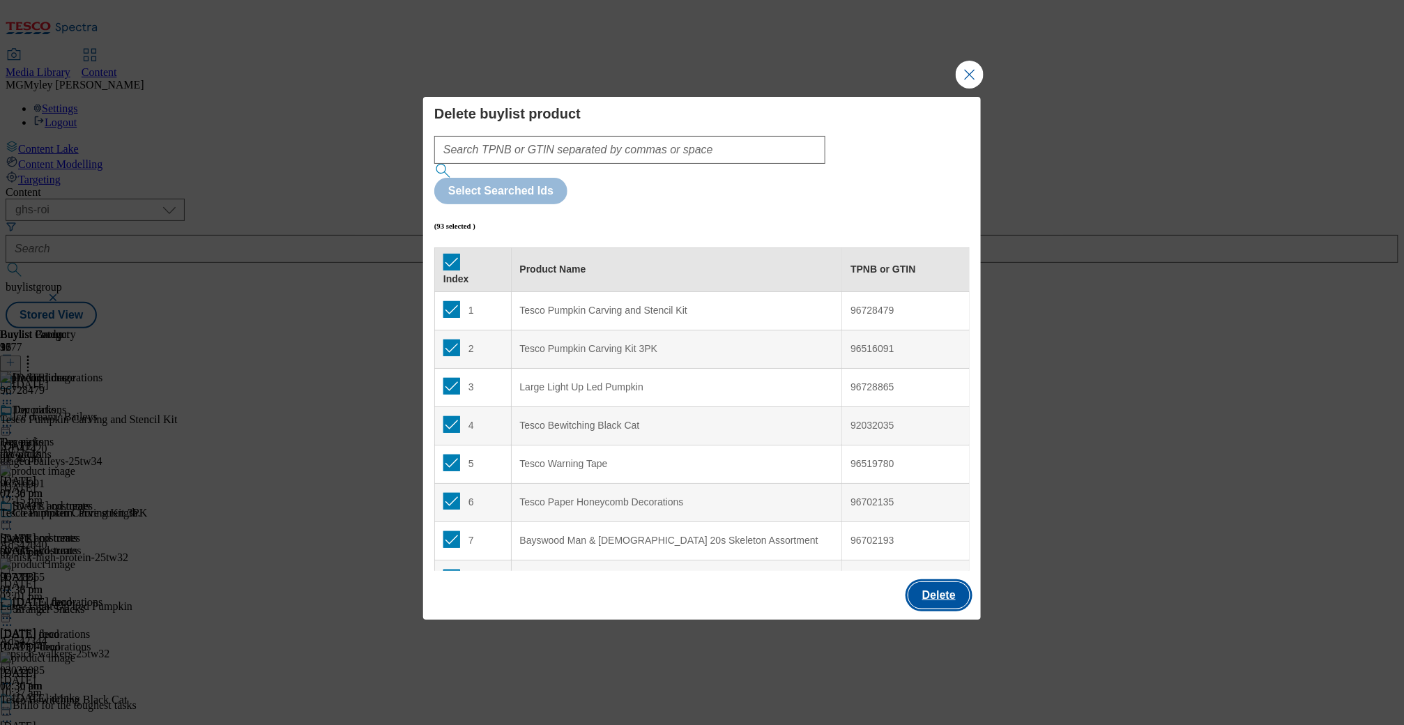
click at [965, 582] on button "Delete" at bounding box center [938, 595] width 61 height 26
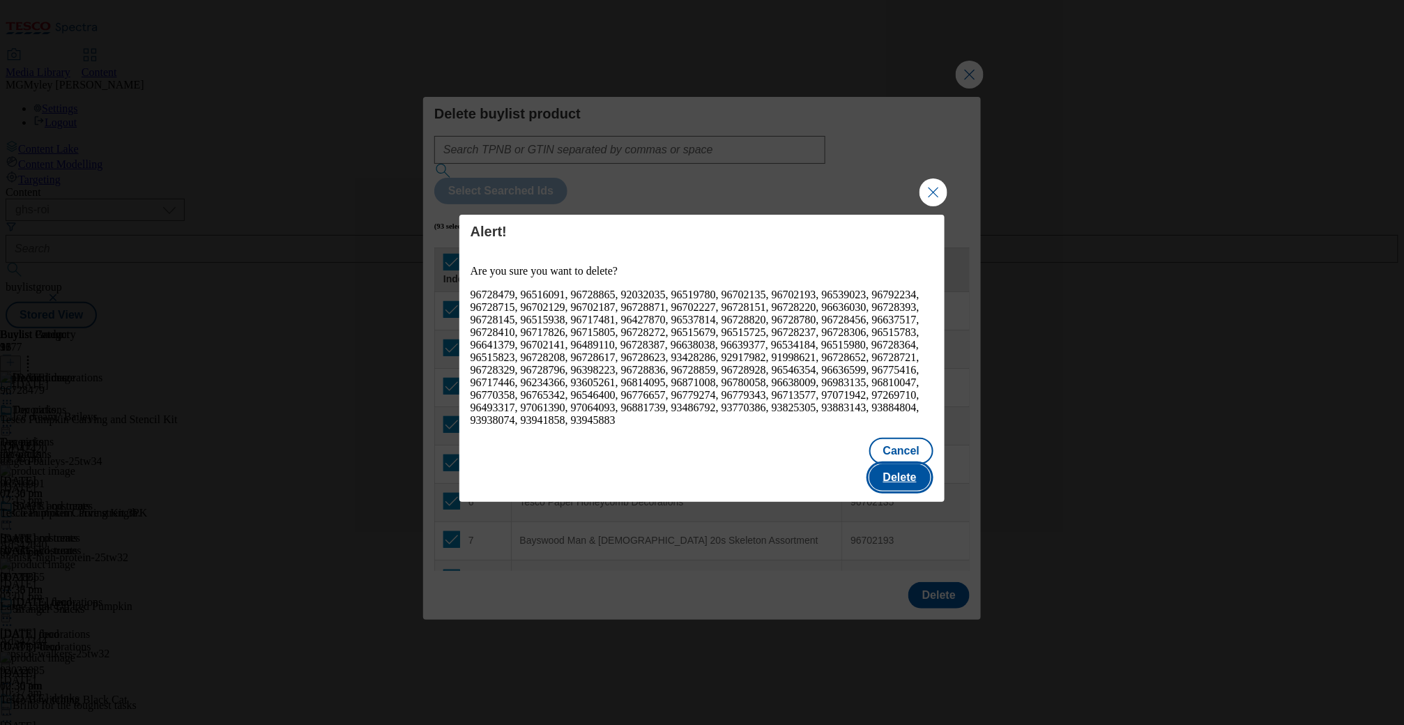
click at [907, 475] on button "Delete" at bounding box center [899, 477] width 61 height 26
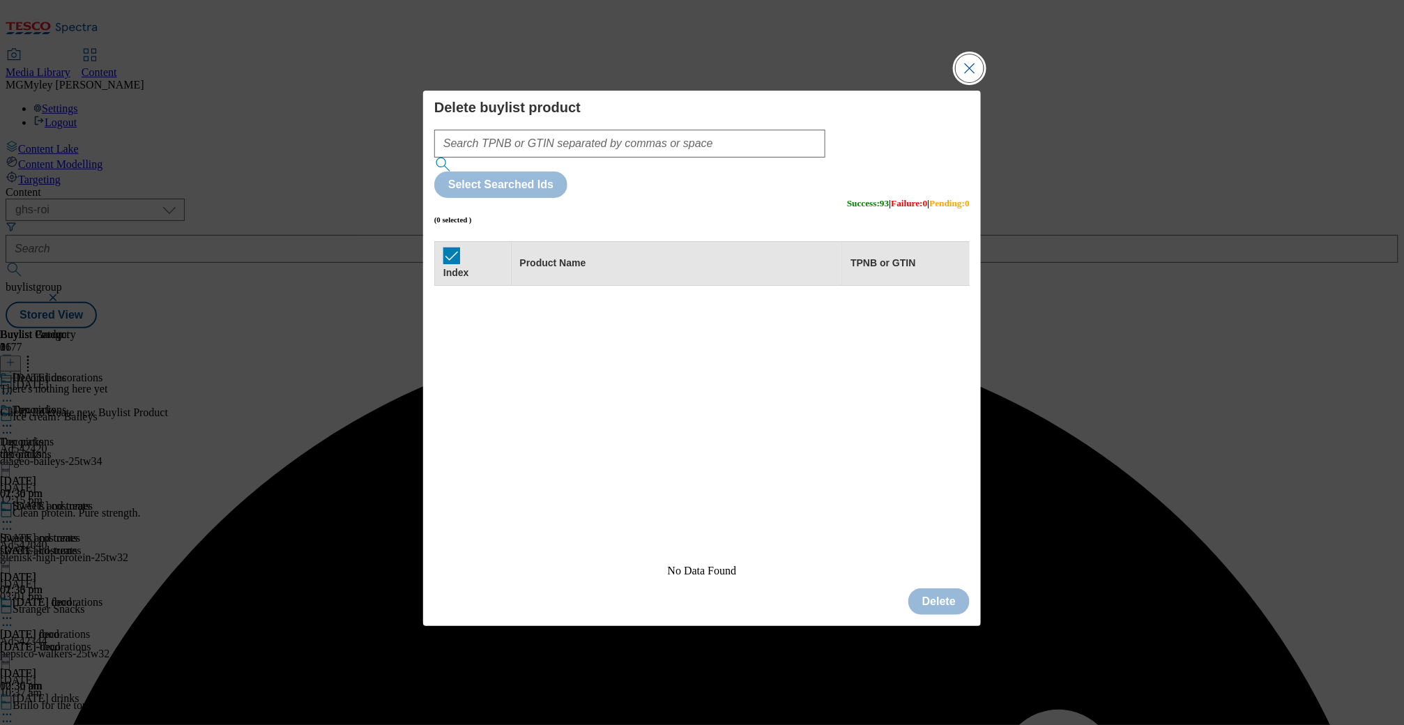
click at [967, 82] on button "Close Modal" at bounding box center [970, 68] width 28 height 28
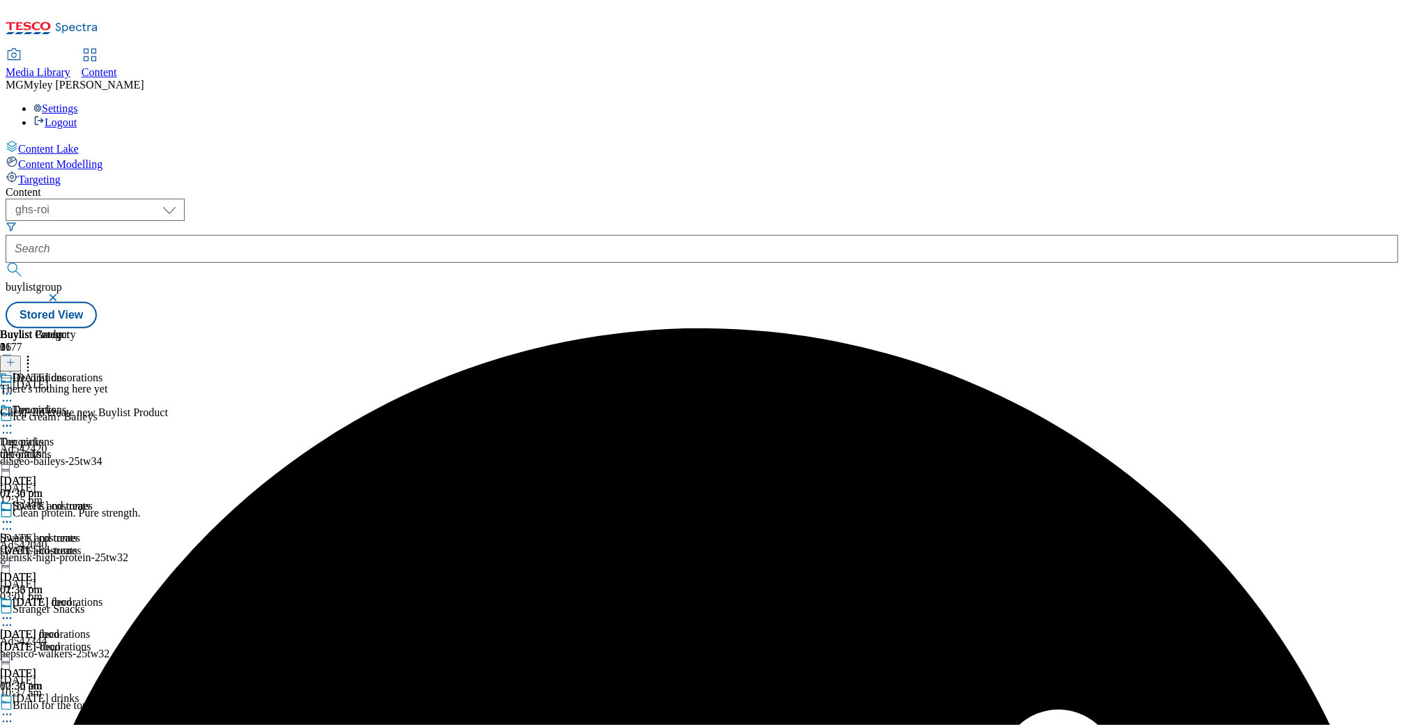
click at [14, 362] on line at bounding box center [10, 362] width 7 height 0
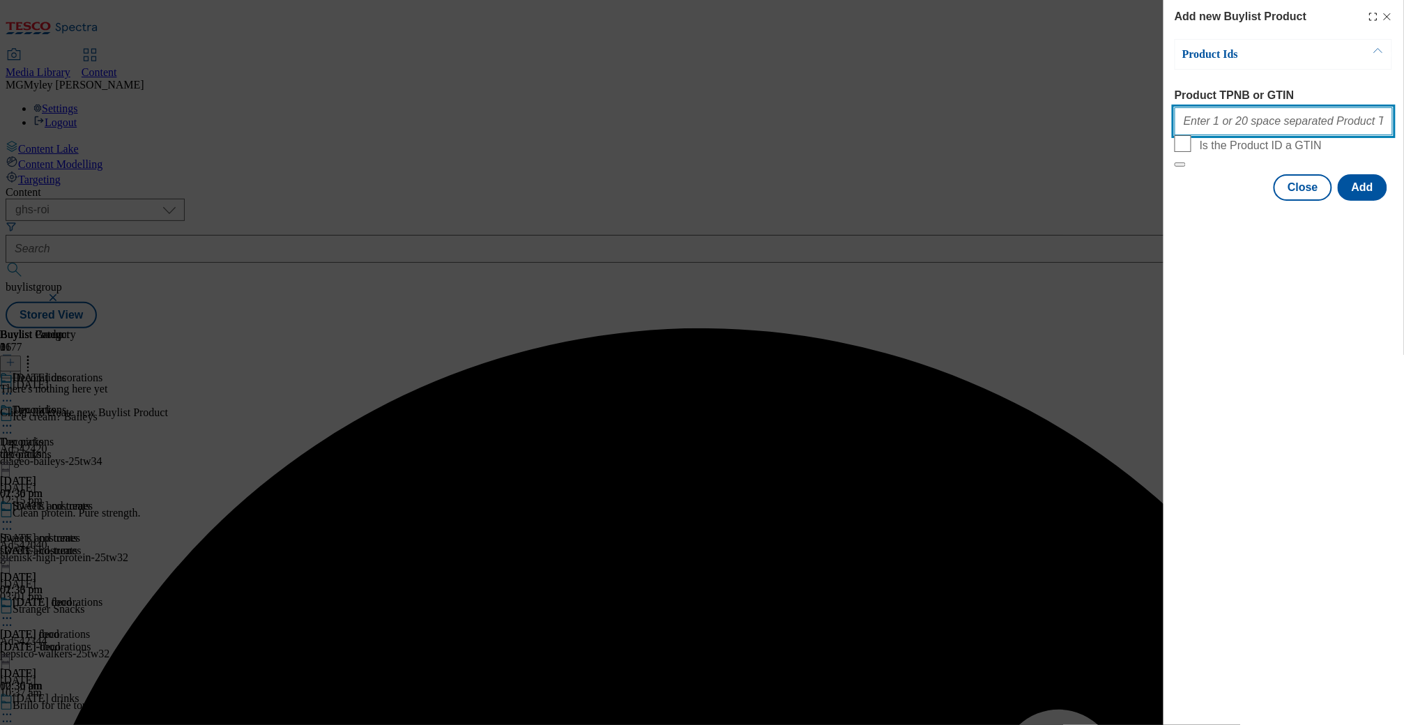
click at [1250, 129] on input "Product TPNB or GTIN" at bounding box center [1283, 121] width 218 height 28
paste input "96728479 96516091 96728865 92032035 96519780 96702135 96702193 96539023 9679223…"
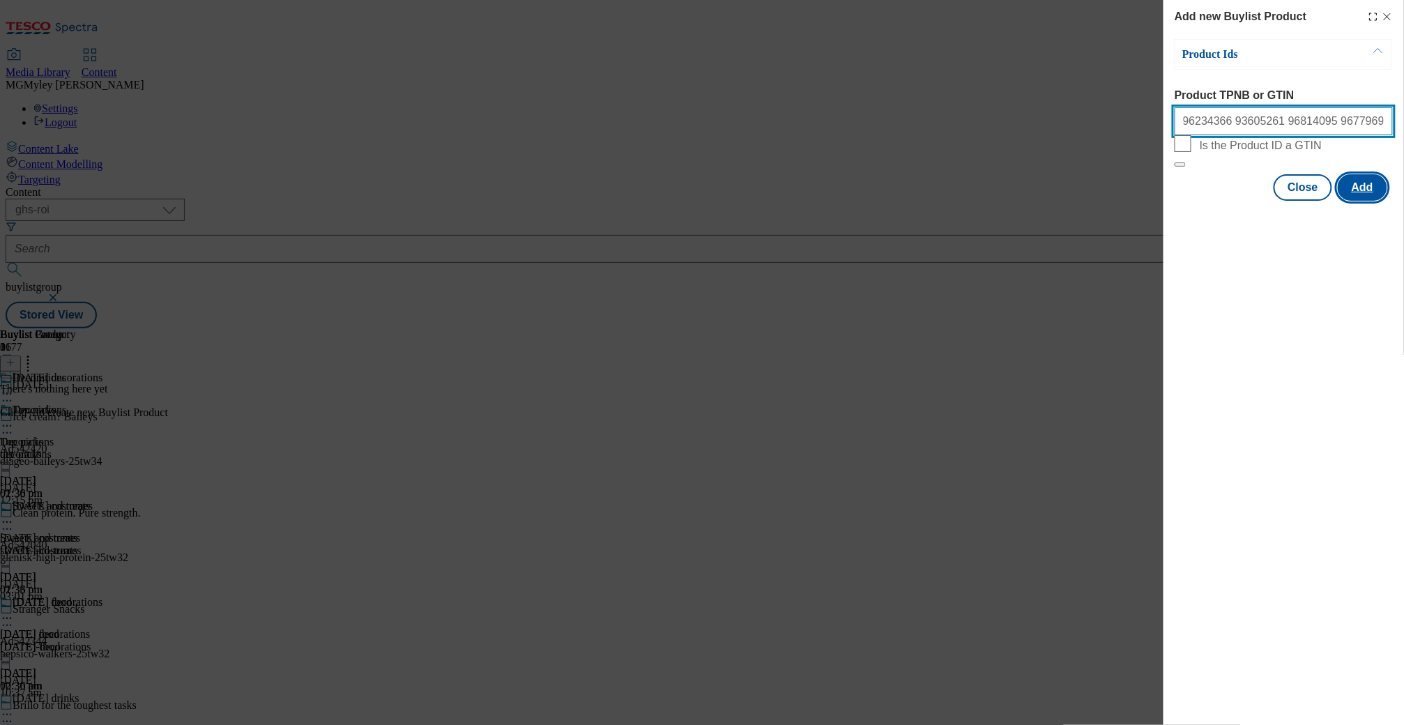
type input "96728479 96516091 96728865 92032035 96519780 96702135 96702193 96539023 9679223…"
click at [1368, 201] on button "Add" at bounding box center [1362, 187] width 49 height 26
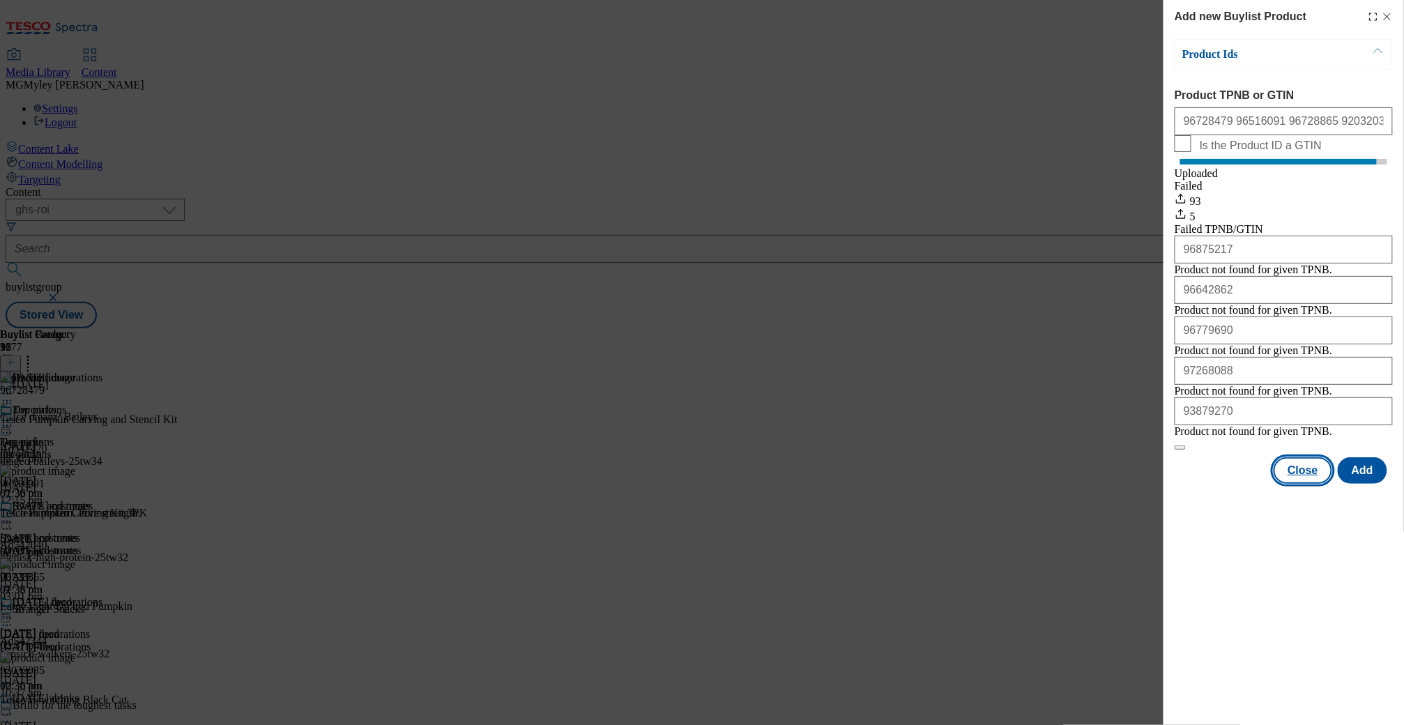
click at [1294, 484] on button "Close" at bounding box center [1302, 470] width 59 height 26
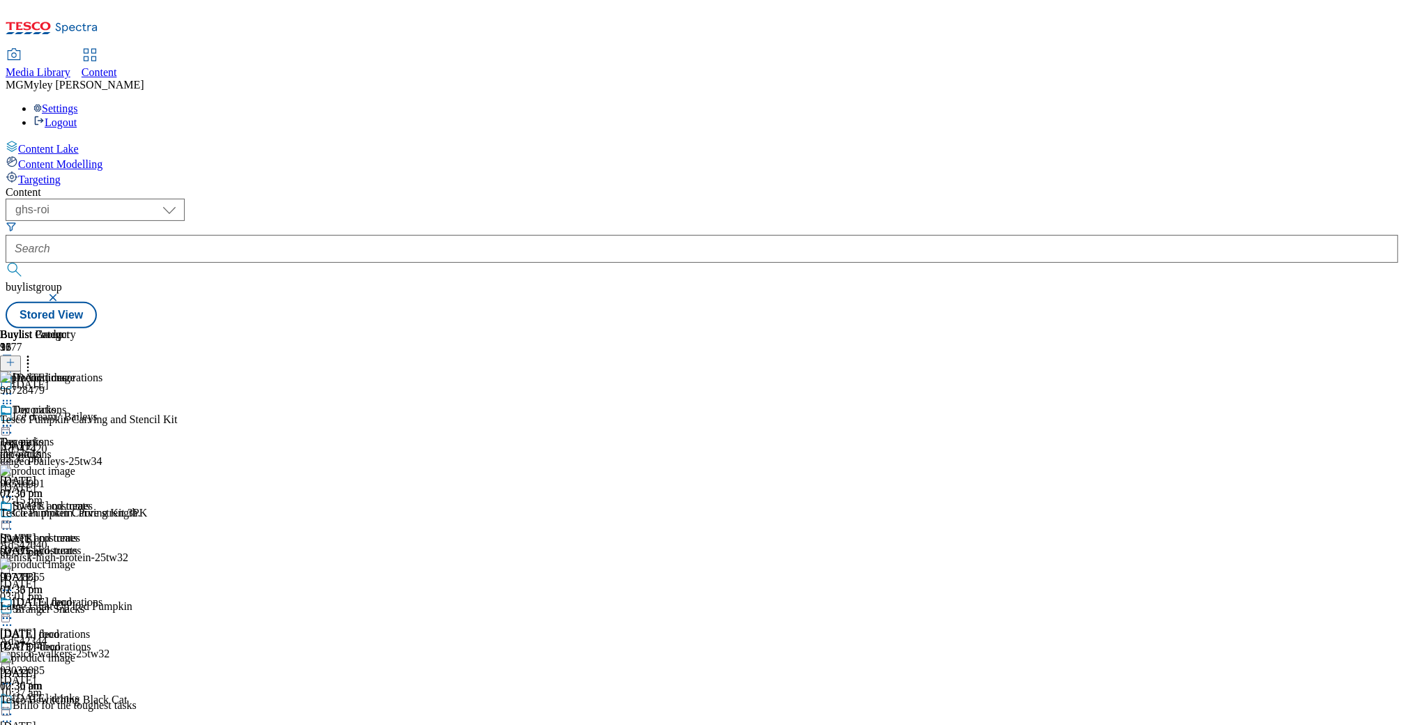
click at [102, 544] on div "halloween-costumes" at bounding box center [51, 550] width 102 height 13
click at [194, 328] on header "Buylist Product 37" at bounding box center [97, 349] width 194 height 43
click at [35, 353] on icon at bounding box center [28, 360] width 14 height 14
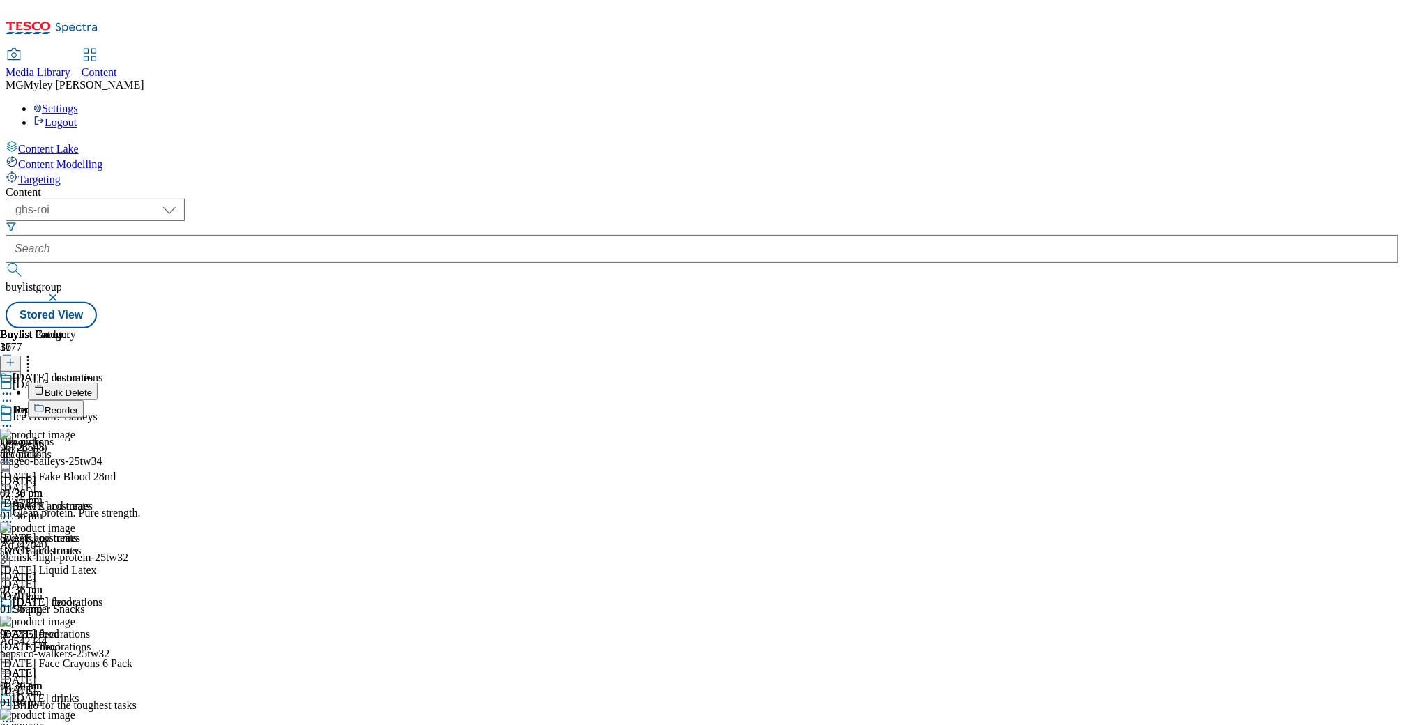
click at [92, 388] on span "Bulk Delete" at bounding box center [68, 393] width 47 height 10
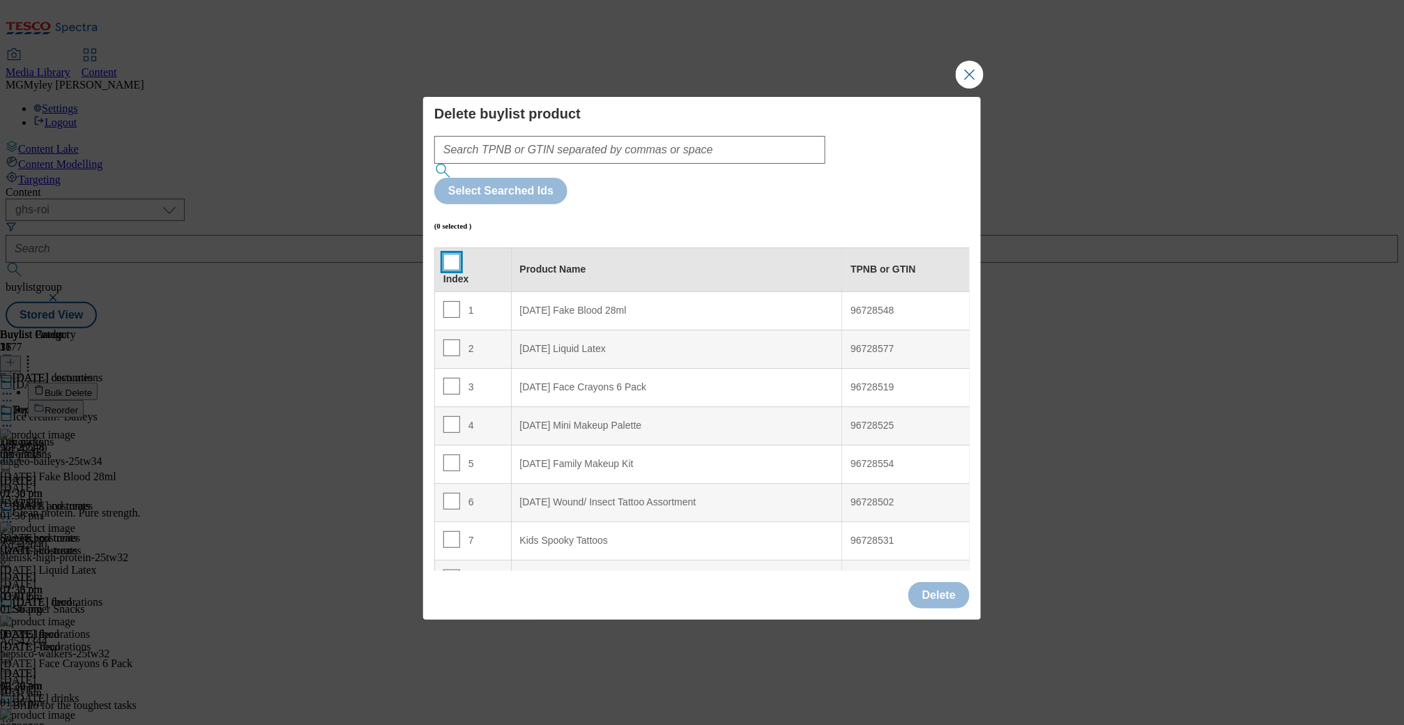
click at [444, 254] on input "Modal" at bounding box center [451, 262] width 17 height 17
checkbox input "true"
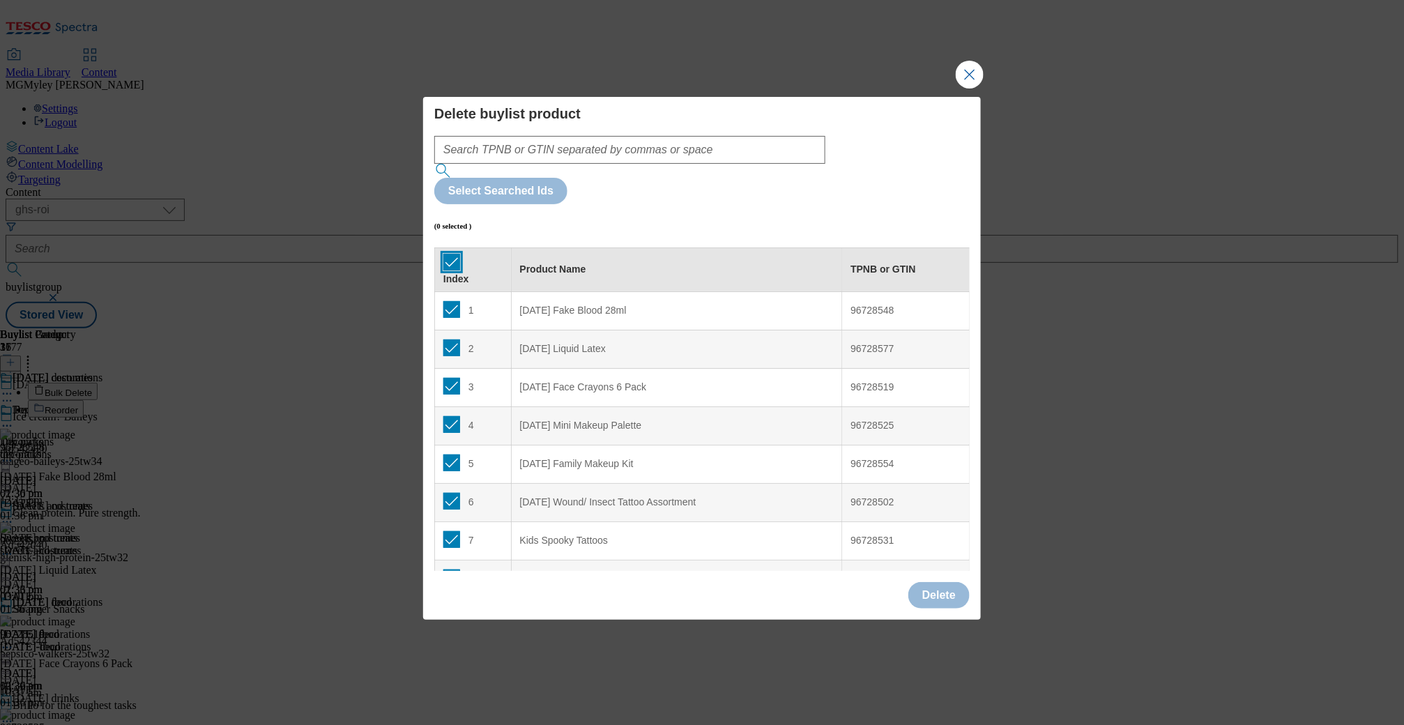
checkbox input "true"
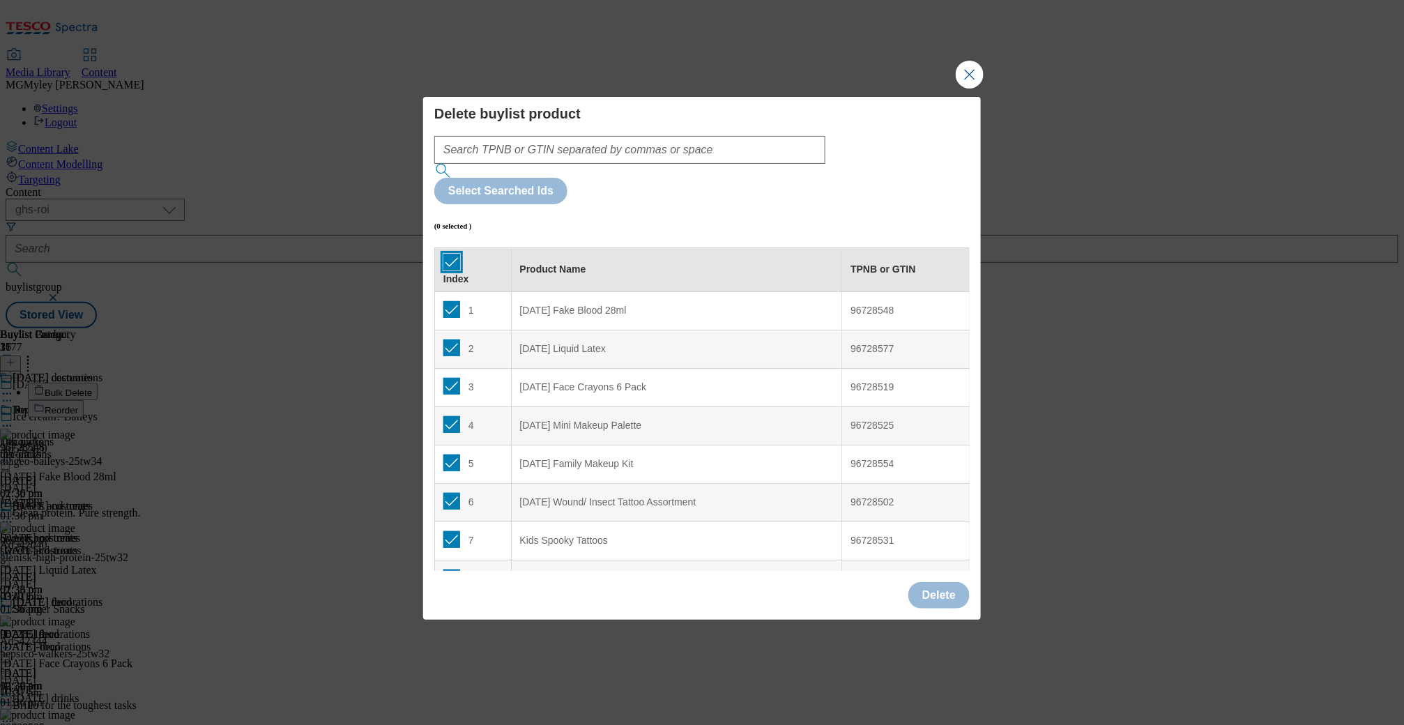
checkbox input "true"
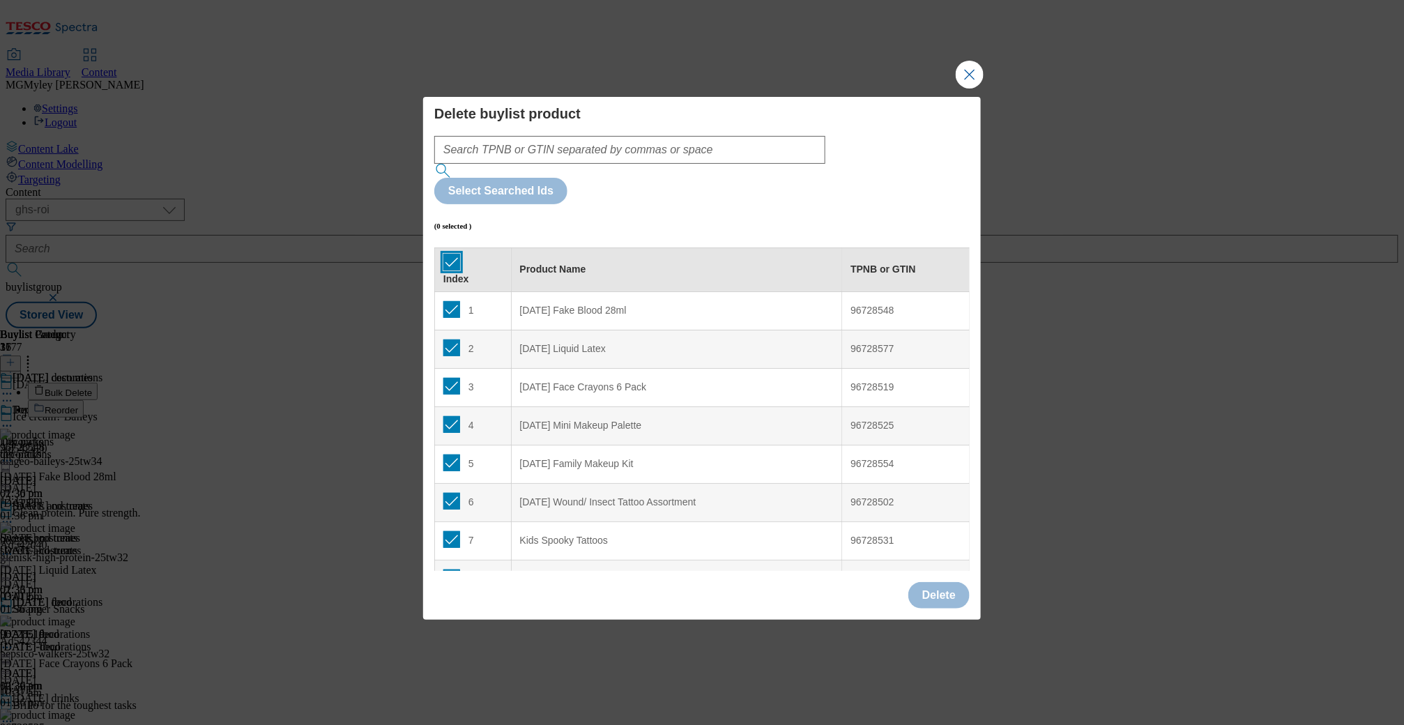
checkbox input "true"
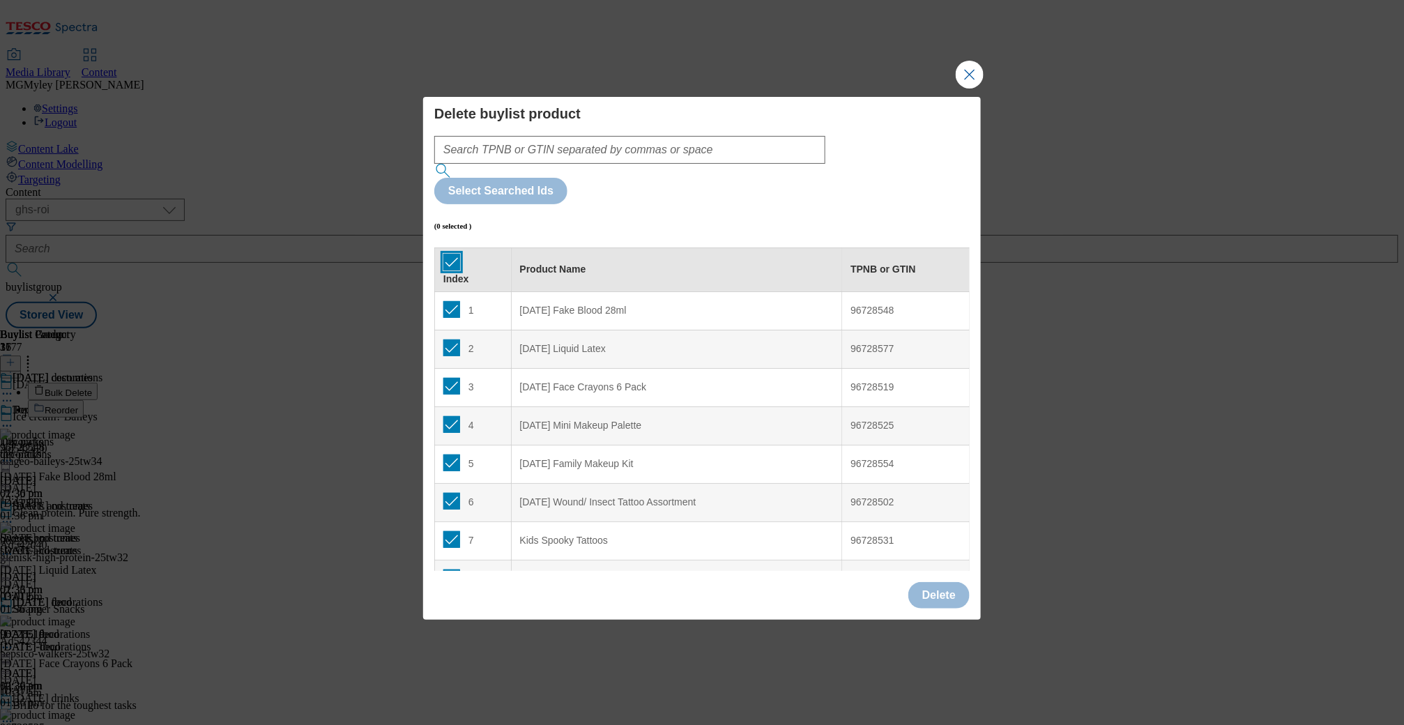
checkbox input "true"
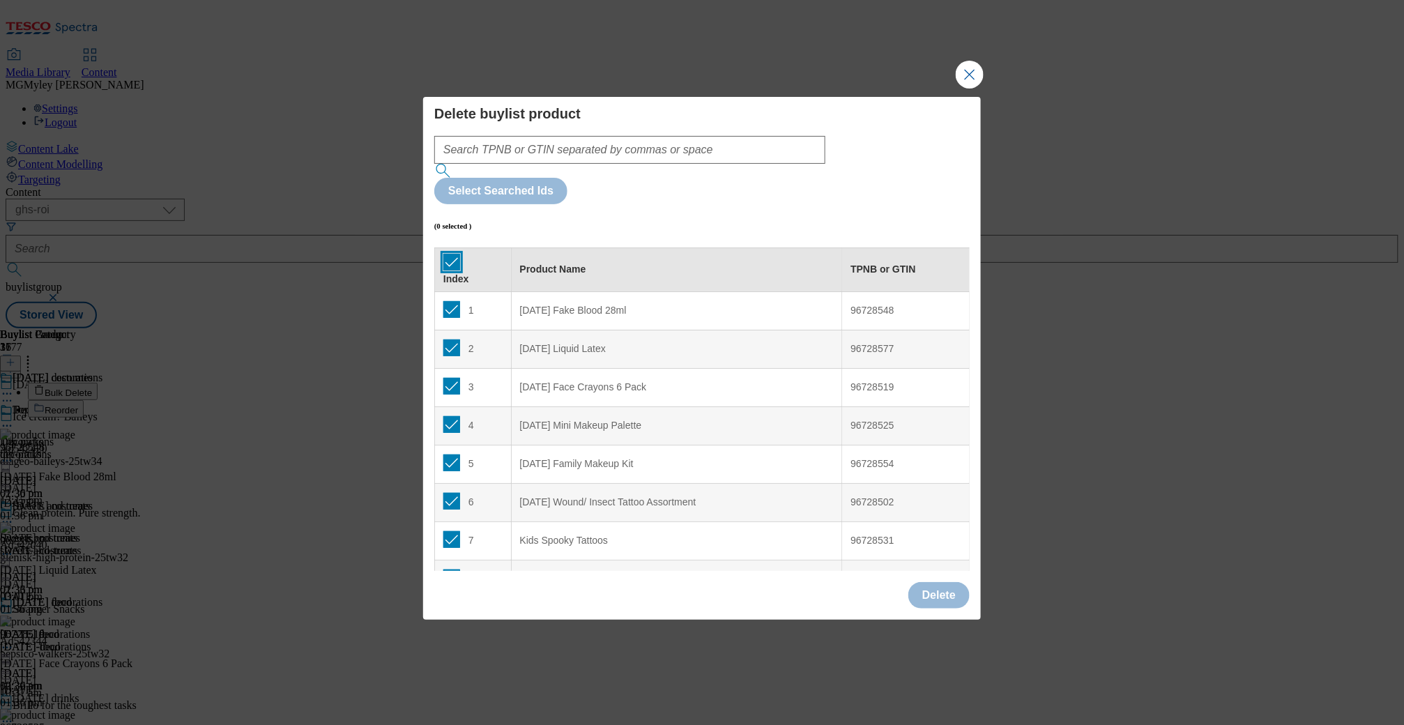
checkbox input "true"
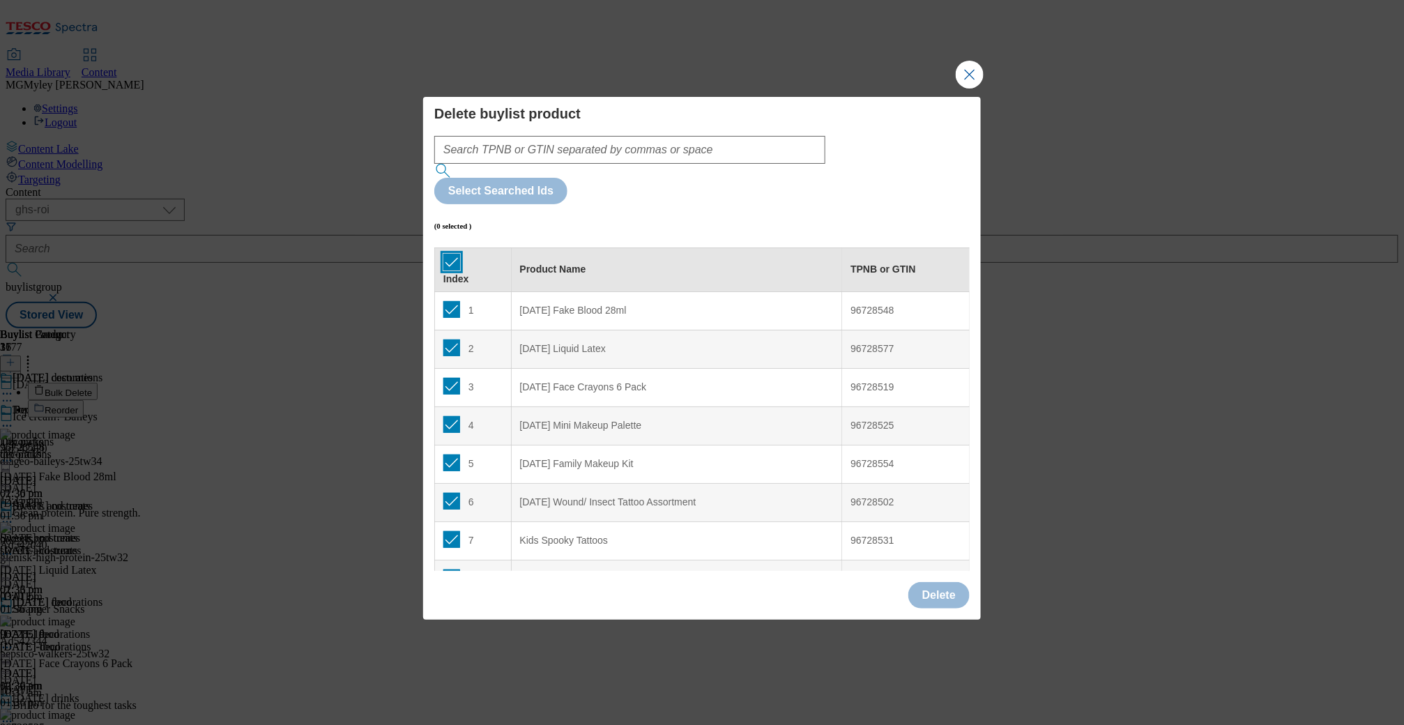
checkbox input "true"
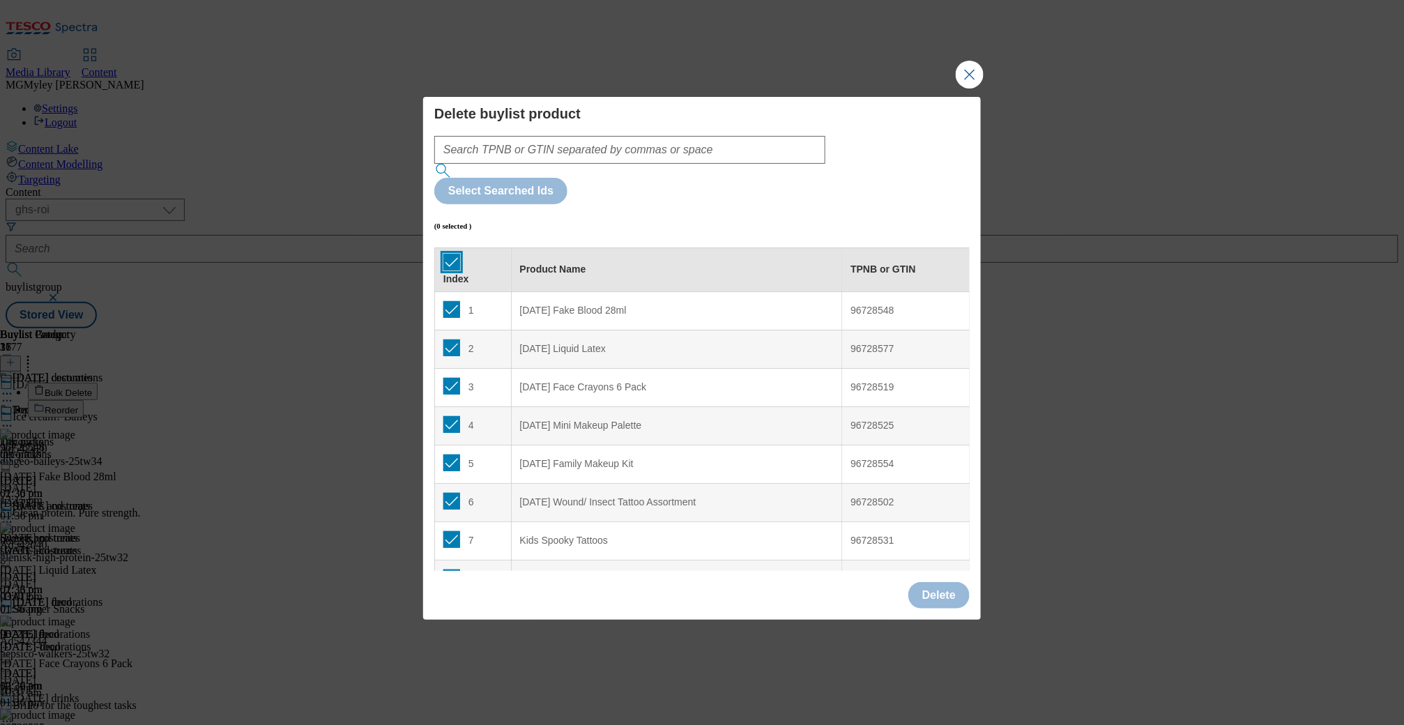
checkbox input "true"
click at [957, 582] on button "Delete" at bounding box center [938, 595] width 61 height 26
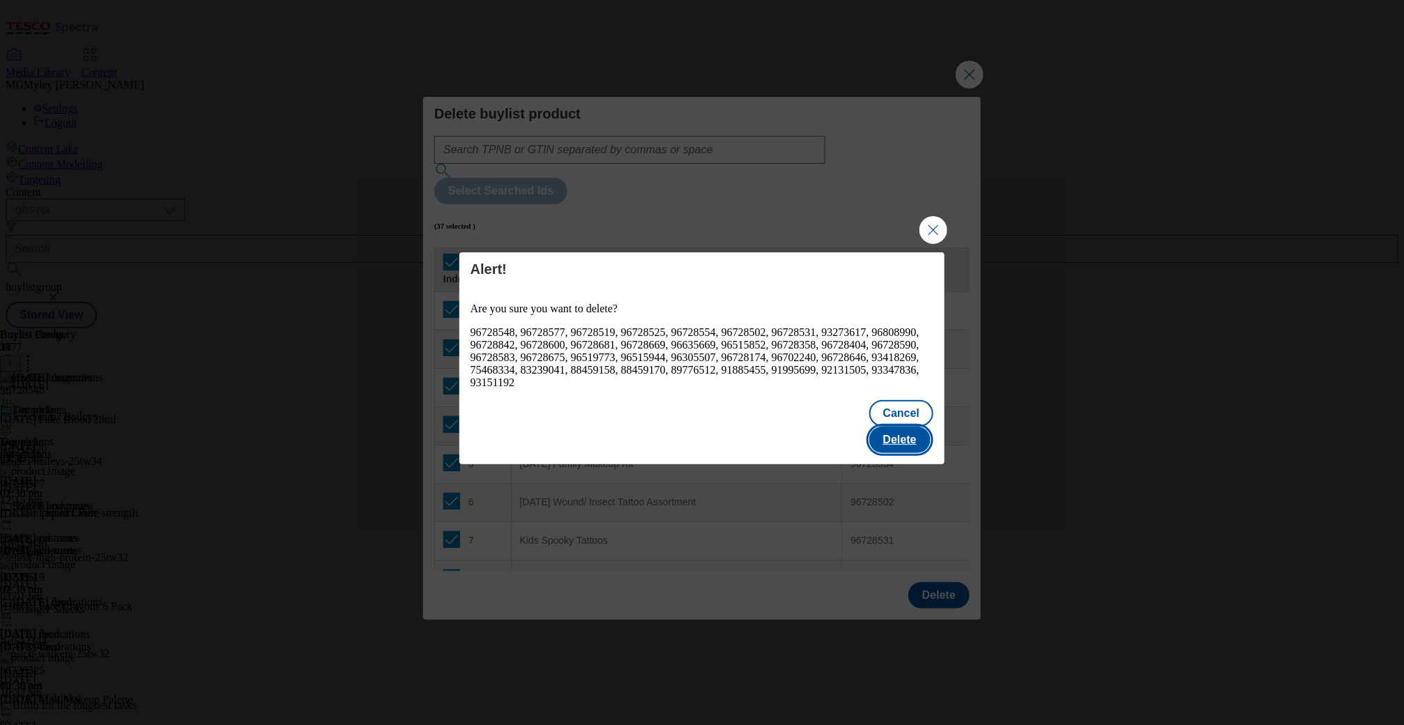
click at [909, 431] on button "Delete" at bounding box center [899, 440] width 61 height 26
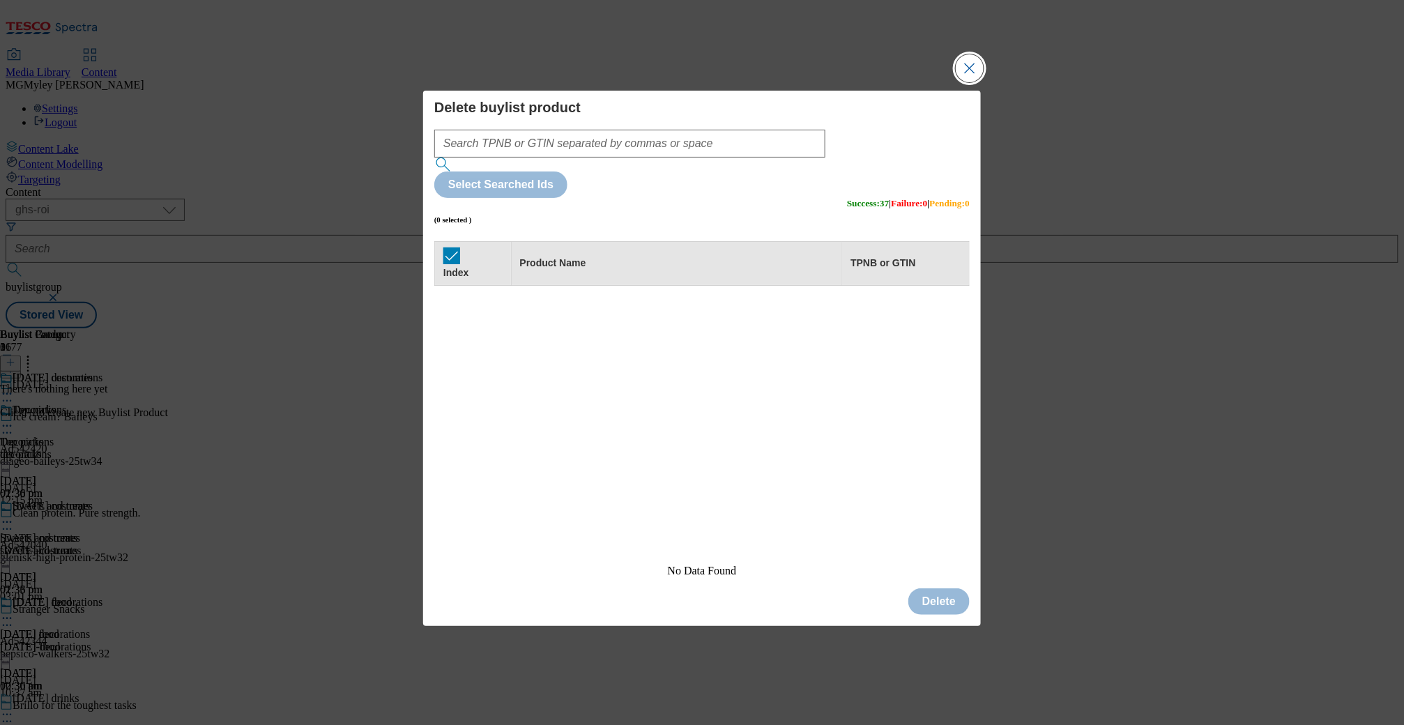
click at [978, 82] on button "Close Modal" at bounding box center [970, 68] width 28 height 28
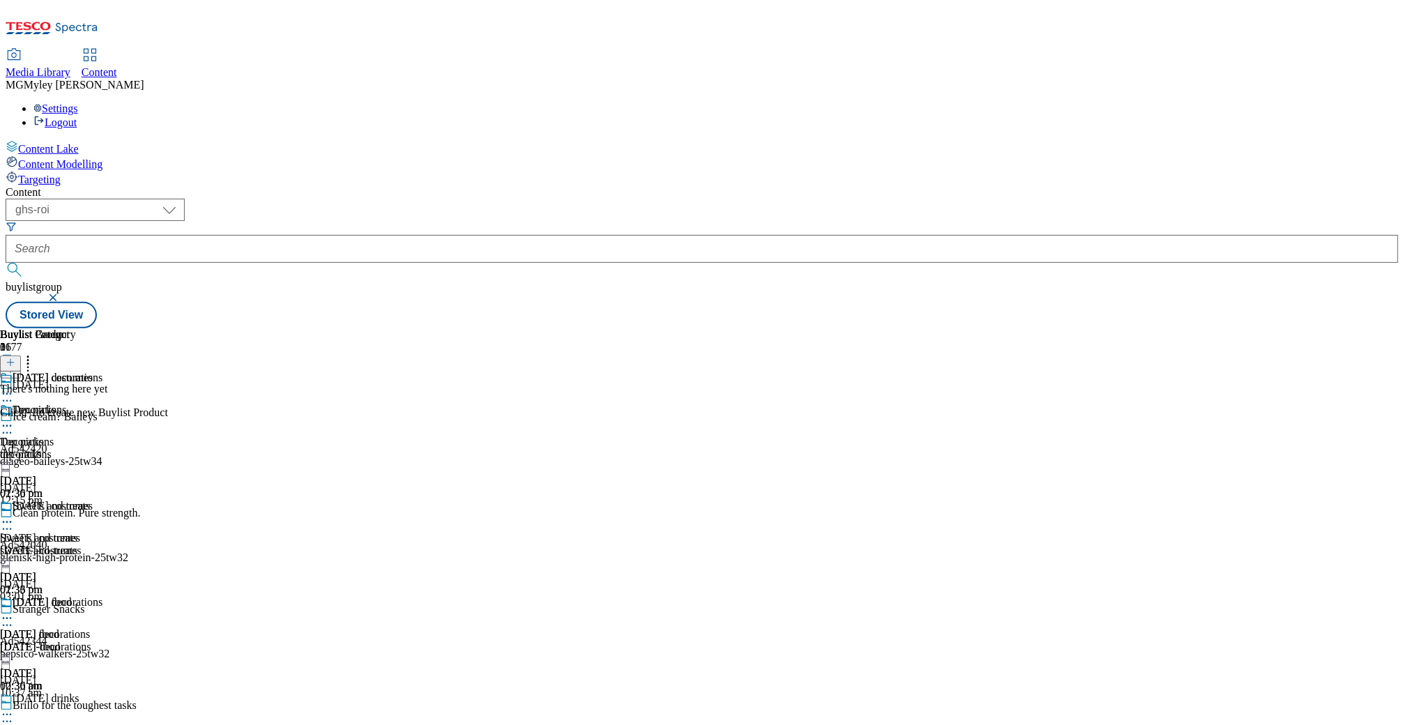
click at [15, 358] on icon at bounding box center [11, 363] width 10 height 10
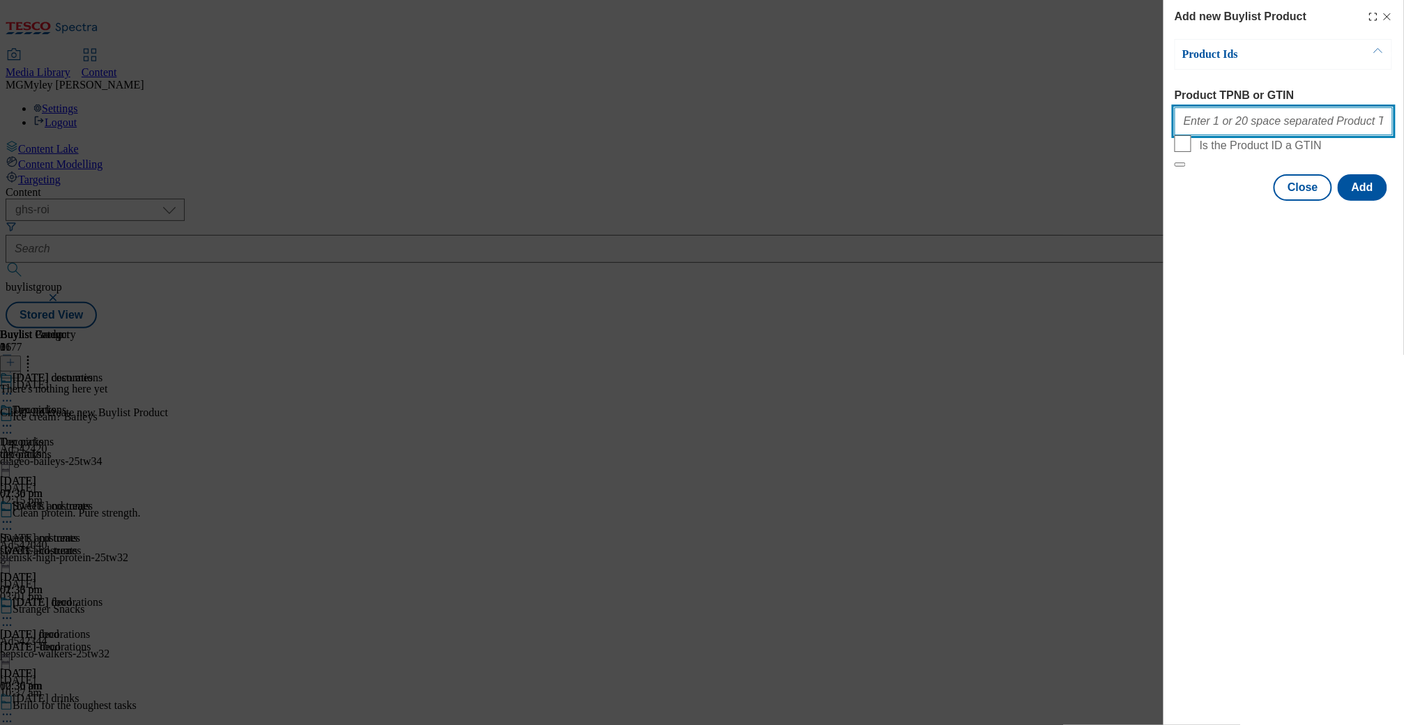
click at [1264, 128] on input "Product TPNB or GTIN" at bounding box center [1283, 121] width 218 height 28
paste input "96728548 96728577 96728519 96728525 96728554 96728502 96728531 93273617 9680899…"
type input "96728548 96728577 96728519 96728525 96728554 96728502 96728531 93273617 9680899…"
click at [1174, 162] on button "Modal" at bounding box center [1179, 164] width 11 height 4
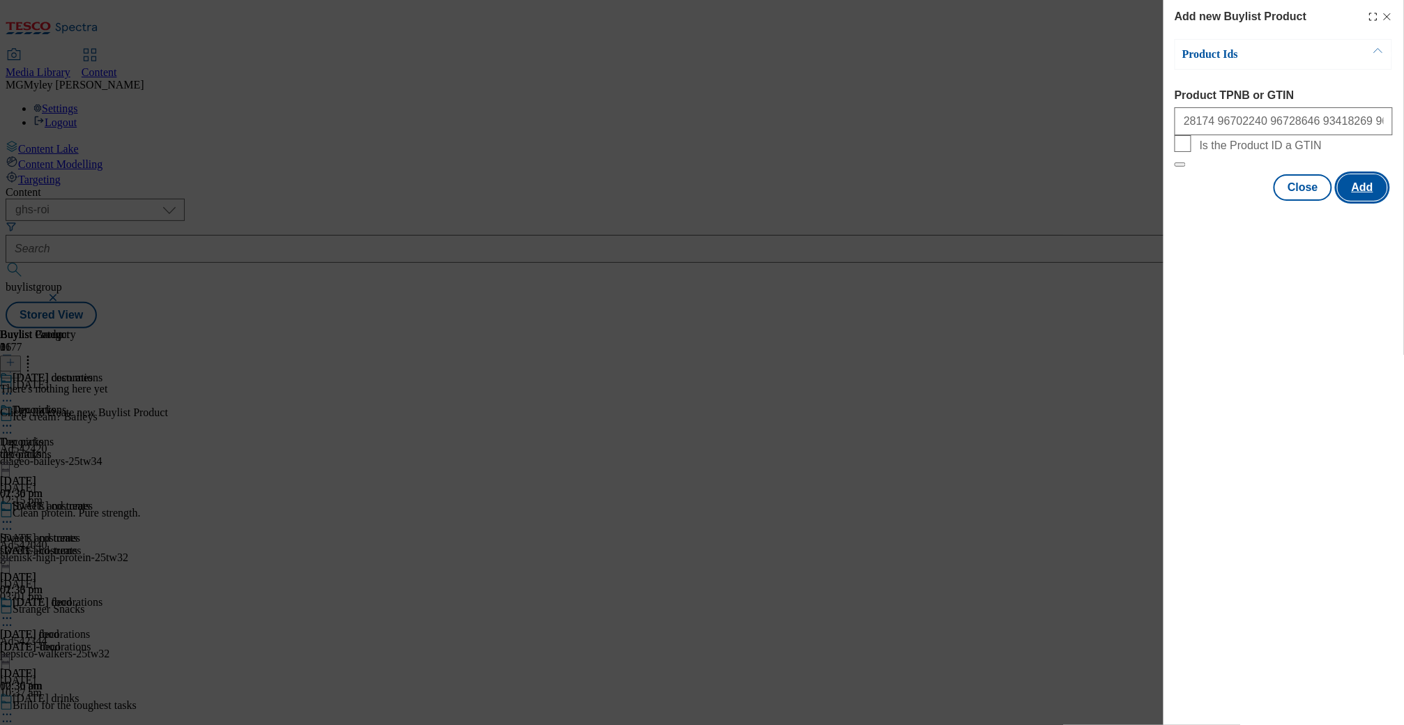
click at [1366, 201] on button "Add" at bounding box center [1362, 187] width 49 height 26
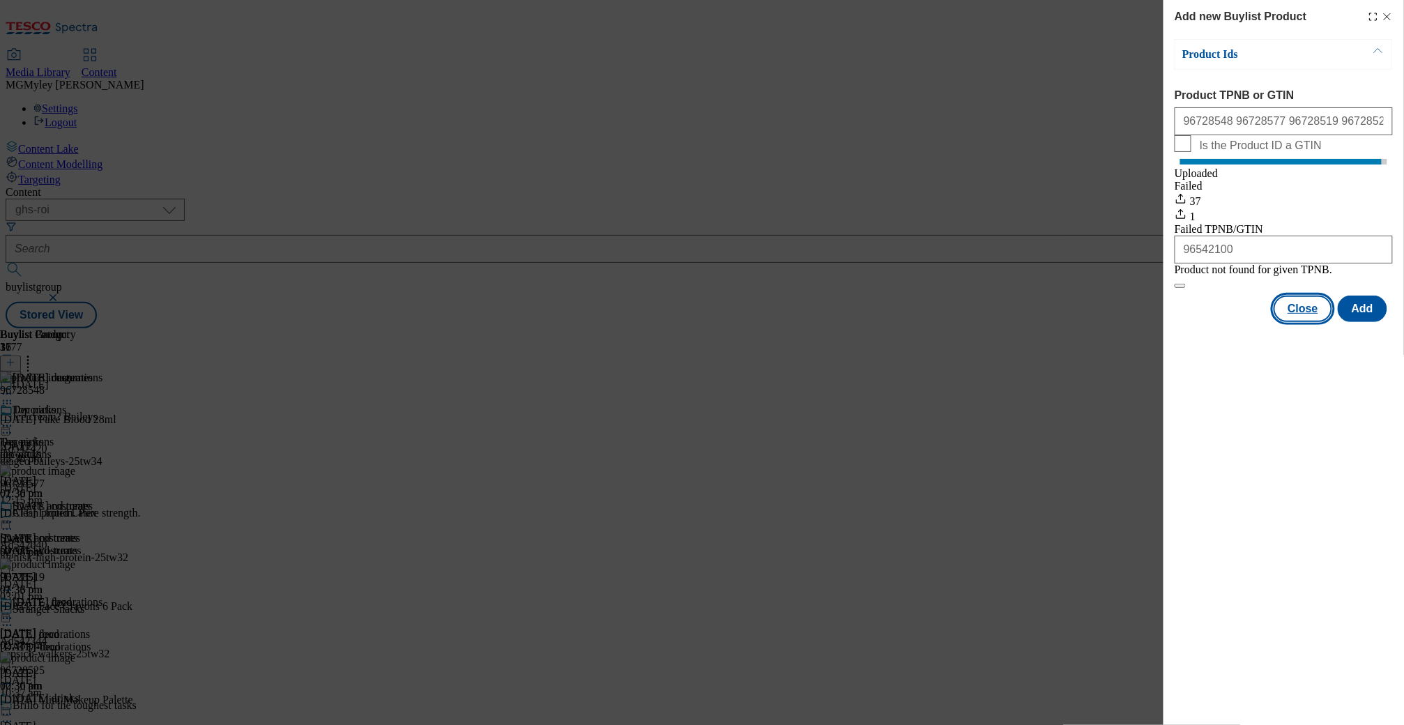
click at [1306, 322] on button "Close" at bounding box center [1302, 309] width 59 height 26
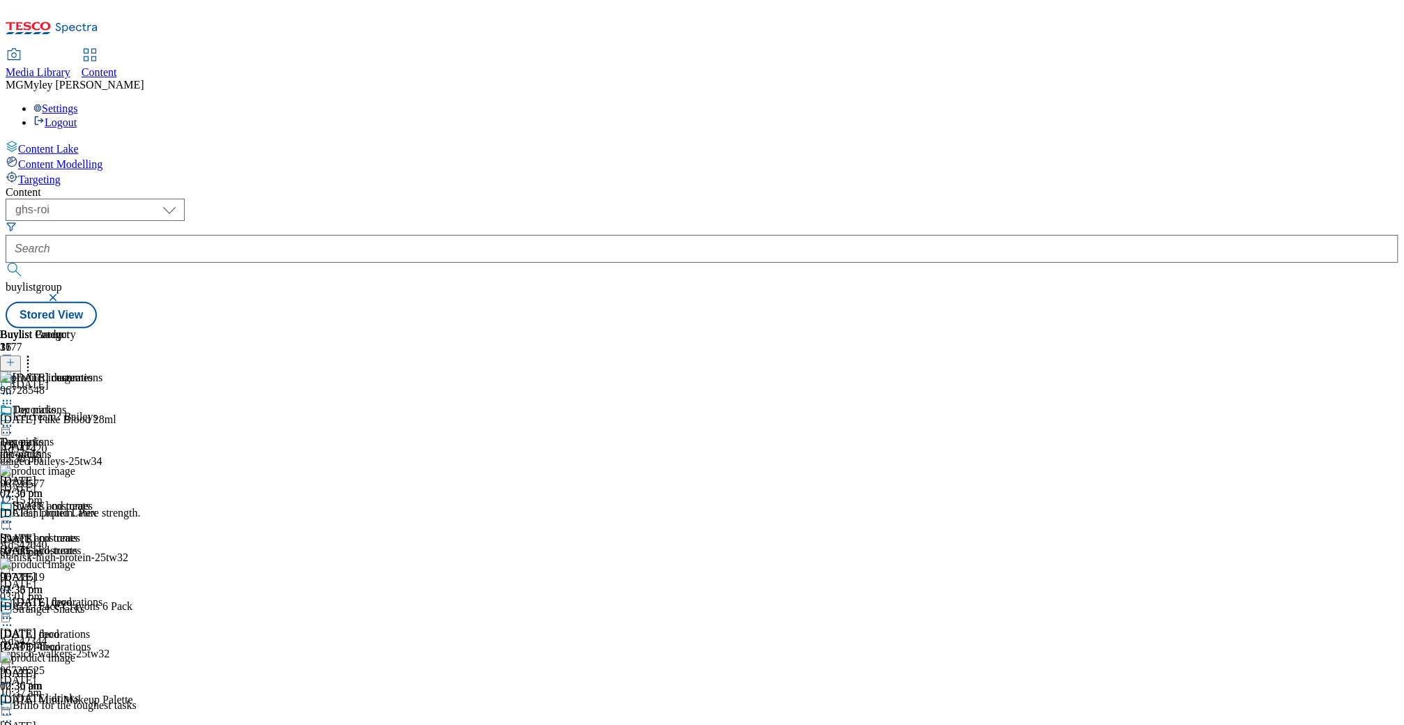
click at [102, 448] on div "decorations" at bounding box center [51, 454] width 102 height 13
click at [14, 387] on icon at bounding box center [7, 394] width 14 height 14
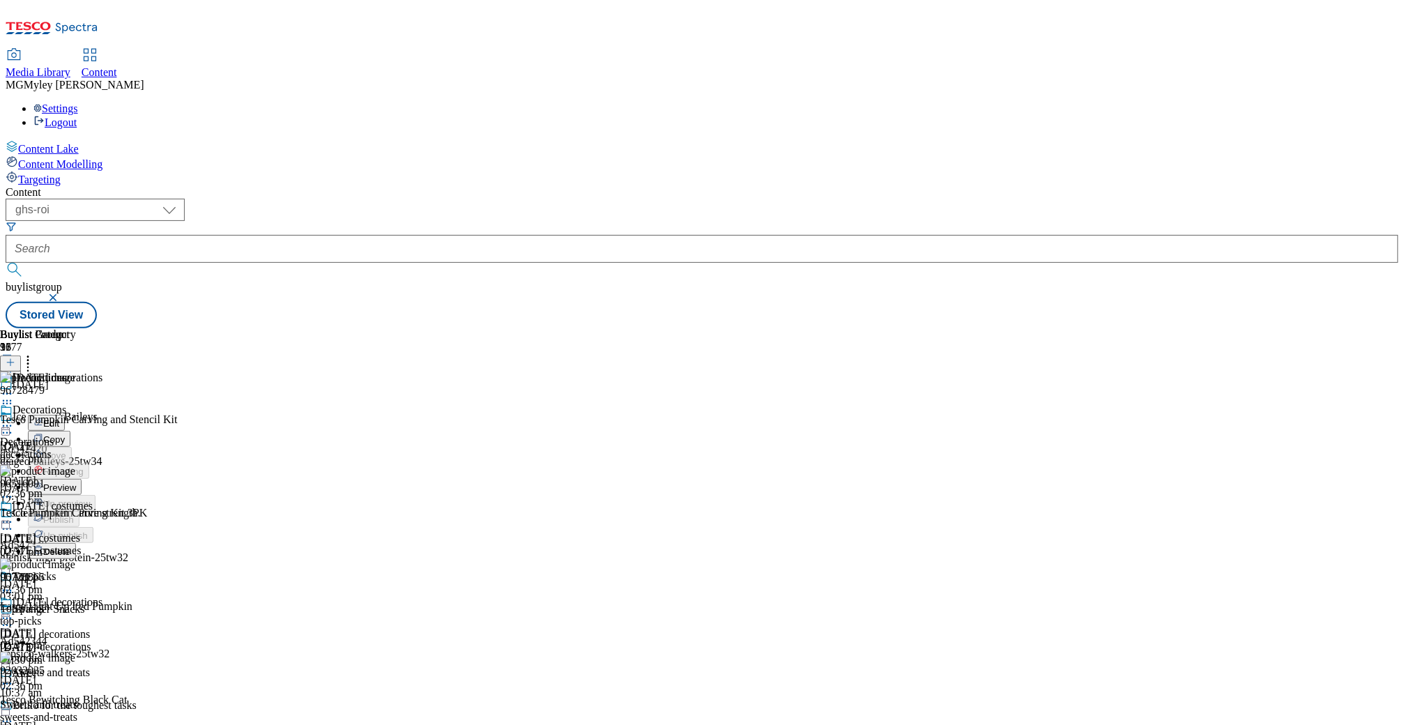
click at [76, 482] on span "Preview" at bounding box center [59, 487] width 33 height 10
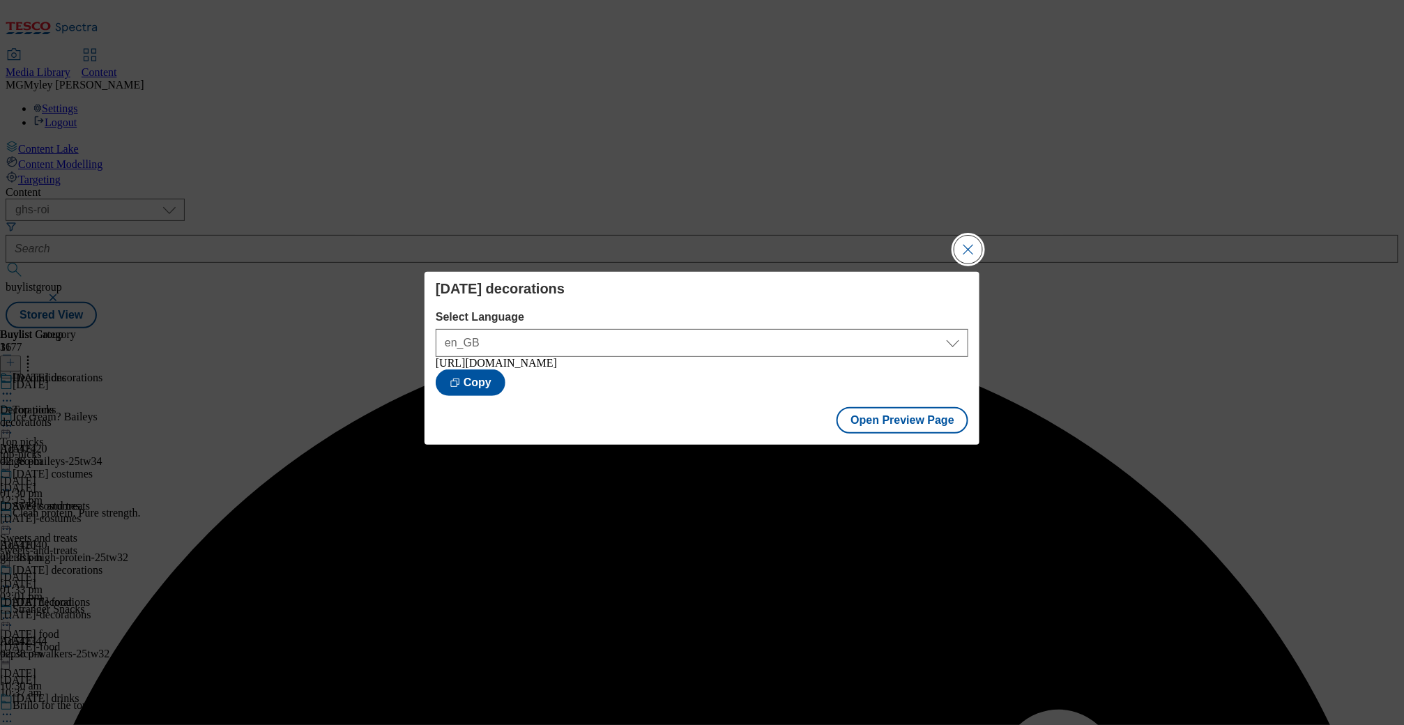
click at [973, 245] on button "Close Modal" at bounding box center [968, 250] width 28 height 28
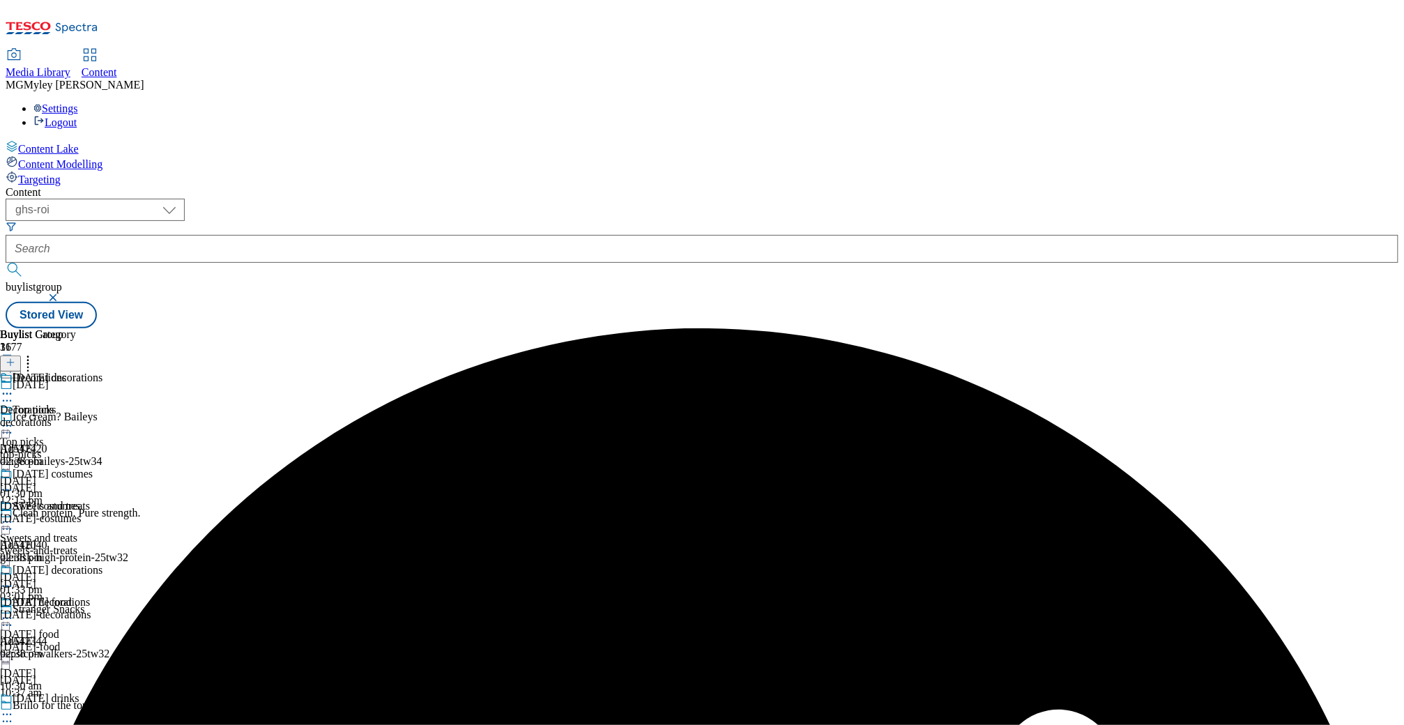
click at [14, 387] on icon at bounding box center [7, 394] width 14 height 14
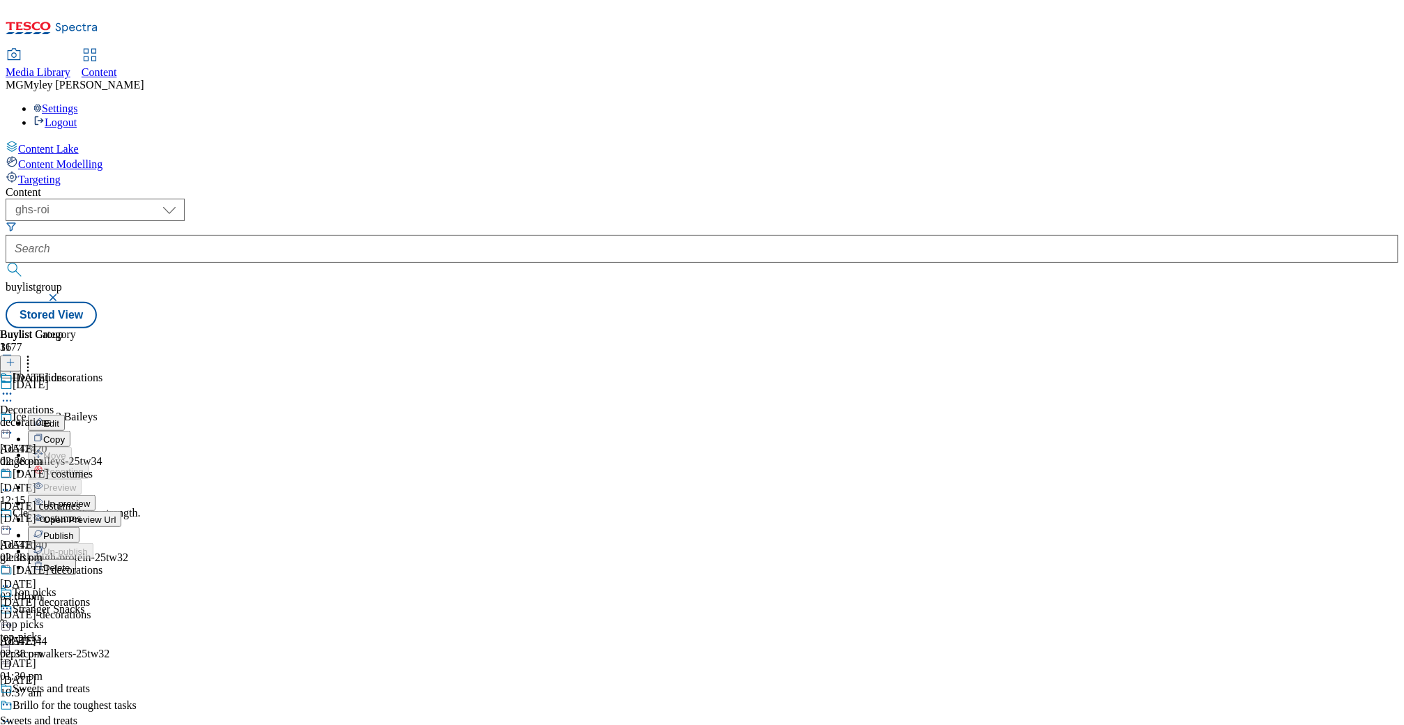
click at [74, 530] on span "Publish" at bounding box center [58, 535] width 31 height 10
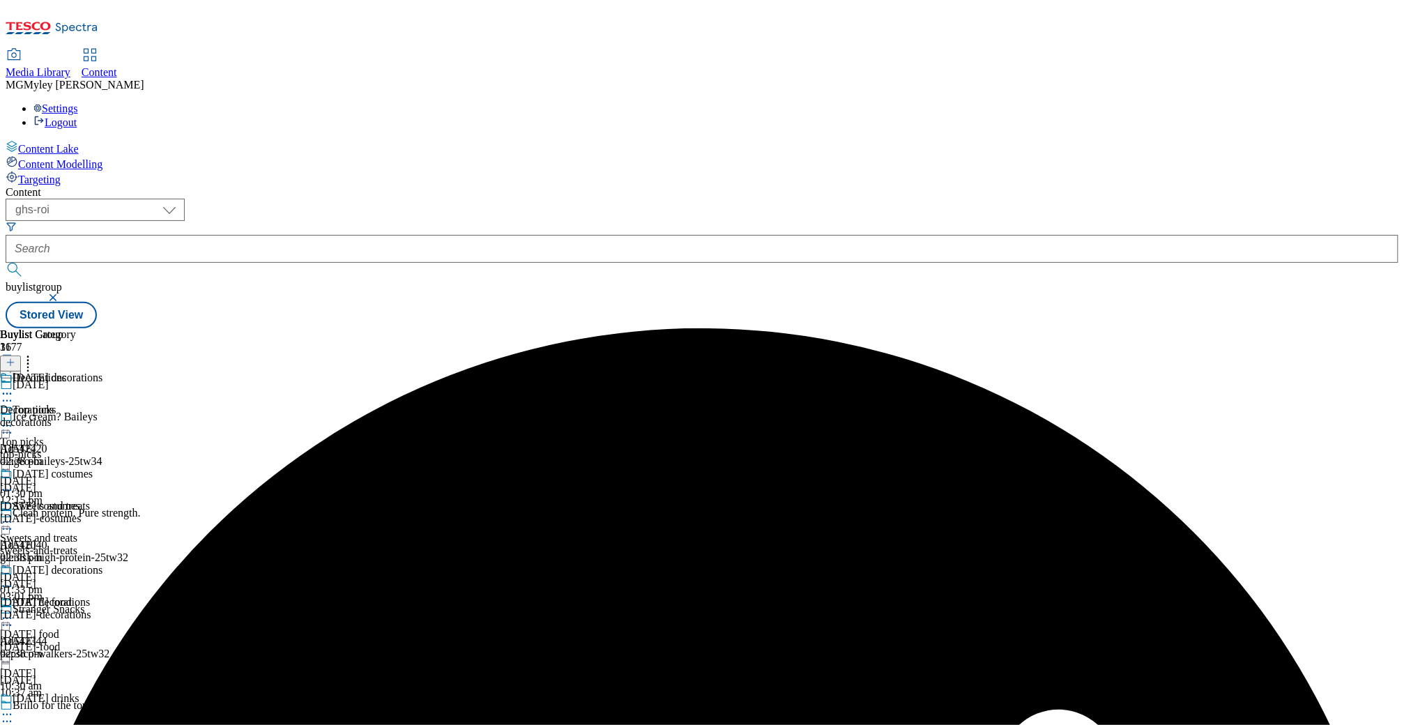
scroll to position [33, 0]
click at [137, 448] on div "top-picks" at bounding box center [68, 454] width 137 height 13
click at [137, 544] on div "sweets-and-treats" at bounding box center [68, 550] width 137 height 13
click at [137, 641] on div "[DATE]-food" at bounding box center [68, 647] width 137 height 13
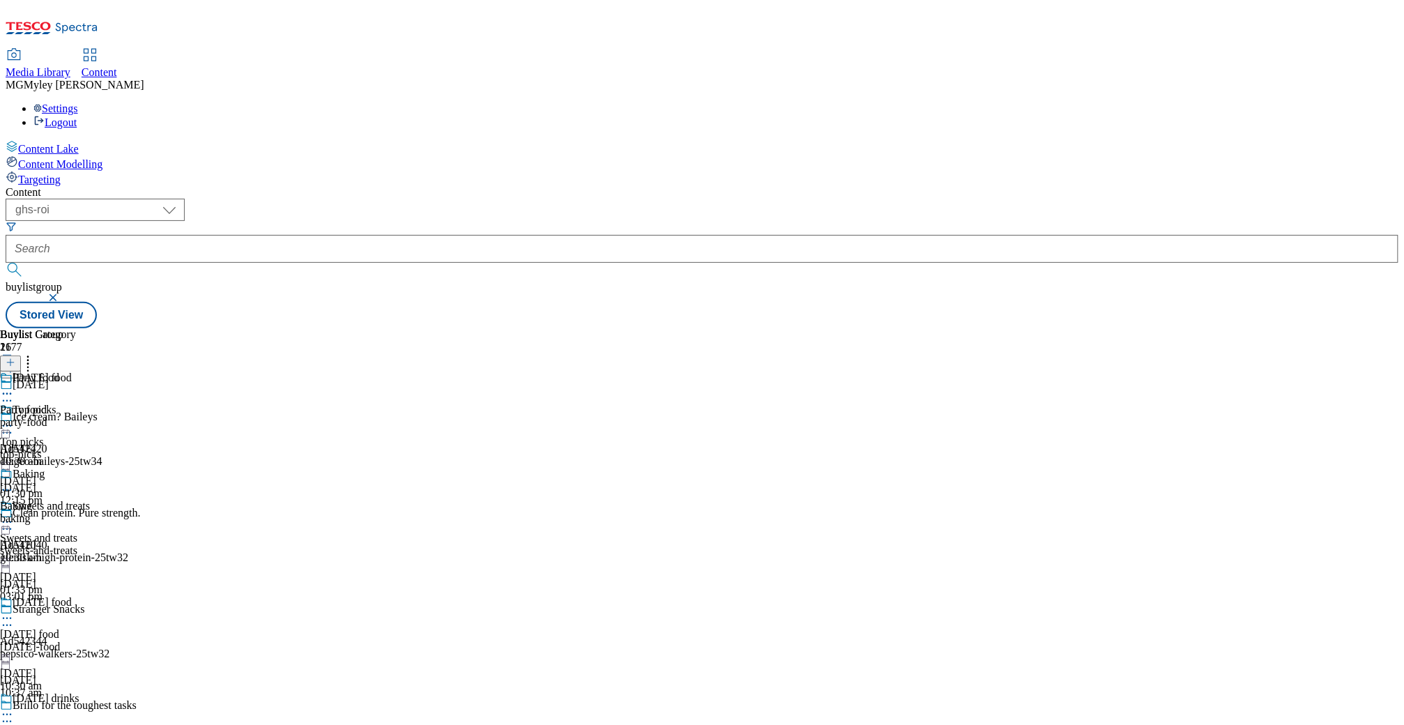
scroll to position [516, 0]
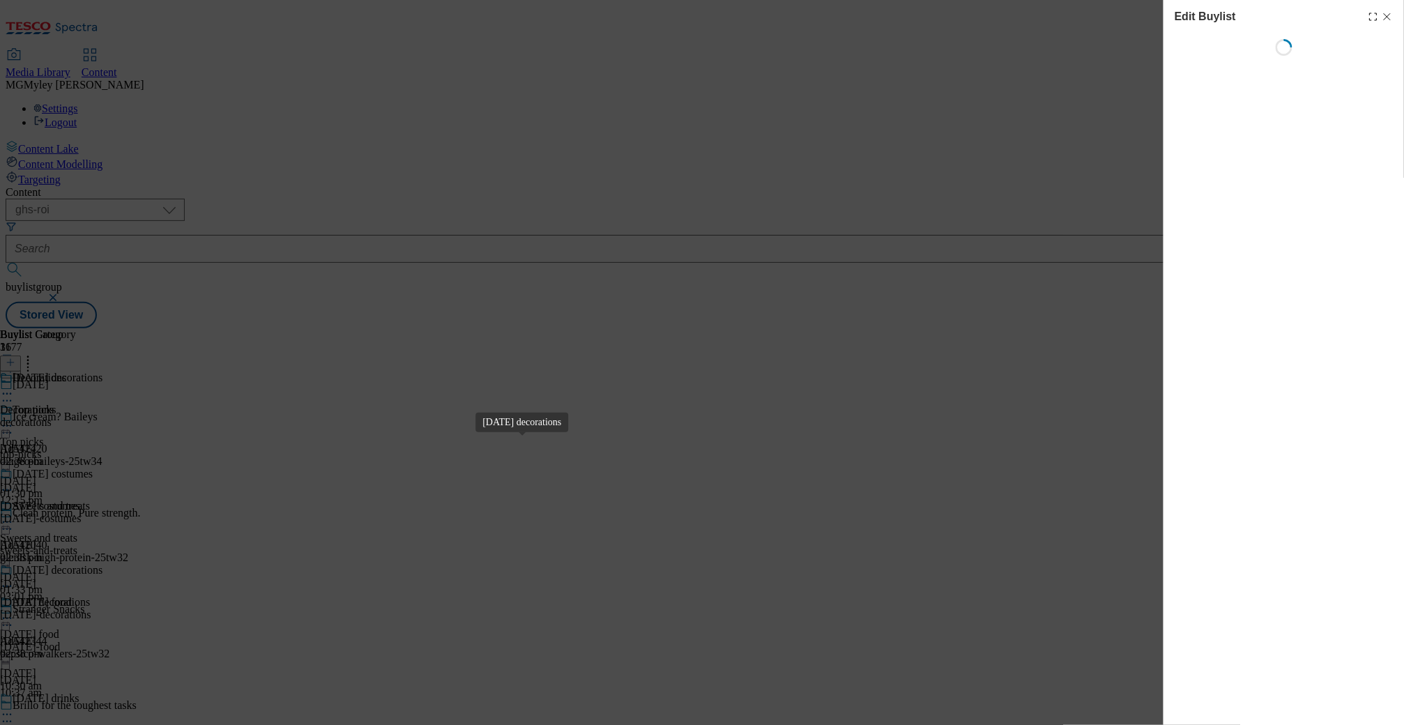
select select "evergreen"
select select "Banner"
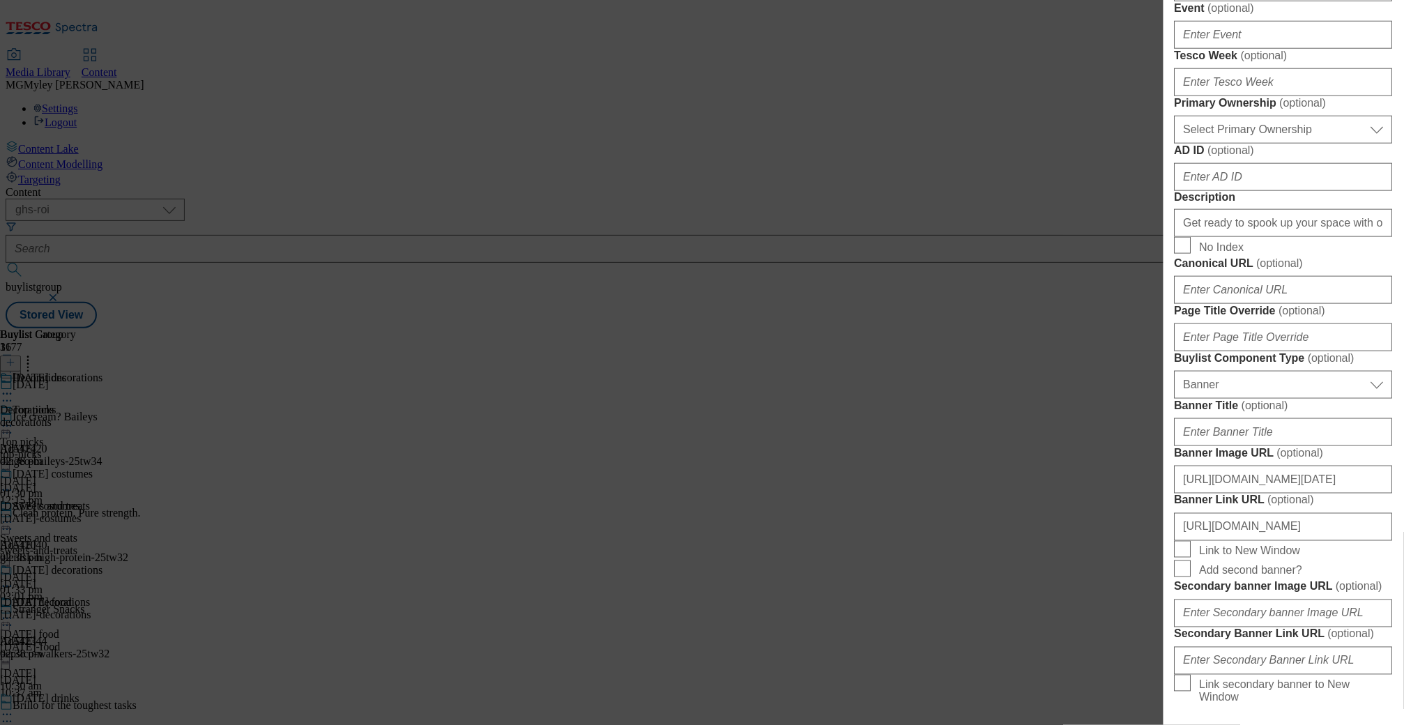
scroll to position [657, 0]
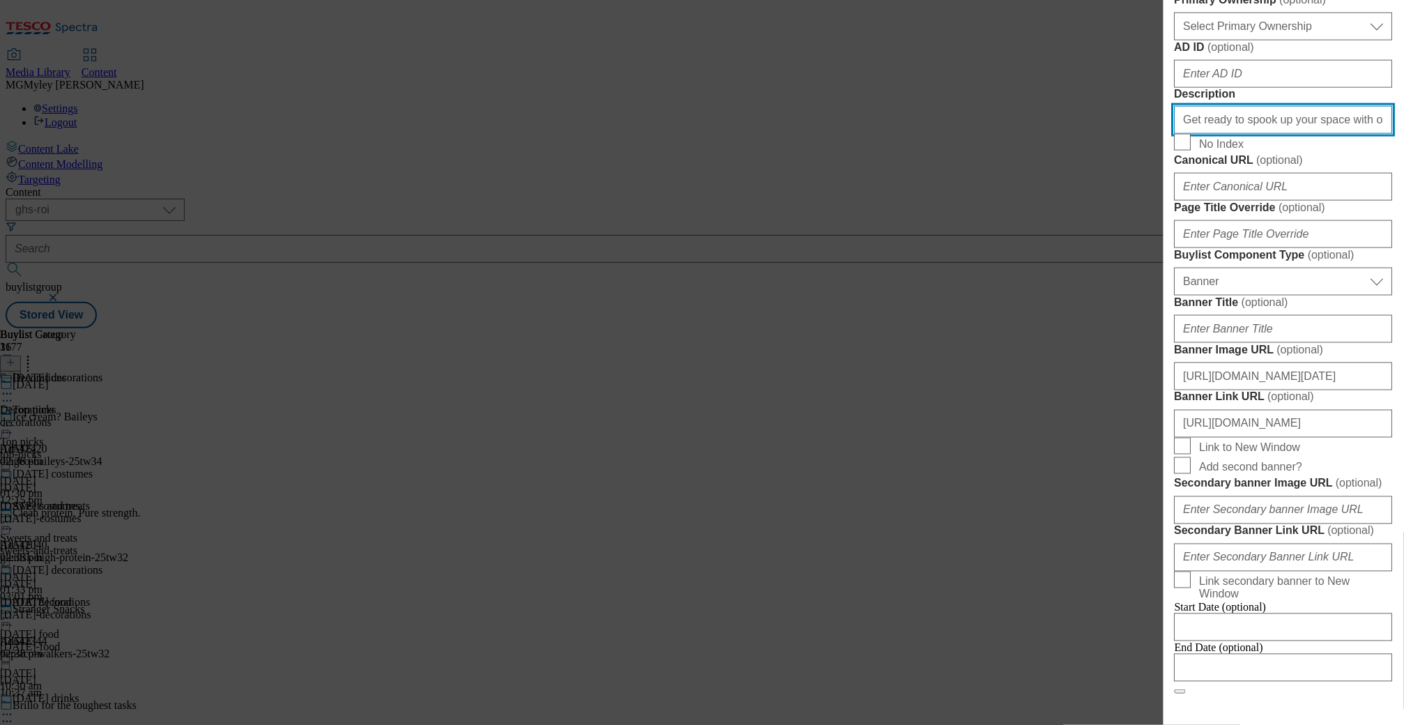
click at [1279, 134] on input "Get ready to spook up your space with our eerie array of Halloween decorations.…" at bounding box center [1283, 120] width 218 height 28
paste input "Modal"
paste input "Prep for your Halloween party with our range of Halloween decorations and fancy…"
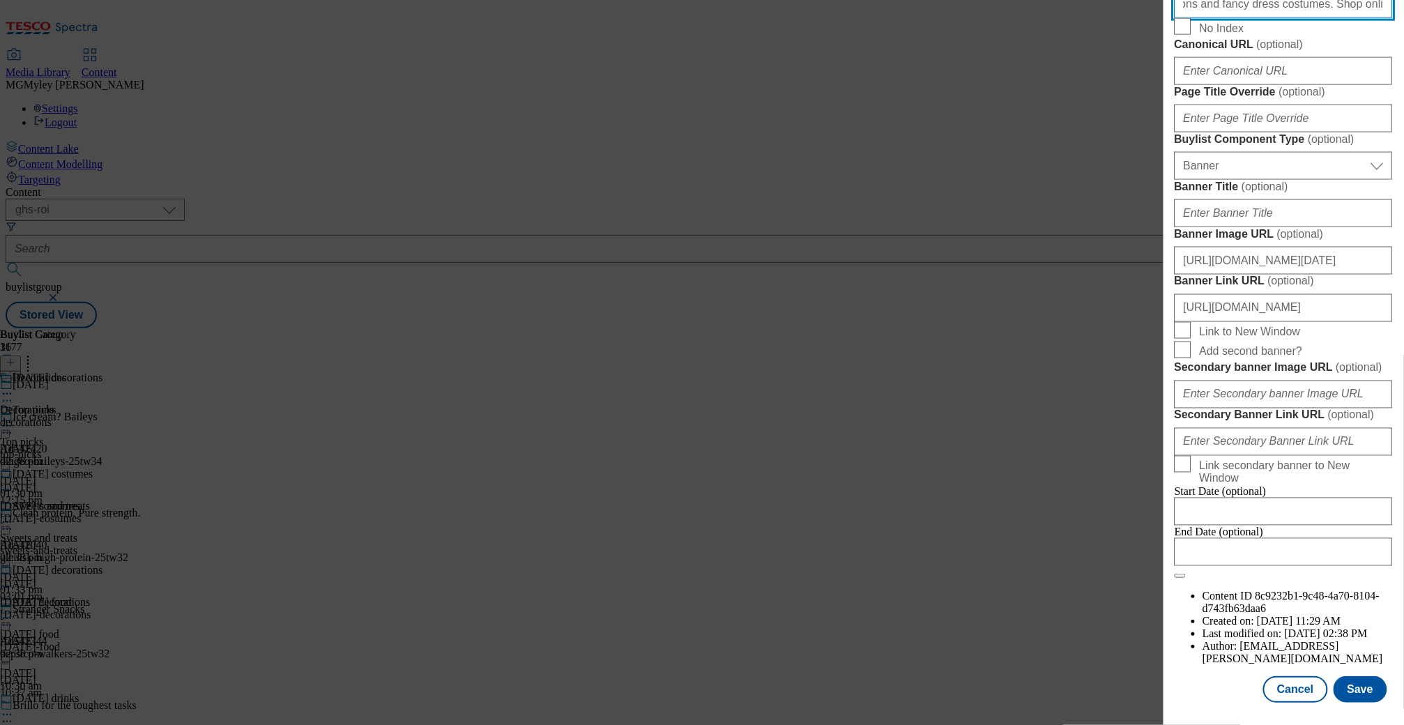
scroll to position [1291, 0]
type input "Prep for your Halloween party with our range of Halloween decorations and fancy…"
click at [1364, 694] on button "Save" at bounding box center [1360, 689] width 54 height 26
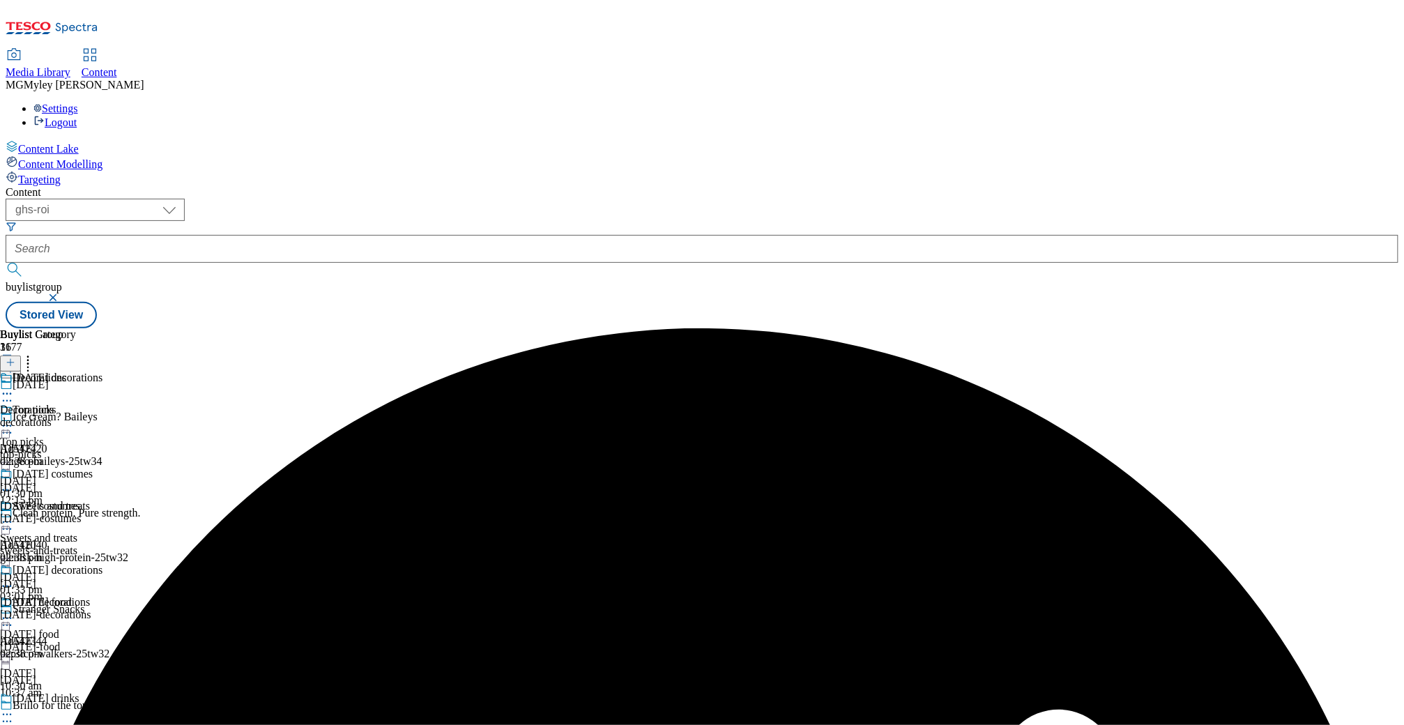
click at [102, 416] on div "decorations" at bounding box center [51, 422] width 102 height 13
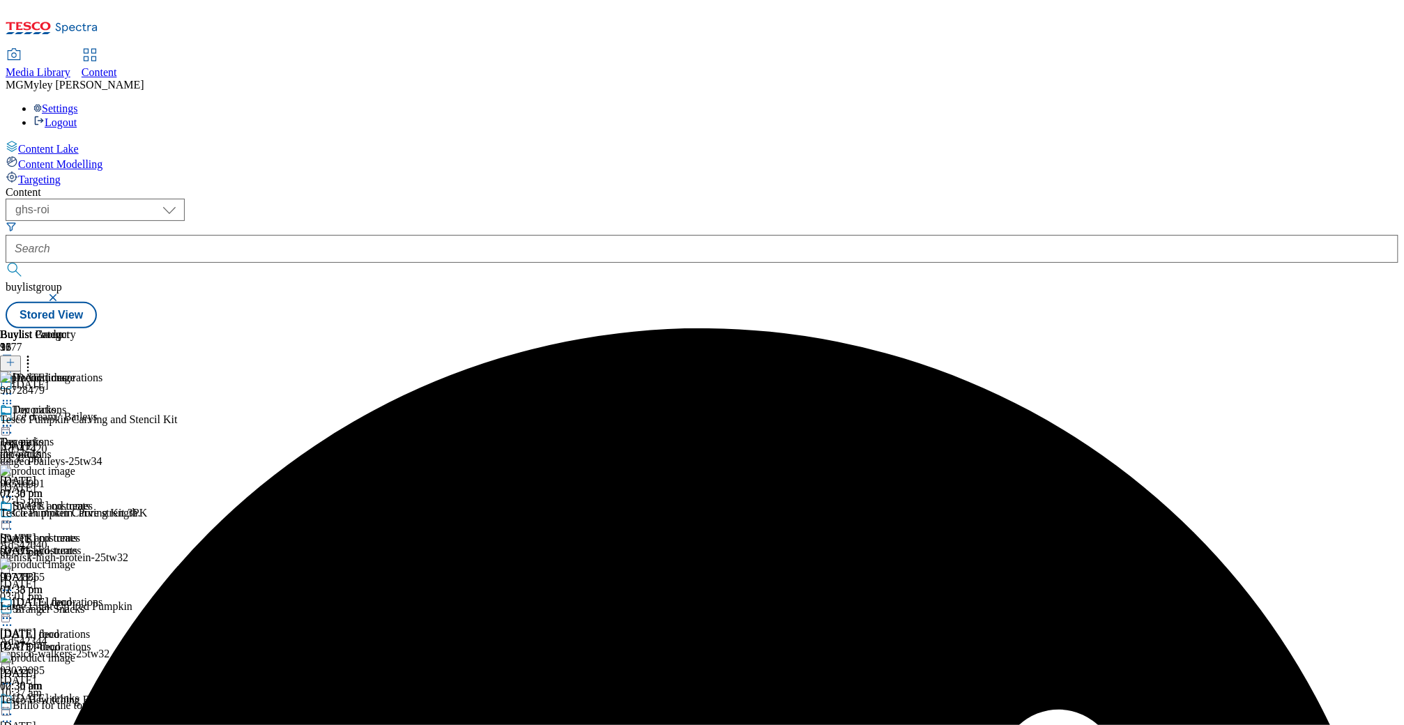
click at [102, 404] on div "Decorations Decorations decorations 2 Oct 2025 02:38 pm" at bounding box center [51, 452] width 102 height 96
click at [14, 419] on icon at bounding box center [7, 426] width 14 height 14
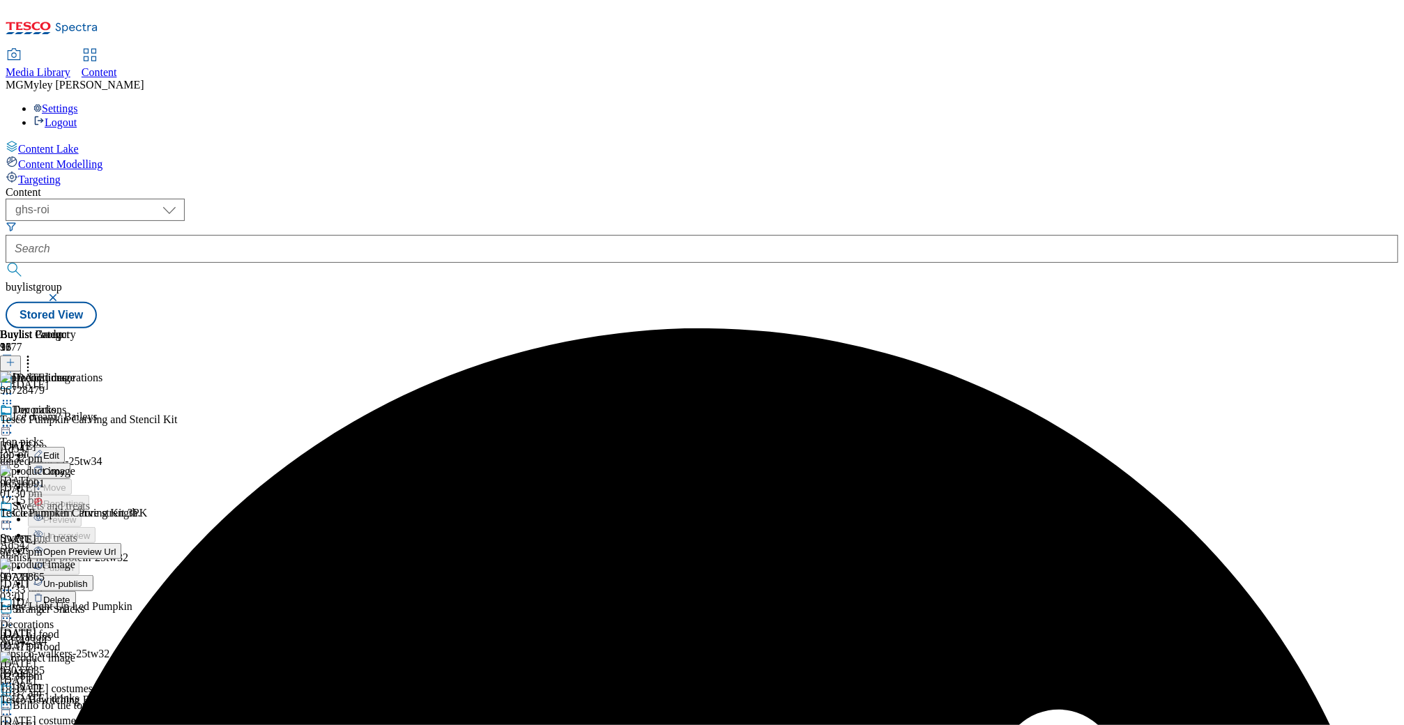
click at [65, 447] on button "Edit" at bounding box center [46, 455] width 37 height 16
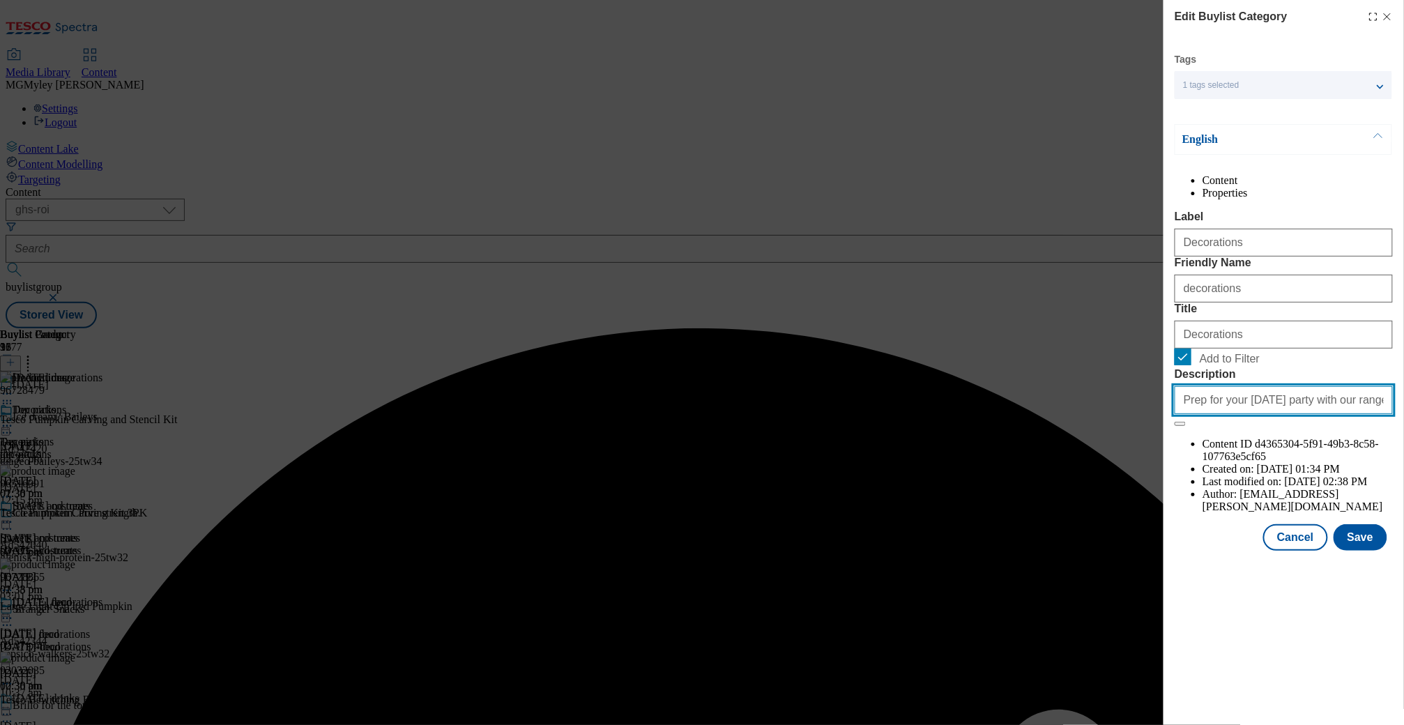
click at [1309, 414] on input "Prep for your Halloween party with our range of Halloween decorations and fancy…" at bounding box center [1283, 400] width 218 height 28
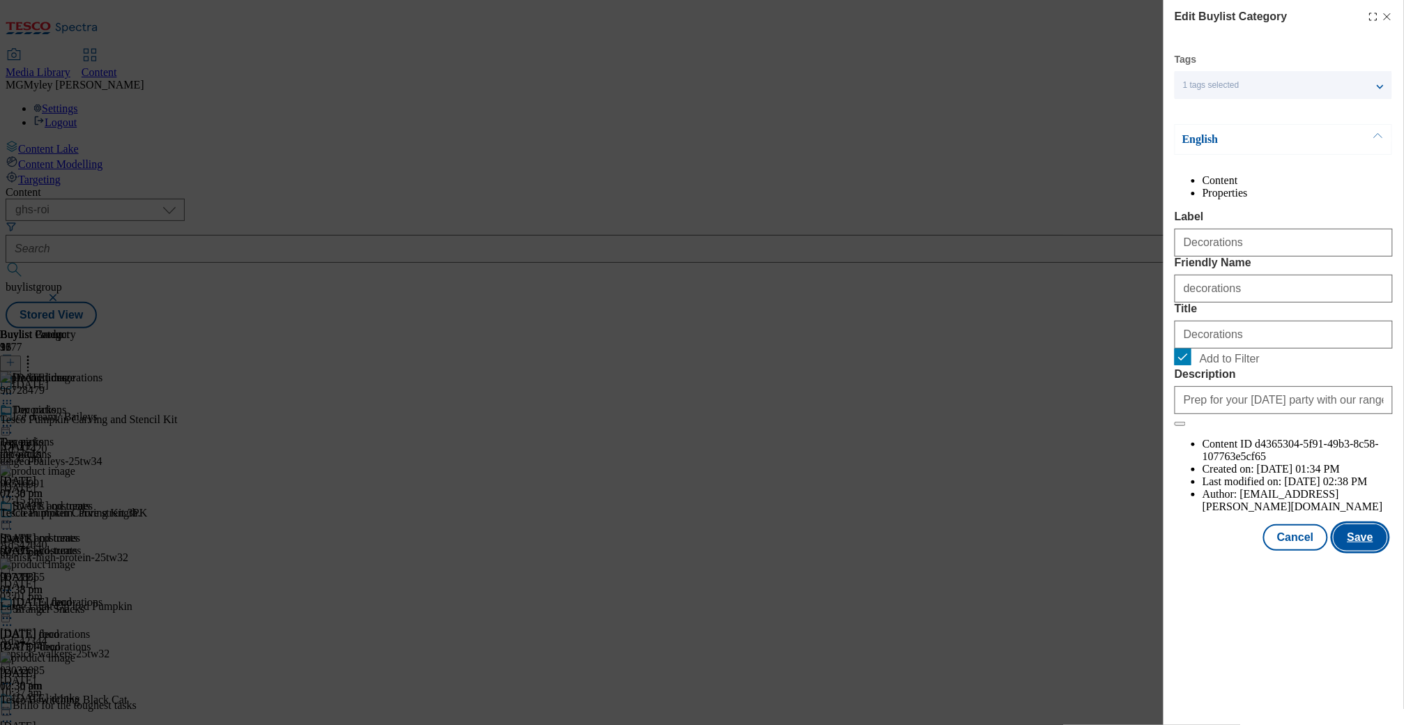
click at [1352, 551] on button "Save" at bounding box center [1360, 537] width 54 height 26
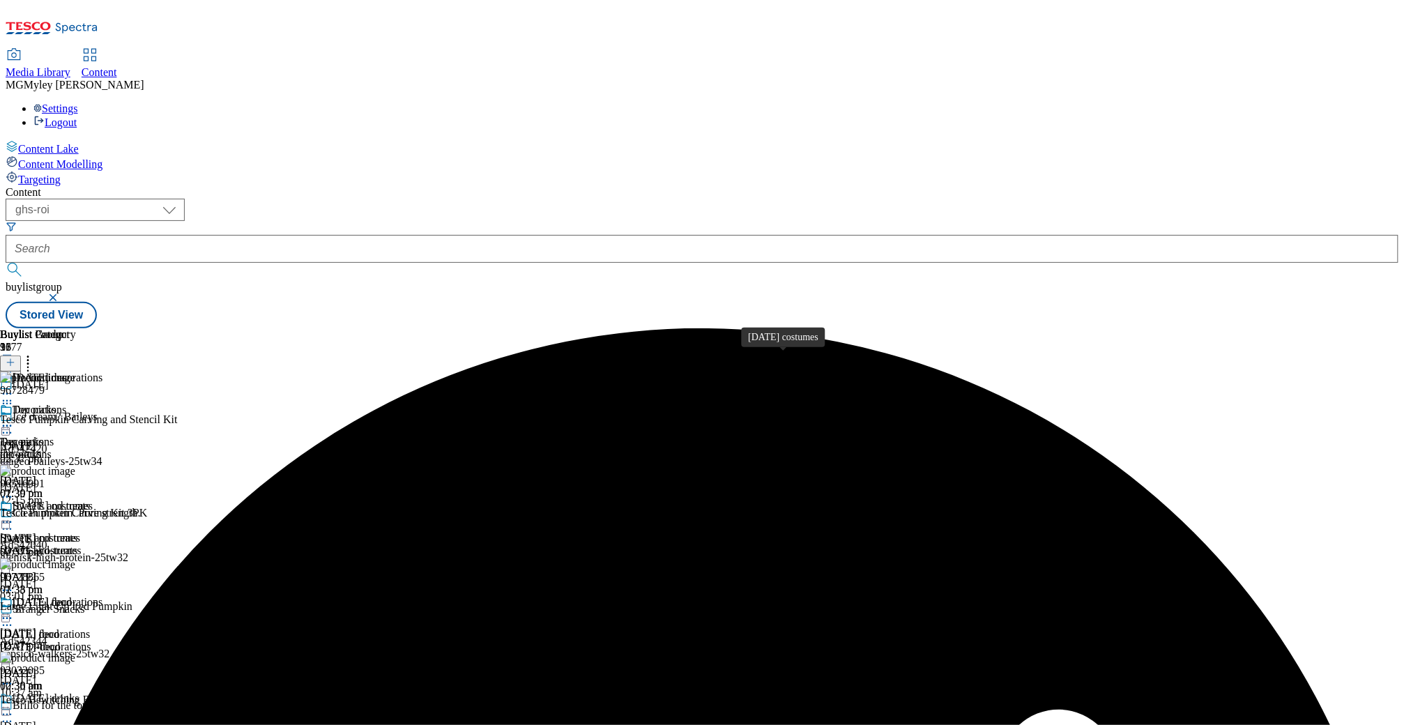
click at [102, 544] on div "halloween-costumes" at bounding box center [51, 550] width 102 height 13
click at [14, 515] on icon at bounding box center [7, 522] width 14 height 14
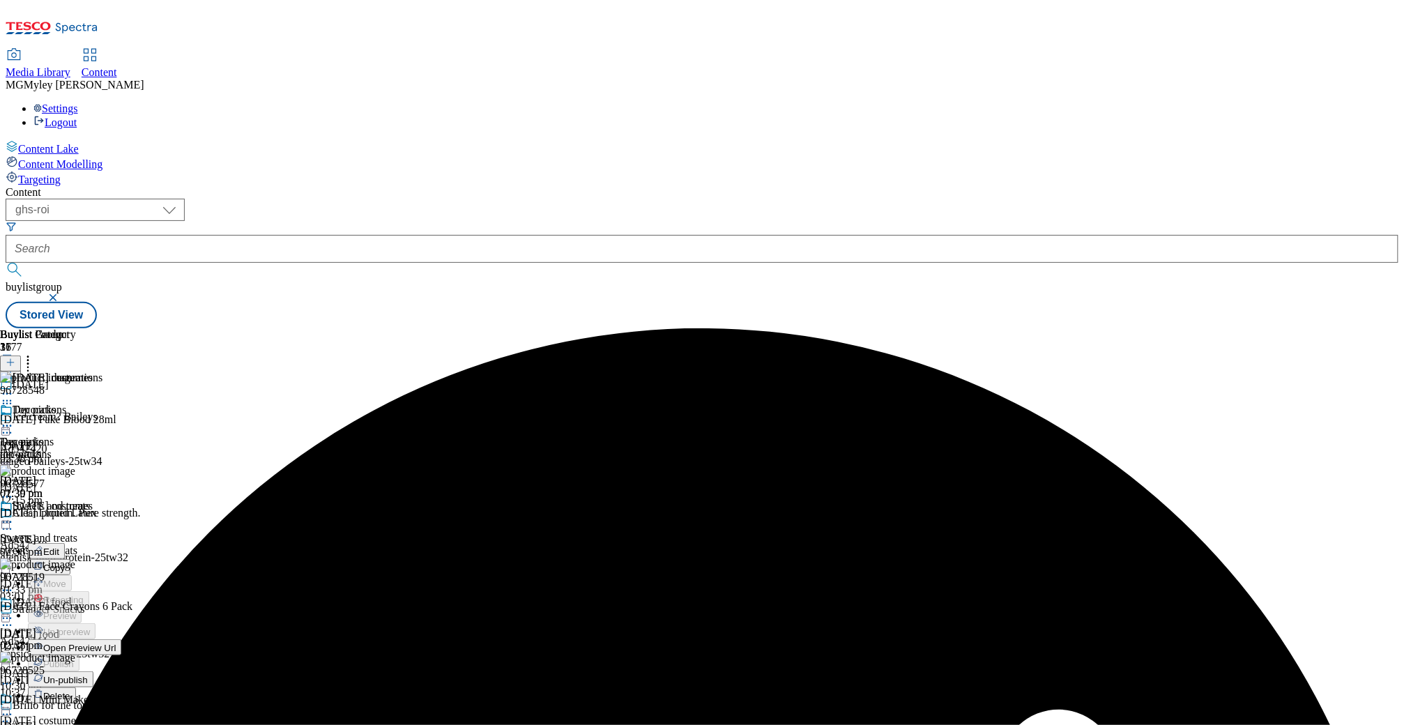
click at [59, 546] on span "Edit" at bounding box center [51, 551] width 16 height 10
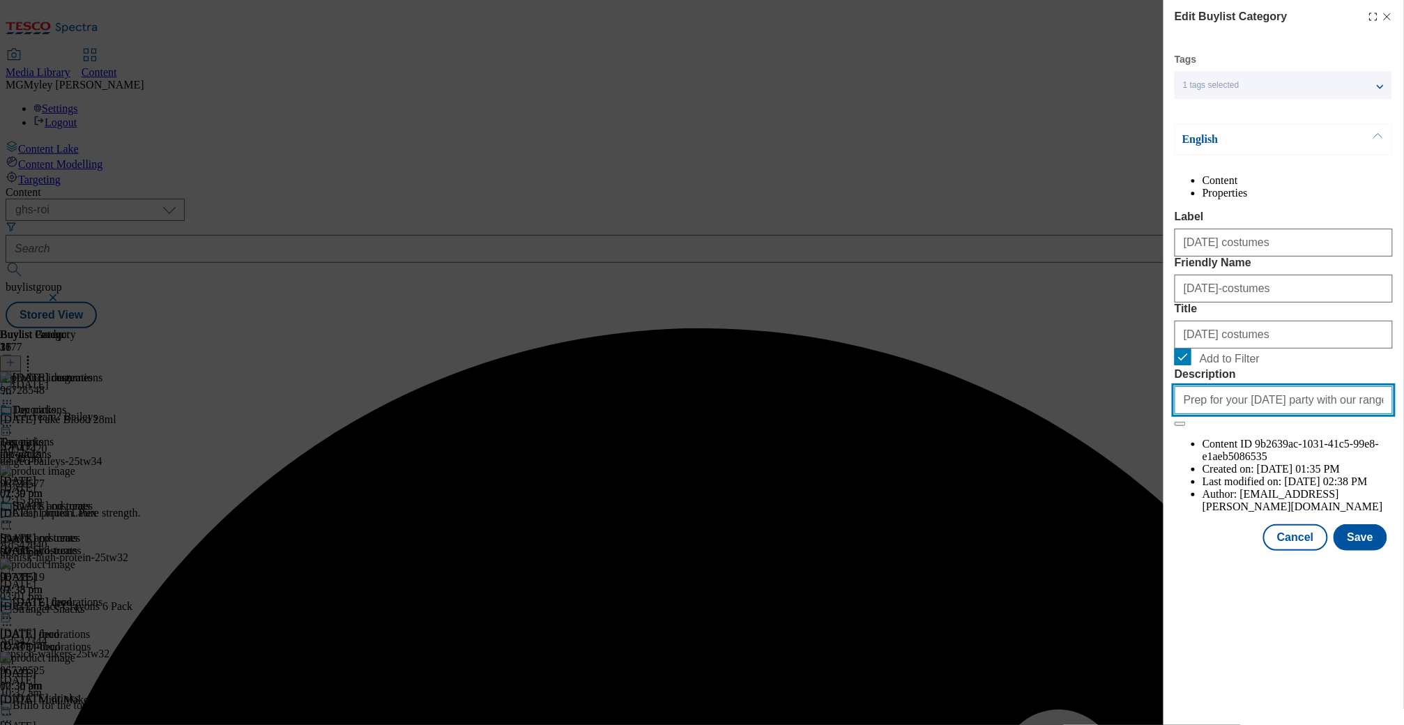
click at [1278, 414] on input "Prep for your Halloween party with our range of Halloween decorations and fancy…" at bounding box center [1283, 400] width 218 height 28
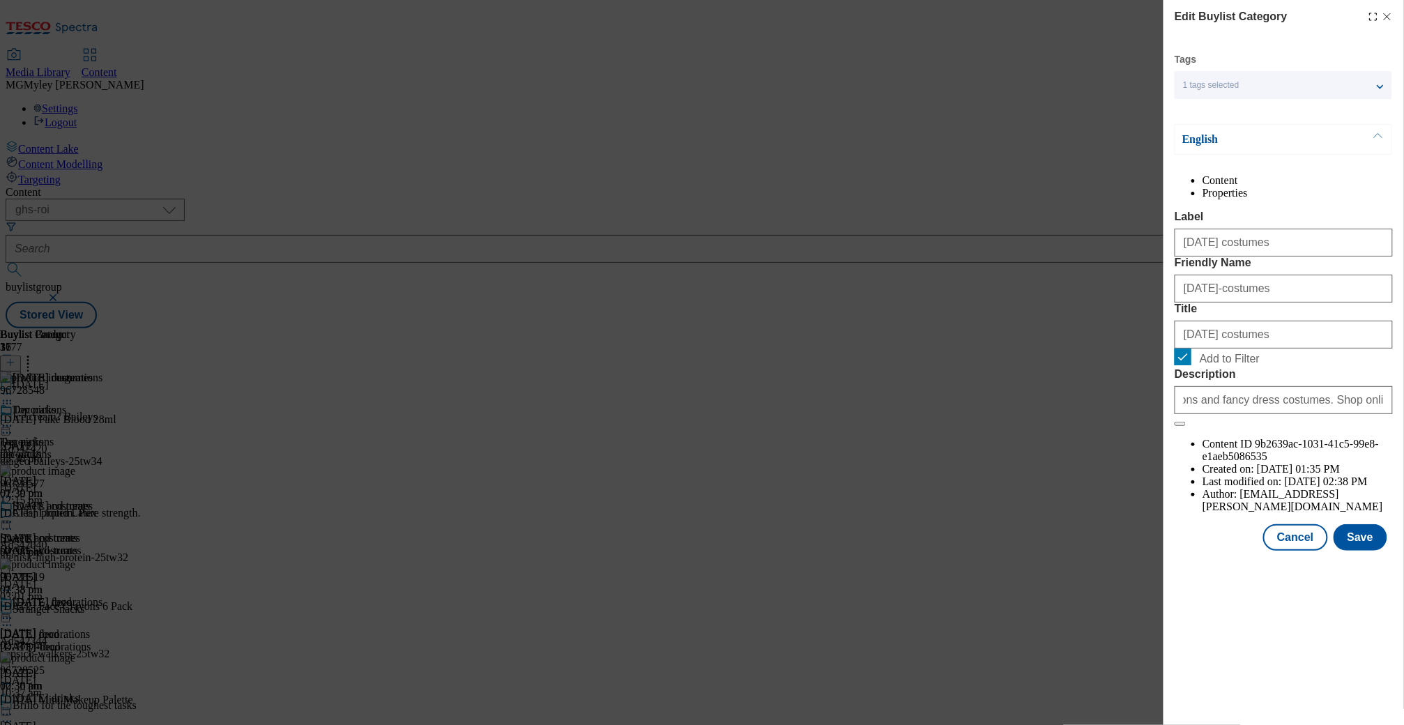
click at [1358, 668] on div "Edit Buylist Category Tags 1 tags selected buylist category English Content Pro…" at bounding box center [1283, 362] width 240 height 725
click at [1365, 551] on button "Save" at bounding box center [1360, 537] width 54 height 26
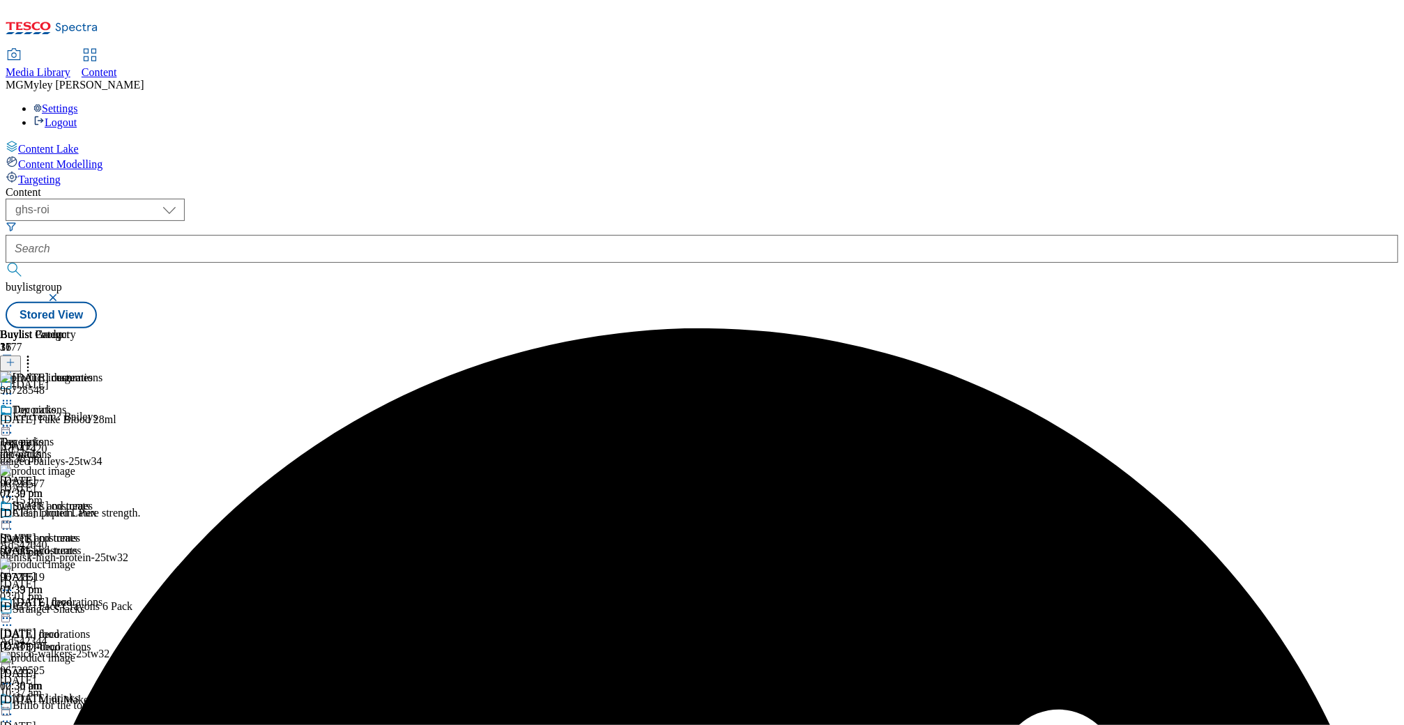
click at [14, 387] on icon at bounding box center [7, 394] width 14 height 14
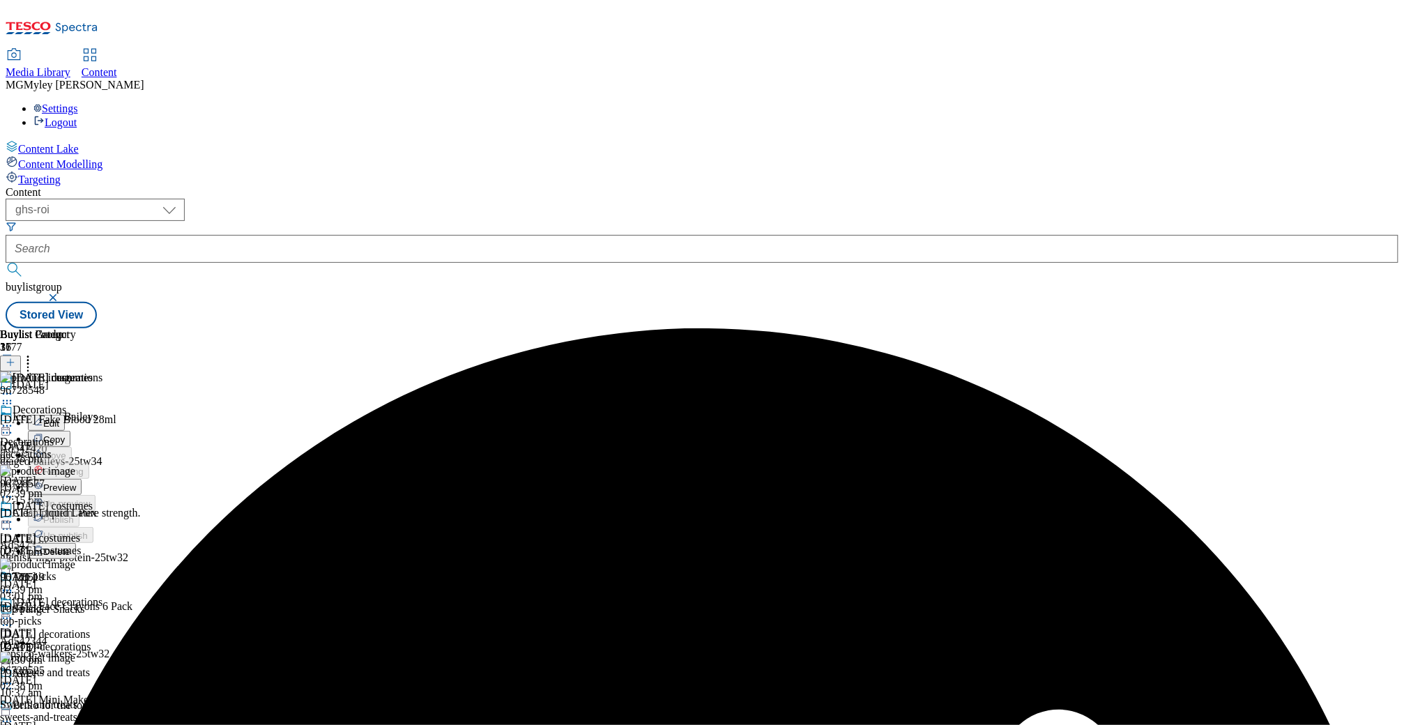
click at [65, 415] on button "Edit" at bounding box center [46, 423] width 37 height 16
select select "evergreen"
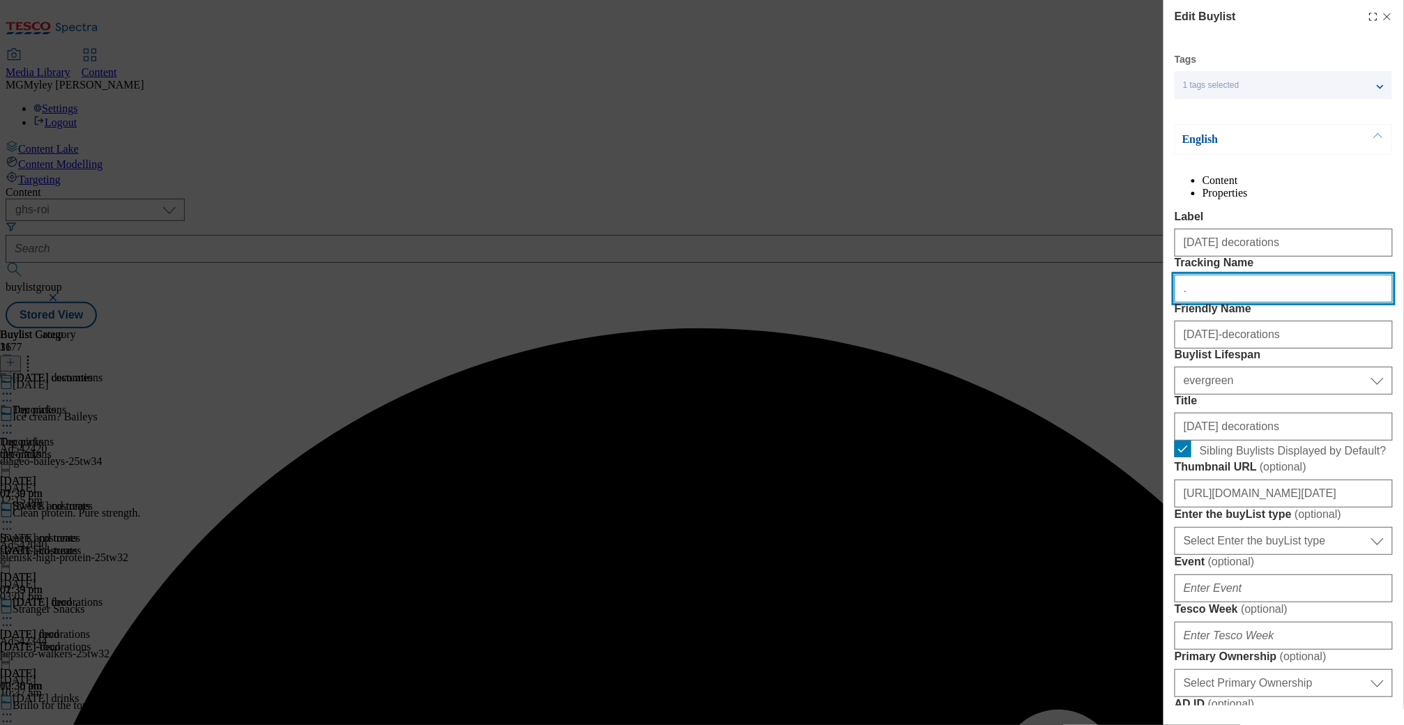
click at [1212, 302] on input "." at bounding box center [1283, 289] width 218 height 28
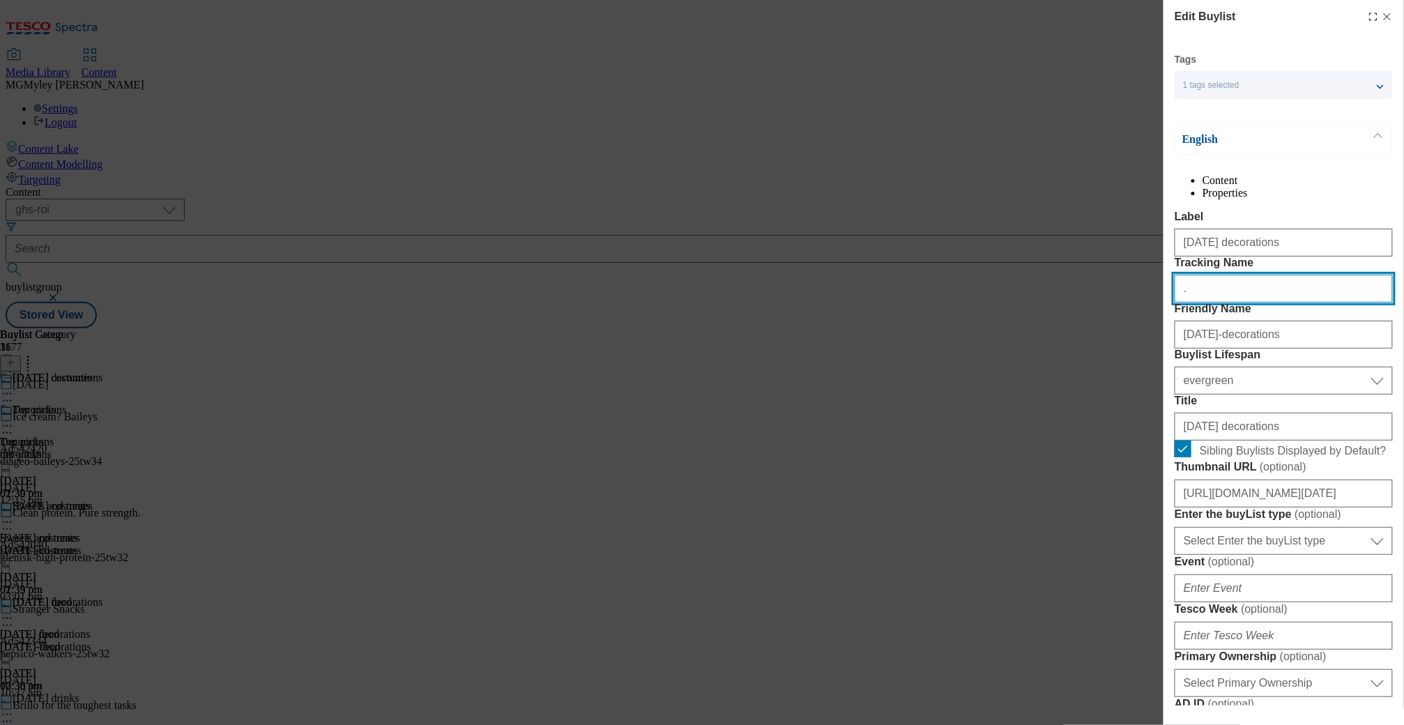
paste input "Halloween_Decorations_25"
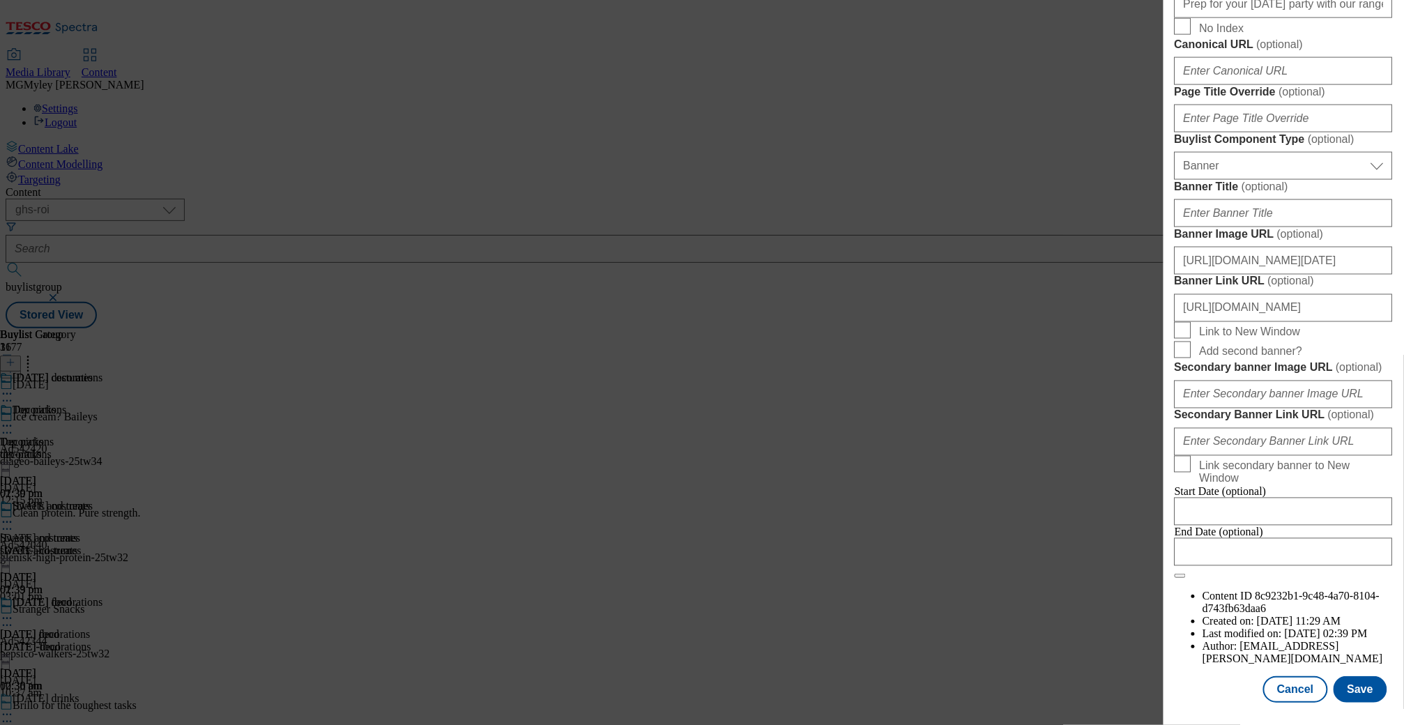
scroll to position [1096, 0]
click at [1372, 322] on input "https://www.tesco.ie/groceries/zone/halloween" at bounding box center [1283, 308] width 218 height 28
paste input "Halloween_header_Decorations_25"
click at [1367, 703] on button "Save" at bounding box center [1360, 689] width 54 height 26
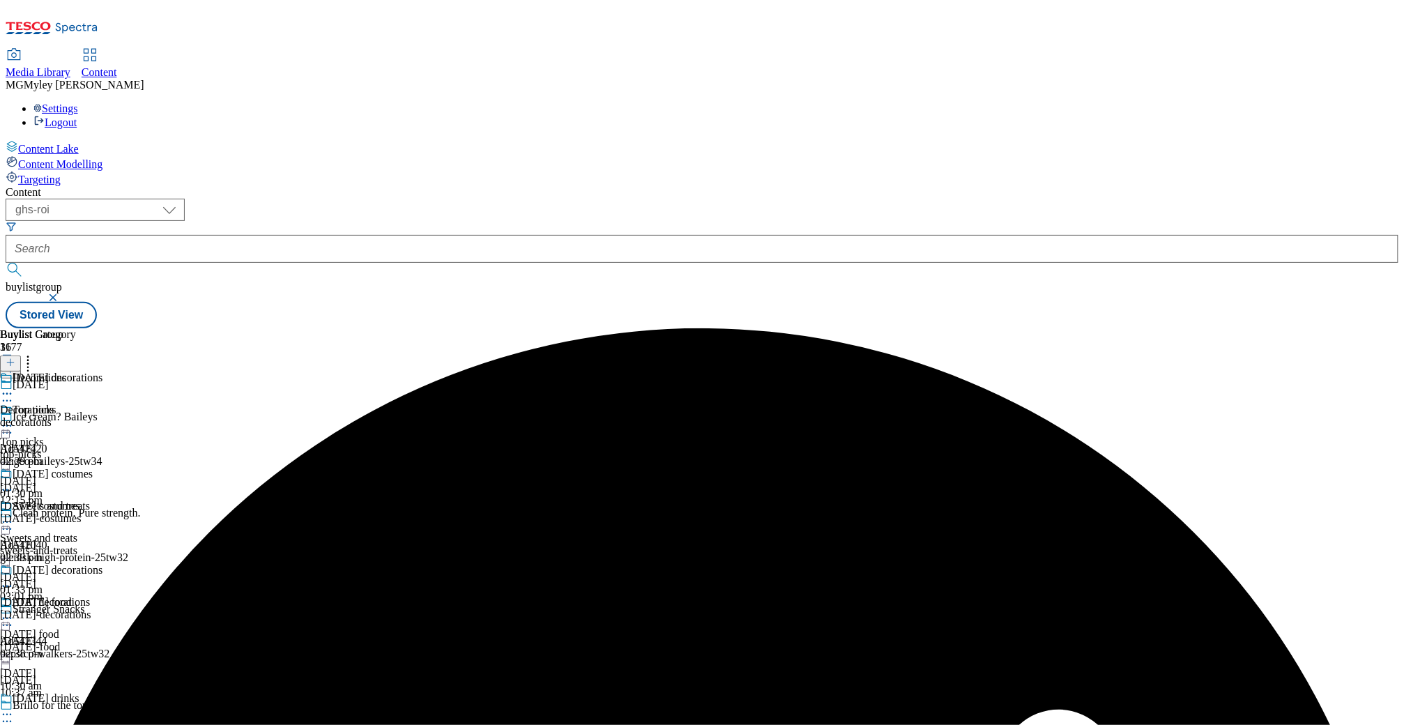
scroll to position [466, 0]
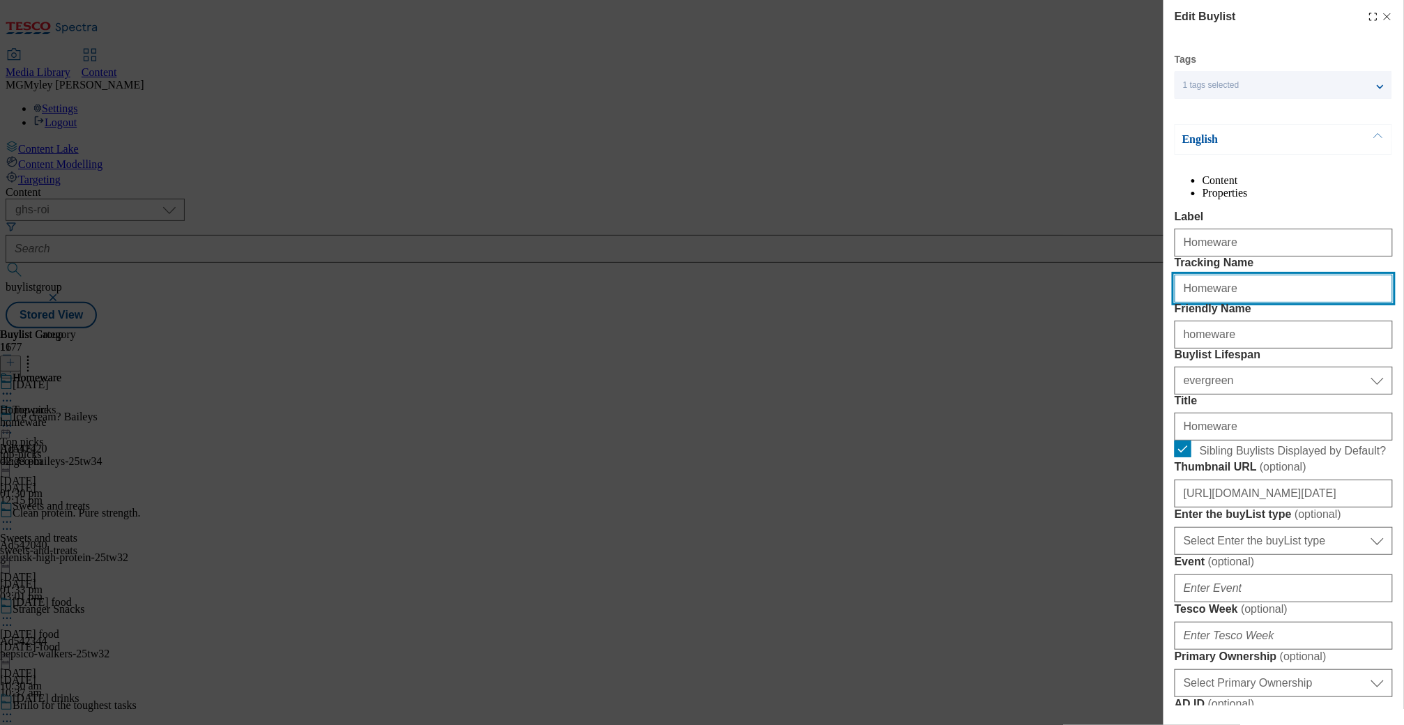
click at [1232, 302] on input "Homeware" at bounding box center [1283, 289] width 218 height 28
paste input "alloween_Homeware_25"
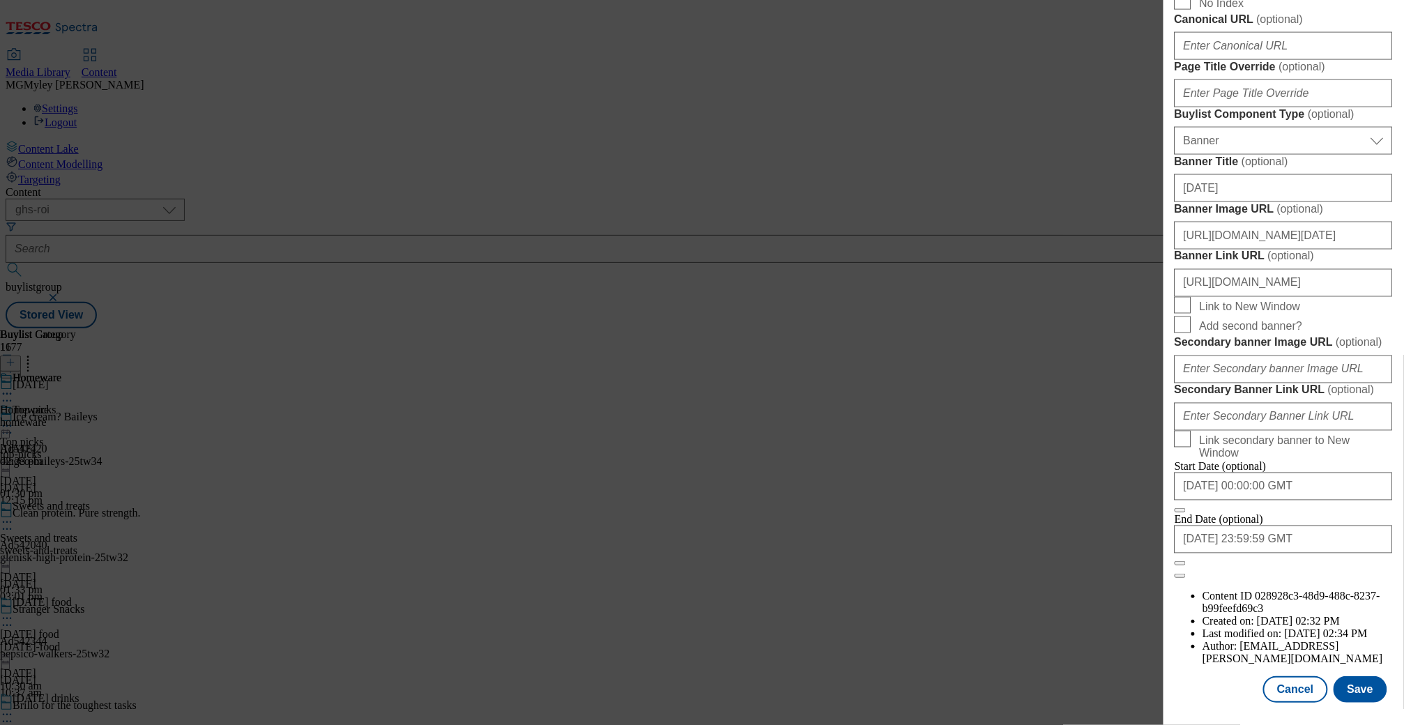
scroll to position [983, 0]
click at [1370, 297] on input "https://www.tesco.ie/groceries/zone/halloween" at bounding box center [1283, 283] width 218 height 28
paste input "Halloween_header_Homeware_25"
click at [1380, 691] on button "Save" at bounding box center [1360, 689] width 54 height 26
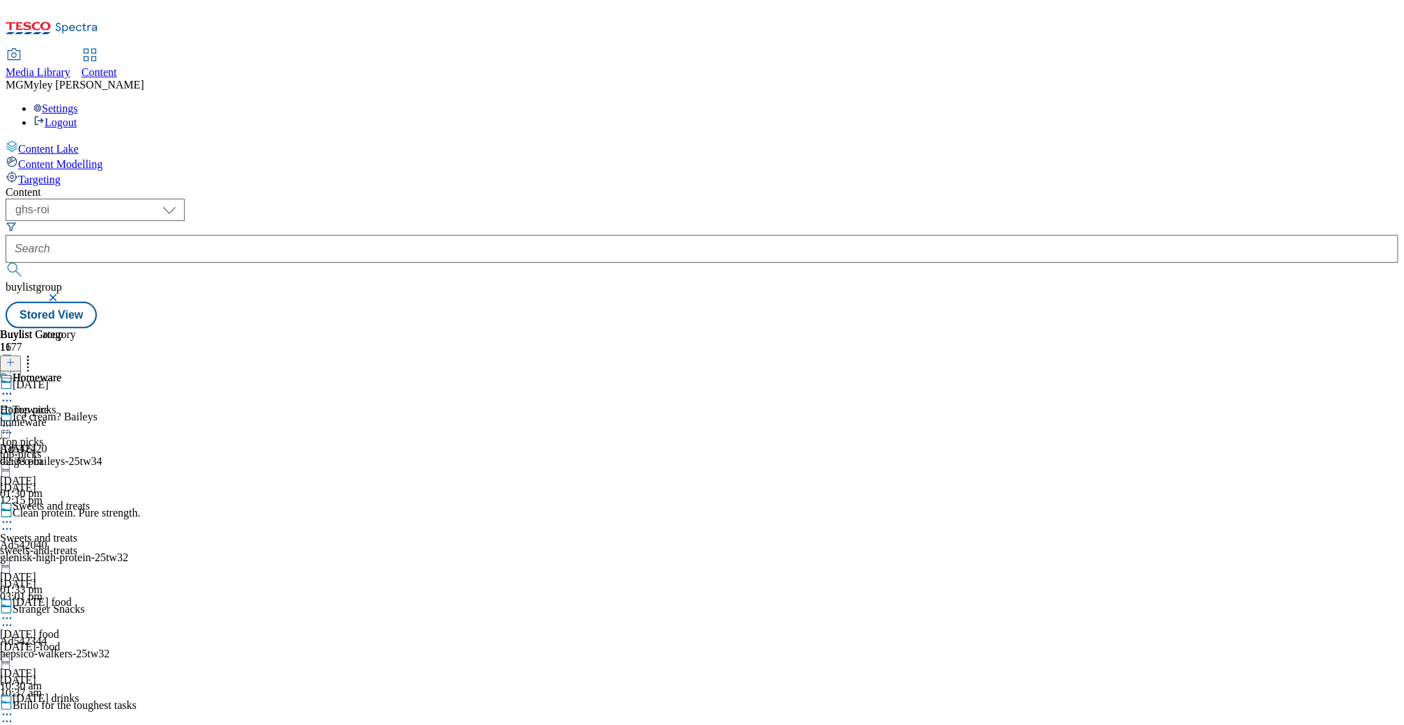
scroll to position [48, 0]
click at [137, 544] on div "sweets-and-treats" at bounding box center [68, 550] width 137 height 13
click at [14, 515] on icon at bounding box center [7, 522] width 14 height 14
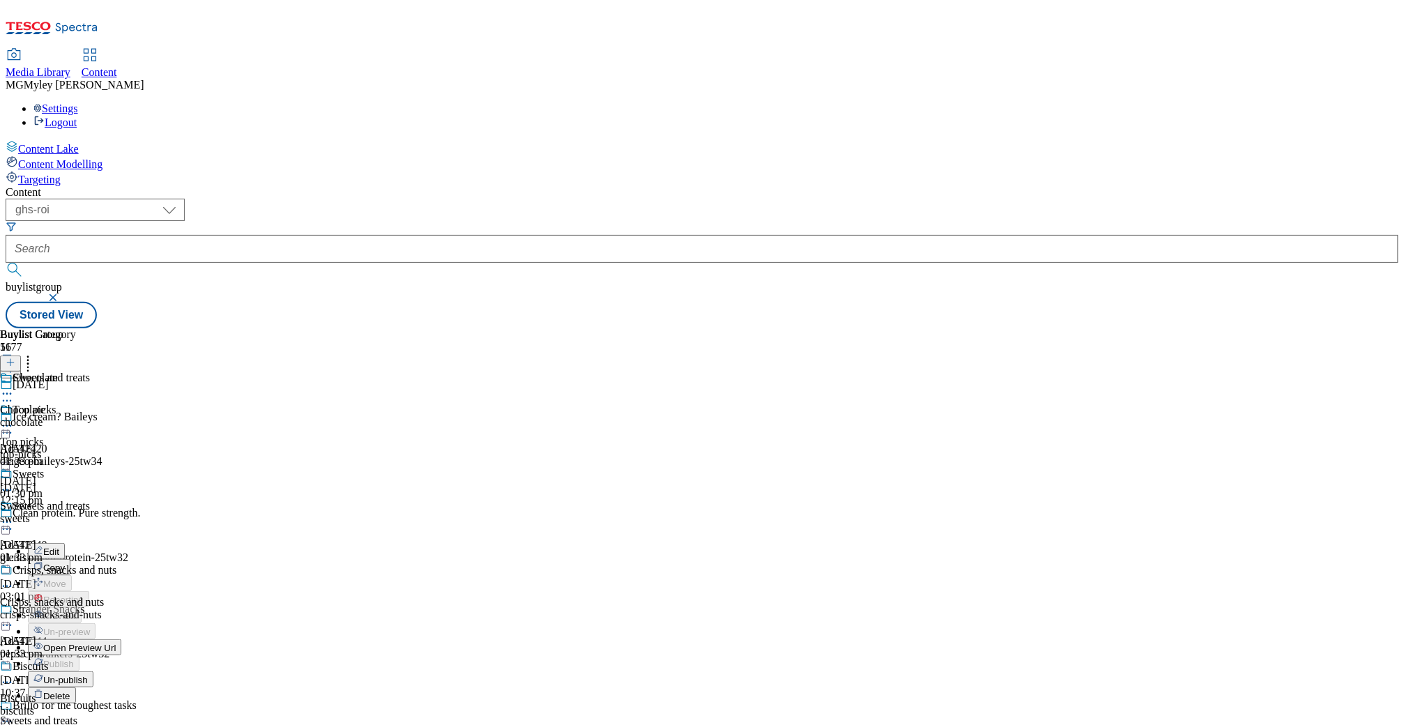
click at [65, 543] on button "Edit" at bounding box center [46, 551] width 37 height 16
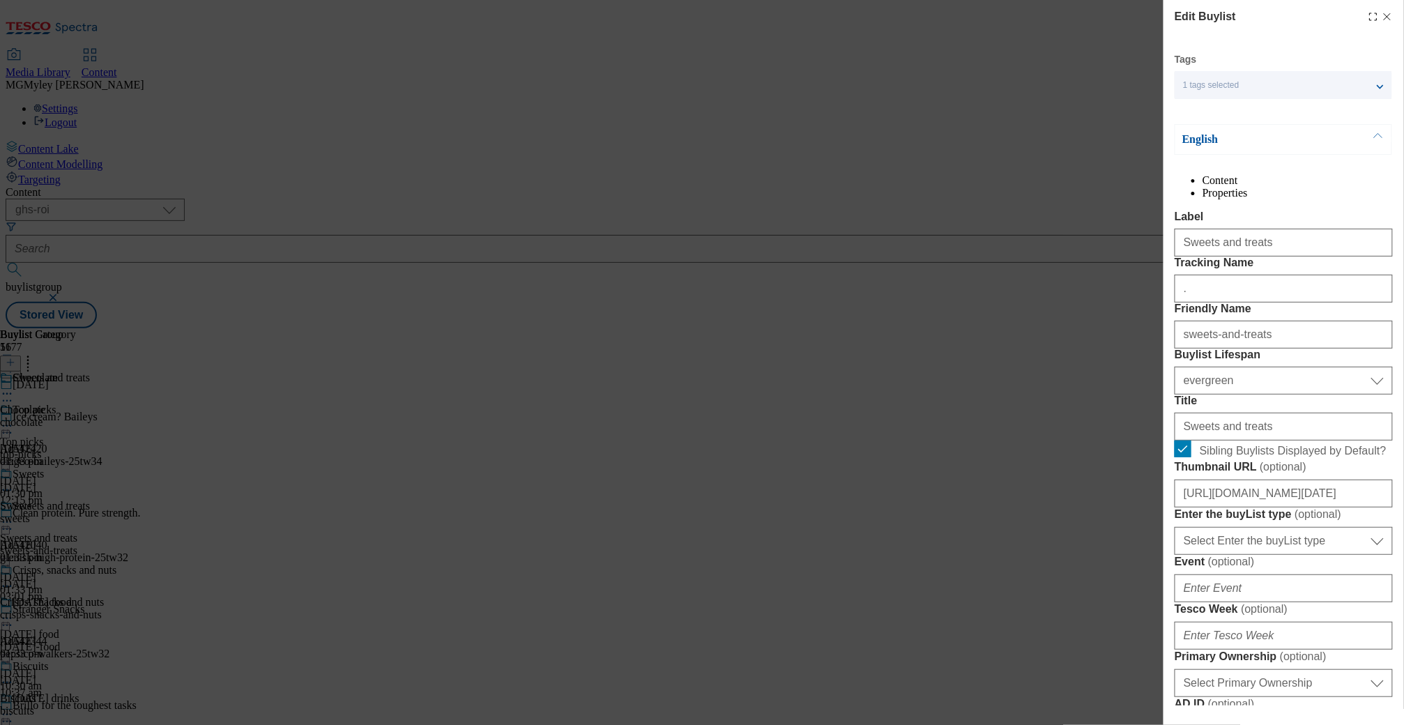
click at [1229, 302] on div "." at bounding box center [1283, 285] width 218 height 33
click at [1229, 302] on input "." at bounding box center [1283, 289] width 218 height 28
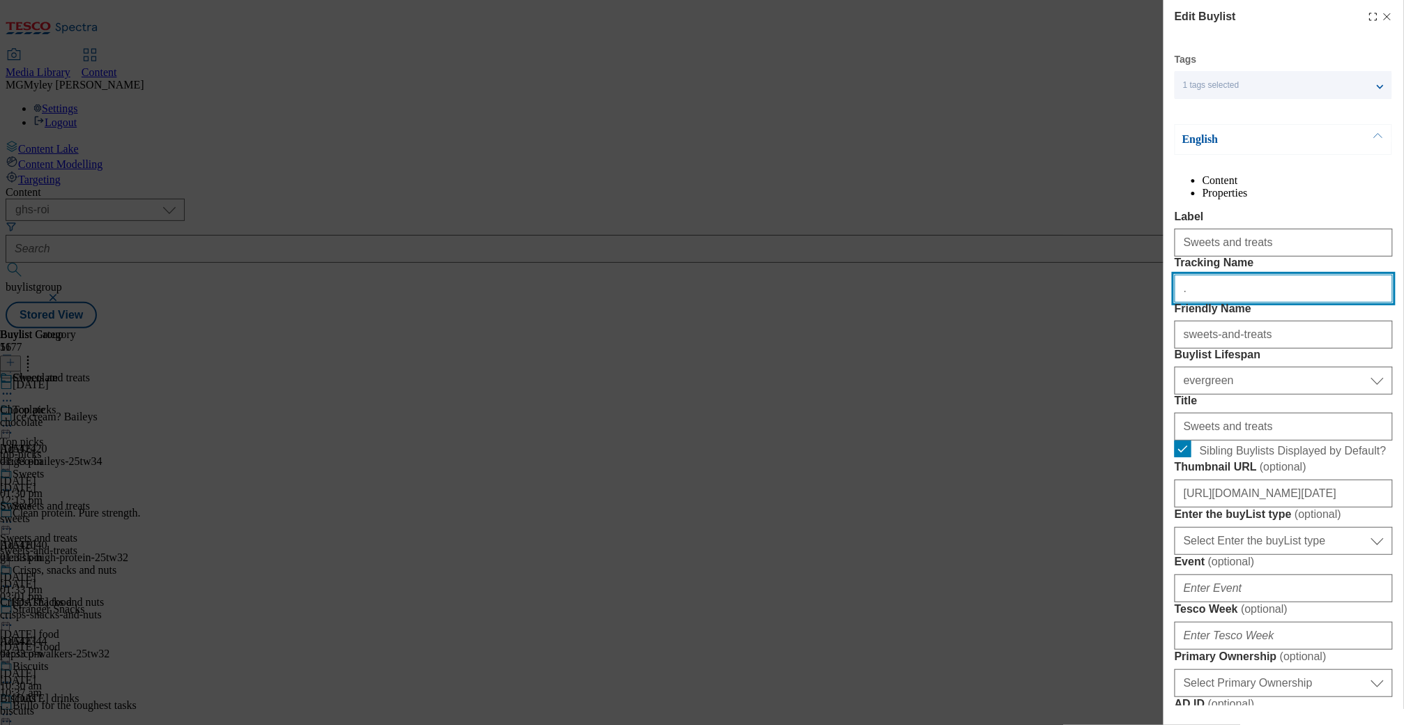
paste input "Halloween_Treats_25"
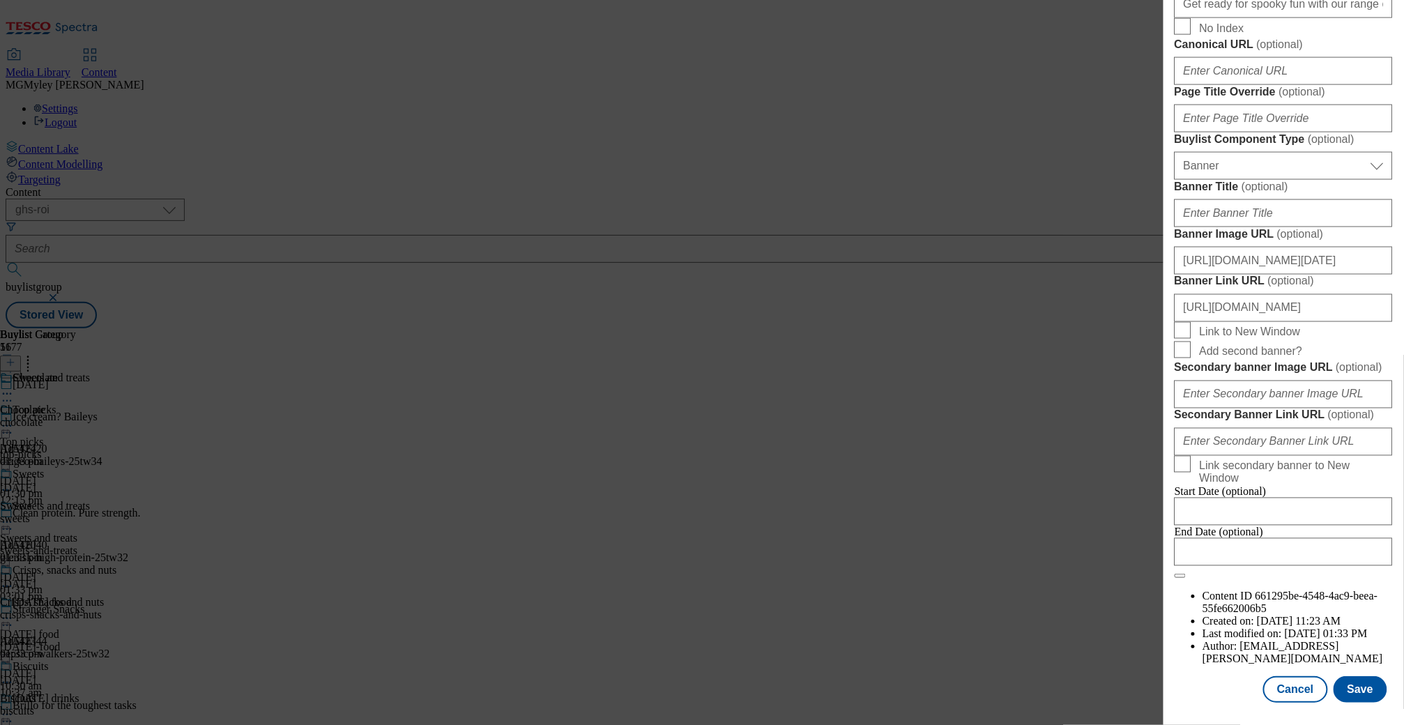
scroll to position [1291, 0]
click at [1374, 294] on input "https://www.tesco.ie/groceries/zone/halloween" at bounding box center [1283, 308] width 218 height 28
paste input "Halloween_header_Treats_25"
click at [1302, 18] on input "Get ready for spooky fun with our range of Halloween sweets and treats. Find ev…" at bounding box center [1283, 4] width 218 height 28
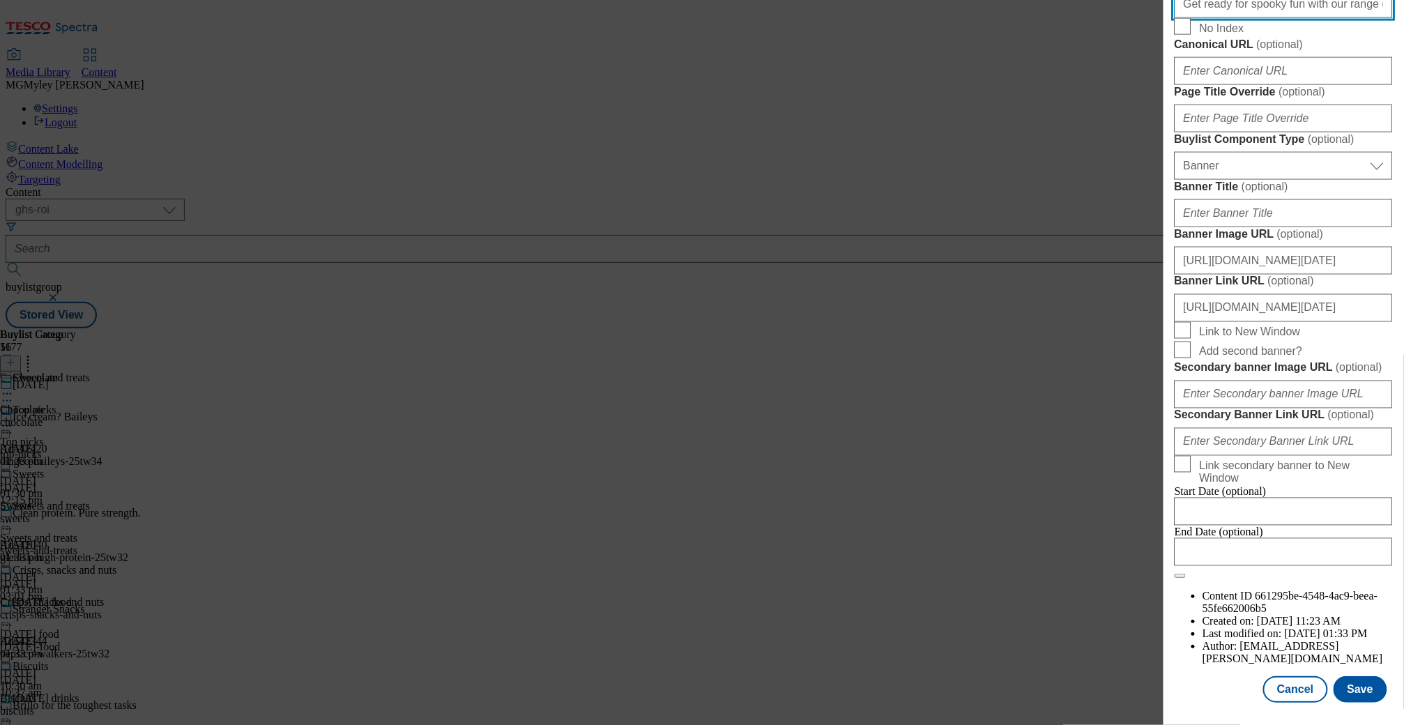
click at [1302, 18] on input "Get ready for spooky fun with our range of Halloween sweets and treats. Find ev…" at bounding box center [1283, 4] width 218 height 28
paste input "a Halloween monster night in with chocolate, sweets, and more treats. Shop onli…"
drag, startPoint x: 1296, startPoint y: 274, endPoint x: 1432, endPoint y: 282, distance: 136.1
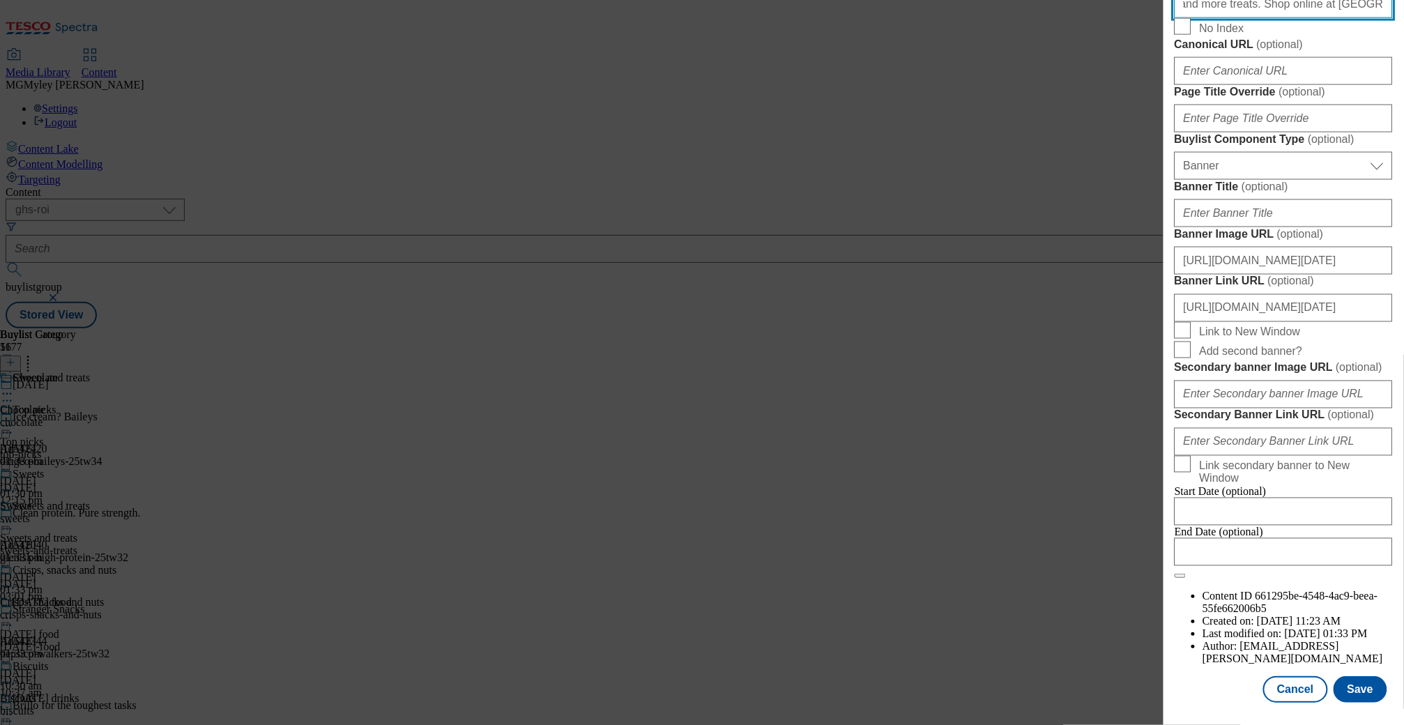
click at [1403, 282] on html "Icons icon_account icon_add icon_backward_link icon_basket icon_benefits icon_c…" at bounding box center [702, 167] width 1404 height 334
click at [1322, 18] on input "Get ready for a Halloween monster night in with chocolate, sweets, and more tre…" at bounding box center [1283, 4] width 218 height 28
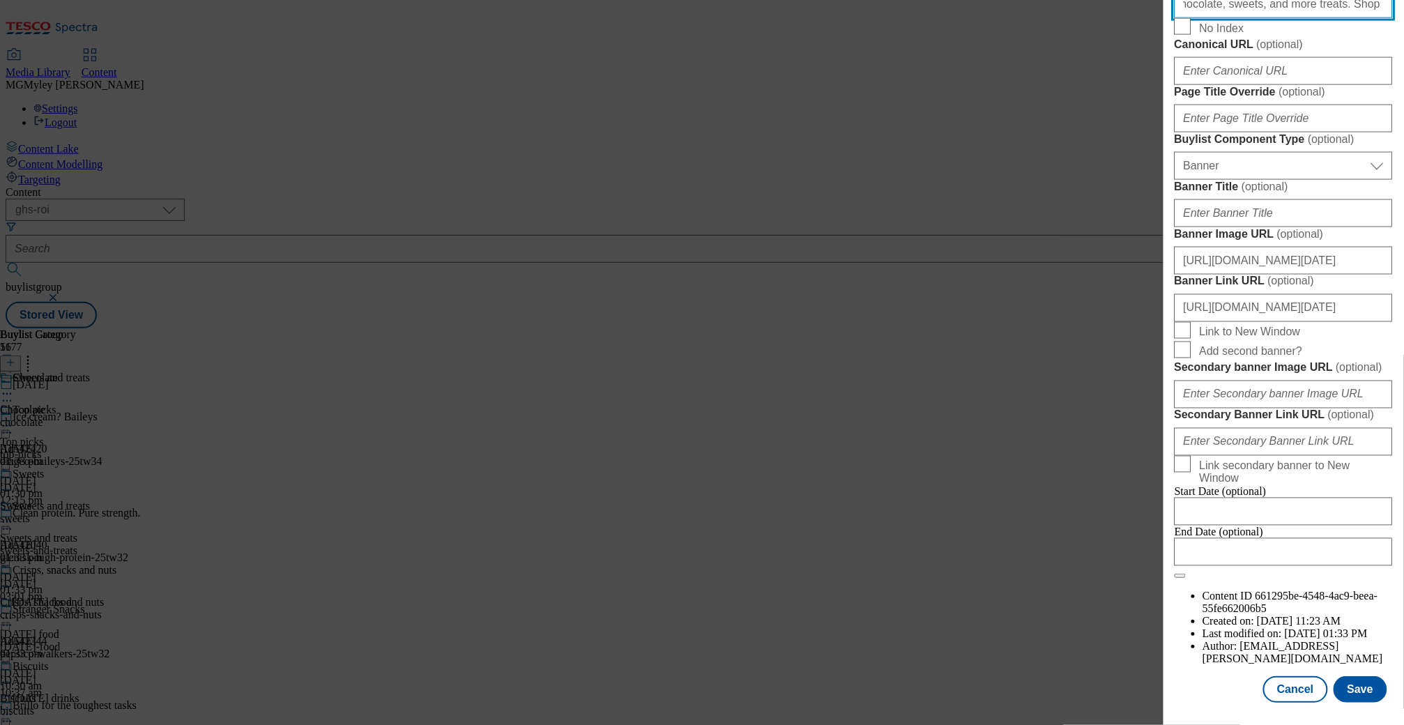
scroll to position [1291, 0]
click at [1363, 687] on button "Save" at bounding box center [1360, 689] width 54 height 26
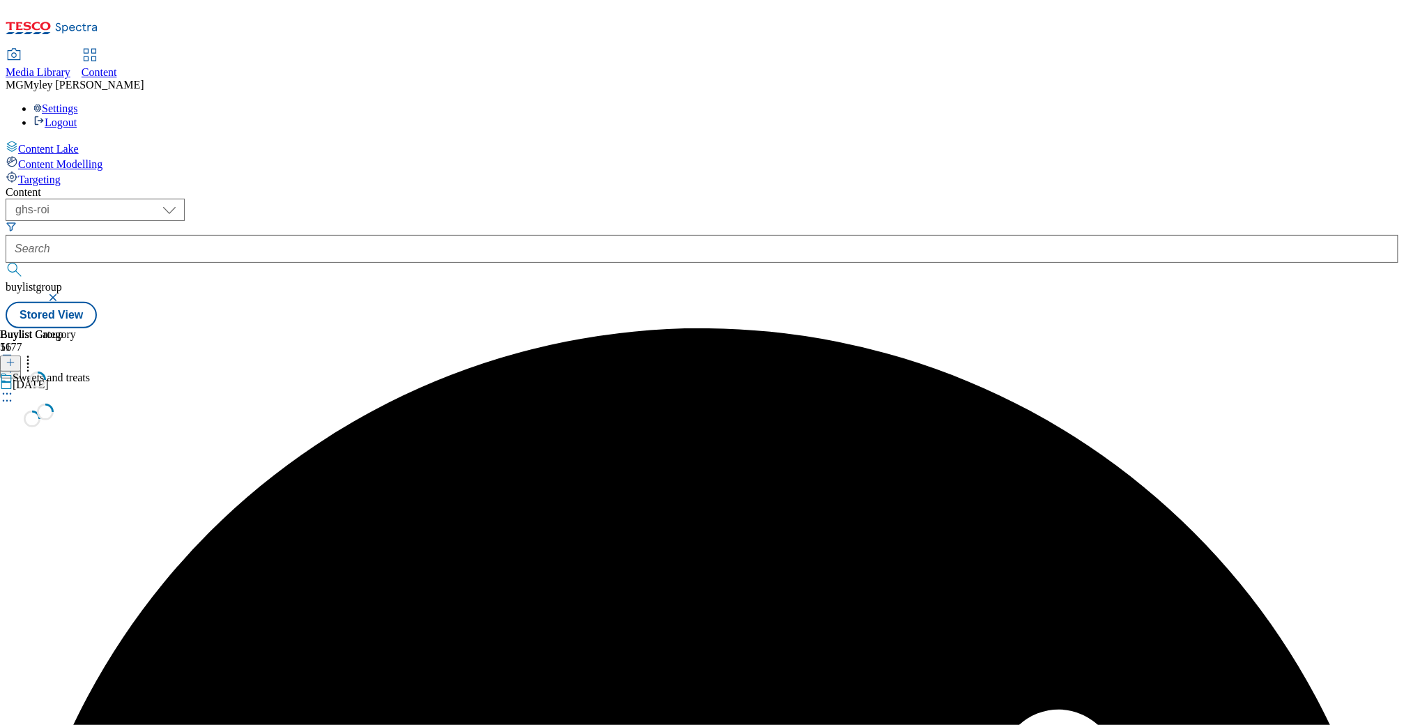
scroll to position [0, 0]
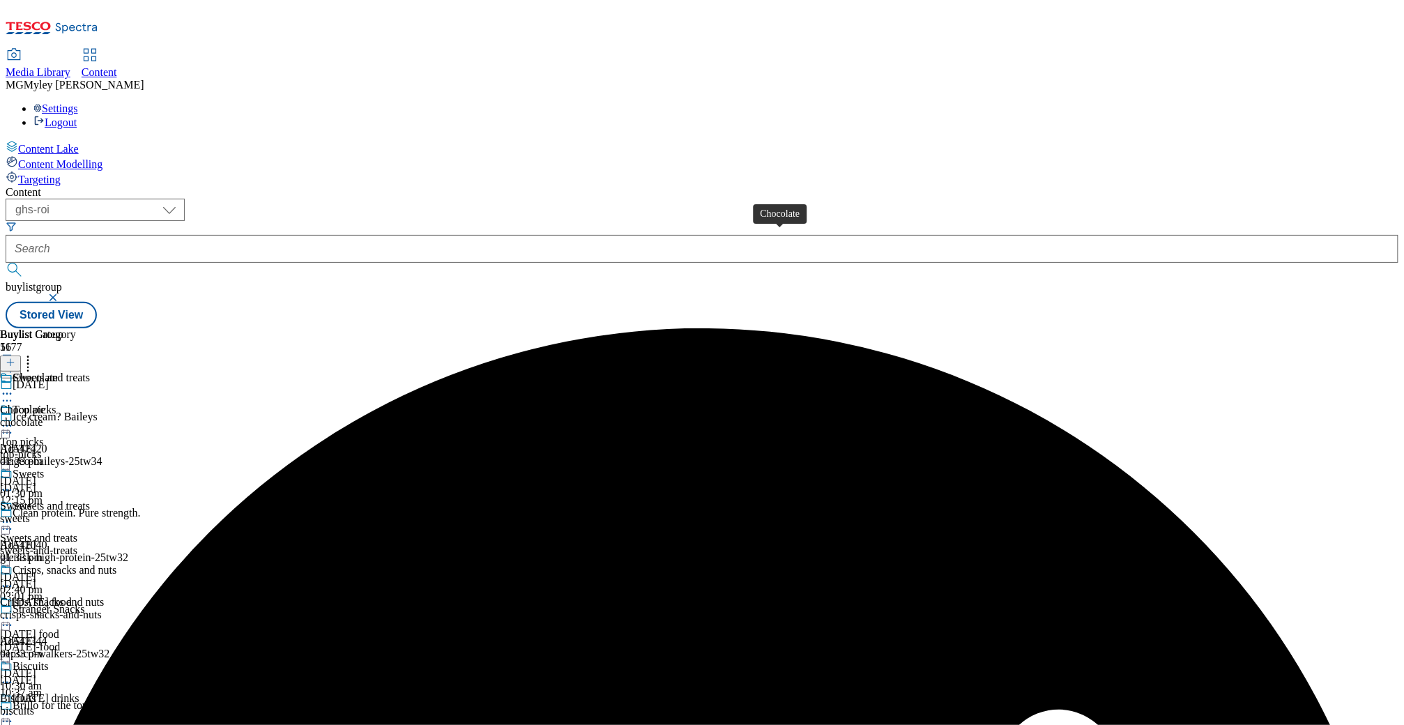
click at [45, 404] on span "Chocolate" at bounding box center [22, 410] width 45 height 13
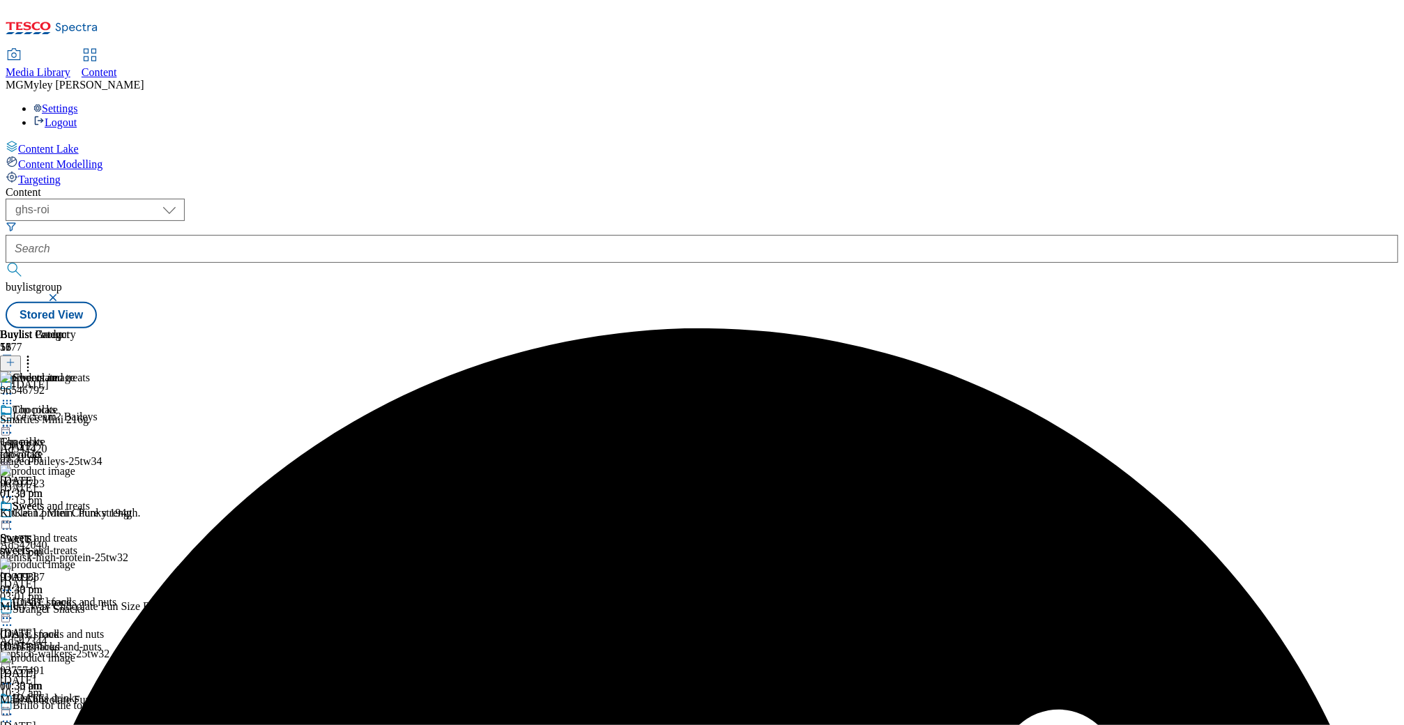
click at [14, 419] on icon at bounding box center [7, 426] width 14 height 14
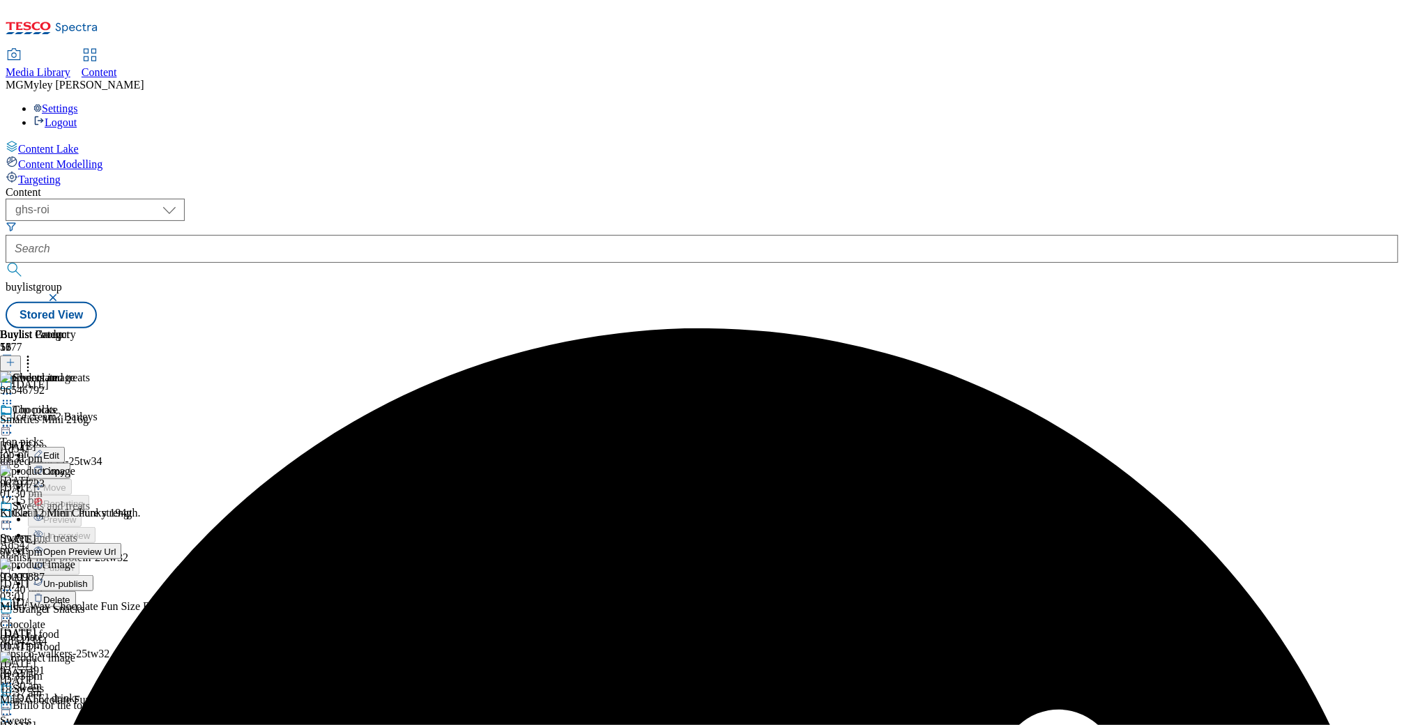
click at [65, 447] on button "Edit" at bounding box center [46, 455] width 37 height 16
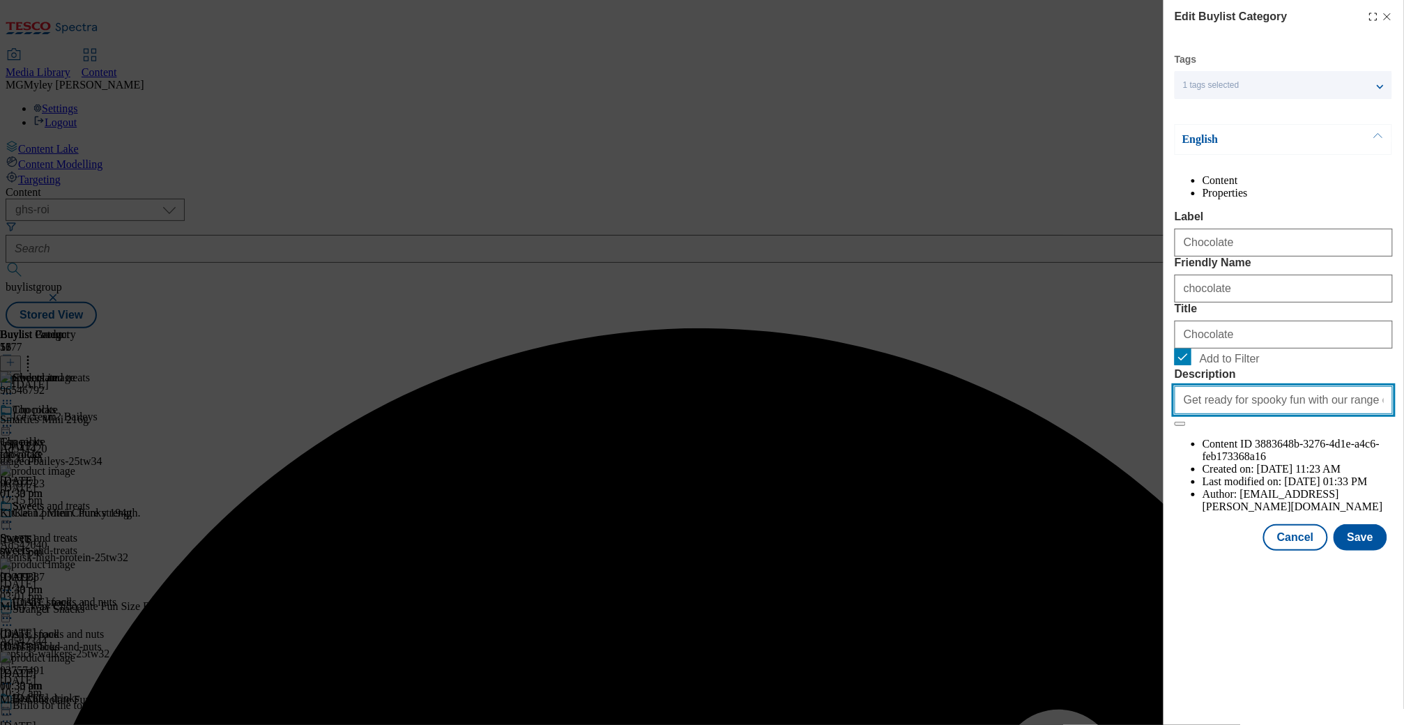
click at [1295, 414] on input "Get ready for spooky fun with our range of Halloween sweets and treats. Find ev…" at bounding box center [1283, 400] width 218 height 28
paste input "a Halloween monster night in with chocolate, sweets, and more treats. Shop onli…"
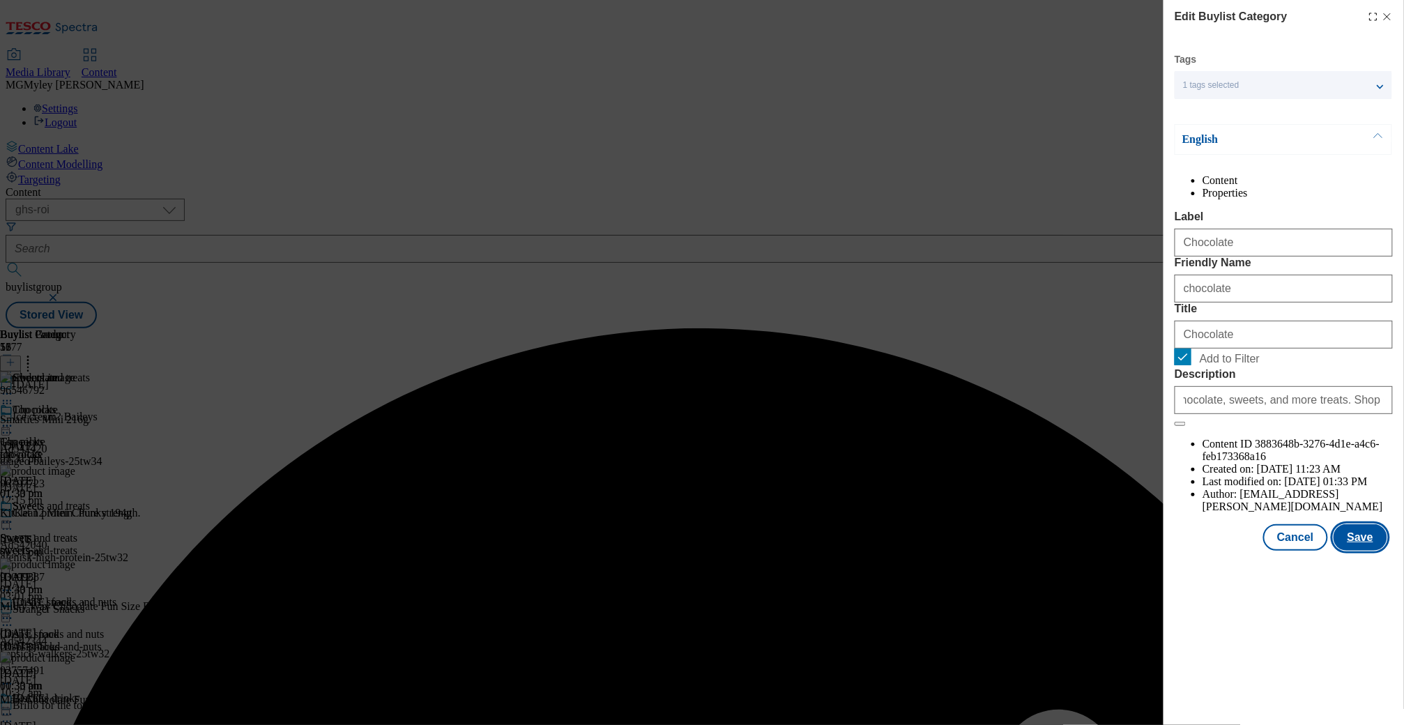
click at [1373, 551] on button "Save" at bounding box center [1360, 537] width 54 height 26
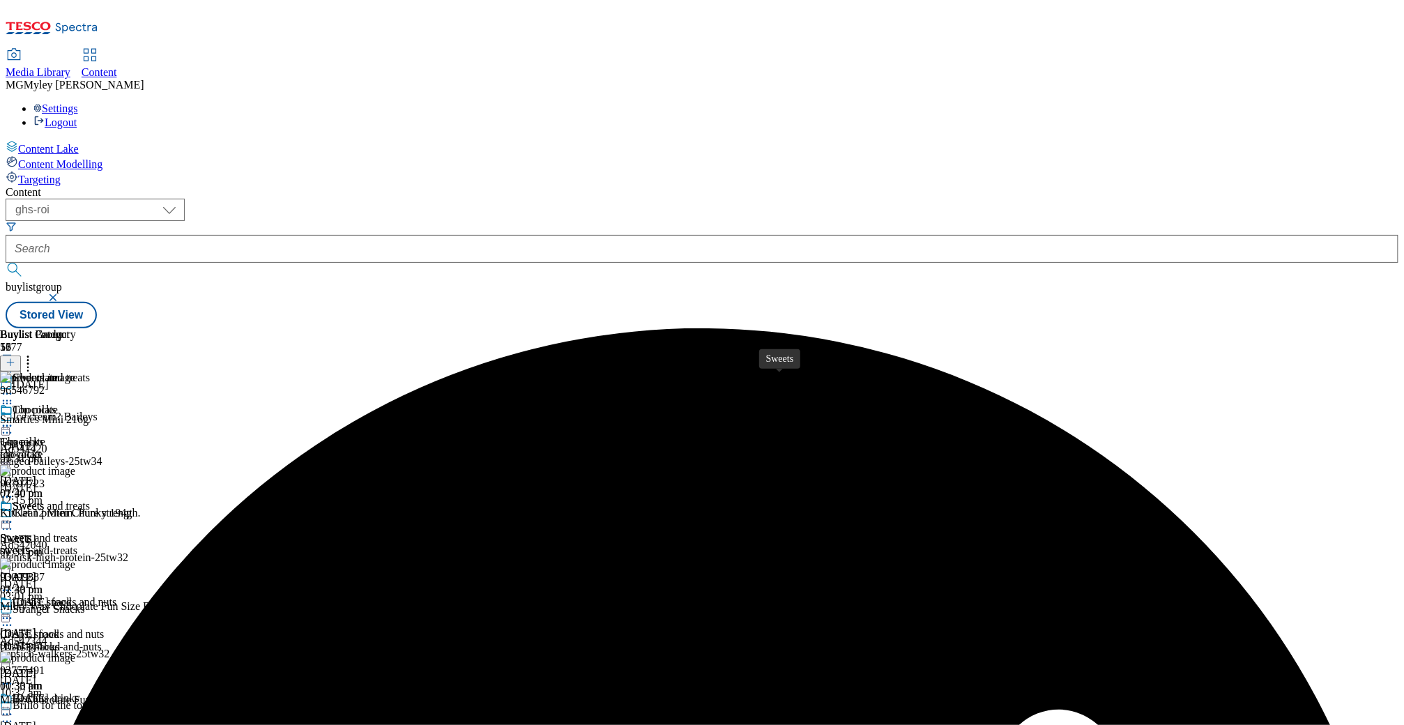
click at [31, 532] on span "Sweets" at bounding box center [15, 538] width 31 height 13
click at [14, 515] on icon at bounding box center [7, 522] width 14 height 14
click at [59, 546] on span "Edit" at bounding box center [51, 551] width 16 height 10
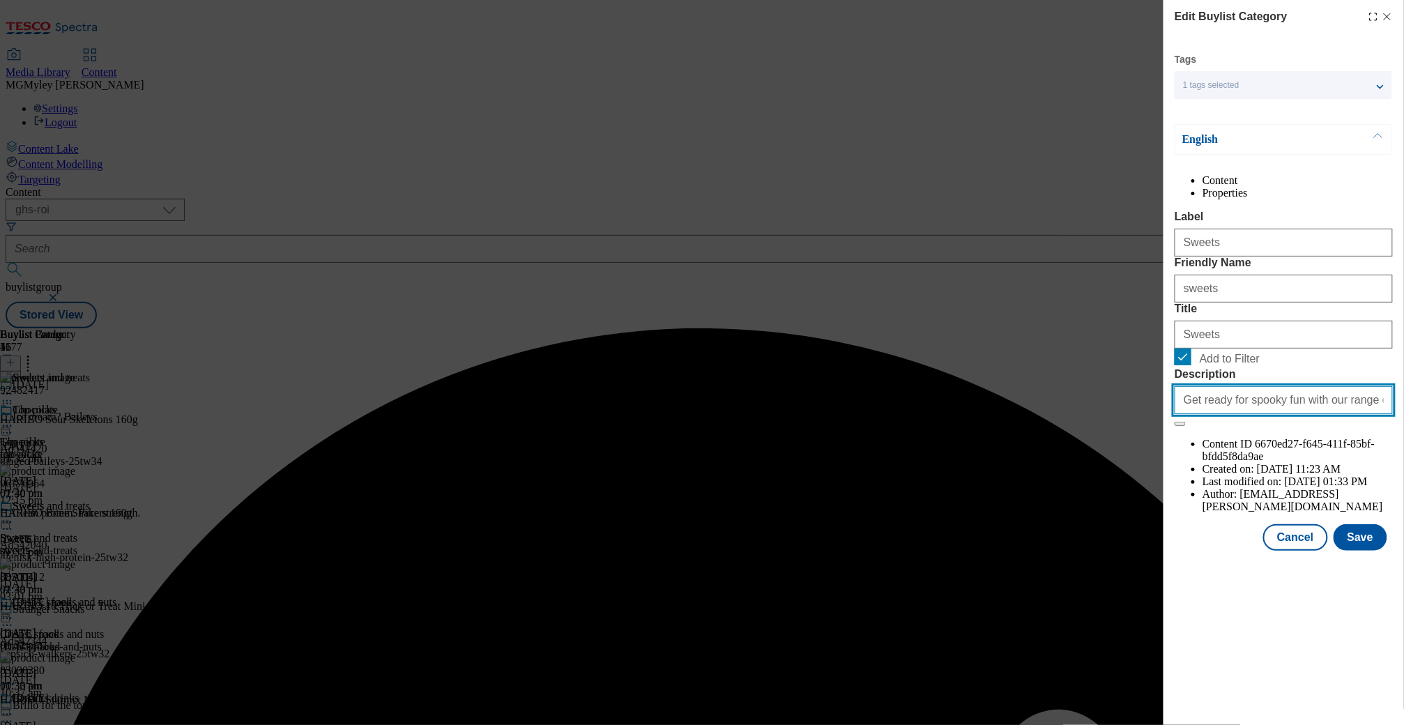
click at [1325, 414] on input "Get ready for spooky fun with our range of Halloween sweets and treats. Find ev…" at bounding box center [1283, 400] width 218 height 28
paste input "a Halloween monster night in with chocolate, sweets, and more treats. Shop onli…"
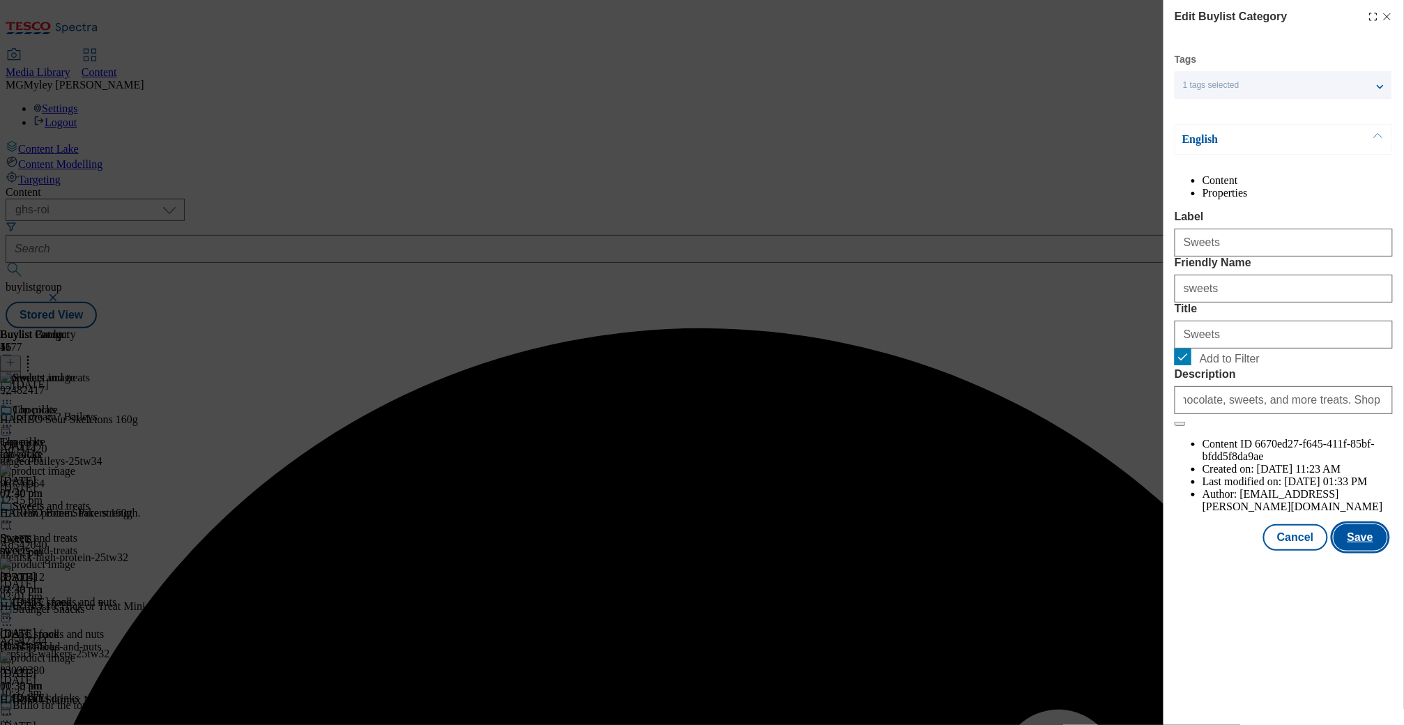
click at [1372, 551] on button "Save" at bounding box center [1360, 537] width 54 height 26
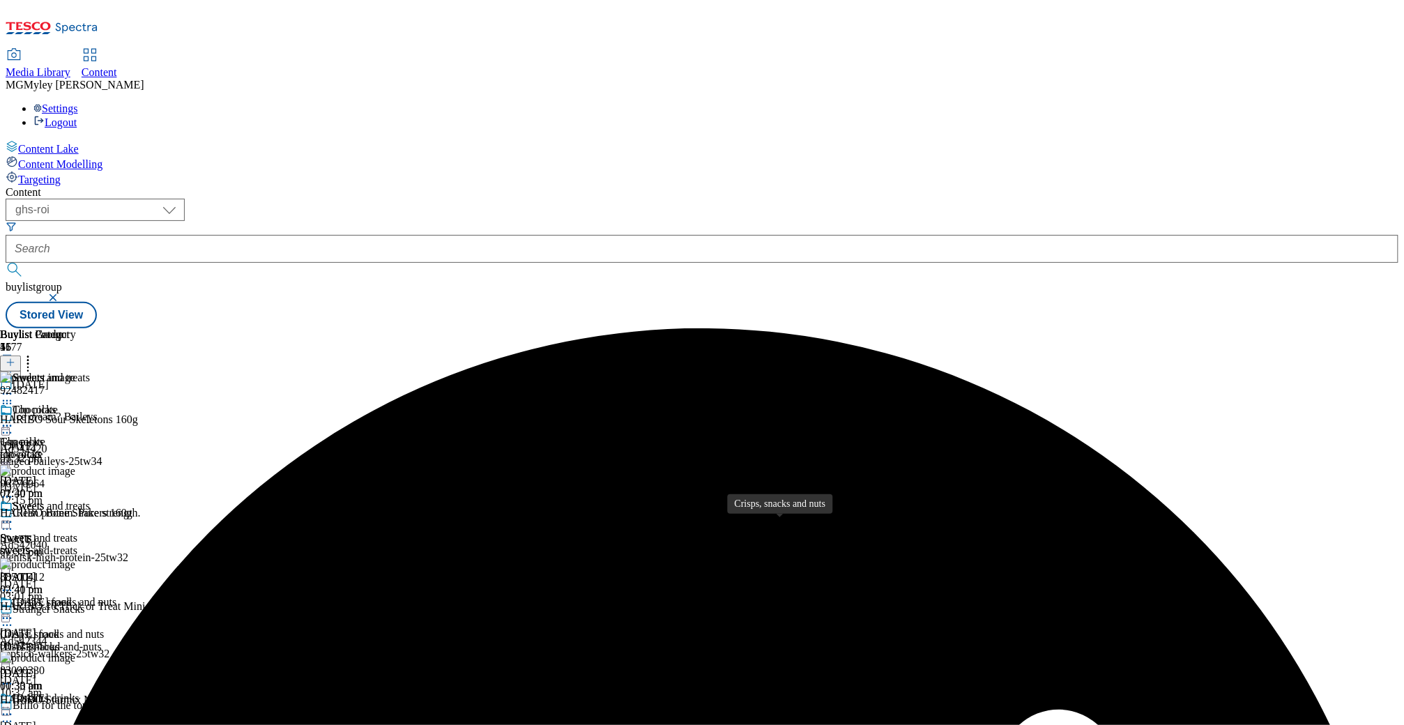
click at [104, 628] on div "Crisps, snacks and nuts" at bounding box center [52, 634] width 104 height 13
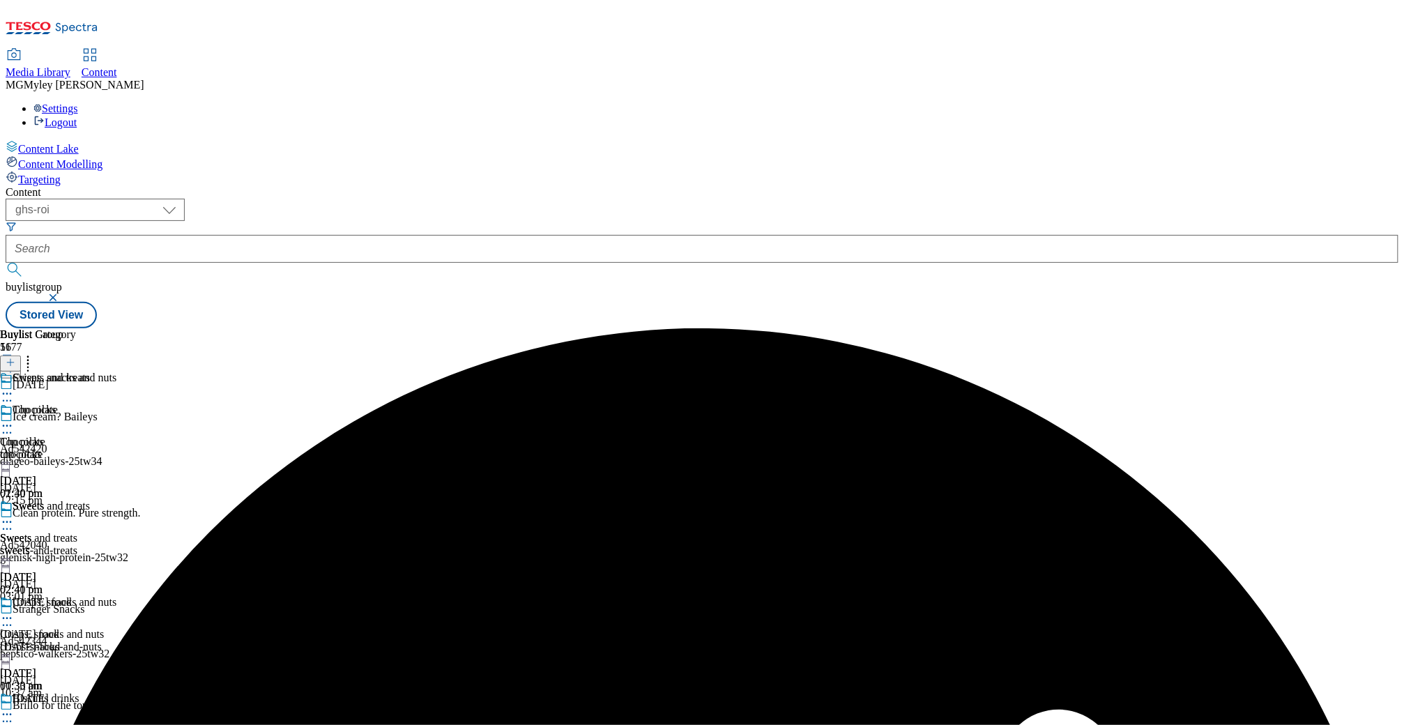
click at [14, 611] on icon at bounding box center [7, 618] width 14 height 14
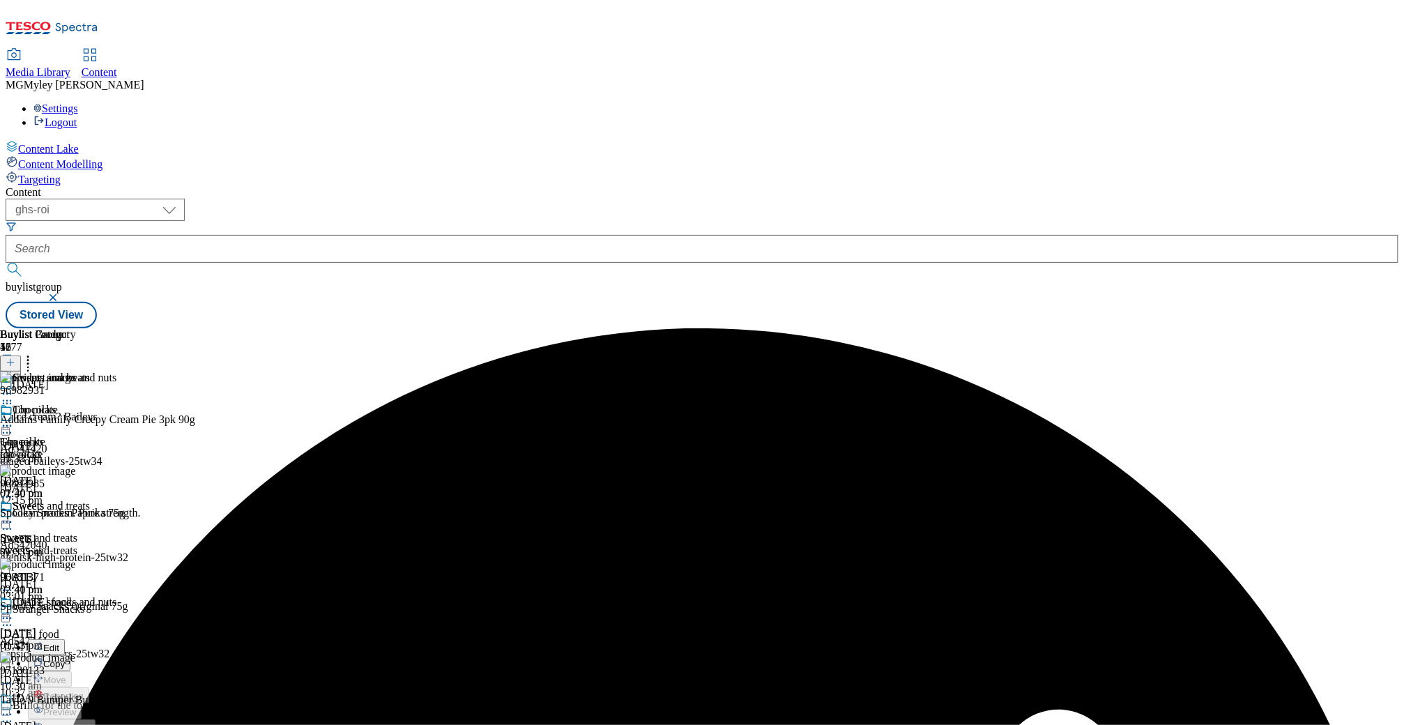
click at [65, 639] on button "Edit" at bounding box center [46, 647] width 37 height 16
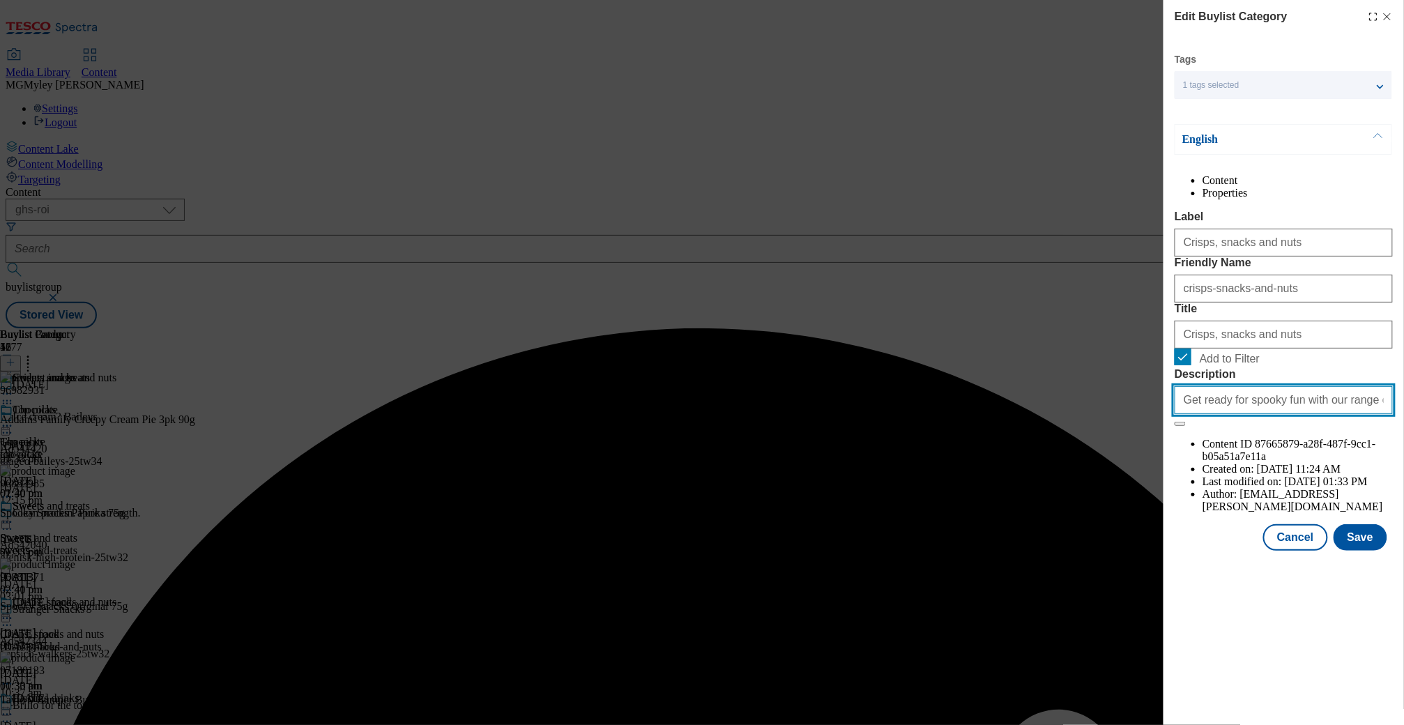
click at [1320, 414] on input "Get ready for spooky fun with our range of Halloween sweets and treats. Find ev…" at bounding box center [1283, 400] width 218 height 28
paste input "a Halloween monster night in with chocolate, sweets, and more treats. Shop onli…"
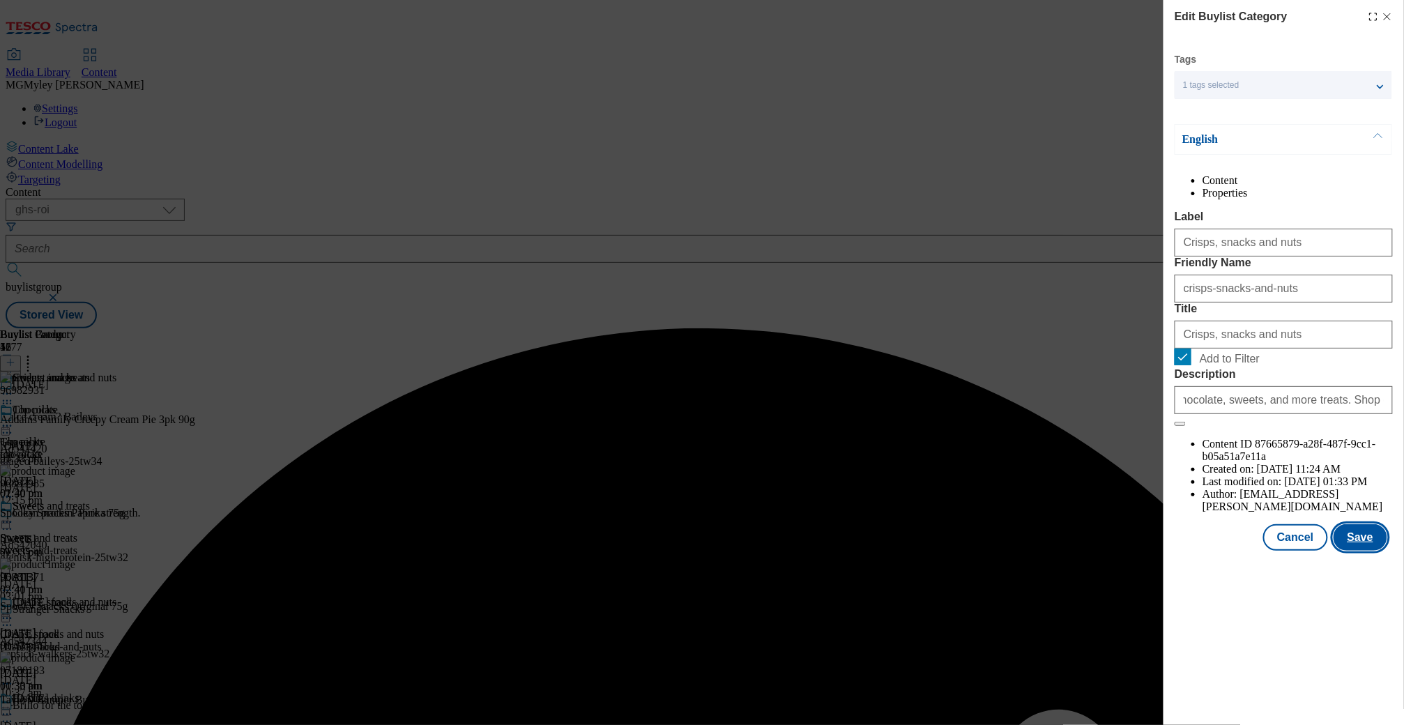
click at [1365, 551] on button "Save" at bounding box center [1360, 537] width 54 height 26
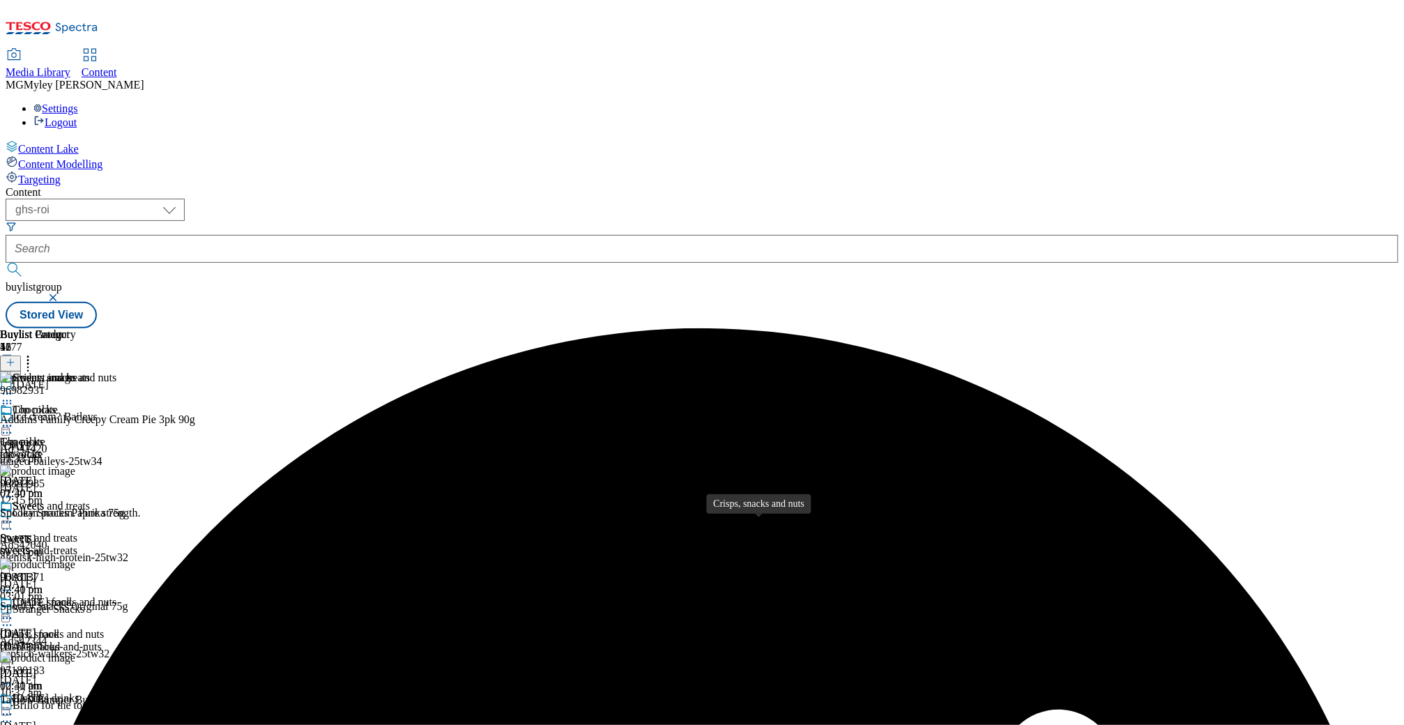
scroll to position [283, 0]
click at [14, 707] on icon at bounding box center [7, 714] width 14 height 14
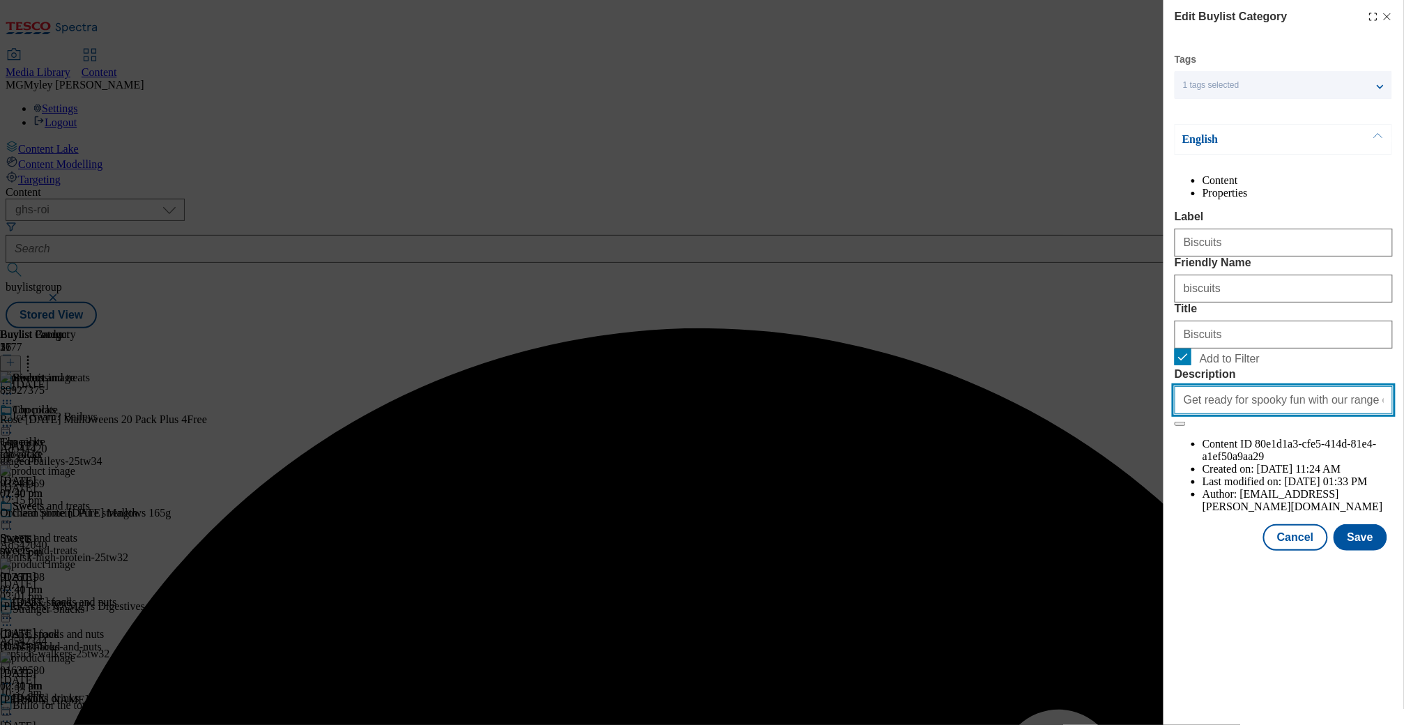
click at [1289, 414] on input "Get ready for spooky fun with our range of Halloween sweets and treats. Find ev…" at bounding box center [1283, 400] width 218 height 28
paste input "a Halloween monster night in with chocolate, sweets, and more treats. Shop onli…"
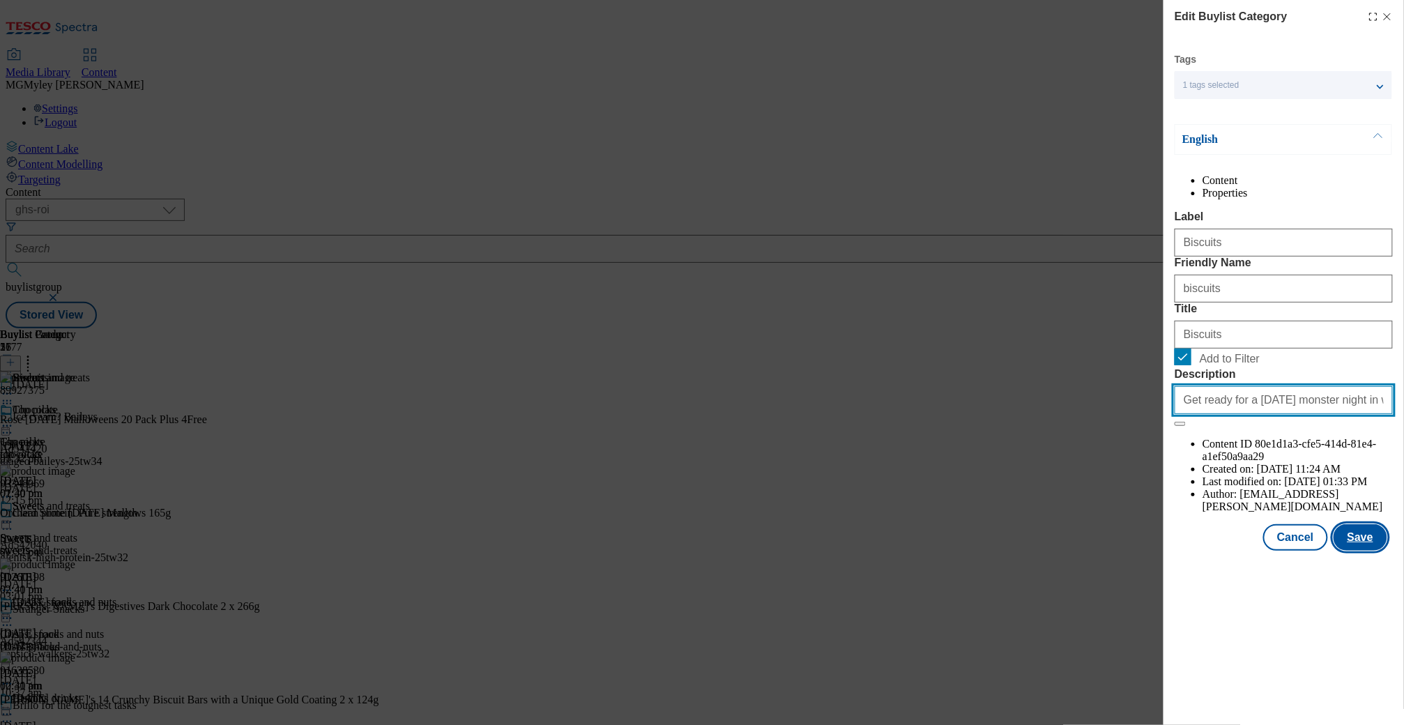
scroll to position [0, 229]
click at [1372, 551] on button "Save" at bounding box center [1360, 537] width 54 height 26
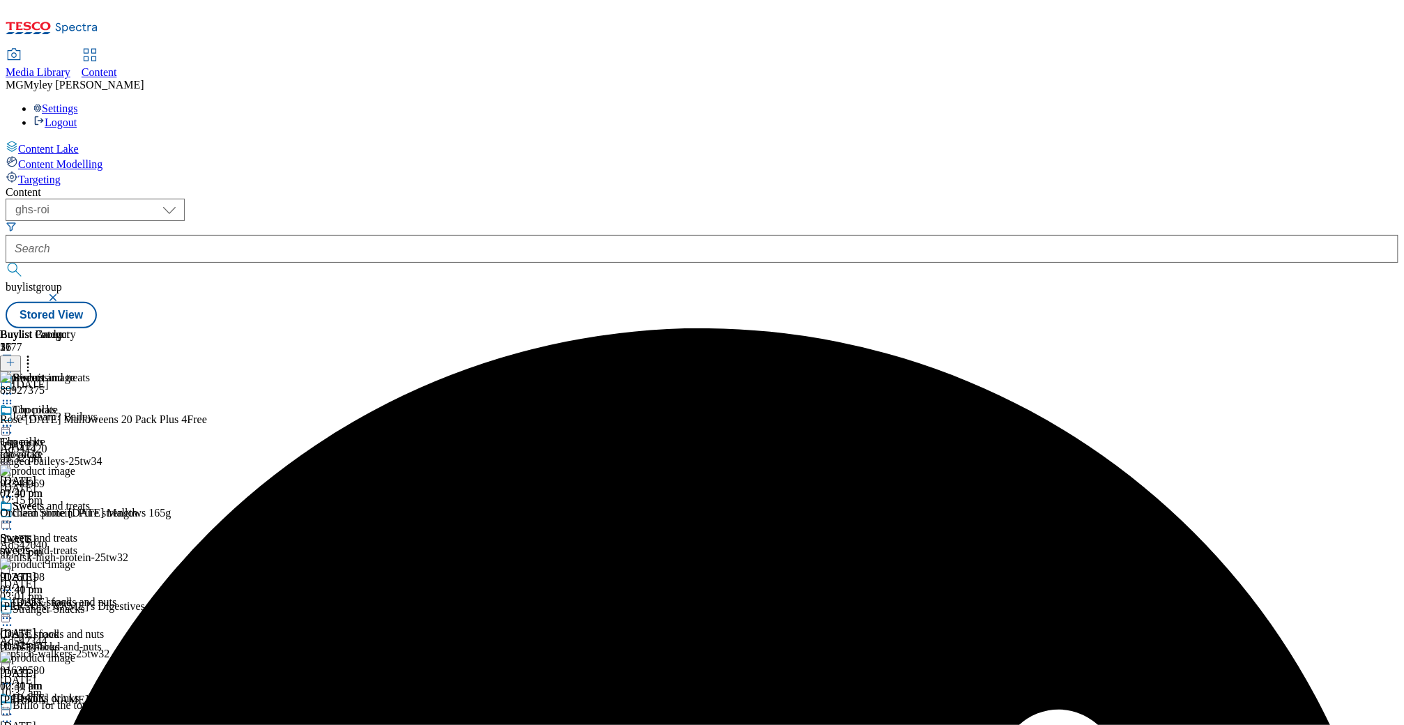
scroll to position [283, 0]
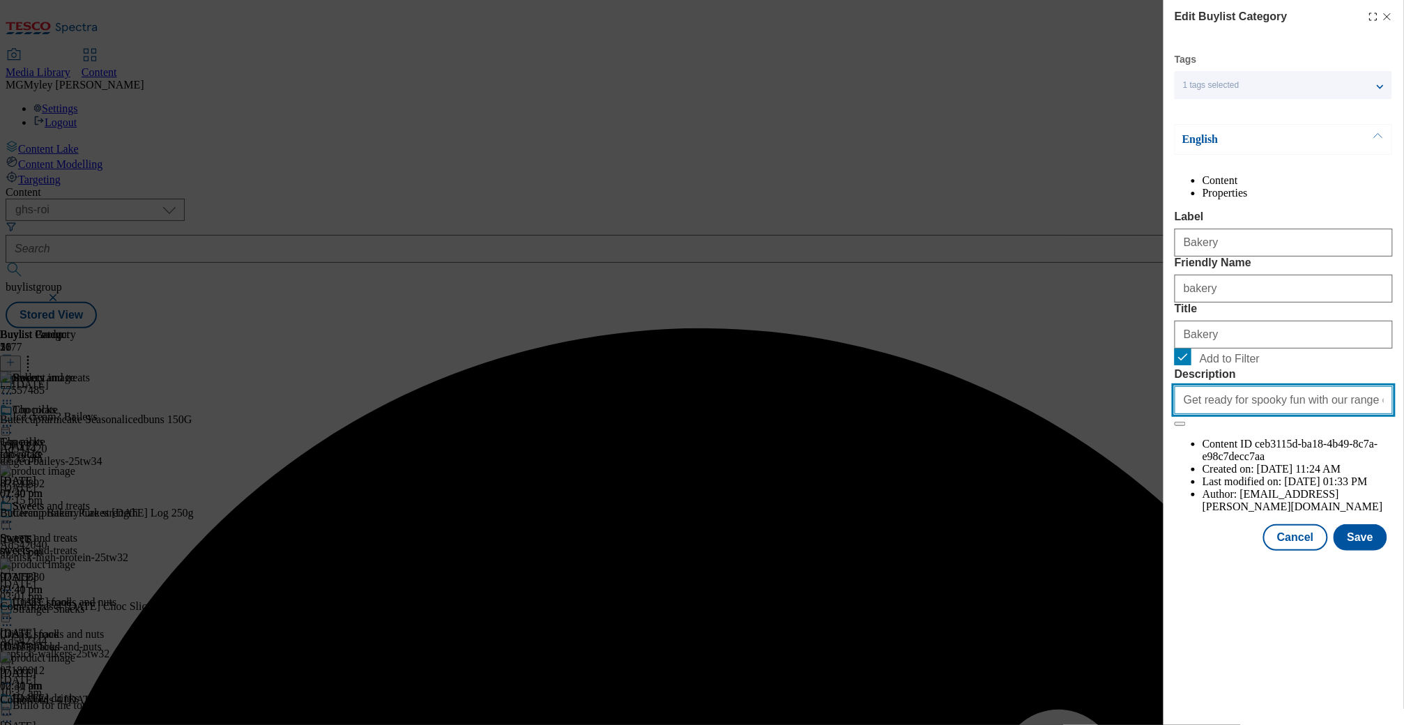
click at [1303, 414] on input "Get ready for spooky fun with our range of Halloween sweets and treats. Find ev…" at bounding box center [1283, 400] width 218 height 28
paste input "a Halloween monster night in with chocolate, sweets, and more treats. Shop onli…"
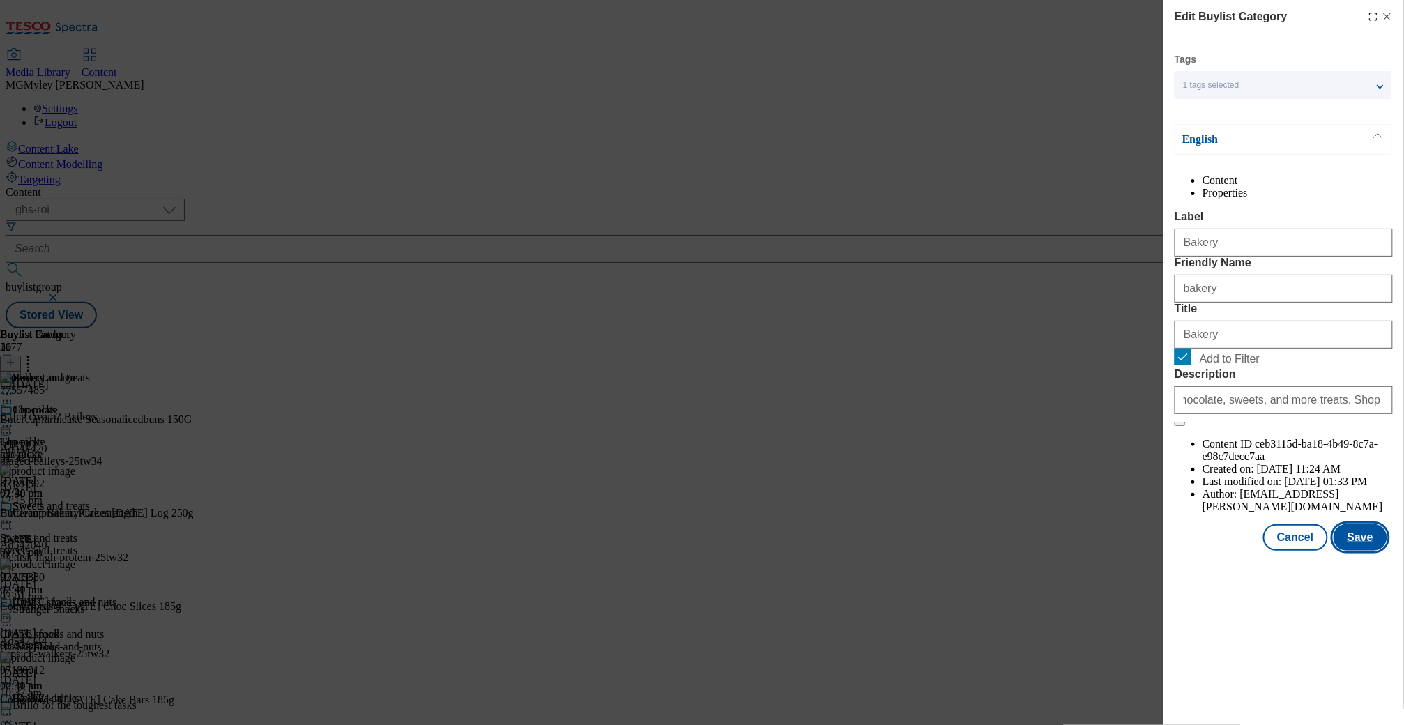
click at [1373, 551] on button "Save" at bounding box center [1360, 537] width 54 height 26
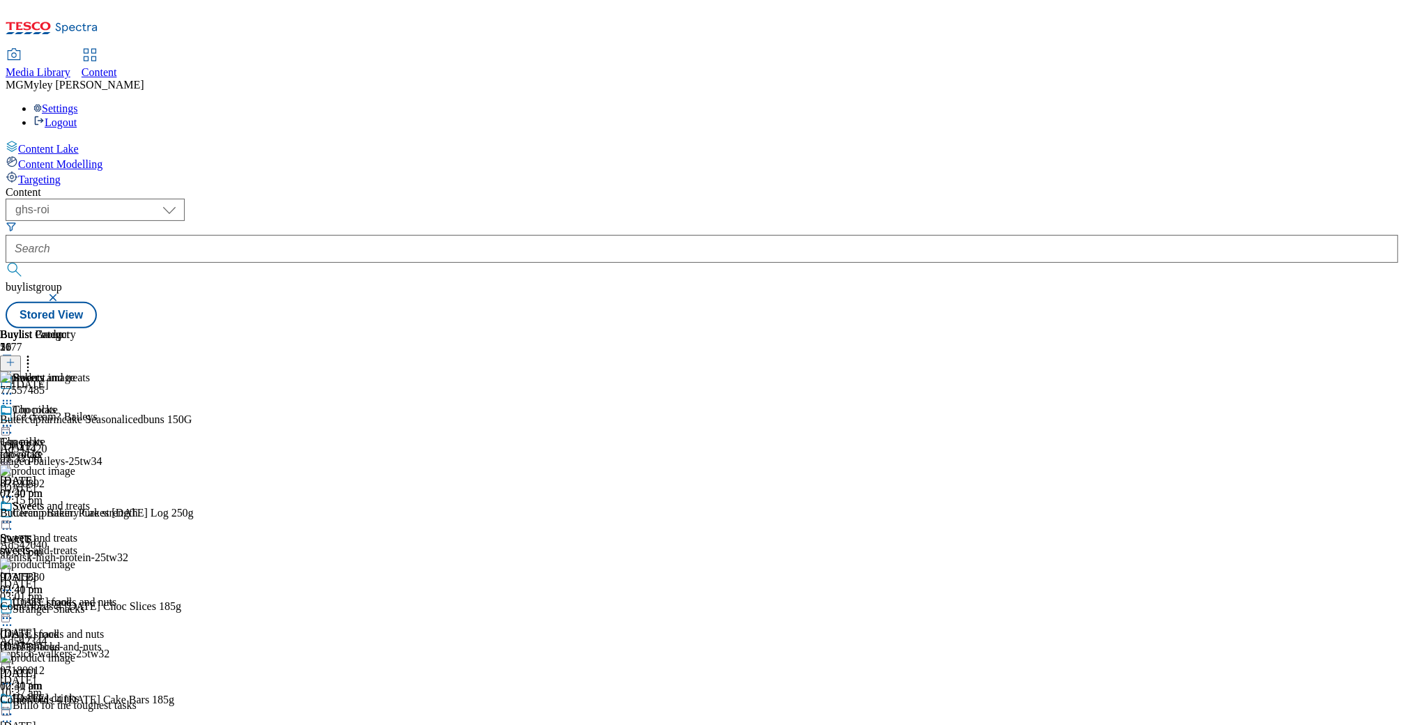
scroll to position [283, 0]
click at [56, 404] on span "Top picks" at bounding box center [34, 411] width 43 height 15
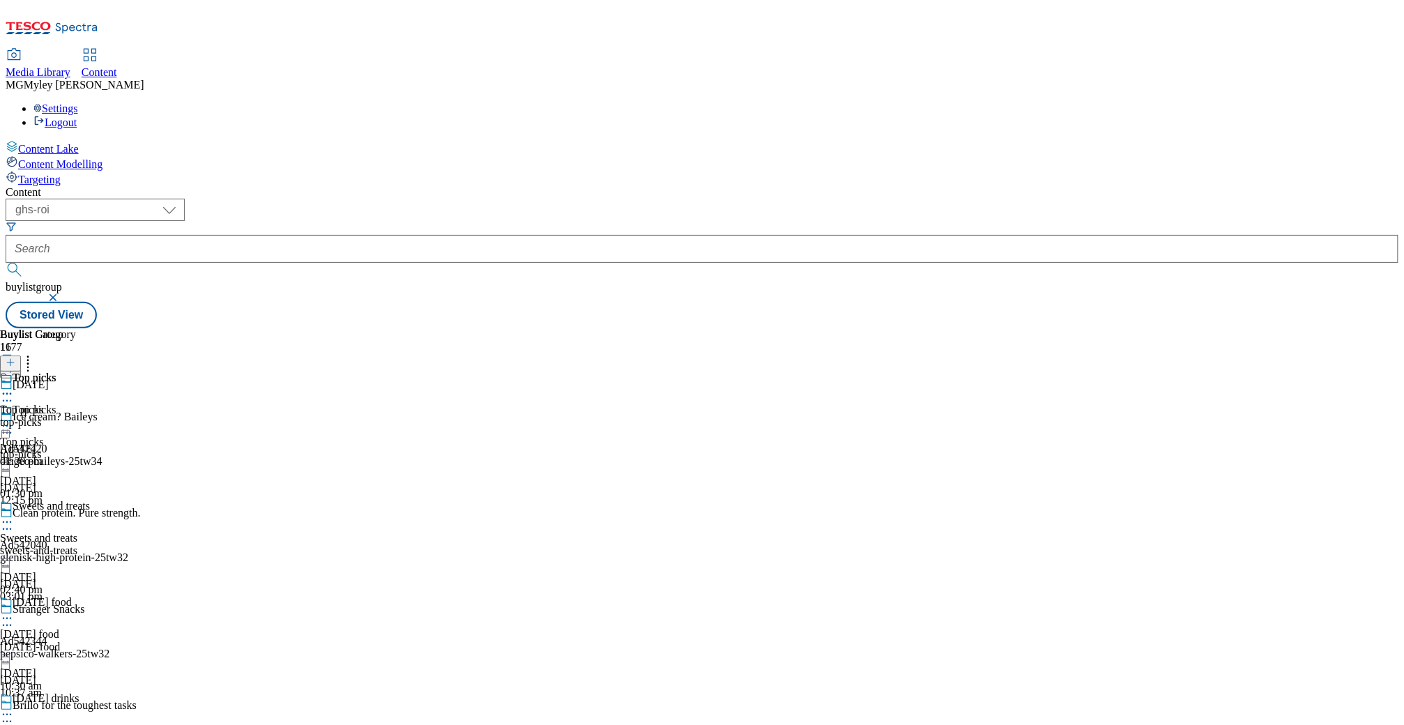
click at [14, 419] on icon at bounding box center [7, 426] width 14 height 14
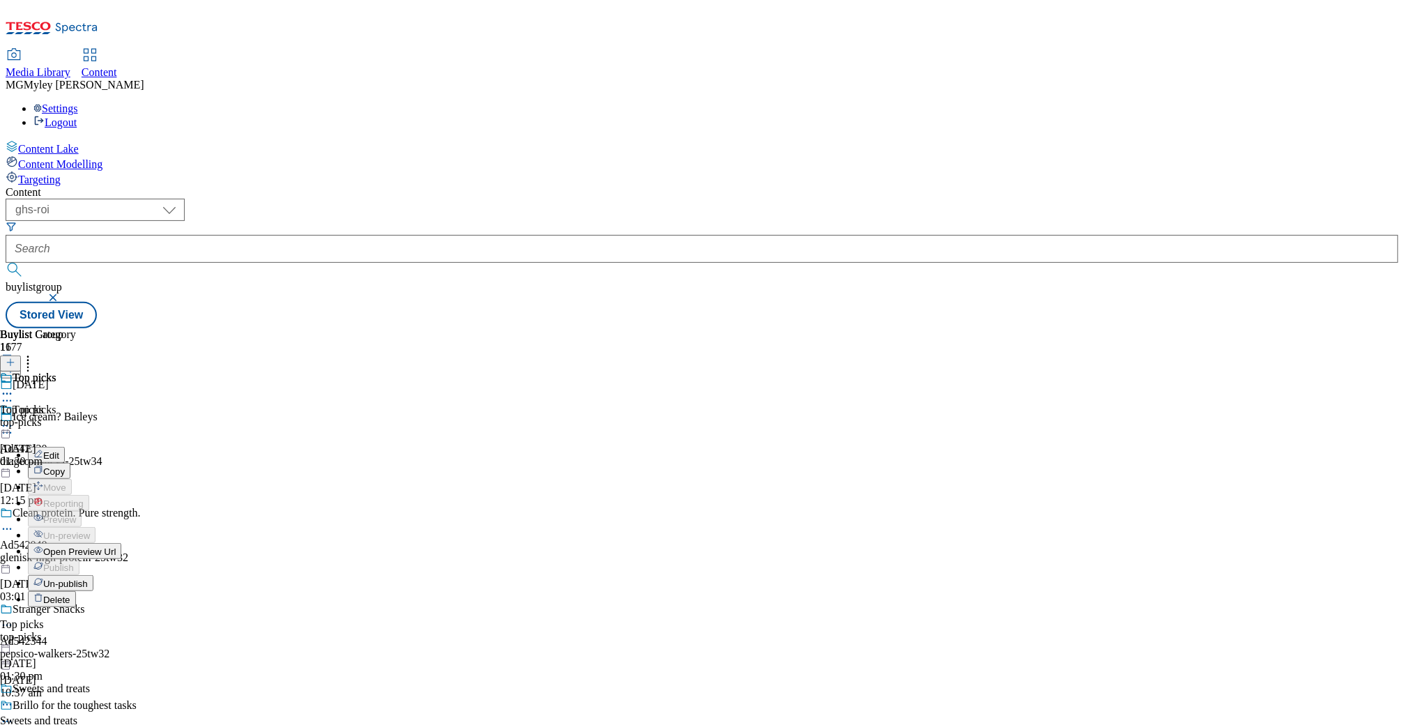
click at [59, 450] on span "Edit" at bounding box center [51, 455] width 16 height 10
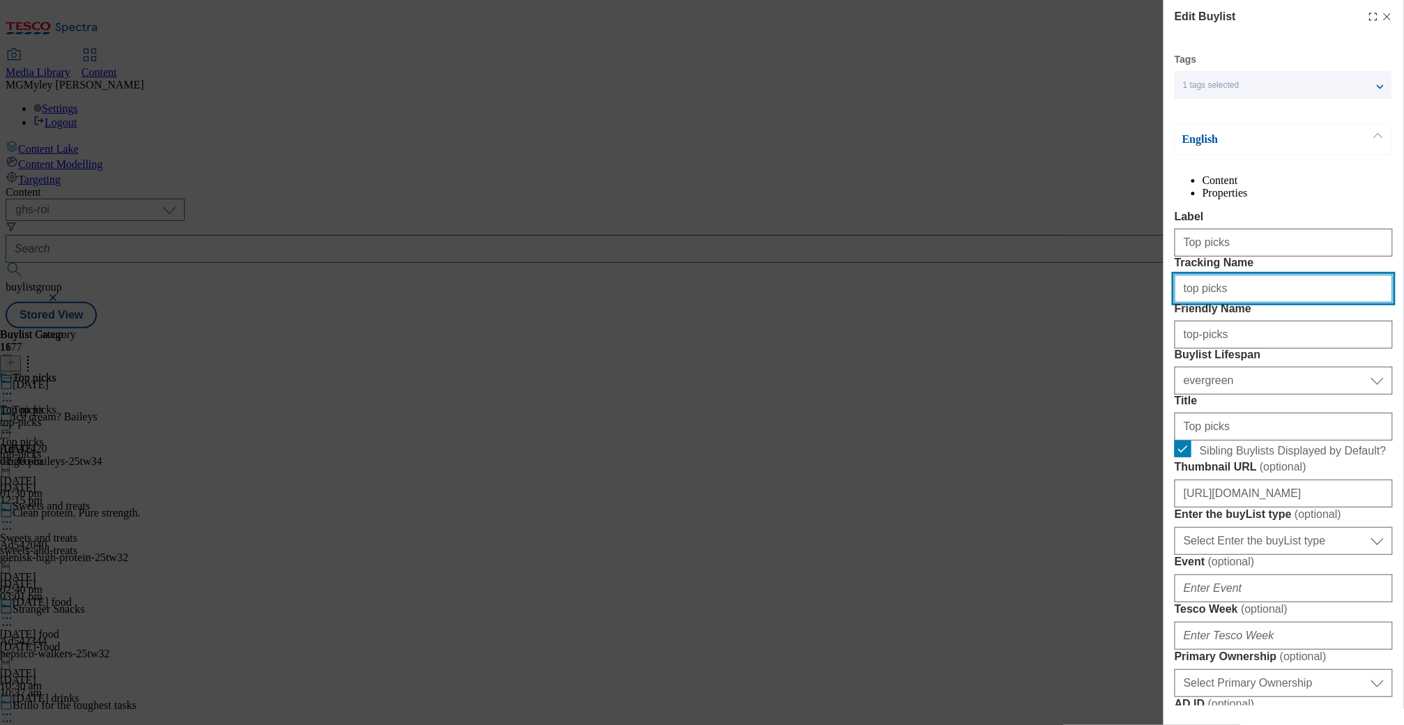
click at [1240, 302] on input "top picks" at bounding box center [1283, 289] width 218 height 28
paste input "Halloween_Top_25"
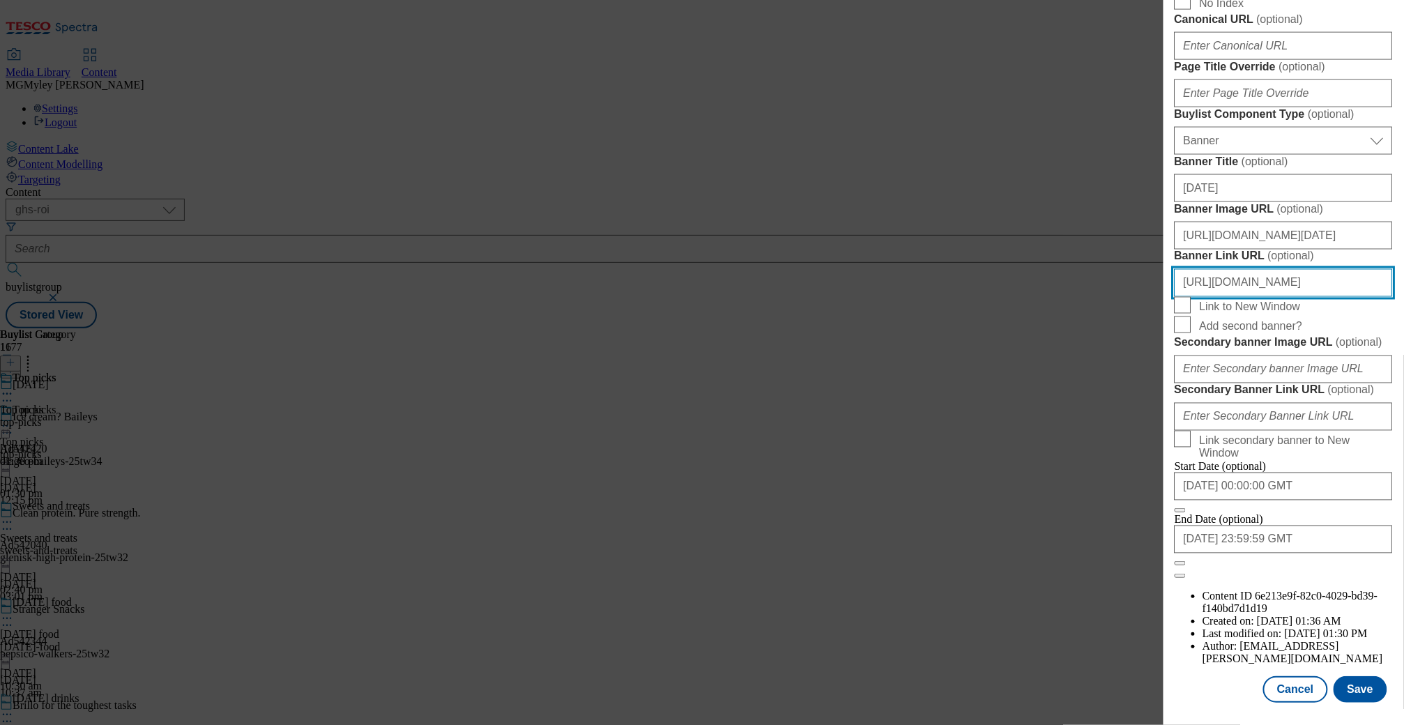
click at [1377, 269] on input "https://www.tesco.ie/groceries/zone/Halloween/" at bounding box center [1283, 283] width 218 height 28
paste input "Halloween_header_Top_25"
click at [1356, 689] on button "Save" at bounding box center [1360, 689] width 54 height 26
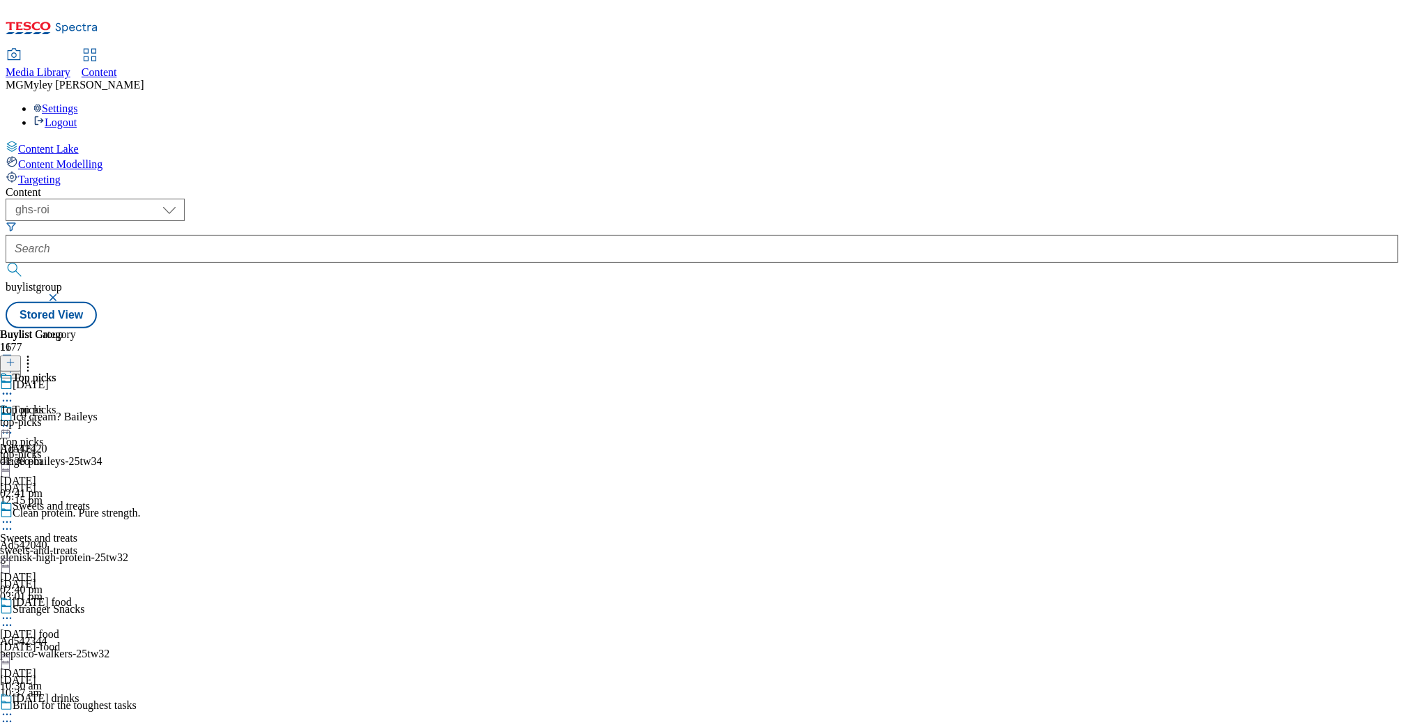
scroll to position [235, 0]
click at [137, 596] on div "Halloween food Halloween food halloween-food 17 Oct 2024 10:30 am" at bounding box center [68, 644] width 137 height 96
click at [5, 618] on circle at bounding box center [4, 619] width 2 height 2
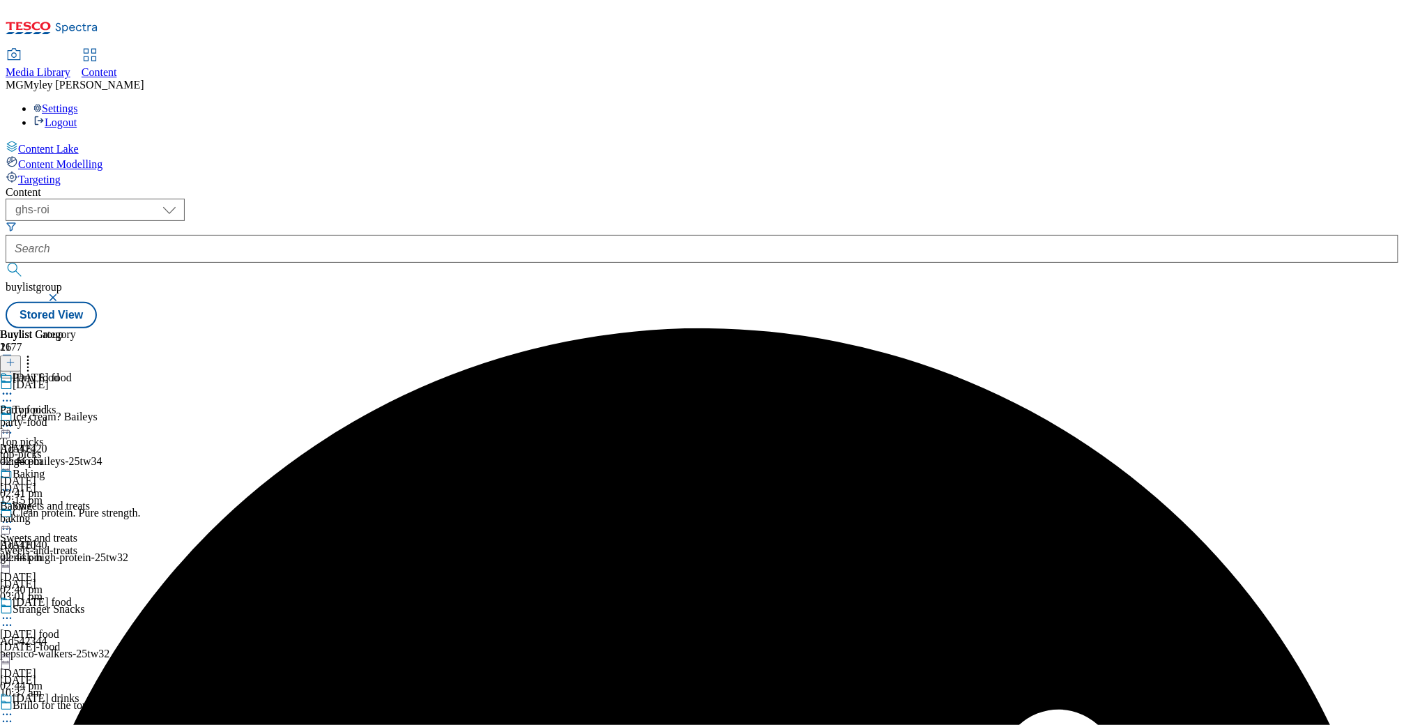
scroll to position [95, 0]
click at [14, 611] on icon at bounding box center [7, 618] width 14 height 14
click at [90, 723] on span "Un-preview" at bounding box center [66, 728] width 47 height 10
click at [14, 611] on icon at bounding box center [7, 618] width 14 height 14
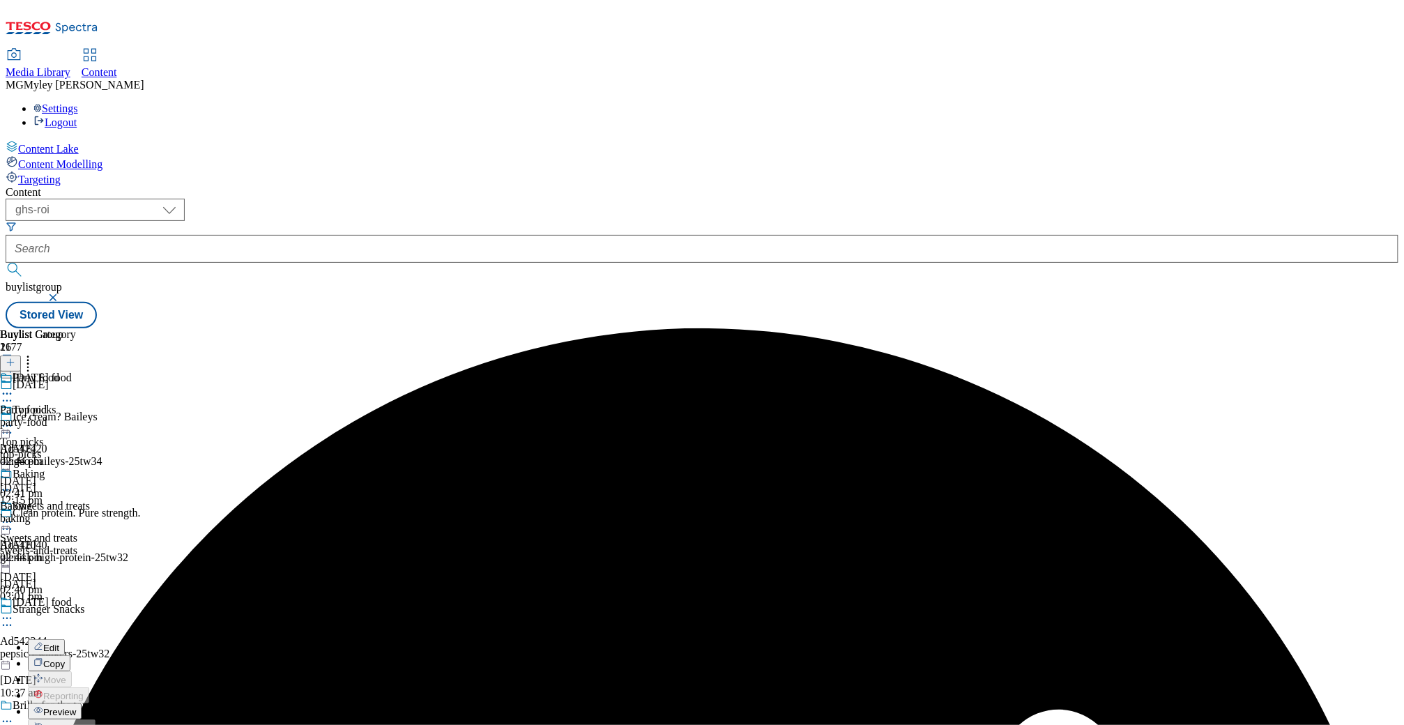
click at [76, 535] on div "Buylist Category 2 Party food Party food party-food 2 Oct 2025 02:44 pm Baking …" at bounding box center [38, 446] width 76 height 236
click at [47, 404] on div "Party food" at bounding box center [23, 410] width 47 height 13
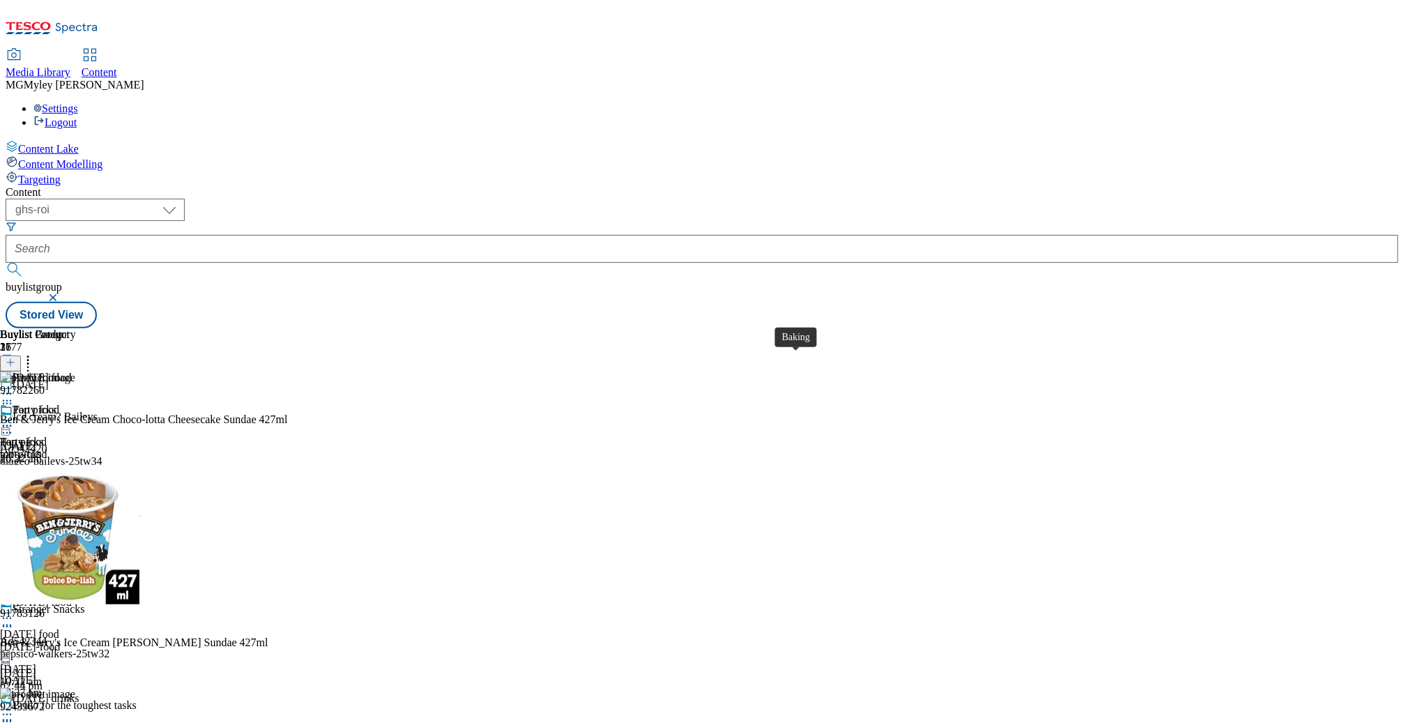
click at [45, 500] on span "Baking" at bounding box center [29, 507] width 32 height 15
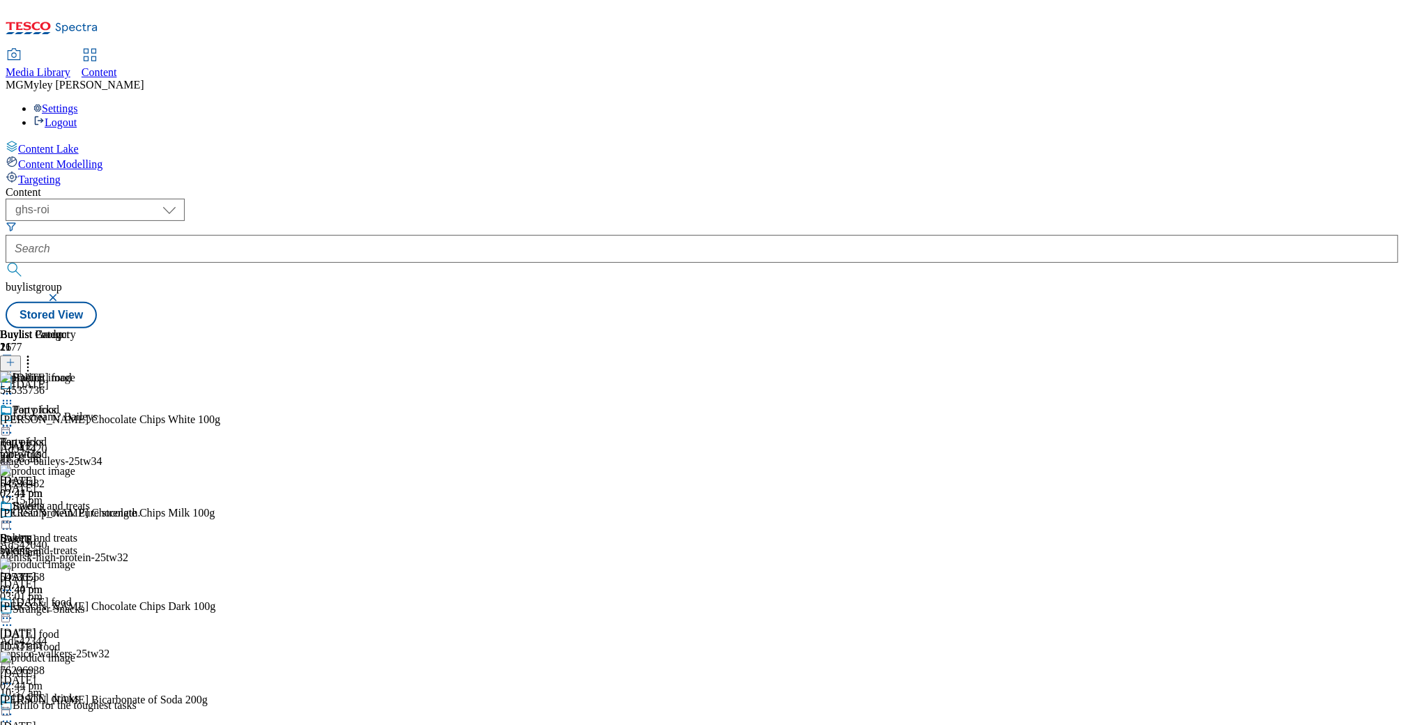
click at [35, 353] on icon at bounding box center [28, 360] width 14 height 14
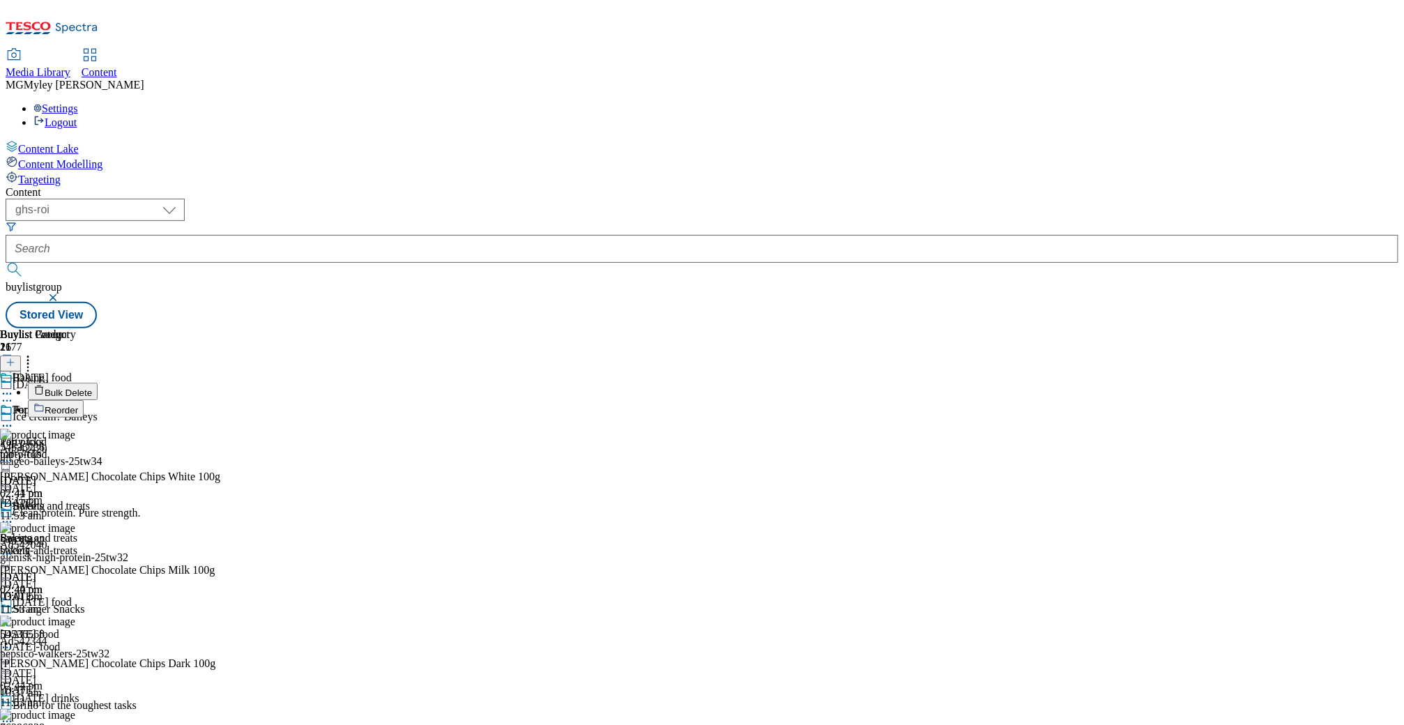
click at [92, 388] on span "Bulk Delete" at bounding box center [68, 393] width 47 height 10
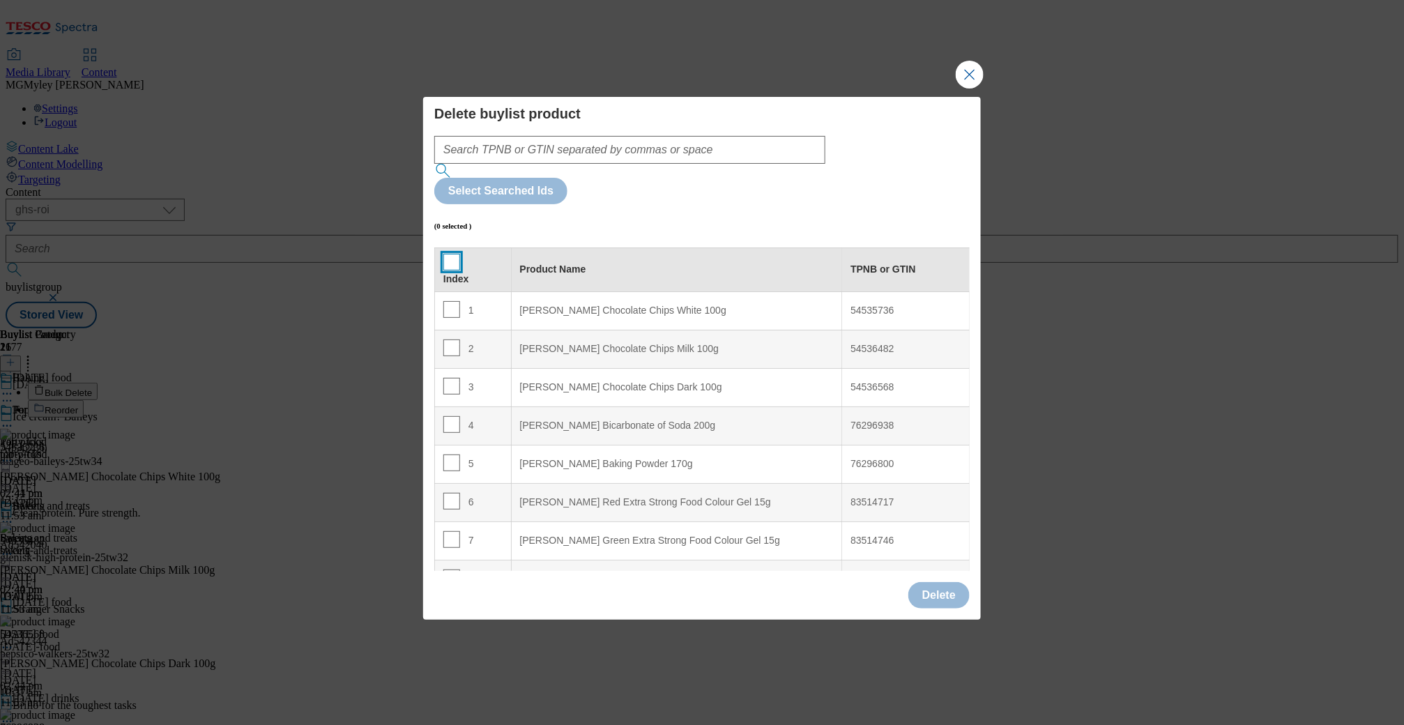
click at [445, 254] on input "Modal" at bounding box center [451, 262] width 17 height 17
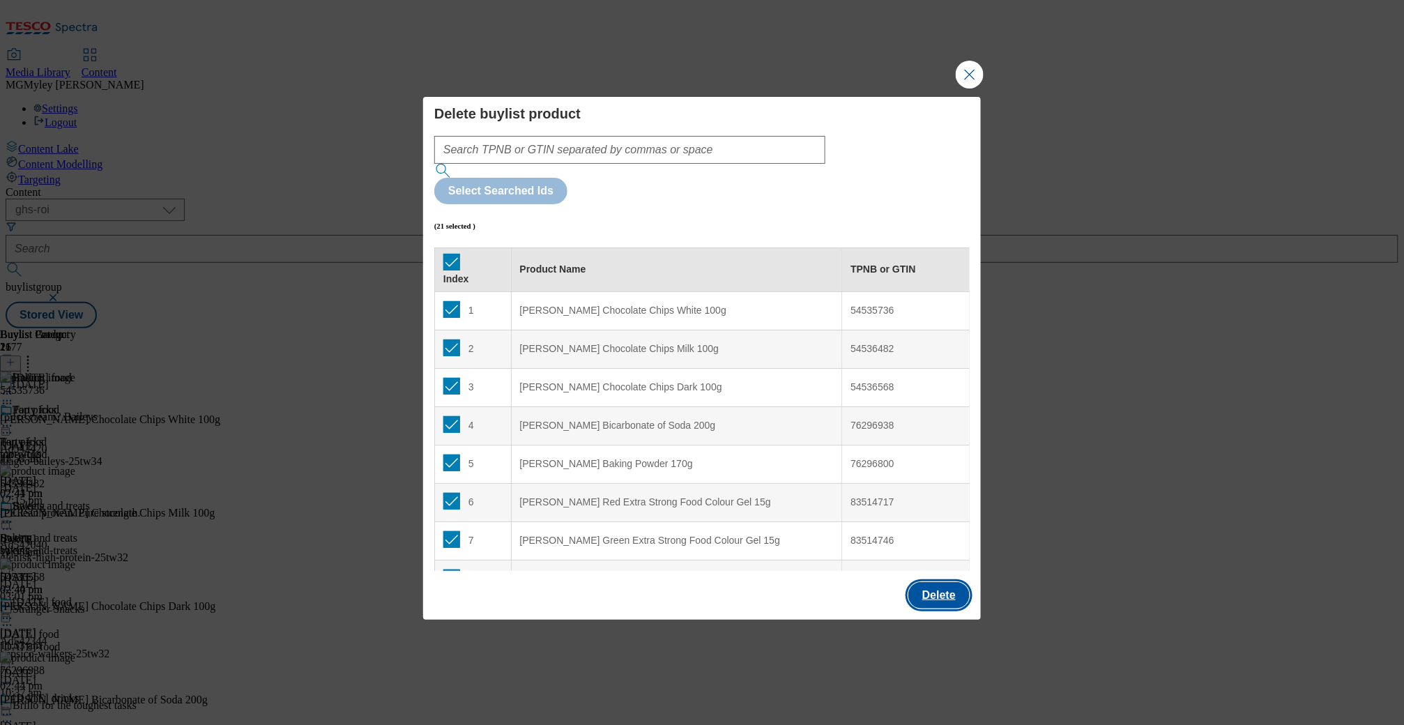
click at [935, 582] on button "Delete" at bounding box center [938, 595] width 61 height 26
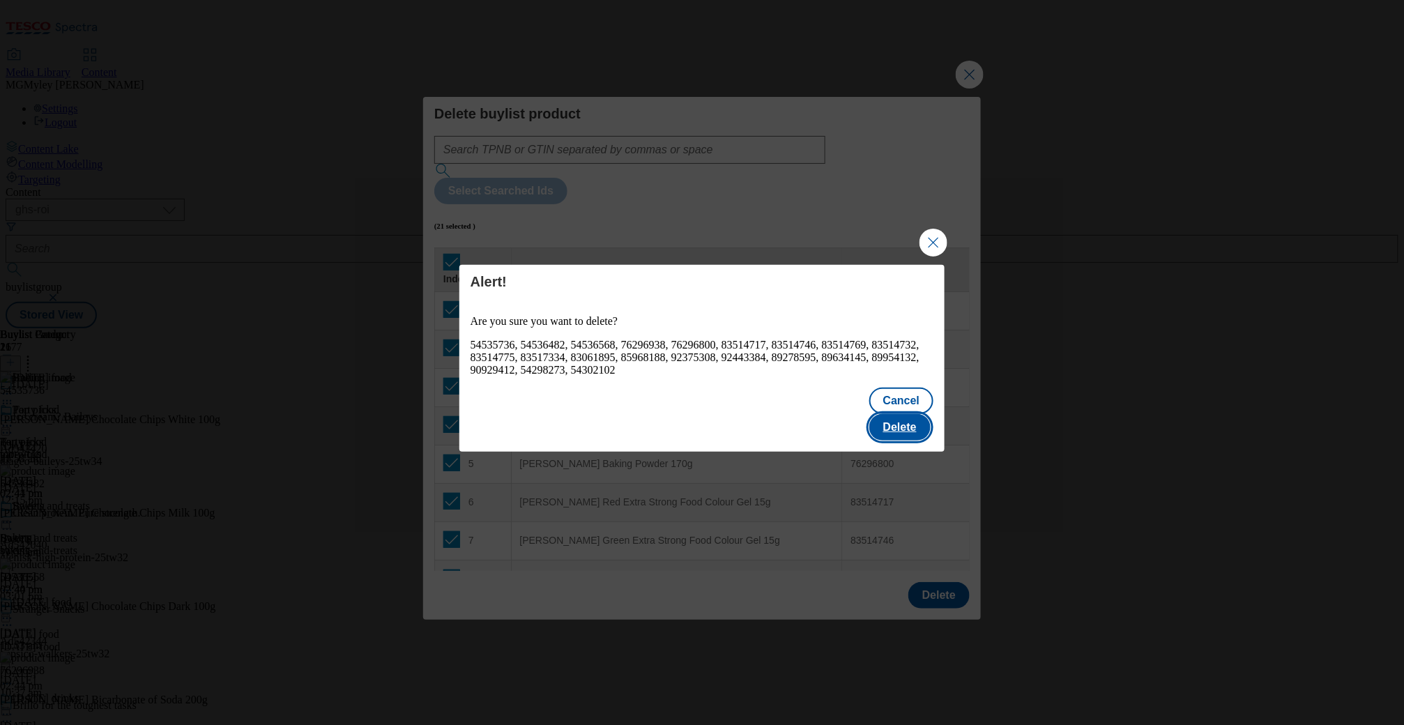
click at [910, 414] on button "Delete" at bounding box center [899, 427] width 61 height 26
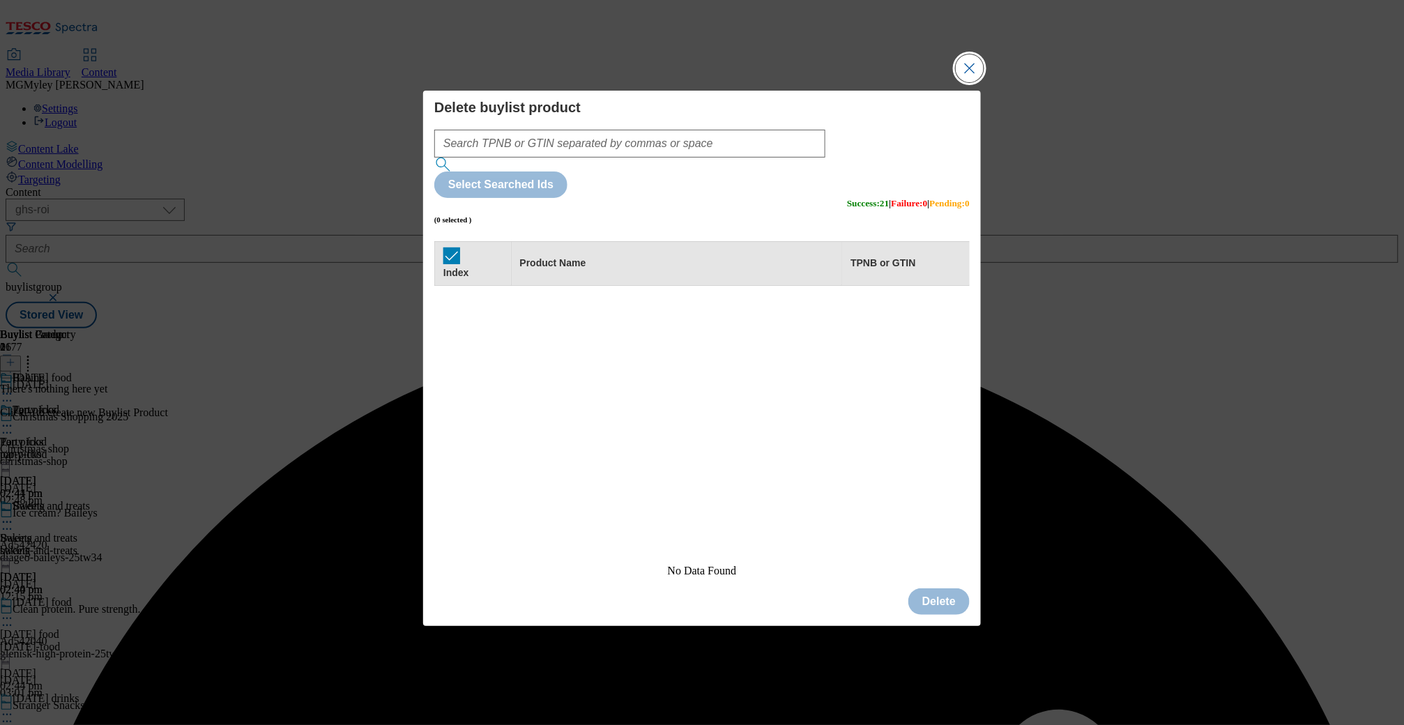
click at [978, 82] on button "Close Modal" at bounding box center [970, 68] width 28 height 28
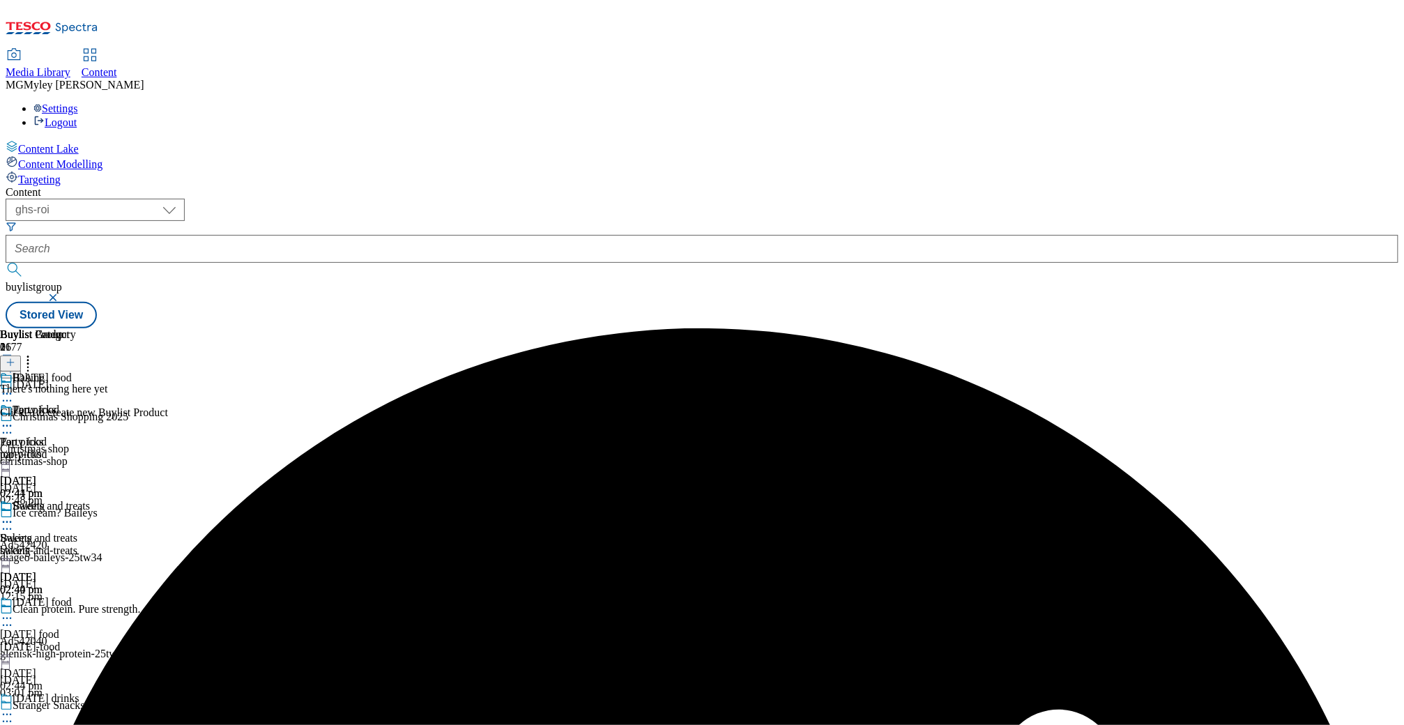
click at [15, 358] on icon at bounding box center [11, 363] width 10 height 10
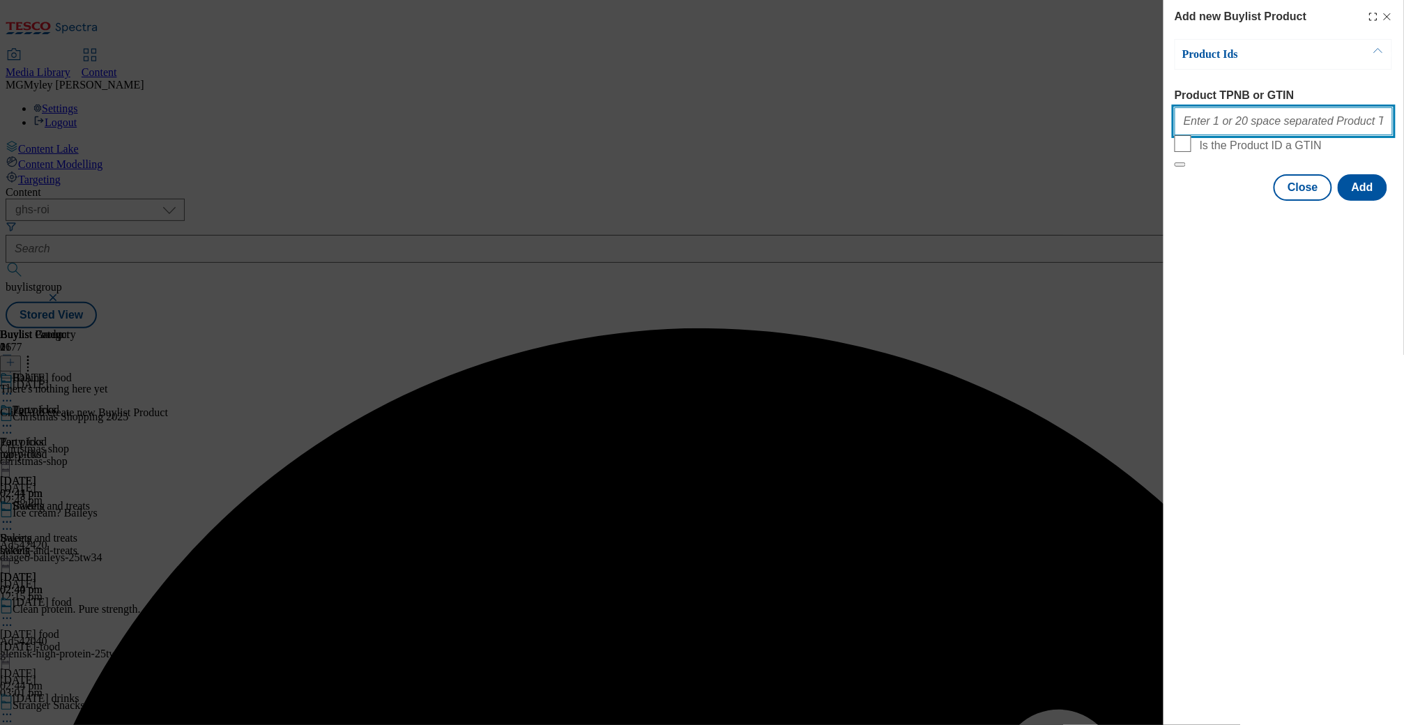
click at [1253, 135] on input "Product TPNB or GTIN" at bounding box center [1283, 121] width 218 height 28
paste input "89278595 90929412 83514746 89954132 89634145 54535736 83514769 83514732 8596818…"
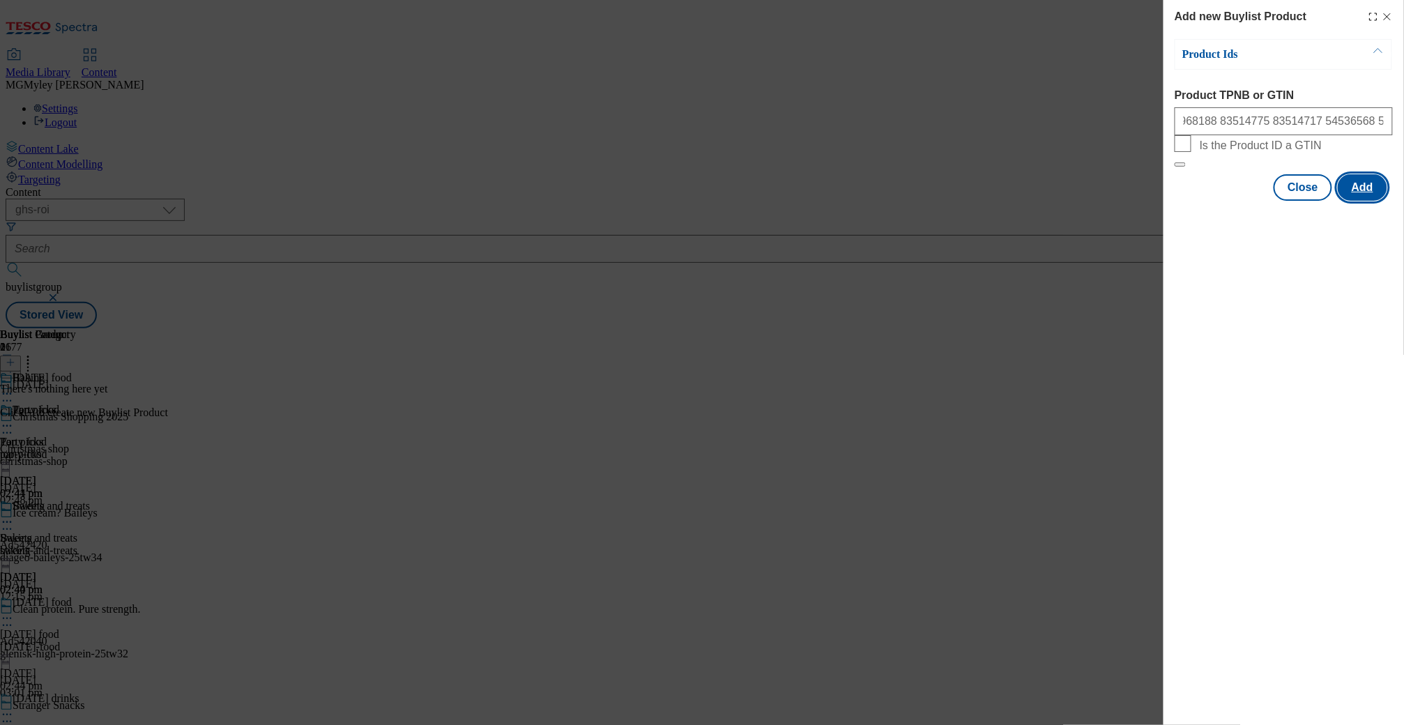
click at [1355, 201] on button "Add" at bounding box center [1362, 187] width 49 height 26
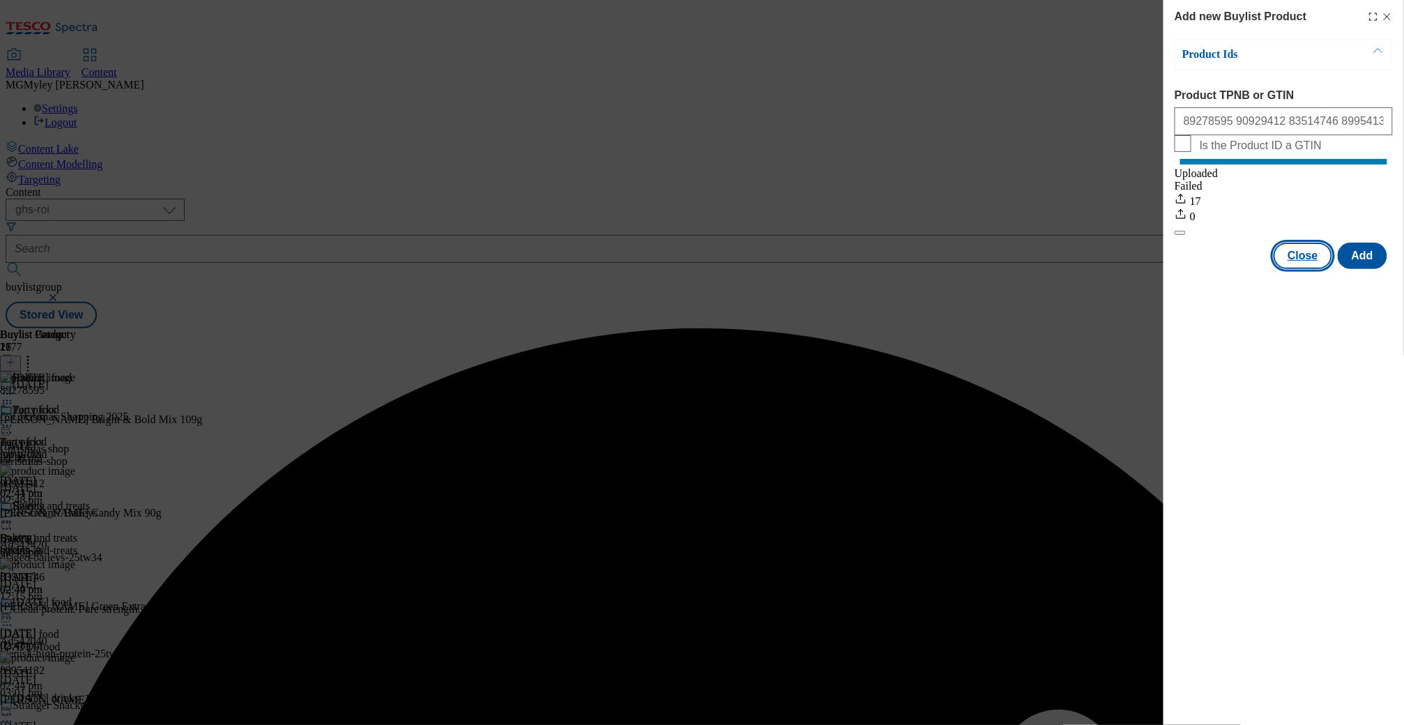
click at [1304, 269] on button "Close" at bounding box center [1302, 256] width 59 height 26
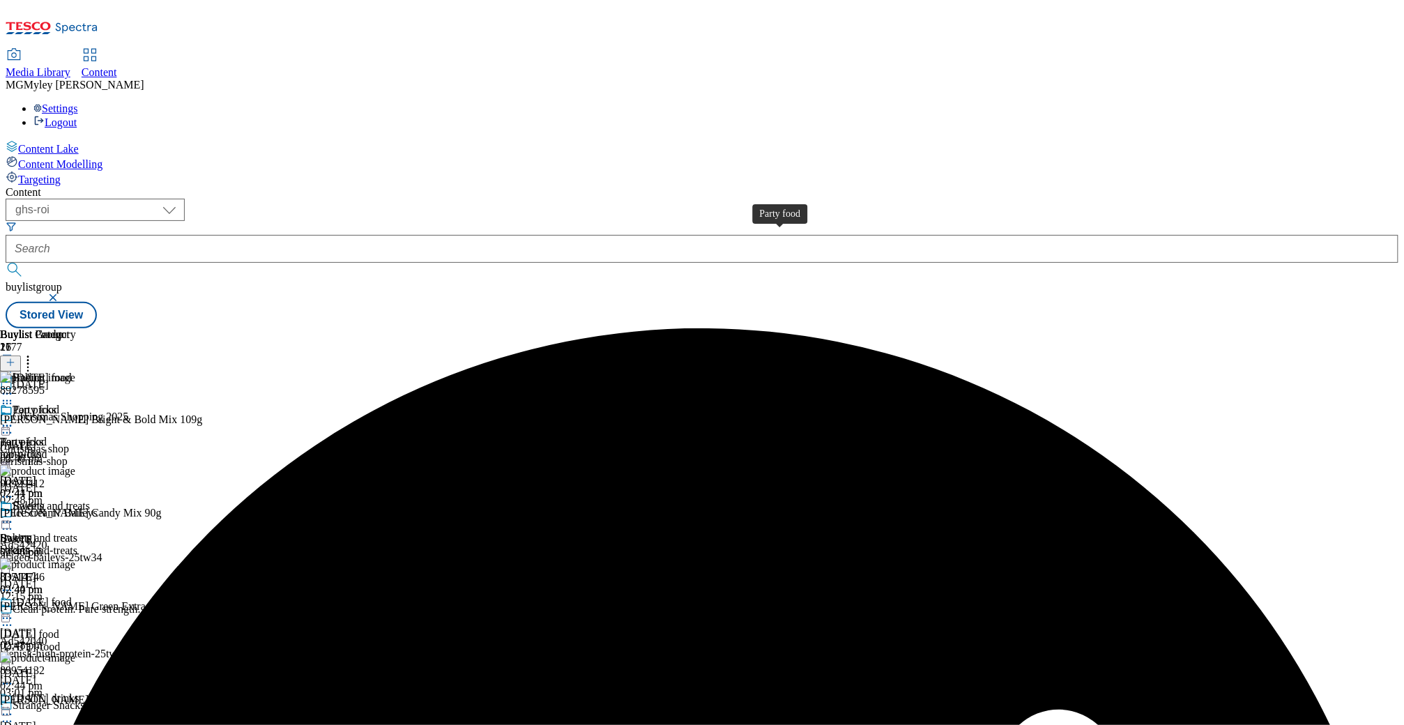
click at [47, 436] on span "Party food" at bounding box center [23, 442] width 47 height 13
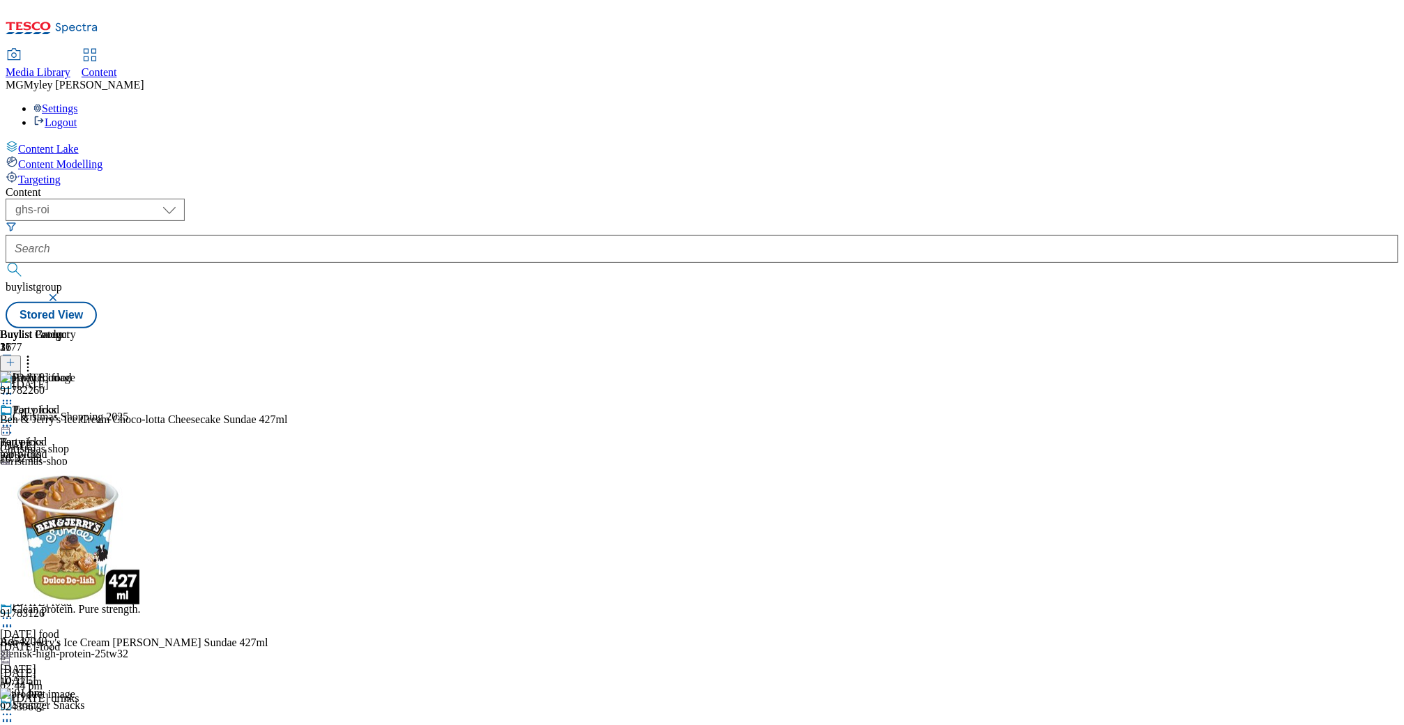
click at [35, 353] on icon at bounding box center [28, 360] width 14 height 14
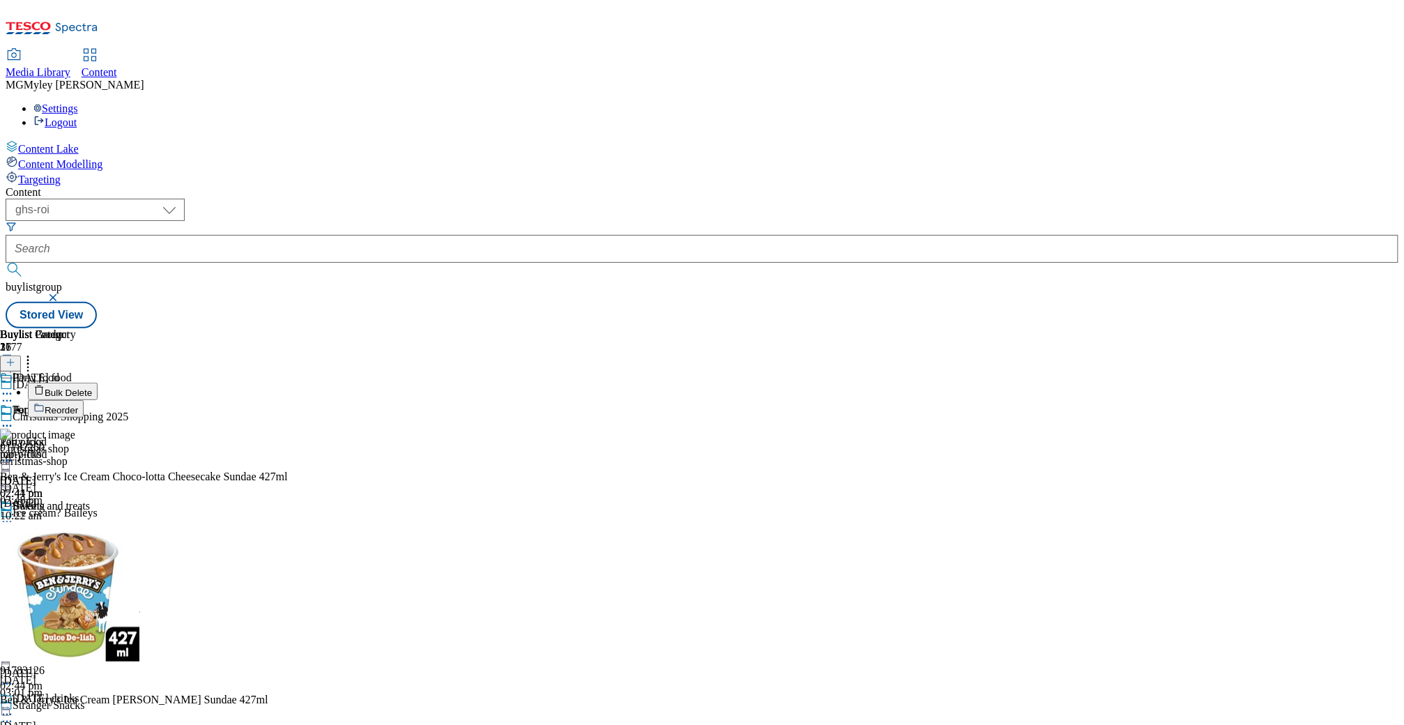
click at [92, 388] on span "Bulk Delete" at bounding box center [68, 393] width 47 height 10
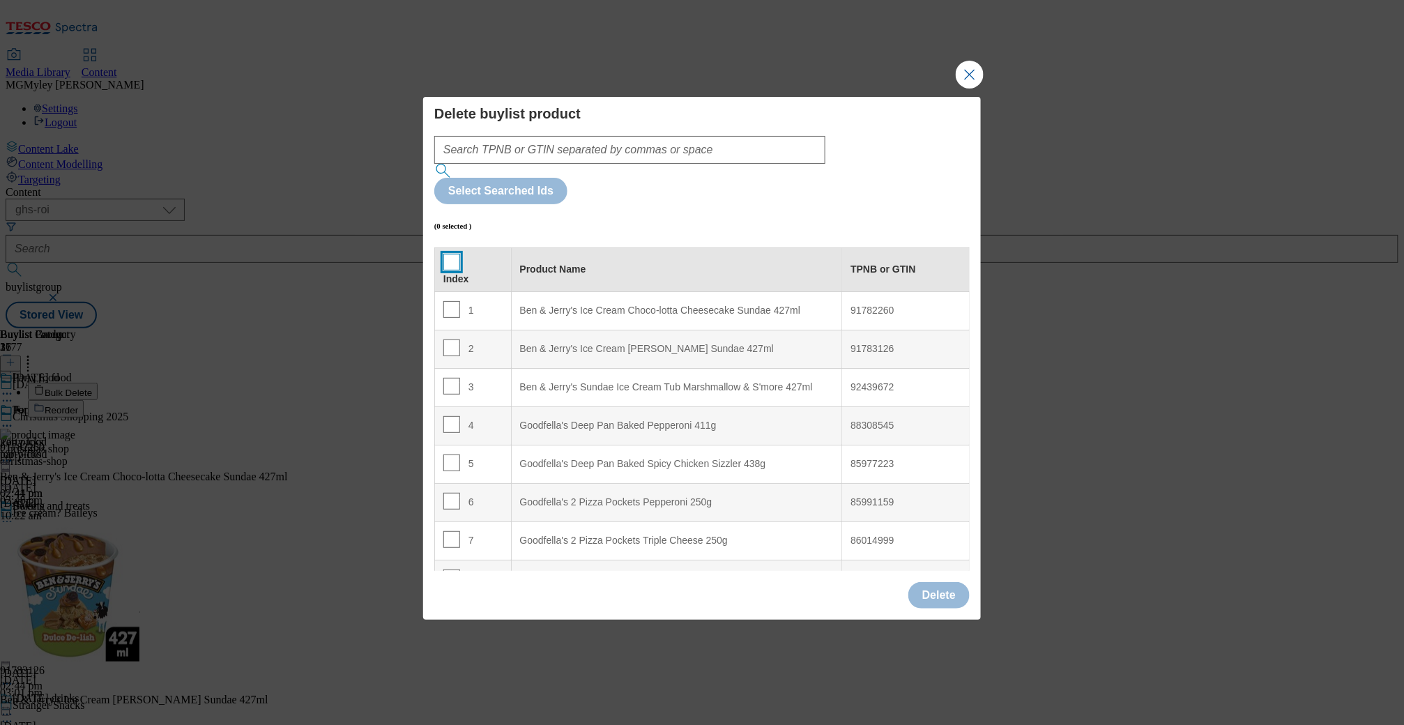
click at [450, 254] on input "Modal" at bounding box center [451, 262] width 17 height 17
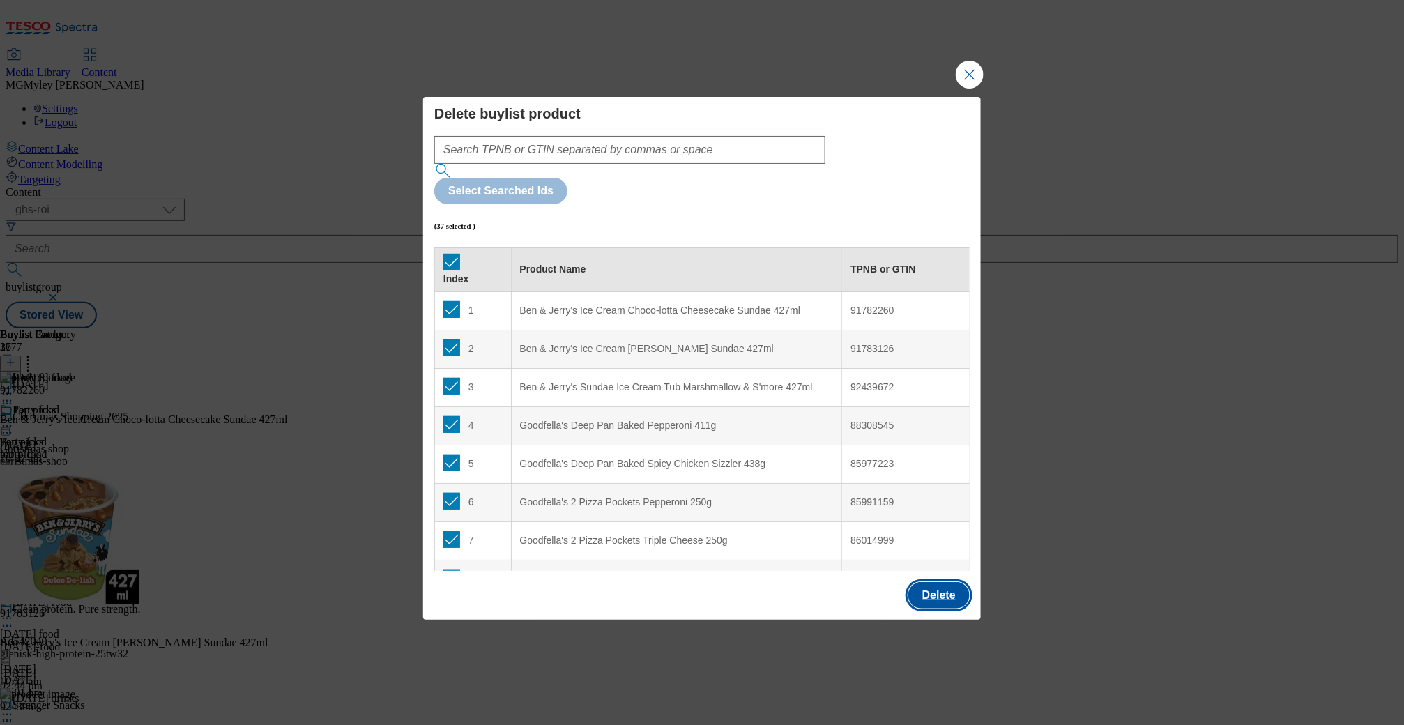
click at [933, 582] on button "Delete" at bounding box center [938, 595] width 61 height 26
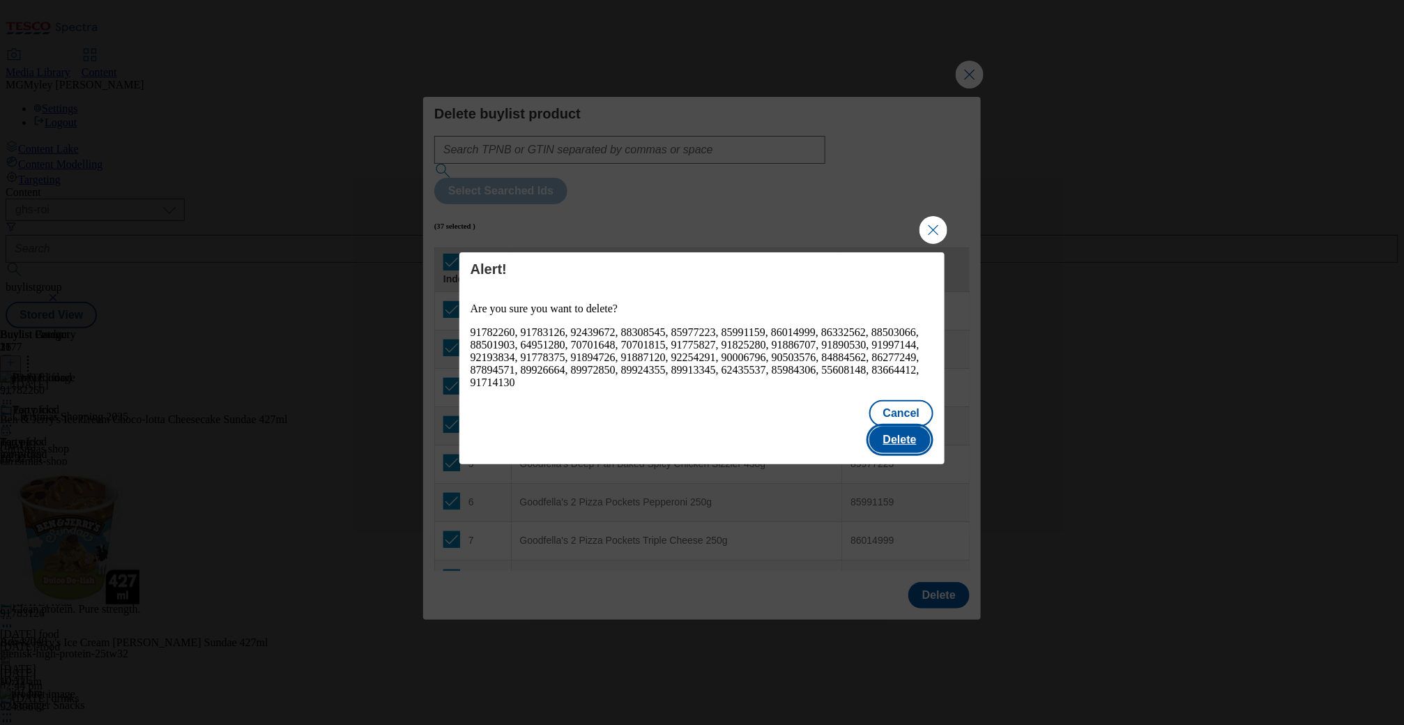
click at [925, 442] on button "Delete" at bounding box center [899, 440] width 61 height 26
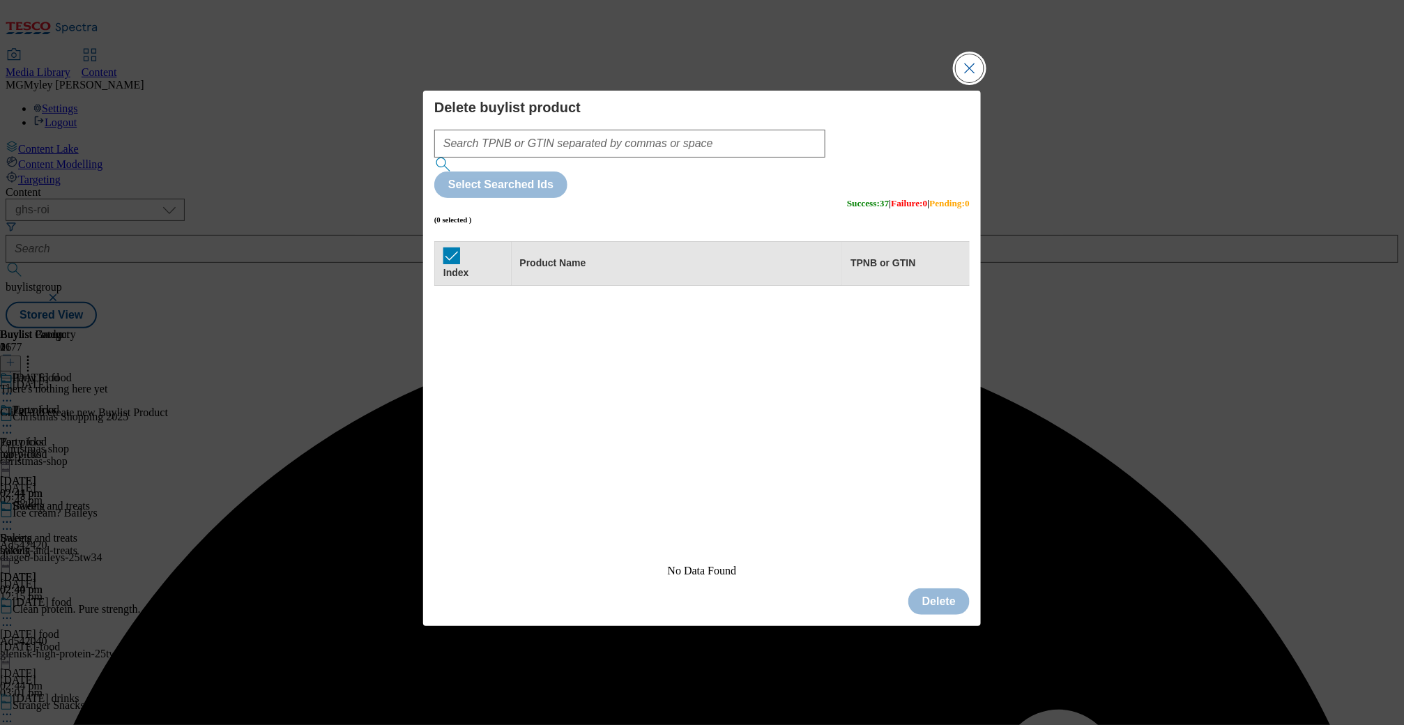
click at [970, 82] on button "Close Modal" at bounding box center [970, 68] width 28 height 28
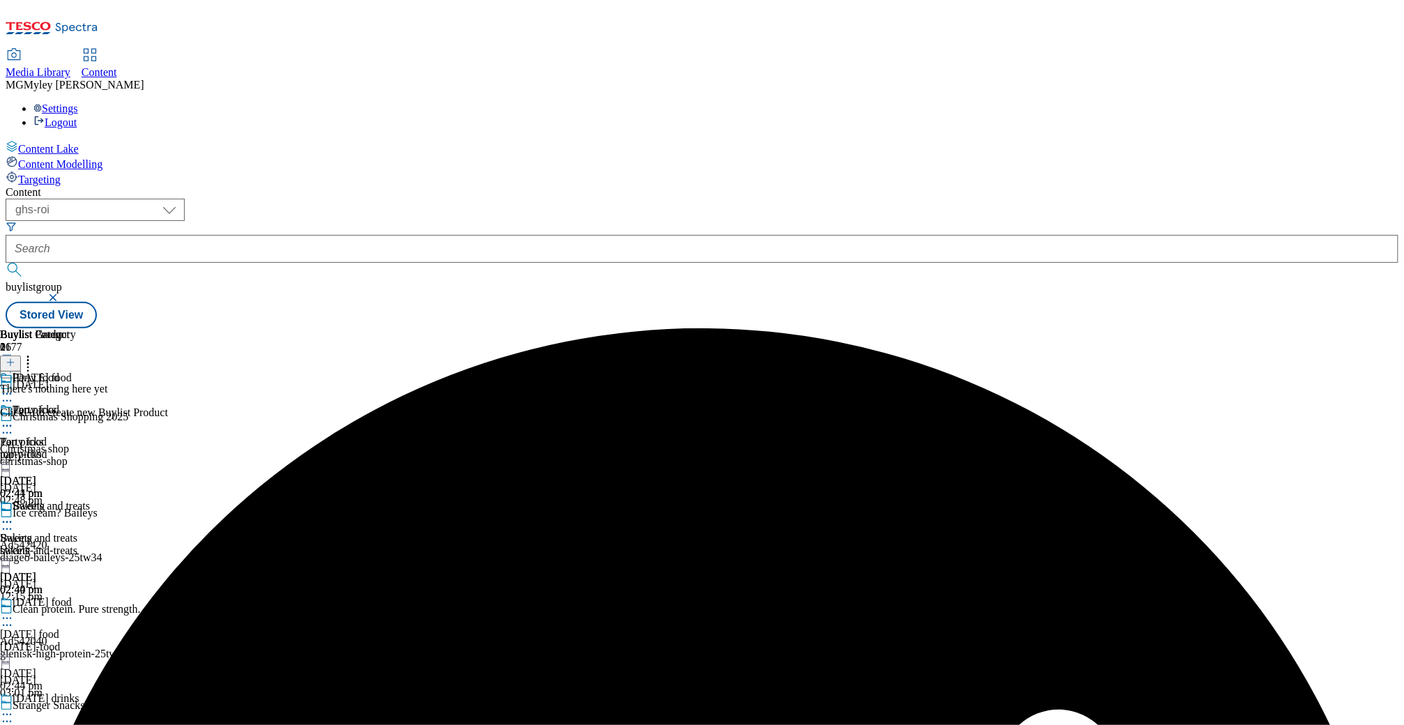
click at [21, 355] on button at bounding box center [10, 363] width 21 height 16
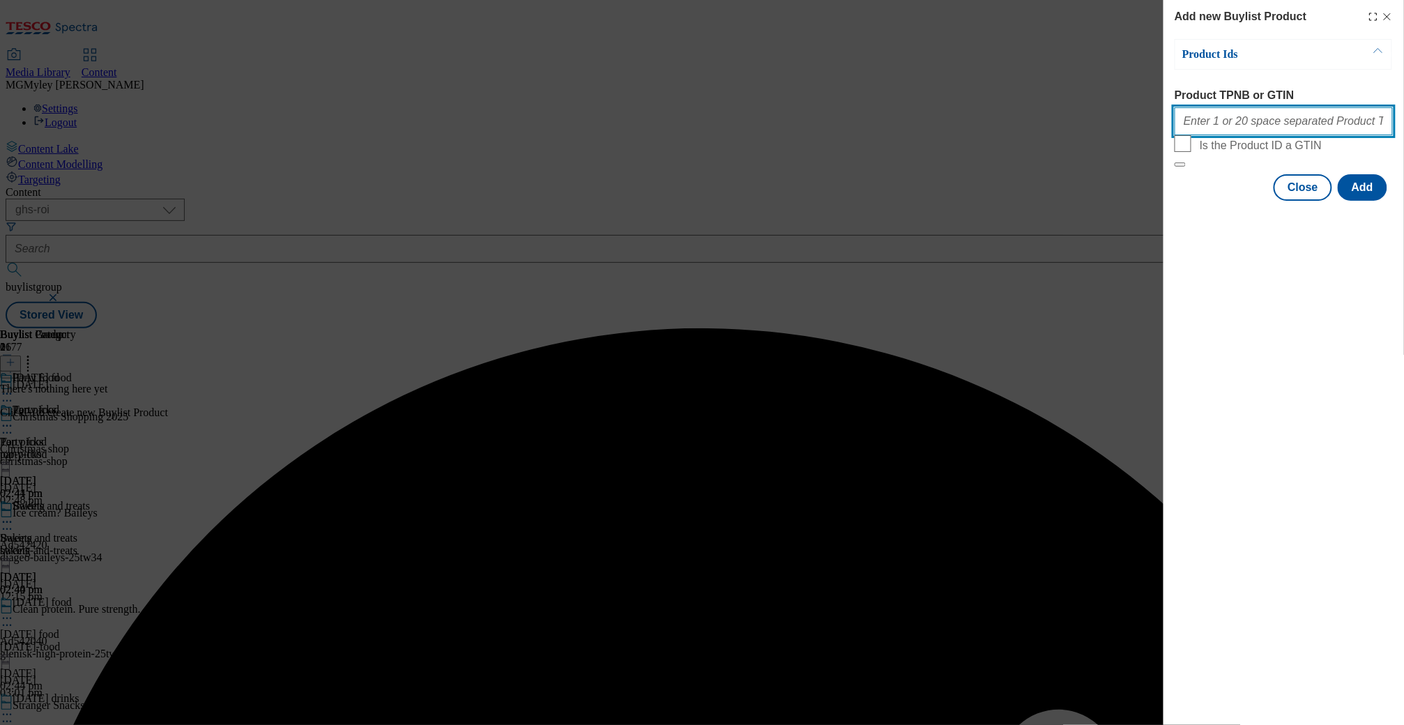
click at [1282, 135] on input "Product TPNB or GTIN" at bounding box center [1283, 121] width 218 height 28
paste input "90006796 92254291 86277249 88503066 85977223 86014999 85984306 70701648 8992435…"
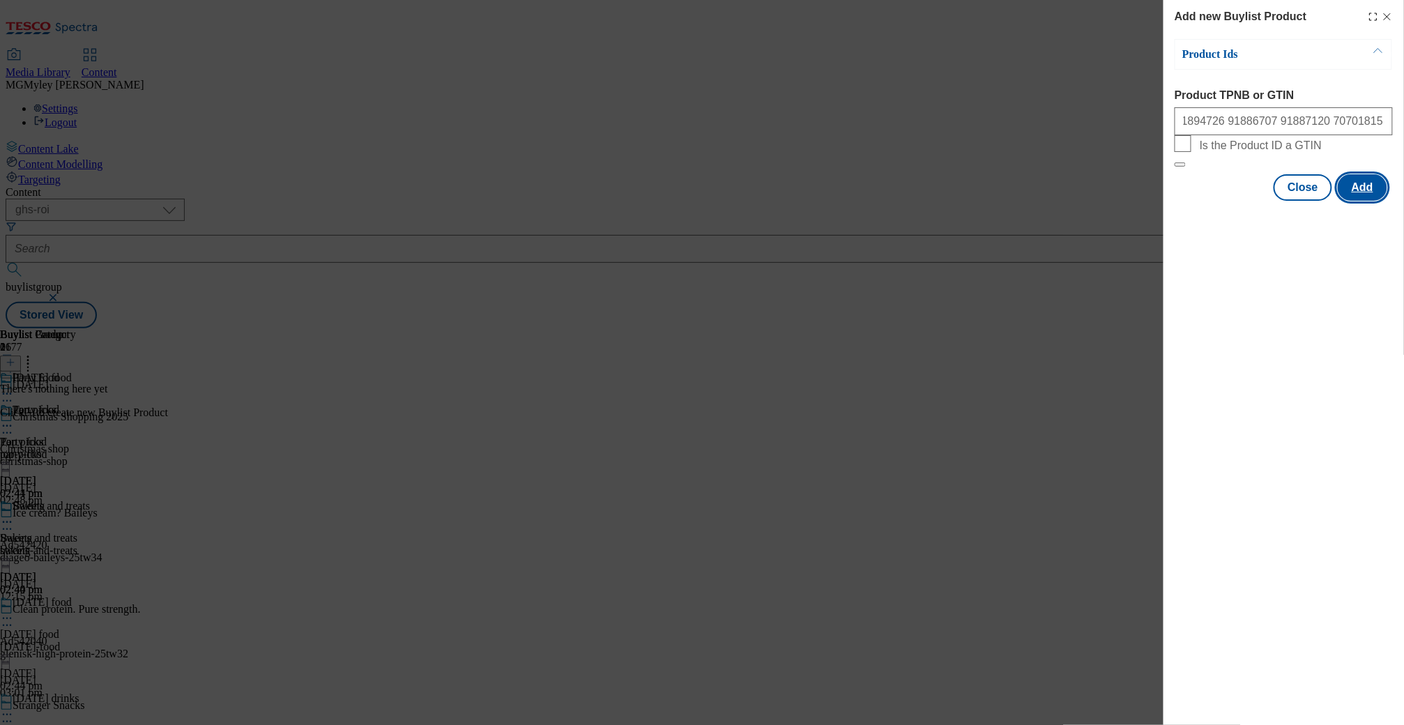
click at [1366, 201] on button "Add" at bounding box center [1362, 187] width 49 height 26
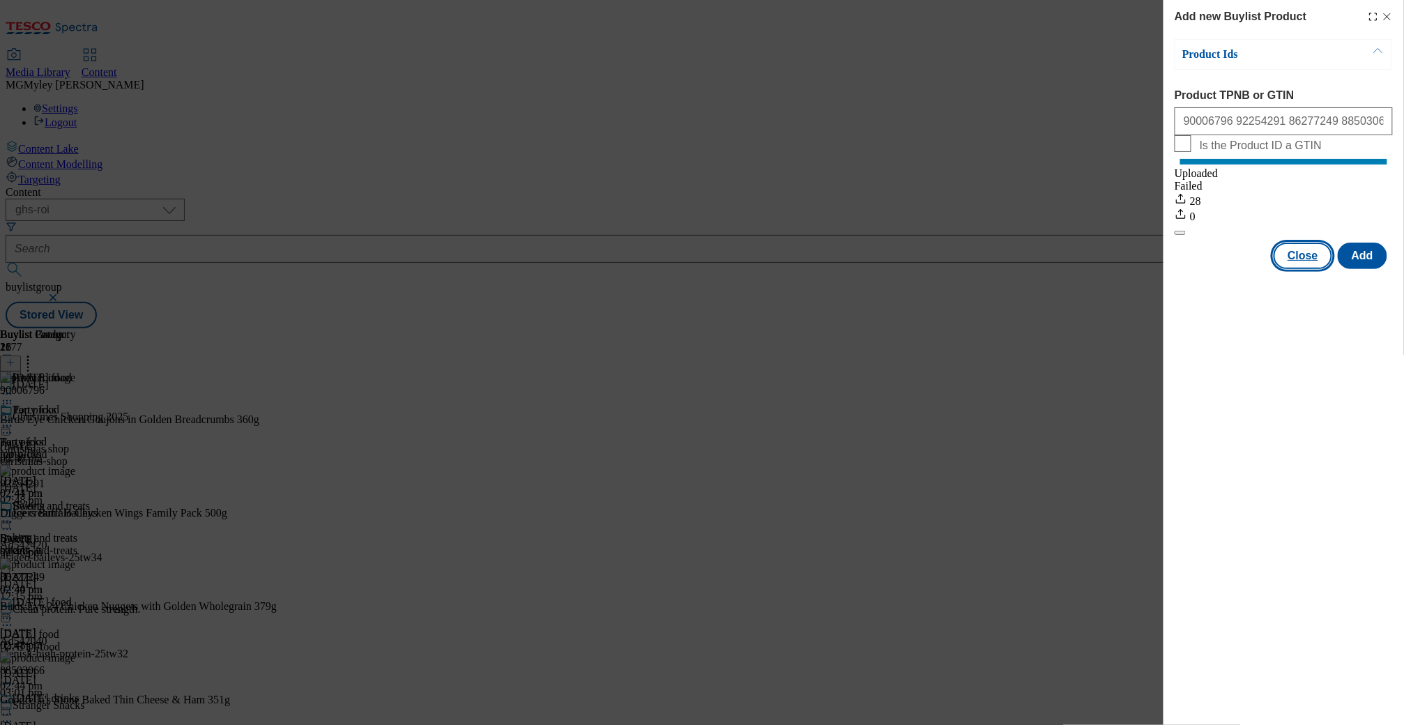
click at [1307, 269] on button "Close" at bounding box center [1302, 256] width 59 height 26
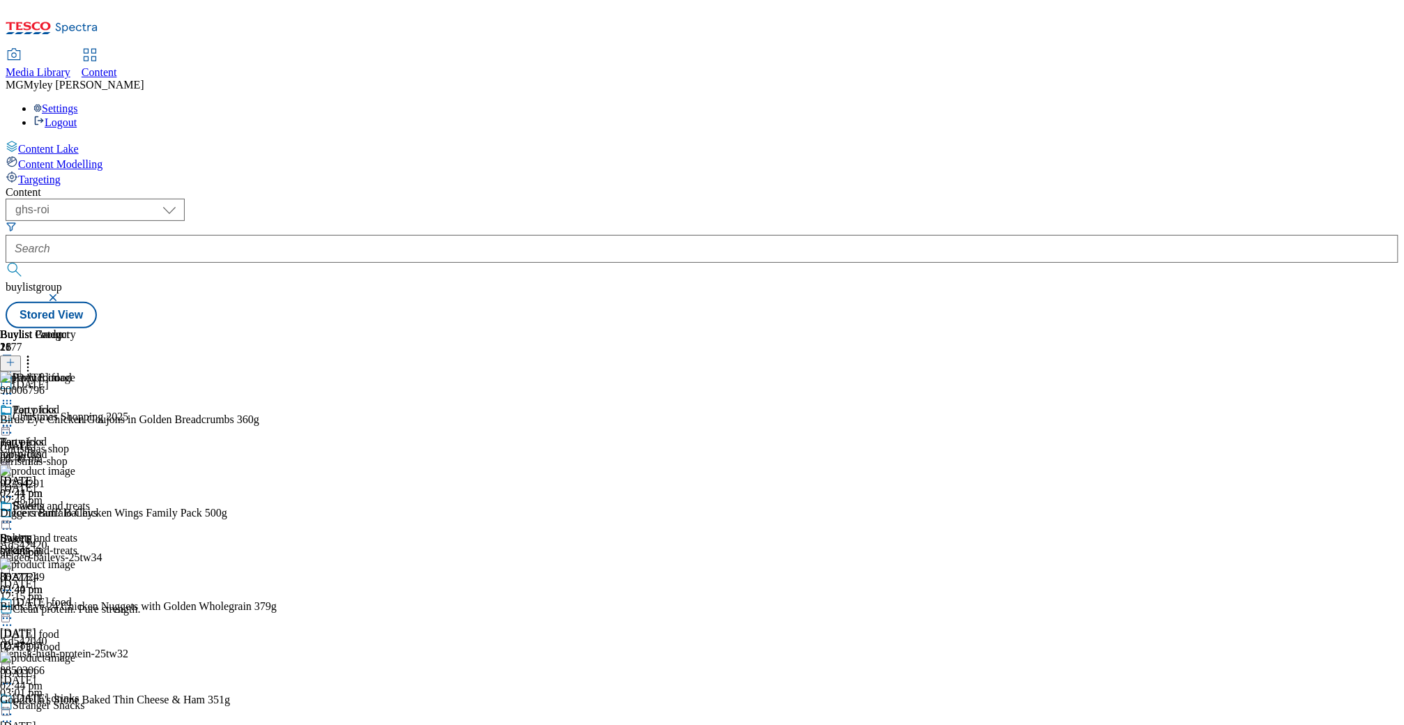
click at [76, 544] on div "baking" at bounding box center [38, 550] width 76 height 13
click at [14, 515] on icon at bounding box center [7, 522] width 14 height 14
click at [70, 559] on button "Copy" at bounding box center [49, 567] width 43 height 16
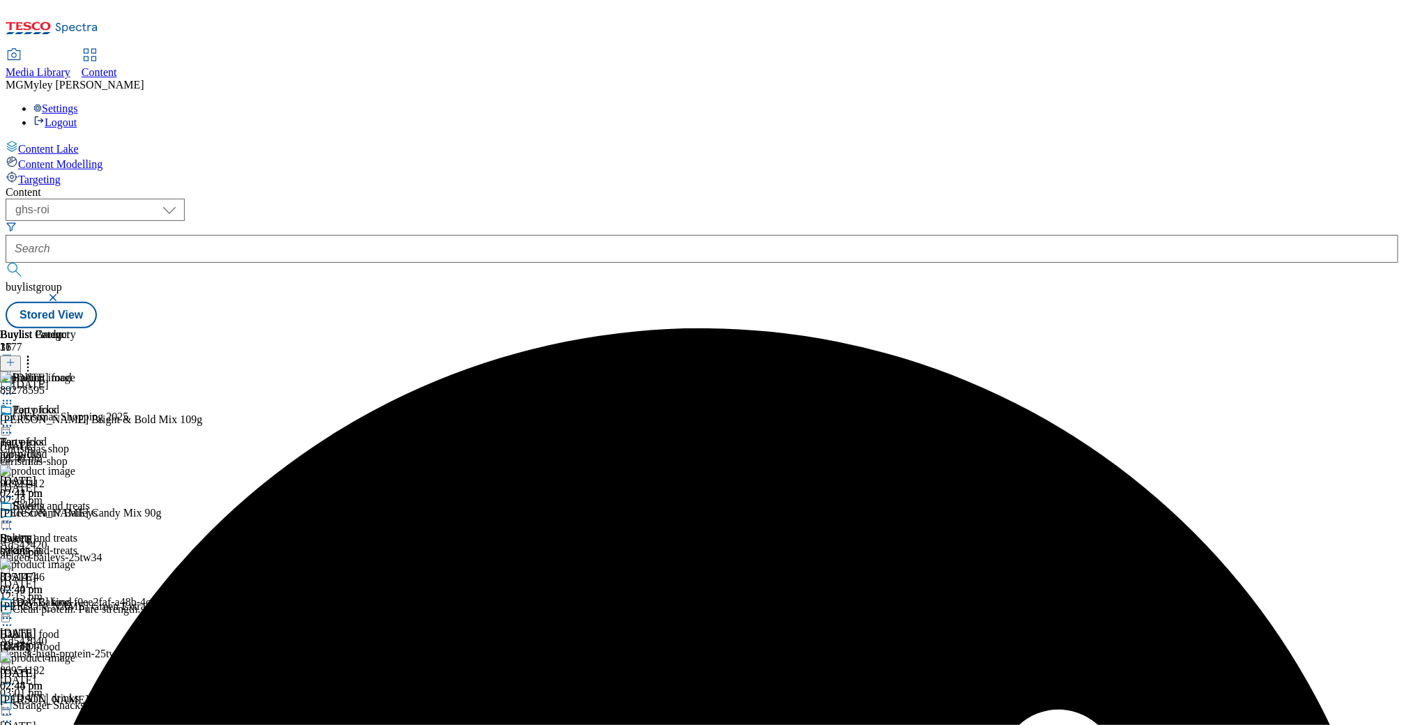
click at [32, 628] on div "Baking" at bounding box center [16, 634] width 32 height 13
click at [35, 353] on icon at bounding box center [28, 360] width 14 height 14
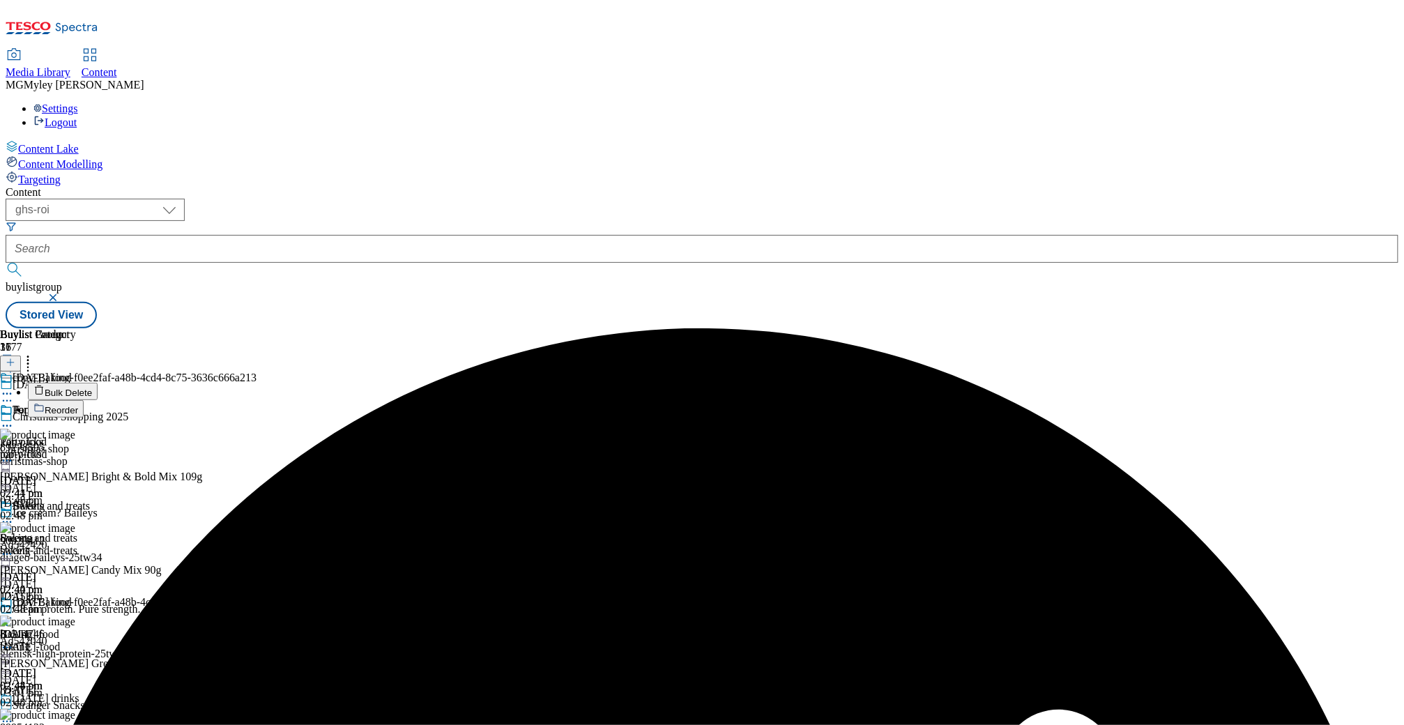
click at [98, 383] on button "Bulk Delete" at bounding box center [63, 391] width 70 height 17
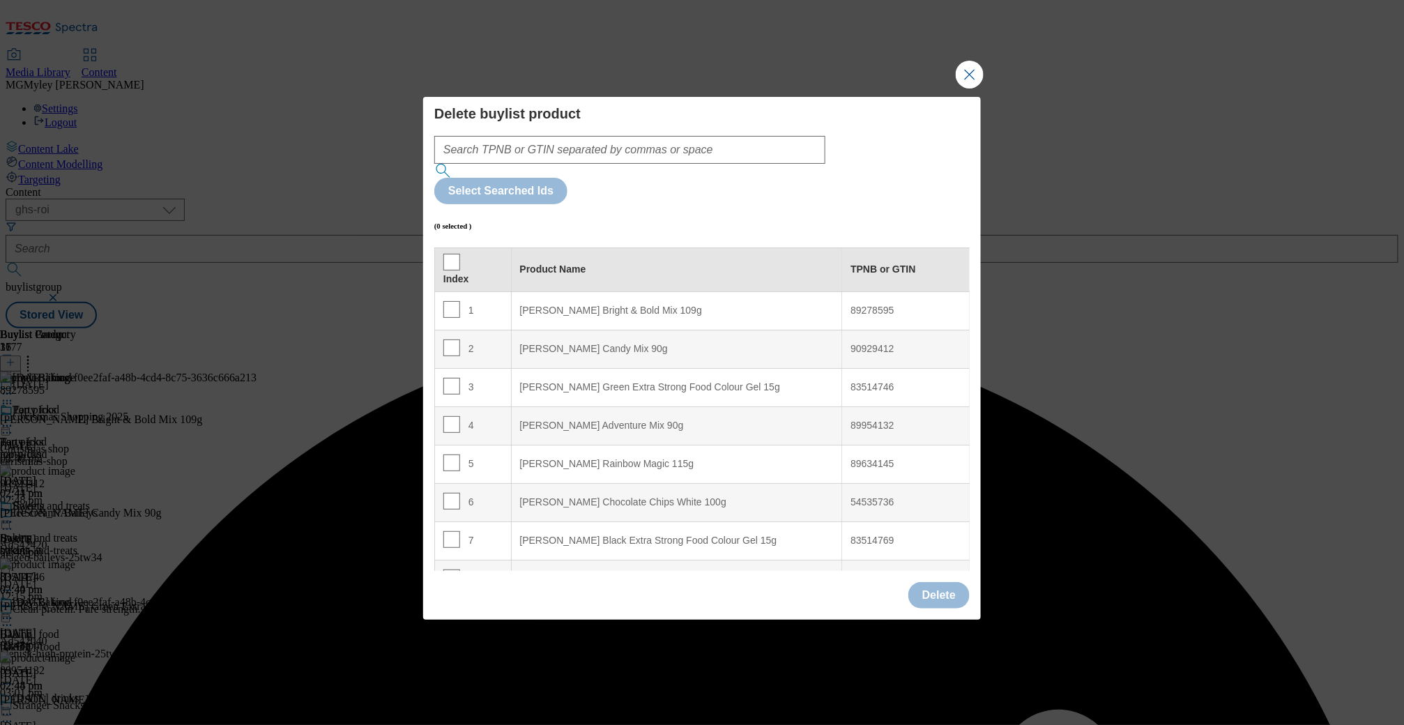
click at [463, 247] on th "Index" at bounding box center [473, 269] width 77 height 44
click at [457, 254] on input "Modal" at bounding box center [451, 262] width 17 height 17
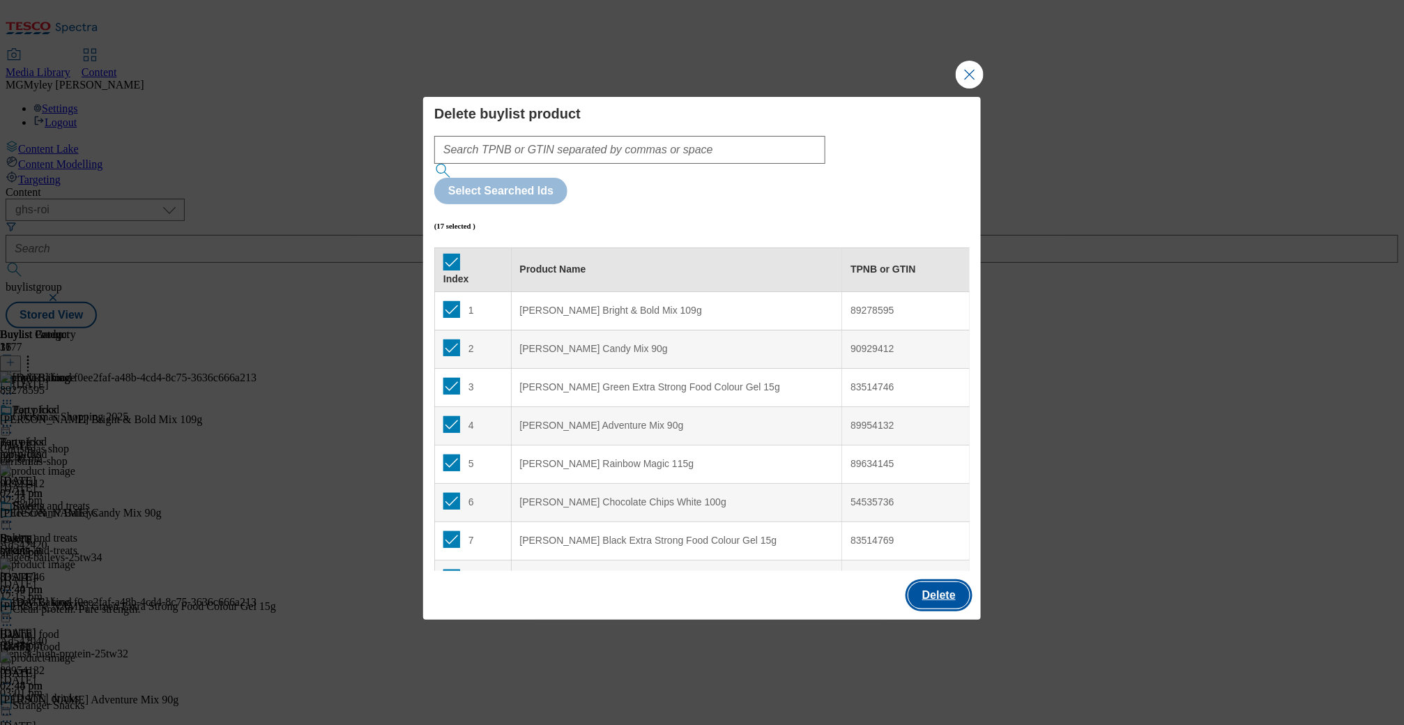
click at [944, 582] on button "Delete" at bounding box center [938, 595] width 61 height 26
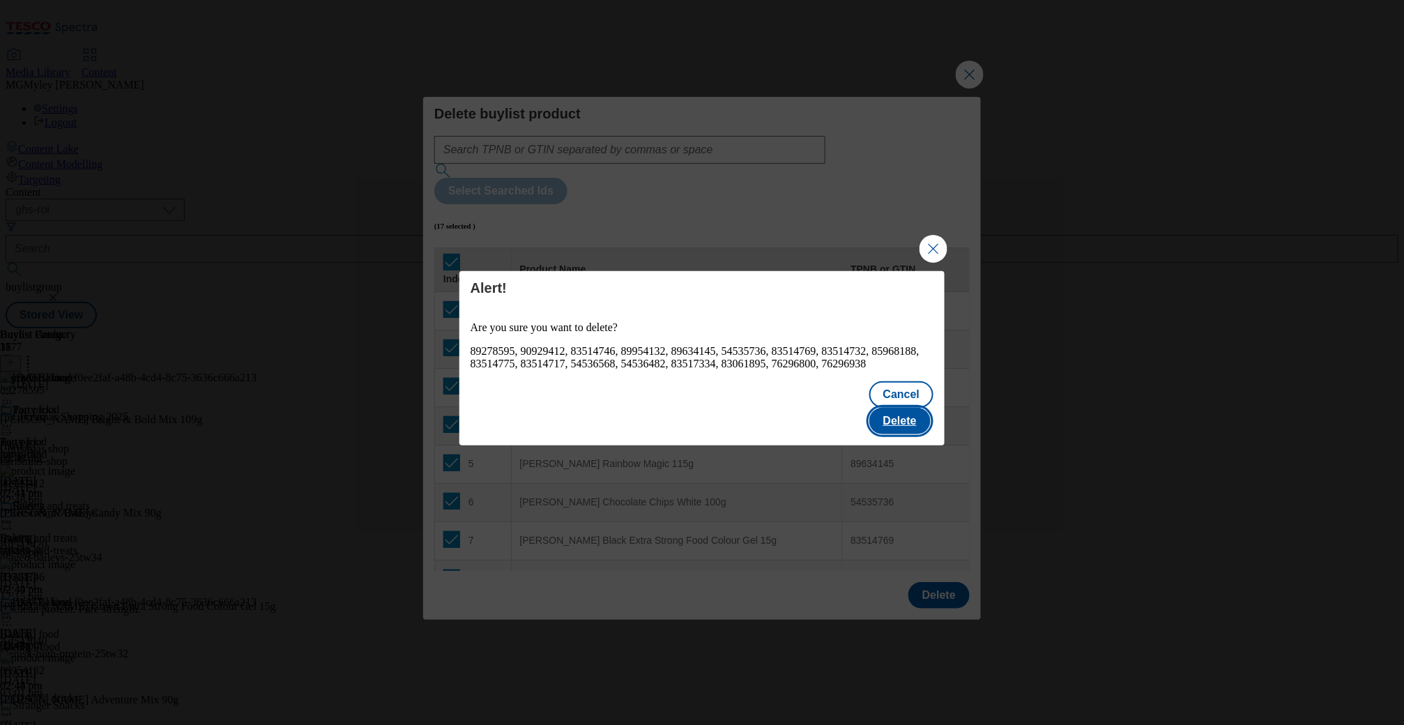
click at [917, 411] on button "Delete" at bounding box center [899, 421] width 61 height 26
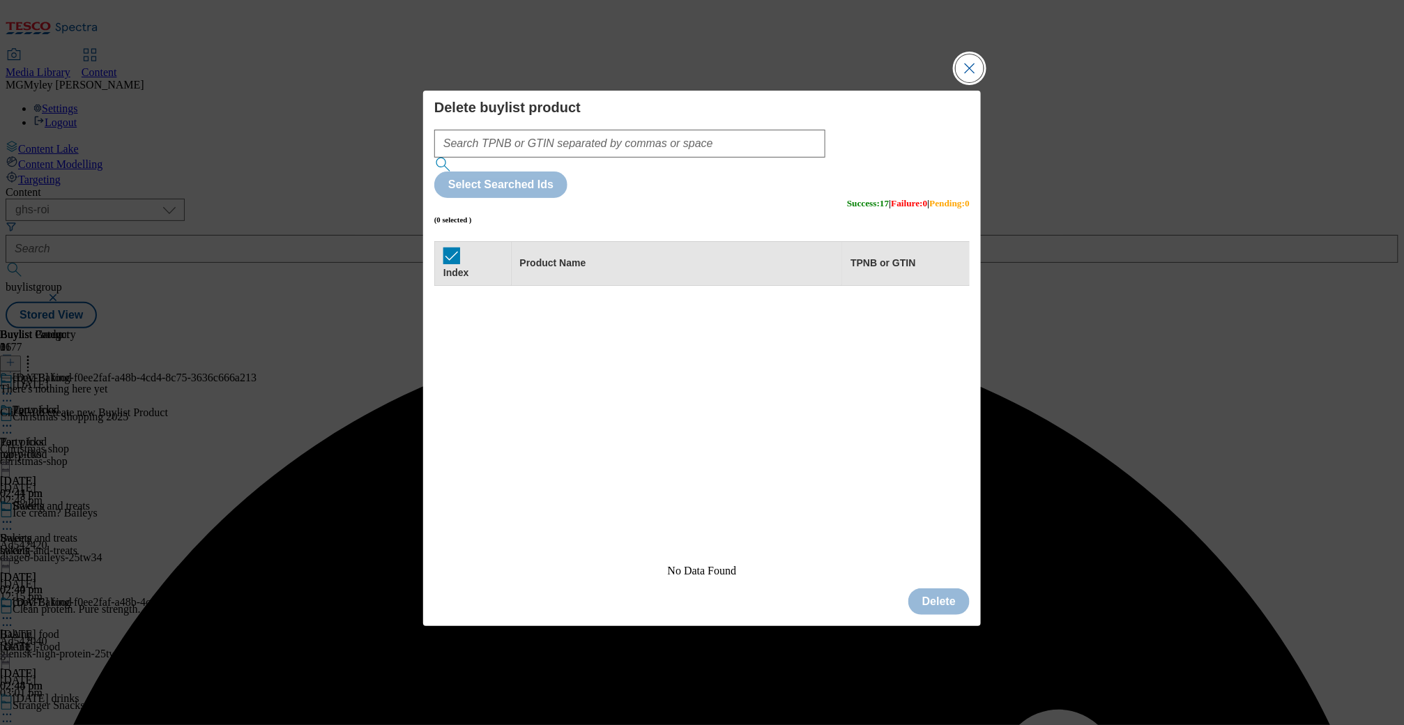
click at [976, 82] on button "Close Modal" at bounding box center [970, 68] width 28 height 28
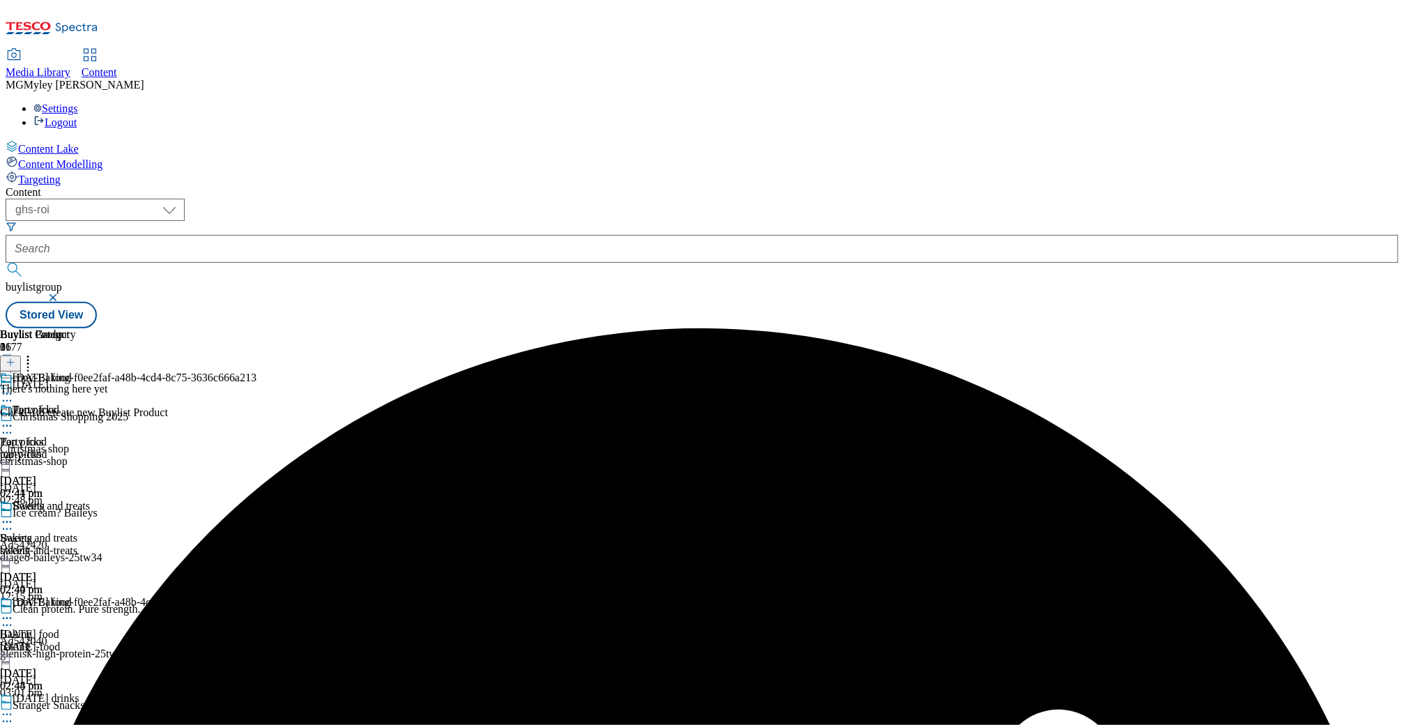
click at [10, 359] on line at bounding box center [10, 362] width 0 height 7
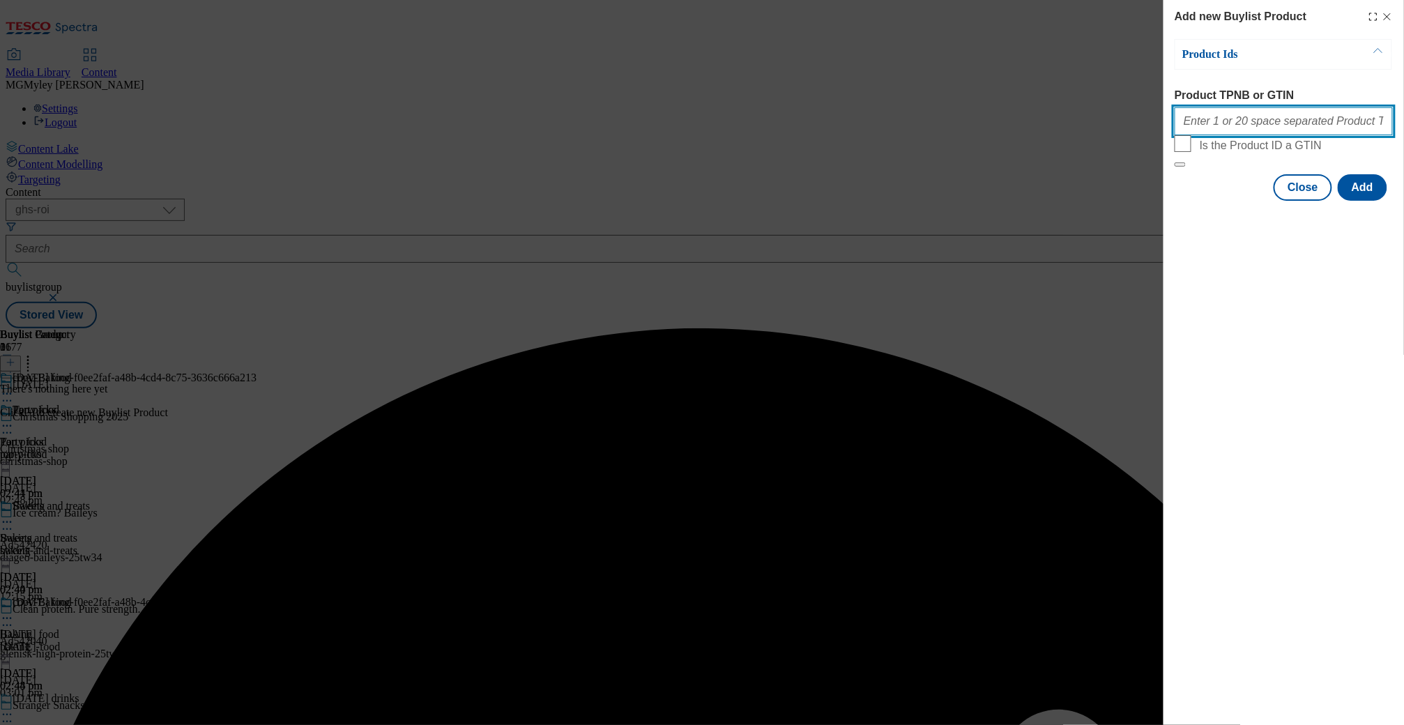
click at [1271, 130] on input "Product TPNB or GTIN" at bounding box center [1283, 121] width 218 height 28
paste input "51282077 66617351 66703427 86073450 68239478 97023804"
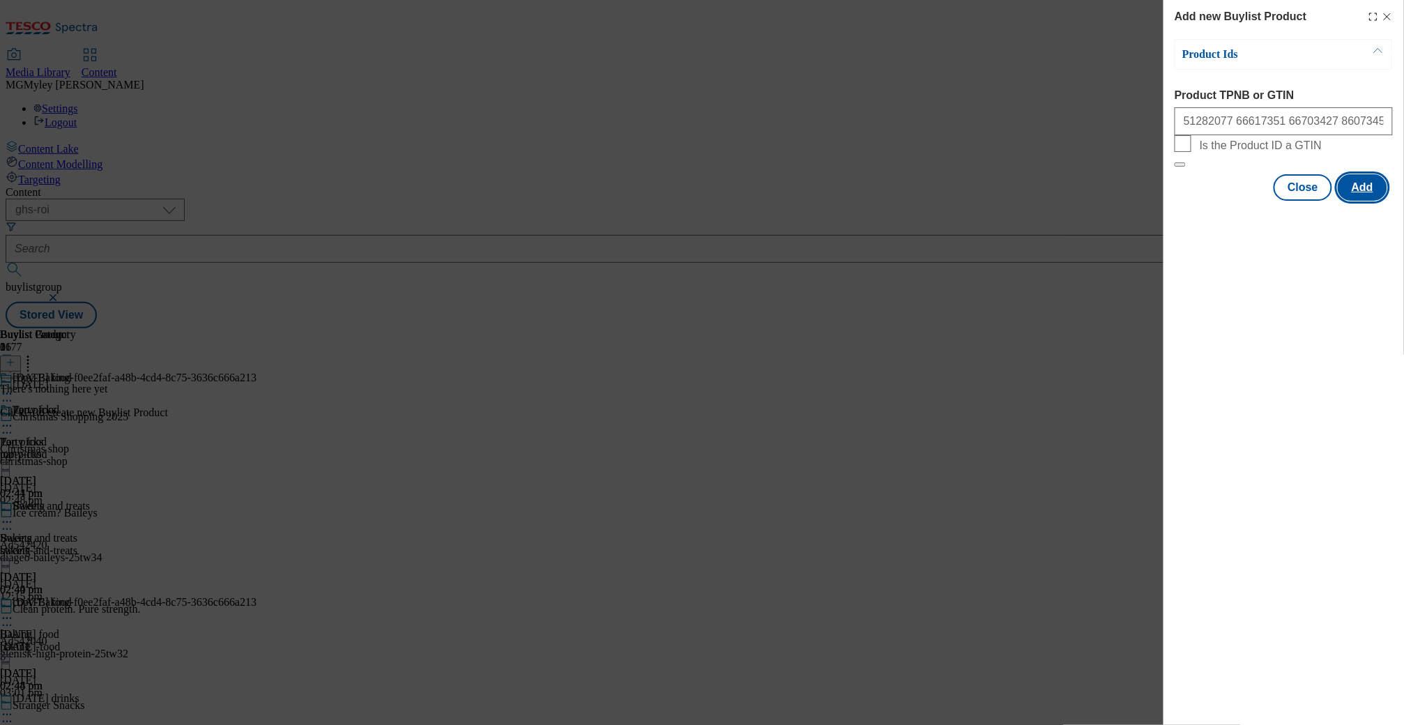
click at [1347, 201] on button "Add" at bounding box center [1362, 187] width 49 height 26
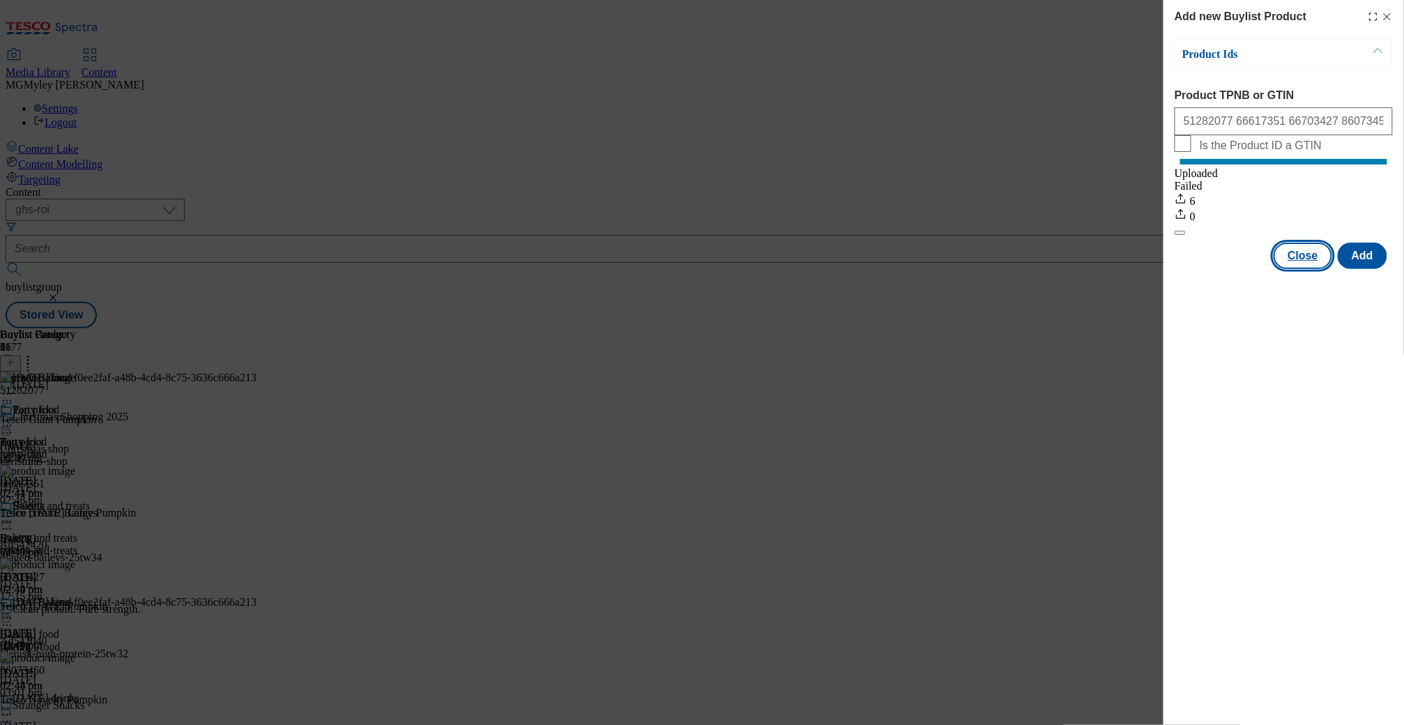
click at [1298, 269] on button "Close" at bounding box center [1302, 256] width 59 height 26
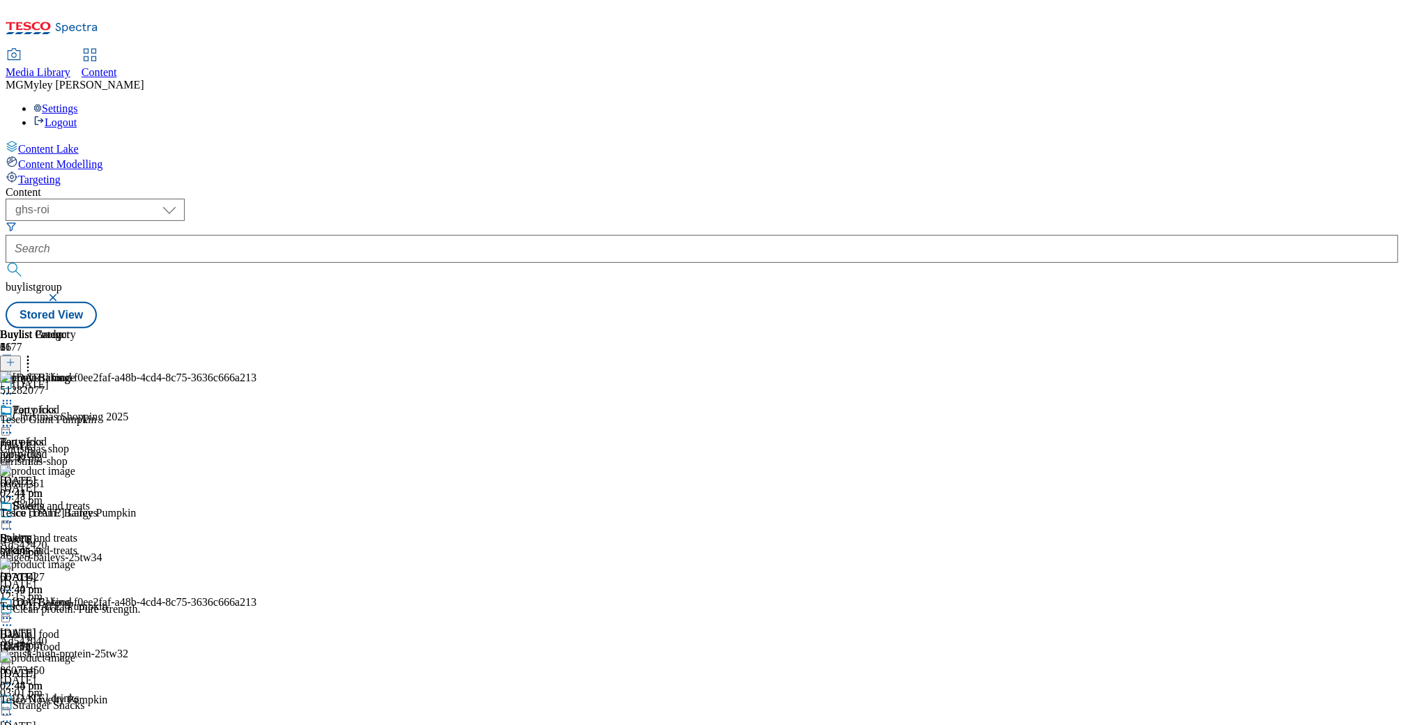
click at [35, 353] on icon at bounding box center [28, 360] width 14 height 14
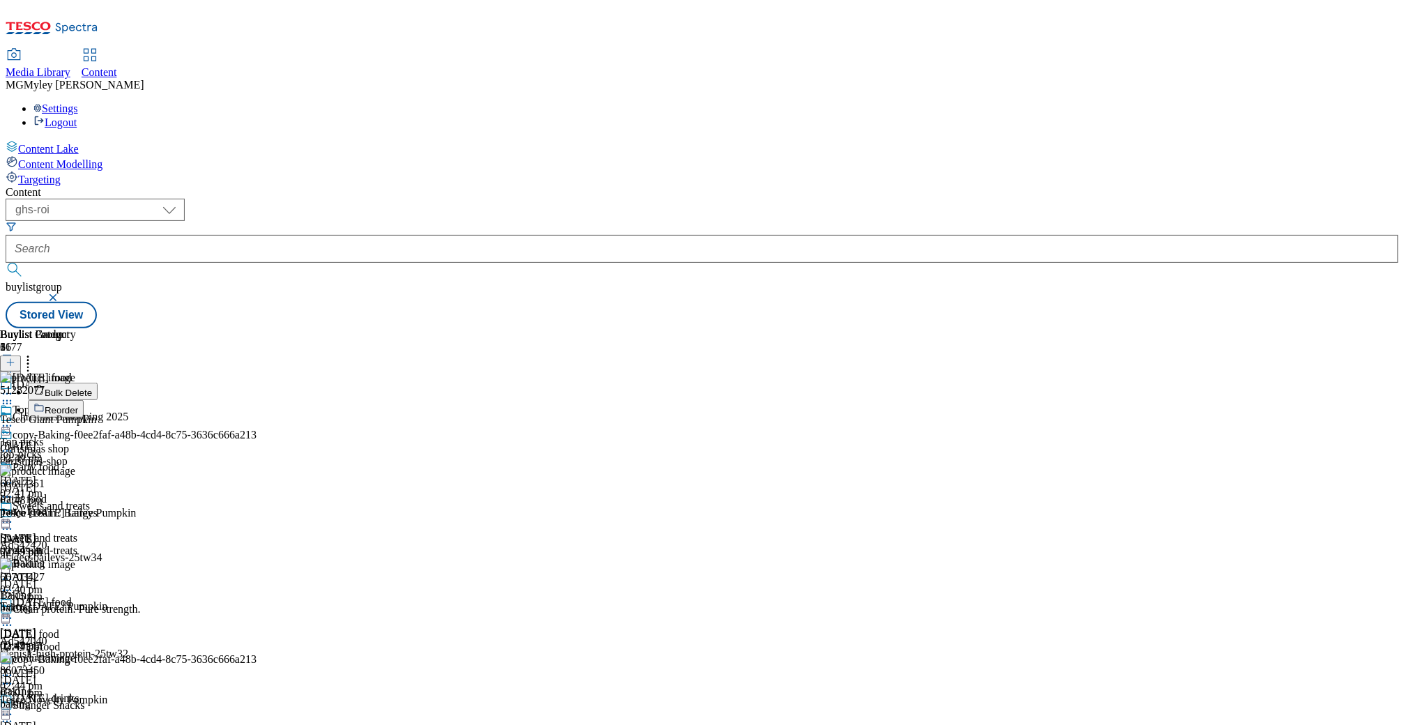
click at [84, 400] on button "Reorder" at bounding box center [56, 408] width 56 height 17
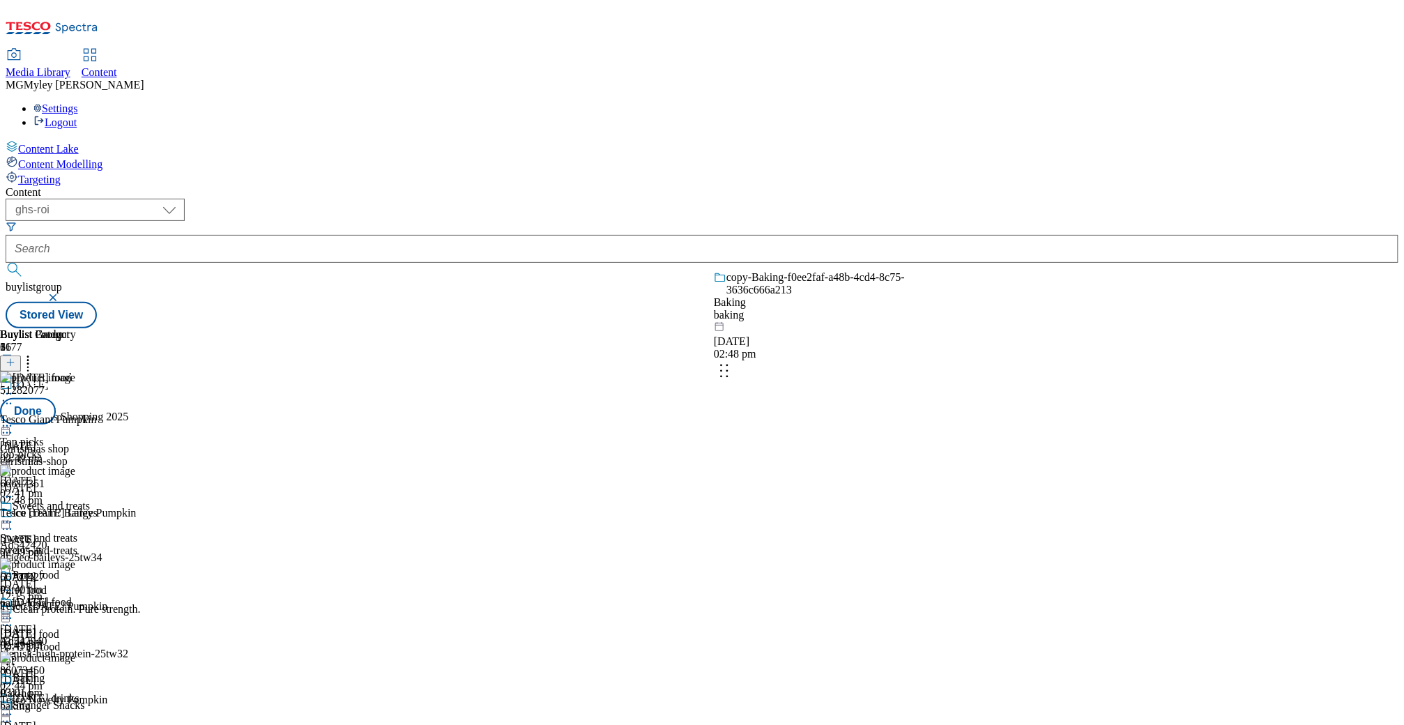
drag, startPoint x: 917, startPoint y: 546, endPoint x: 925, endPoint y: 271, distance: 275.4
click at [925, 271] on body "Icons icon_account icon_add icon_backward_link icon_basket icon_benefits icon_c…" at bounding box center [702, 167] width 1393 height 323
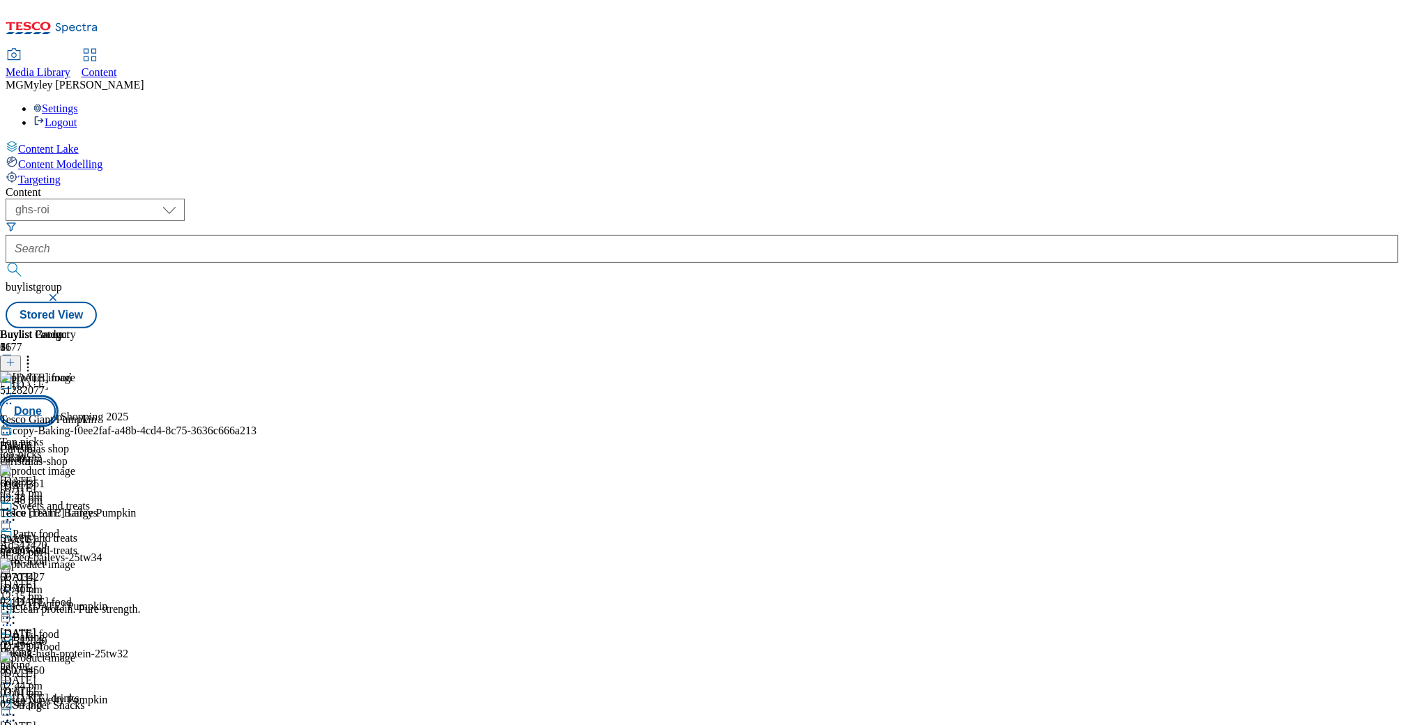
click at [56, 398] on button "Done" at bounding box center [28, 411] width 56 height 26
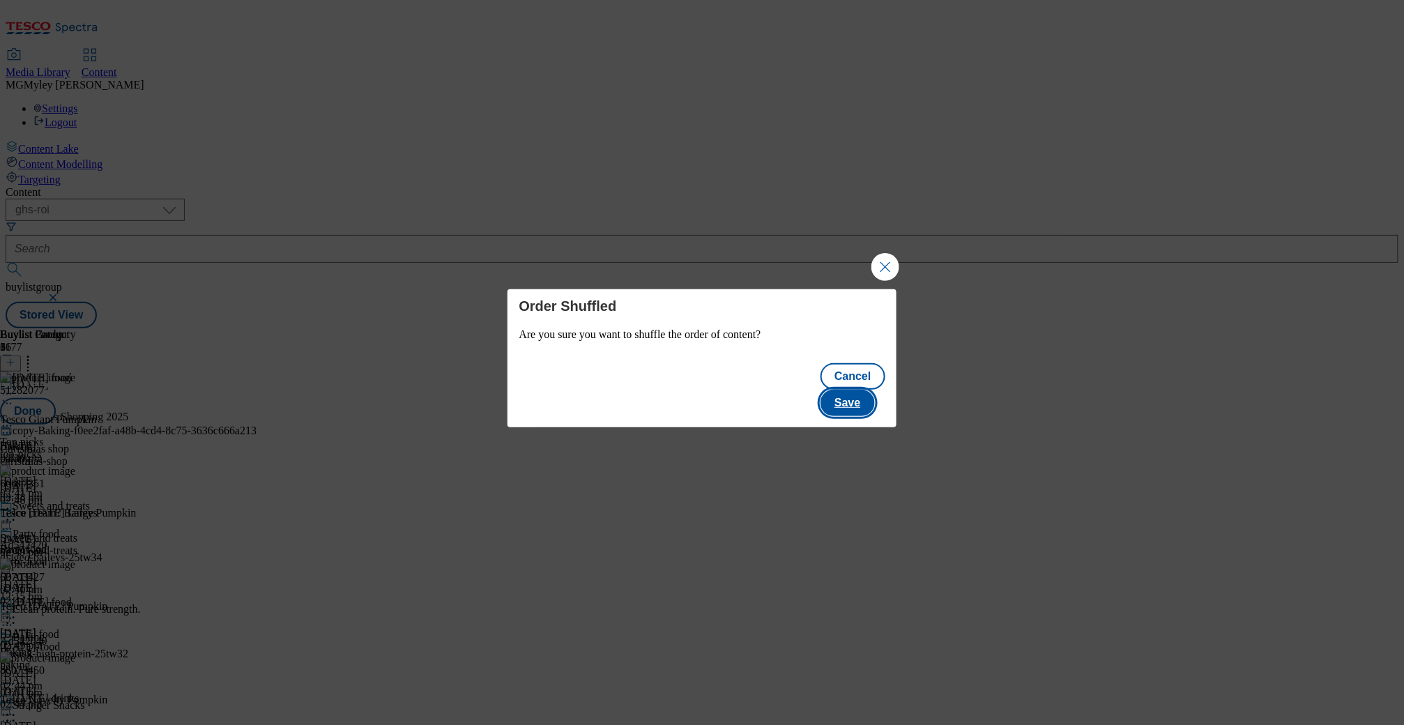
click at [861, 390] on button "Save" at bounding box center [847, 403] width 54 height 26
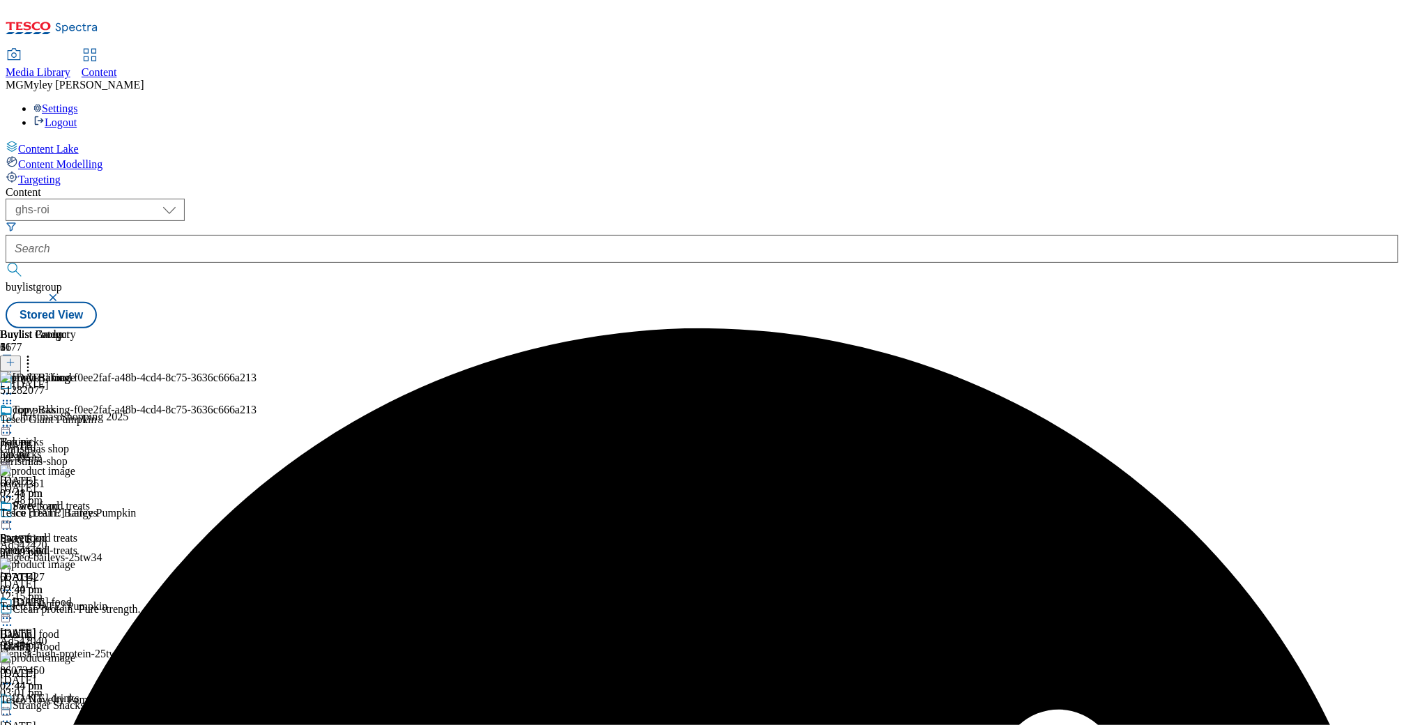
click at [35, 353] on icon at bounding box center [28, 360] width 14 height 14
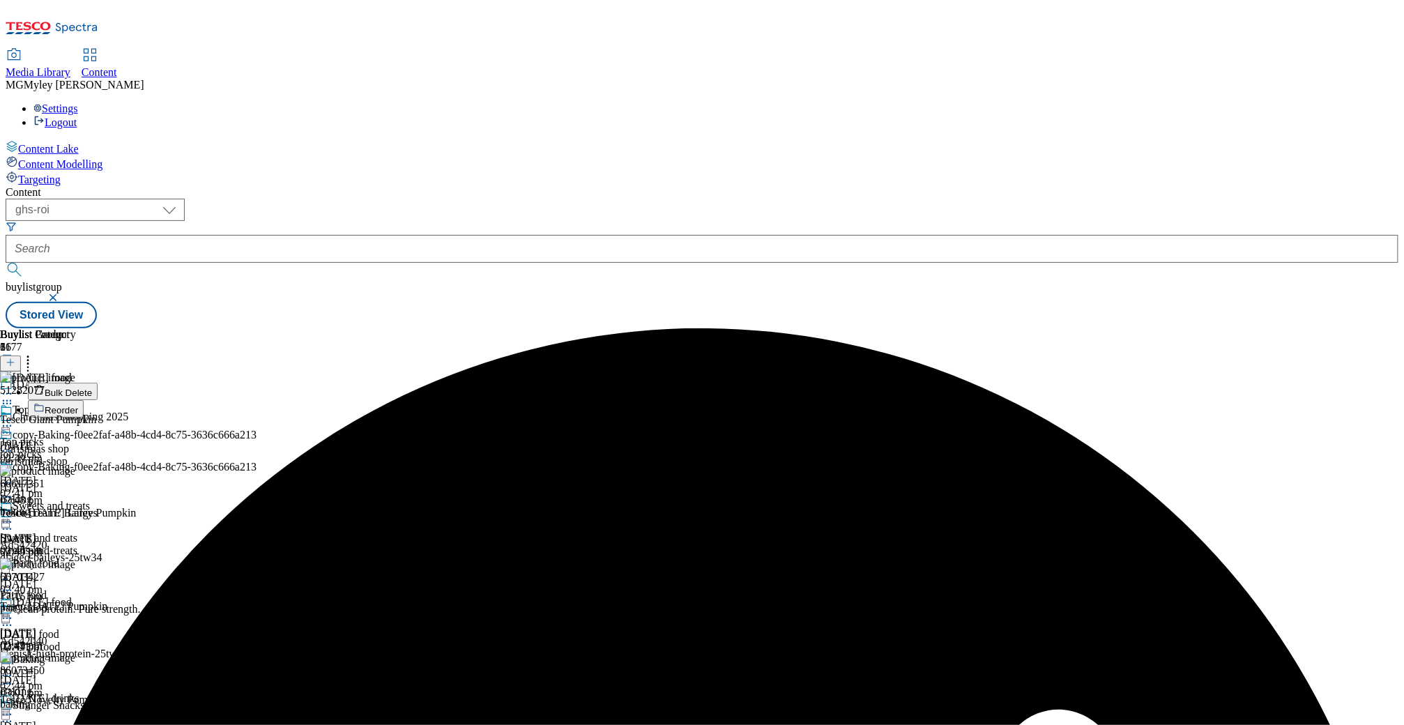
click at [84, 400] on button "Reorder" at bounding box center [56, 408] width 56 height 17
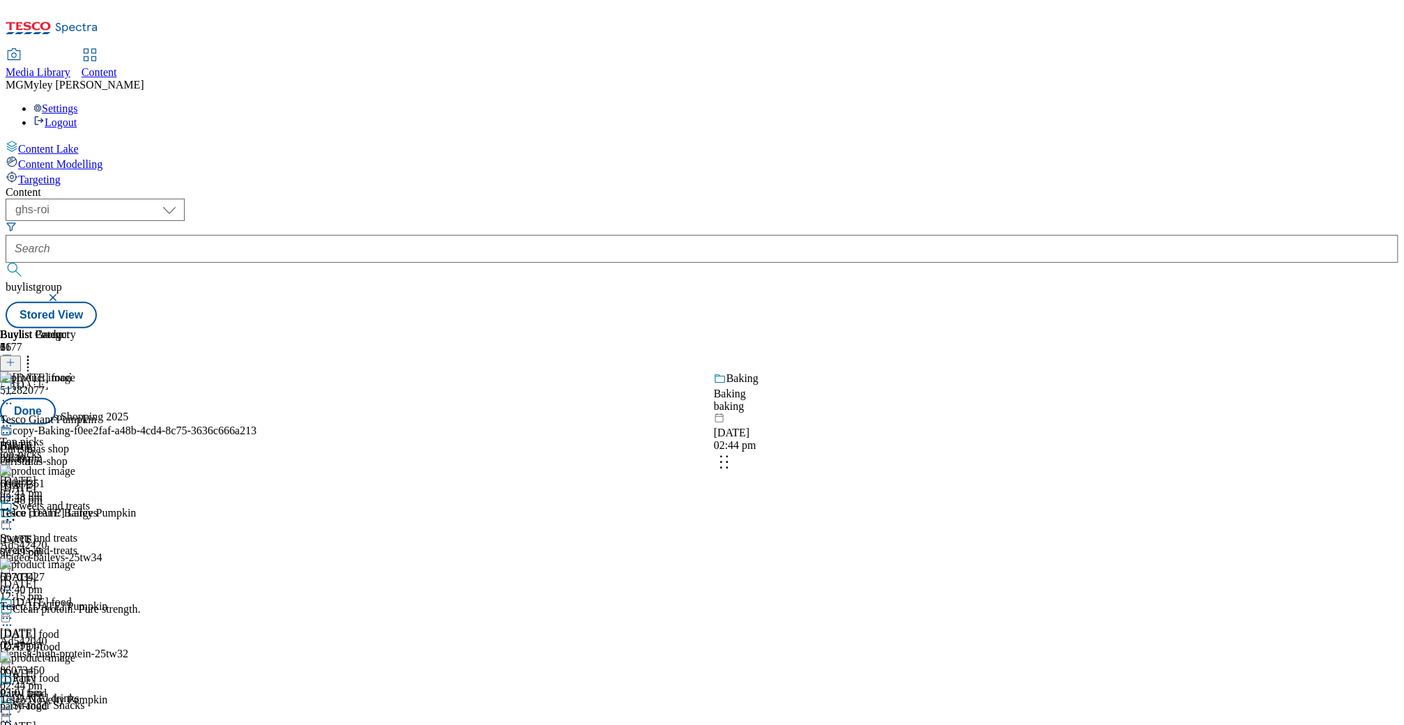
drag, startPoint x: 920, startPoint y: 567, endPoint x: 920, endPoint y: 436, distance: 130.3
click at [920, 328] on body "Icons icon_account icon_add icon_backward_link icon_basket icon_benefits icon_c…" at bounding box center [702, 167] width 1393 height 323
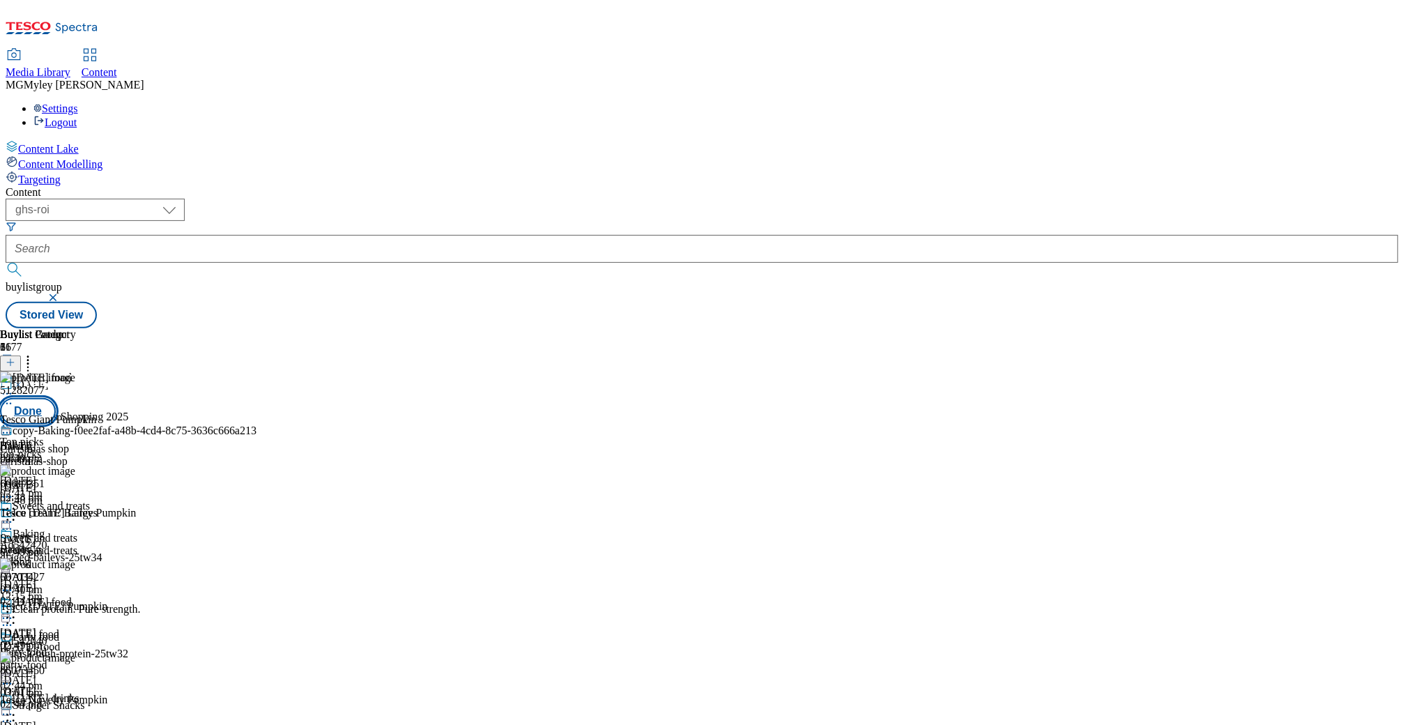
click at [56, 398] on button "Done" at bounding box center [28, 411] width 56 height 26
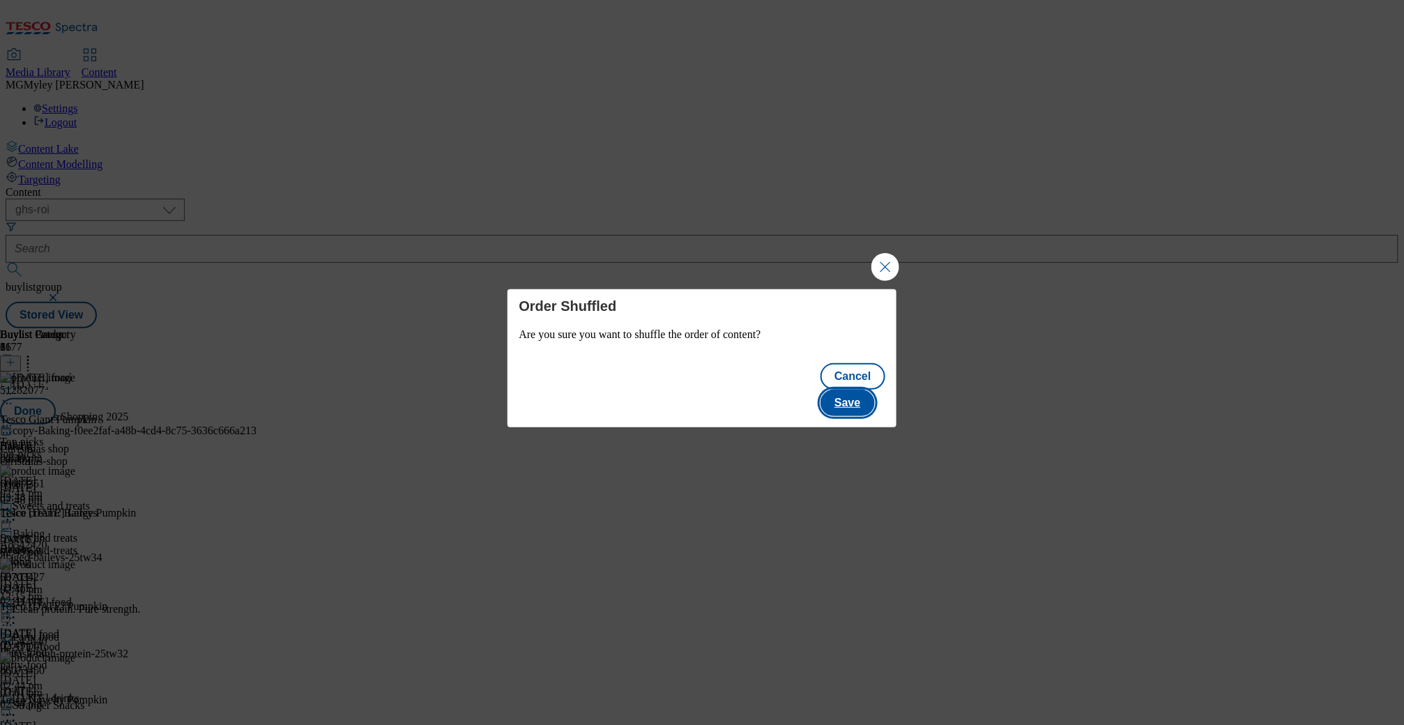
click at [853, 390] on button "Save" at bounding box center [847, 403] width 54 height 26
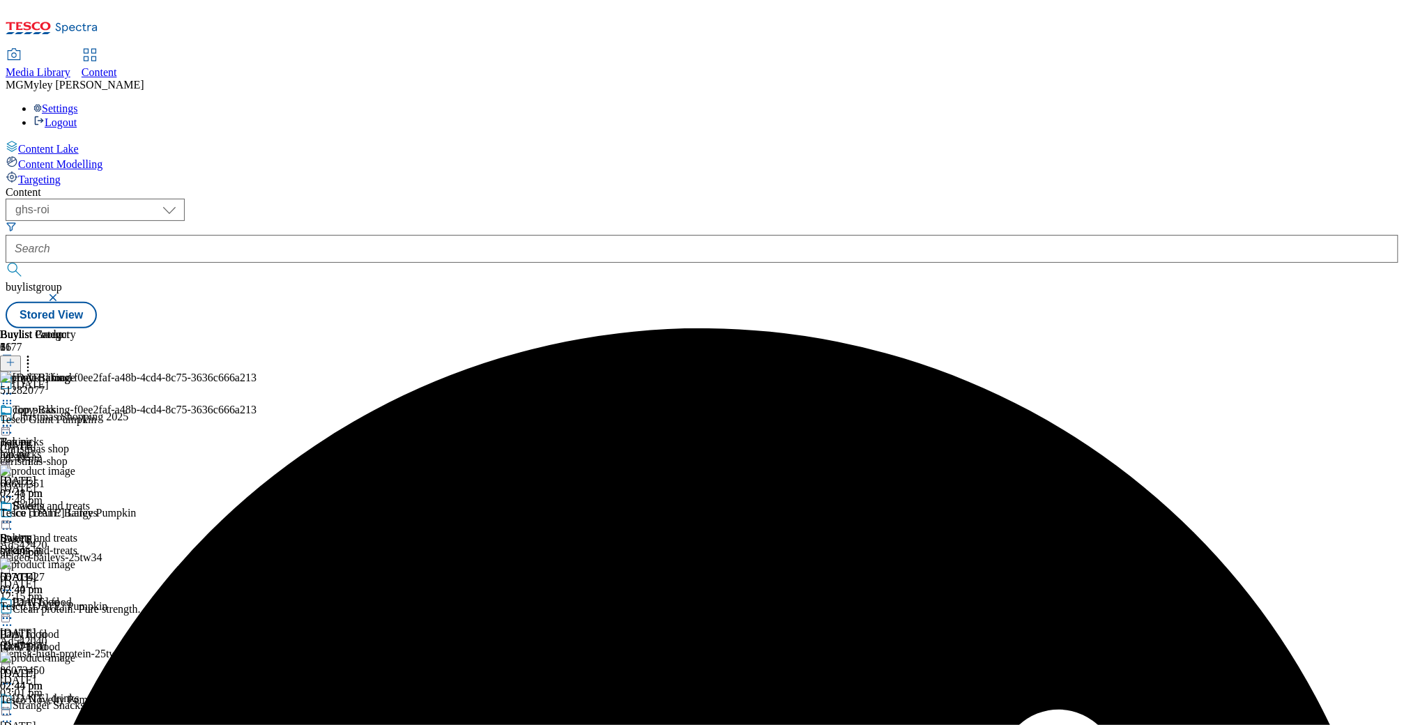
click at [256, 500] on div "Baking Baking baking 2 Oct 2025 02:44 pm" at bounding box center [128, 548] width 256 height 96
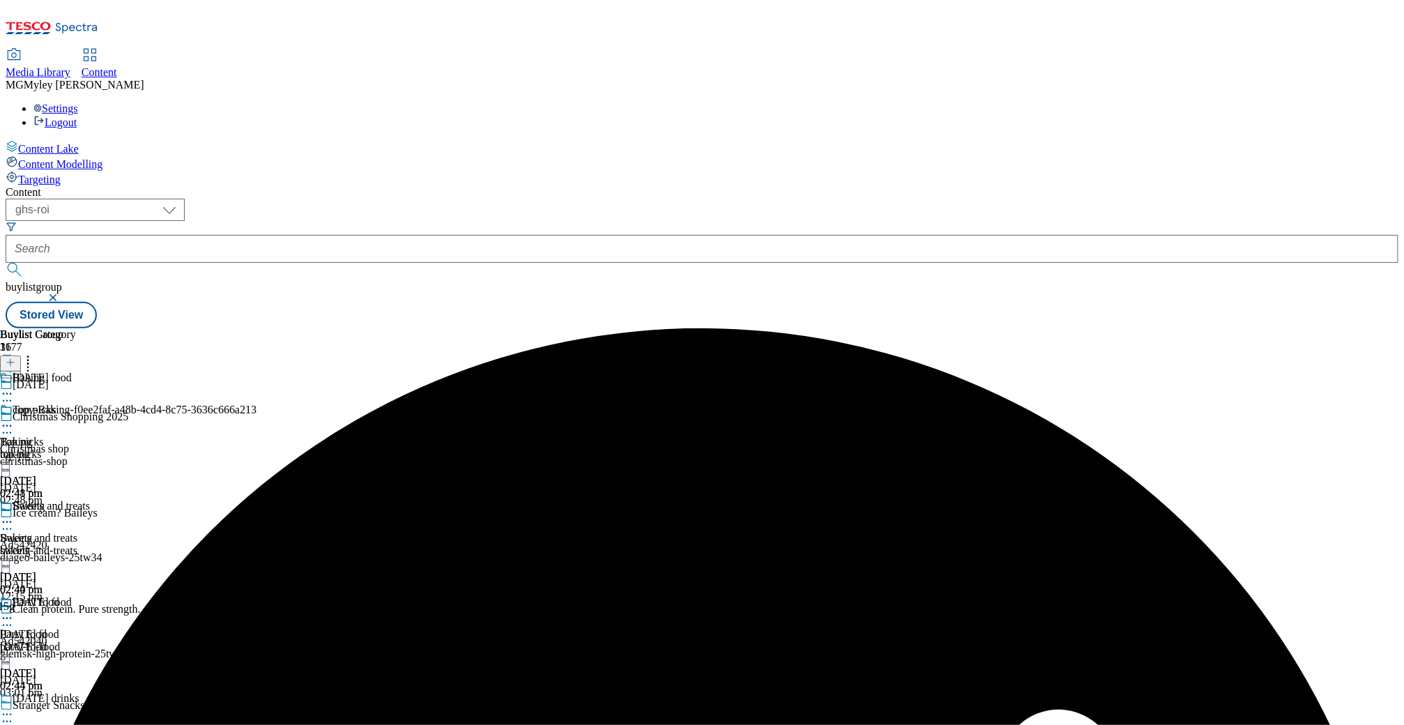
click at [256, 448] on div "baking" at bounding box center [128, 454] width 256 height 13
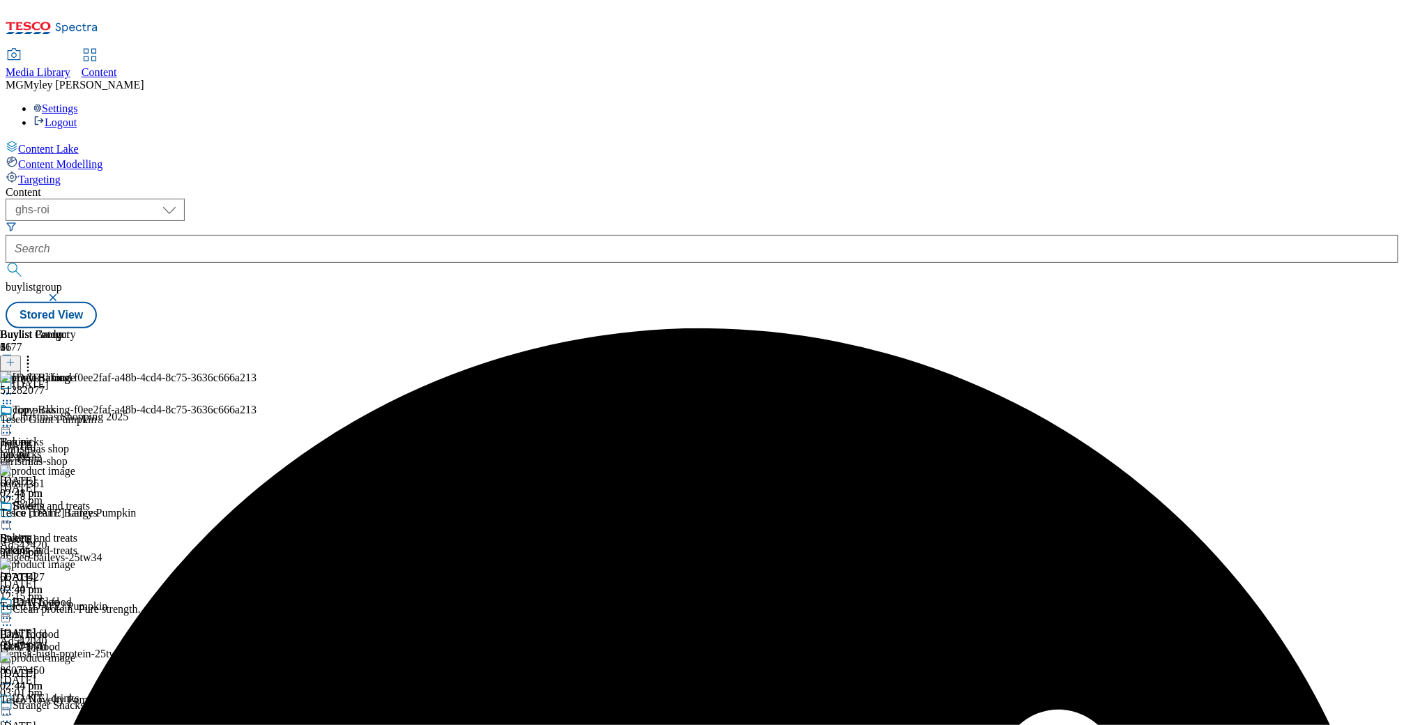
click at [14, 419] on icon at bounding box center [7, 426] width 14 height 14
click at [59, 450] on span "Edit" at bounding box center [51, 455] width 16 height 10
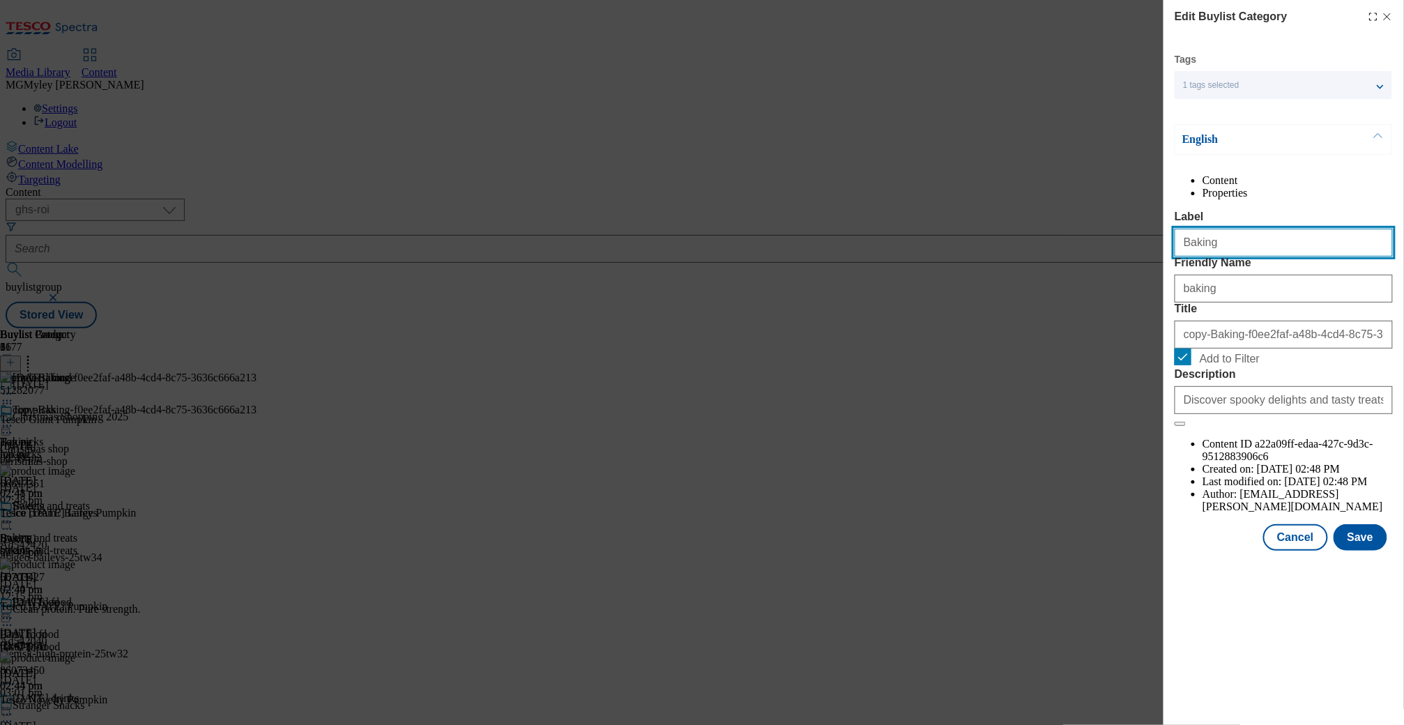
click at [1216, 256] on input "Baking" at bounding box center [1283, 243] width 218 height 28
paste input "Pumpkins"
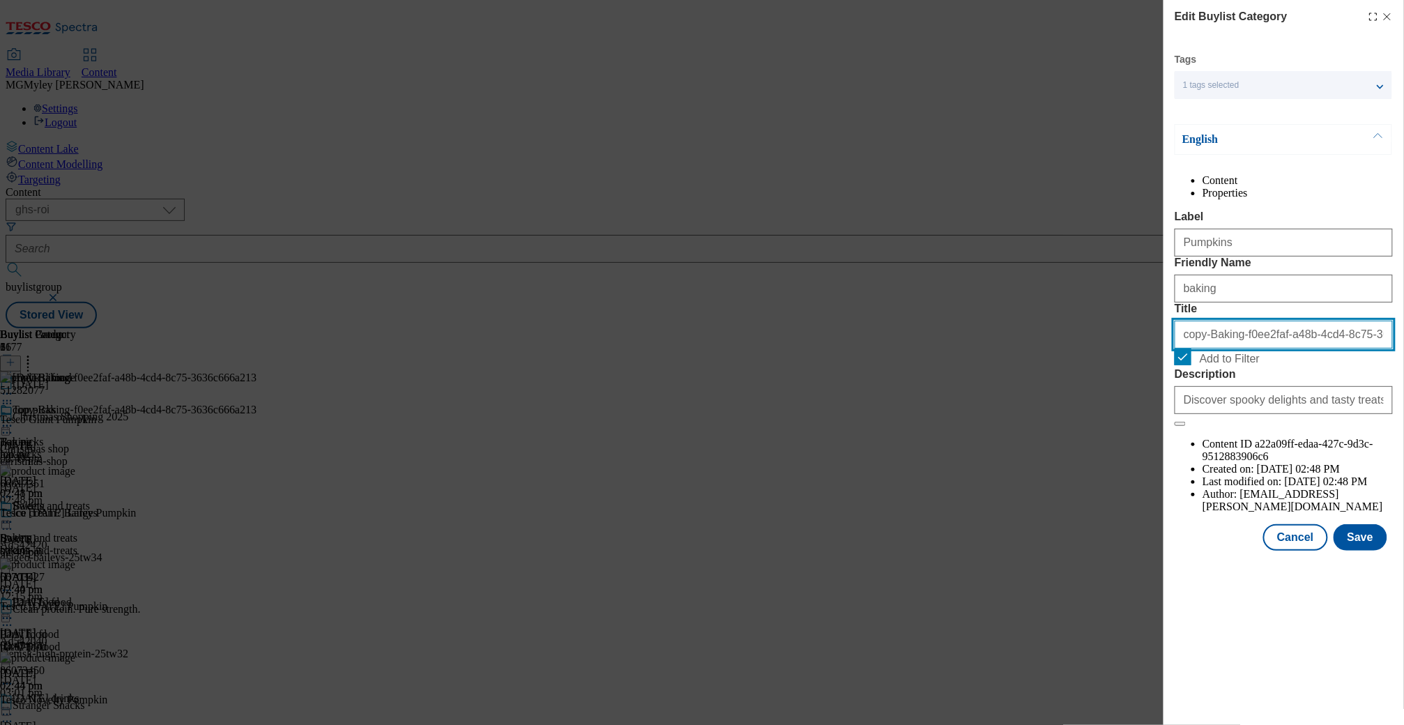
click at [1201, 348] on input "copy-Baking-f0ee2faf-a48b-4cd4-8c75-3636c666a213" at bounding box center [1283, 335] width 218 height 28
paste input "Pumpkins"
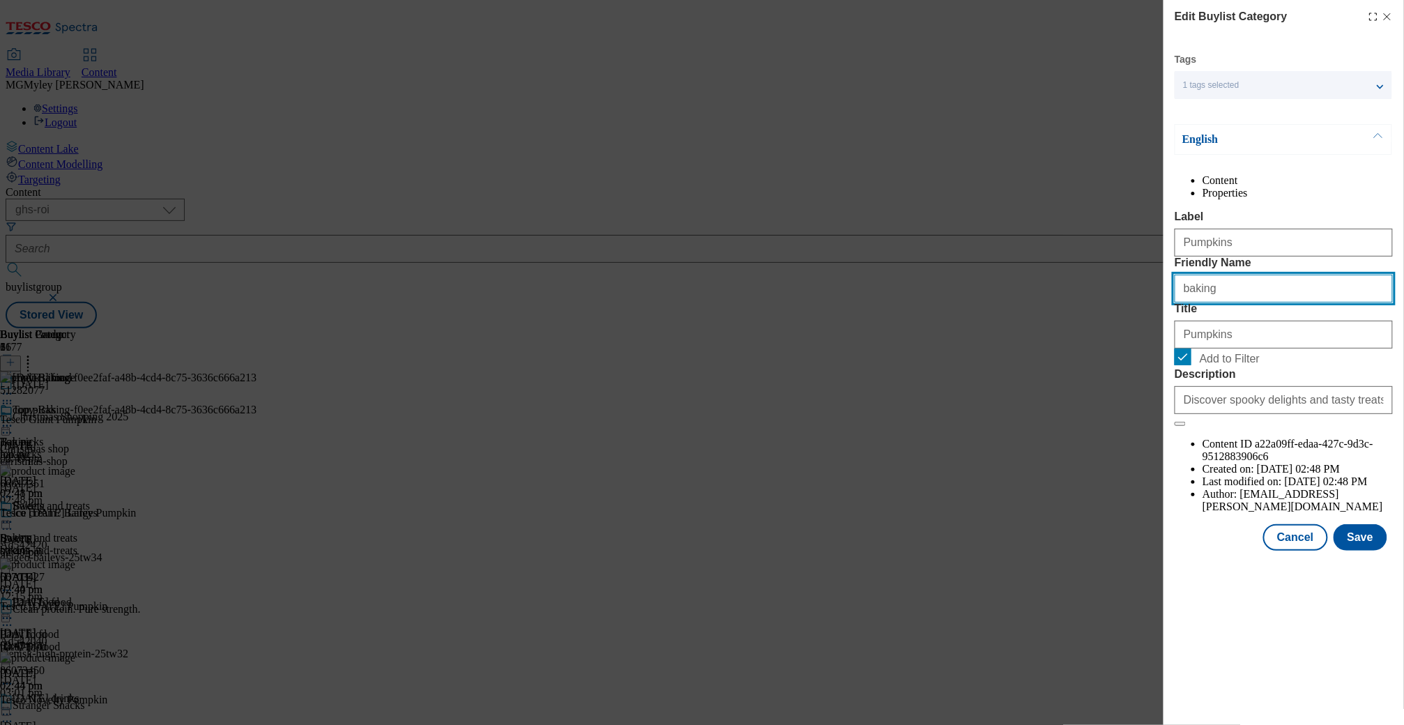
click at [1193, 302] on input "baking" at bounding box center [1283, 289] width 218 height 28
paste input "Pumpkins"
click at [1187, 302] on input "Pumpkins" at bounding box center [1283, 289] width 218 height 28
click at [1294, 302] on div "Ppumpkins" at bounding box center [1283, 285] width 218 height 33
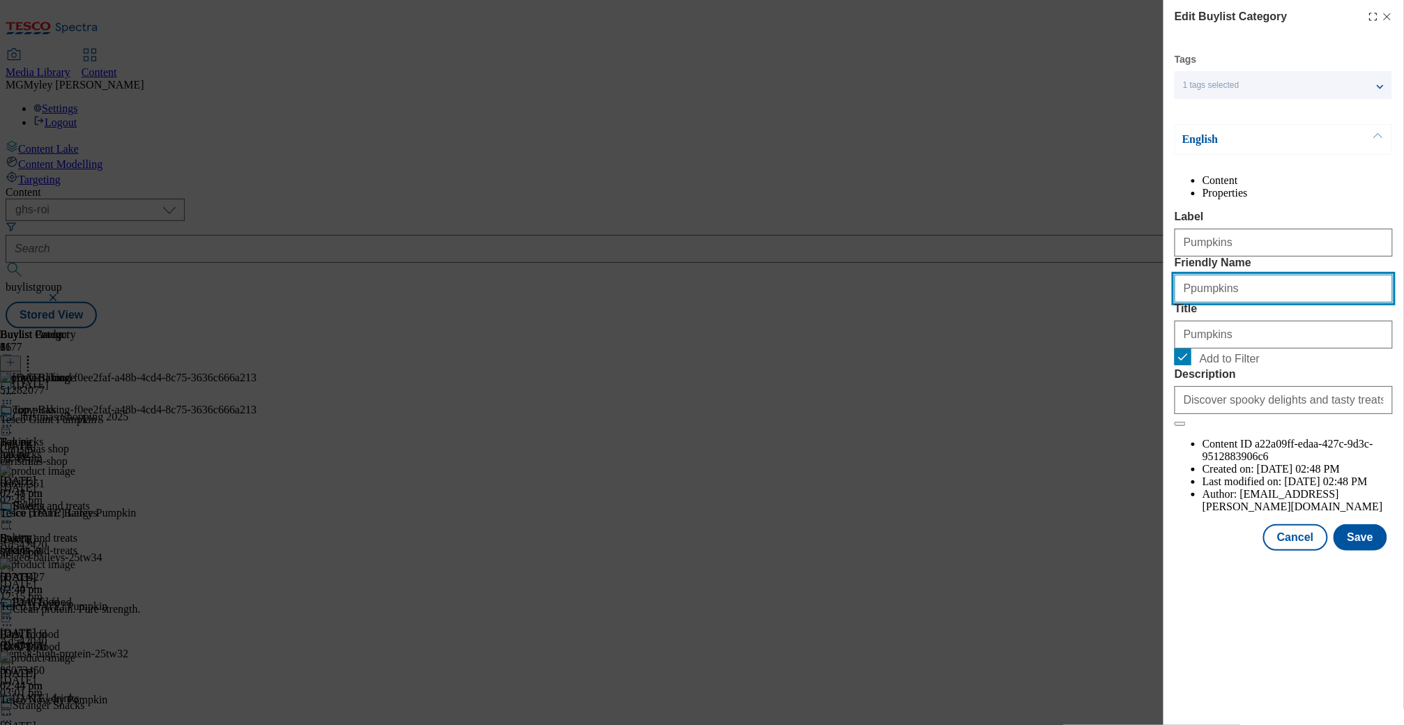
click at [1187, 302] on input "Ppumpkins" at bounding box center [1283, 289] width 218 height 28
click at [1347, 269] on label "Friendly Name" at bounding box center [1283, 262] width 218 height 13
click at [1347, 302] on input "pumpkins" at bounding box center [1283, 289] width 218 height 28
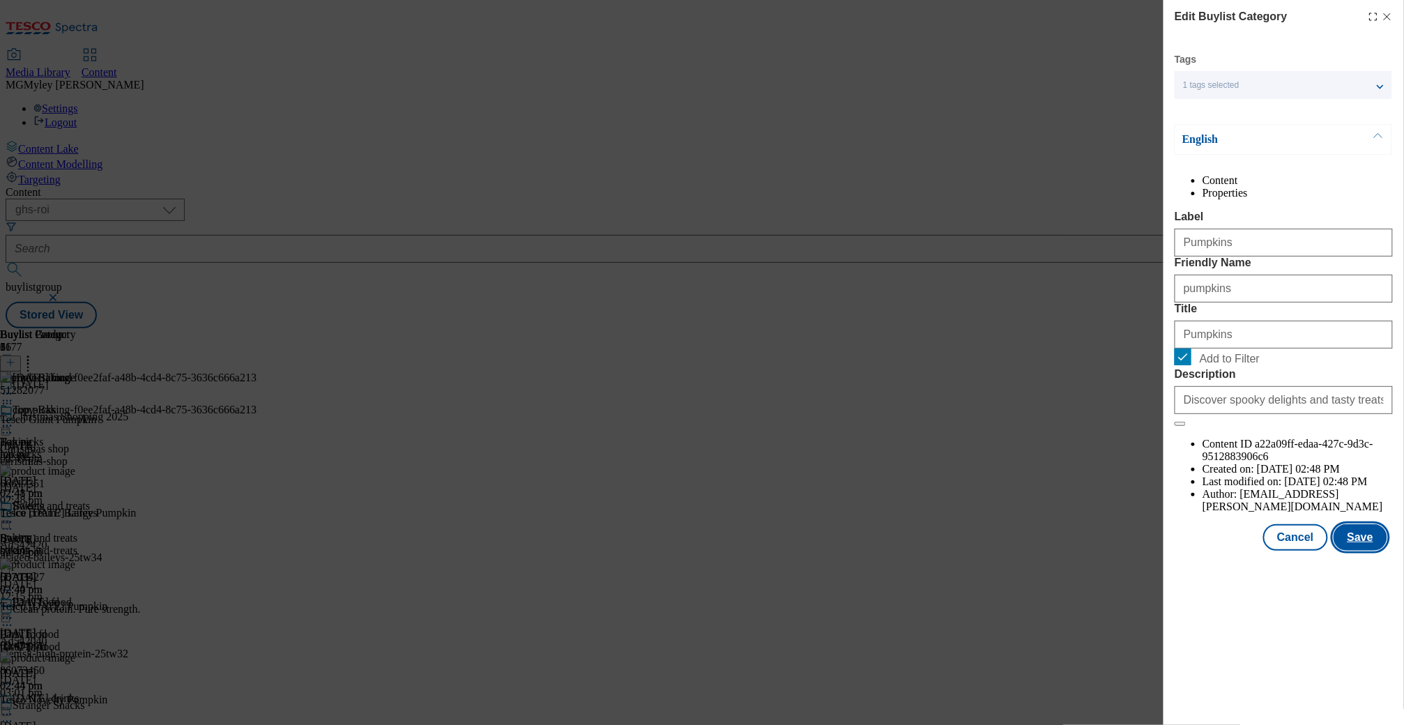
click at [1374, 551] on button "Save" at bounding box center [1360, 537] width 54 height 26
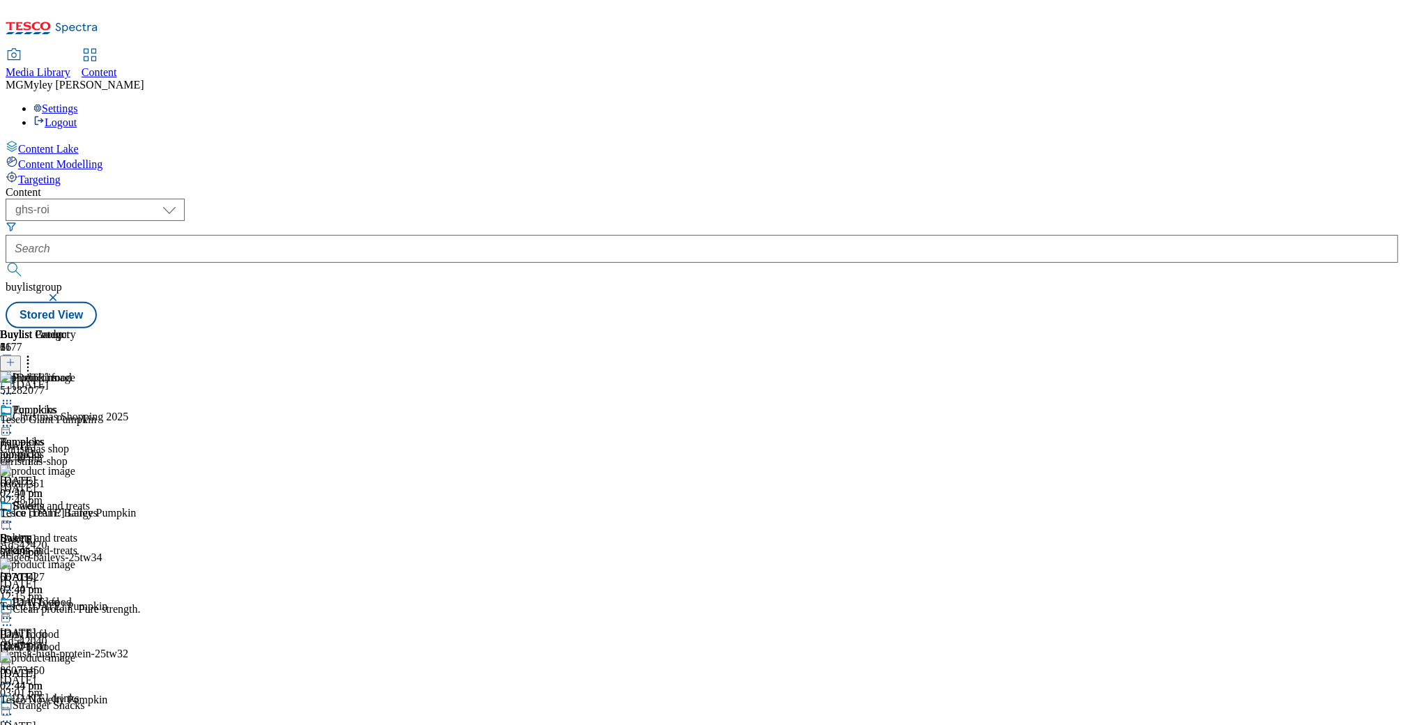
scroll to position [77, 0]
click at [76, 544] on div "baking" at bounding box center [38, 550] width 76 height 13
click at [14, 611] on icon at bounding box center [7, 618] width 14 height 14
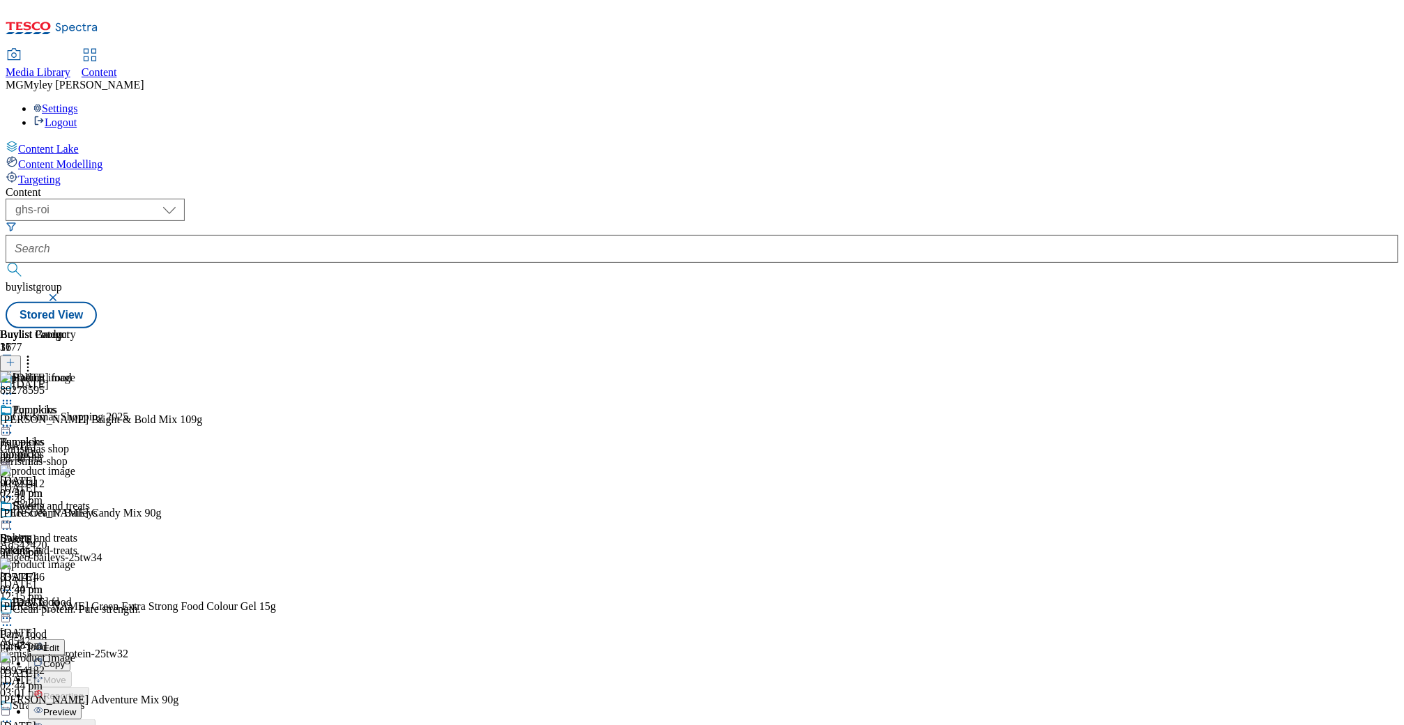
click at [76, 707] on span "Preview" at bounding box center [59, 712] width 33 height 10
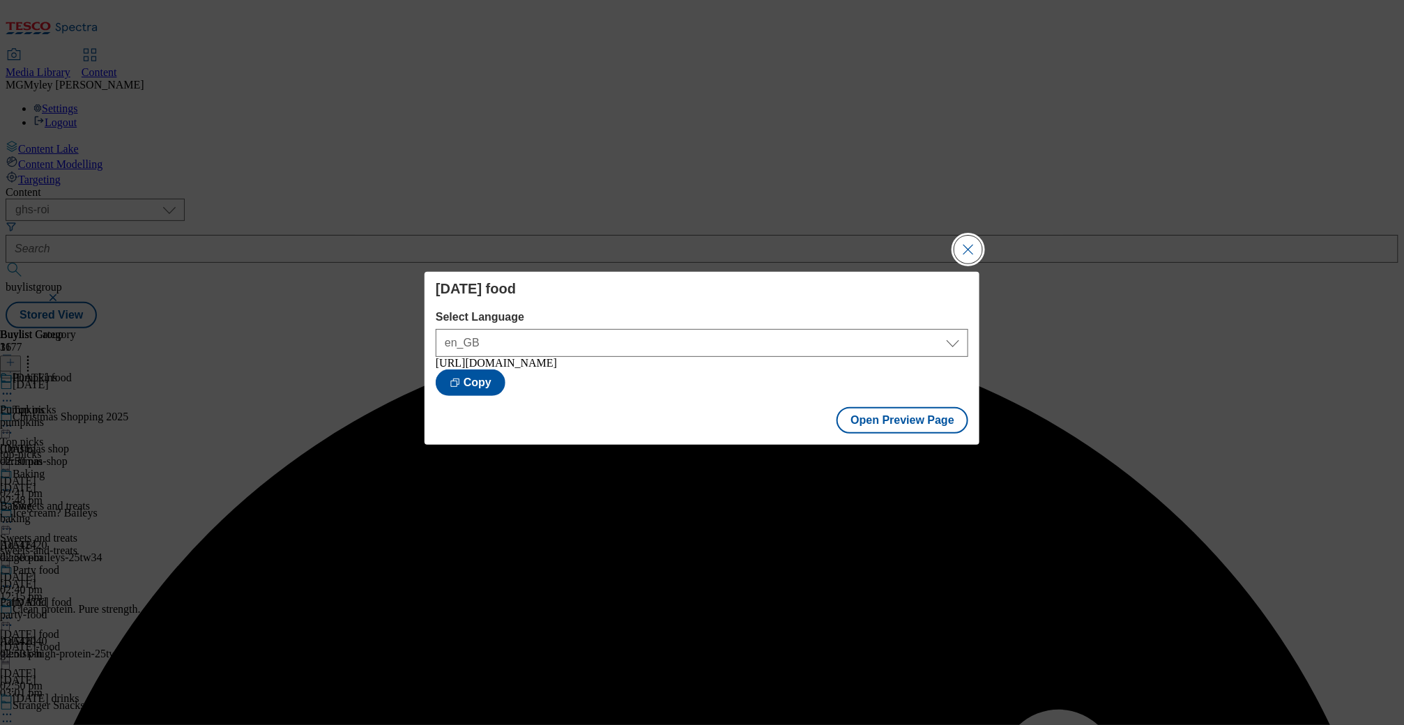
click at [967, 249] on button "Close Modal" at bounding box center [968, 250] width 28 height 28
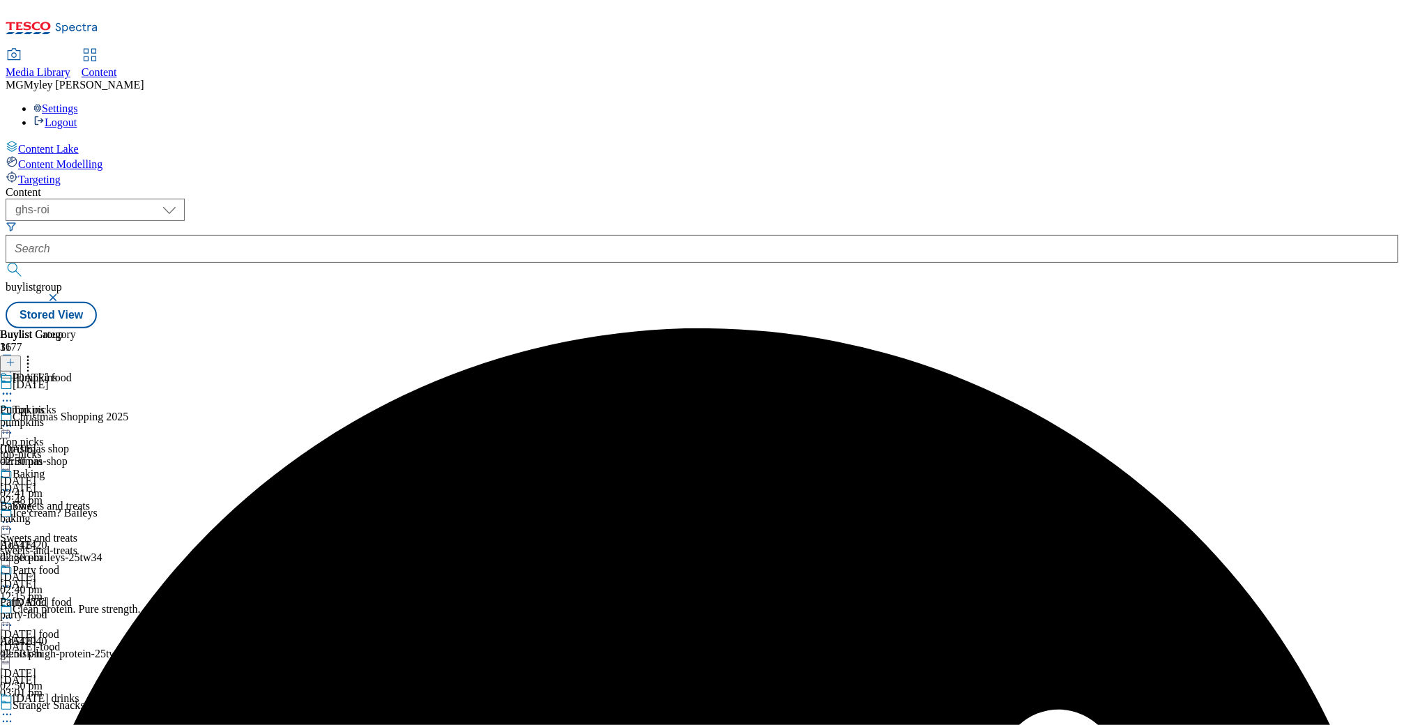
scroll to position [115, 0]
click at [14, 611] on icon at bounding box center [7, 618] width 14 height 14
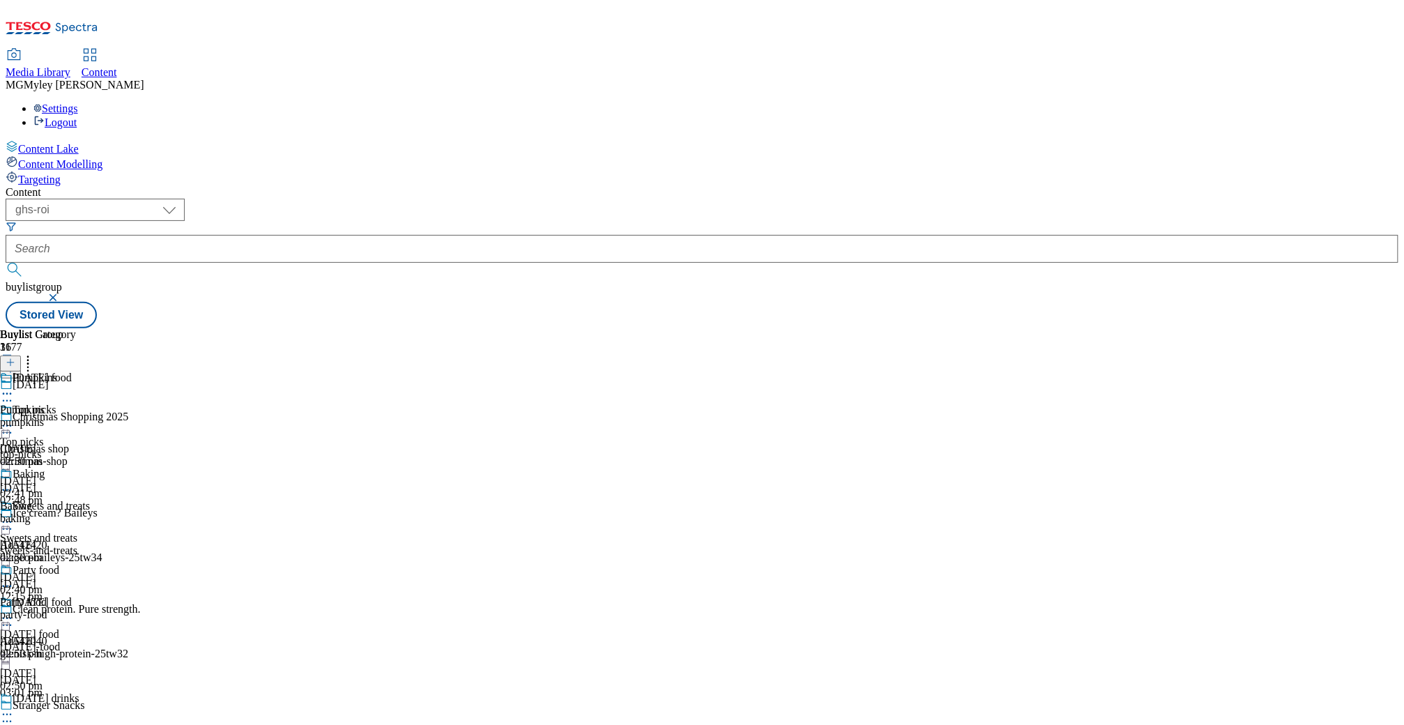
click at [14, 611] on icon at bounding box center [7, 618] width 14 height 14
click at [59, 643] on span "Edit" at bounding box center [51, 648] width 16 height 10
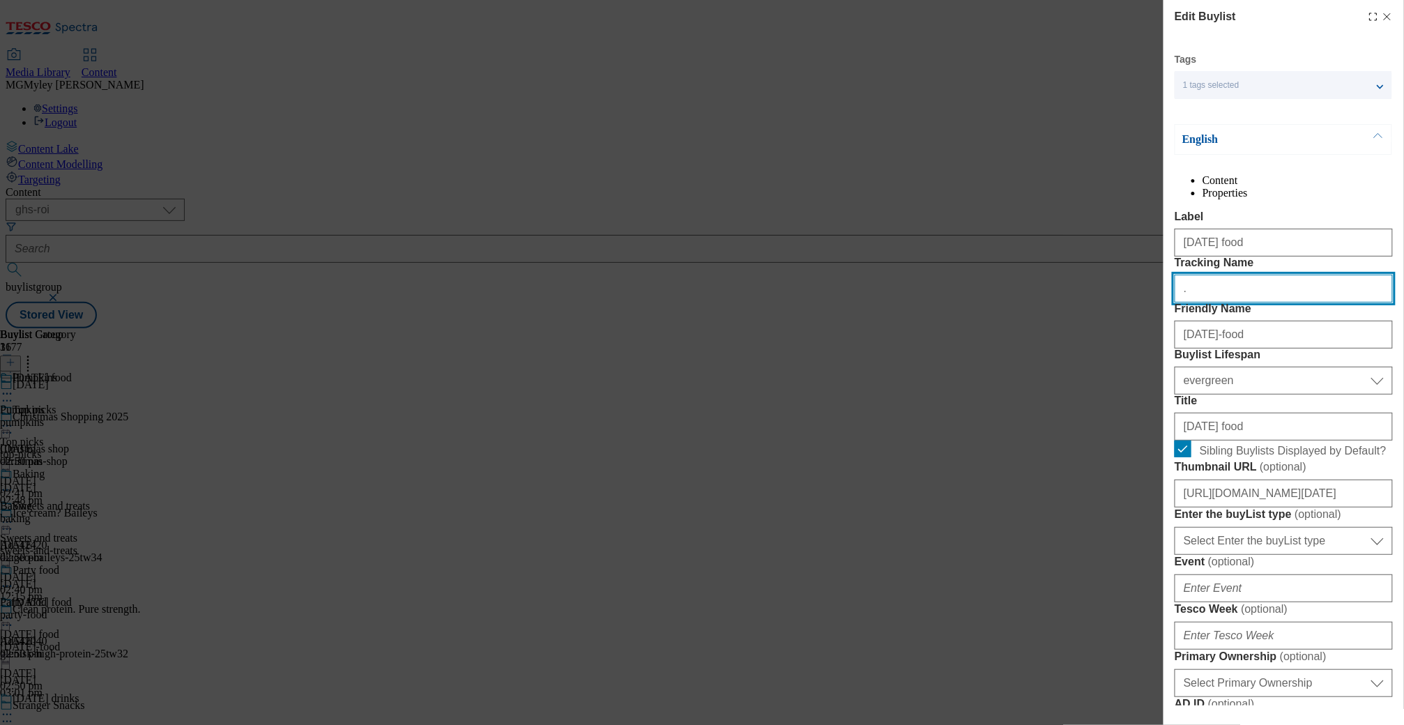
click at [1207, 302] on input "." at bounding box center [1283, 289] width 218 height 28
paste input "Halloween_Food_25"
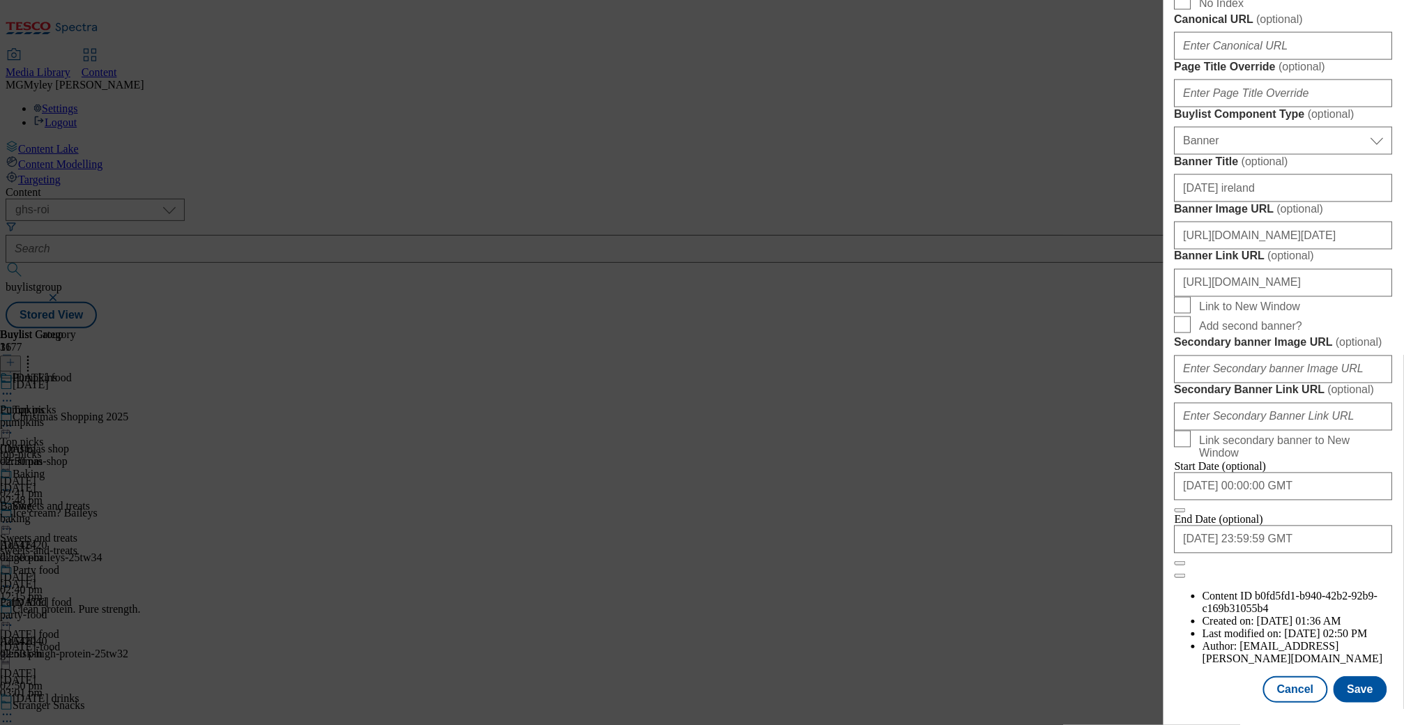
scroll to position [1037, 0]
click at [1366, 297] on input "https://www.tesco.ie/groceries/zone/halloween" at bounding box center [1283, 283] width 218 height 28
paste input "Halloween_header_Food_25"
click at [1374, 703] on button "Save" at bounding box center [1360, 689] width 54 height 26
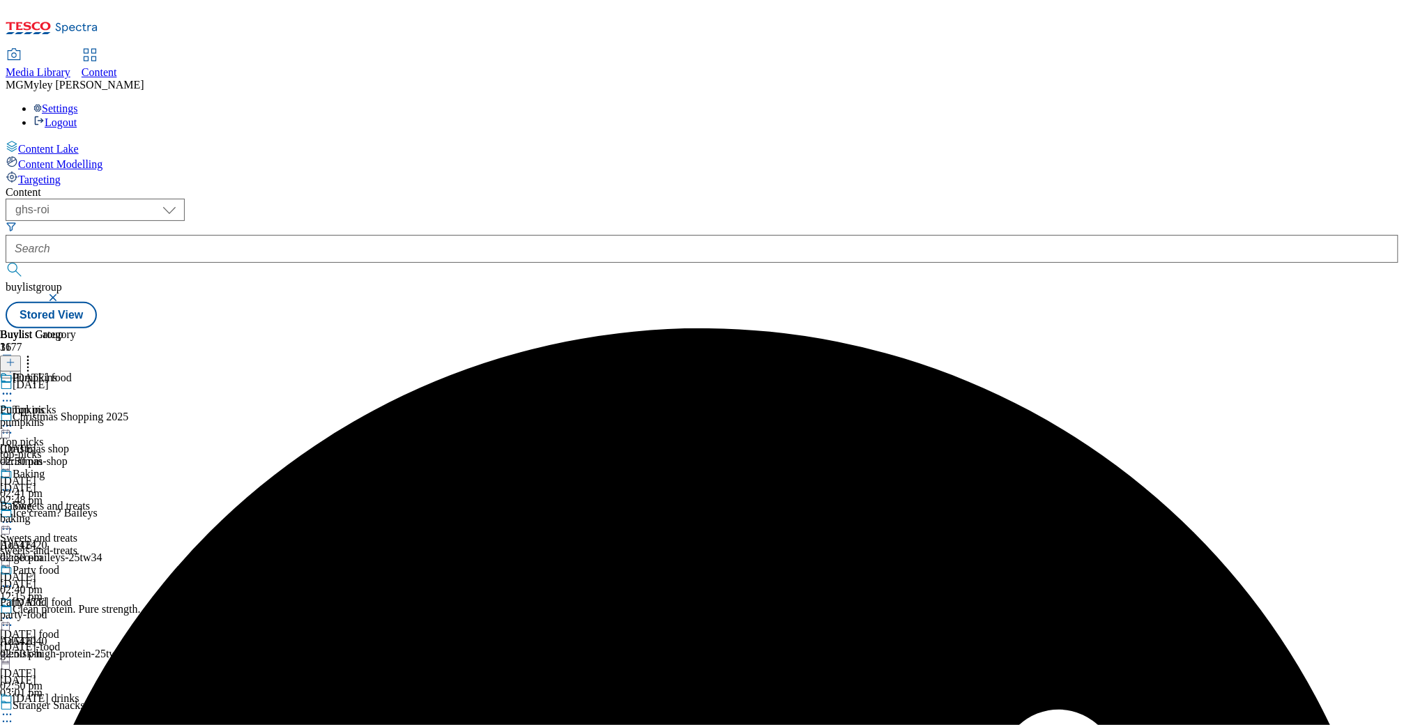
scroll to position [0, 0]
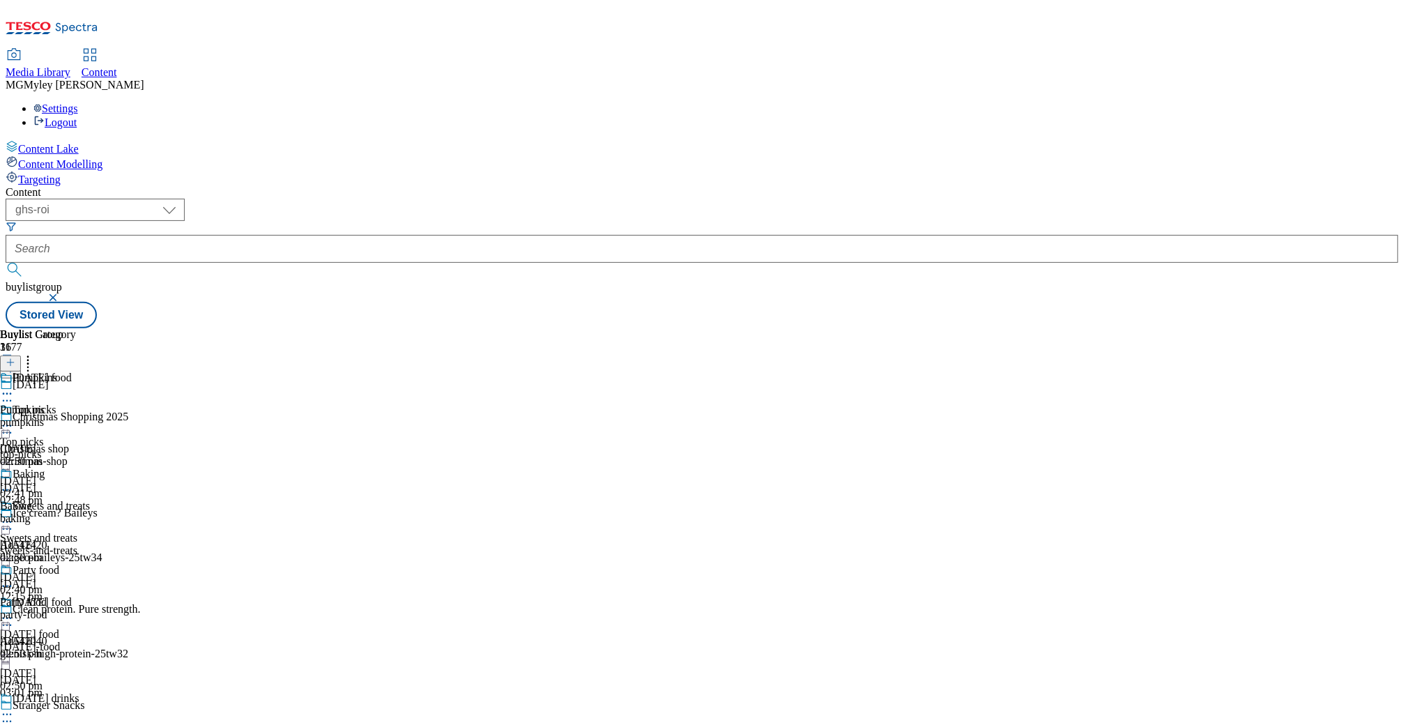
click at [137, 448] on div "top-picks" at bounding box center [68, 454] width 137 height 13
click at [8, 425] on circle at bounding box center [7, 426] width 2 height 2
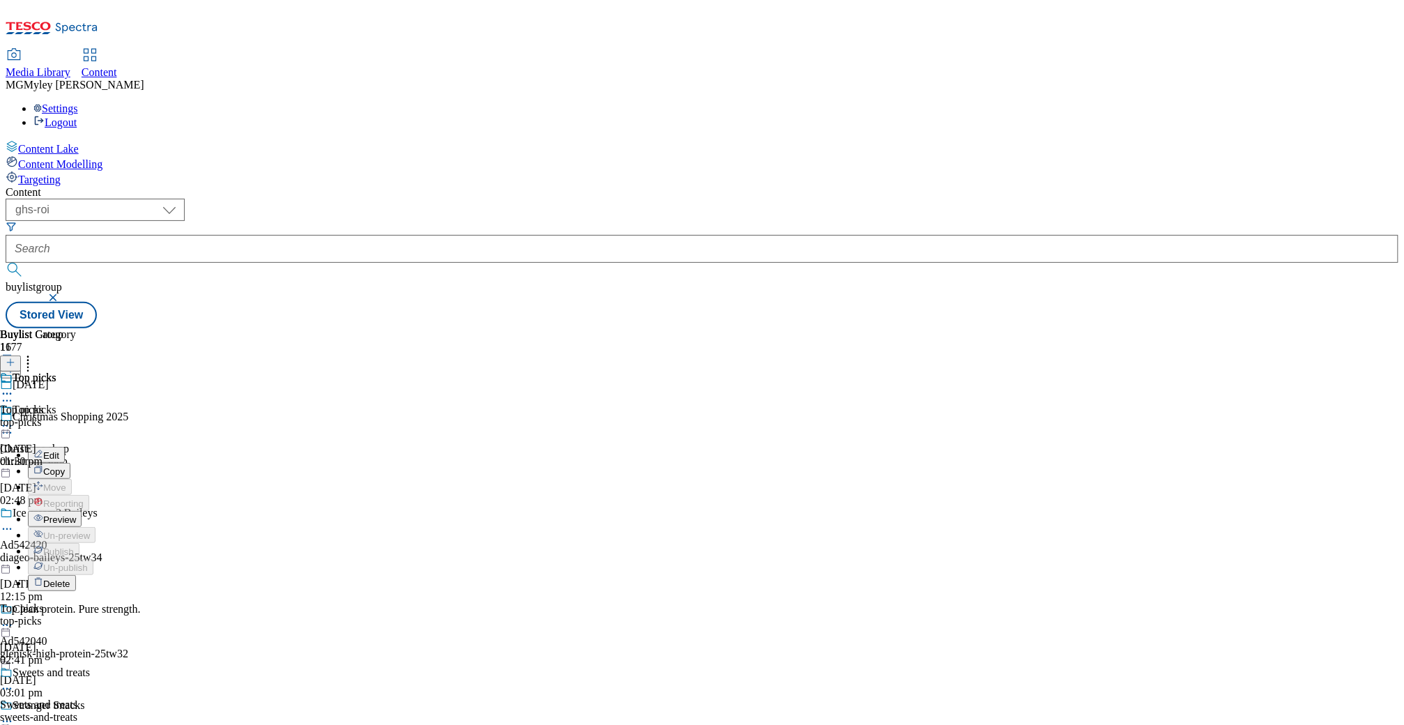
click at [82, 511] on button "Preview" at bounding box center [55, 519] width 54 height 16
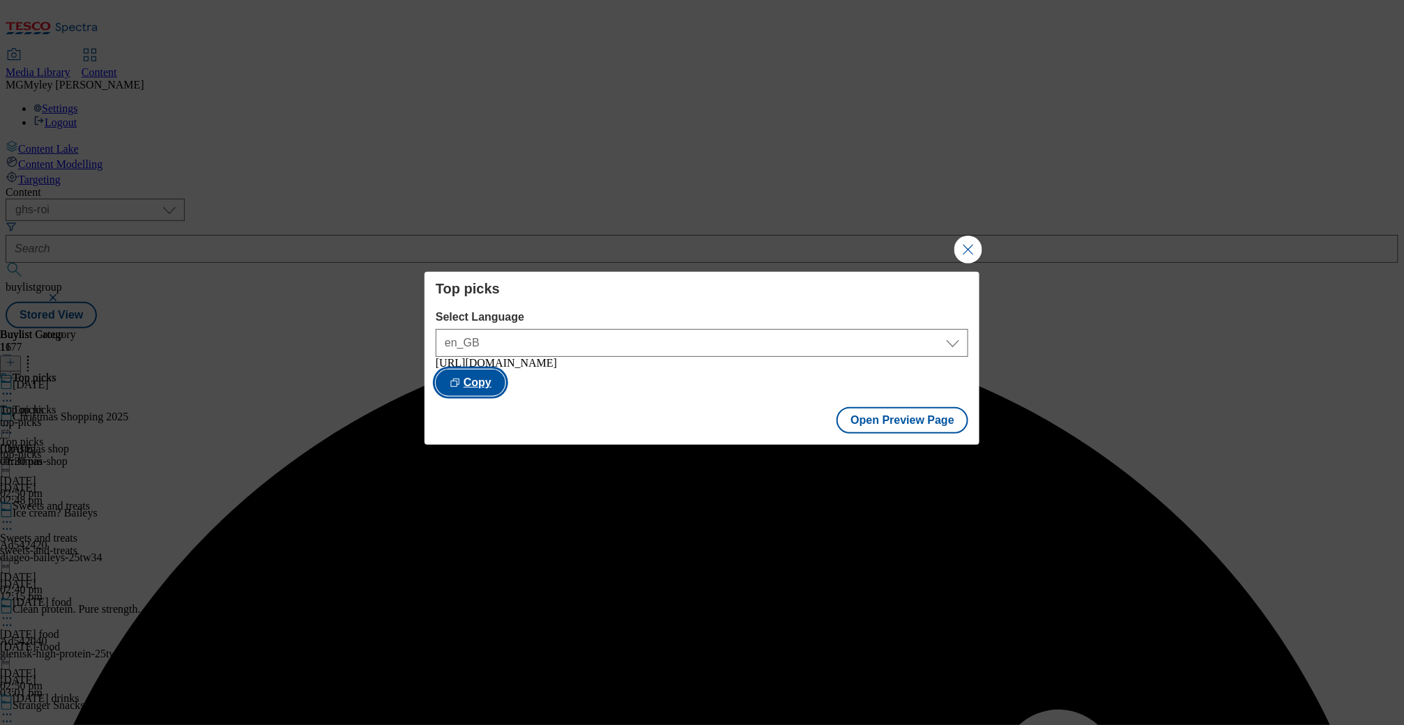
click at [505, 387] on button "Copy" at bounding box center [471, 382] width 70 height 26
click at [970, 250] on button "Close Modal" at bounding box center [968, 250] width 28 height 28
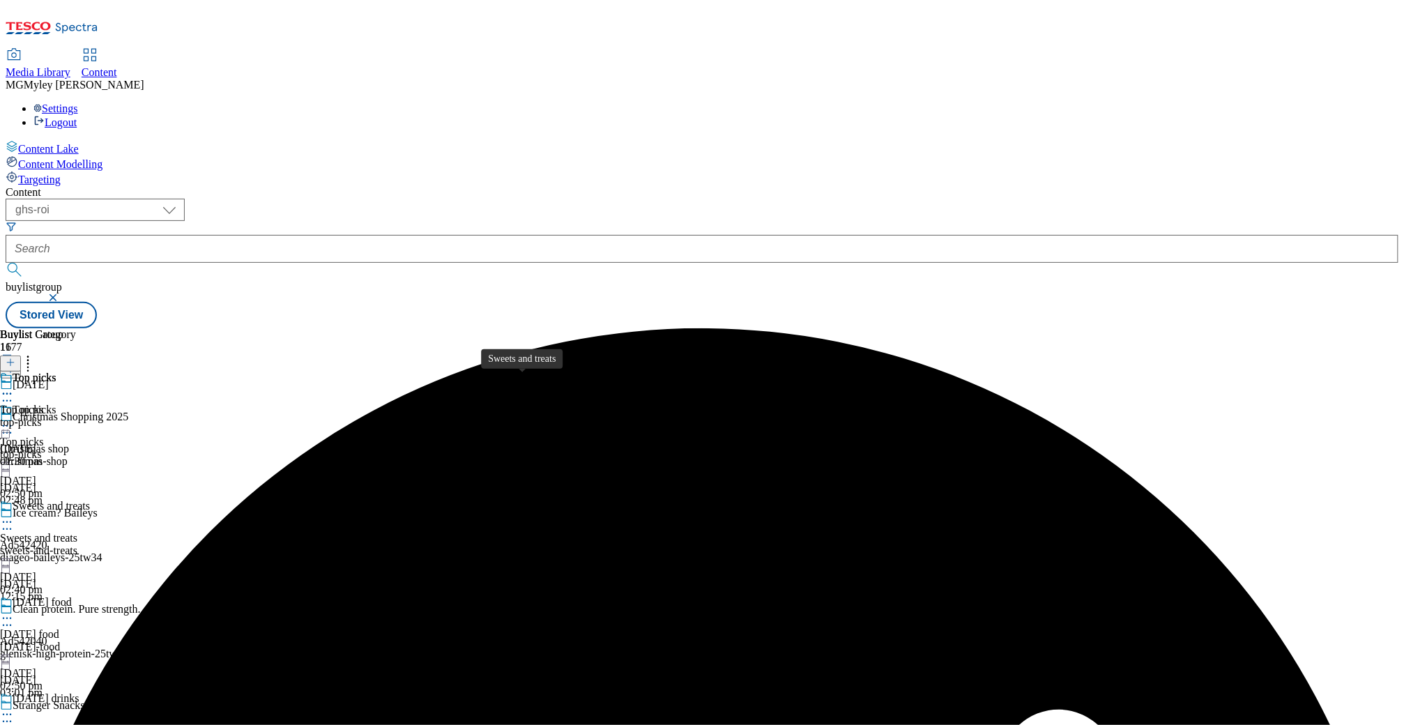
click at [77, 532] on div "Sweets and treats" at bounding box center [38, 538] width 77 height 13
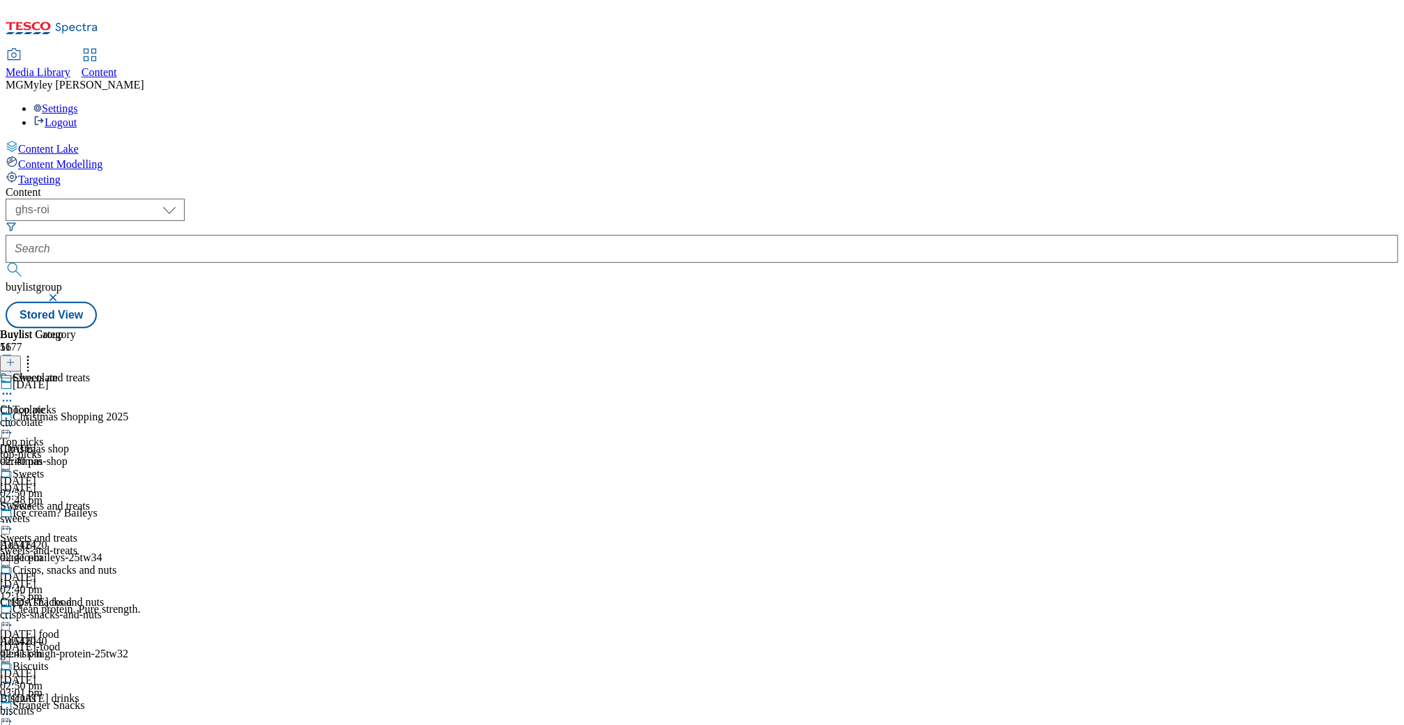
click at [14, 515] on icon at bounding box center [7, 522] width 14 height 14
click at [76, 611] on span "Preview" at bounding box center [59, 616] width 33 height 10
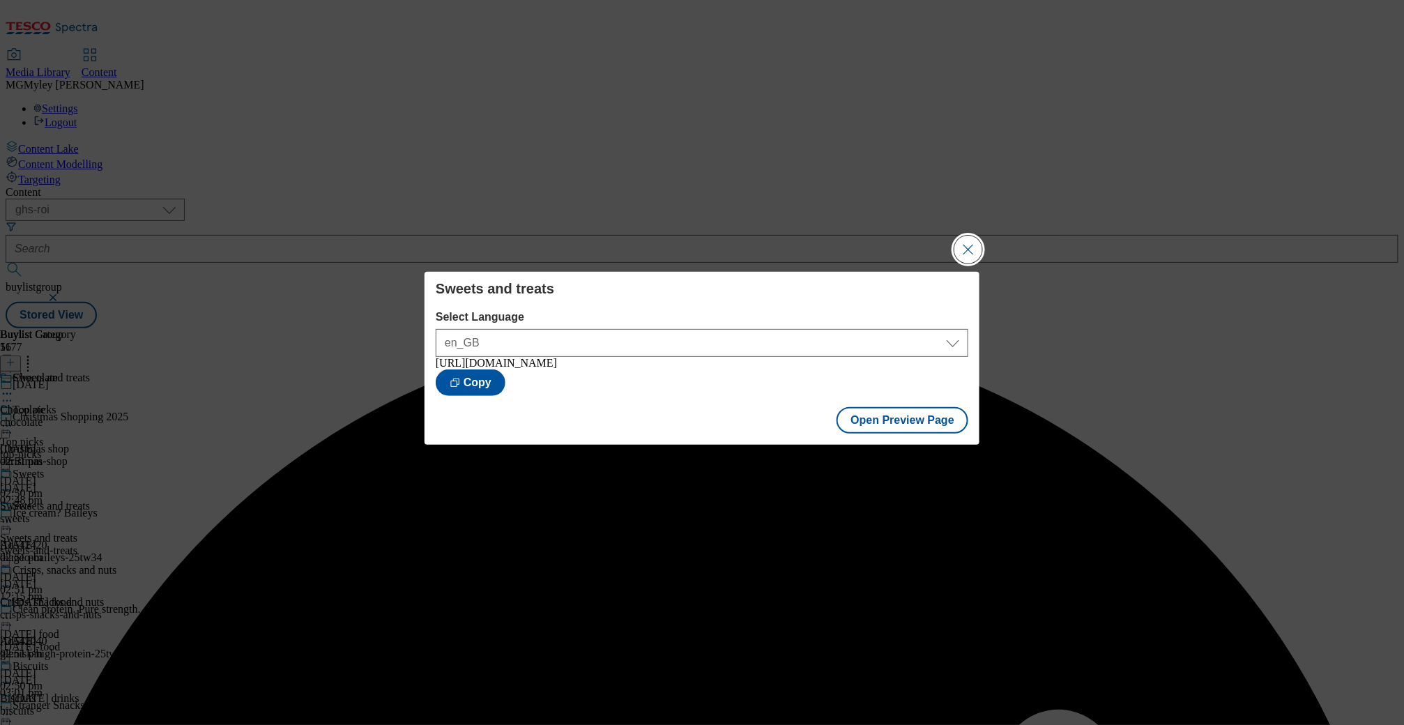
click at [963, 254] on button "Close Modal" at bounding box center [968, 250] width 28 height 28
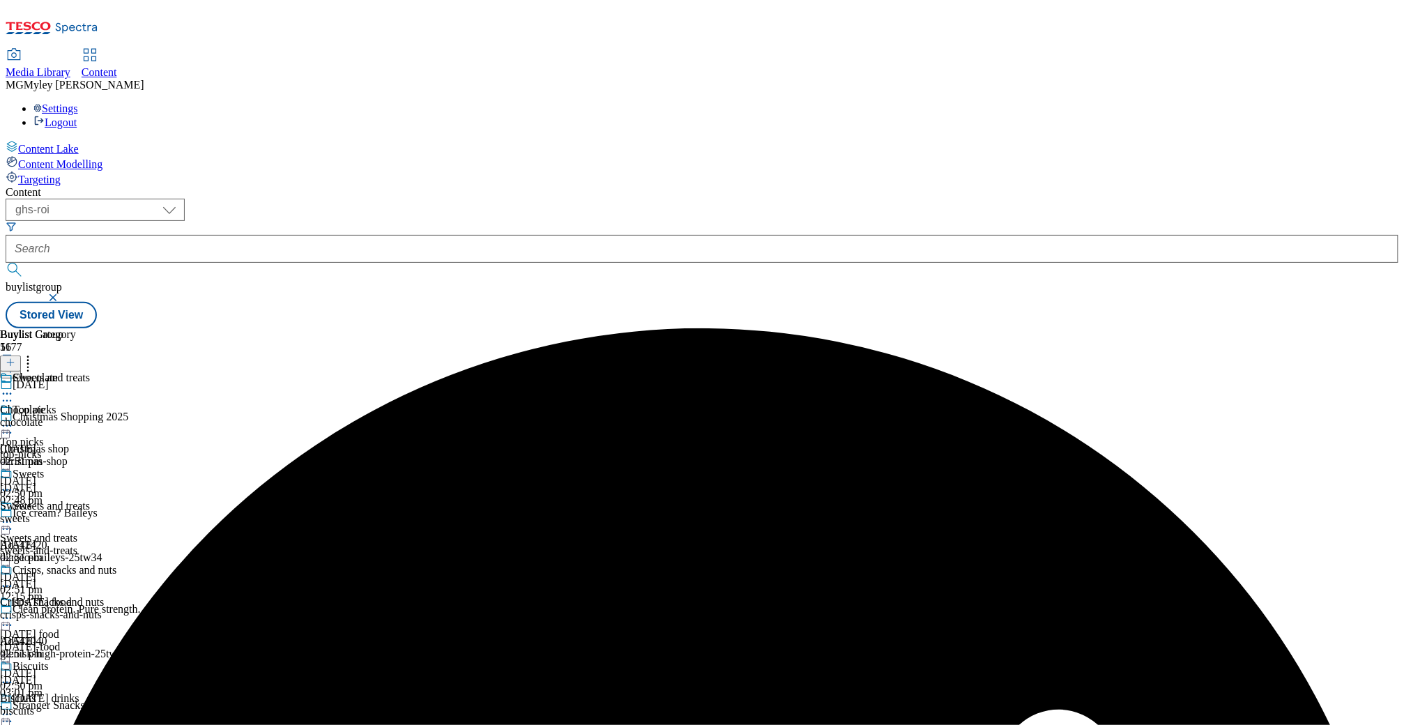
scroll to position [180, 0]
click at [137, 641] on div "[DATE]-food" at bounding box center [68, 647] width 137 height 13
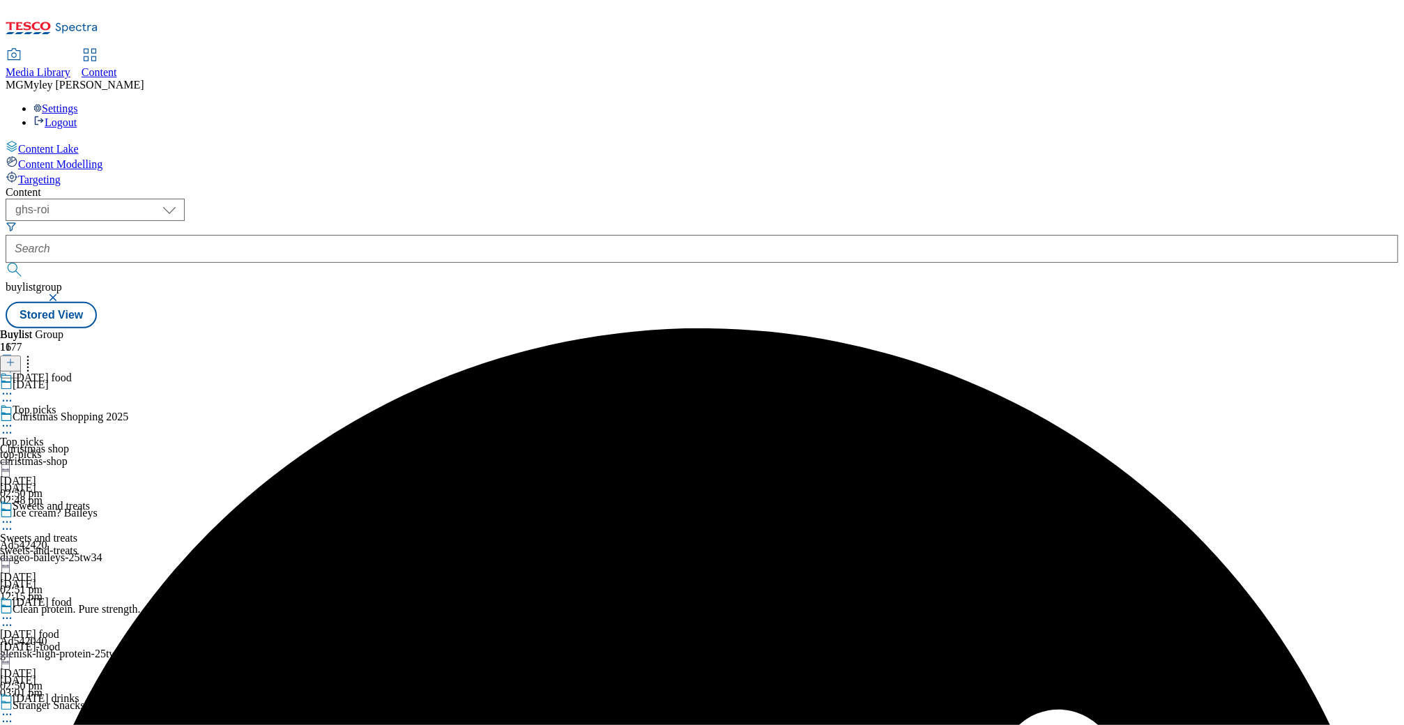
click at [14, 611] on icon at bounding box center [7, 618] width 14 height 14
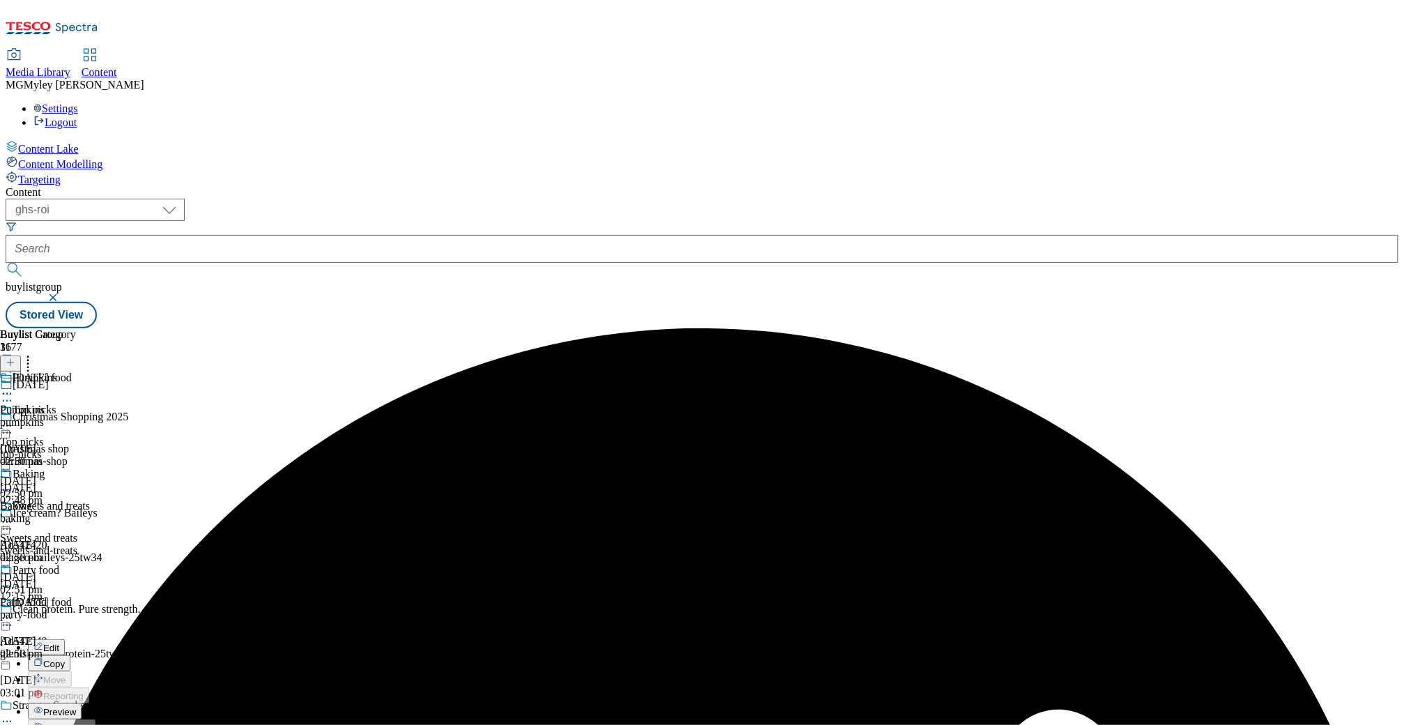
click at [82, 703] on button "Preview" at bounding box center [55, 711] width 54 height 16
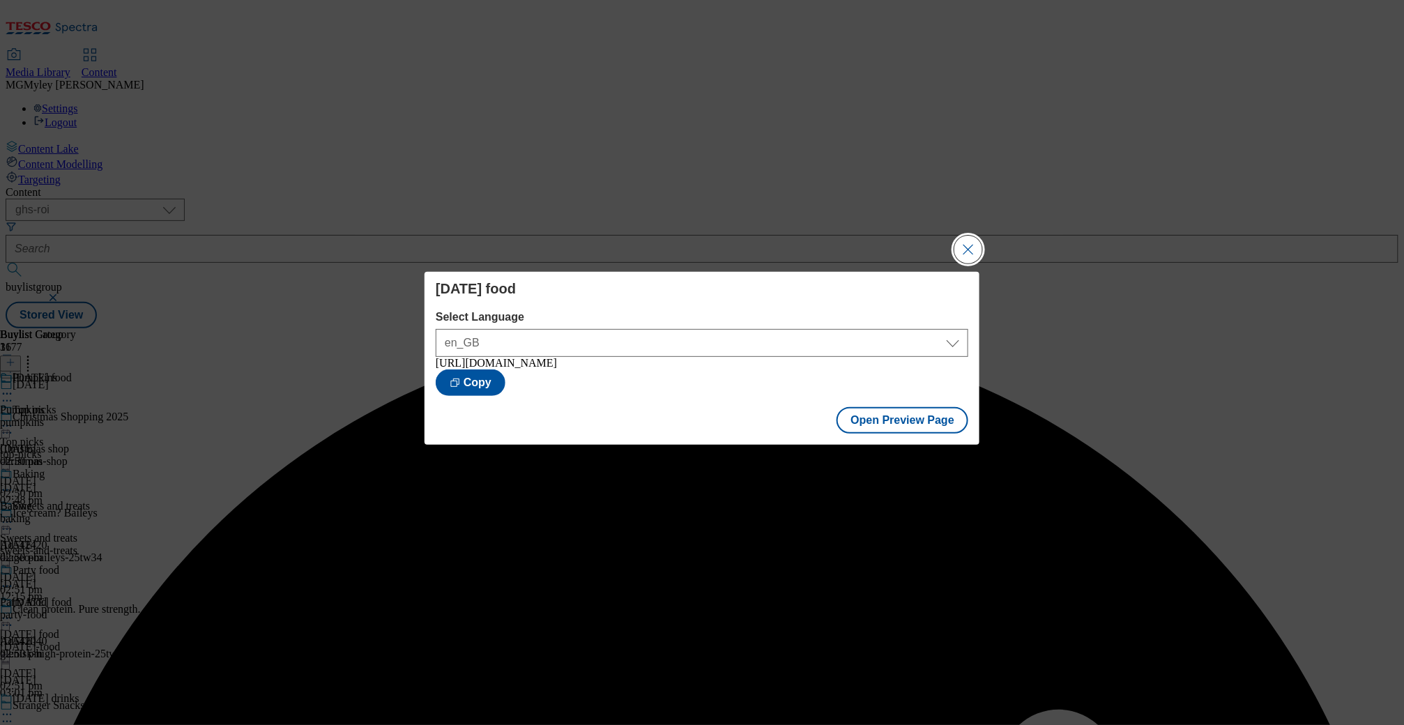
click at [970, 249] on button "Close Modal" at bounding box center [968, 250] width 28 height 28
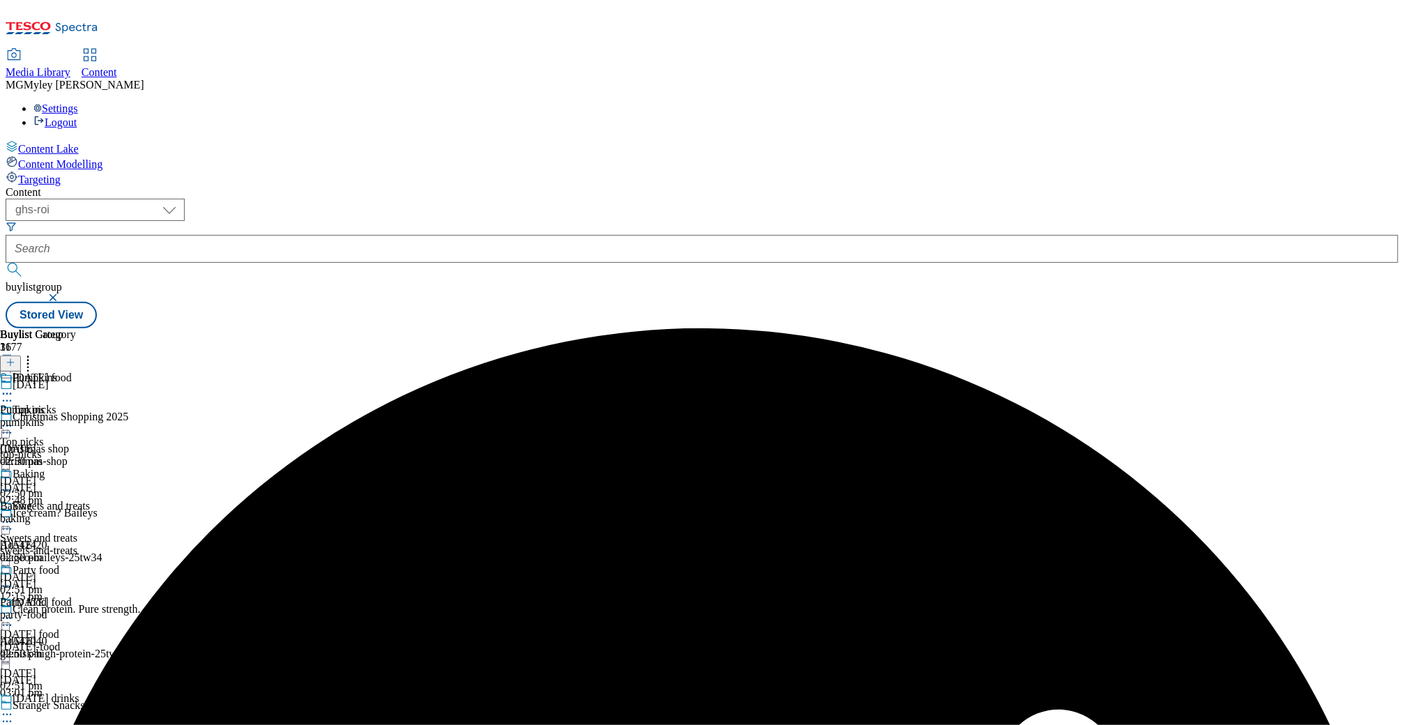
scroll to position [369, 0]
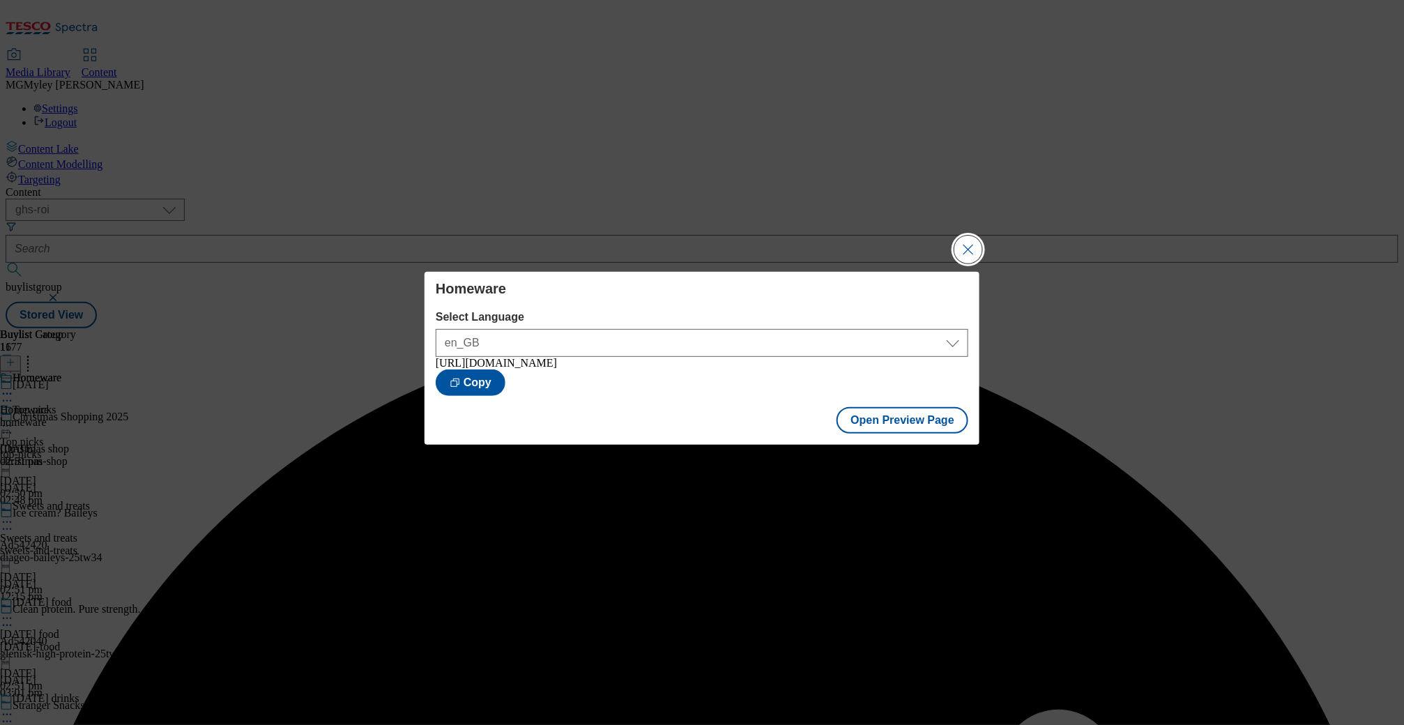
click at [981, 236] on button "Close Modal" at bounding box center [968, 250] width 28 height 28
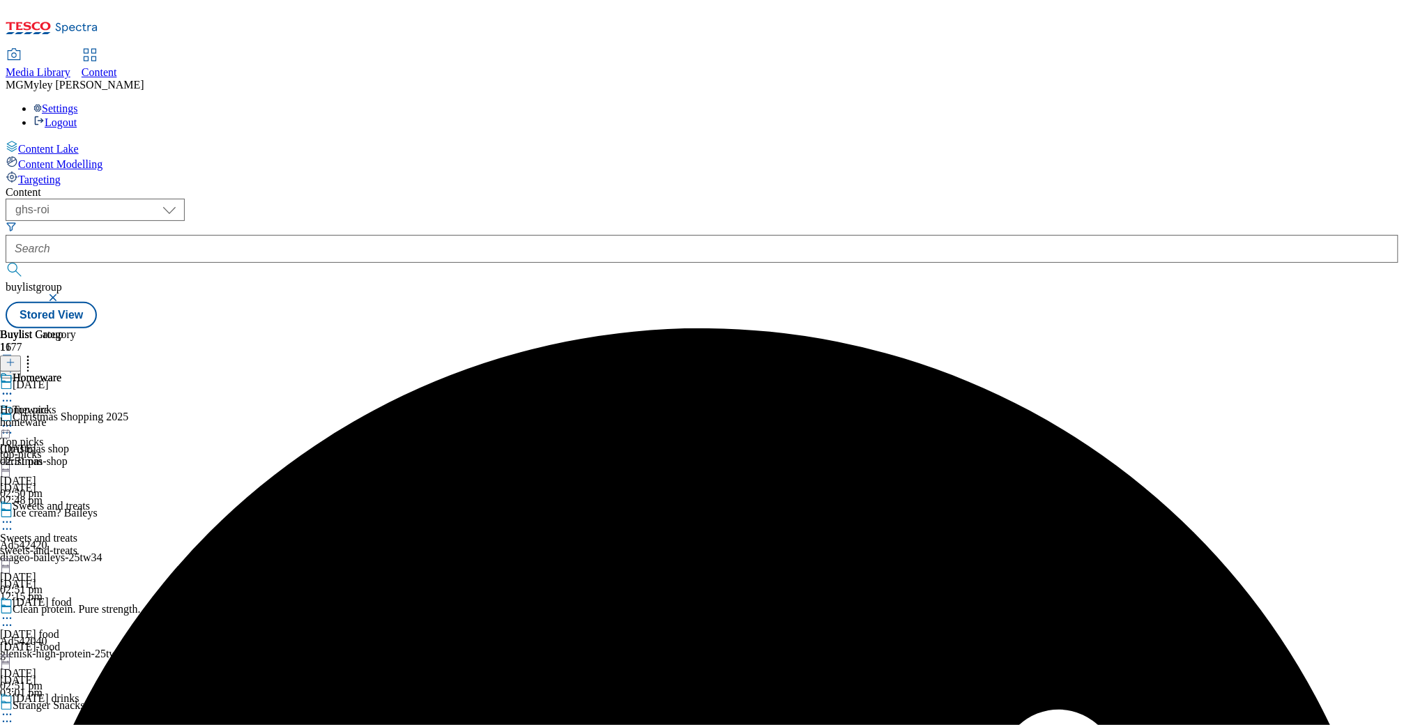
scroll to position [514, 0]
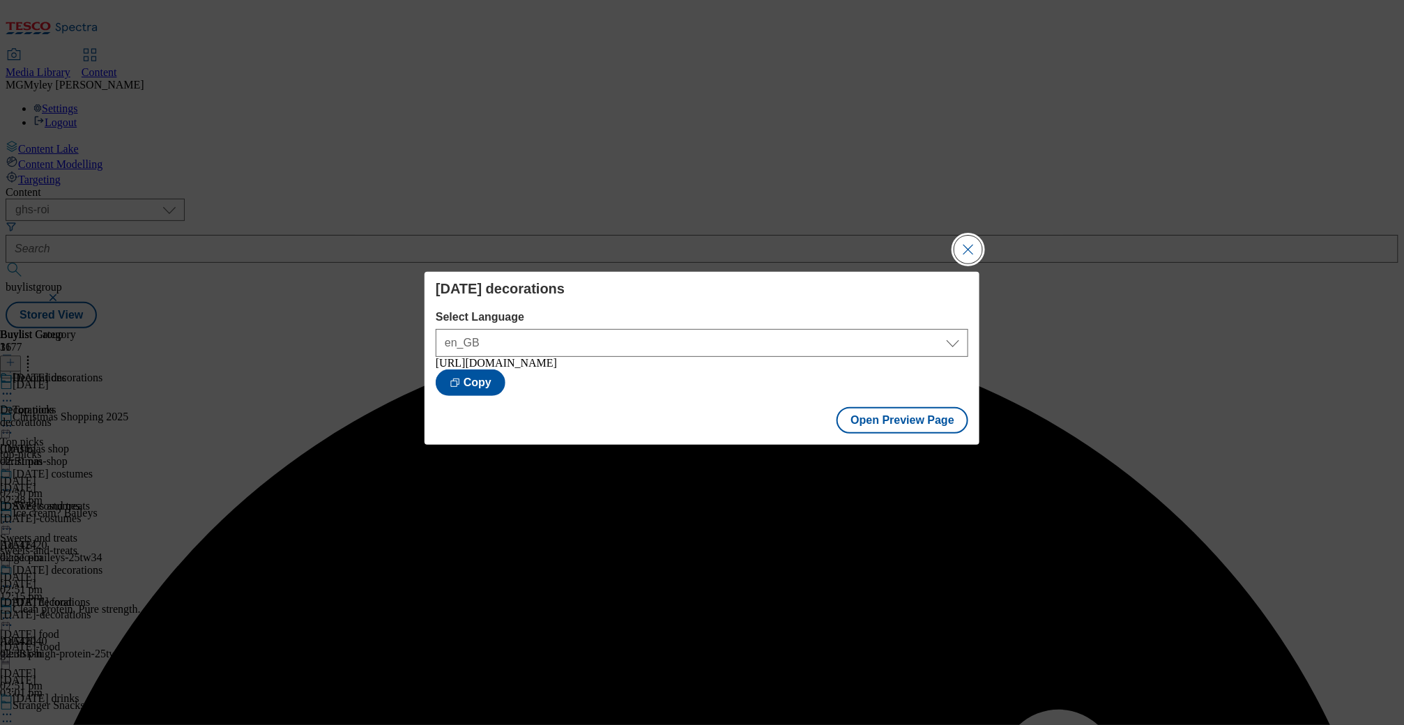
click at [972, 247] on button "Close Modal" at bounding box center [968, 250] width 28 height 28
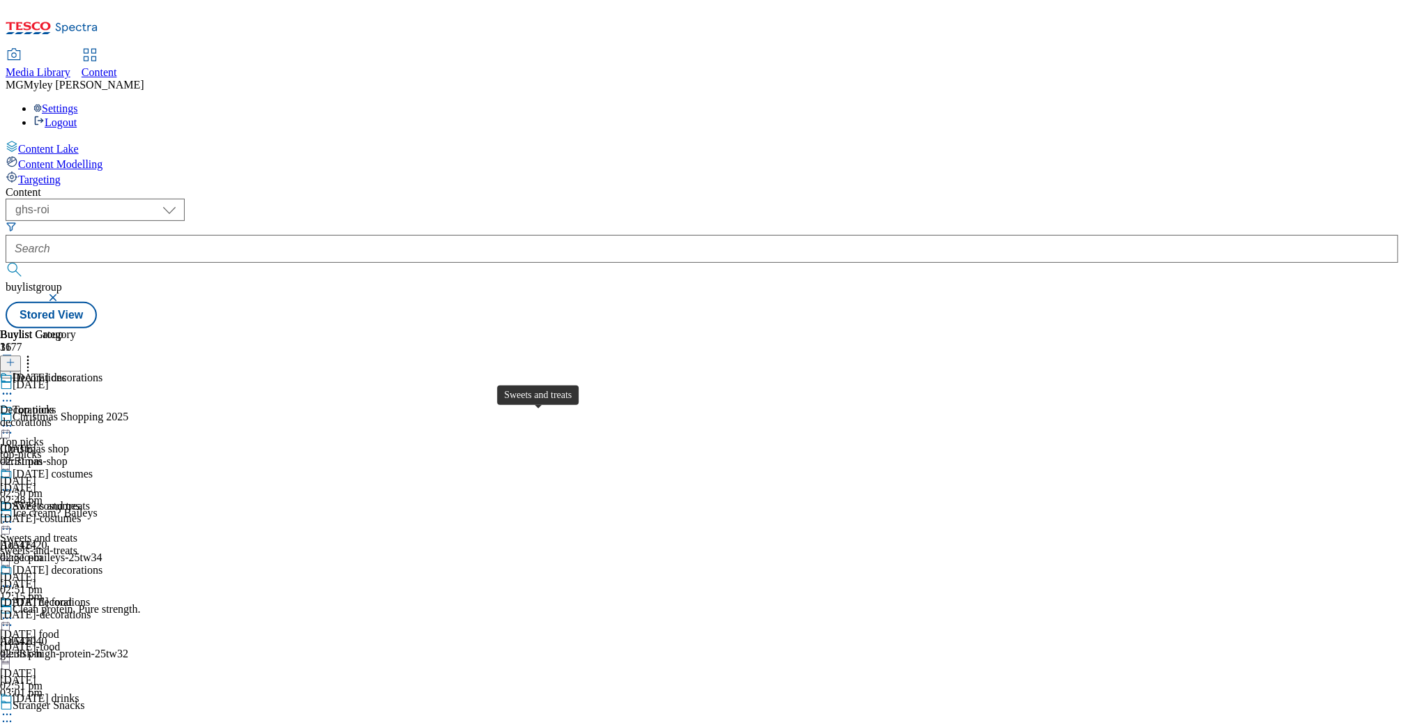
click at [90, 500] on span "Sweets and treats" at bounding box center [51, 507] width 77 height 15
click at [14, 515] on icon at bounding box center [7, 522] width 14 height 14
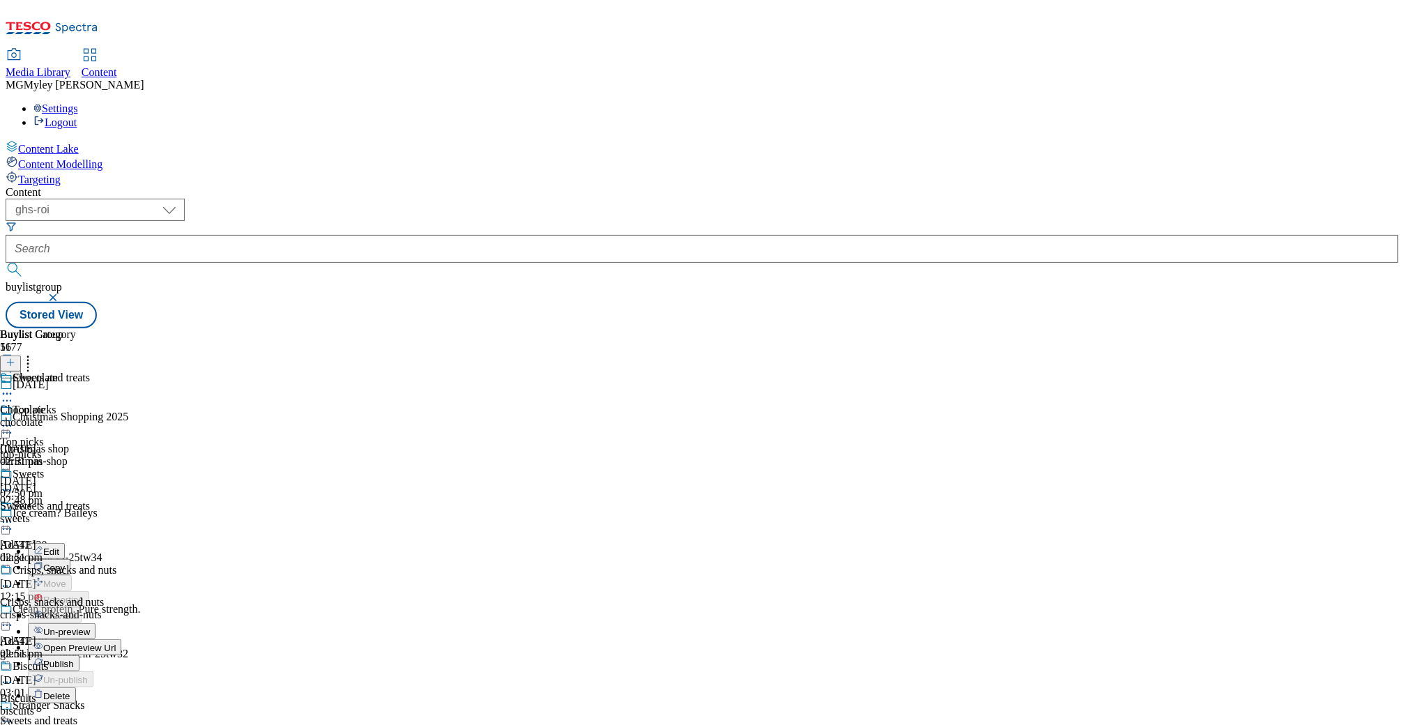
click at [65, 543] on button "Edit" at bounding box center [46, 551] width 37 height 16
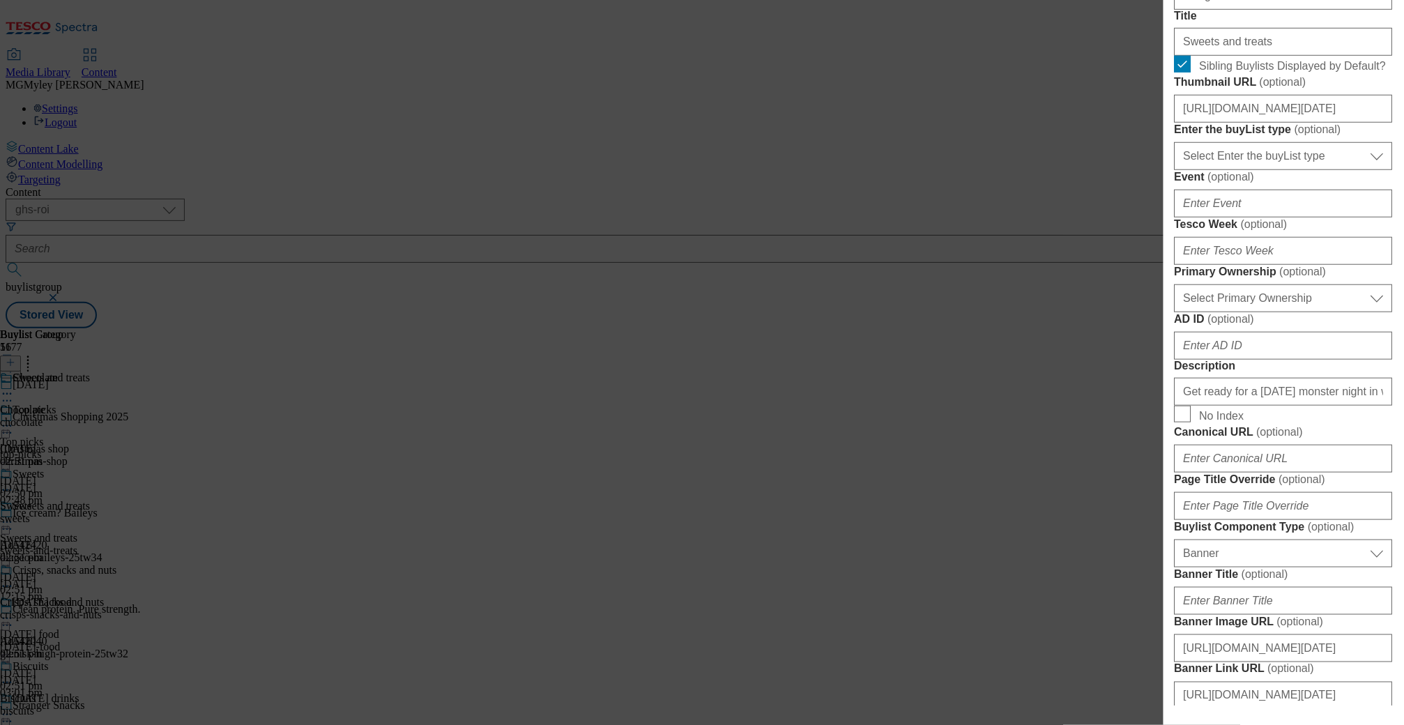
scroll to position [332, 0]
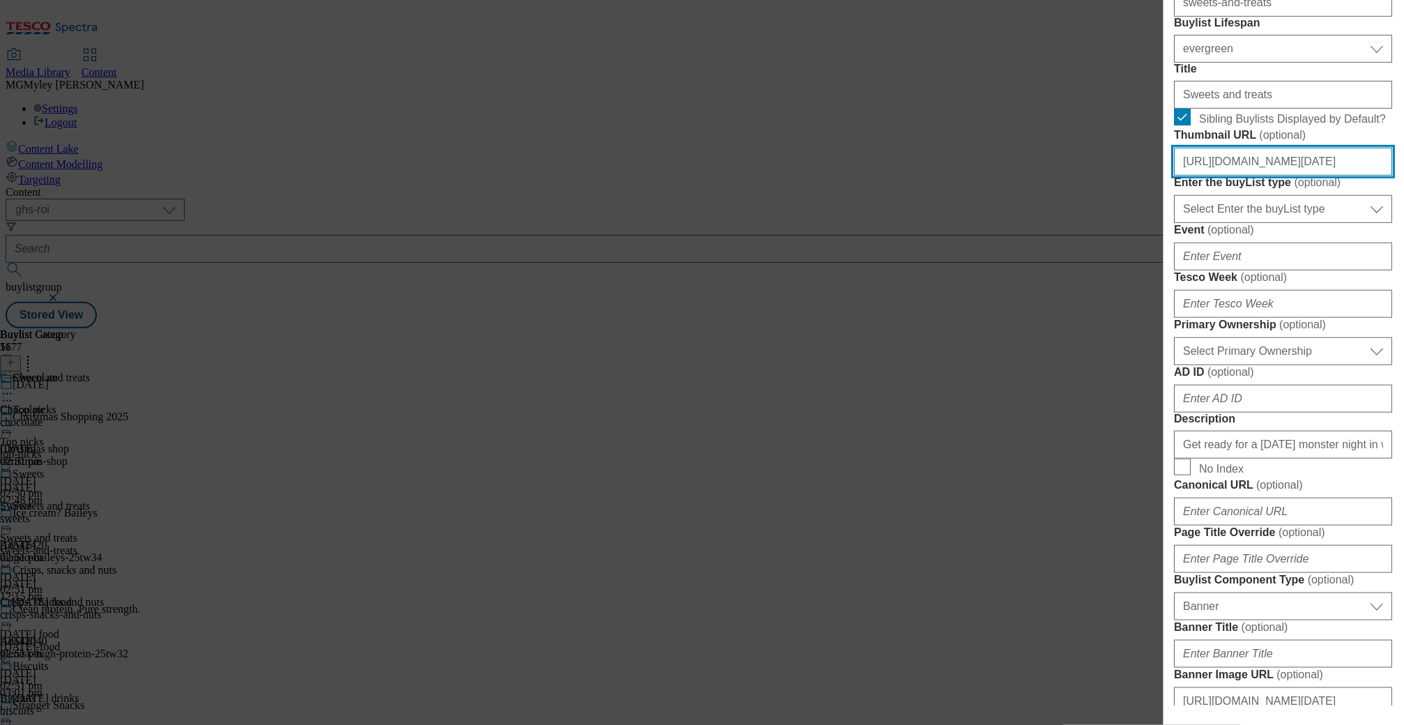
click at [1255, 176] on input "https://digitalcontent.api.tesco.com/v2/media/ghs-roi/db33b9ed-9276-424b-aeb7-3…" at bounding box center [1283, 162] width 218 height 28
paste input "17d5e085-b404-4c95-8349-9c7e1aef2f63/BL-Halloween25-ROI-Chocolate"
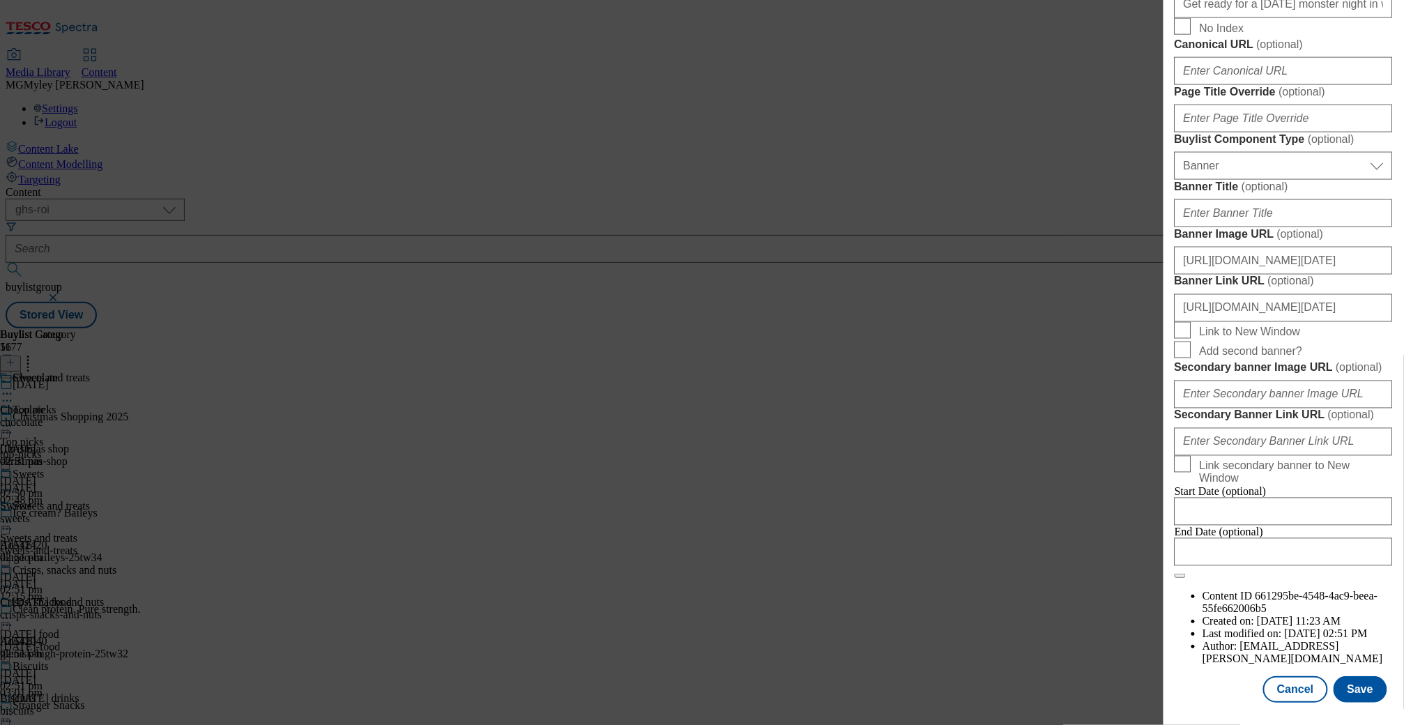
scroll to position [1291, 0]
click at [1380, 692] on button "Save" at bounding box center [1360, 689] width 54 height 26
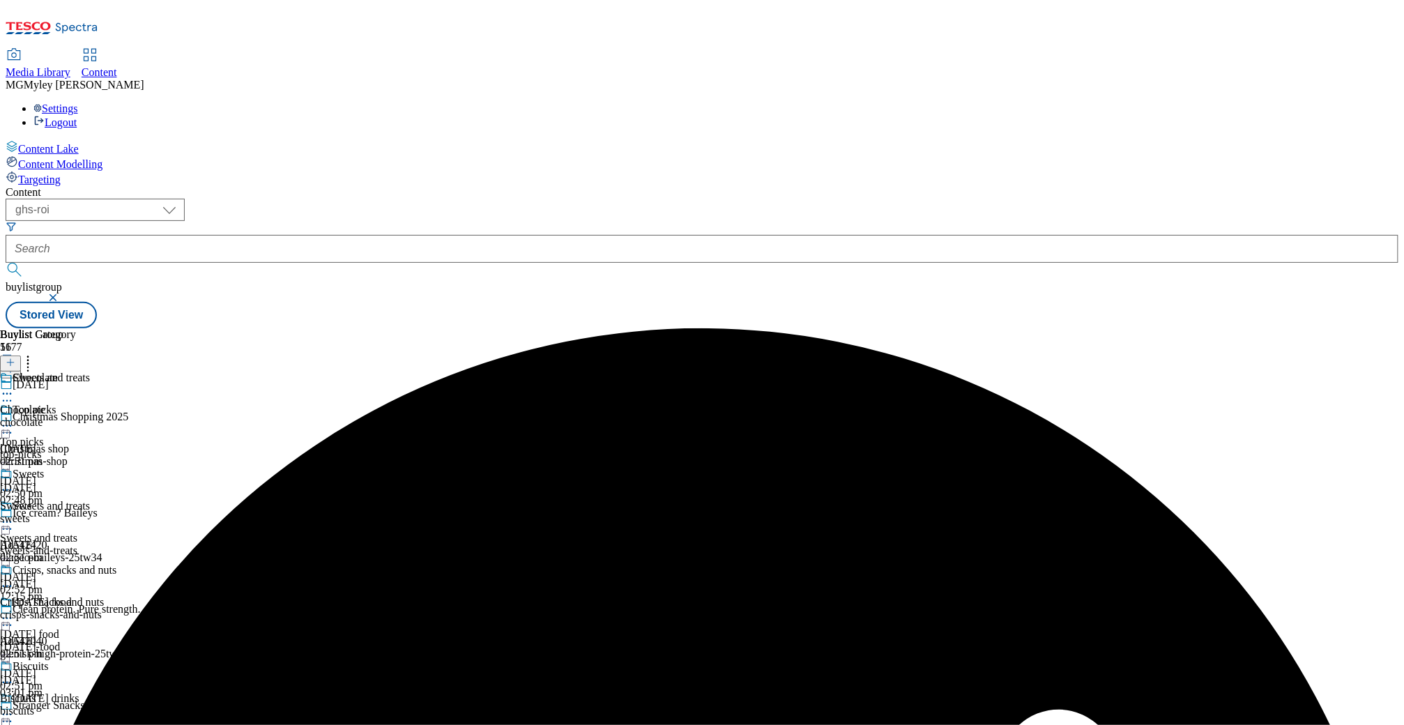
click at [14, 515] on icon at bounding box center [7, 522] width 14 height 14
click at [76, 611] on span "Preview" at bounding box center [59, 616] width 33 height 10
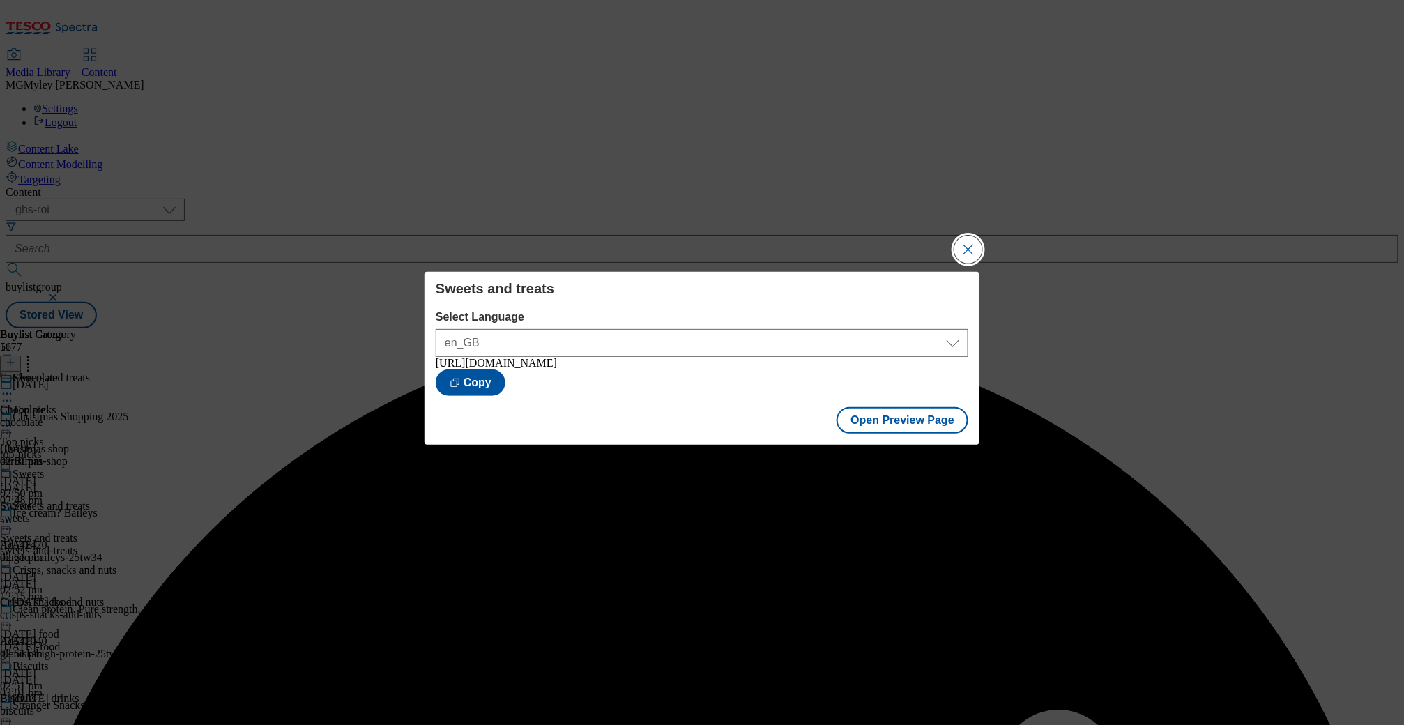
click at [956, 254] on button "Close Modal" at bounding box center [968, 250] width 28 height 28
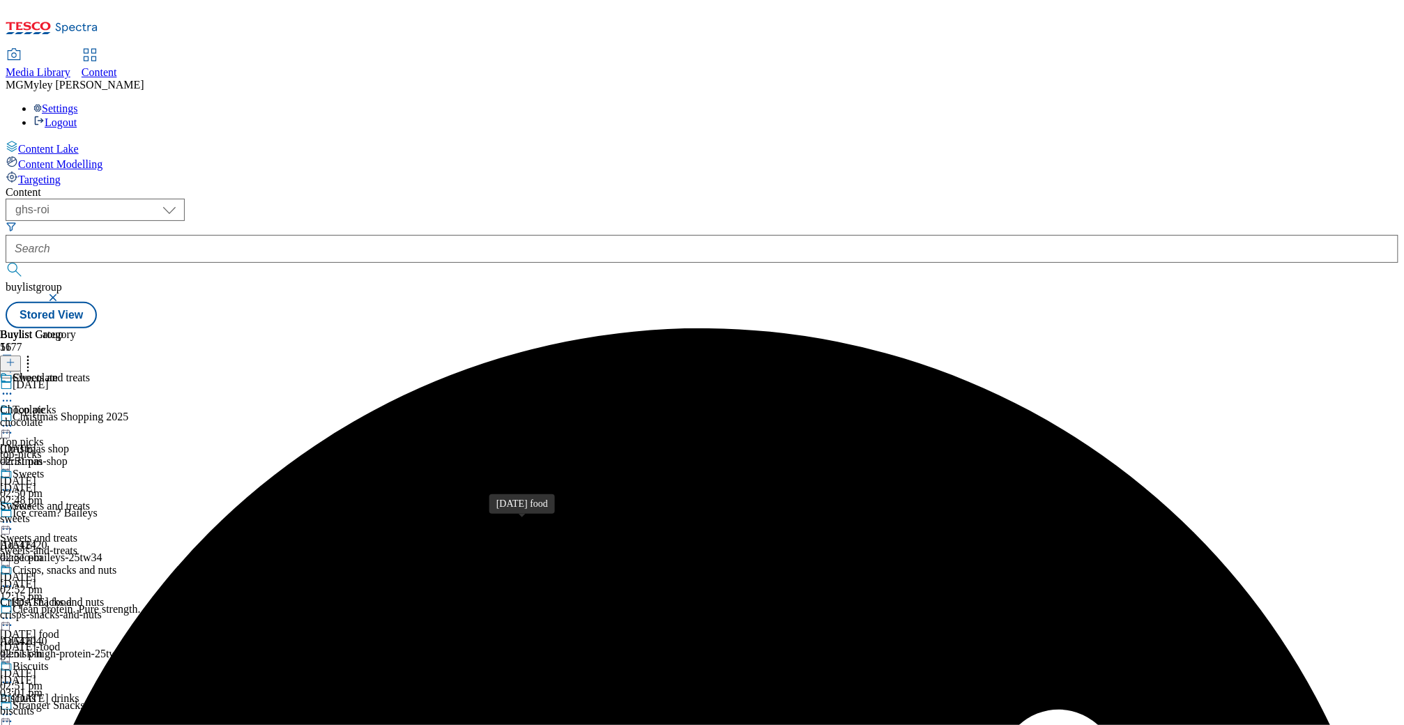
scroll to position [144, 0]
click at [137, 641] on div "[DATE]-food" at bounding box center [68, 647] width 137 height 13
click at [14, 611] on icon at bounding box center [7, 618] width 14 height 14
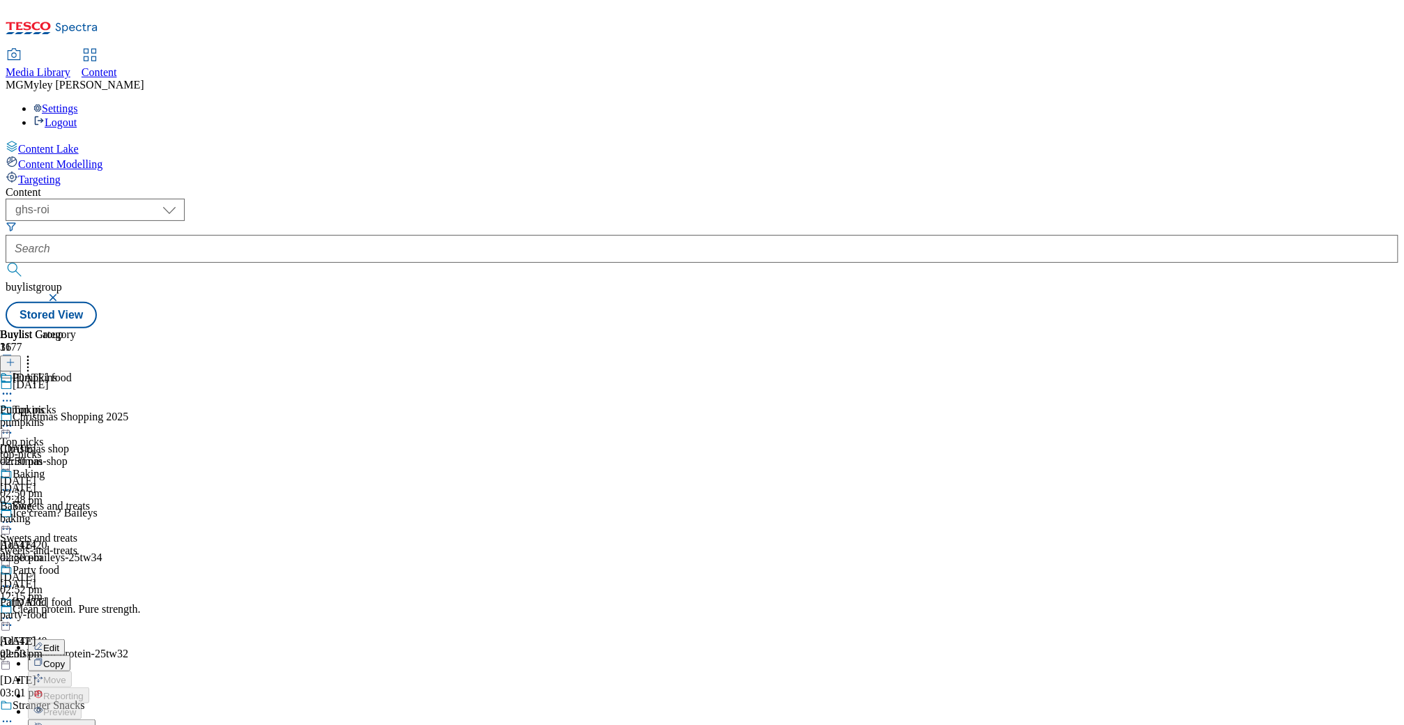
click at [59, 643] on span "Edit" at bounding box center [51, 648] width 16 height 10
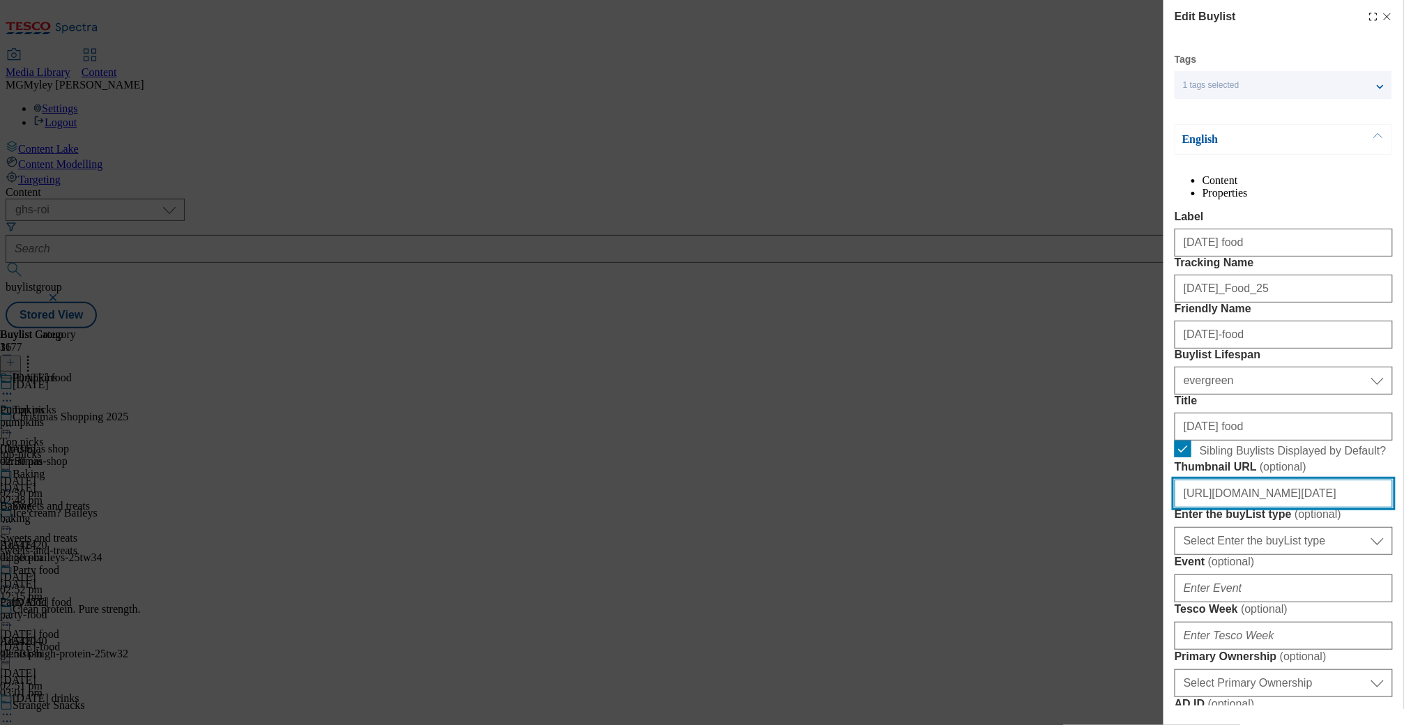
click at [1253, 507] on input "https://digitalcontent.api.tesco.com/v2/media/ghs-roi/2fc7309d-b1cd-4a7f-b9ae-d…" at bounding box center [1283, 494] width 218 height 28
paste input "7fb8c03b-e4b9-4159-91a0-e676d81a28e4/BL-Halloween25-ROI"
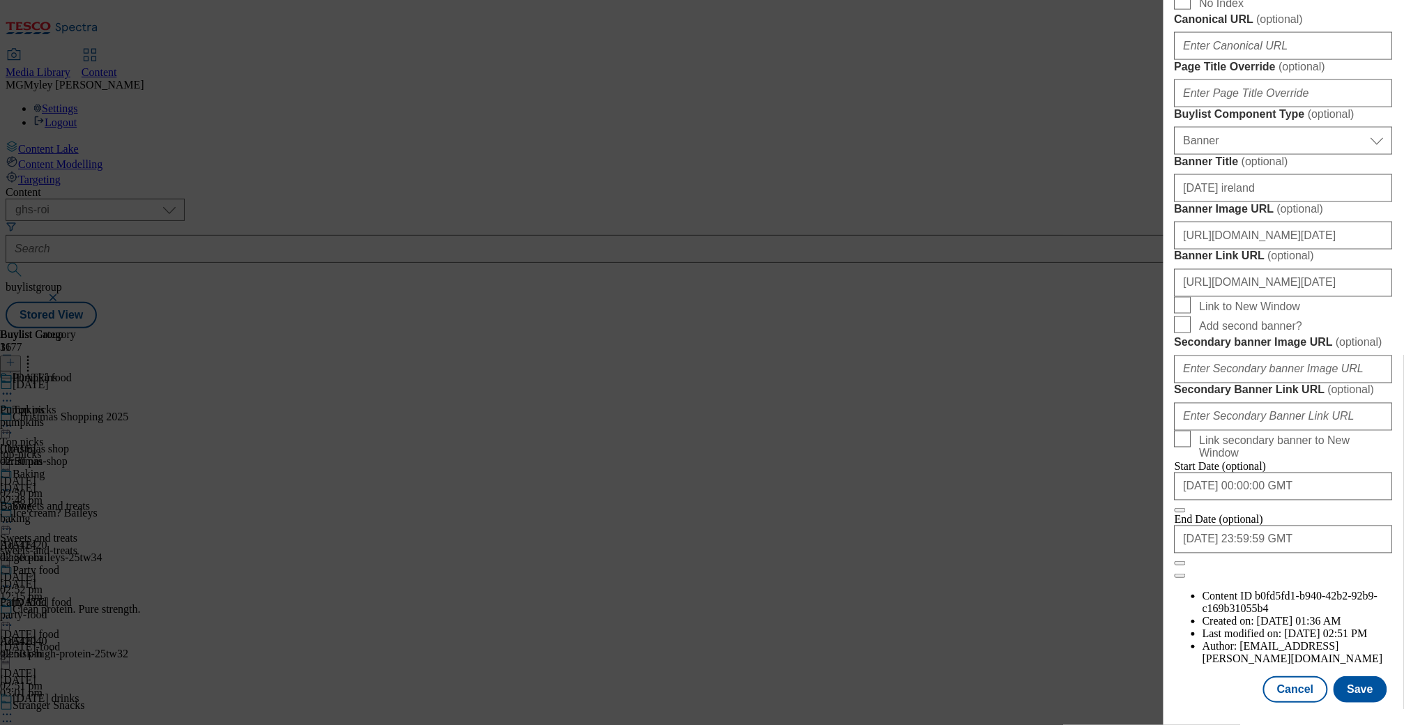
scroll to position [1291, 0]
click at [1372, 684] on button "Save" at bounding box center [1360, 689] width 54 height 26
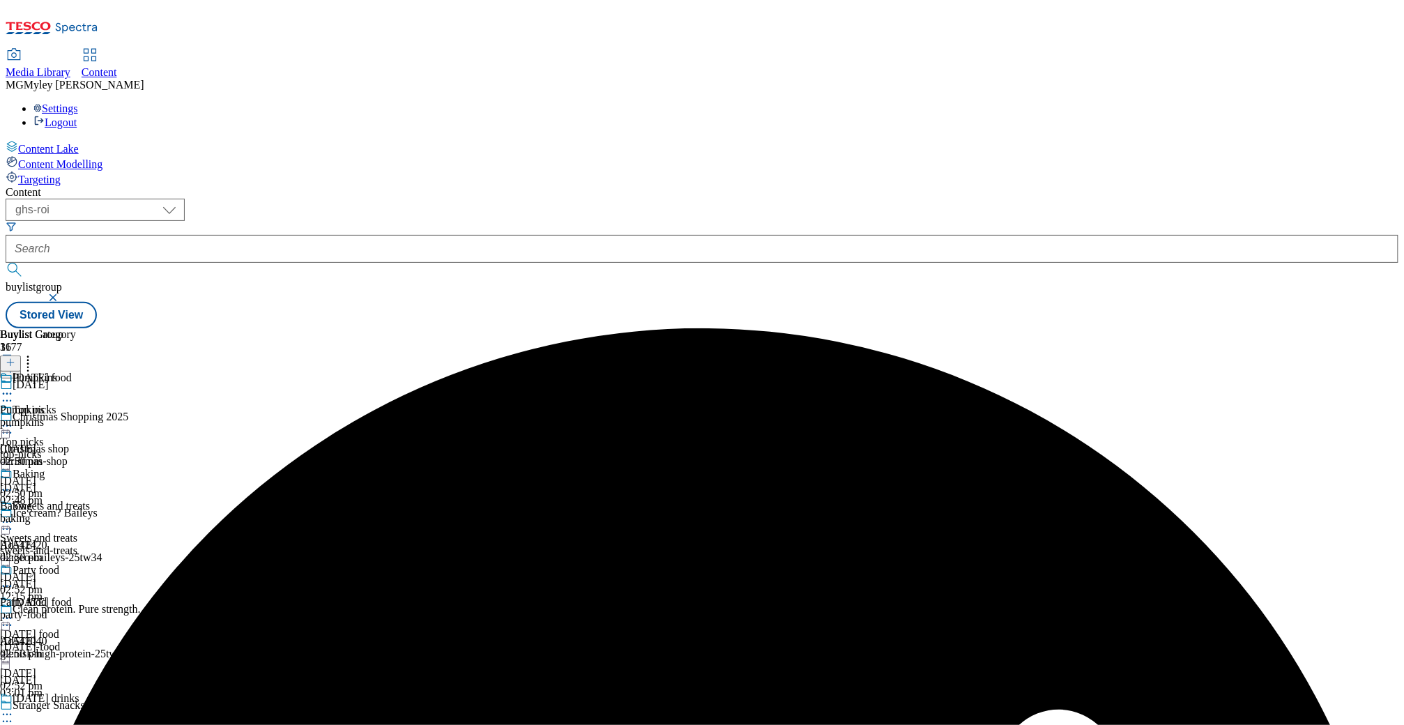
scroll to position [413, 0]
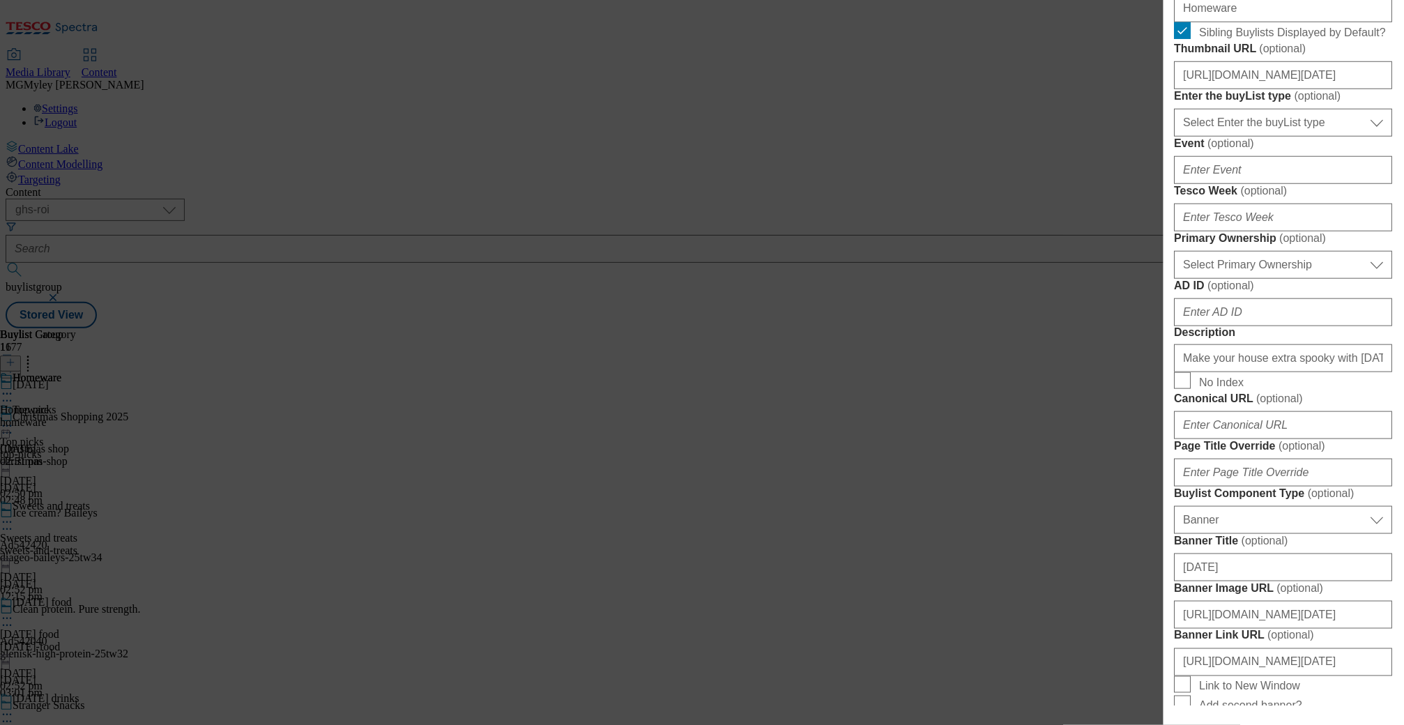
scroll to position [416, 0]
click at [1269, 91] on input "https://digitalcontent.api.tesco.com/v2/media/ghs-roi/1fec1956-c7a0-4829-965b-3…" at bounding box center [1283, 77] width 218 height 28
paste input "d9696a11-ae31-4994-a73a-fad67b426a0e/BL-Halloween25-ROI-Homeware"
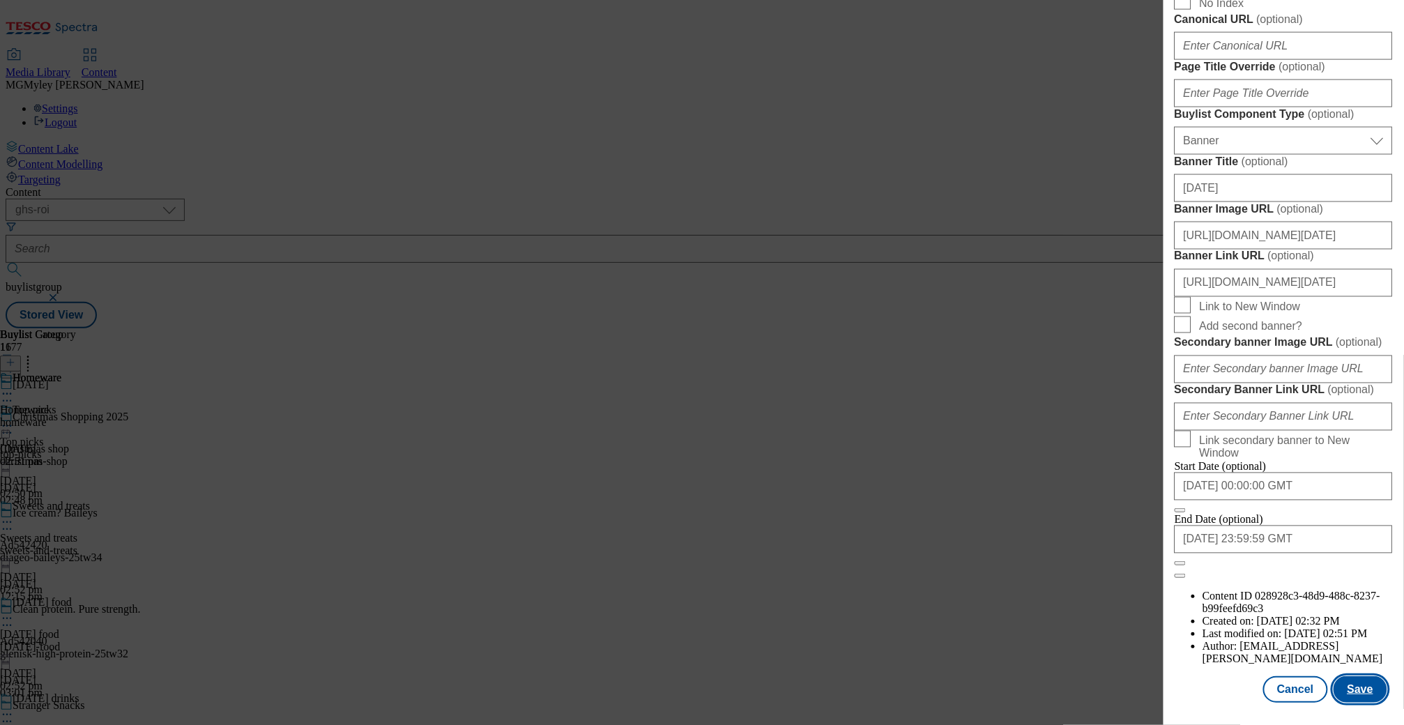
scroll to position [0, 0]
click at [1363, 695] on button "Save" at bounding box center [1360, 689] width 54 height 26
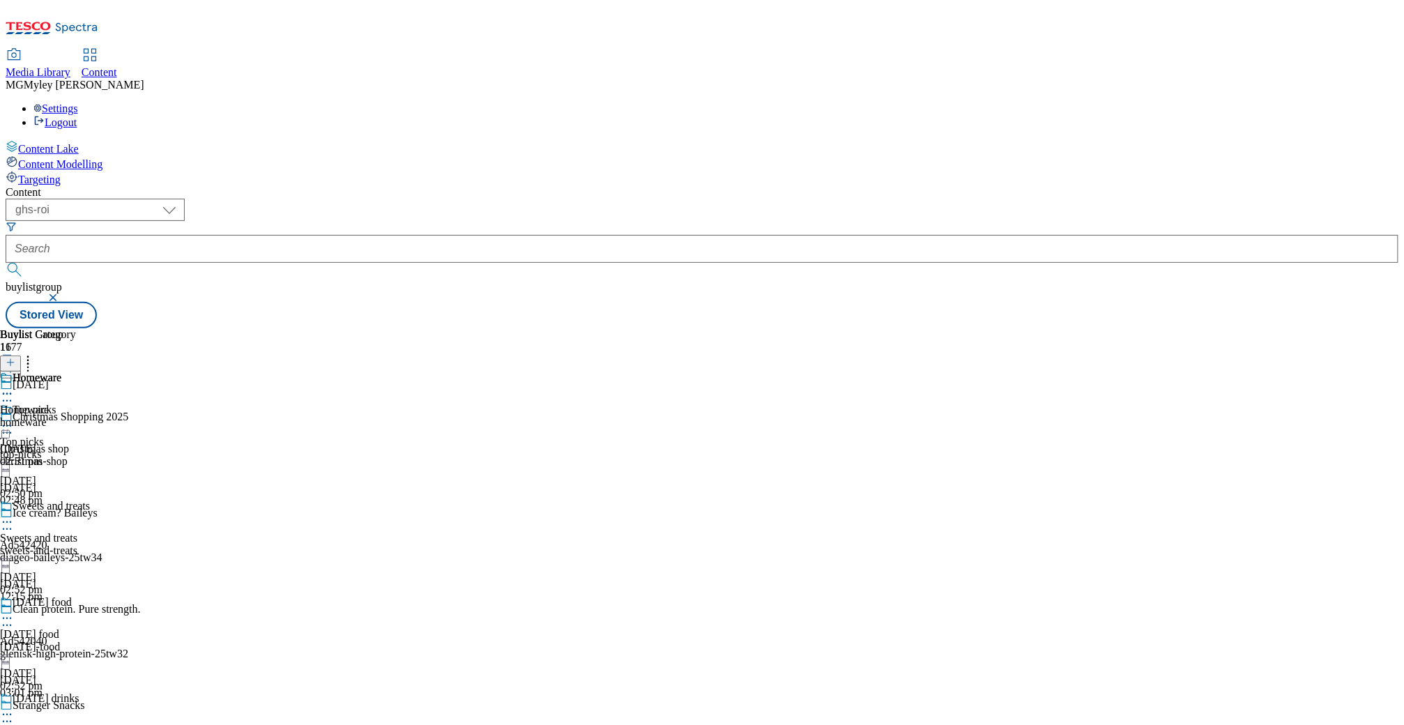
scroll to position [353, 0]
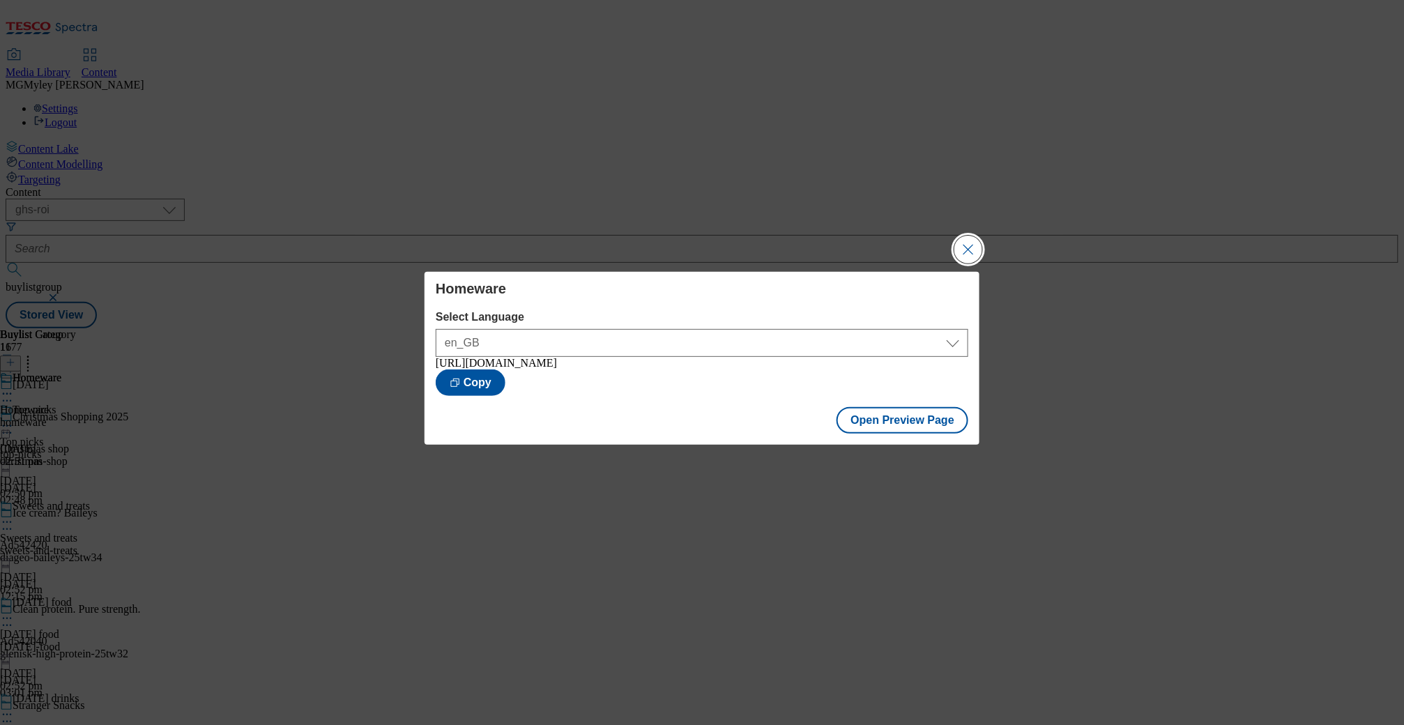
click at [972, 250] on button "Close Modal" at bounding box center [968, 250] width 28 height 28
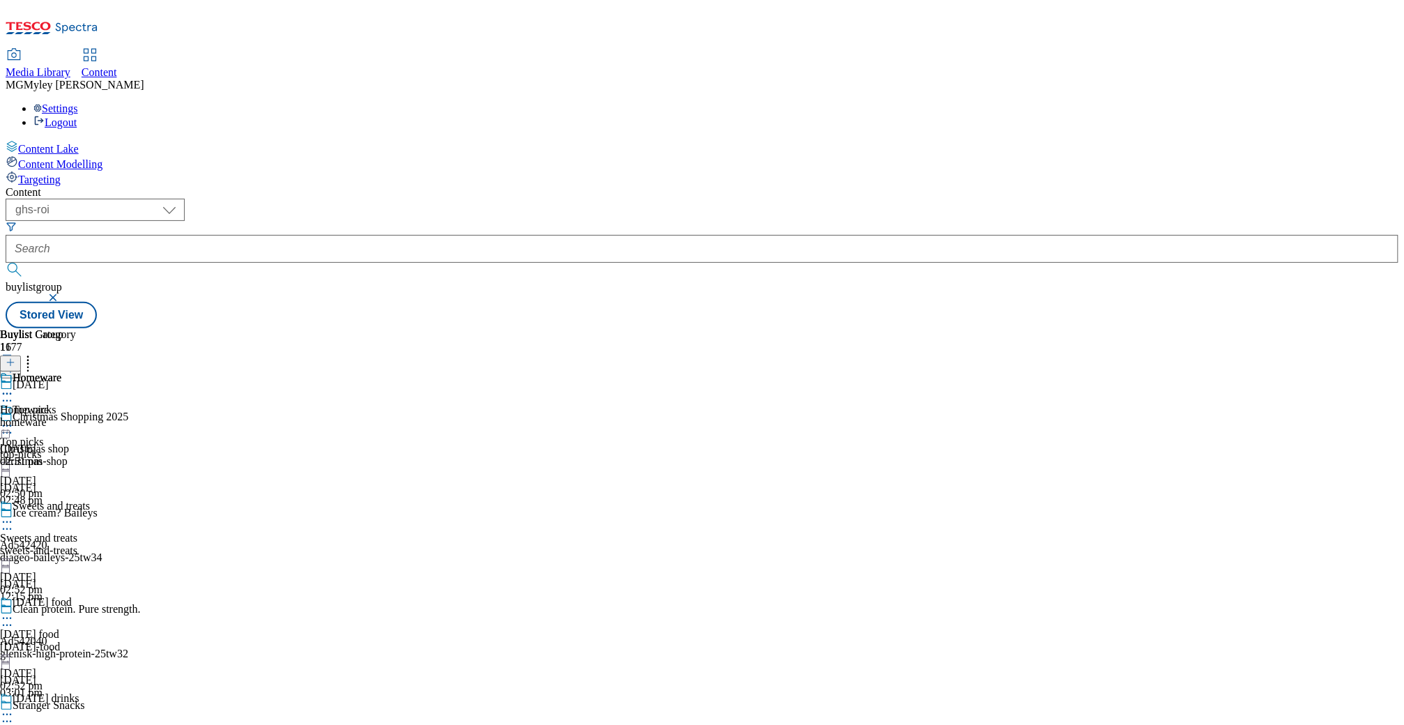
scroll to position [516, 0]
click at [102, 608] on div "[DATE]-decorations" at bounding box center [51, 614] width 102 height 13
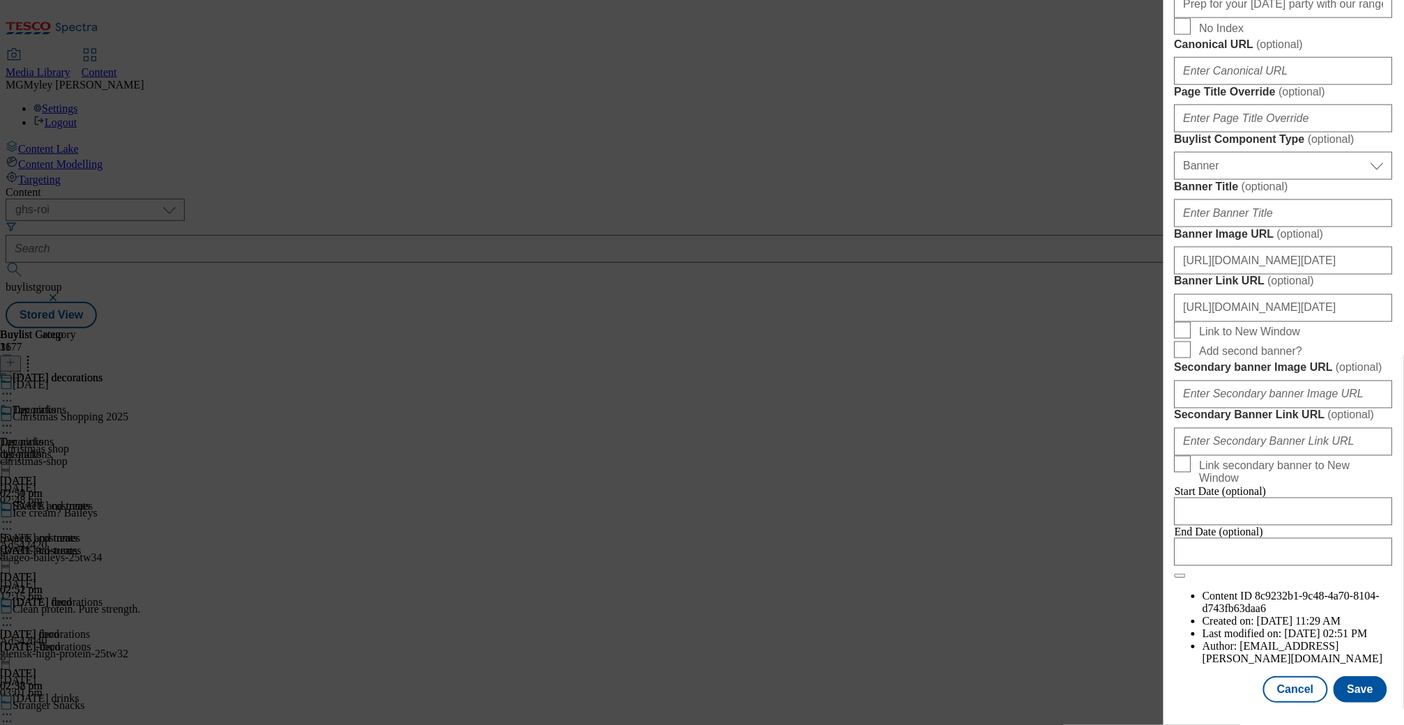
scroll to position [1291, 0]
drag, startPoint x: 1328, startPoint y: 249, endPoint x: 1408, endPoint y: 248, distance: 79.5
click at [1403, 248] on html "Icons icon_account icon_add icon_backward_link icon_basket icon_benefits icon_c…" at bounding box center [702, 167] width 1404 height 334
click at [1359, 294] on input "https://www.tesco.ie/groceries/zone/halloween?icid=Halloween_header_Decorations…" at bounding box center [1283, 308] width 218 height 28
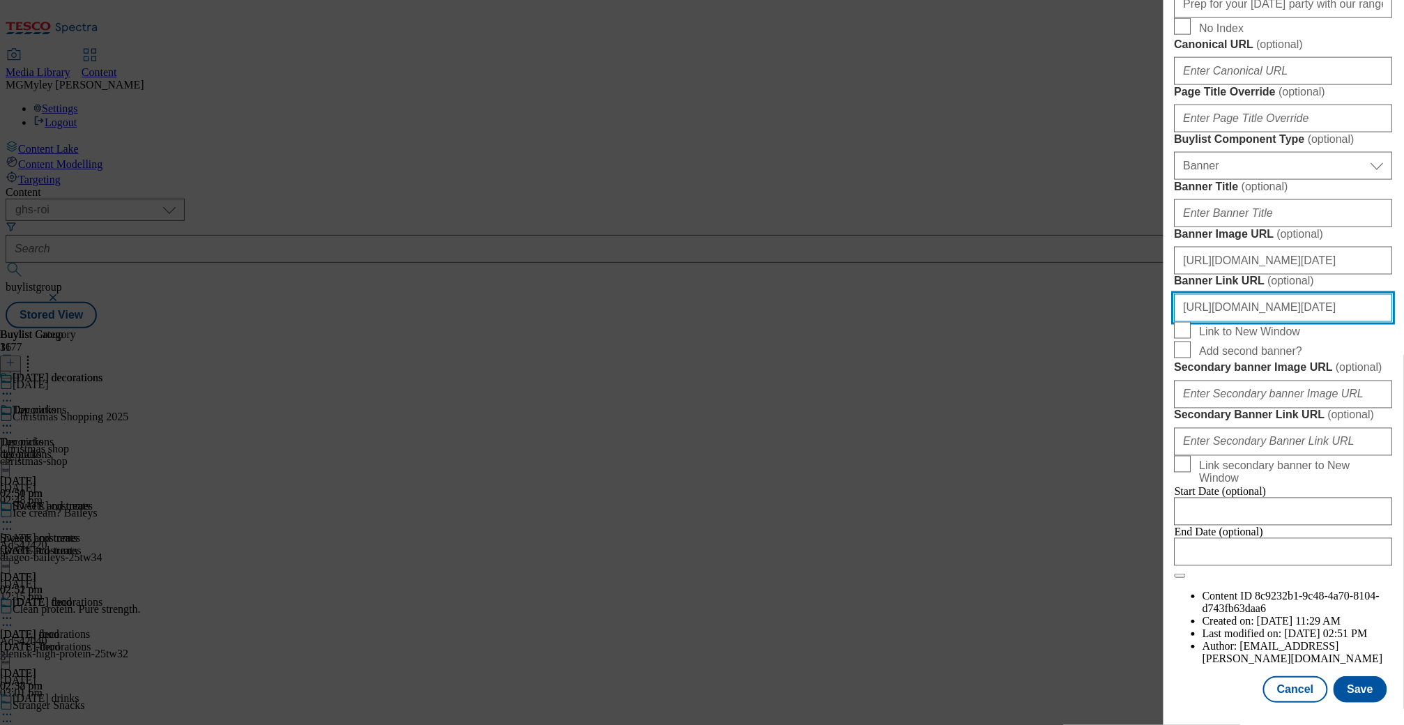
drag, startPoint x: 1348, startPoint y: 247, endPoint x: 1408, endPoint y: 247, distance: 59.9
click at [1403, 247] on html "Icons icon_account icon_add icon_backward_link icon_basket icon_benefits icon_c…" at bounding box center [702, 167] width 1404 height 334
click at [1370, 692] on button "Save" at bounding box center [1360, 689] width 54 height 26
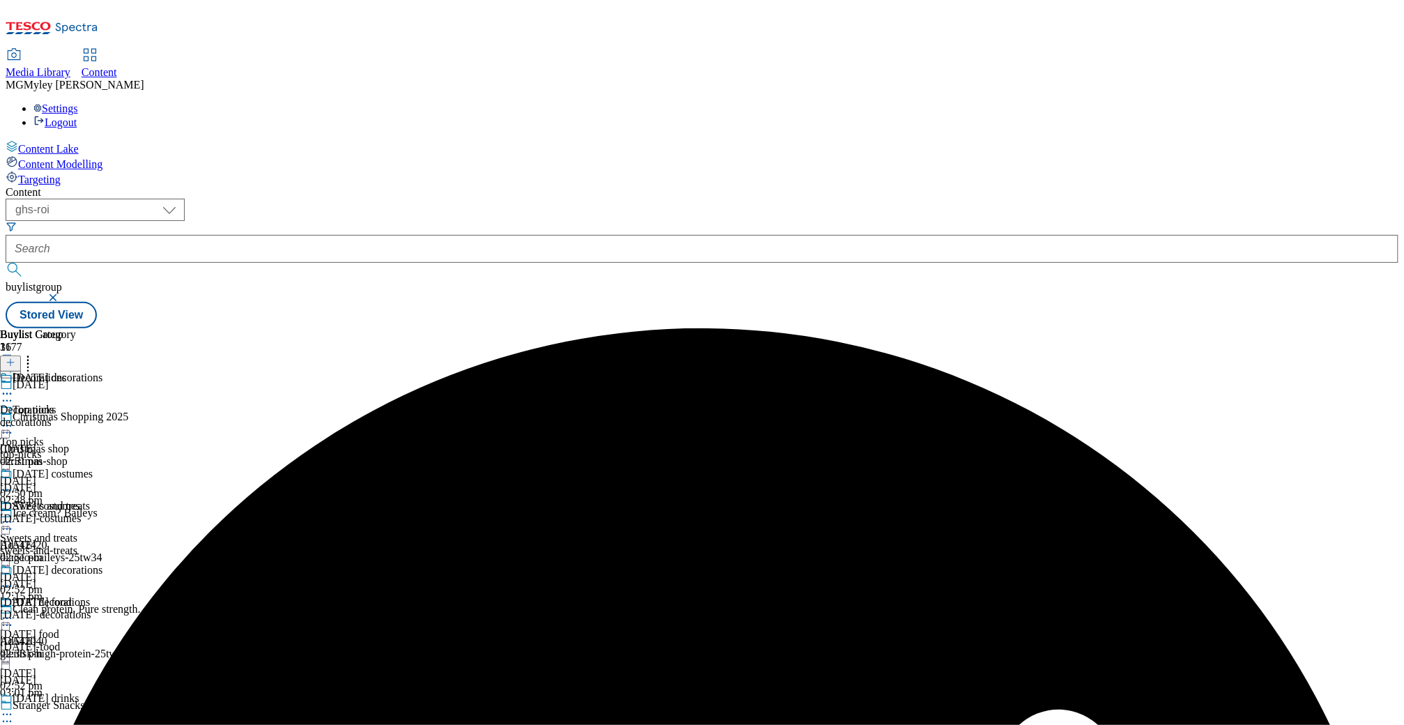
scroll to position [588, 0]
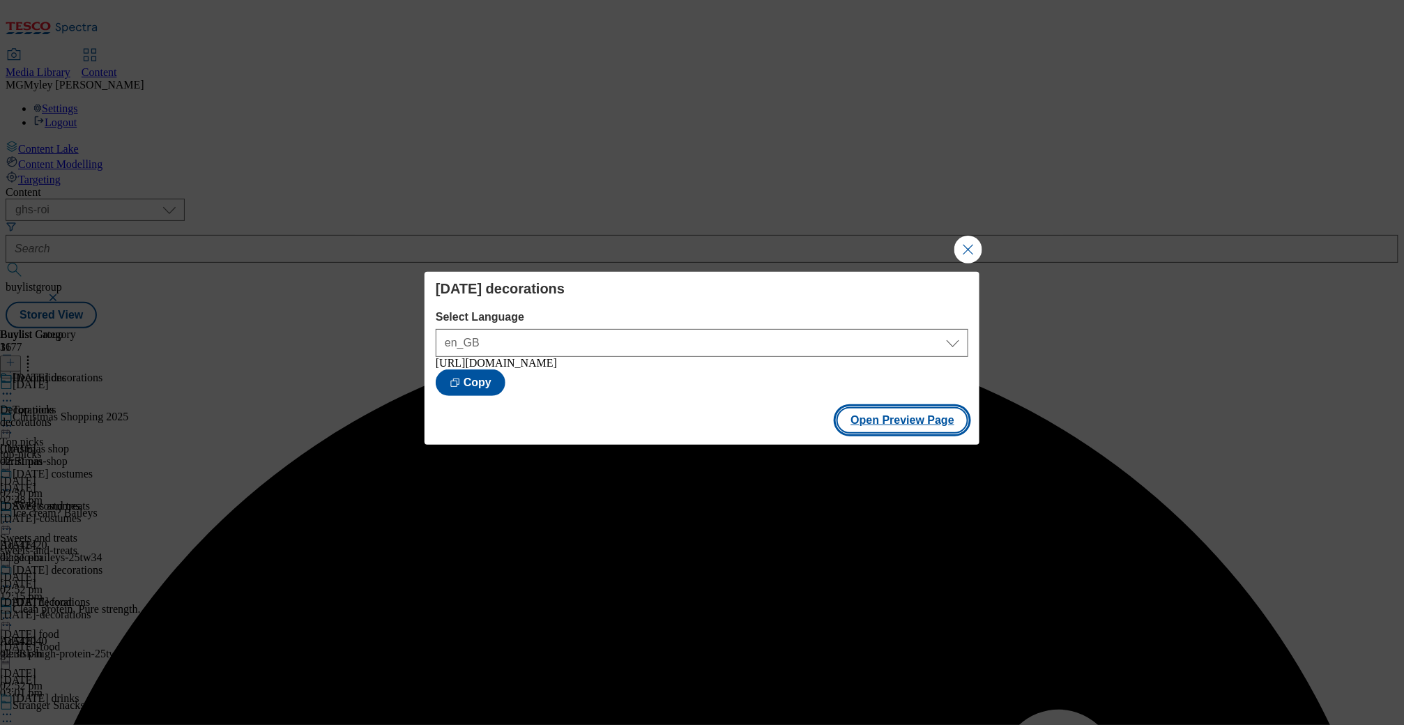
click at [936, 427] on button "Open Preview Page" at bounding box center [902, 420] width 132 height 26
click at [969, 252] on button "Close Modal" at bounding box center [968, 250] width 28 height 28
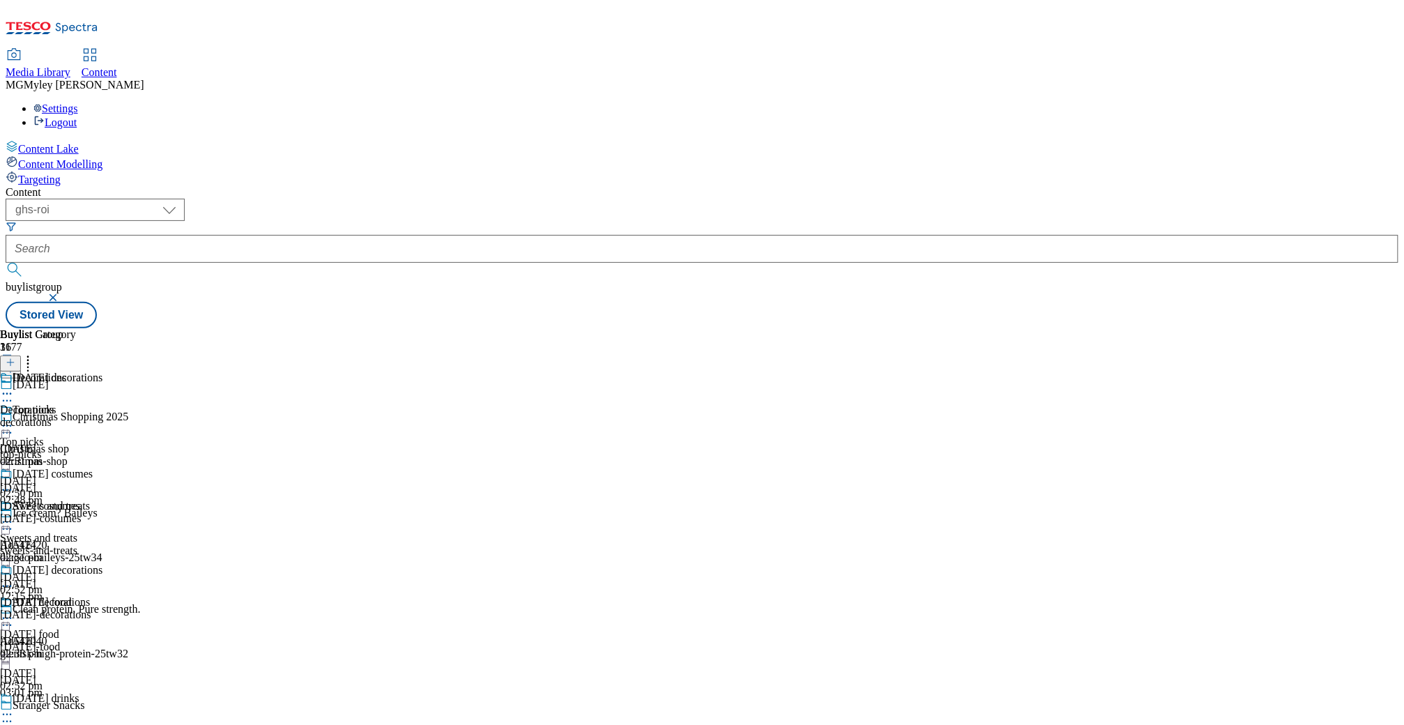
scroll to position [592, 0]
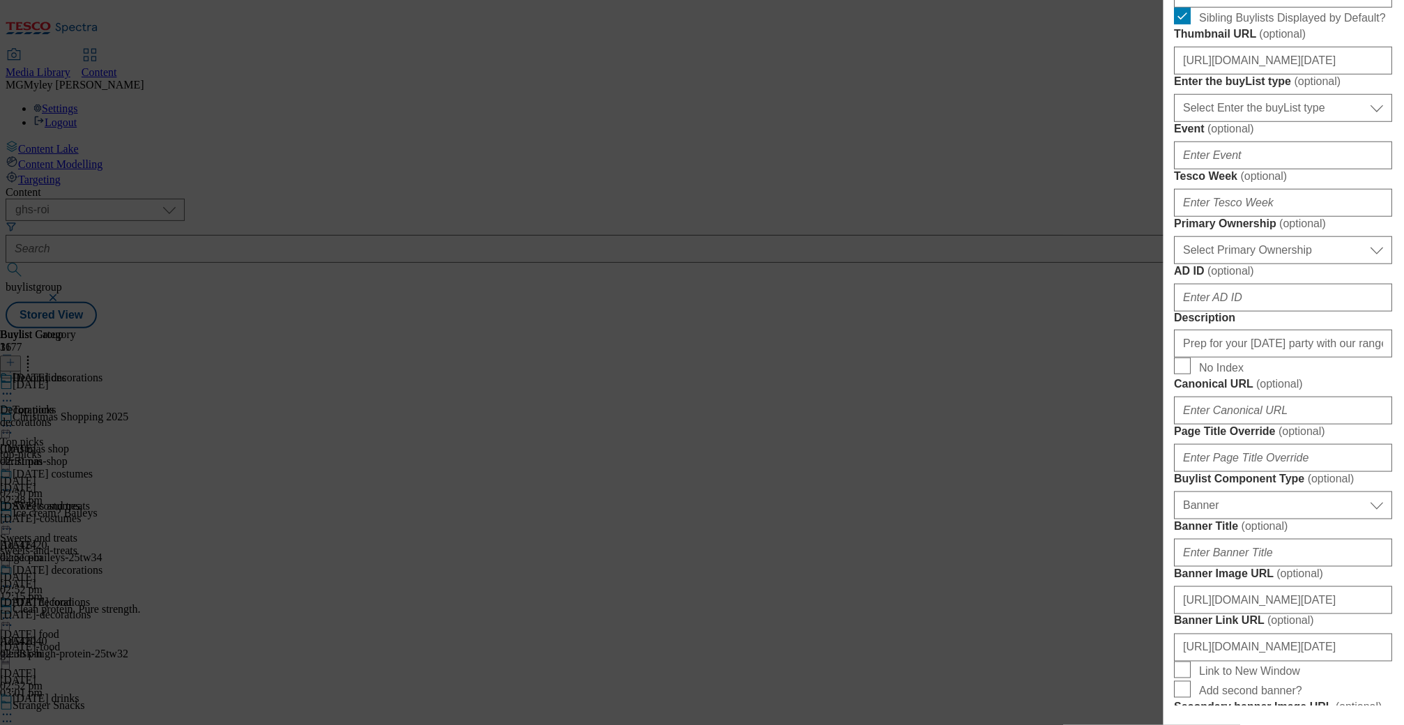
scroll to position [431, 0]
click at [1361, 77] on input "https://digitalcontent.api.tesco.com/v2/media/ghs-roi/199990f1-655c-49d8-a21e-1…" at bounding box center [1283, 63] width 218 height 28
paste input "d0c96747-52d4-49ae-8ff5-5652a66883f9/BL-Halloween25-ROI"
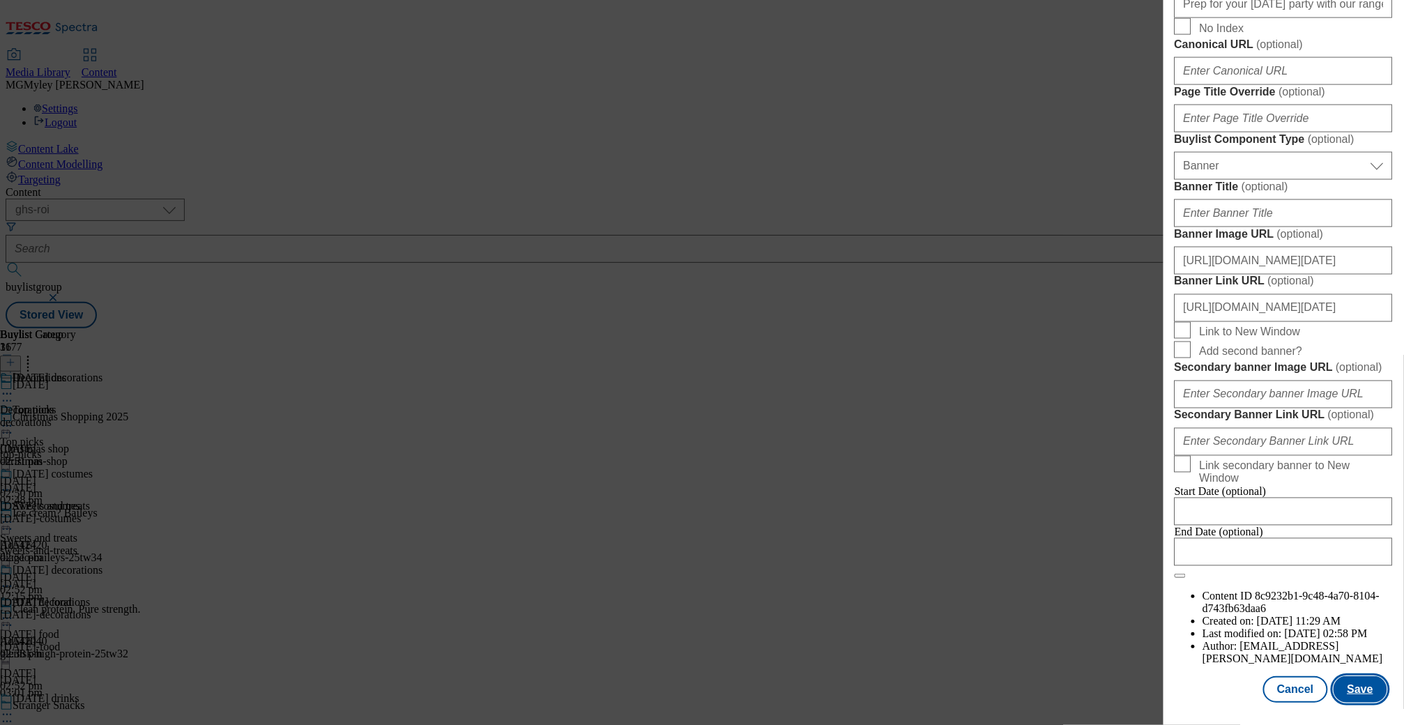
scroll to position [0, 0]
click at [1360, 683] on button "Save" at bounding box center [1360, 689] width 54 height 26
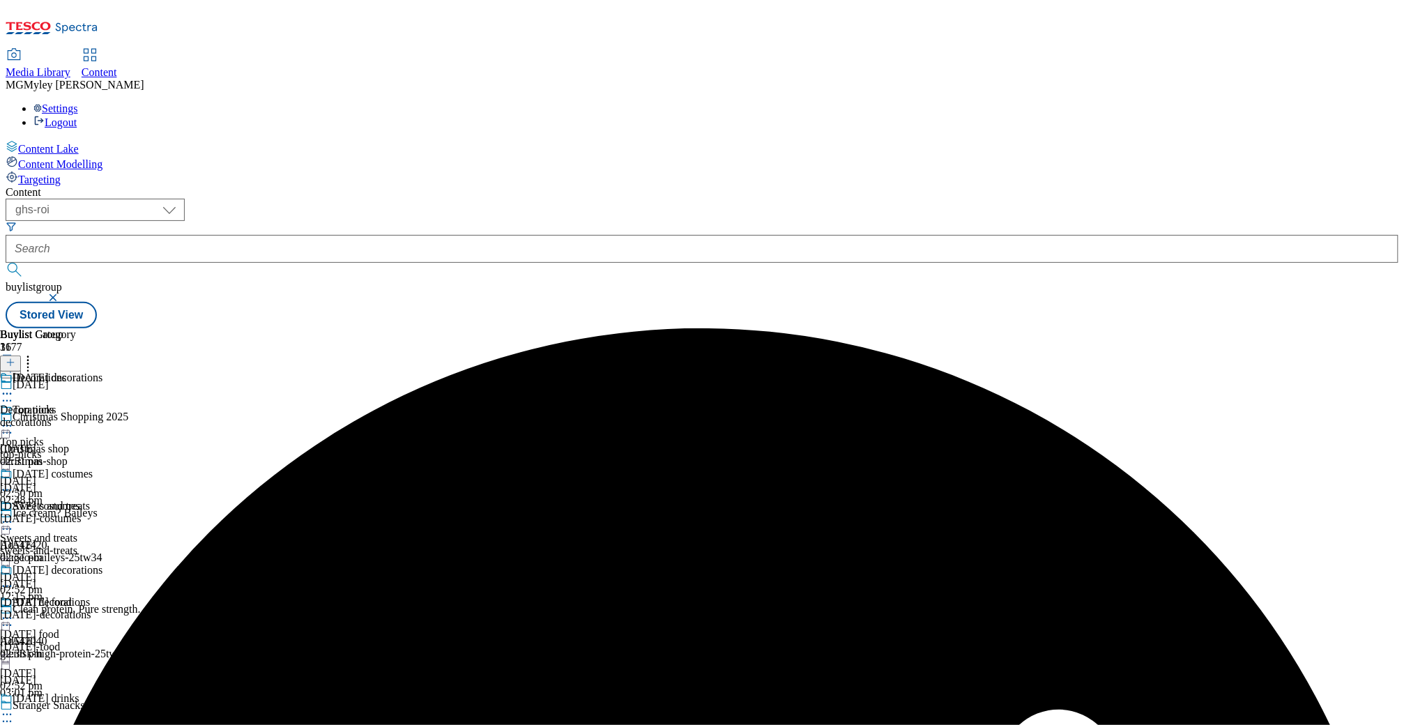
scroll to position [481, 0]
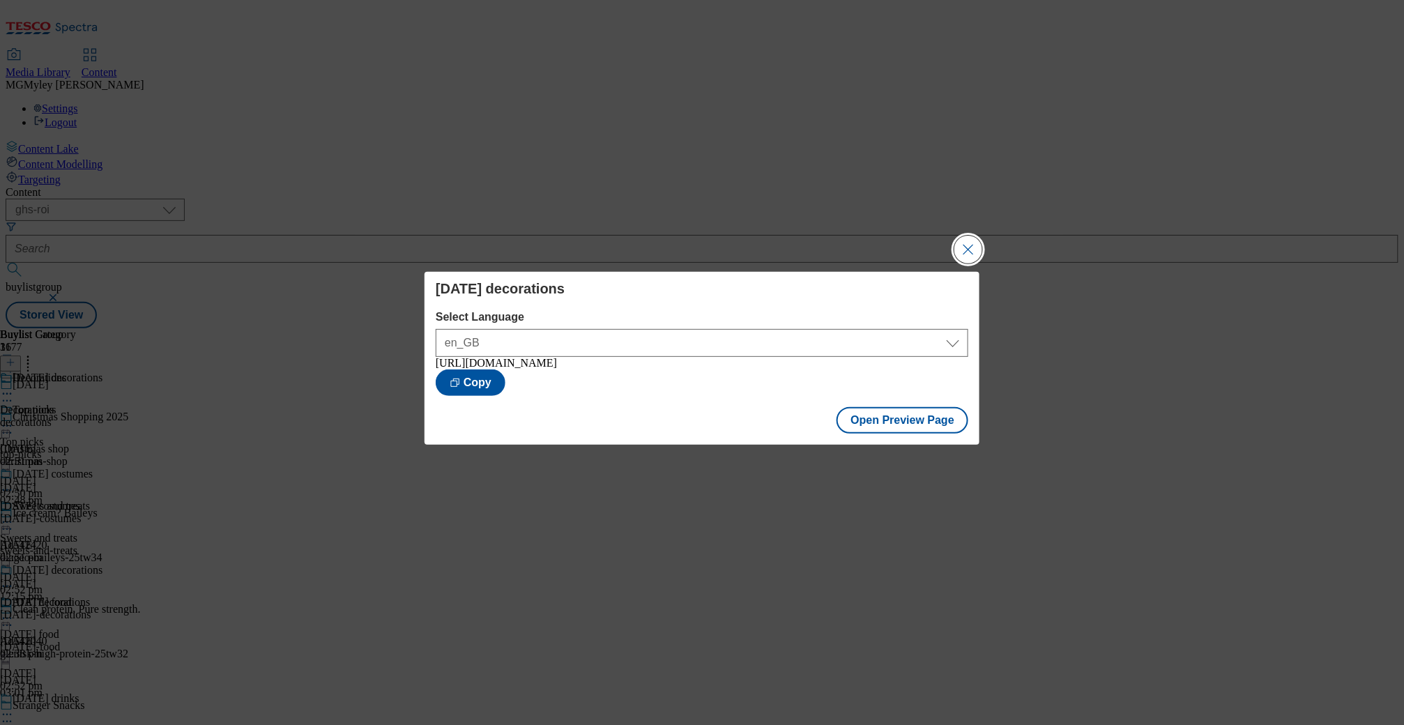
click at [965, 248] on button "Close Modal" at bounding box center [968, 250] width 28 height 28
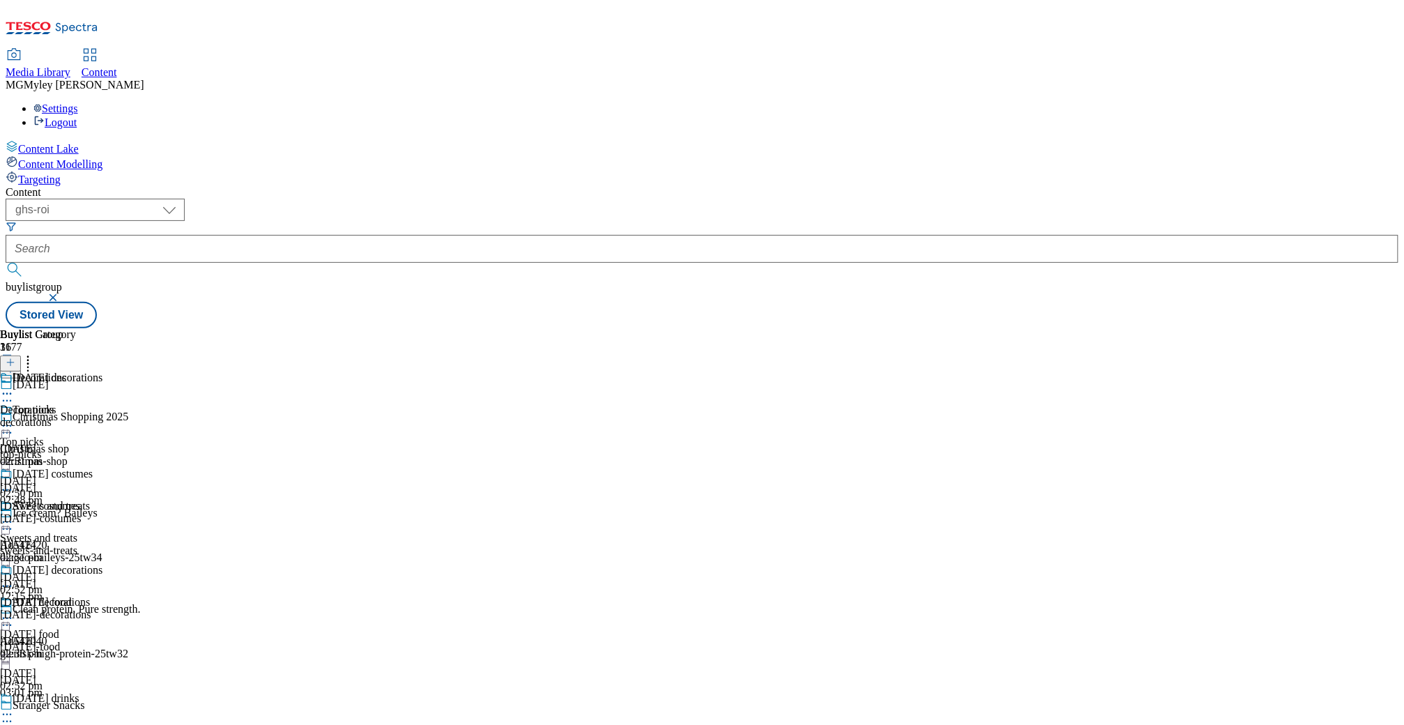
click at [137, 404] on div "Top picks Top picks top-picks 2 Oct 2025 02:50 pm" at bounding box center [68, 452] width 137 height 96
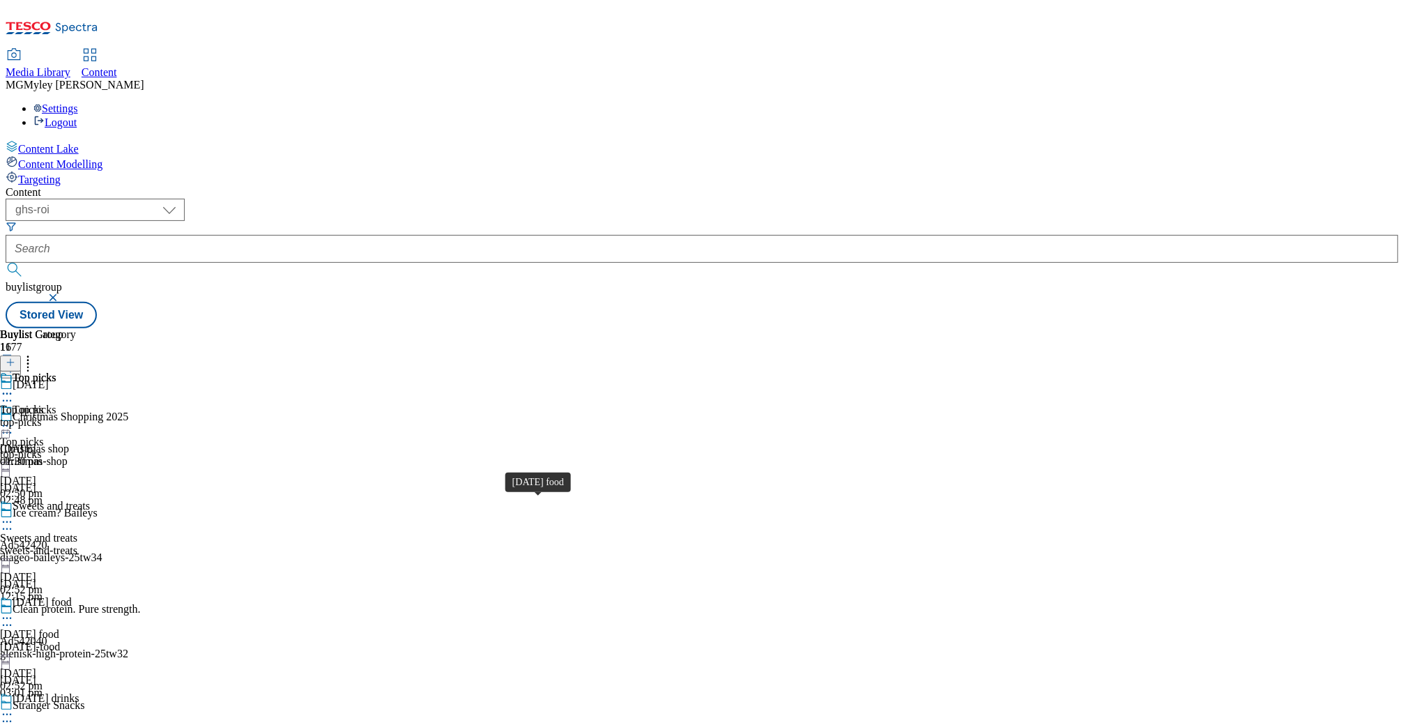
scroll to position [155, 0]
click at [72, 596] on span "[DATE] food" at bounding box center [42, 603] width 59 height 15
click at [8, 618] on circle at bounding box center [7, 619] width 2 height 2
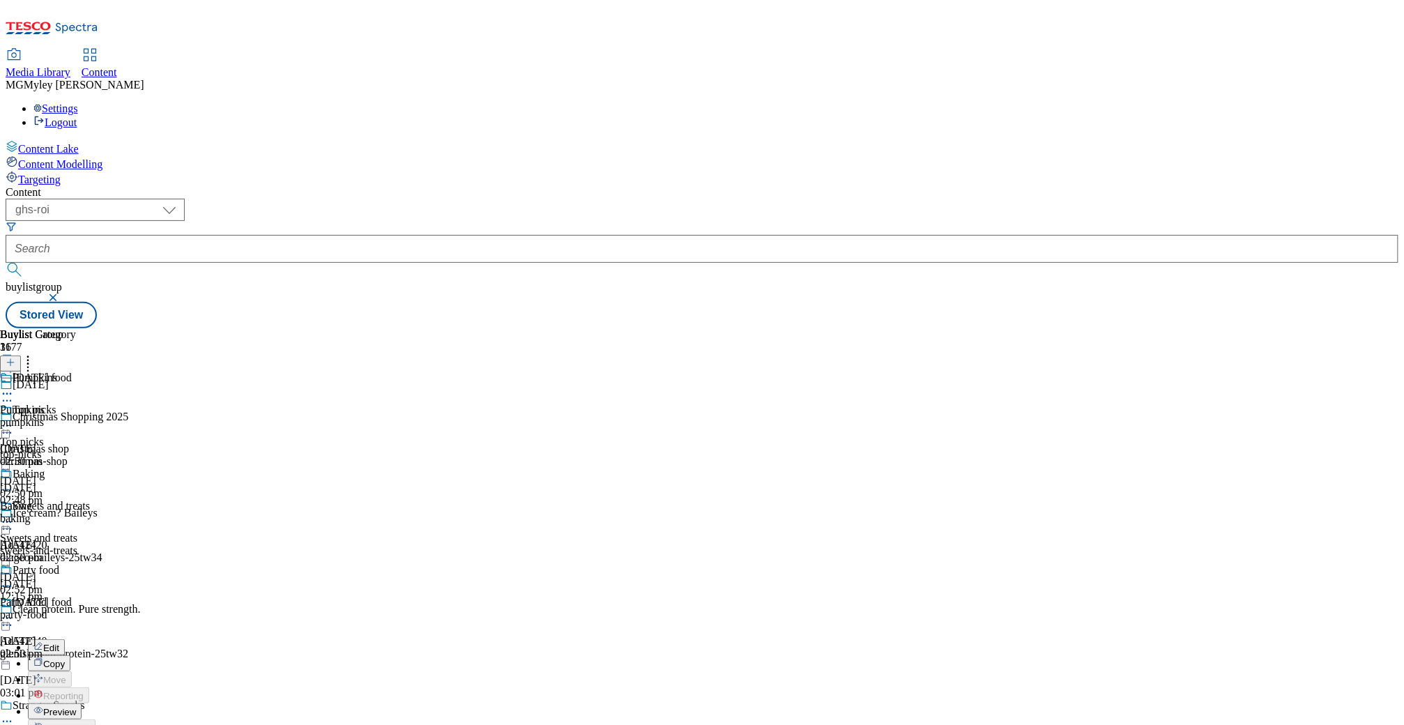
click at [76, 707] on span "Preview" at bounding box center [59, 712] width 33 height 10
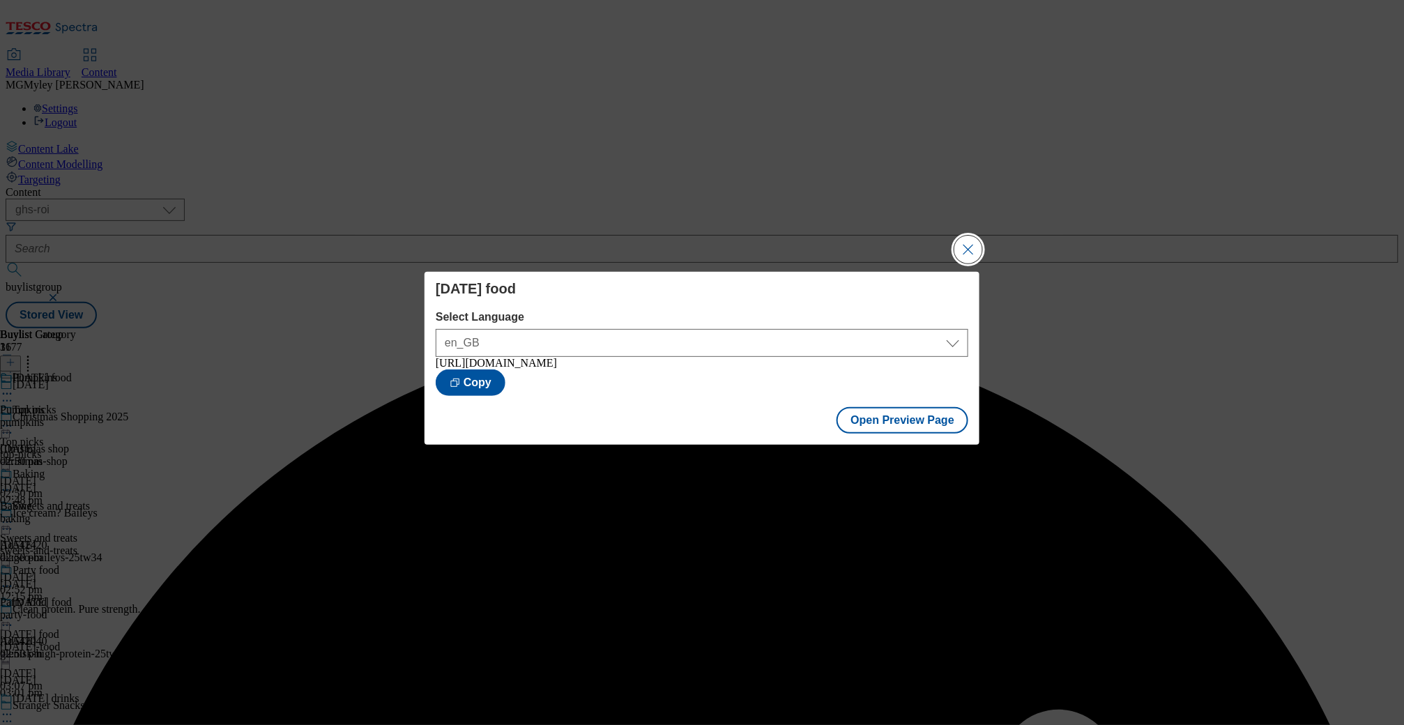
click at [970, 252] on button "Close Modal" at bounding box center [968, 250] width 28 height 28
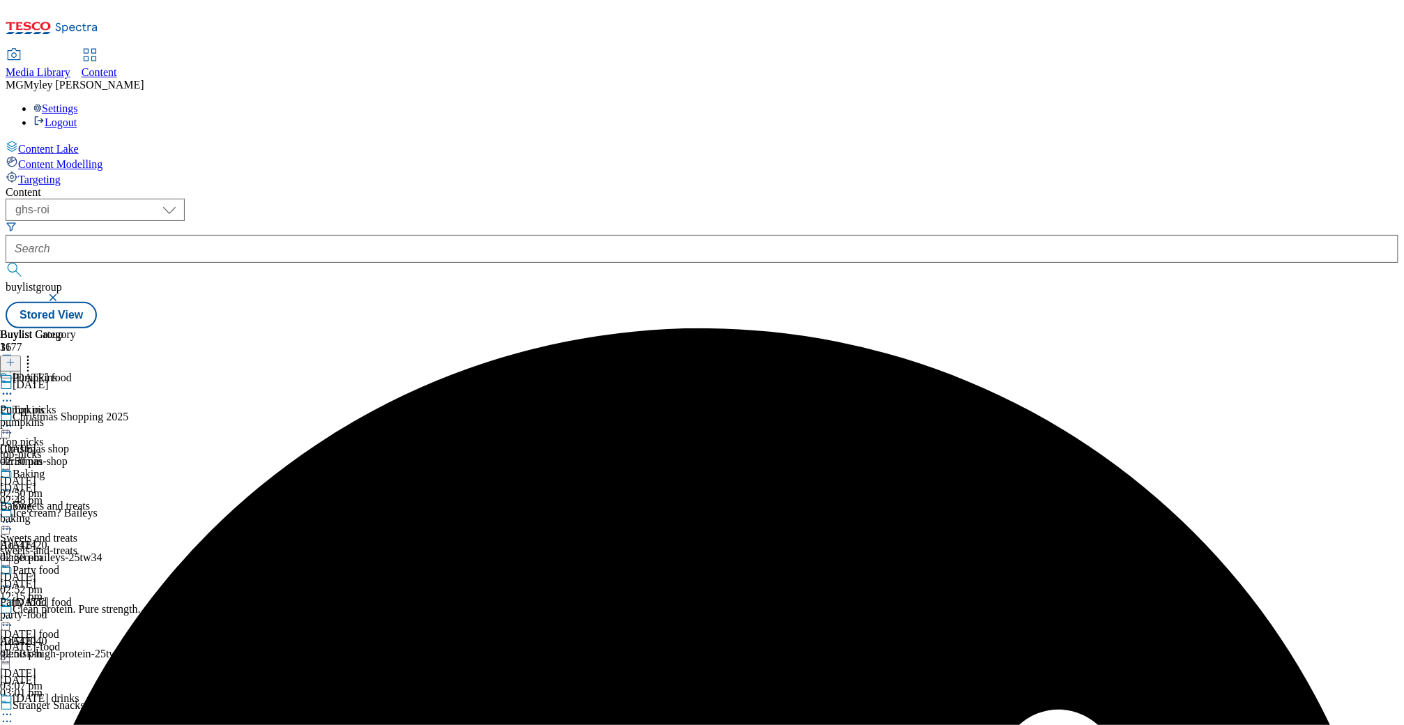
scroll to position [305, 0]
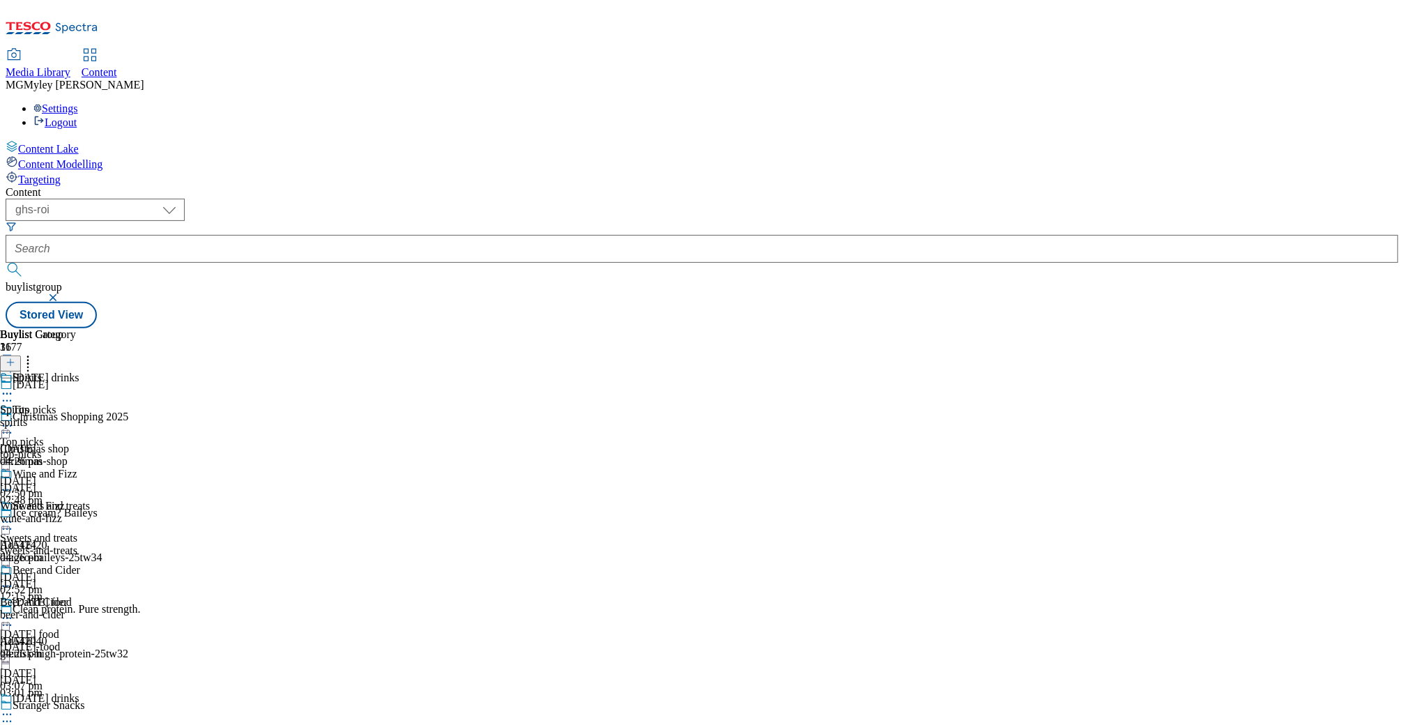
click at [5, 714] on circle at bounding box center [4, 715] width 2 height 2
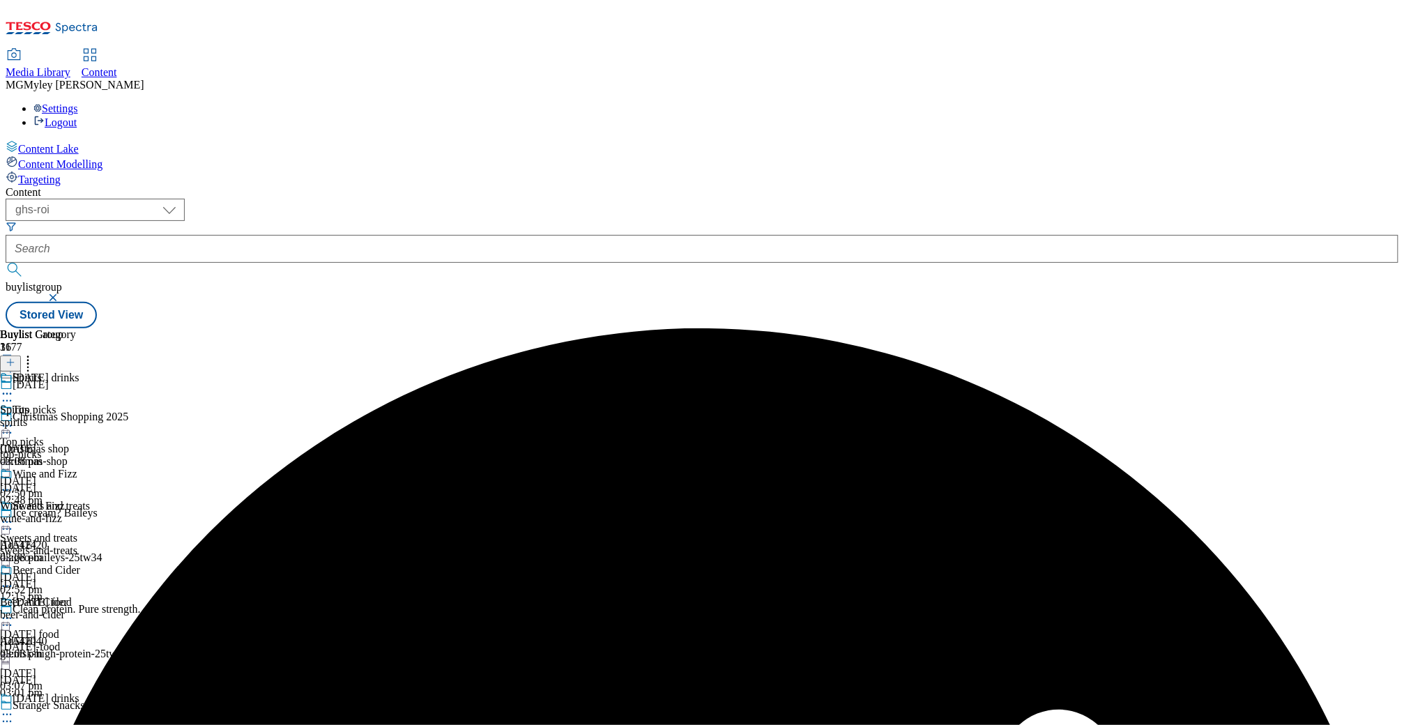
scroll to position [386, 0]
click at [14, 707] on icon at bounding box center [7, 714] width 14 height 14
click at [80, 416] on div "spirits" at bounding box center [40, 422] width 80 height 13
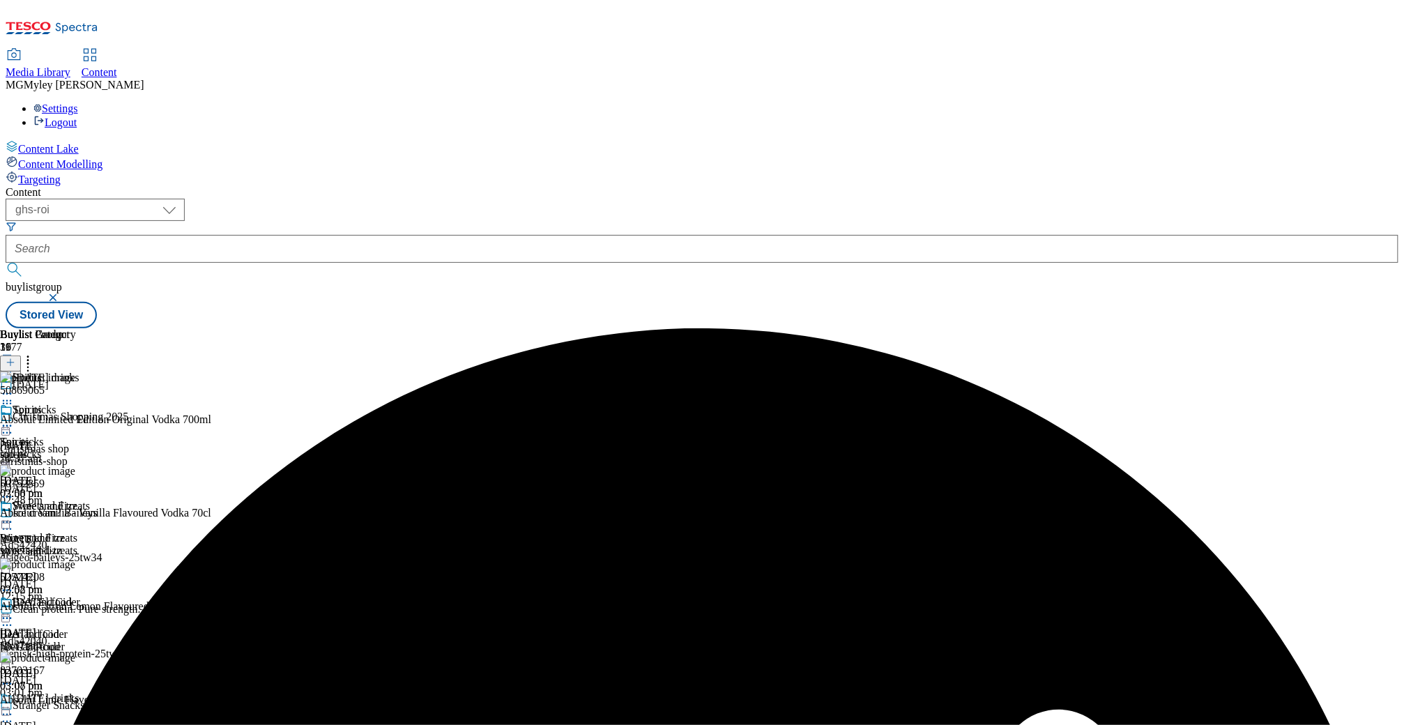
click at [35, 353] on icon at bounding box center [28, 360] width 14 height 14
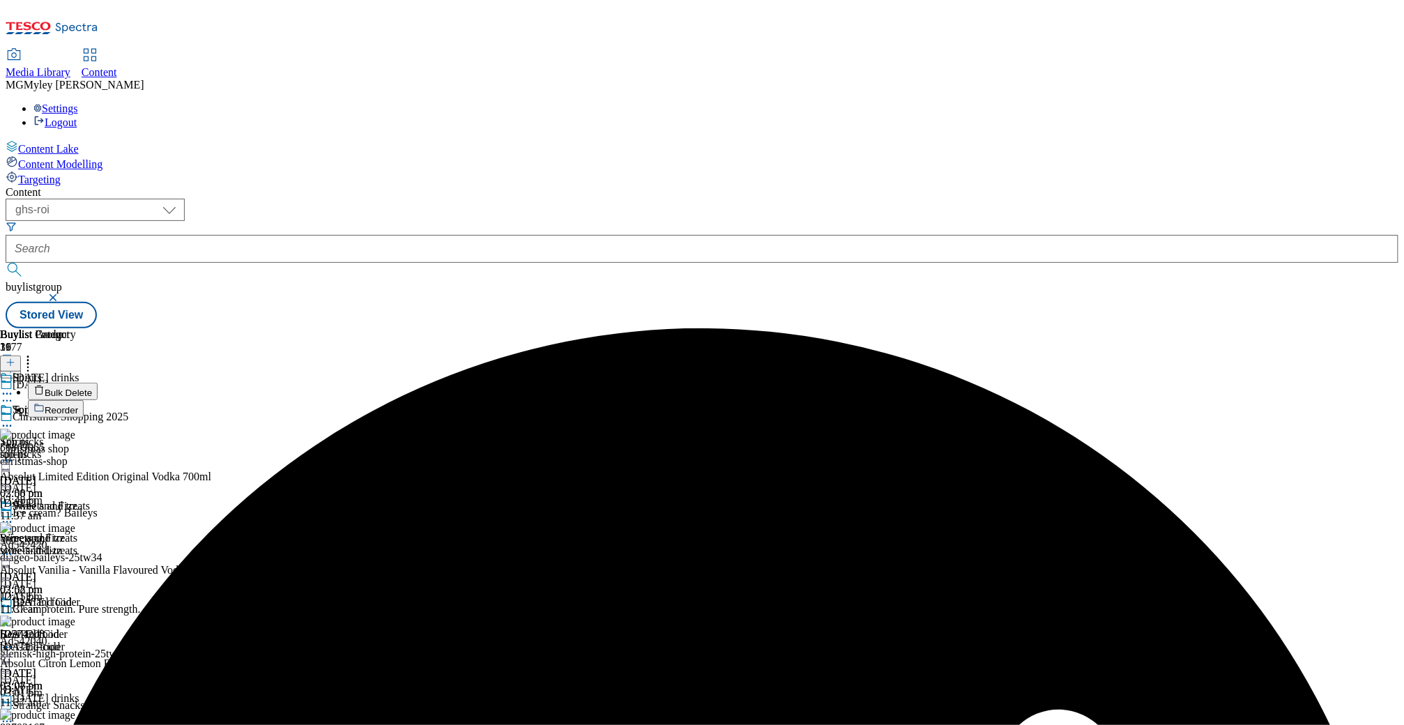
click at [92, 388] on span "Bulk Delete" at bounding box center [68, 393] width 47 height 10
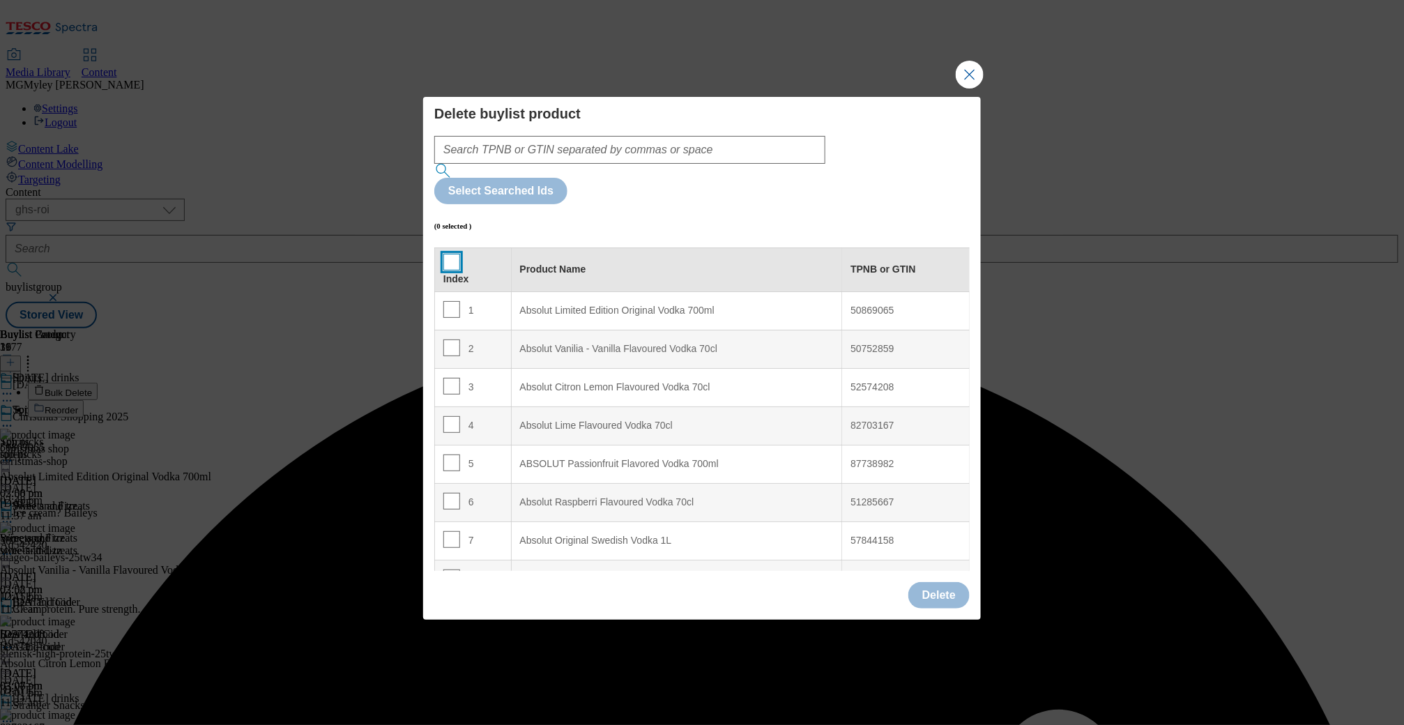
click at [450, 254] on input "Modal" at bounding box center [451, 262] width 17 height 17
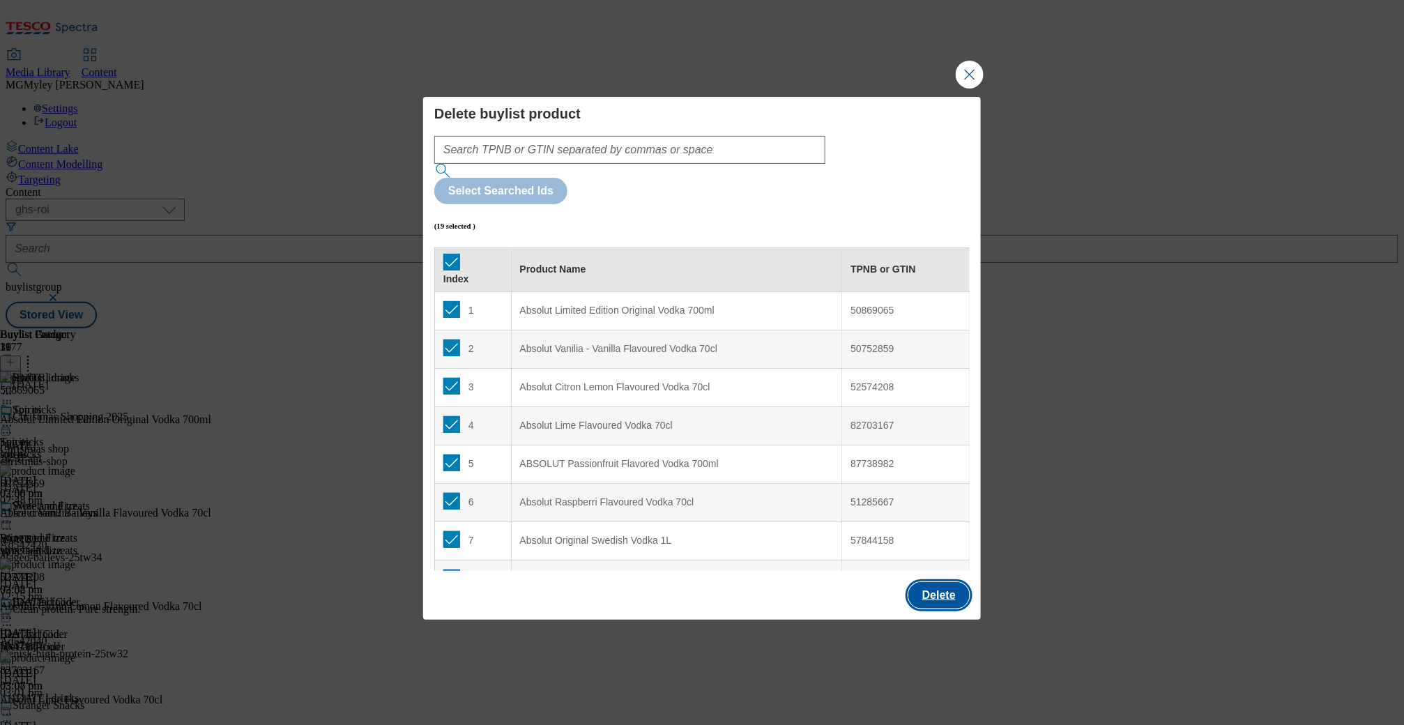
click at [957, 582] on button "Delete" at bounding box center [938, 595] width 61 height 26
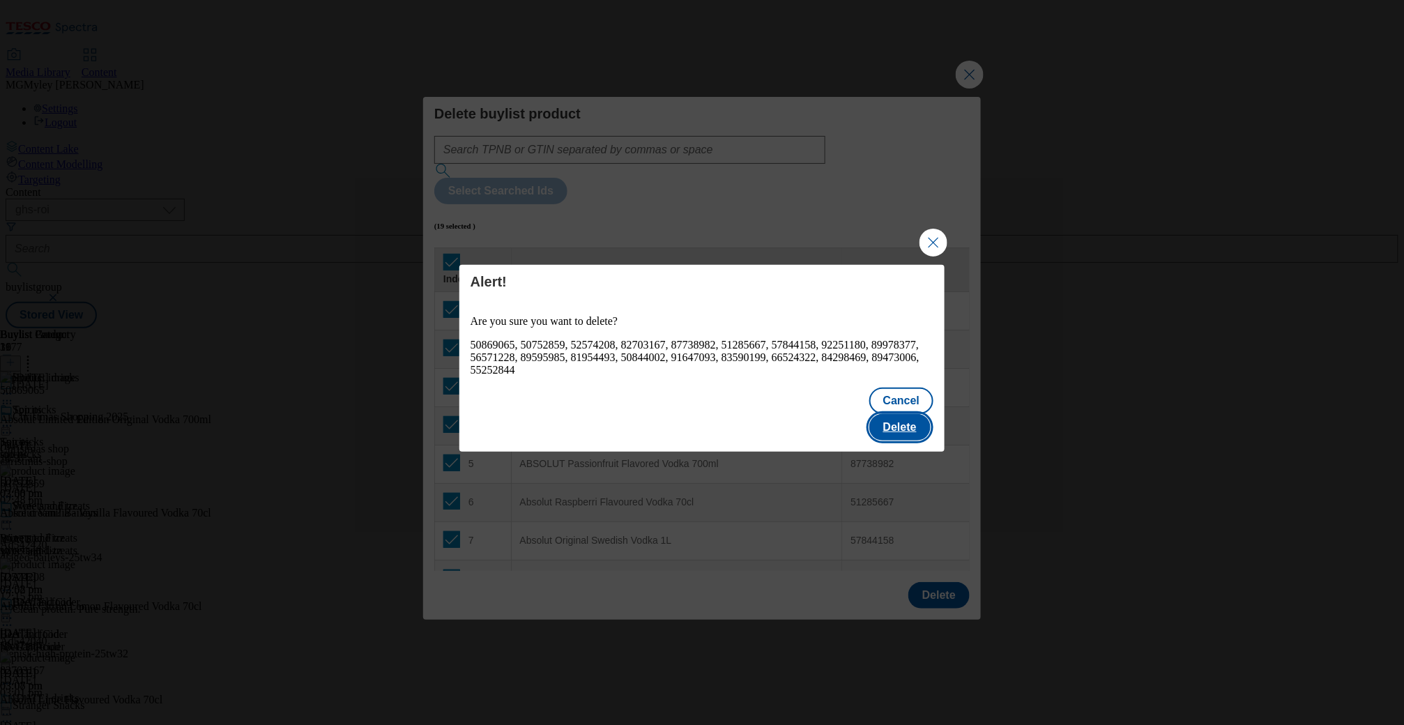
click at [903, 414] on button "Delete" at bounding box center [899, 427] width 61 height 26
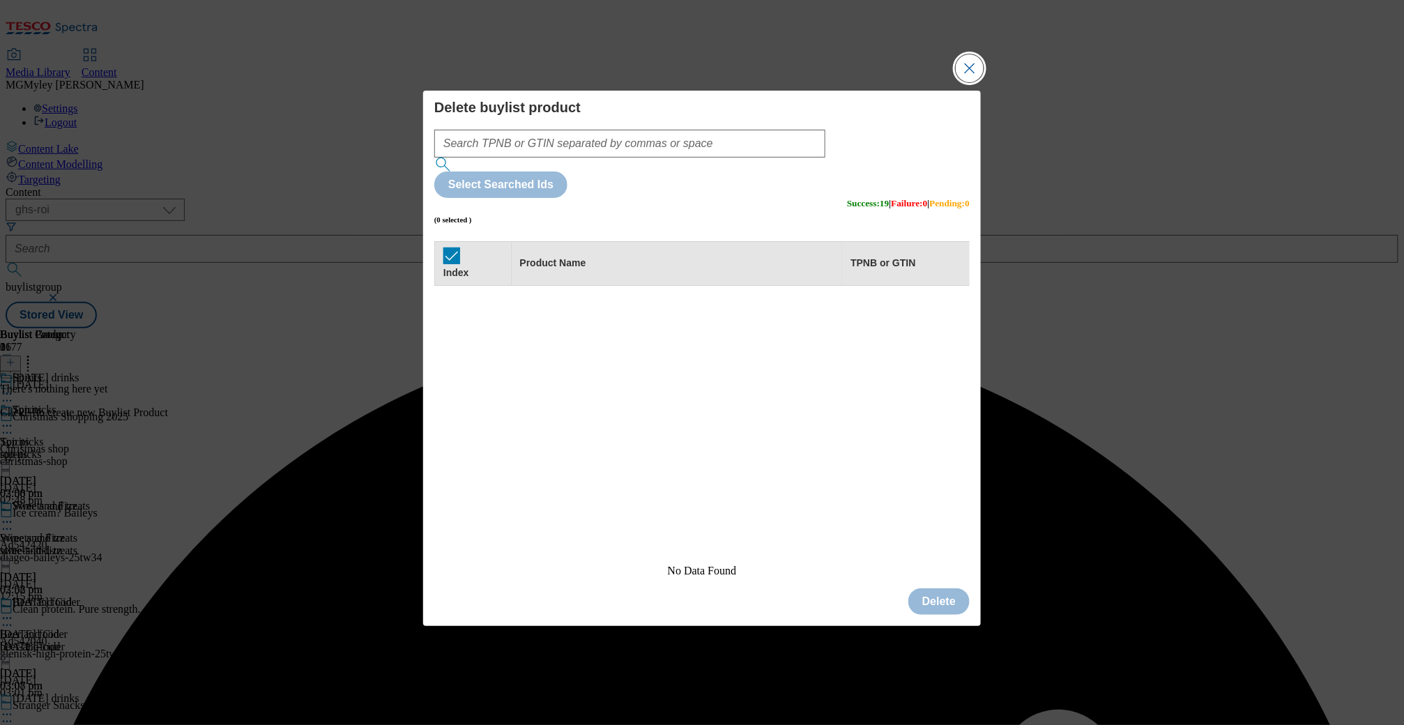
click at [974, 82] on button "Close Modal" at bounding box center [970, 68] width 28 height 28
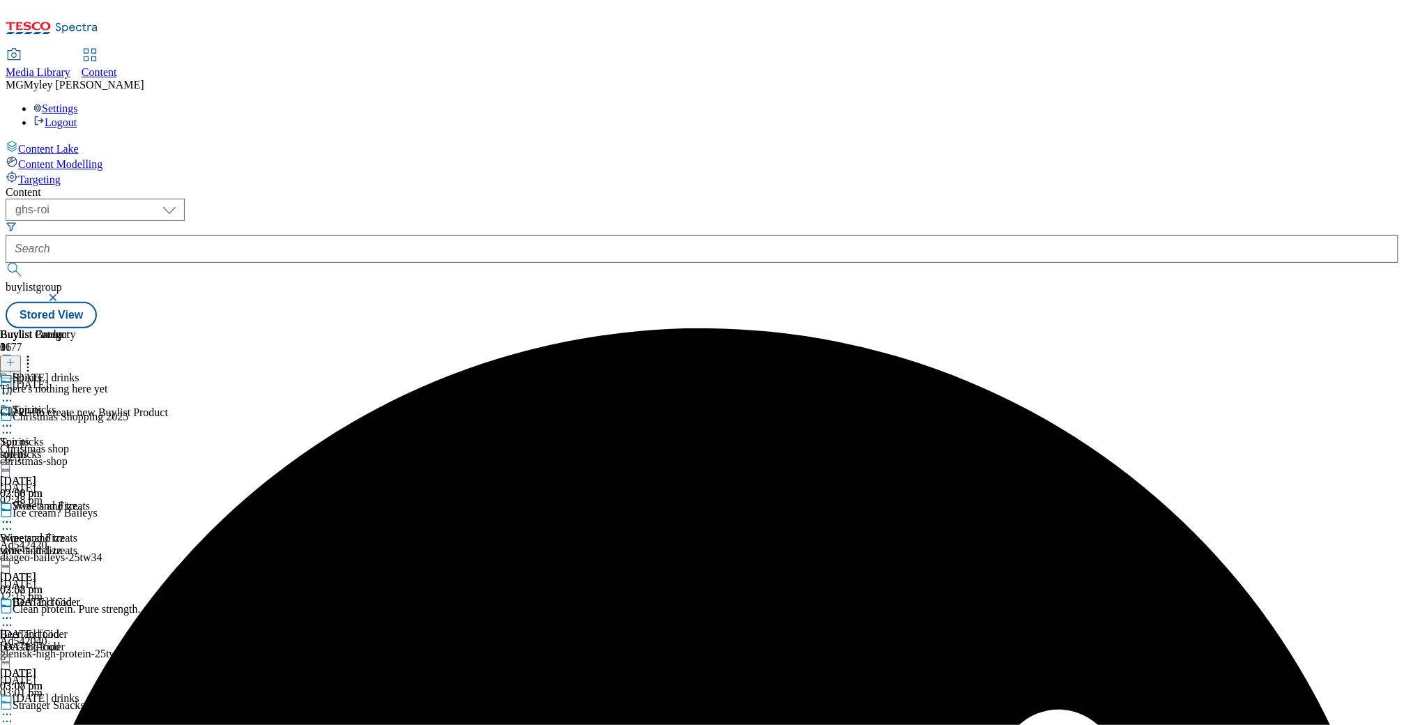
click at [21, 355] on button at bounding box center [10, 363] width 21 height 16
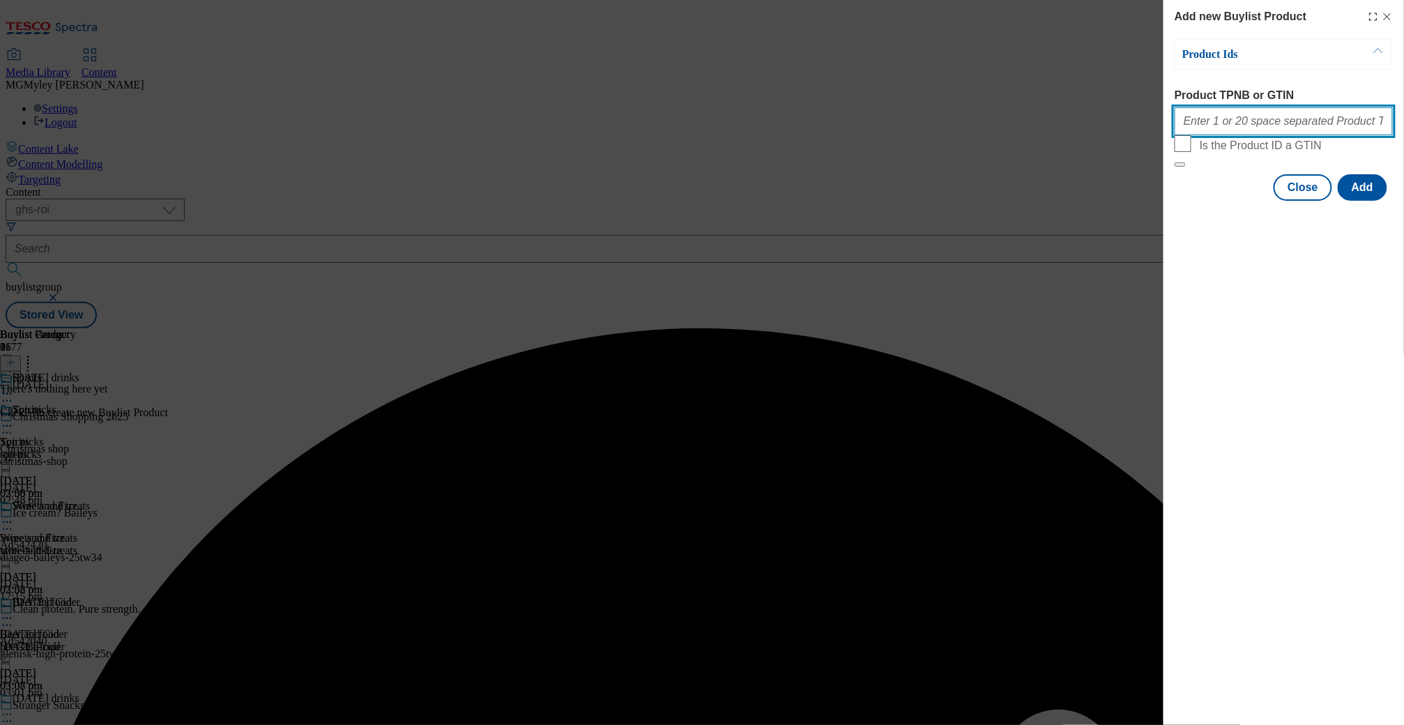
click at [1292, 130] on input "Product TPNB or GTIN" at bounding box center [1283, 121] width 218 height 28
paste input "66524322 52574208 87738982 82703167 50752859 51285667 55252844 89473006 8195449…"
click at [1374, 201] on button "Add" at bounding box center [1362, 187] width 49 height 26
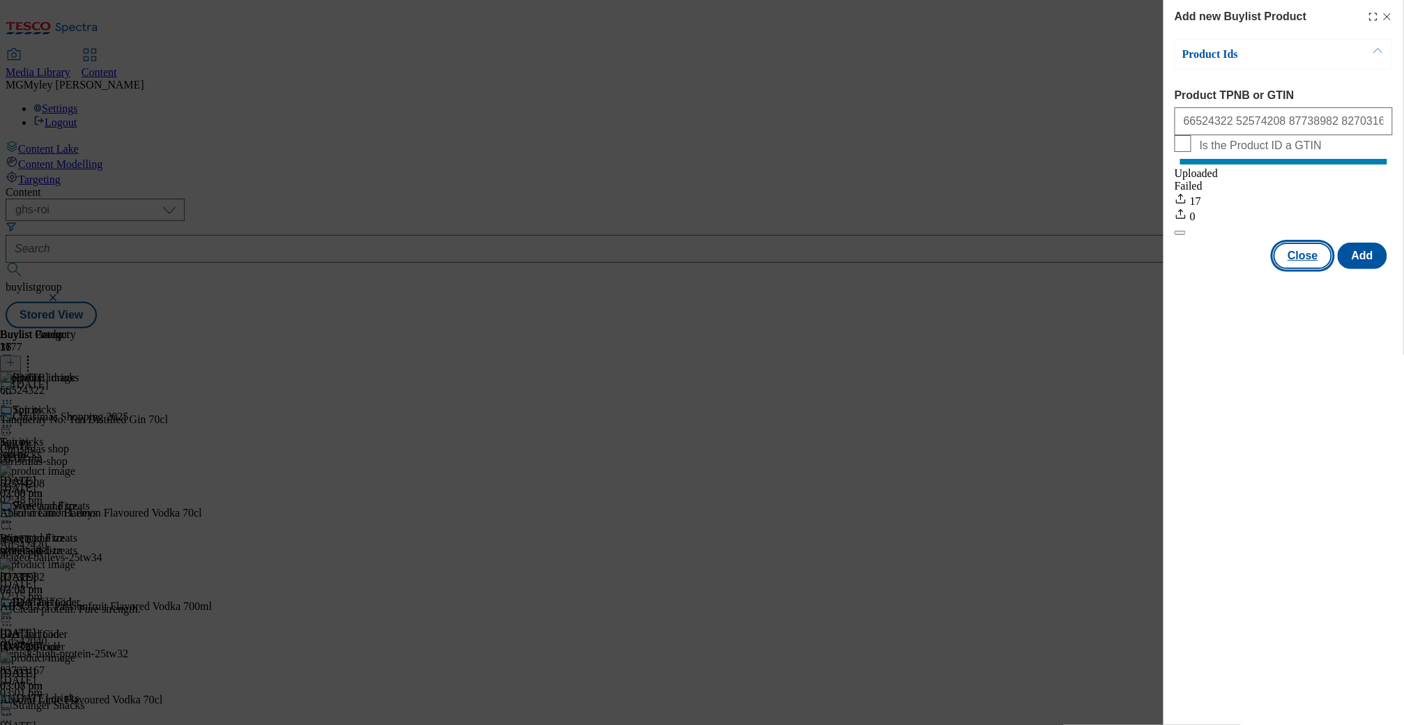
click at [1305, 269] on button "Close" at bounding box center [1302, 256] width 59 height 26
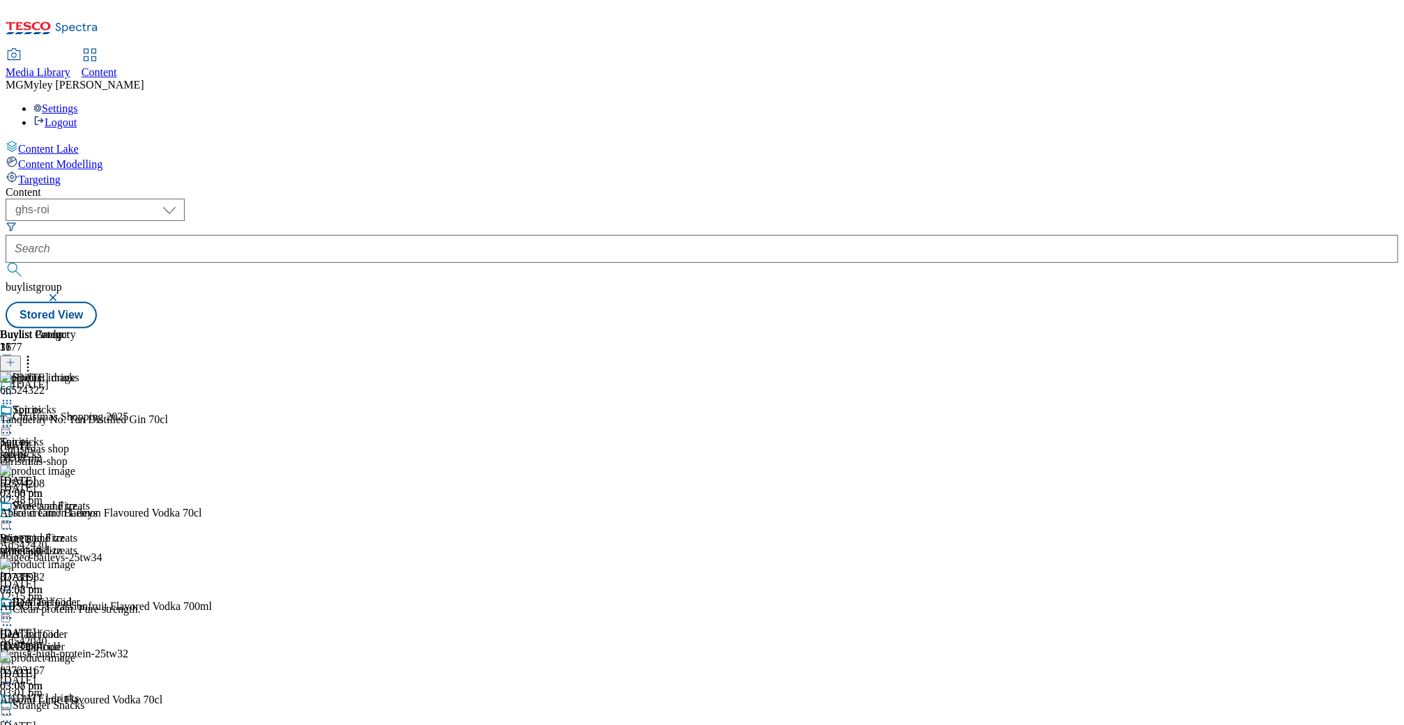
click at [80, 544] on div "wine-and-fizz" at bounding box center [40, 550] width 80 height 13
click at [35, 353] on icon at bounding box center [28, 360] width 14 height 14
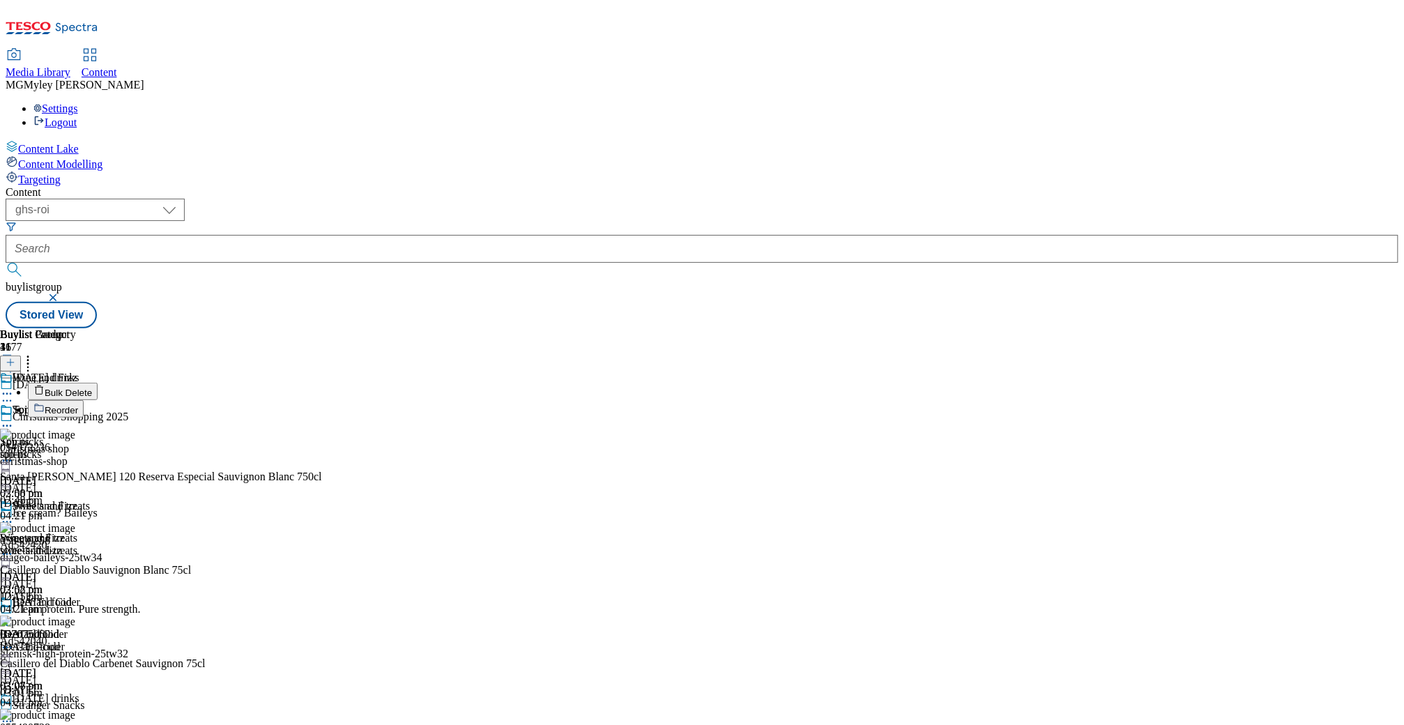
click at [98, 383] on button "Bulk Delete" at bounding box center [63, 391] width 70 height 17
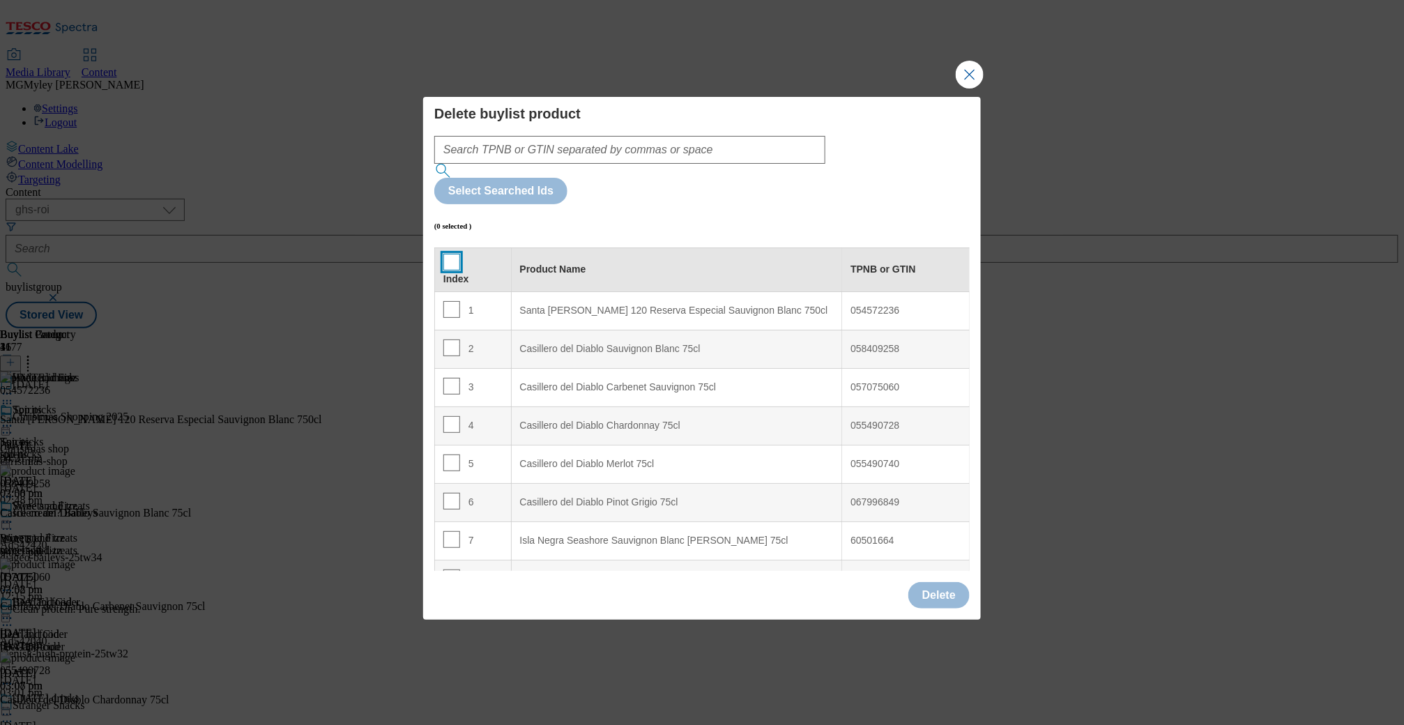
click at [447, 254] on input "Modal" at bounding box center [451, 262] width 17 height 17
click at [935, 582] on button "Delete" at bounding box center [938, 595] width 61 height 26
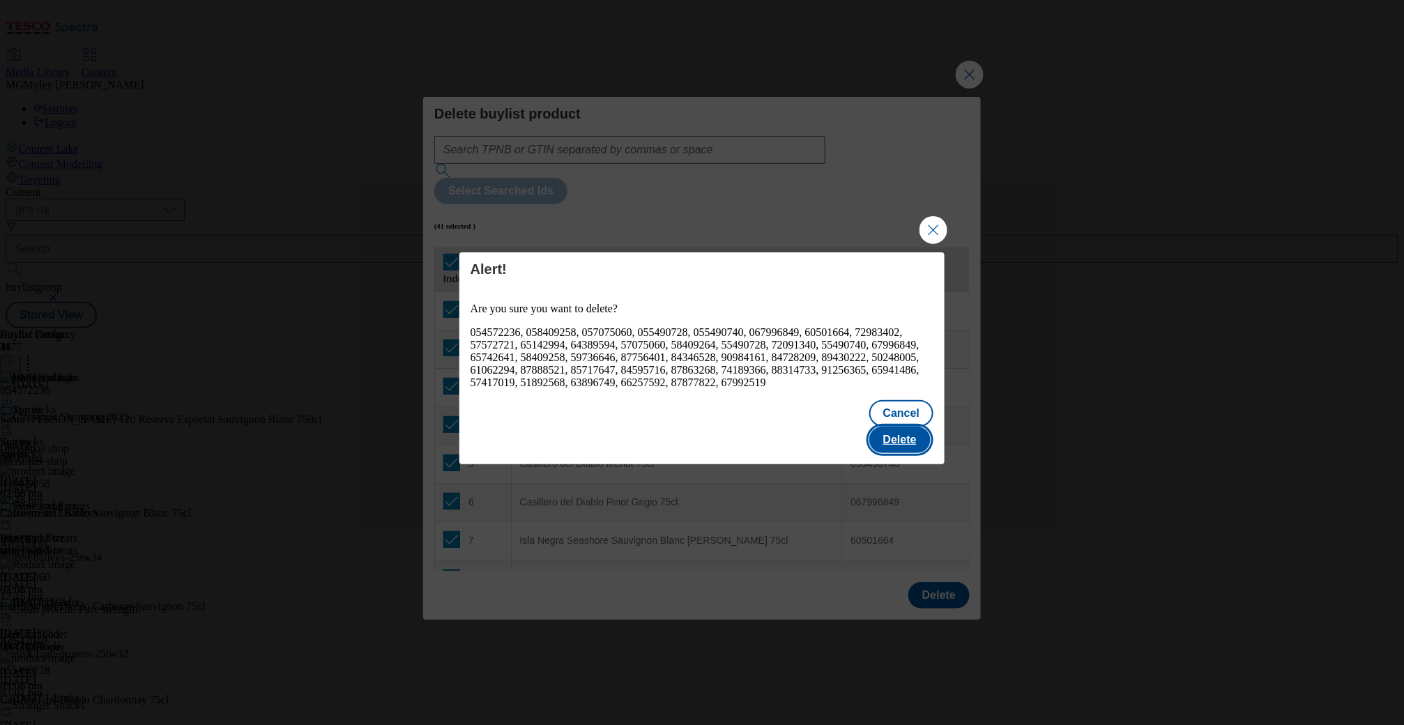
click at [924, 430] on button "Delete" at bounding box center [899, 440] width 61 height 26
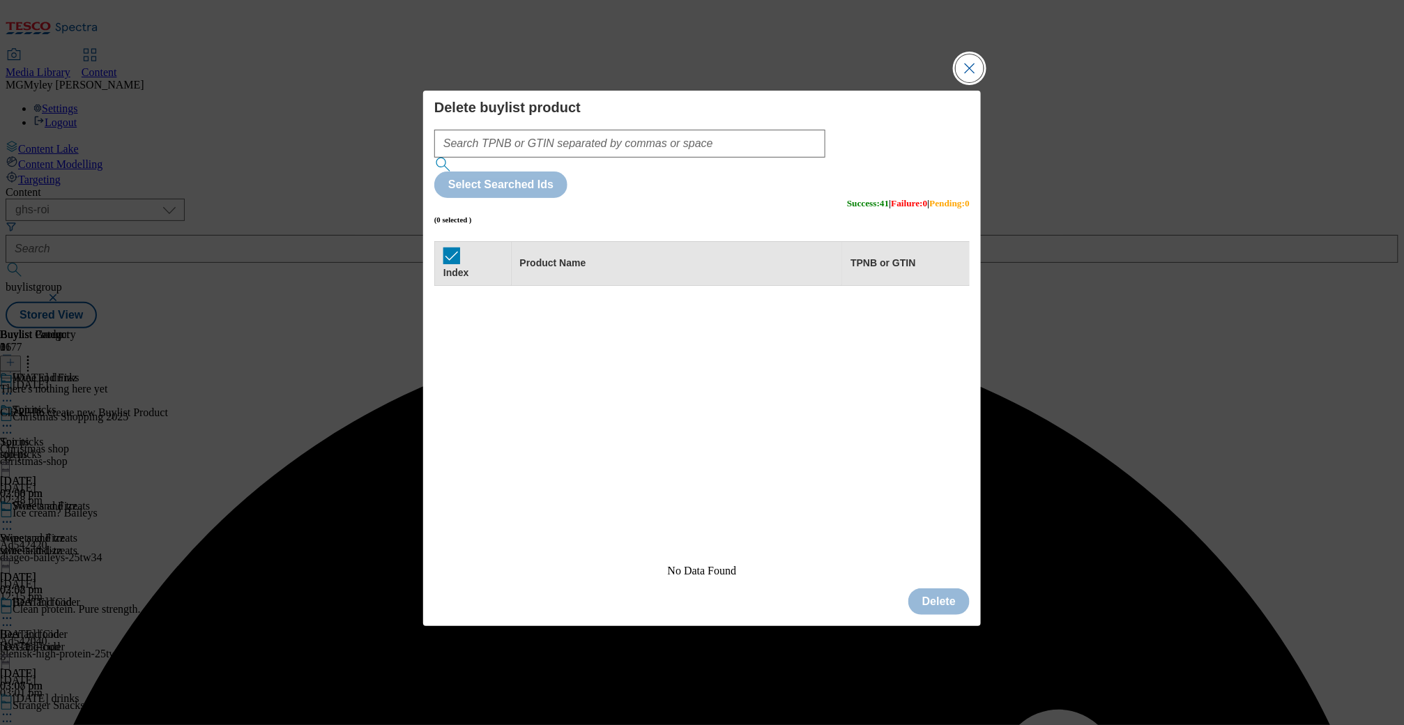
click at [974, 82] on button "Close Modal" at bounding box center [970, 68] width 28 height 28
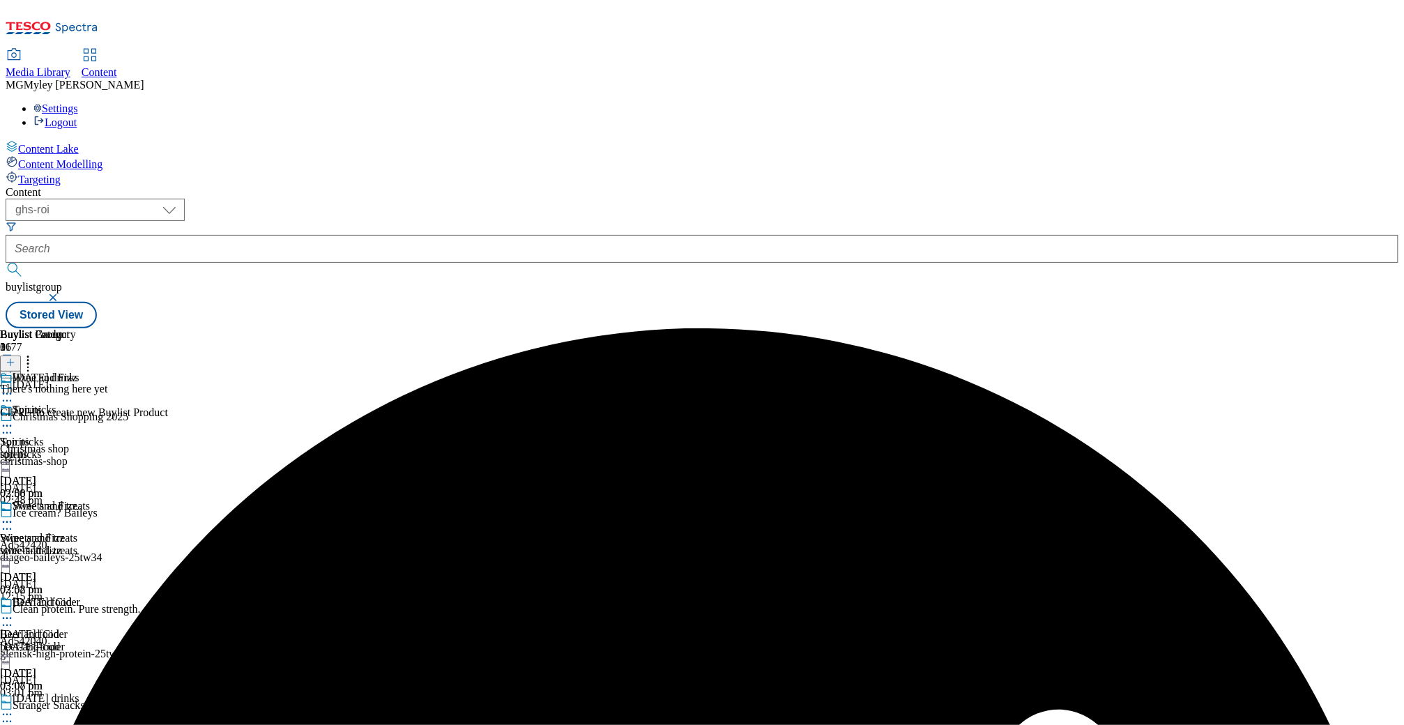
click at [15, 358] on icon at bounding box center [11, 363] width 10 height 10
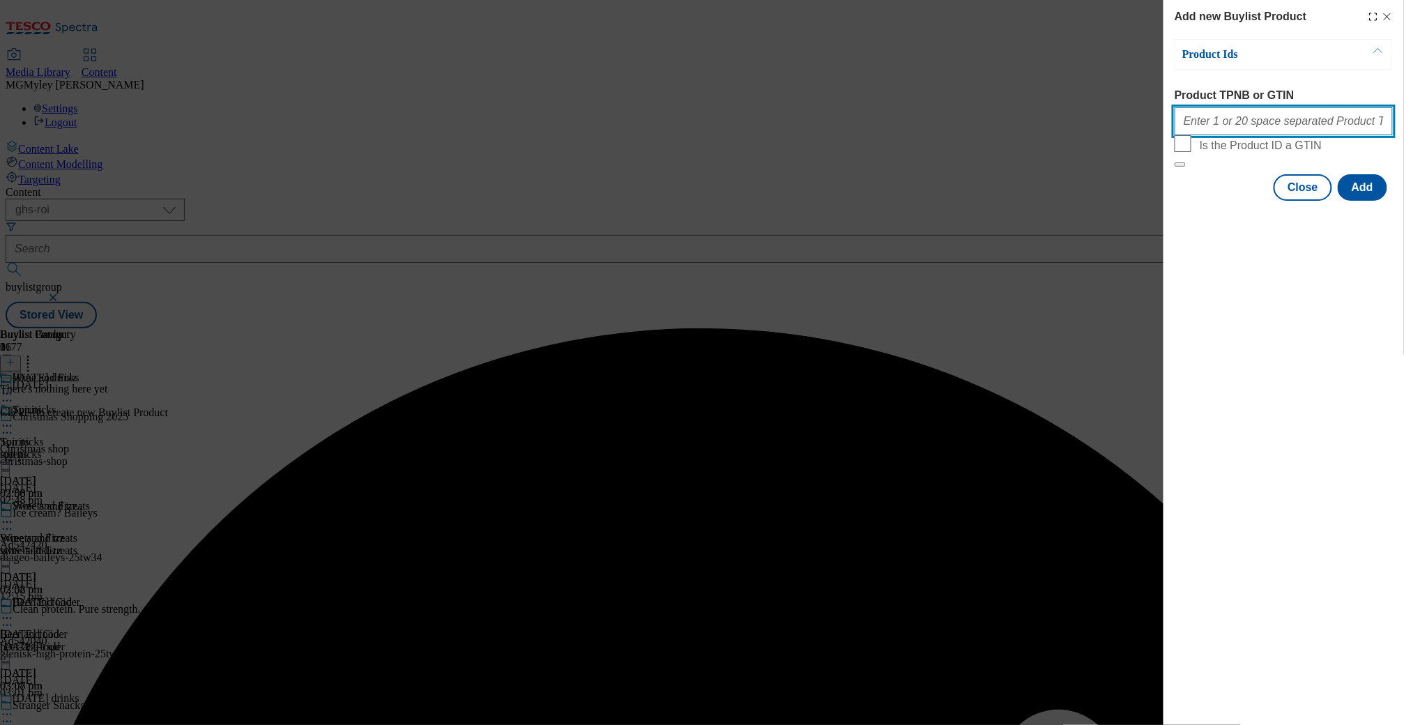
click at [1241, 121] on input "Product TPNB or GTIN" at bounding box center [1283, 121] width 218 height 28
paste input "88314733 87877822 66257592 91256365 50248005 89430222 84728209 87756401 9098416…"
click at [1361, 201] on button "Add" at bounding box center [1362, 187] width 49 height 26
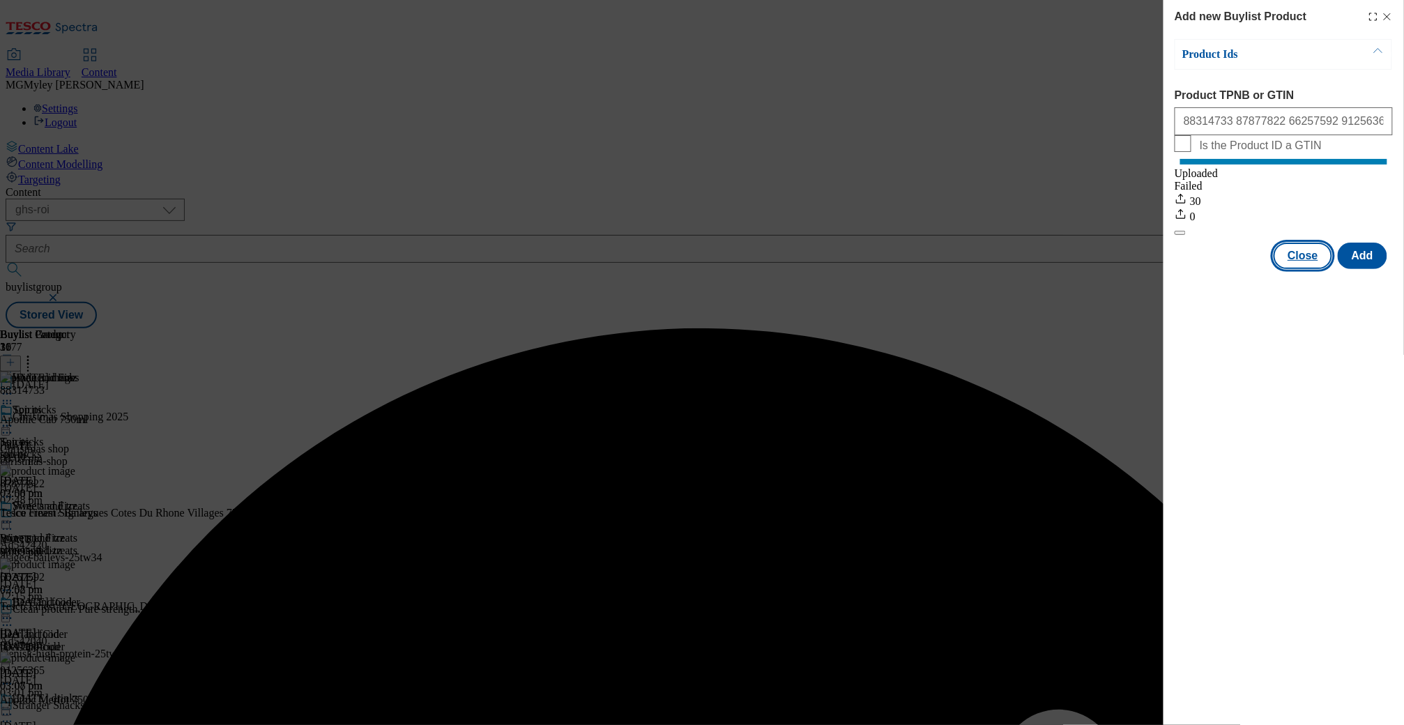
click at [1305, 269] on button "Close" at bounding box center [1302, 256] width 59 height 26
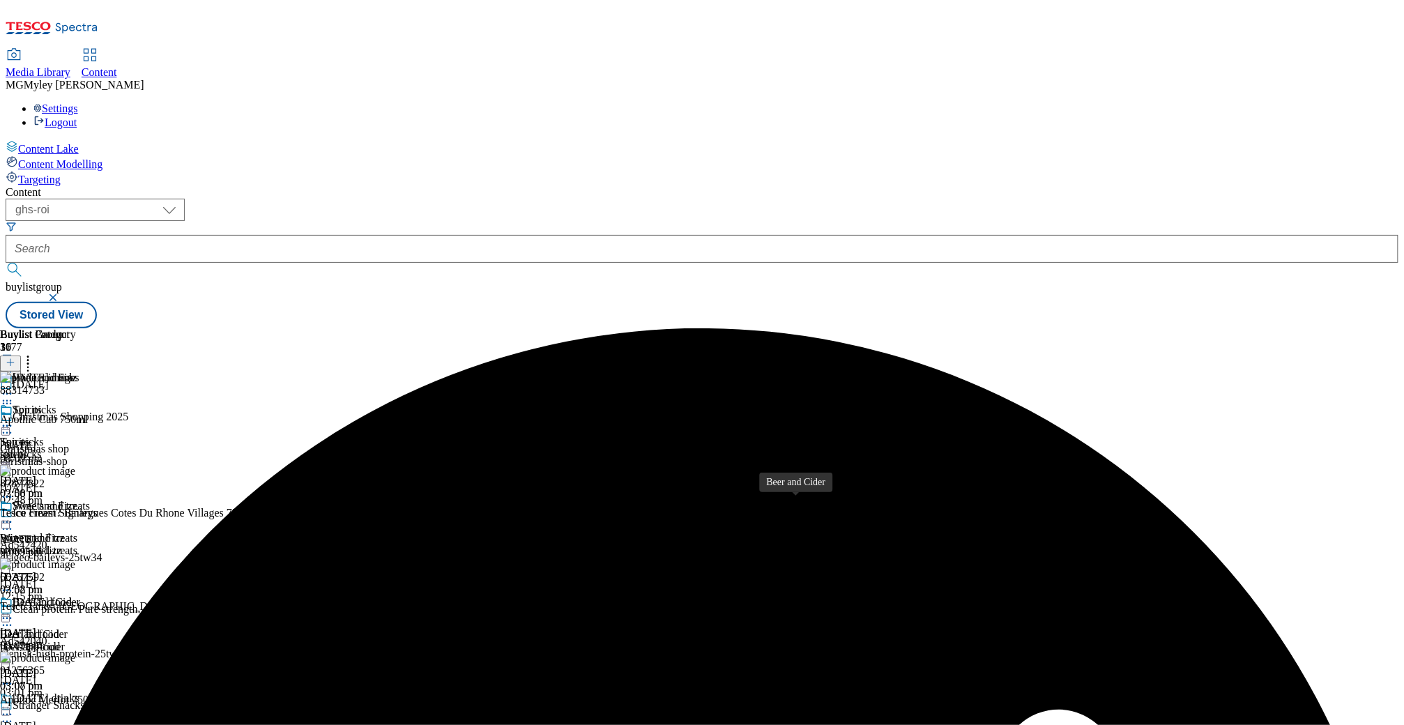
click at [80, 641] on div "beer-and-cider" at bounding box center [40, 647] width 80 height 13
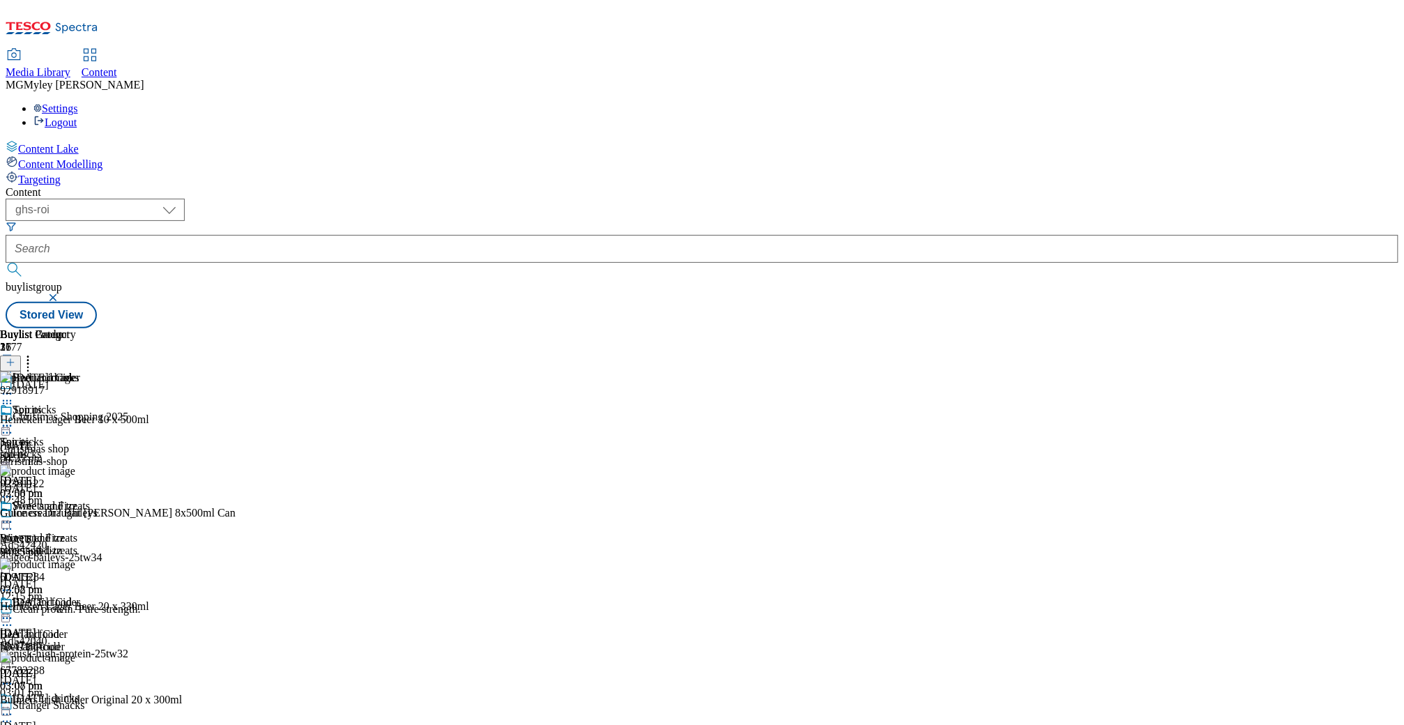
click at [35, 353] on icon at bounding box center [28, 360] width 14 height 14
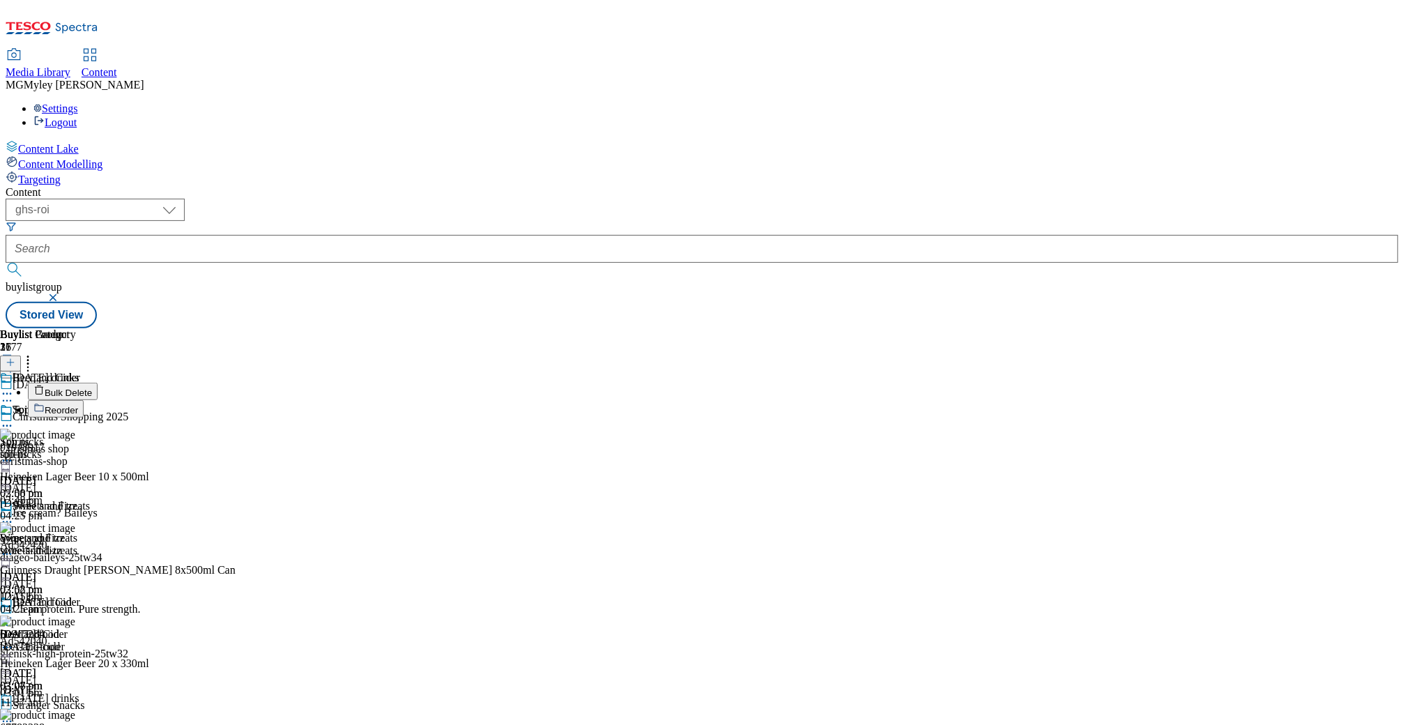
click at [92, 388] on span "Bulk Delete" at bounding box center [68, 393] width 47 height 10
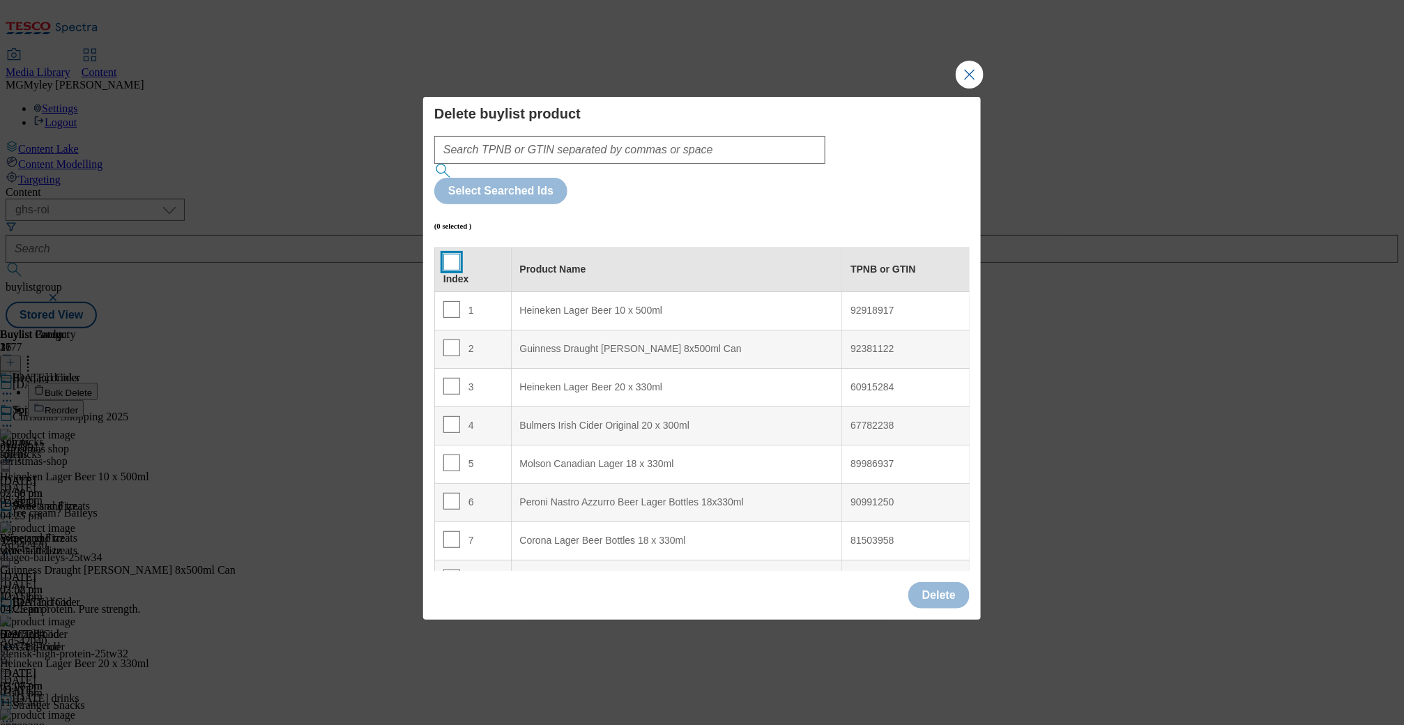
click at [447, 254] on input "Modal" at bounding box center [451, 262] width 17 height 17
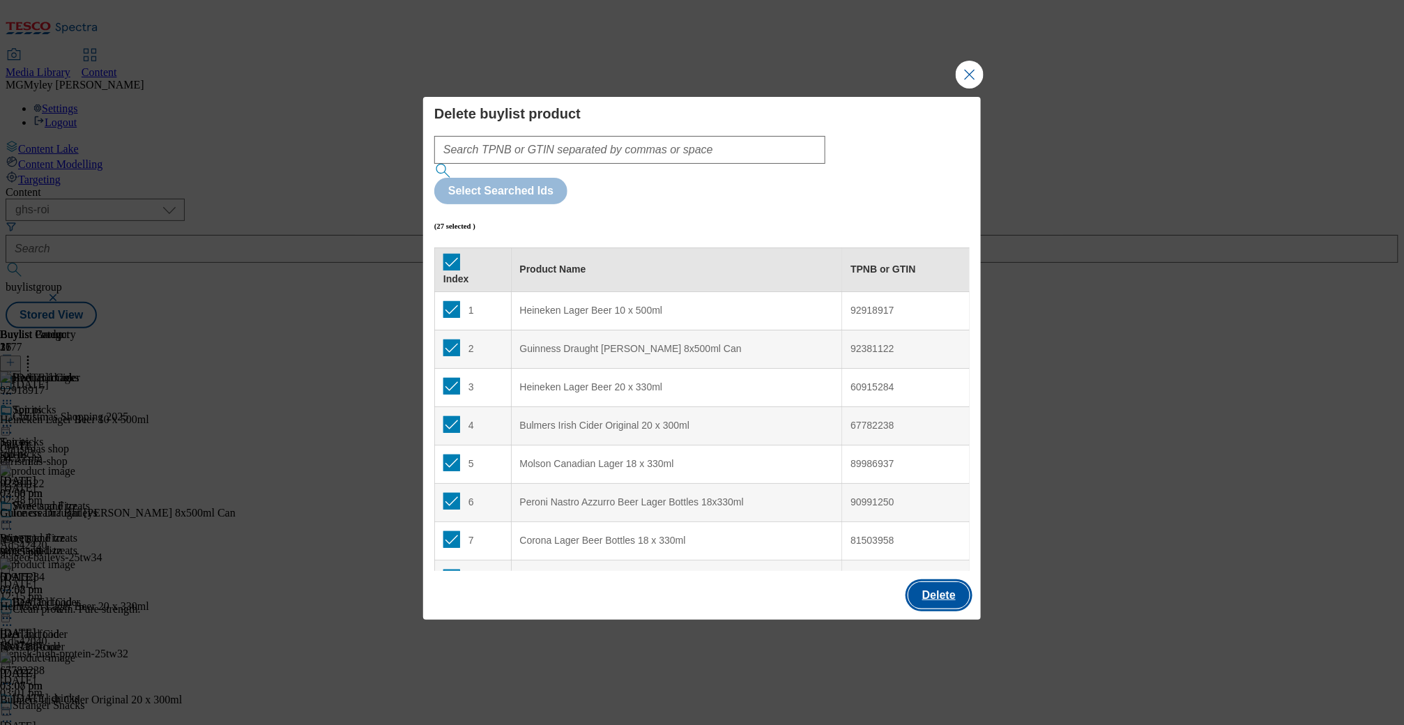
click at [946, 582] on button "Delete" at bounding box center [938, 595] width 61 height 26
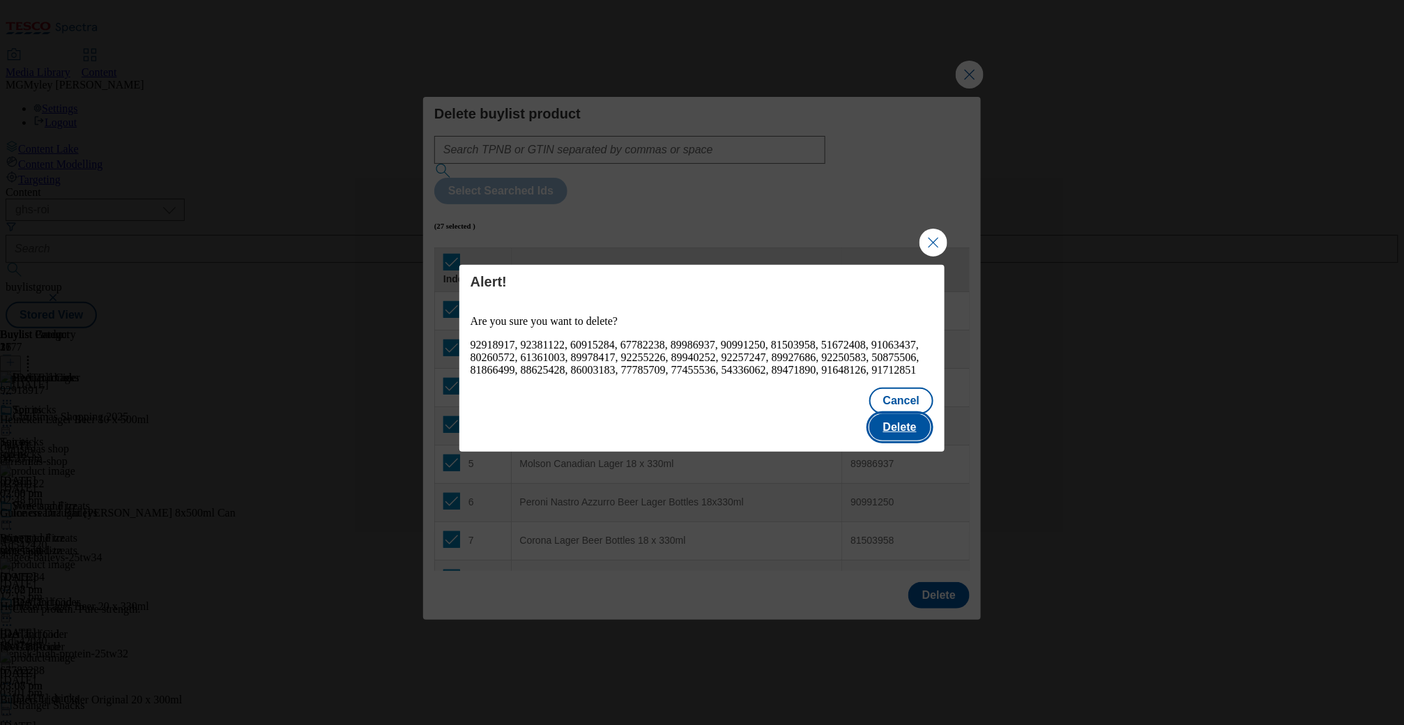
click at [905, 420] on button "Delete" at bounding box center [899, 427] width 61 height 26
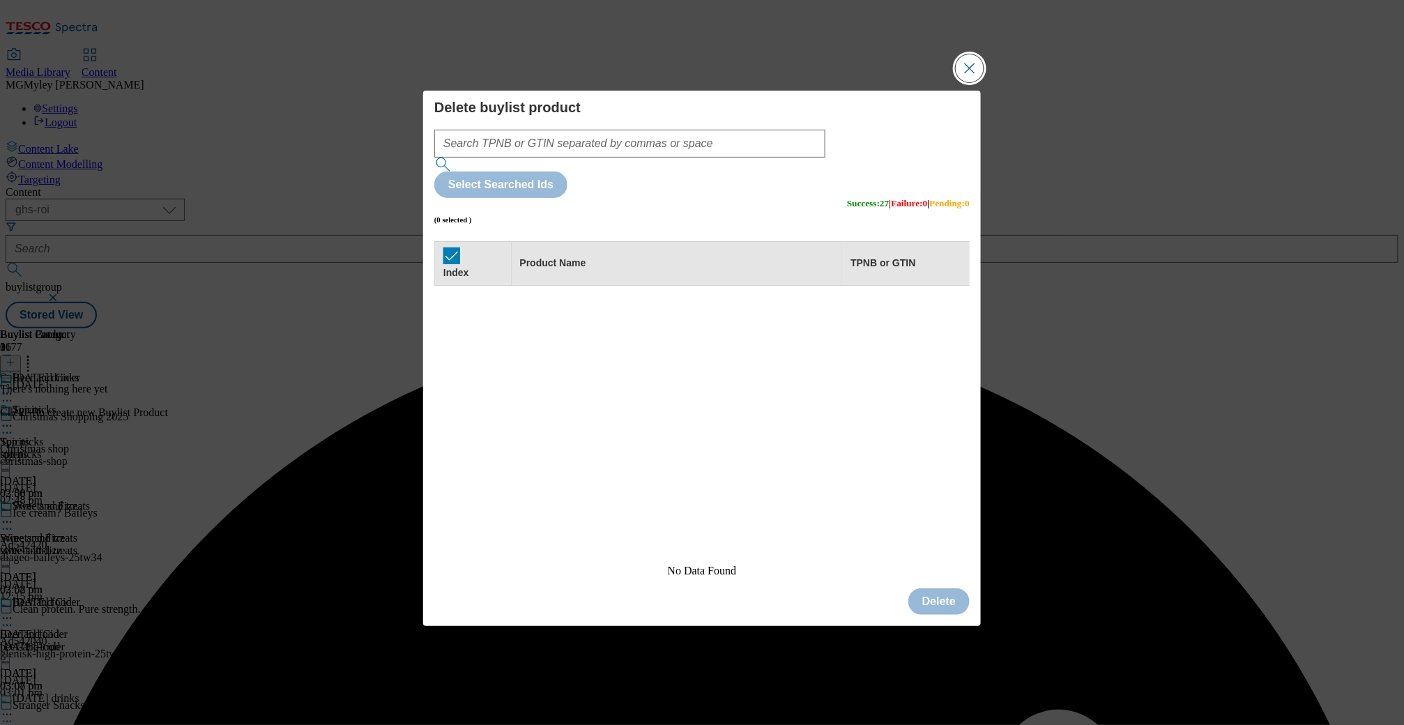
click at [975, 82] on button "Close Modal" at bounding box center [970, 68] width 28 height 28
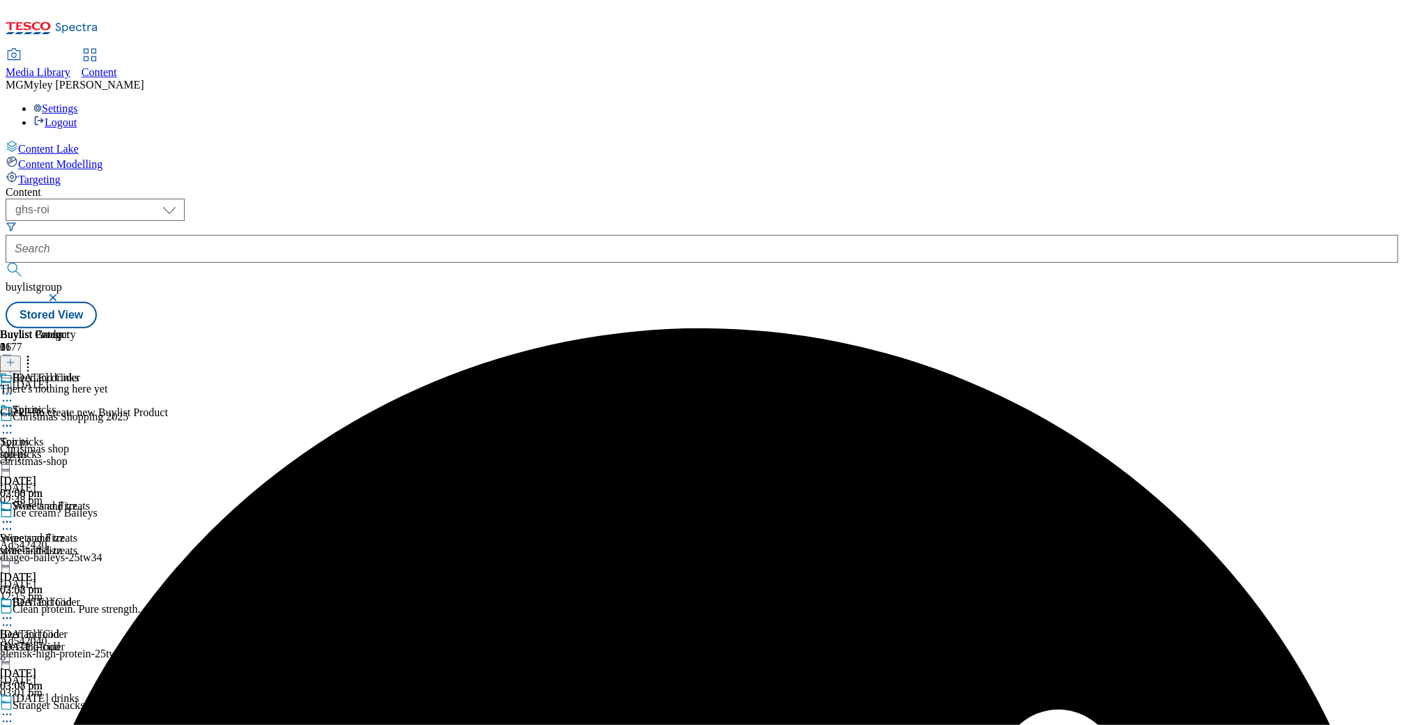
click at [15, 358] on icon at bounding box center [11, 363] width 10 height 10
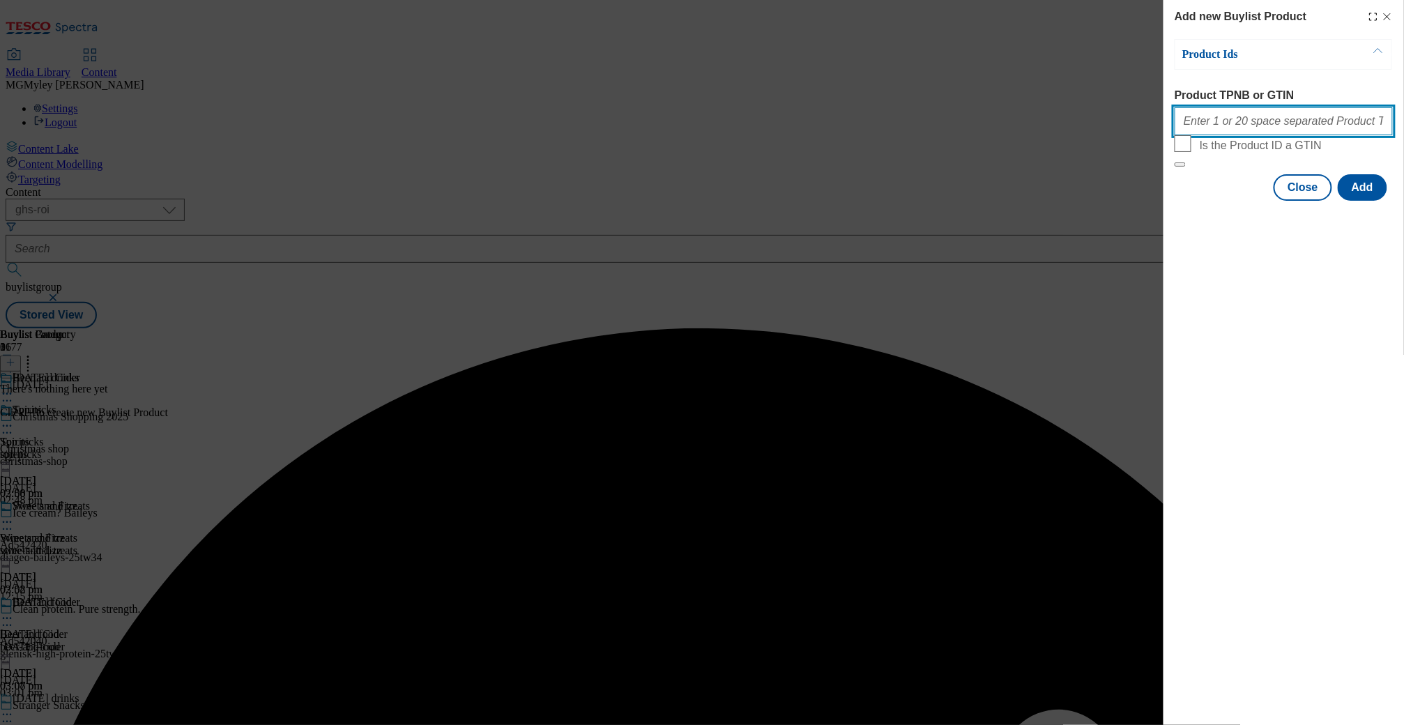
click at [1255, 127] on input "Product TPNB or GTIN" at bounding box center [1283, 121] width 218 height 28
paste input "86003183 50875506 77785709 88625428 77455536 81866499 89978417 89927686 8947189…"
click at [1383, 201] on button "Add" at bounding box center [1362, 187] width 49 height 26
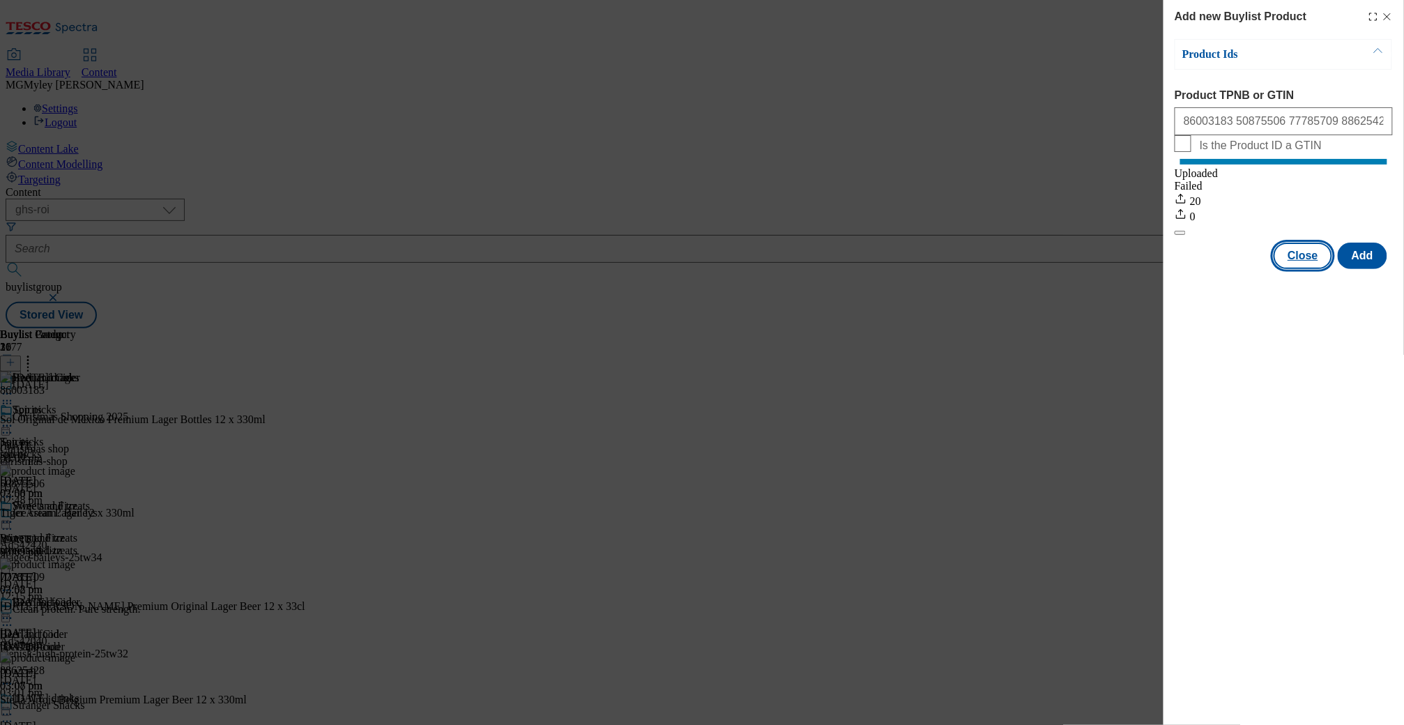
click at [1308, 269] on button "Close" at bounding box center [1302, 256] width 59 height 26
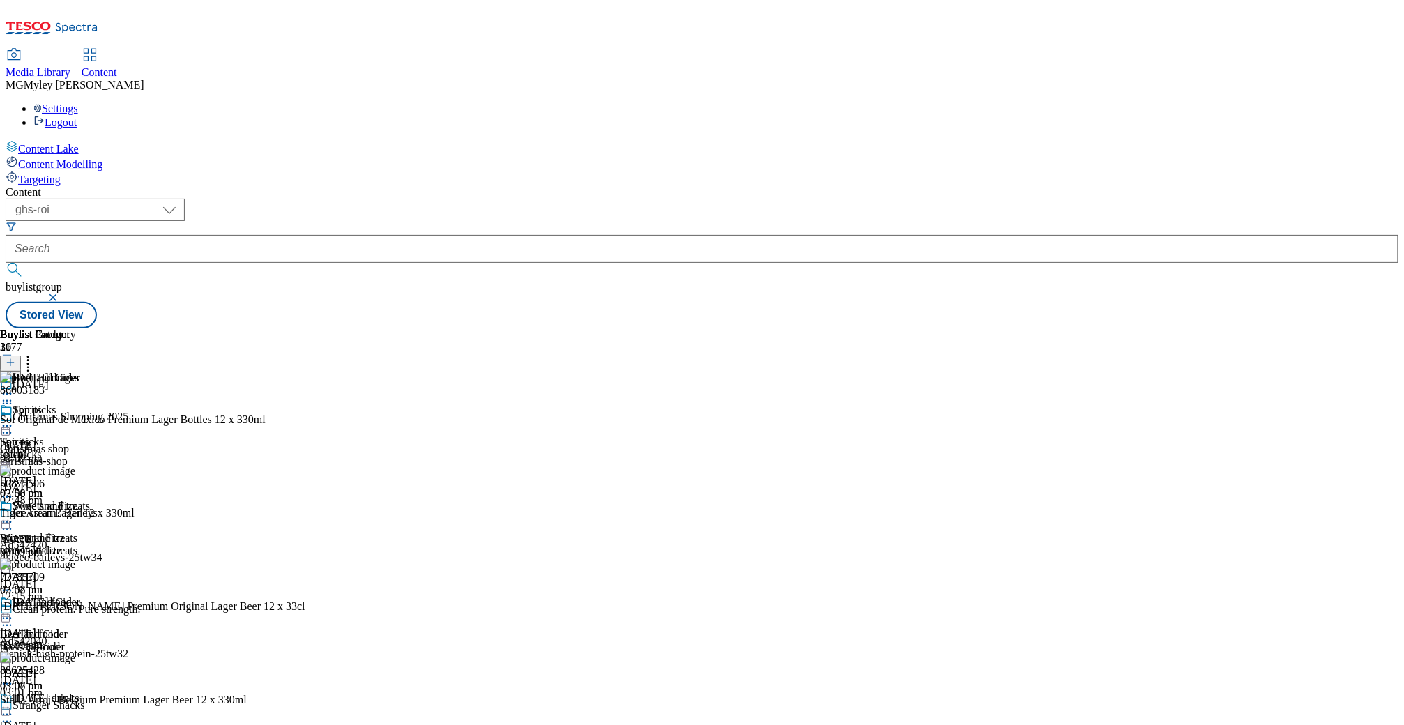
click at [14, 611] on icon at bounding box center [7, 618] width 14 height 14
click at [65, 659] on span "Copy" at bounding box center [54, 664] width 22 height 10
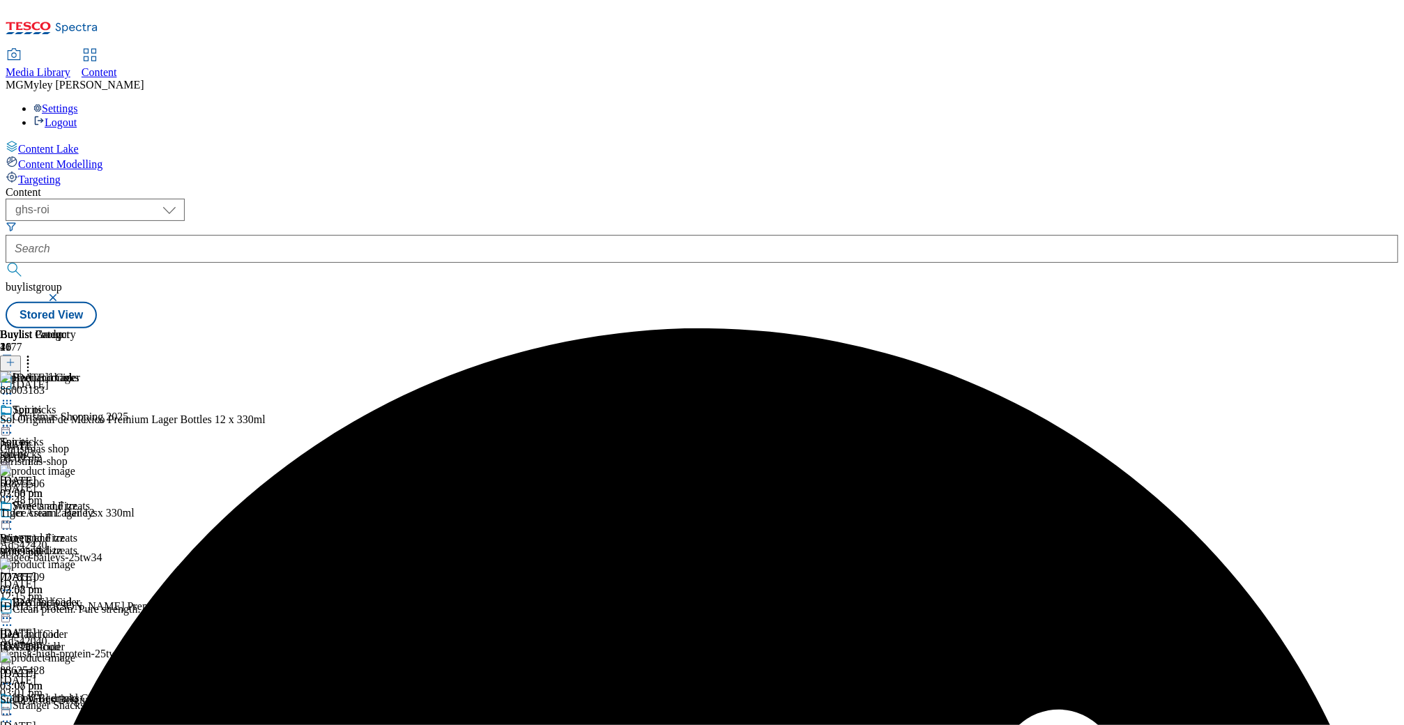
scroll to position [138, 0]
click at [14, 707] on icon at bounding box center [7, 714] width 14 height 14
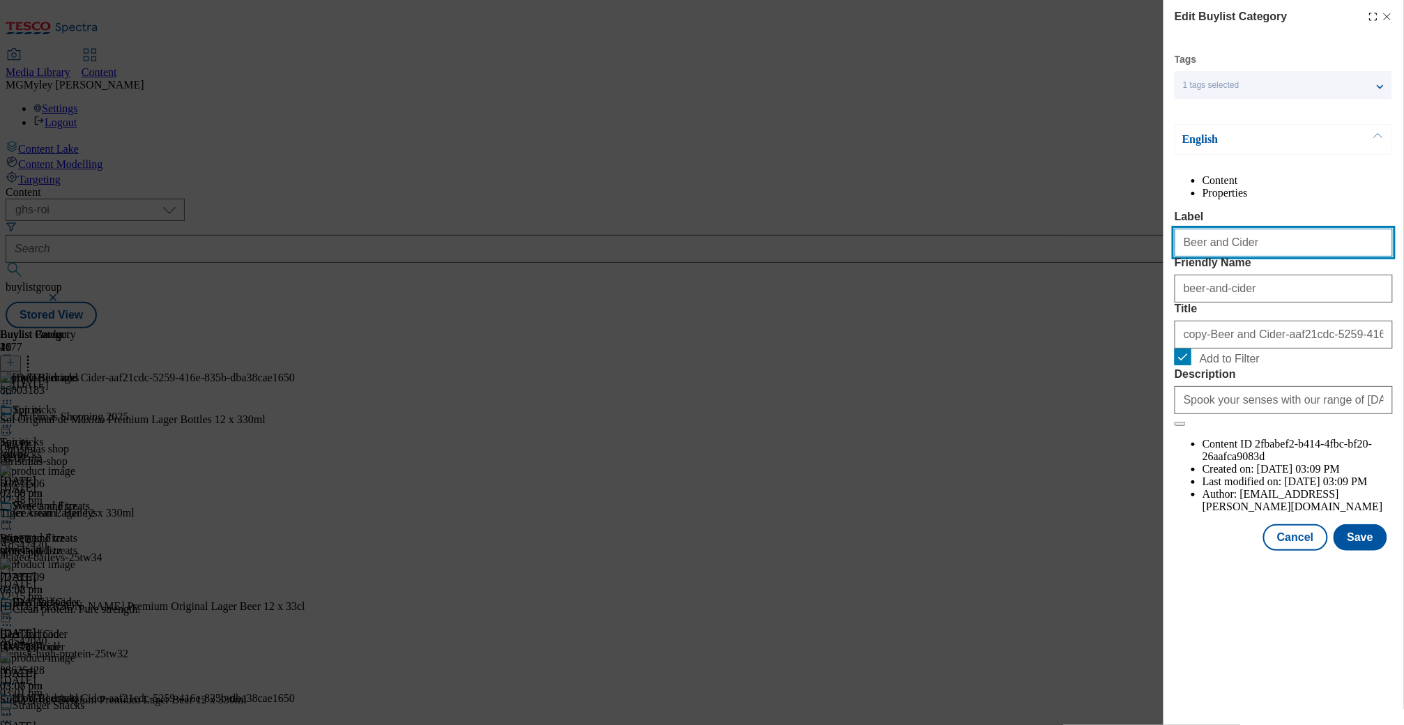
click at [1198, 256] on input "Beer and Cider" at bounding box center [1283, 243] width 218 height 28
paste input "Soft drinks and mixers"
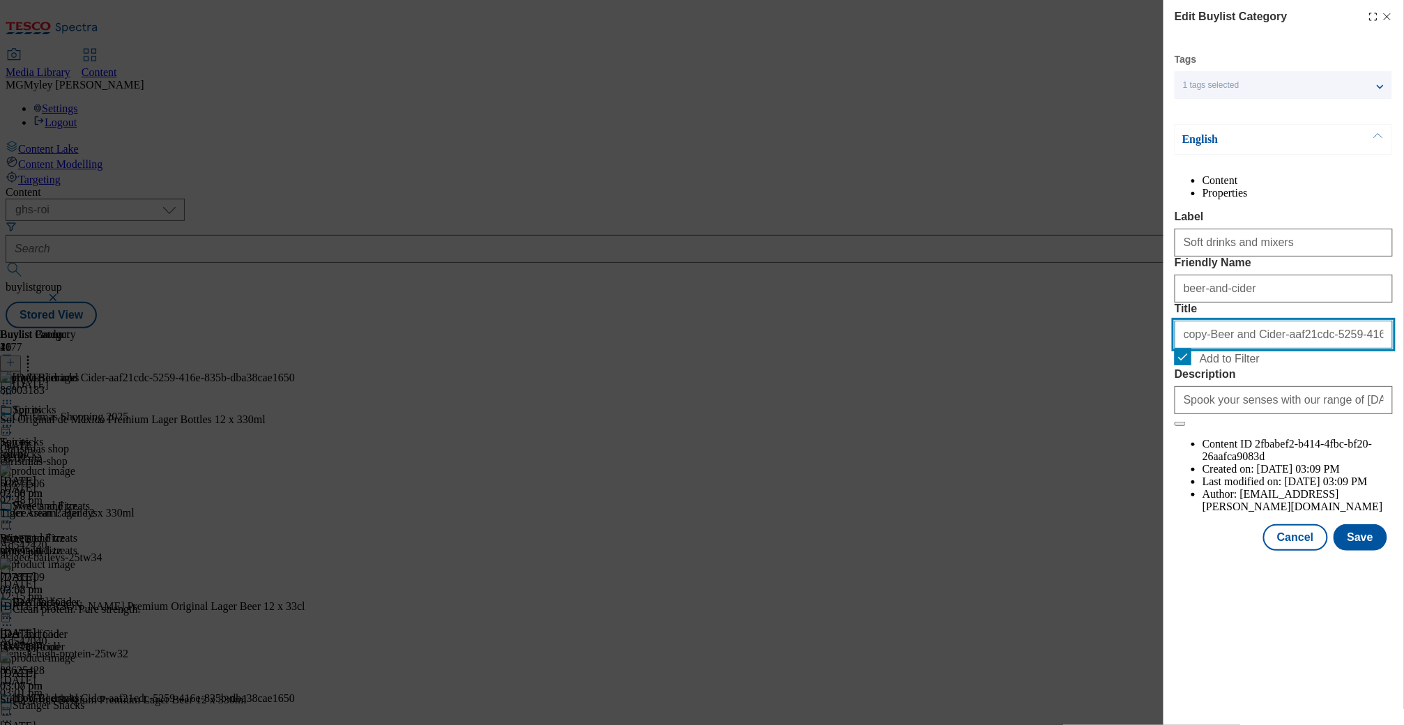
click at [1225, 348] on input "copy-Beer and Cider-aaf21cdc-5259-416e-835b-dba38cae1650" at bounding box center [1283, 335] width 218 height 28
paste input "Soft drinks and mixers"
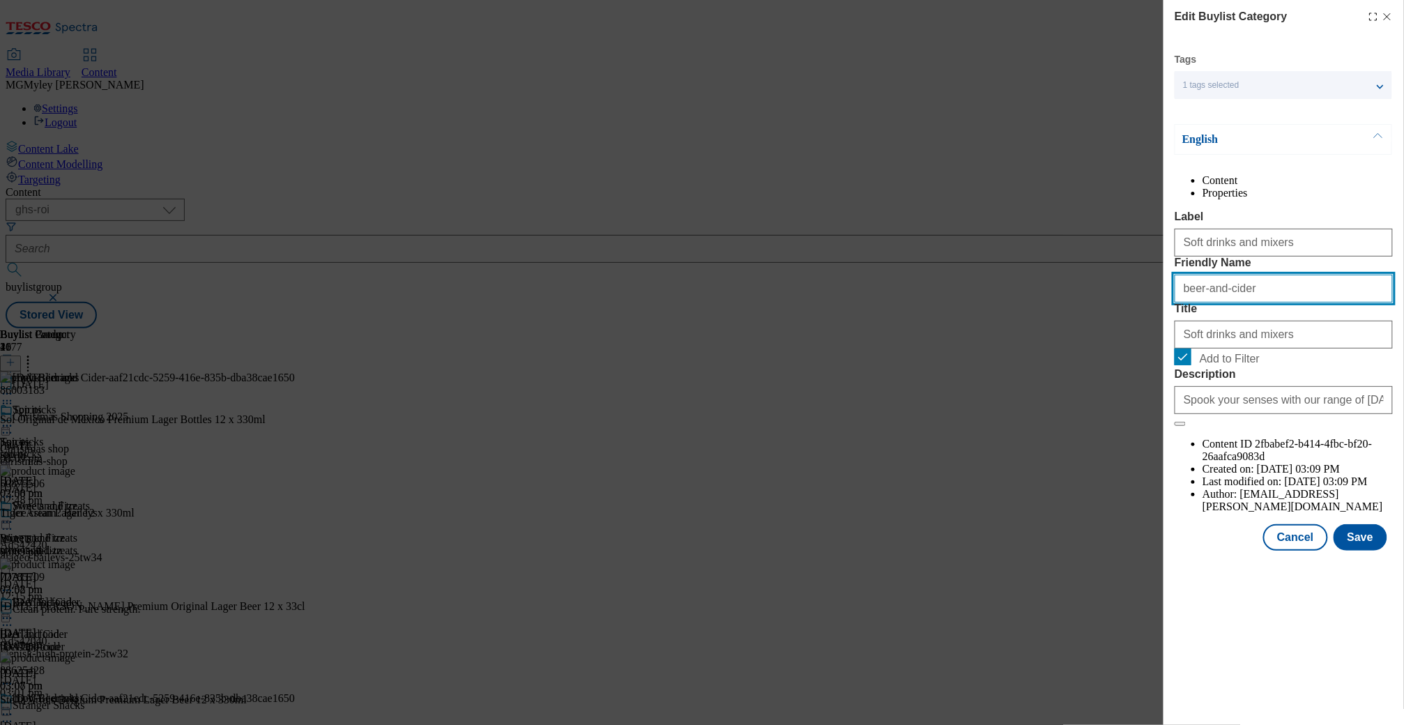
click at [1222, 302] on input "beer-and-cider" at bounding box center [1283, 289] width 218 height 28
paste input "Soft drinks and mixers"
click at [1187, 302] on input "Soft drinks and mixers" at bounding box center [1283, 289] width 218 height 28
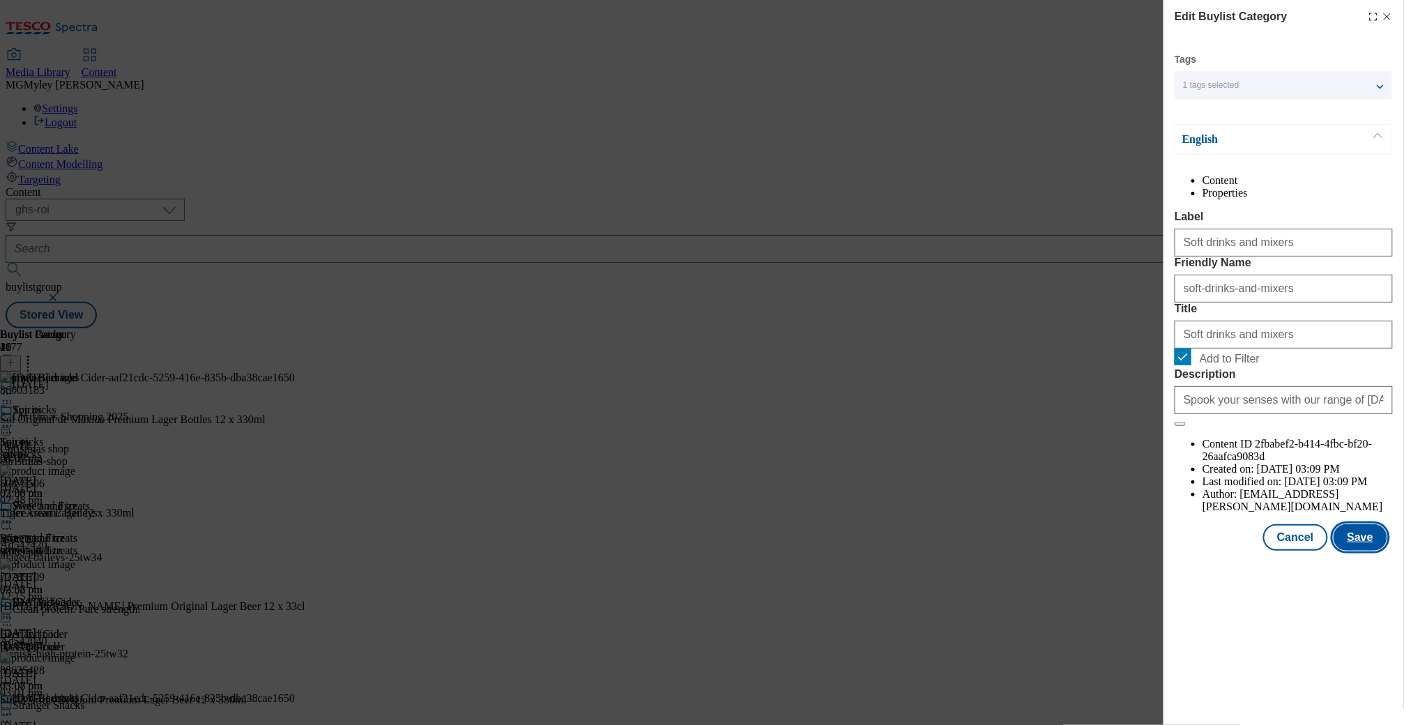
click at [1358, 551] on button "Save" at bounding box center [1360, 537] width 54 height 26
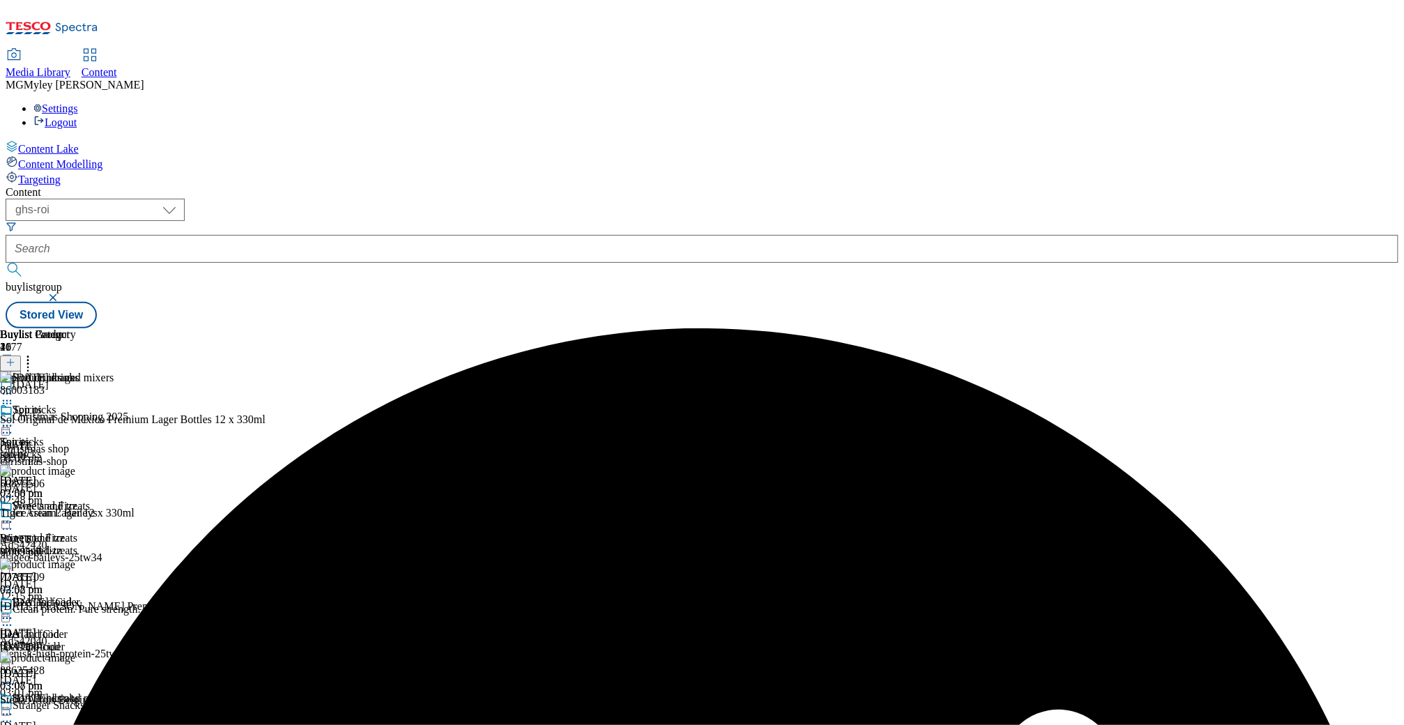
scroll to position [138, 0]
click at [14, 707] on icon at bounding box center [7, 714] width 14 height 14
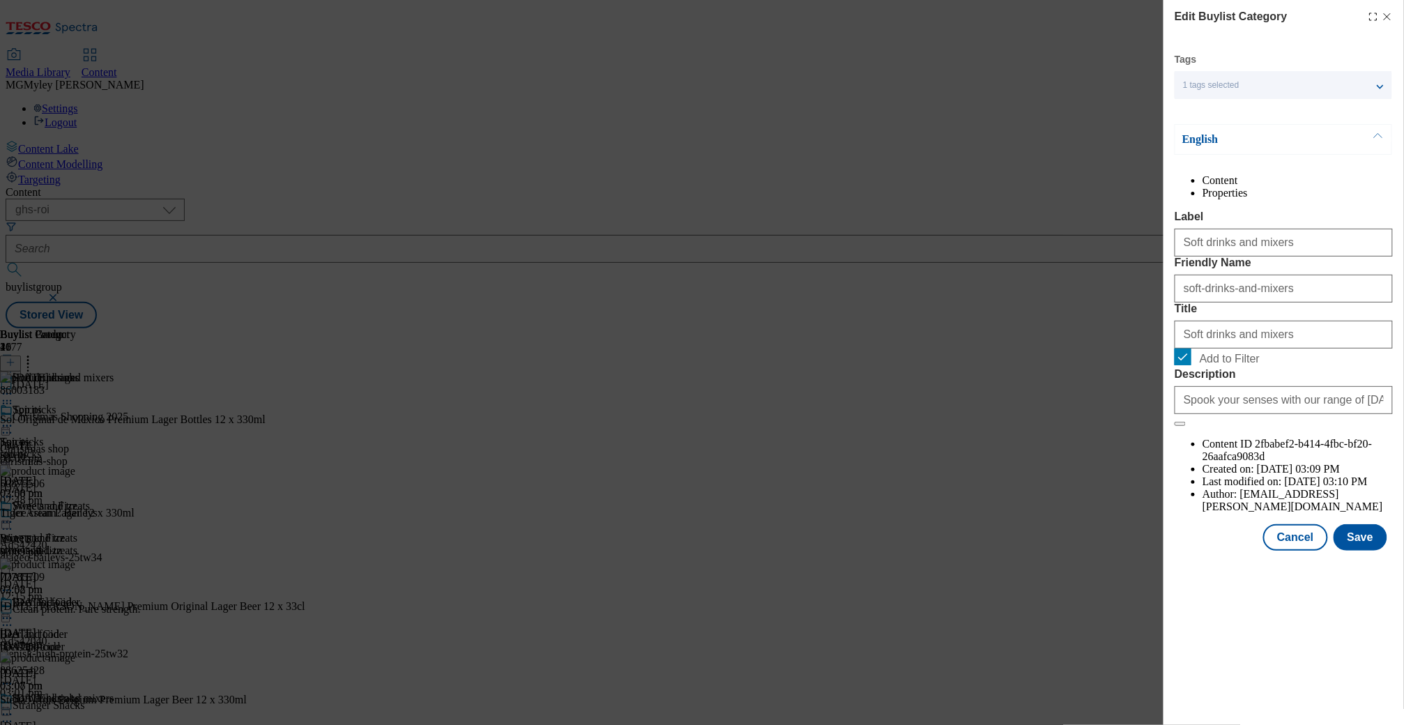
click at [1195, 368] on label "Add to Filter" at bounding box center [1283, 358] width 218 height 20
click at [1191, 365] on input "Add to Filter" at bounding box center [1182, 356] width 17 height 17
click at [1357, 551] on button "Save" at bounding box center [1360, 537] width 54 height 26
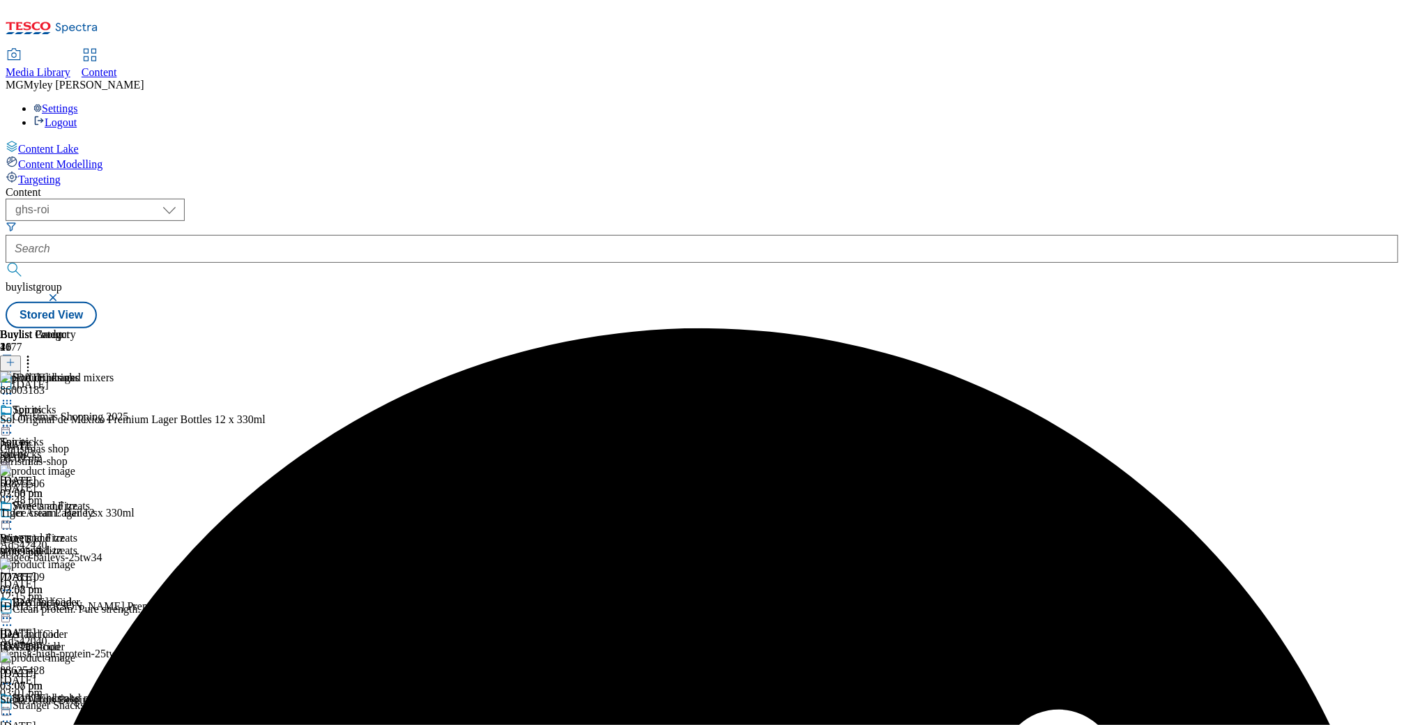
click at [35, 353] on icon at bounding box center [28, 360] width 14 height 14
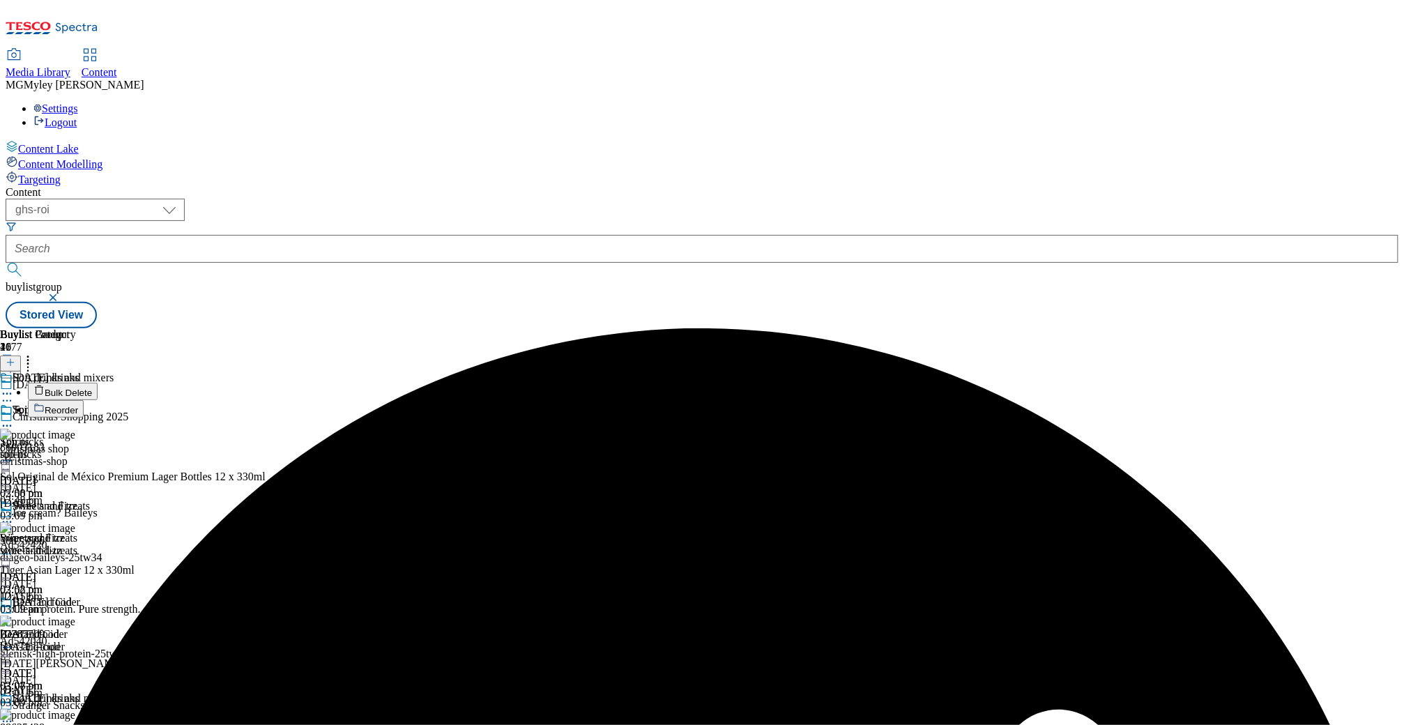
click at [98, 383] on button "Bulk Delete" at bounding box center [63, 391] width 70 height 17
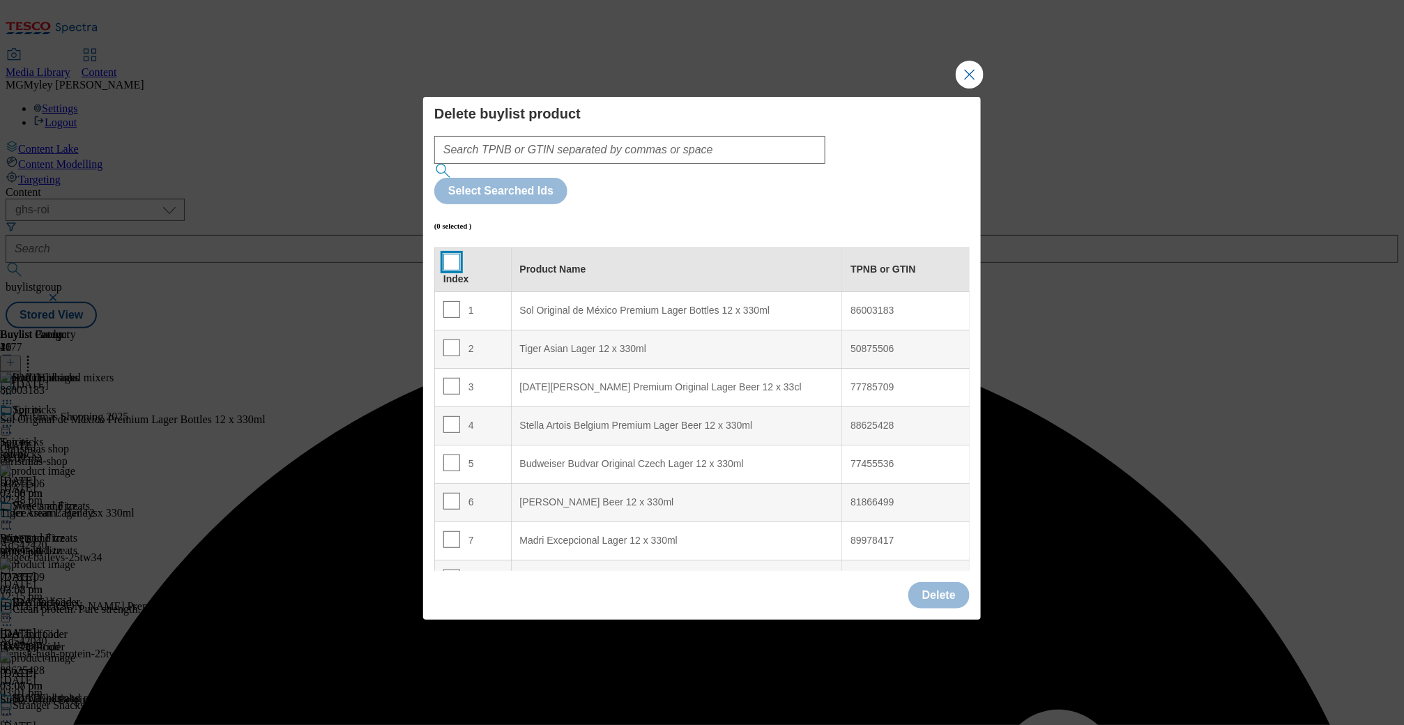
click at [456, 254] on input "Modal" at bounding box center [451, 262] width 17 height 17
click at [946, 582] on button "Delete" at bounding box center [938, 595] width 61 height 26
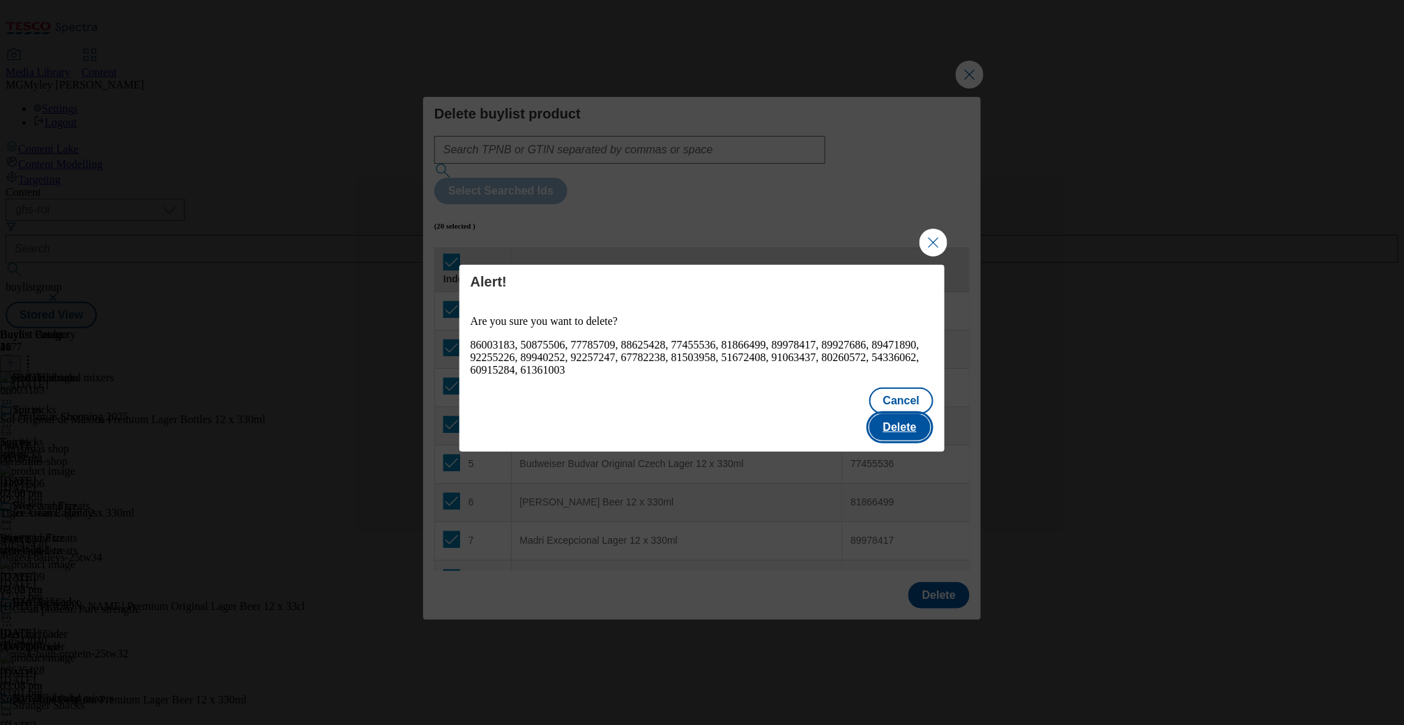
click at [891, 421] on button "Delete" at bounding box center [899, 427] width 61 height 26
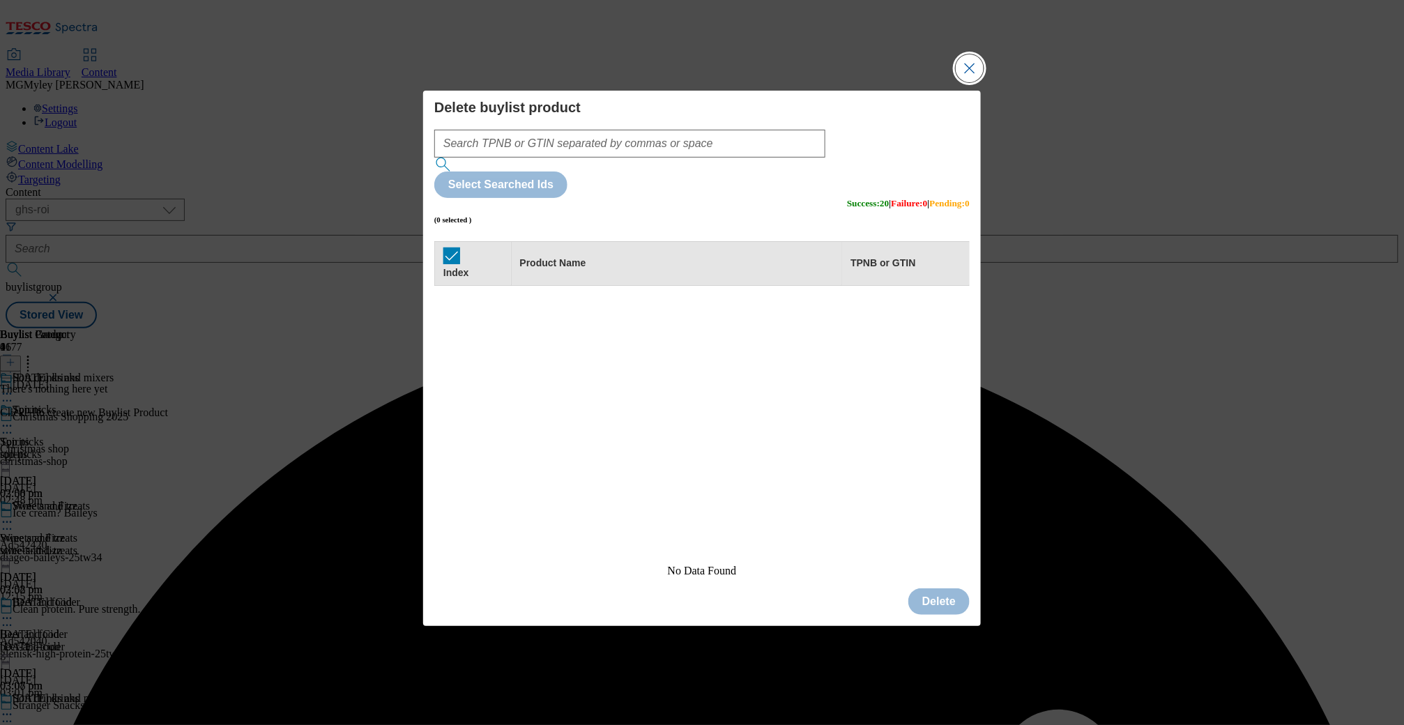
click at [970, 82] on button "Close Modal" at bounding box center [970, 68] width 28 height 28
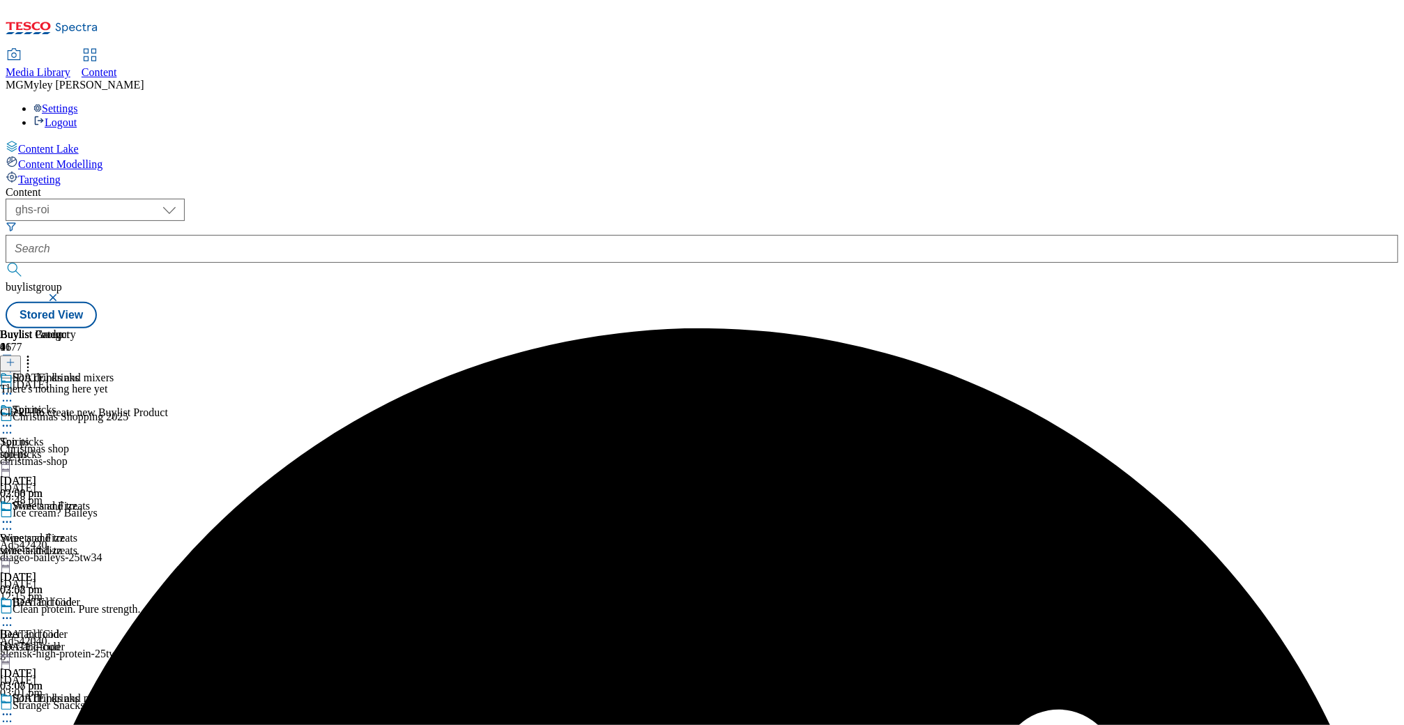
click at [15, 358] on icon at bounding box center [11, 363] width 10 height 10
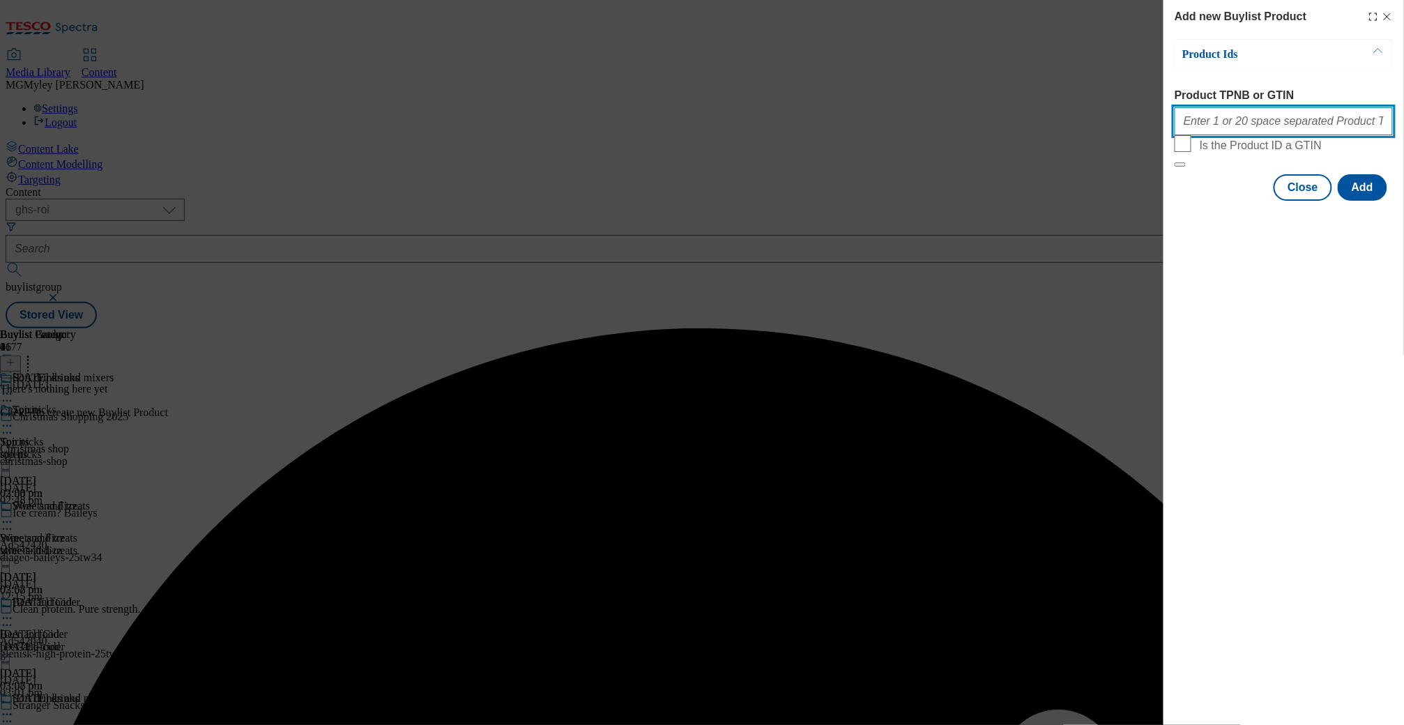
click at [1262, 134] on input "Product TPNB or GTIN" at bounding box center [1283, 121] width 218 height 28
paste input "97268497 92601687 92380647 92658458 83448818 92814625 92984850 92920597 9275677…"
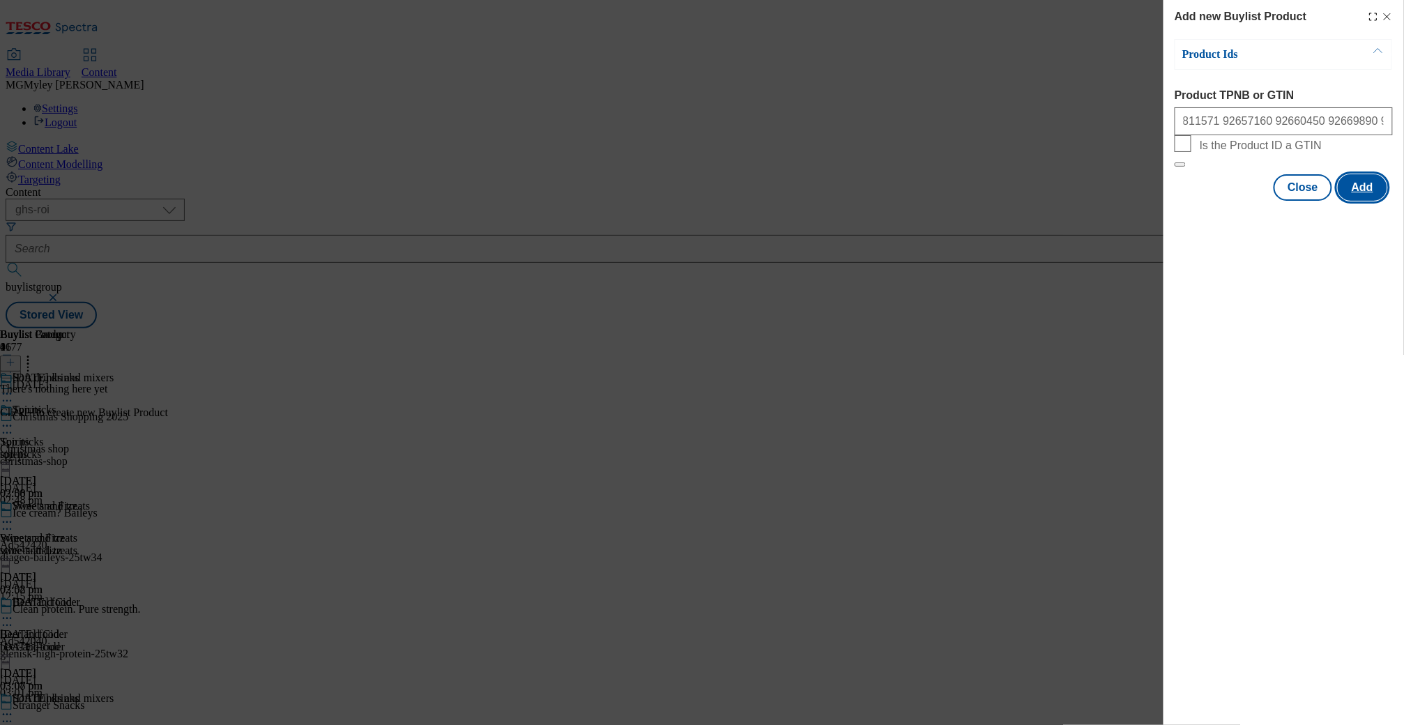
click at [1376, 201] on button "Add" at bounding box center [1362, 187] width 49 height 26
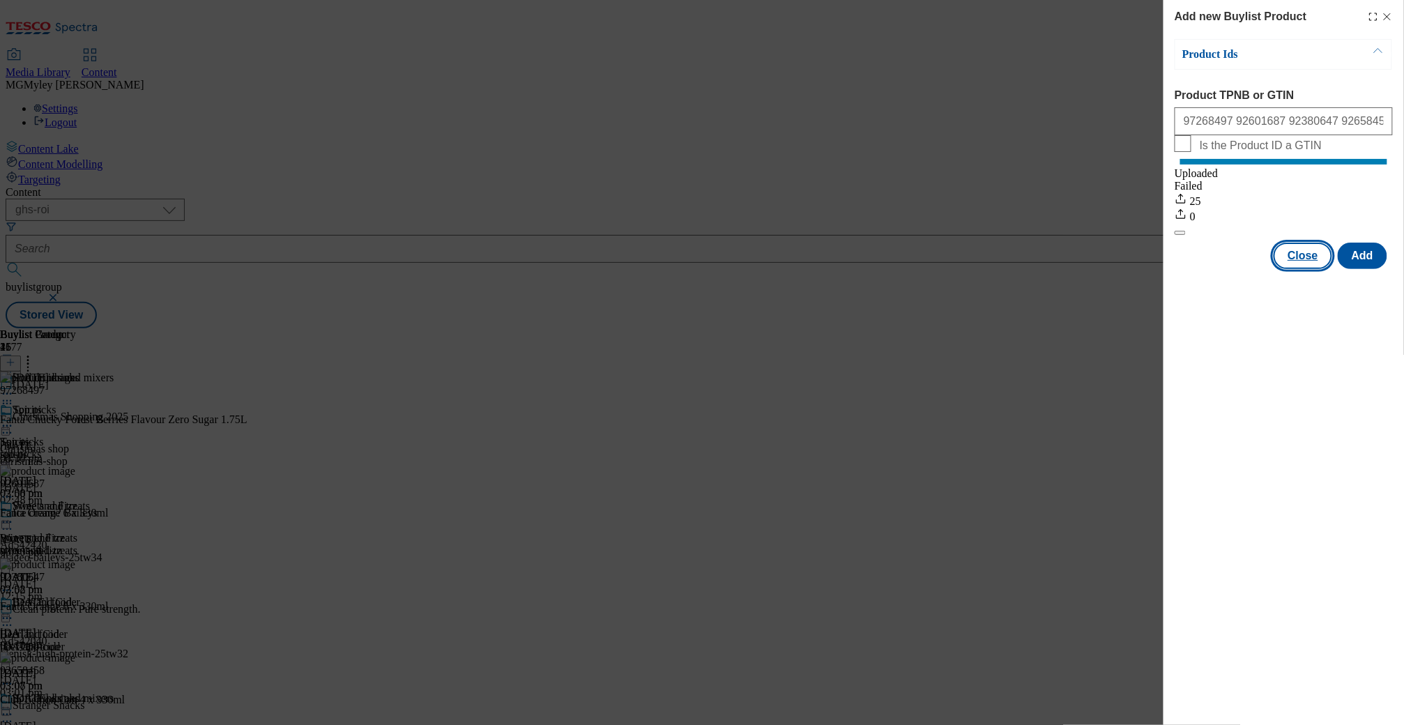
click at [1301, 269] on button "Close" at bounding box center [1302, 256] width 59 height 26
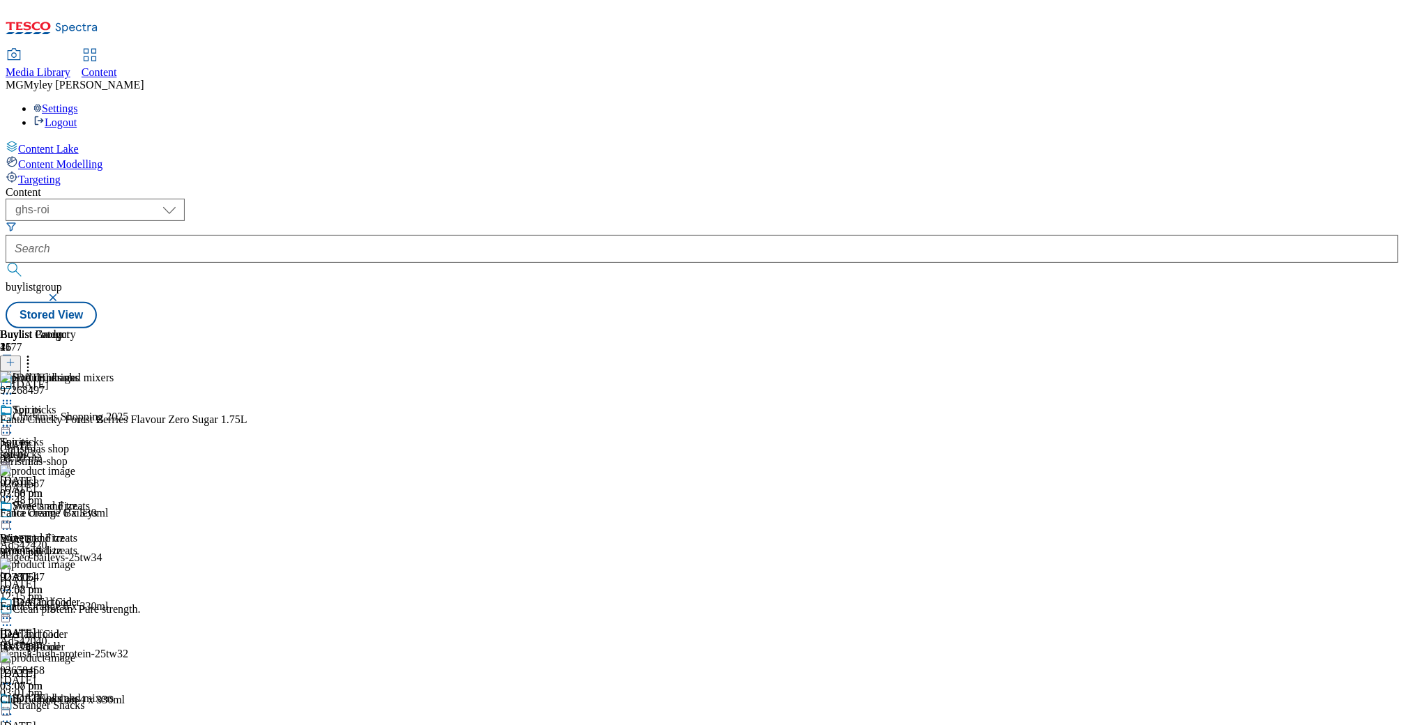
scroll to position [138, 0]
click at [14, 707] on icon at bounding box center [7, 714] width 14 height 14
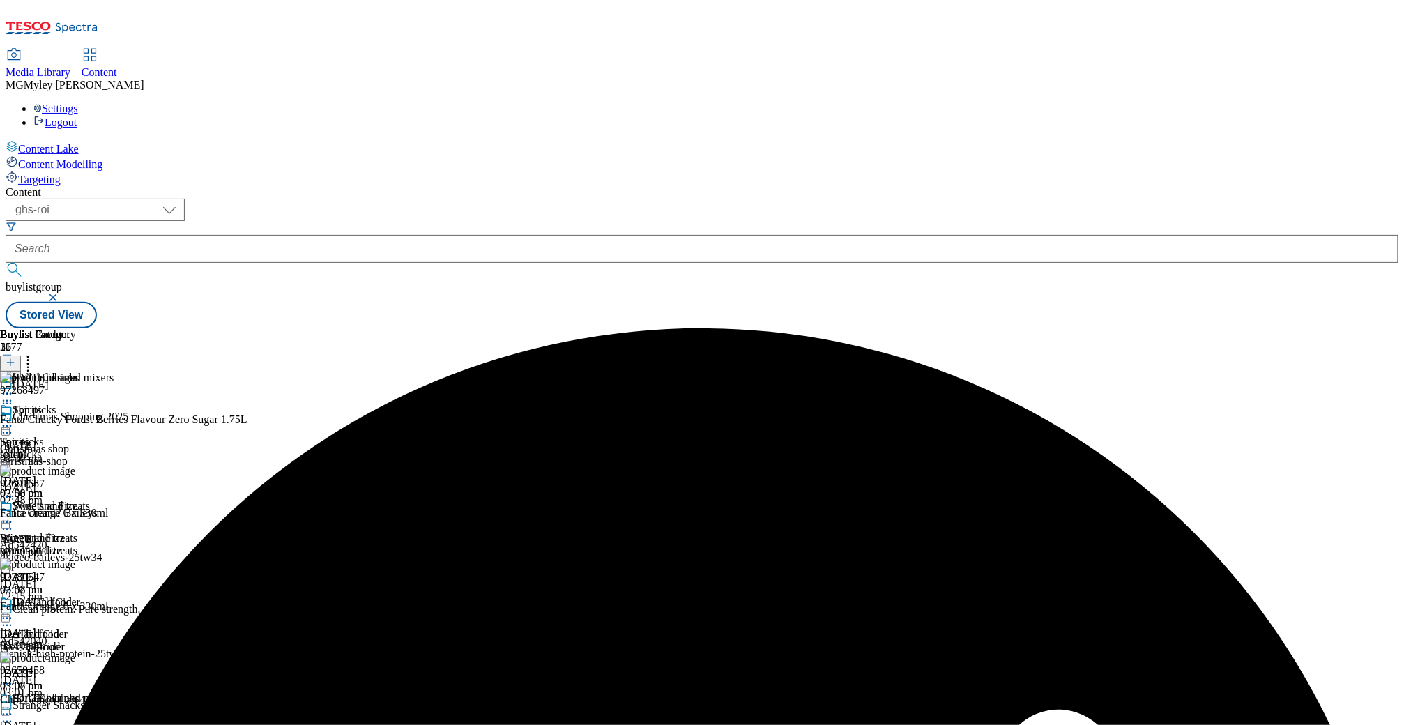
scroll to position [283, 0]
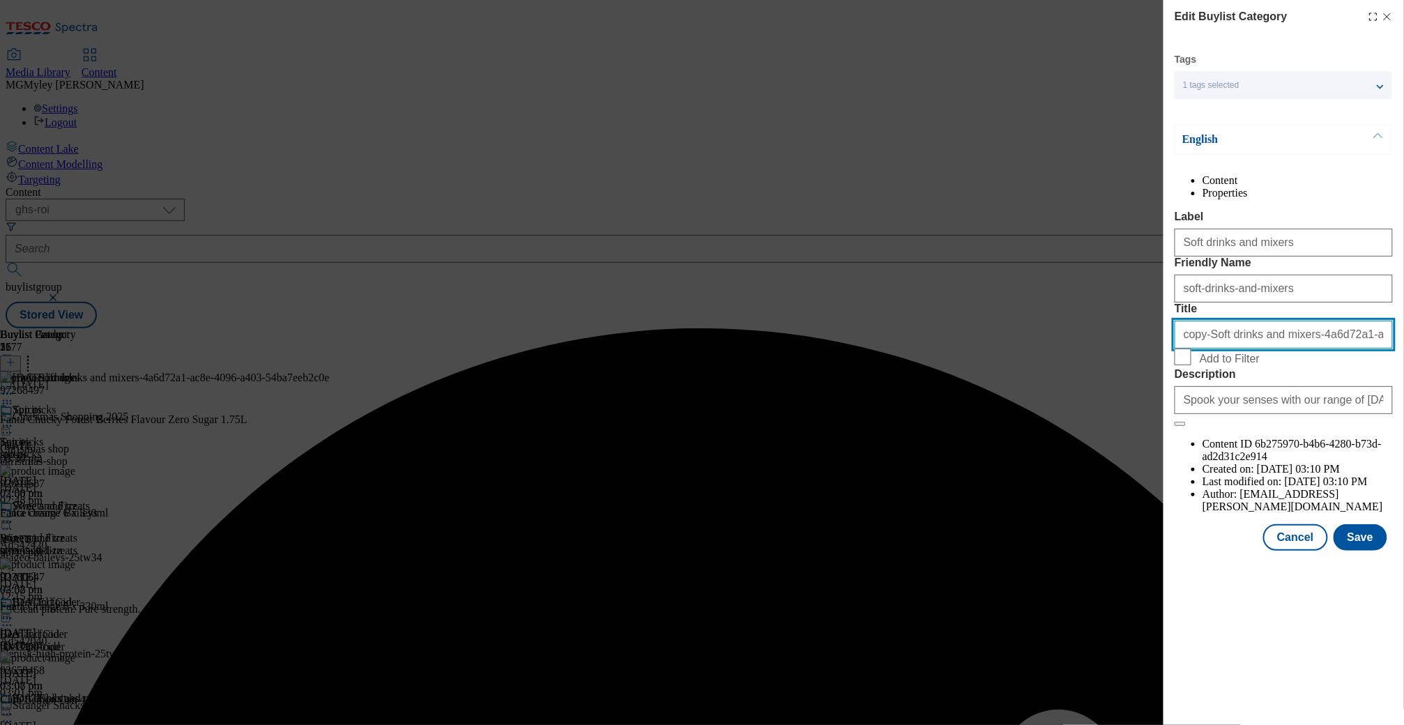
click at [1239, 348] on input "copy-Soft drinks and mixers-4a6d72a1-ac8e-4096-a403-54ba7eeb2c0e" at bounding box center [1283, 335] width 218 height 28
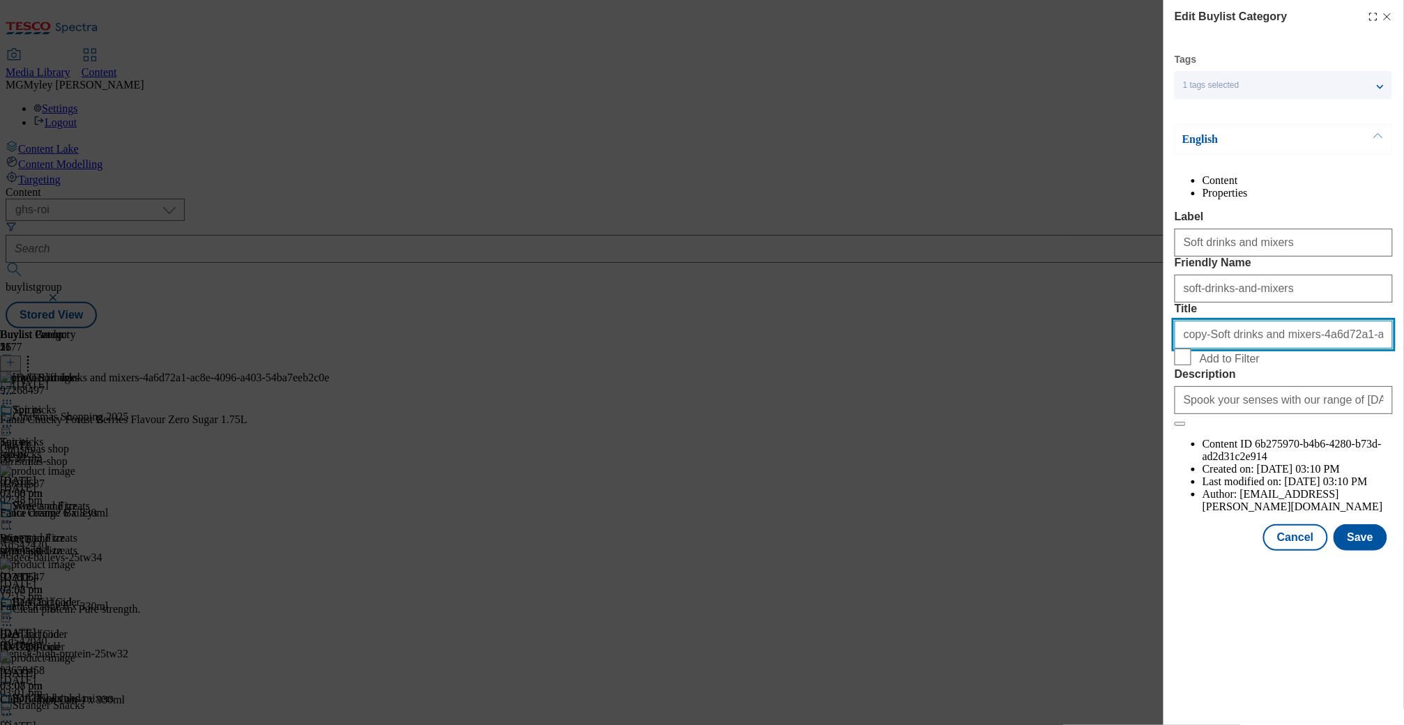
paste input "Low and no alcohol"
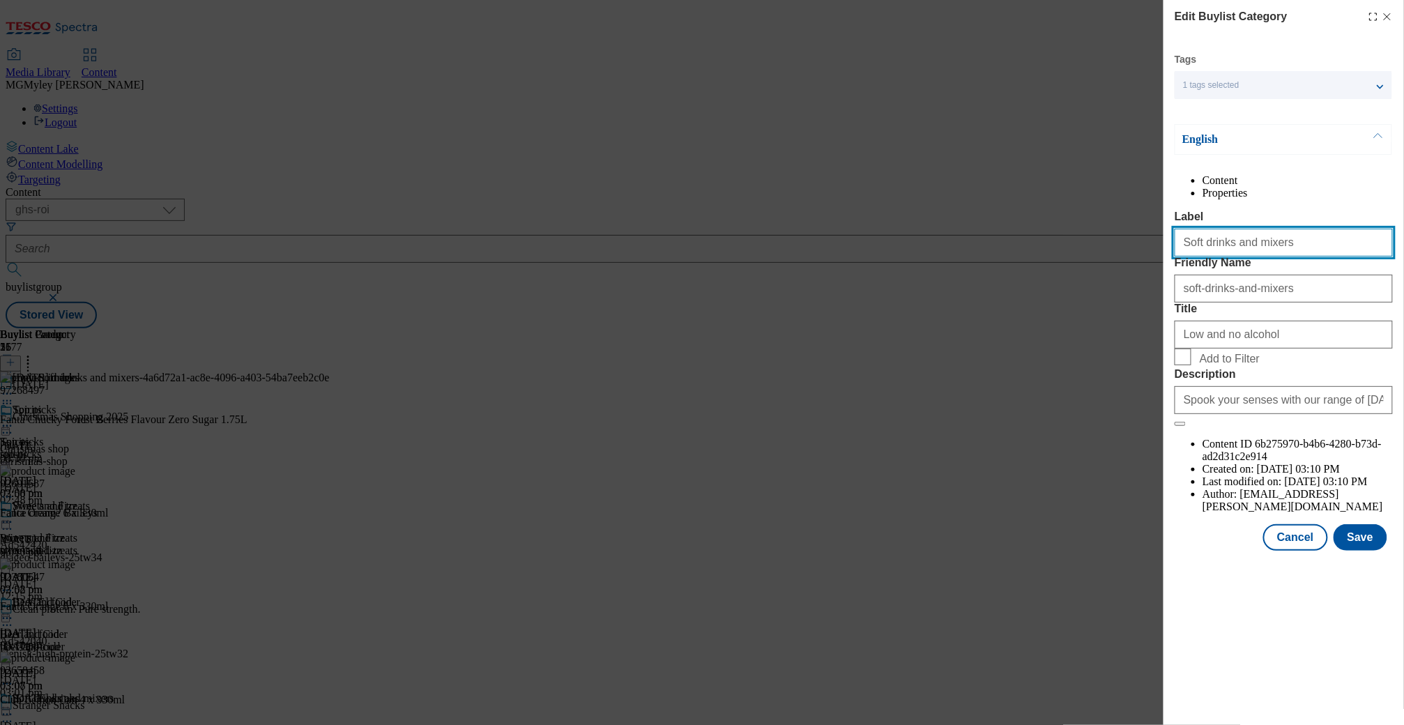
click at [1265, 256] on input "Soft drinks and mixers" at bounding box center [1283, 243] width 218 height 28
paste input "Low and no alcohol"
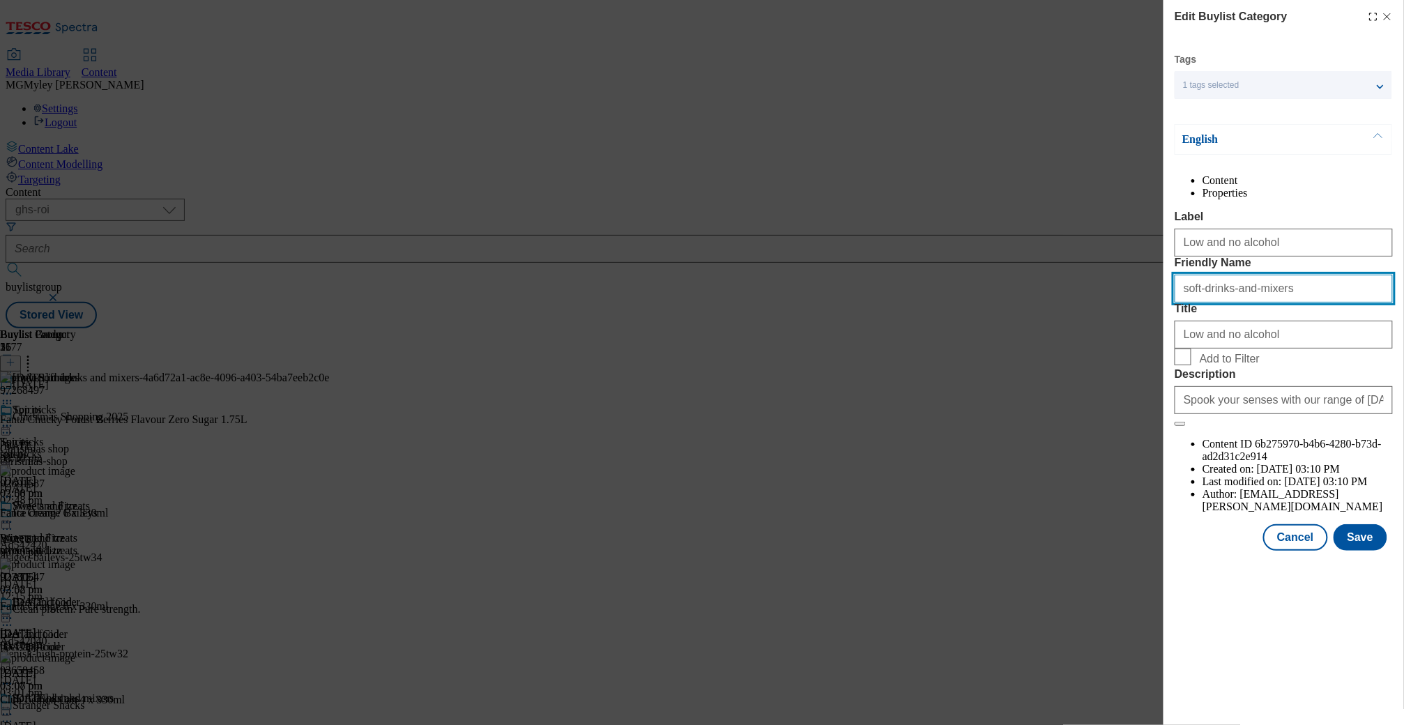
click at [1249, 302] on input "soft-drinks-and-mixers" at bounding box center [1283, 289] width 218 height 28
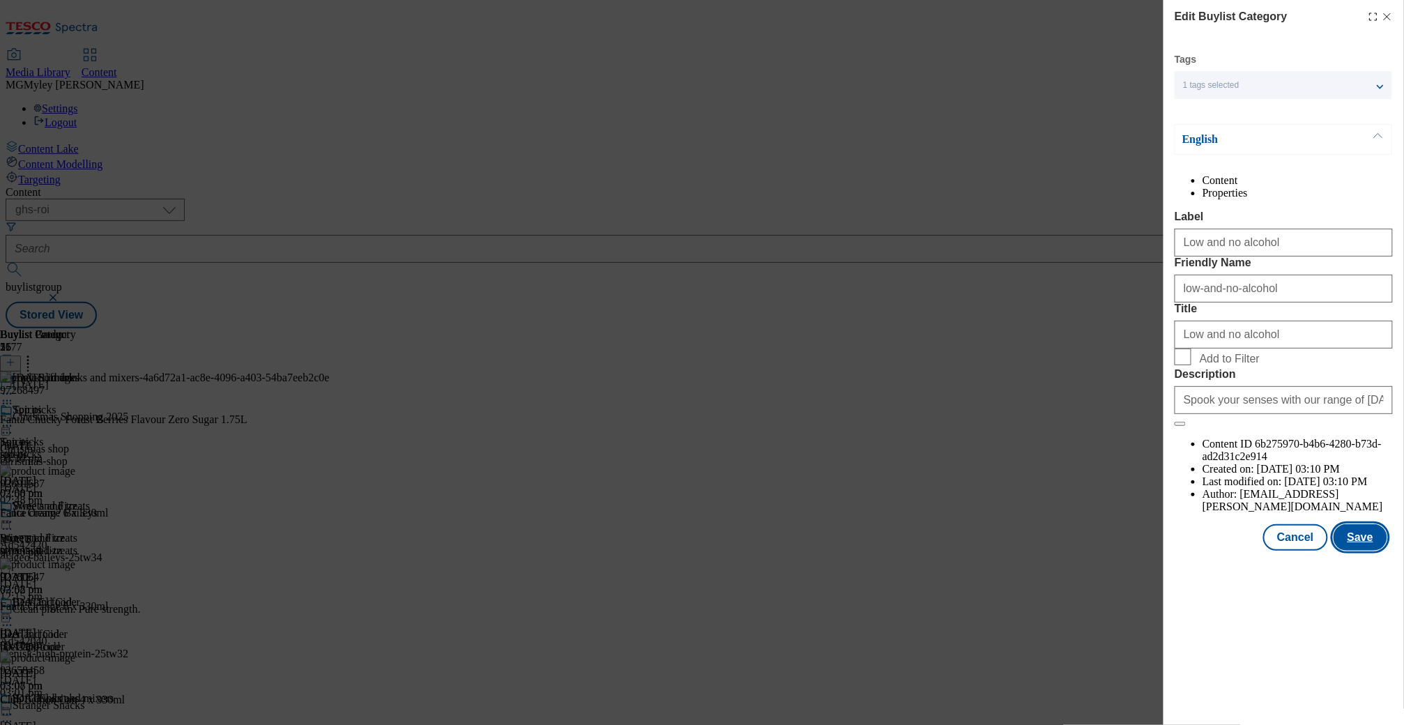
click at [1364, 551] on button "Save" at bounding box center [1360, 537] width 54 height 26
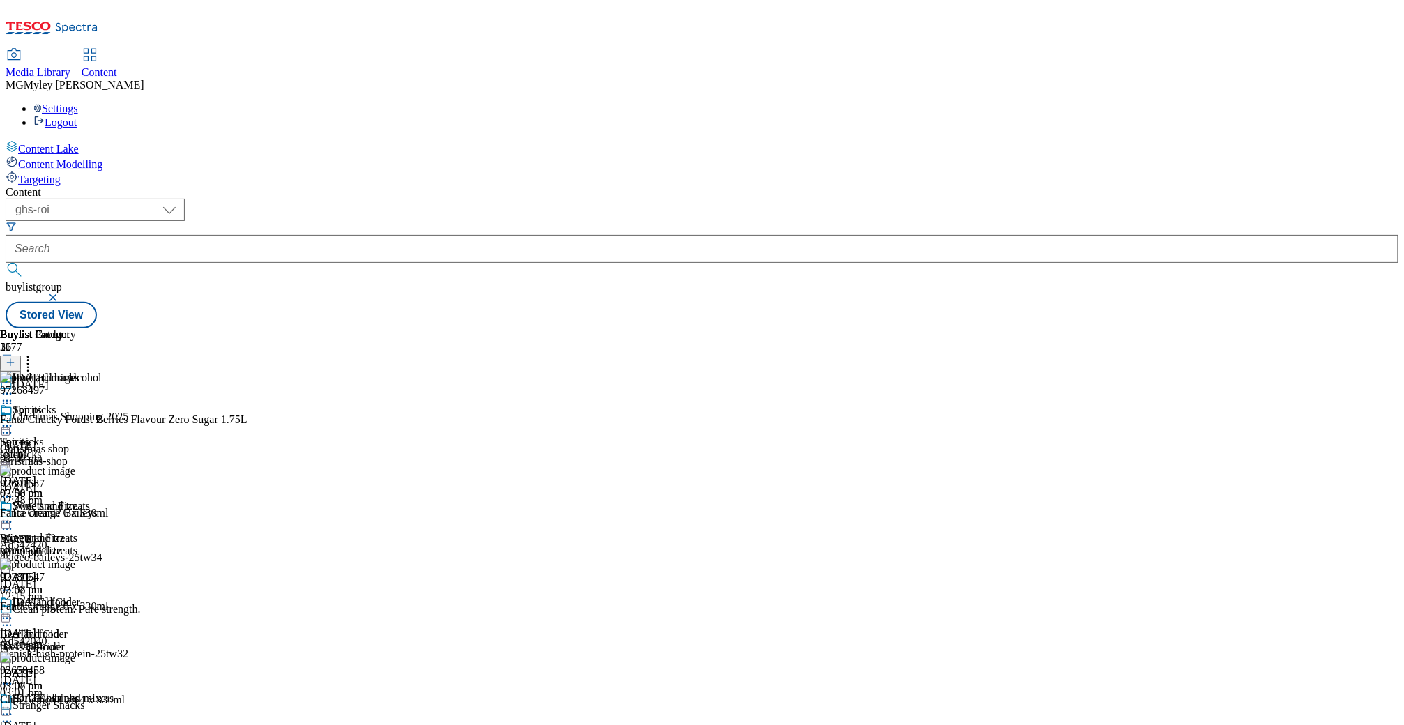
click at [247, 328] on header "Buylist Product 25" at bounding box center [123, 349] width 247 height 43
click at [35, 353] on icon at bounding box center [28, 360] width 14 height 14
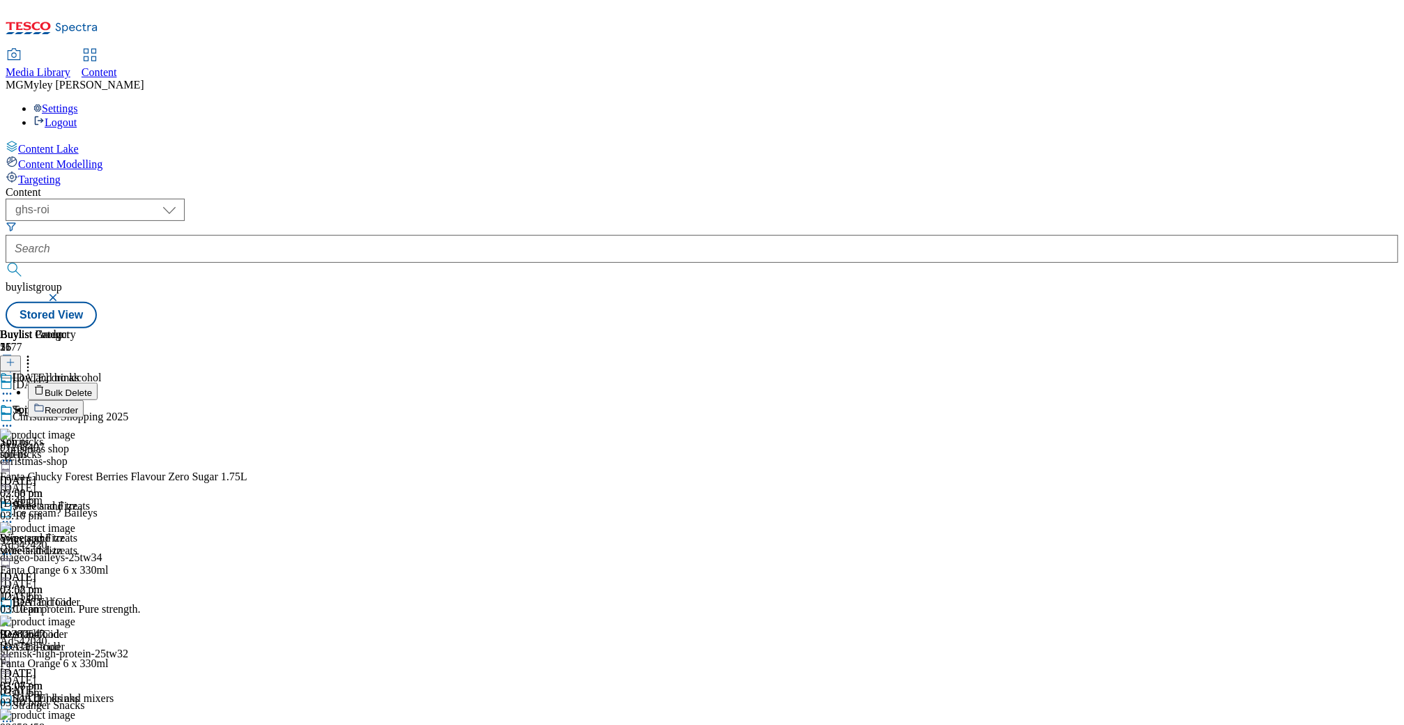
click at [98, 383] on button "Bulk Delete" at bounding box center [63, 391] width 70 height 17
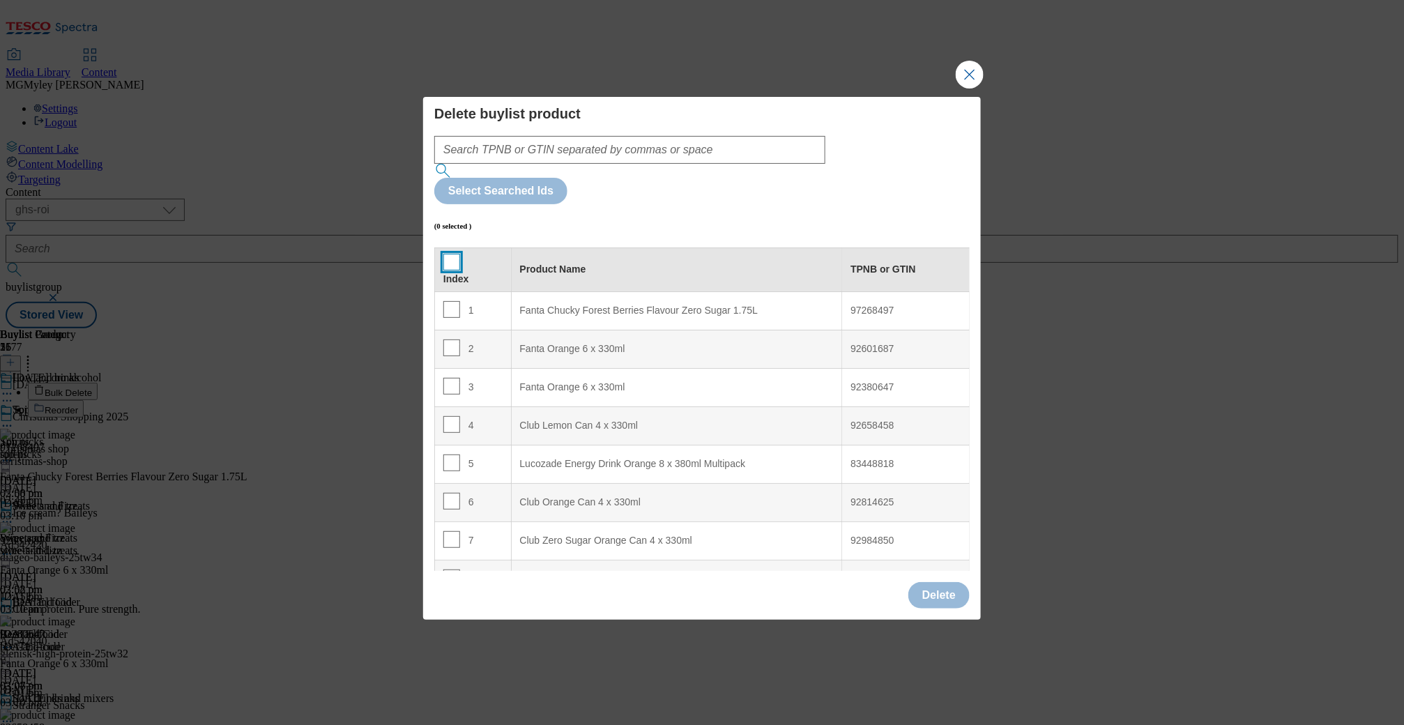
click at [452, 254] on input "Modal" at bounding box center [451, 262] width 17 height 17
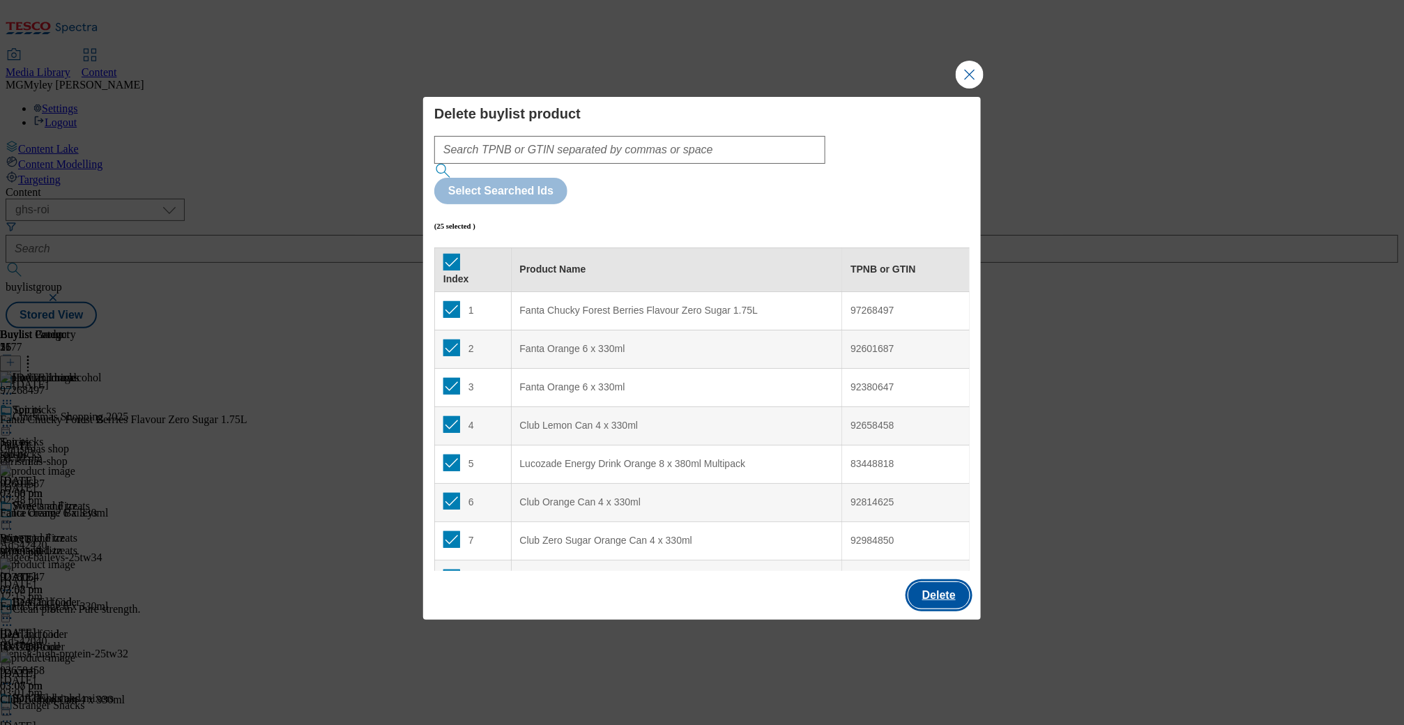
click at [944, 582] on button "Delete" at bounding box center [938, 595] width 61 height 26
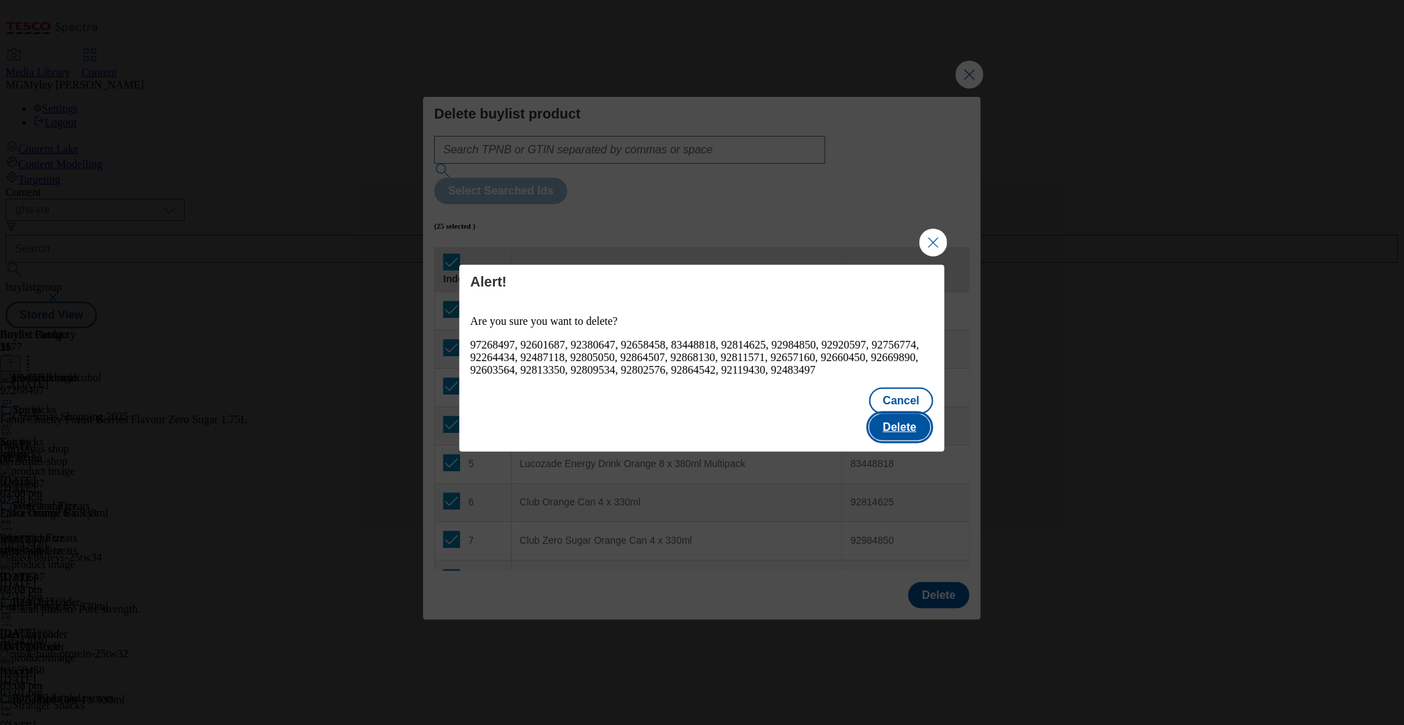
click at [911, 419] on button "Delete" at bounding box center [899, 427] width 61 height 26
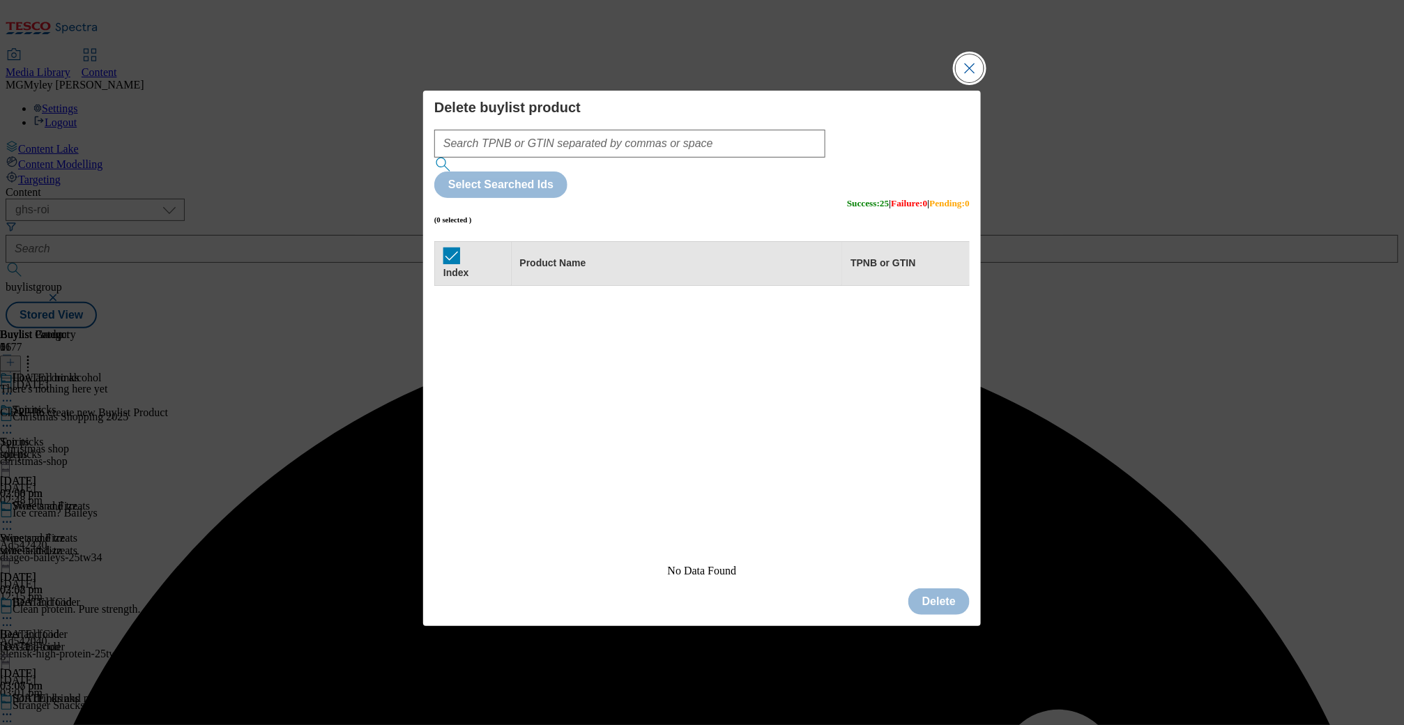
click at [976, 82] on button "Close Modal" at bounding box center [970, 68] width 28 height 28
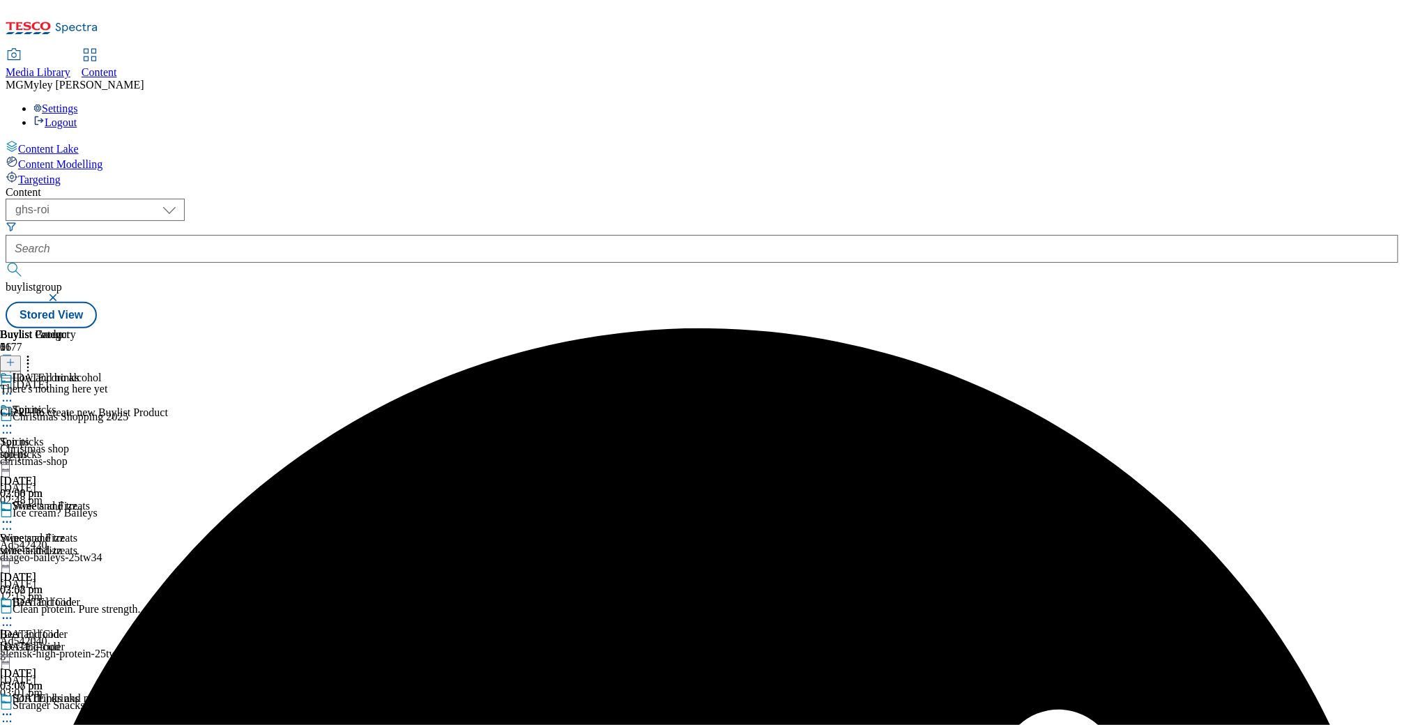
click at [15, 358] on icon at bounding box center [11, 363] width 10 height 10
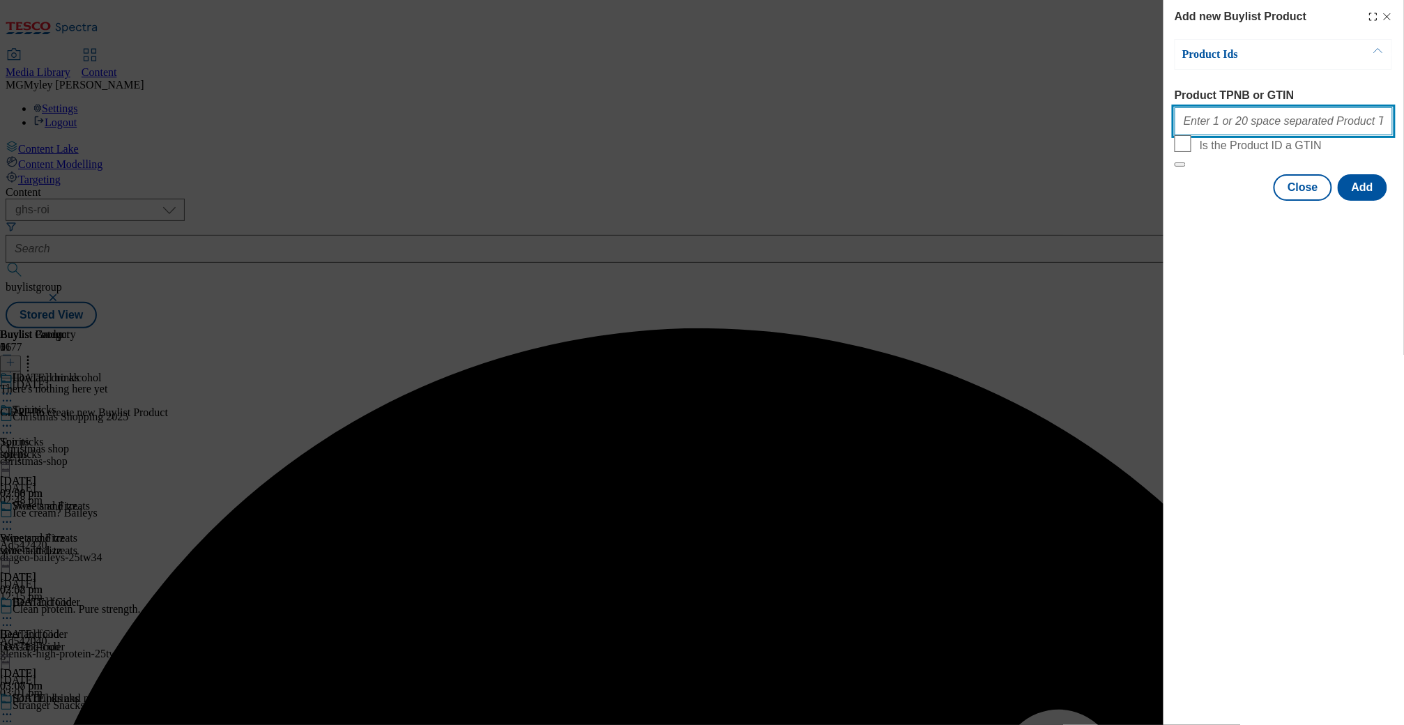
click at [1274, 124] on input "Product TPNB or GTIN" at bounding box center [1283, 121] width 218 height 28
paste input "89262348 86840971 88713278 86841019 83828672 87862540 87150372 62657240 8671288…"
click at [1360, 201] on button "Add" at bounding box center [1362, 187] width 49 height 26
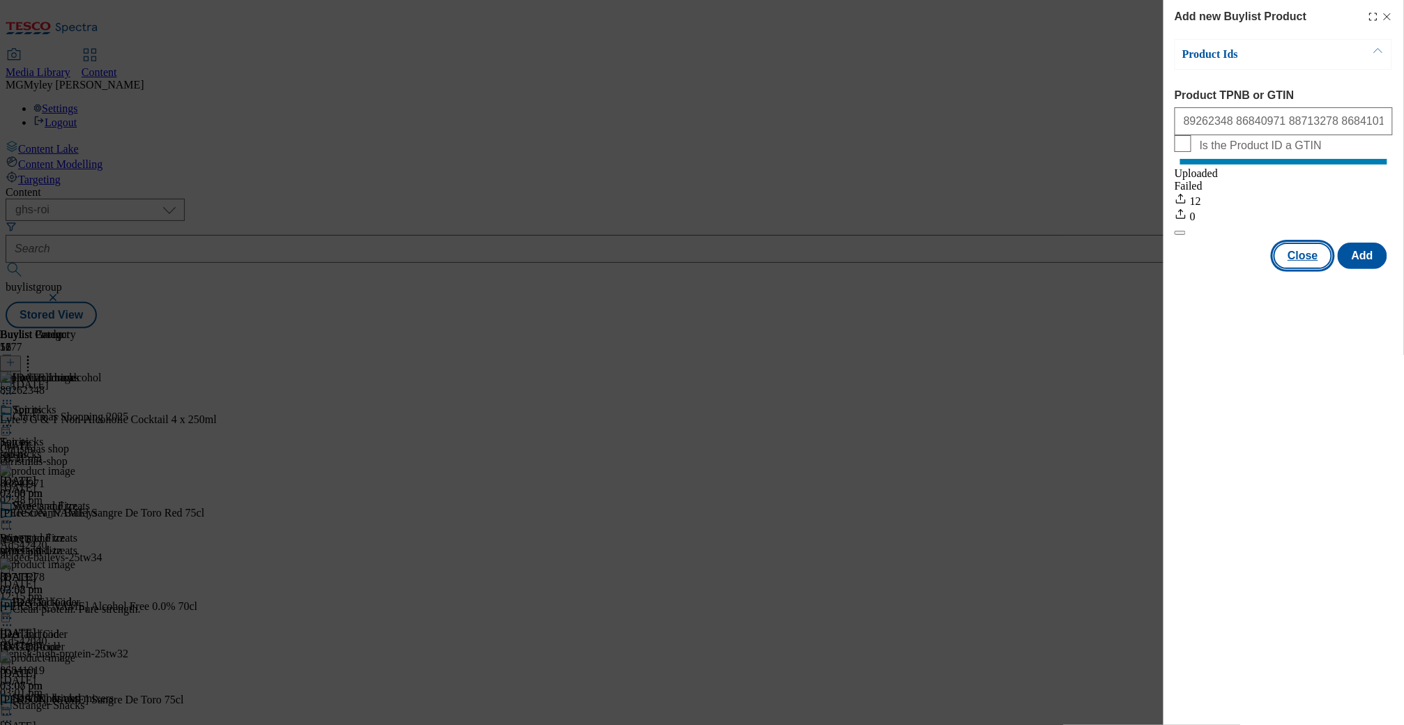
click at [1310, 269] on button "Close" at bounding box center [1302, 256] width 59 height 26
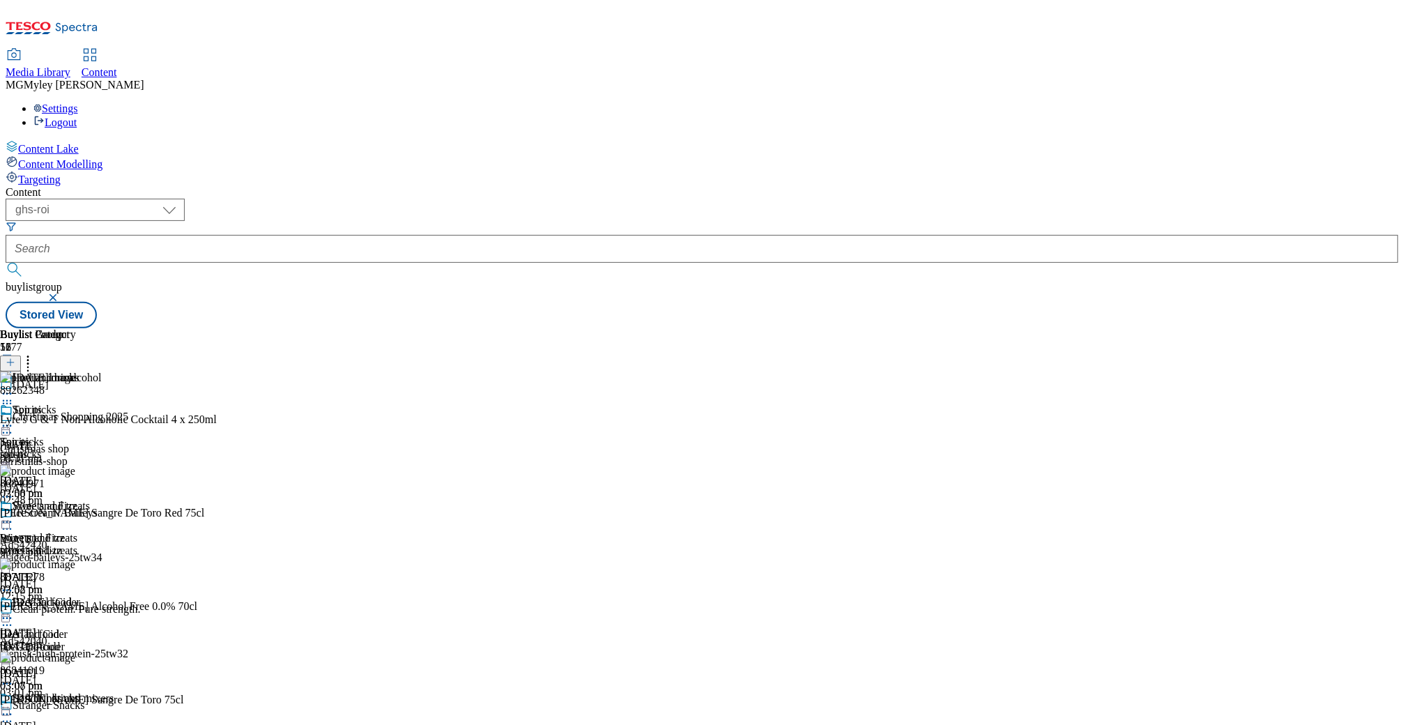
click at [14, 387] on icon at bounding box center [7, 394] width 14 height 14
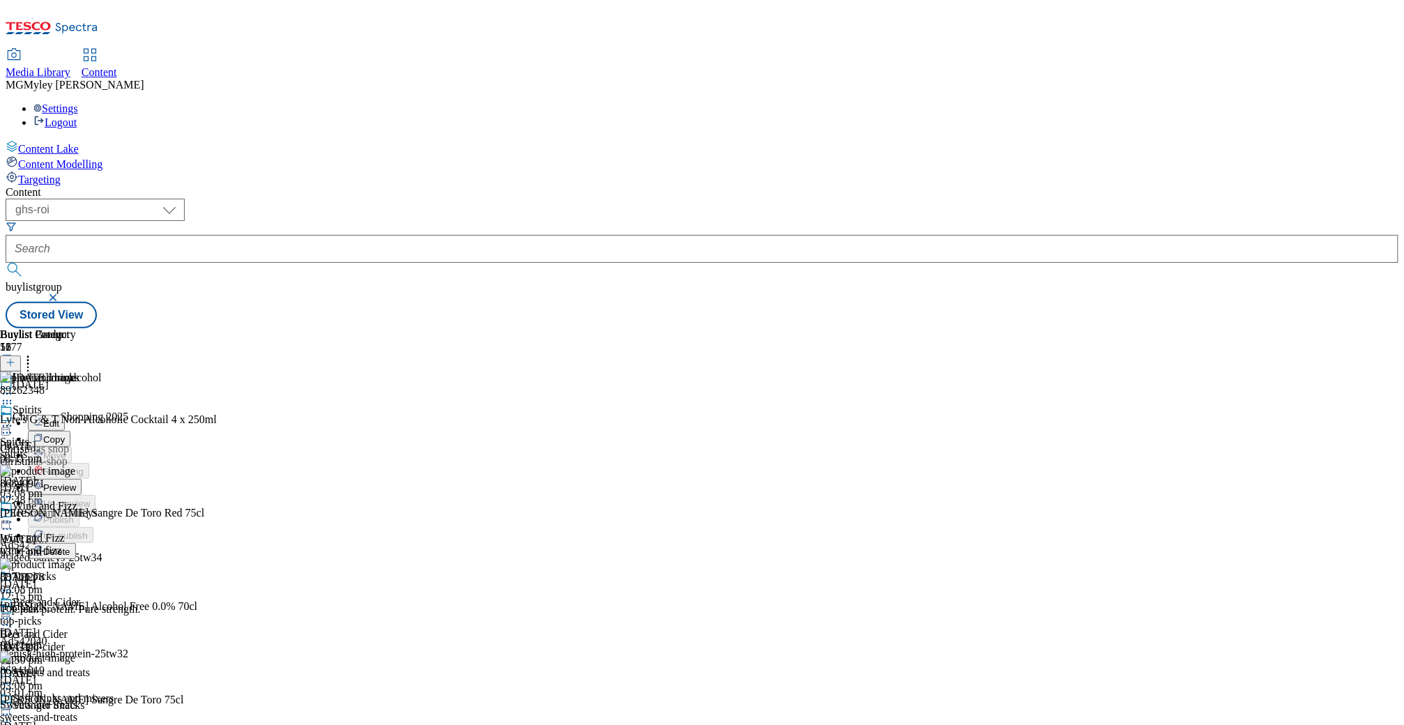
click at [76, 482] on span "Preview" at bounding box center [59, 487] width 33 height 10
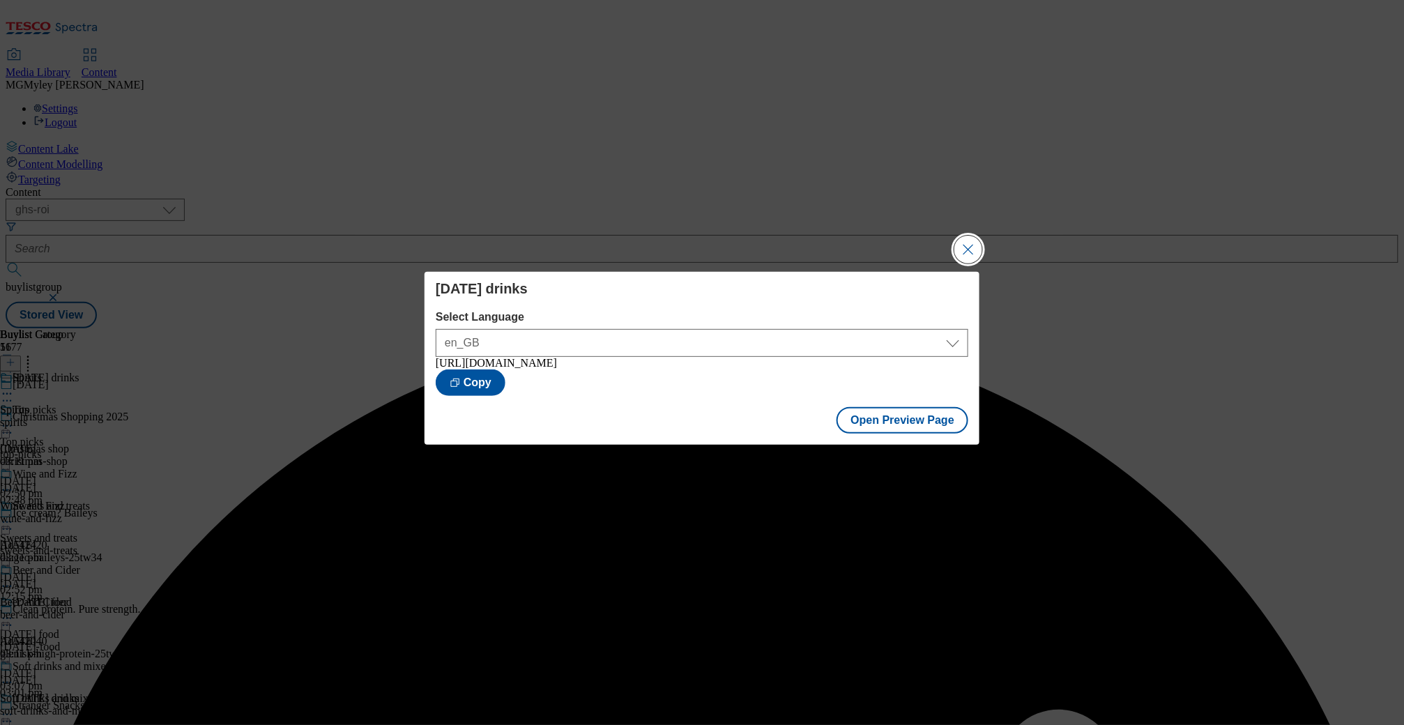
click at [974, 245] on button "Close Modal" at bounding box center [968, 250] width 28 height 28
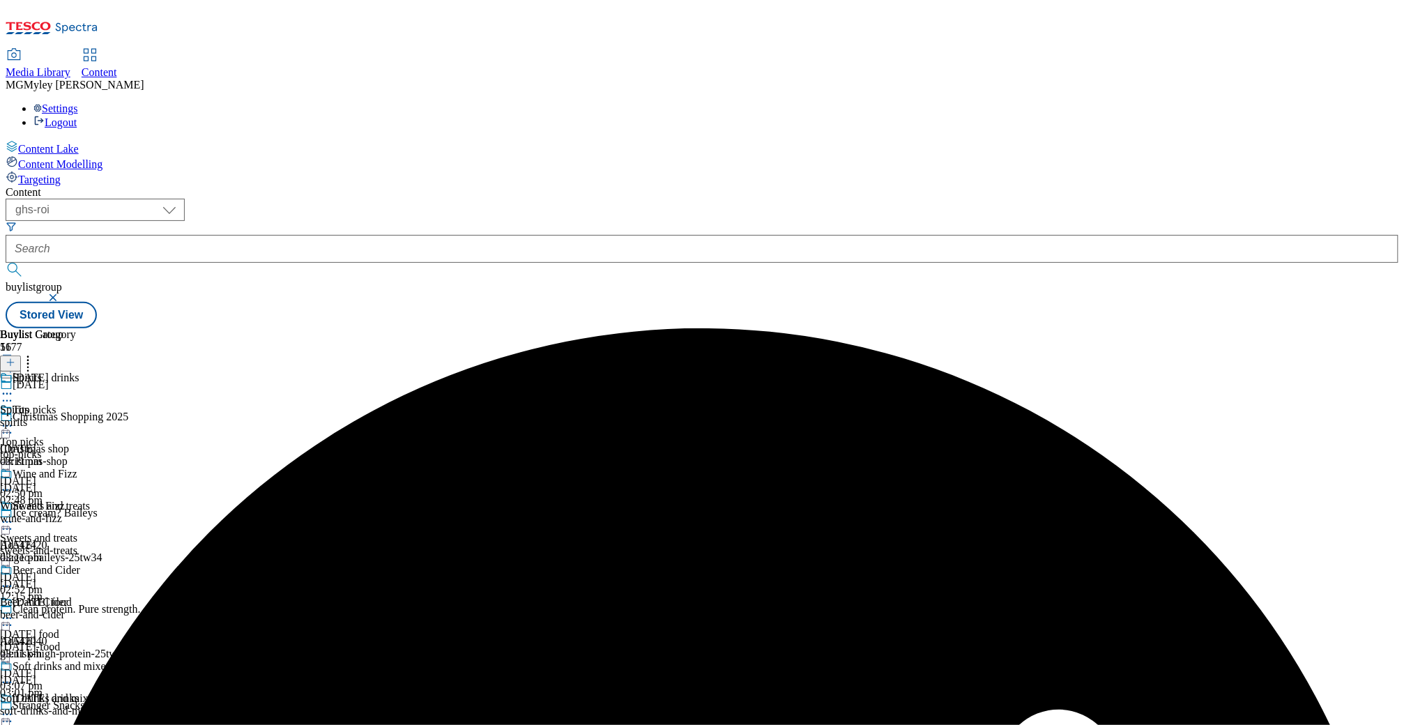
click at [14, 387] on icon at bounding box center [7, 394] width 14 height 14
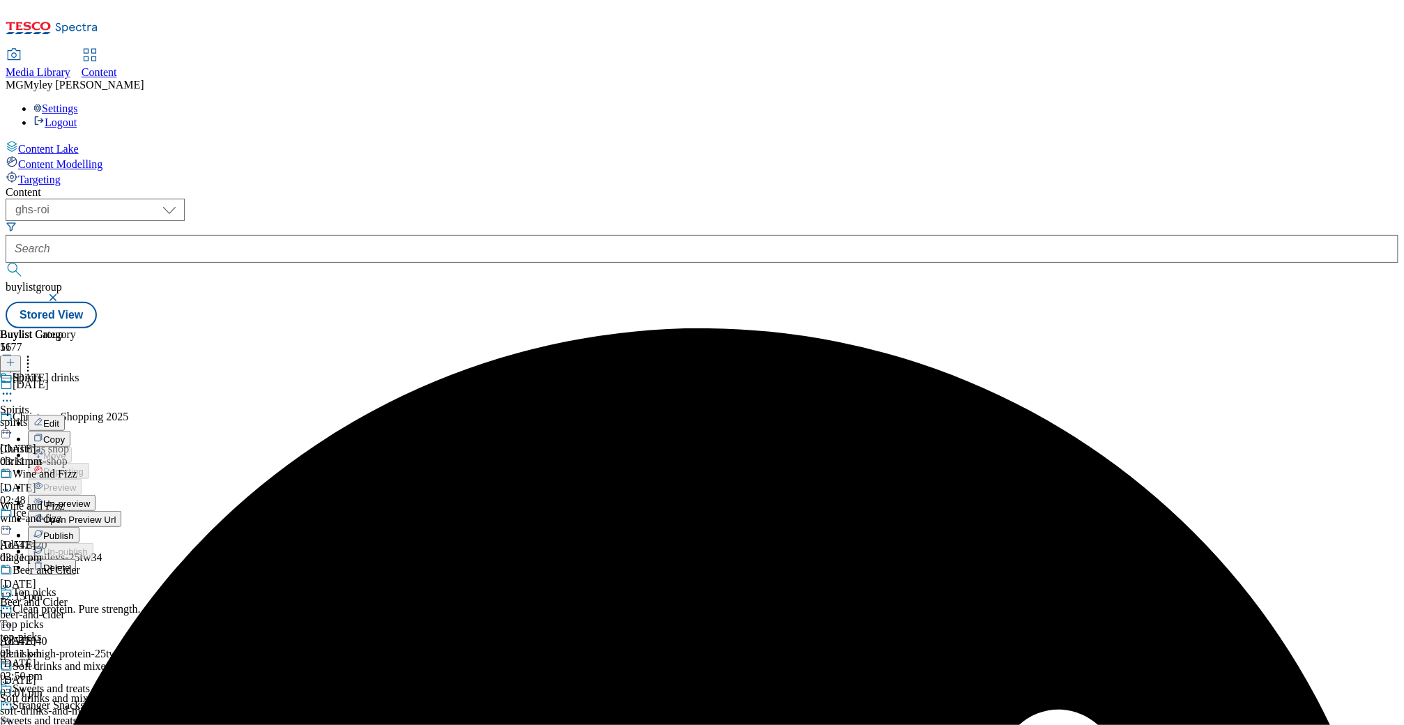
click at [74, 530] on span "Publish" at bounding box center [58, 535] width 31 height 10
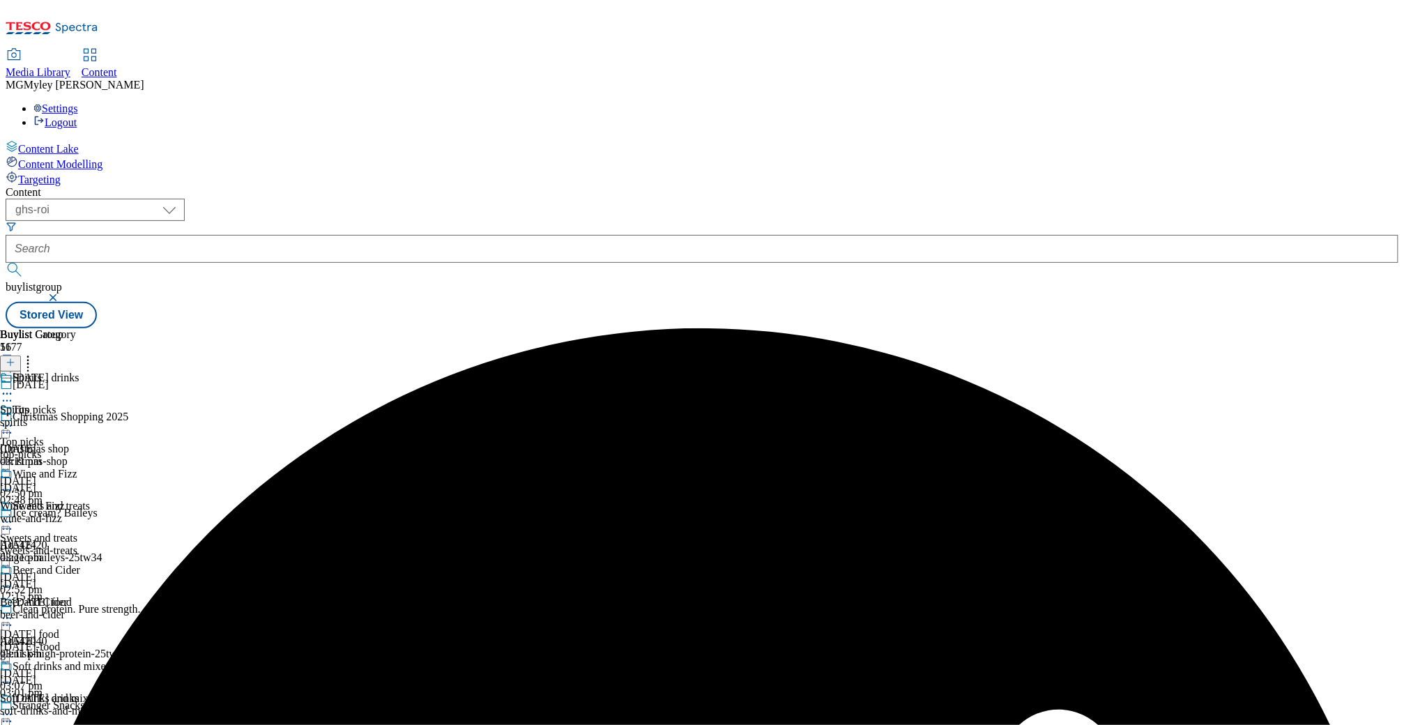
click at [29, 404] on div "Spirits" at bounding box center [14, 410] width 29 height 13
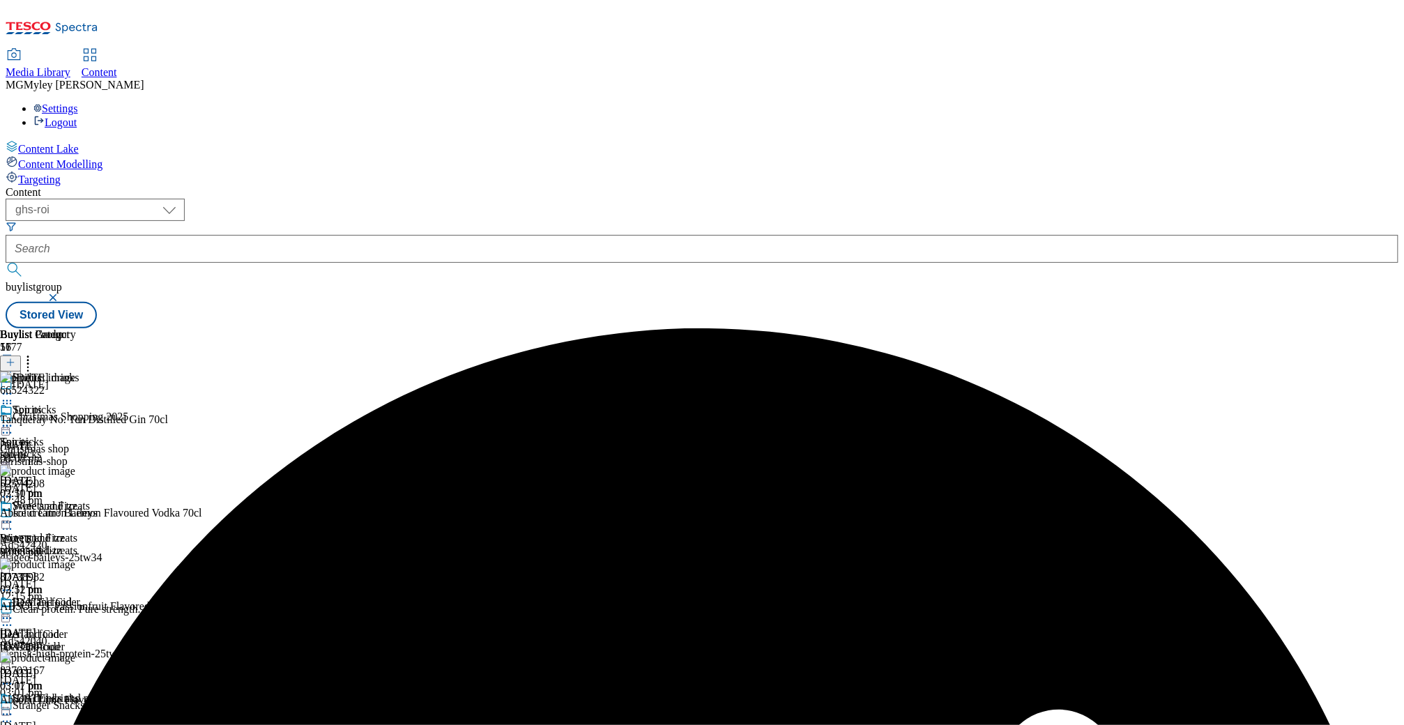
click at [5, 425] on circle at bounding box center [4, 426] width 2 height 2
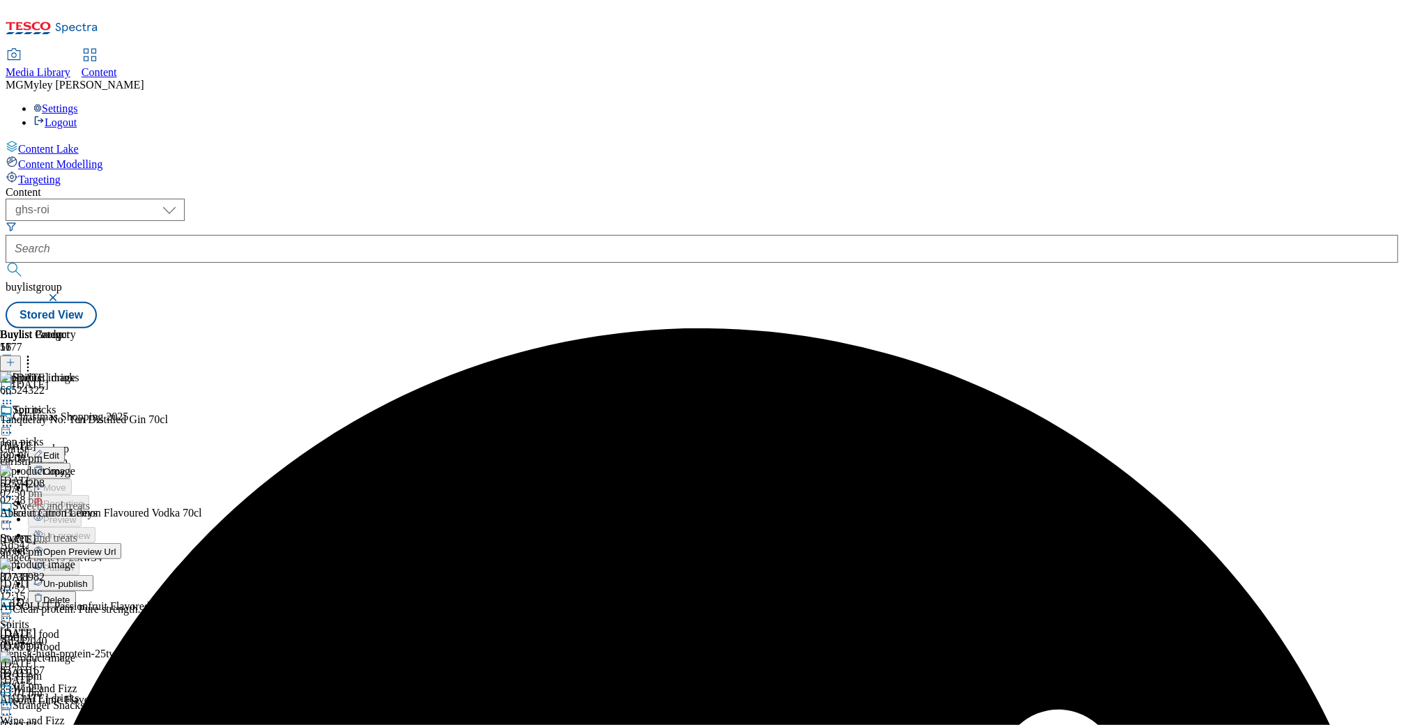
click at [59, 450] on span "Edit" at bounding box center [51, 455] width 16 height 10
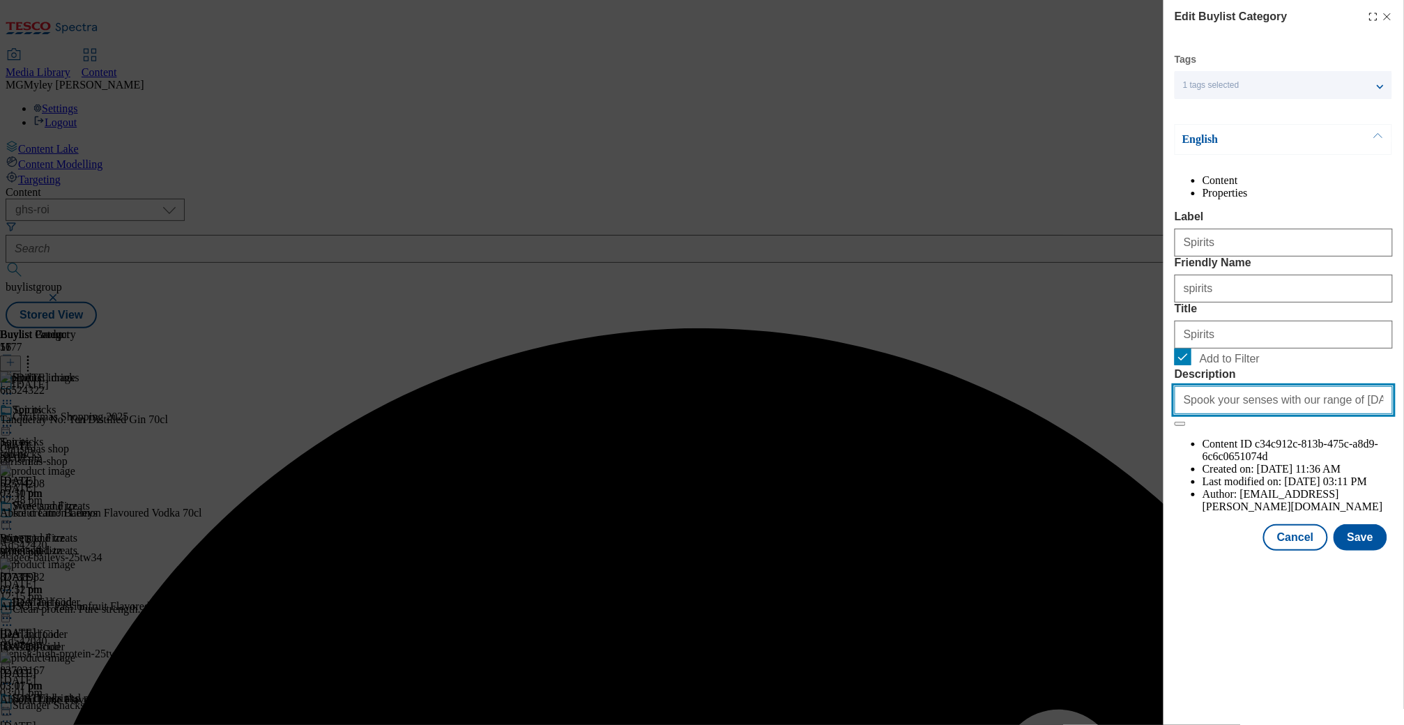
click at [1271, 414] on input "Spook your senses with our range of Halloween drinks, from ghastly good spirits…" at bounding box center [1283, 400] width 218 height 28
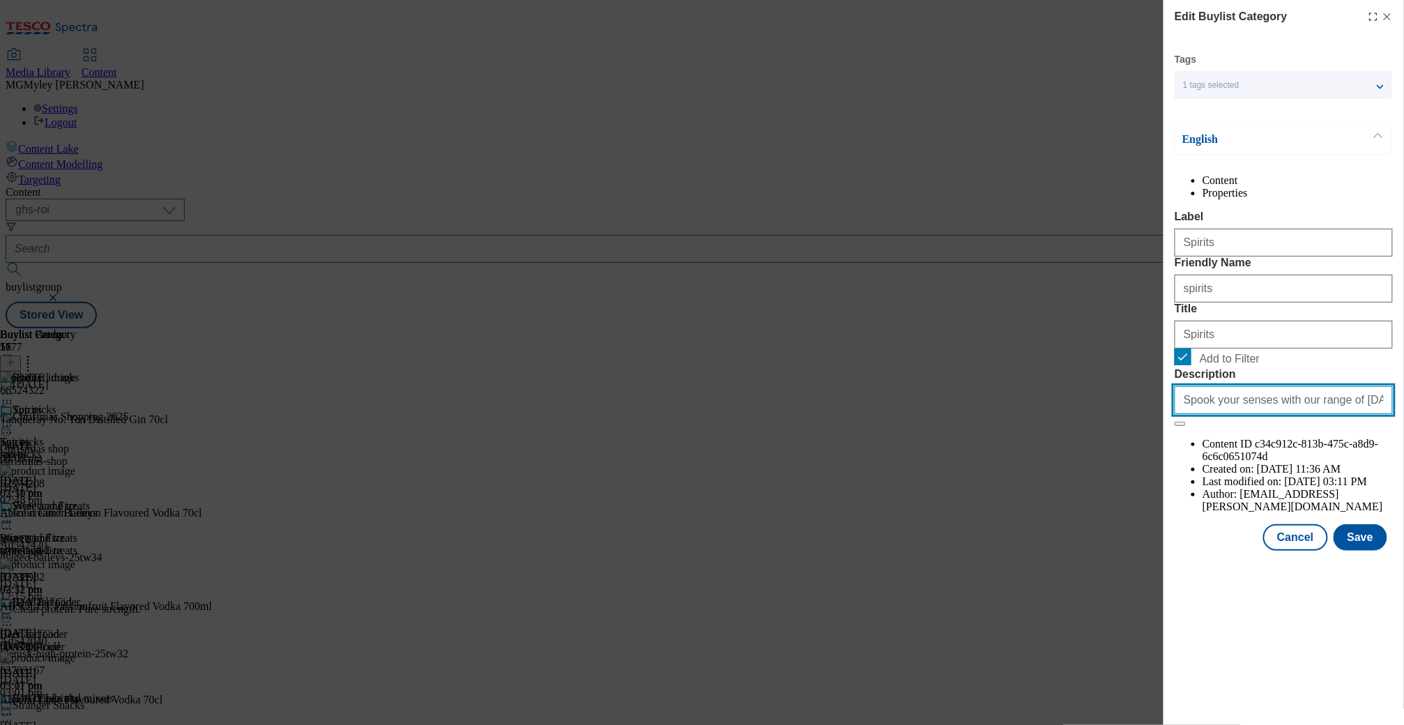
paste input "Find devilish drinks for Halloween, including beer and cider, spirits, soft dri…"
drag, startPoint x: 1284, startPoint y: 524, endPoint x: 1464, endPoint y: 530, distance: 180.6
click at [1403, 334] on html "Icons icon_account icon_add icon_backward_link icon_basket icon_benefits icon_c…" at bounding box center [702, 167] width 1404 height 334
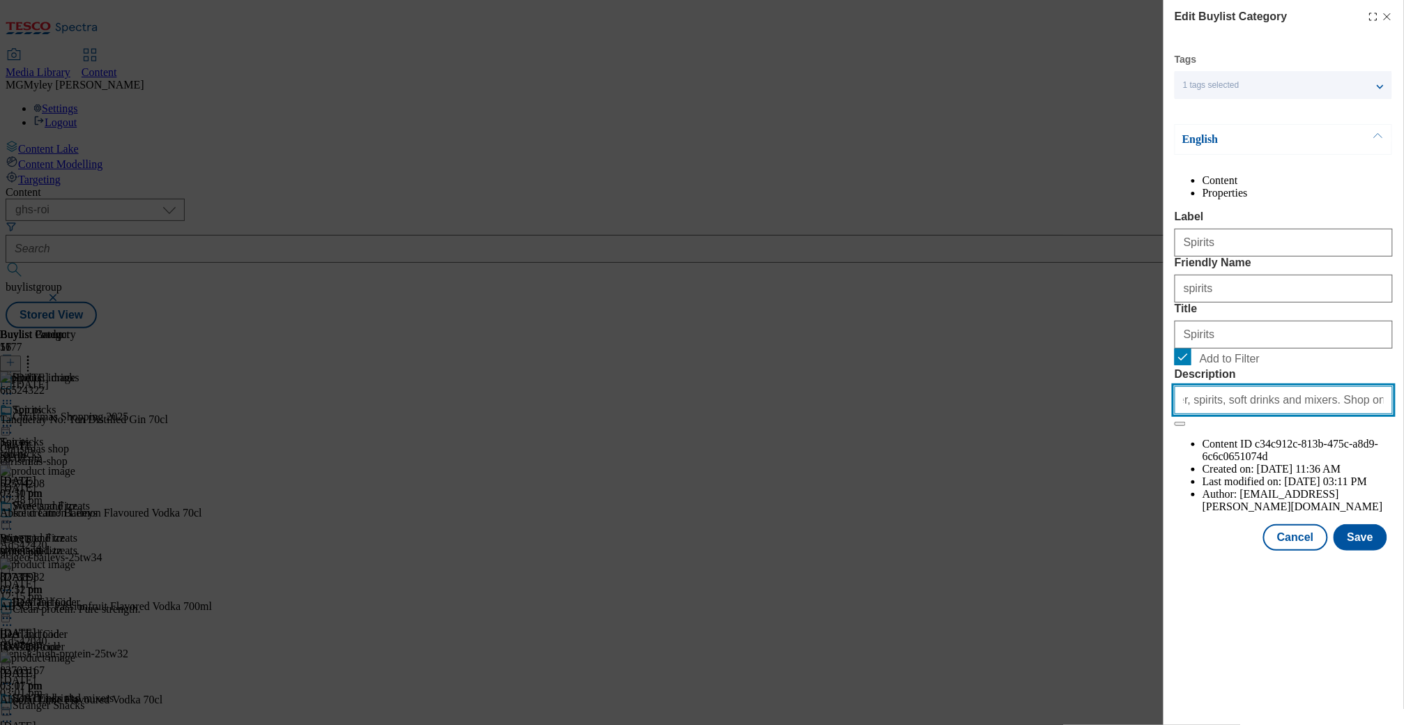
click at [1316, 414] on input "Find devilish drinks for Halloween, including beer and cider, spirits, soft dri…" at bounding box center [1283, 400] width 218 height 28
click at [1373, 551] on button "Save" at bounding box center [1360, 537] width 54 height 26
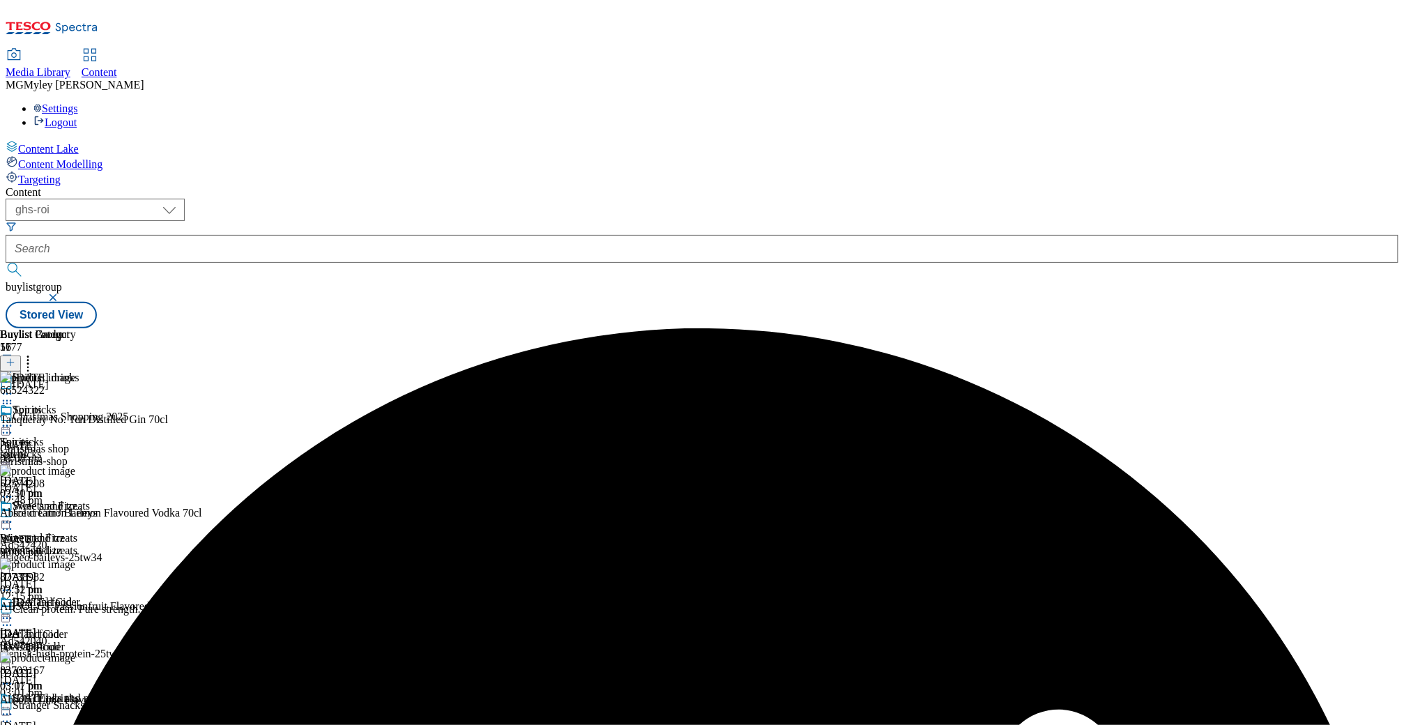
click at [114, 500] on div "Wine and Fizz Wine and Fizz wine-and-fizz 2 Oct 2025 03:11 pm" at bounding box center [57, 548] width 114 height 96
click at [14, 515] on icon at bounding box center [7, 522] width 14 height 14
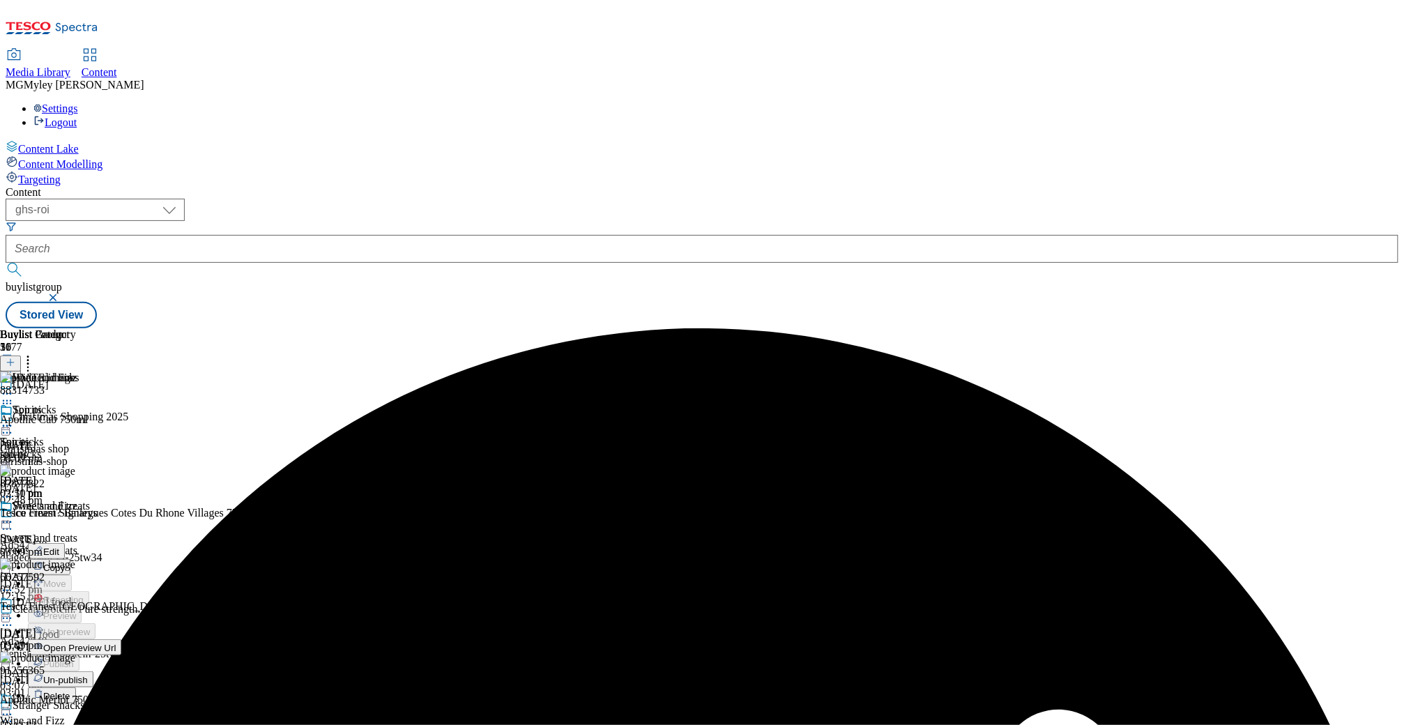
click at [65, 543] on button "Edit" at bounding box center [46, 551] width 37 height 16
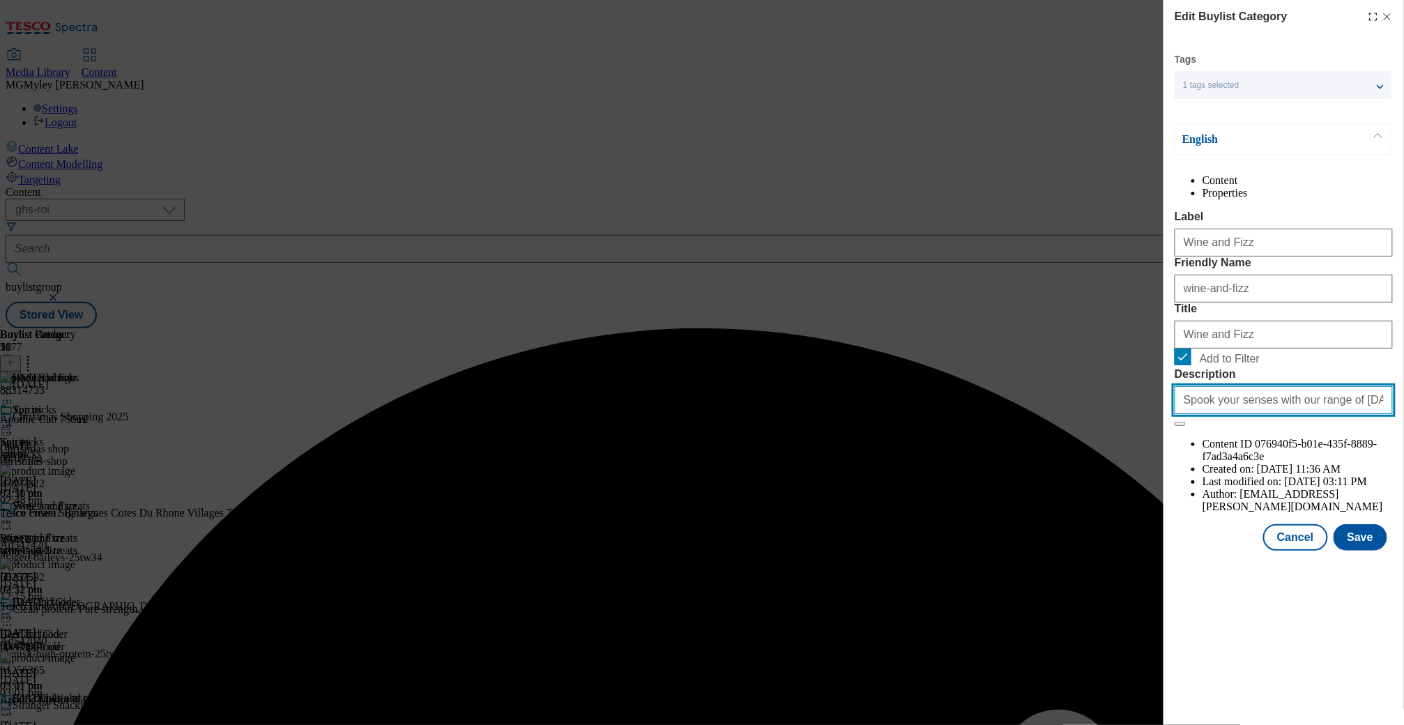
click at [1280, 414] on input "Spook your senses with our range of Halloween drinks, from ghastly good spirits…" at bounding box center [1283, 400] width 218 height 28
paste input "Find devilish drinks for Halloween, including beer and cider, spirits, soft dri…"
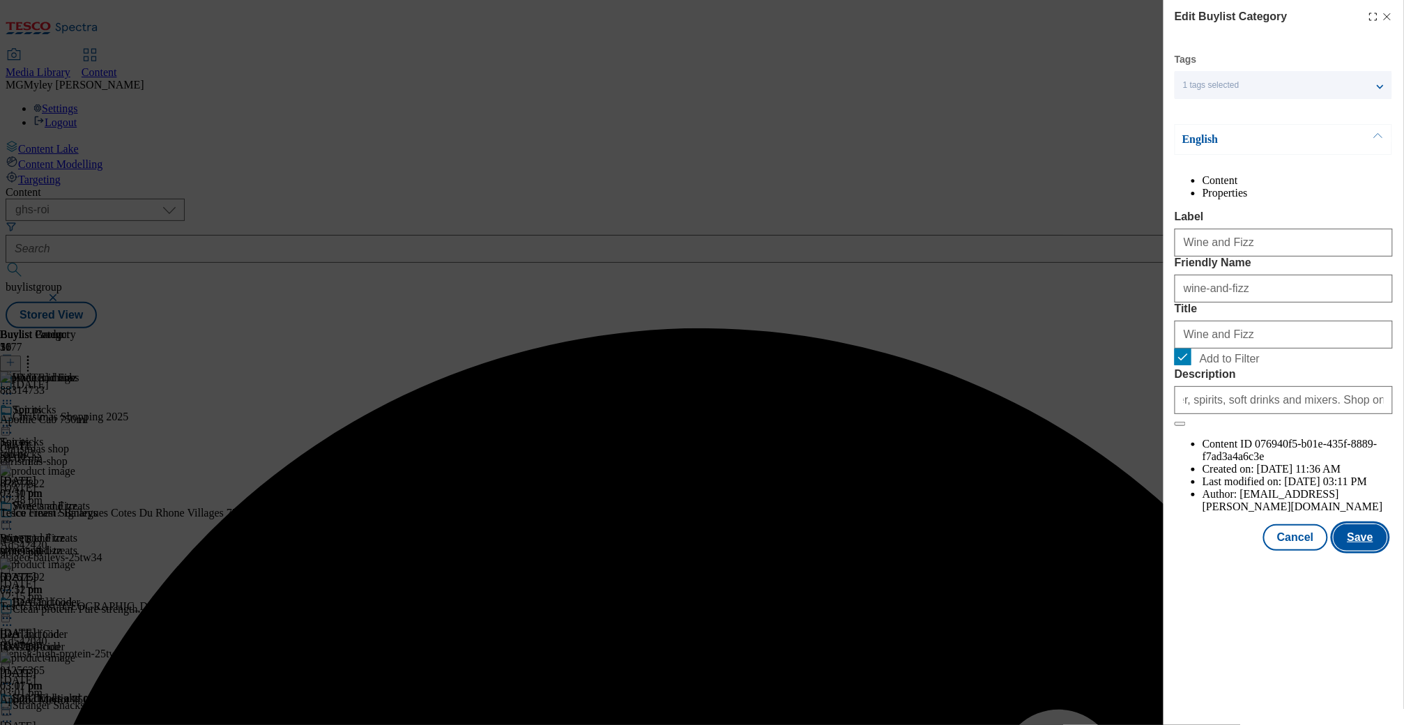
click at [1361, 551] on button "Save" at bounding box center [1360, 537] width 54 height 26
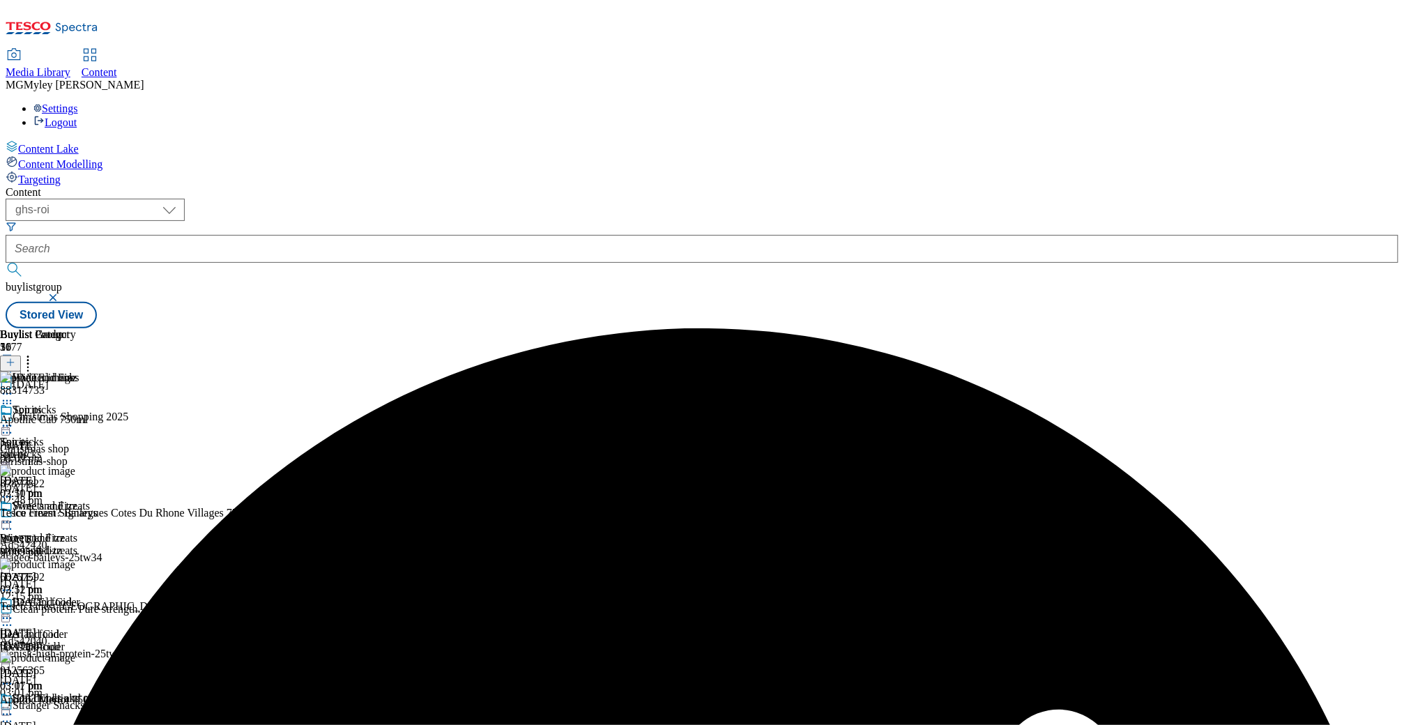
scroll to position [232, 0]
click at [114, 641] on div "beer-and-cider" at bounding box center [57, 647] width 114 height 13
click at [14, 611] on icon at bounding box center [7, 618] width 14 height 14
click at [59, 643] on span "Edit" at bounding box center [51, 648] width 16 height 10
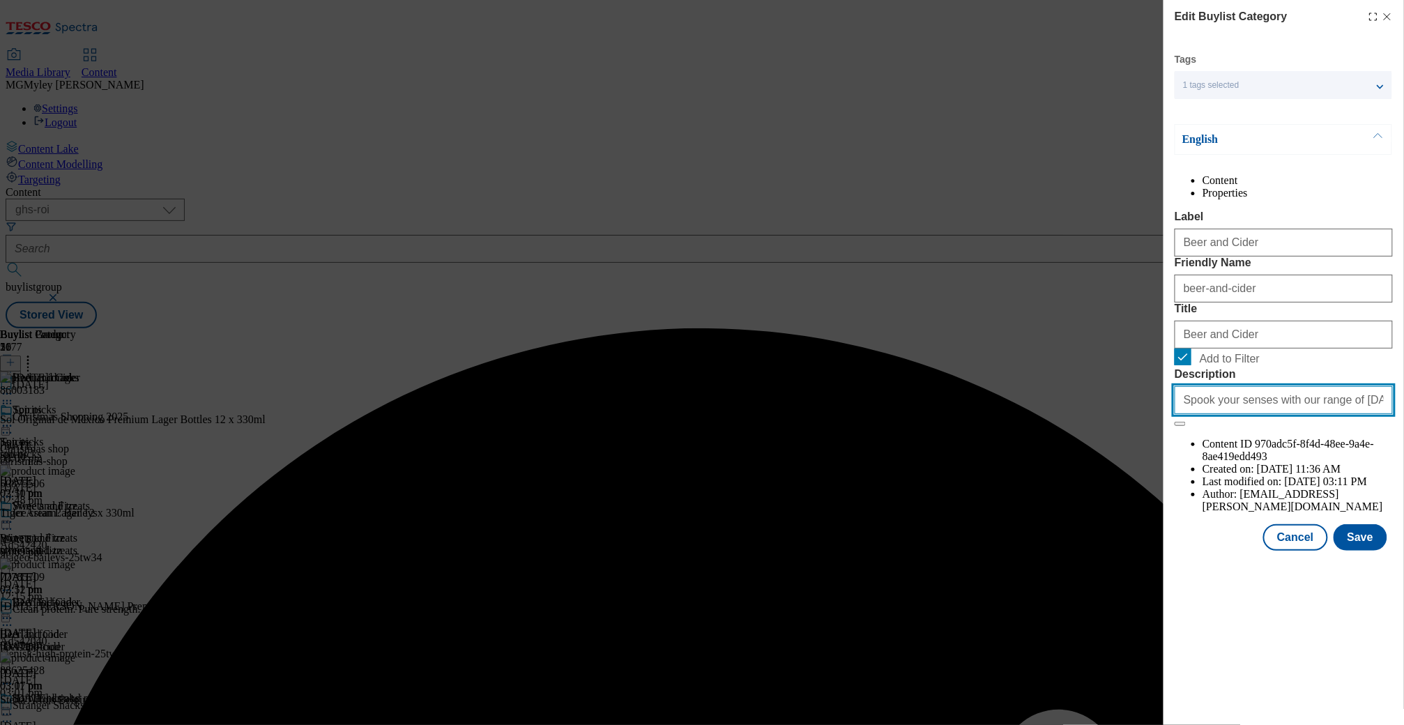
click at [1252, 414] on input "Spook your senses with our range of Halloween drinks, from ghastly good spirits…" at bounding box center [1283, 400] width 218 height 28
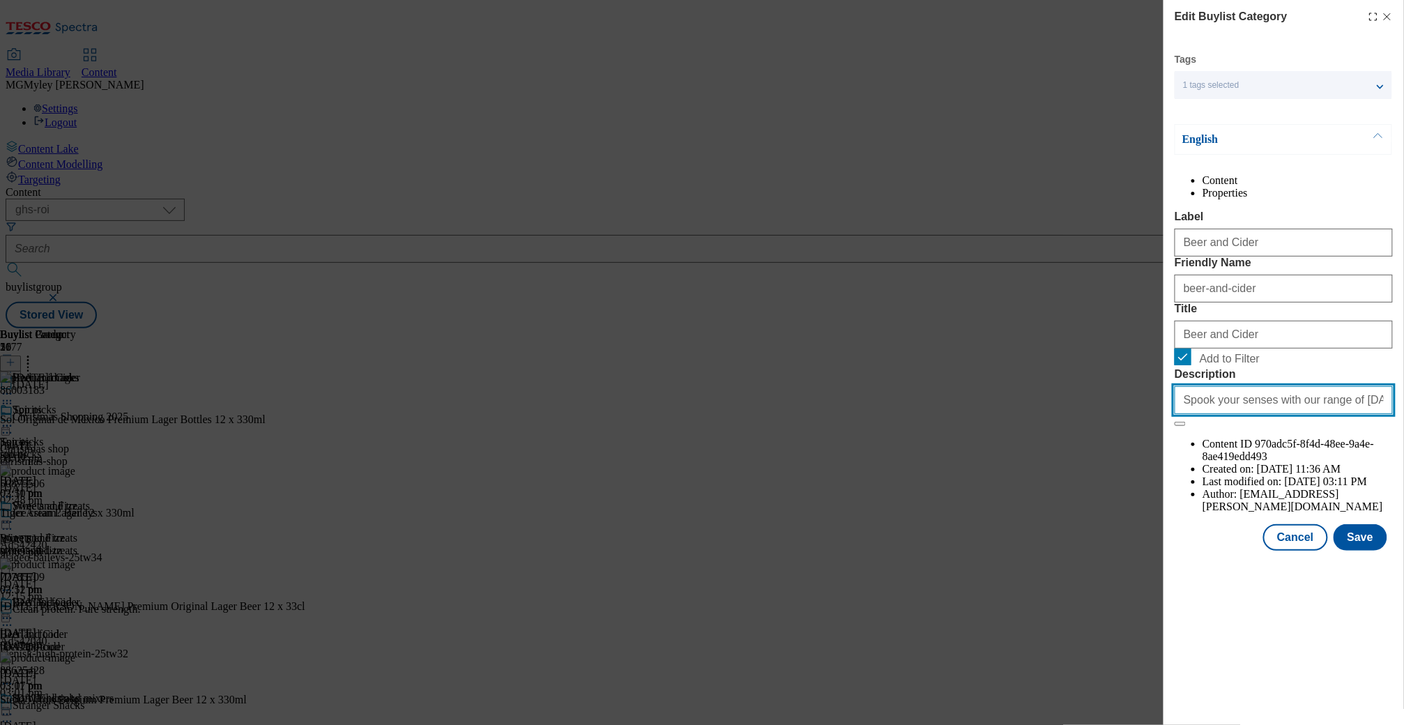
click at [1252, 414] on input "Spook your senses with our range of Halloween drinks, from ghastly good spirits…" at bounding box center [1283, 400] width 218 height 28
paste input "Find devilish drinks for Halloween, including beer and cider, spirits, soft dri…"
click at [1361, 551] on button "Save" at bounding box center [1360, 537] width 54 height 26
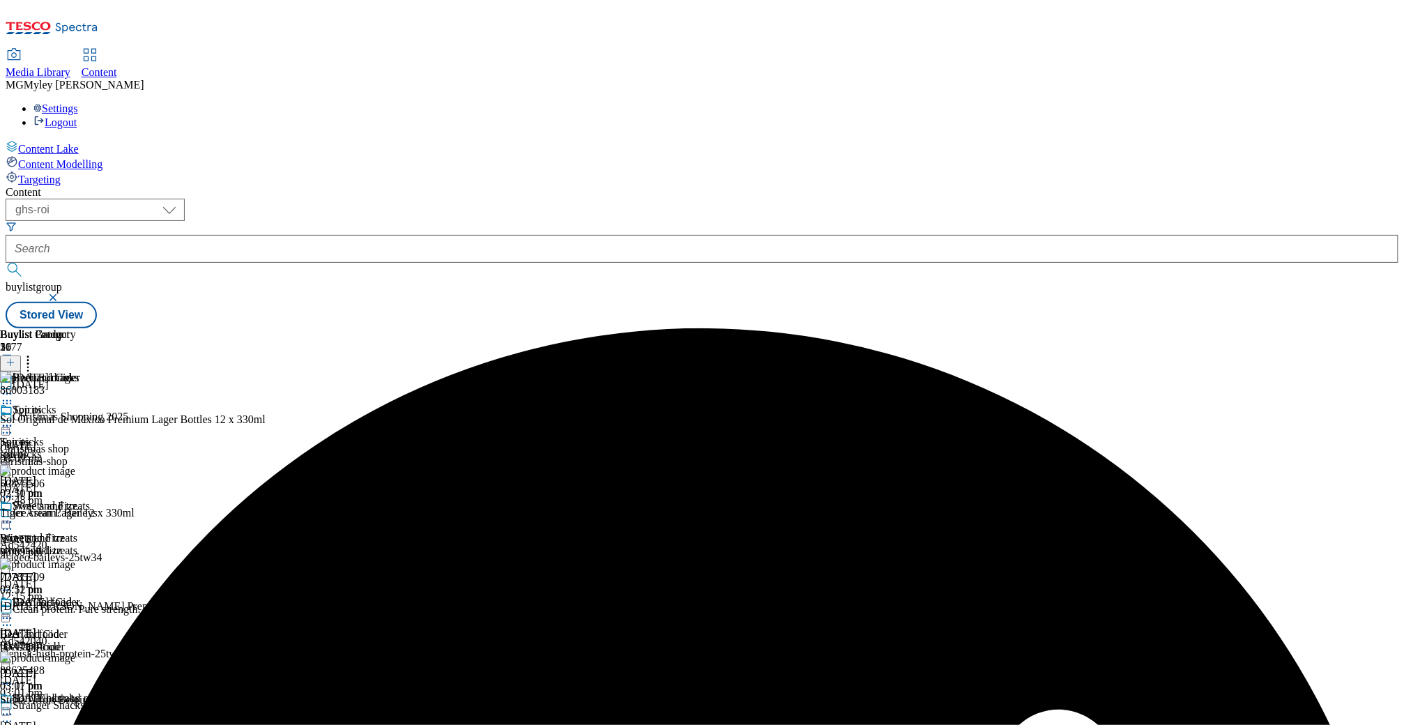
scroll to position [202, 0]
click at [101, 724] on span "Soft drinks and mixers" at bounding box center [50, 730] width 101 height 13
click at [14, 707] on icon at bounding box center [7, 714] width 14 height 14
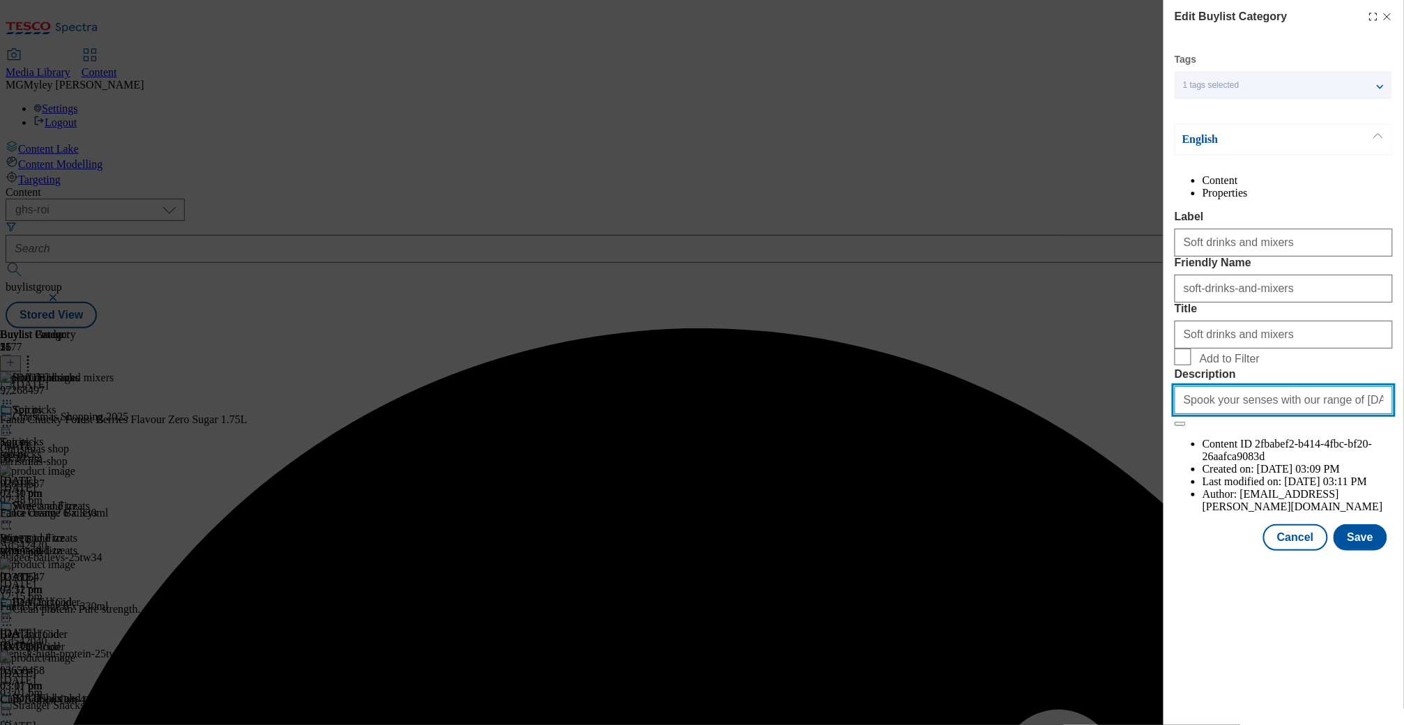
click at [1253, 414] on input "Spook your senses with our range of Halloween drinks, from ghastly good spirits…" at bounding box center [1283, 400] width 218 height 28
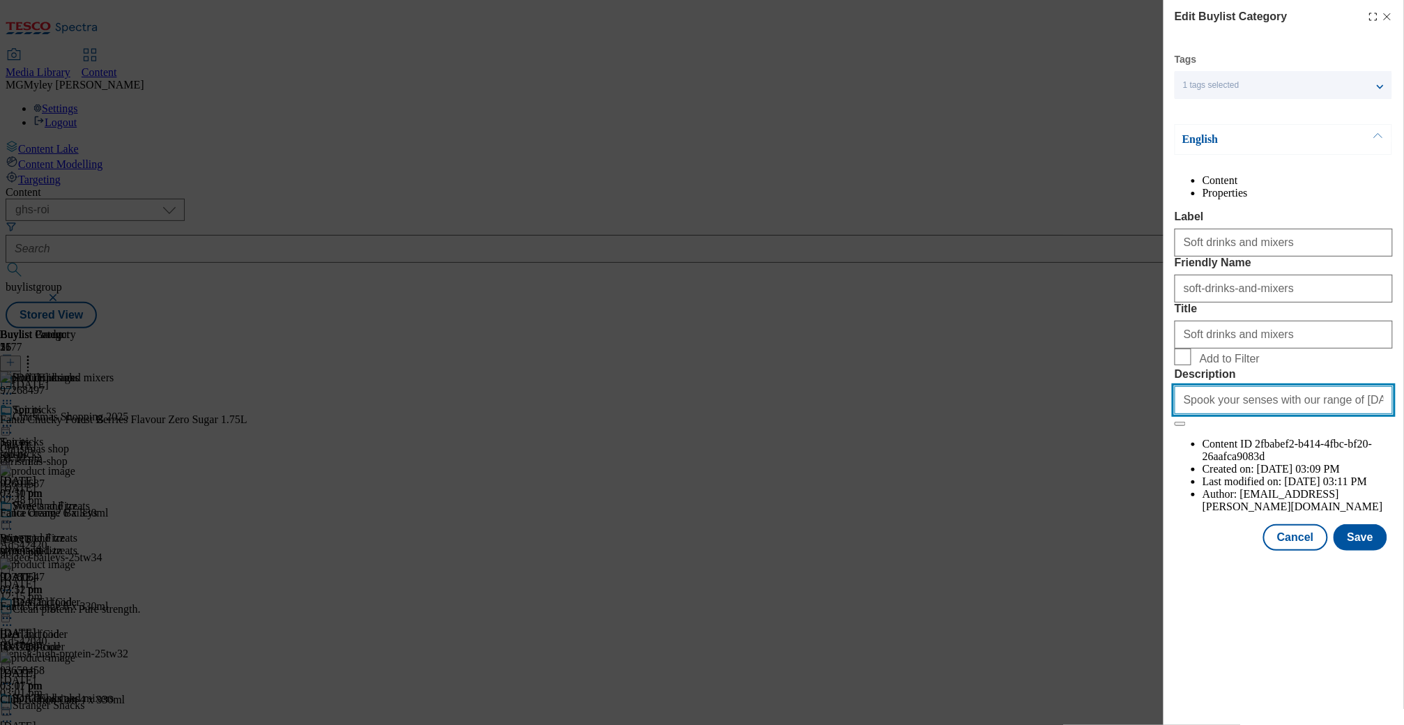
click at [1253, 414] on input "Spook your senses with our range of Halloween drinks, from ghastly good spirits…" at bounding box center [1283, 400] width 218 height 28
paste input "Find devilish drinks for Halloween, including beer and cider, spirits, soft dri…"
click at [1243, 365] on span "Add to Filter" at bounding box center [1230, 359] width 60 height 13
click at [1191, 365] on input "Add to Filter" at bounding box center [1182, 356] width 17 height 17
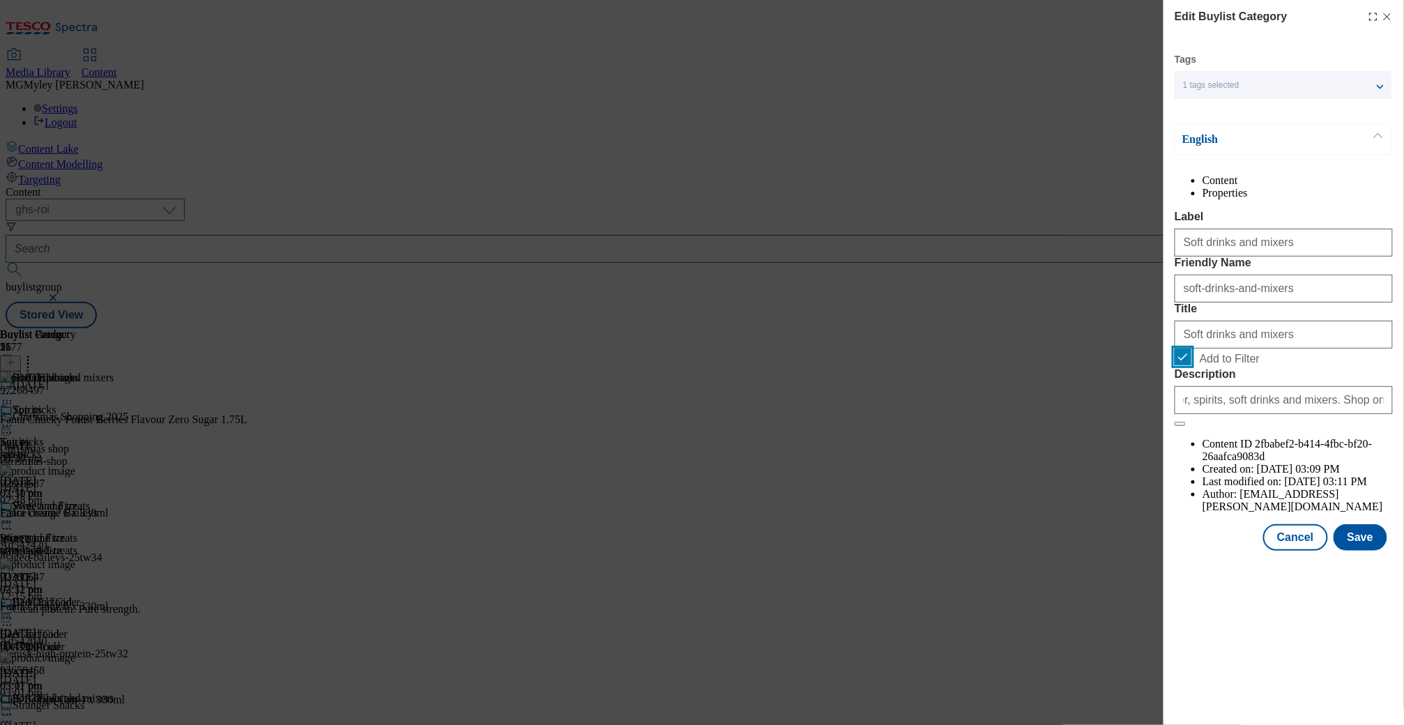
scroll to position [0, 0]
click at [1359, 551] on button "Save" at bounding box center [1360, 537] width 54 height 26
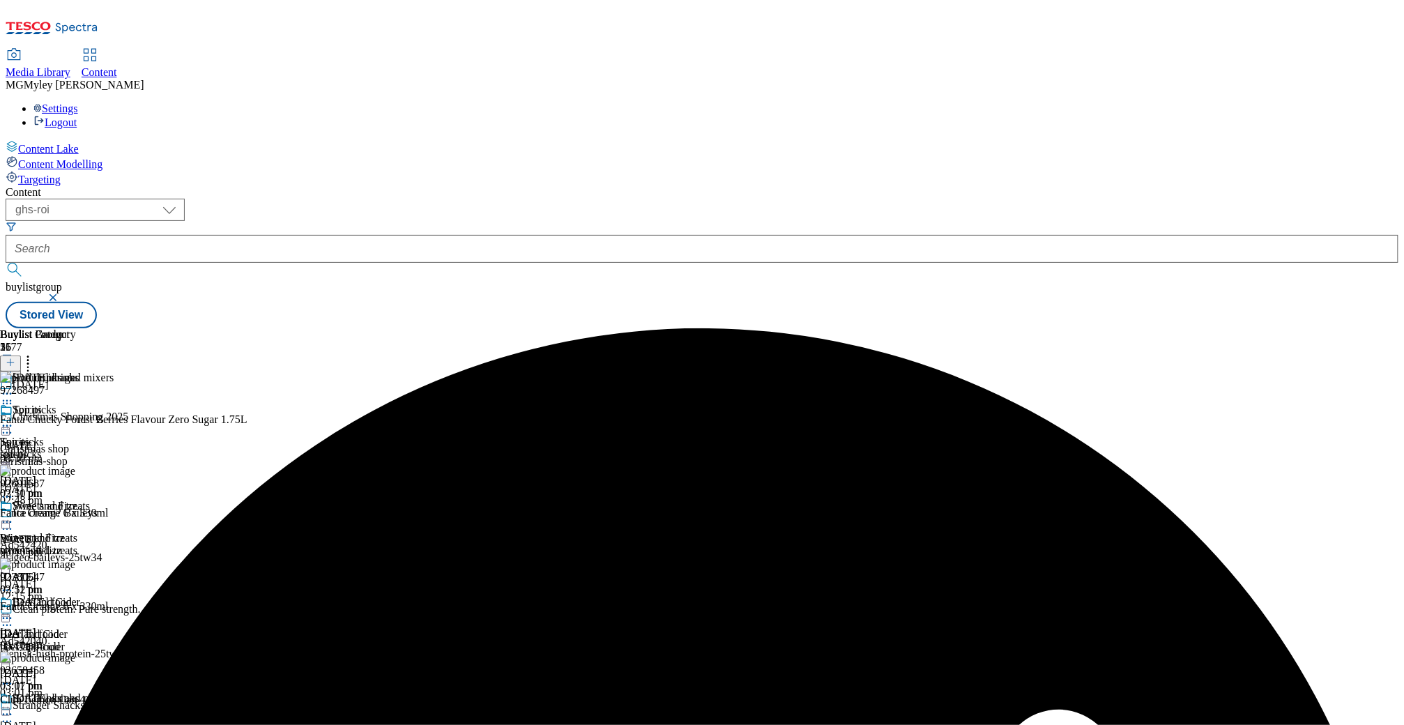
scroll to position [283, 0]
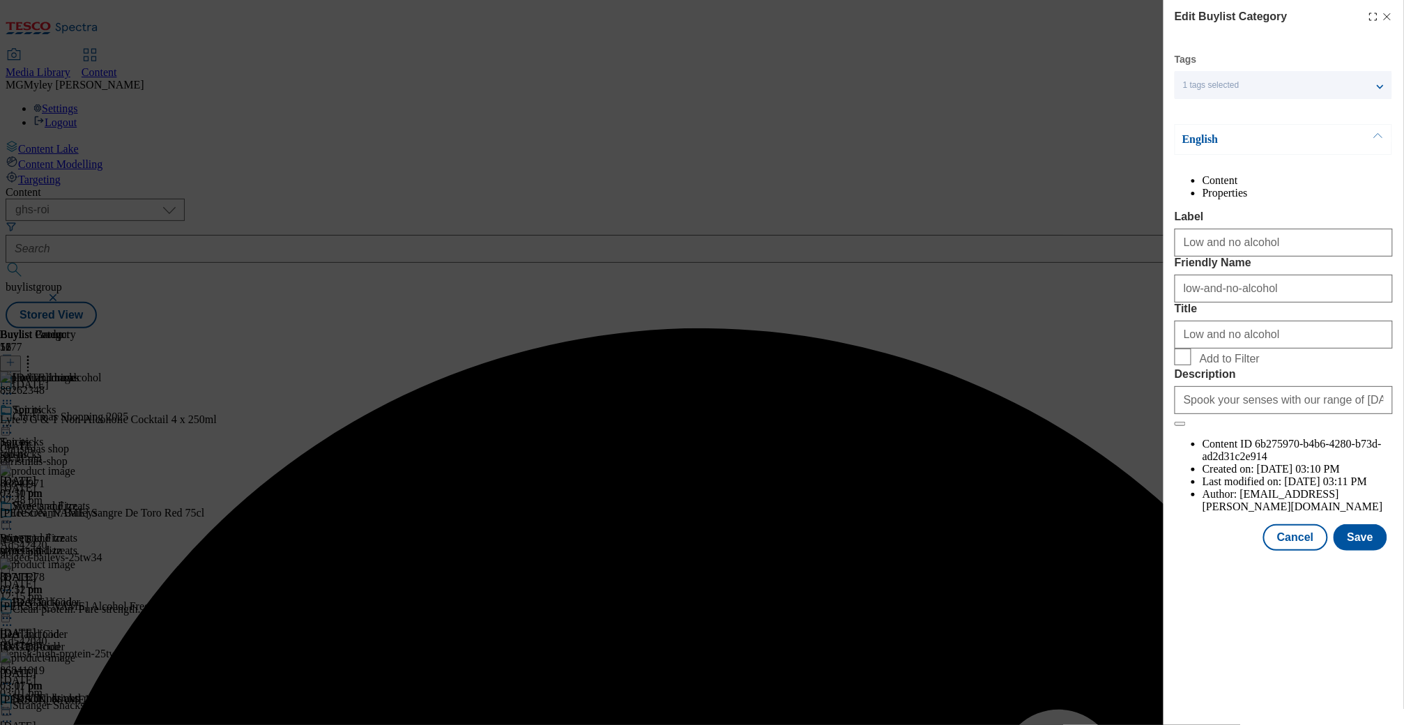
click at [1200, 365] on span "Add to Filter" at bounding box center [1230, 359] width 60 height 13
click at [1191, 365] on input "Add to Filter" at bounding box center [1182, 356] width 17 height 17
click at [1272, 414] on input "Spook your senses with our range of Halloween drinks, from ghastly good spirits…" at bounding box center [1283, 400] width 218 height 28
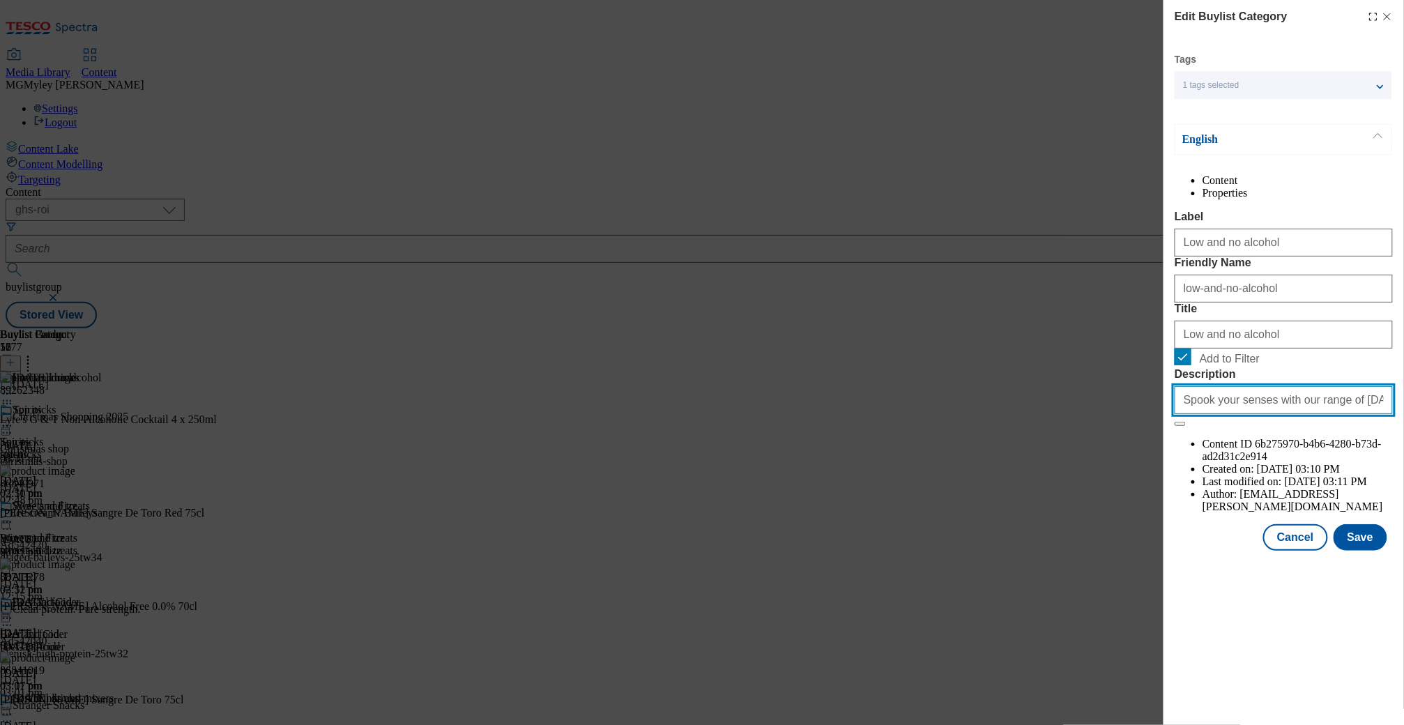
paste input "Find devilish drinks for Halloween, including beer and cider, spirits, soft dri…"
click at [1363, 551] on button "Save" at bounding box center [1360, 537] width 54 height 26
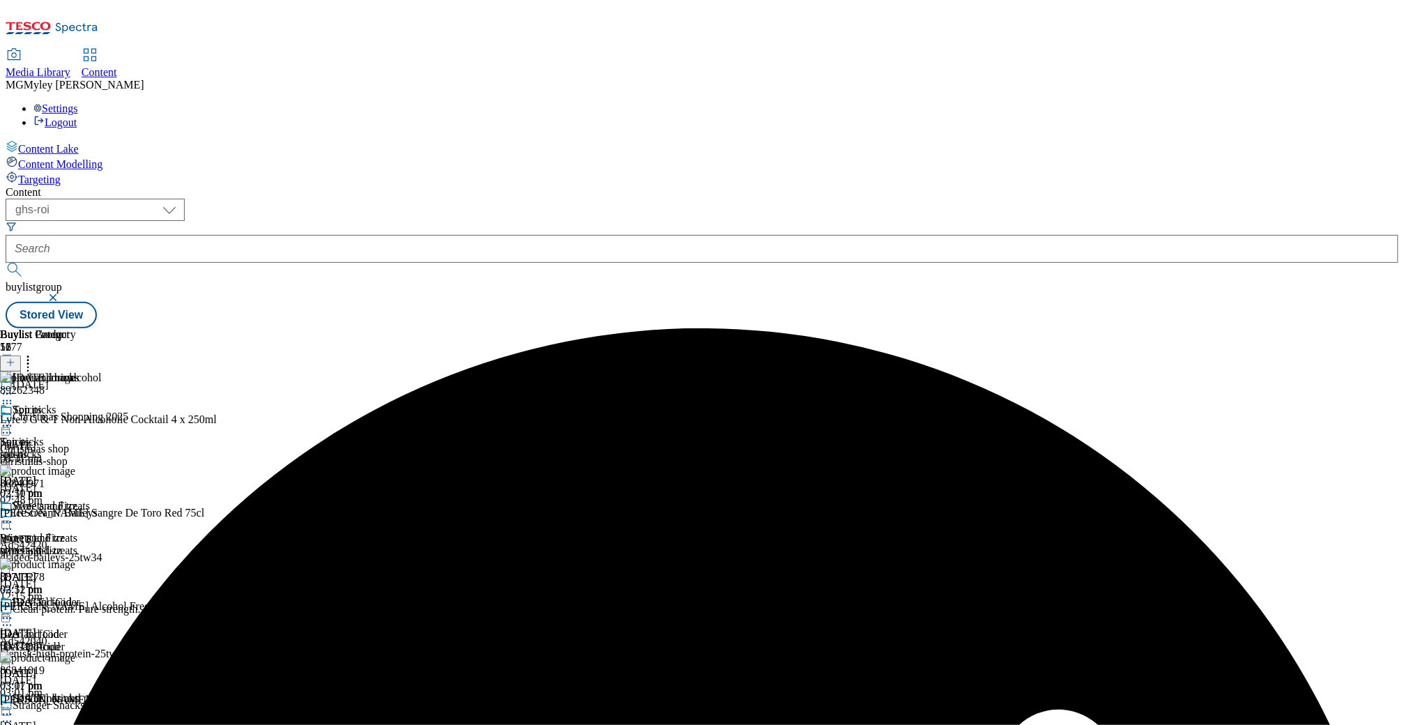
click at [14, 387] on icon at bounding box center [7, 394] width 14 height 14
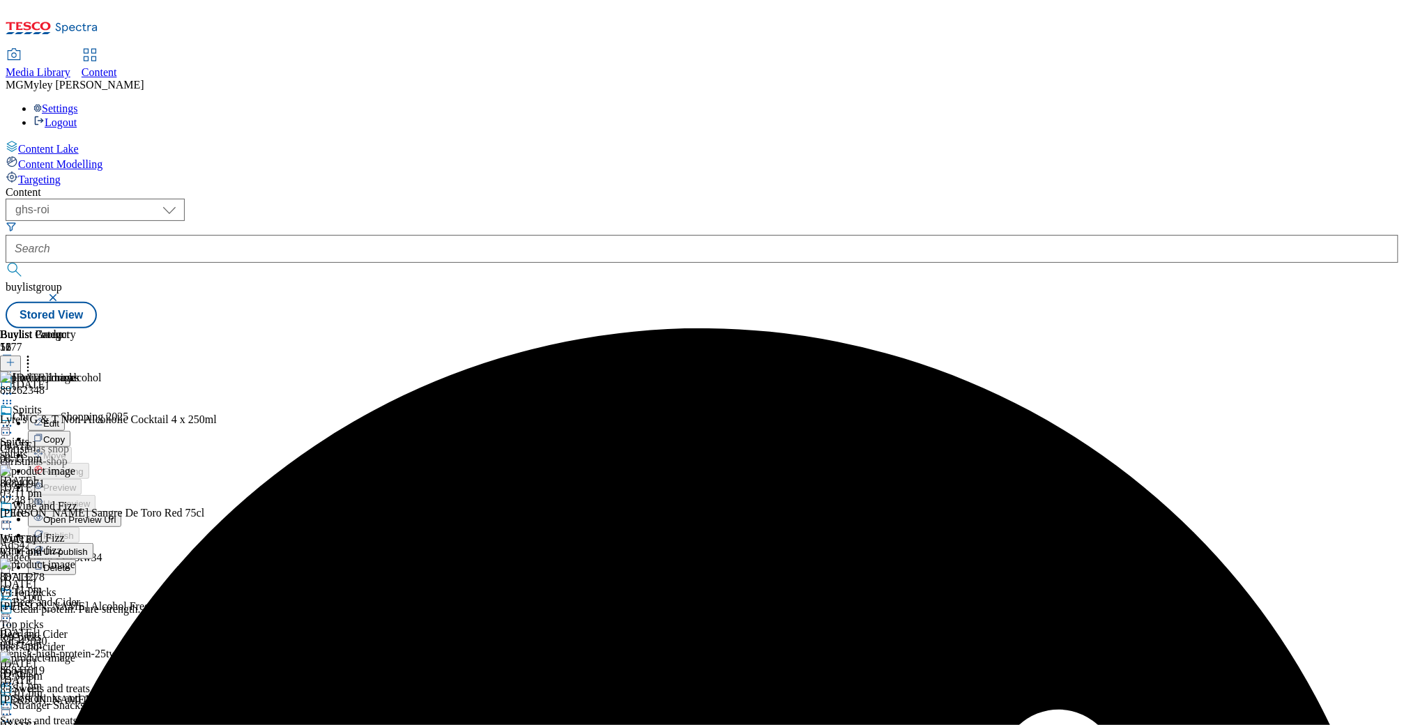
click at [65, 415] on button "Edit" at bounding box center [46, 423] width 37 height 16
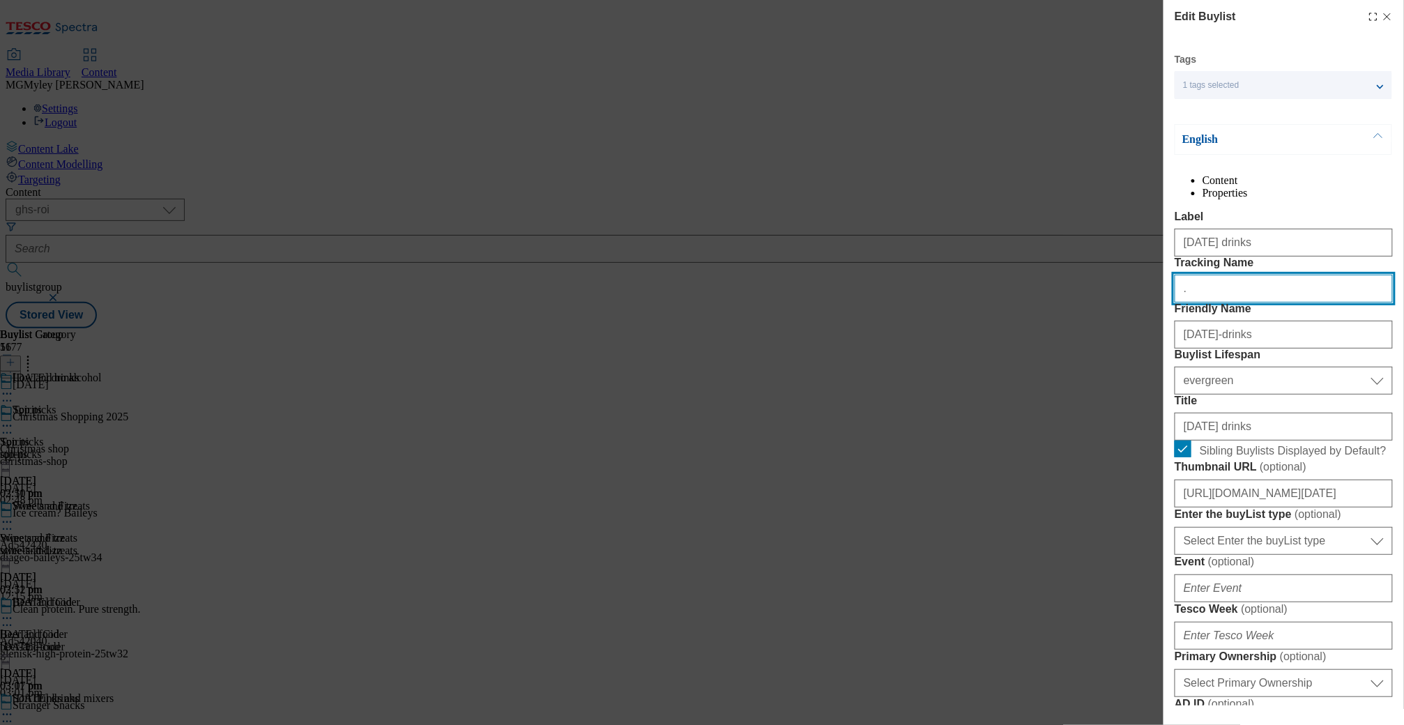
click at [1245, 302] on input "." at bounding box center [1283, 289] width 218 height 28
paste input "Halloween_Drinks_25"
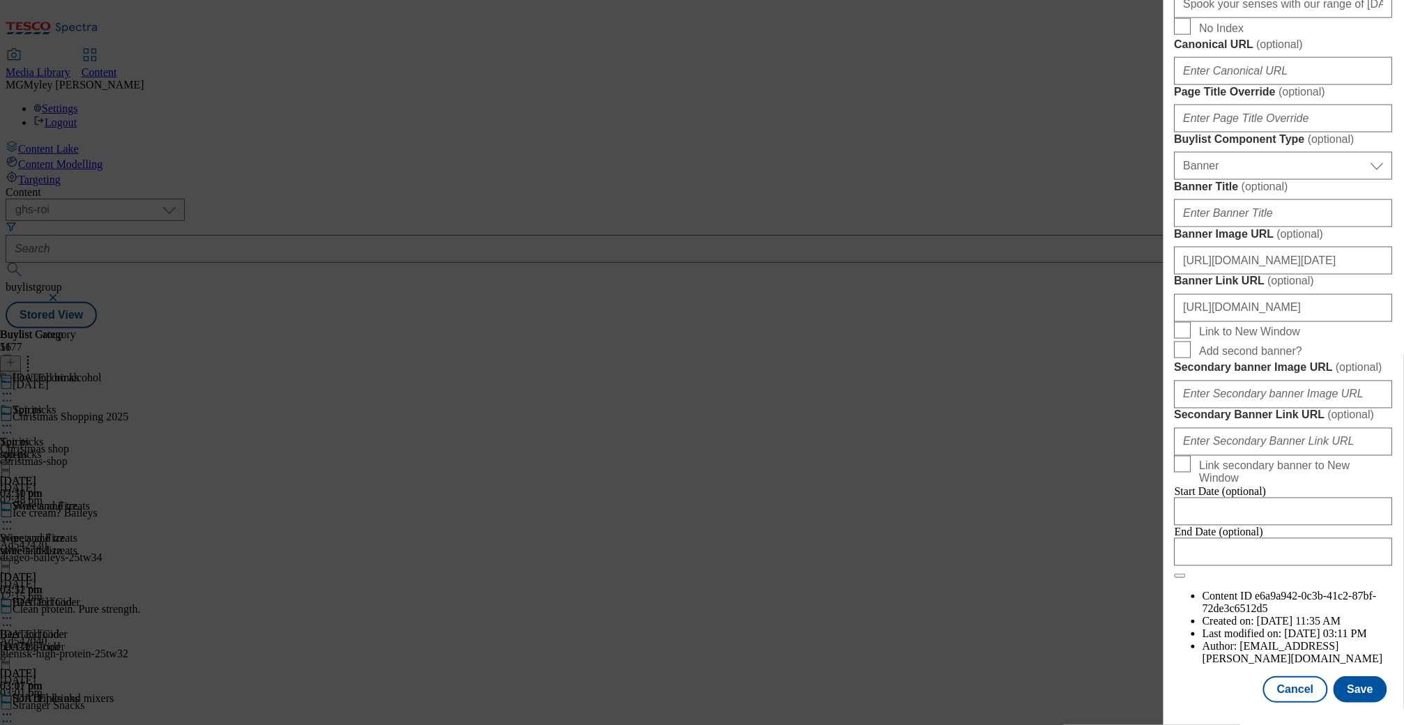
scroll to position [1291, 0]
click at [1383, 294] on input "https://www.tesco.ie/groceries/zone/halloween" at bounding box center [1283, 308] width 218 height 28
paste input "Halloween_header_Drinks_25"
click at [1351, 693] on button "Save" at bounding box center [1360, 689] width 54 height 26
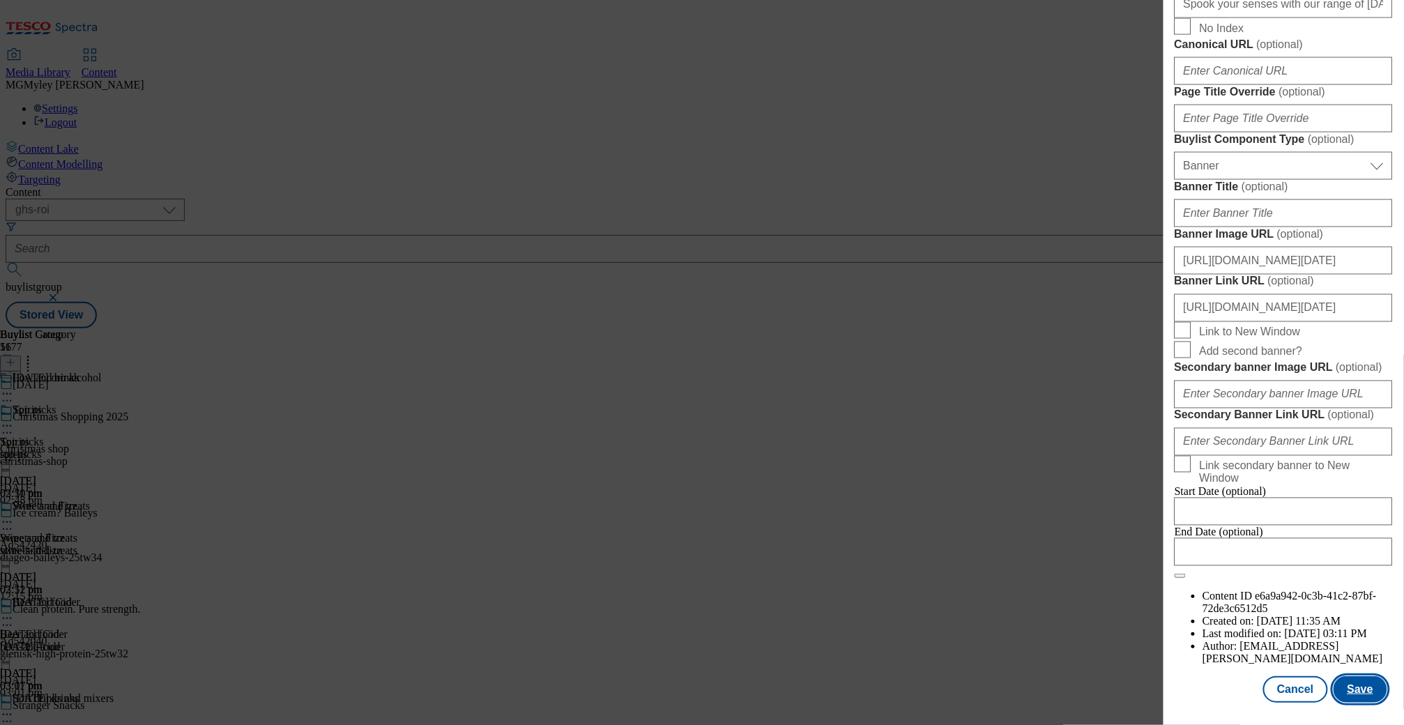
scroll to position [0, 0]
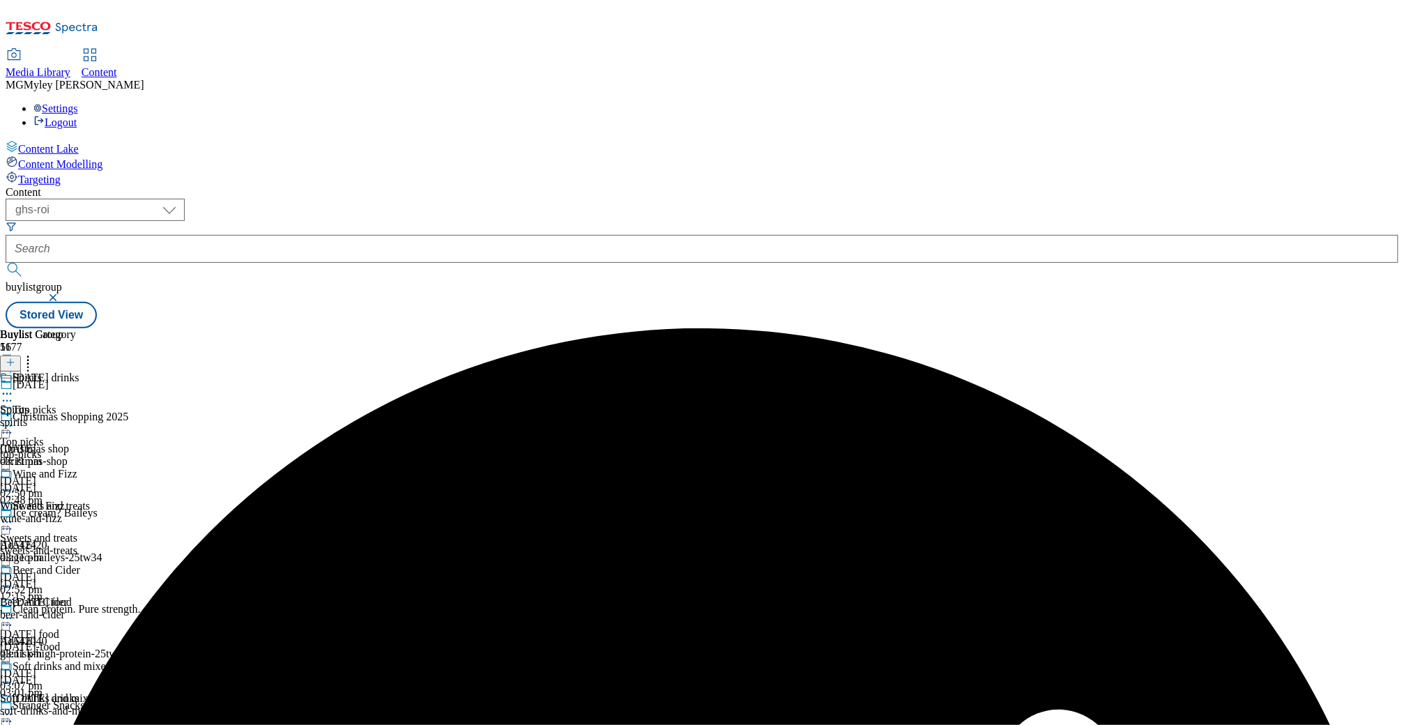
click at [14, 387] on icon at bounding box center [7, 394] width 14 height 14
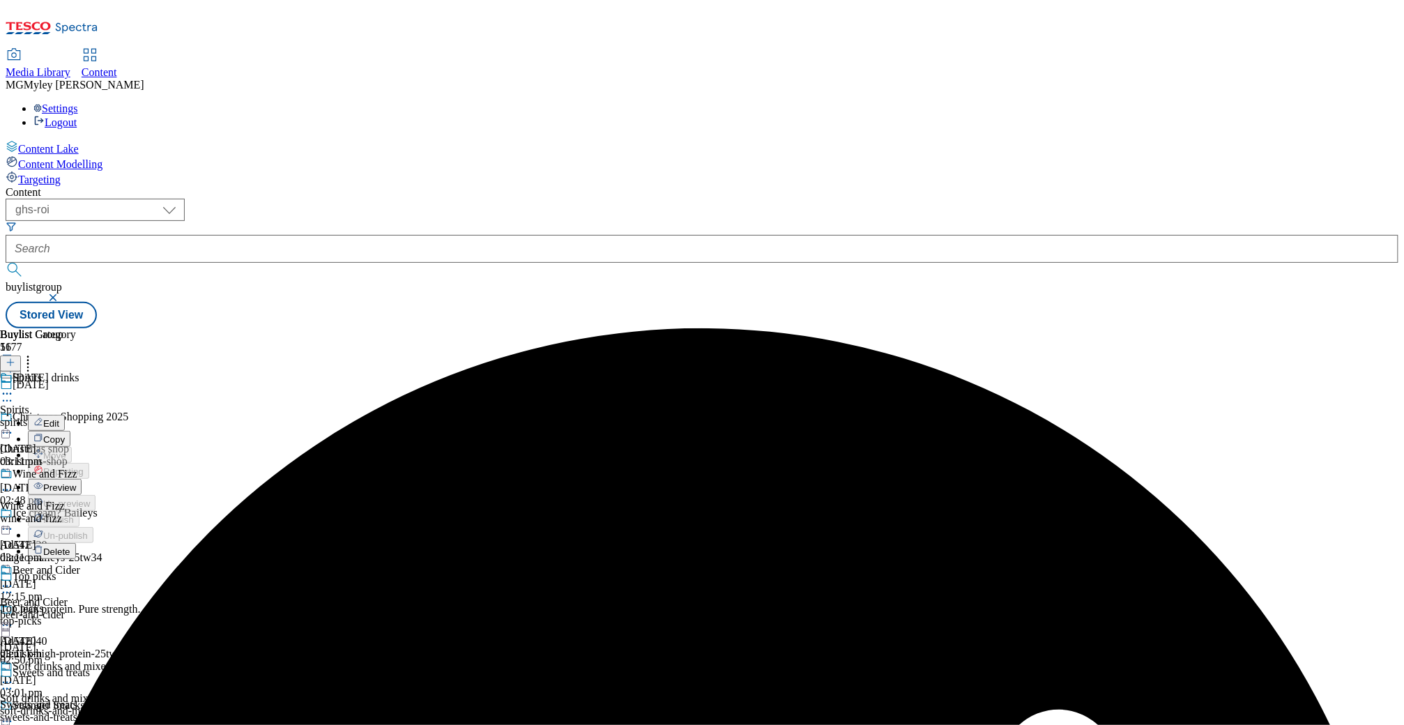
click at [59, 418] on span "Edit" at bounding box center [51, 423] width 16 height 10
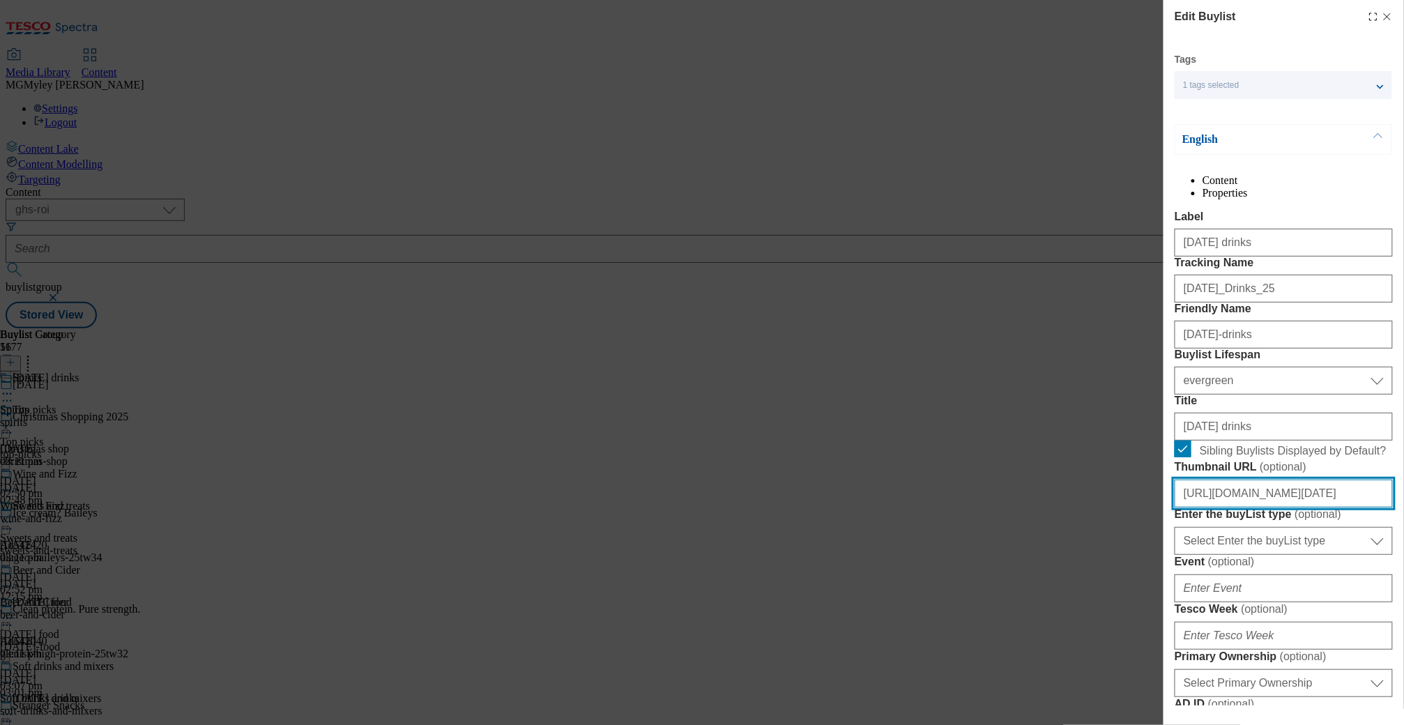
click at [1288, 507] on input "https://digitalcontent.api.tesco.com/v2/media/ghs-roi/a6962164-d5cf-4fda-8471-0…" at bounding box center [1283, 494] width 218 height 28
paste input "76cc673f-1c44-4bd4-9df2-db98acfd63ed/BL-Halloween25-ROI"
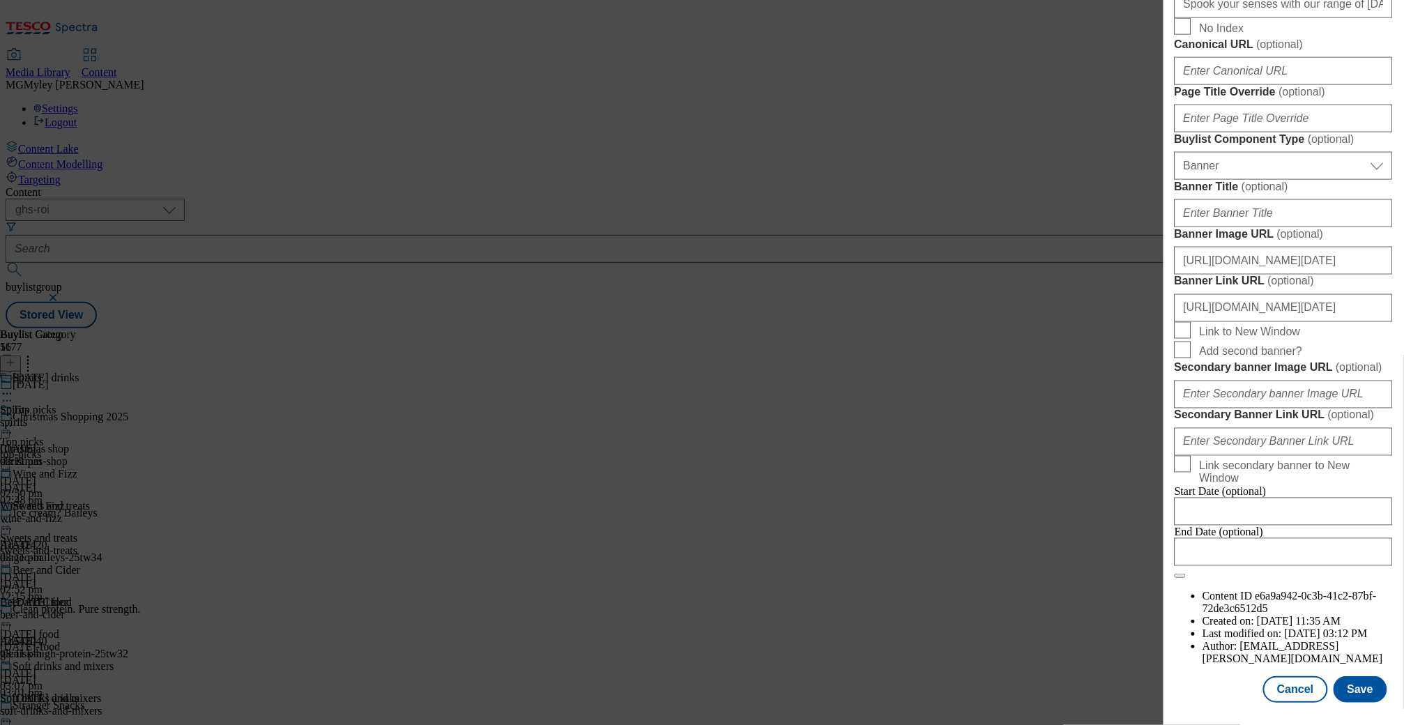
scroll to position [1291, 0]
click at [1366, 685] on button "Save" at bounding box center [1360, 689] width 54 height 26
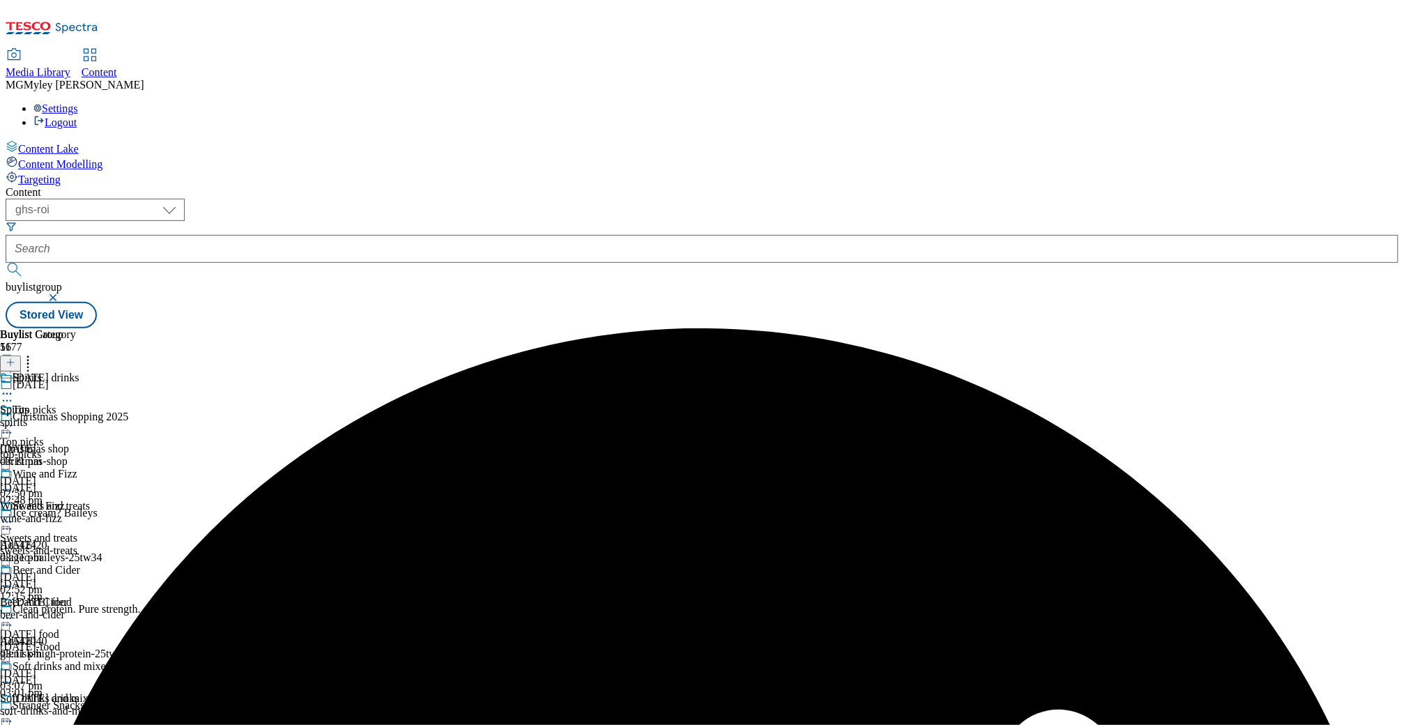
click at [14, 387] on icon at bounding box center [7, 394] width 14 height 14
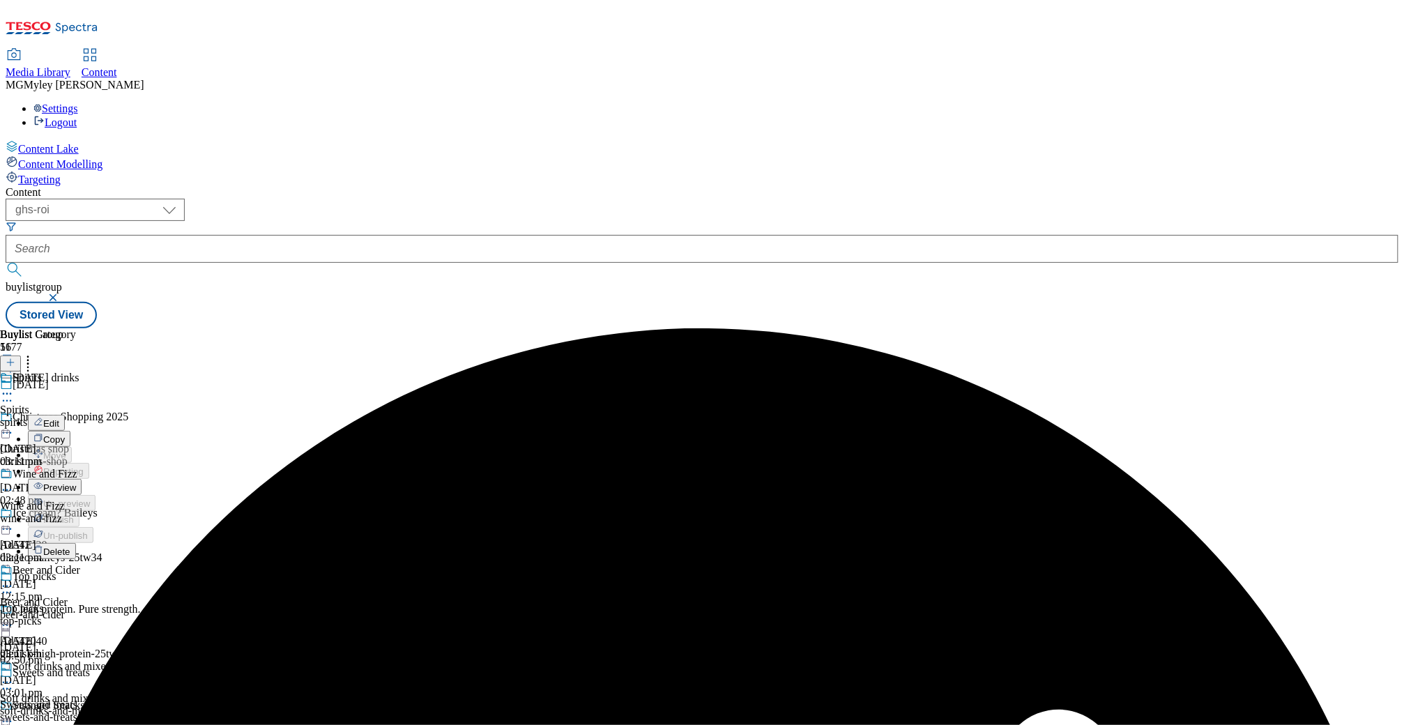
click at [76, 482] on span "Preview" at bounding box center [59, 487] width 33 height 10
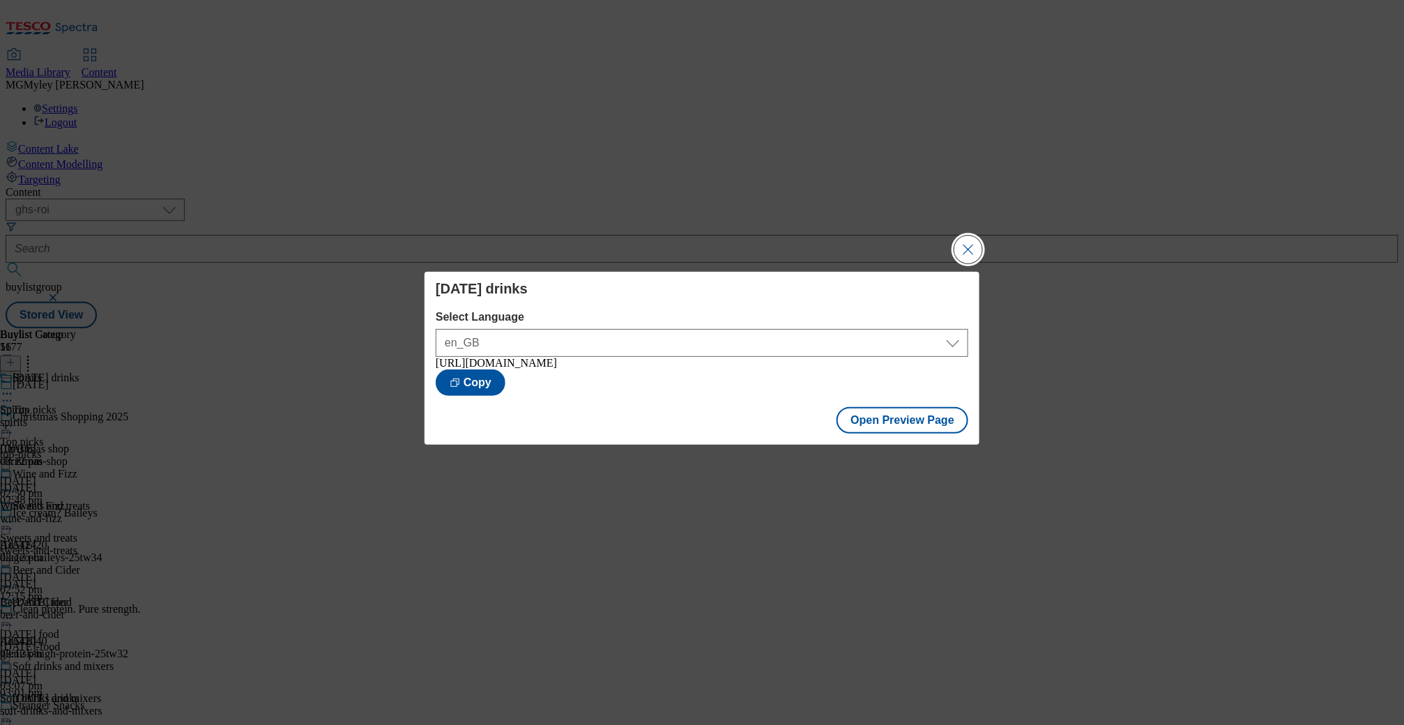
click at [960, 252] on button "Close Modal" at bounding box center [968, 250] width 28 height 28
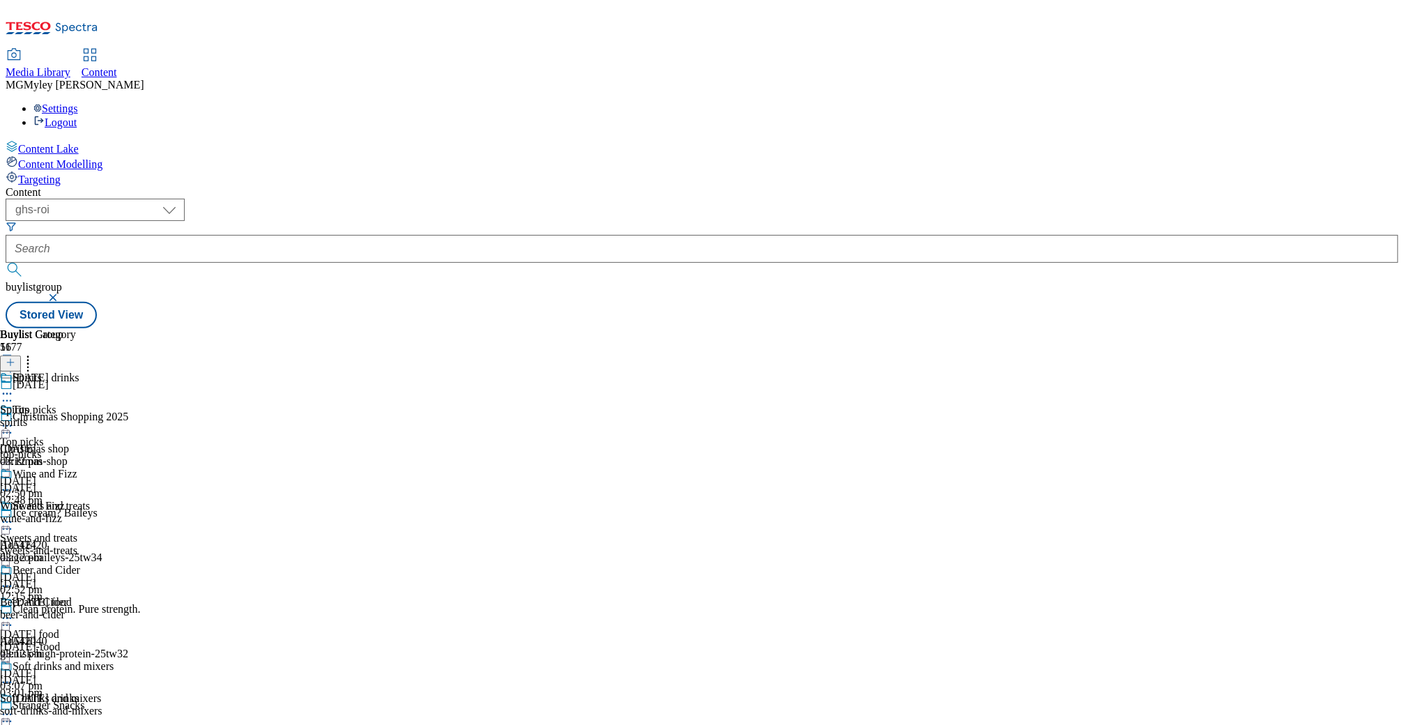
click at [137, 448] on div "top-picks" at bounding box center [68, 454] width 137 height 13
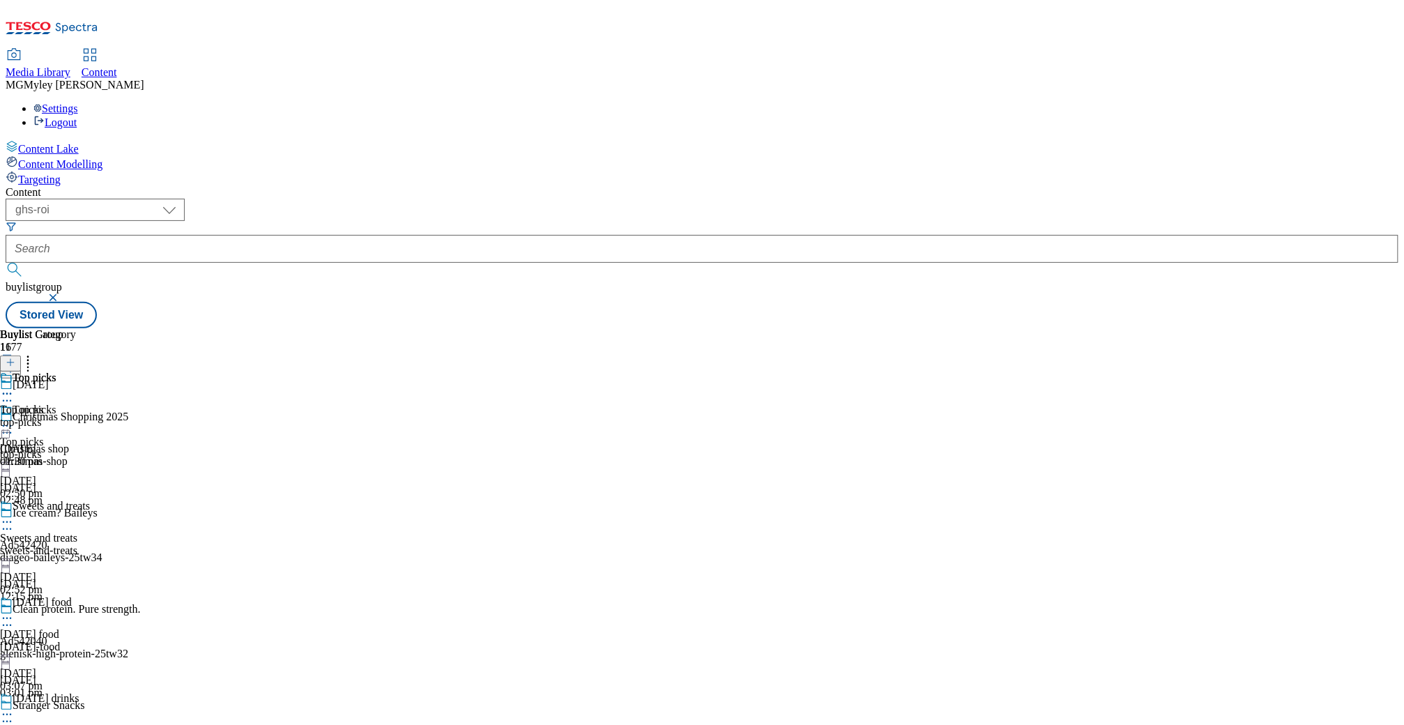
click at [14, 419] on icon at bounding box center [7, 426] width 14 height 14
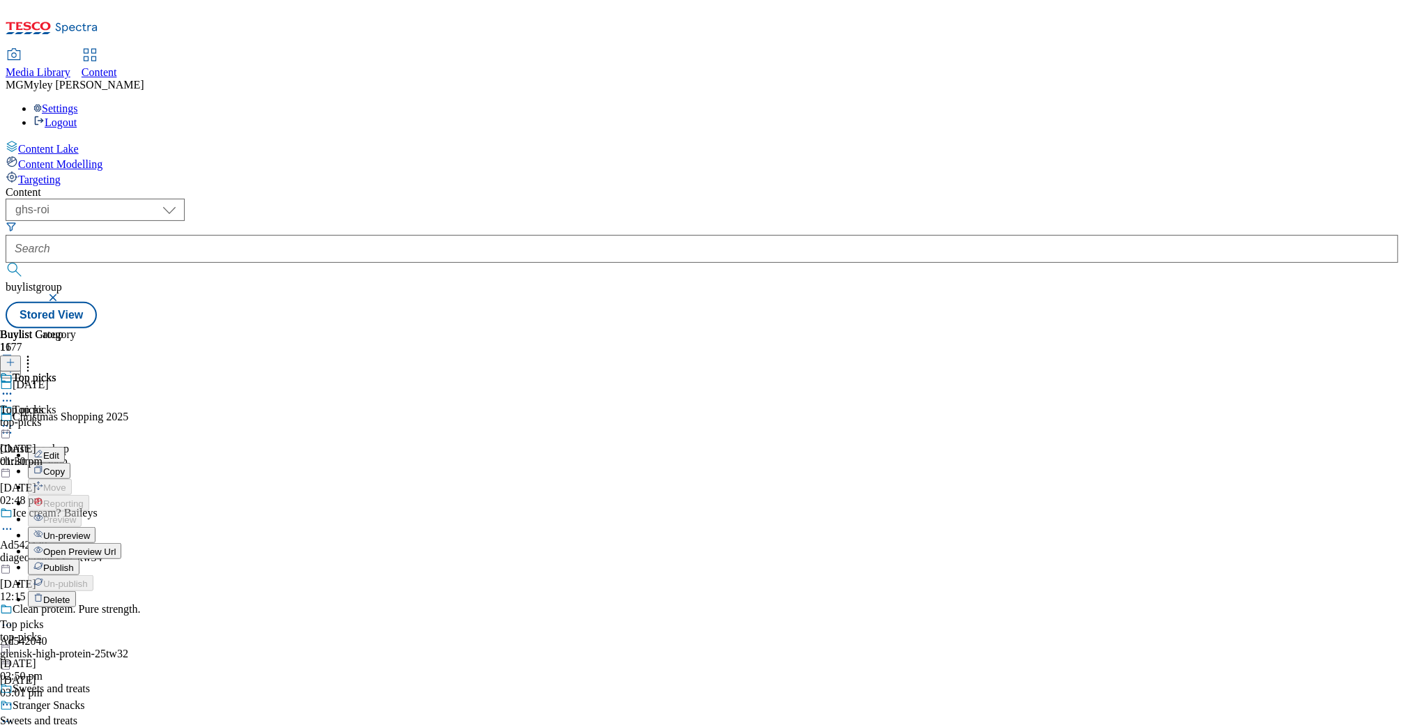
click at [121, 543] on button "Open Preview Url" at bounding box center [74, 551] width 93 height 16
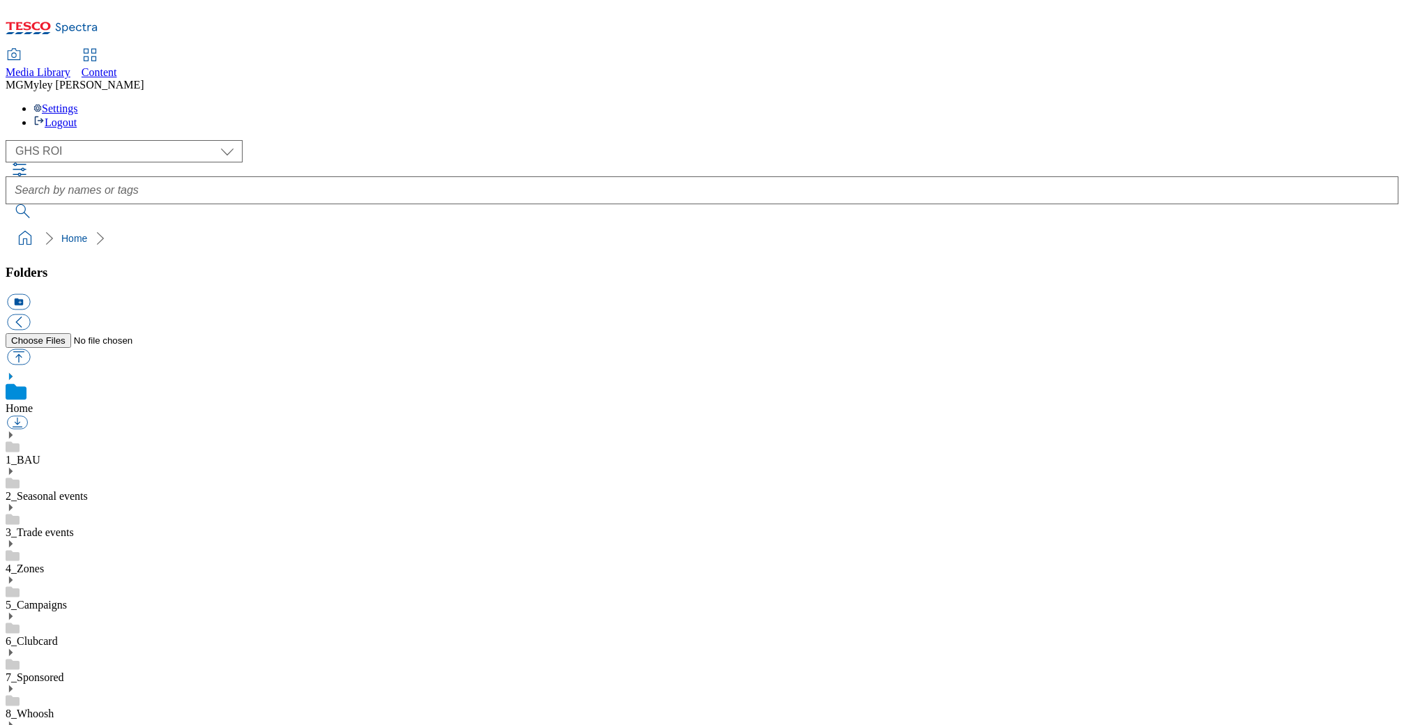
select select "flare-ghs-roi"
